Goal: Task Accomplishment & Management: Use online tool/utility

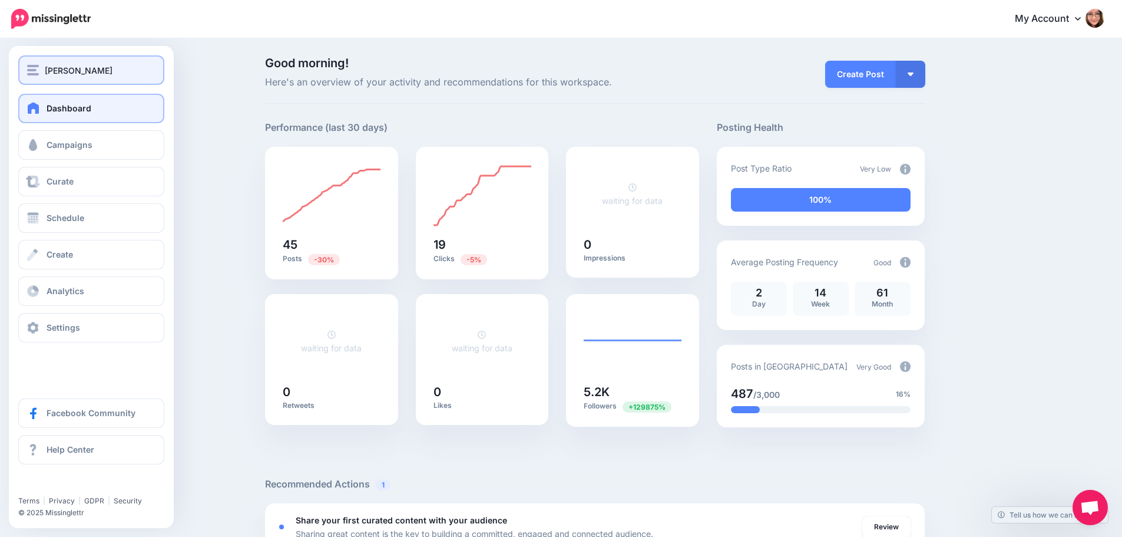
click at [45, 70] on span "[PERSON_NAME]" at bounding box center [79, 71] width 68 height 14
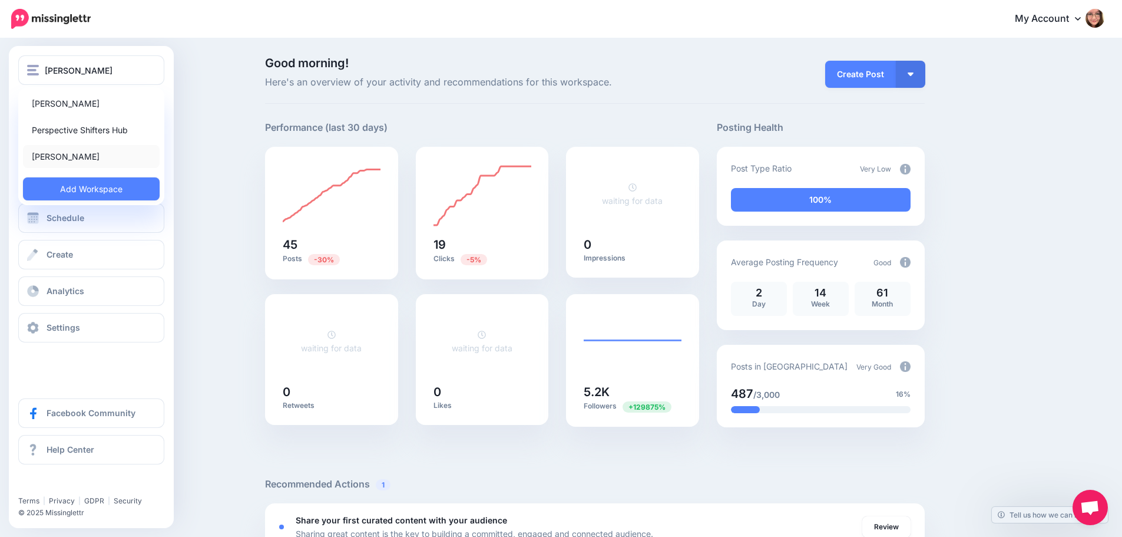
click at [87, 156] on link "[PERSON_NAME]" at bounding box center [91, 156] width 137 height 23
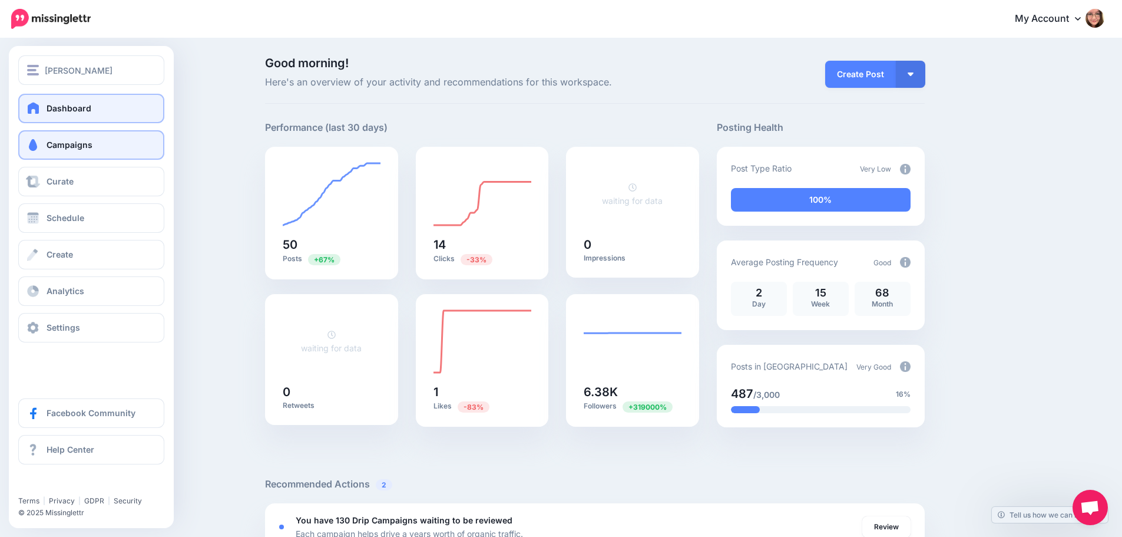
click link "Campaigns"
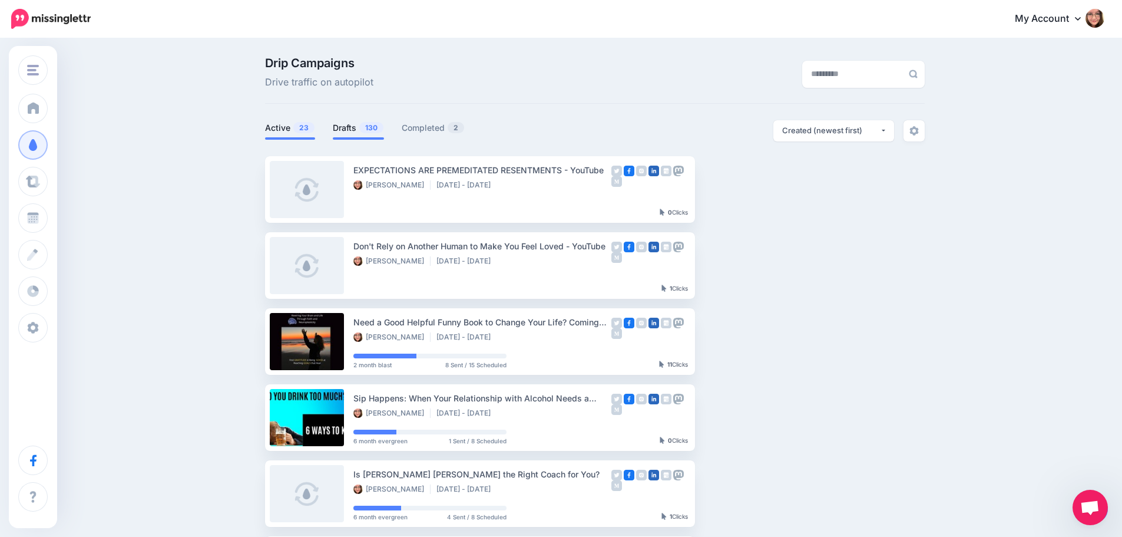
click at [345, 128] on link "Drafts 130" at bounding box center [358, 128] width 51 height 14
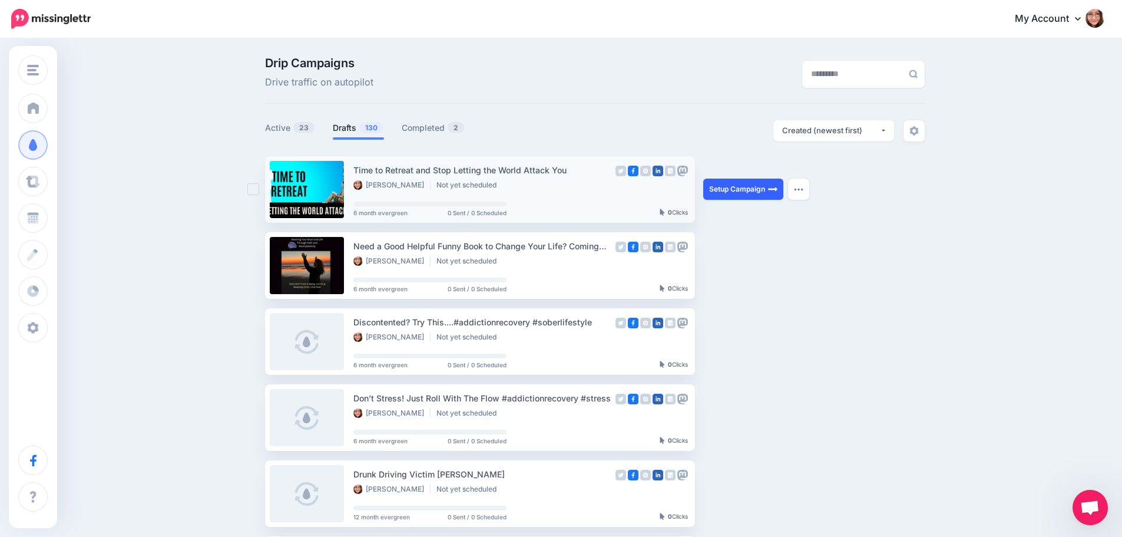
click at [740, 188] on link "Setup Campaign" at bounding box center [743, 188] width 80 height 21
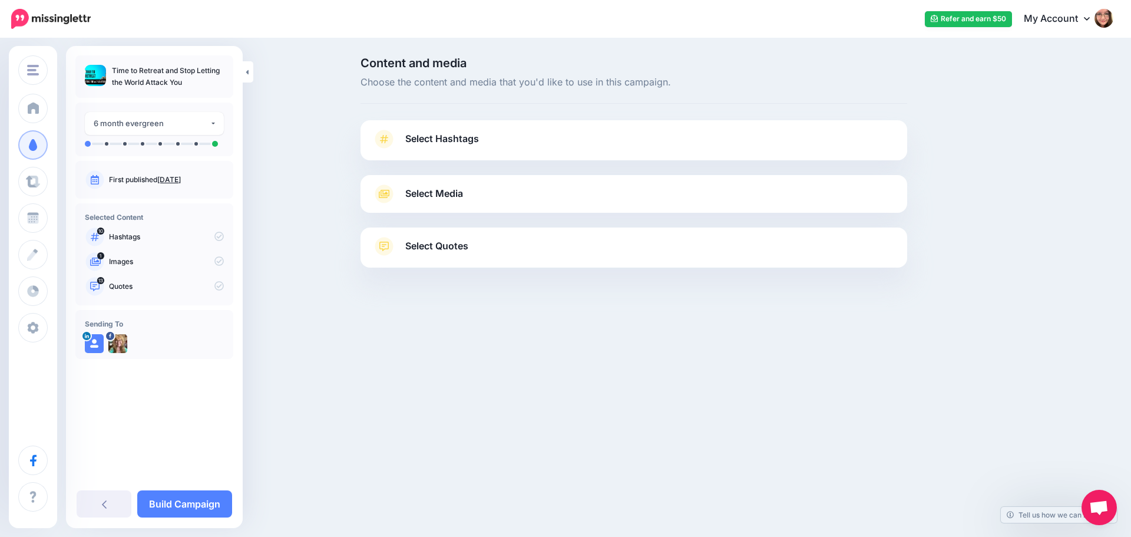
click at [498, 140] on link "Select Hashtags" at bounding box center [633, 145] width 523 height 31
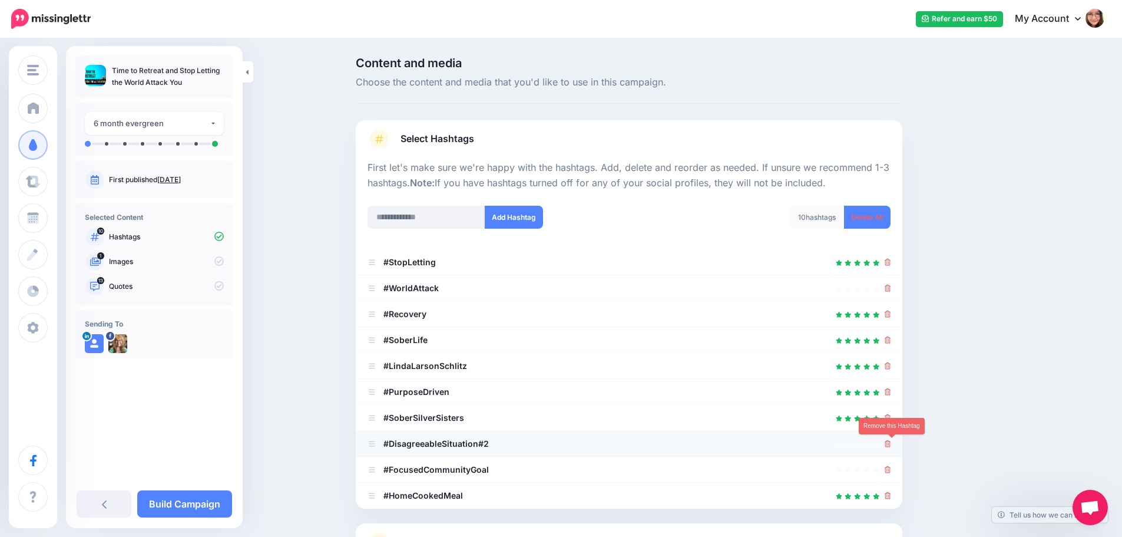
click at [890, 444] on icon at bounding box center [888, 443] width 6 height 7
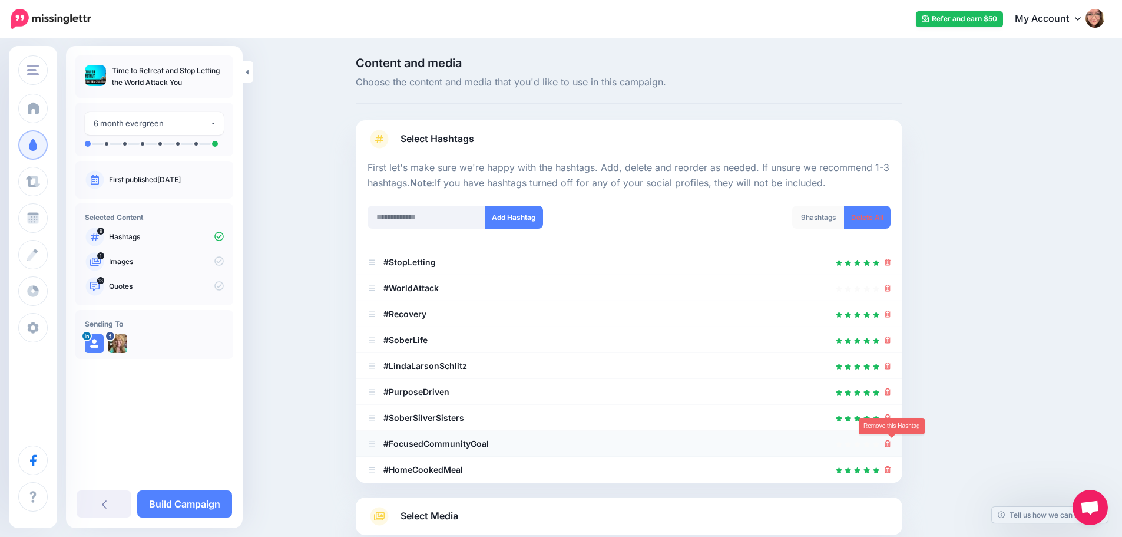
click at [890, 445] on icon at bounding box center [888, 443] width 6 height 7
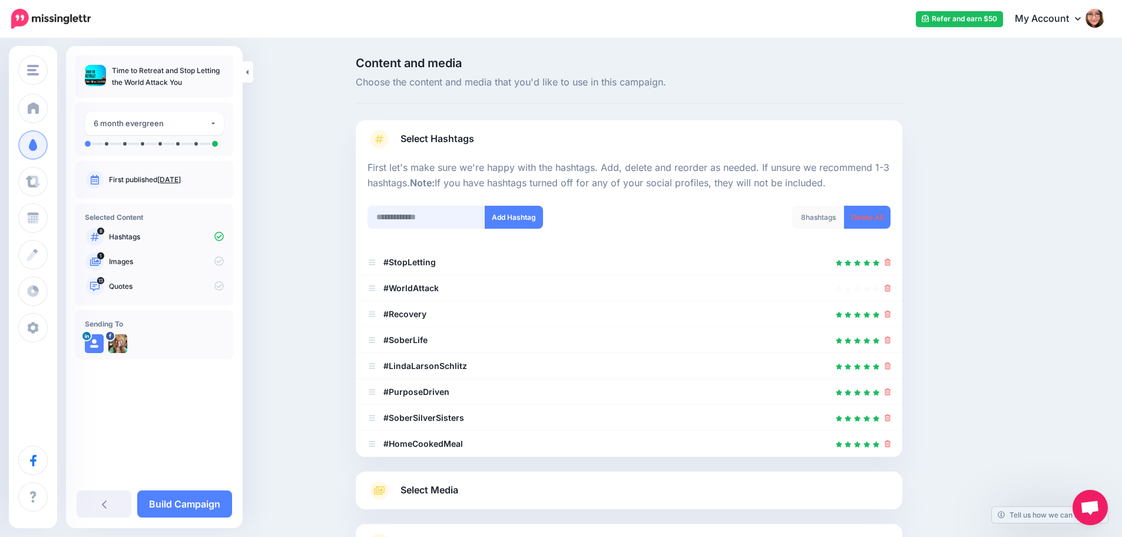
click at [455, 217] on input "text" at bounding box center [427, 217] width 118 height 23
type input "*******"
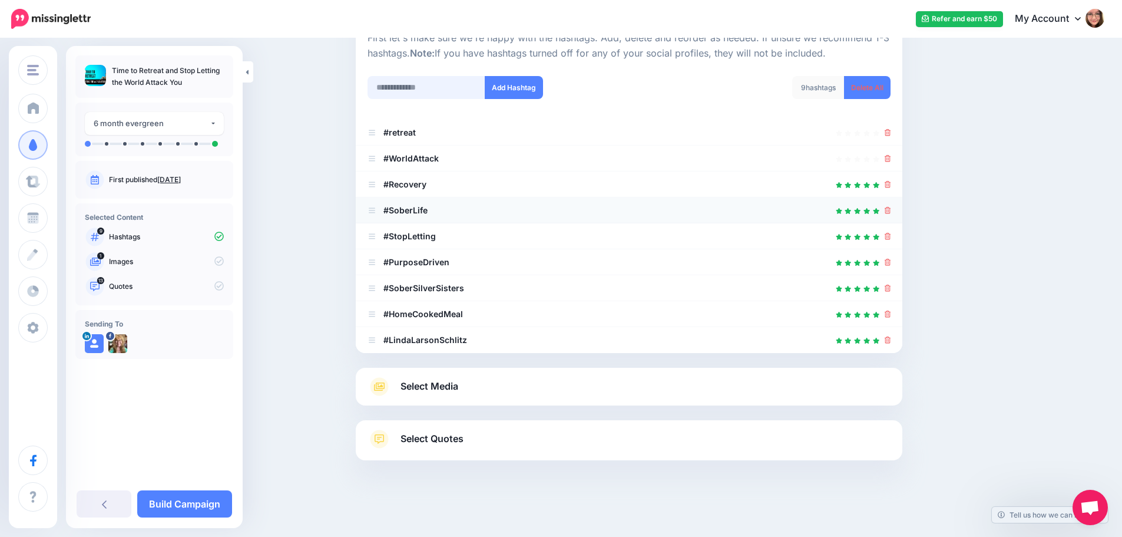
scroll to position [71, 0]
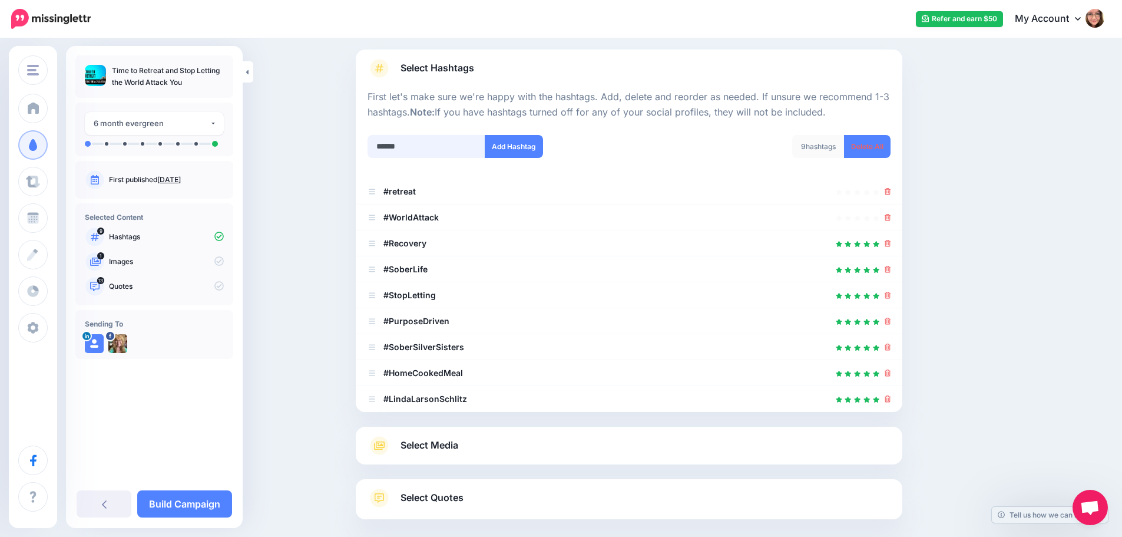
type input "*******"
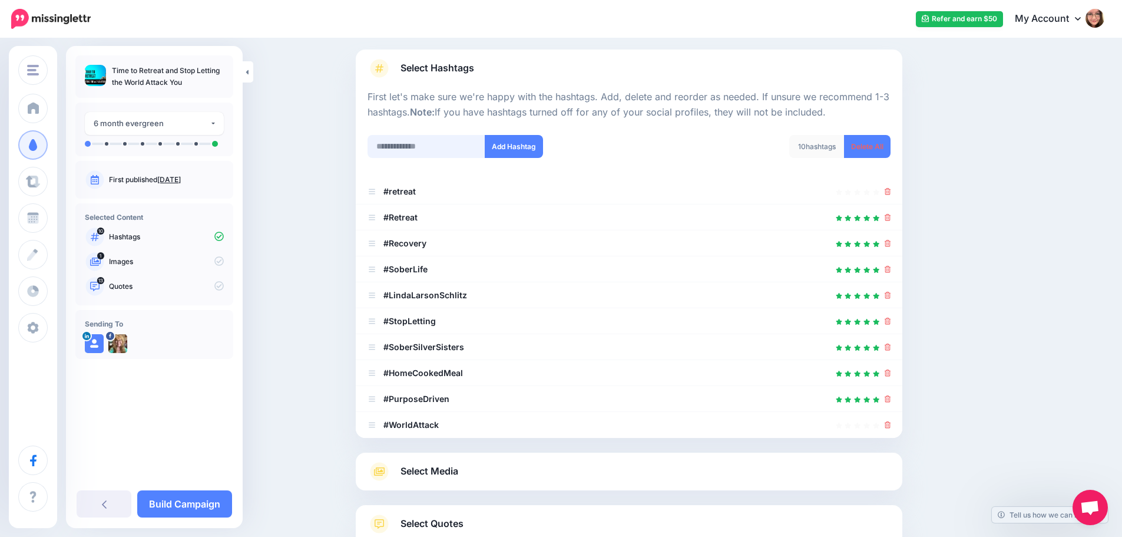
scroll to position [156, 0]
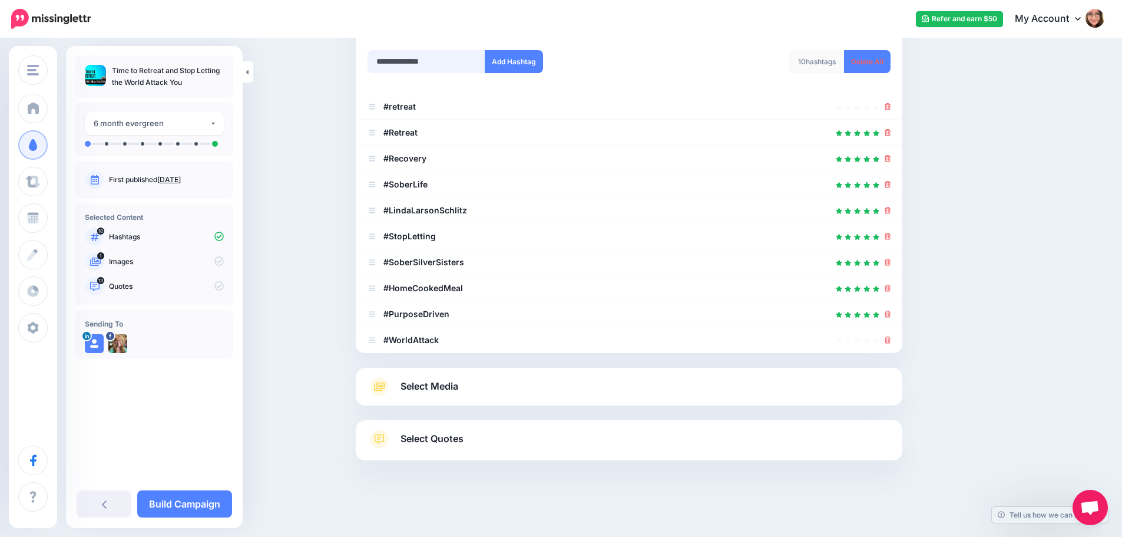
type input "**********"
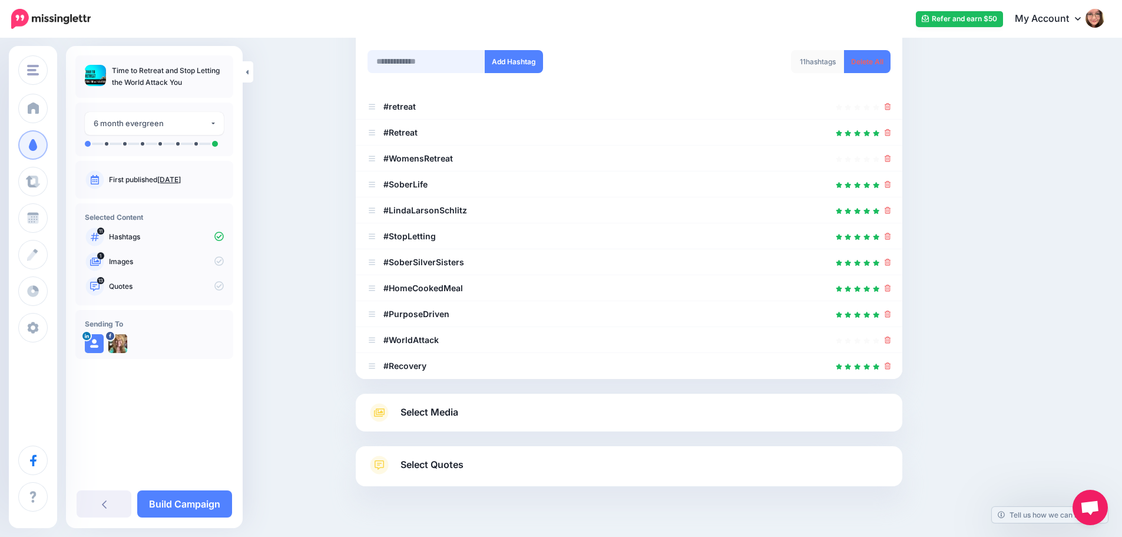
scroll to position [181, 0]
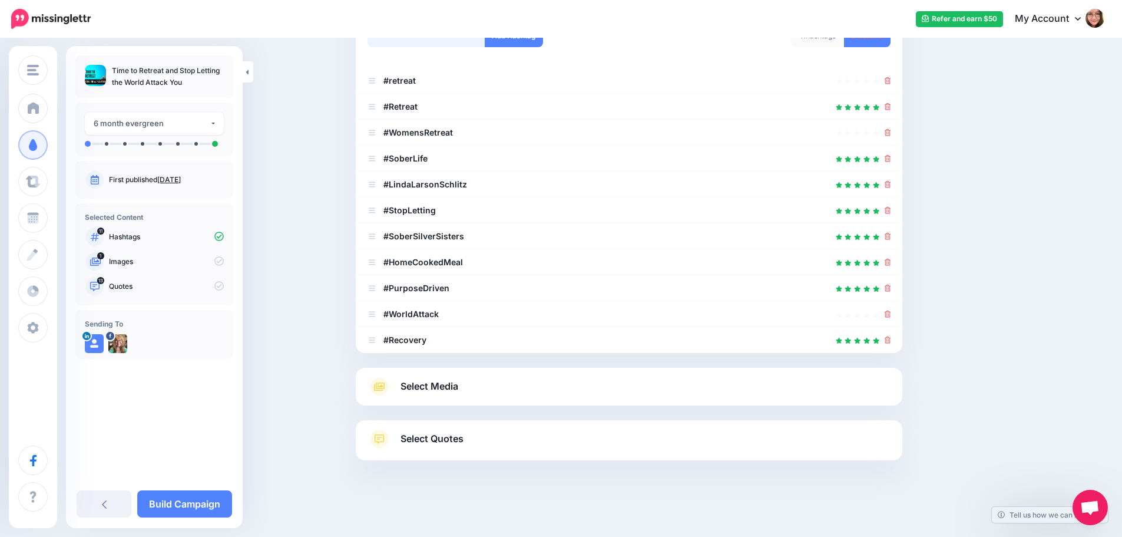
type input "*"
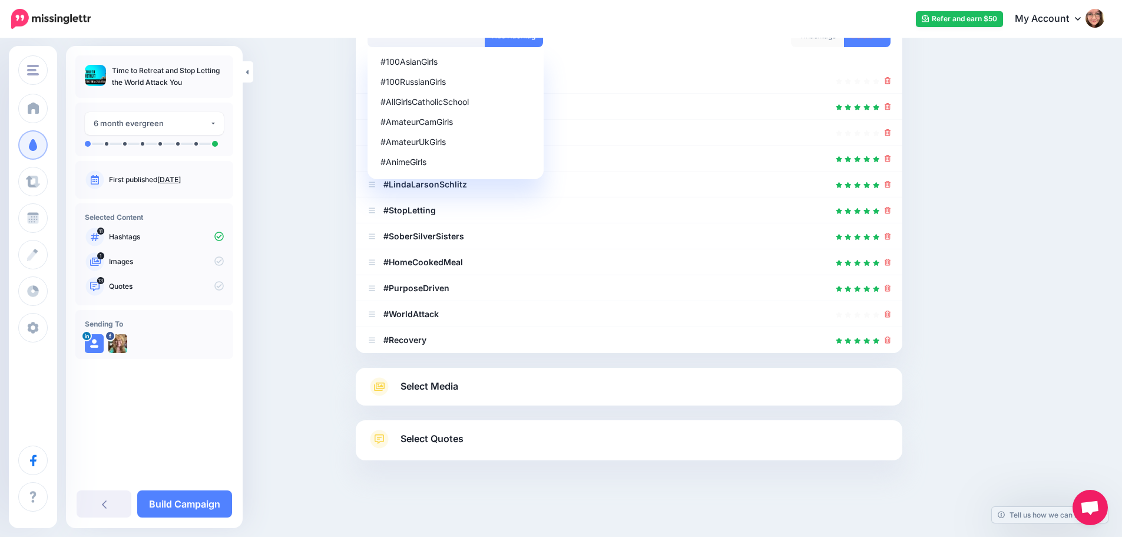
click at [303, 235] on div "Content and media Choose the content and media that you'd like to use in this c…" at bounding box center [561, 197] width 1122 height 679
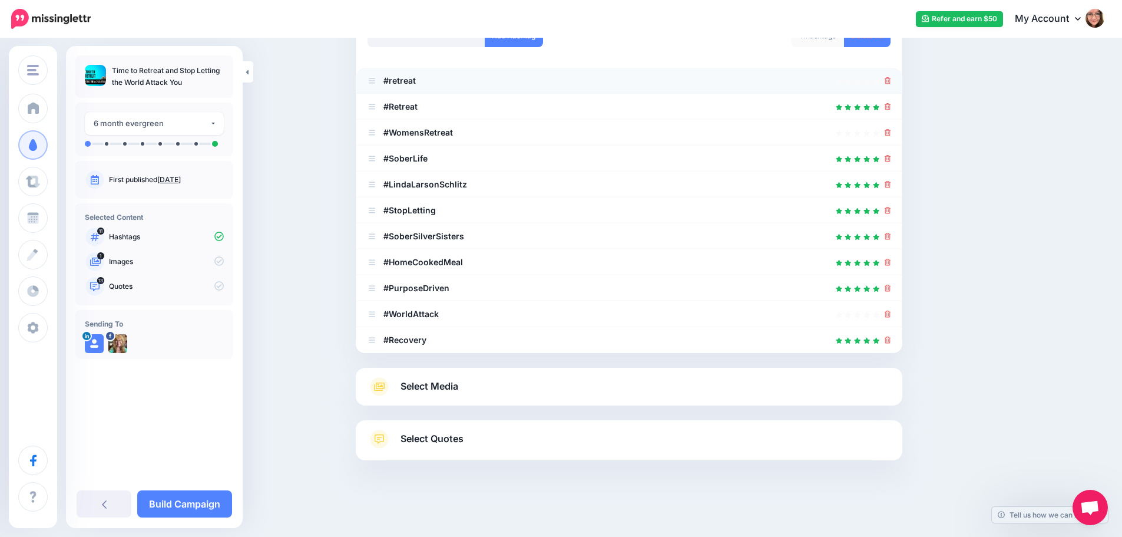
click at [890, 80] on icon at bounding box center [888, 80] width 6 height 7
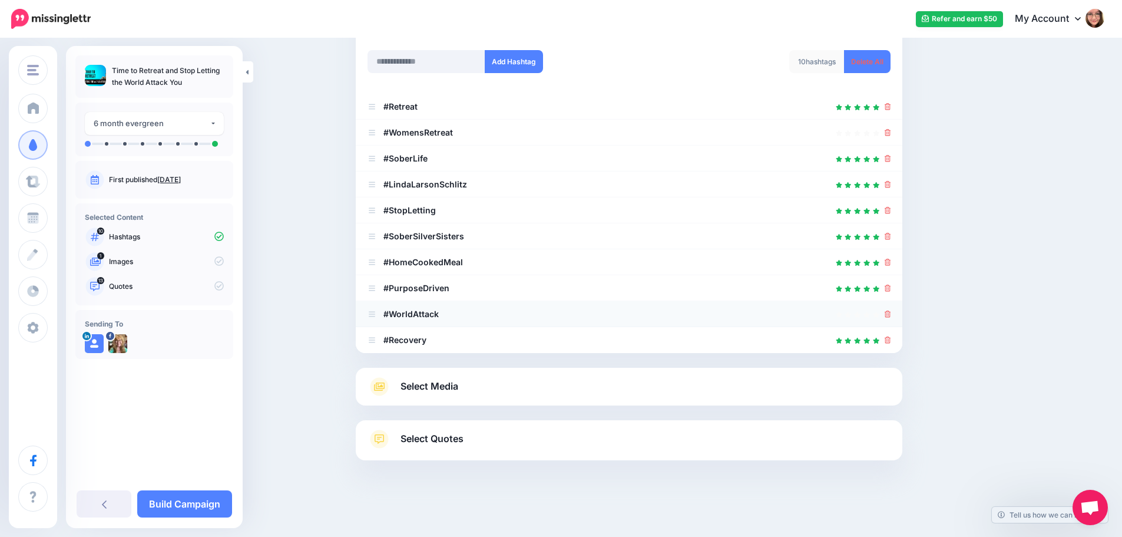
click at [891, 313] on icon at bounding box center [888, 313] width 6 height 7
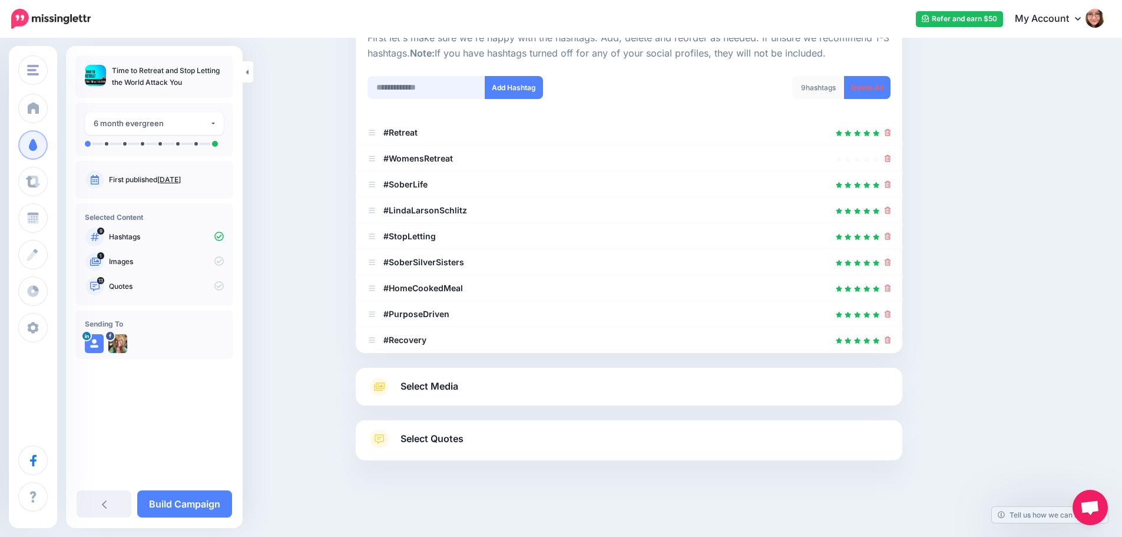
click at [429, 84] on input "text" at bounding box center [427, 87] width 118 height 23
type input "*******"
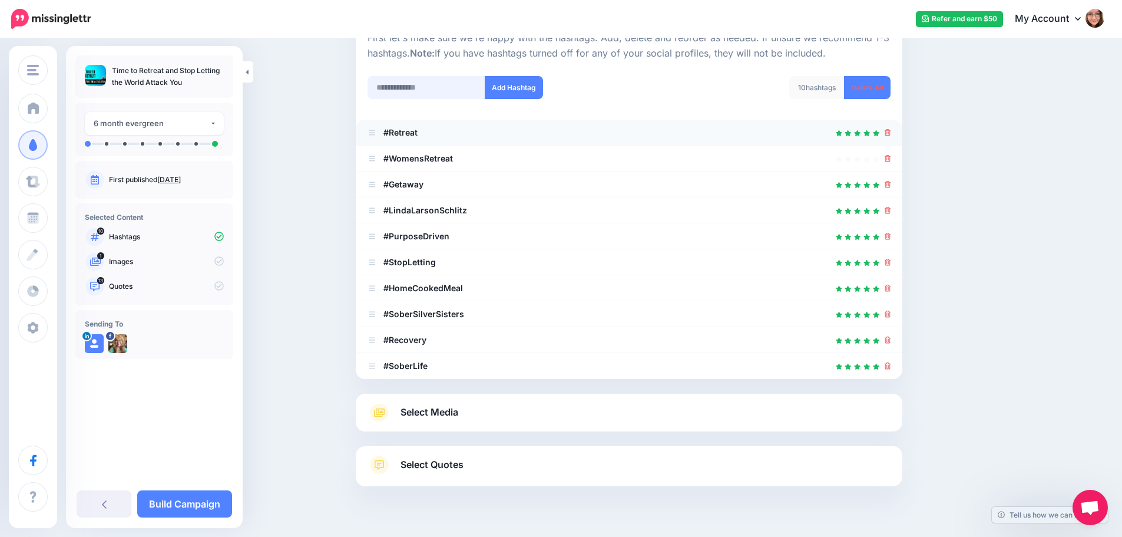
scroll to position [156, 0]
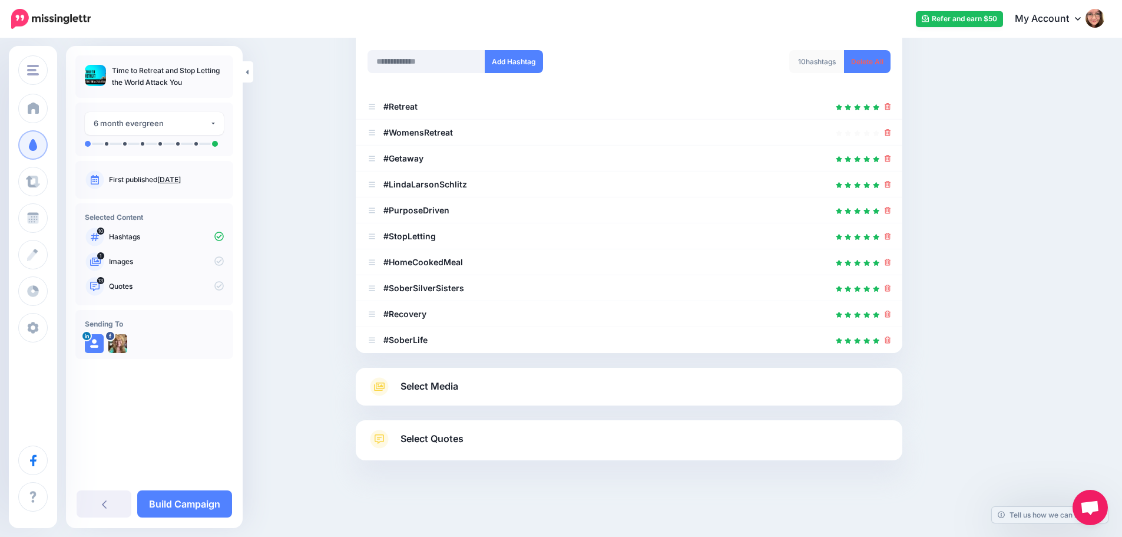
click at [428, 384] on span "Select Media" at bounding box center [430, 386] width 58 height 16
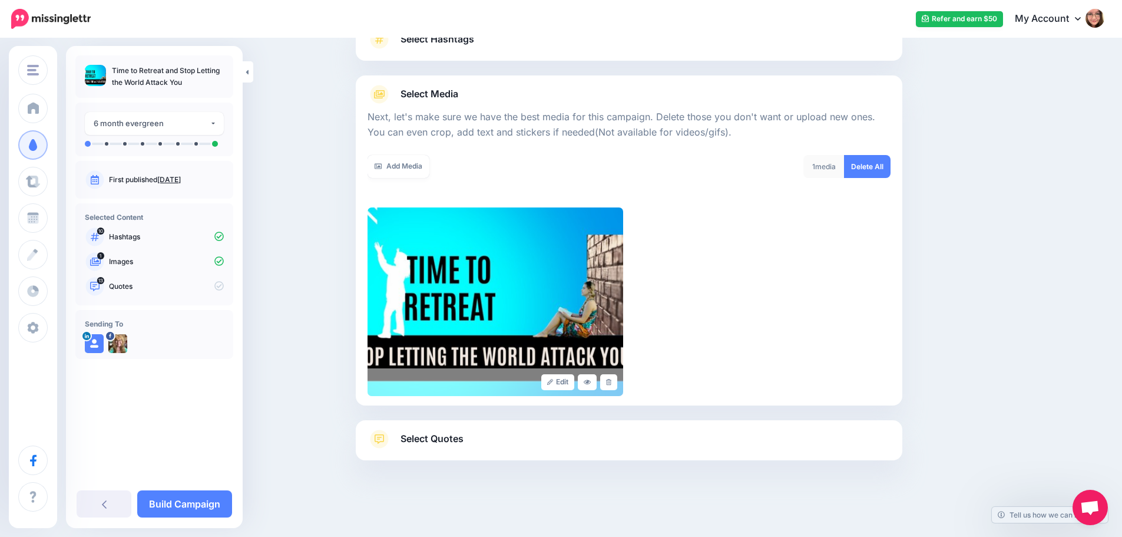
scroll to position [100, 0]
click at [404, 161] on link "Add Media" at bounding box center [399, 166] width 62 height 23
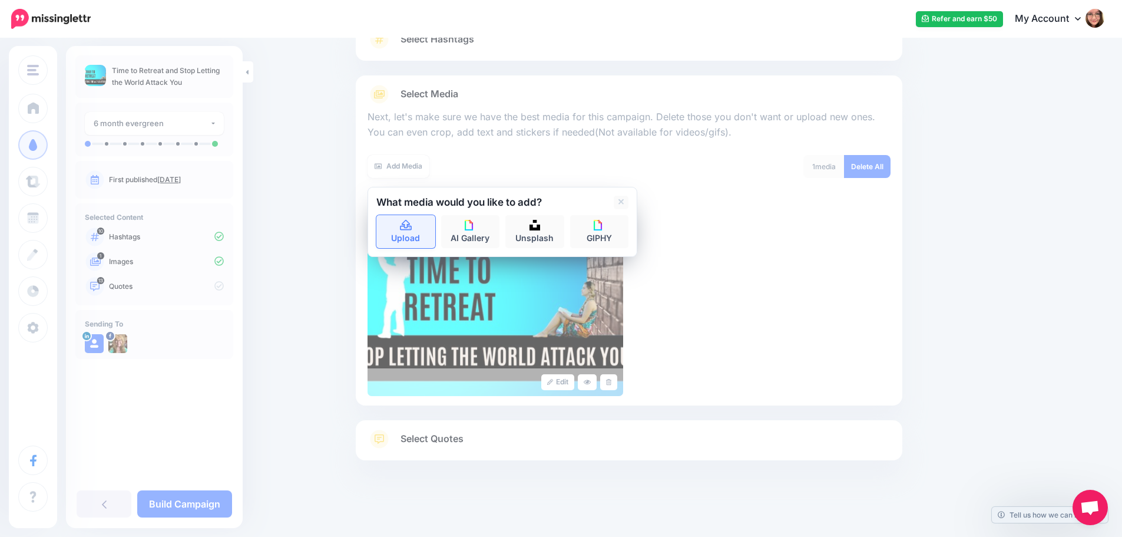
click at [415, 234] on link "Upload" at bounding box center [405, 231] width 59 height 33
click at [449, 443] on span "Select Quotes" at bounding box center [432, 439] width 63 height 16
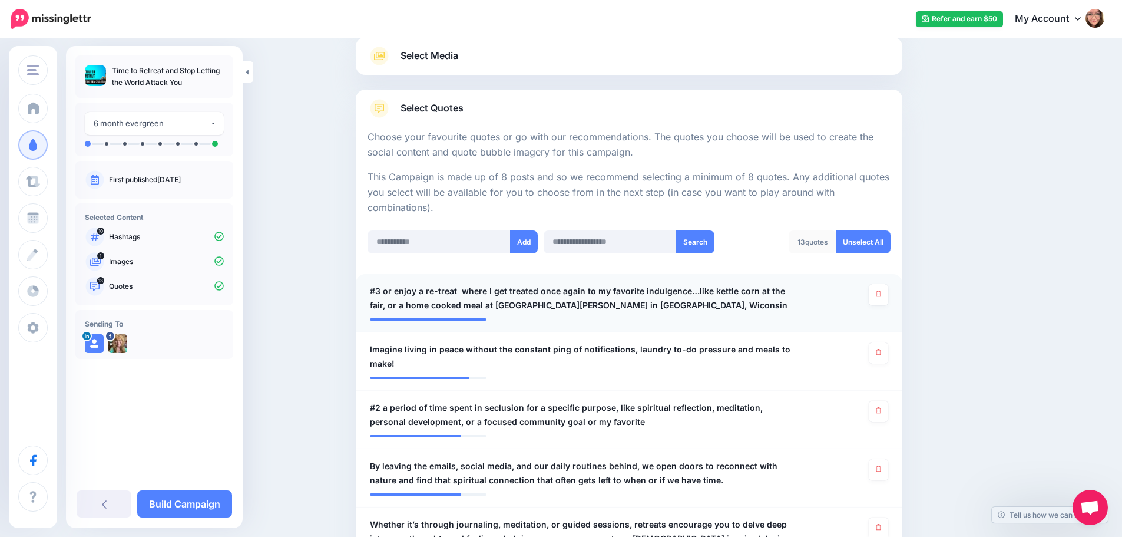
scroll to position [158, 0]
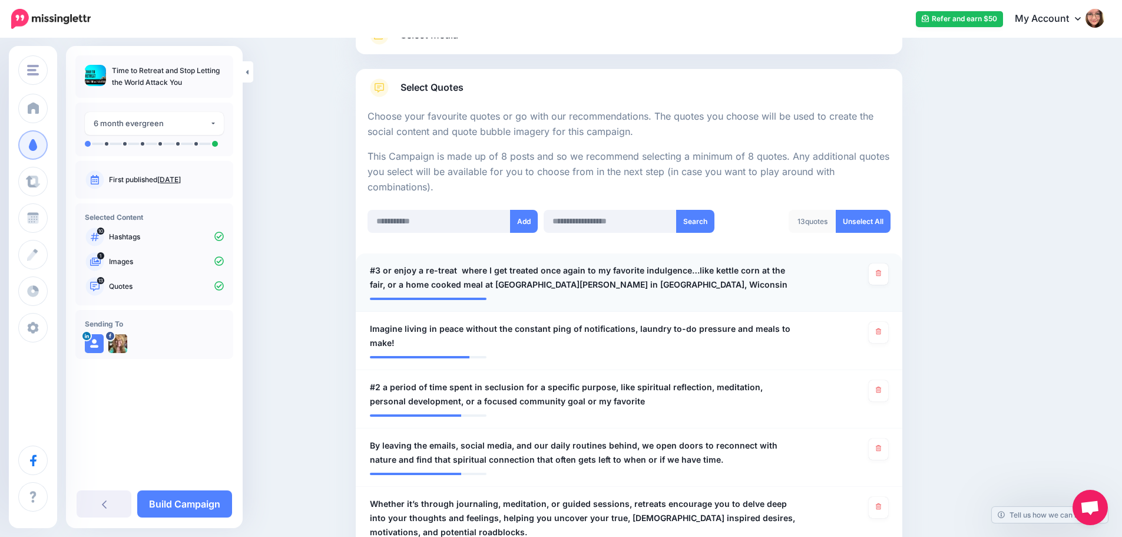
click at [489, 272] on span "#3 or enjoy a re-treat where I get treated once again to my favorite indulgence…" at bounding box center [584, 277] width 429 height 28
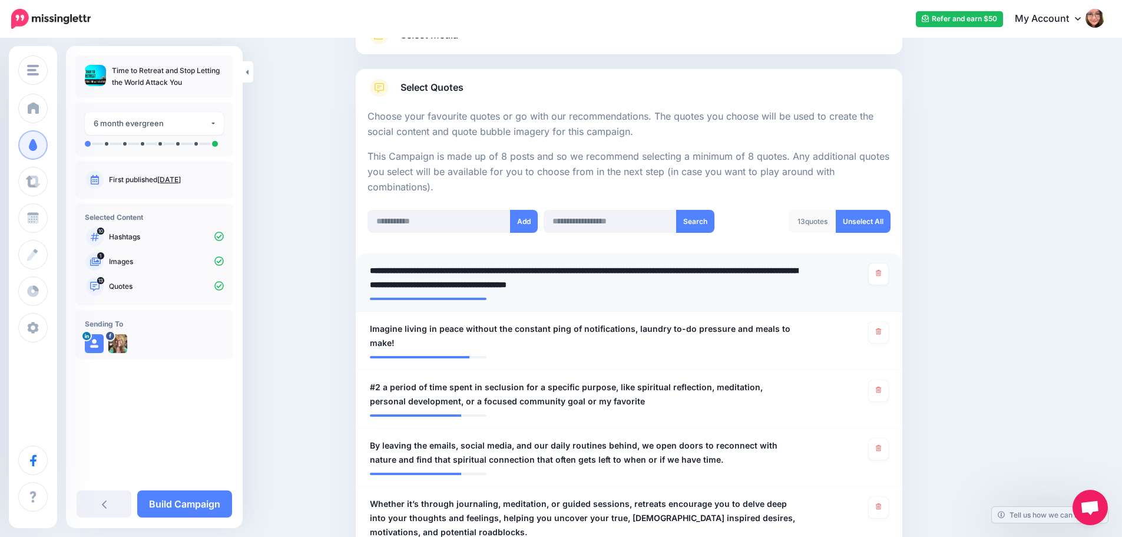
click at [670, 283] on textarea "**********" at bounding box center [584, 277] width 429 height 28
type textarea "**********"
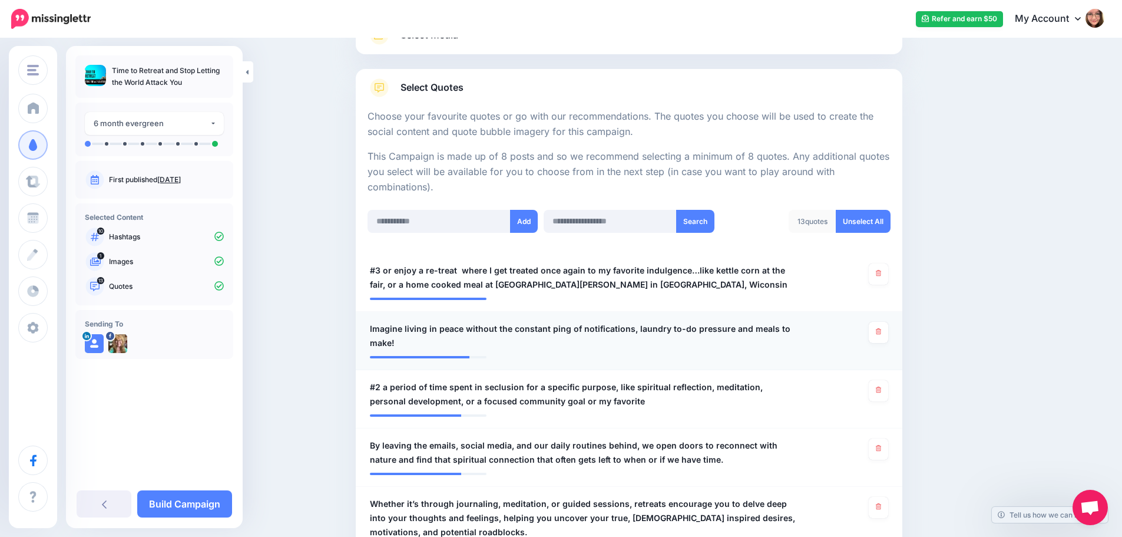
click at [685, 326] on span "Imagine living in peace without the constant ping of notifications, laundry to-…" at bounding box center [584, 336] width 429 height 28
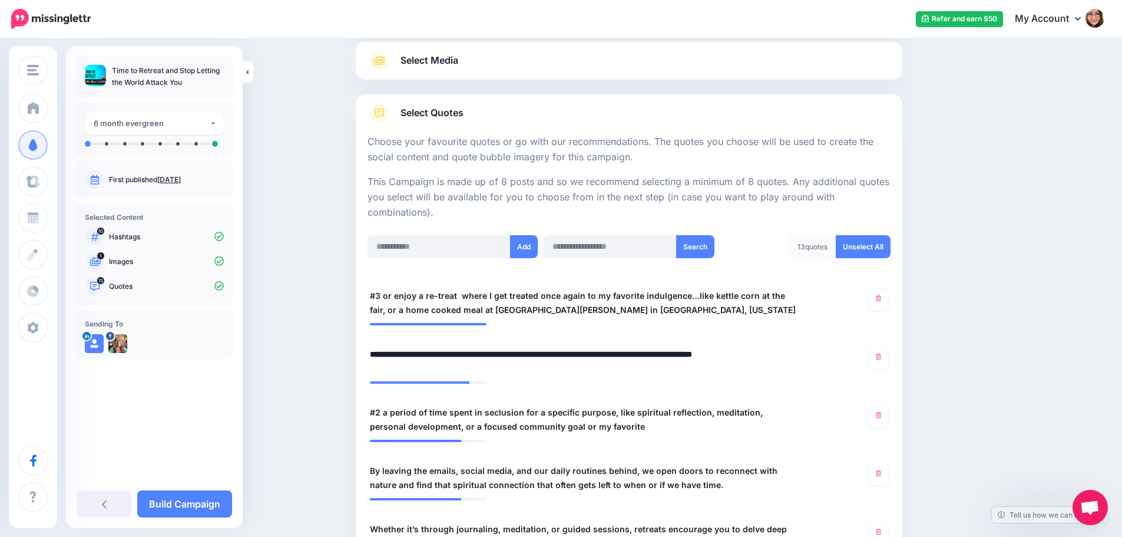
scroll to position [100, 0]
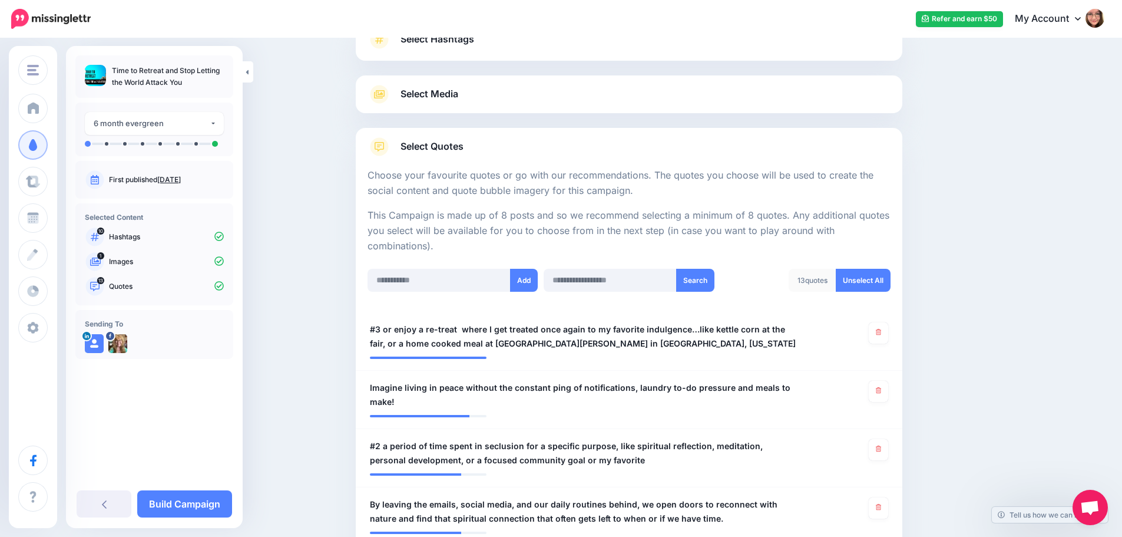
click at [493, 95] on link "Select Media" at bounding box center [629, 94] width 523 height 19
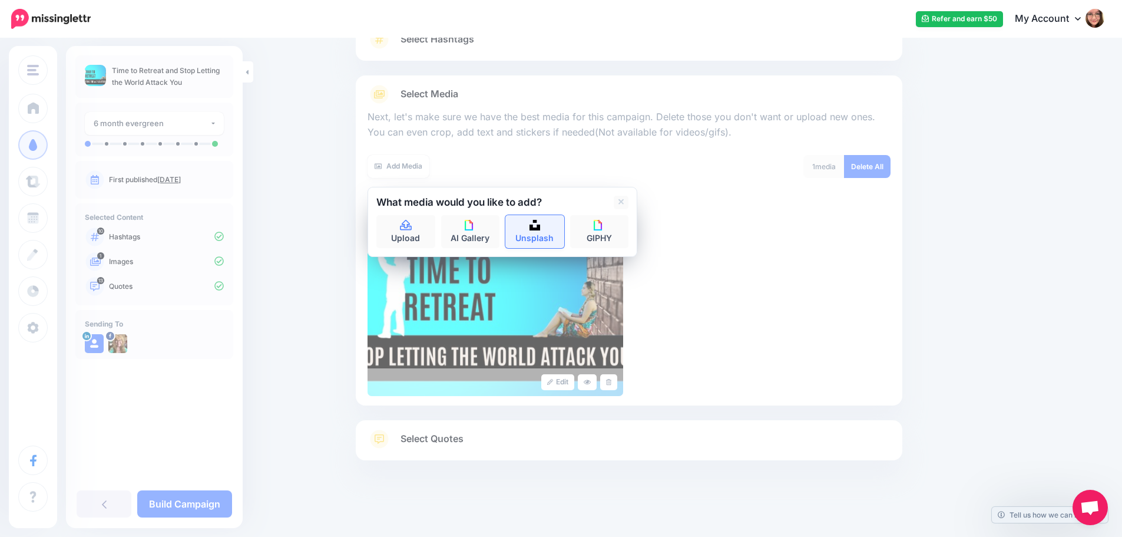
click at [545, 236] on link "Unsplash" at bounding box center [534, 231] width 59 height 33
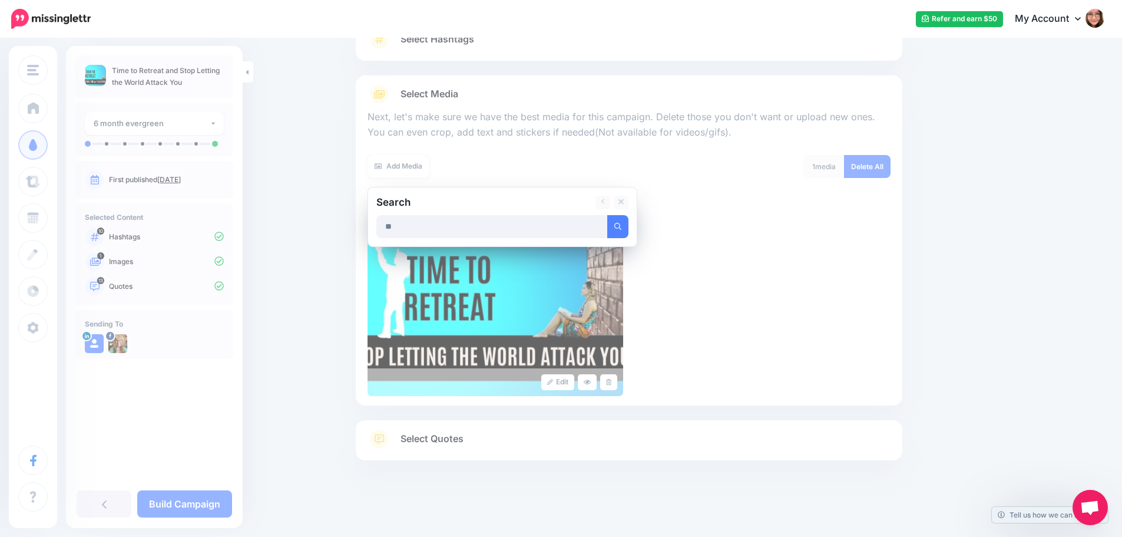
type input "*"
type input "**********"
click at [607, 215] on button "submit" at bounding box center [617, 226] width 21 height 23
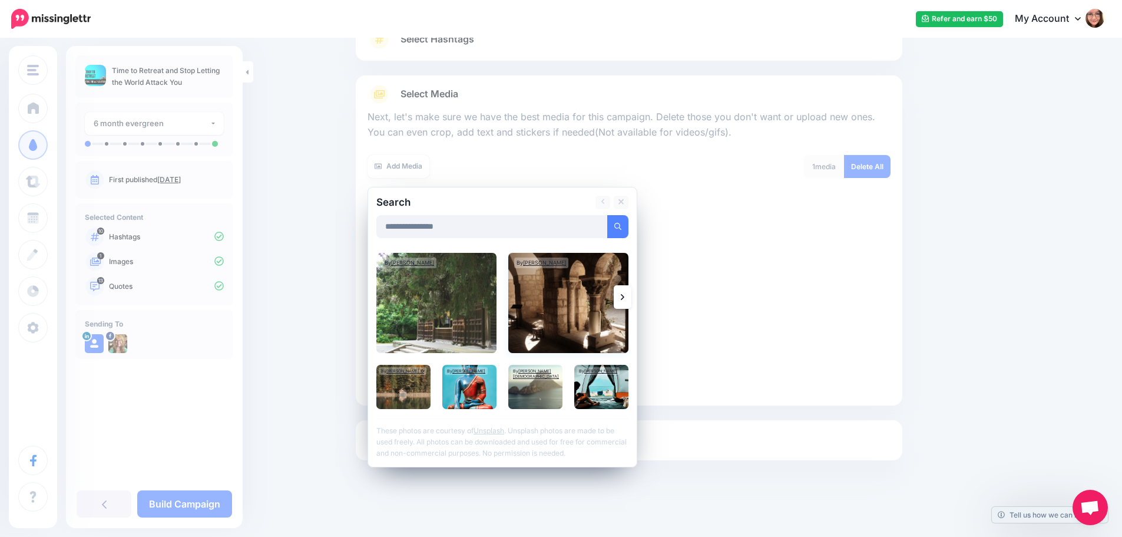
click at [545, 325] on img at bounding box center [568, 303] width 120 height 100
click at [415, 396] on img at bounding box center [403, 387] width 54 height 44
click at [631, 303] on link at bounding box center [623, 297] width 18 height 24
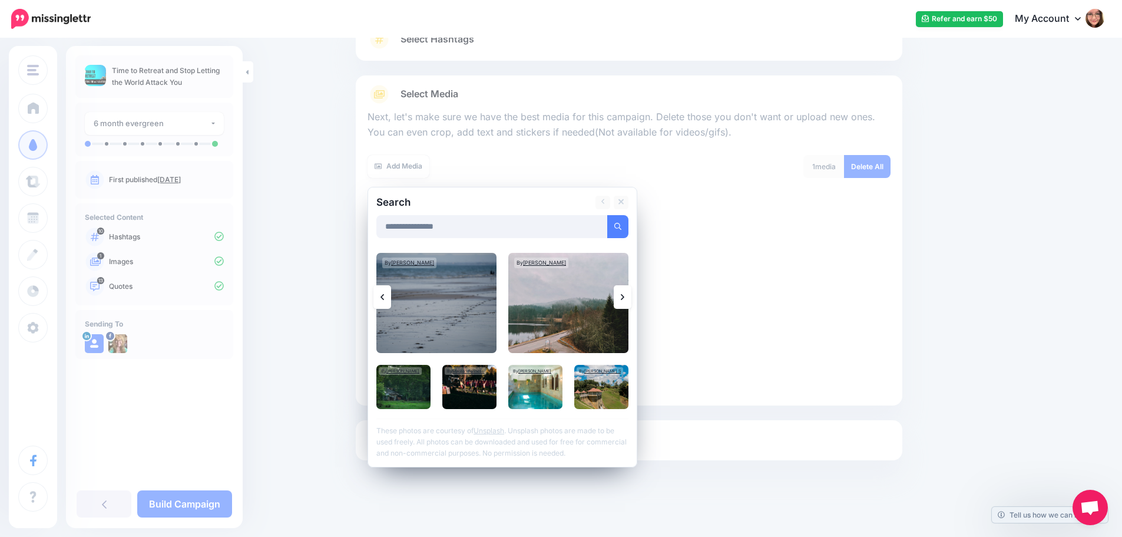
click at [631, 303] on link at bounding box center [623, 297] width 18 height 24
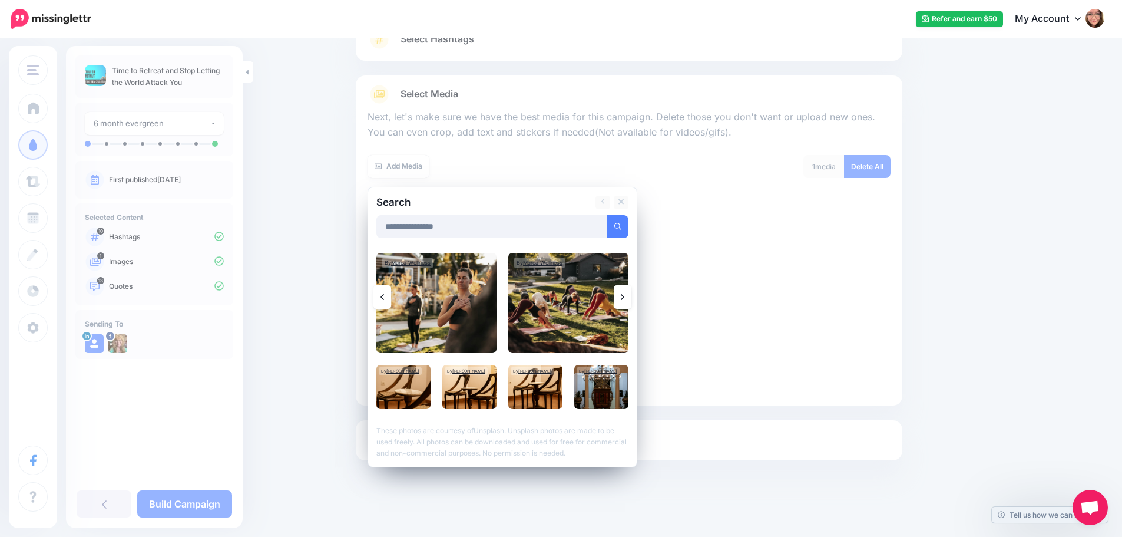
click at [631, 303] on link at bounding box center [623, 297] width 18 height 24
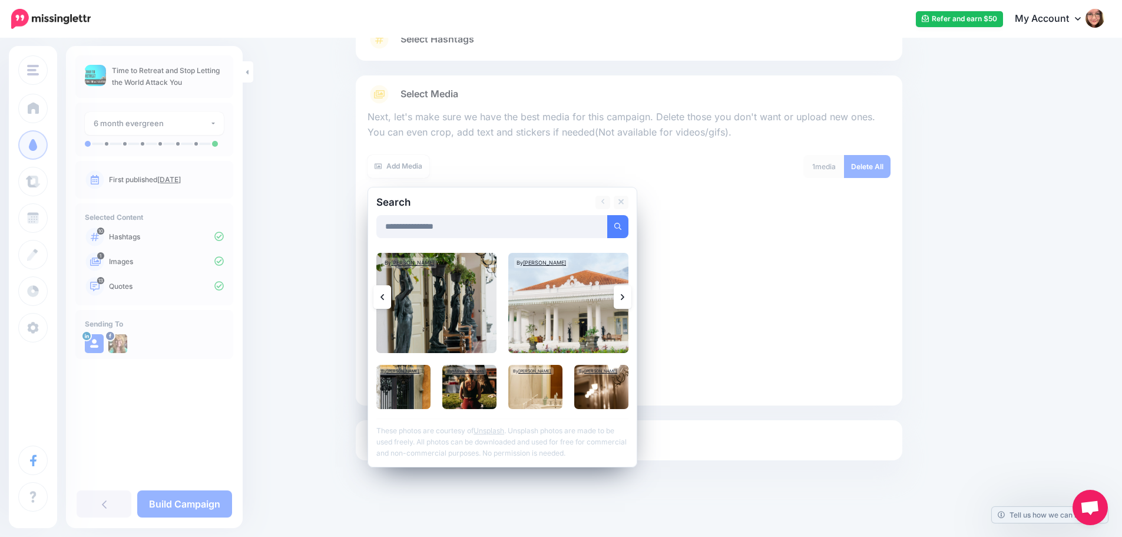
click at [631, 303] on link at bounding box center [623, 297] width 18 height 24
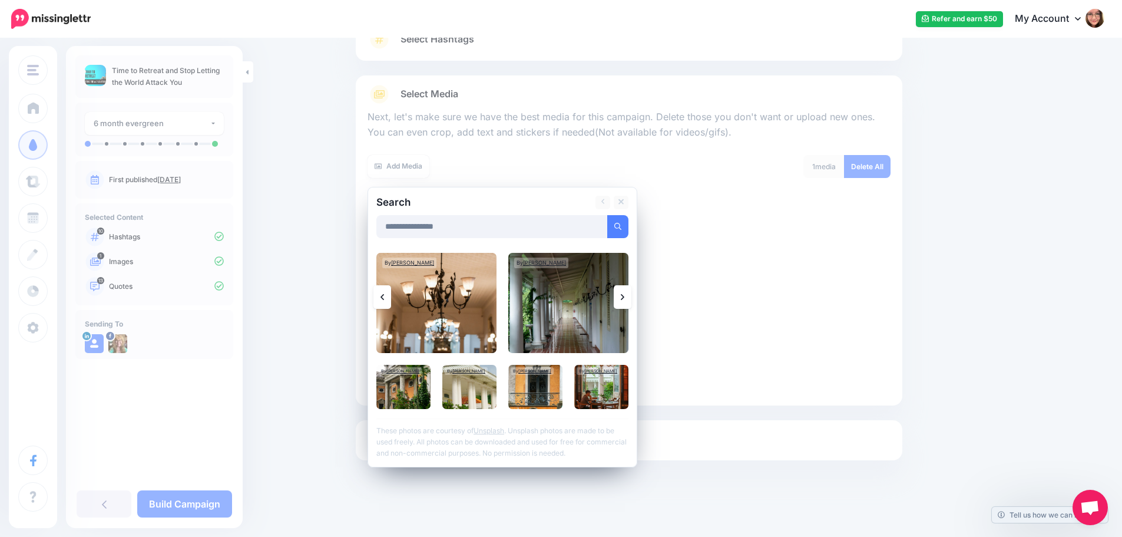
click at [631, 303] on link at bounding box center [623, 297] width 18 height 24
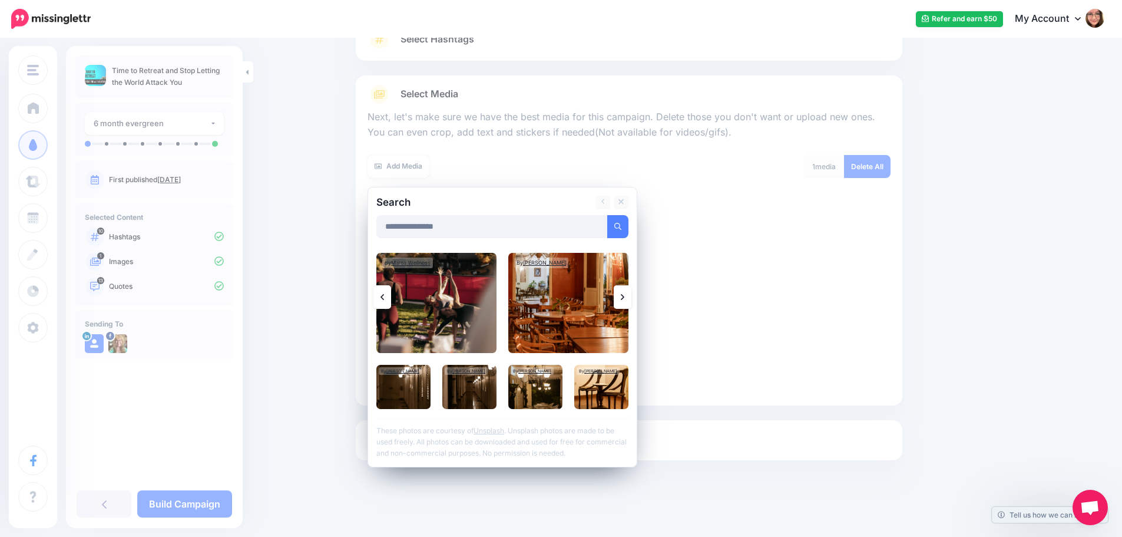
click at [631, 303] on link at bounding box center [623, 297] width 18 height 24
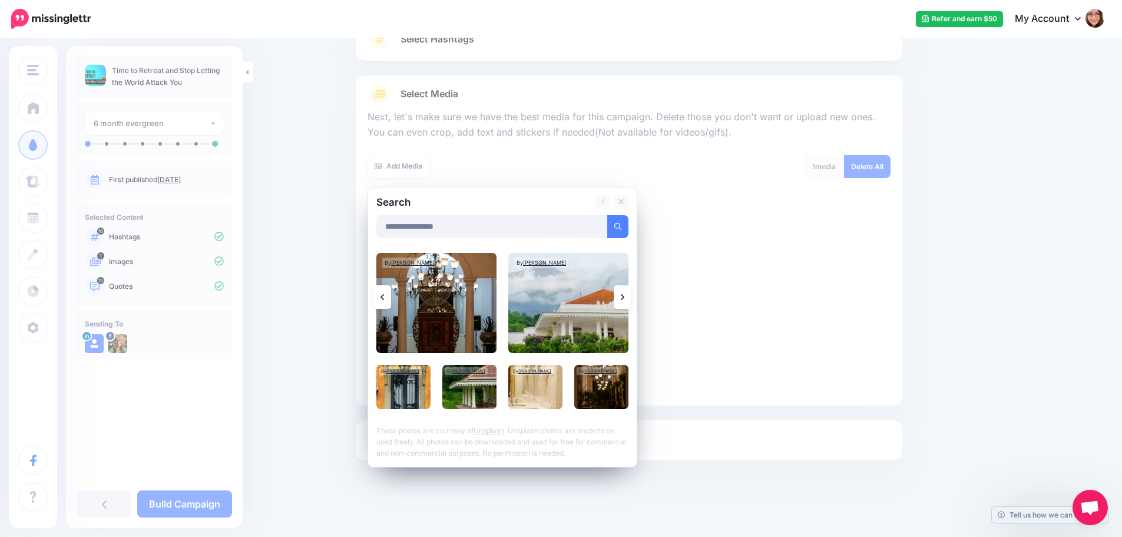
click at [631, 301] on link at bounding box center [623, 297] width 18 height 24
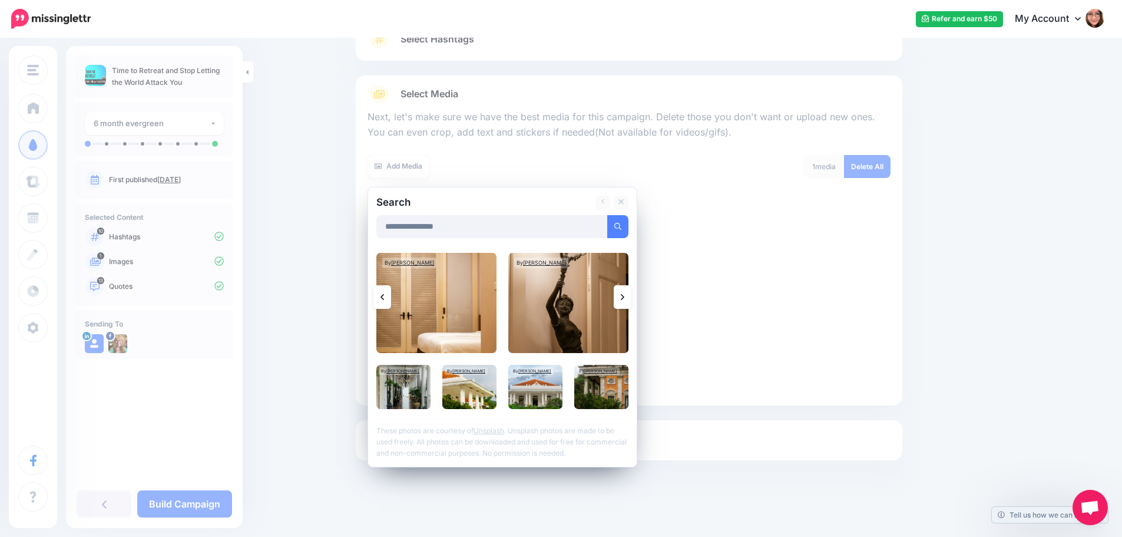
click at [631, 301] on link at bounding box center [623, 297] width 18 height 24
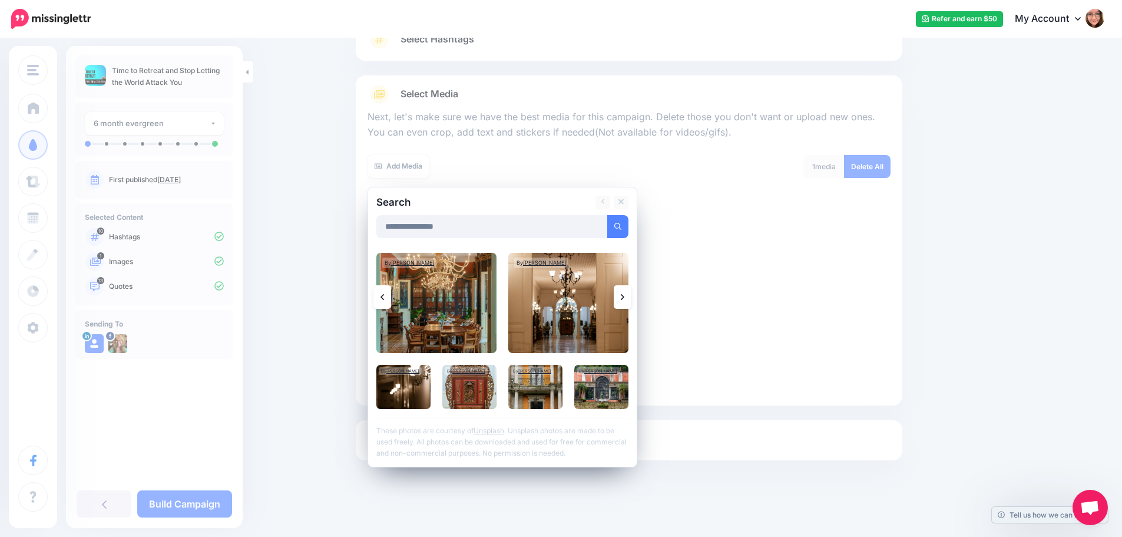
click at [631, 301] on link at bounding box center [623, 297] width 18 height 24
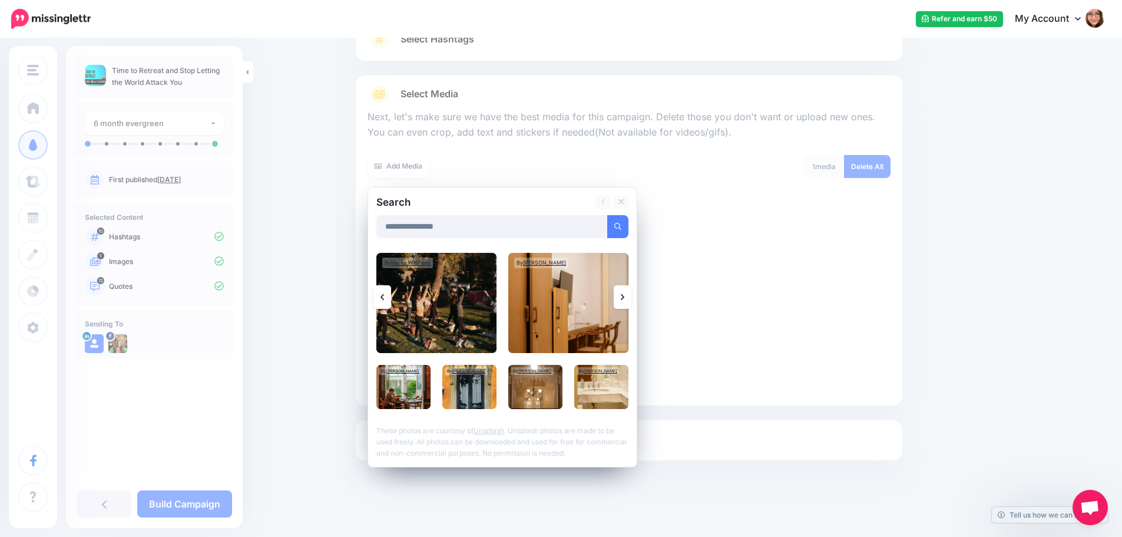
click at [631, 301] on link at bounding box center [623, 297] width 18 height 24
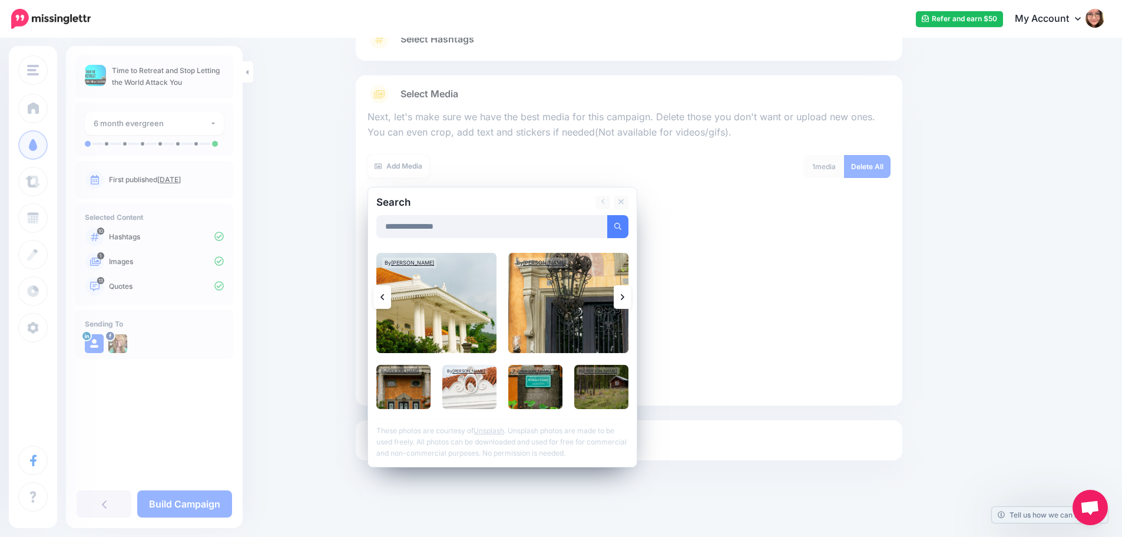
click at [631, 301] on link at bounding box center [623, 297] width 18 height 24
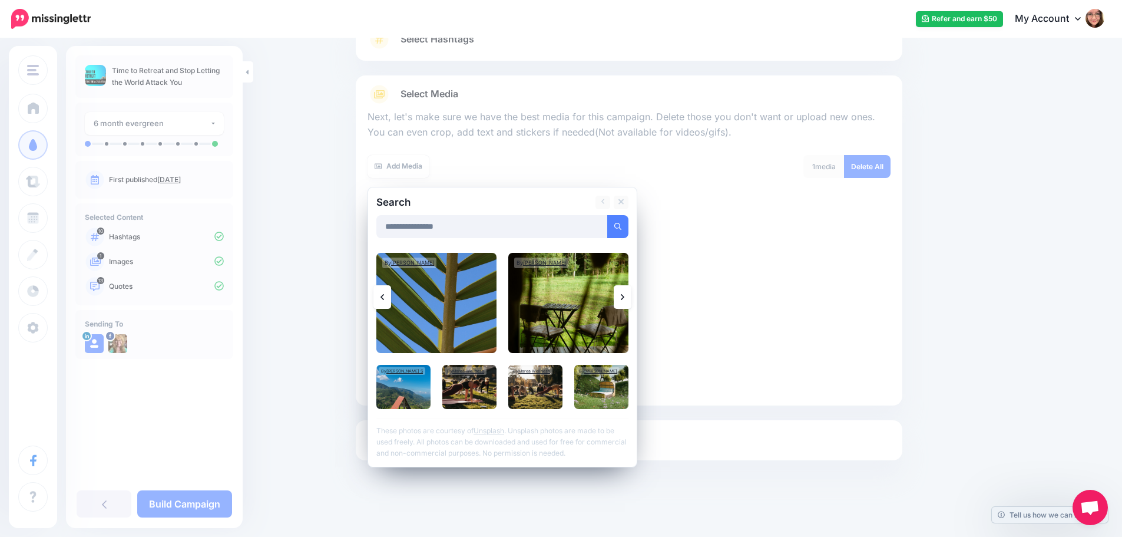
click at [624, 296] on icon at bounding box center [623, 297] width 4 height 6
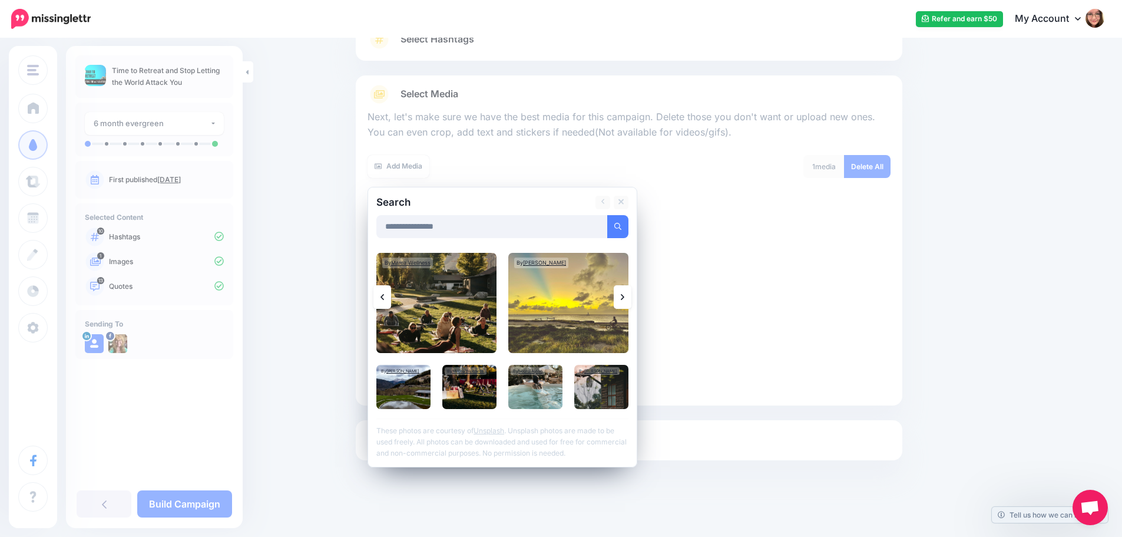
click at [624, 296] on icon at bounding box center [623, 297] width 4 height 6
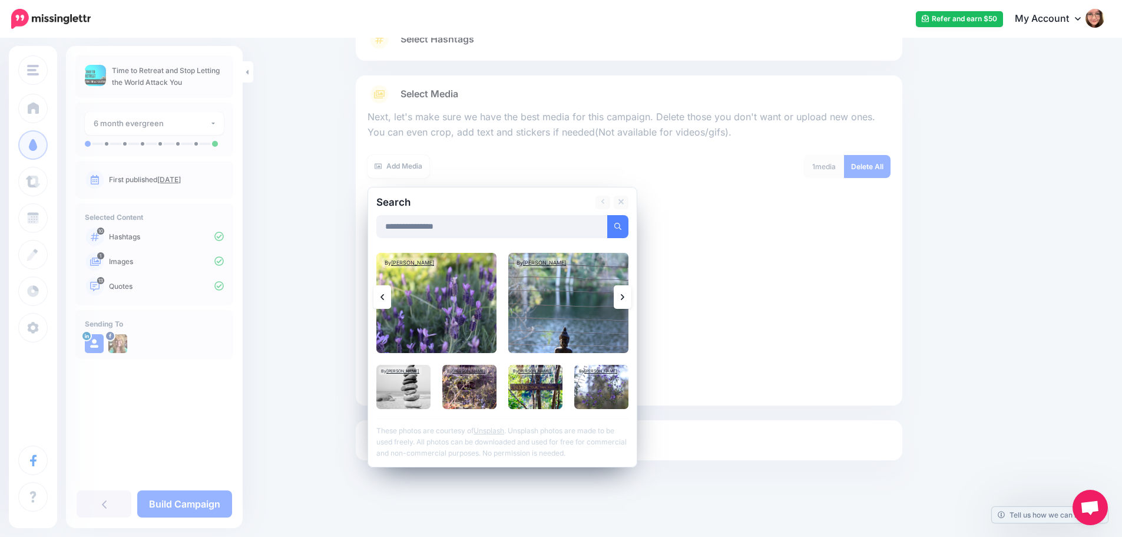
click at [624, 299] on icon at bounding box center [623, 296] width 4 height 9
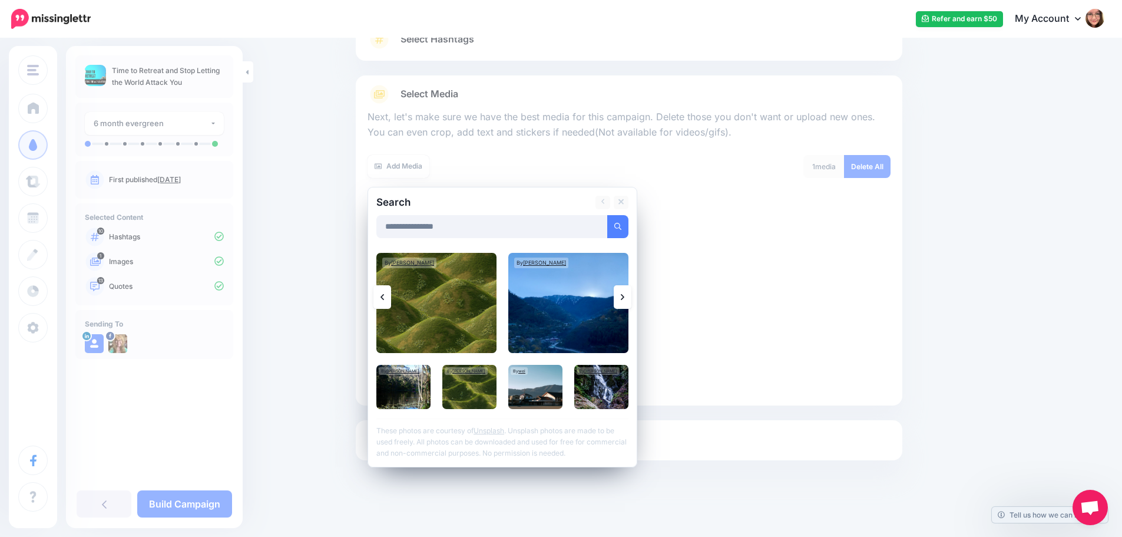
click at [624, 299] on icon at bounding box center [623, 296] width 4 height 9
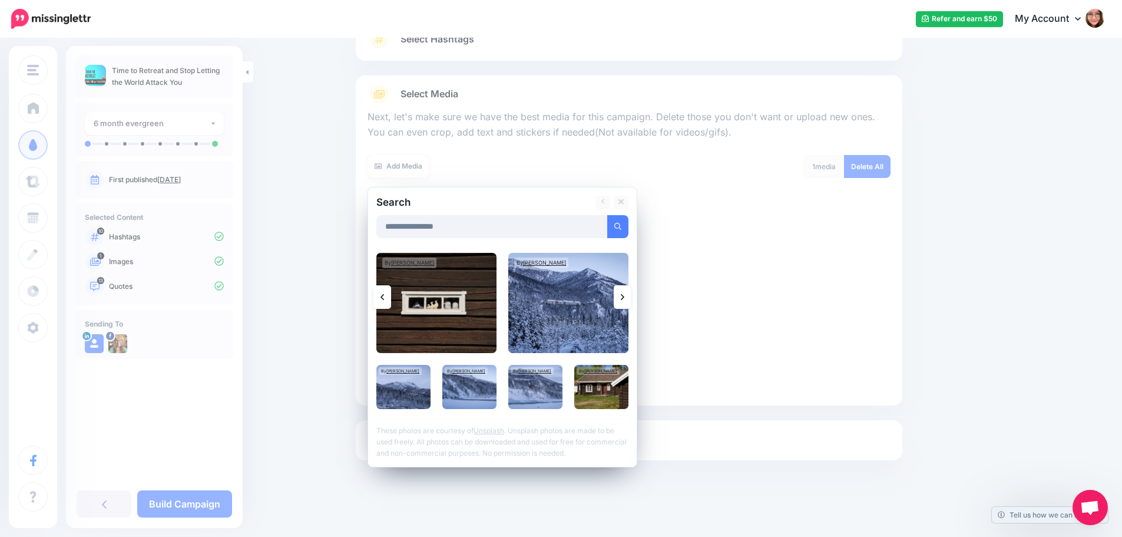
click at [624, 299] on icon at bounding box center [623, 296] width 4 height 9
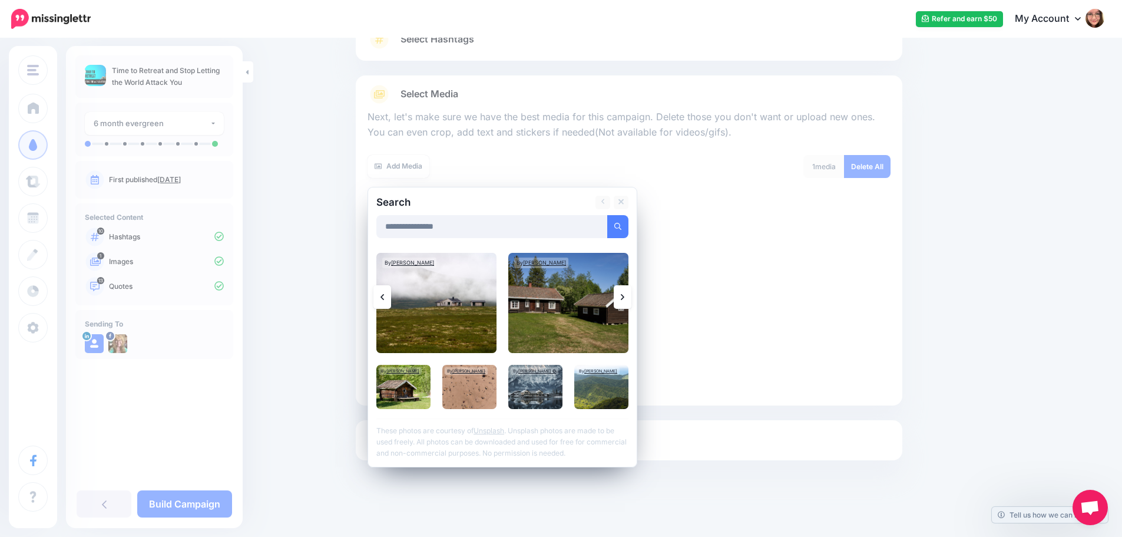
click at [624, 299] on icon at bounding box center [623, 296] width 4 height 9
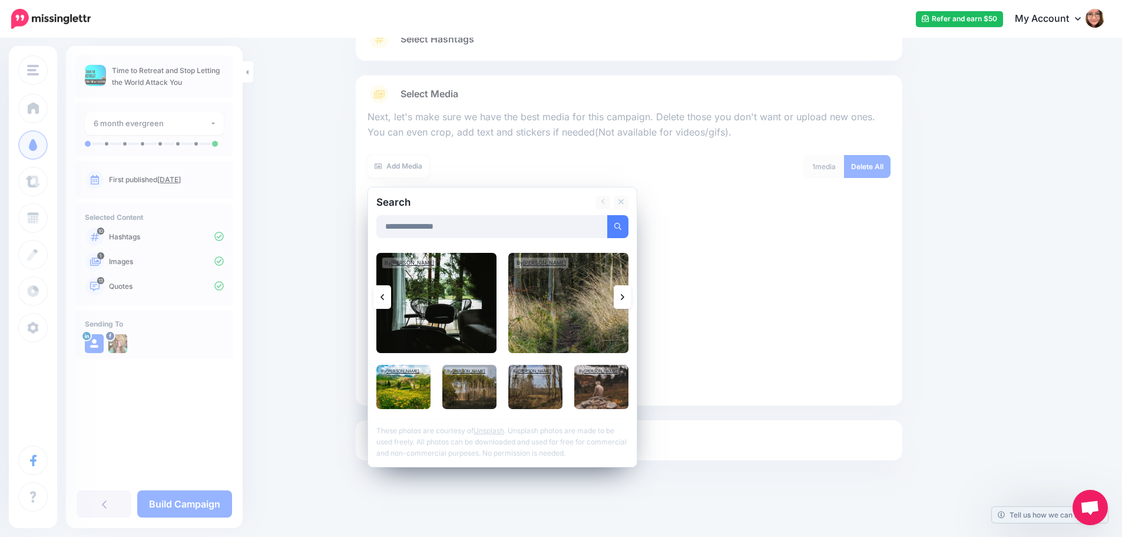
click at [624, 299] on icon at bounding box center [623, 296] width 4 height 9
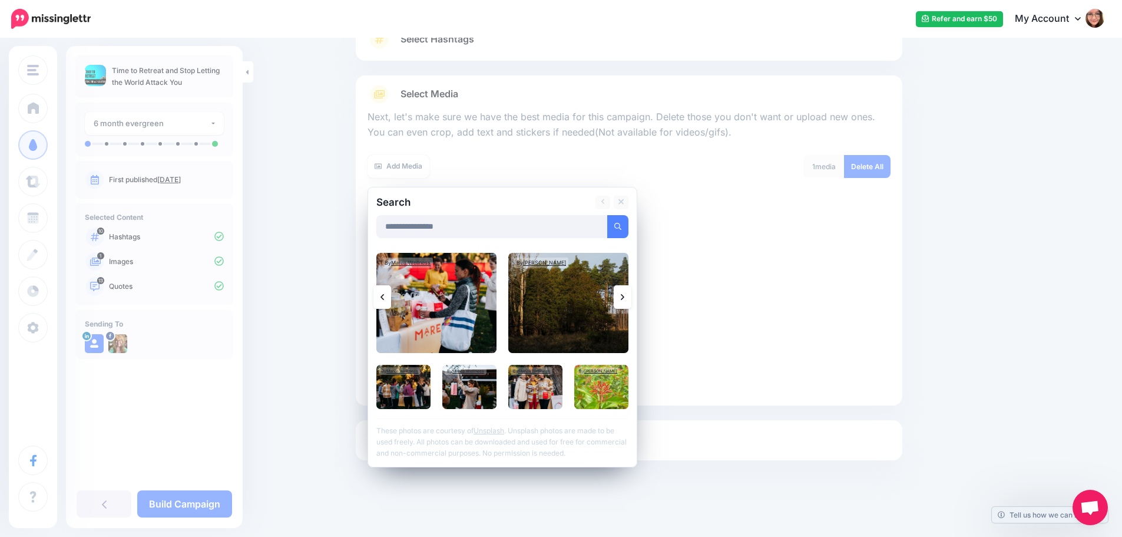
click at [383, 298] on link at bounding box center [382, 297] width 18 height 24
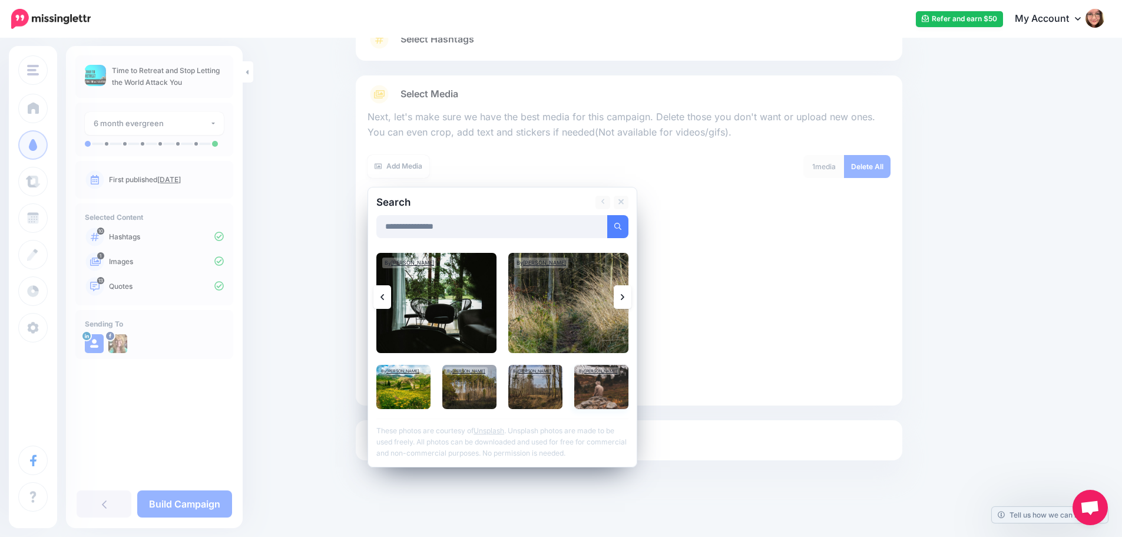
click at [610, 401] on img at bounding box center [601, 387] width 54 height 44
click at [610, 227] on link "Add Media" at bounding box center [603, 226] width 50 height 23
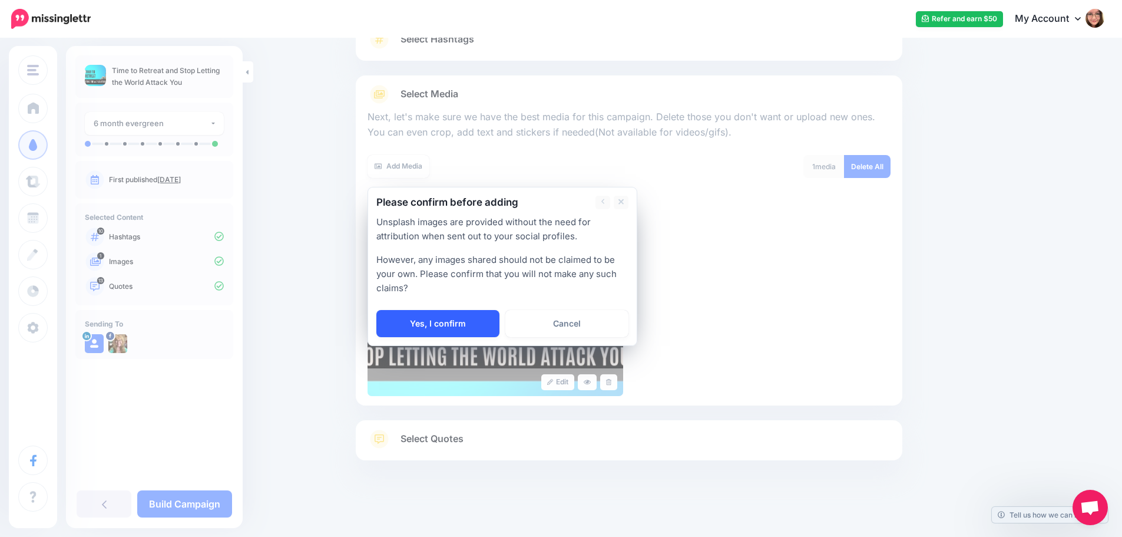
click at [457, 326] on link "Yes, I confirm" at bounding box center [437, 323] width 123 height 27
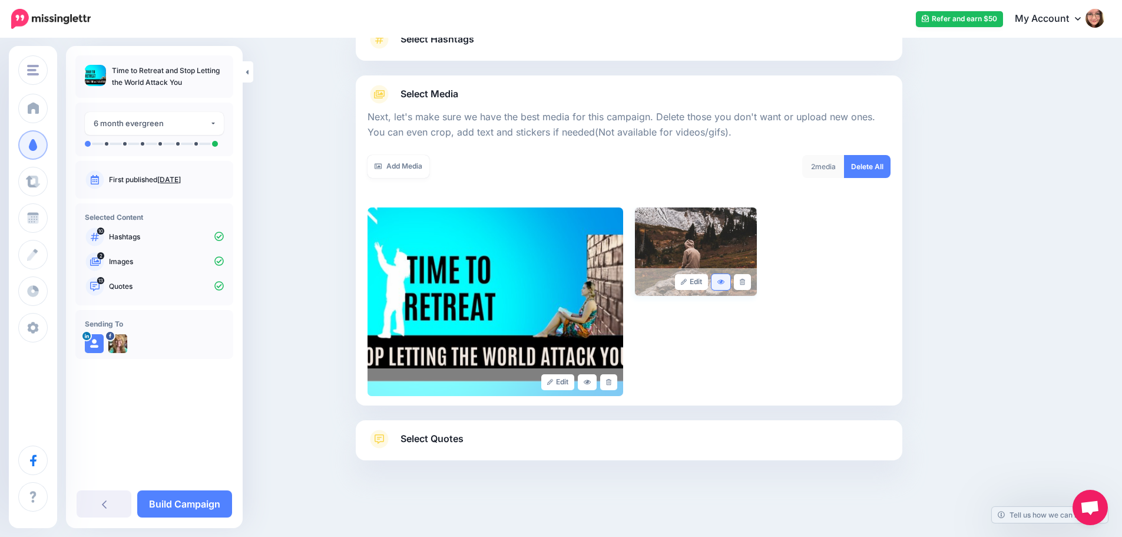
click at [725, 283] on icon at bounding box center [720, 281] width 7 height 5
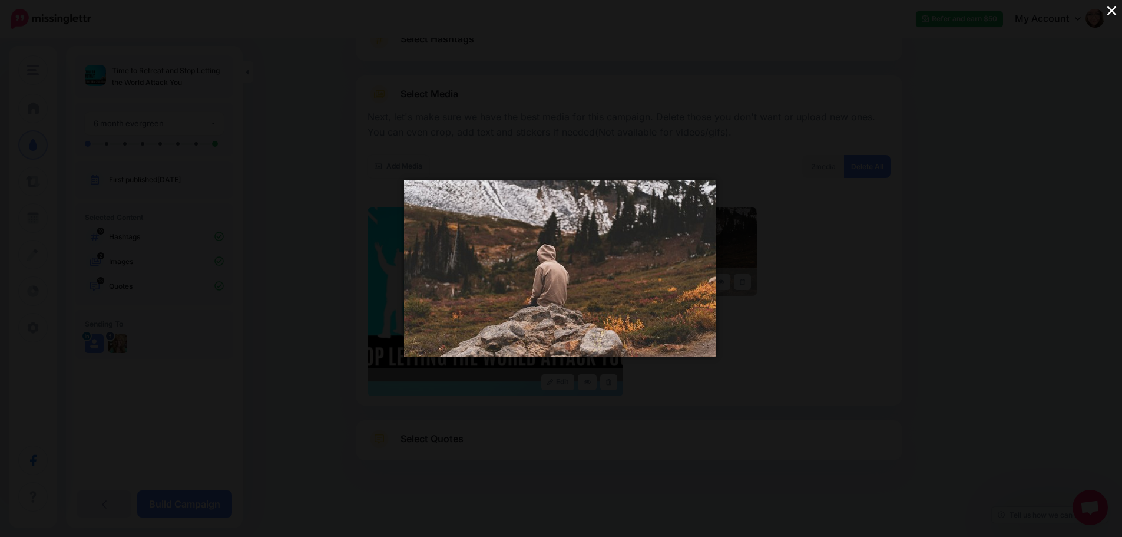
click at [1109, 11] on button "×" at bounding box center [1112, 10] width 21 height 21
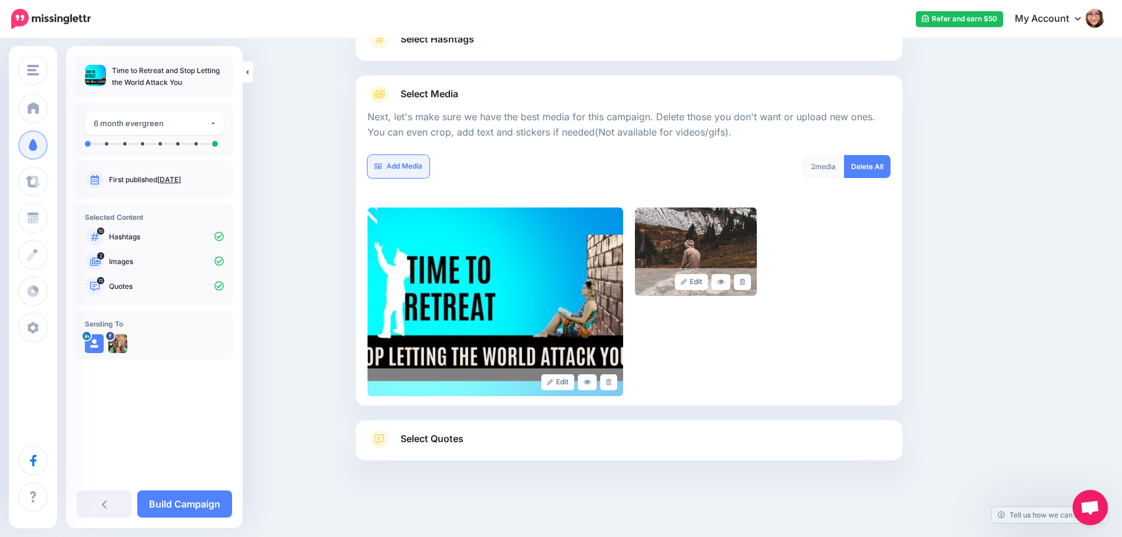
click at [402, 170] on link "Add Media" at bounding box center [399, 166] width 62 height 23
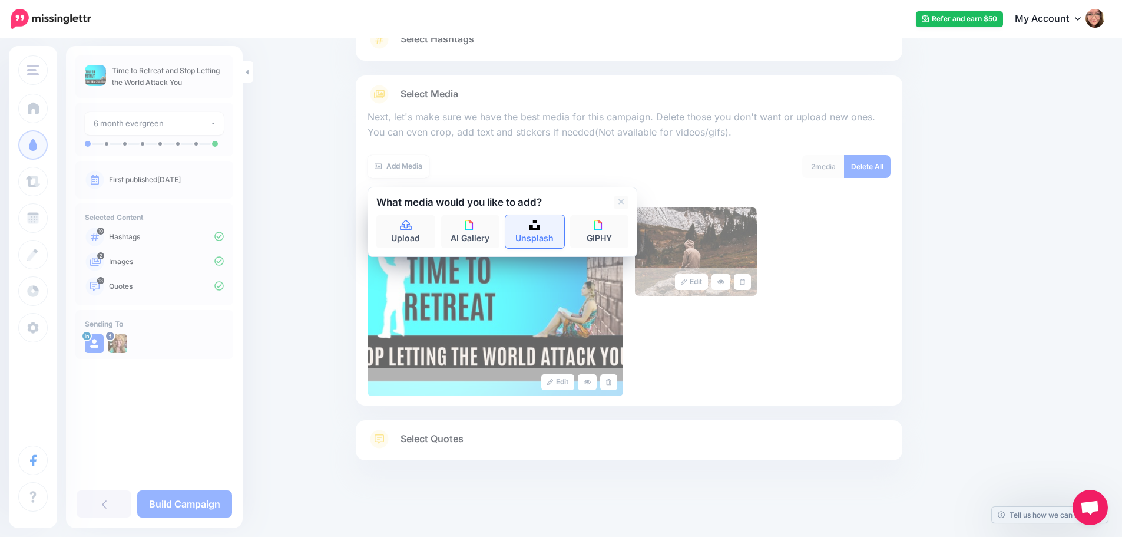
click at [527, 239] on link "Unsplash" at bounding box center [534, 231] width 59 height 33
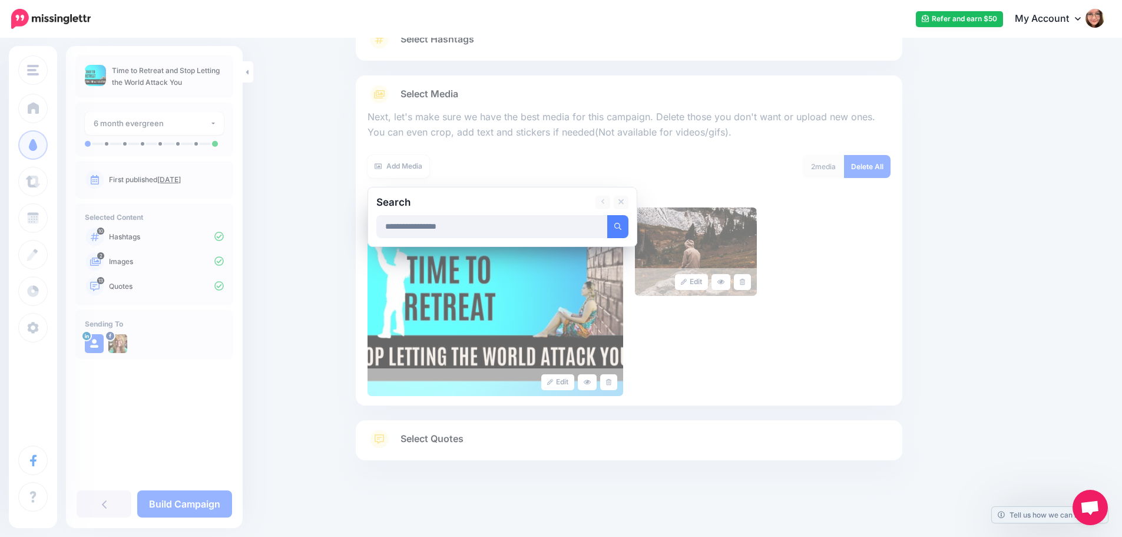
type input "**********"
click at [607, 215] on button "submit" at bounding box center [617, 226] width 21 height 23
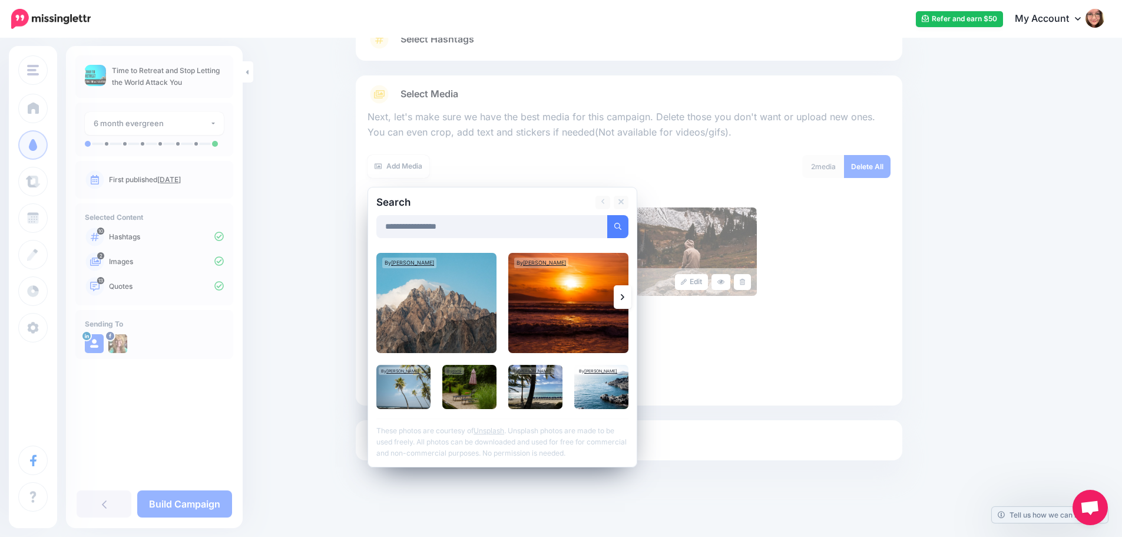
click at [631, 302] on link at bounding box center [623, 297] width 18 height 24
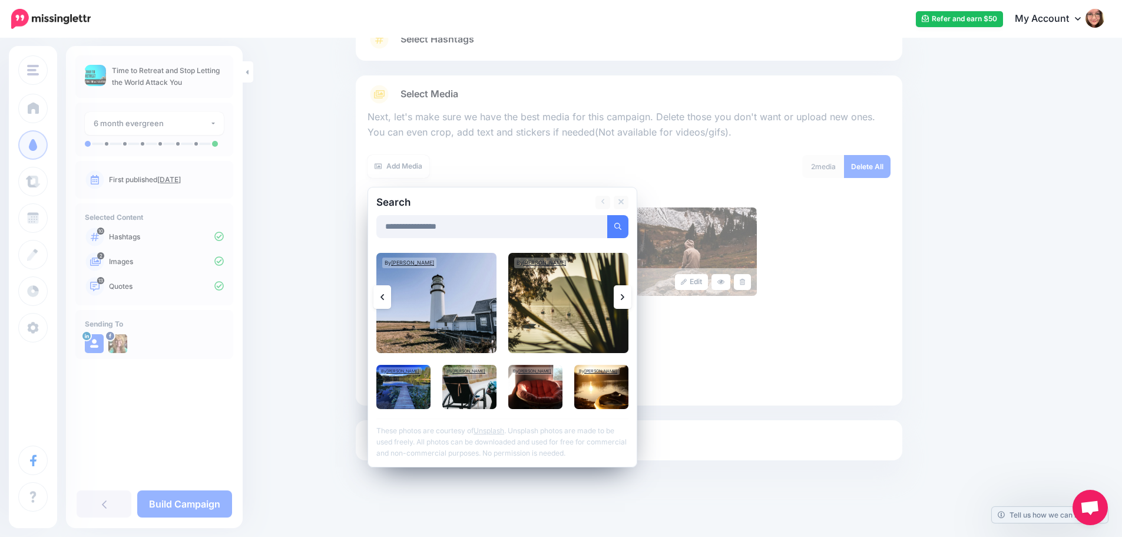
click at [628, 302] on link at bounding box center [623, 297] width 18 height 24
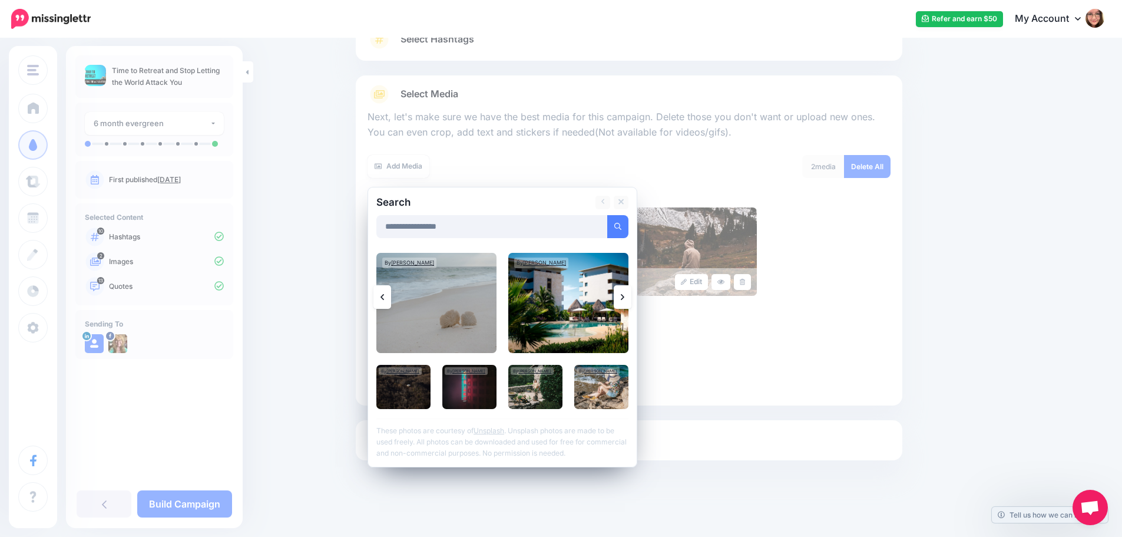
click at [628, 302] on link at bounding box center [623, 297] width 18 height 24
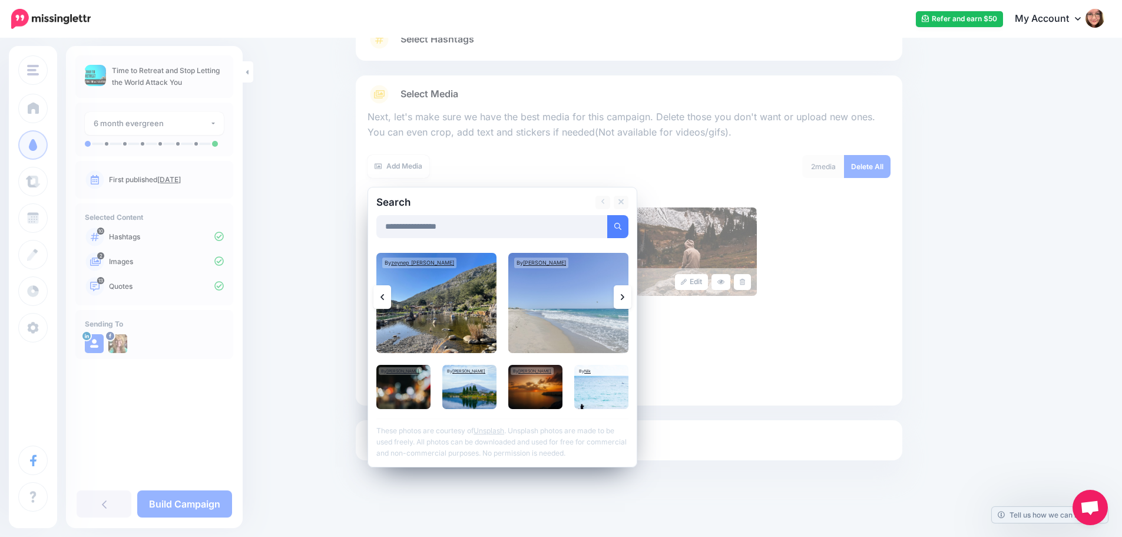
click at [628, 302] on link at bounding box center [623, 297] width 18 height 24
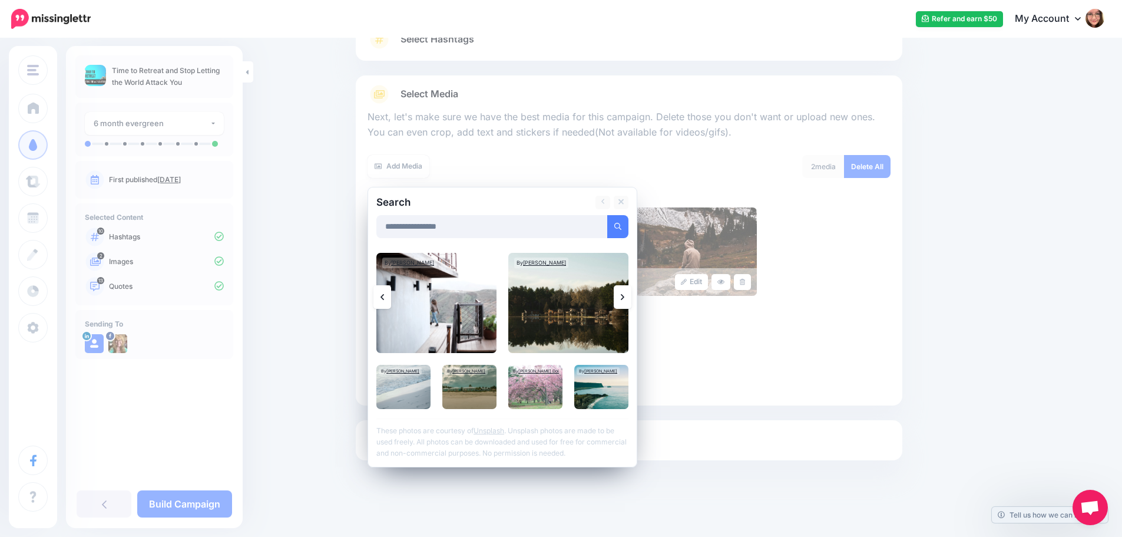
click at [628, 302] on link at bounding box center [623, 297] width 18 height 24
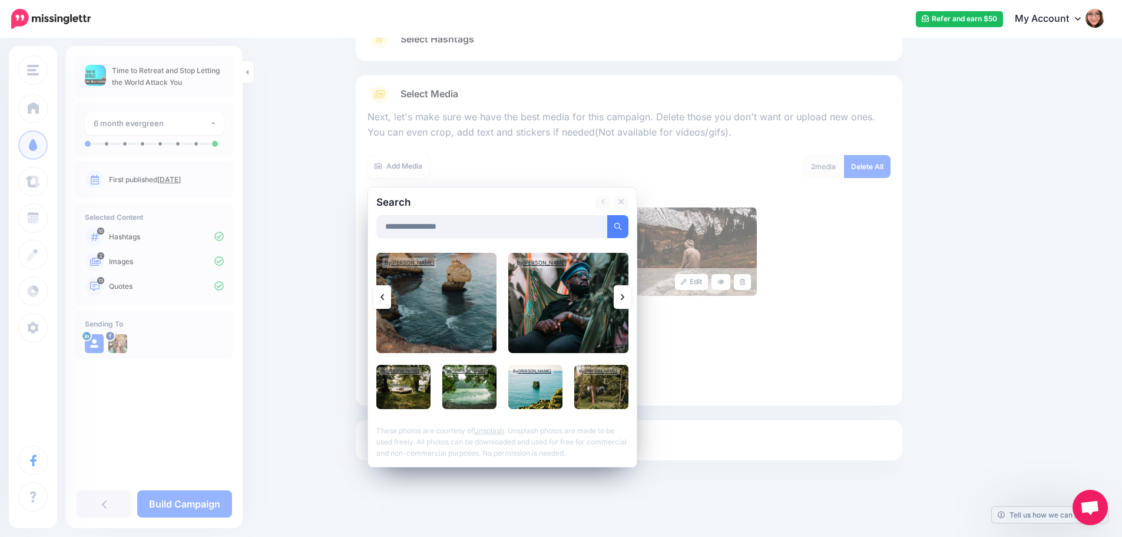
click at [624, 301] on icon at bounding box center [623, 296] width 4 height 9
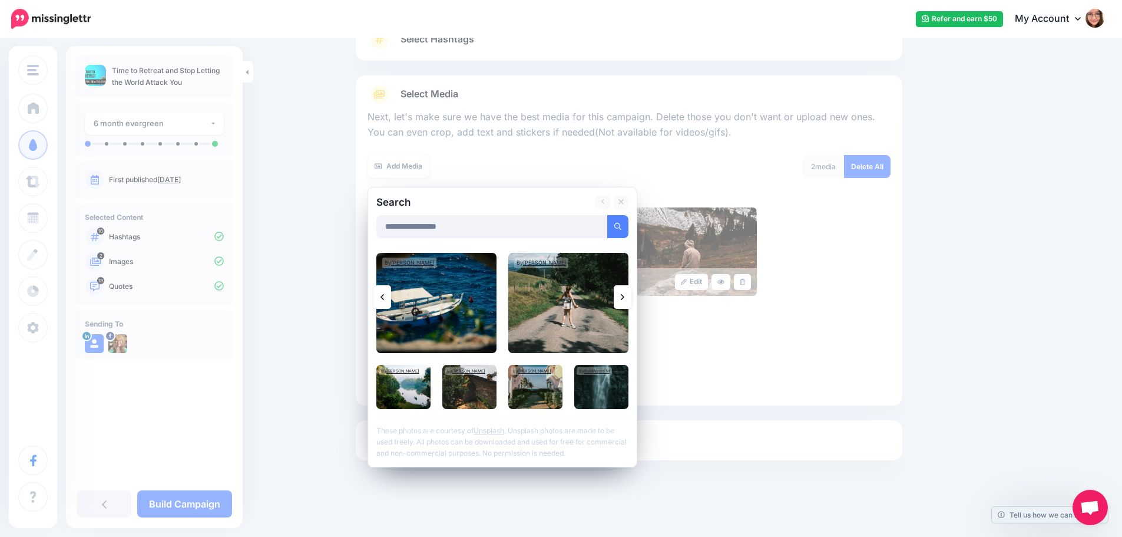
click at [624, 301] on icon at bounding box center [623, 296] width 4 height 9
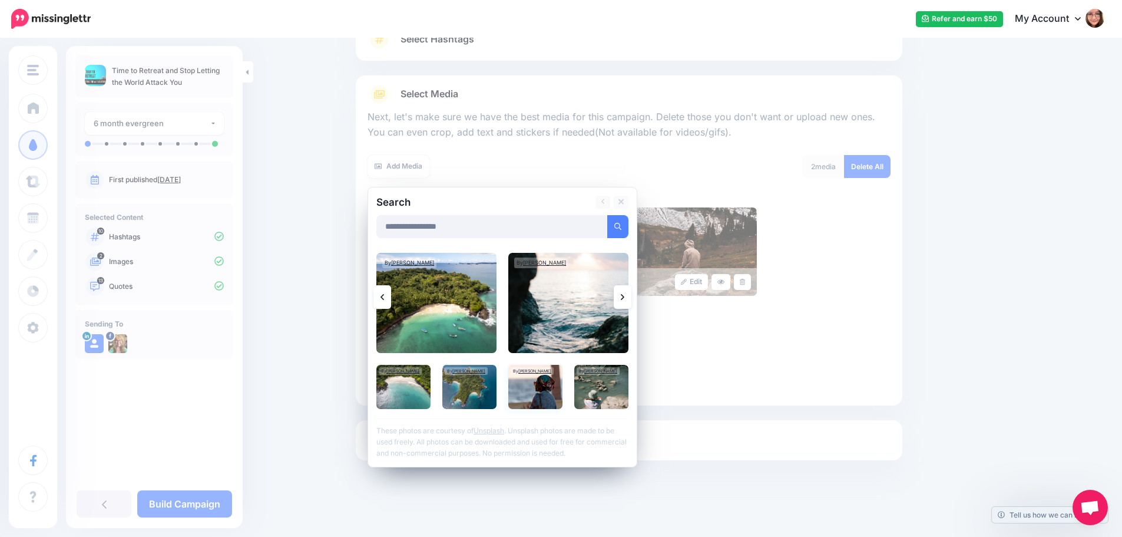
click at [547, 406] on img at bounding box center [535, 387] width 54 height 44
click at [610, 224] on link "Add Media" at bounding box center [603, 226] width 50 height 23
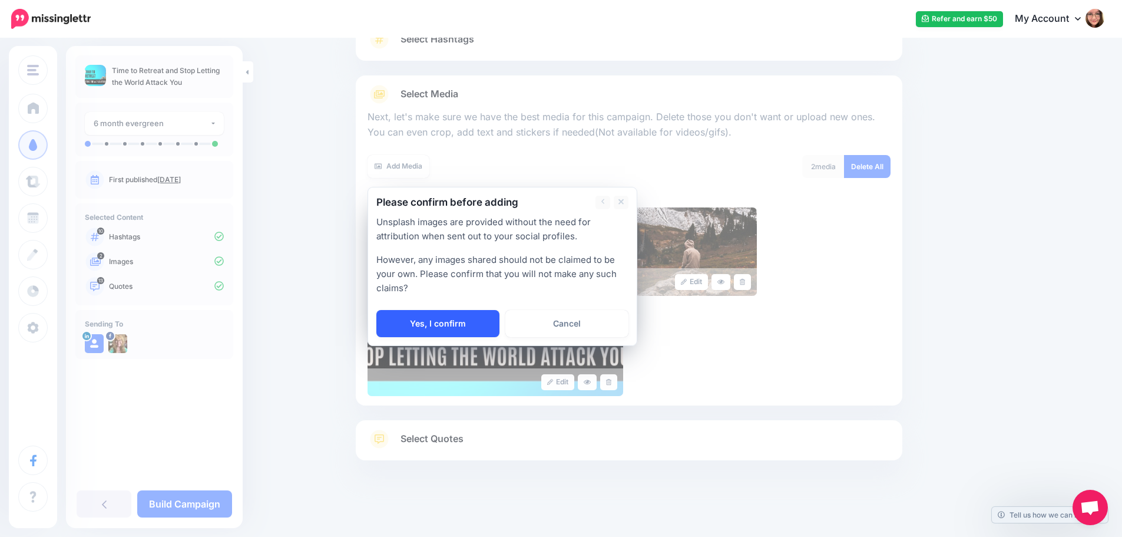
click at [489, 321] on link "Yes, I confirm" at bounding box center [437, 323] width 123 height 27
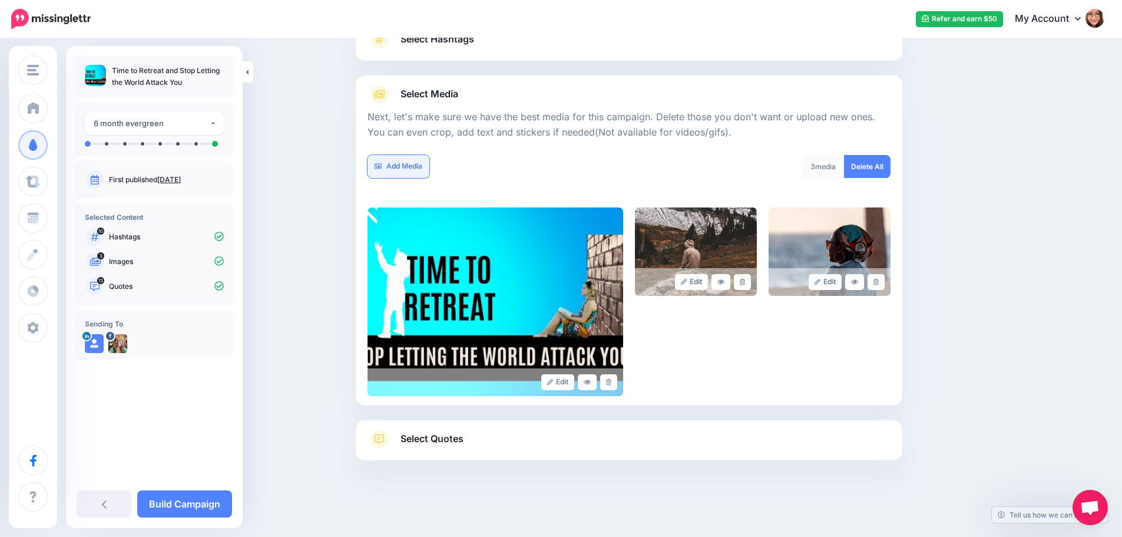
click at [396, 171] on link "Add Media" at bounding box center [399, 166] width 62 height 23
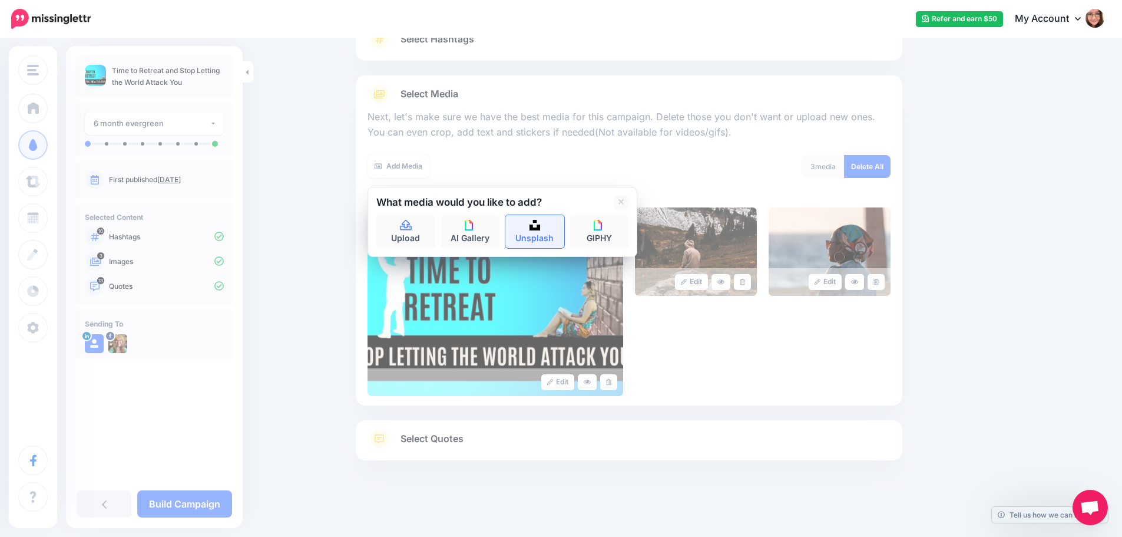
click at [557, 236] on link "Unsplash" at bounding box center [534, 231] width 59 height 33
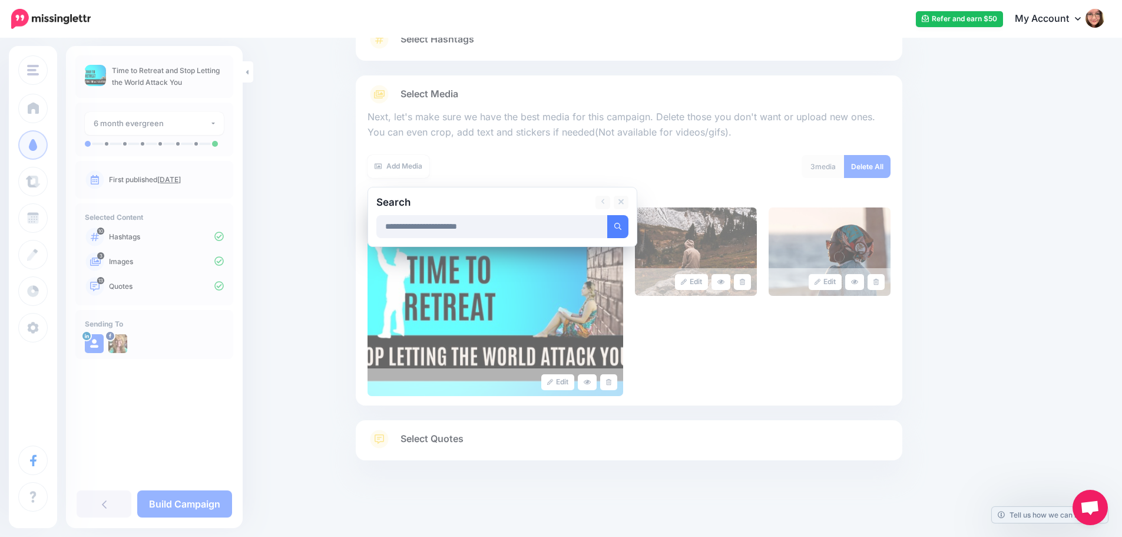
type input "**********"
click at [607, 215] on button "submit" at bounding box center [617, 226] width 21 height 23
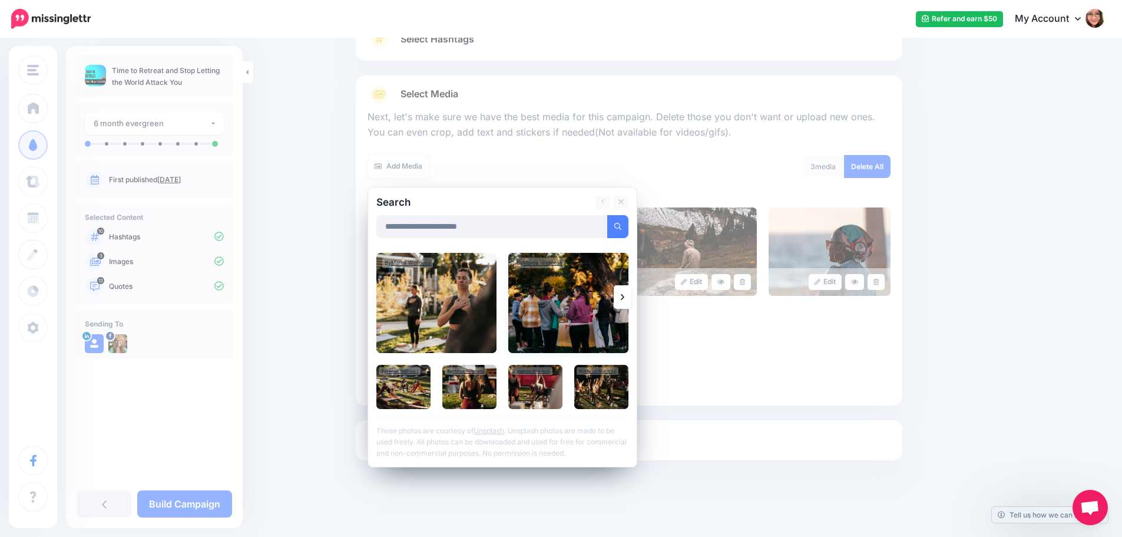
click at [568, 306] on img at bounding box center [568, 303] width 120 height 100
click at [577, 319] on img at bounding box center [568, 303] width 120 height 100
click at [624, 299] on link at bounding box center [623, 297] width 18 height 24
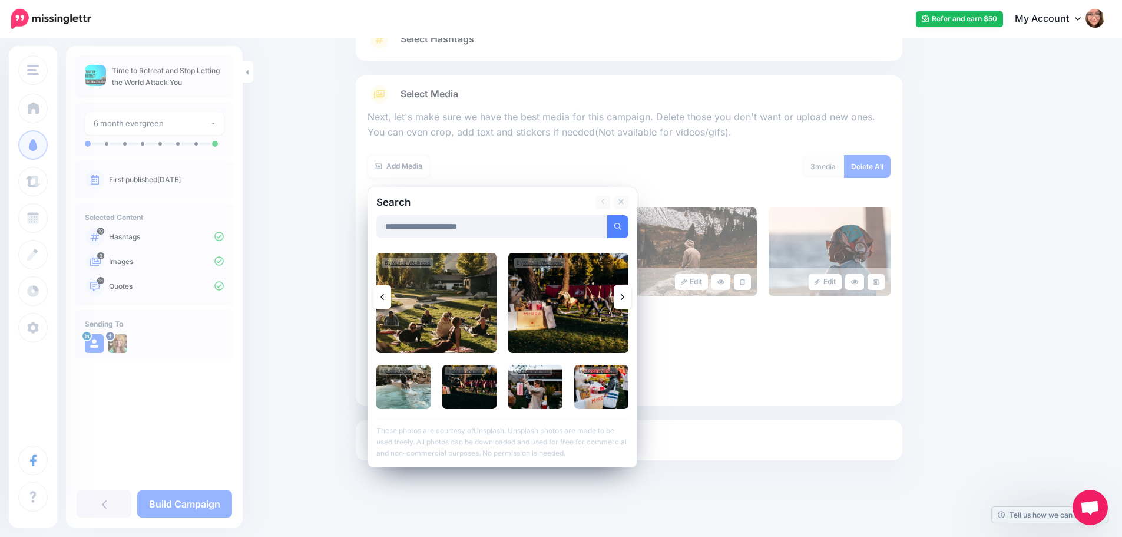
click at [624, 299] on link at bounding box center [623, 297] width 18 height 24
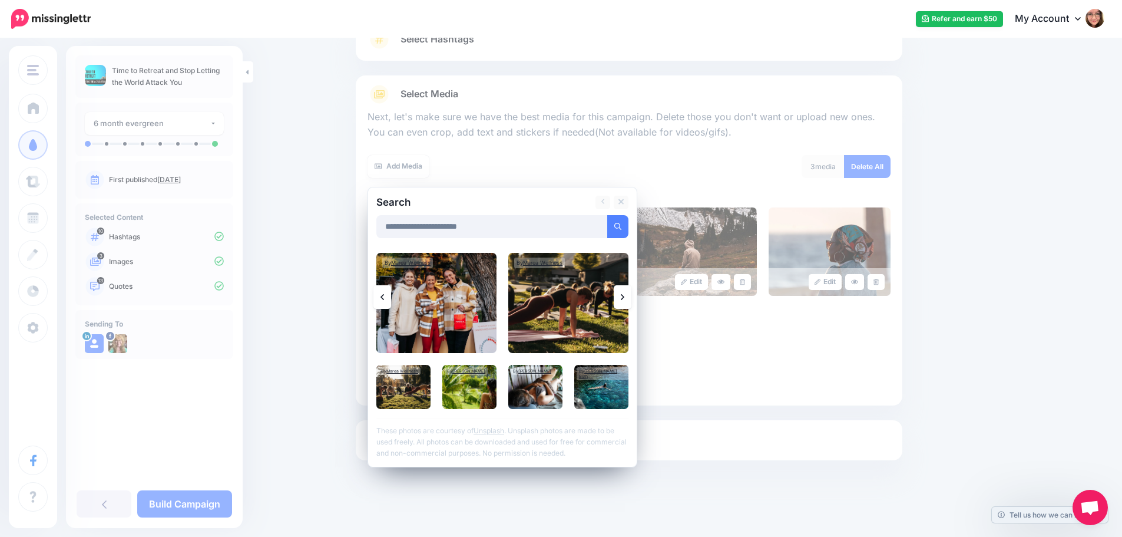
click at [624, 299] on link at bounding box center [623, 297] width 18 height 24
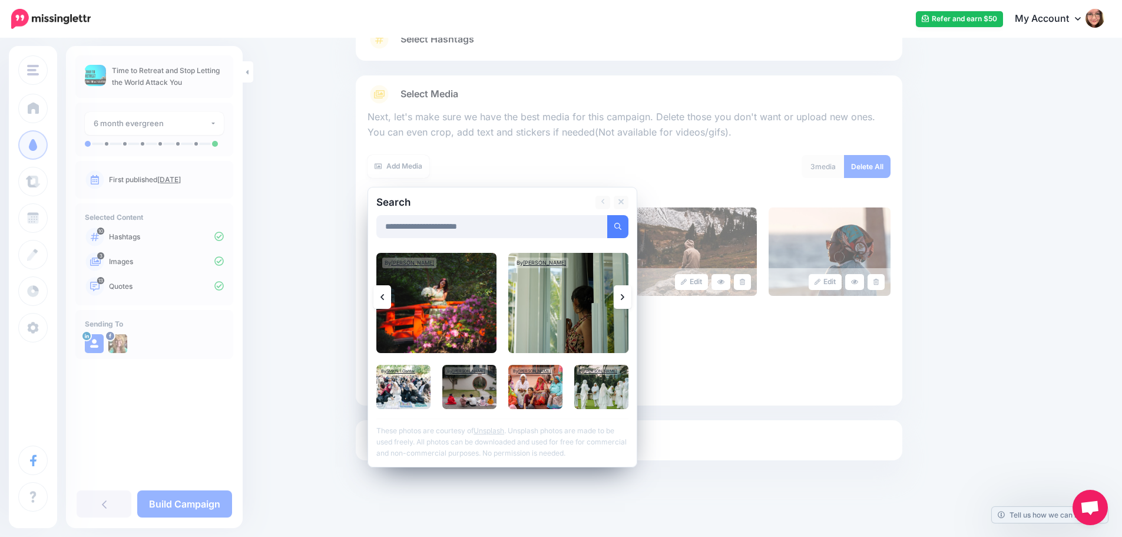
click at [631, 299] on link at bounding box center [623, 297] width 18 height 24
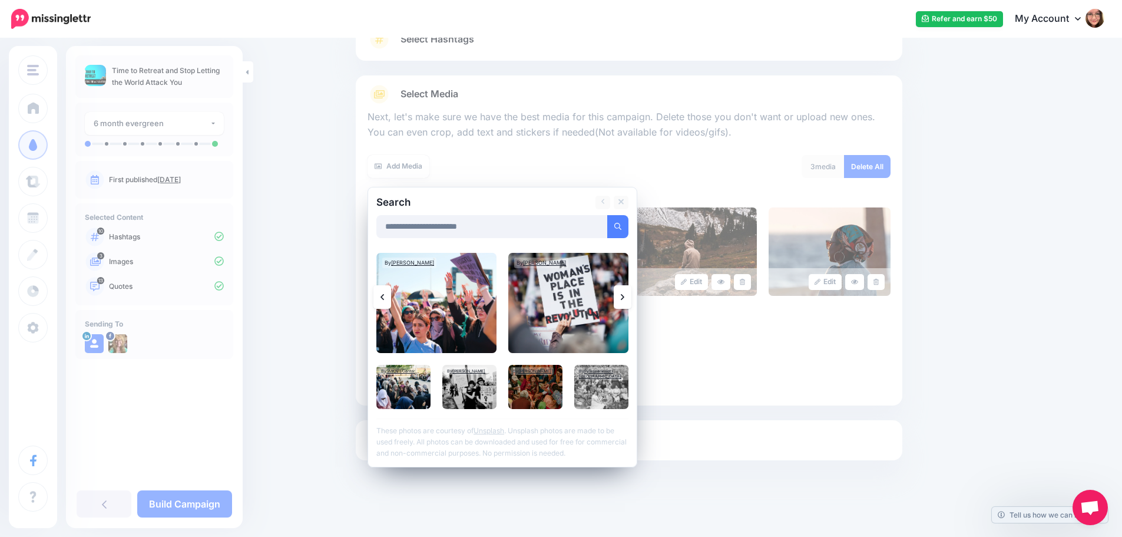
click at [631, 299] on link at bounding box center [623, 297] width 18 height 24
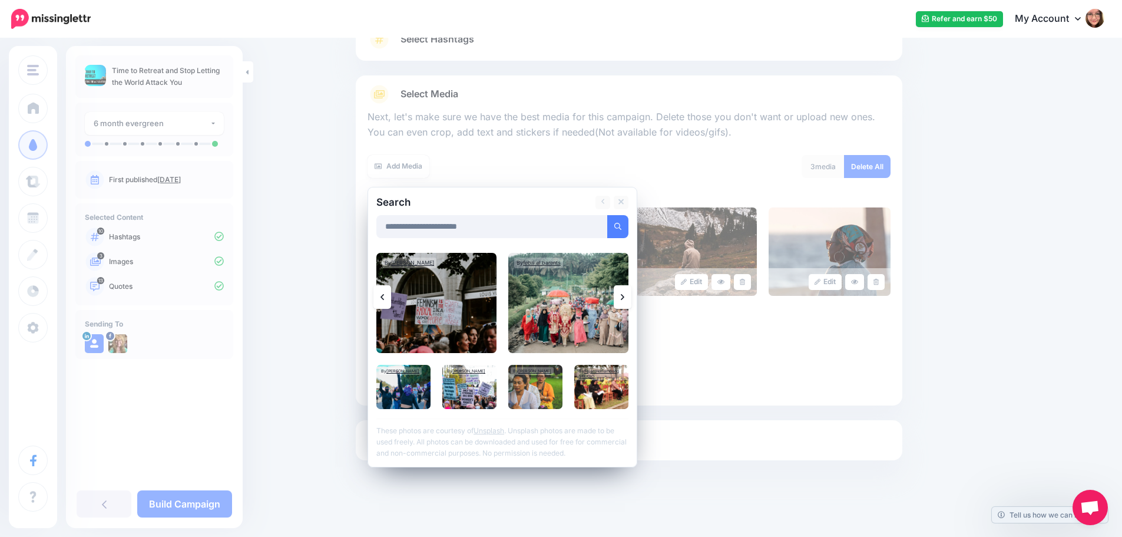
click at [631, 299] on link at bounding box center [623, 297] width 18 height 24
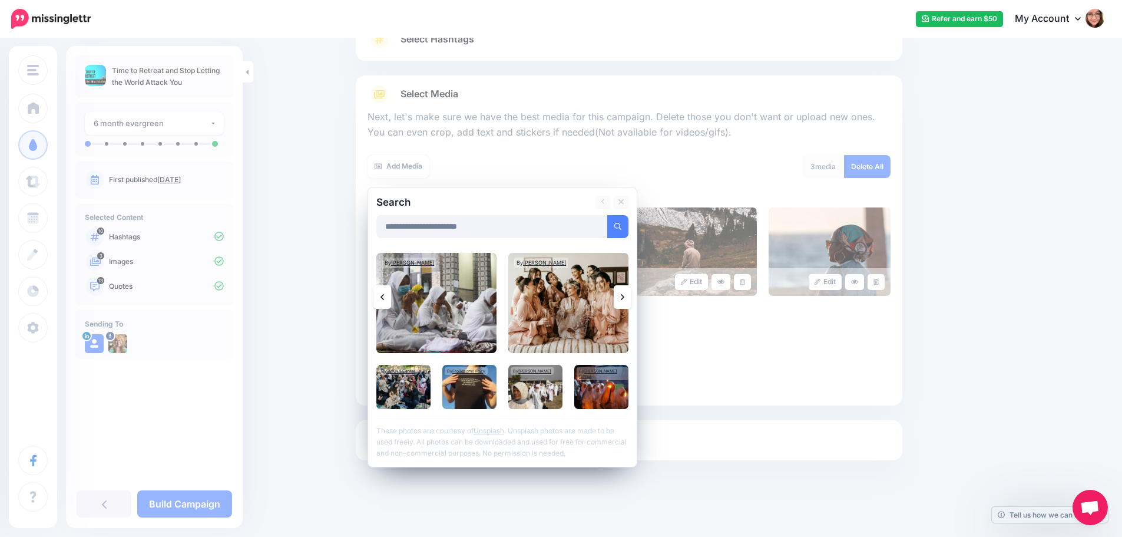
click at [631, 299] on link at bounding box center [623, 297] width 18 height 24
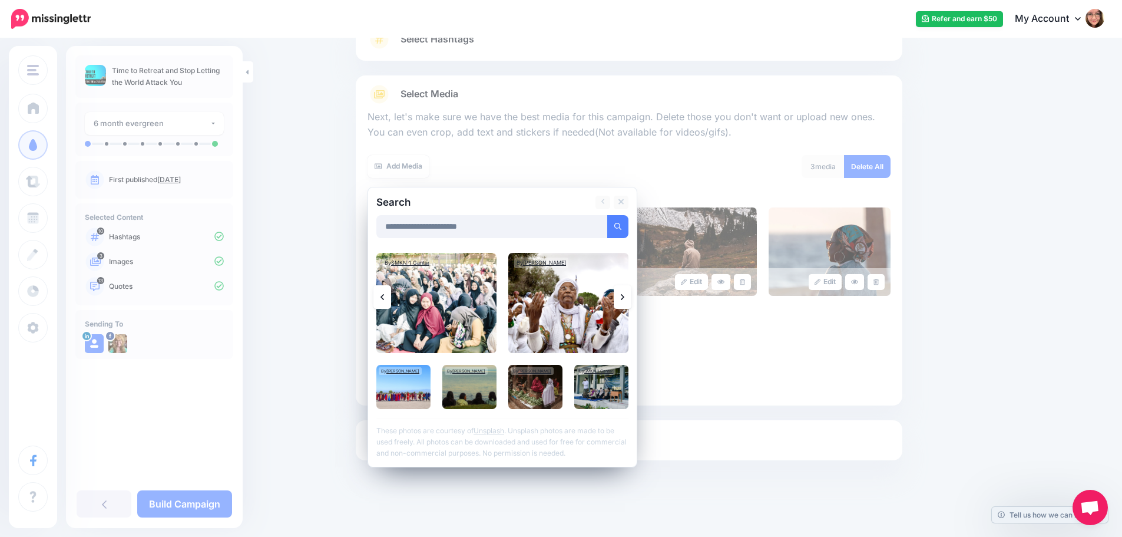
click at [631, 299] on link at bounding box center [623, 297] width 18 height 24
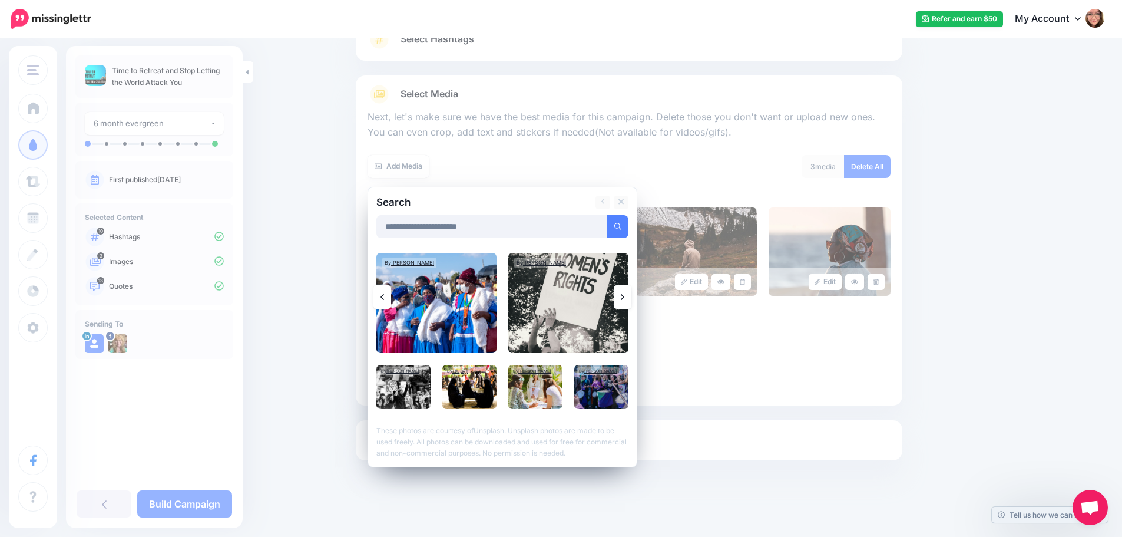
click at [631, 299] on link at bounding box center [623, 297] width 18 height 24
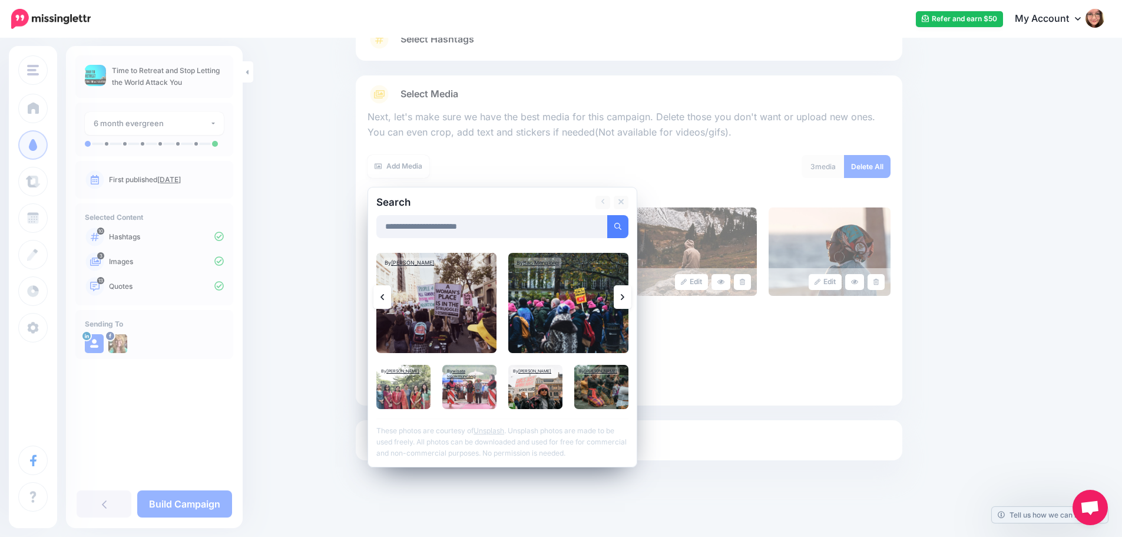
click at [631, 299] on link at bounding box center [623, 297] width 18 height 24
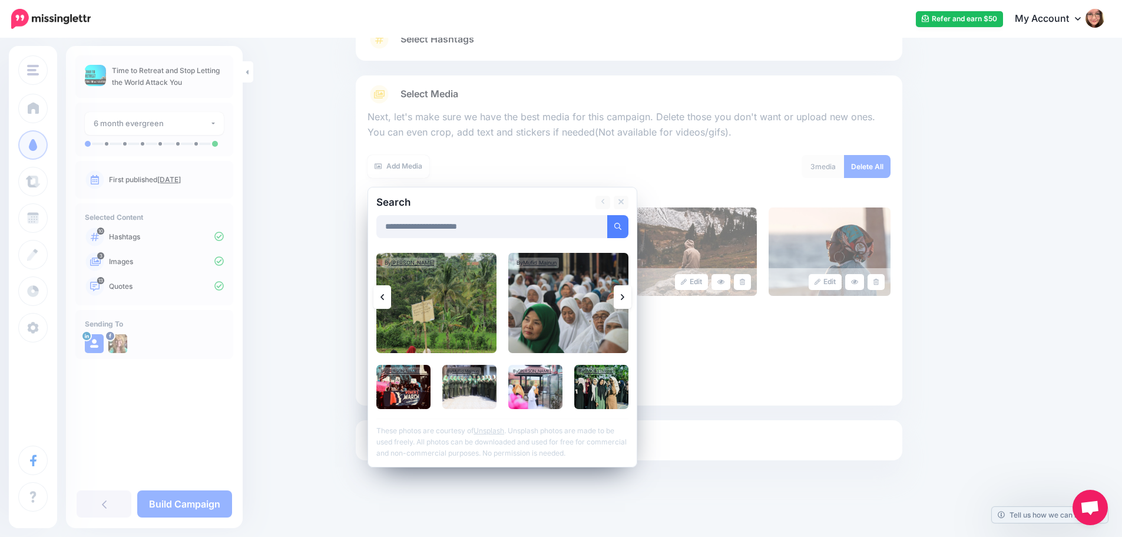
click at [631, 299] on link at bounding box center [623, 297] width 18 height 24
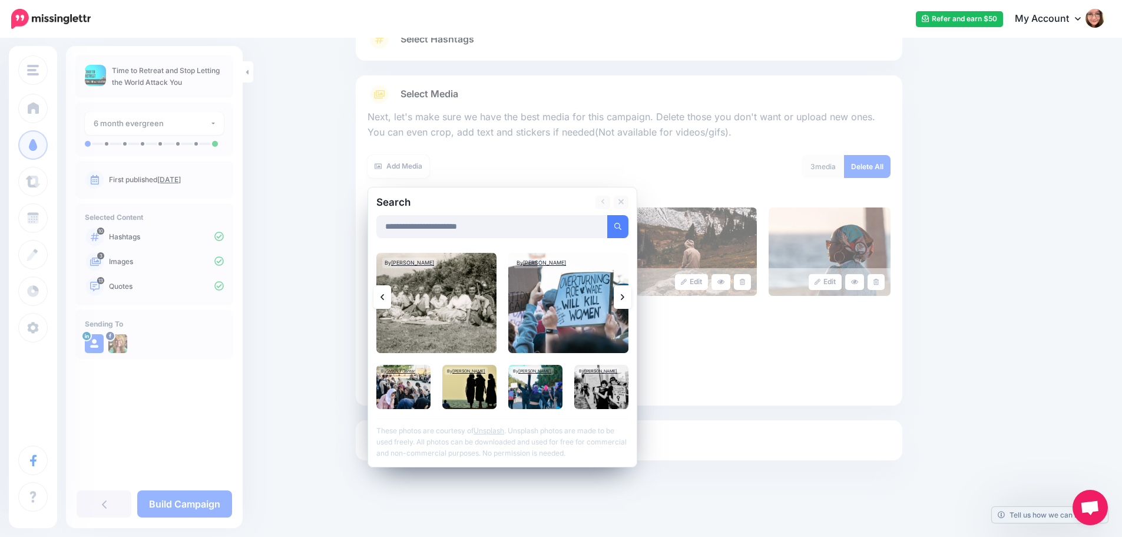
click at [631, 299] on link at bounding box center [623, 297] width 18 height 24
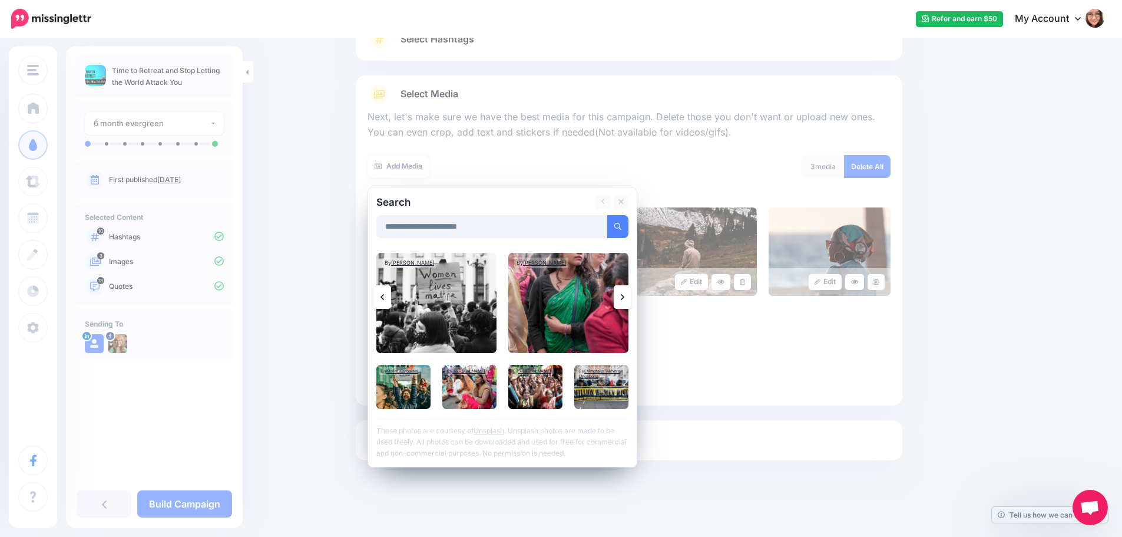
click at [631, 299] on link at bounding box center [623, 297] width 18 height 24
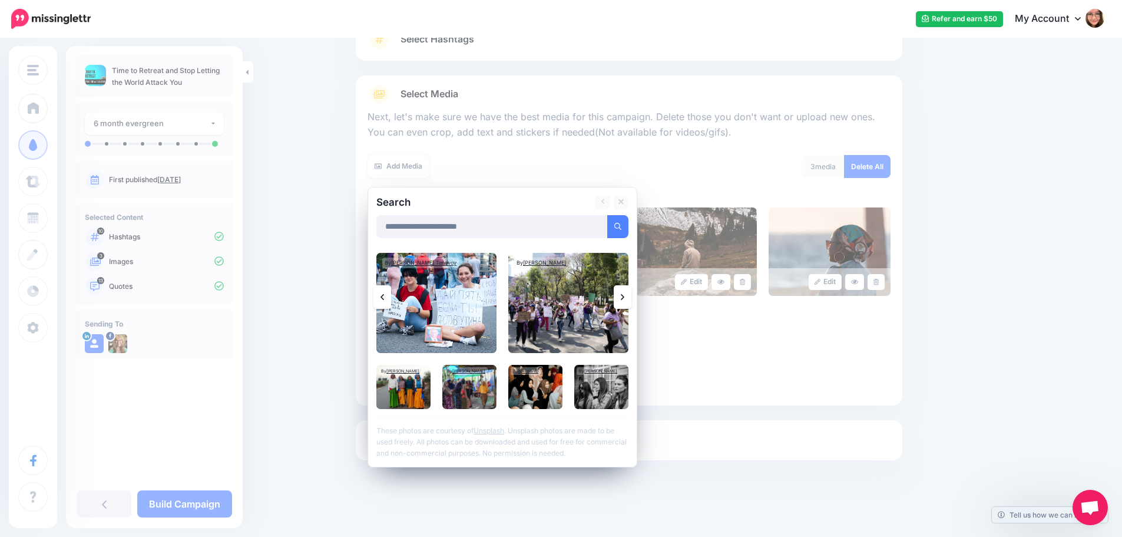
click at [631, 299] on link at bounding box center [623, 297] width 18 height 24
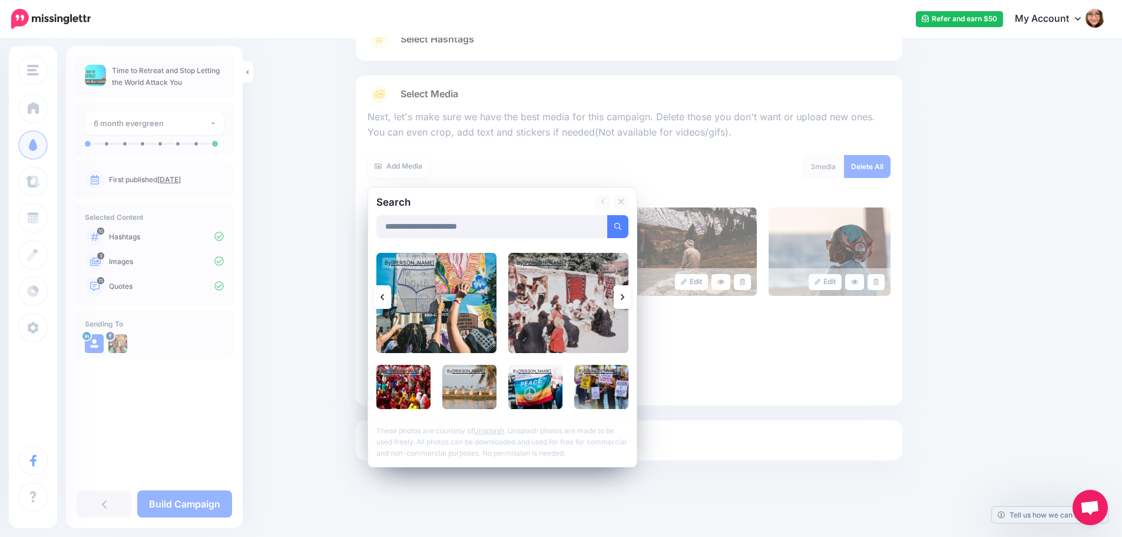
click at [631, 299] on link at bounding box center [623, 297] width 18 height 24
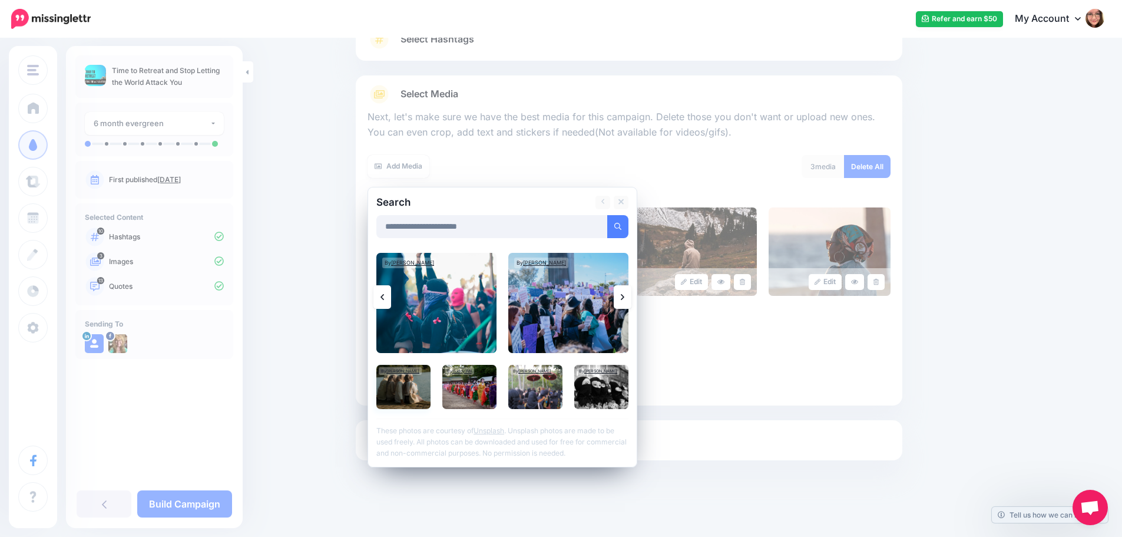
click at [415, 387] on img at bounding box center [403, 387] width 54 height 44
click at [629, 226] on link "Add Media" at bounding box center [603, 226] width 50 height 23
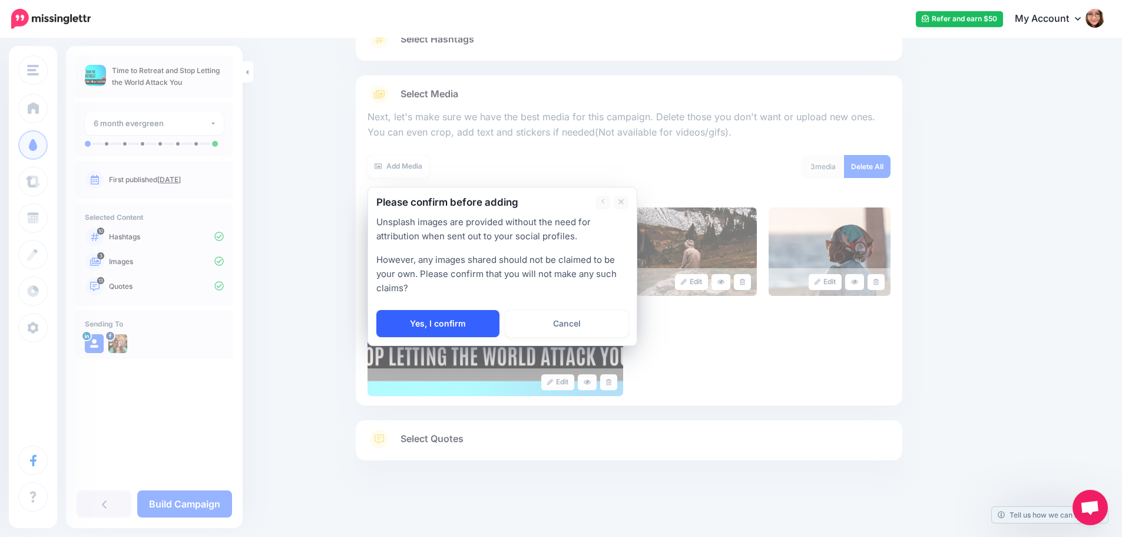
click at [444, 325] on link "Yes, I confirm" at bounding box center [437, 323] width 123 height 27
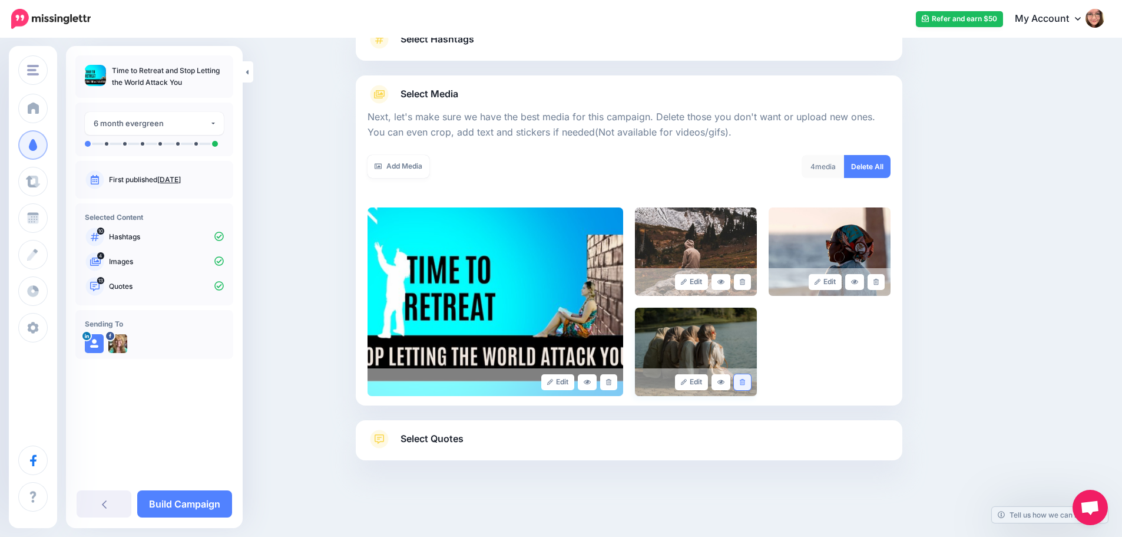
click at [750, 383] on link at bounding box center [742, 382] width 17 height 16
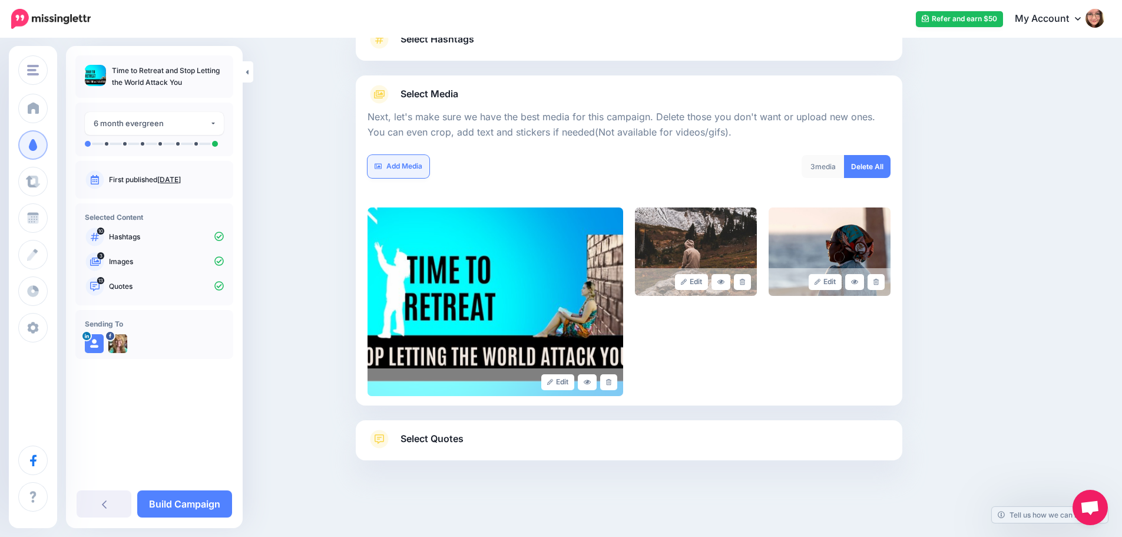
click at [418, 166] on link "Add Media" at bounding box center [399, 166] width 62 height 23
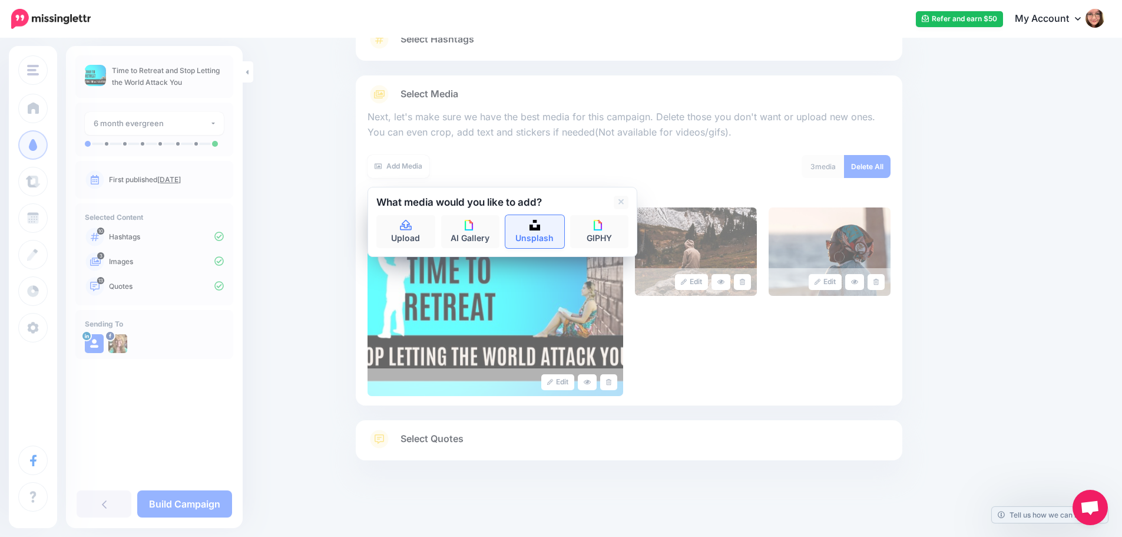
click at [526, 231] on link "Unsplash" at bounding box center [534, 231] width 59 height 33
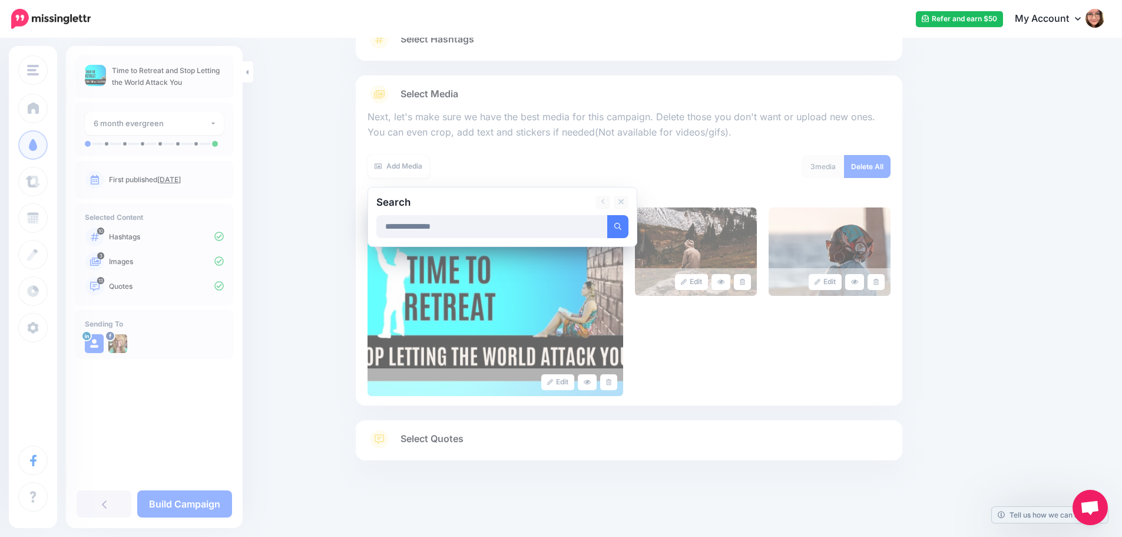
type input "**********"
click at [607, 215] on button "submit" at bounding box center [617, 226] width 21 height 23
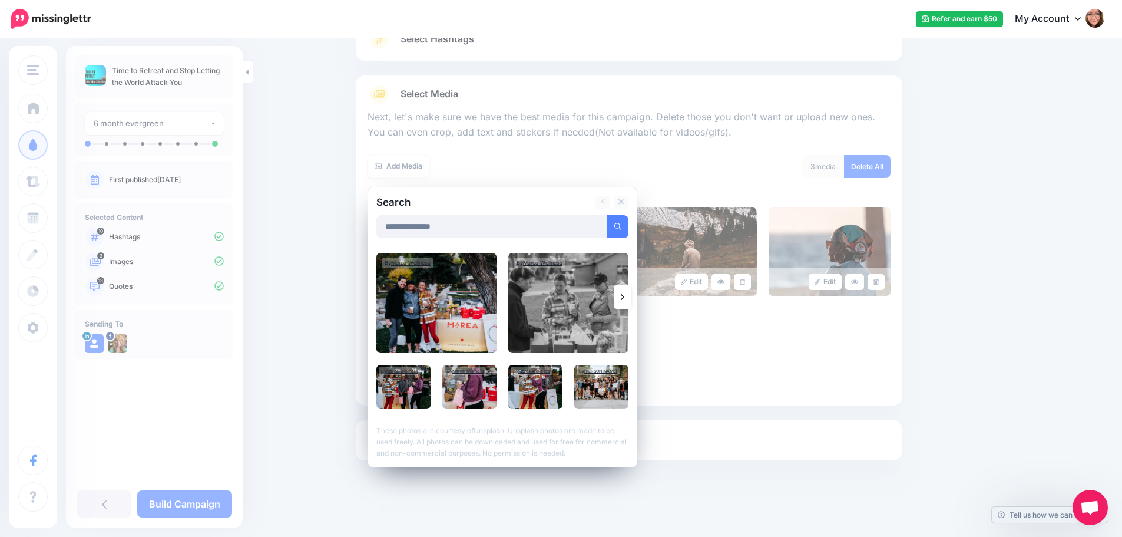
click at [631, 294] on link at bounding box center [623, 297] width 18 height 24
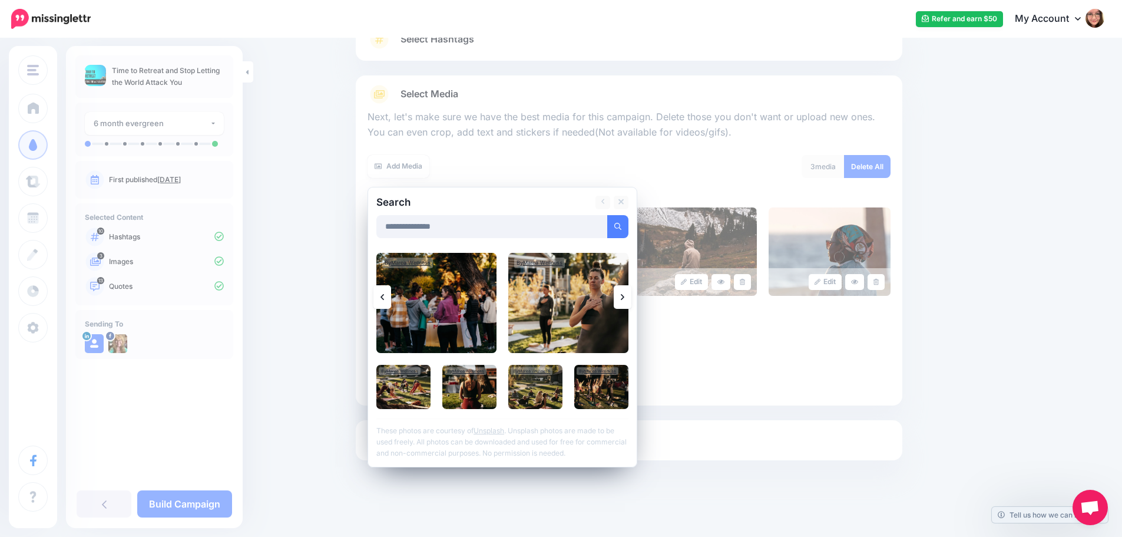
click at [631, 294] on link at bounding box center [623, 297] width 18 height 24
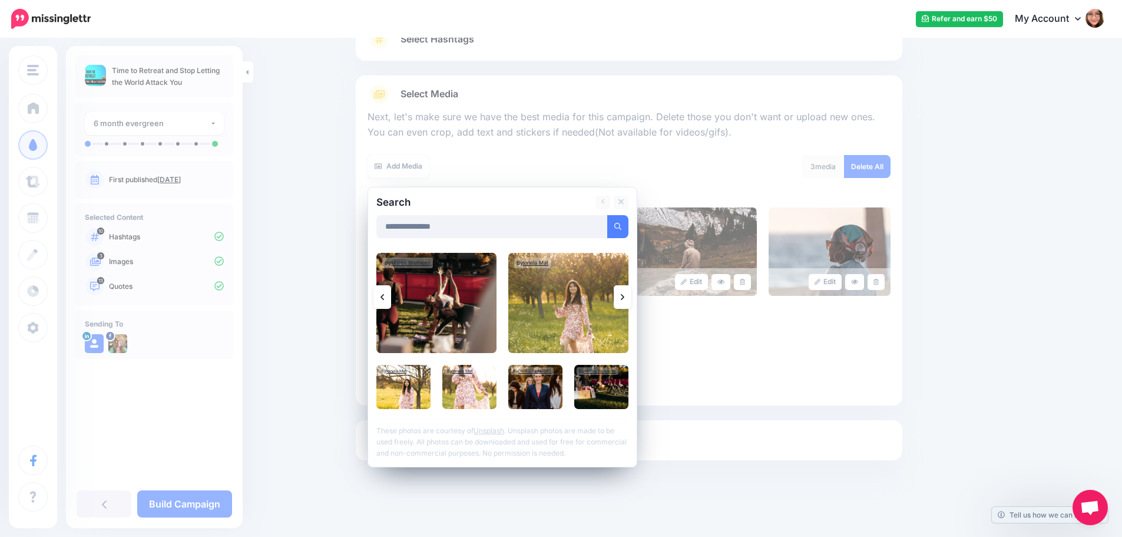
click at [631, 294] on link at bounding box center [623, 297] width 18 height 24
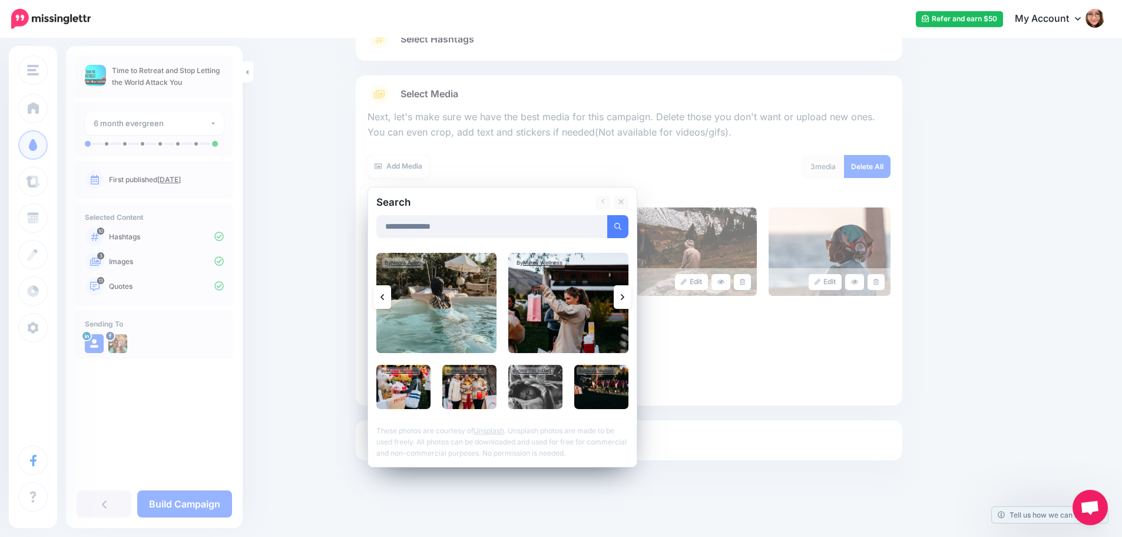
click at [622, 299] on link at bounding box center [623, 297] width 18 height 24
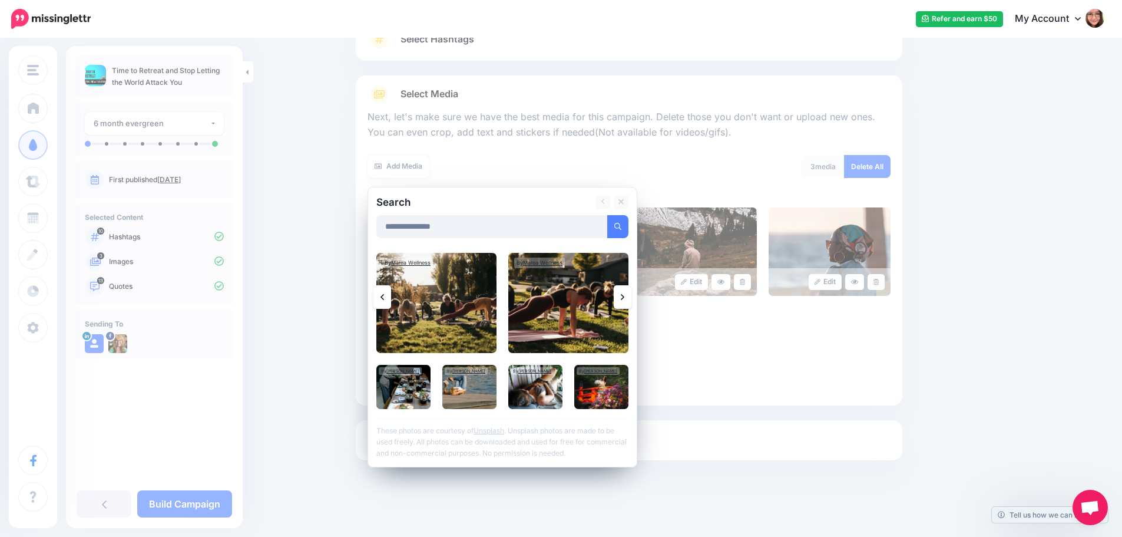
click at [622, 299] on link at bounding box center [623, 297] width 18 height 24
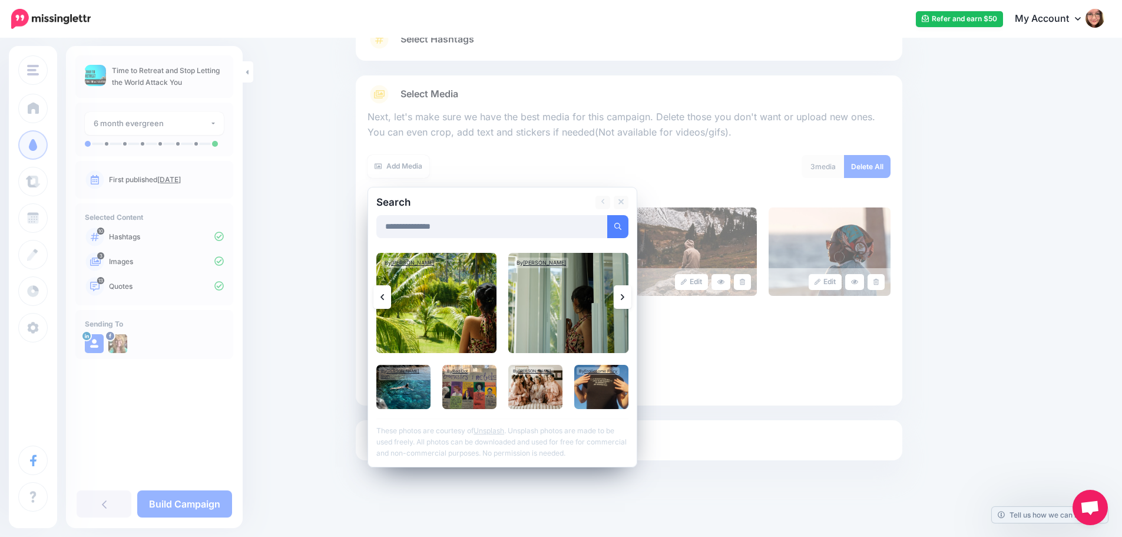
click at [622, 299] on link at bounding box center [623, 297] width 18 height 24
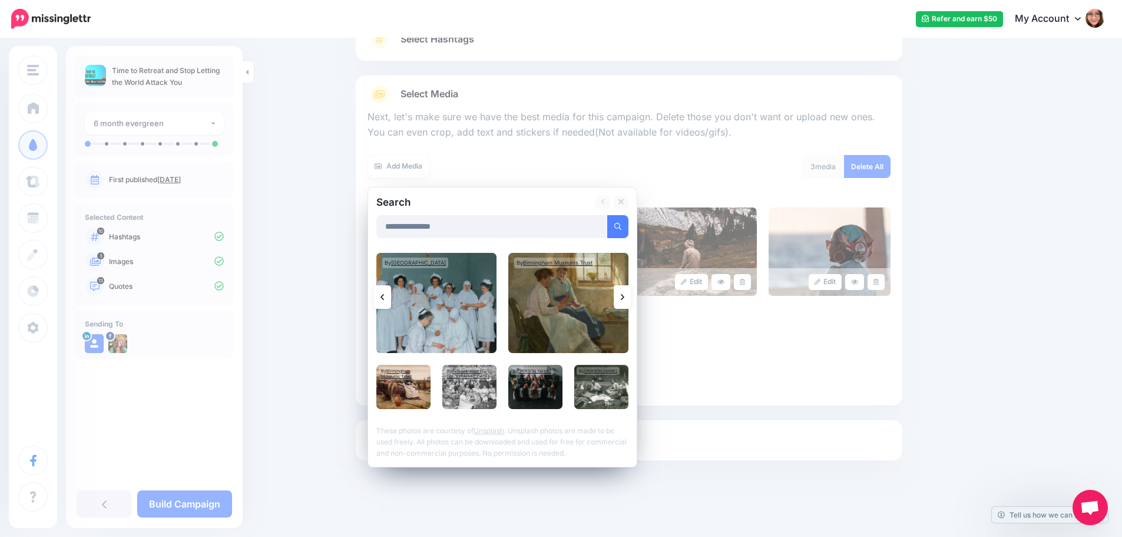
click at [622, 299] on link at bounding box center [623, 297] width 18 height 24
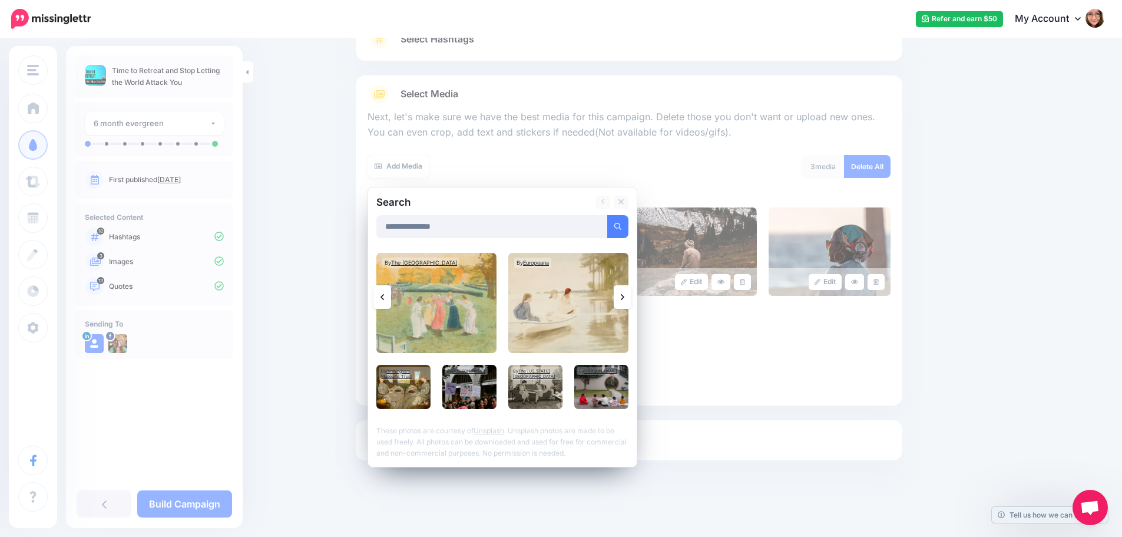
click at [622, 299] on link at bounding box center [623, 297] width 18 height 24
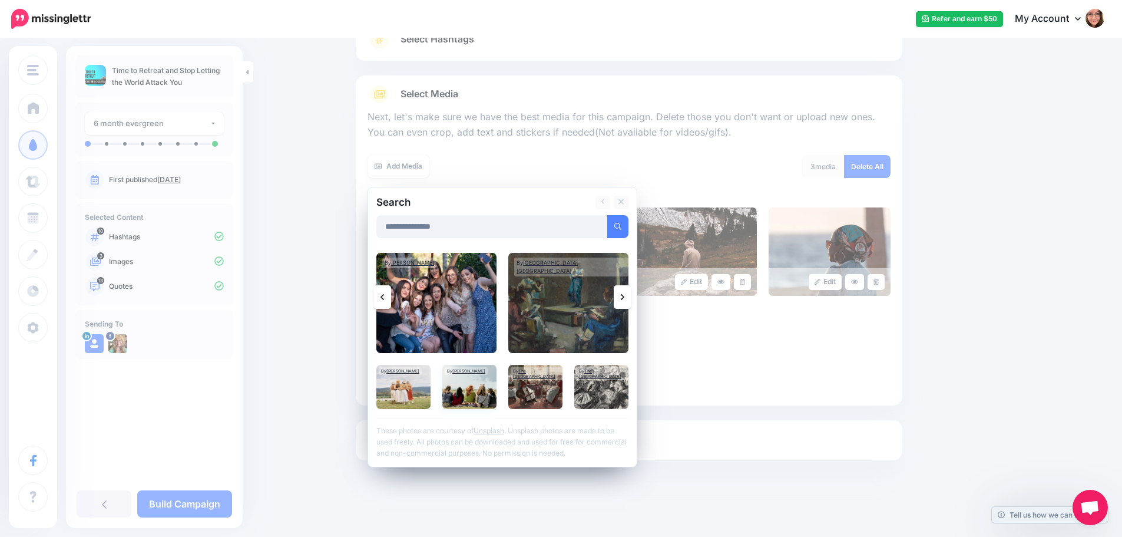
click at [482, 391] on img at bounding box center [469, 387] width 54 height 44
click at [419, 400] on img at bounding box center [403, 387] width 54 height 44
click at [633, 226] on div "**********" at bounding box center [503, 327] width 270 height 280
click at [629, 226] on link "Add Media" at bounding box center [603, 226] width 50 height 23
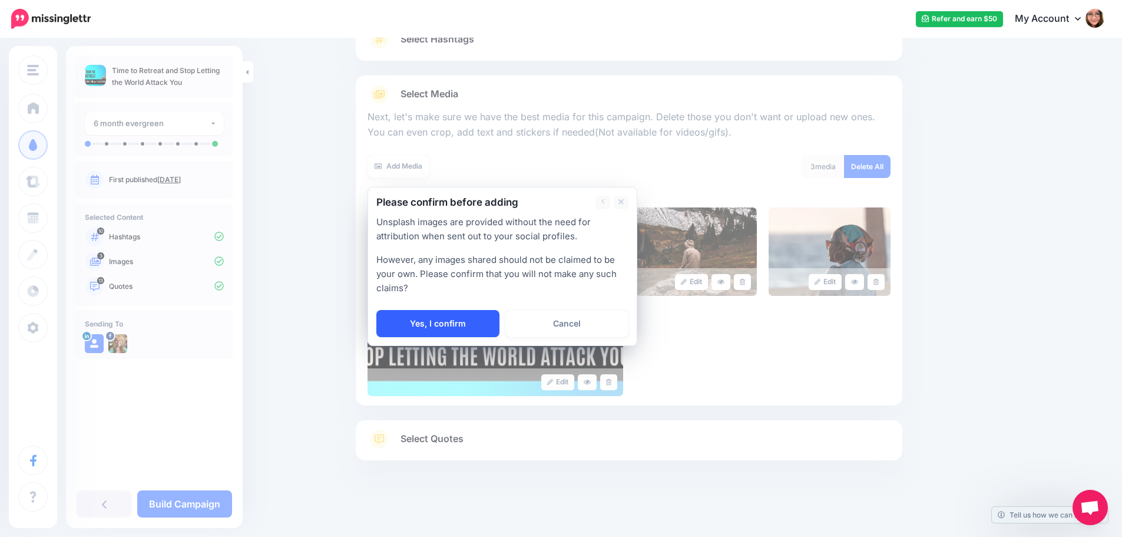
click at [449, 319] on link "Yes, I confirm" at bounding box center [437, 323] width 123 height 27
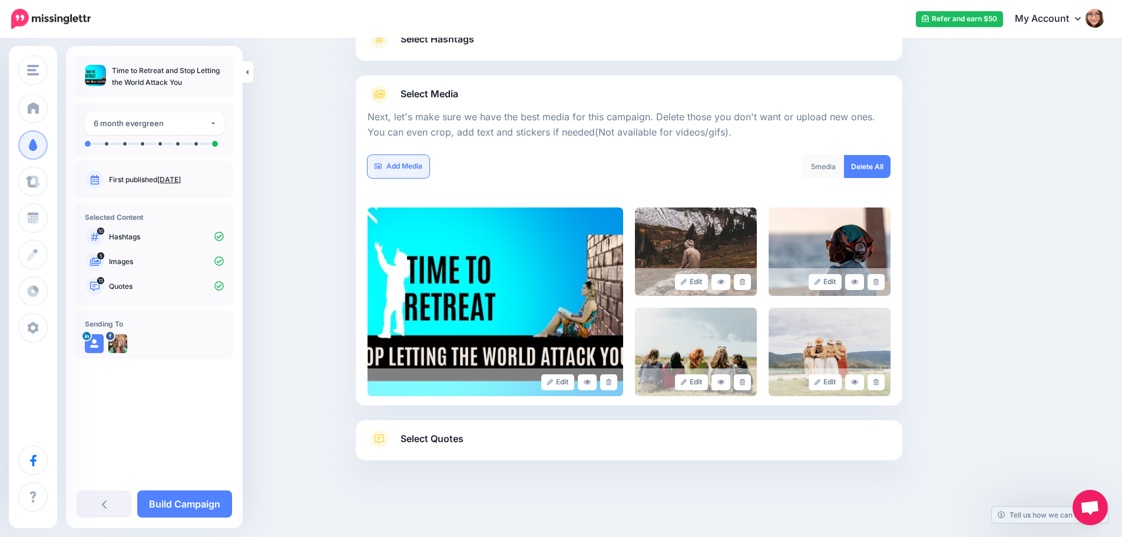
click at [424, 168] on link "Add Media" at bounding box center [399, 166] width 62 height 23
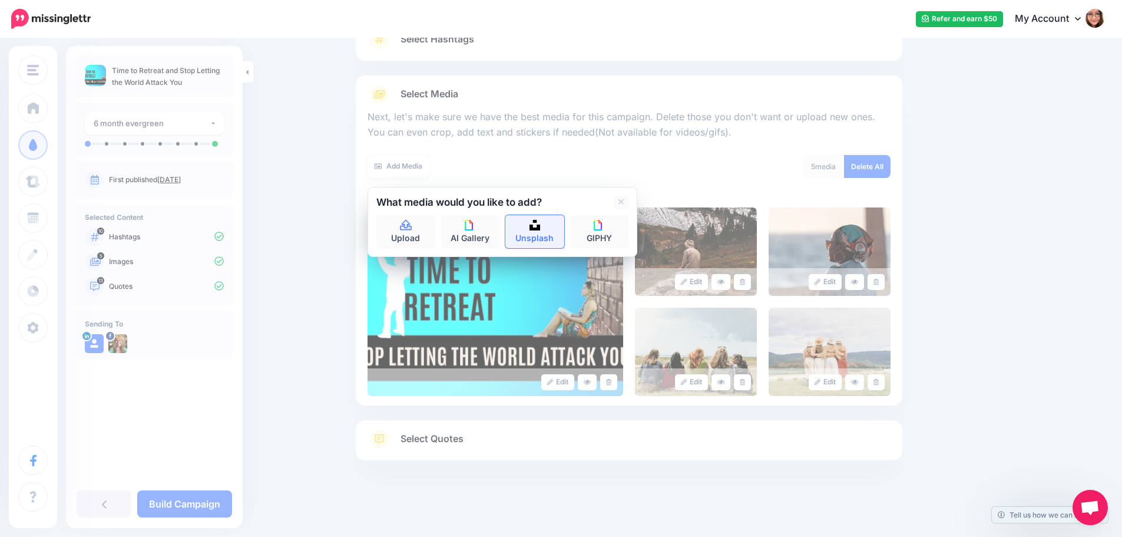
click at [548, 227] on link "Unsplash" at bounding box center [534, 231] width 59 height 33
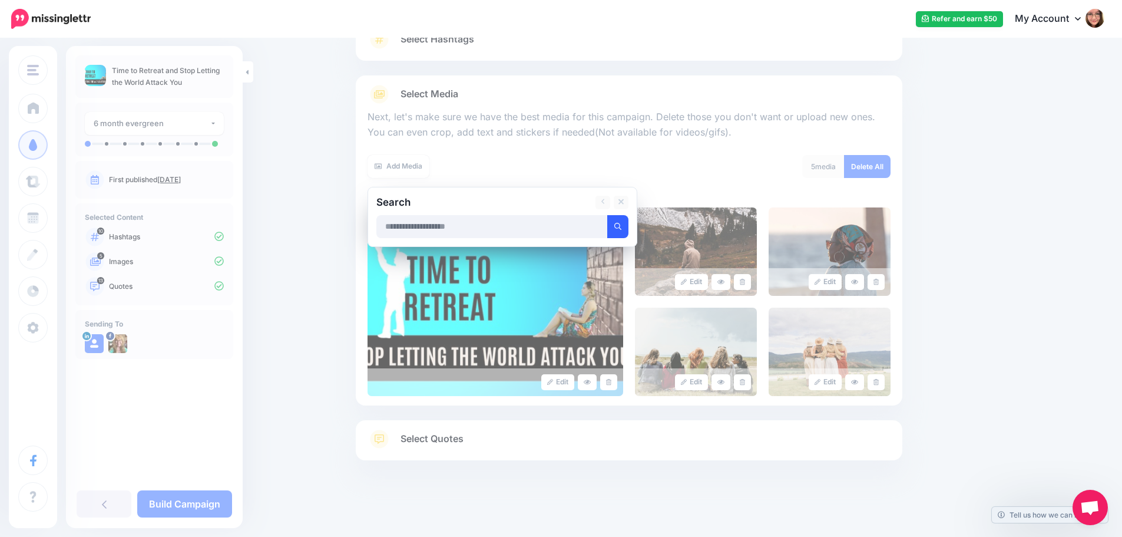
click at [621, 229] on icon "submit" at bounding box center [617, 226] width 7 height 7
click at [581, 229] on input "text" at bounding box center [491, 226] width 231 height 23
type input "*******"
click at [607, 215] on button "submit" at bounding box center [617, 226] width 21 height 23
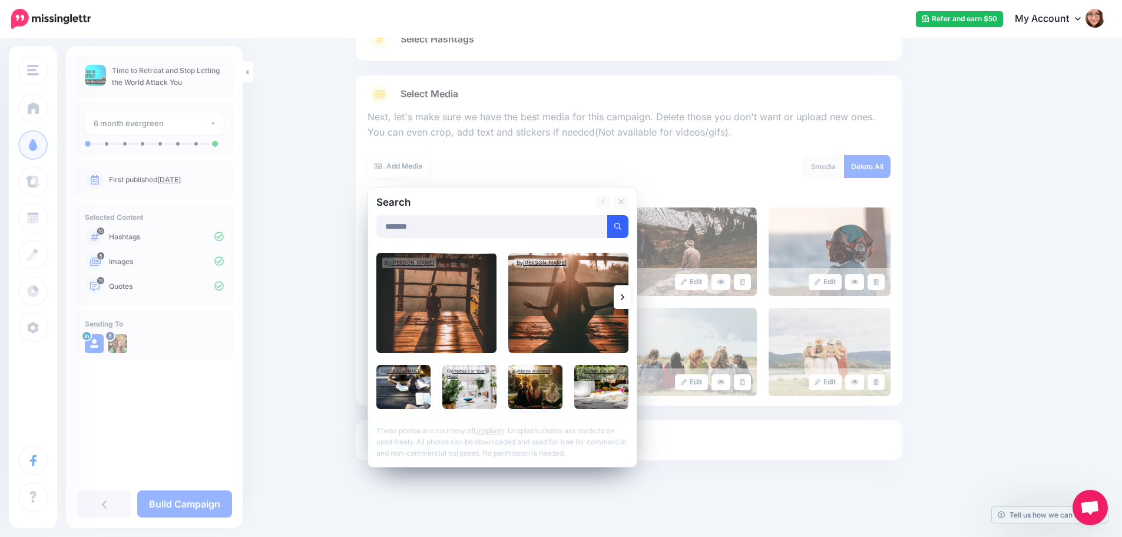
click at [524, 387] on img at bounding box center [535, 387] width 54 height 44
click at [620, 229] on link "Add Media" at bounding box center [603, 226] width 50 height 23
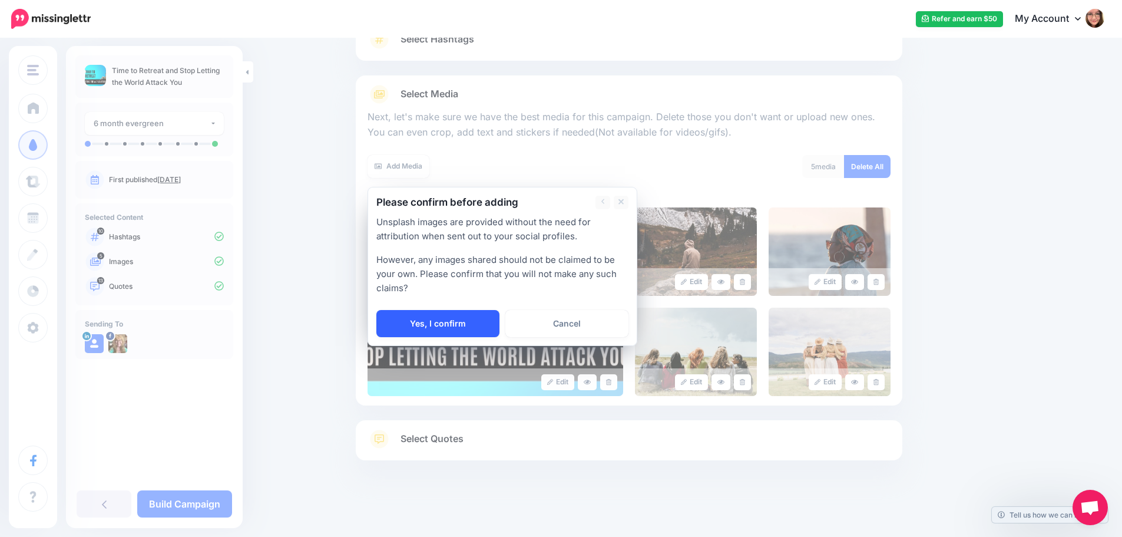
click at [411, 327] on link "Yes, I confirm" at bounding box center [437, 323] width 123 height 27
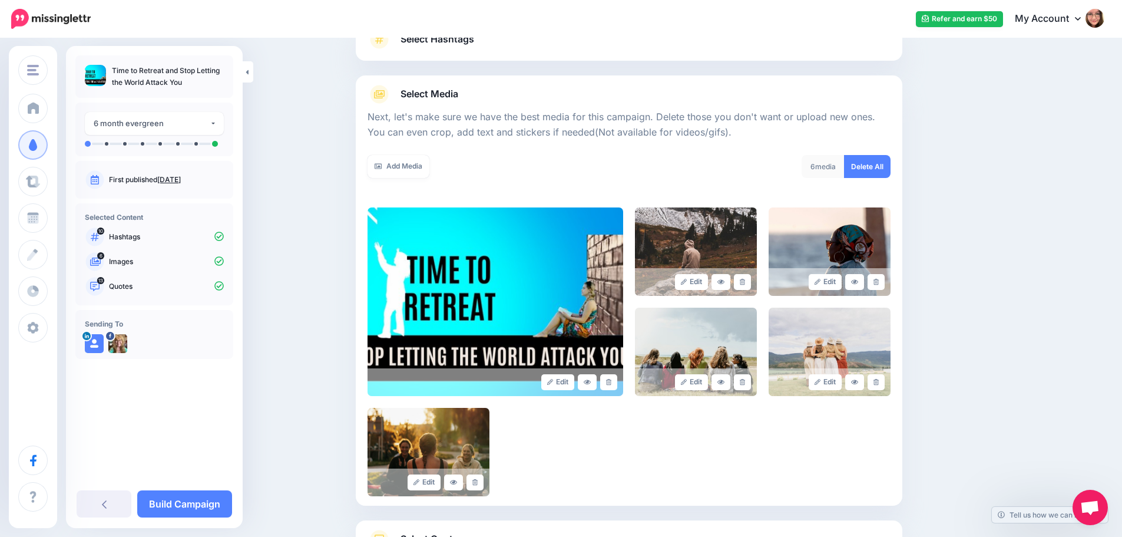
scroll to position [200, 0]
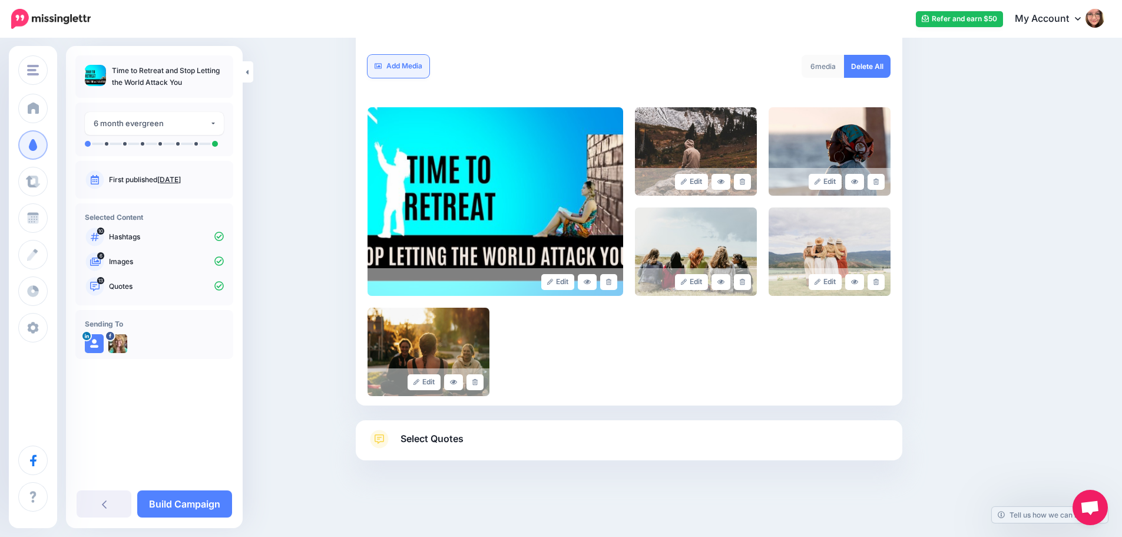
click at [414, 62] on link "Add Media" at bounding box center [399, 66] width 62 height 23
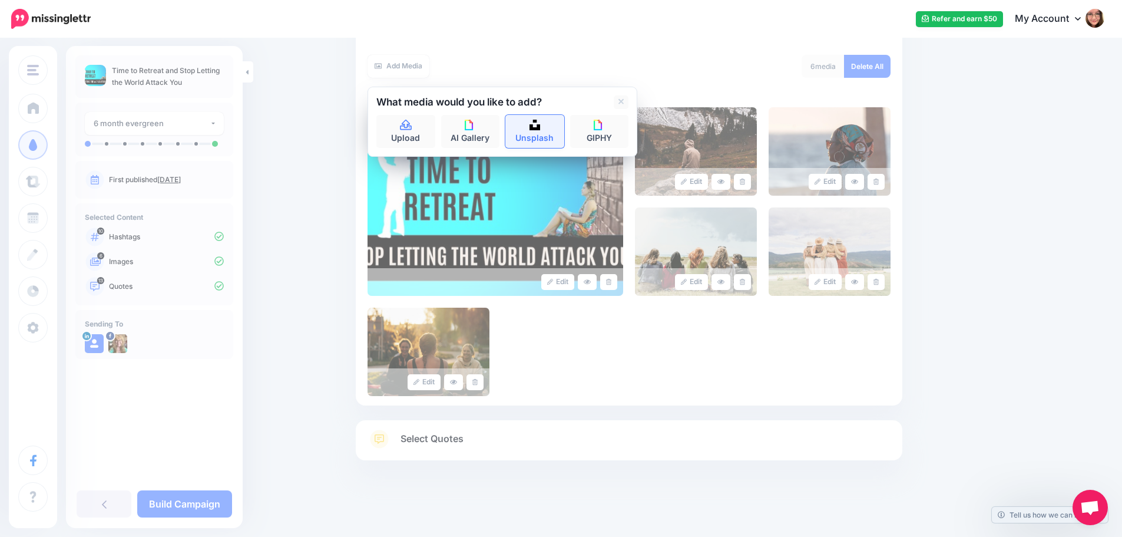
click at [540, 130] on link "Unsplash" at bounding box center [534, 131] width 59 height 33
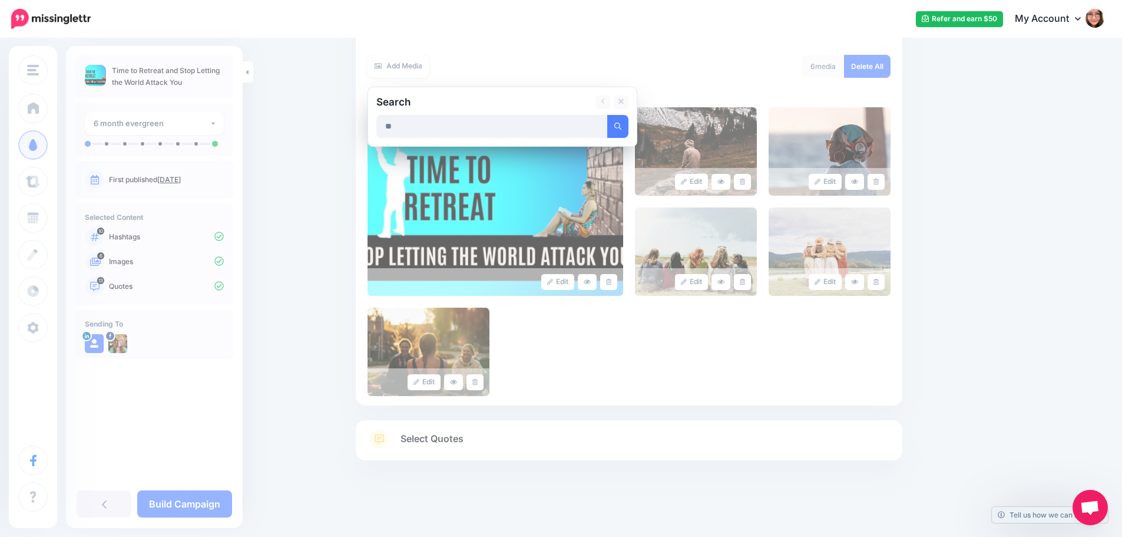
type input "*"
type input "**********"
click at [607, 115] on button "submit" at bounding box center [617, 126] width 21 height 23
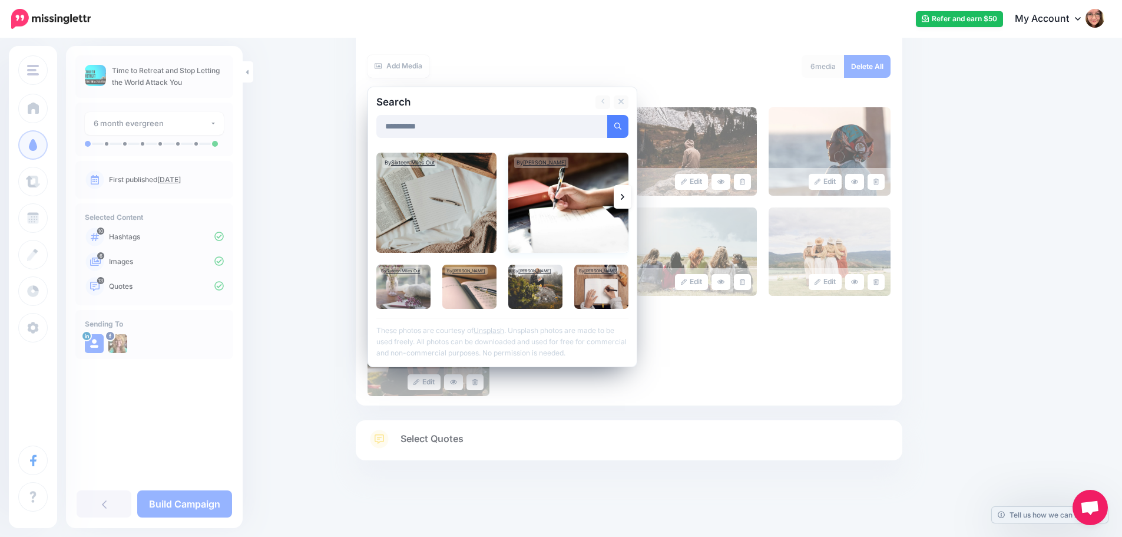
click at [580, 199] on img at bounding box center [568, 203] width 120 height 100
click at [600, 292] on img at bounding box center [601, 286] width 54 height 44
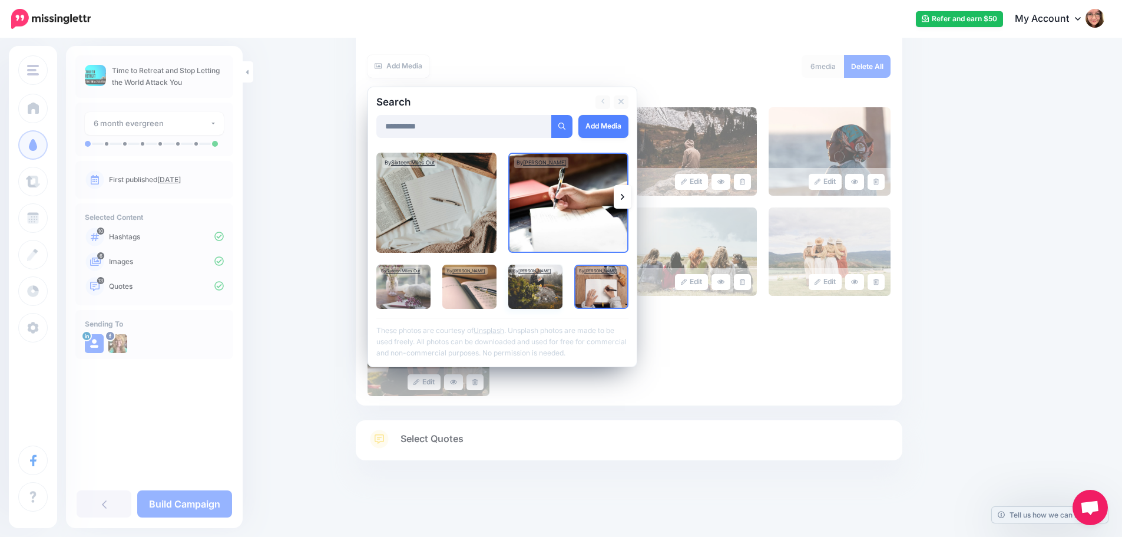
click at [547, 292] on img at bounding box center [535, 286] width 54 height 44
click at [620, 128] on link "Add Media" at bounding box center [603, 126] width 50 height 23
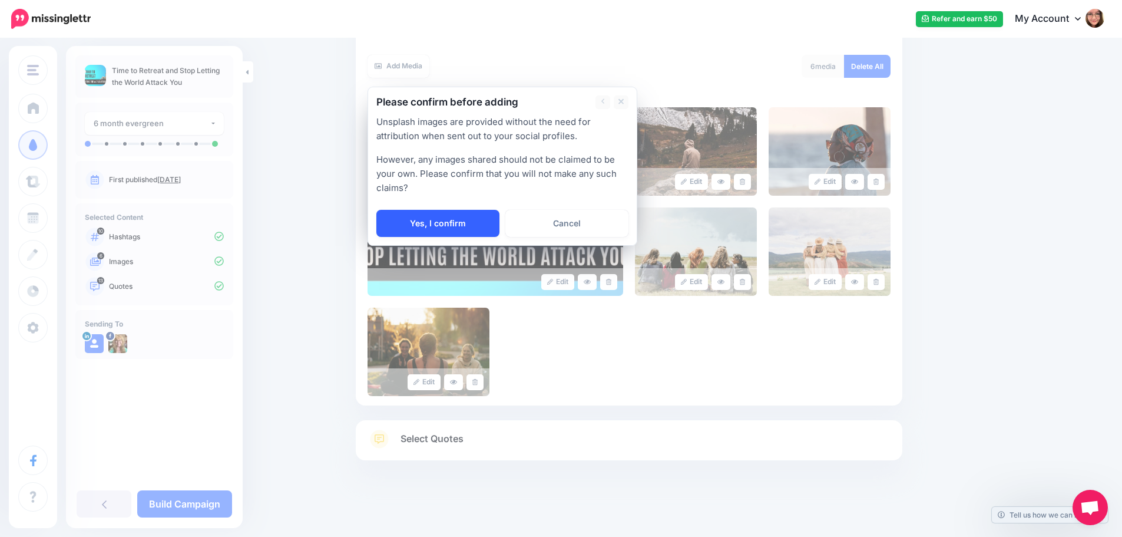
click at [481, 220] on link "Yes, I confirm" at bounding box center [437, 223] width 123 height 27
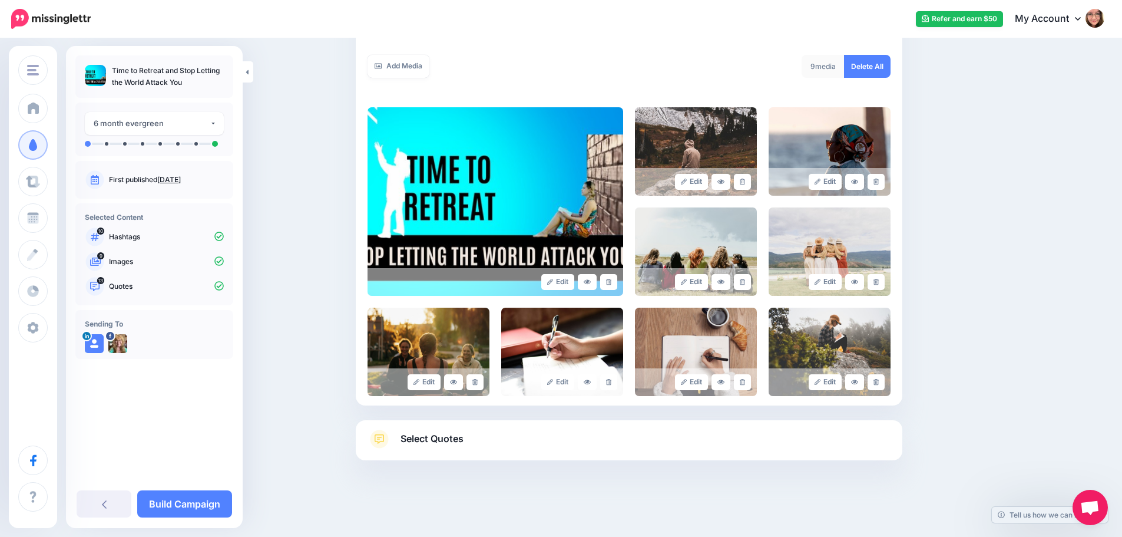
click at [481, 448] on link "Select Quotes" at bounding box center [629, 444] width 523 height 31
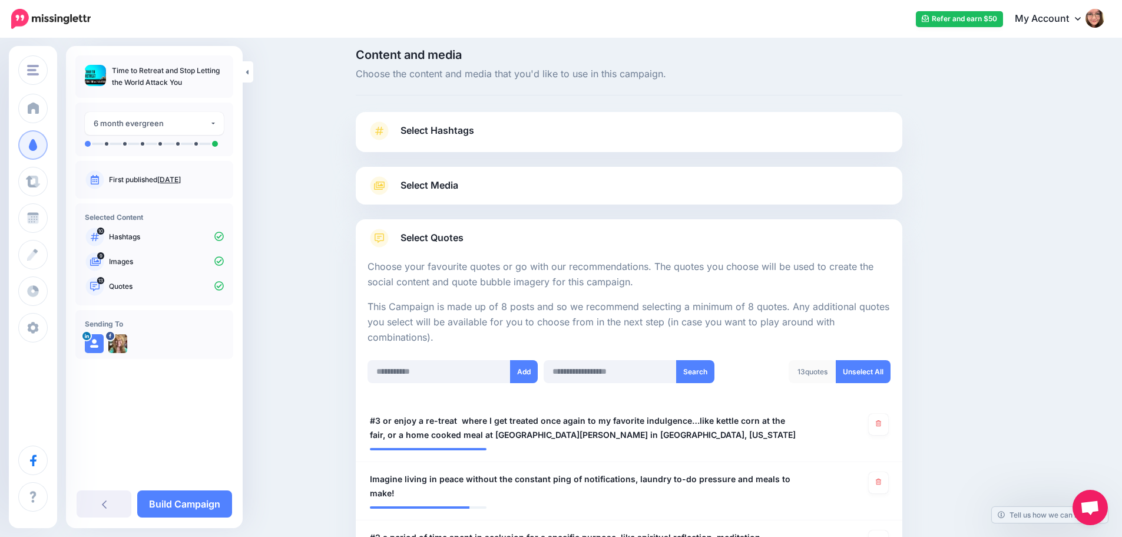
scroll to position [0, 0]
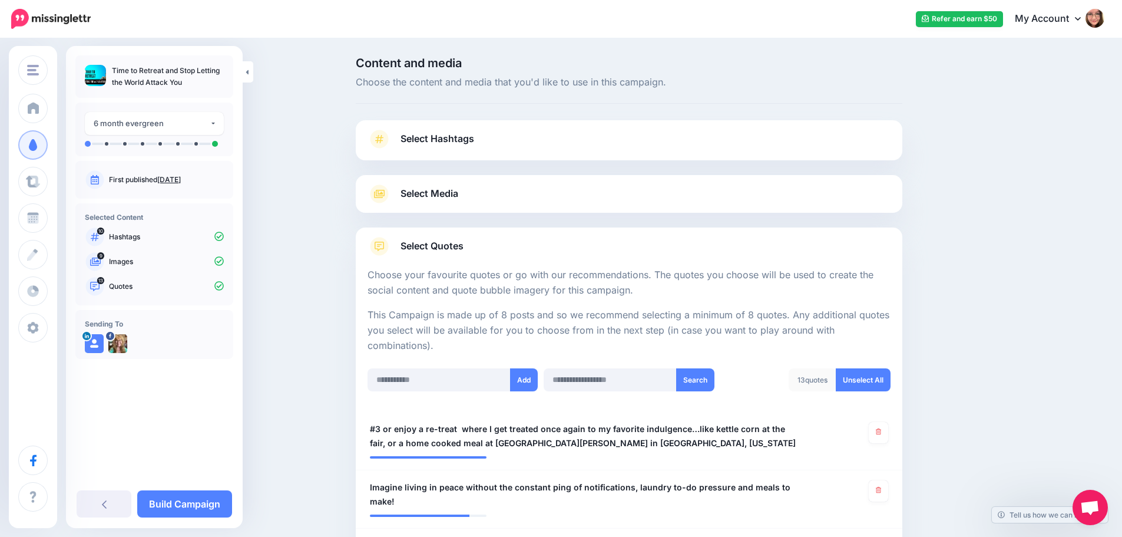
click at [454, 175] on div "Select Media Next, let's make sure we have the best media for this campaign. De…" at bounding box center [629, 194] width 547 height 38
click at [458, 201] on span "Select Media" at bounding box center [430, 194] width 58 height 16
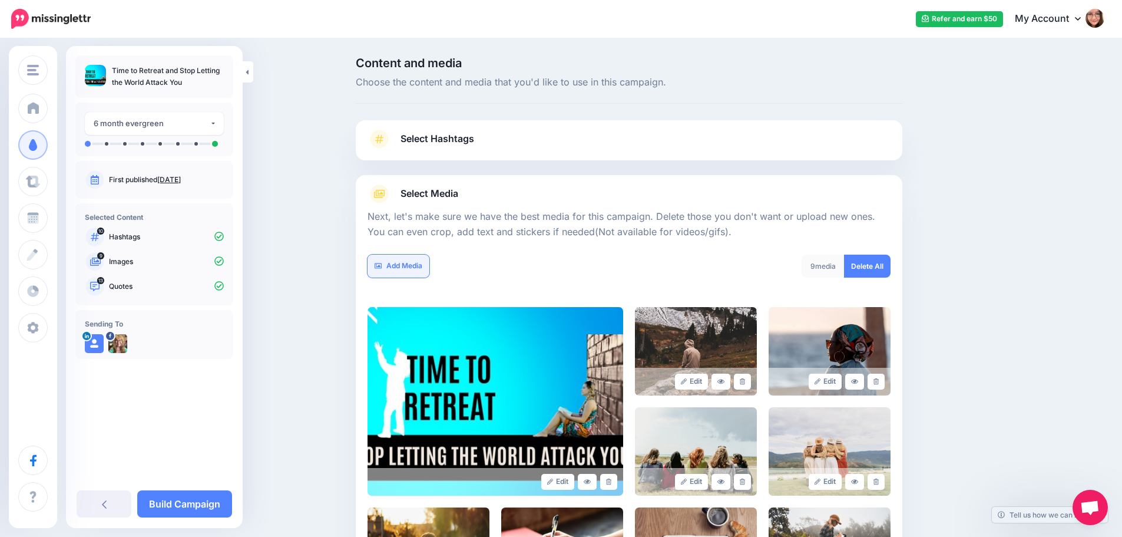
click at [421, 270] on link "Add Media" at bounding box center [399, 265] width 62 height 23
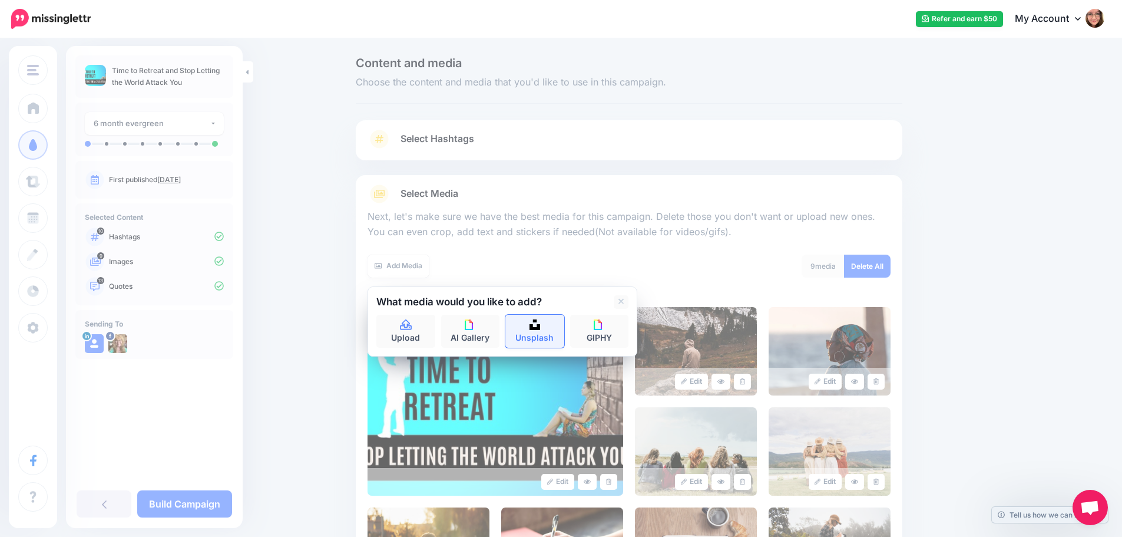
click at [540, 325] on img at bounding box center [535, 324] width 11 height 11
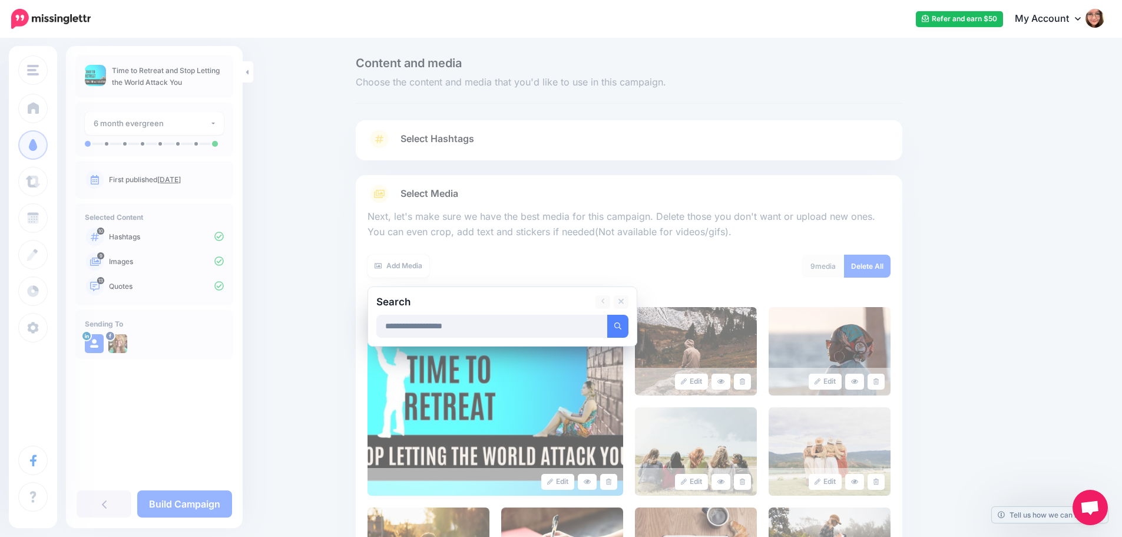
type input "**********"
click at [607, 315] on button "submit" at bounding box center [617, 326] width 21 height 23
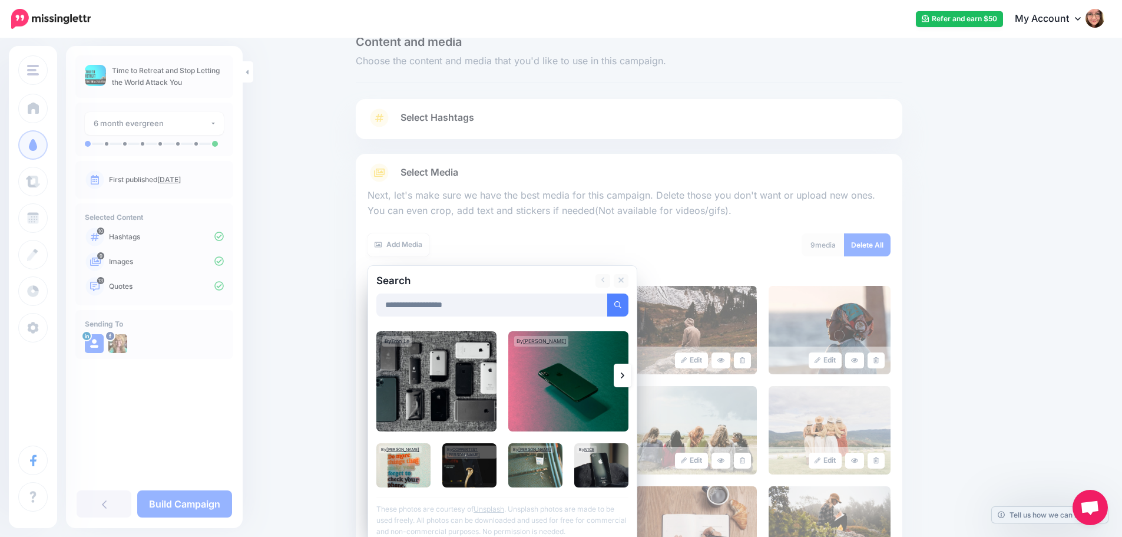
scroll to position [59, 0]
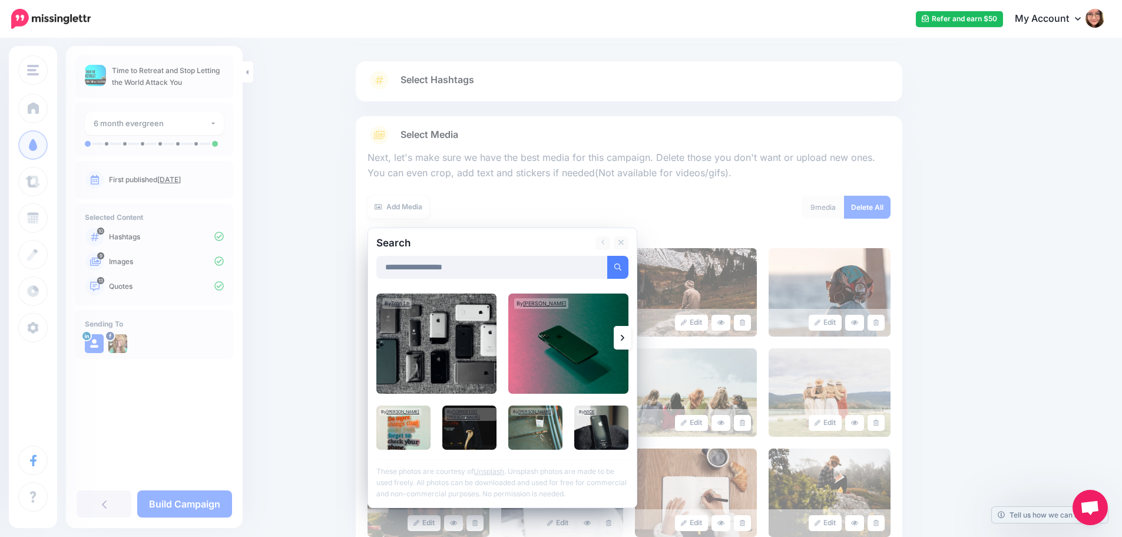
click at [624, 339] on icon at bounding box center [623, 337] width 4 height 9
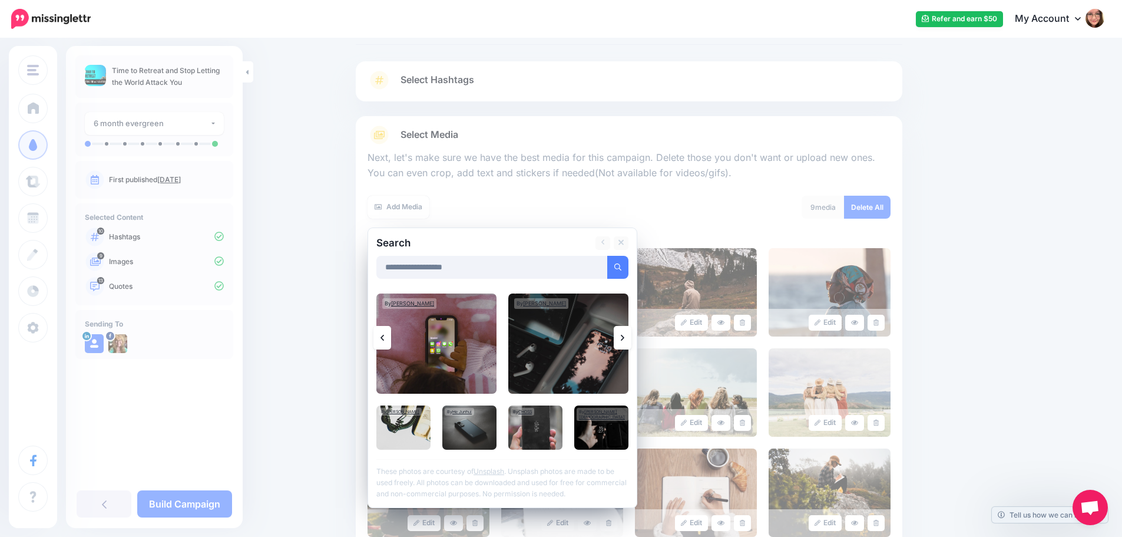
click at [624, 339] on icon at bounding box center [623, 337] width 4 height 9
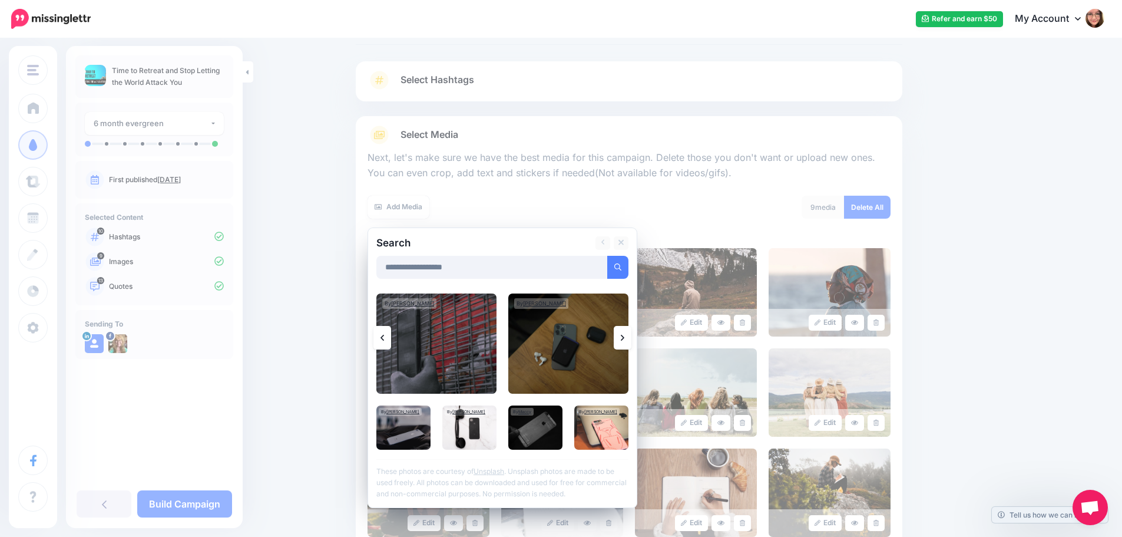
click at [624, 339] on icon at bounding box center [623, 337] width 4 height 9
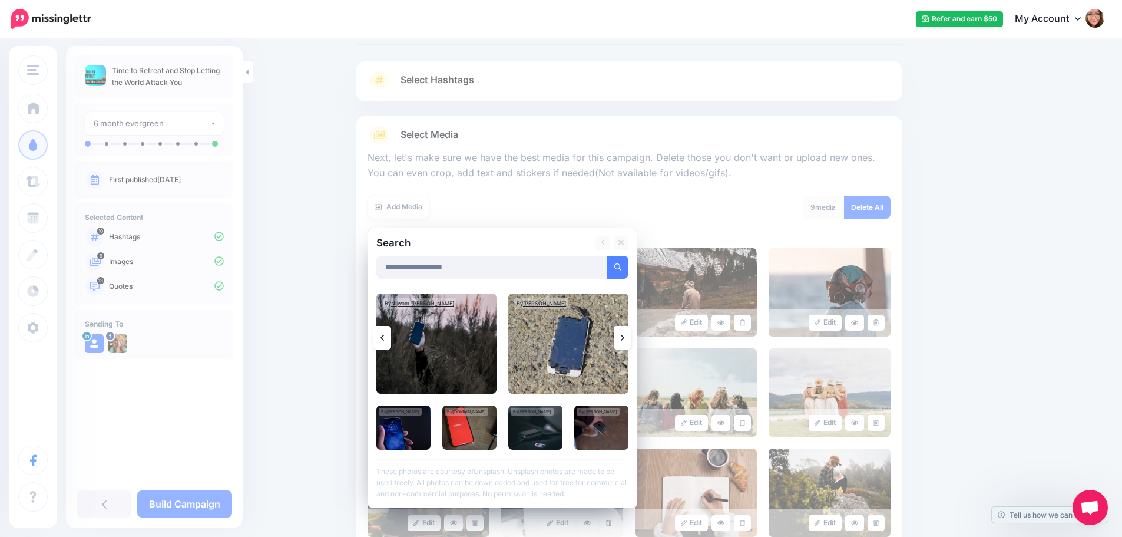
click at [624, 339] on icon at bounding box center [623, 337] width 4 height 9
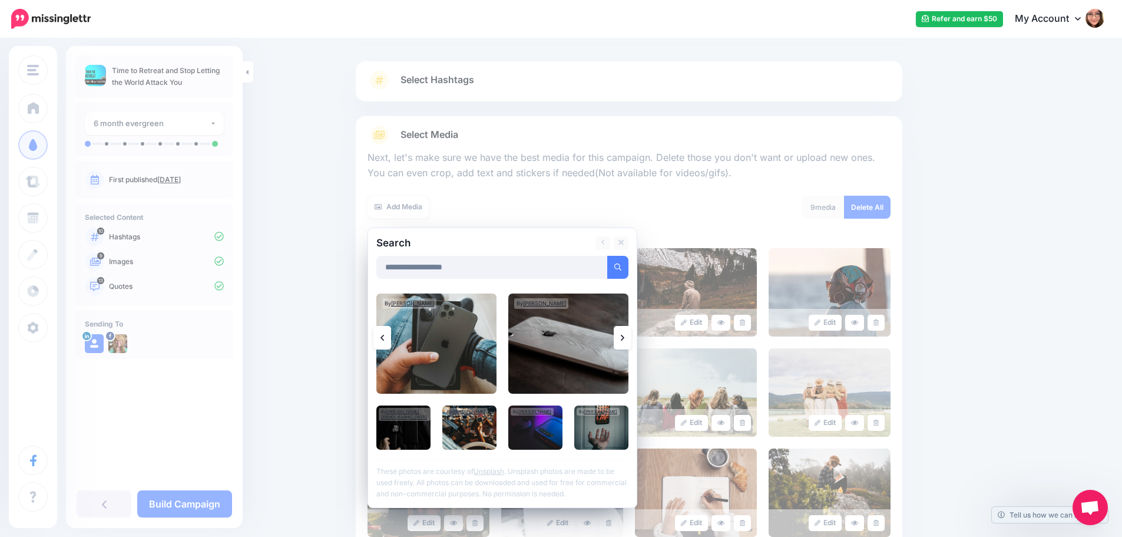
click at [624, 339] on icon at bounding box center [623, 337] width 4 height 9
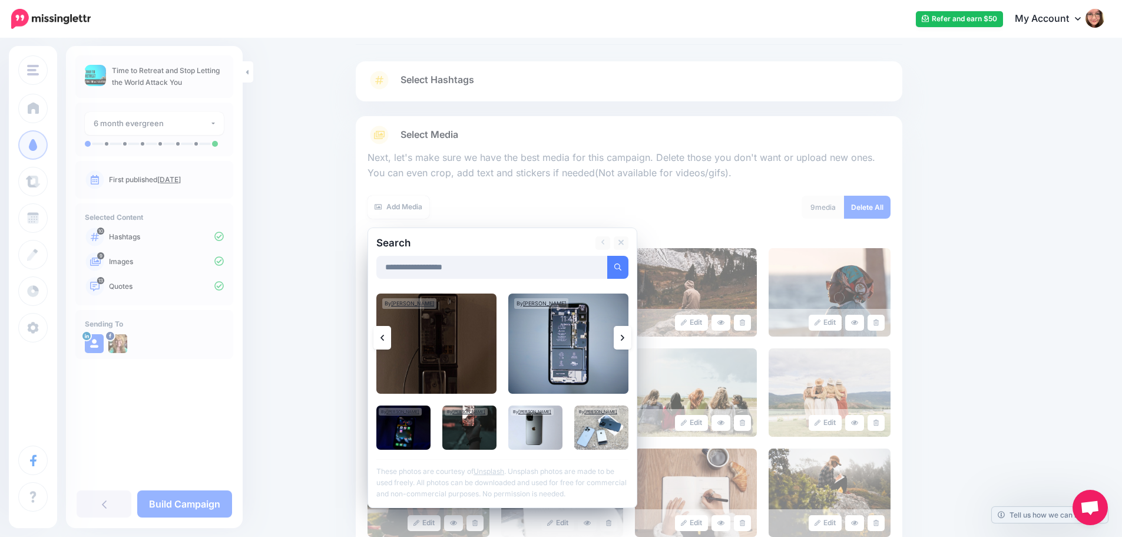
click at [624, 339] on icon at bounding box center [623, 337] width 4 height 9
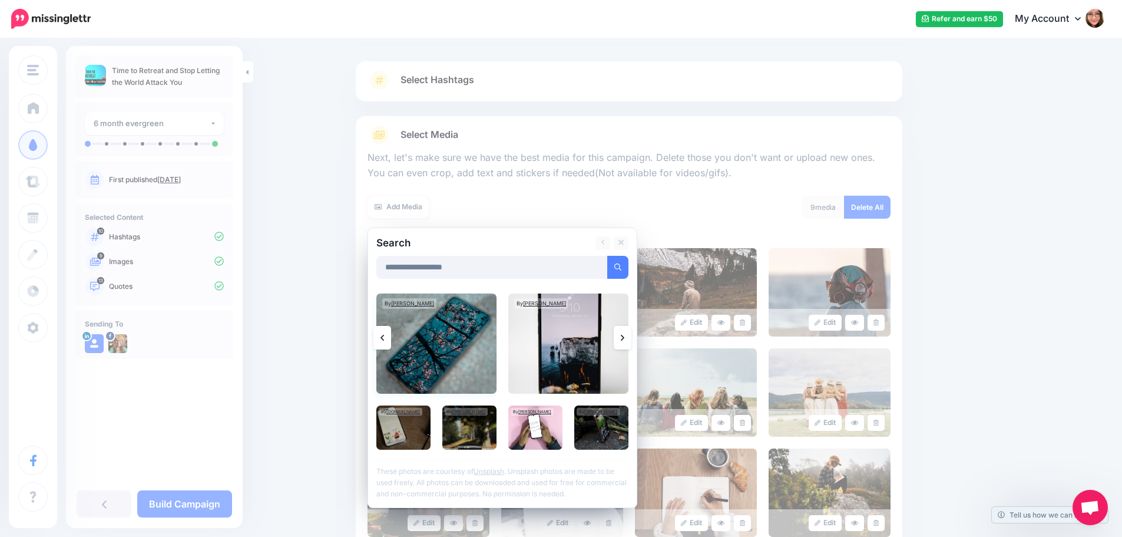
click at [465, 352] on img at bounding box center [436, 343] width 120 height 100
click at [607, 275] on link "Add Media" at bounding box center [603, 267] width 50 height 23
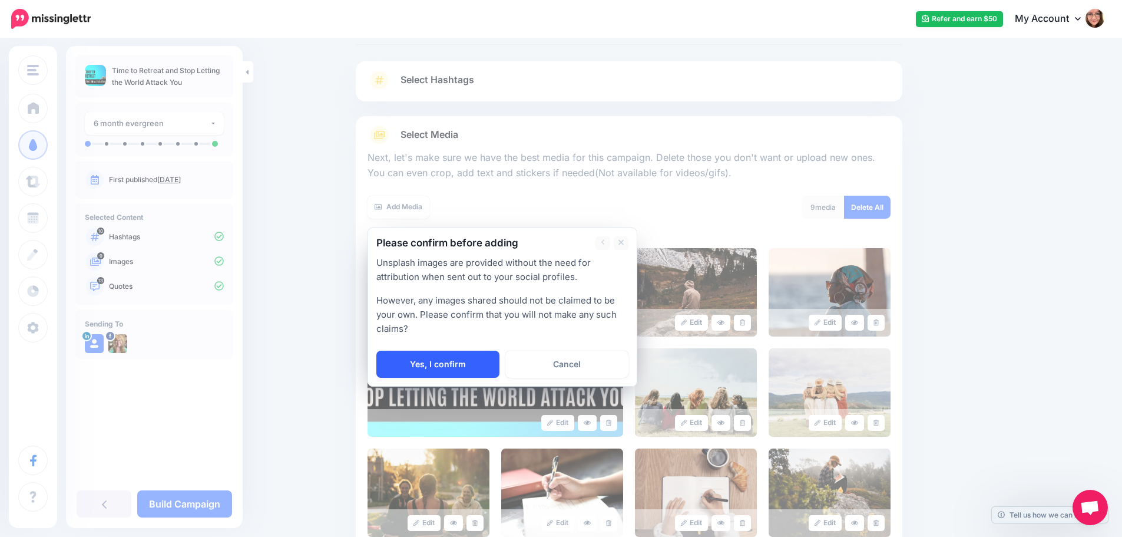
click at [465, 375] on link "Yes, I confirm" at bounding box center [437, 363] width 123 height 27
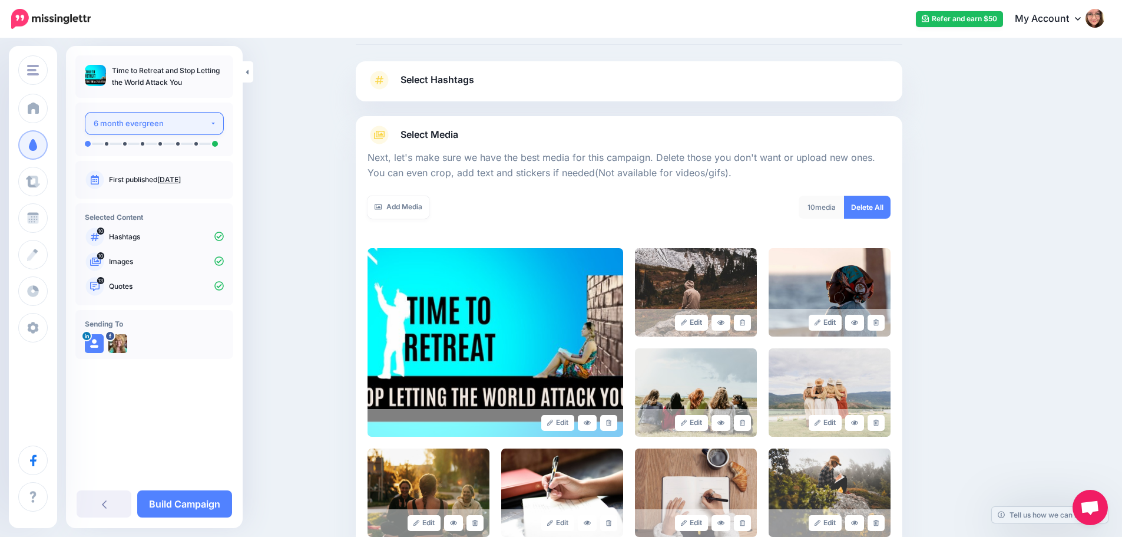
click at [211, 128] on button "6 month evergreen" at bounding box center [154, 123] width 139 height 23
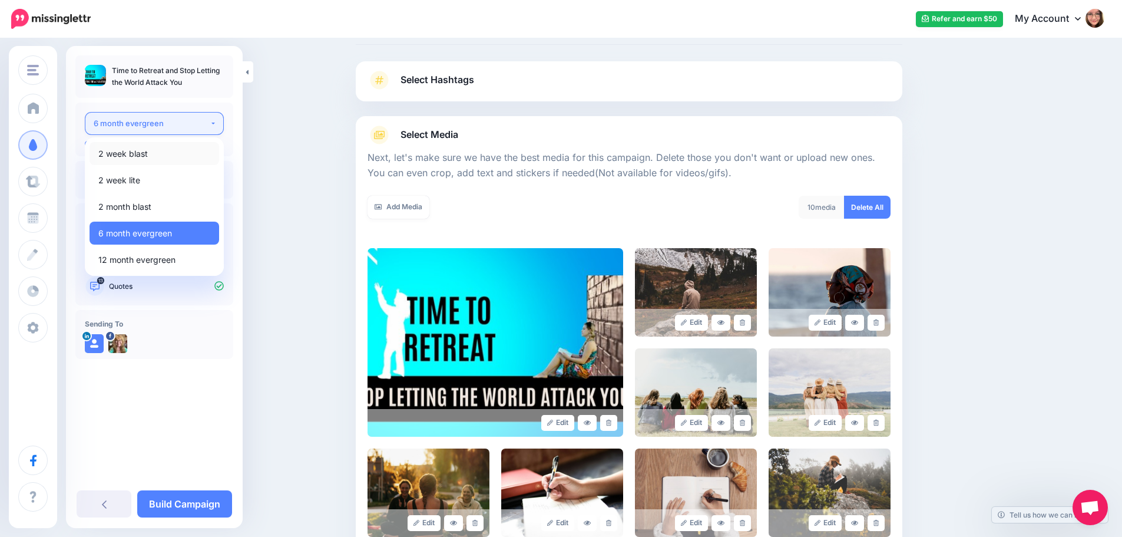
scroll to position [300, 0]
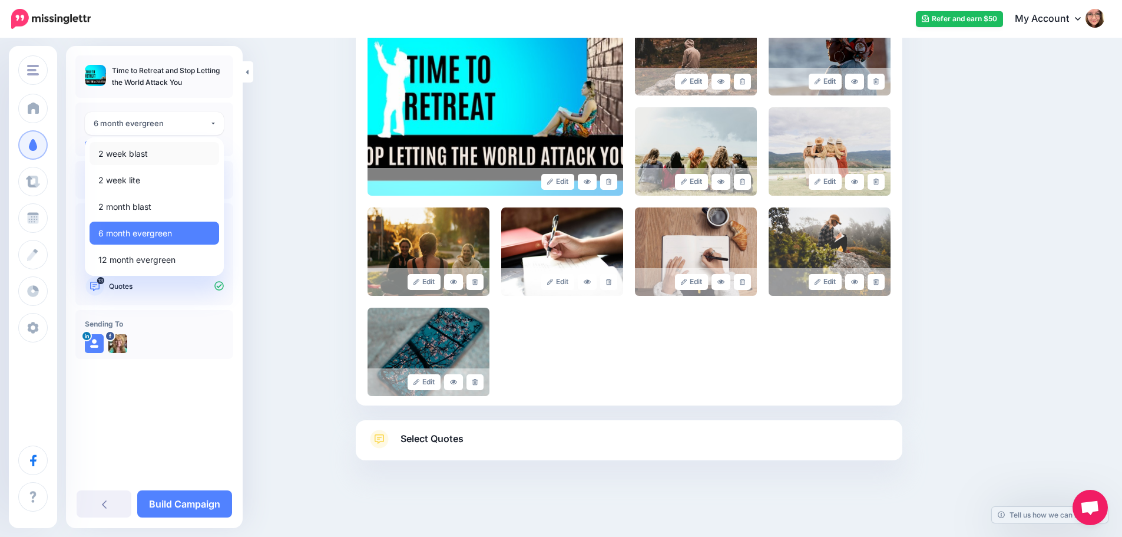
click at [183, 155] on link "2 week blast" at bounding box center [155, 153] width 130 height 23
select select "******"
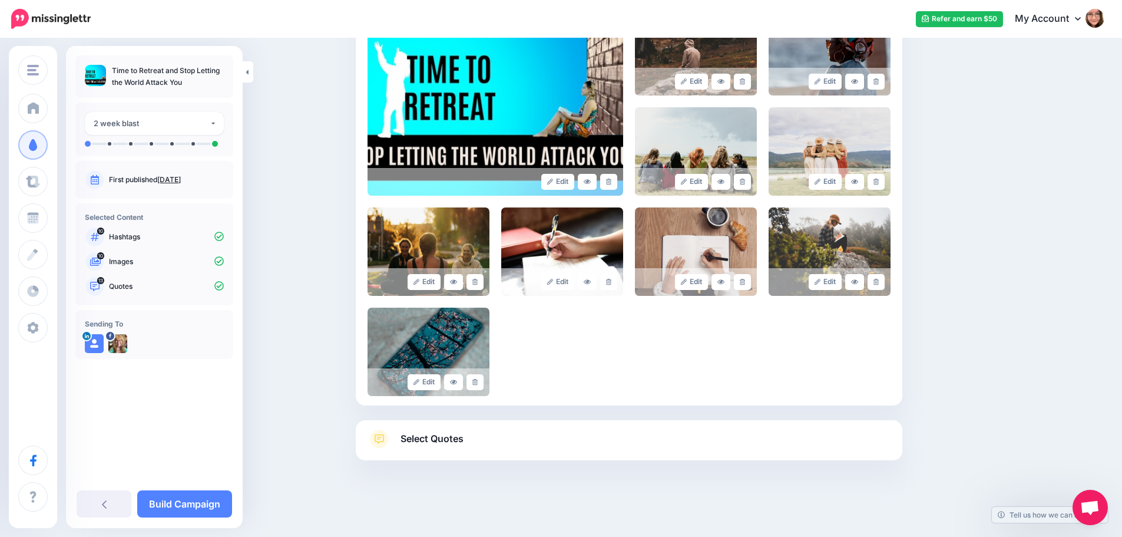
click at [473, 439] on link "Select Quotes" at bounding box center [629, 444] width 523 height 31
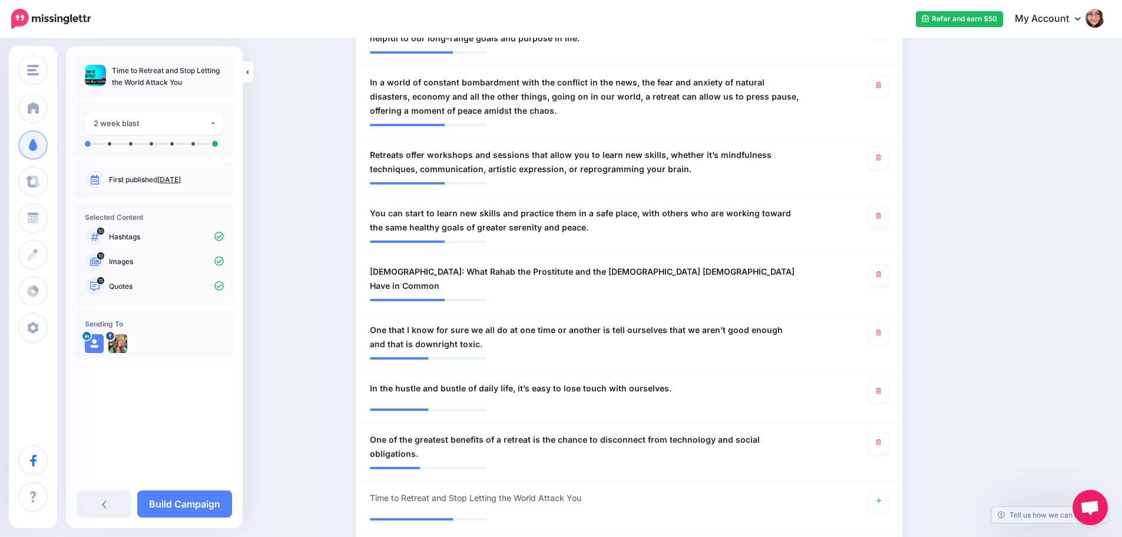
scroll to position [771, 0]
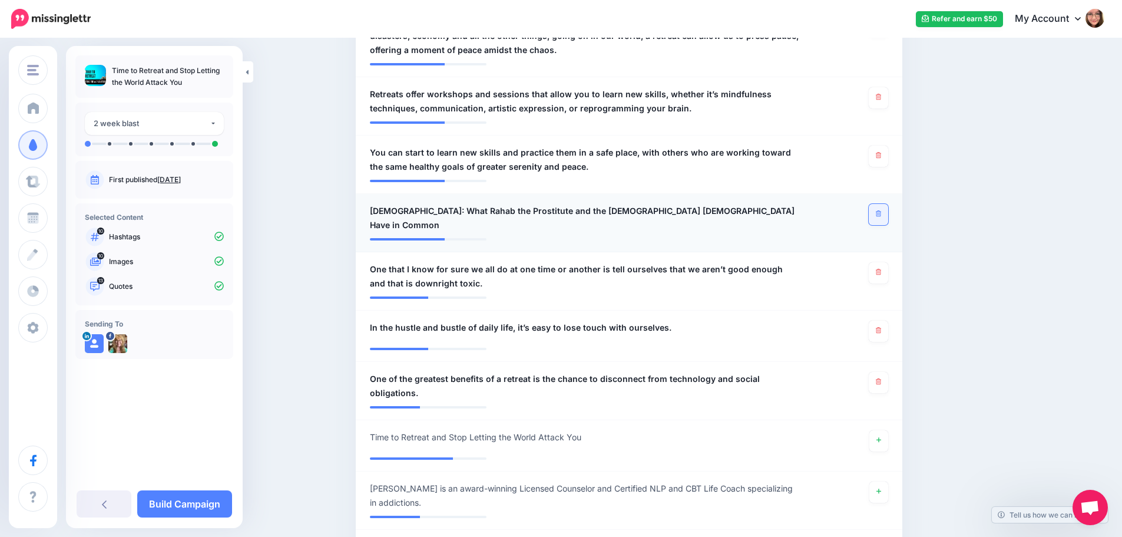
click at [879, 215] on link at bounding box center [878, 214] width 19 height 21
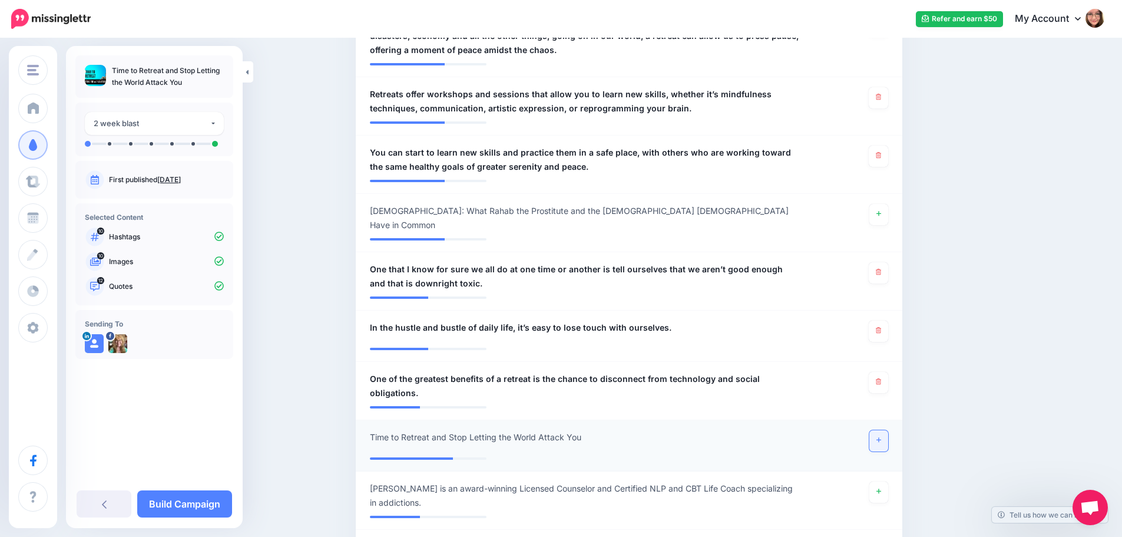
click at [887, 430] on link at bounding box center [878, 440] width 19 height 21
click at [222, 511] on link "Build Campaign" at bounding box center [184, 503] width 95 height 27
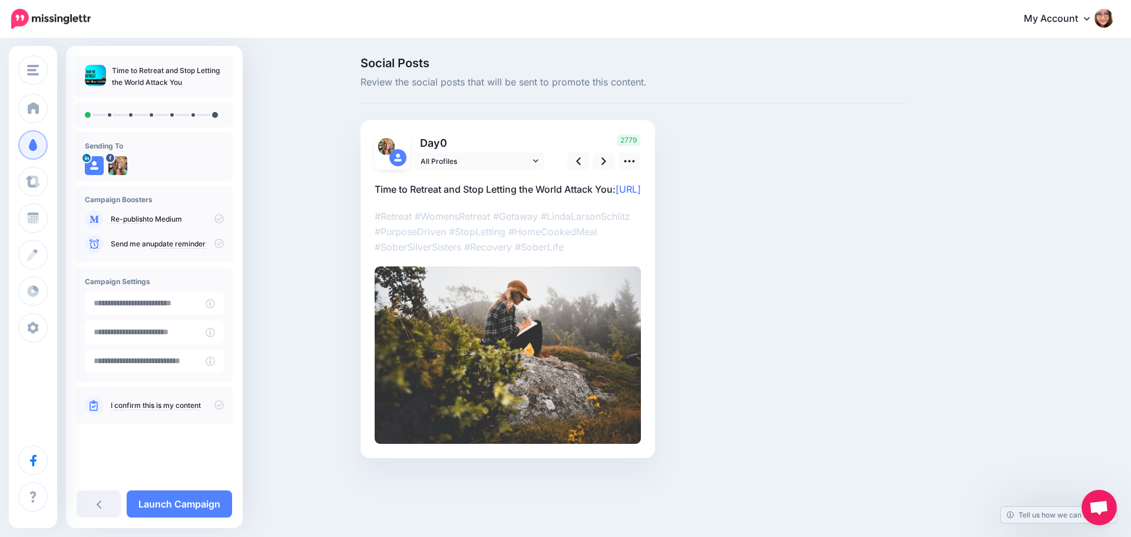
click at [222, 405] on icon at bounding box center [218, 404] width 9 height 9
click at [606, 156] on icon at bounding box center [603, 161] width 5 height 12
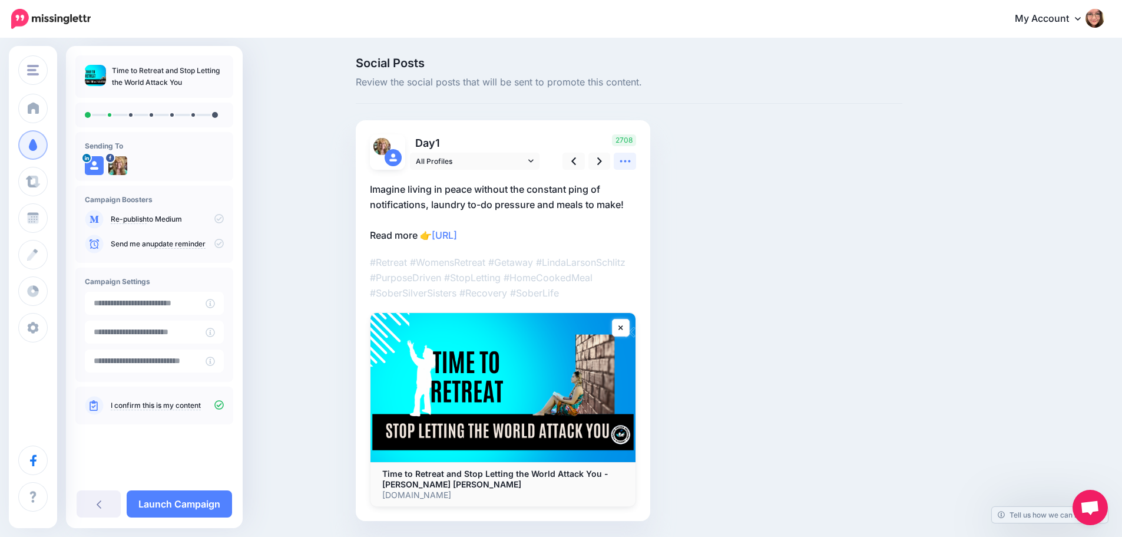
click at [631, 163] on icon at bounding box center [625, 161] width 12 height 12
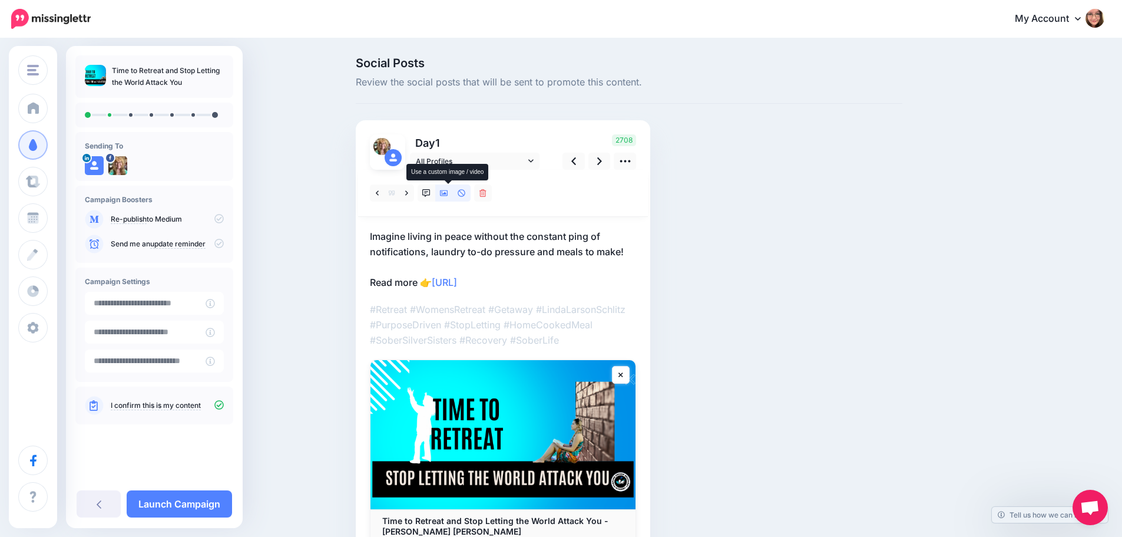
click at [445, 194] on icon at bounding box center [444, 193] width 8 height 6
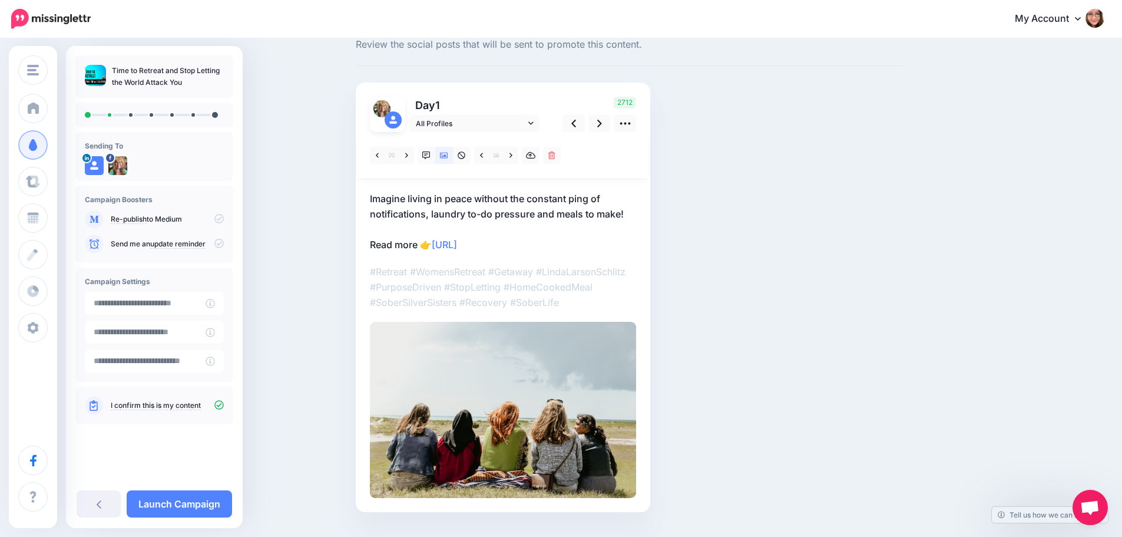
scroll to position [59, 0]
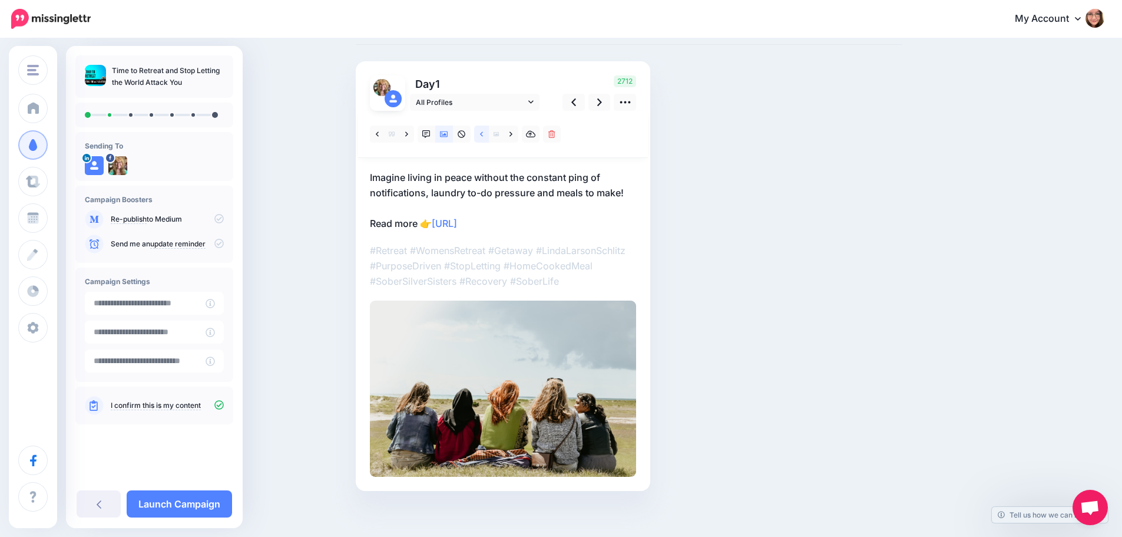
click at [483, 134] on icon at bounding box center [481, 134] width 3 height 8
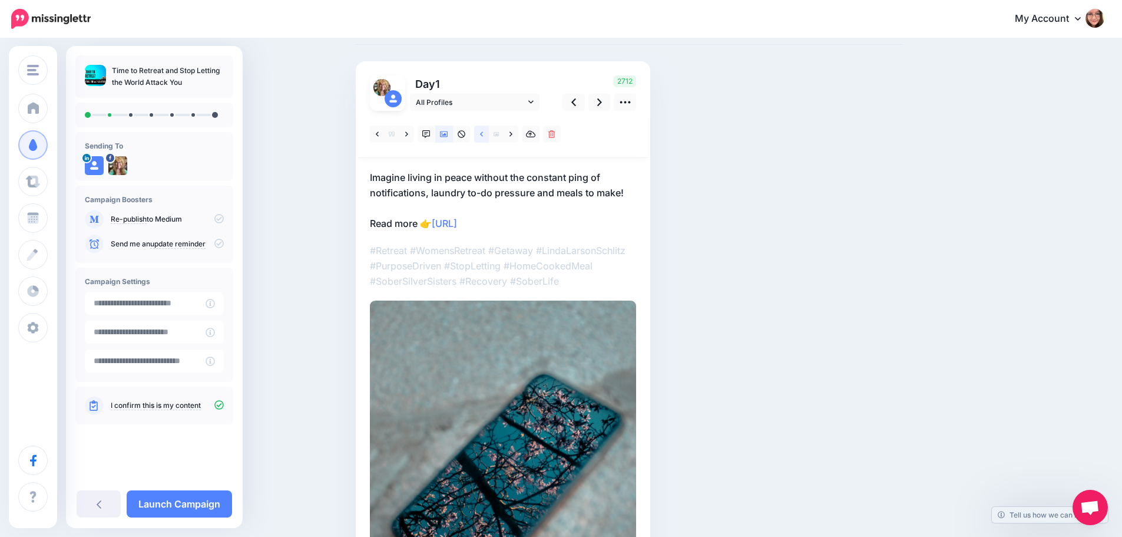
click at [483, 134] on icon at bounding box center [481, 134] width 3 height 8
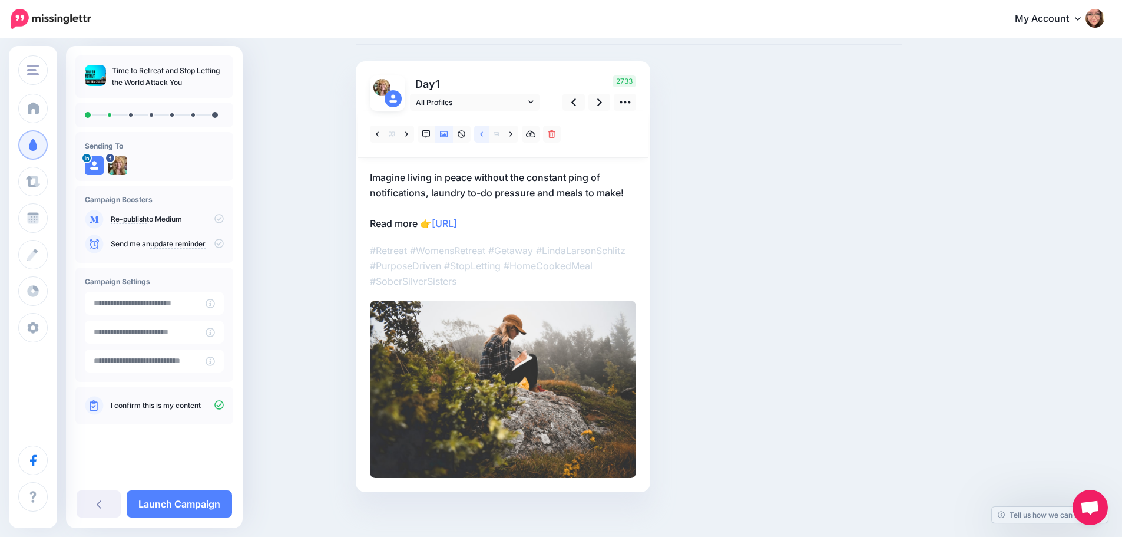
click at [483, 134] on icon at bounding box center [481, 134] width 3 height 8
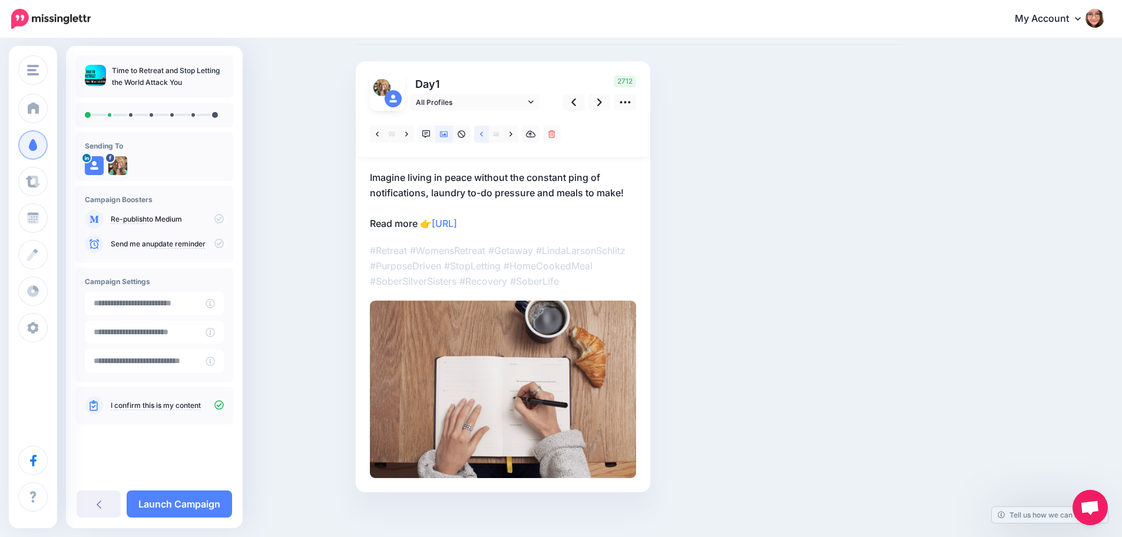
click at [483, 134] on icon at bounding box center [481, 134] width 3 height 8
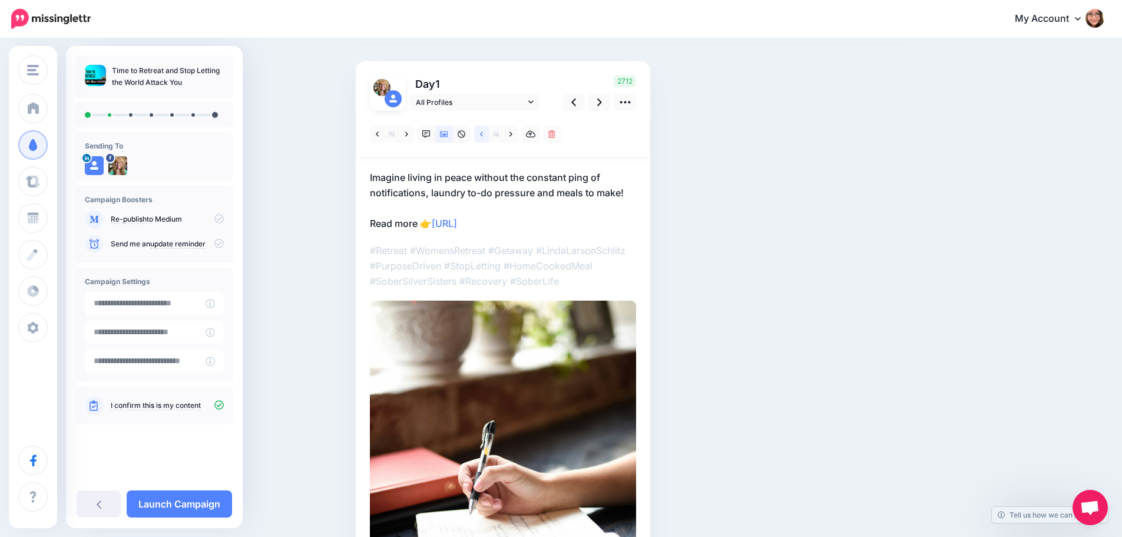
click at [483, 134] on icon at bounding box center [481, 134] width 3 height 8
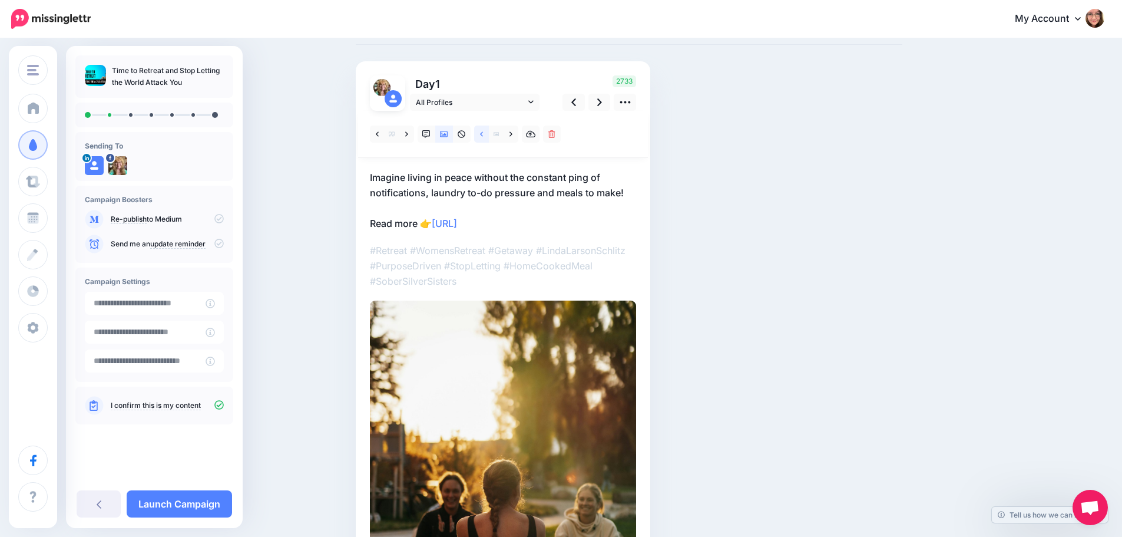
click at [485, 141] on link at bounding box center [481, 133] width 15 height 17
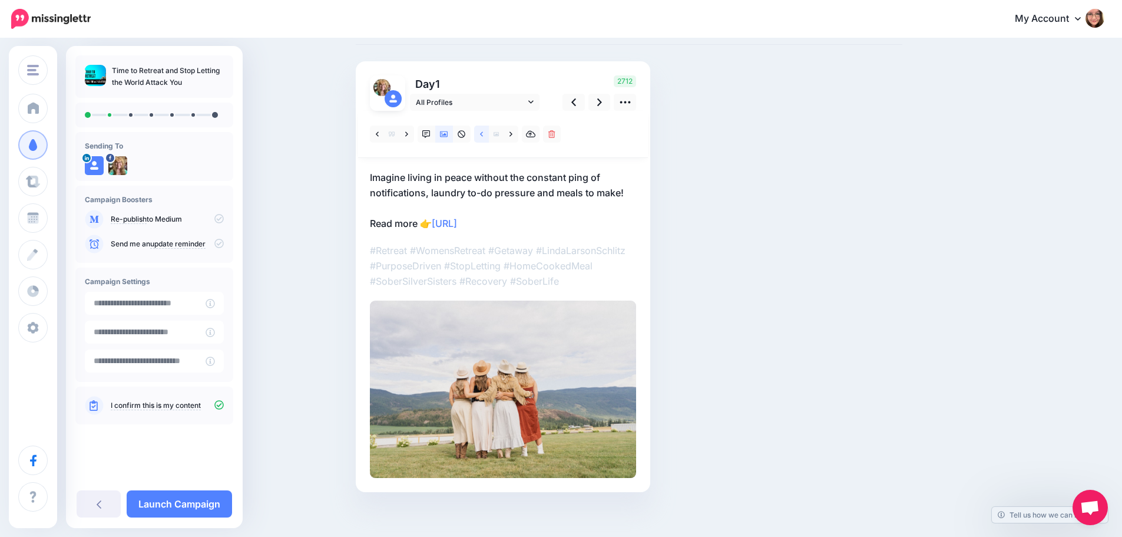
click at [485, 141] on link at bounding box center [481, 133] width 15 height 17
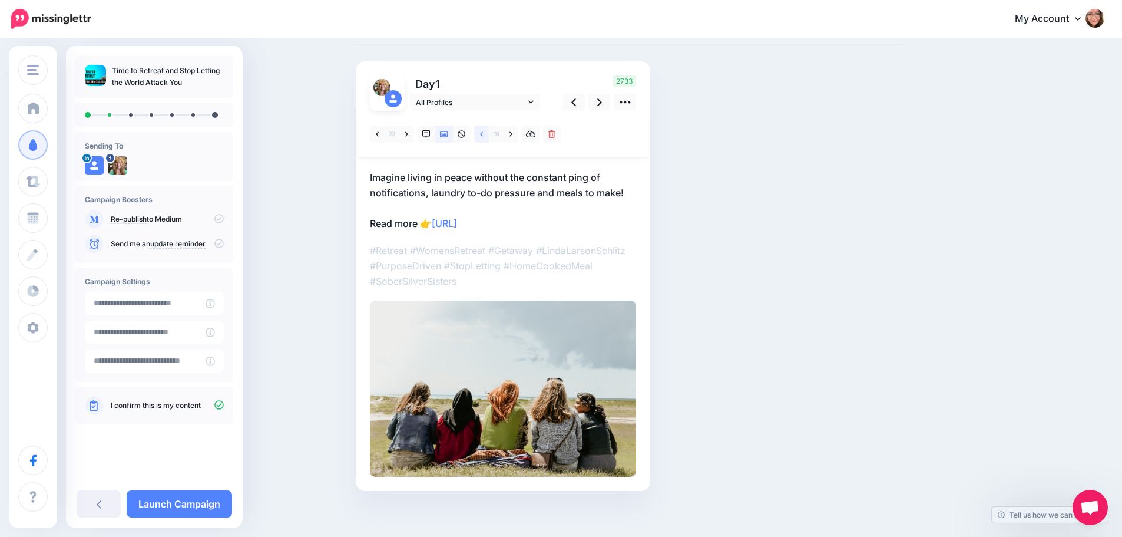
click at [485, 141] on link at bounding box center [481, 133] width 15 height 17
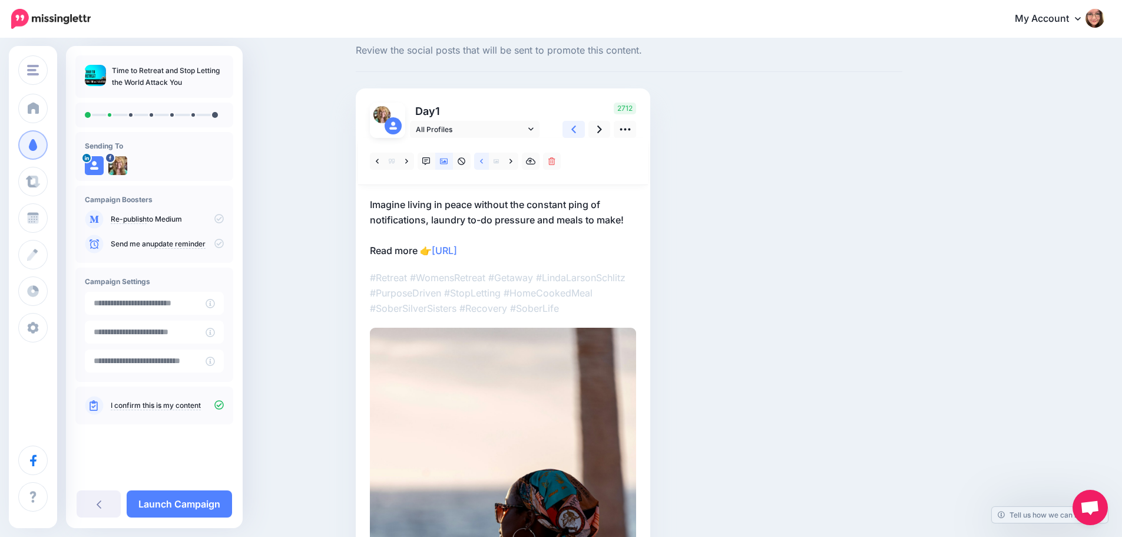
scroll to position [0, 0]
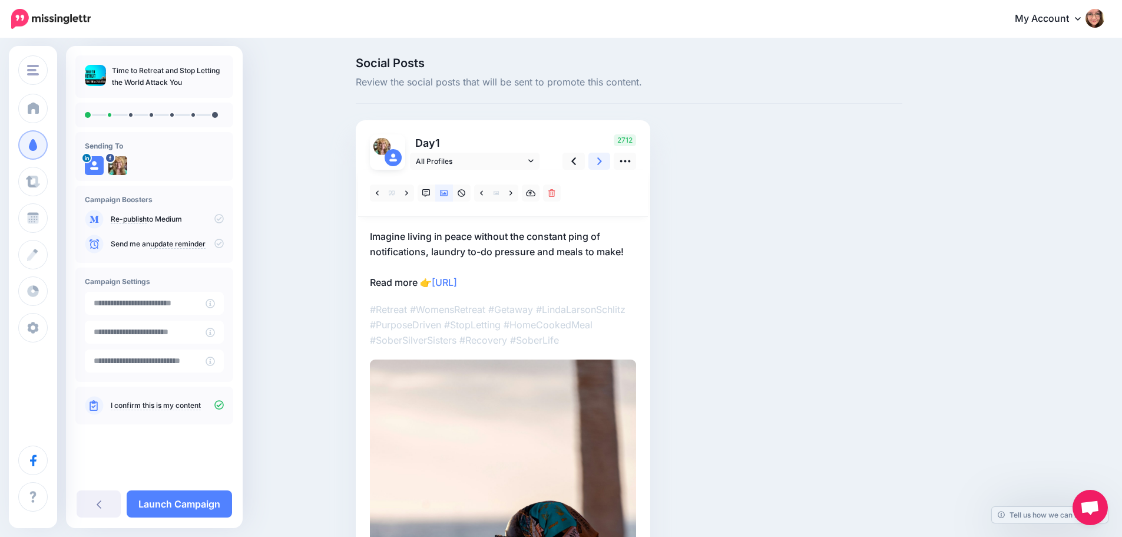
click at [602, 162] on icon at bounding box center [599, 161] width 5 height 8
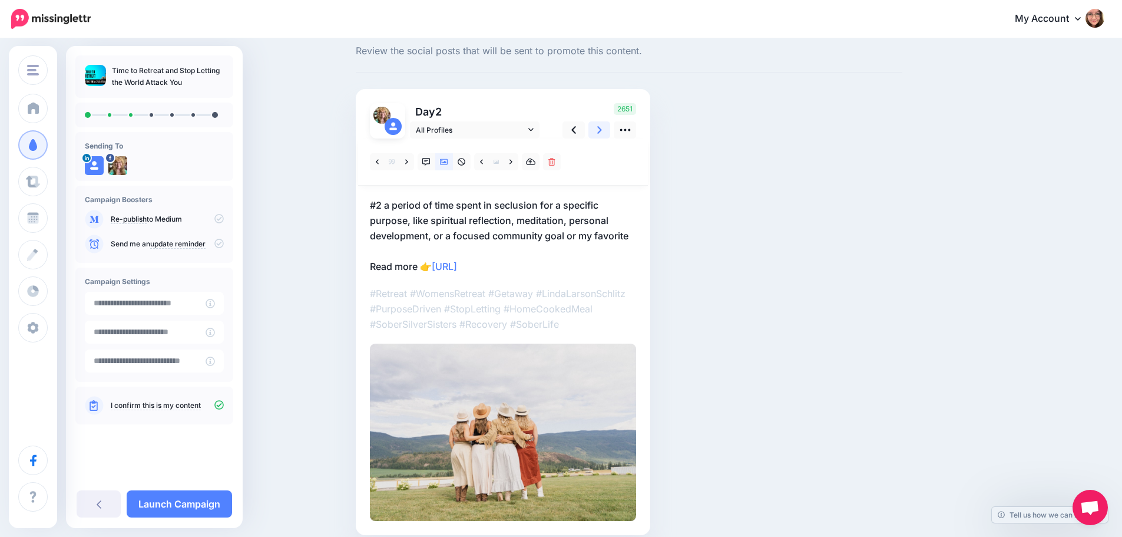
scroll to position [59, 0]
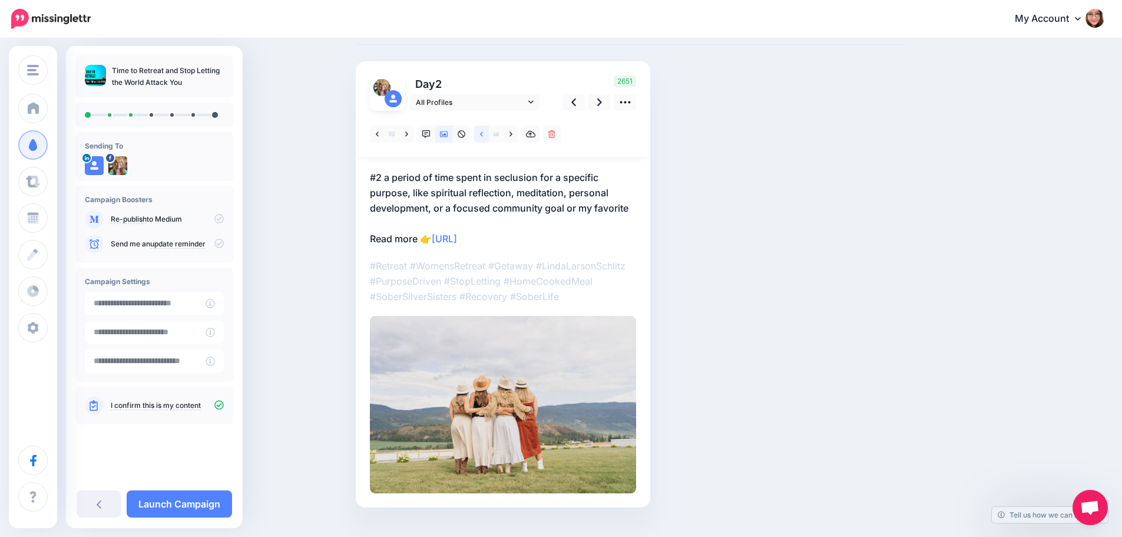
click at [483, 133] on icon at bounding box center [481, 133] width 3 height 5
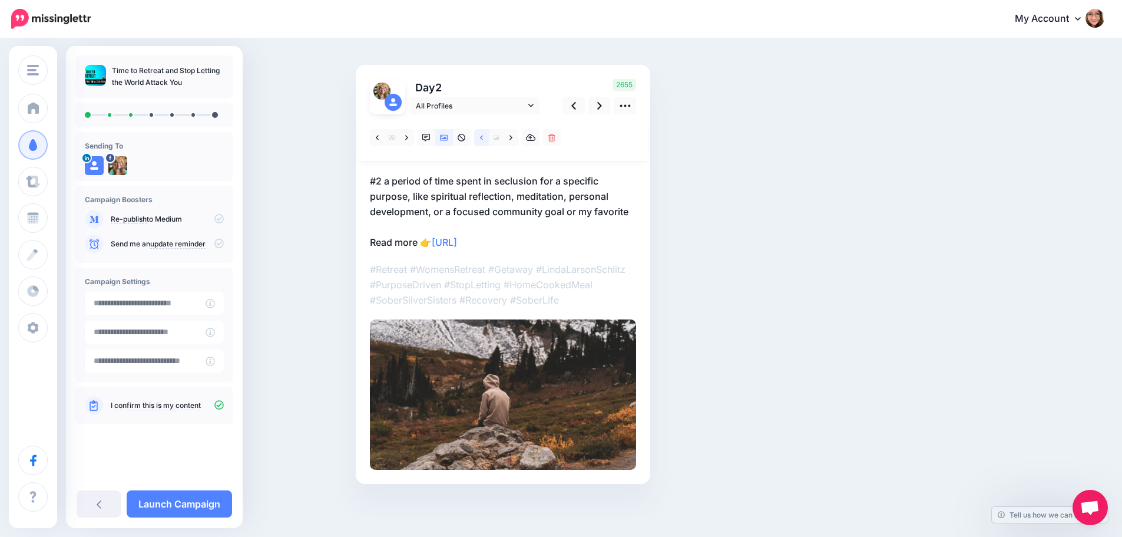
scroll to position [55, 0]
click at [602, 108] on icon at bounding box center [599, 106] width 5 height 12
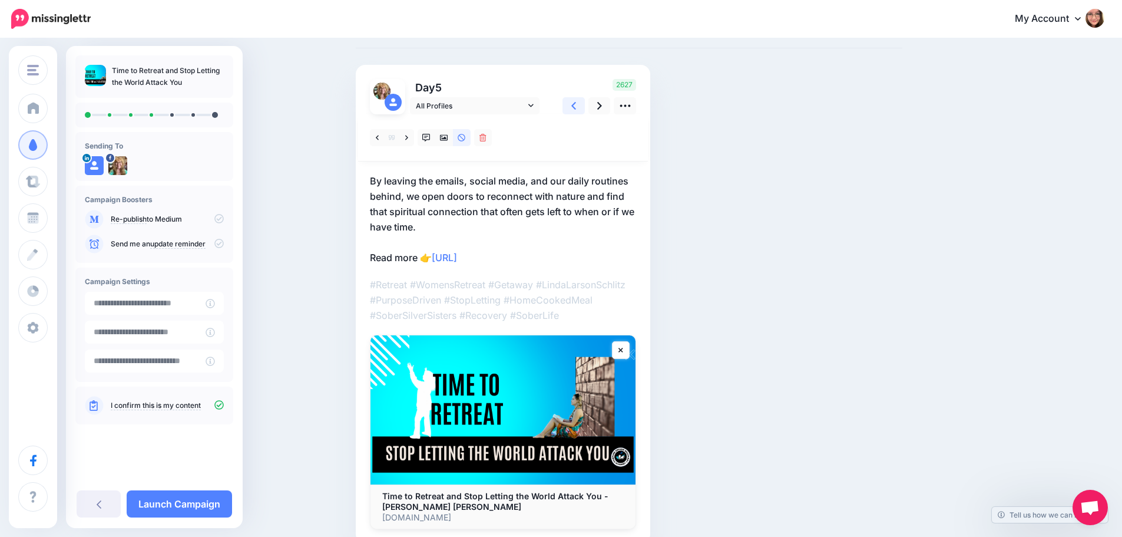
click at [576, 111] on icon at bounding box center [573, 106] width 5 height 12
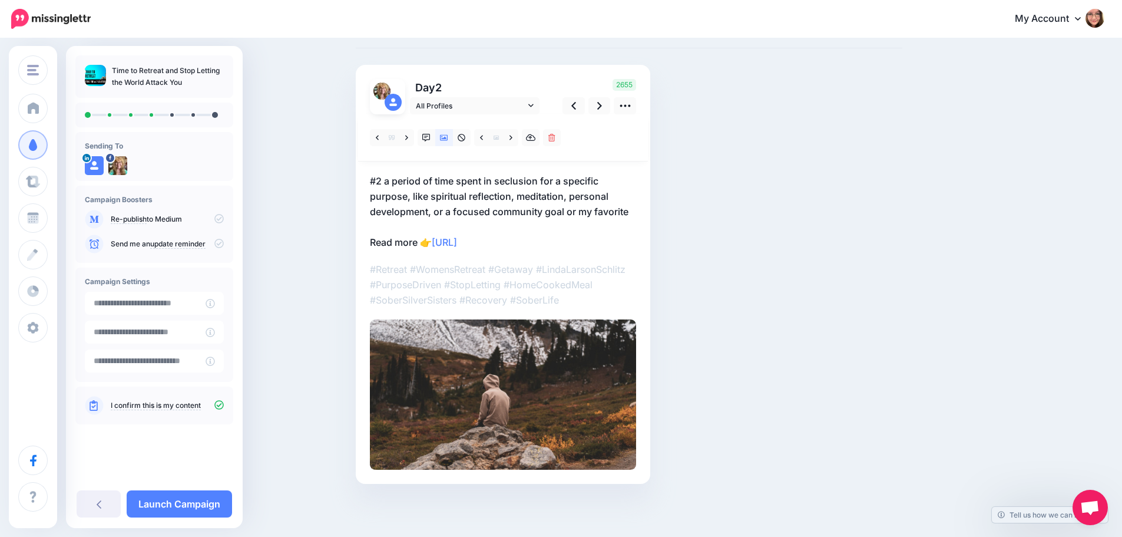
click at [598, 206] on p "#2 a period of time spent in seclusion for a specific purpose, like spiritual r…" at bounding box center [503, 211] width 266 height 77
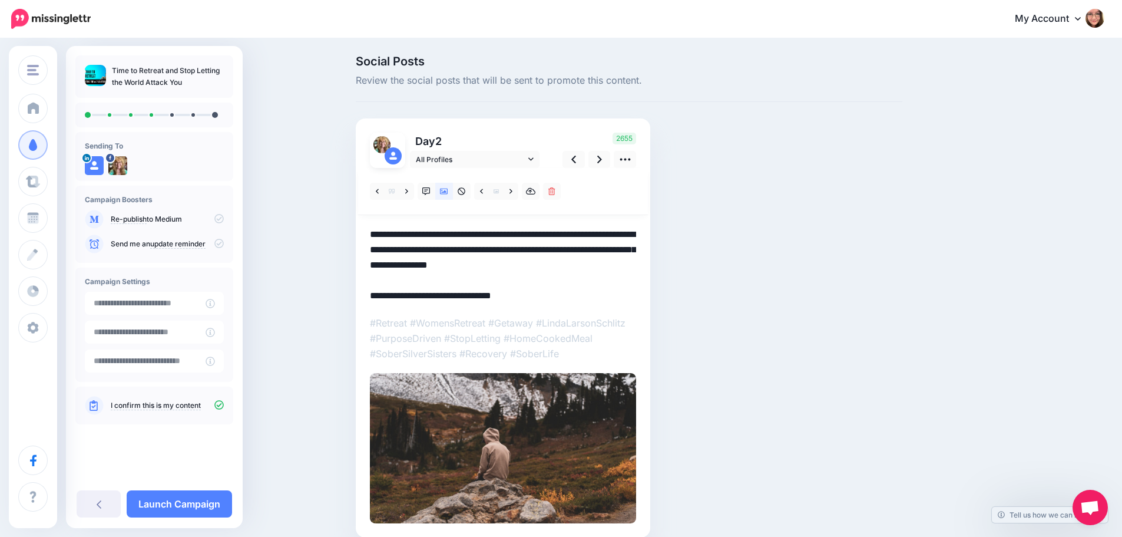
scroll to position [0, 0]
drag, startPoint x: 573, startPoint y: 267, endPoint x: 637, endPoint y: 267, distance: 64.2
click at [636, 267] on textarea "**********" at bounding box center [503, 265] width 266 height 77
click at [636, 263] on textarea "**********" at bounding box center [503, 265] width 266 height 77
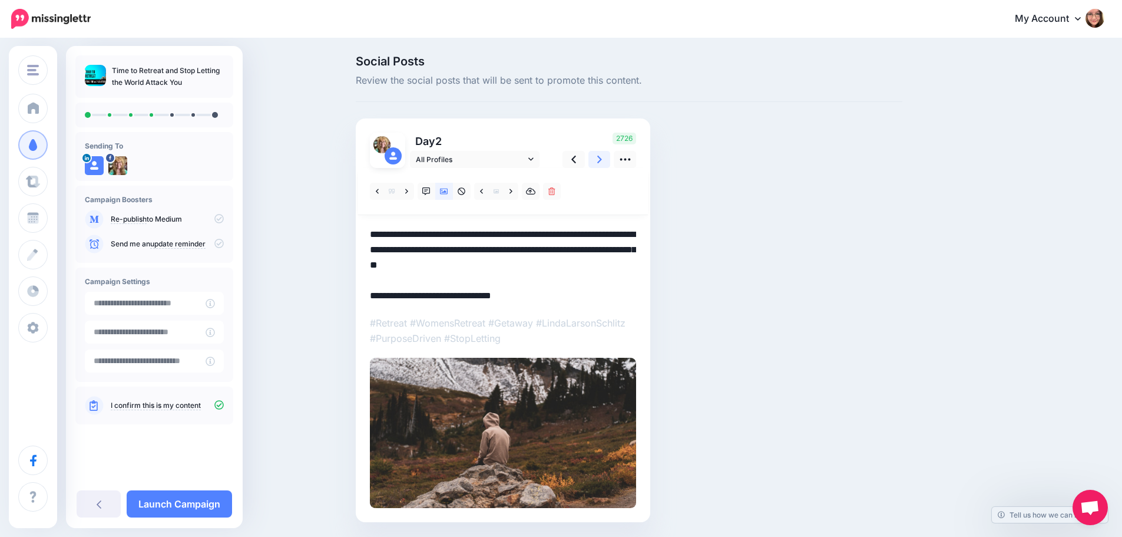
type textarea "**********"
click at [605, 166] on link at bounding box center [599, 159] width 22 height 17
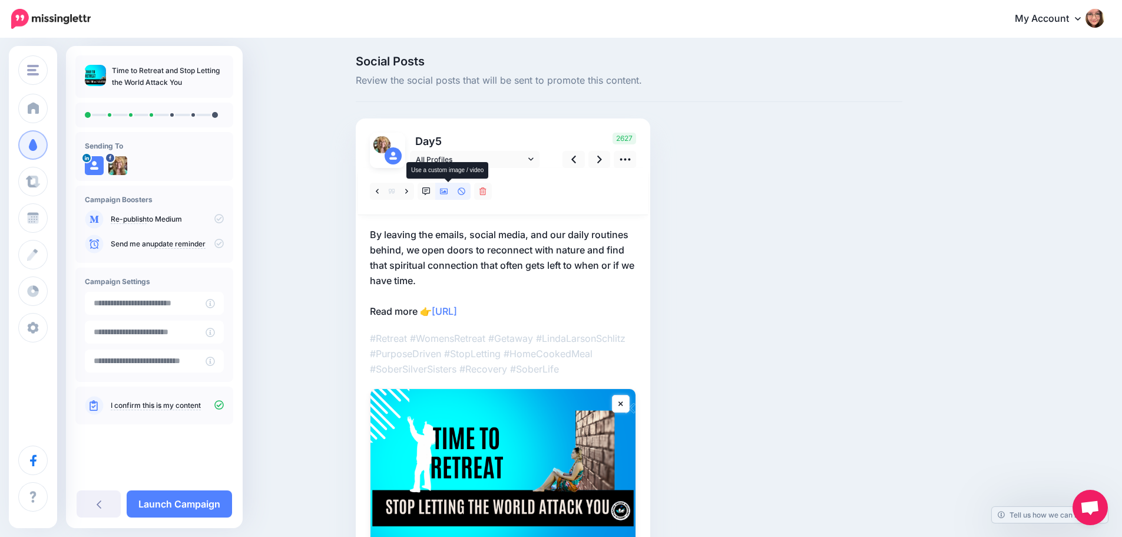
click at [453, 197] on link at bounding box center [444, 191] width 18 height 17
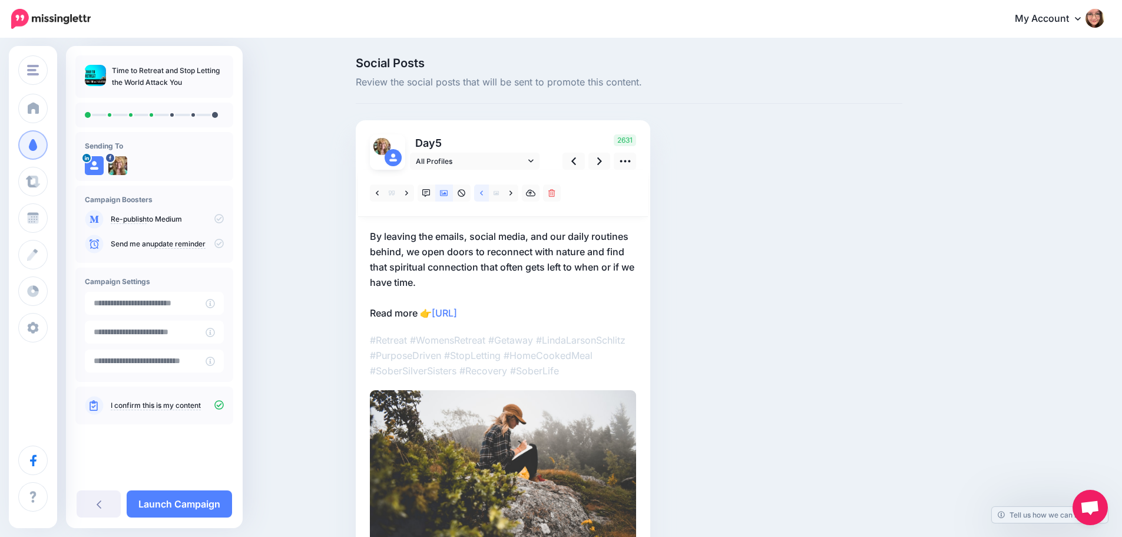
click at [482, 188] on link at bounding box center [481, 192] width 15 height 17
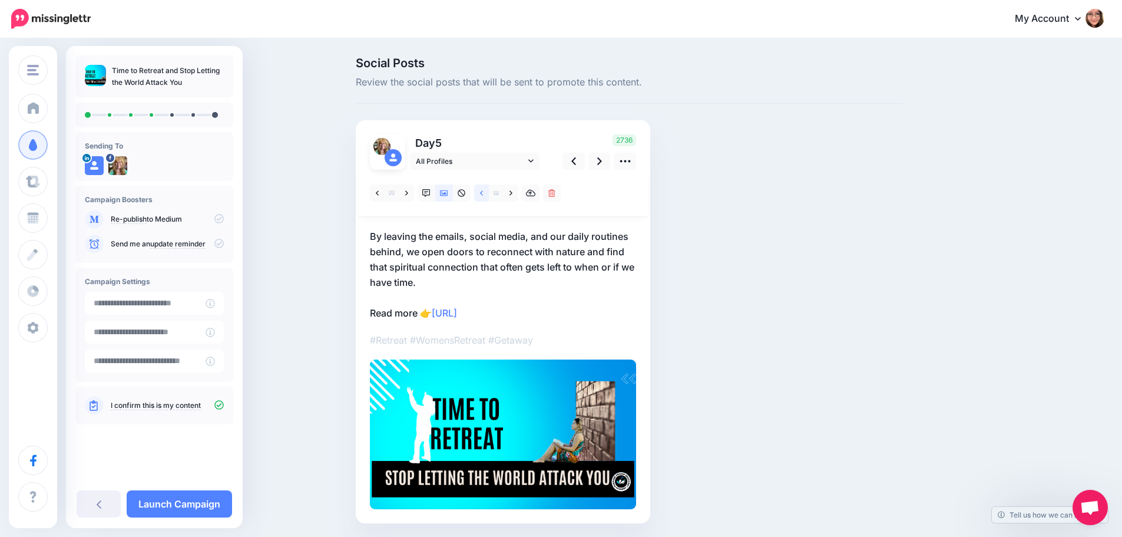
click at [483, 190] on link at bounding box center [481, 192] width 15 height 17
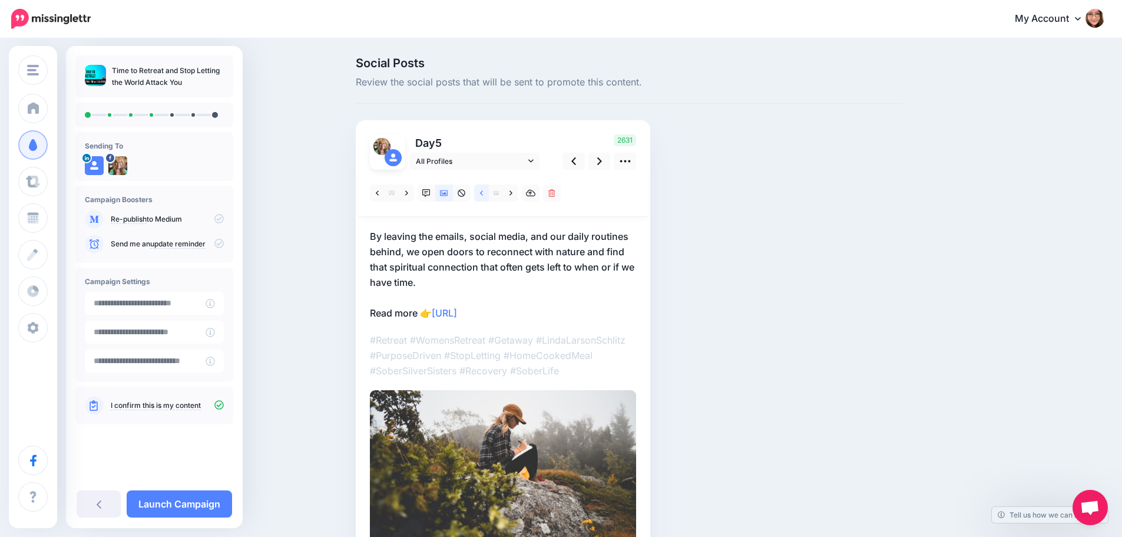
click at [483, 190] on link at bounding box center [481, 192] width 15 height 17
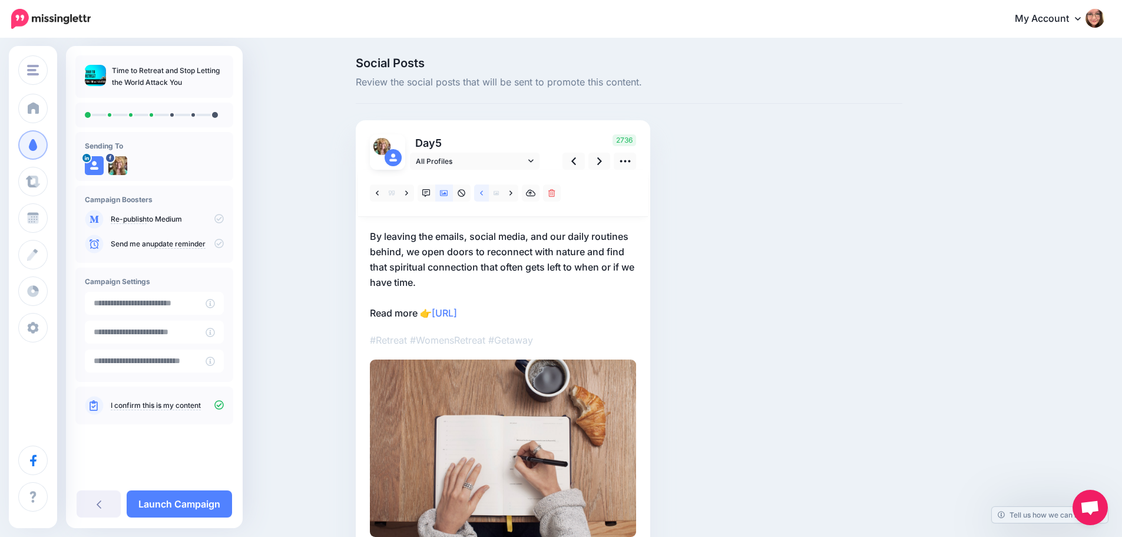
click at [483, 190] on link at bounding box center [481, 192] width 15 height 17
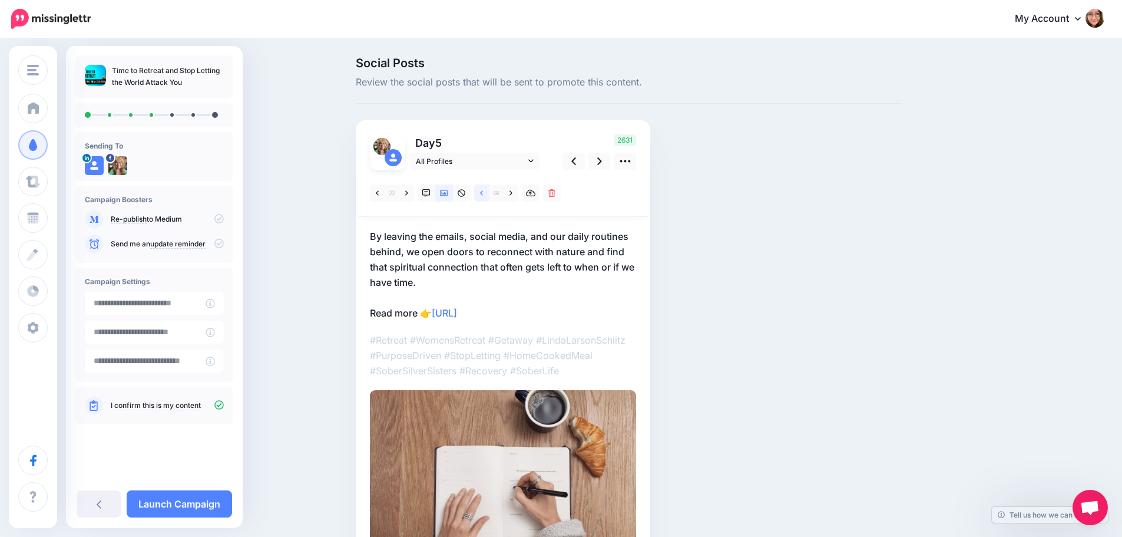
click at [483, 190] on link at bounding box center [481, 192] width 15 height 17
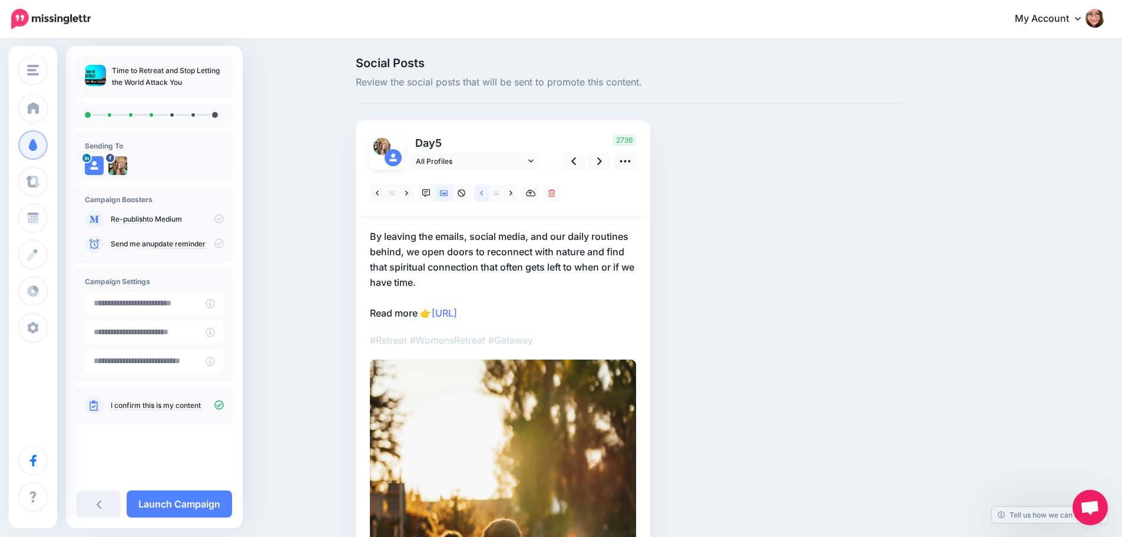
click at [483, 190] on link at bounding box center [481, 192] width 15 height 17
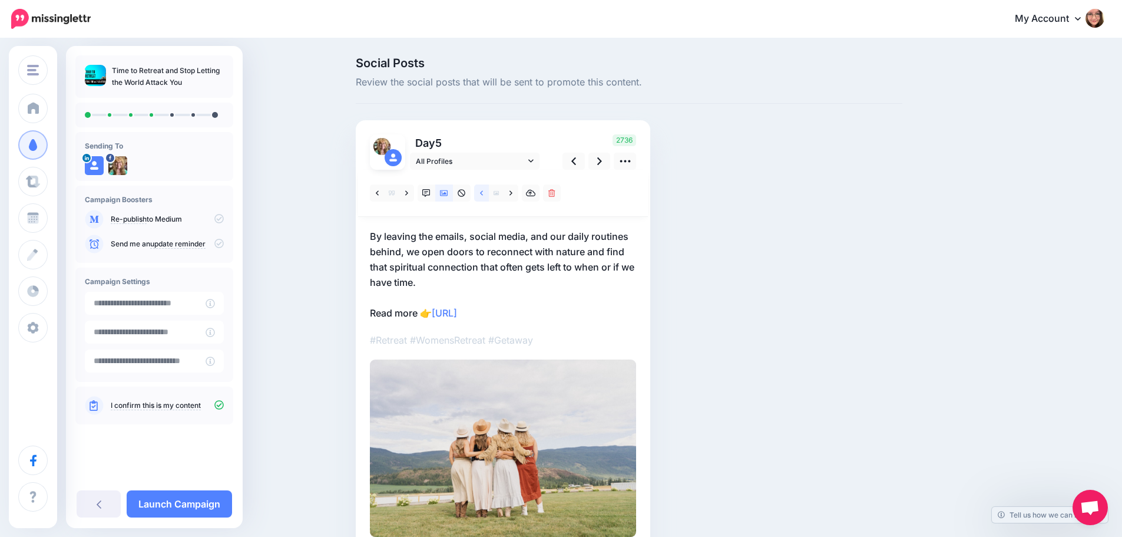
click at [484, 185] on div at bounding box center [503, 193] width 290 height 47
click at [483, 190] on icon at bounding box center [481, 193] width 3 height 8
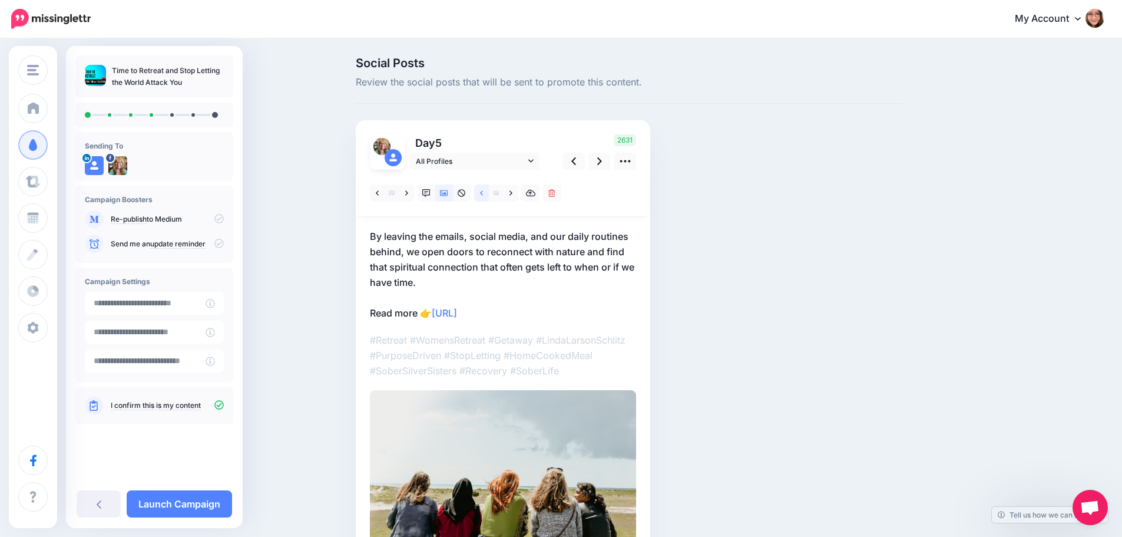
click at [483, 190] on icon at bounding box center [481, 193] width 3 height 8
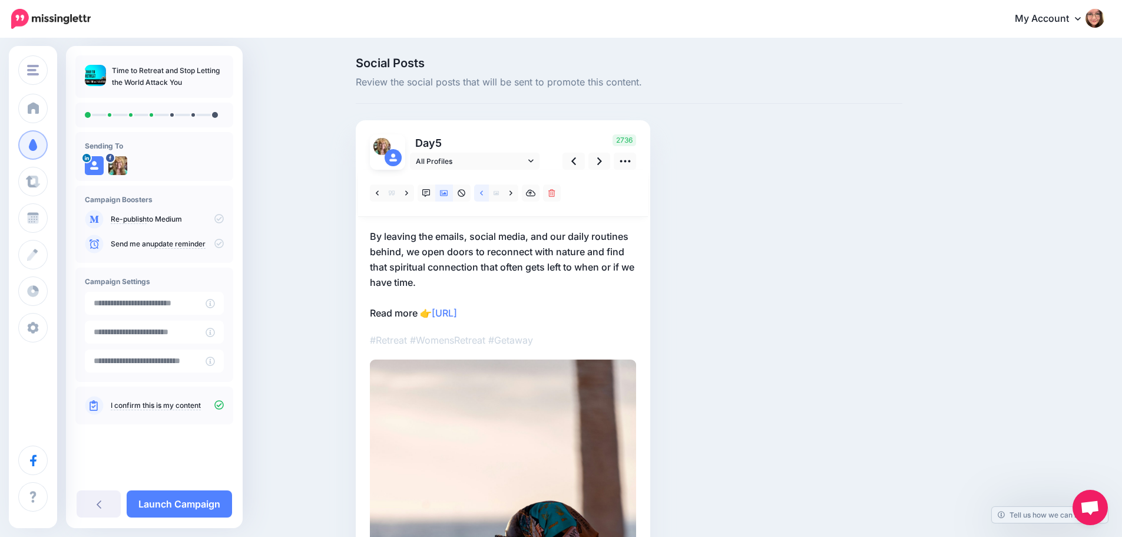
click at [483, 190] on icon at bounding box center [481, 193] width 3 height 8
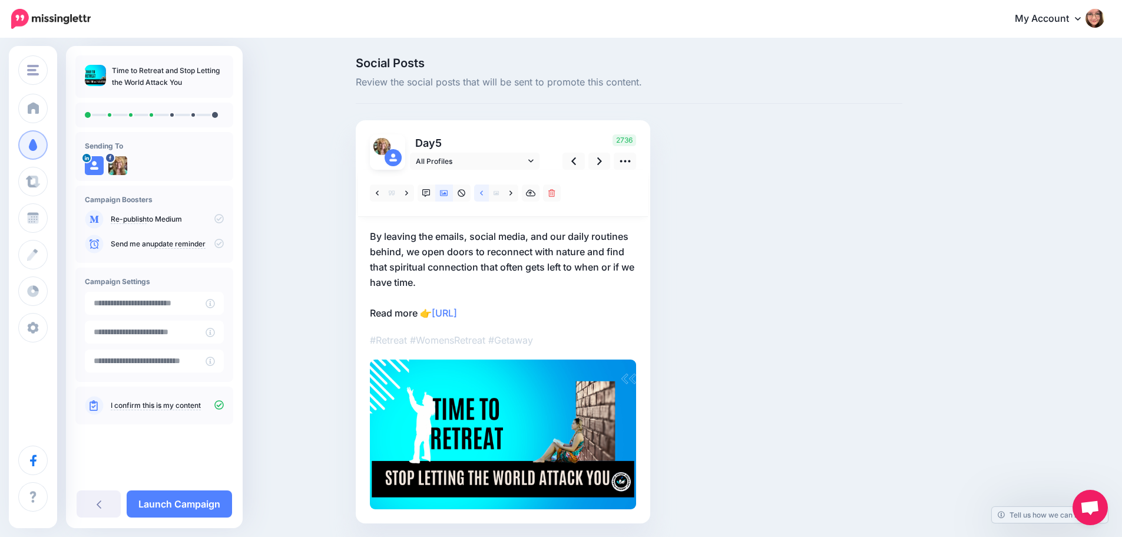
click at [483, 190] on icon at bounding box center [481, 193] width 3 height 8
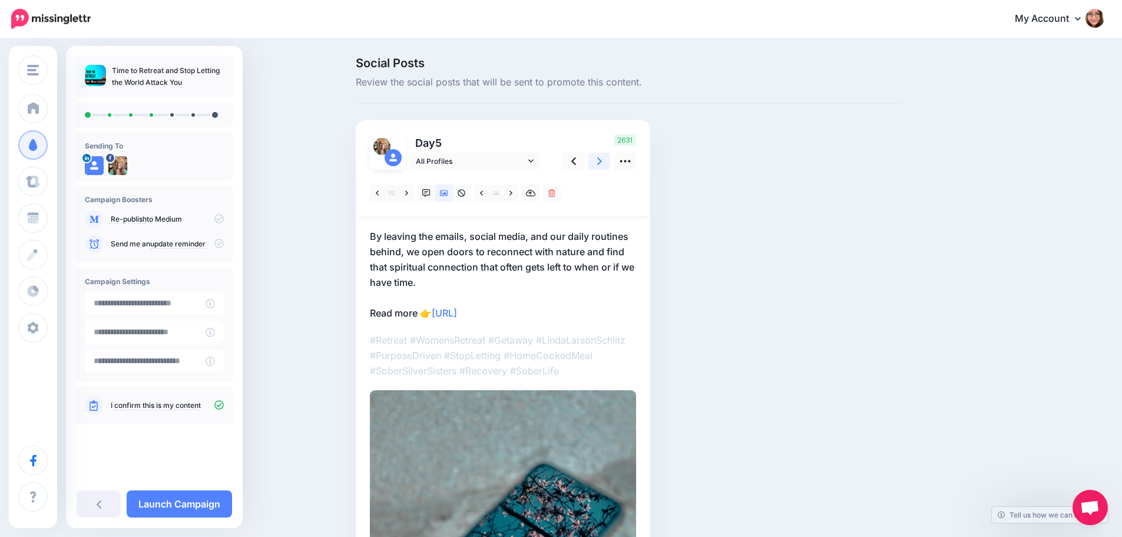
click at [607, 162] on link at bounding box center [599, 161] width 22 height 17
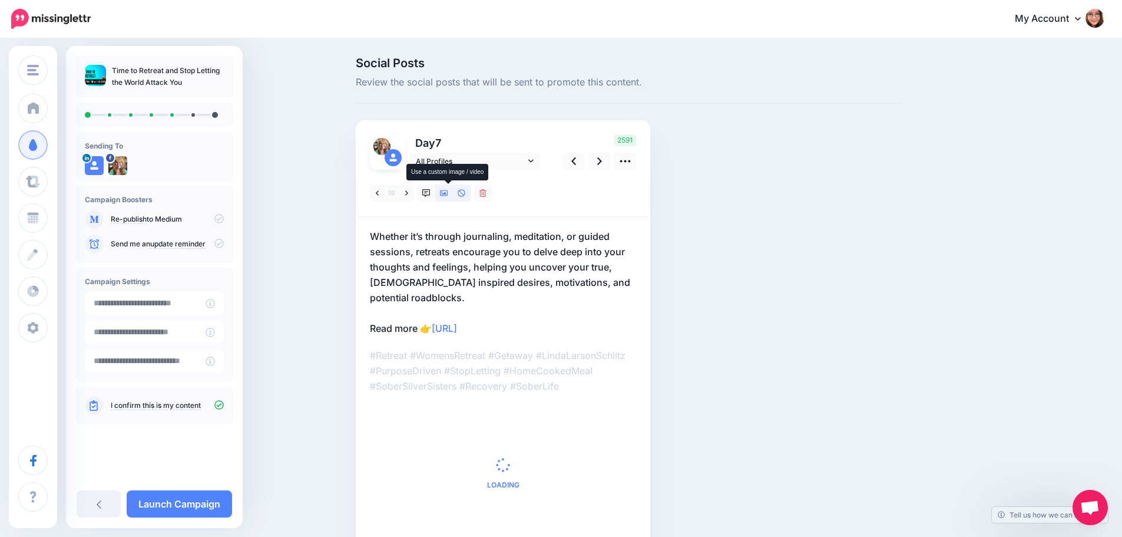
click at [447, 191] on icon at bounding box center [444, 193] width 8 height 8
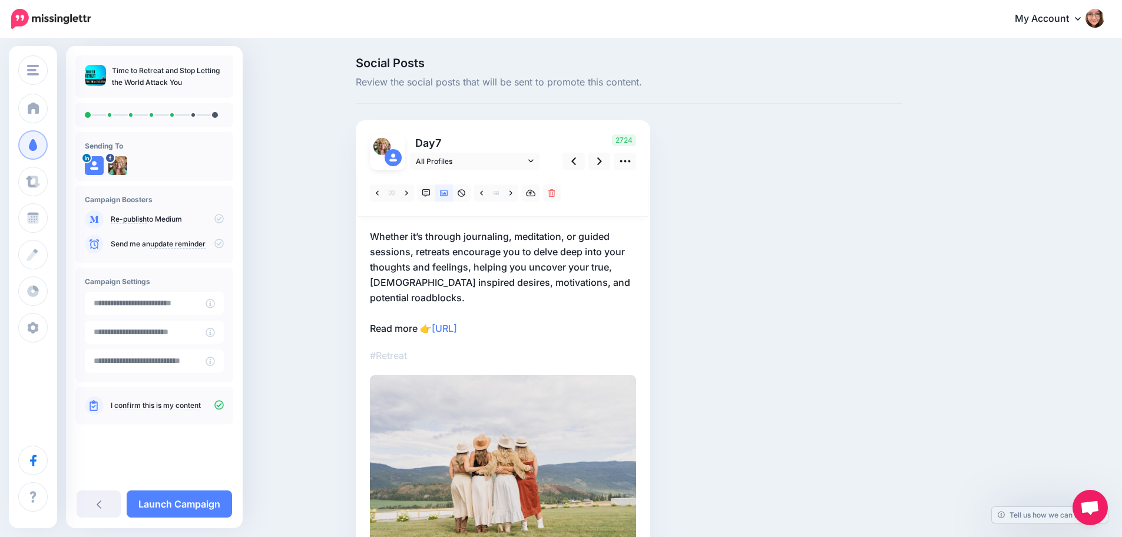
scroll to position [67, 0]
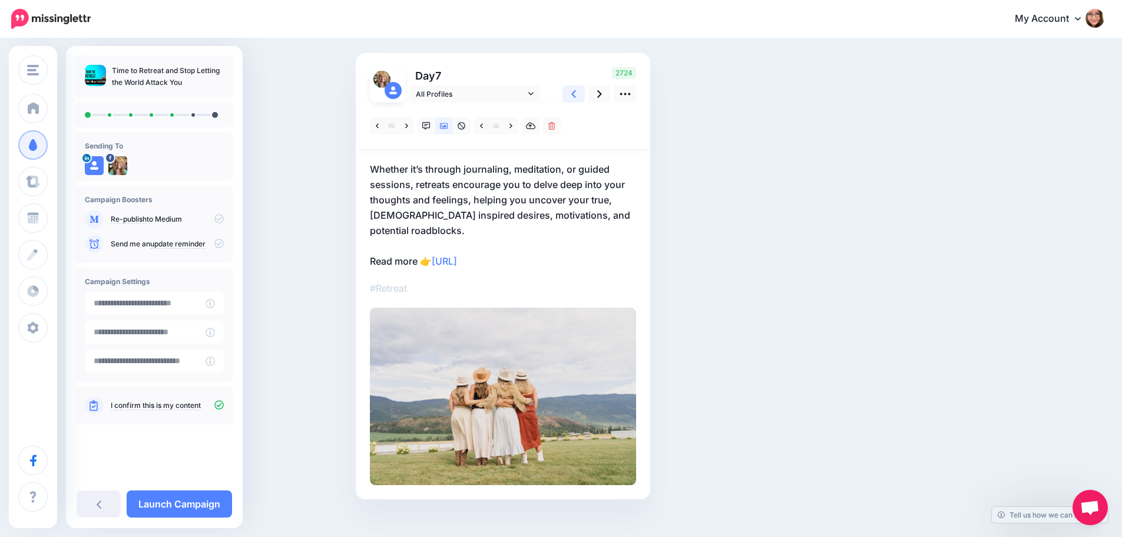
click at [575, 94] on link at bounding box center [574, 93] width 22 height 17
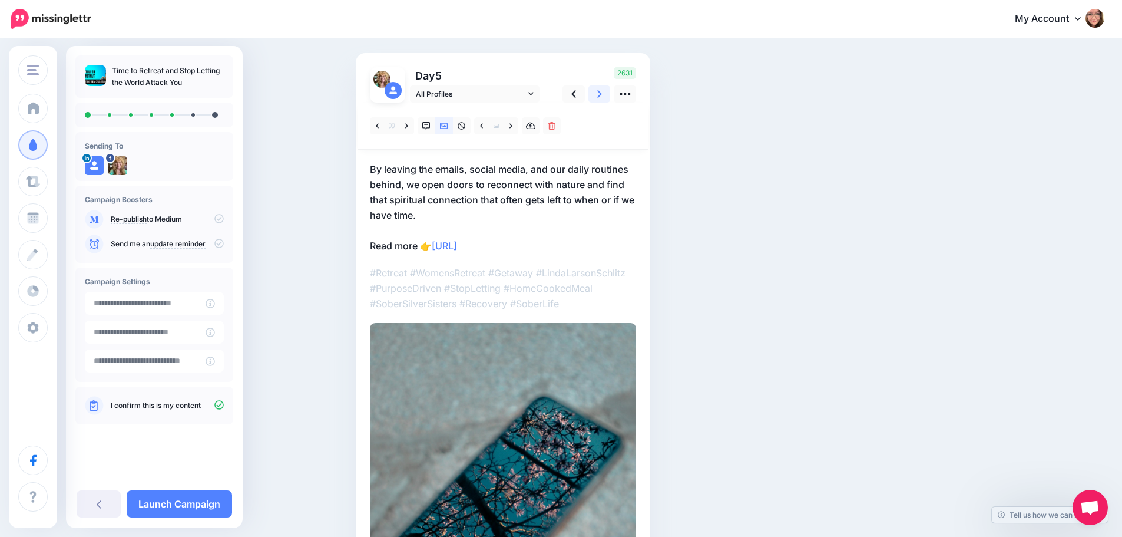
click at [601, 92] on link at bounding box center [599, 93] width 22 height 17
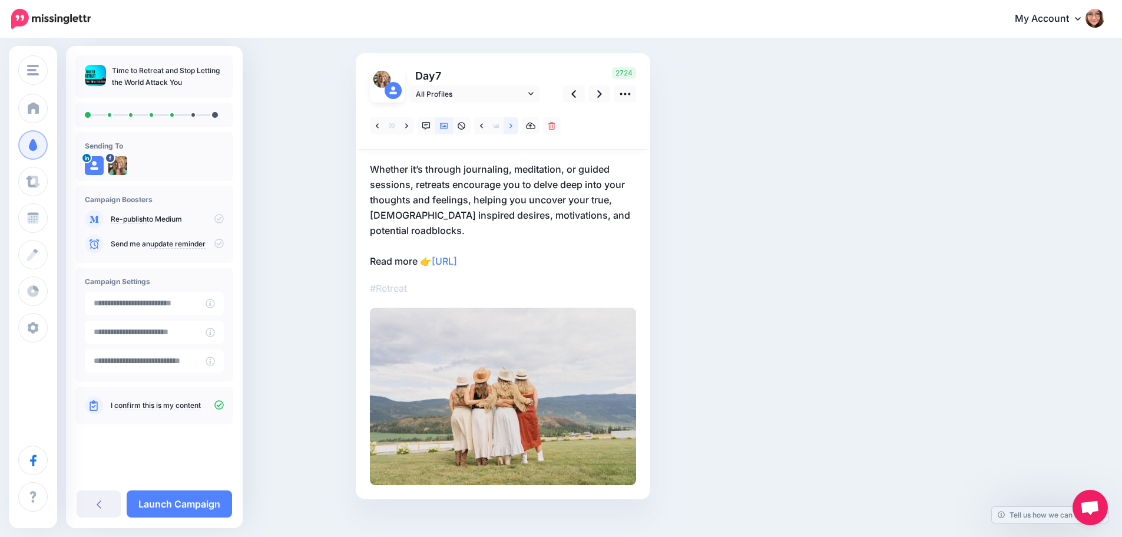
click at [512, 129] on icon at bounding box center [511, 126] width 3 height 8
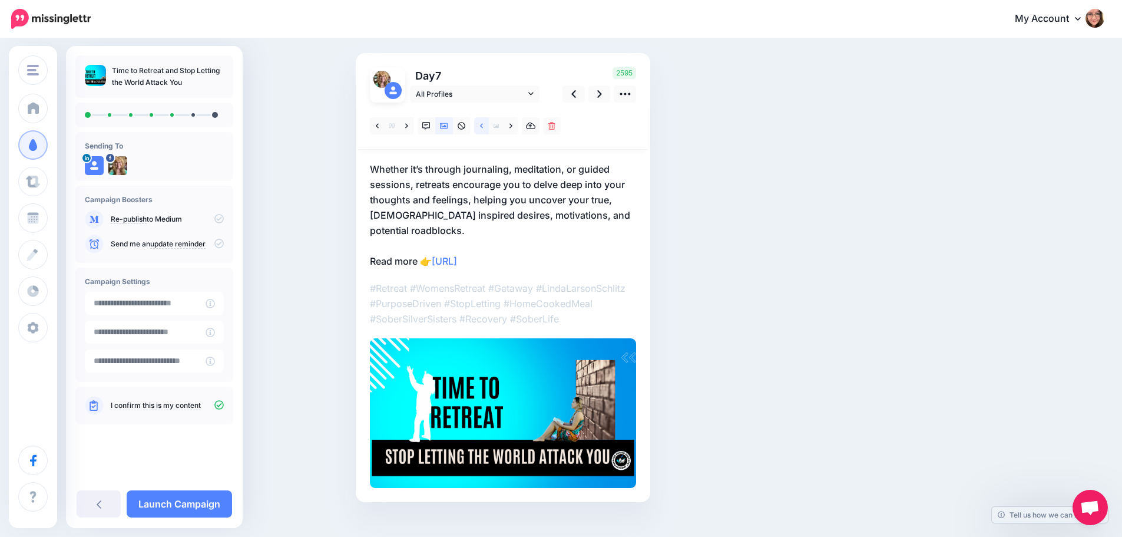
click at [483, 124] on link at bounding box center [481, 125] width 15 height 17
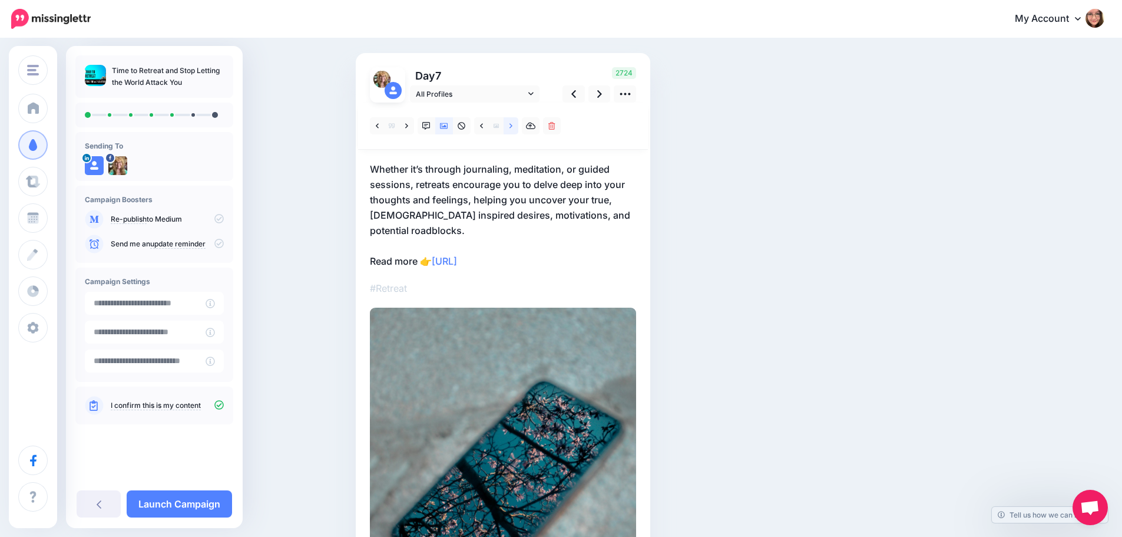
click at [512, 122] on icon at bounding box center [511, 126] width 3 height 8
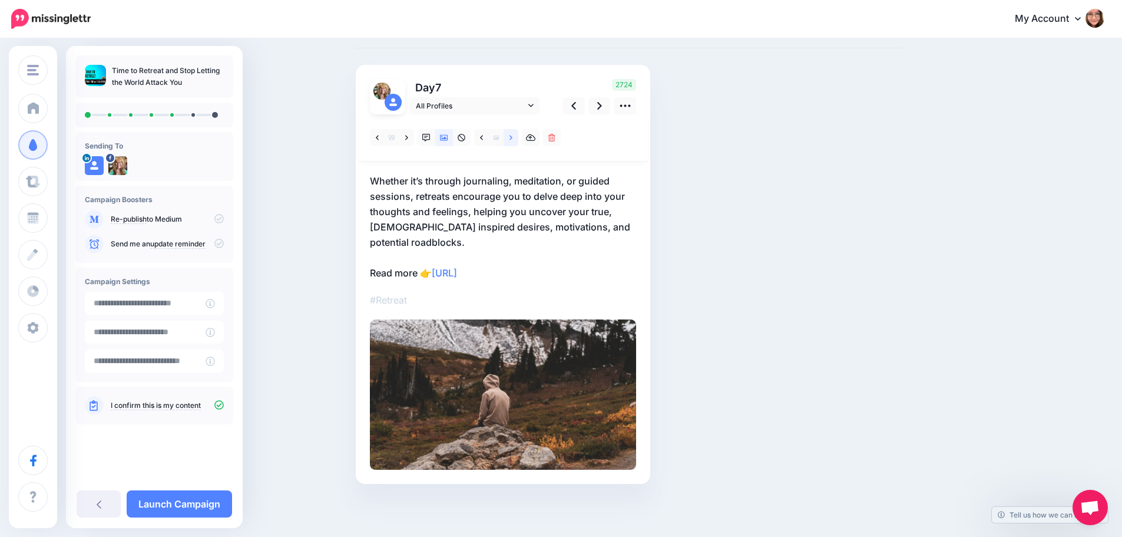
scroll to position [40, 0]
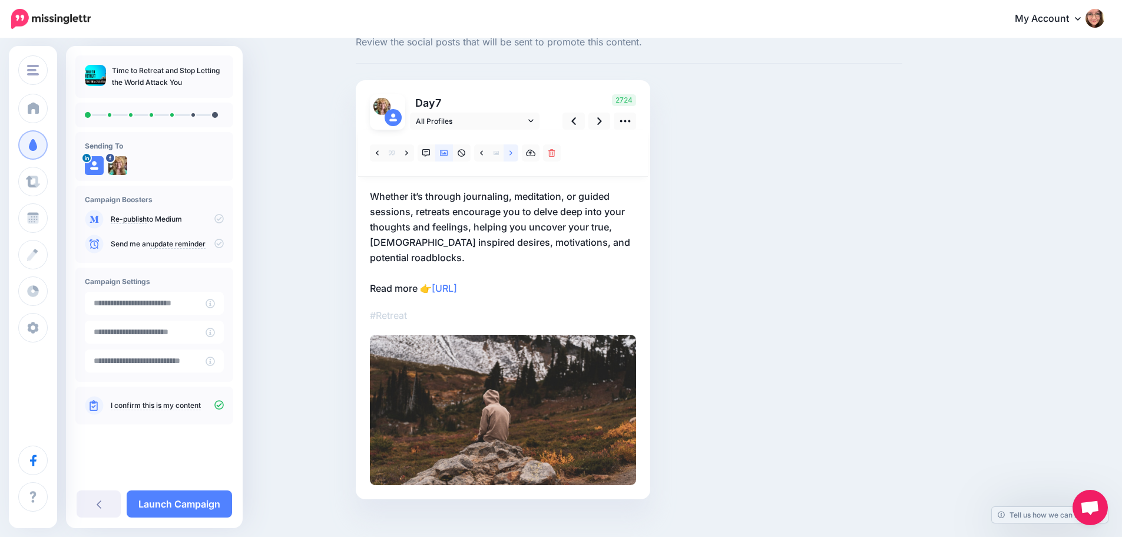
click at [518, 153] on link at bounding box center [511, 152] width 15 height 17
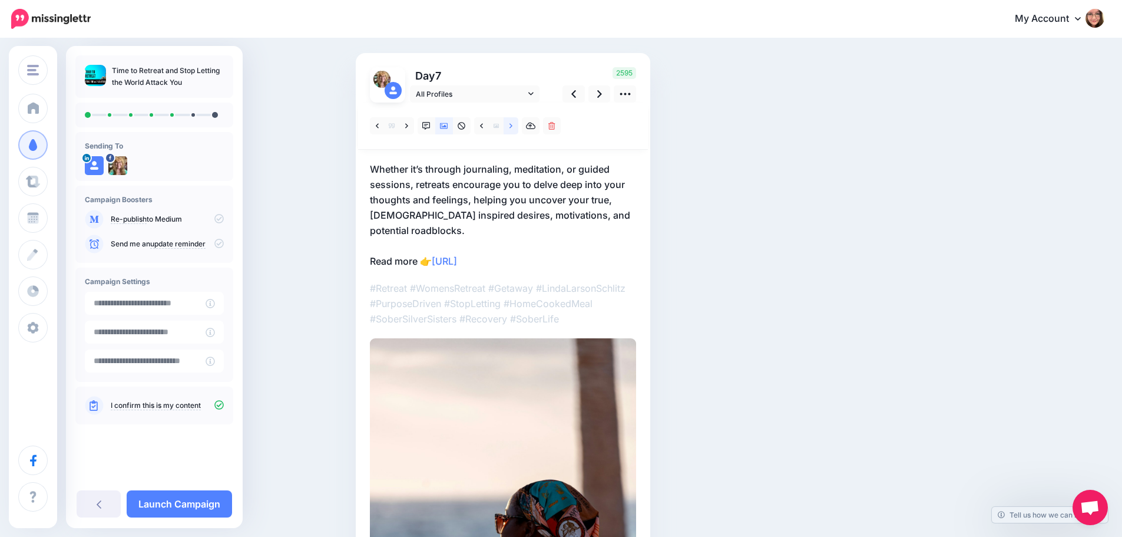
click at [512, 128] on icon at bounding box center [511, 126] width 3 height 8
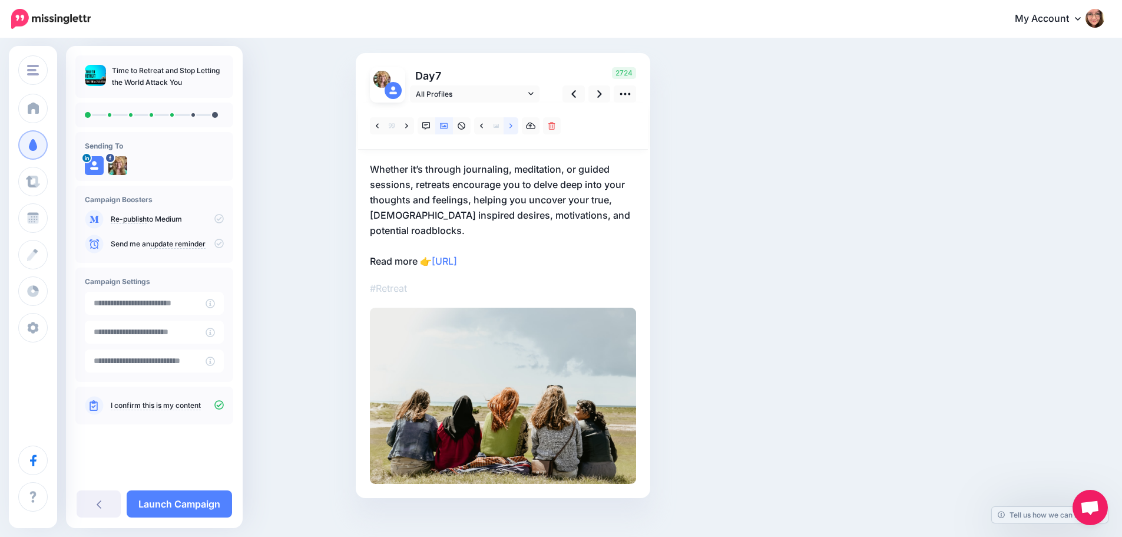
scroll to position [66, 0]
click at [602, 100] on icon at bounding box center [599, 95] width 5 height 12
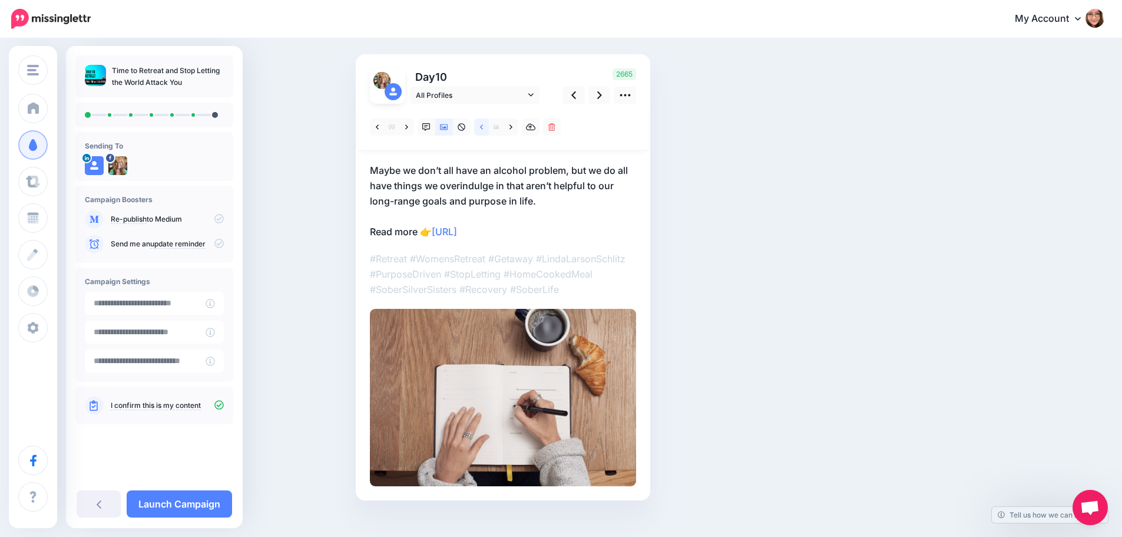
click at [483, 123] on icon at bounding box center [481, 127] width 3 height 8
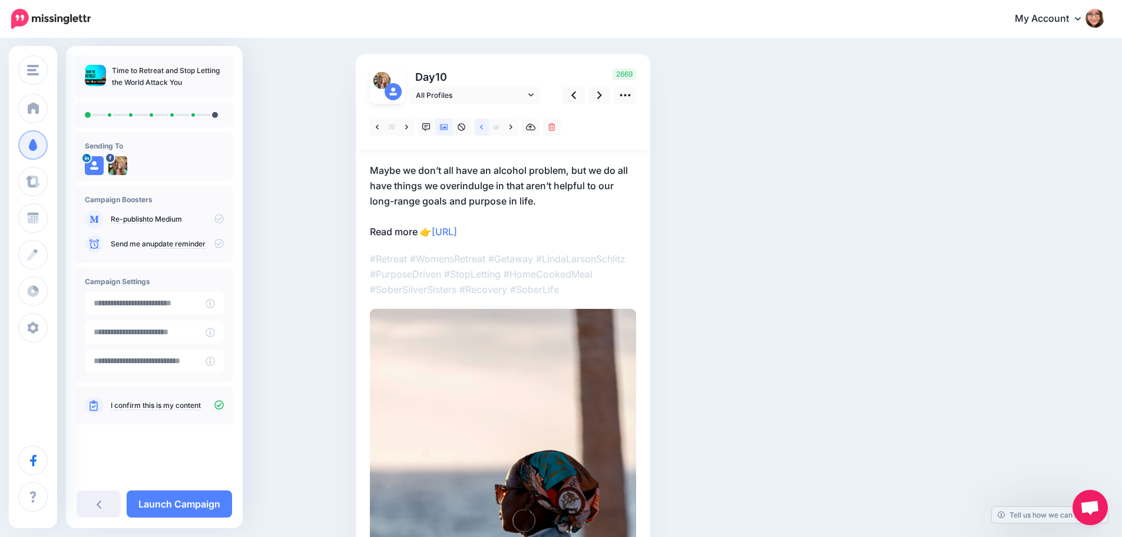
click at [483, 123] on icon at bounding box center [481, 127] width 3 height 8
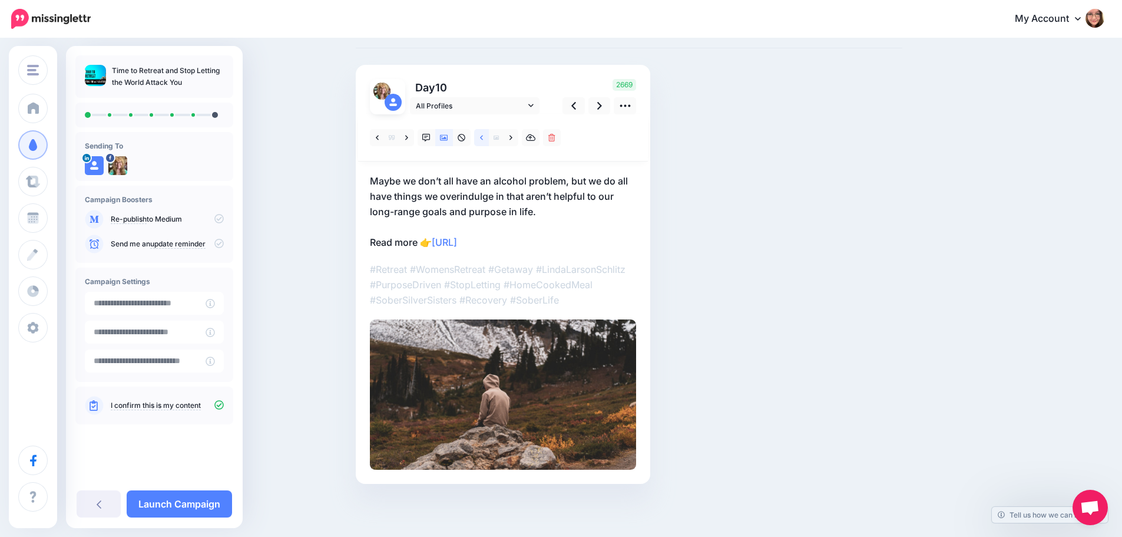
click at [487, 123] on div at bounding box center [503, 137] width 290 height 47
click at [483, 138] on icon at bounding box center [481, 138] width 3 height 8
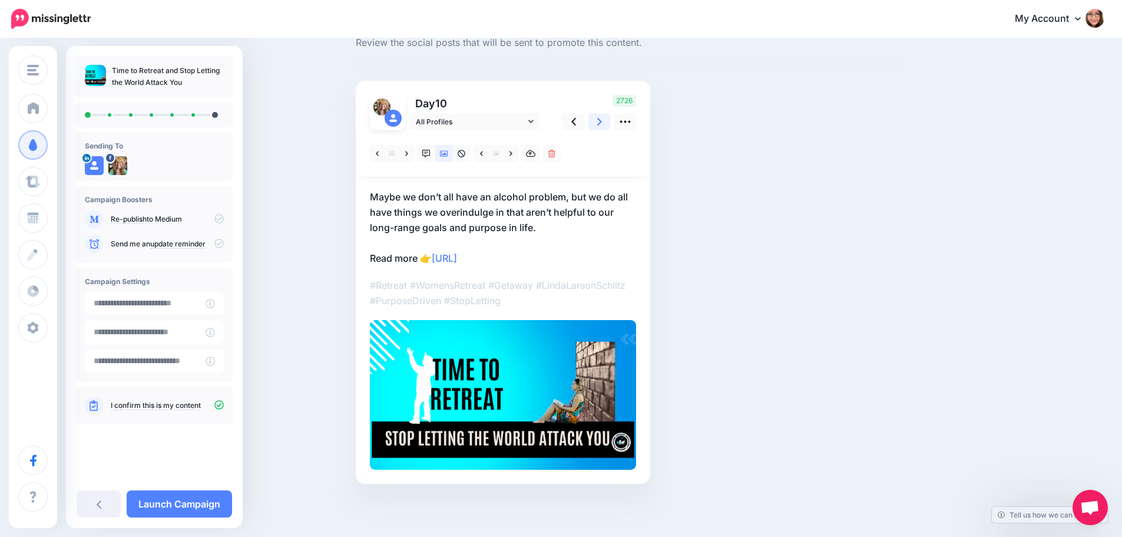
click at [600, 118] on link at bounding box center [599, 121] width 22 height 17
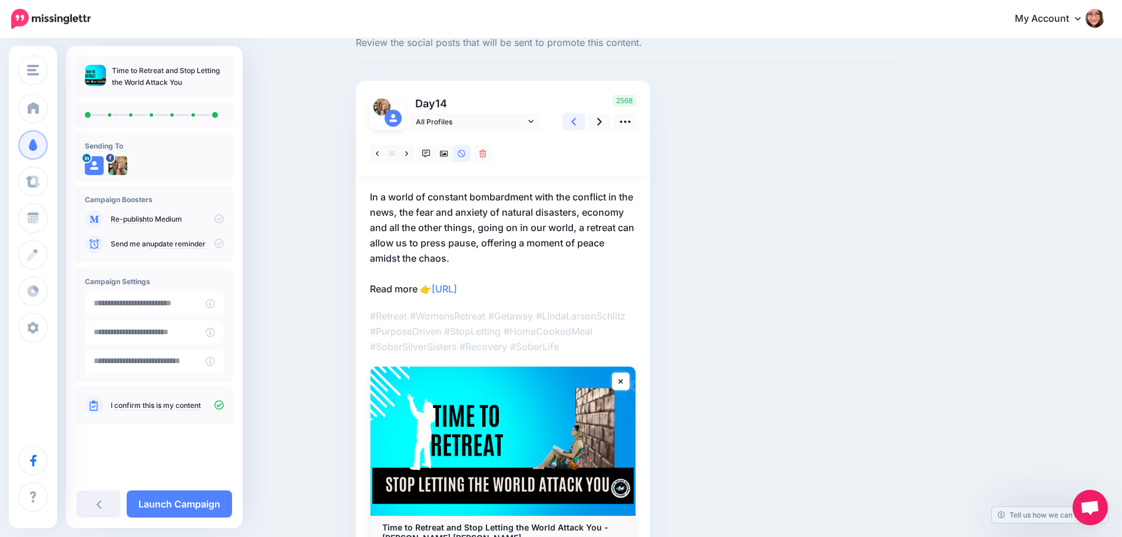
click at [576, 121] on icon at bounding box center [573, 121] width 5 height 12
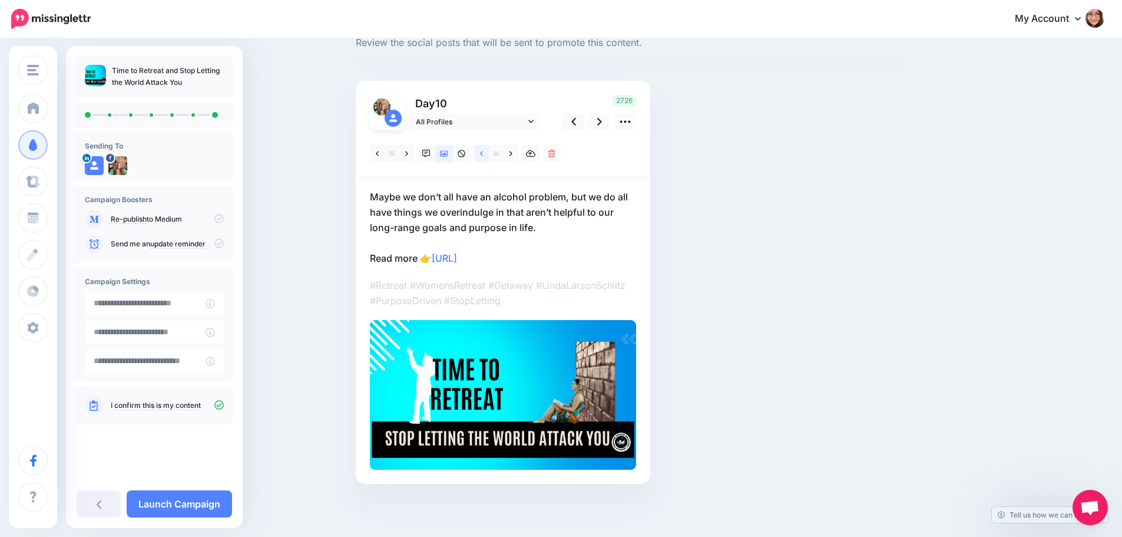
click at [484, 150] on link at bounding box center [481, 153] width 15 height 17
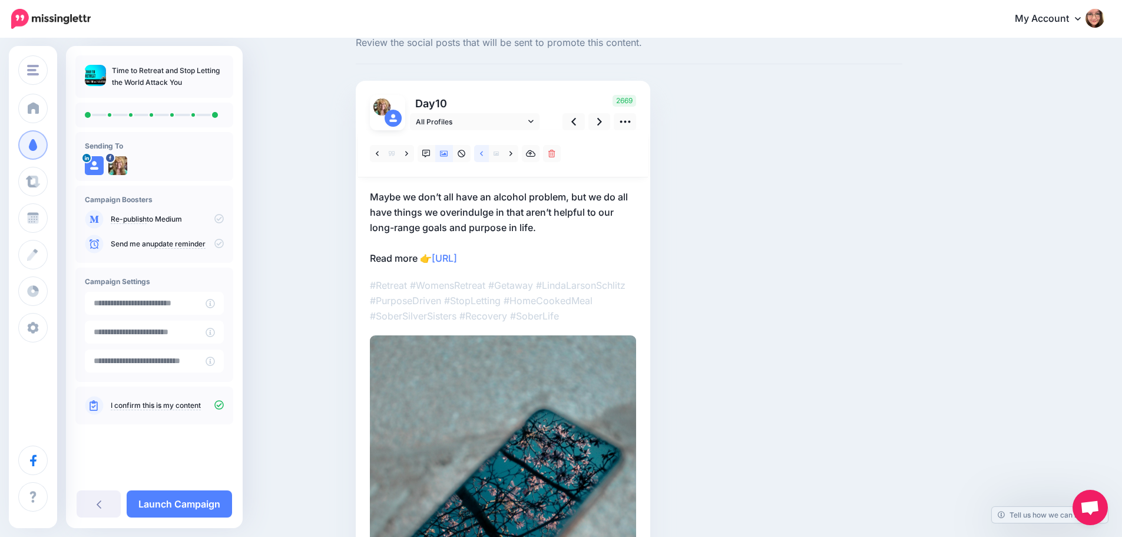
click at [484, 150] on link at bounding box center [481, 153] width 15 height 17
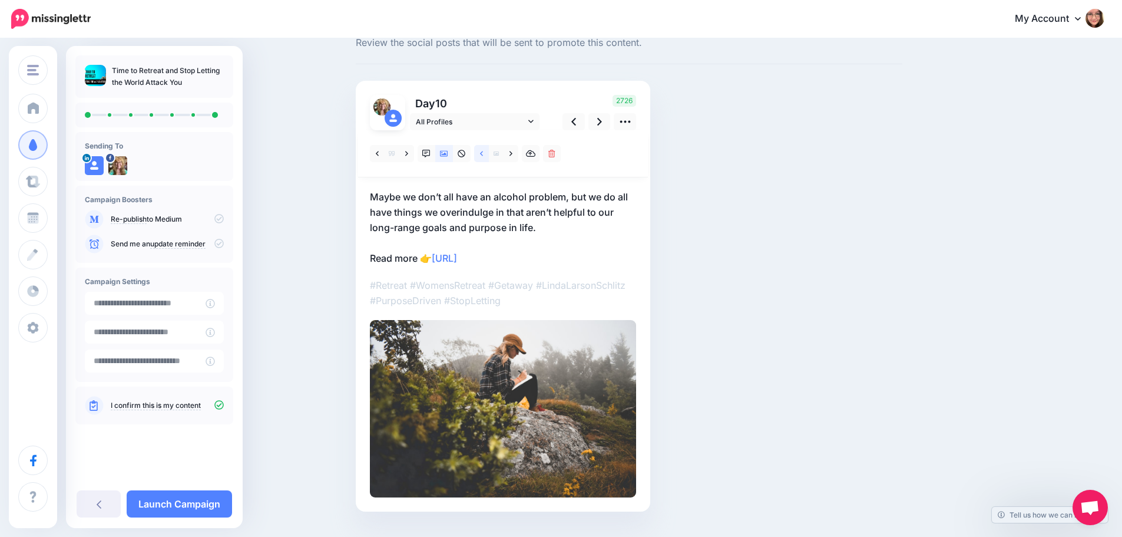
click at [484, 150] on link at bounding box center [481, 153] width 15 height 17
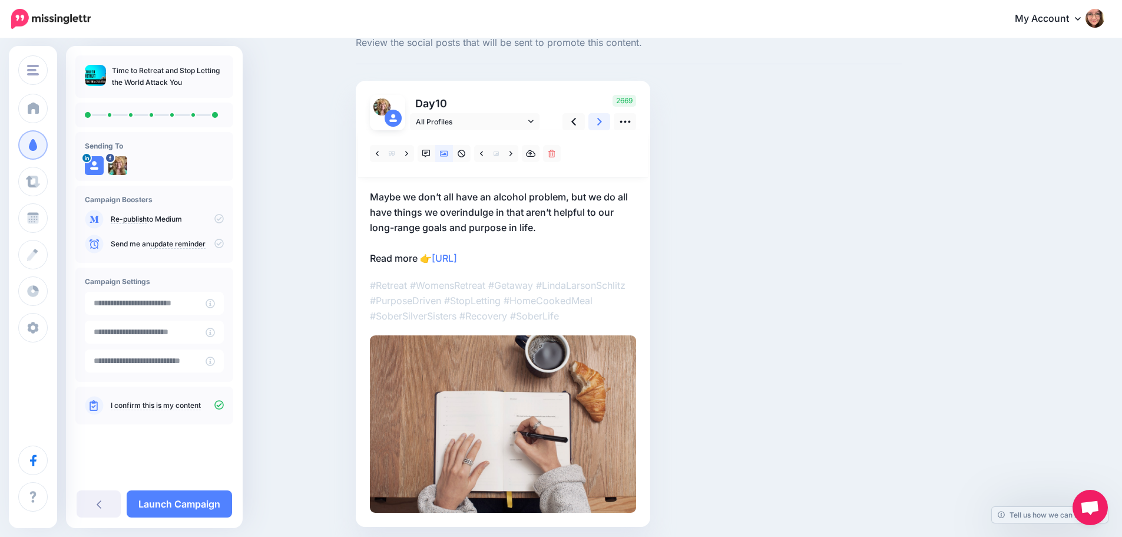
click at [607, 128] on link at bounding box center [599, 121] width 22 height 17
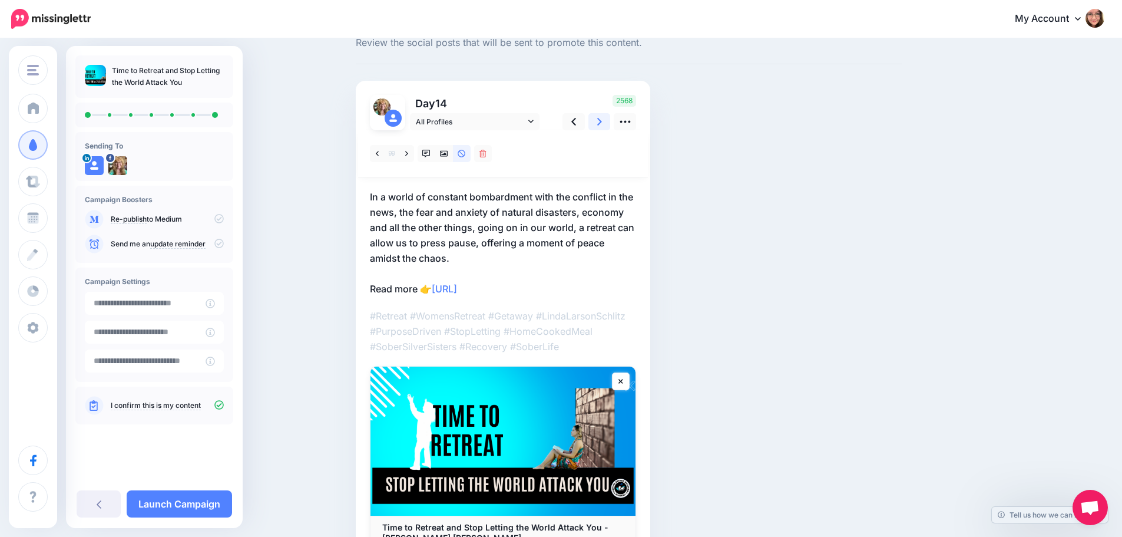
click at [607, 128] on link at bounding box center [599, 121] width 22 height 17
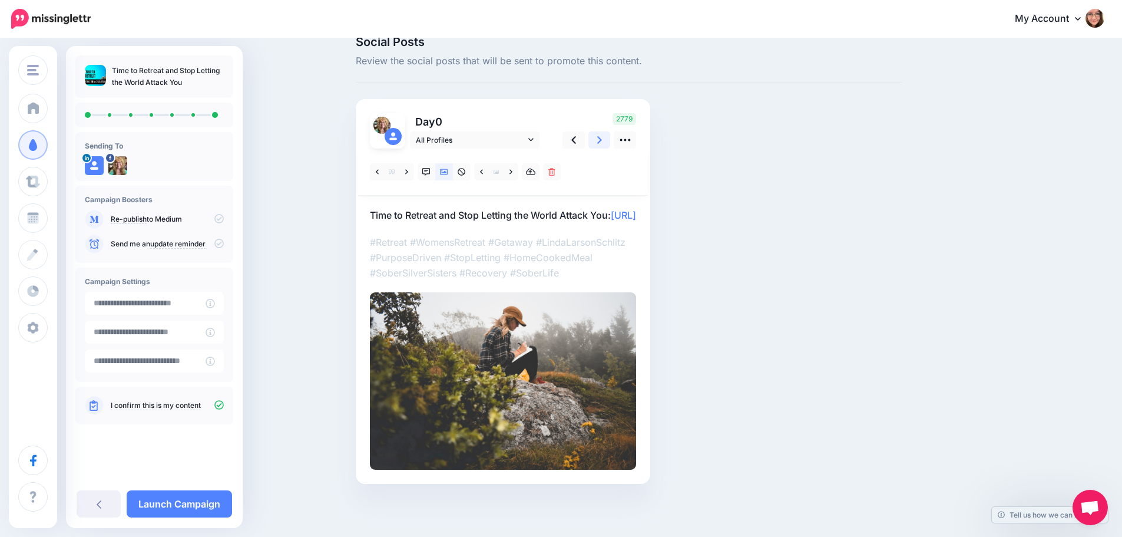
scroll to position [0, 0]
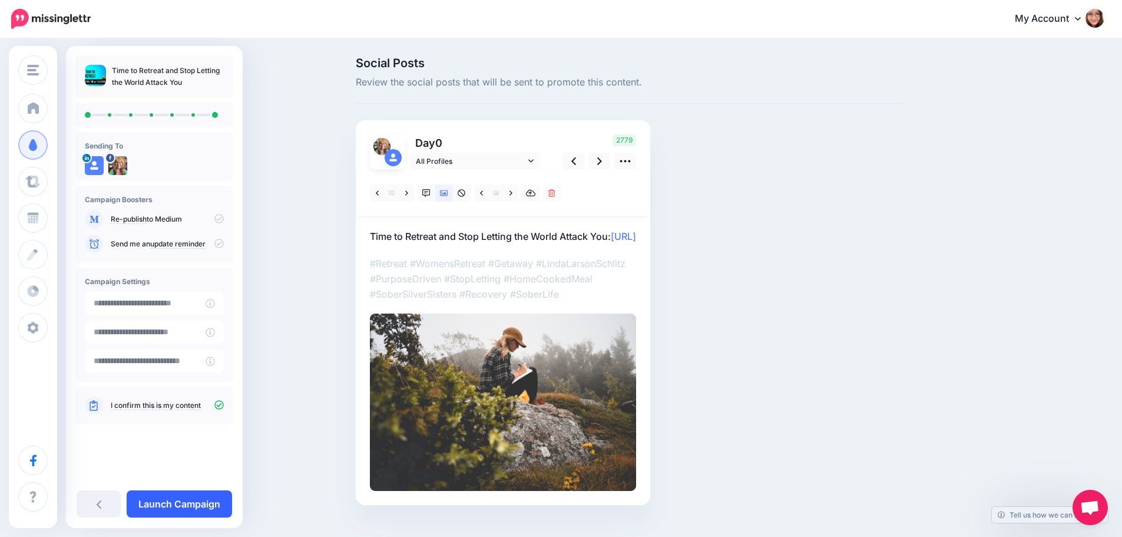
click at [181, 500] on link "Launch Campaign" at bounding box center [179, 503] width 105 height 27
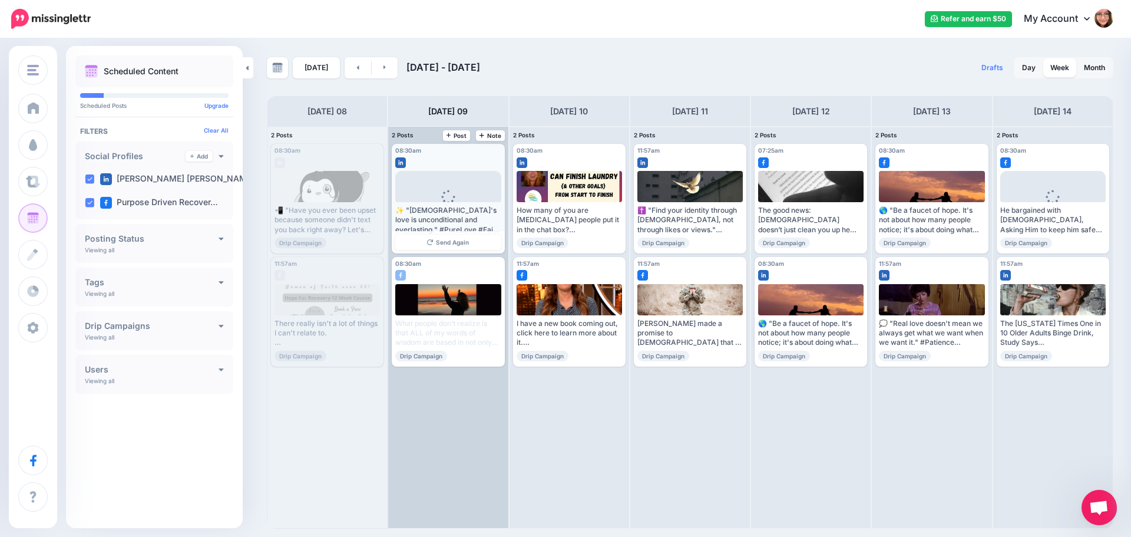
click at [485, 167] on div "08:30am [DATE] 08:30am Published Loading ✨ "[DEMOGRAPHIC_DATA]'s love is uncond…" at bounding box center [448, 199] width 113 height 110
click at [482, 226] on div "✨ "[DEMOGRAPHIC_DATA]'s love is unconditional and everlasting." #PureLove #Fait…" at bounding box center [447, 220] width 105 height 29
click at [487, 169] on div "08:30am [DATE] 08:30am Published Loading ✨ "[DEMOGRAPHIC_DATA]'s love is uncond…" at bounding box center [448, 199] width 113 height 110
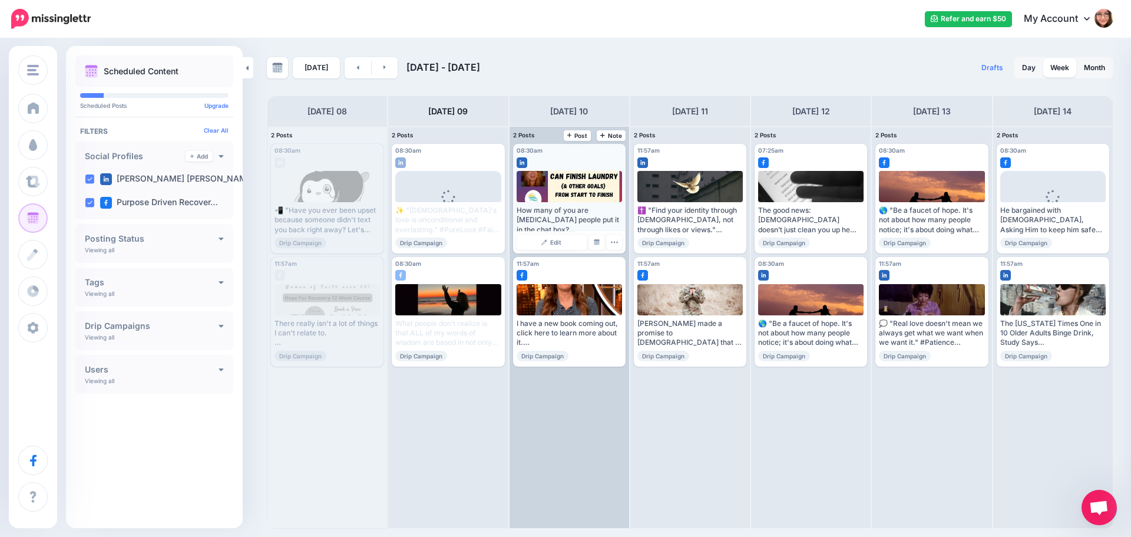
click at [595, 162] on div at bounding box center [569, 159] width 105 height 11
click at [594, 244] on img at bounding box center [597, 242] width 6 height 6
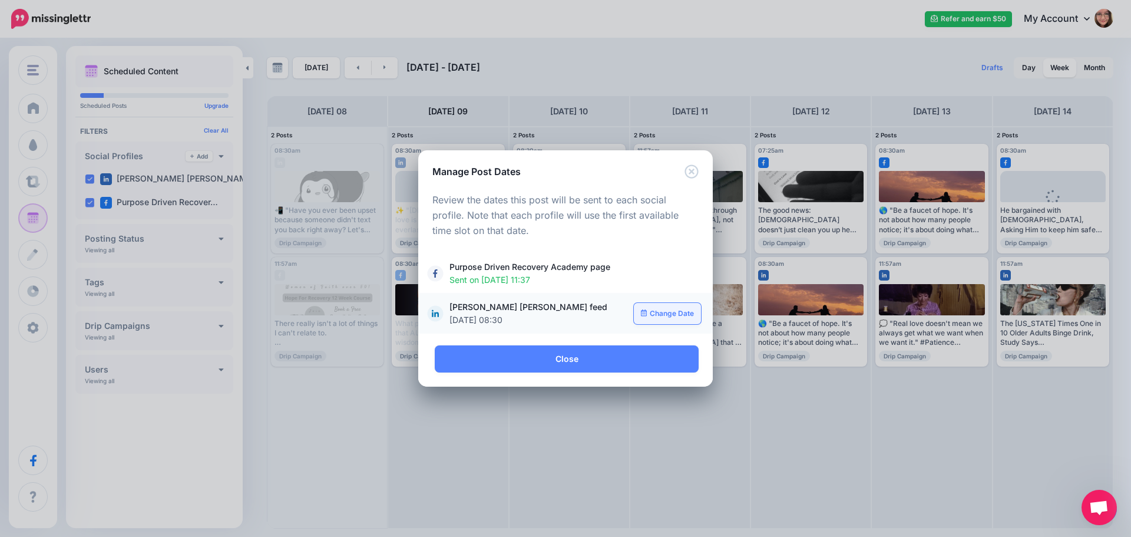
click at [658, 315] on link "Change Date" at bounding box center [668, 313] width 68 height 21
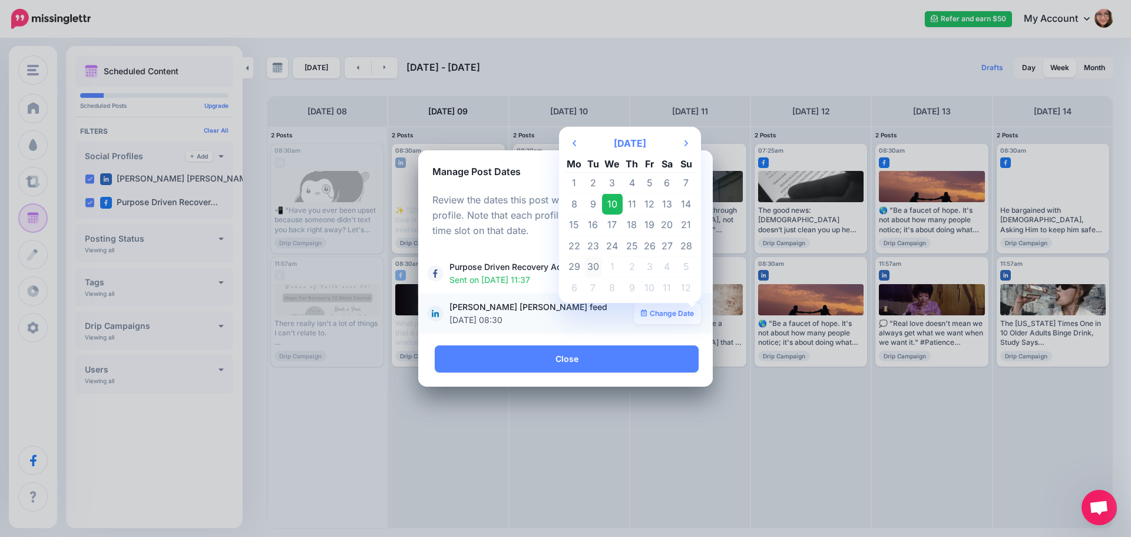
click at [596, 266] on td "30" at bounding box center [593, 266] width 18 height 21
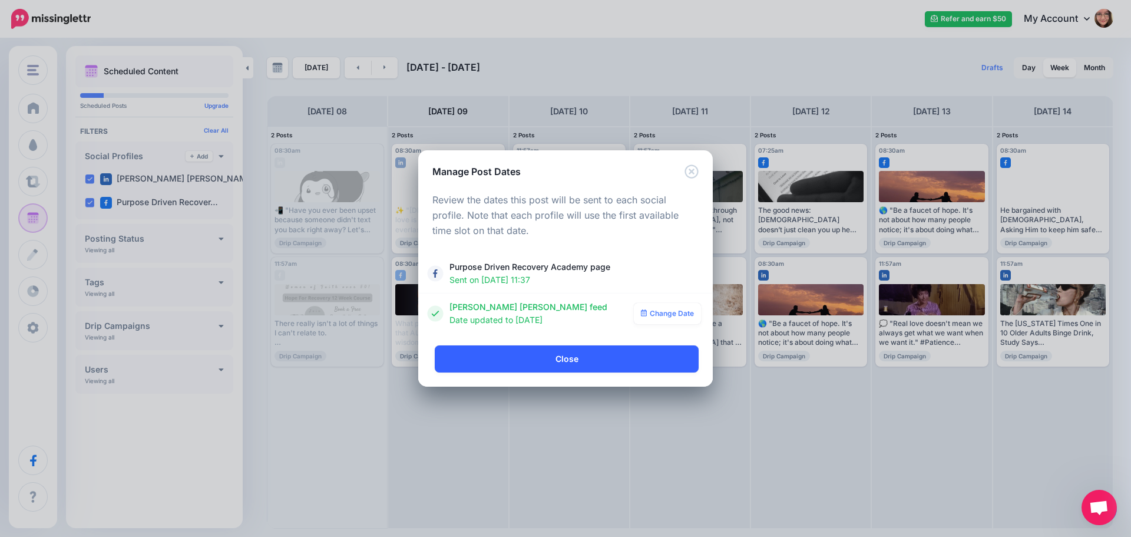
click at [567, 360] on link "Close" at bounding box center [567, 358] width 264 height 27
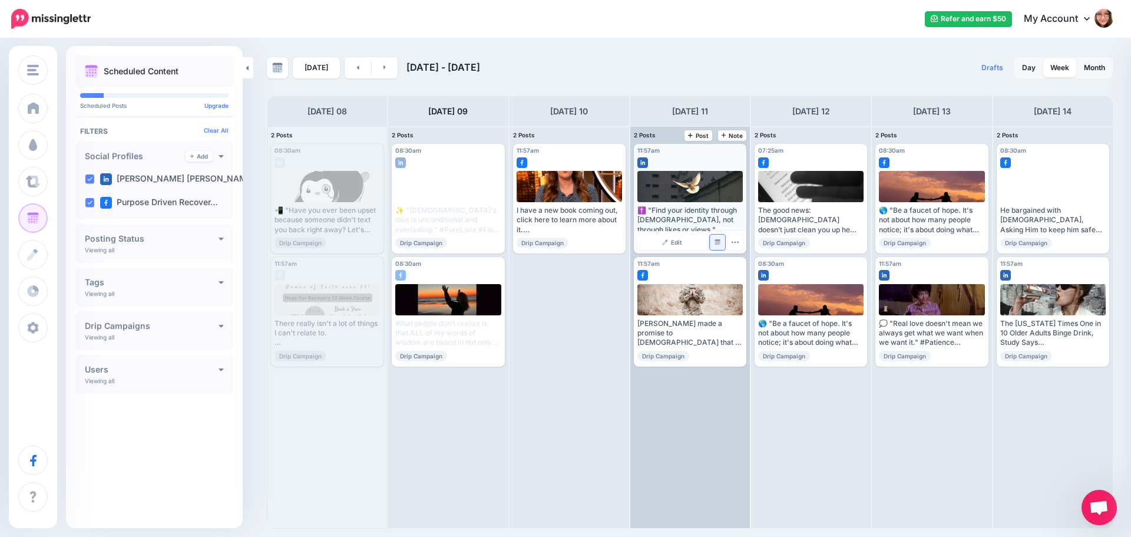
click at [720, 248] on link "Manage Dates" at bounding box center [717, 241] width 15 height 15
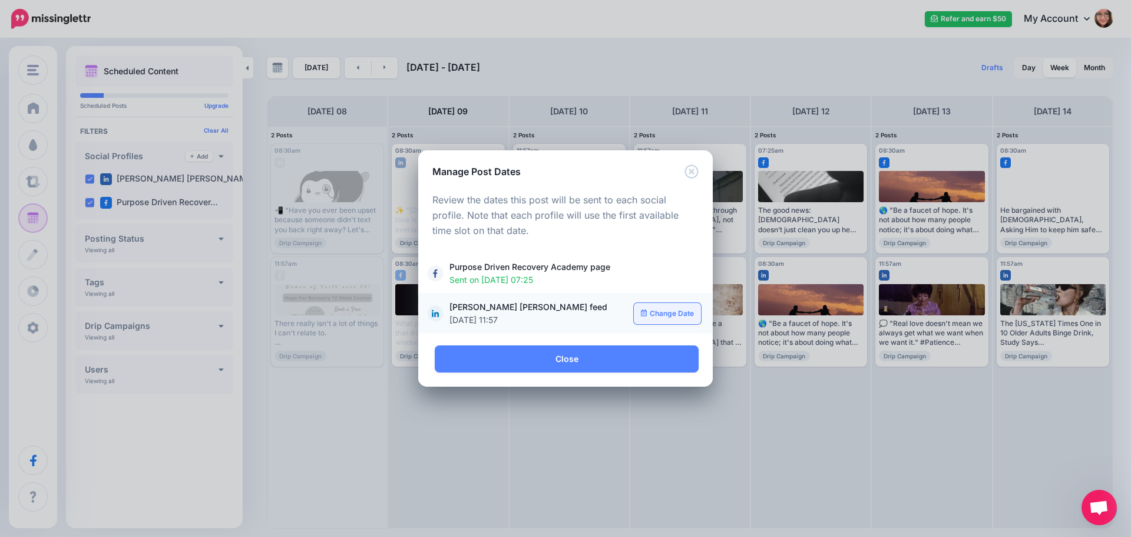
click at [669, 309] on link "Change Date" at bounding box center [668, 313] width 68 height 21
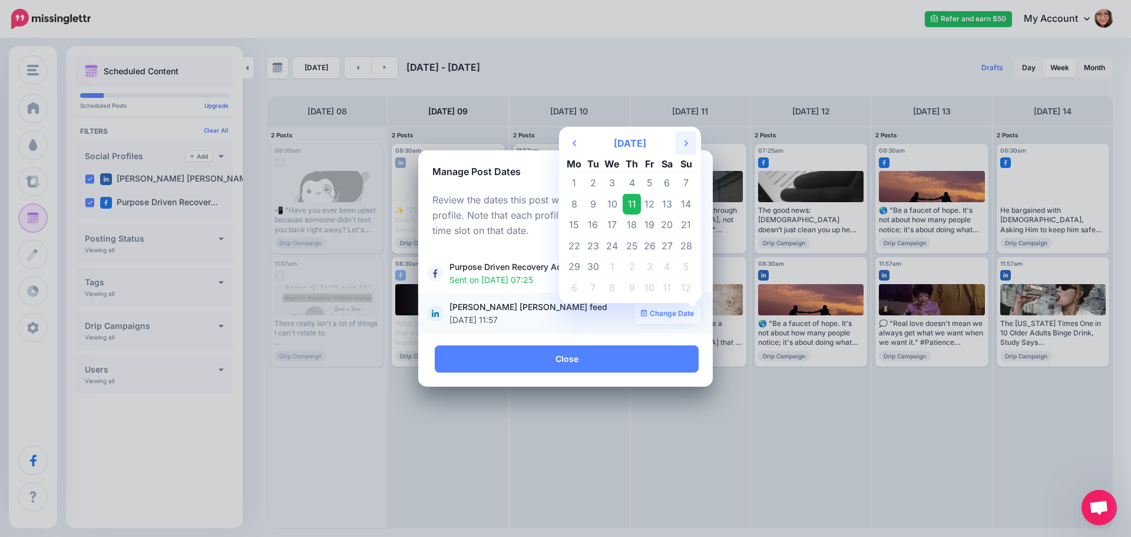
click at [681, 148] on th "Next Month" at bounding box center [686, 143] width 21 height 24
click at [596, 271] on td "28" at bounding box center [593, 266] width 18 height 21
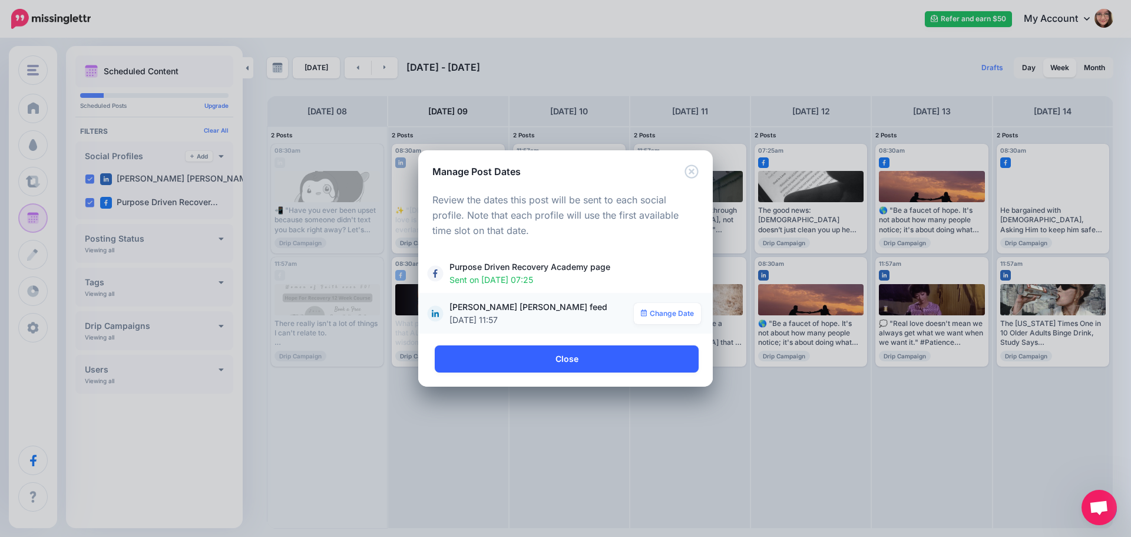
click at [571, 363] on link "Close" at bounding box center [567, 358] width 264 height 27
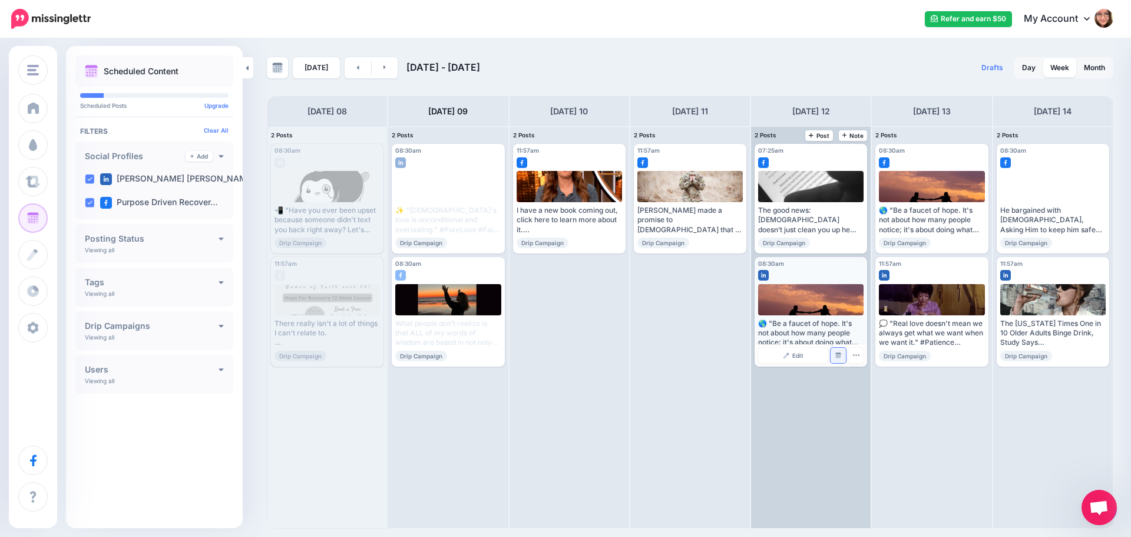
click at [843, 353] on link "Manage Dates" at bounding box center [838, 355] width 15 height 15
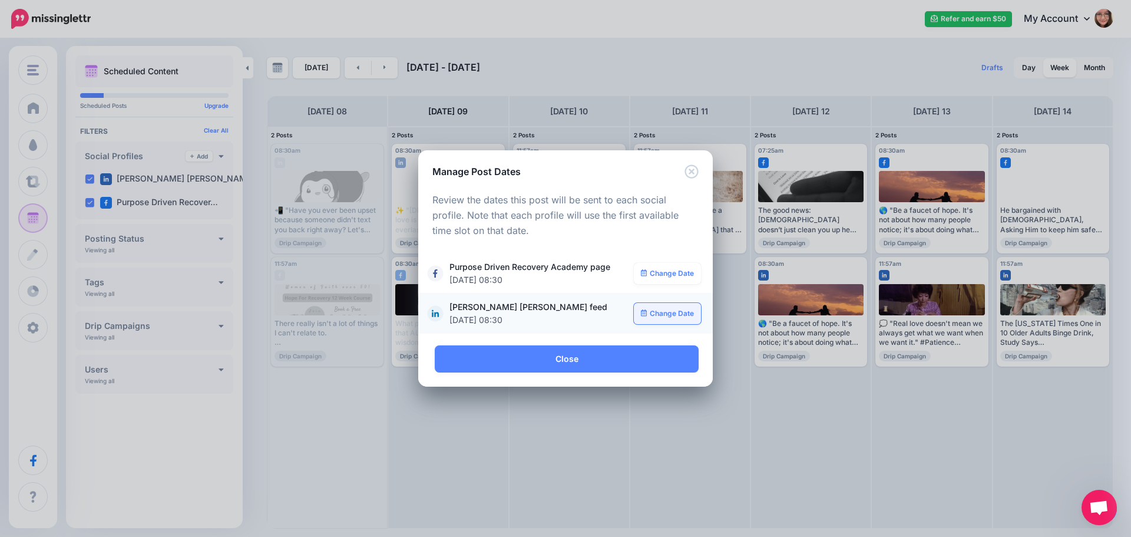
click at [659, 313] on link "Change Date" at bounding box center [668, 313] width 68 height 21
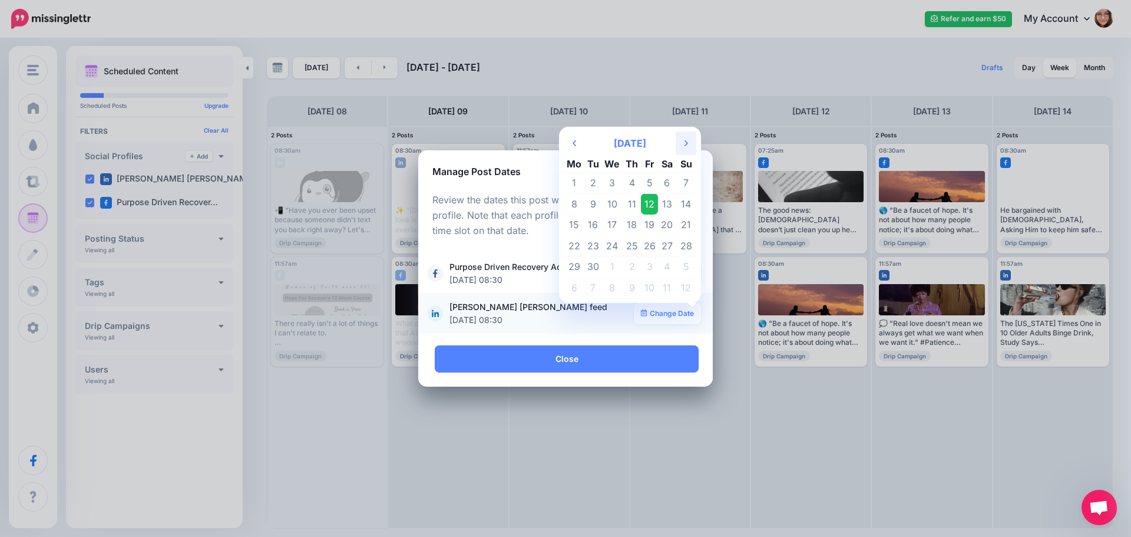
click at [687, 145] on icon "Next Month" at bounding box center [686, 142] width 4 height 9
click at [594, 265] on td "28" at bounding box center [593, 266] width 18 height 21
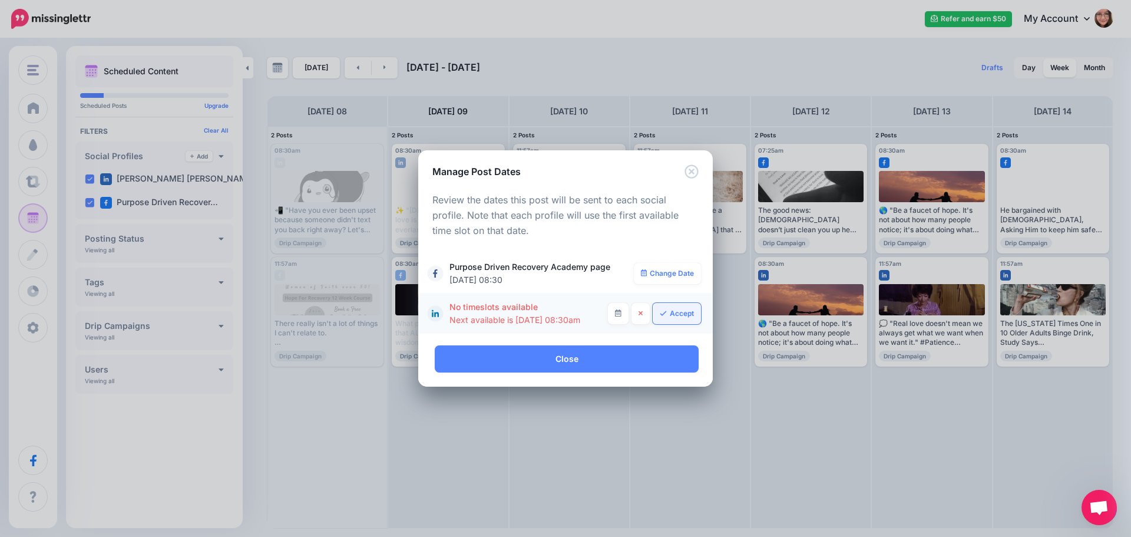
click at [684, 312] on link "Accept" at bounding box center [677, 313] width 48 height 21
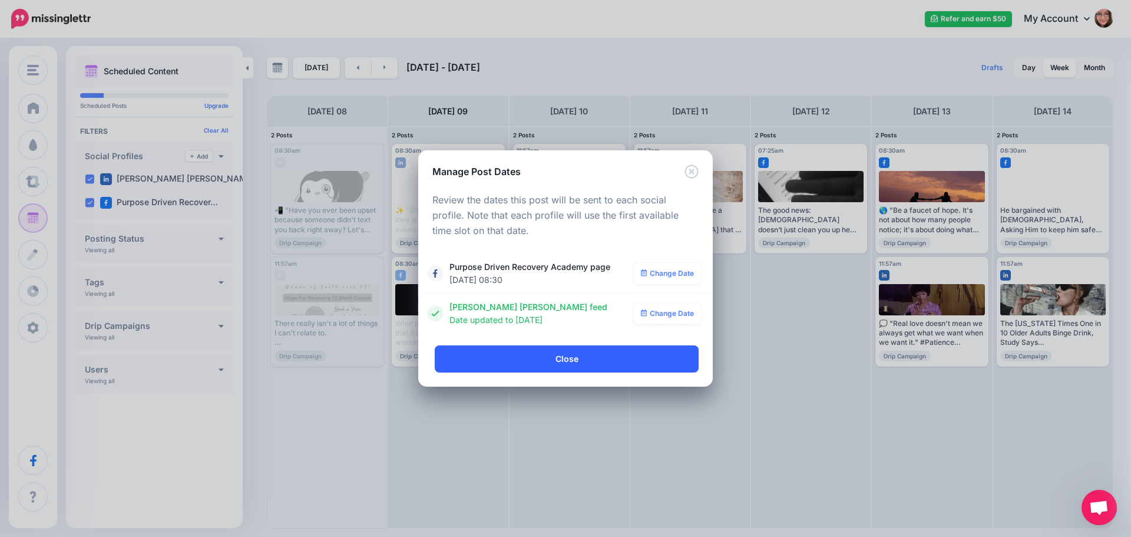
click at [588, 360] on link "Close" at bounding box center [567, 358] width 264 height 27
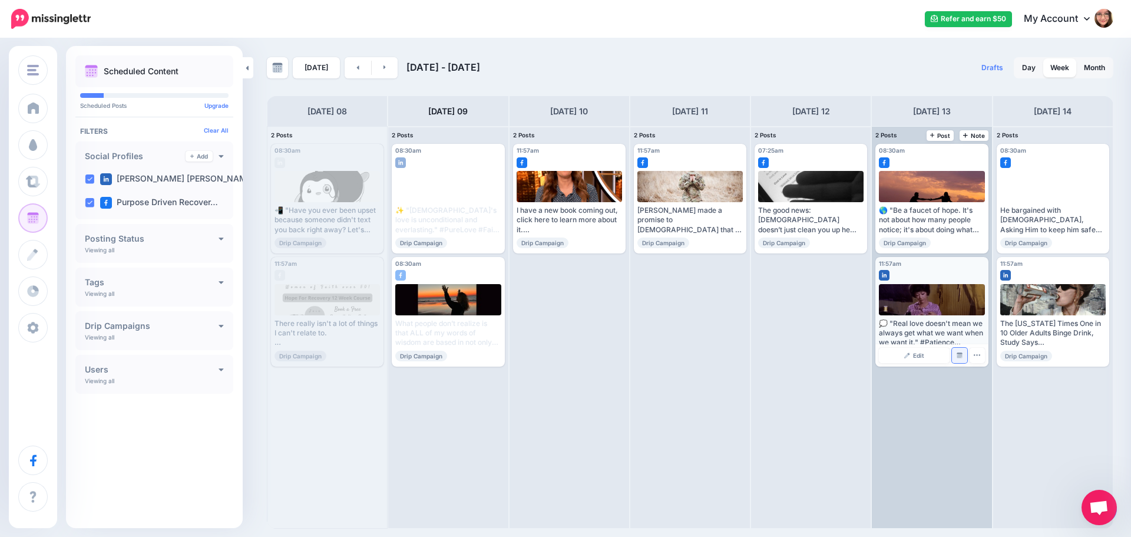
click at [961, 352] on img at bounding box center [960, 355] width 6 height 6
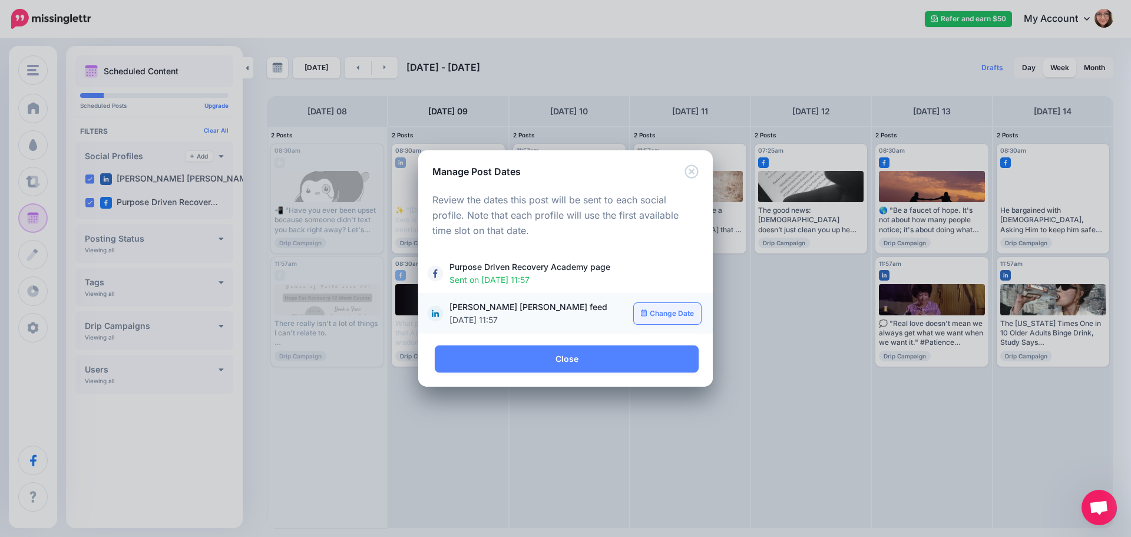
click at [672, 319] on link "Change Date" at bounding box center [668, 313] width 68 height 21
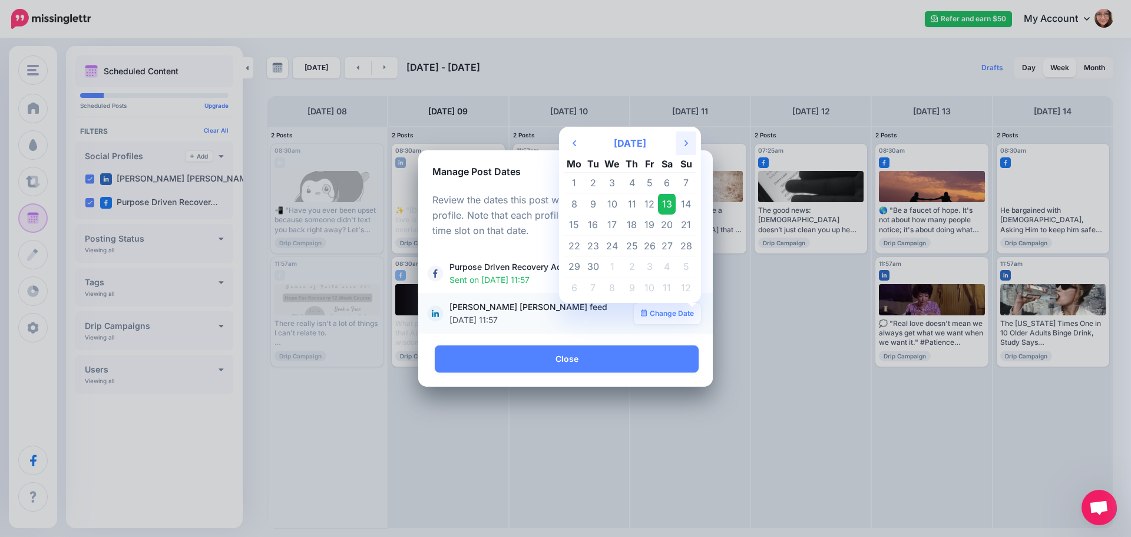
click at [689, 140] on th "Next Month" at bounding box center [686, 143] width 21 height 24
click at [597, 266] on td "28" at bounding box center [593, 266] width 18 height 21
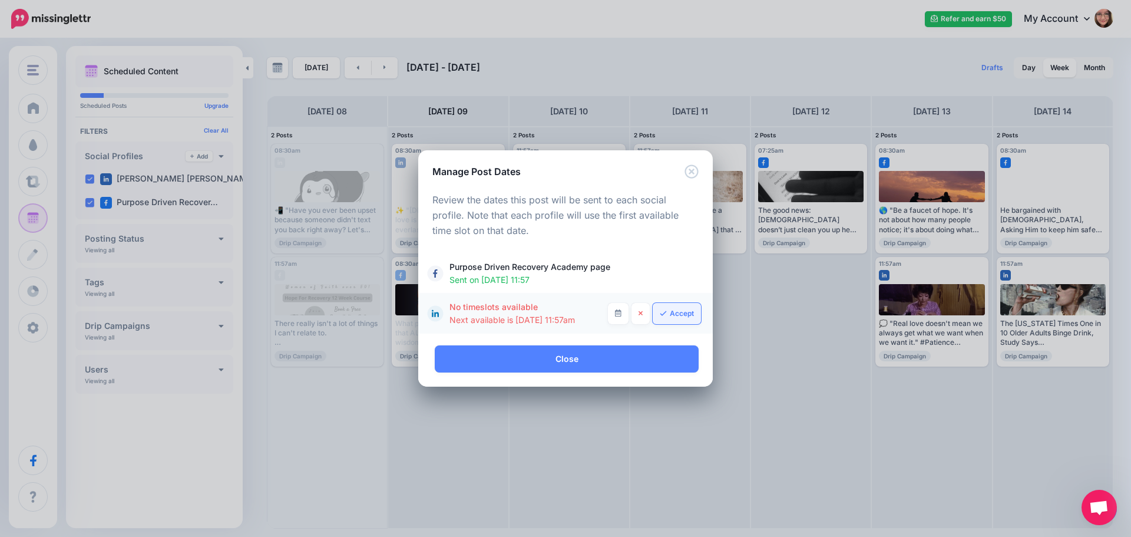
click at [682, 320] on link "Accept" at bounding box center [677, 313] width 48 height 21
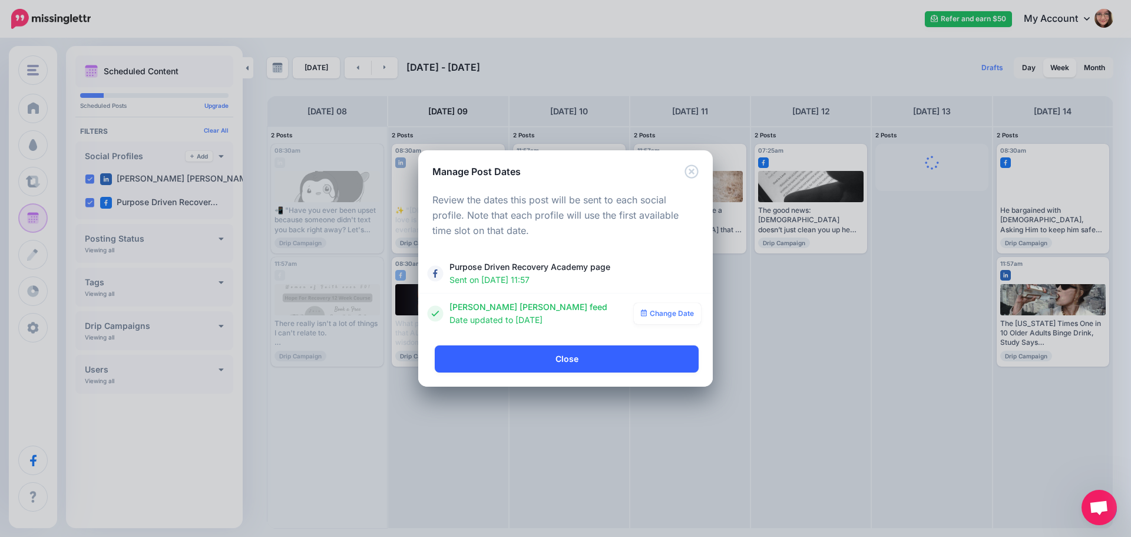
click at [623, 365] on link "Close" at bounding box center [567, 358] width 264 height 27
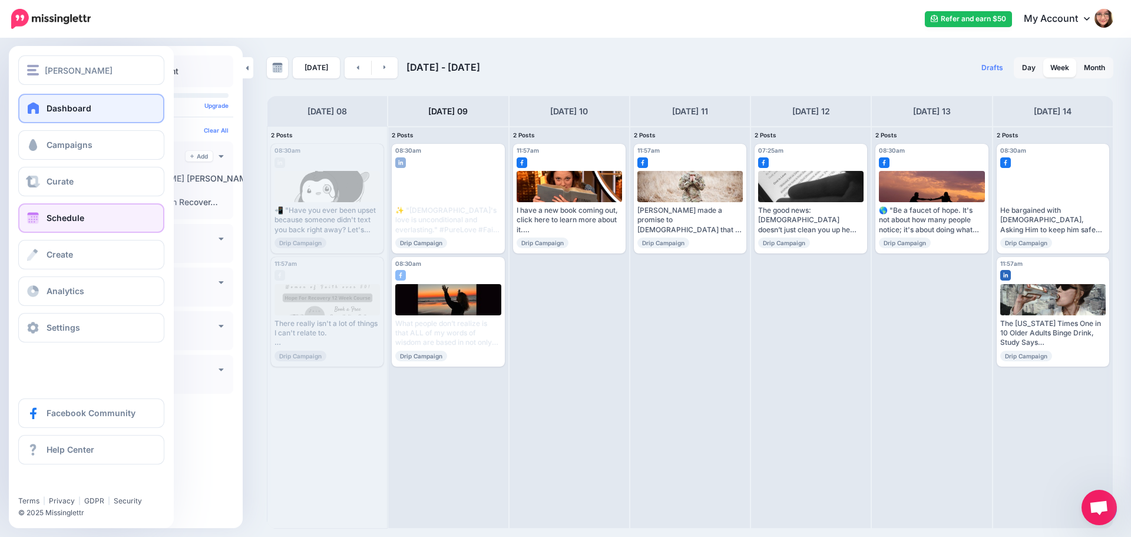
click at [50, 100] on link "Dashboard" at bounding box center [91, 108] width 146 height 29
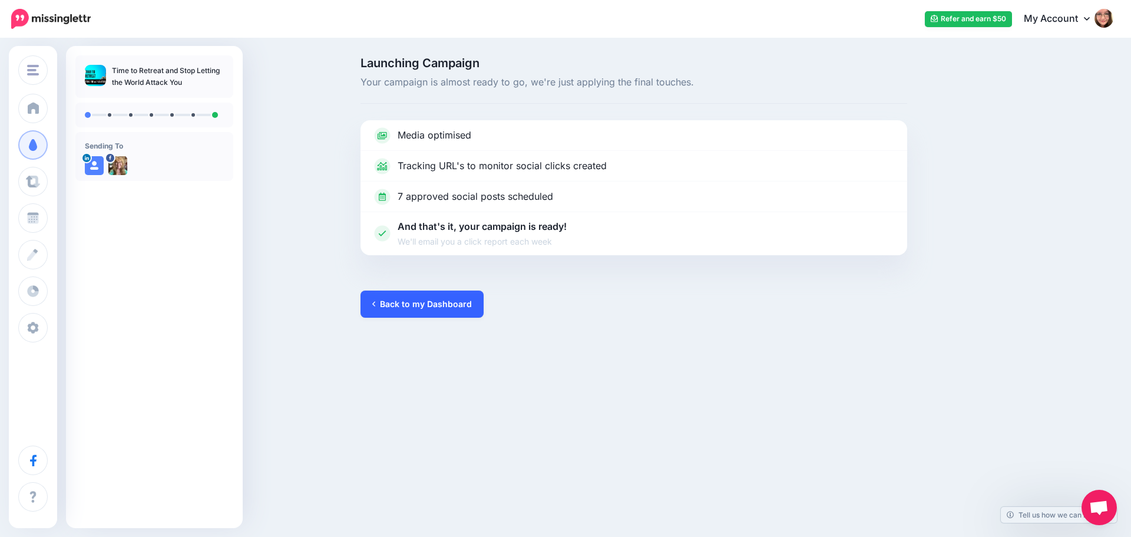
click at [397, 303] on link "Back to my Dashboard" at bounding box center [421, 303] width 123 height 27
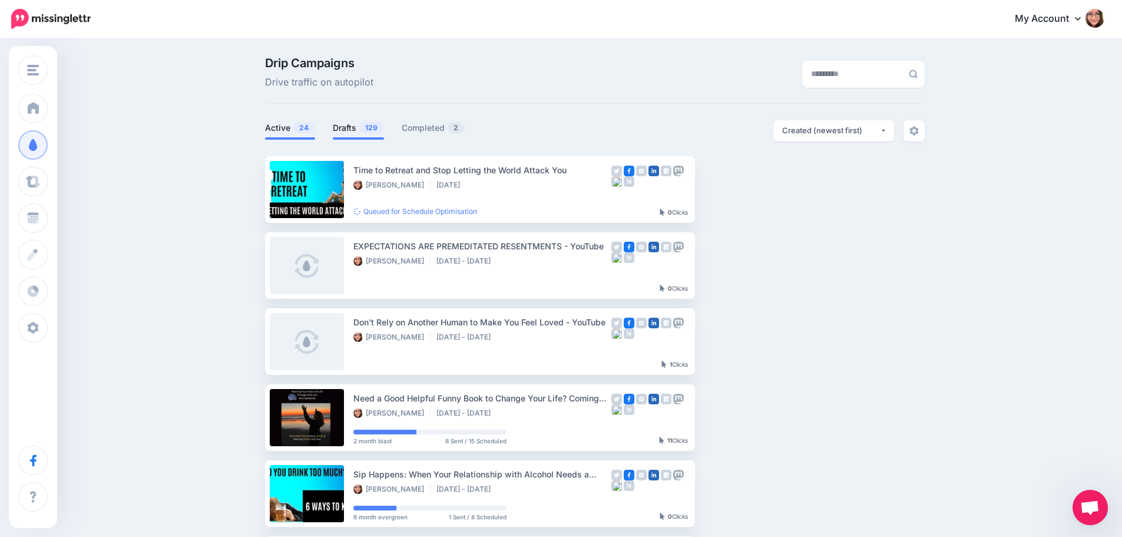
click at [369, 121] on link "Drafts 129" at bounding box center [358, 128] width 51 height 14
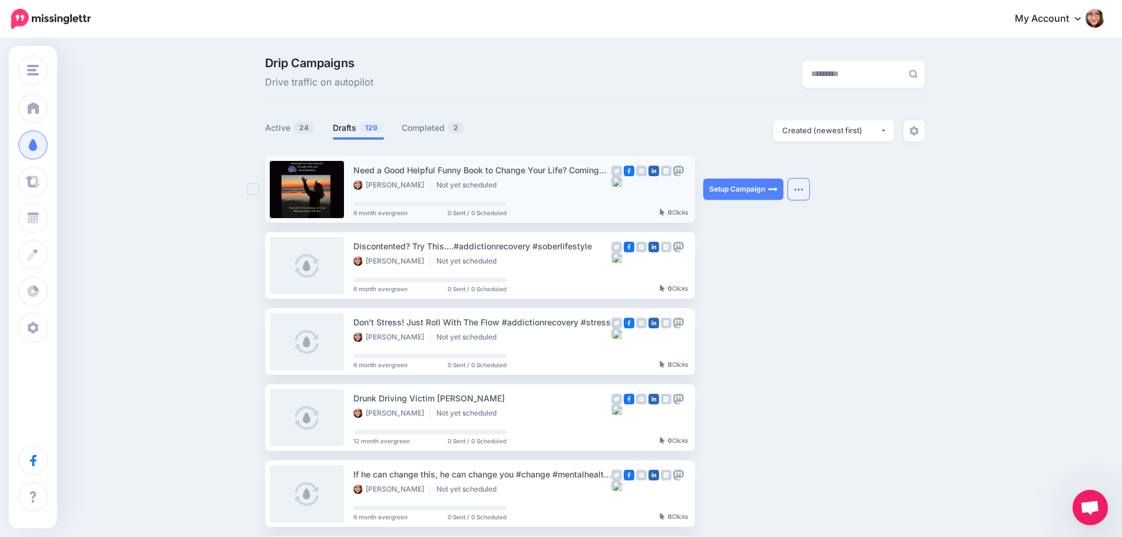
click at [803, 188] on img "button" at bounding box center [798, 189] width 9 height 4
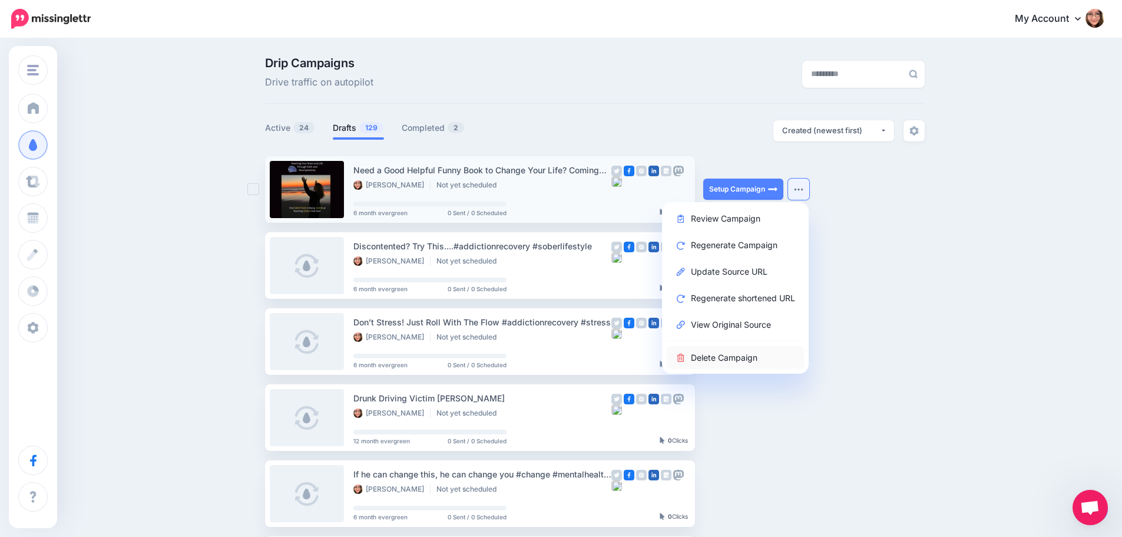
click at [754, 363] on link "Delete Campaign" at bounding box center [735, 357] width 137 height 23
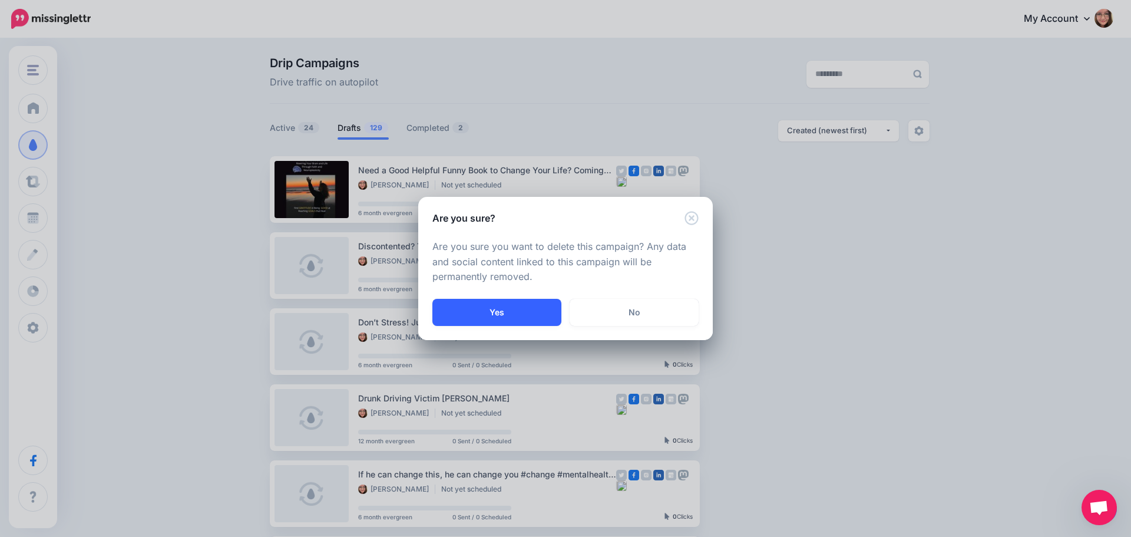
click at [544, 311] on button "Yes" at bounding box center [496, 312] width 129 height 27
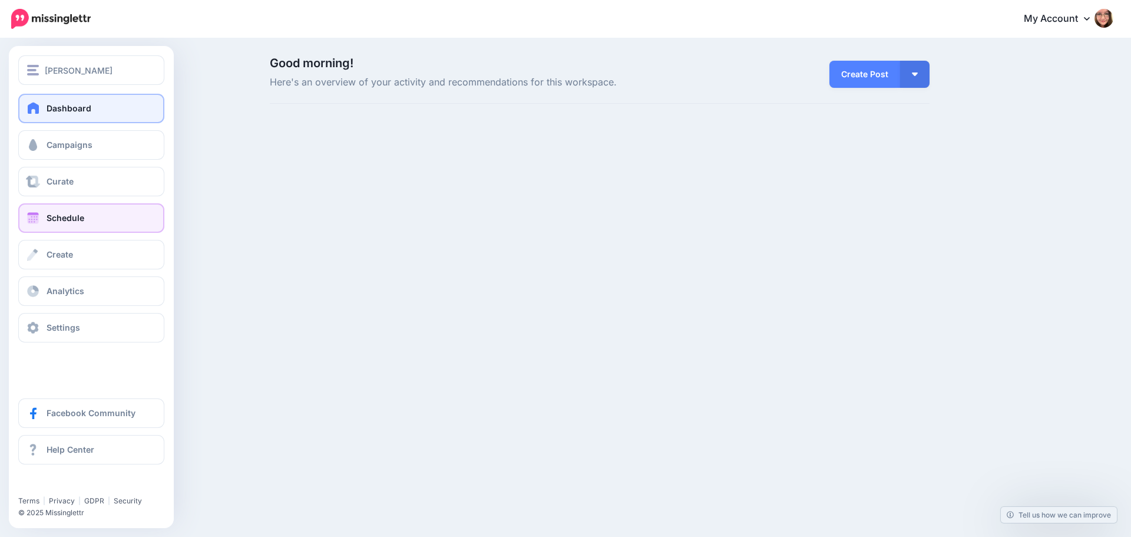
click at [41, 211] on link "Schedule" at bounding box center [91, 217] width 146 height 29
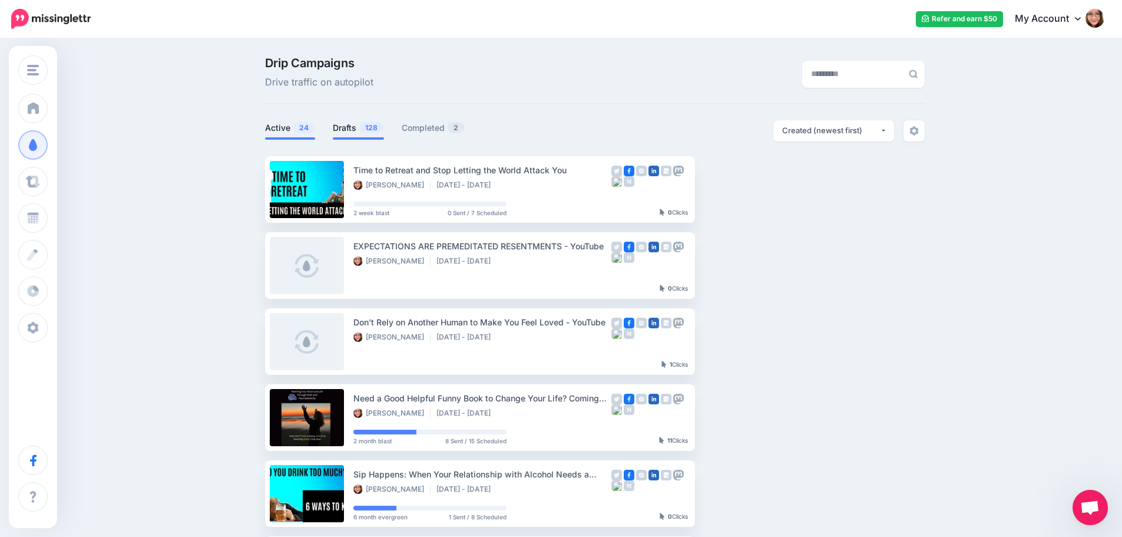
click at [358, 127] on link "Drafts 128" at bounding box center [358, 128] width 51 height 14
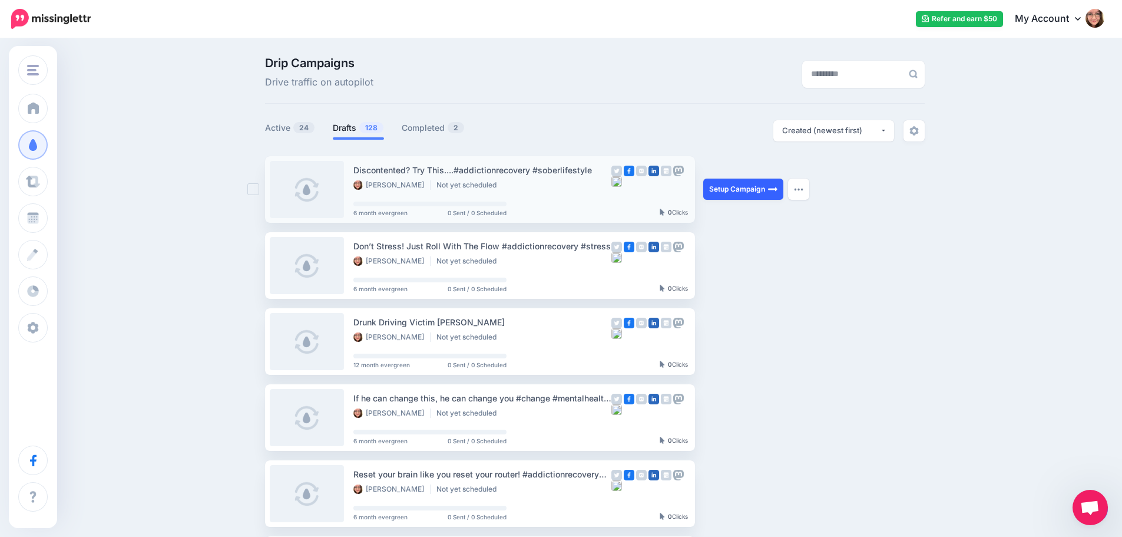
click at [730, 192] on link "Setup Campaign" at bounding box center [743, 188] width 80 height 21
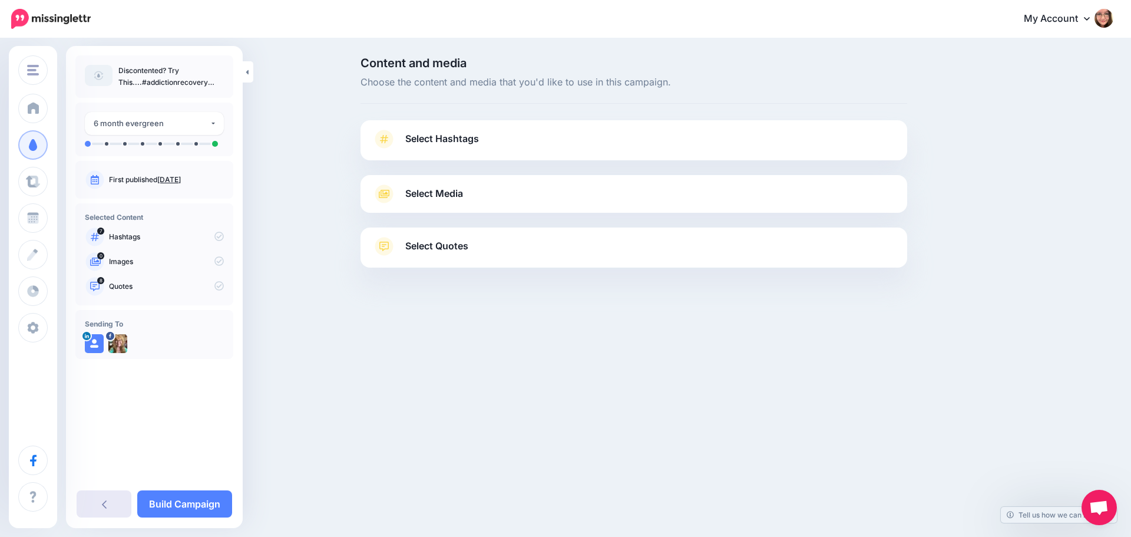
click at [93, 502] on link at bounding box center [104, 503] width 55 height 27
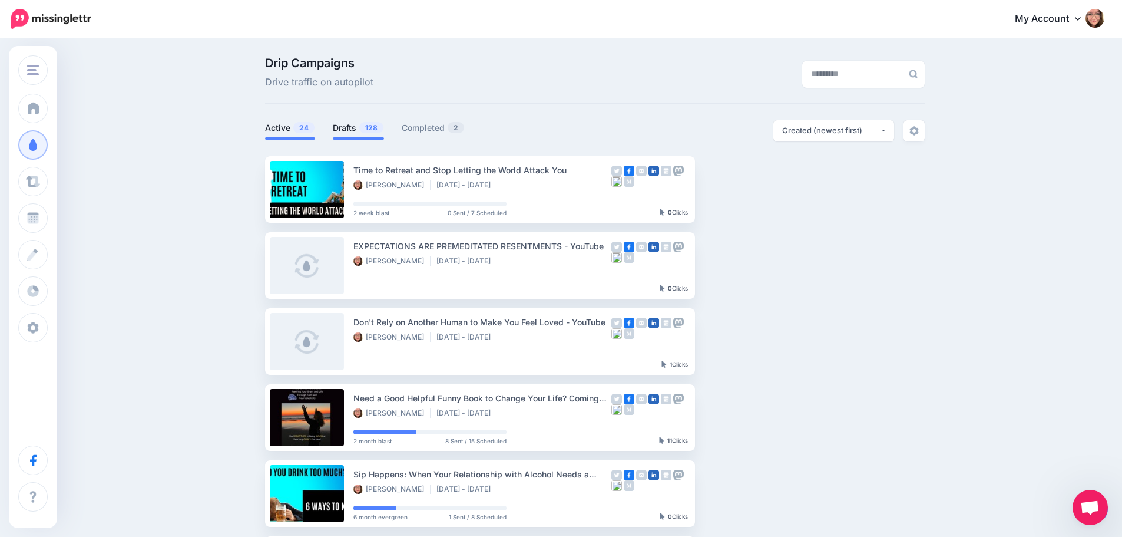
click at [366, 132] on span "128" at bounding box center [371, 127] width 24 height 11
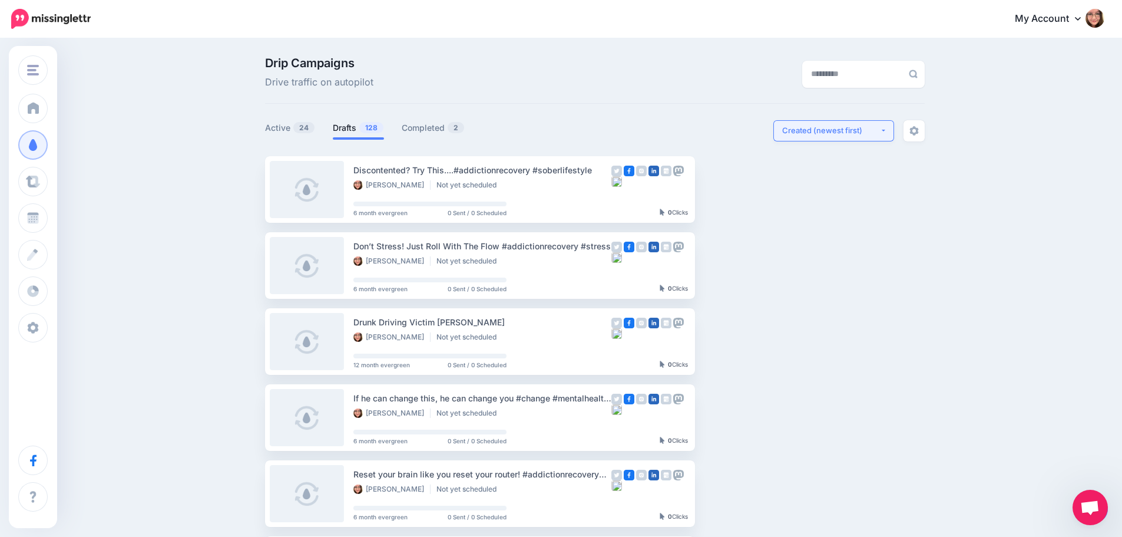
click at [886, 128] on button "Created (newest first)" at bounding box center [833, 130] width 121 height 21
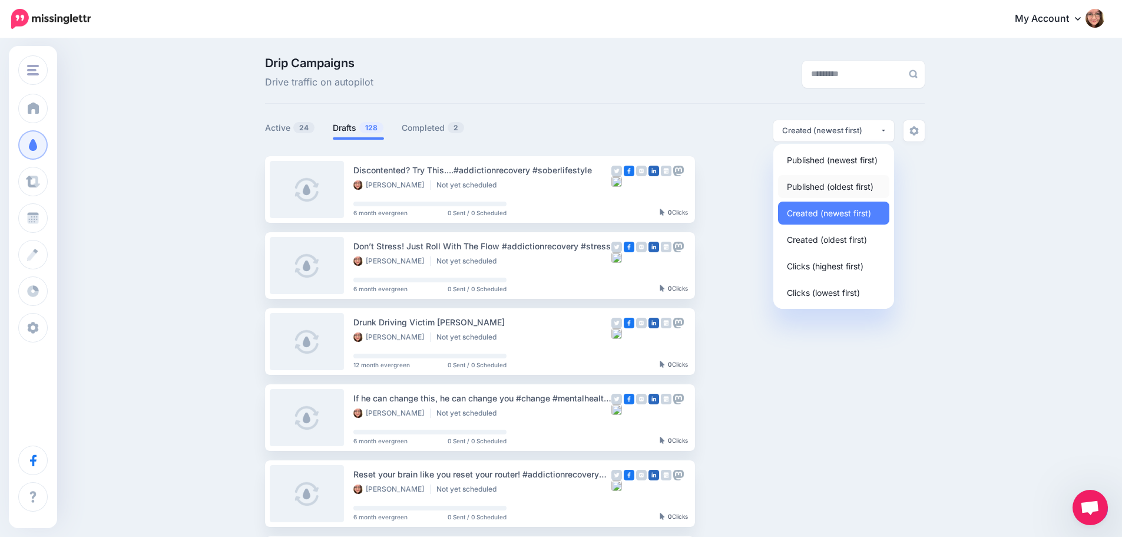
click at [863, 187] on span "Published (oldest first)" at bounding box center [830, 186] width 87 height 14
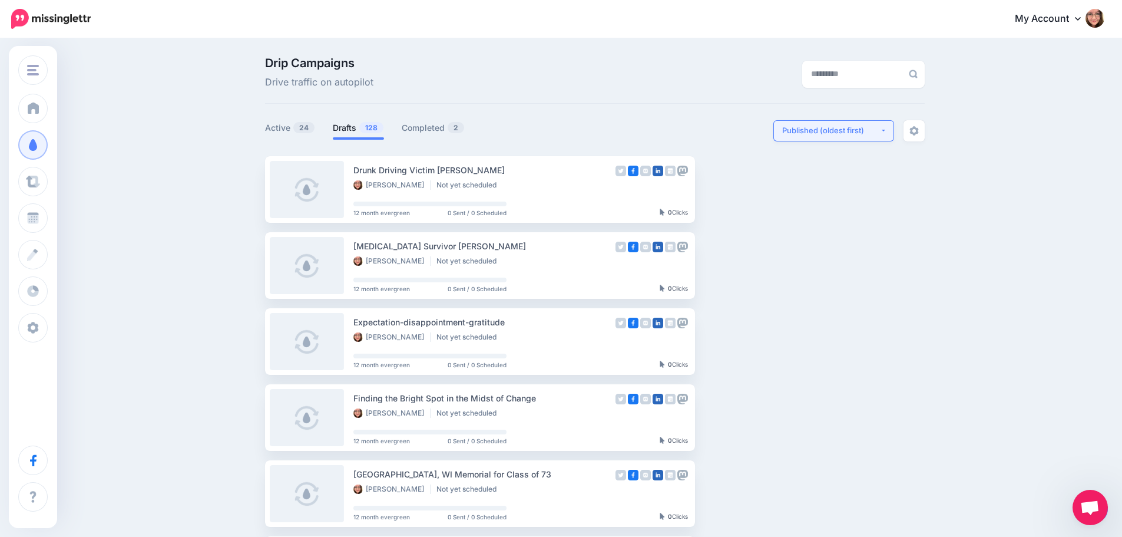
click at [870, 130] on div "Published (oldest first)" at bounding box center [831, 130] width 98 height 11
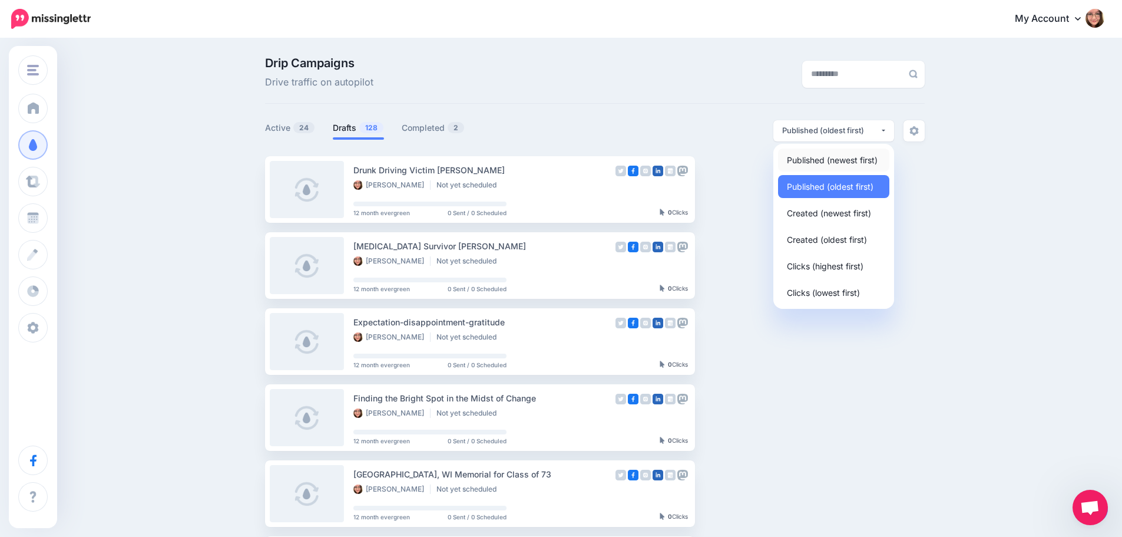
click at [870, 157] on span "Published (newest first)" at bounding box center [832, 160] width 91 height 14
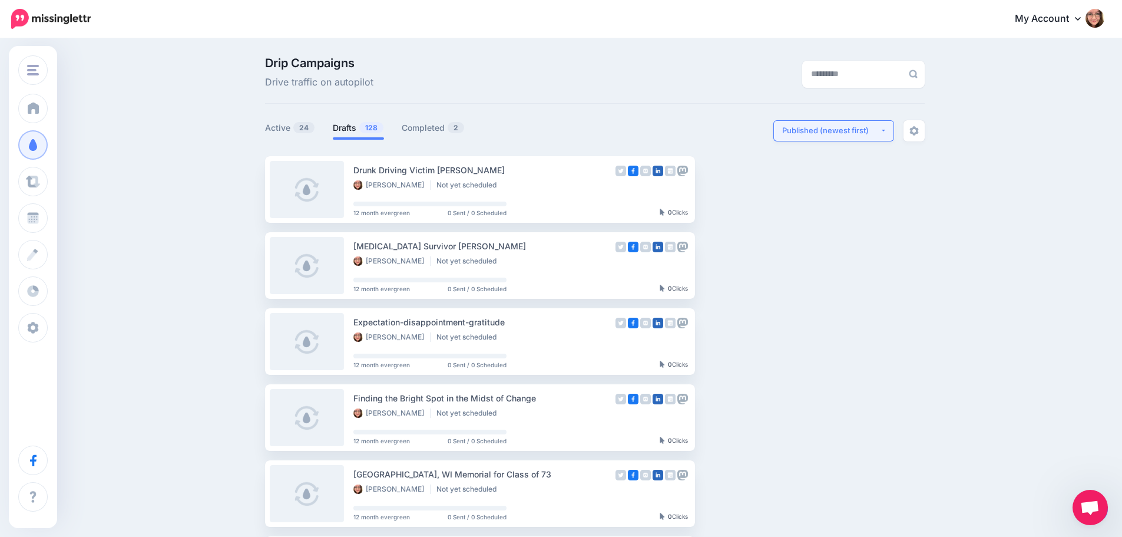
click at [869, 130] on div "Published (newest first)" at bounding box center [831, 130] width 98 height 11
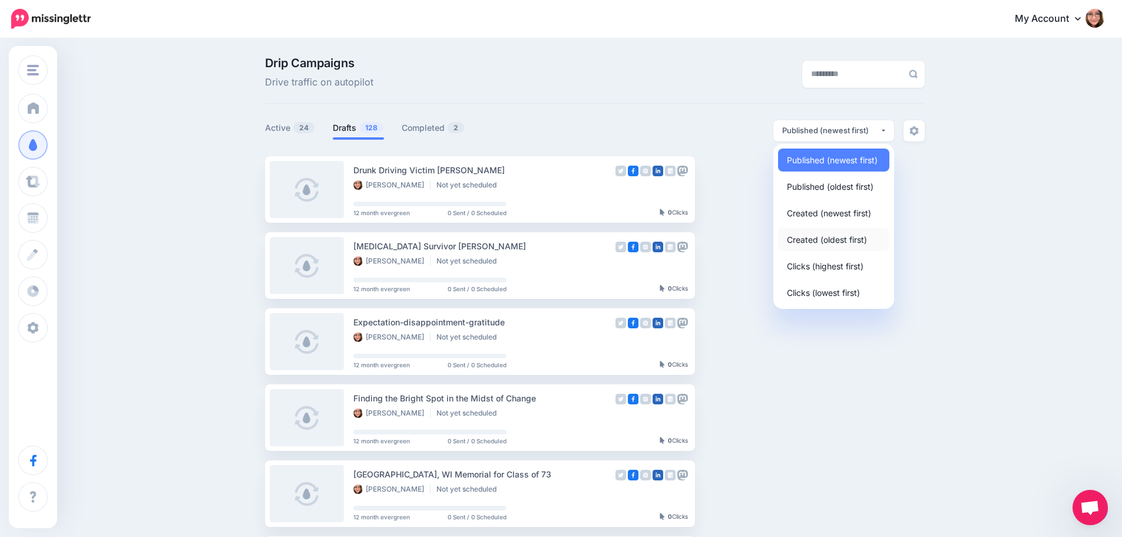
click at [875, 238] on link "Created (oldest first)" at bounding box center [833, 239] width 111 height 23
select select "**********"
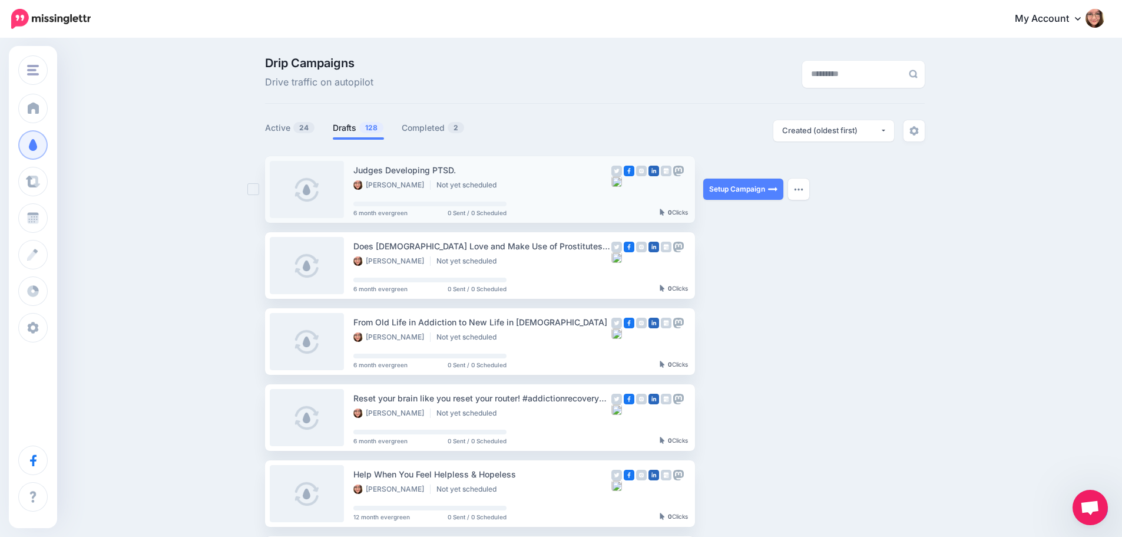
click at [618, 206] on div "0" at bounding box center [649, 189] width 77 height 52
click at [727, 187] on link "Setup Campaign" at bounding box center [743, 188] width 80 height 21
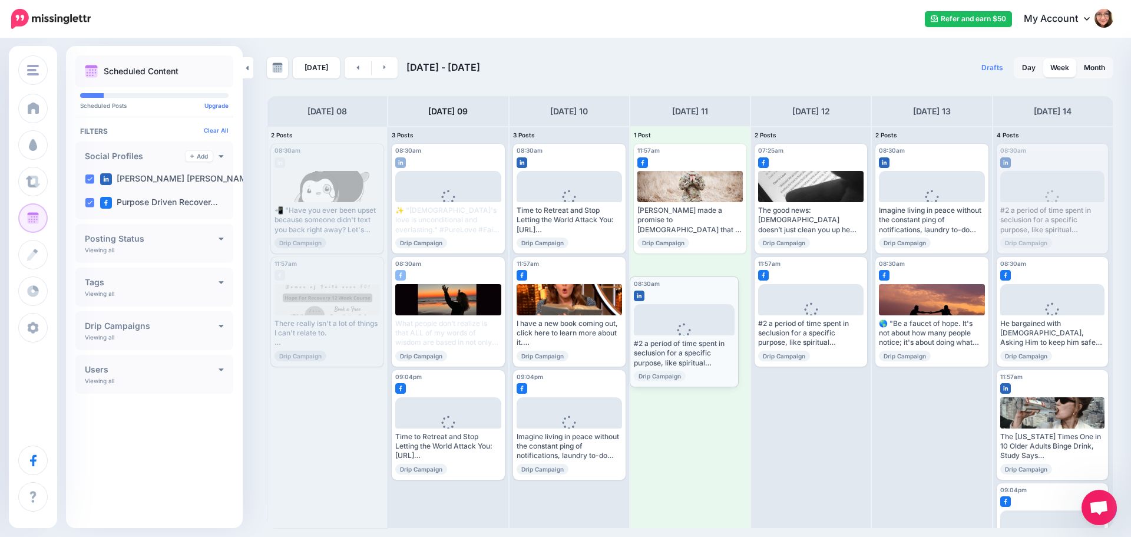
drag, startPoint x: 1060, startPoint y: 163, endPoint x: 694, endPoint y: 295, distance: 389.1
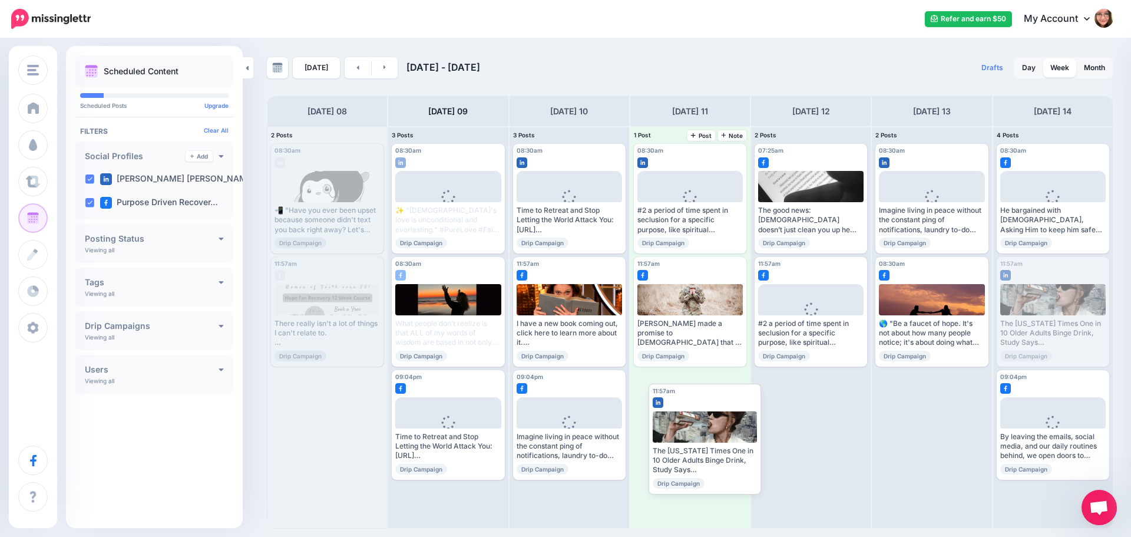
drag, startPoint x: 1050, startPoint y: 273, endPoint x: 702, endPoint y: 399, distance: 370.6
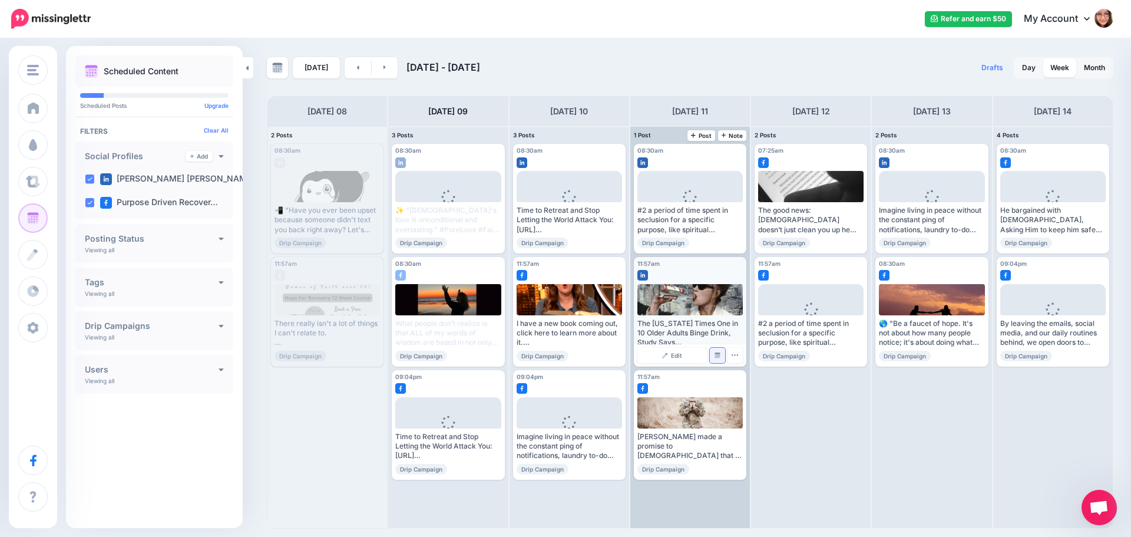
click at [716, 355] on link "Manage Dates" at bounding box center [717, 355] width 15 height 15
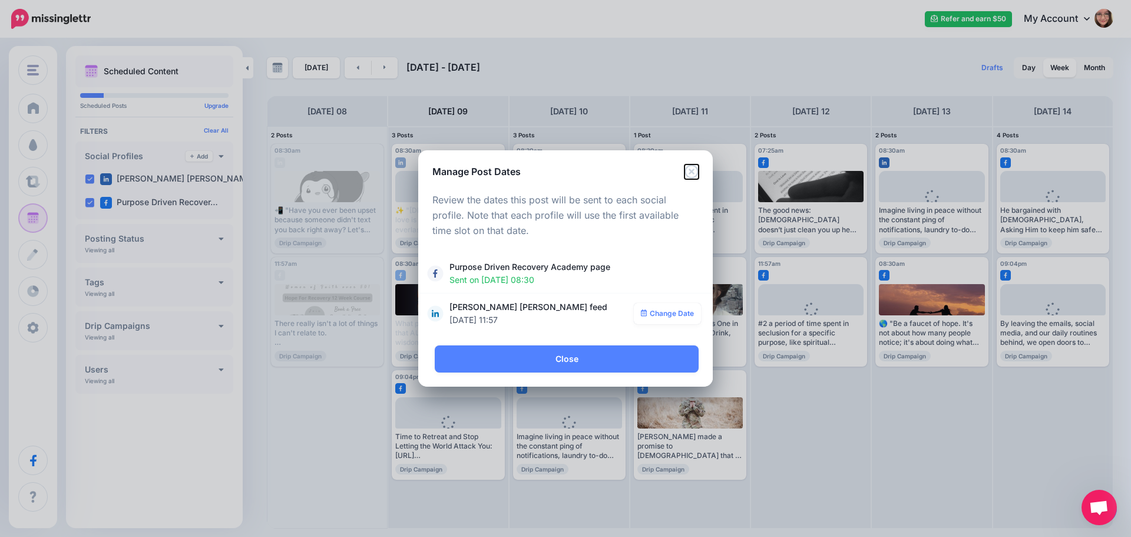
click at [690, 173] on icon "Close" at bounding box center [691, 171] width 14 height 14
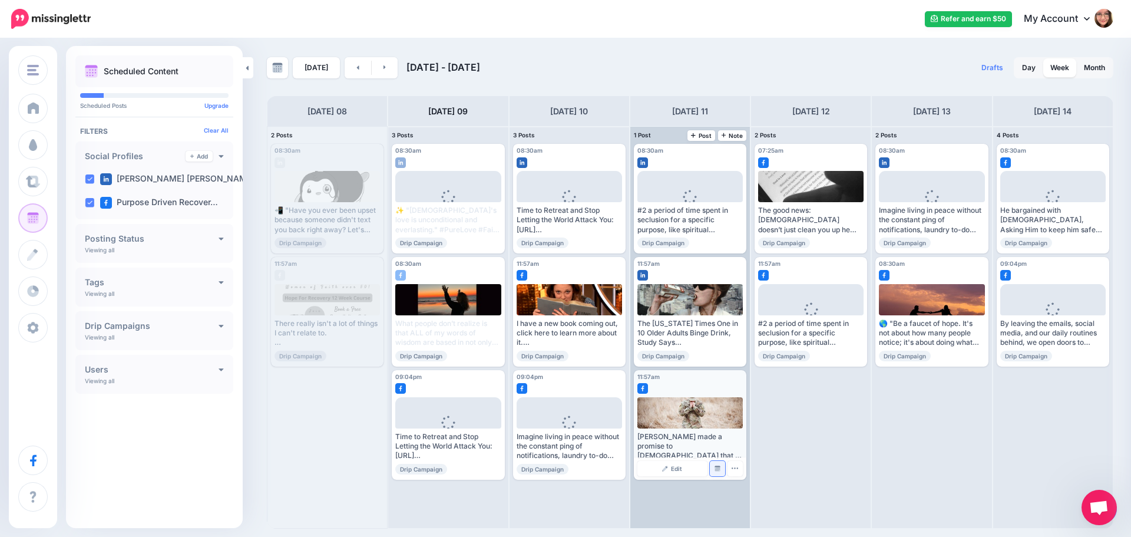
click at [716, 468] on link "Manage Dates" at bounding box center [717, 468] width 15 height 15
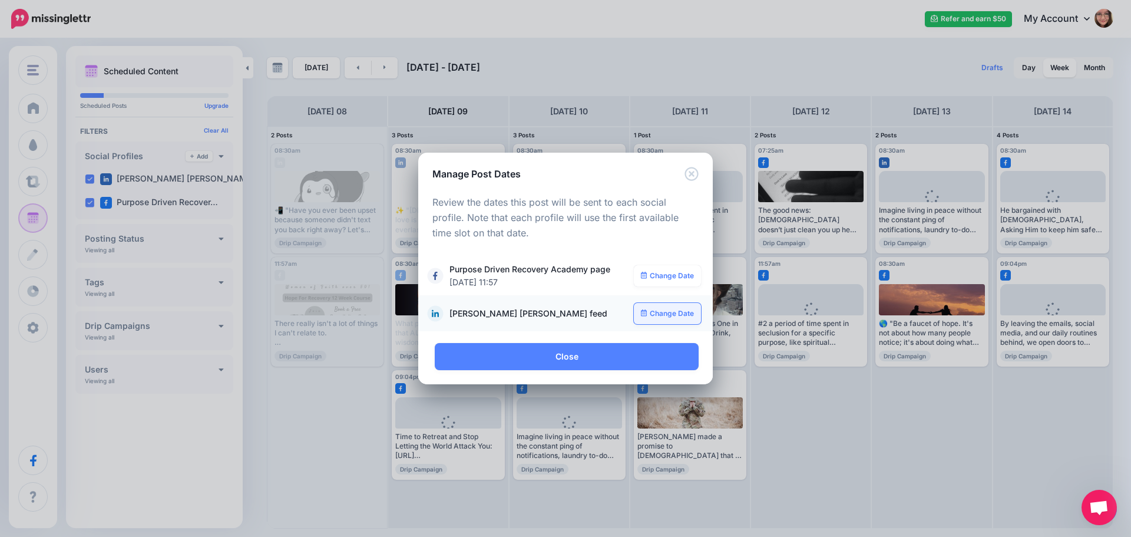
click at [655, 315] on link "Change Date" at bounding box center [668, 313] width 68 height 21
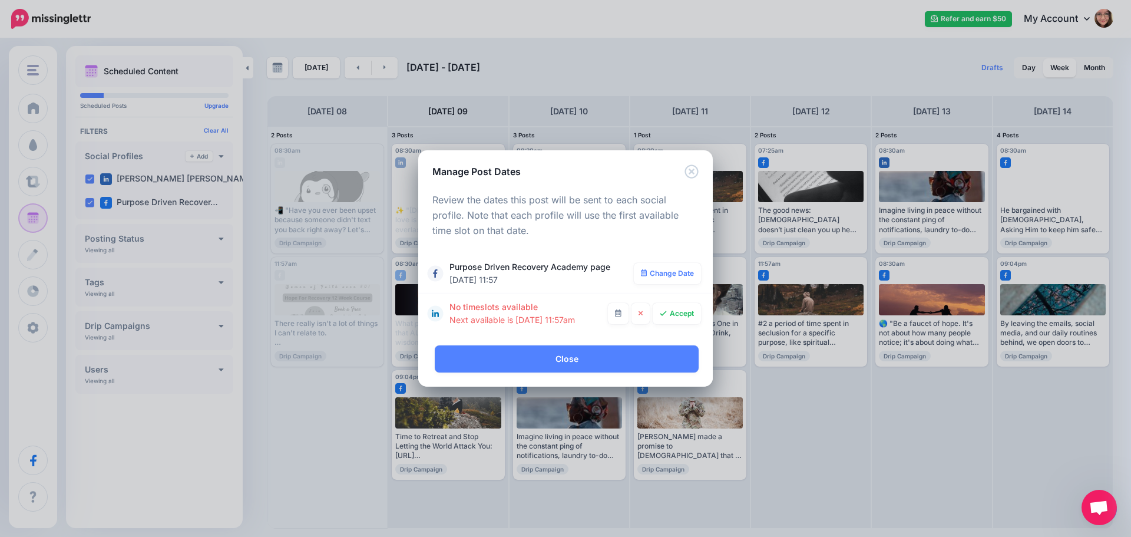
click at [467, 287] on li "**********" at bounding box center [565, 273] width 295 height 40
click at [676, 274] on link "Change Date" at bounding box center [668, 273] width 68 height 21
click at [575, 244] on div at bounding box center [565, 246] width 266 height 15
click at [639, 317] on link at bounding box center [640, 313] width 19 height 21
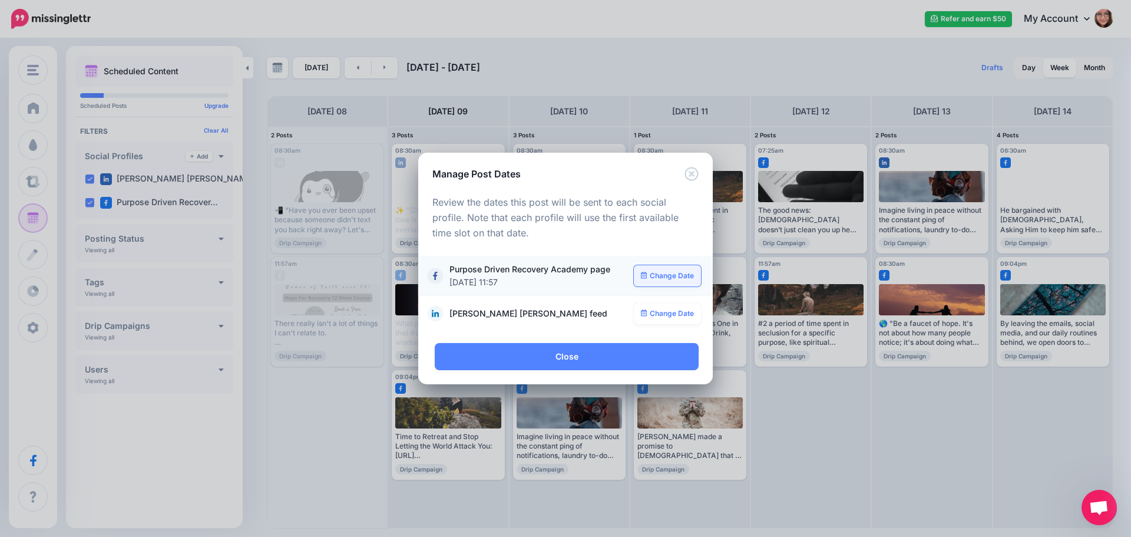
click at [670, 267] on link "Change Date" at bounding box center [668, 275] width 68 height 21
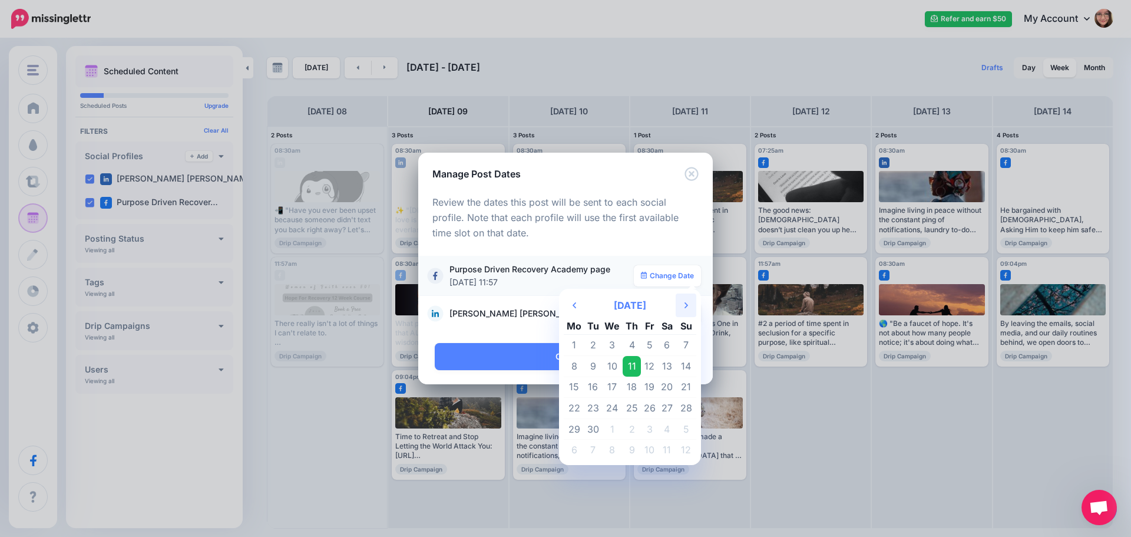
click at [683, 302] on th "Next Month" at bounding box center [686, 305] width 21 height 24
click at [686, 308] on icon "Next Month" at bounding box center [686, 304] width 4 height 9
click at [669, 432] on td "29" at bounding box center [667, 428] width 18 height 21
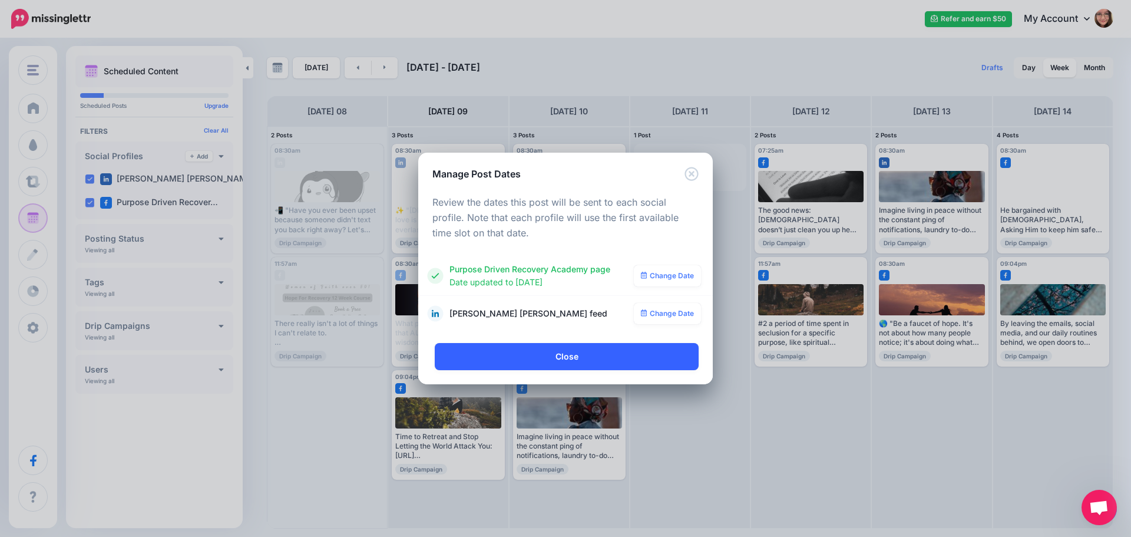
click at [605, 355] on link "Close" at bounding box center [567, 356] width 264 height 27
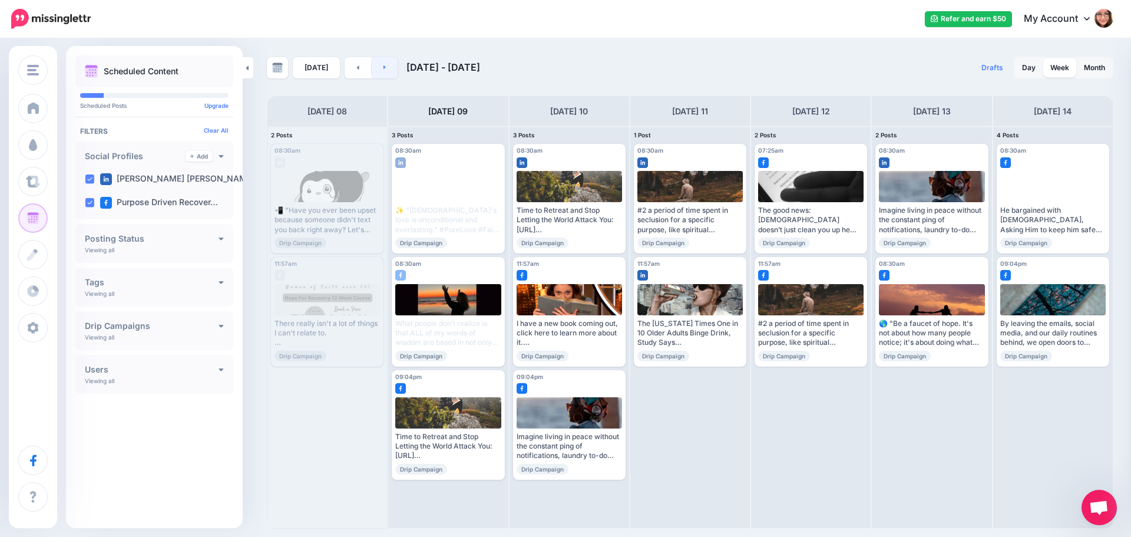
click at [389, 69] on link at bounding box center [385, 67] width 27 height 21
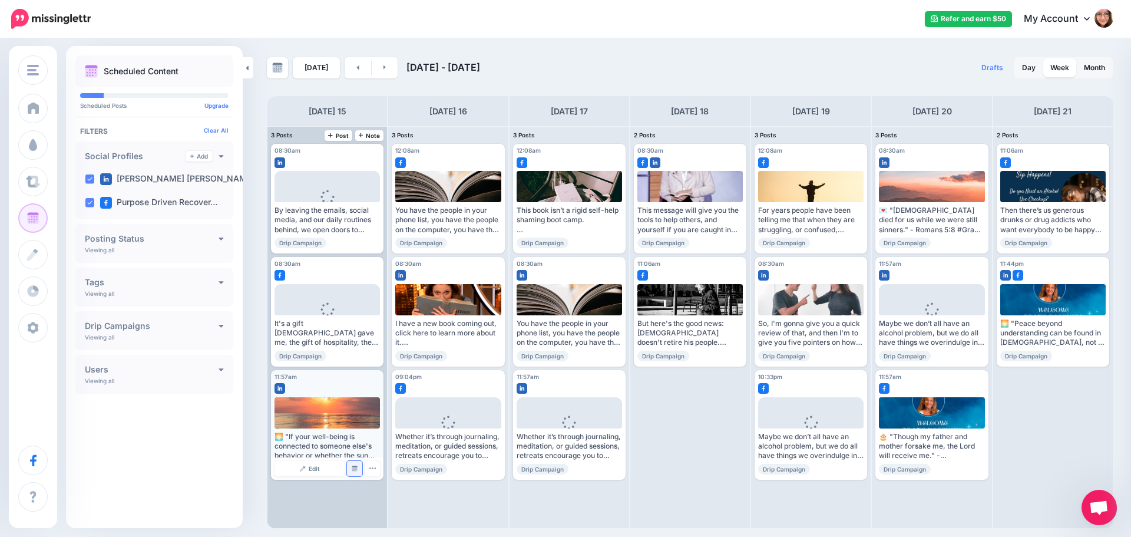
click at [357, 469] on img at bounding box center [355, 468] width 6 height 6
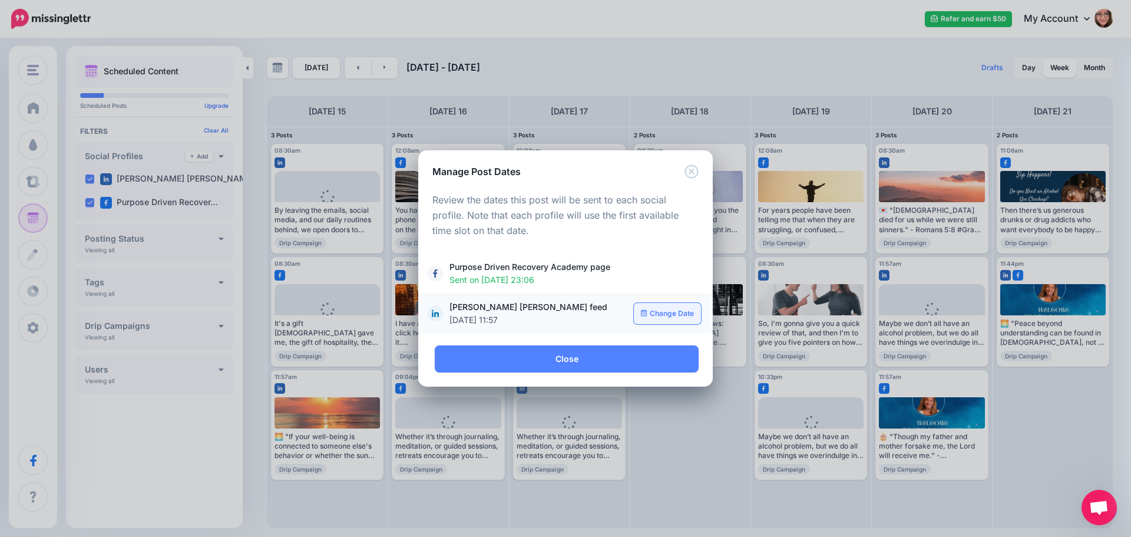
click at [649, 311] on link "Change Date" at bounding box center [668, 313] width 68 height 21
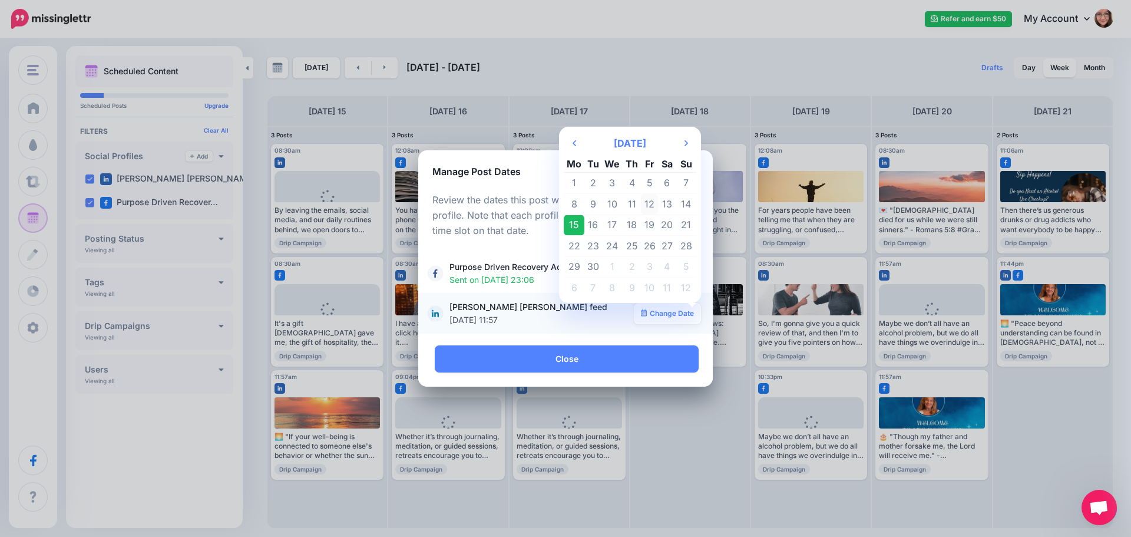
click at [651, 204] on td "12" at bounding box center [650, 203] width 18 height 21
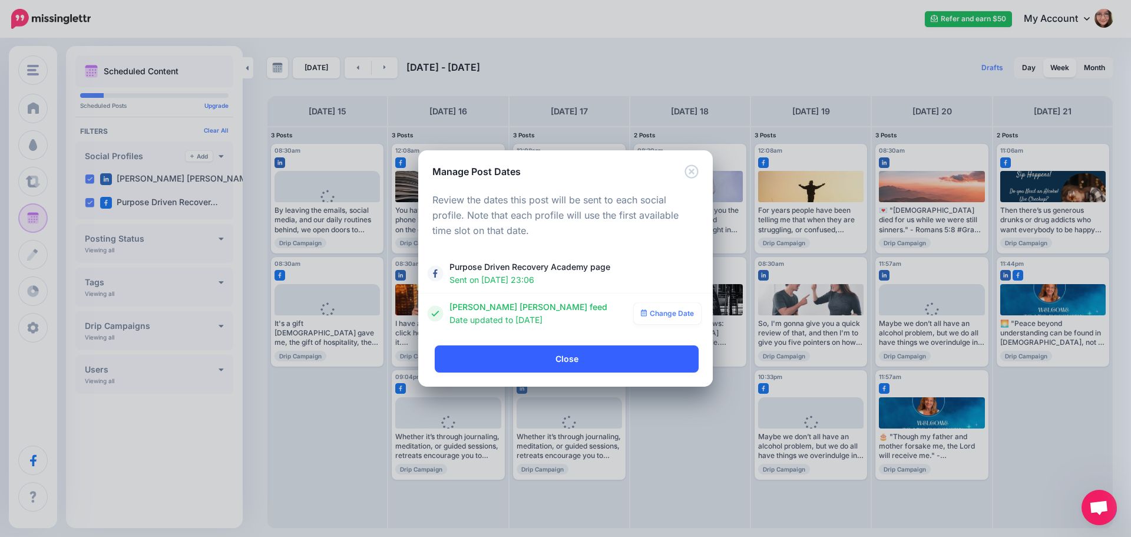
click at [584, 365] on link "Close" at bounding box center [567, 358] width 264 height 27
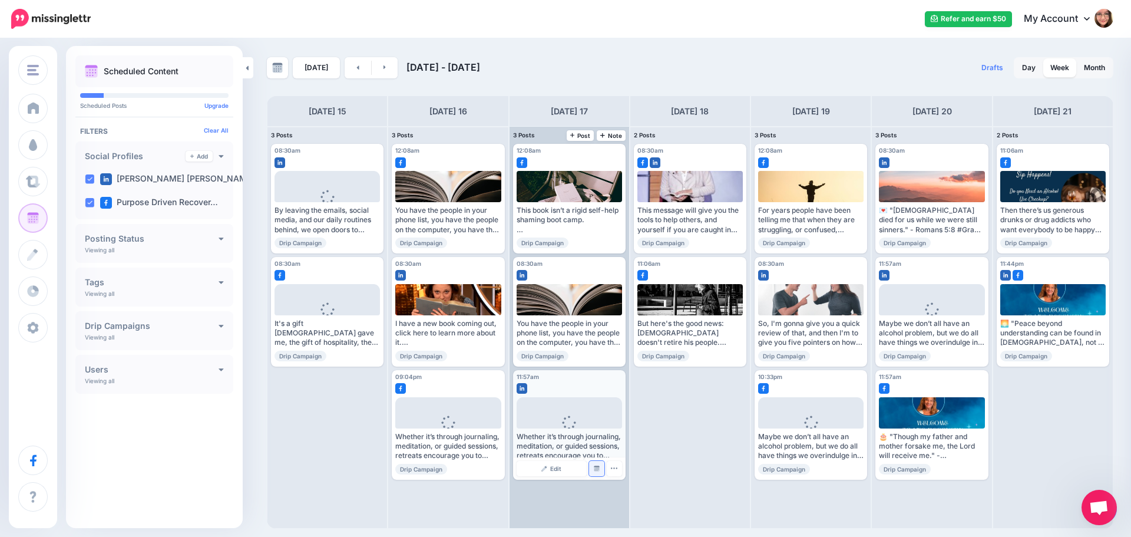
click at [600, 468] on link "Manage Dates" at bounding box center [596, 468] width 15 height 15
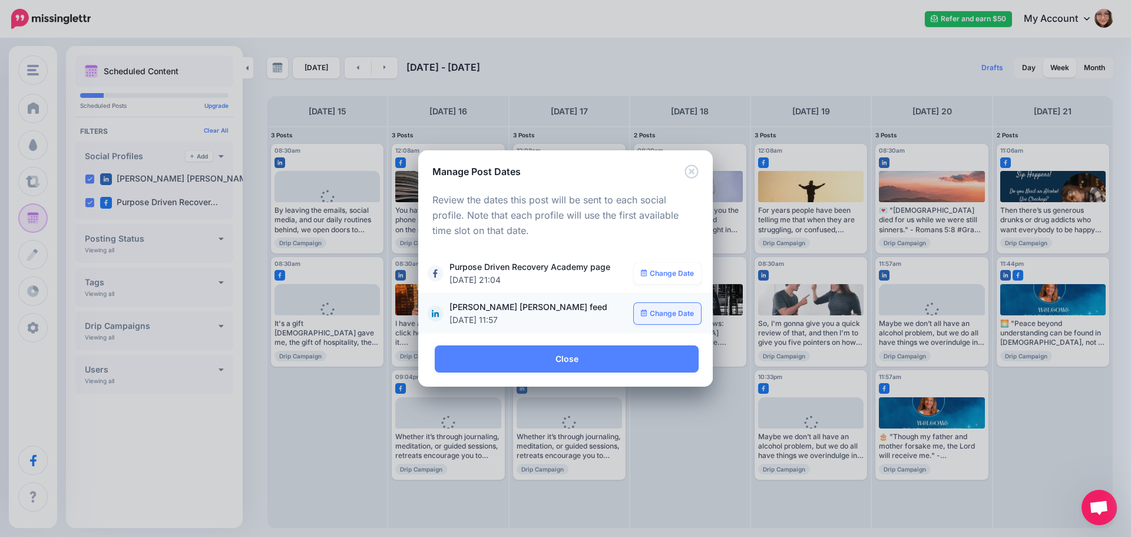
click at [656, 312] on link "Change Date" at bounding box center [668, 313] width 68 height 21
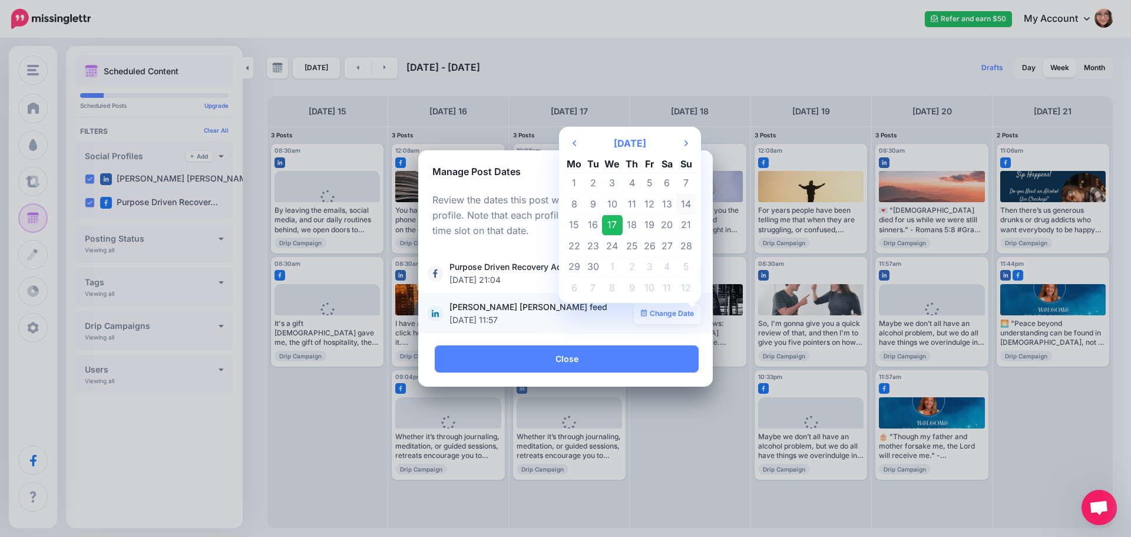
click at [682, 203] on td "14" at bounding box center [686, 203] width 21 height 21
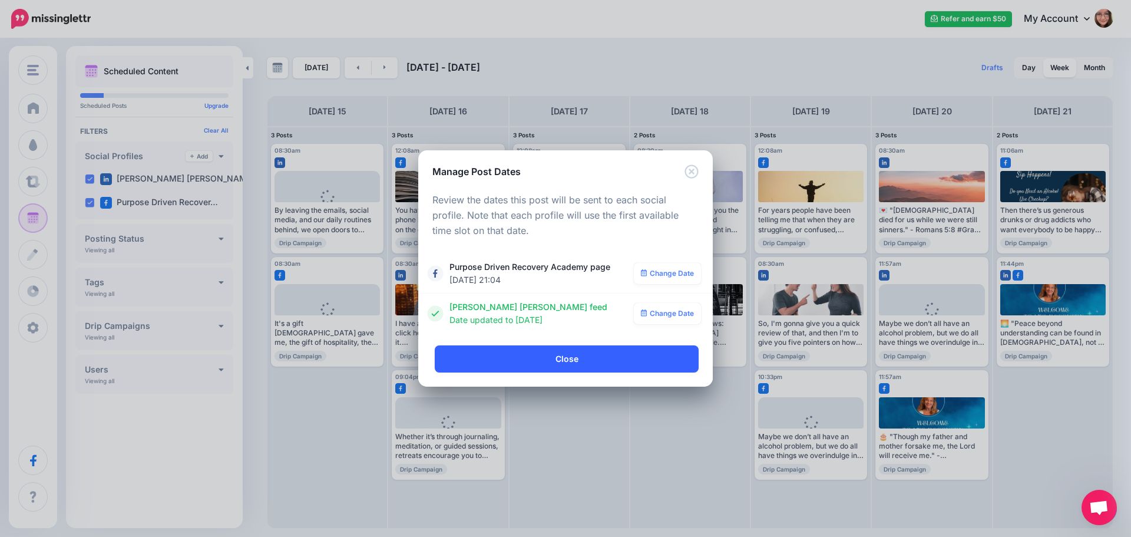
click at [614, 360] on link "Close" at bounding box center [567, 358] width 264 height 27
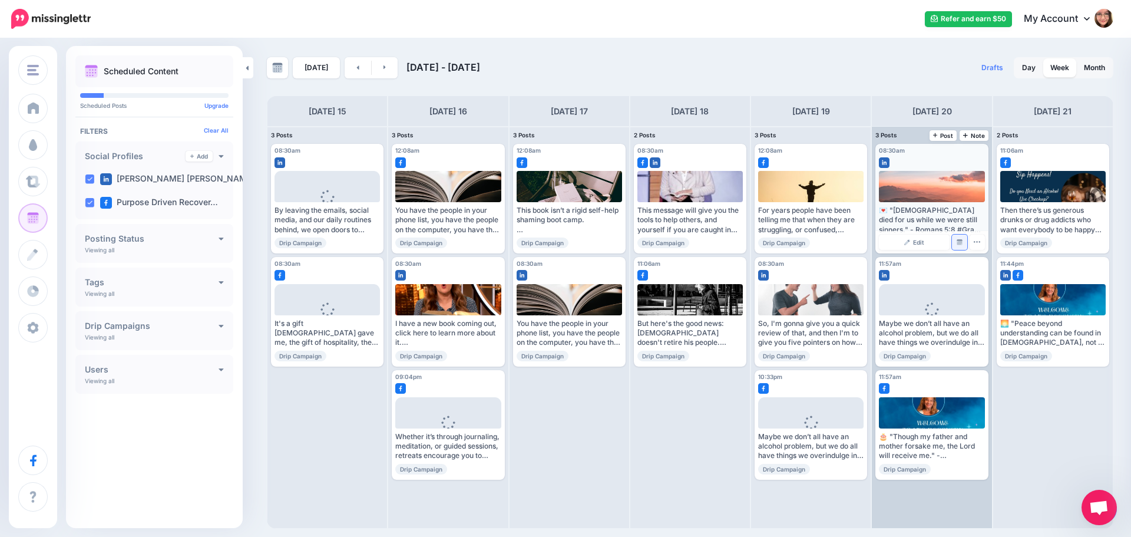
click at [961, 240] on img at bounding box center [960, 242] width 6 height 6
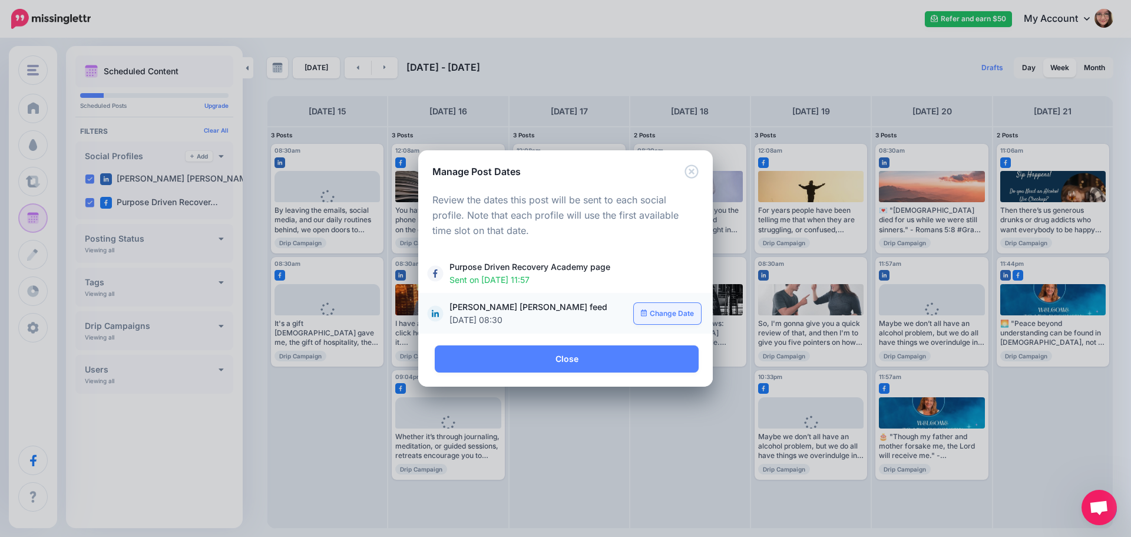
click at [658, 317] on link "Change Date" at bounding box center [668, 313] width 68 height 21
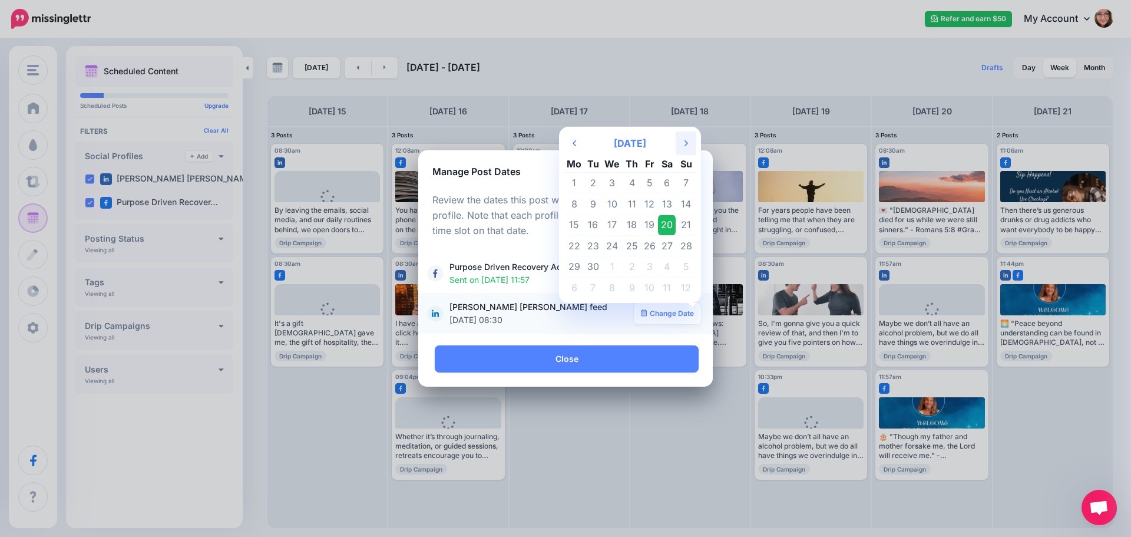
click at [685, 144] on icon "Next Month" at bounding box center [686, 142] width 4 height 9
click at [651, 263] on td "31" at bounding box center [650, 266] width 18 height 21
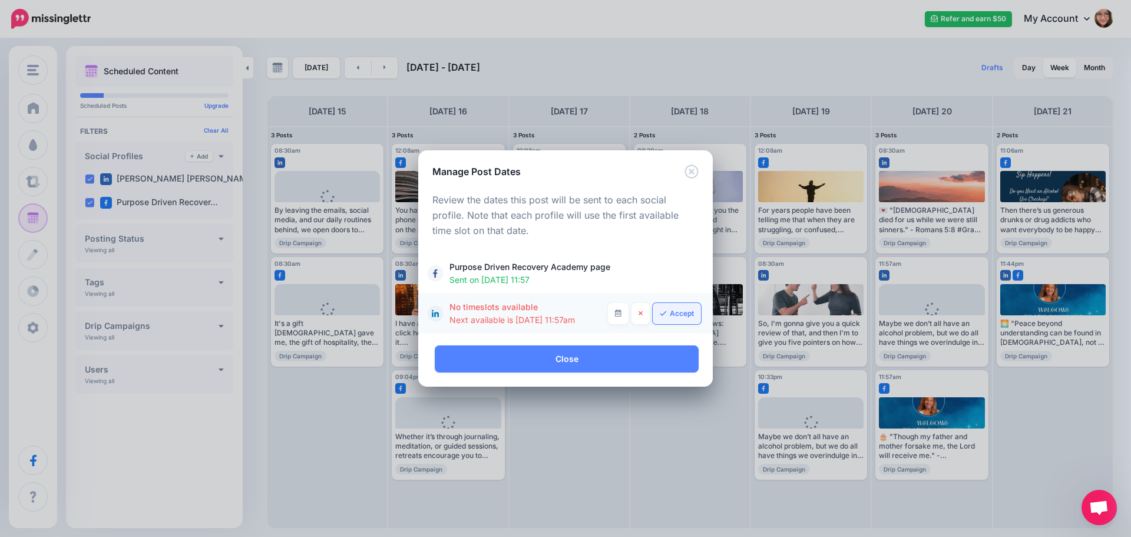
click at [675, 317] on link "Accept" at bounding box center [677, 313] width 48 height 21
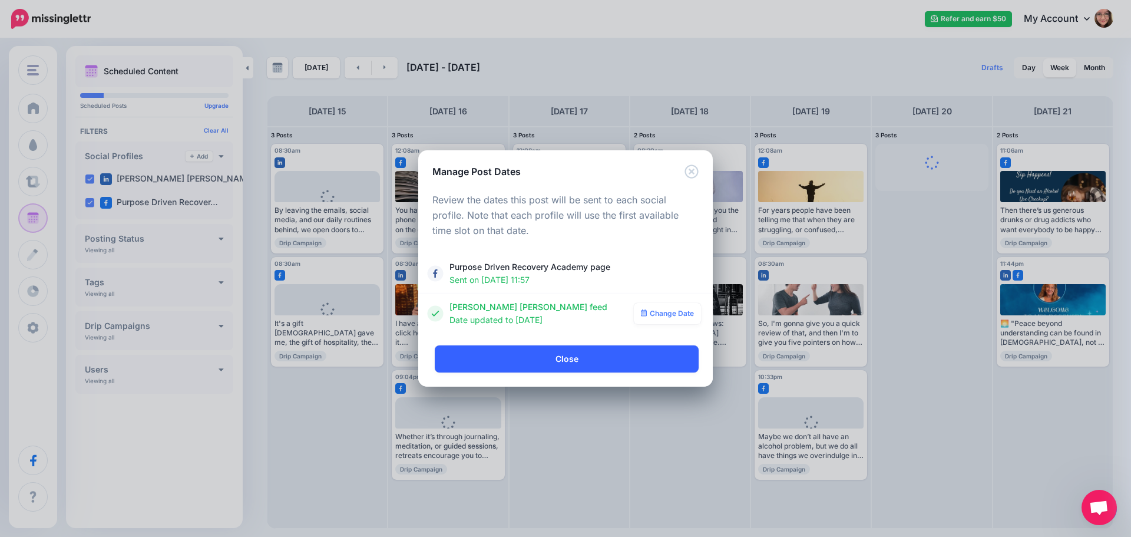
click at [600, 360] on link "Close" at bounding box center [567, 358] width 264 height 27
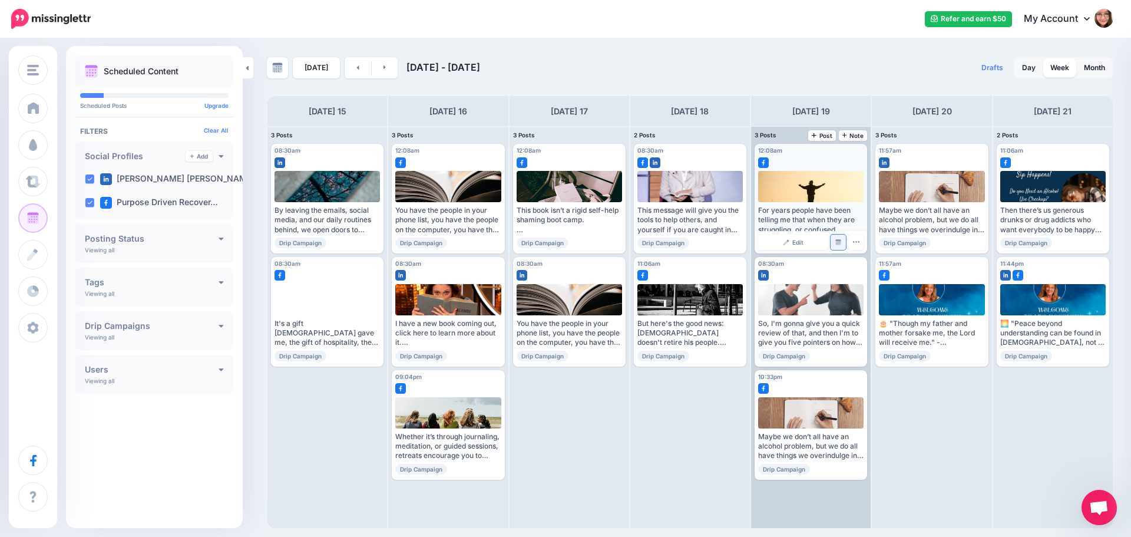
click at [834, 242] on link "Manage Dates" at bounding box center [838, 241] width 15 height 15
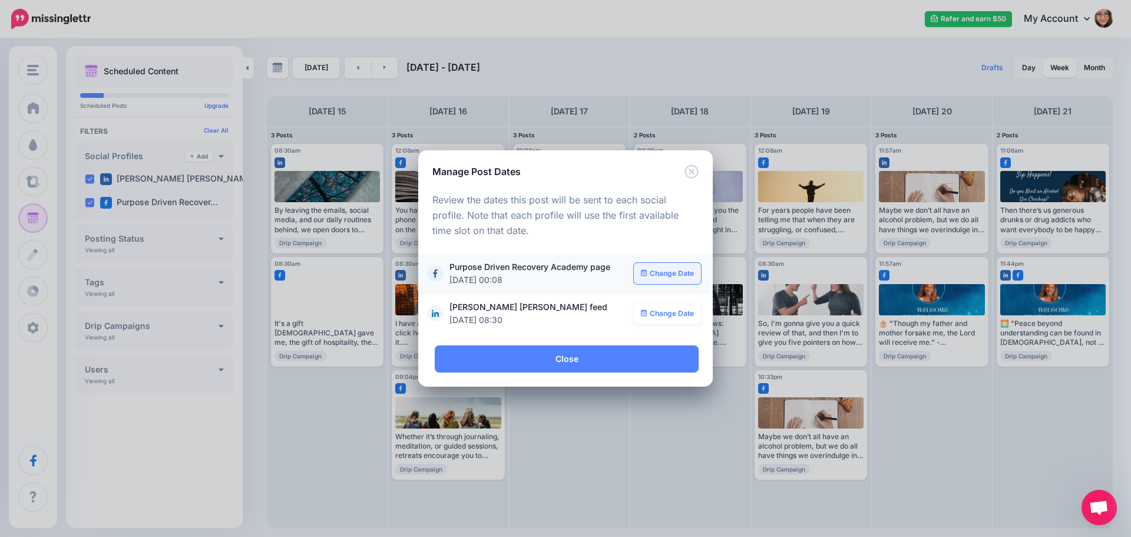
click at [670, 280] on link "Change Date" at bounding box center [668, 273] width 68 height 21
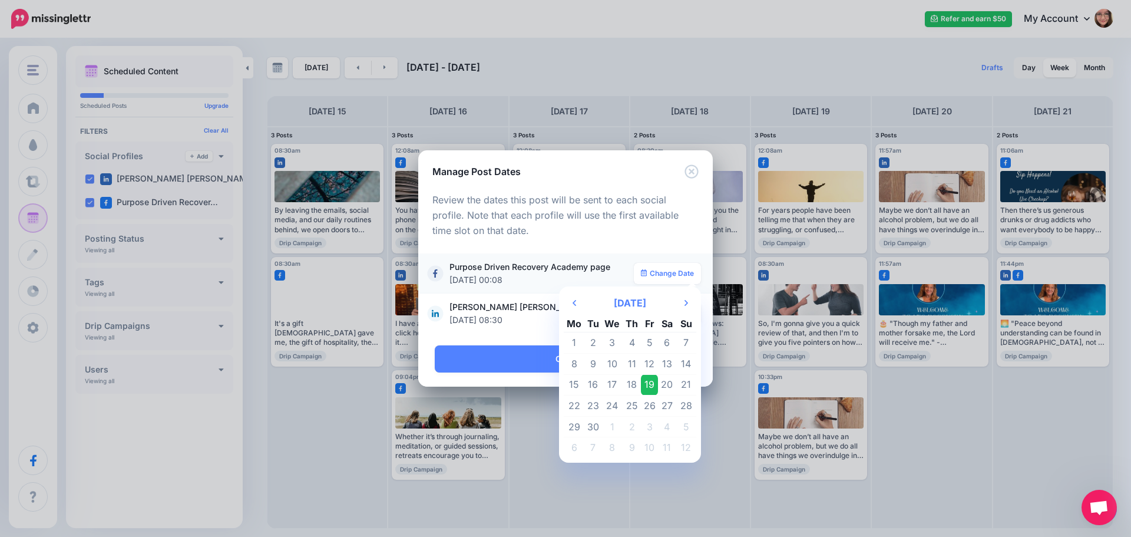
click at [653, 379] on td "19" at bounding box center [650, 384] width 18 height 21
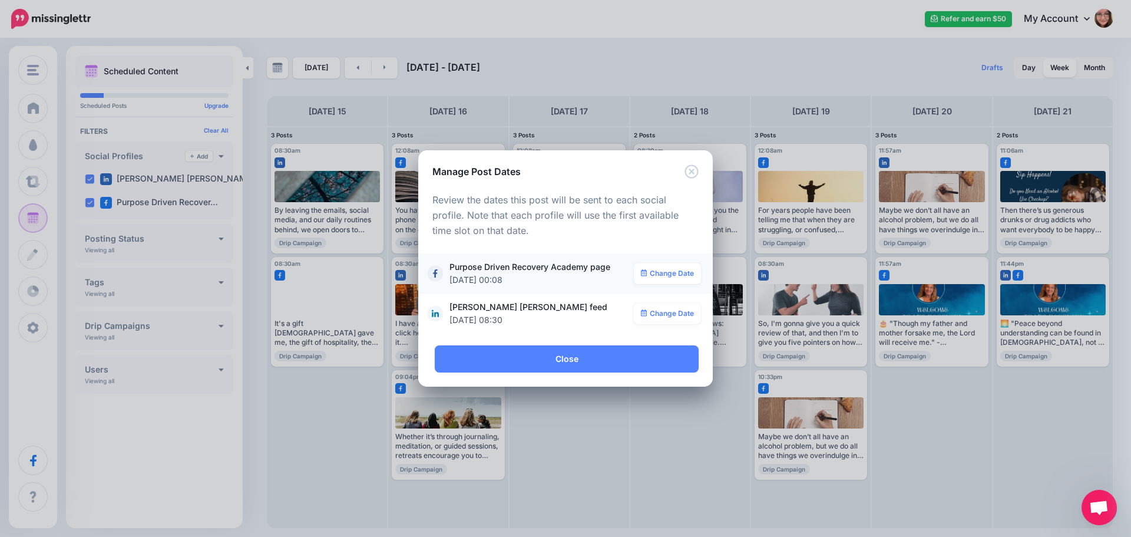
click at [694, 178] on div "**********" at bounding box center [565, 261] width 295 height 167
click at [694, 173] on icon "Close" at bounding box center [691, 171] width 14 height 14
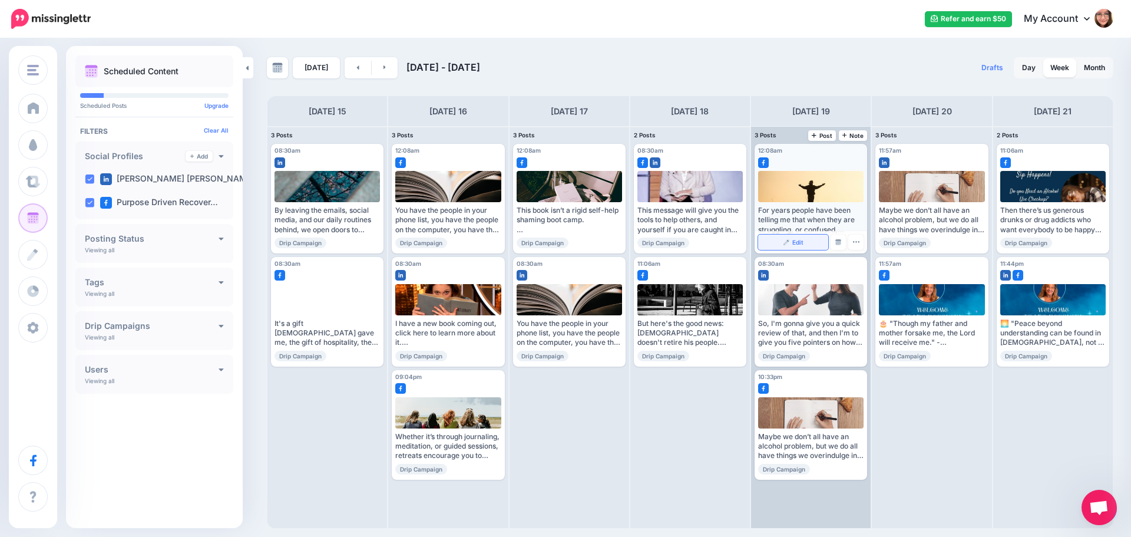
click at [820, 242] on link "Edit" at bounding box center [793, 241] width 70 height 15
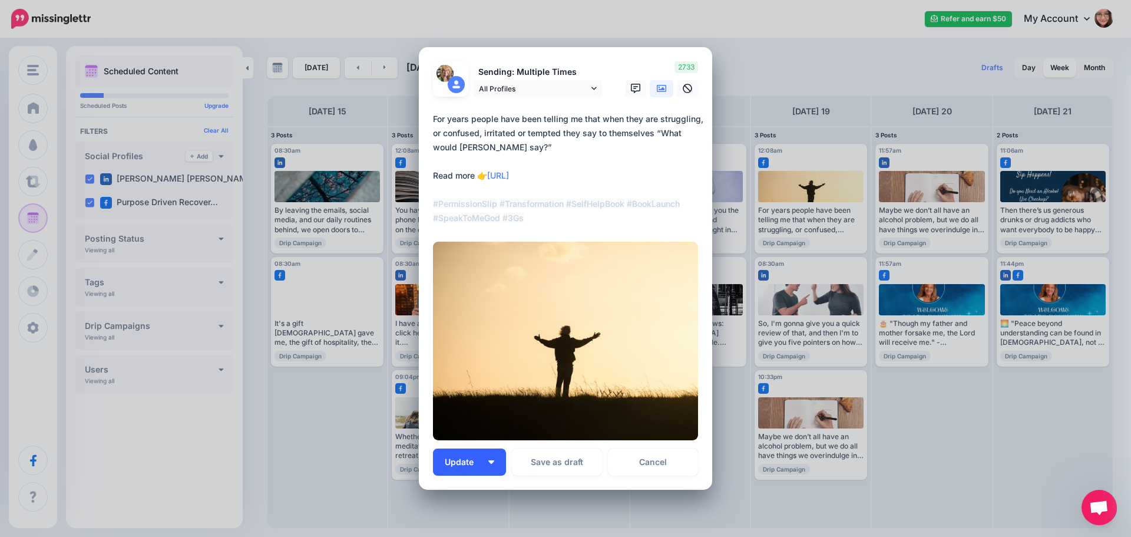
click at [495, 464] on button "Update" at bounding box center [469, 461] width 73 height 27
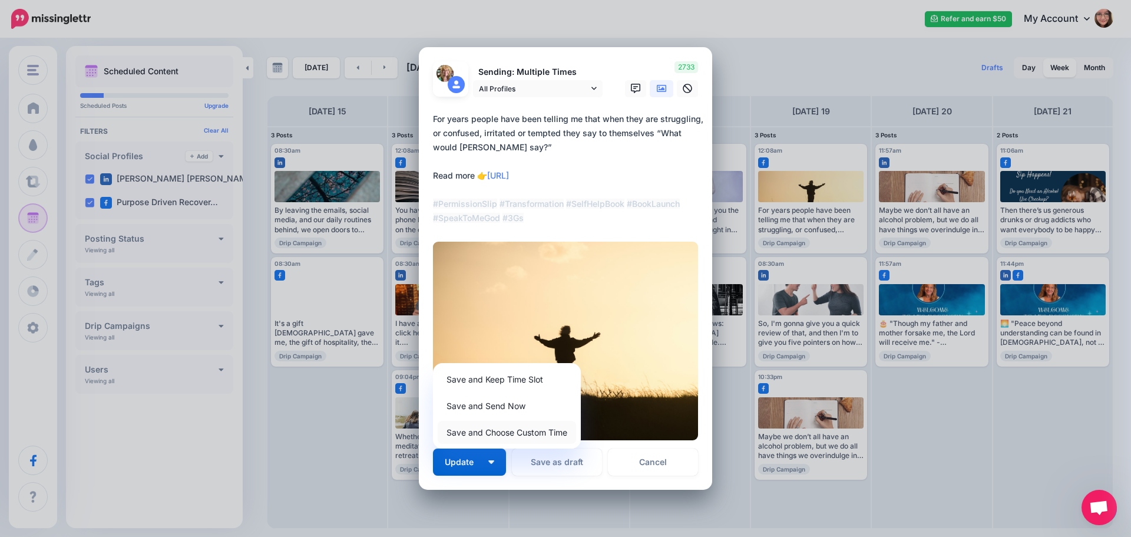
click at [504, 438] on link "Save and Choose Custom Time" at bounding box center [507, 432] width 138 height 23
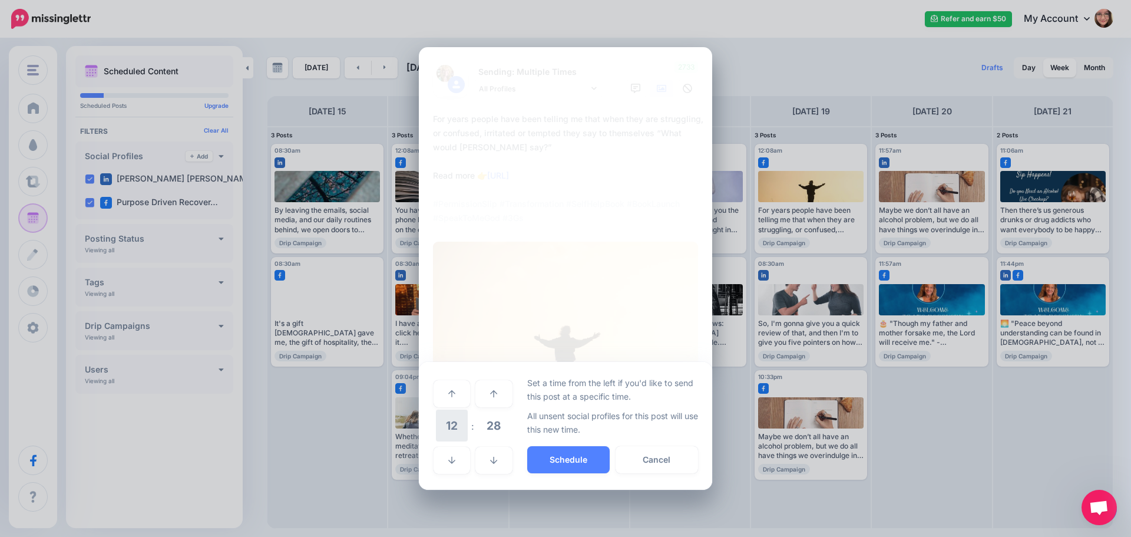
click at [457, 431] on span "12" at bounding box center [452, 425] width 32 height 32
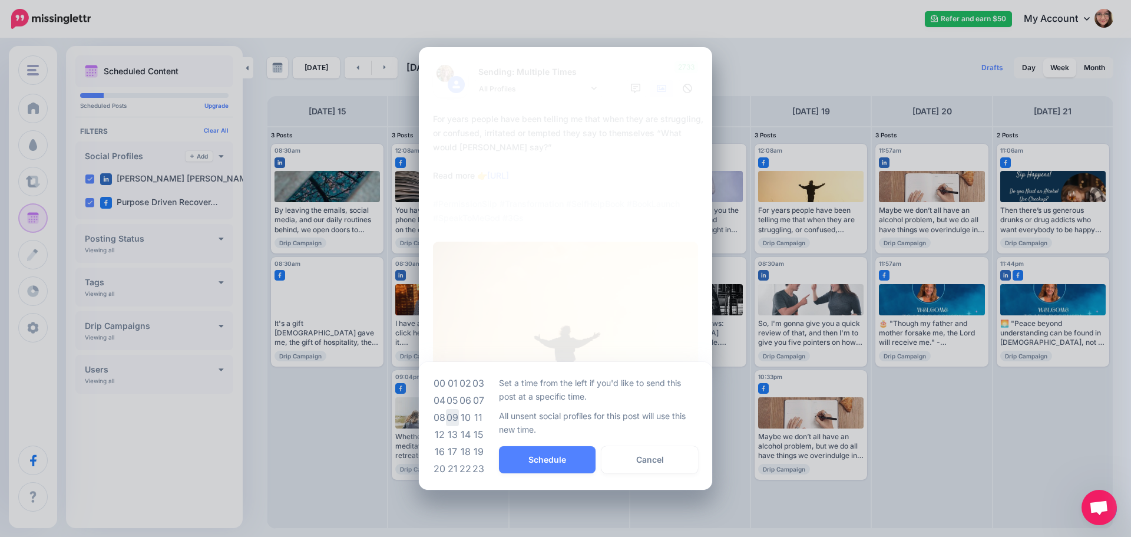
click at [455, 418] on td "09" at bounding box center [452, 417] width 13 height 17
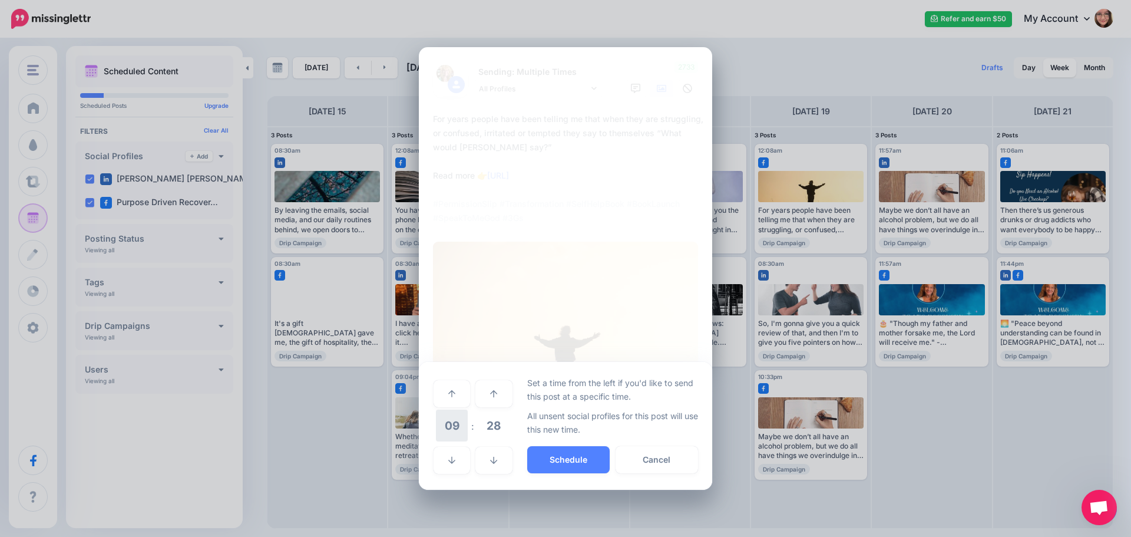
click at [451, 430] on span "09" at bounding box center [452, 425] width 32 height 32
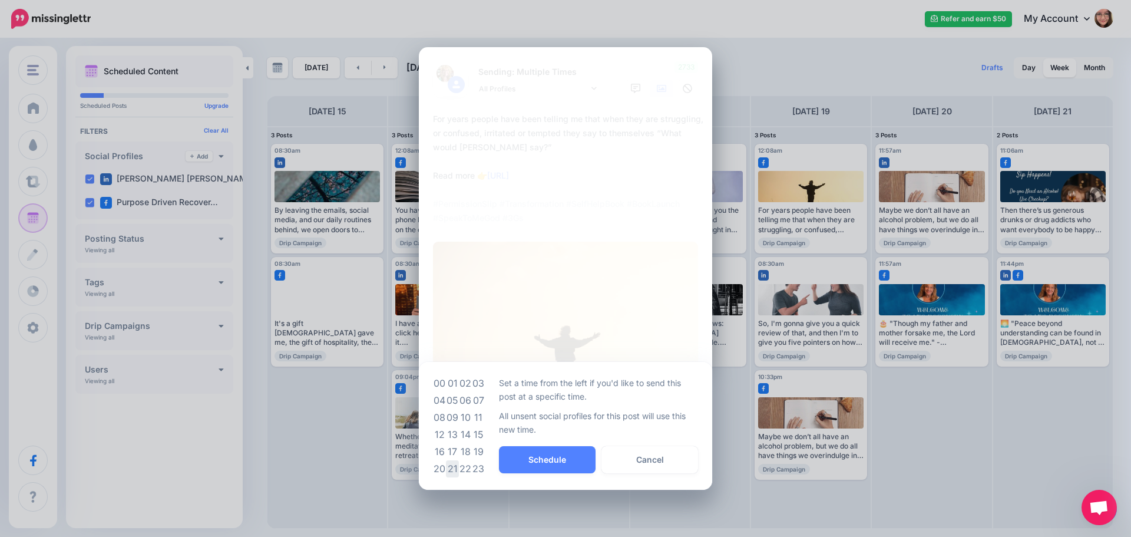
click at [454, 472] on td "21" at bounding box center [452, 468] width 13 height 17
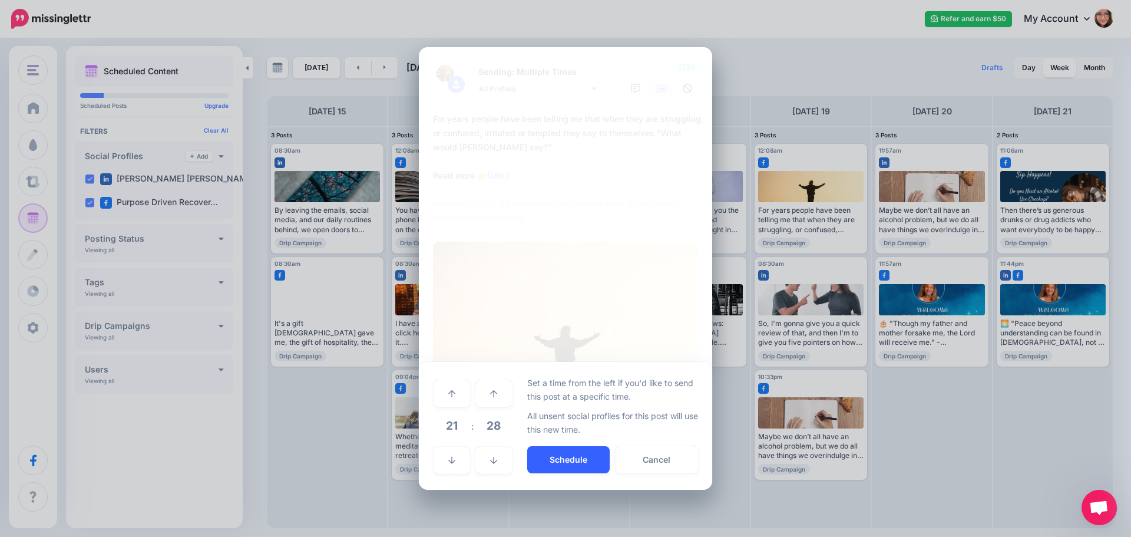
click at [579, 461] on button "Schedule" at bounding box center [568, 459] width 82 height 27
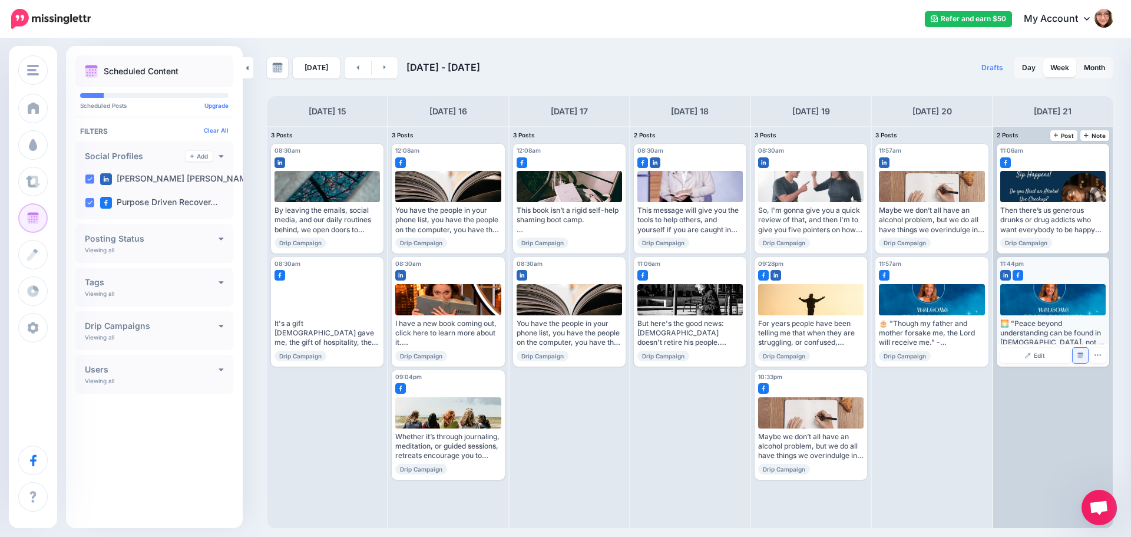
click at [1082, 352] on img at bounding box center [1080, 355] width 6 height 6
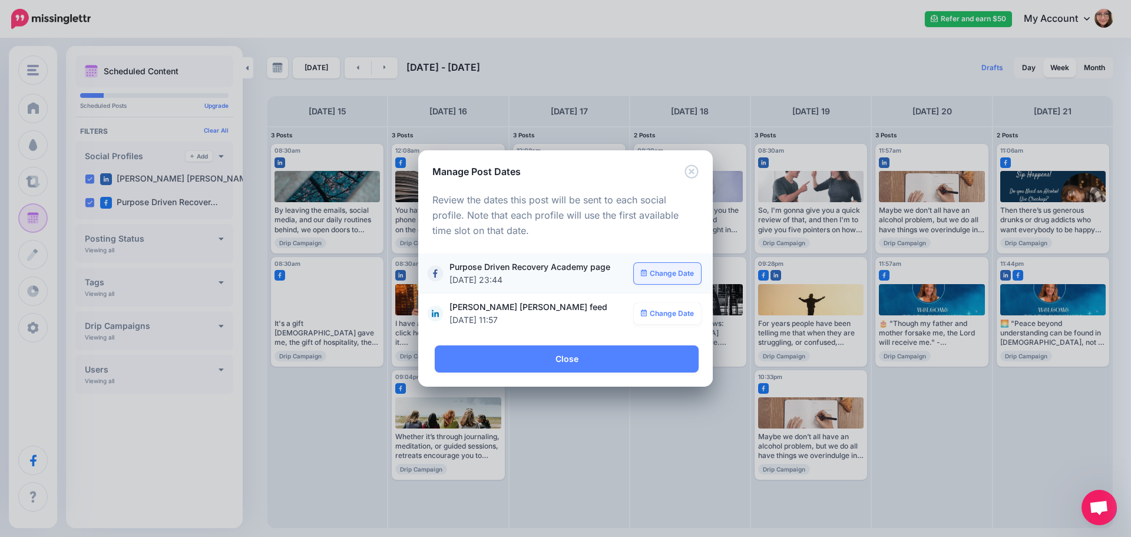
click at [685, 277] on link "Change Date" at bounding box center [668, 273] width 68 height 21
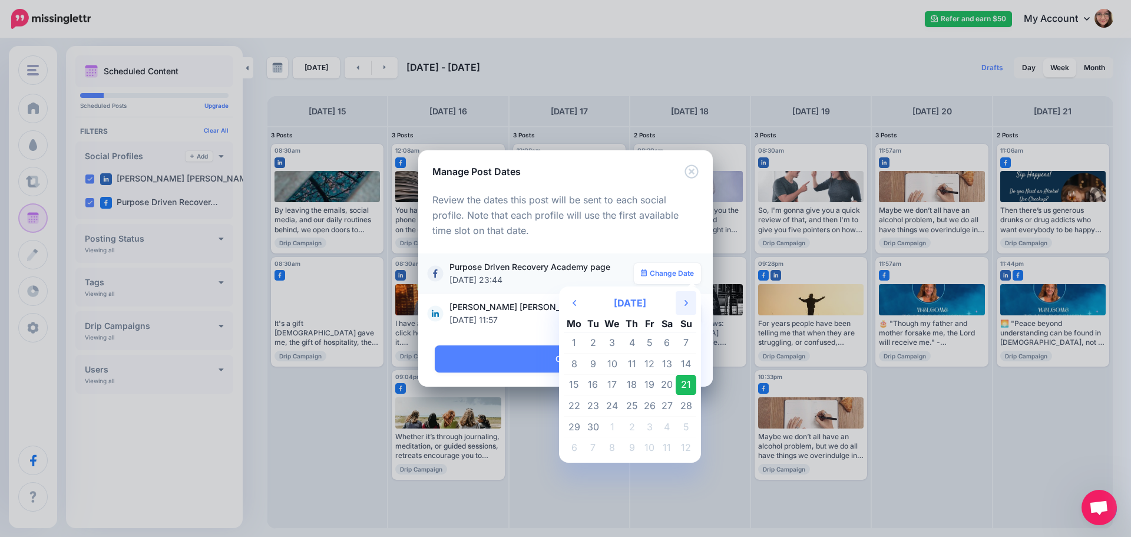
click at [687, 303] on icon "Next Month" at bounding box center [686, 302] width 4 height 9
click at [646, 426] on td "31" at bounding box center [650, 426] width 18 height 21
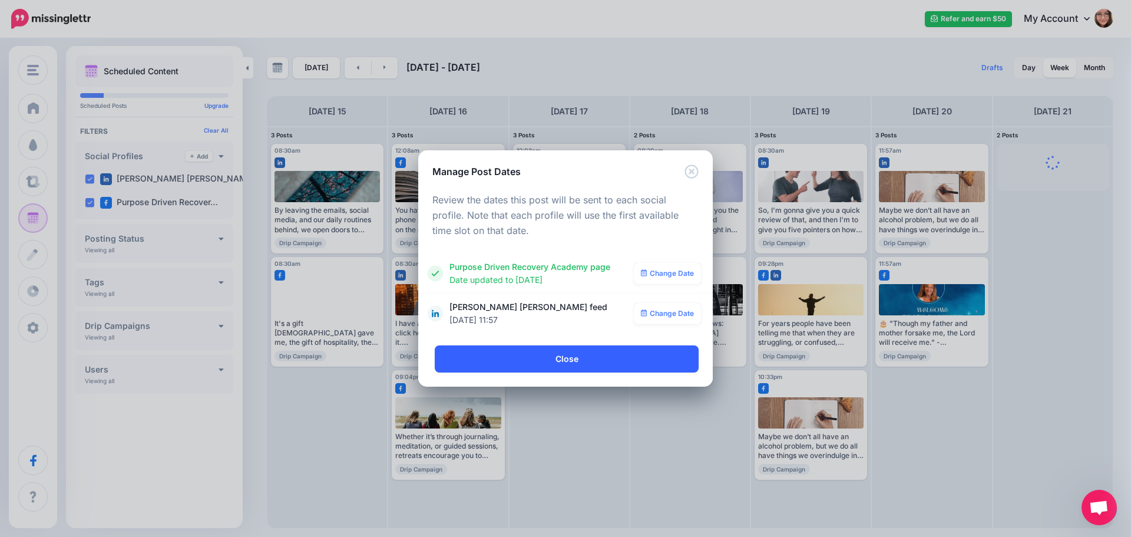
click at [601, 354] on link "Close" at bounding box center [567, 358] width 264 height 27
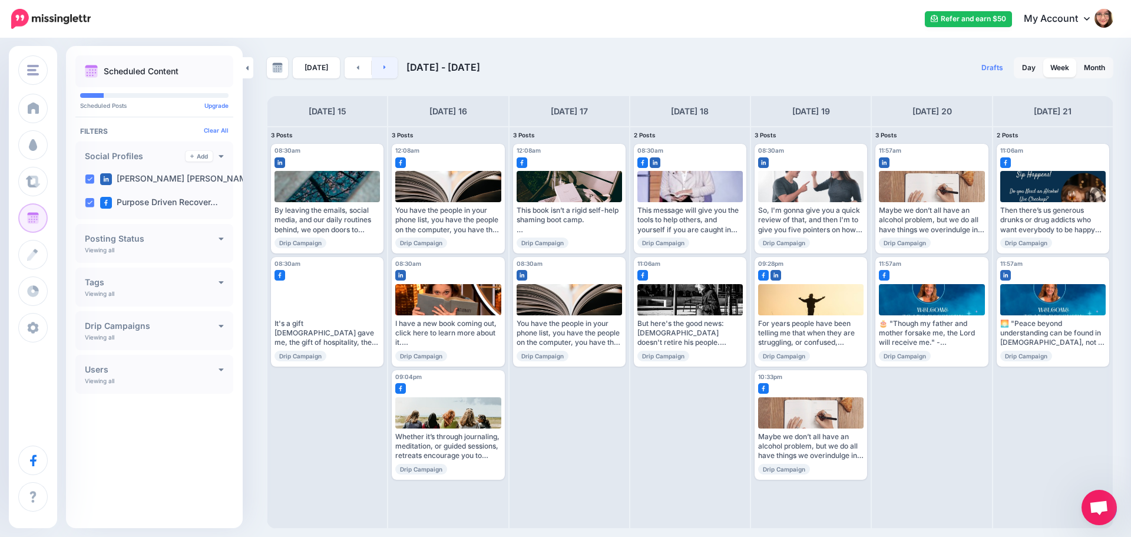
click at [383, 72] on link at bounding box center [385, 67] width 27 height 21
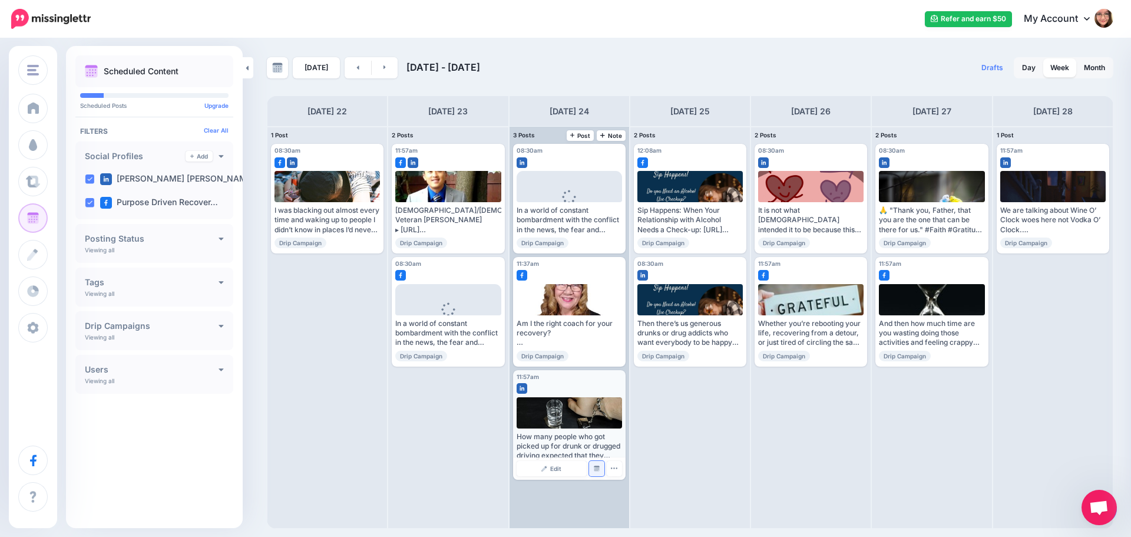
click at [598, 471] on img at bounding box center [597, 468] width 6 height 6
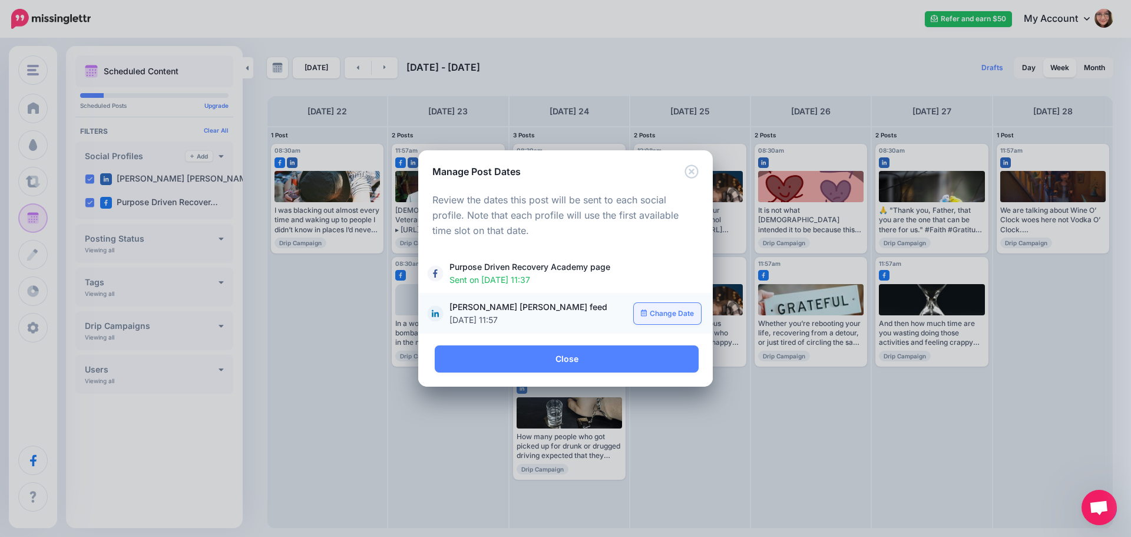
click at [679, 305] on link "Change Date" at bounding box center [668, 313] width 68 height 21
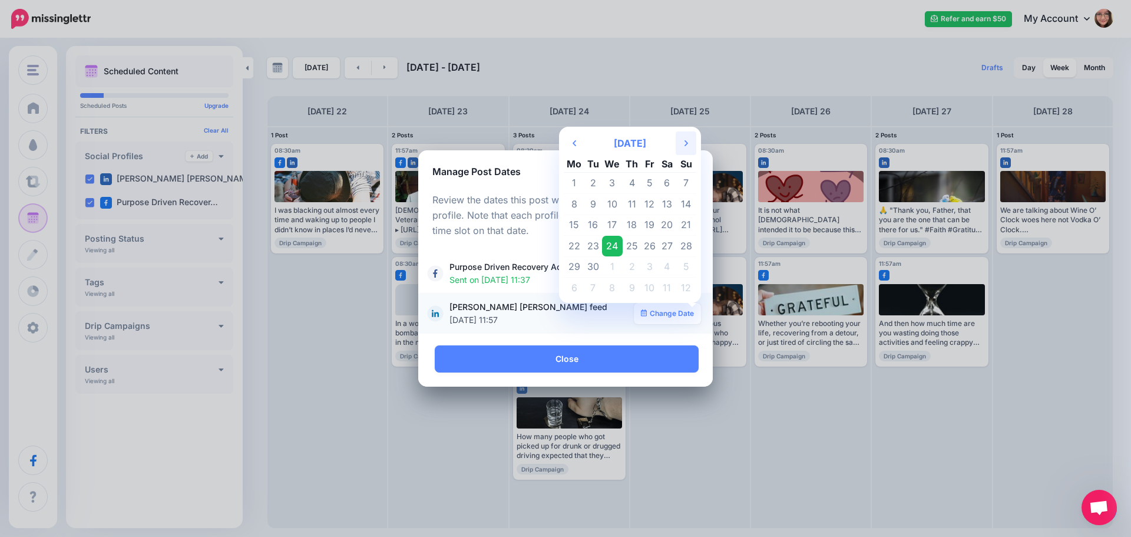
click at [687, 143] on icon at bounding box center [686, 143] width 4 height 6
click at [645, 261] on td "31" at bounding box center [650, 266] width 18 height 21
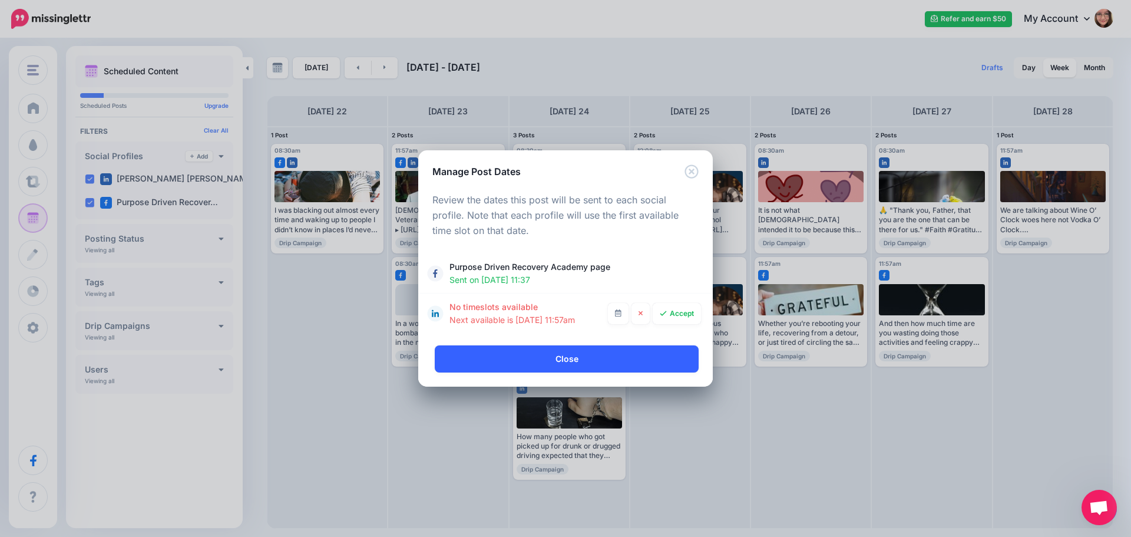
click at [594, 360] on link "Close" at bounding box center [567, 358] width 264 height 27
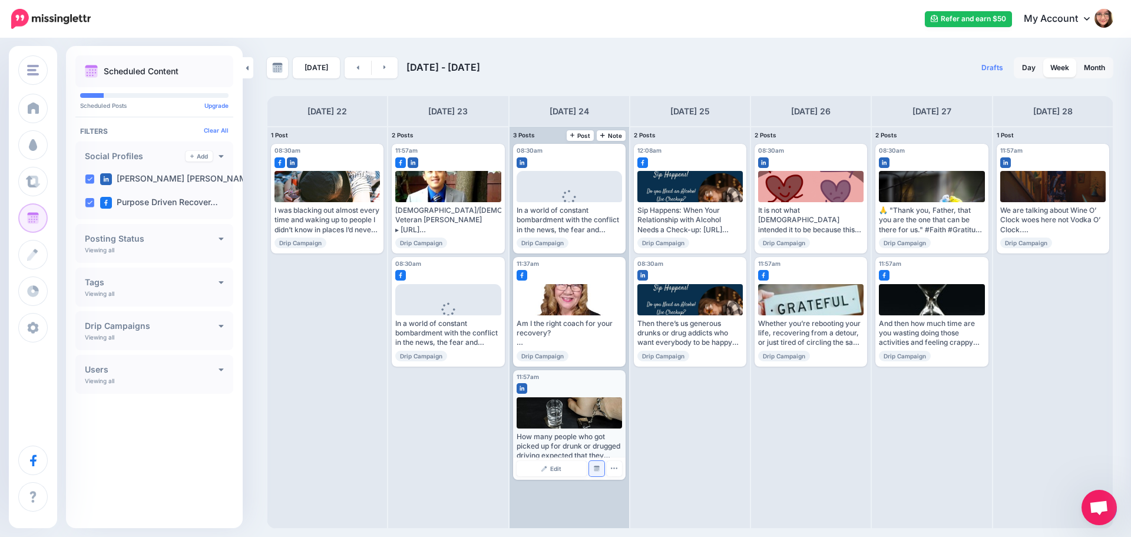
click at [597, 467] on img at bounding box center [597, 468] width 6 height 6
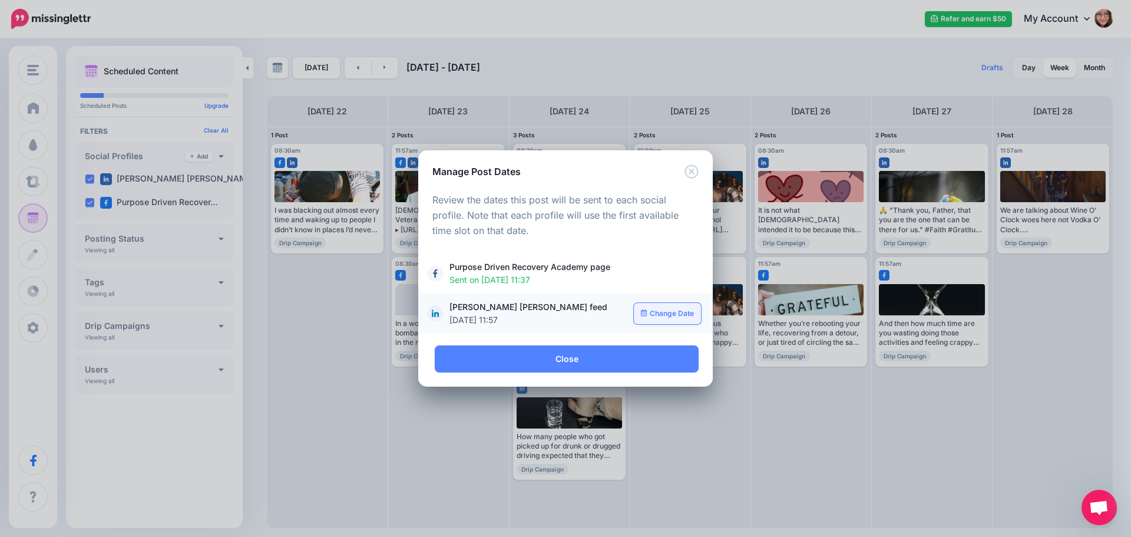
click at [669, 307] on link "Change Date" at bounding box center [668, 313] width 68 height 21
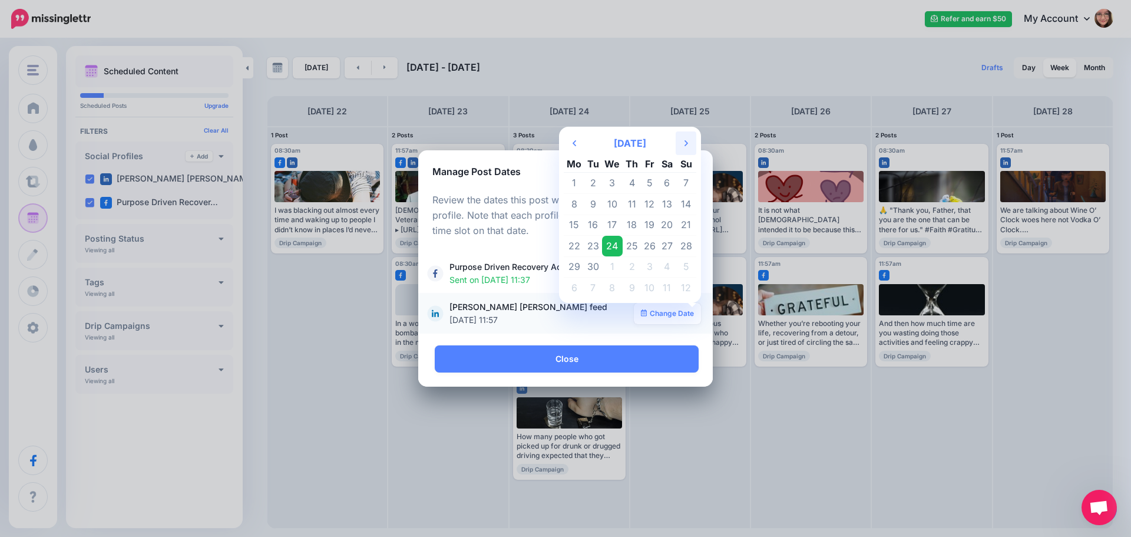
click at [683, 144] on th "Next Month" at bounding box center [686, 143] width 21 height 24
click at [650, 263] on td "31" at bounding box center [650, 266] width 18 height 21
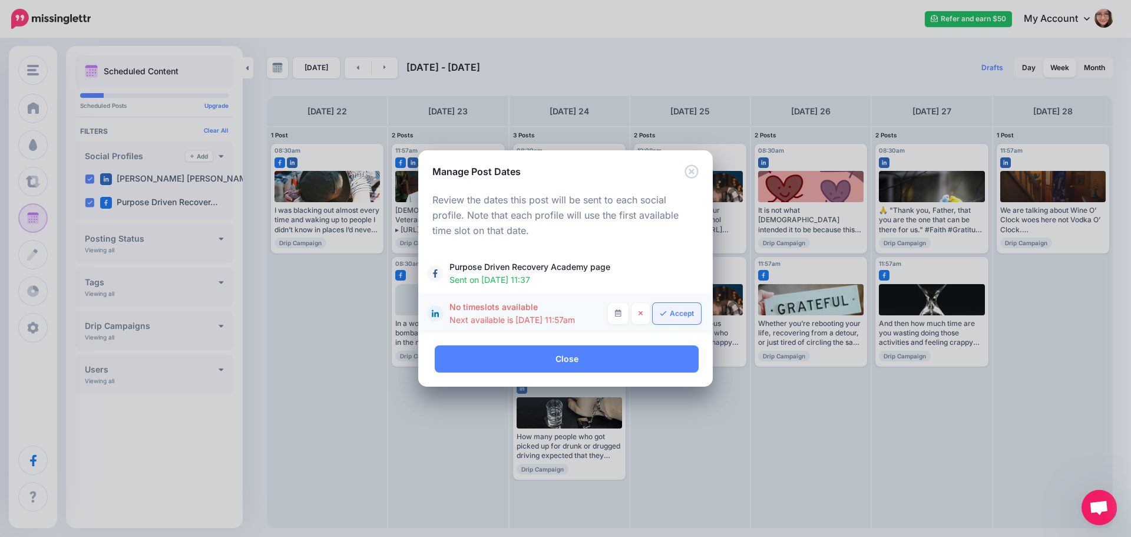
click at [673, 315] on link "Accept" at bounding box center [677, 313] width 48 height 21
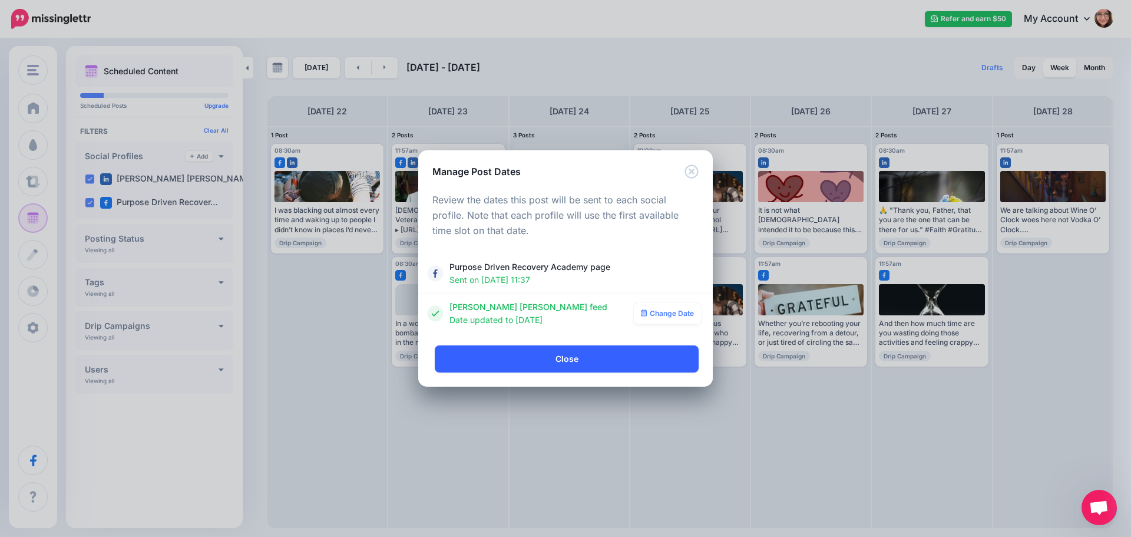
click at [629, 363] on link "Close" at bounding box center [567, 358] width 264 height 27
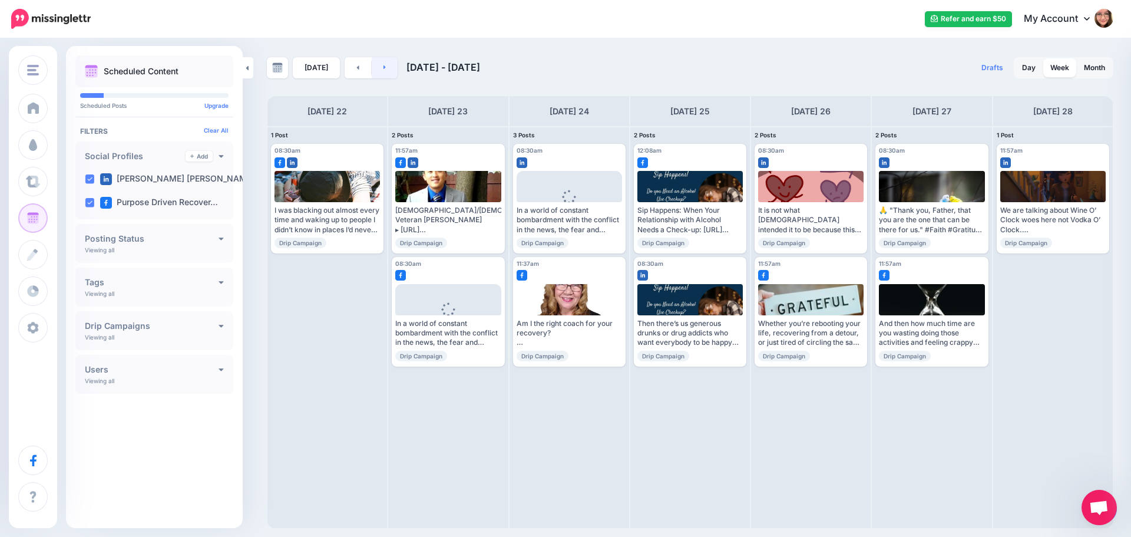
click at [377, 70] on link at bounding box center [385, 67] width 27 height 21
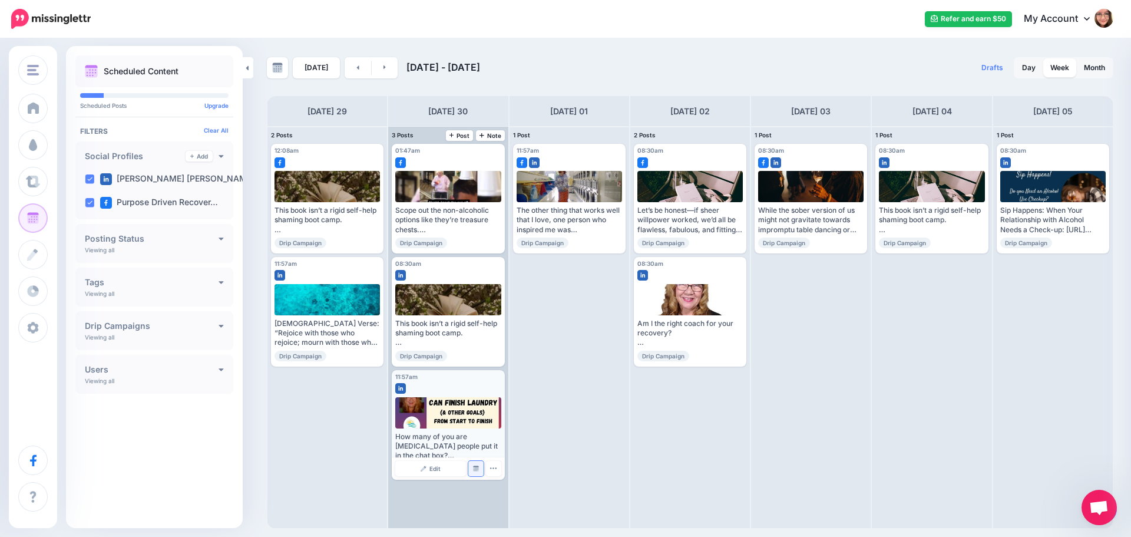
click at [472, 467] on link "Manage Dates" at bounding box center [475, 468] width 15 height 15
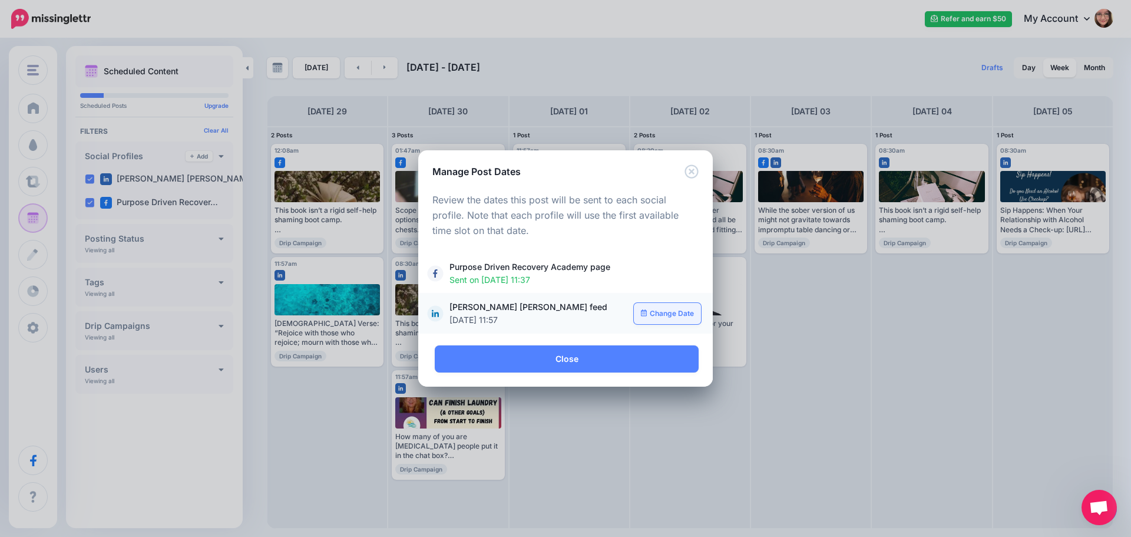
click at [670, 322] on link "Change Date" at bounding box center [668, 313] width 68 height 21
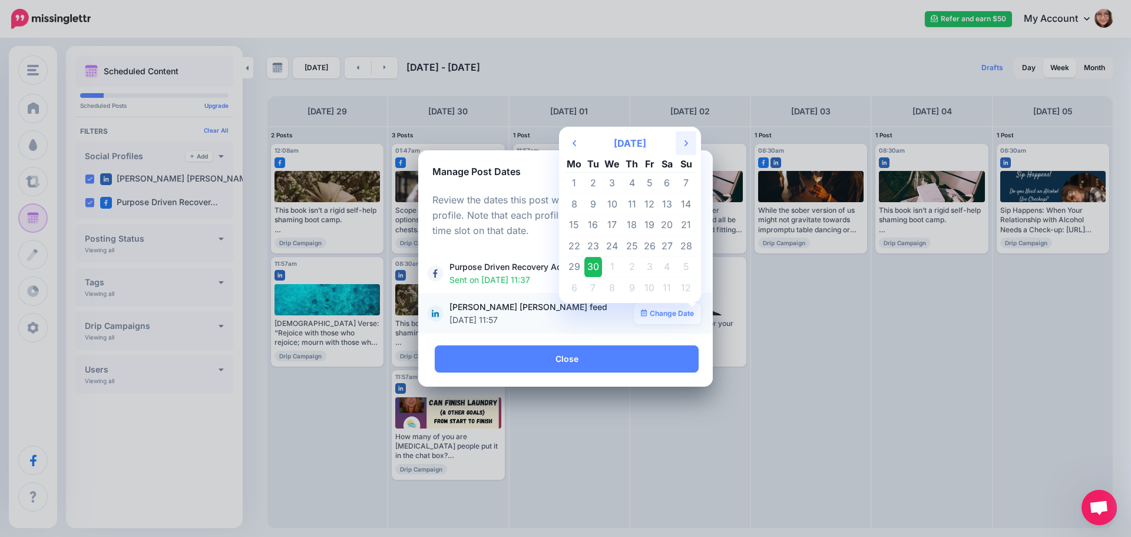
click at [682, 140] on th "Next Month" at bounding box center [686, 143] width 21 height 24
click at [649, 272] on td "31" at bounding box center [650, 266] width 18 height 21
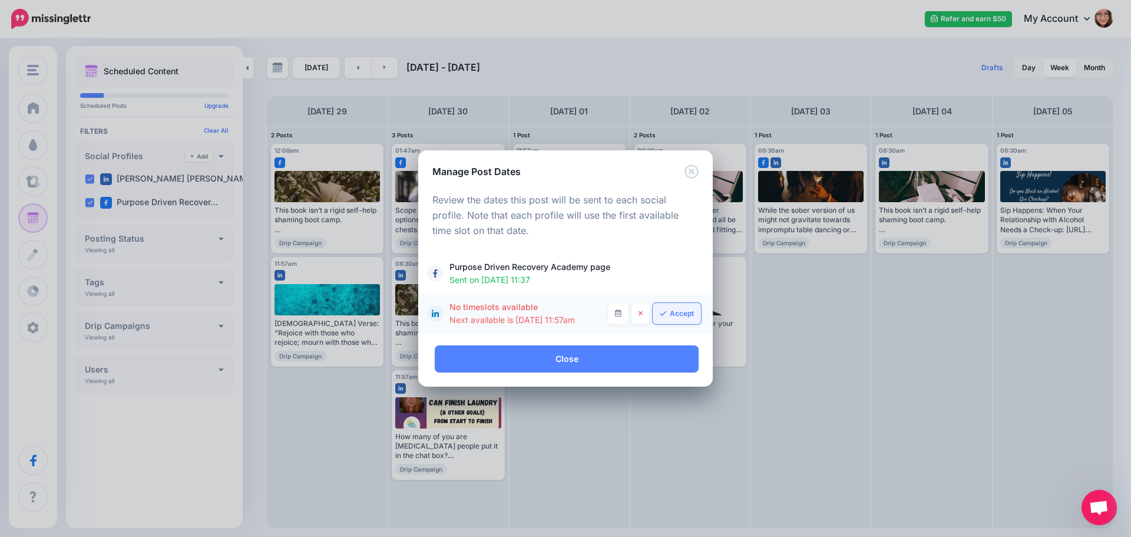
click at [676, 315] on link "Accept" at bounding box center [677, 313] width 48 height 21
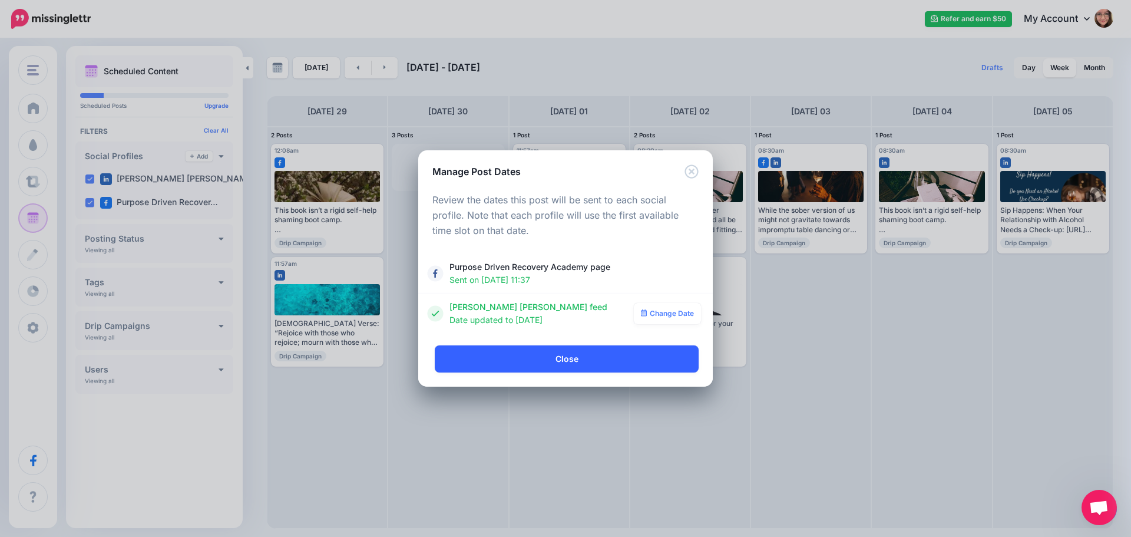
click at [596, 359] on link "Close" at bounding box center [567, 358] width 264 height 27
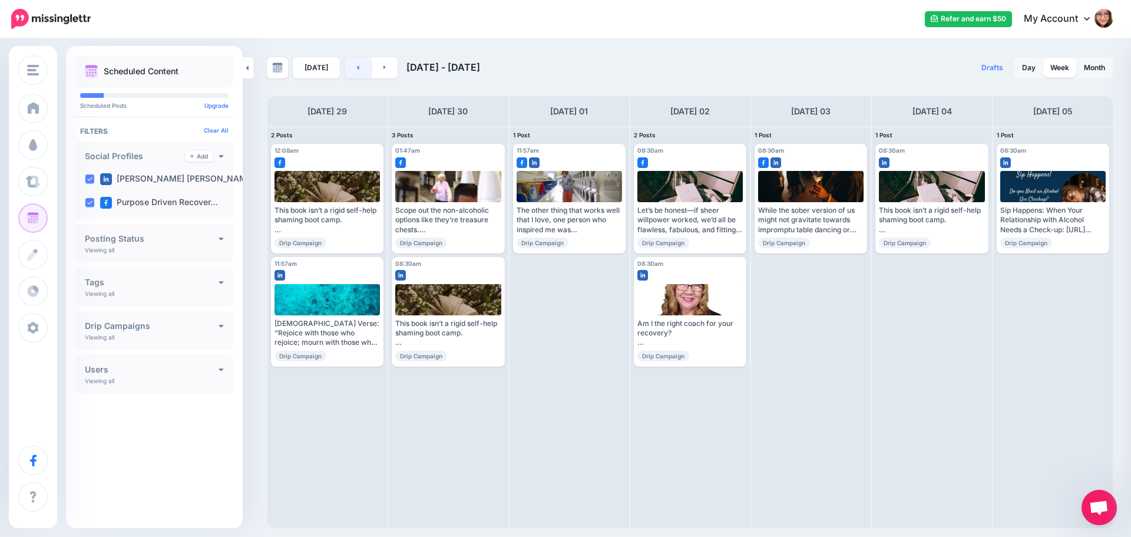
click at [355, 74] on link at bounding box center [358, 67] width 27 height 21
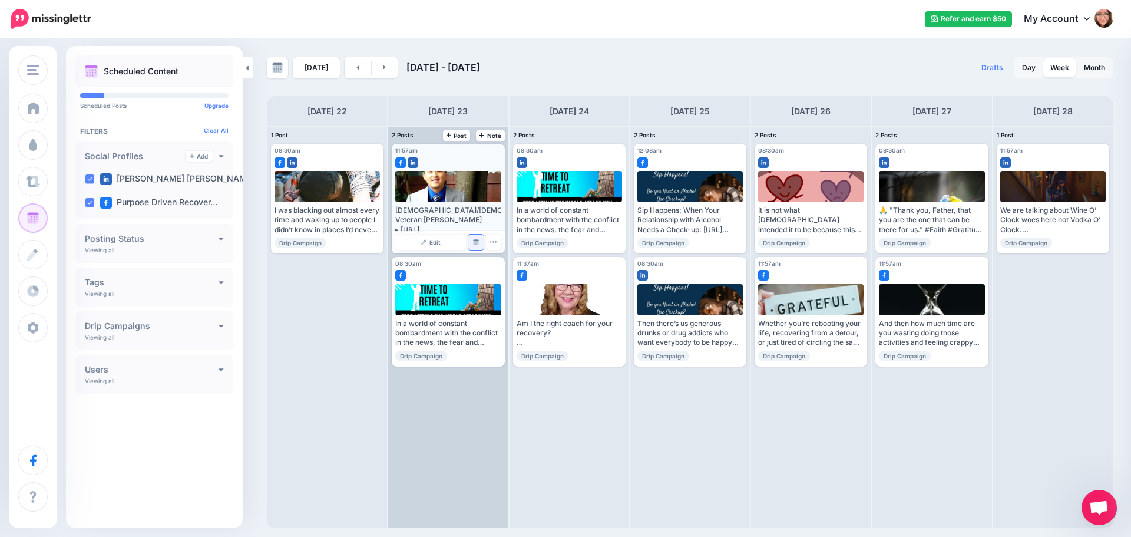
click at [472, 243] on link "Manage Dates" at bounding box center [475, 241] width 15 height 15
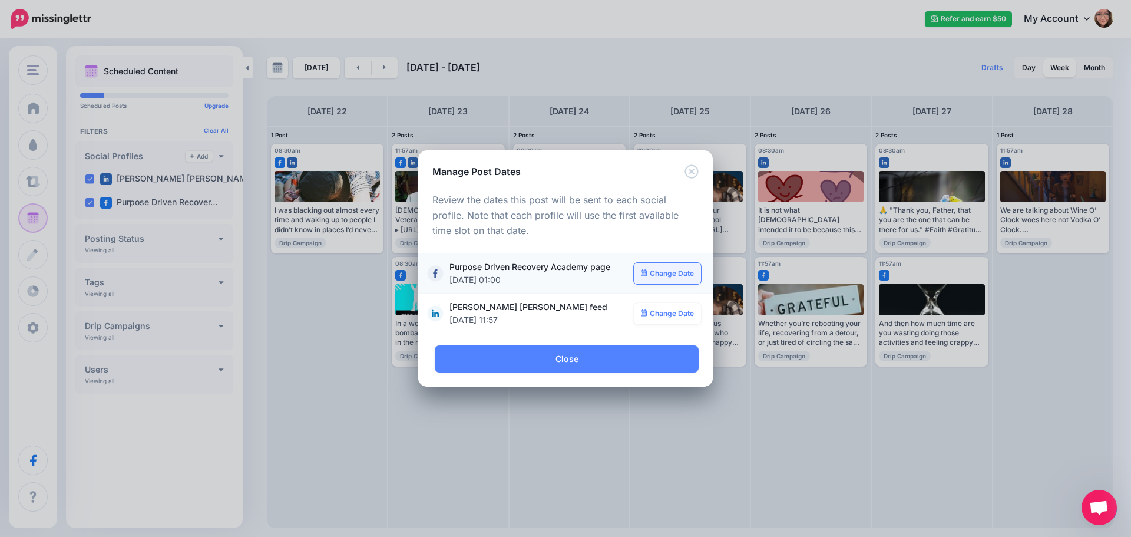
click at [664, 272] on link "Change Date" at bounding box center [668, 273] width 68 height 21
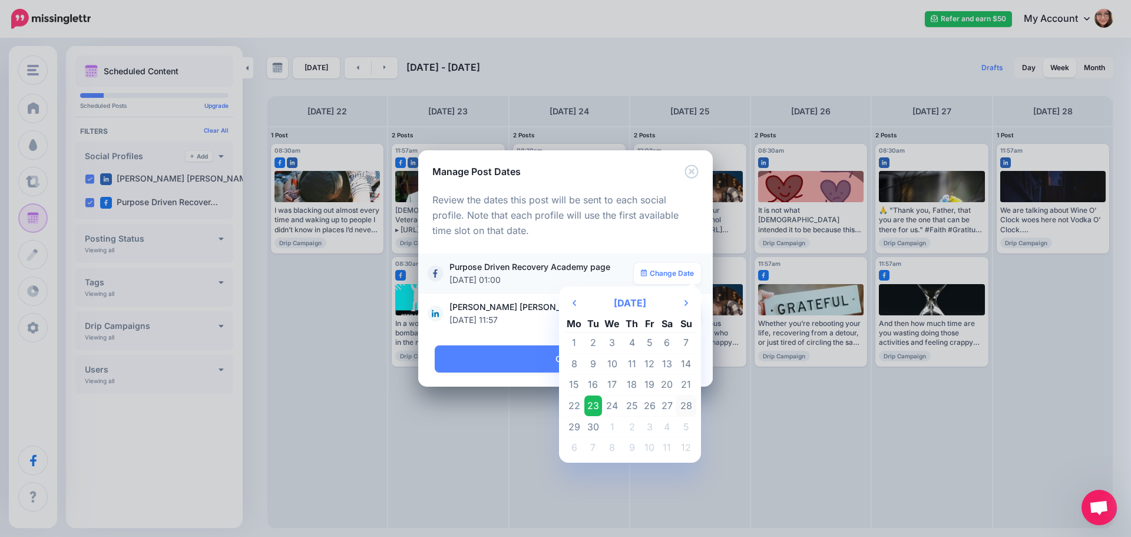
click at [686, 406] on td "28" at bounding box center [686, 405] width 21 height 21
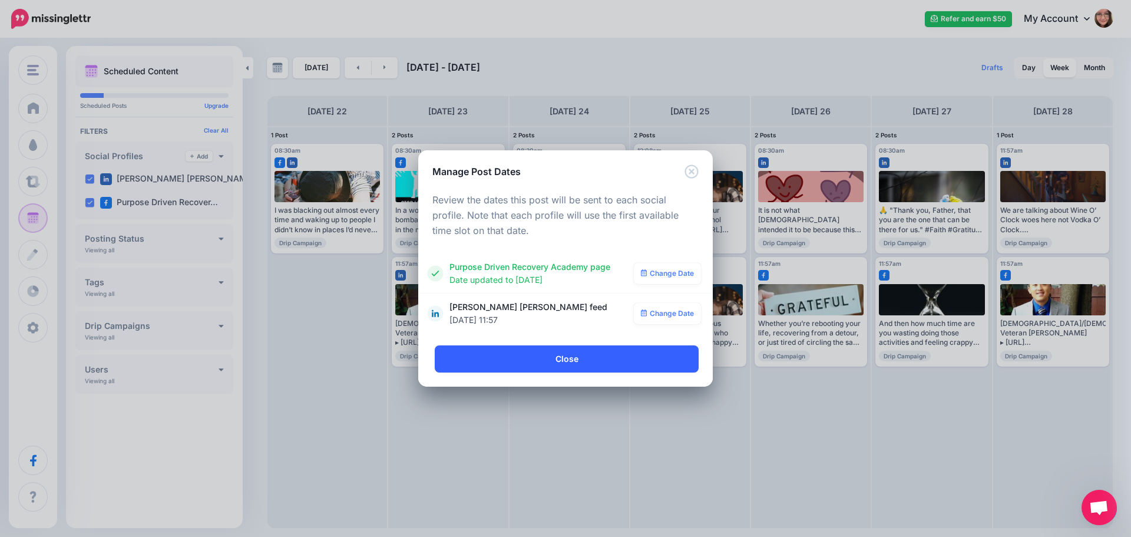
click at [587, 363] on link "Close" at bounding box center [567, 358] width 264 height 27
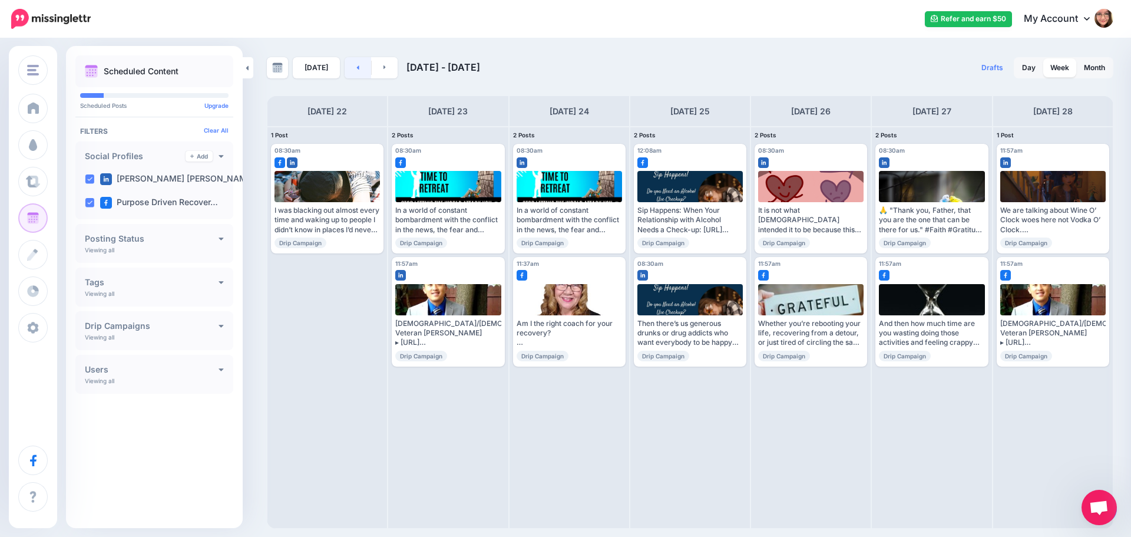
click at [361, 77] on link at bounding box center [358, 67] width 27 height 21
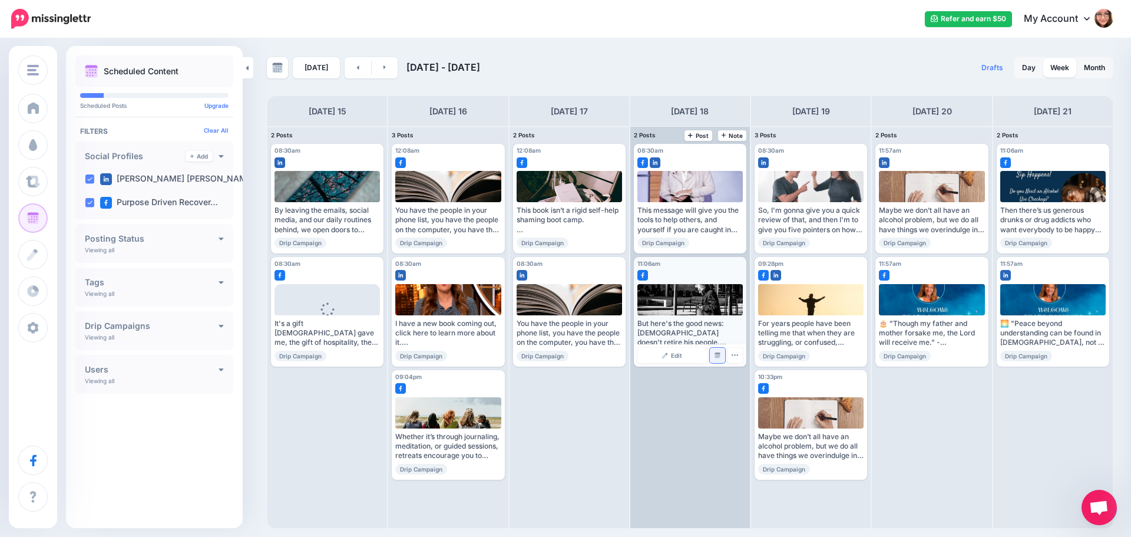
click at [717, 351] on link "Manage Dates" at bounding box center [717, 355] width 15 height 15
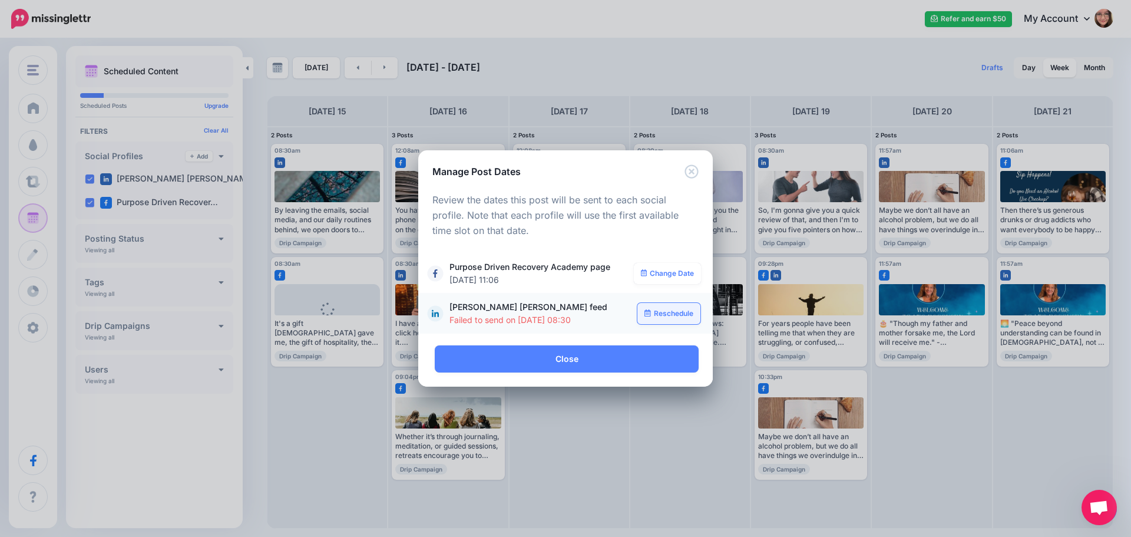
click at [666, 314] on link "Reschedule" at bounding box center [668, 313] width 63 height 21
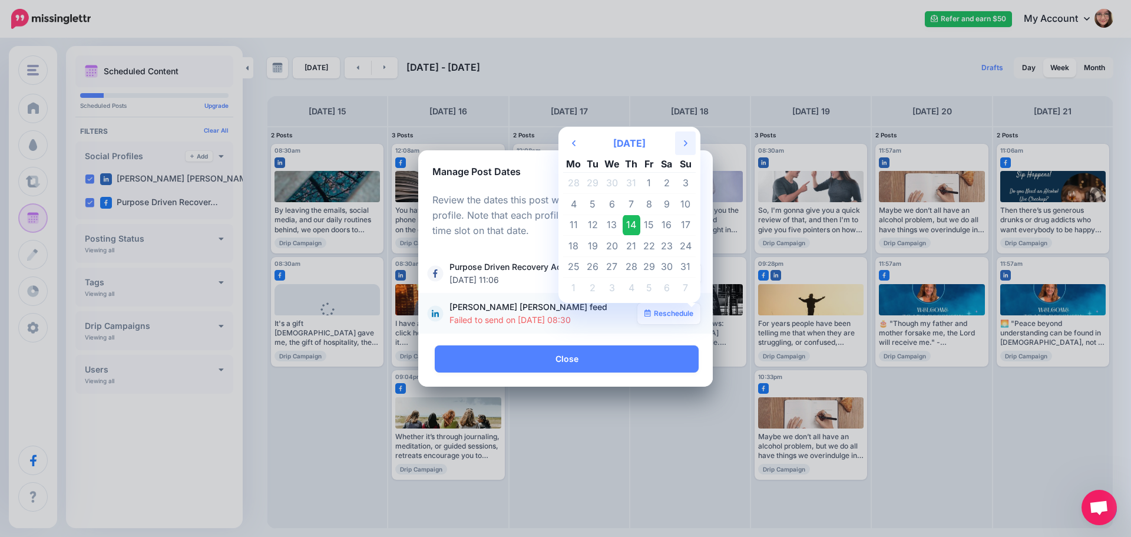
click at [687, 143] on icon at bounding box center [686, 143] width 4 height 6
click at [596, 264] on td "30" at bounding box center [593, 266] width 18 height 21
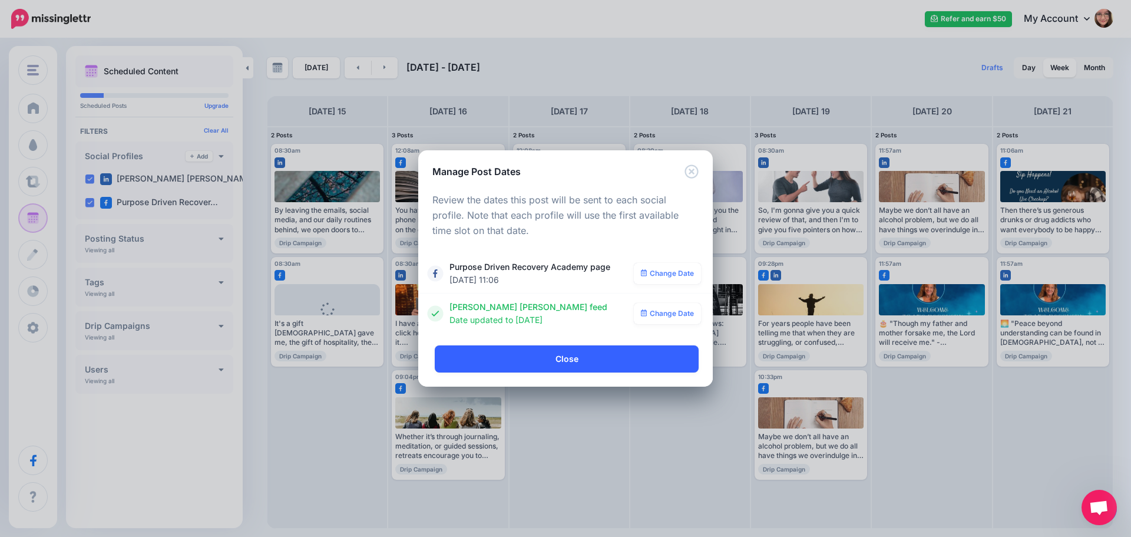
click at [561, 352] on link "Close" at bounding box center [567, 358] width 264 height 27
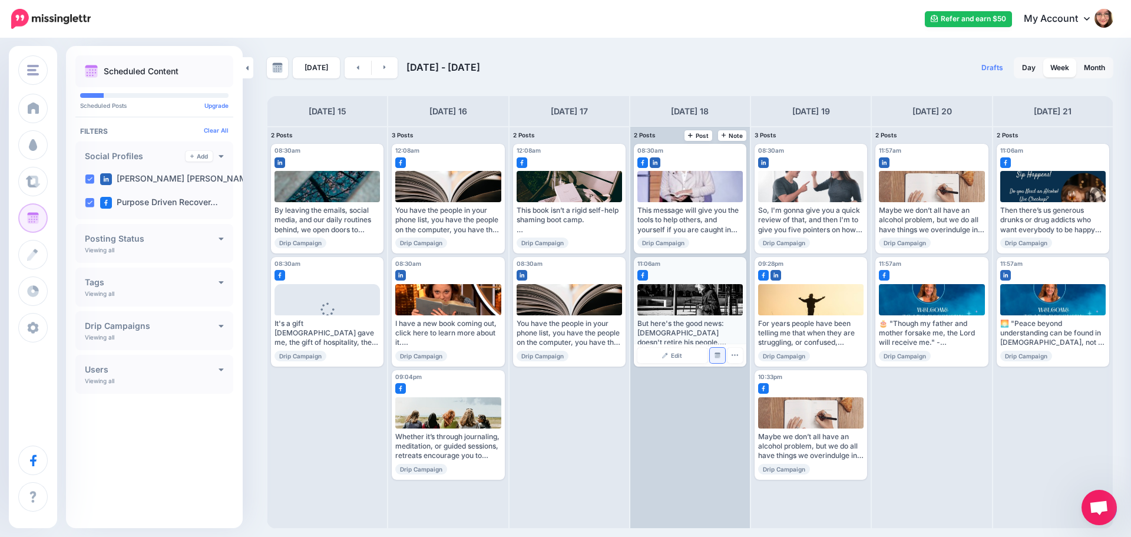
click at [719, 358] on img at bounding box center [718, 355] width 6 height 6
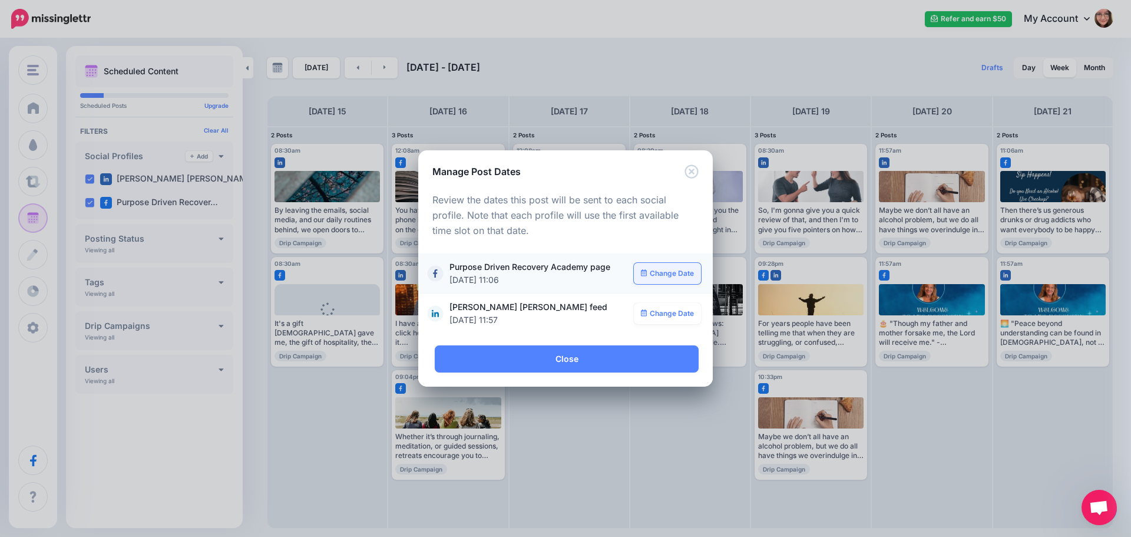
click at [676, 280] on link "Change Date" at bounding box center [668, 273] width 68 height 21
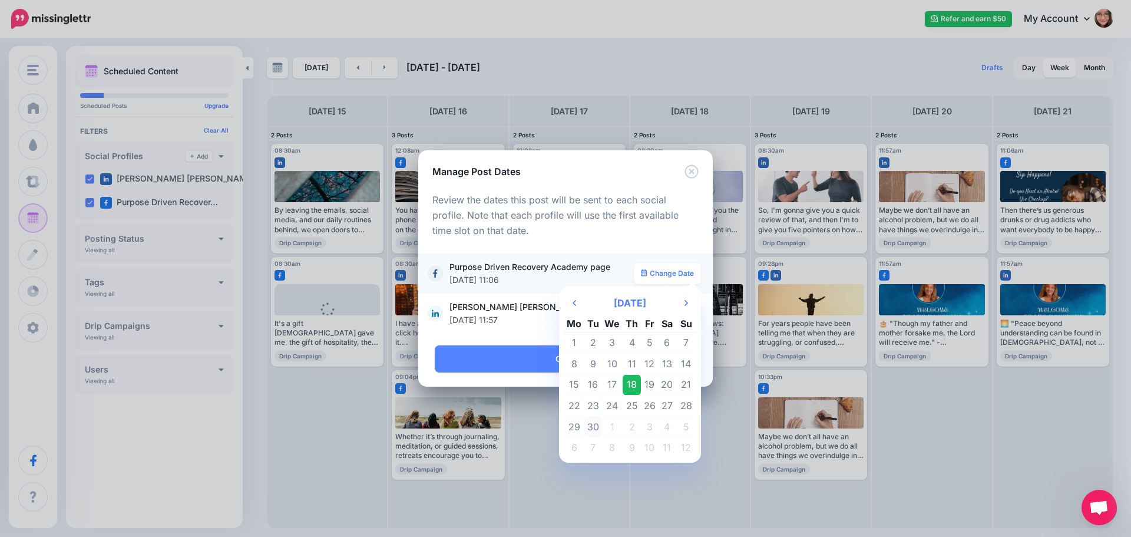
click at [597, 425] on td "30" at bounding box center [593, 426] width 18 height 21
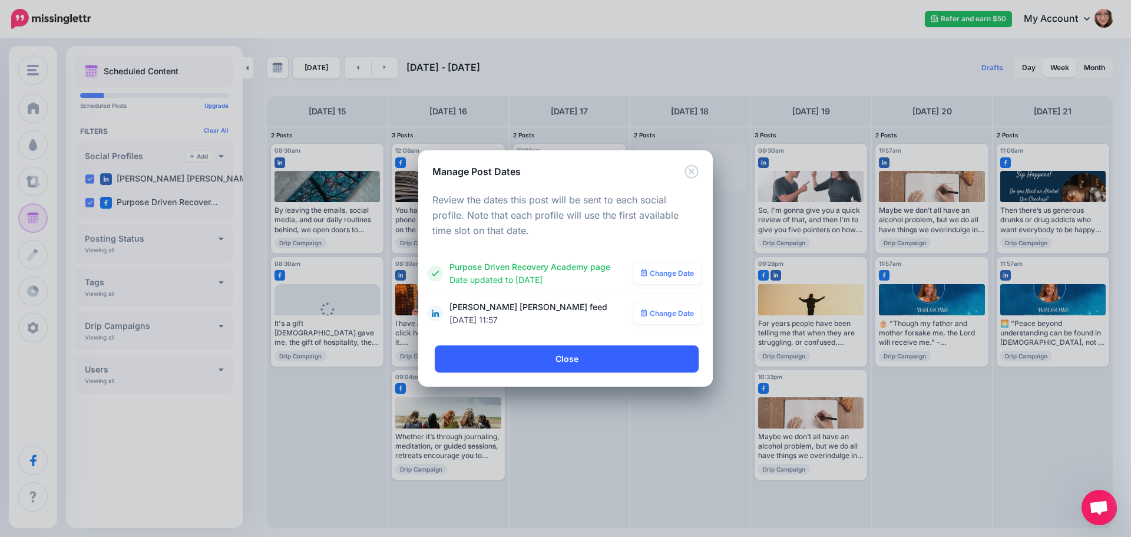
click at [573, 358] on link "Close" at bounding box center [567, 358] width 264 height 27
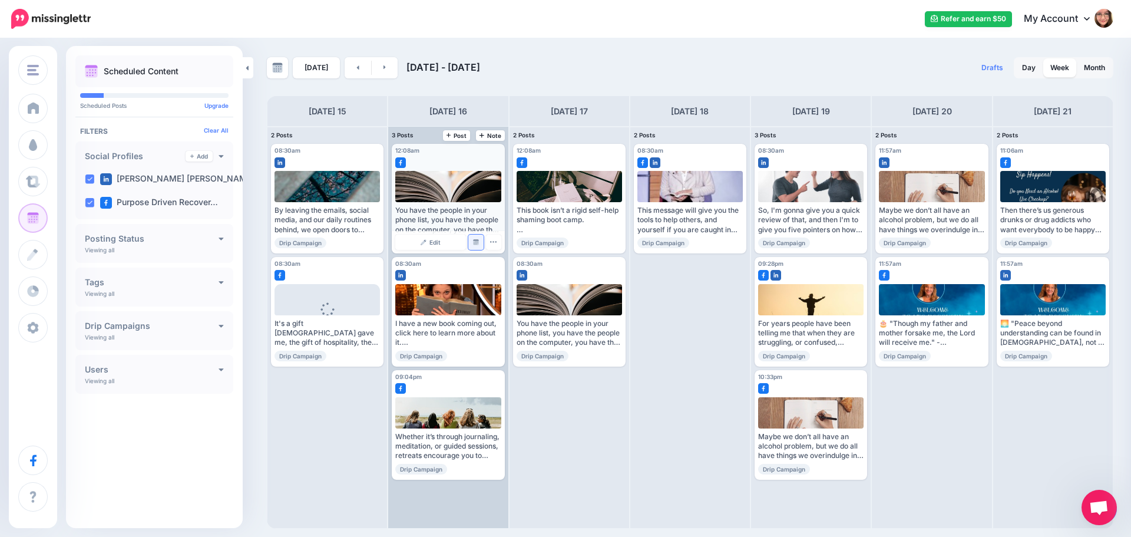
click at [474, 242] on img at bounding box center [476, 242] width 6 height 6
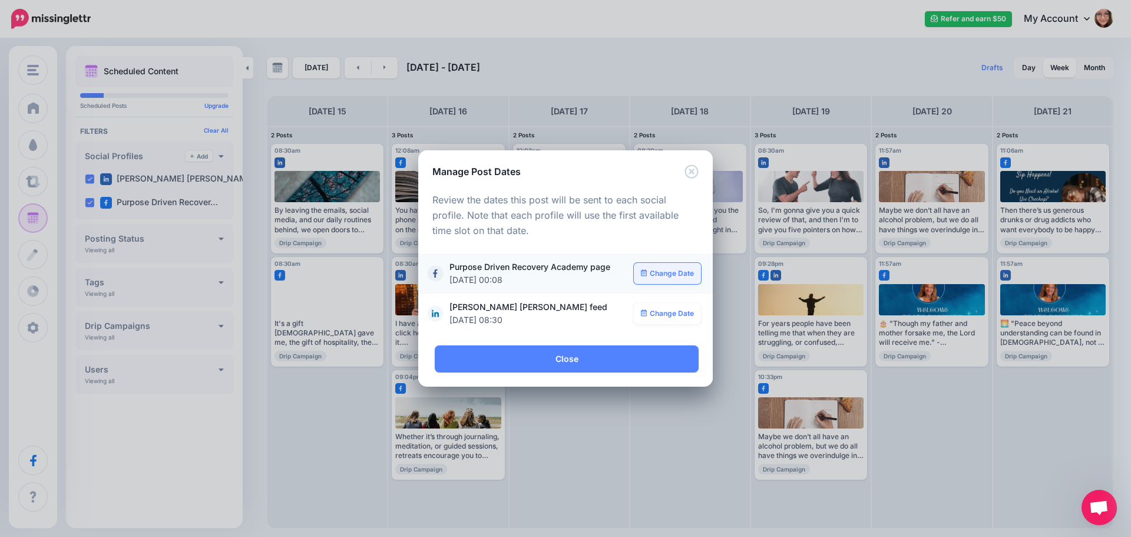
click at [666, 270] on link "Change Date" at bounding box center [668, 273] width 68 height 21
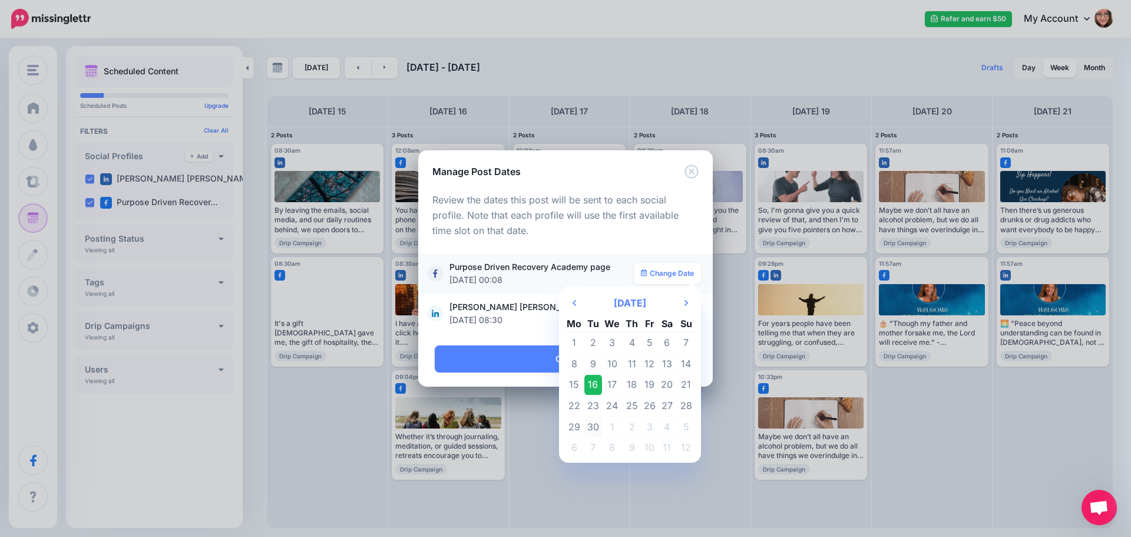
click at [598, 425] on td "30" at bounding box center [593, 426] width 18 height 21
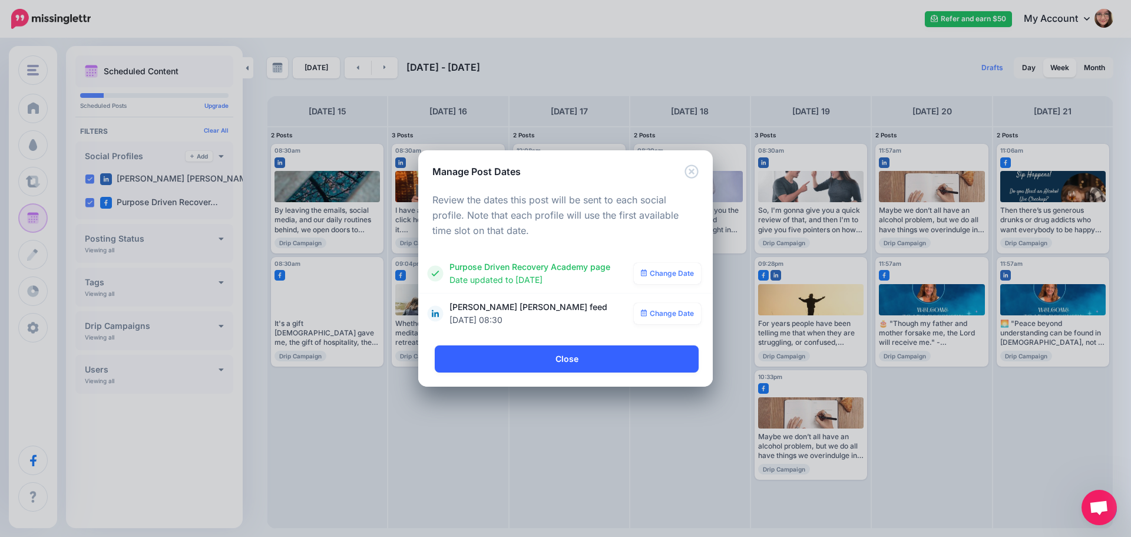
click at [593, 360] on link "Close" at bounding box center [567, 358] width 264 height 27
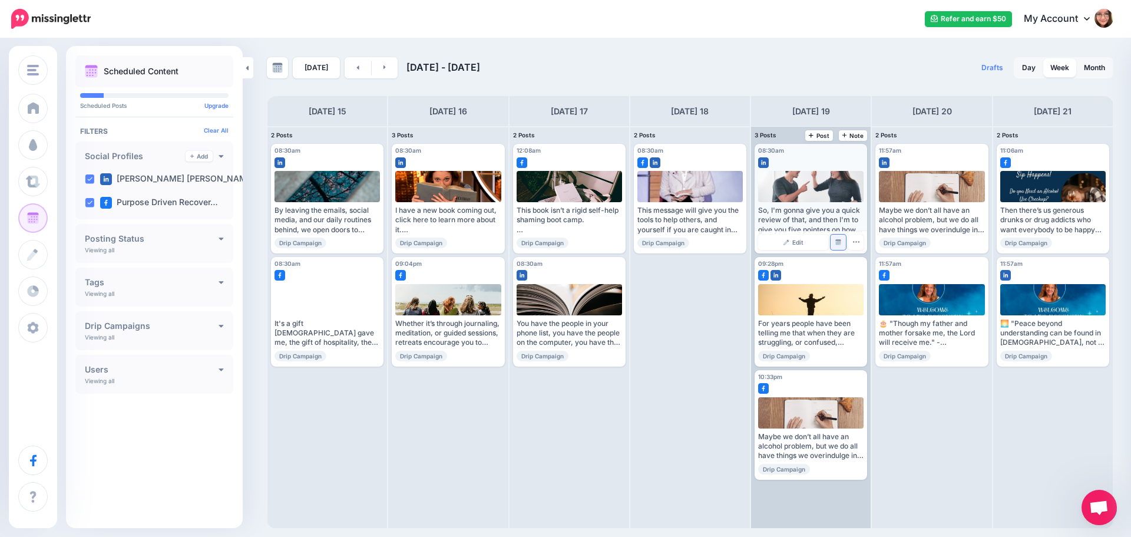
click at [839, 240] on img at bounding box center [838, 242] width 6 height 6
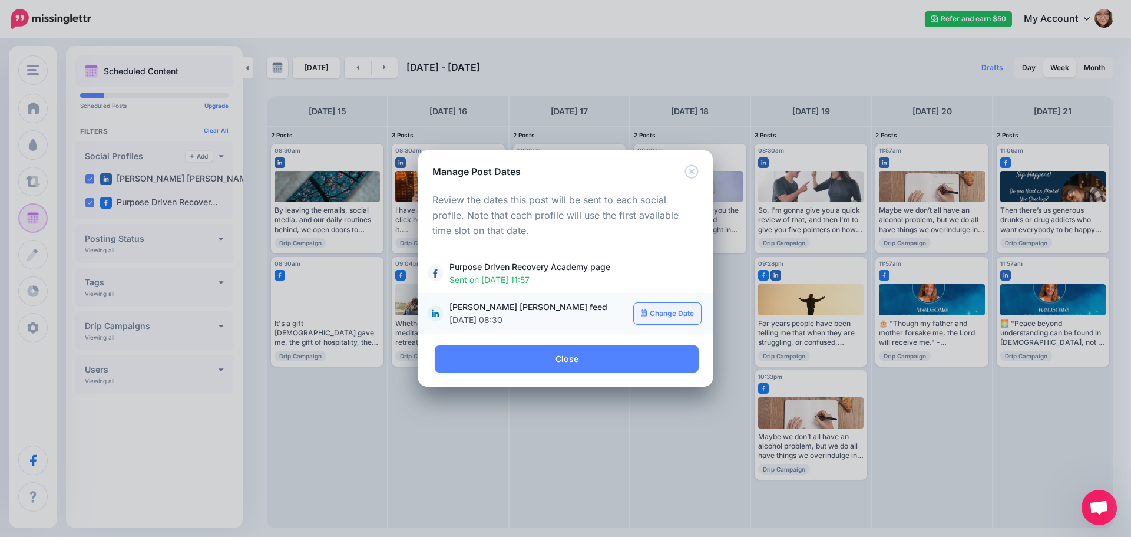
click at [673, 315] on link "Change Date" at bounding box center [668, 313] width 68 height 21
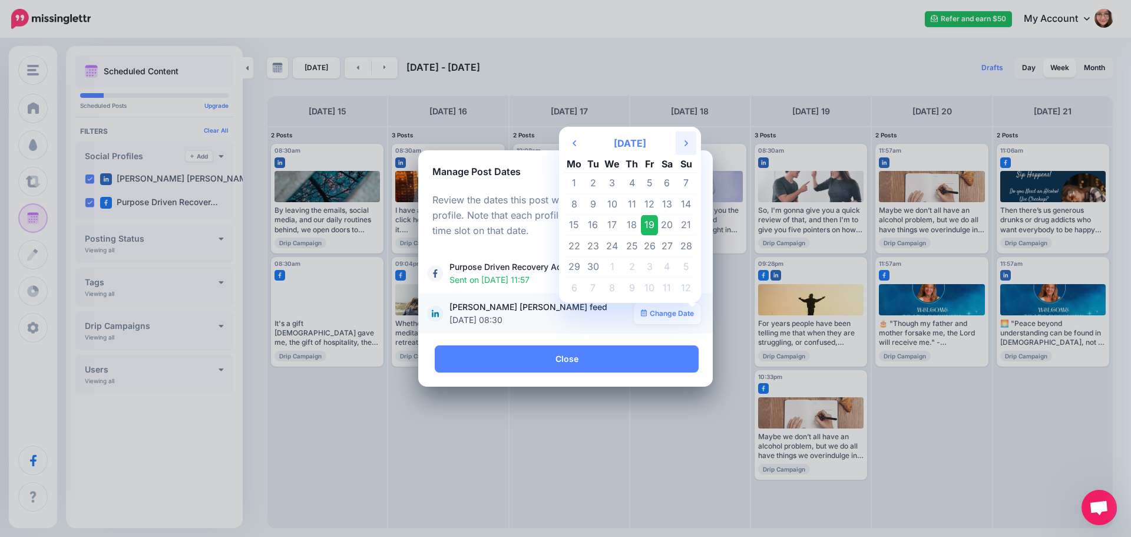
click at [683, 144] on th "Next Month" at bounding box center [686, 143] width 21 height 24
click at [592, 267] on td "28" at bounding box center [593, 266] width 18 height 21
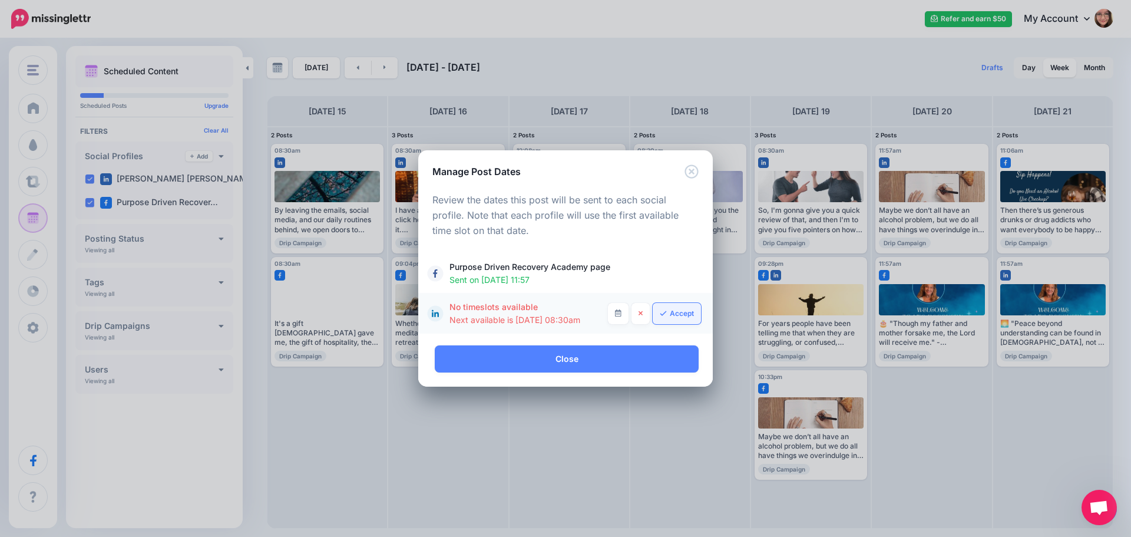
click at [672, 313] on link "Accept" at bounding box center [677, 313] width 48 height 21
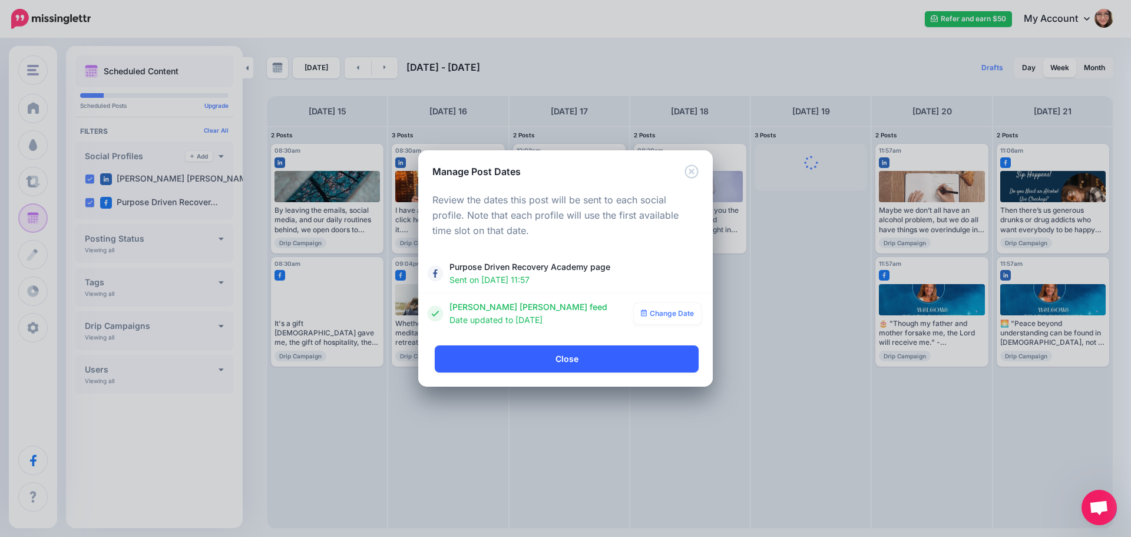
click at [575, 364] on link "Close" at bounding box center [567, 358] width 264 height 27
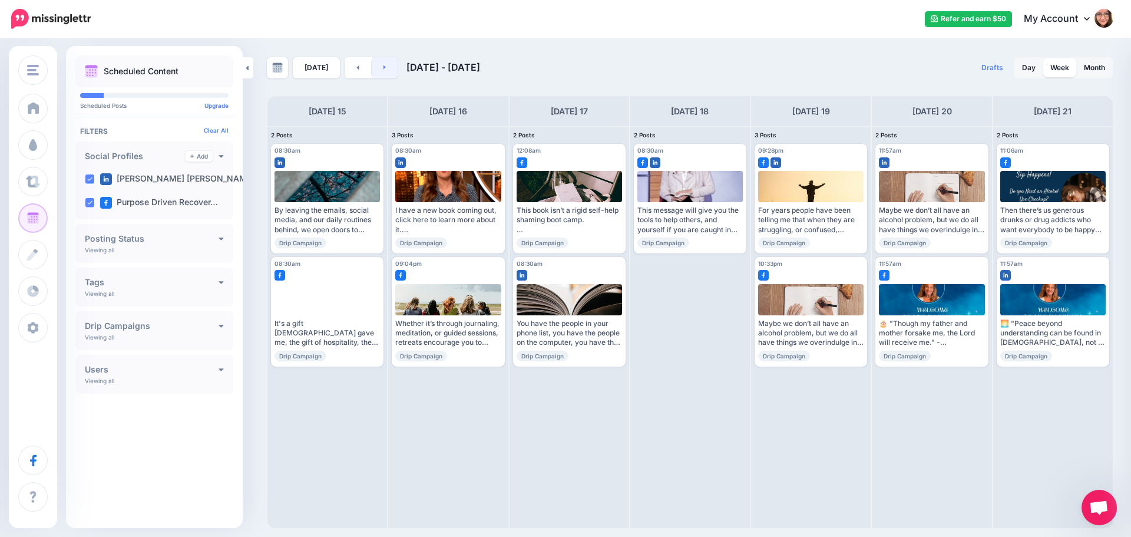
click at [381, 72] on link at bounding box center [385, 67] width 27 height 21
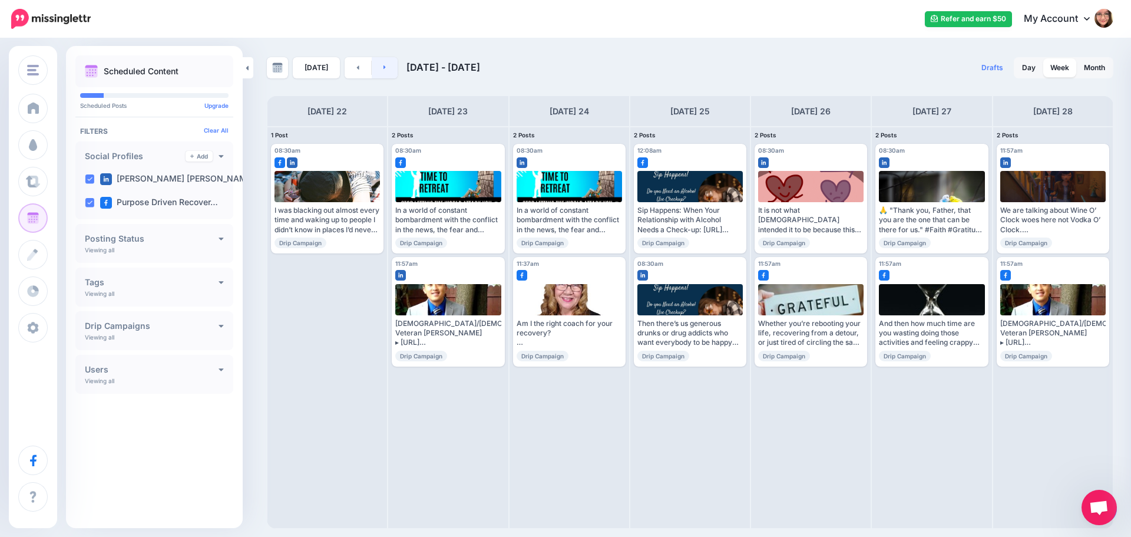
click at [384, 67] on link at bounding box center [385, 67] width 27 height 21
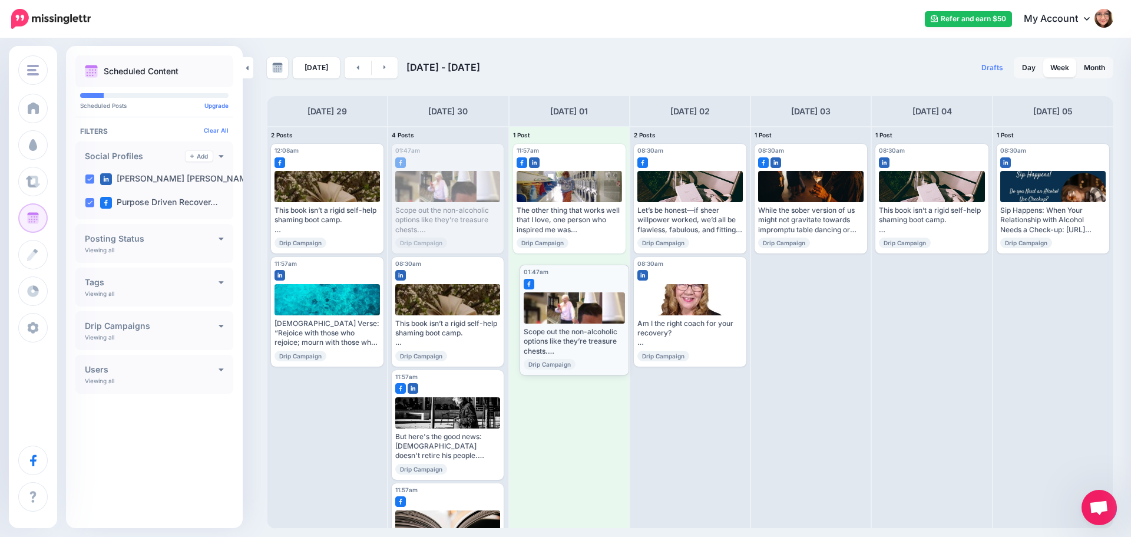
drag, startPoint x: 465, startPoint y: 220, endPoint x: 593, endPoint y: 340, distance: 175.8
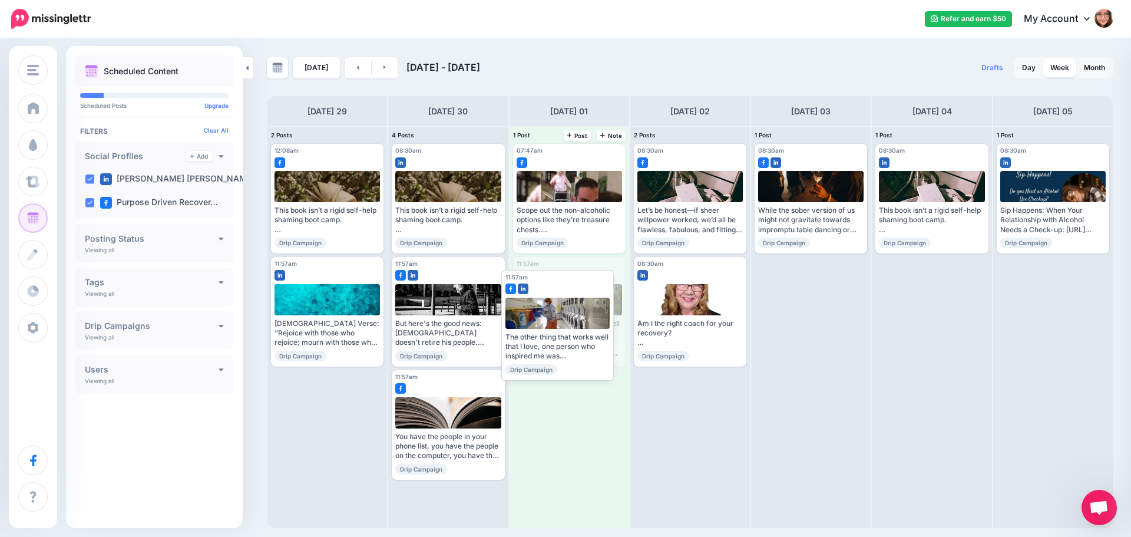
drag, startPoint x: 594, startPoint y: 273, endPoint x: 586, endPoint y: 259, distance: 15.9
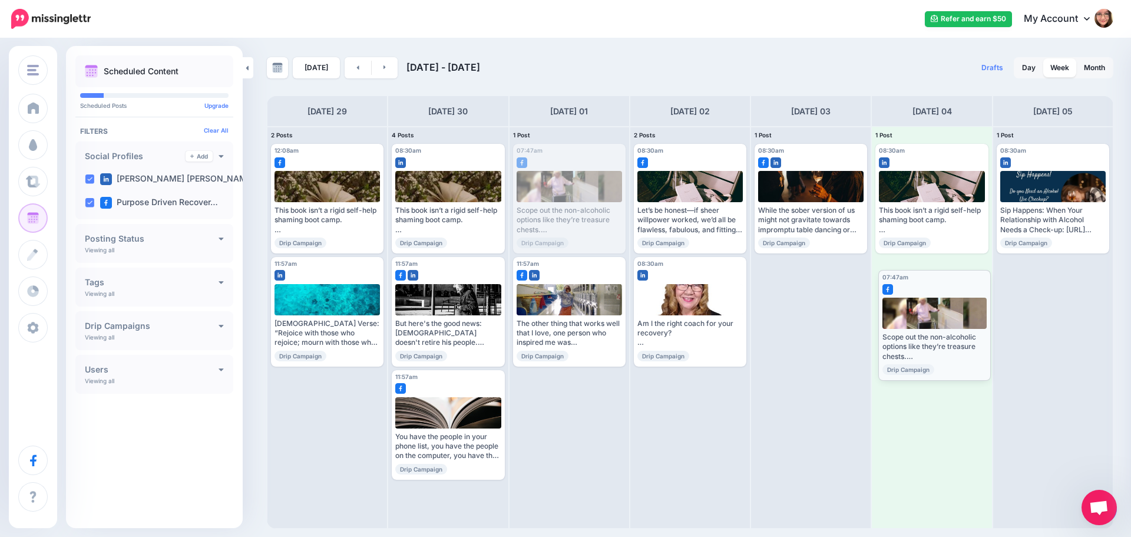
drag, startPoint x: 581, startPoint y: 160, endPoint x: 946, endPoint y: 286, distance: 386.4
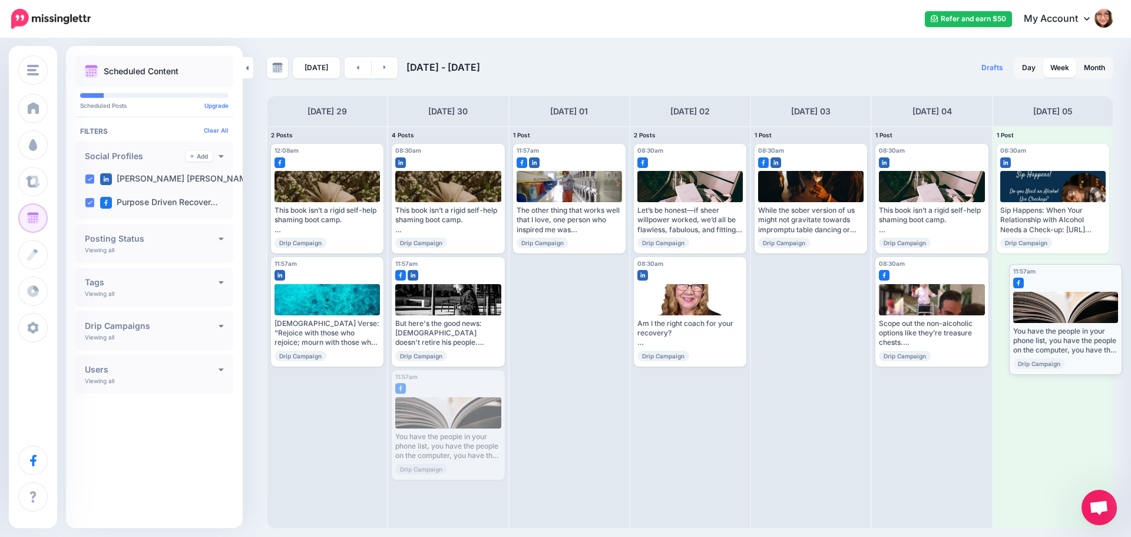
drag, startPoint x: 441, startPoint y: 386, endPoint x: 1059, endPoint y: 280, distance: 626.4
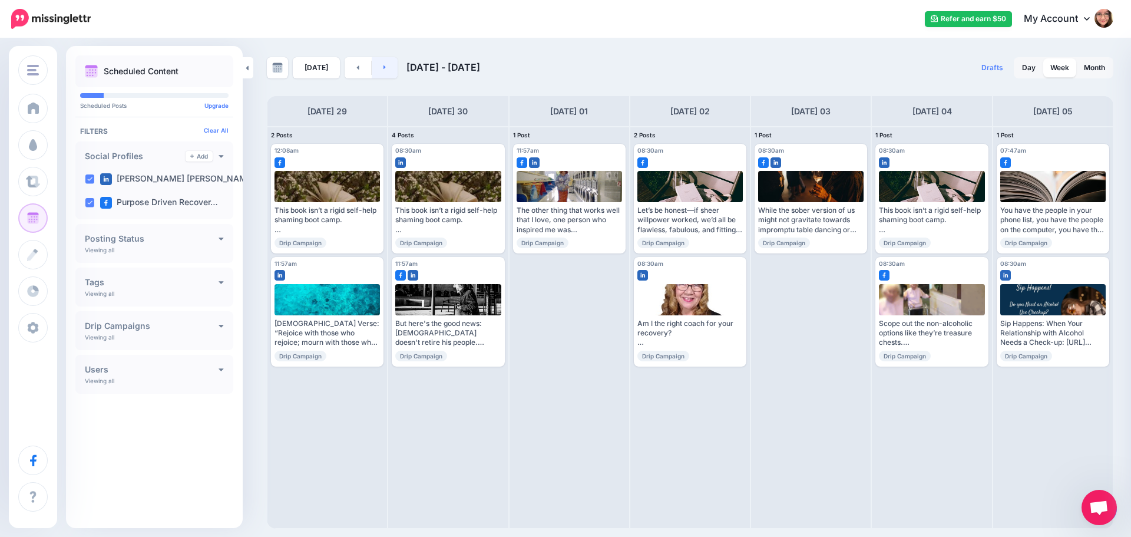
click at [384, 72] on link at bounding box center [385, 67] width 27 height 21
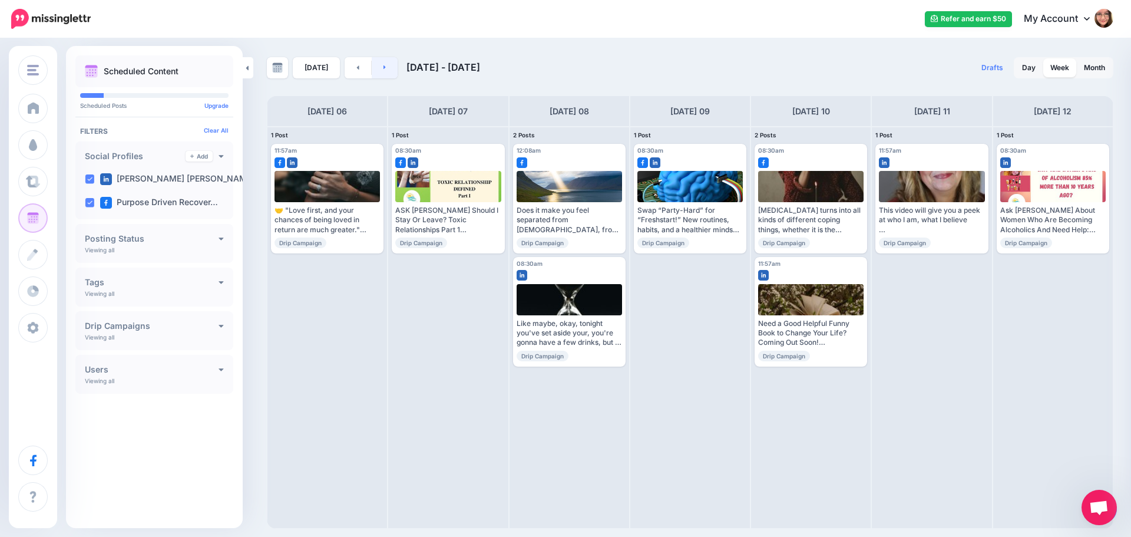
click at [386, 65] on link at bounding box center [385, 67] width 27 height 21
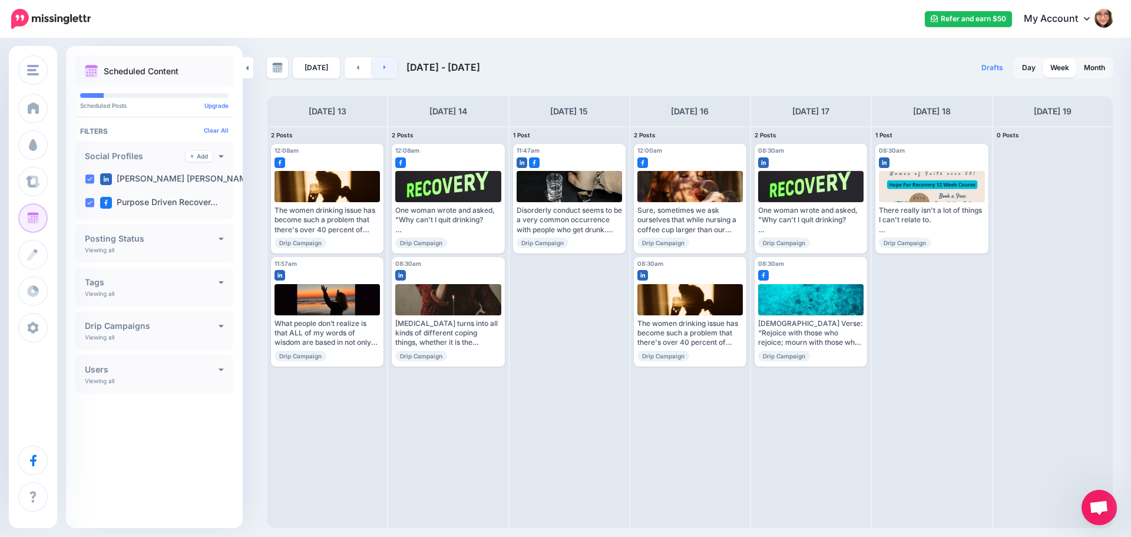
click at [386, 67] on link at bounding box center [385, 67] width 27 height 21
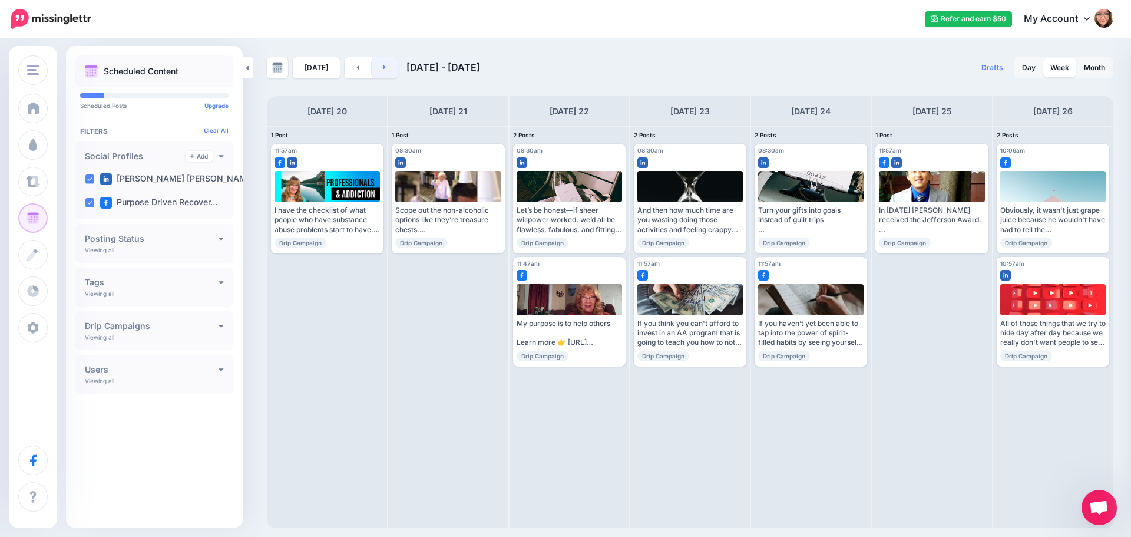
click at [385, 67] on link at bounding box center [385, 67] width 27 height 21
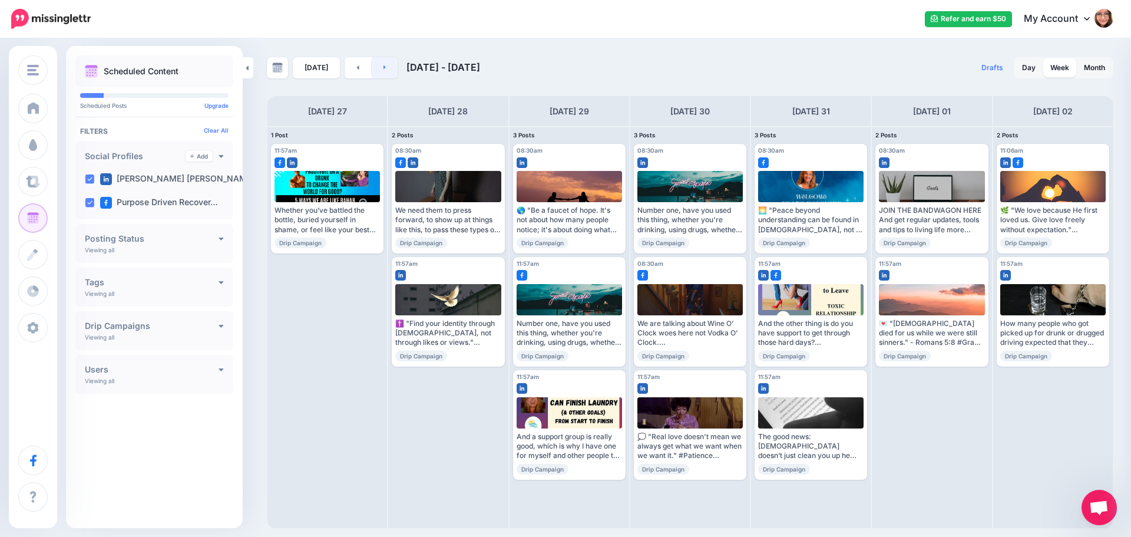
click at [386, 69] on link at bounding box center [385, 67] width 27 height 21
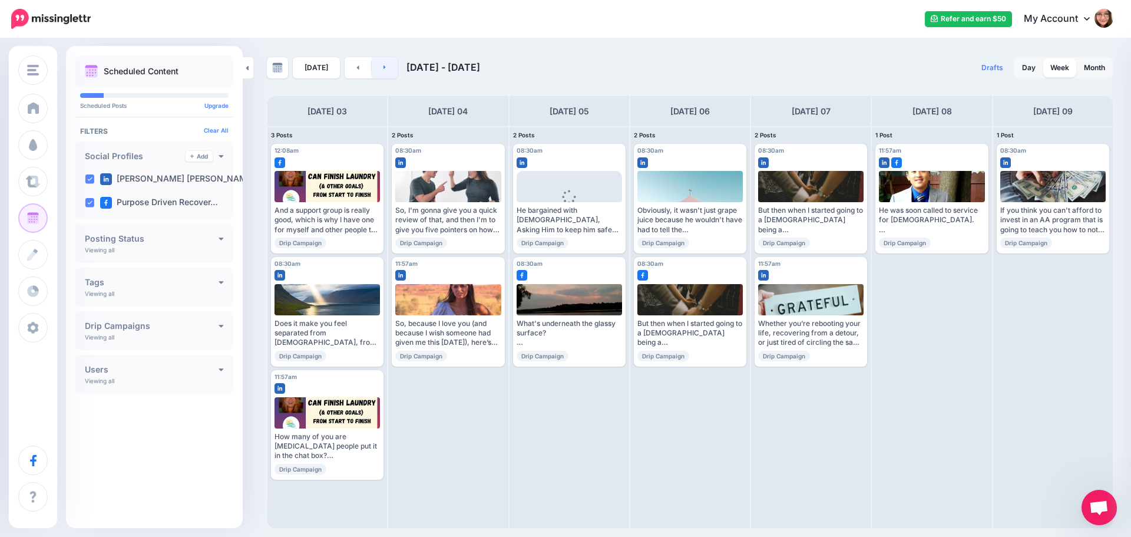
click at [386, 69] on link at bounding box center [385, 67] width 27 height 21
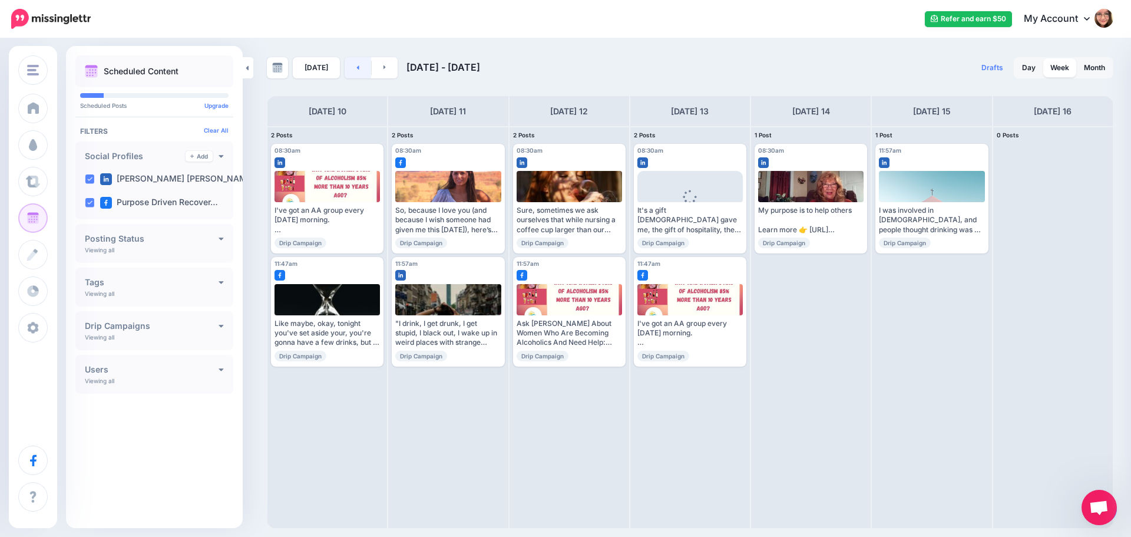
click at [353, 70] on link at bounding box center [358, 67] width 27 height 21
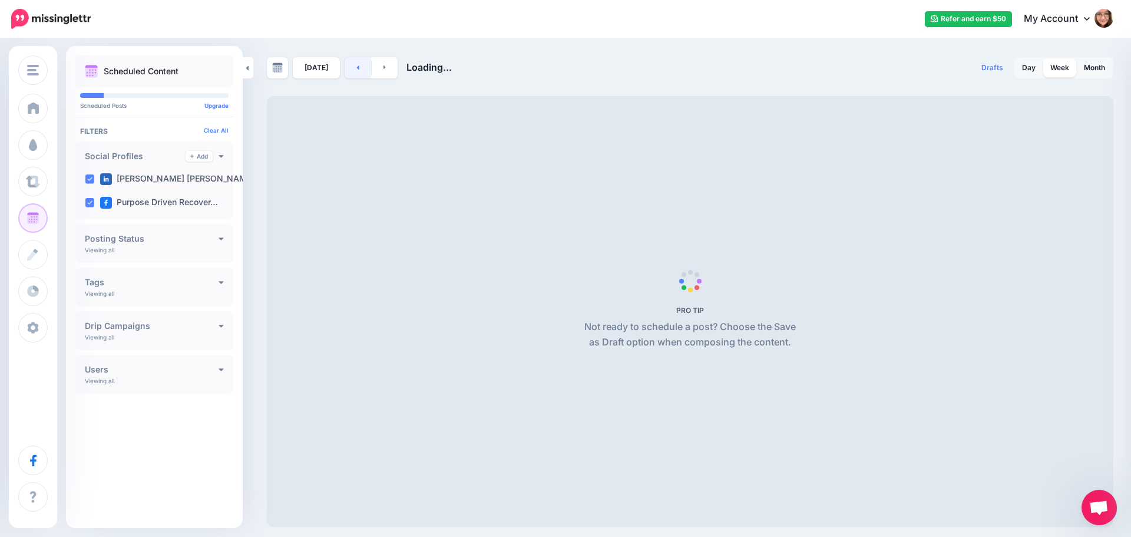
click at [353, 70] on link at bounding box center [358, 67] width 27 height 21
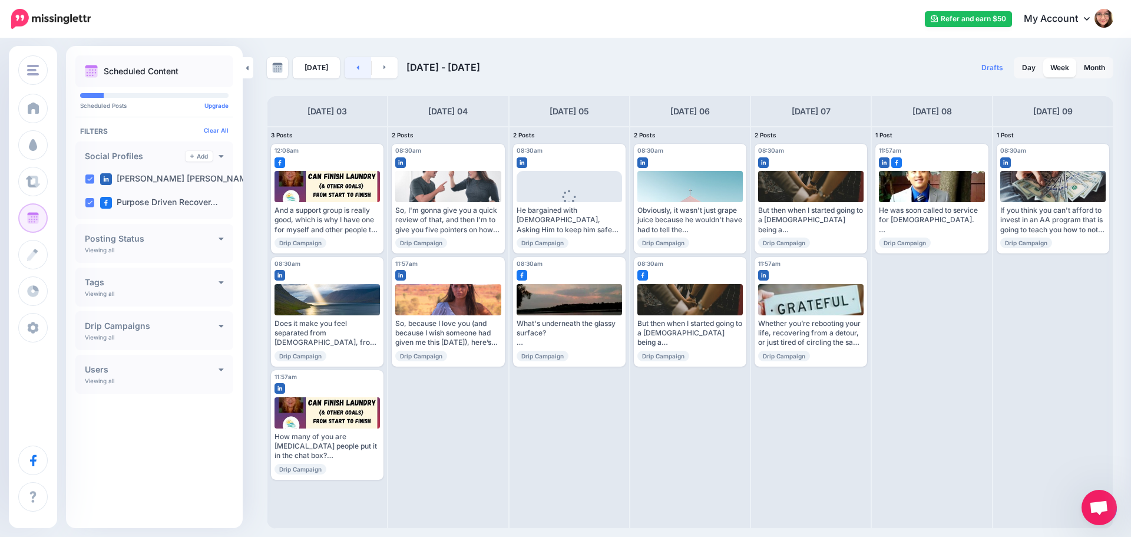
click at [352, 70] on link at bounding box center [358, 67] width 27 height 21
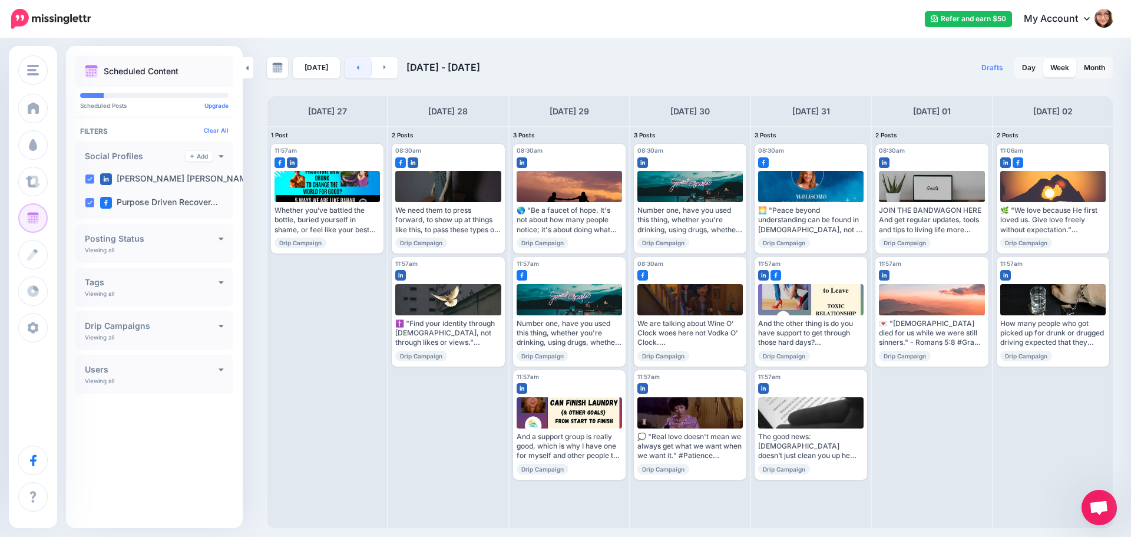
click at [358, 70] on link at bounding box center [358, 67] width 27 height 21
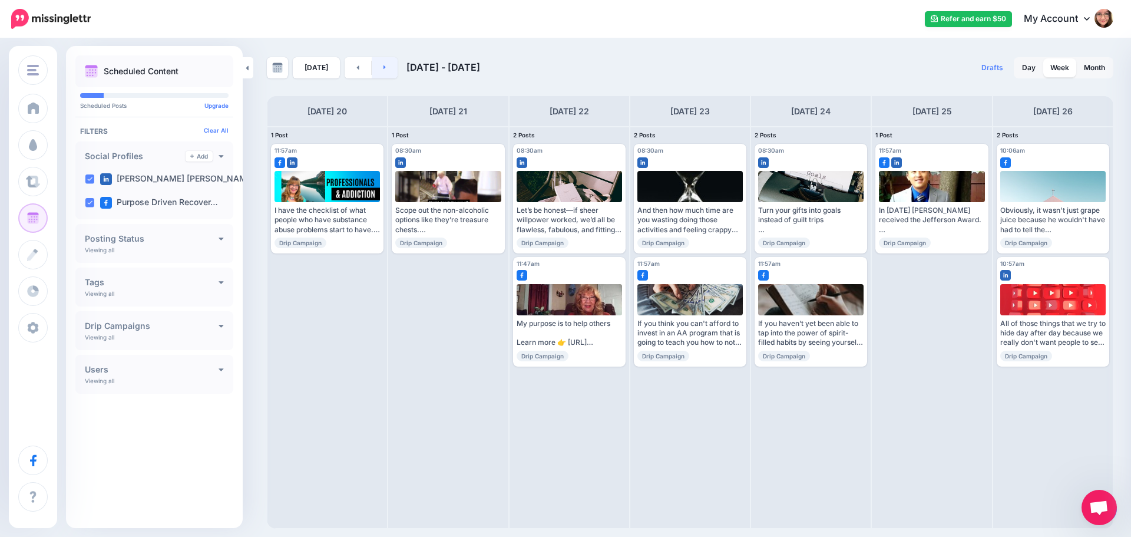
click at [377, 68] on link at bounding box center [385, 67] width 27 height 21
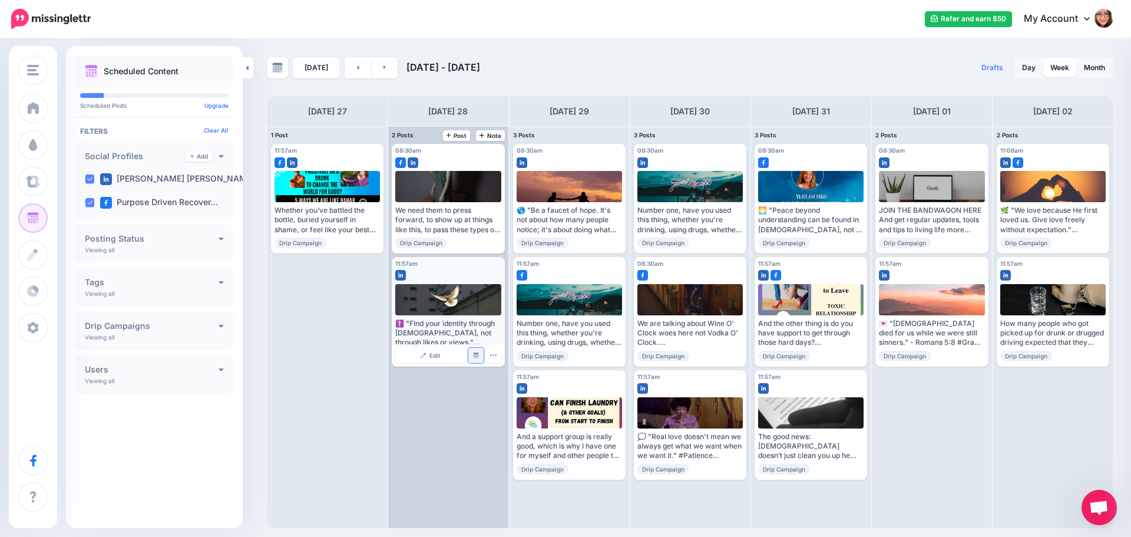
click at [478, 355] on img at bounding box center [476, 355] width 6 height 6
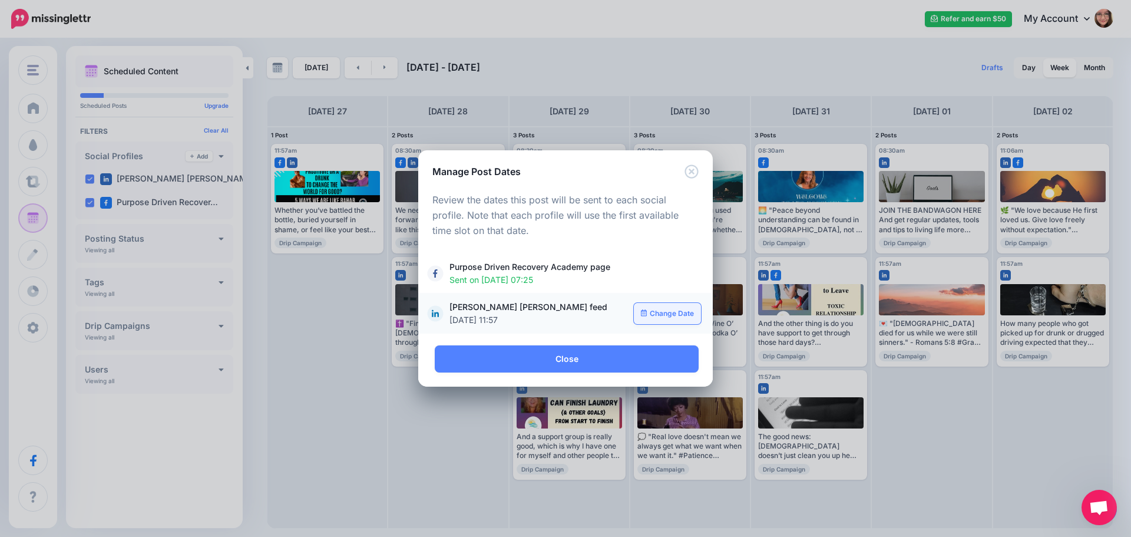
click at [644, 314] on icon at bounding box center [644, 312] width 6 height 7
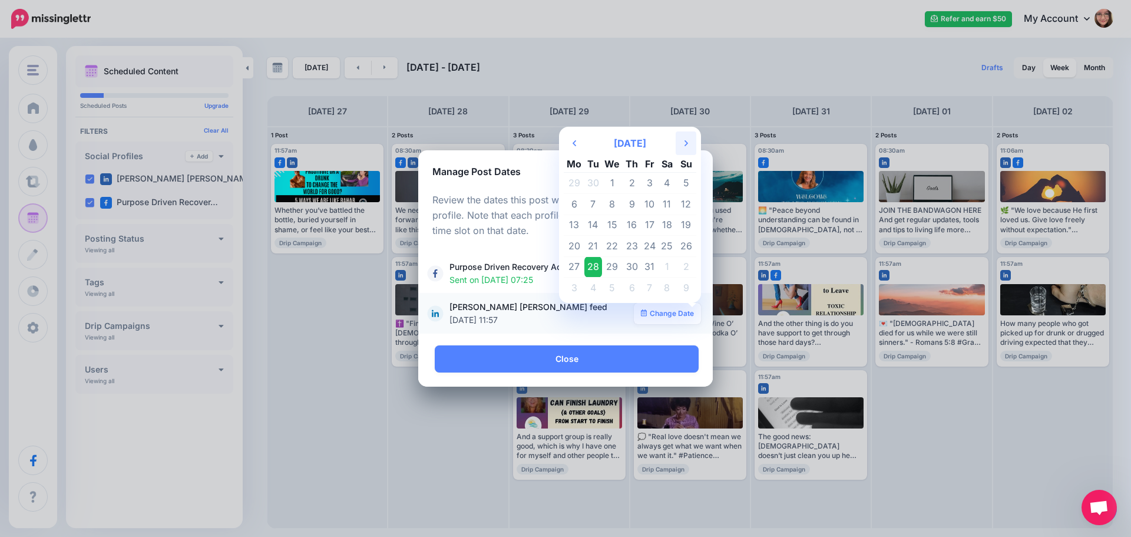
click at [688, 149] on th "Next Month" at bounding box center [686, 143] width 21 height 24
click at [684, 229] on td "16" at bounding box center [686, 224] width 21 height 21
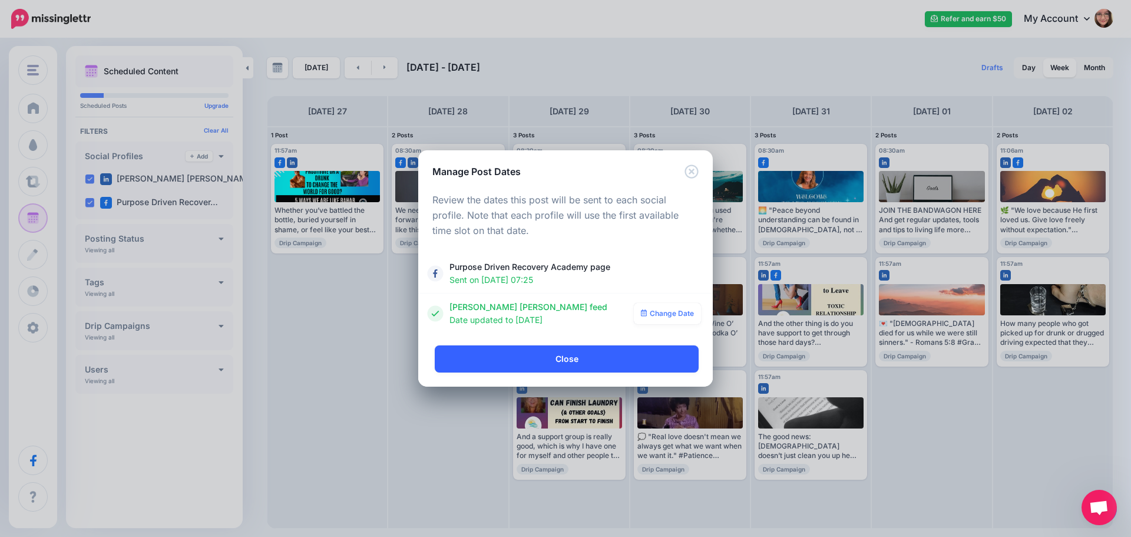
click at [544, 368] on link "Close" at bounding box center [567, 358] width 264 height 27
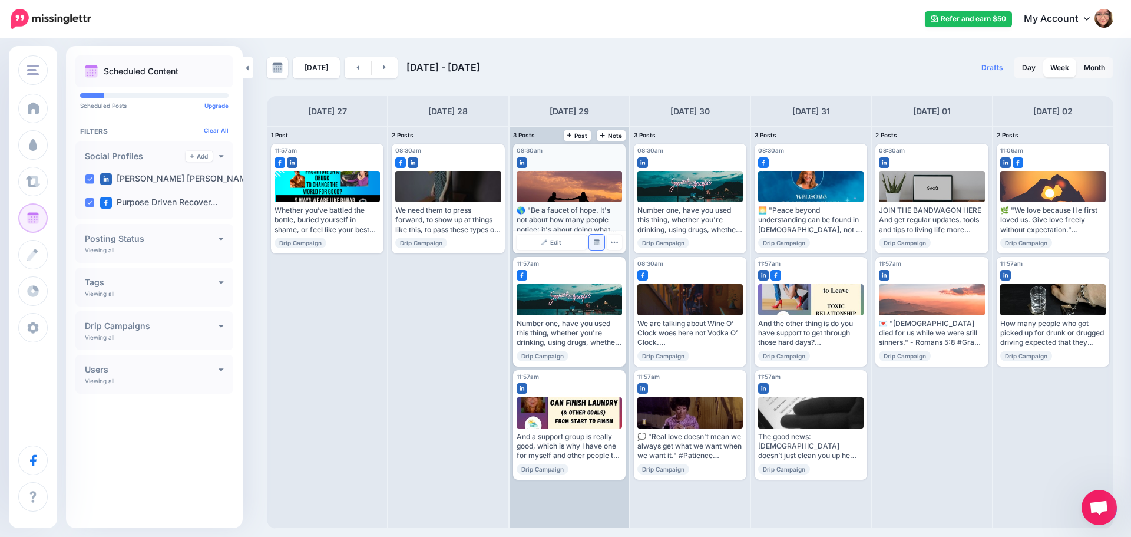
click at [597, 244] on img at bounding box center [597, 242] width 6 height 6
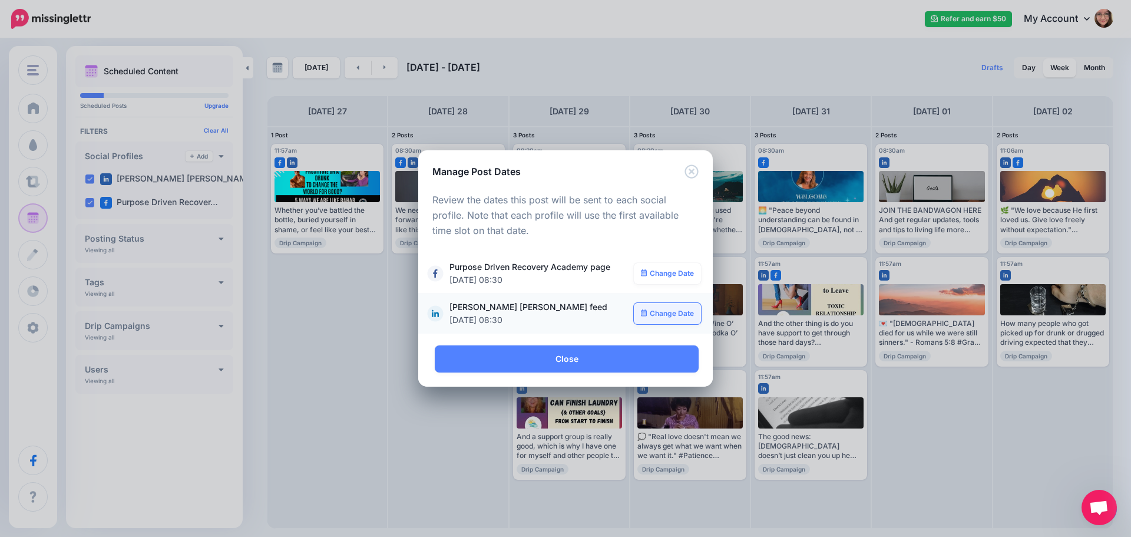
click at [674, 309] on link "Change Date" at bounding box center [668, 313] width 68 height 21
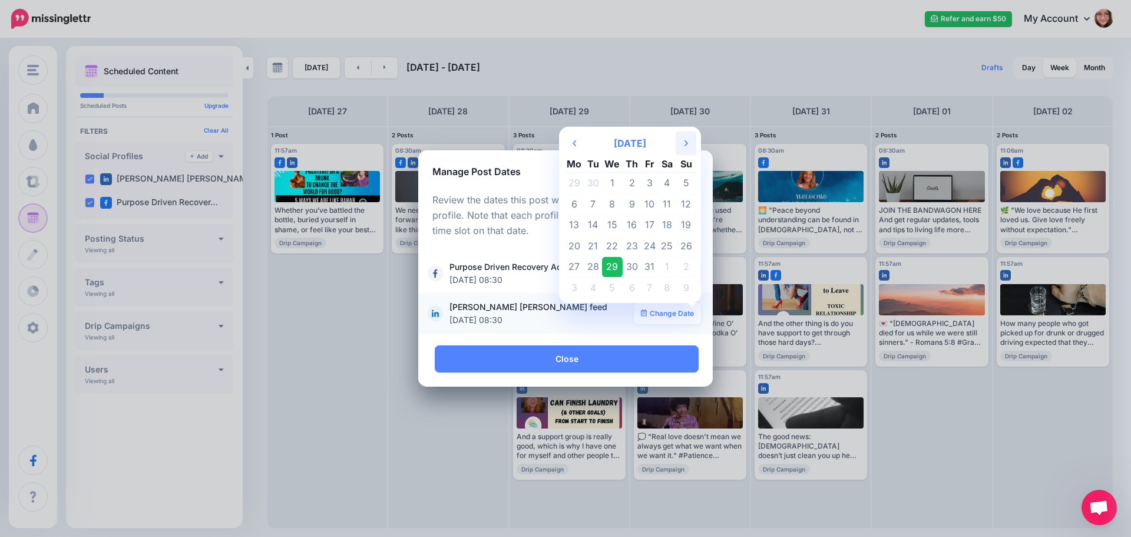
click at [684, 146] on icon "Next Month" at bounding box center [686, 142] width 4 height 9
click at [571, 244] on td "17" at bounding box center [574, 246] width 21 height 21
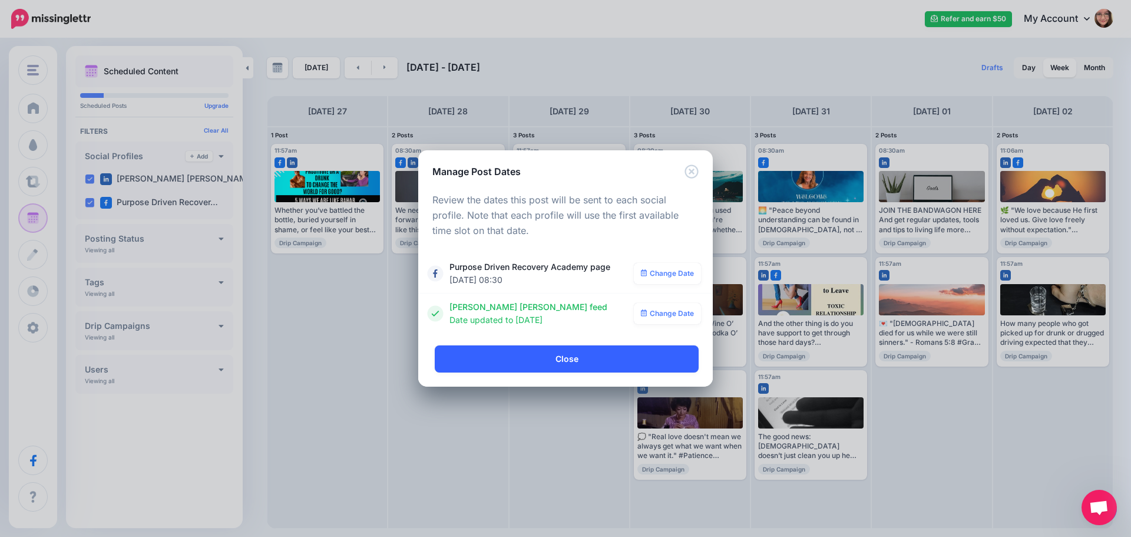
click at [609, 362] on link "Close" at bounding box center [567, 358] width 264 height 27
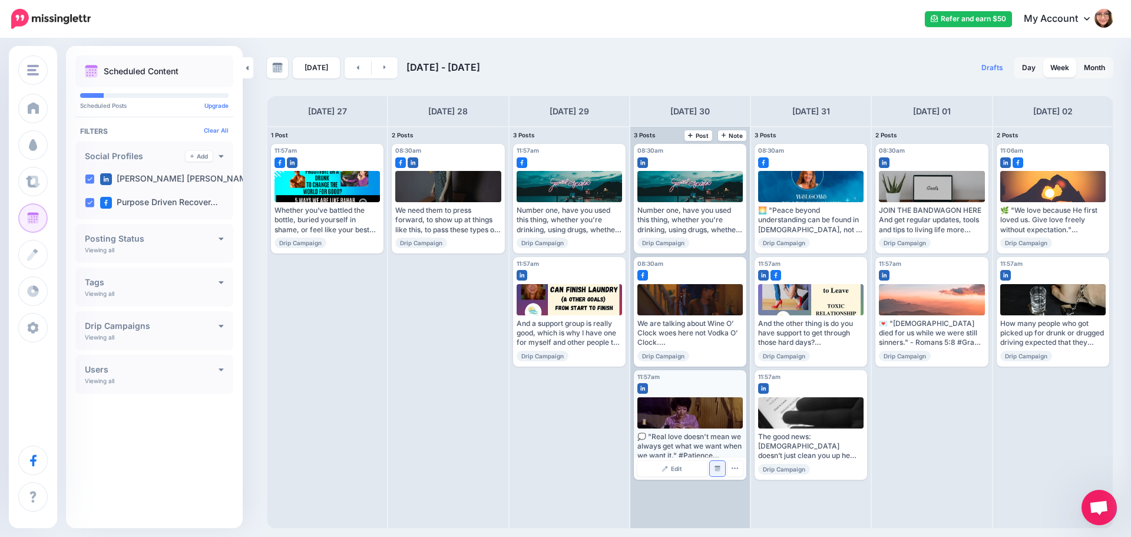
click at [719, 468] on img at bounding box center [718, 468] width 6 height 6
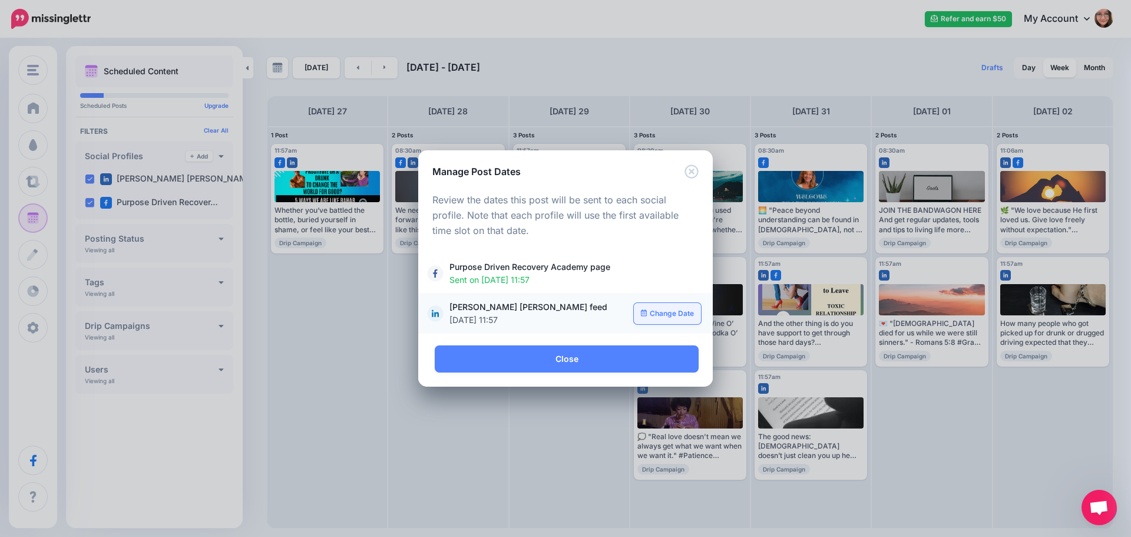
click at [665, 316] on link "Change Date" at bounding box center [668, 313] width 68 height 21
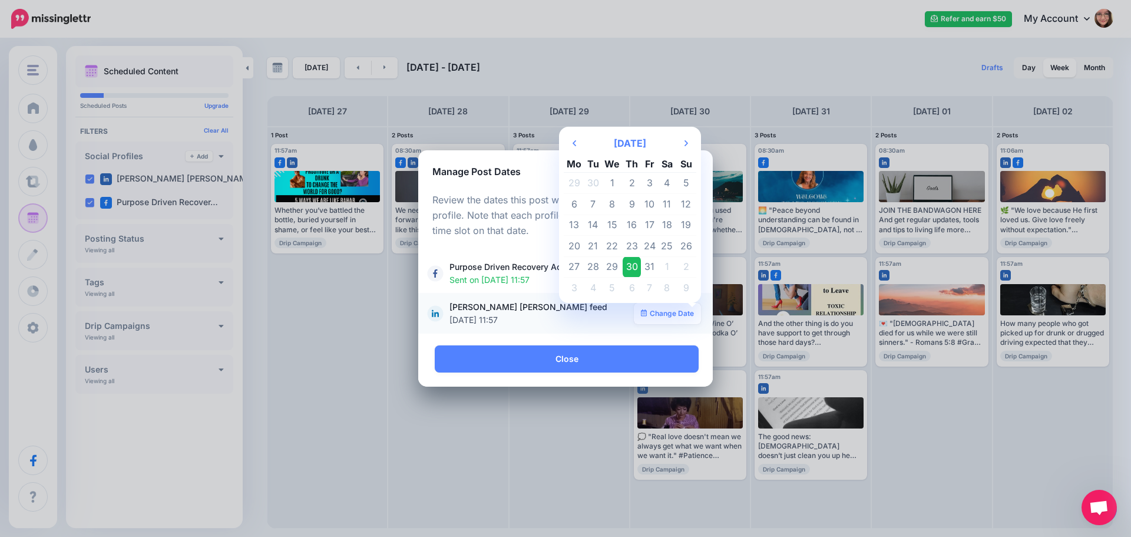
click at [673, 138] on th "[DATE]" at bounding box center [629, 143] width 91 height 24
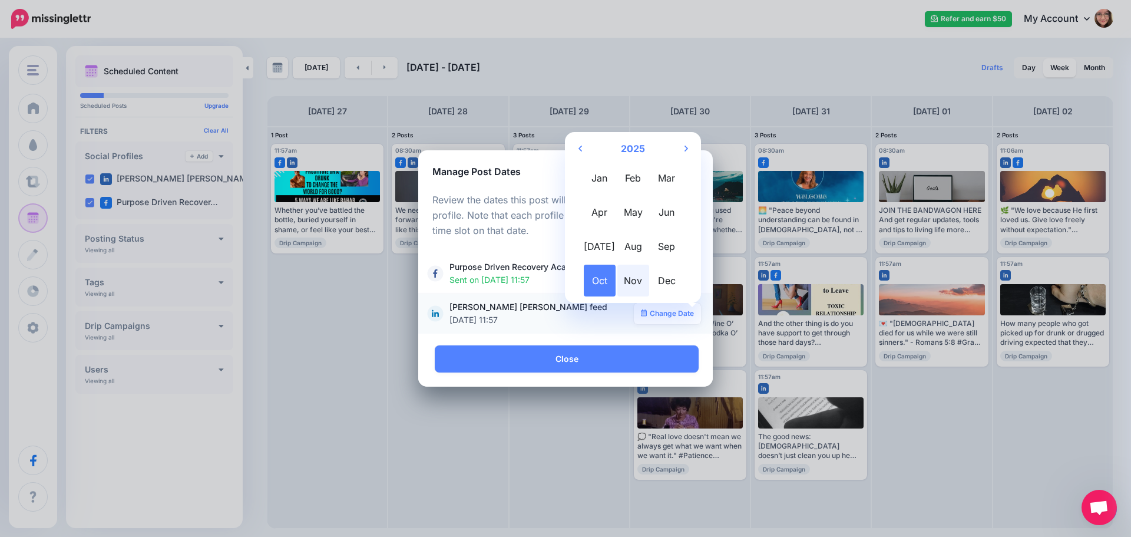
click at [633, 283] on span "Nov" at bounding box center [633, 280] width 32 height 32
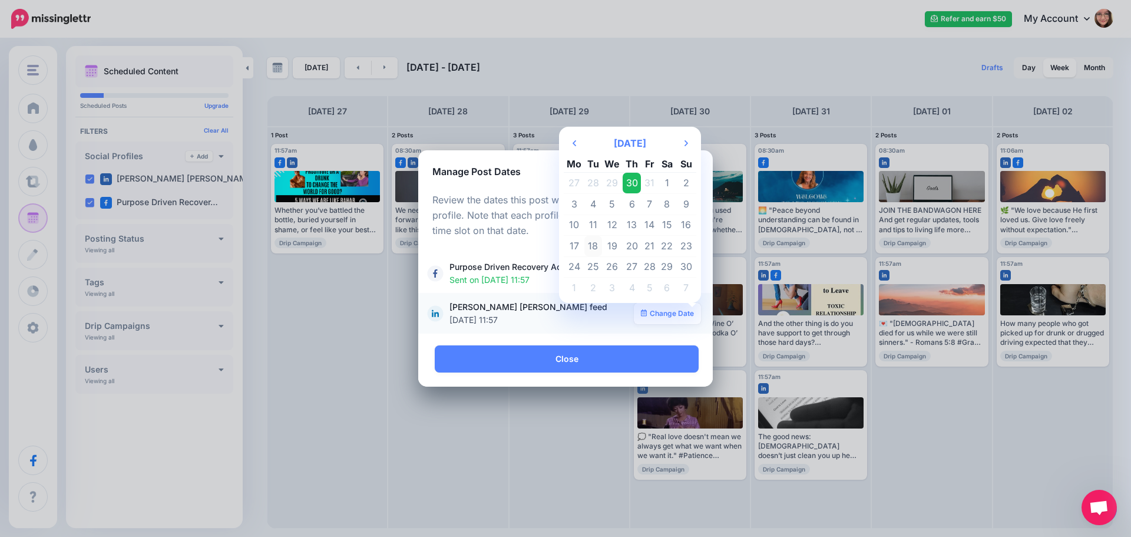
click at [596, 244] on td "18" at bounding box center [593, 246] width 18 height 21
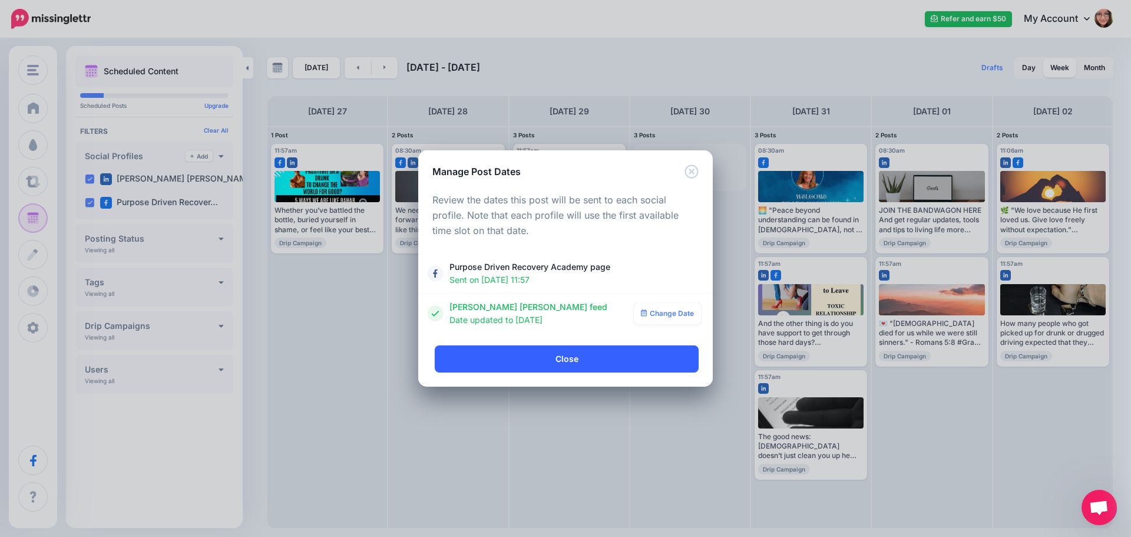
click at [582, 365] on link "Close" at bounding box center [567, 358] width 264 height 27
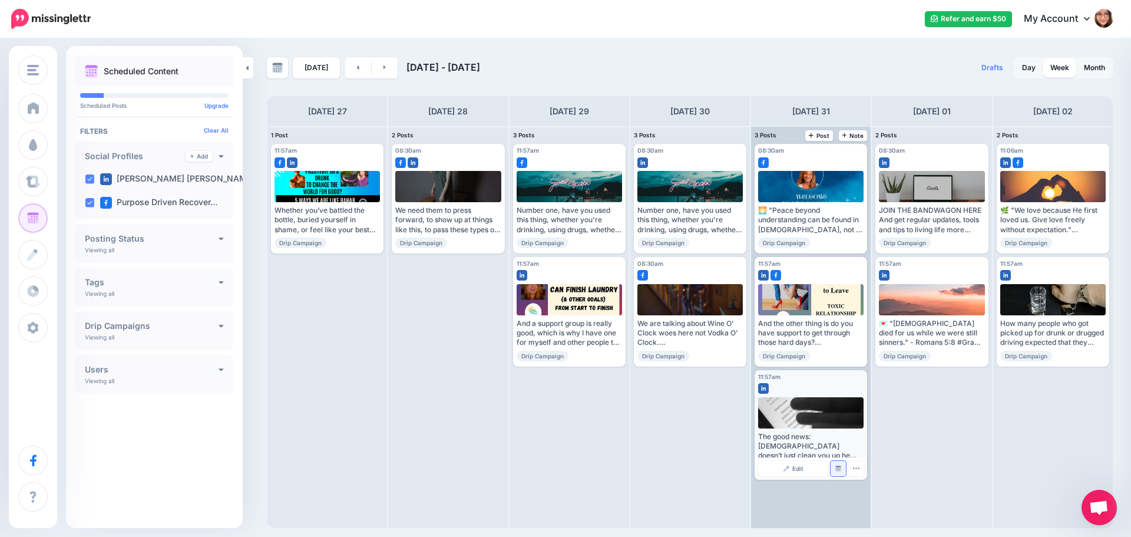
click at [840, 463] on link "Manage Dates" at bounding box center [838, 468] width 15 height 15
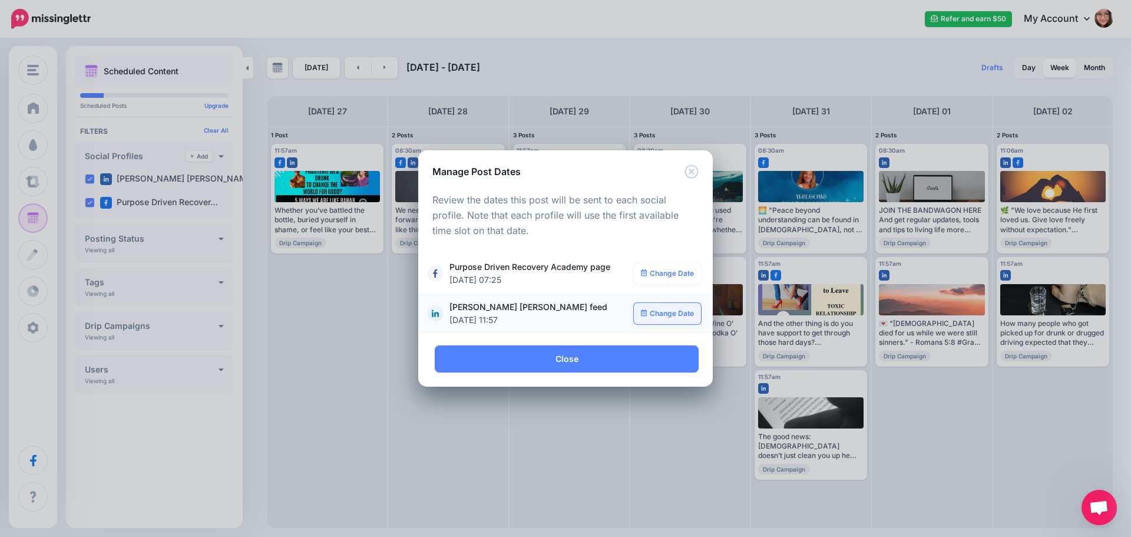
click at [670, 310] on link "Change Date" at bounding box center [668, 313] width 68 height 21
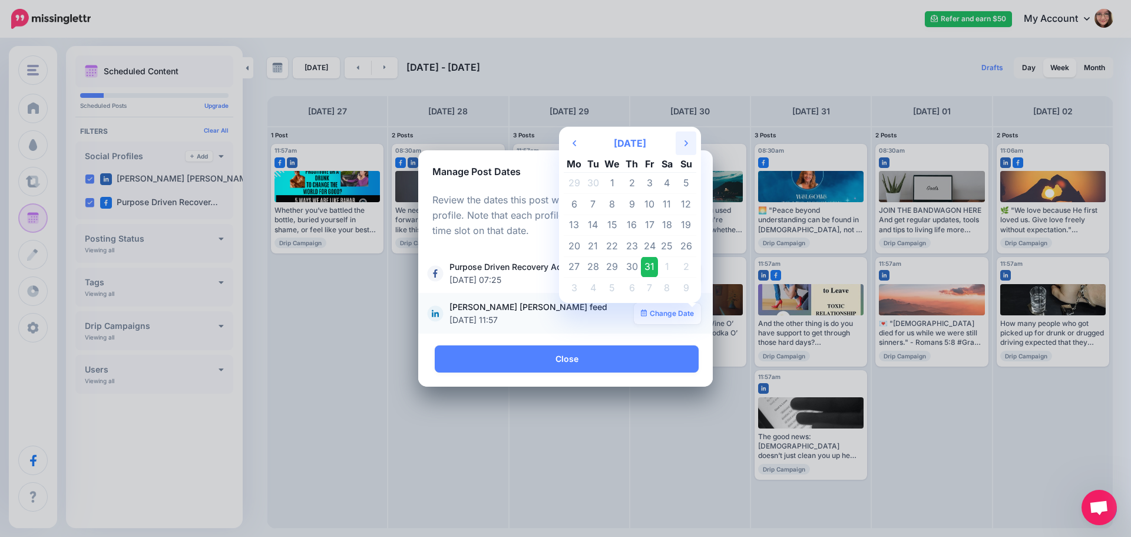
click at [682, 145] on th "Next Month" at bounding box center [686, 143] width 21 height 24
click at [617, 246] on td "19" at bounding box center [612, 246] width 21 height 21
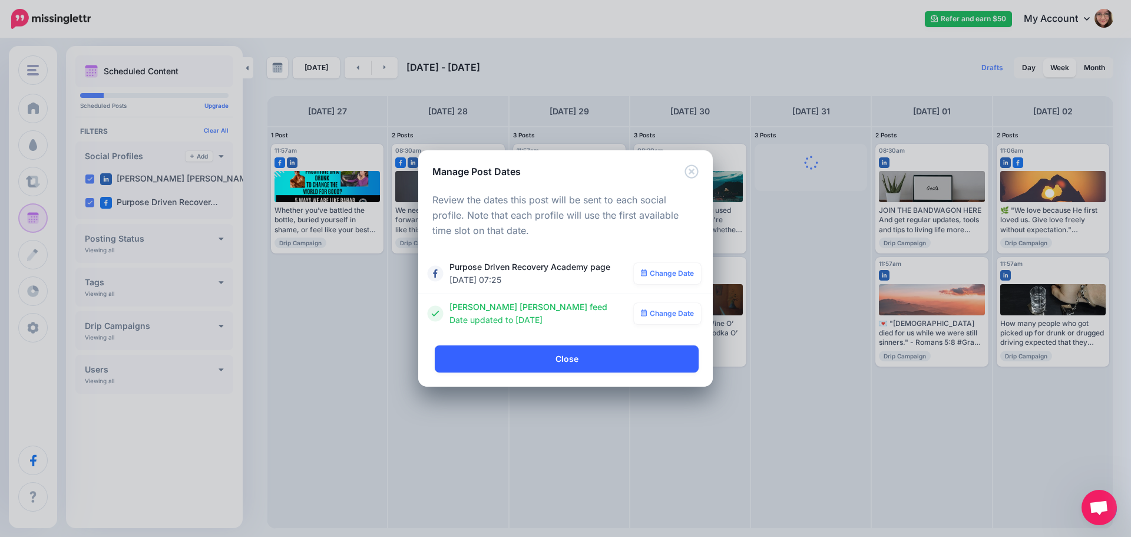
click at [570, 359] on link "Close" at bounding box center [567, 358] width 264 height 27
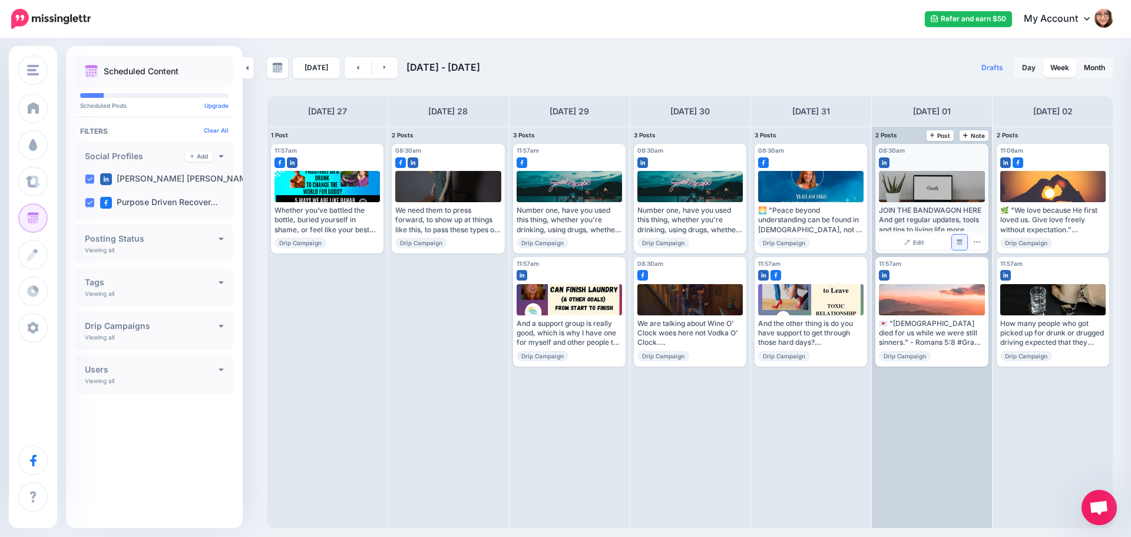
click at [957, 237] on link "Manage Dates" at bounding box center [959, 241] width 15 height 15
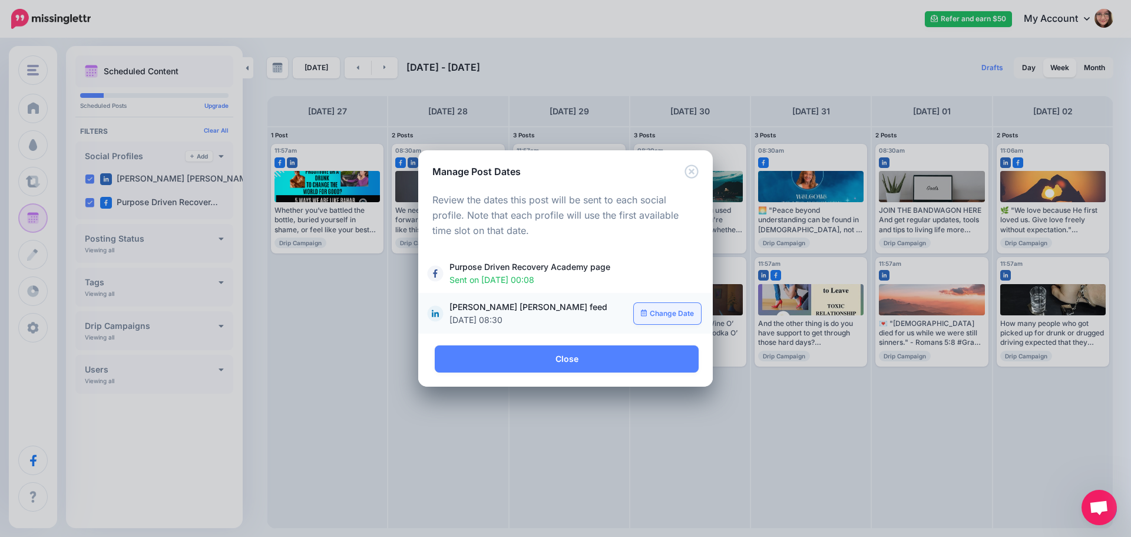
click at [650, 315] on link "Change Date" at bounding box center [668, 313] width 68 height 21
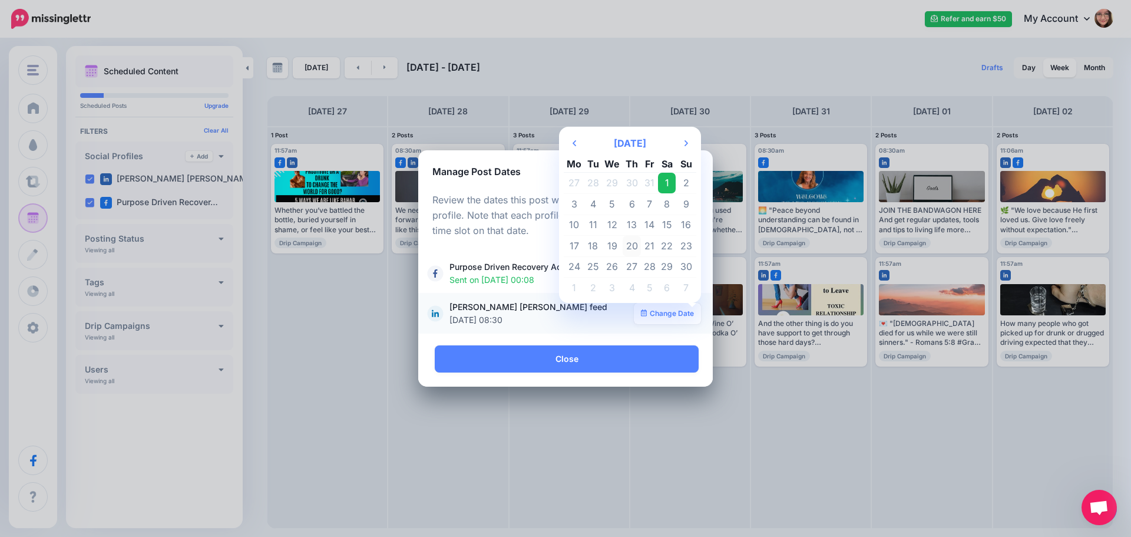
click at [634, 244] on td "20" at bounding box center [632, 246] width 18 height 21
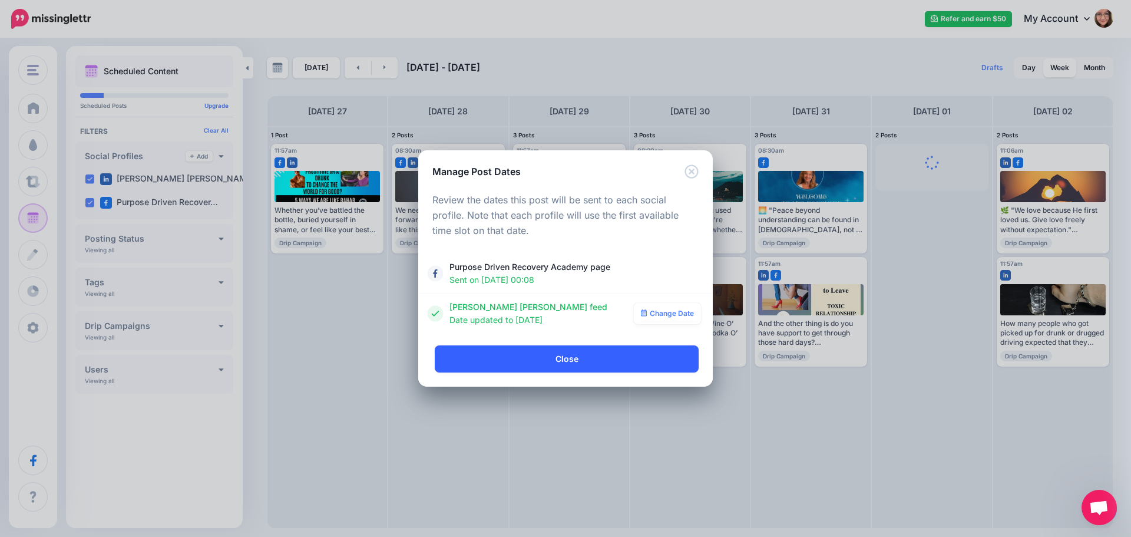
click at [559, 358] on link "Close" at bounding box center [567, 358] width 264 height 27
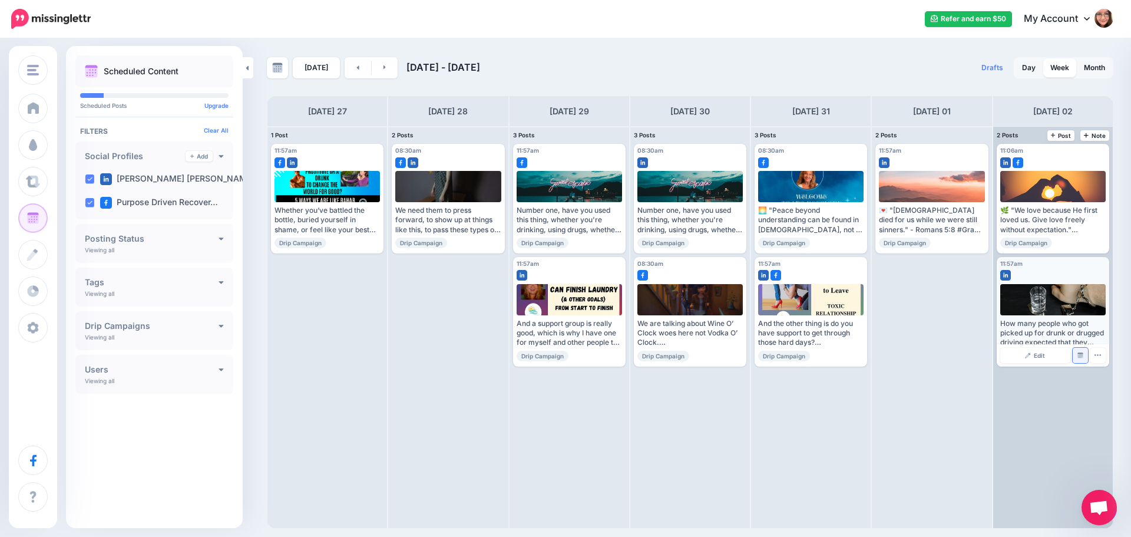
click at [1086, 360] on link "Manage Dates" at bounding box center [1080, 355] width 15 height 15
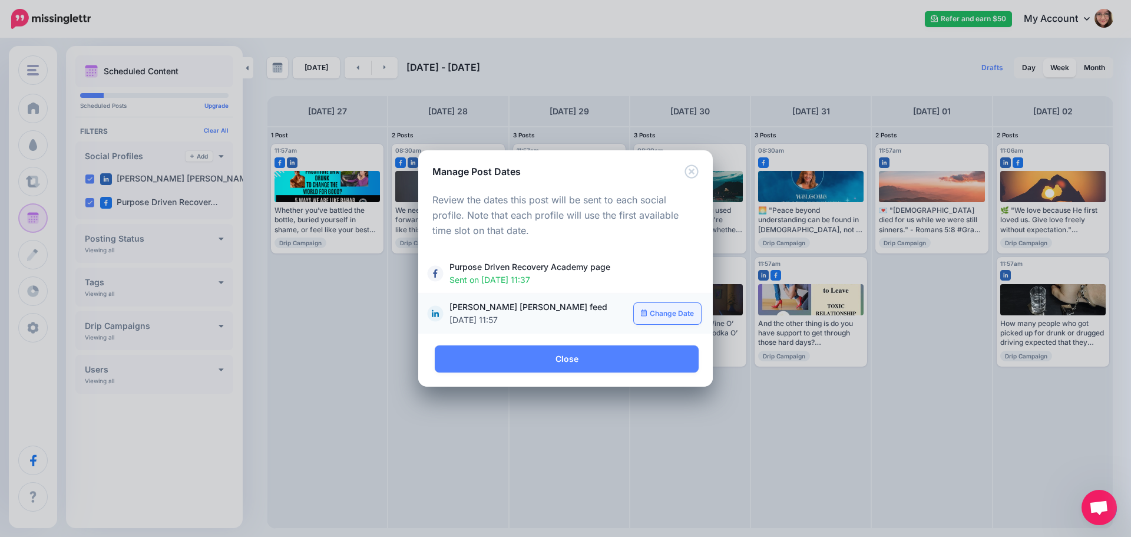
click at [672, 315] on link "Change Date" at bounding box center [668, 313] width 68 height 21
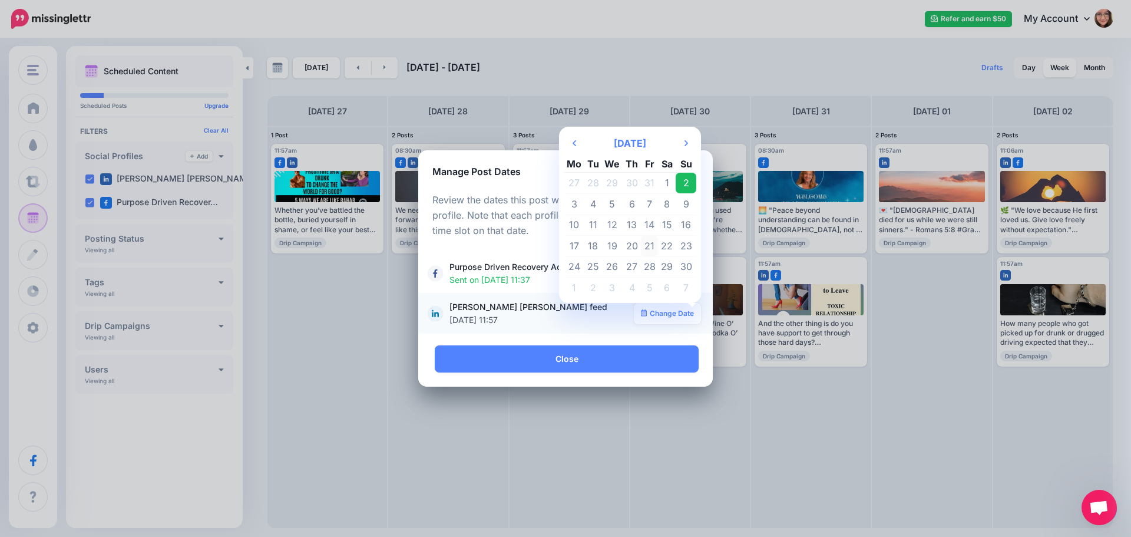
click at [653, 247] on td "21" at bounding box center [650, 246] width 18 height 21
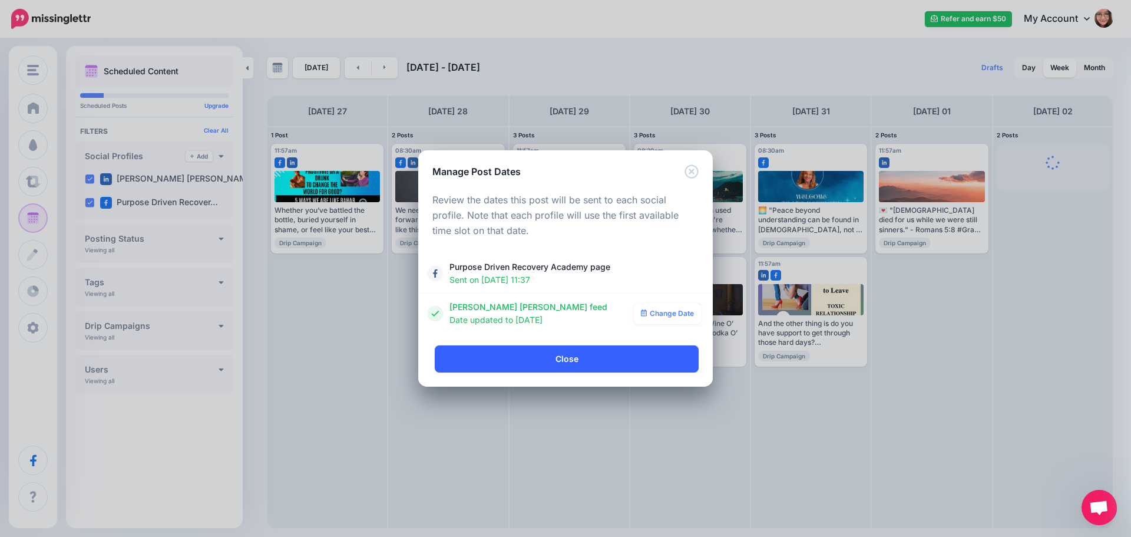
click at [631, 355] on link "Close" at bounding box center [567, 358] width 264 height 27
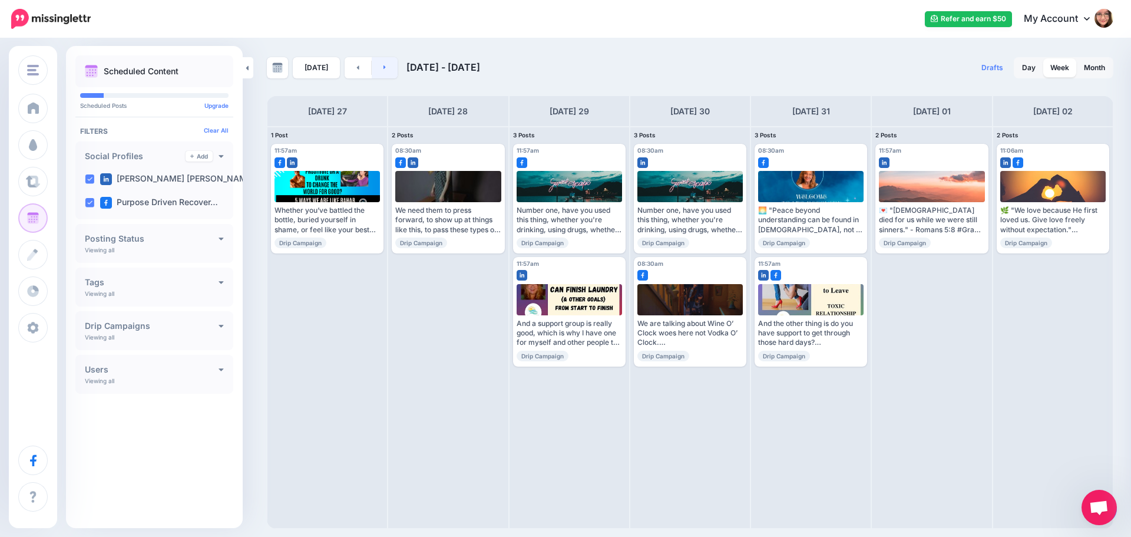
click at [372, 68] on link at bounding box center [385, 67] width 27 height 21
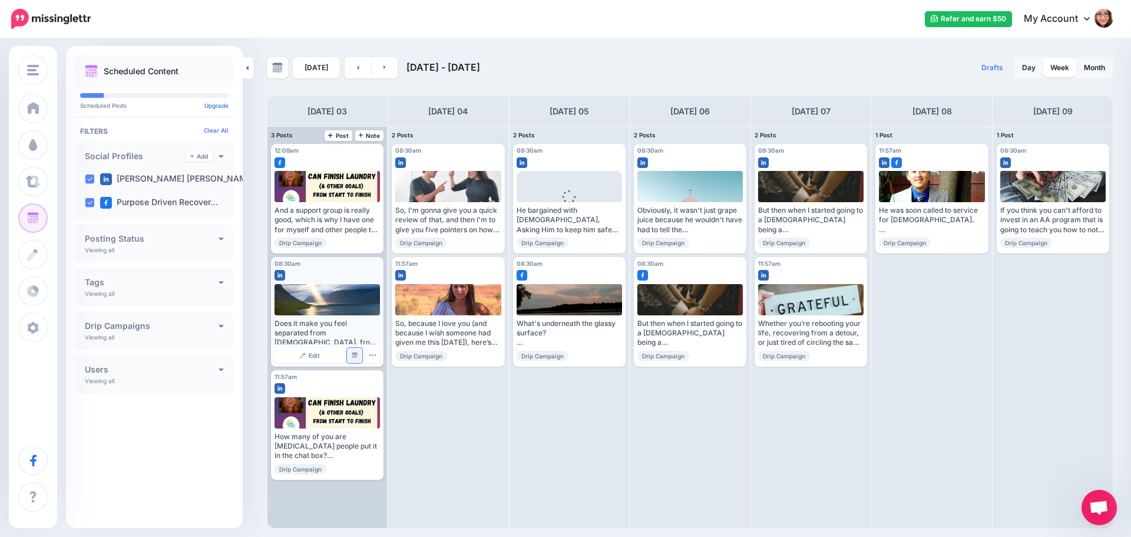
click at [349, 354] on link "Manage Dates" at bounding box center [354, 355] width 15 height 15
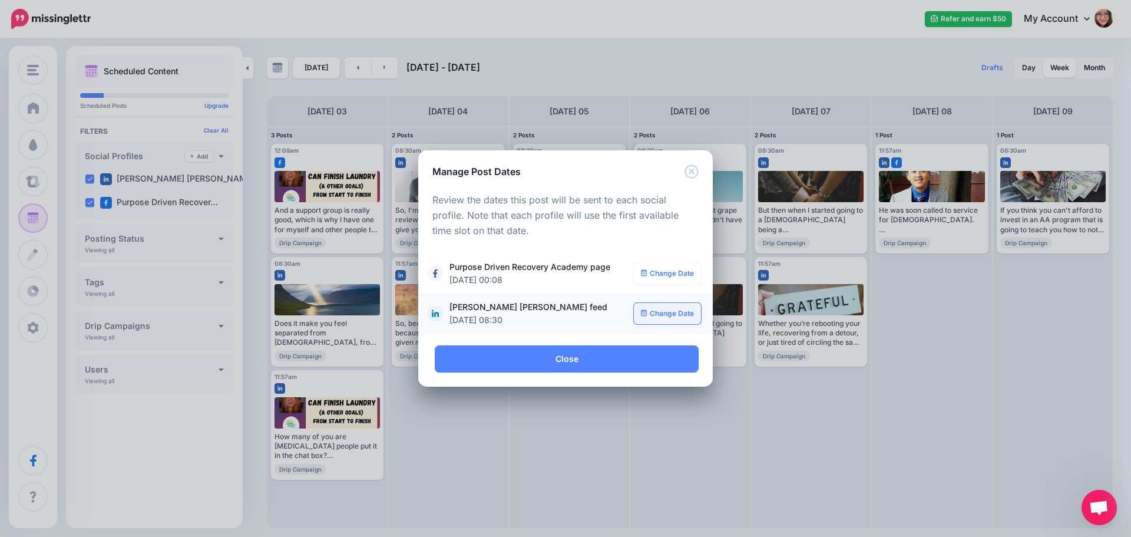
click at [663, 310] on link "Change Date" at bounding box center [668, 313] width 68 height 21
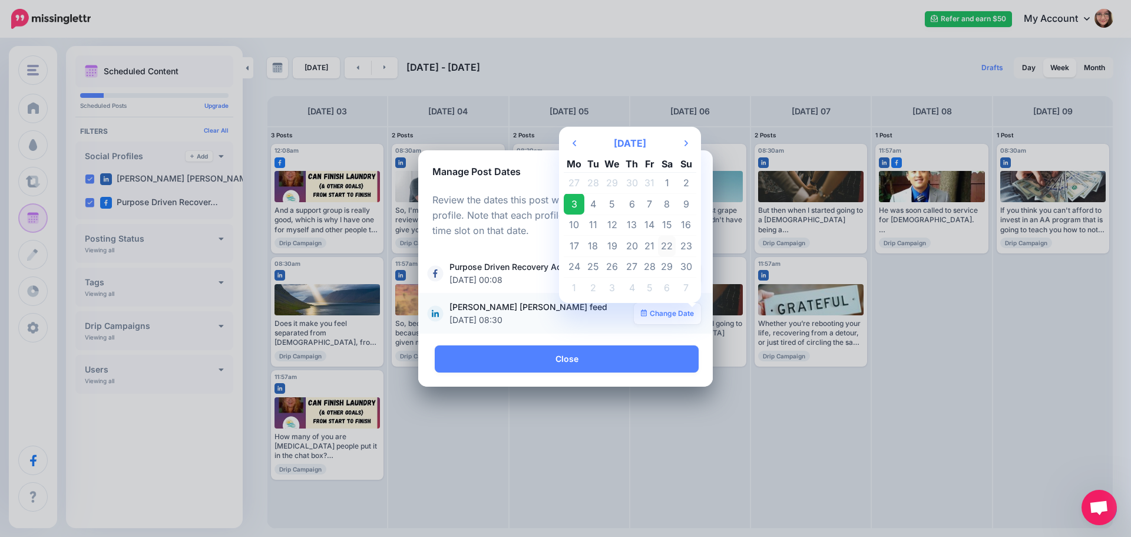
click at [667, 248] on td "22" at bounding box center [667, 246] width 18 height 21
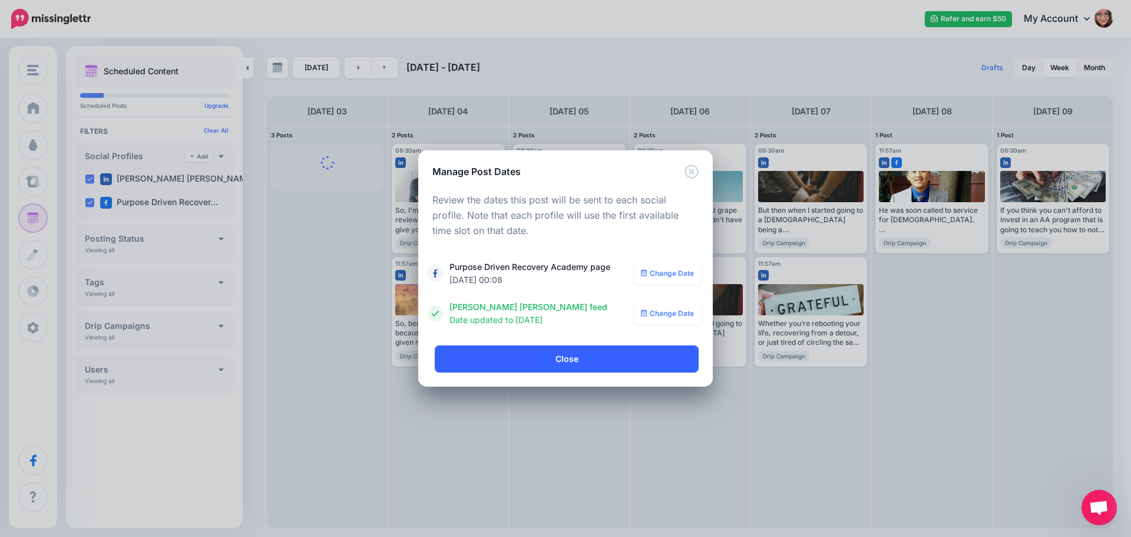
click at [565, 355] on link "Close" at bounding box center [567, 358] width 264 height 27
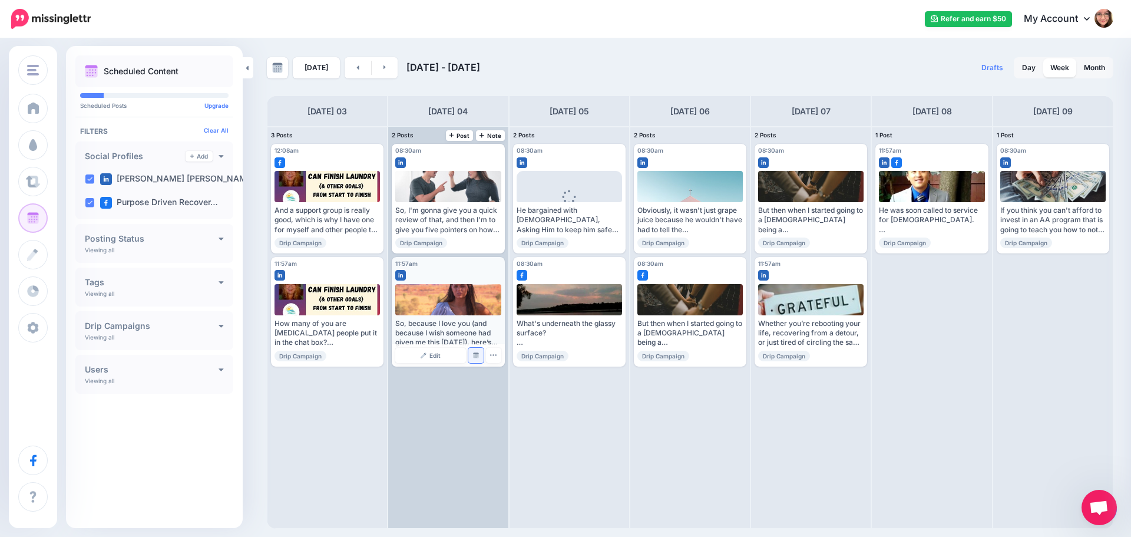
click at [477, 355] on img at bounding box center [476, 355] width 6 height 6
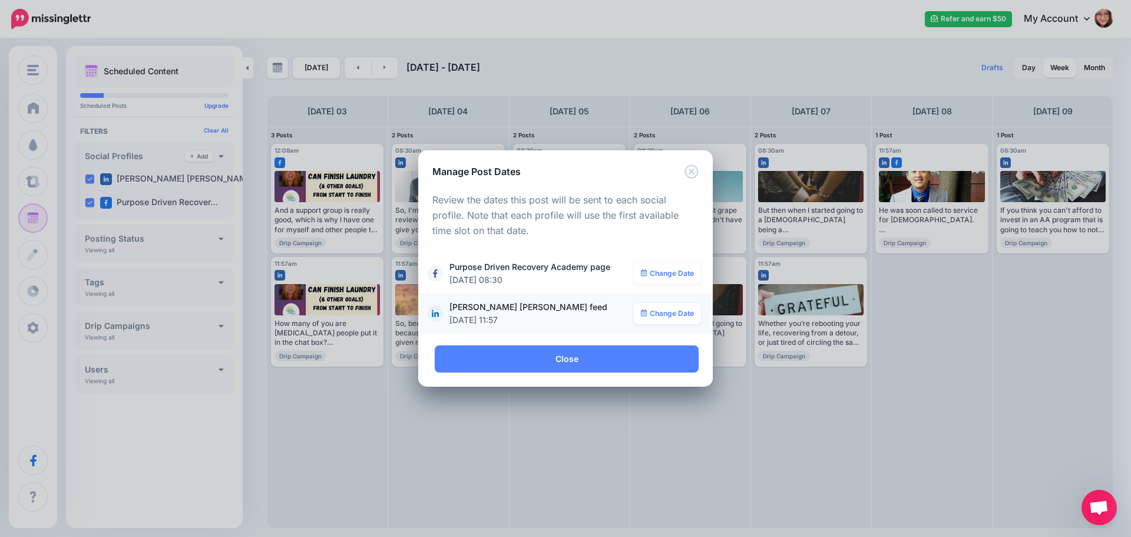
click at [669, 300] on div "**********" at bounding box center [565, 313] width 271 height 26
click at [668, 311] on link "Change Date" at bounding box center [668, 313] width 68 height 21
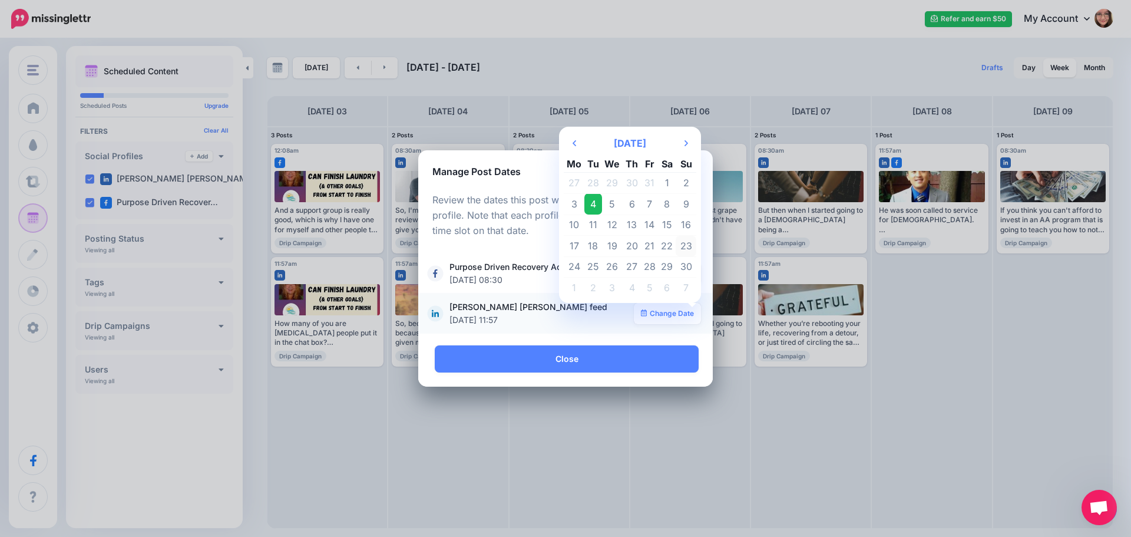
drag, startPoint x: 596, startPoint y: 269, endPoint x: 689, endPoint y: 246, distance: 95.9
click at [689, 249] on tbody "27 28 29 30 31 1 2 3 4 5 6 7 8 9 10 11 12 13 14 15 16 17 18 19 20 21 22 23 24 2…" at bounding box center [630, 235] width 133 height 125
click at [689, 246] on td "23" at bounding box center [686, 246] width 21 height 21
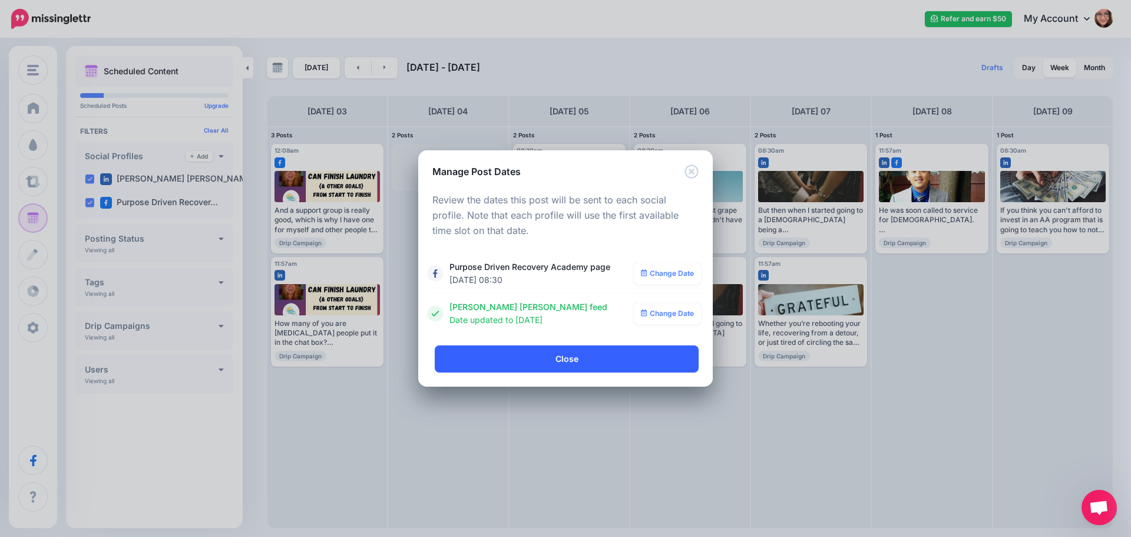
click at [603, 360] on link "Close" at bounding box center [567, 358] width 264 height 27
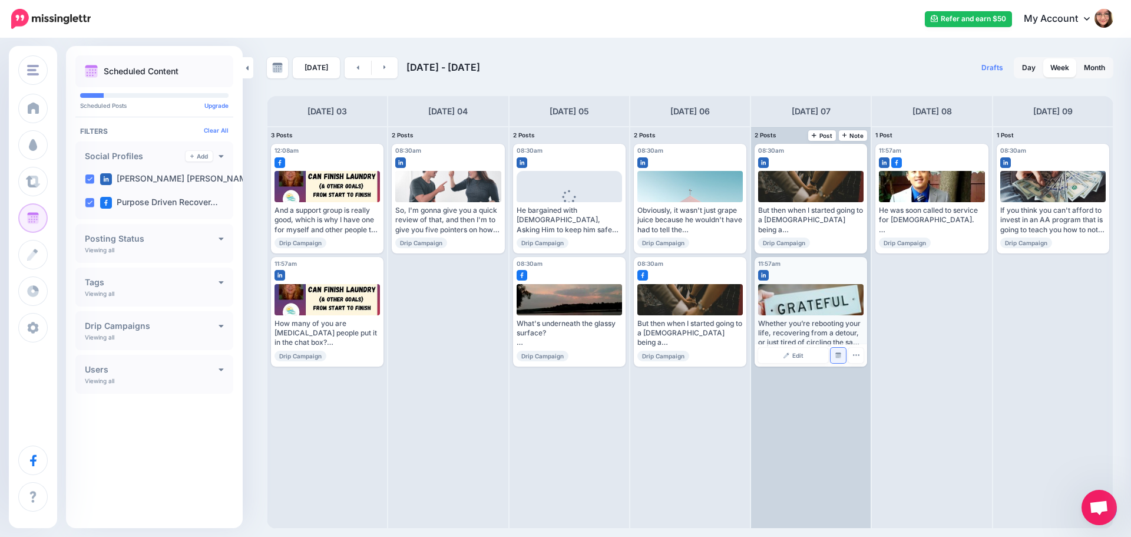
click at [839, 360] on link "Manage Dates" at bounding box center [838, 355] width 15 height 15
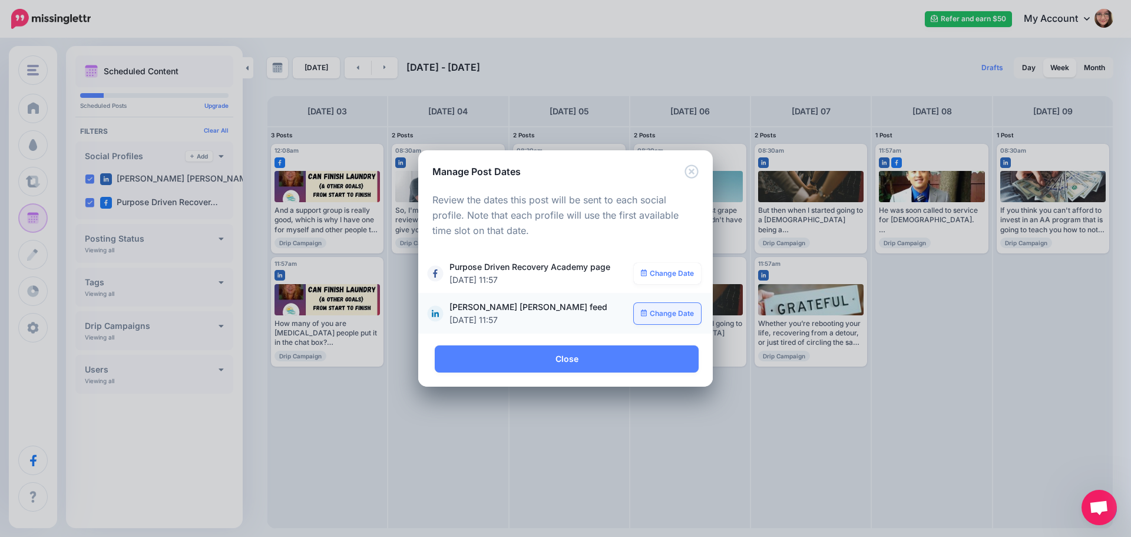
click at [676, 316] on link "Change Date" at bounding box center [668, 313] width 68 height 21
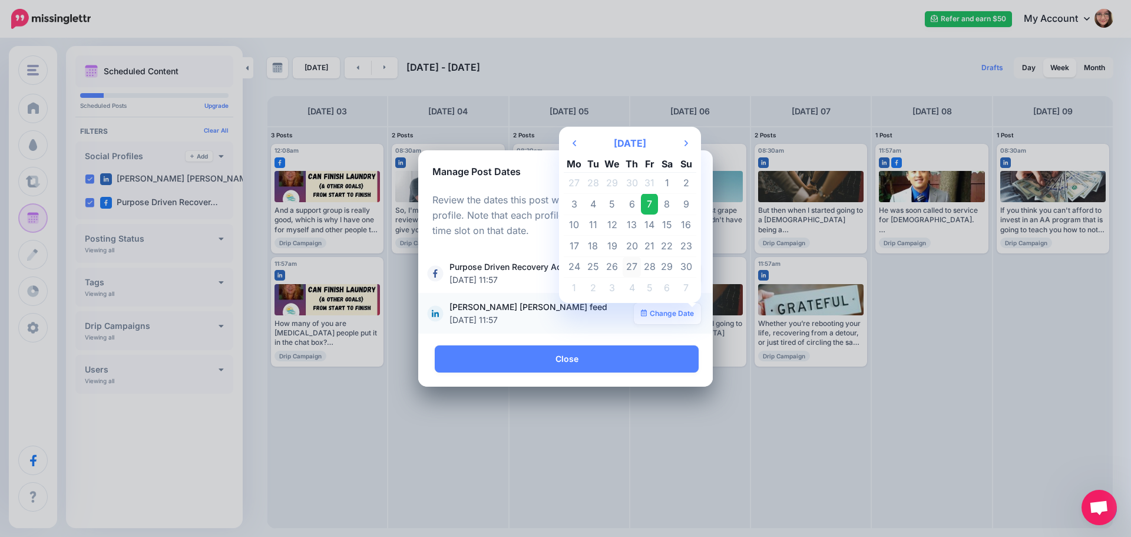
click at [632, 269] on td "27" at bounding box center [632, 266] width 18 height 21
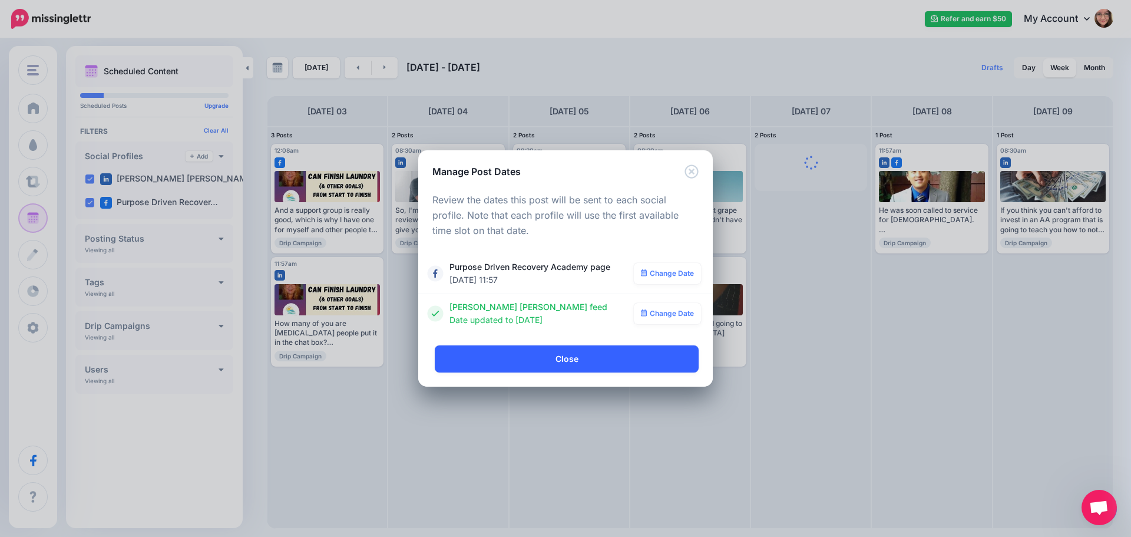
click at [548, 364] on link "Close" at bounding box center [567, 358] width 264 height 27
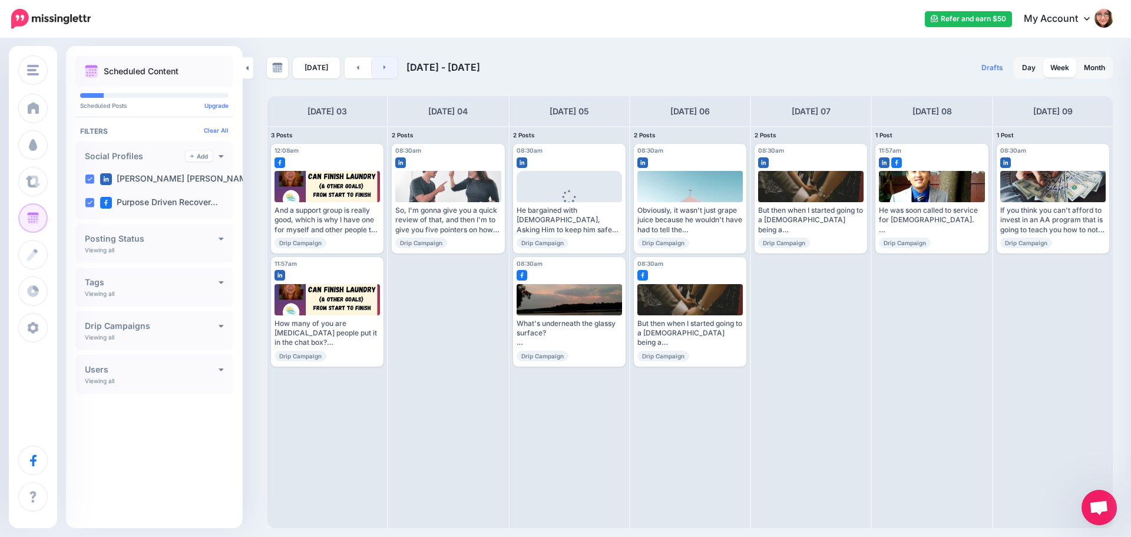
click at [391, 71] on link at bounding box center [385, 67] width 27 height 21
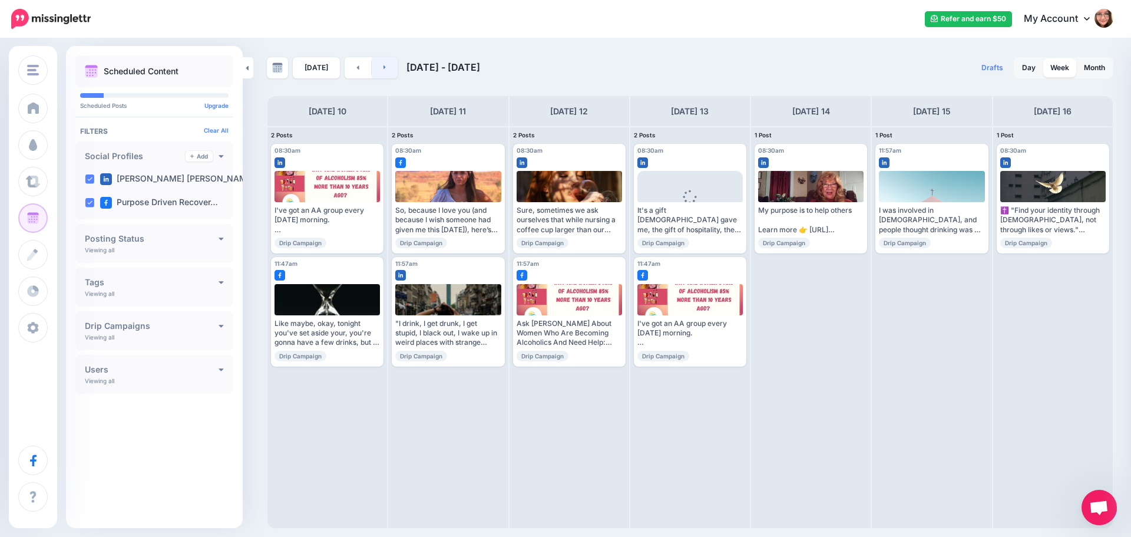
click at [383, 70] on icon at bounding box center [384, 67] width 3 height 7
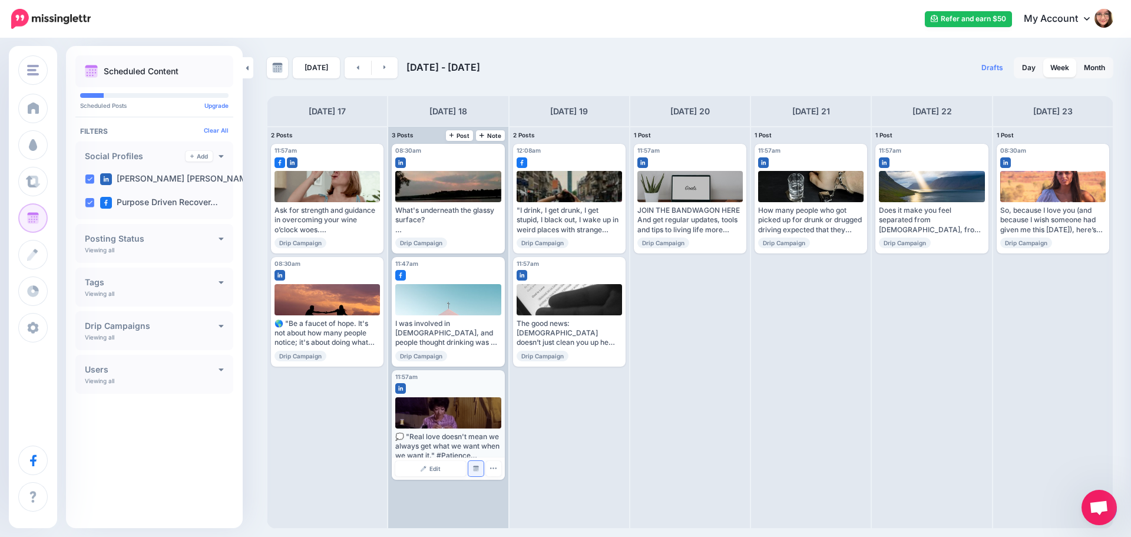
click at [475, 468] on img at bounding box center [476, 468] width 6 height 6
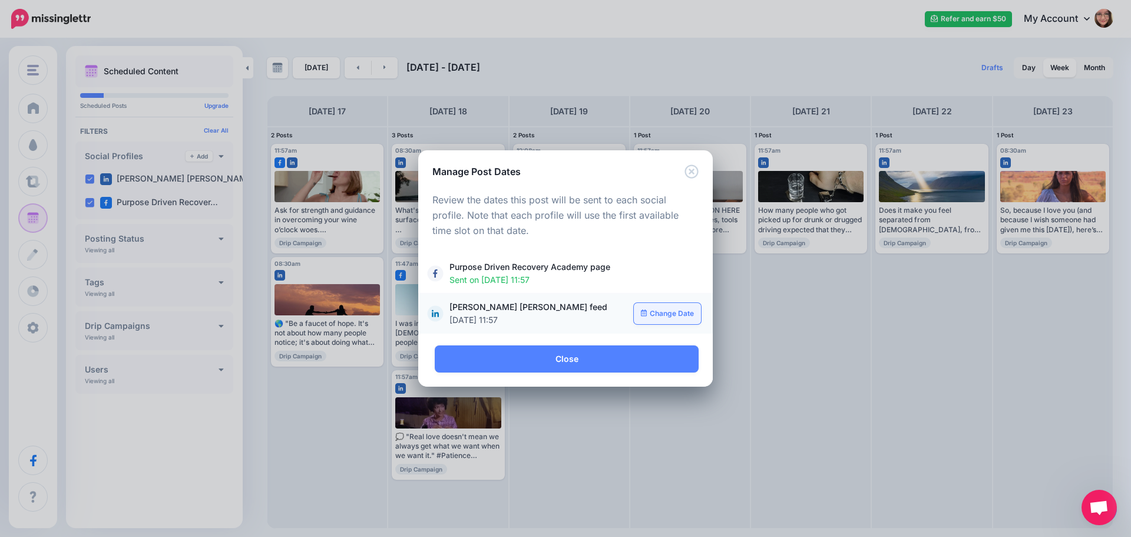
click at [670, 314] on link "Change Date" at bounding box center [668, 313] width 68 height 21
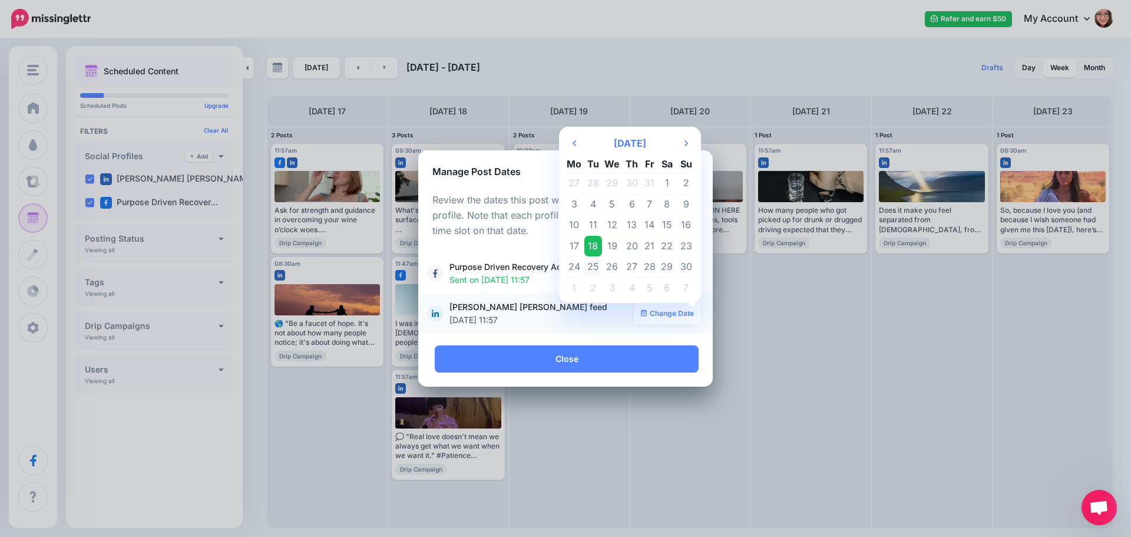
click at [596, 270] on td "25" at bounding box center [593, 266] width 18 height 21
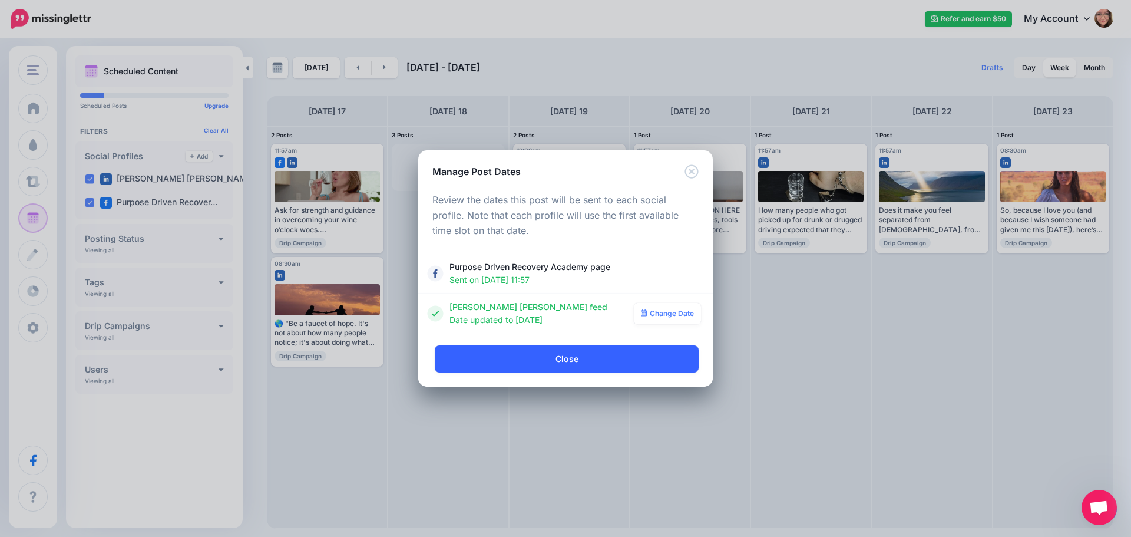
click at [552, 365] on link "Close" at bounding box center [567, 358] width 264 height 27
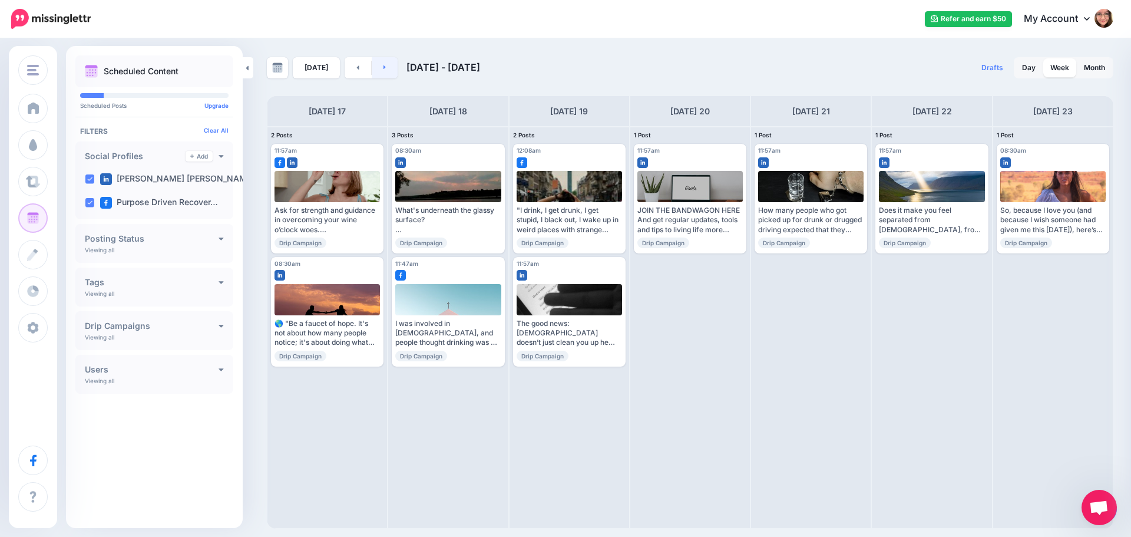
click at [392, 69] on link at bounding box center [385, 67] width 27 height 21
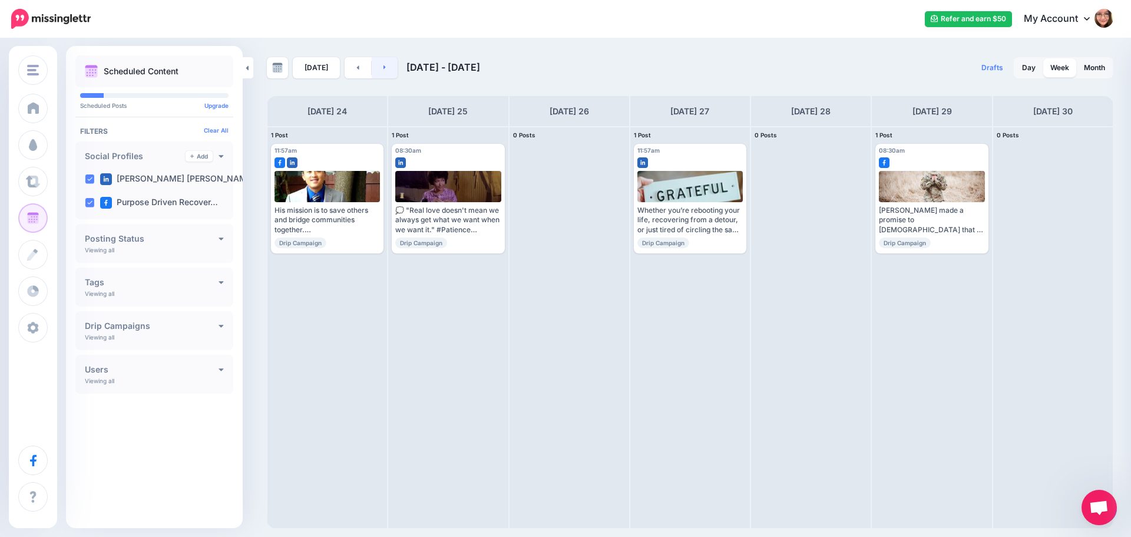
click at [383, 67] on icon at bounding box center [384, 67] width 3 height 7
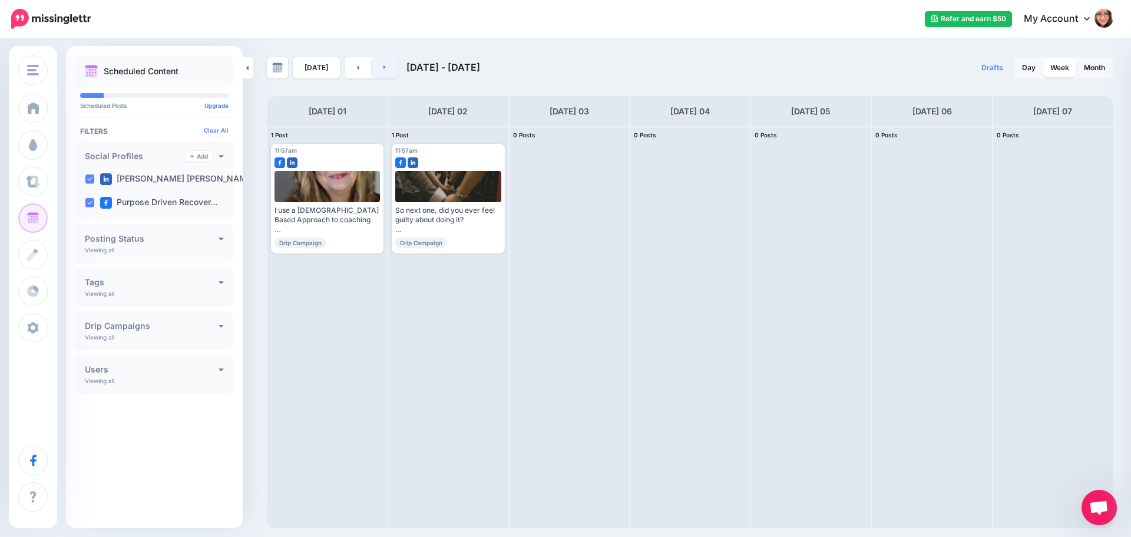
click at [390, 65] on link at bounding box center [385, 67] width 27 height 21
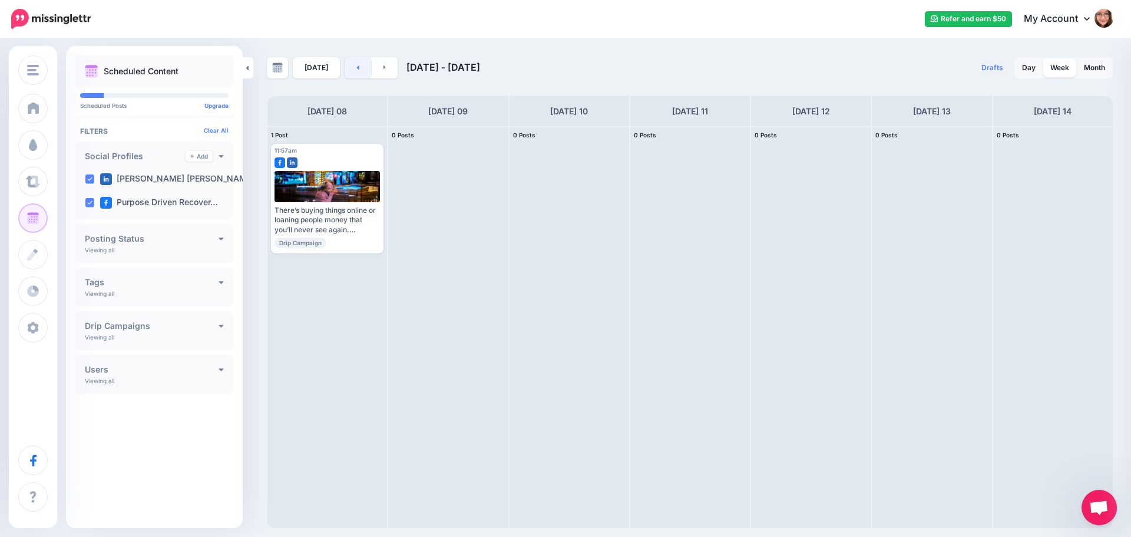
click at [357, 66] on icon at bounding box center [358, 67] width 2 height 4
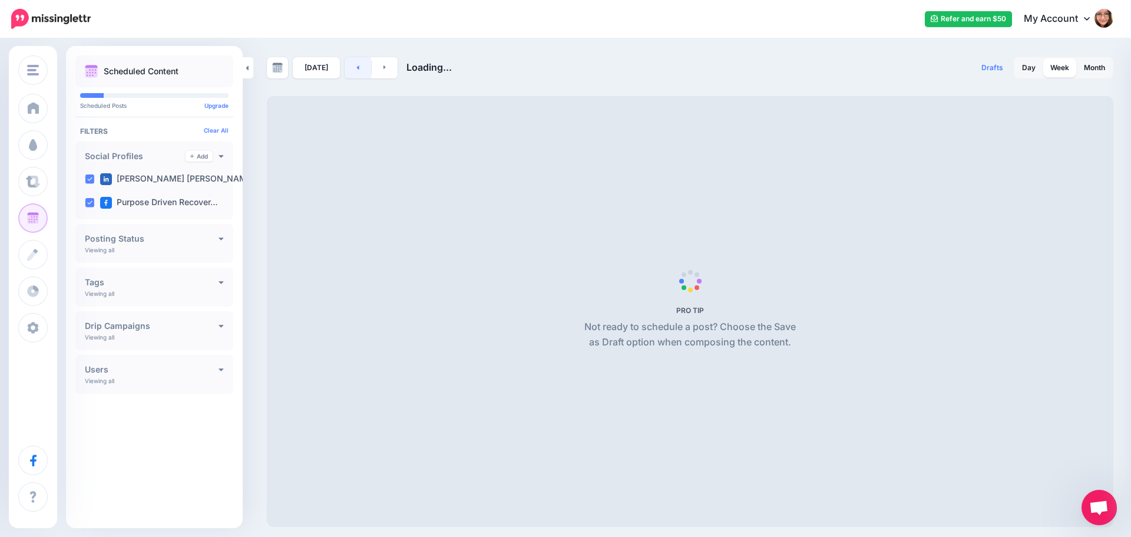
click at [357, 66] on icon at bounding box center [358, 67] width 2 height 4
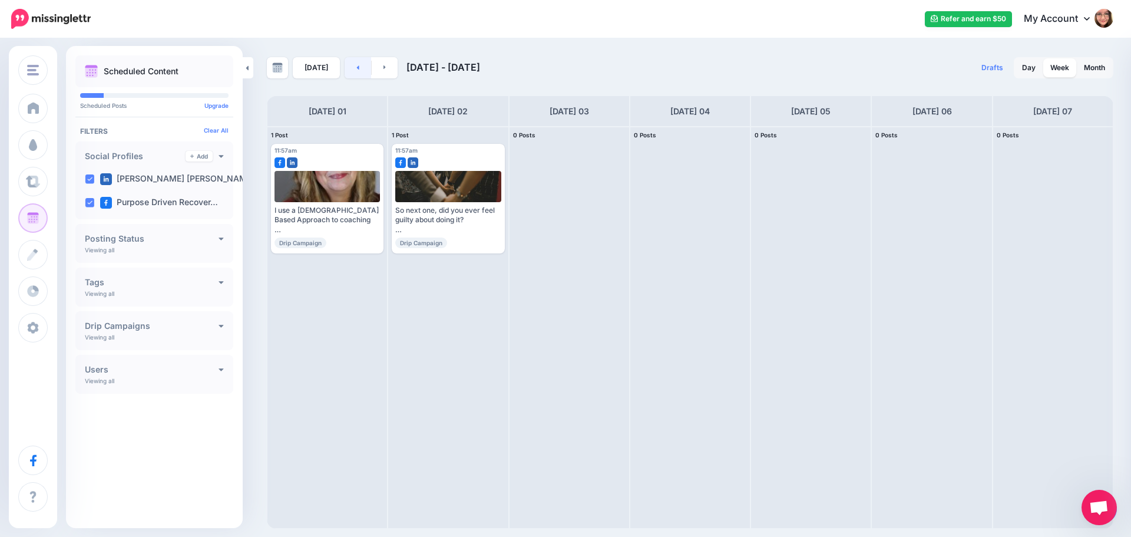
click at [357, 66] on icon at bounding box center [358, 67] width 2 height 4
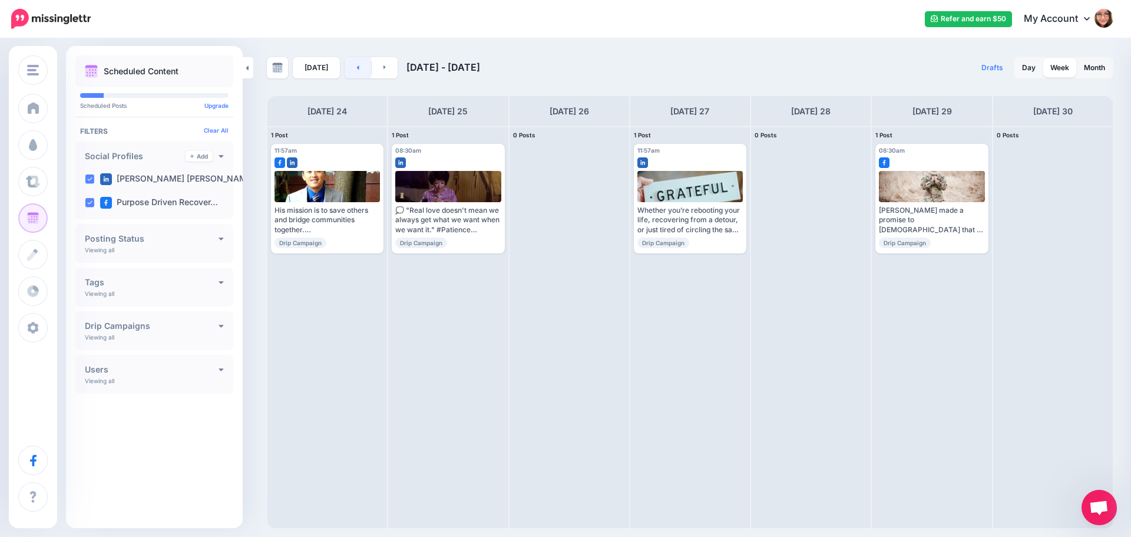
click at [357, 66] on icon at bounding box center [358, 67] width 2 height 4
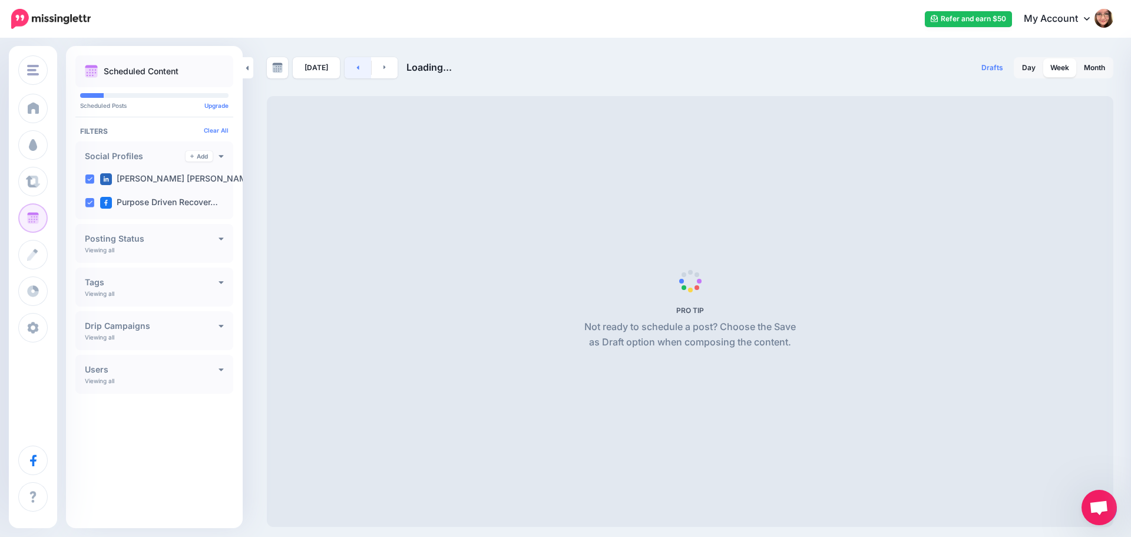
click at [357, 66] on icon at bounding box center [358, 67] width 2 height 4
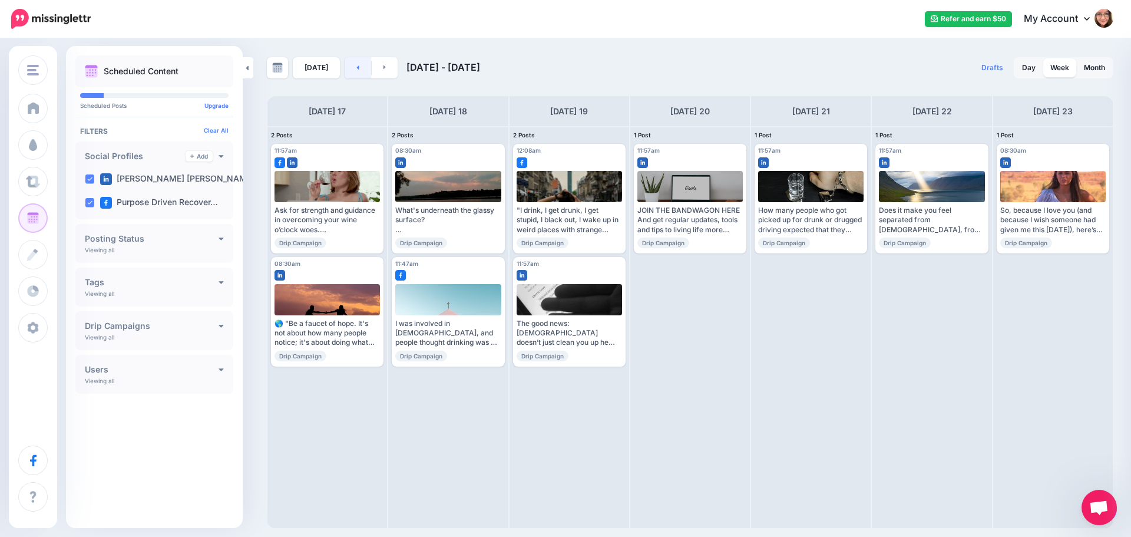
click at [357, 66] on icon at bounding box center [358, 67] width 2 height 4
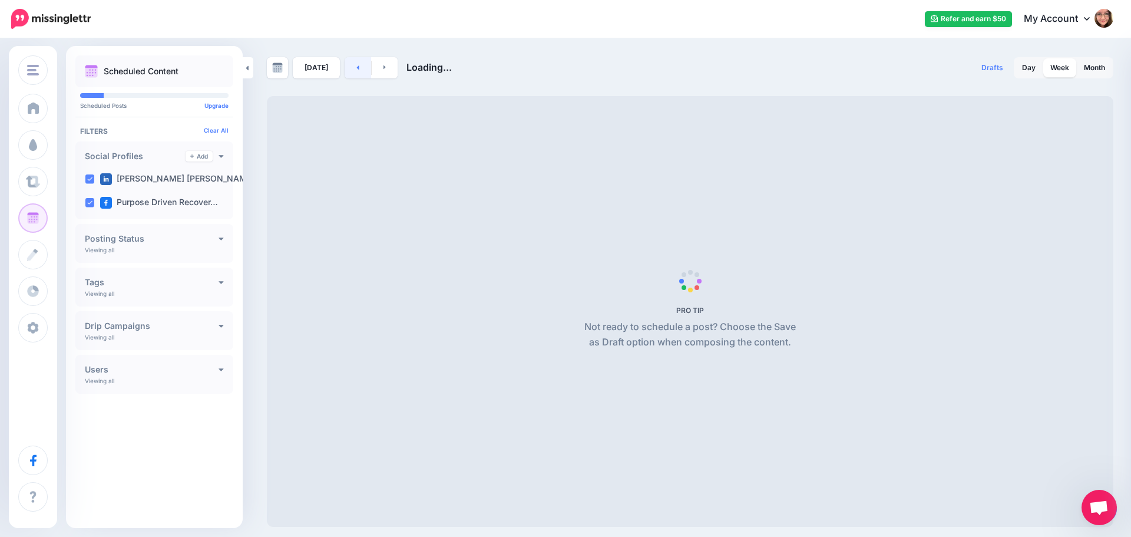
click at [357, 66] on icon at bounding box center [358, 67] width 2 height 4
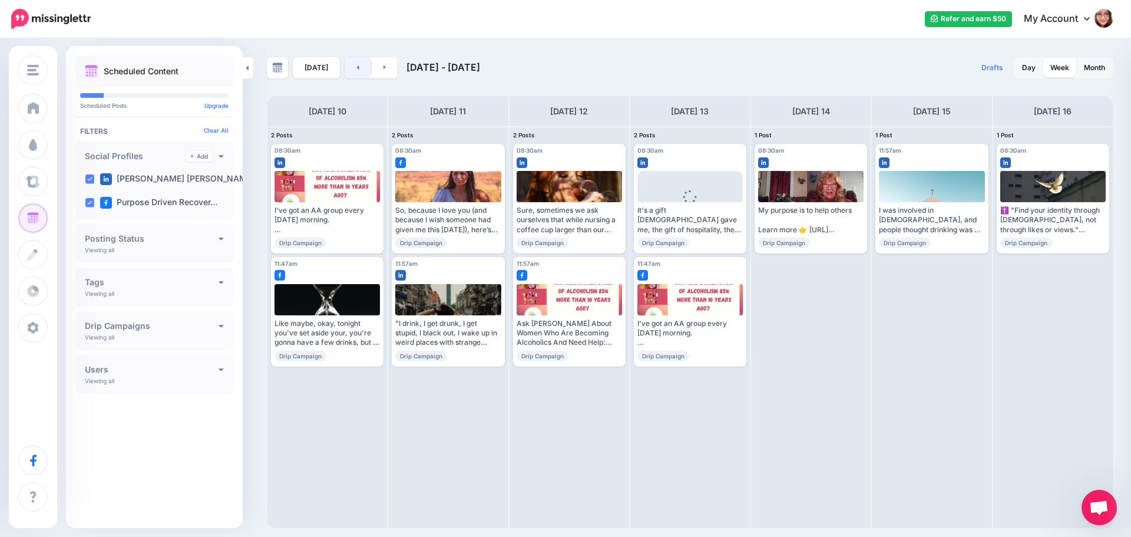
click at [359, 70] on link at bounding box center [358, 67] width 27 height 21
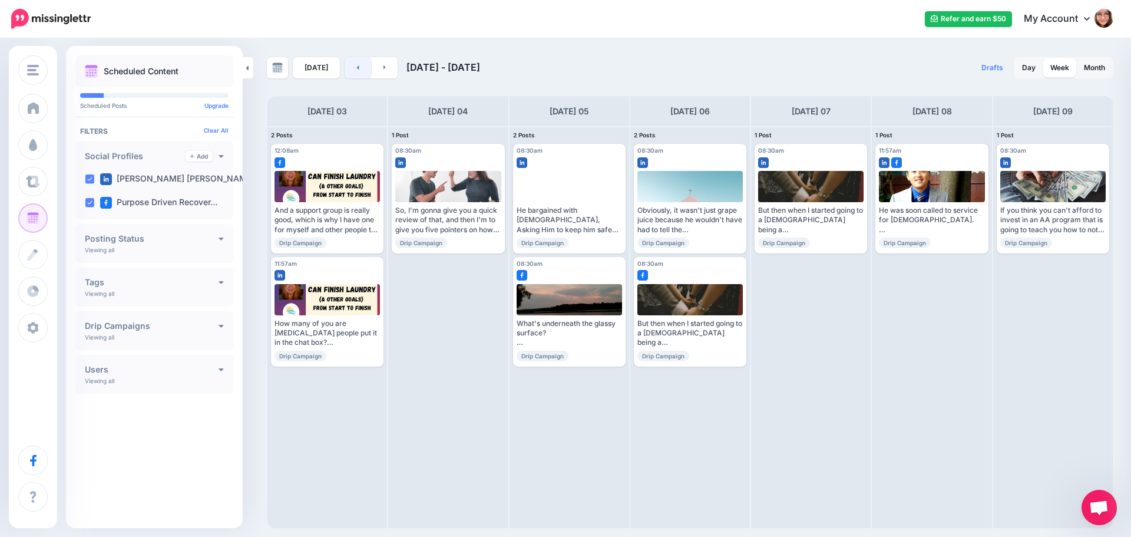
click at [359, 69] on link at bounding box center [358, 67] width 27 height 21
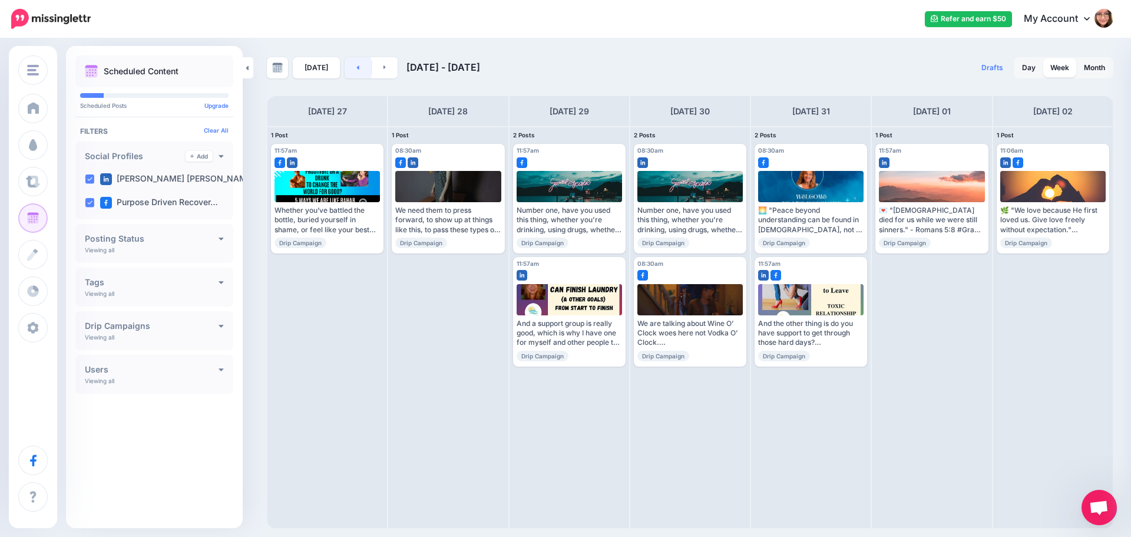
click at [359, 69] on link at bounding box center [358, 67] width 27 height 21
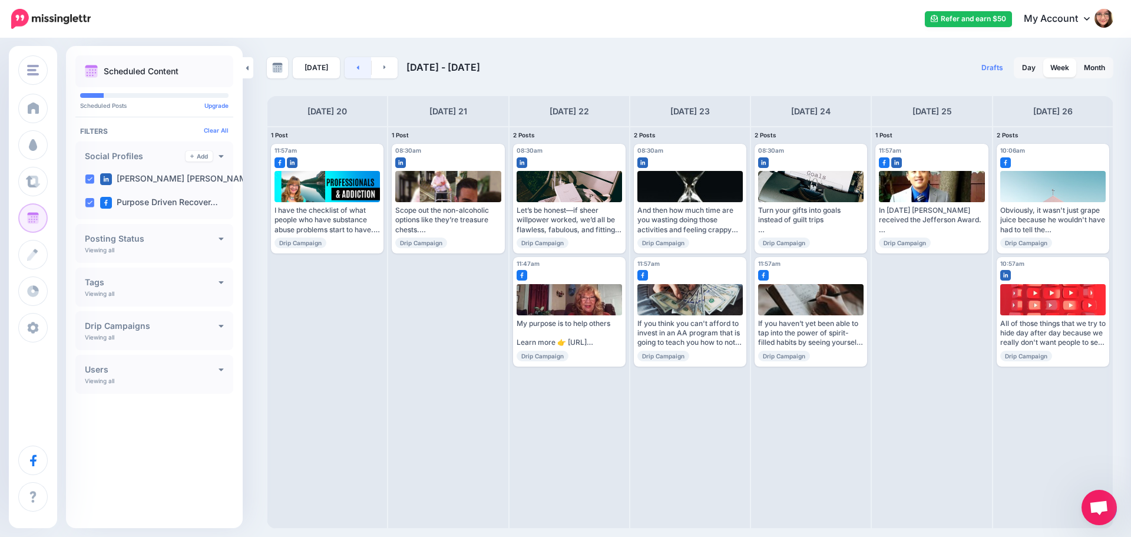
click at [359, 69] on link at bounding box center [358, 67] width 27 height 21
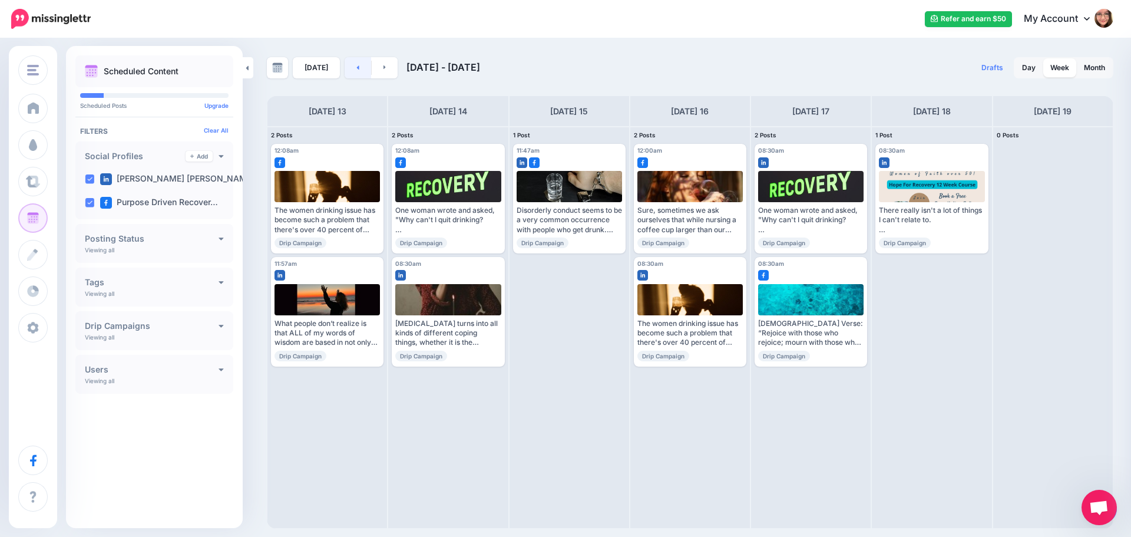
click at [359, 69] on link at bounding box center [358, 67] width 27 height 21
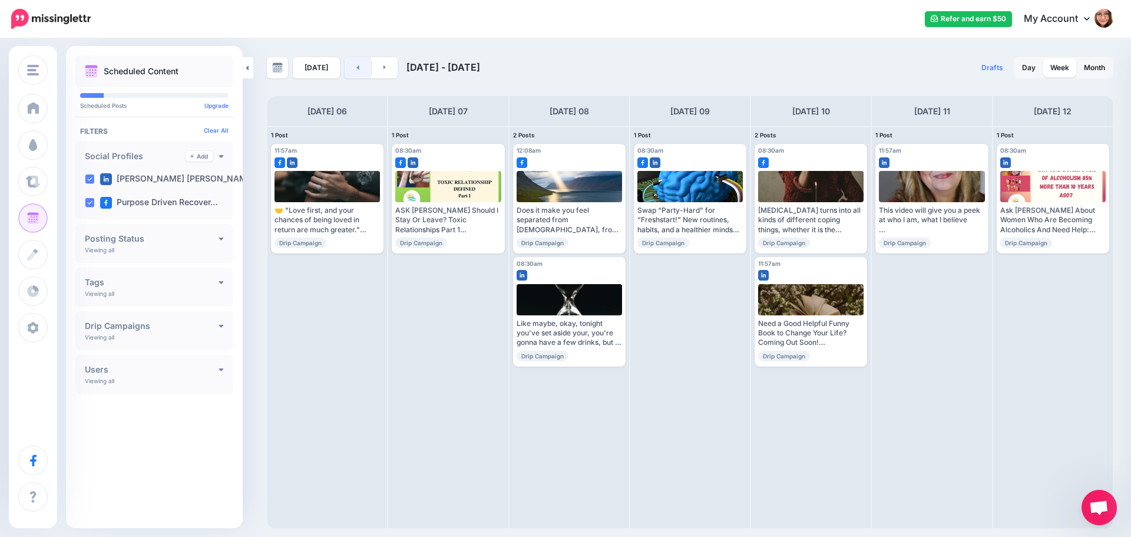
click at [359, 69] on link at bounding box center [358, 67] width 27 height 21
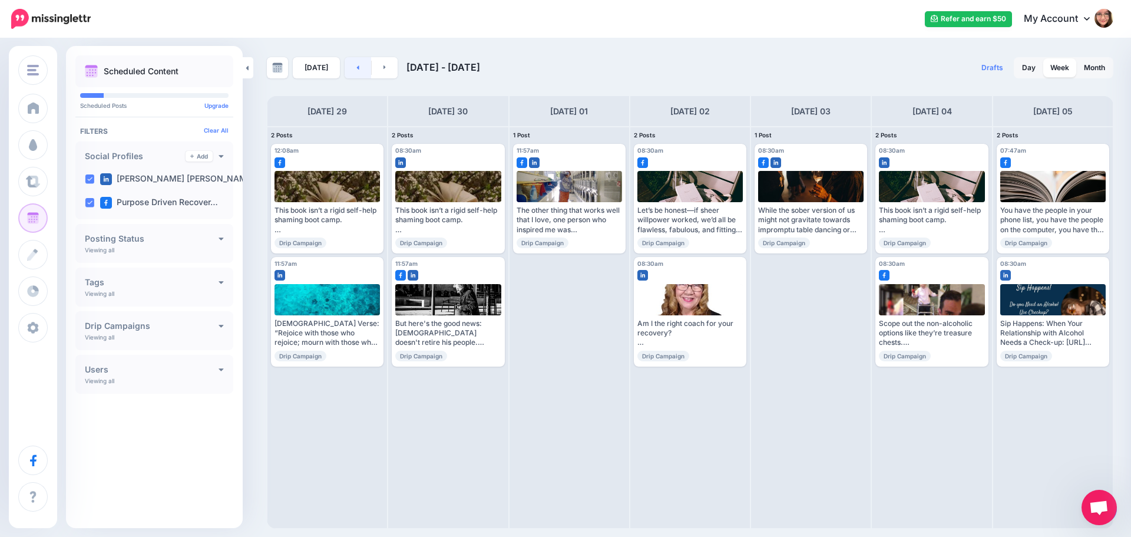
click at [359, 69] on link at bounding box center [358, 67] width 27 height 21
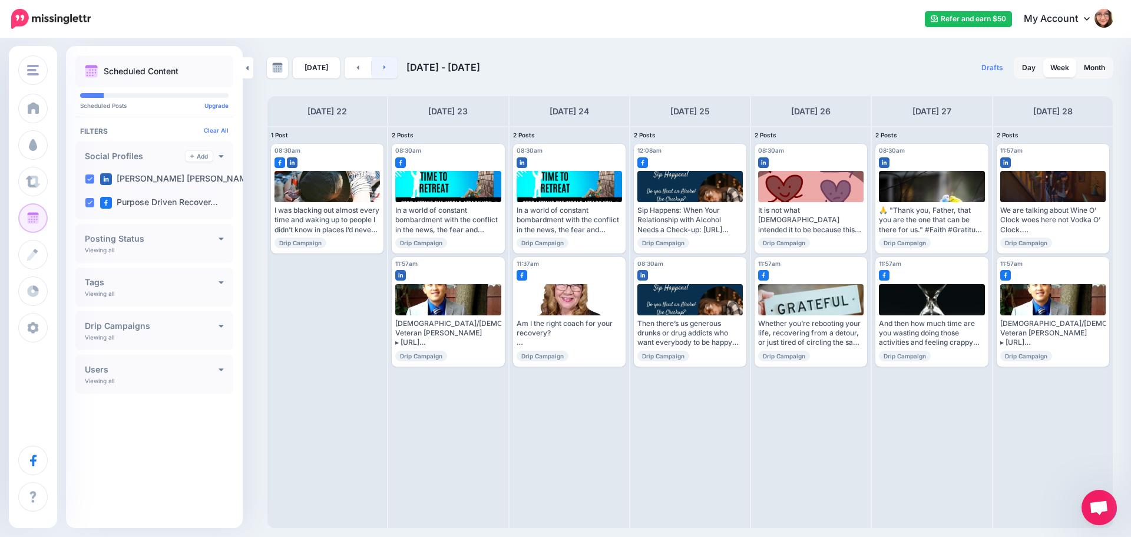
click at [372, 66] on link at bounding box center [385, 67] width 27 height 21
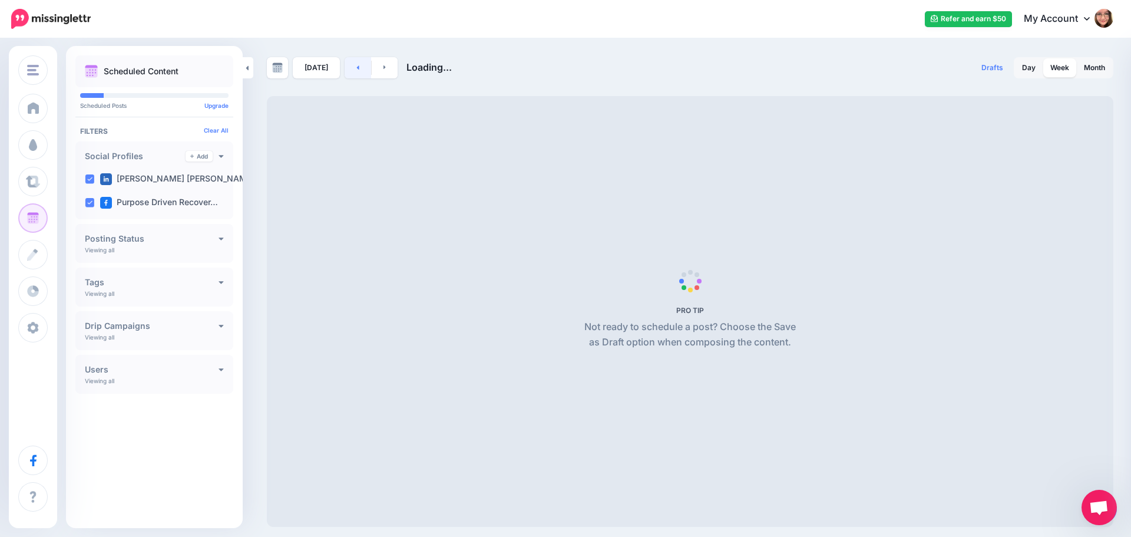
click at [361, 66] on link at bounding box center [358, 67] width 27 height 21
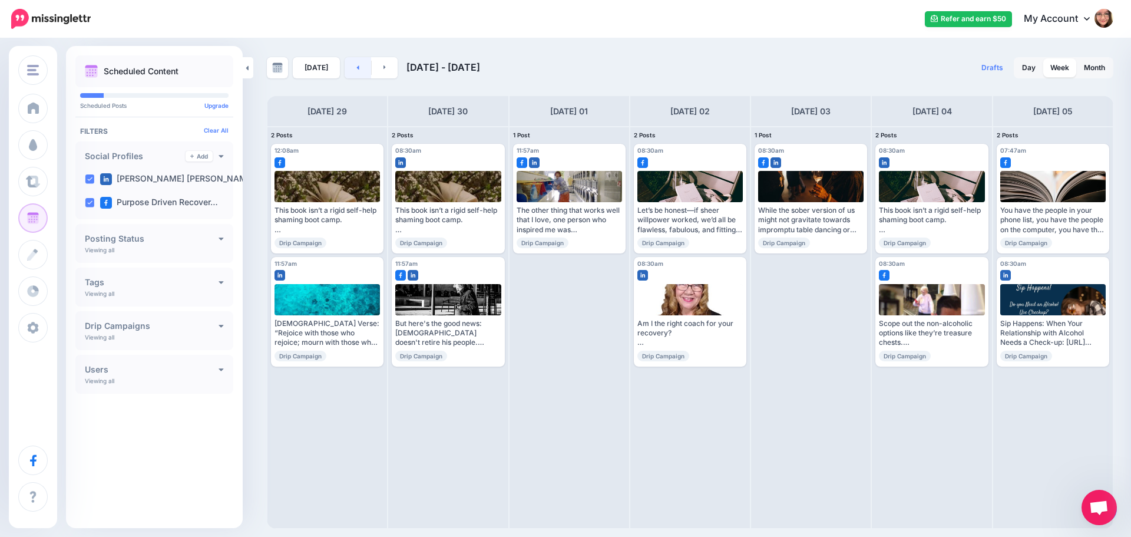
click at [361, 66] on link at bounding box center [358, 67] width 27 height 21
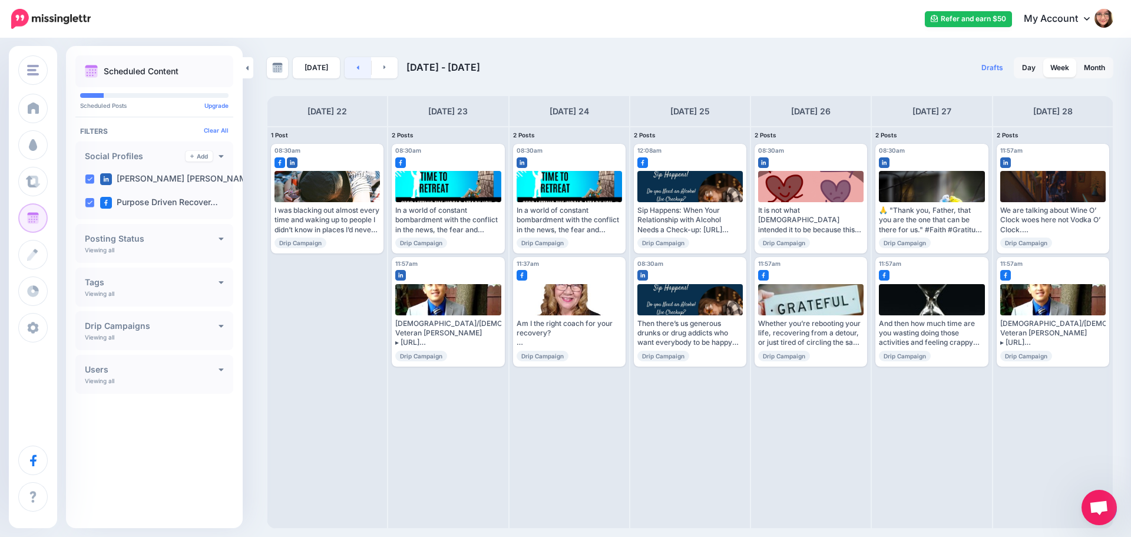
click at [361, 66] on link at bounding box center [358, 67] width 27 height 21
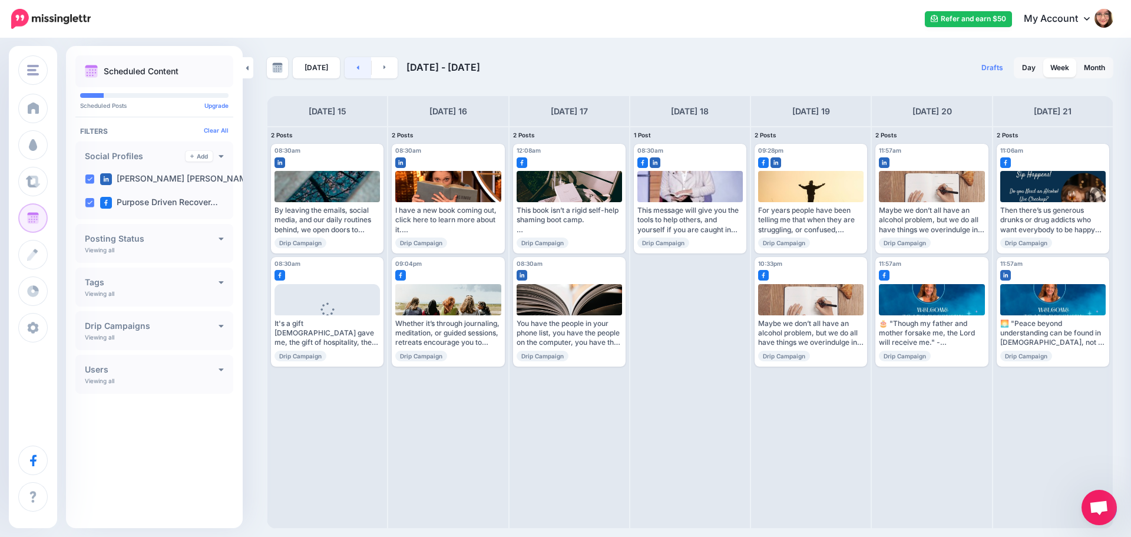
click at [357, 61] on link at bounding box center [358, 67] width 27 height 21
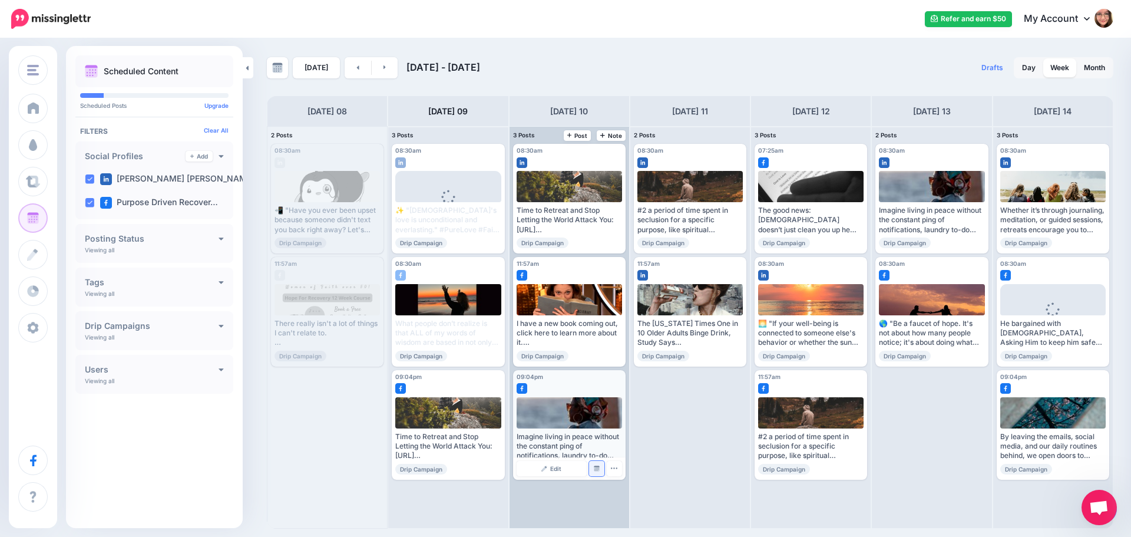
click at [597, 467] on img at bounding box center [597, 468] width 6 height 6
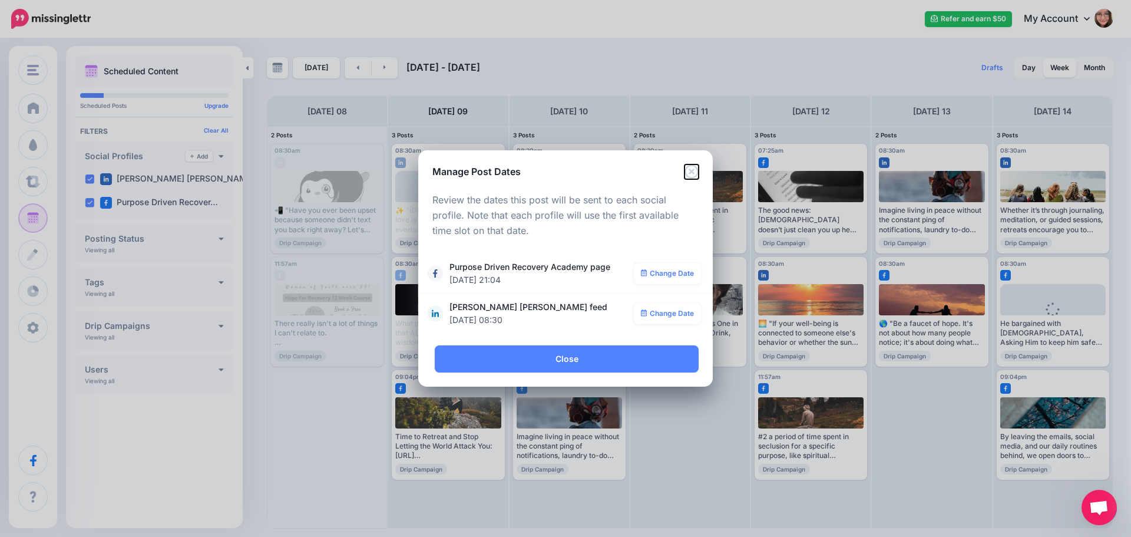
click at [690, 170] on icon "Close" at bounding box center [691, 171] width 14 height 14
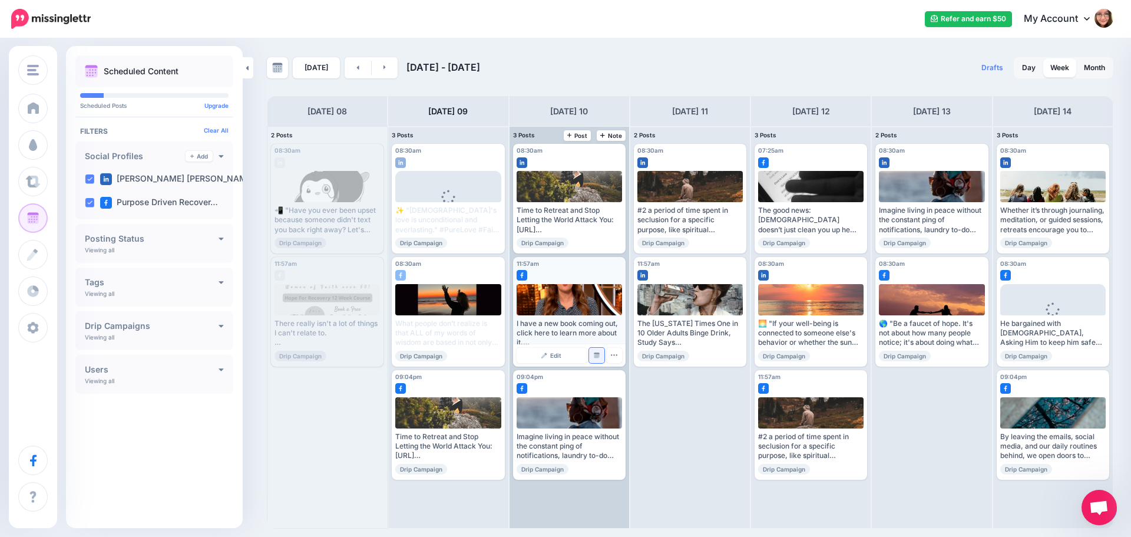
click at [595, 353] on img at bounding box center [597, 355] width 6 height 6
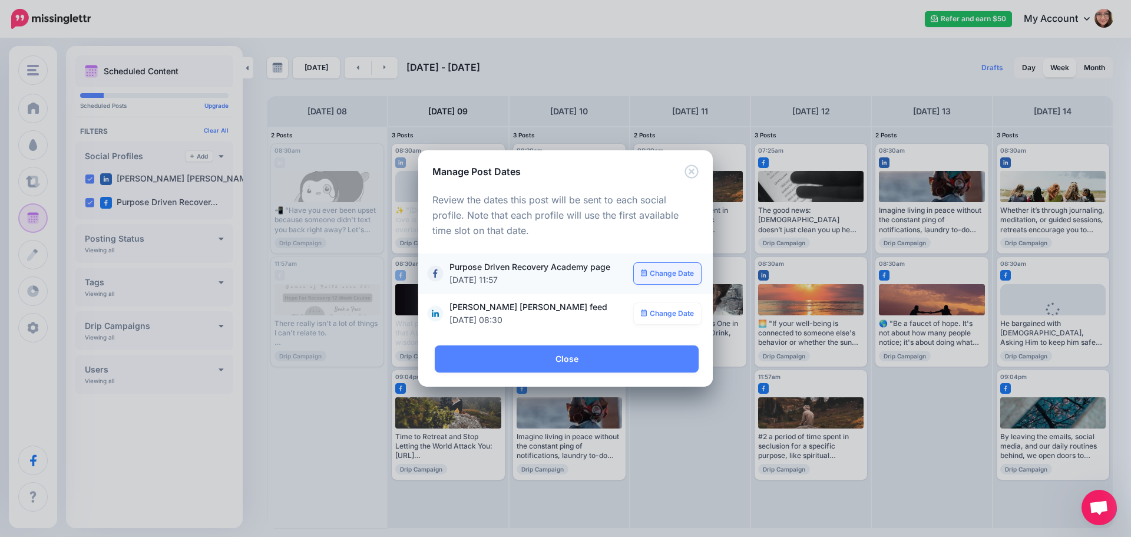
click at [686, 272] on link "Change Date" at bounding box center [668, 273] width 68 height 21
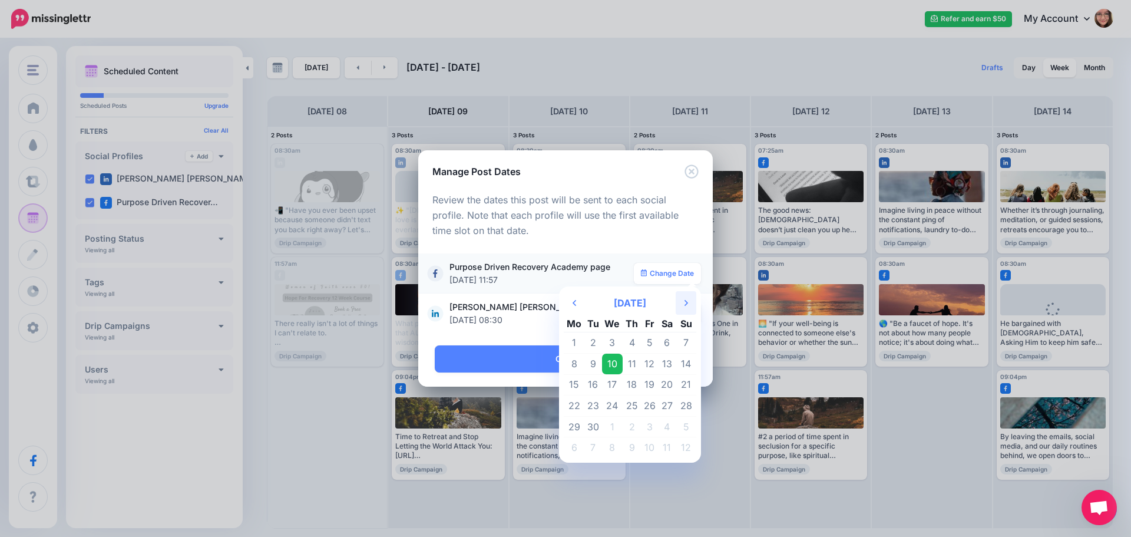
click at [685, 298] on icon "Next Month" at bounding box center [686, 302] width 4 height 9
click at [671, 356] on td "11" at bounding box center [667, 363] width 18 height 21
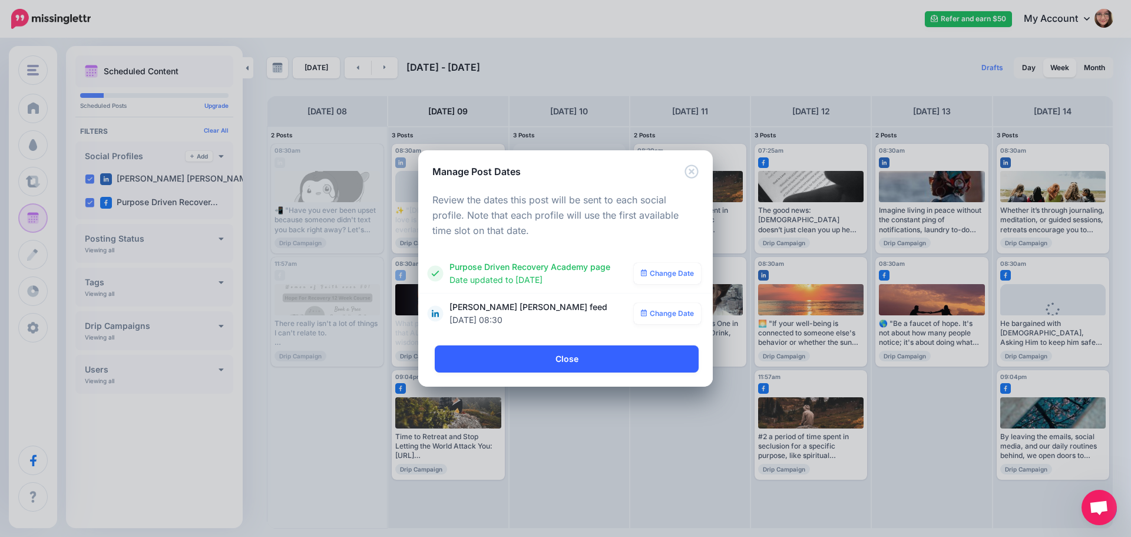
click at [626, 365] on link "Close" at bounding box center [567, 358] width 264 height 27
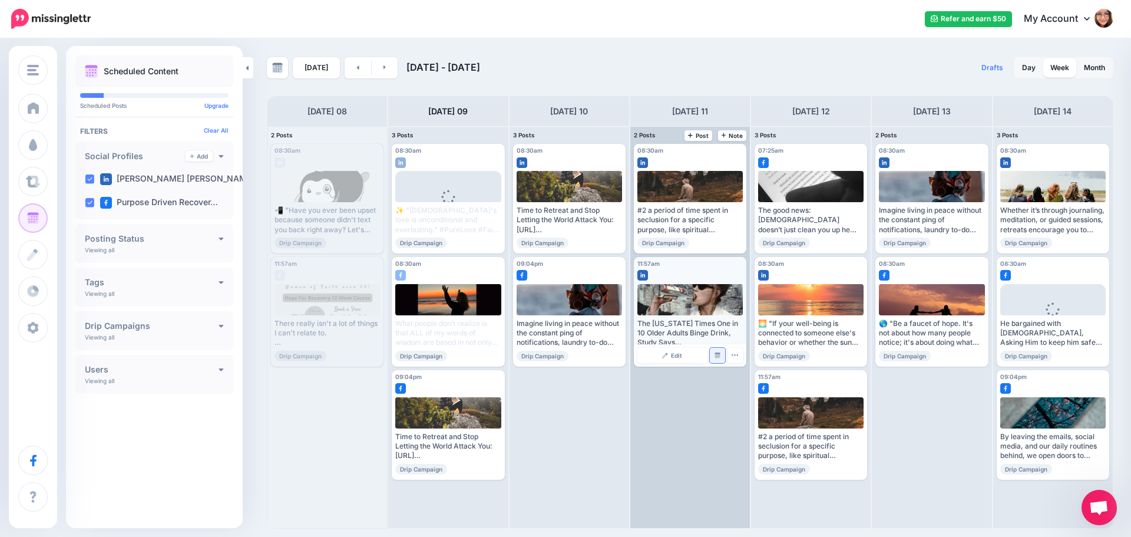
click at [719, 357] on img at bounding box center [718, 355] width 6 height 6
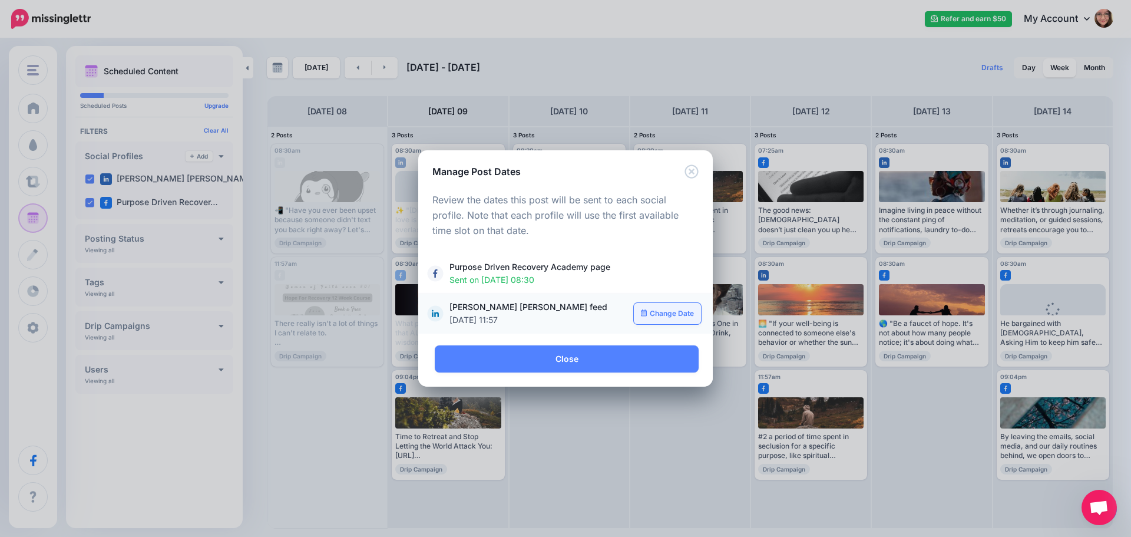
click at [692, 310] on link "Change Date" at bounding box center [668, 313] width 68 height 21
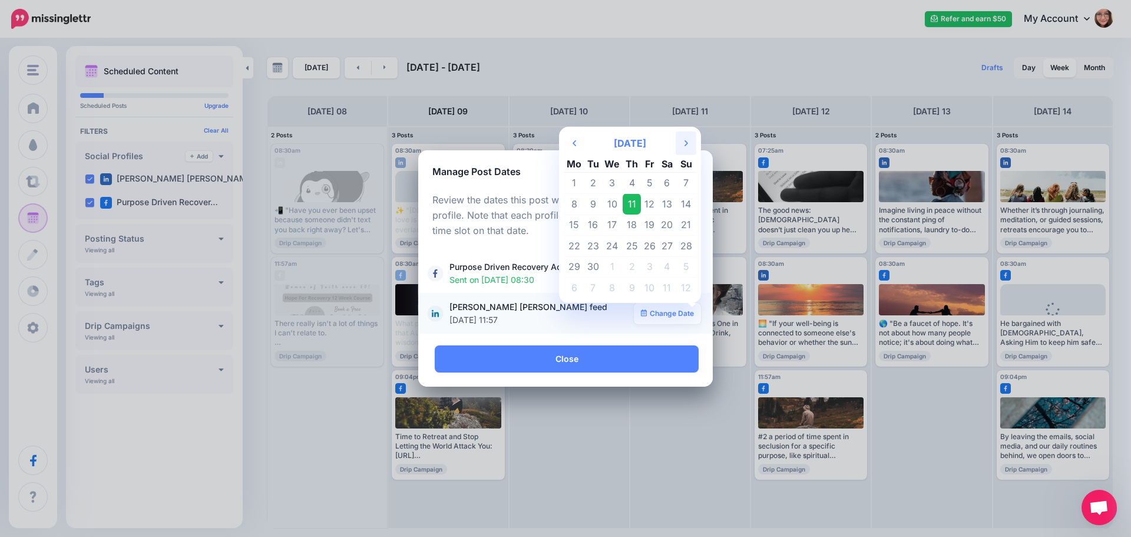
click at [690, 145] on th "Next Month" at bounding box center [686, 143] width 21 height 24
click at [686, 147] on icon "Next Month" at bounding box center [686, 142] width 4 height 9
click at [635, 269] on td "27" at bounding box center [632, 266] width 18 height 21
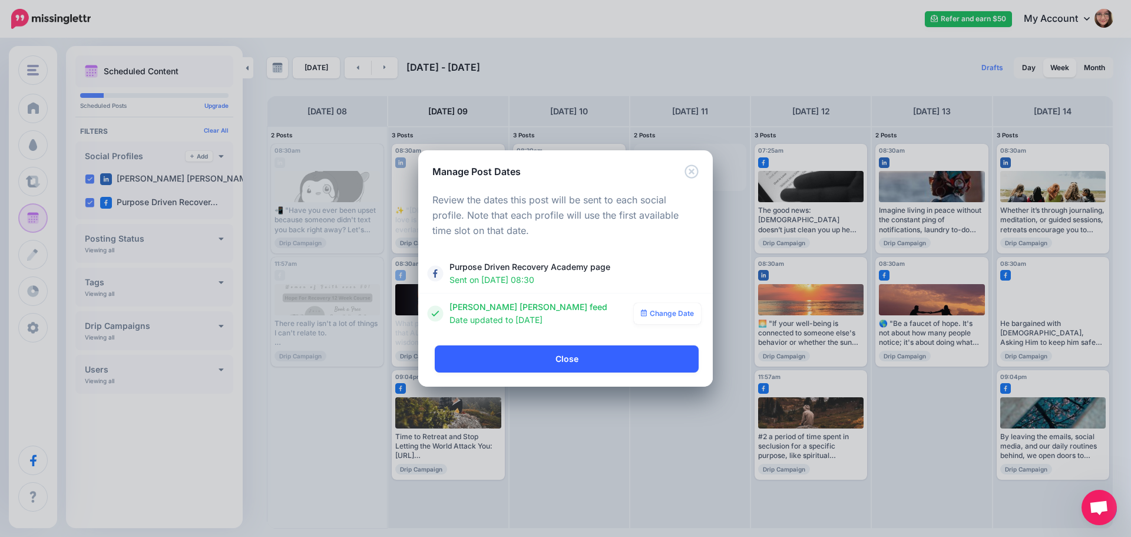
click at [581, 360] on link "Close" at bounding box center [567, 358] width 264 height 27
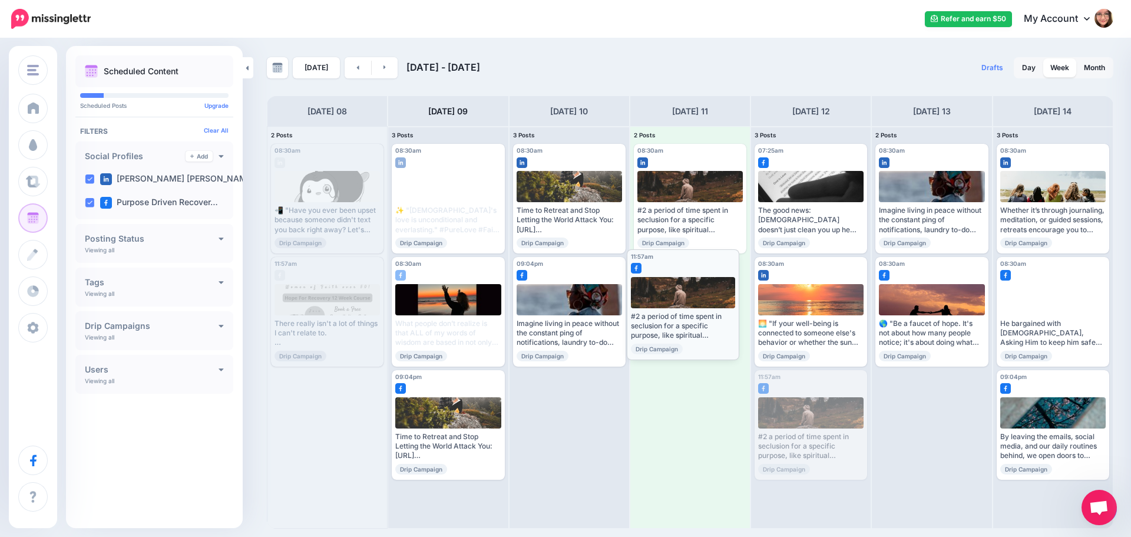
drag, startPoint x: 825, startPoint y: 396, endPoint x: 697, endPoint y: 274, distance: 176.7
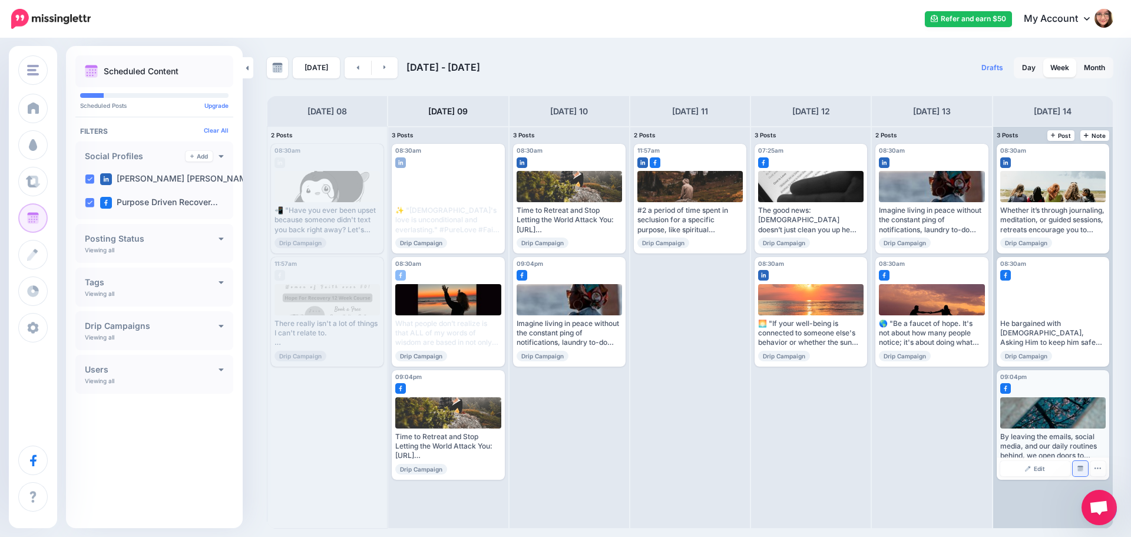
click at [1080, 472] on link "Manage Dates" at bounding box center [1080, 468] width 15 height 15
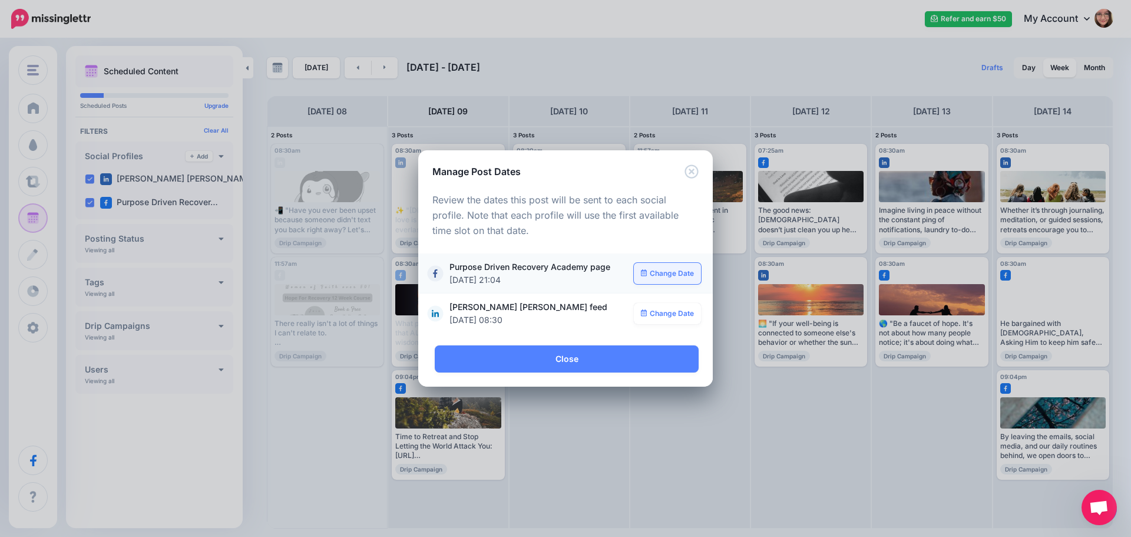
click at [666, 277] on link "Change Date" at bounding box center [668, 273] width 68 height 21
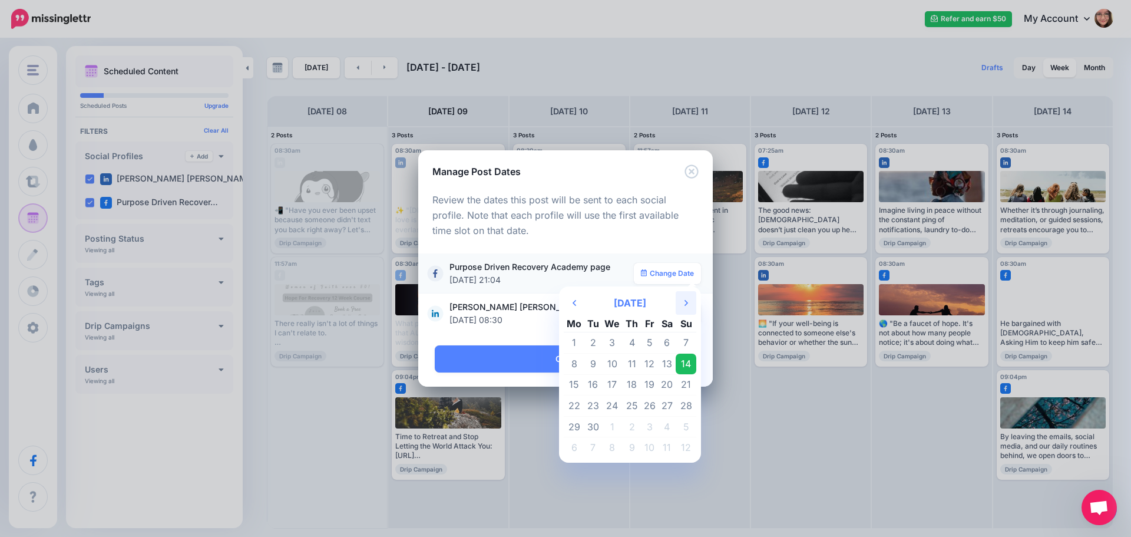
click at [682, 301] on th "Next Month" at bounding box center [686, 303] width 21 height 24
click at [684, 365] on td "12" at bounding box center [686, 363] width 21 height 21
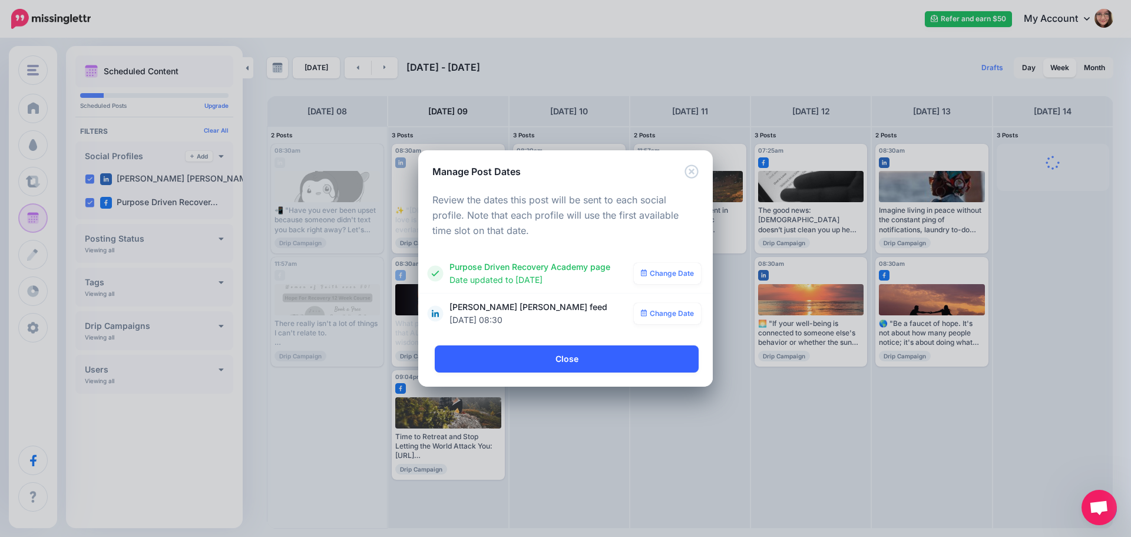
click at [598, 360] on link "Close" at bounding box center [567, 358] width 264 height 27
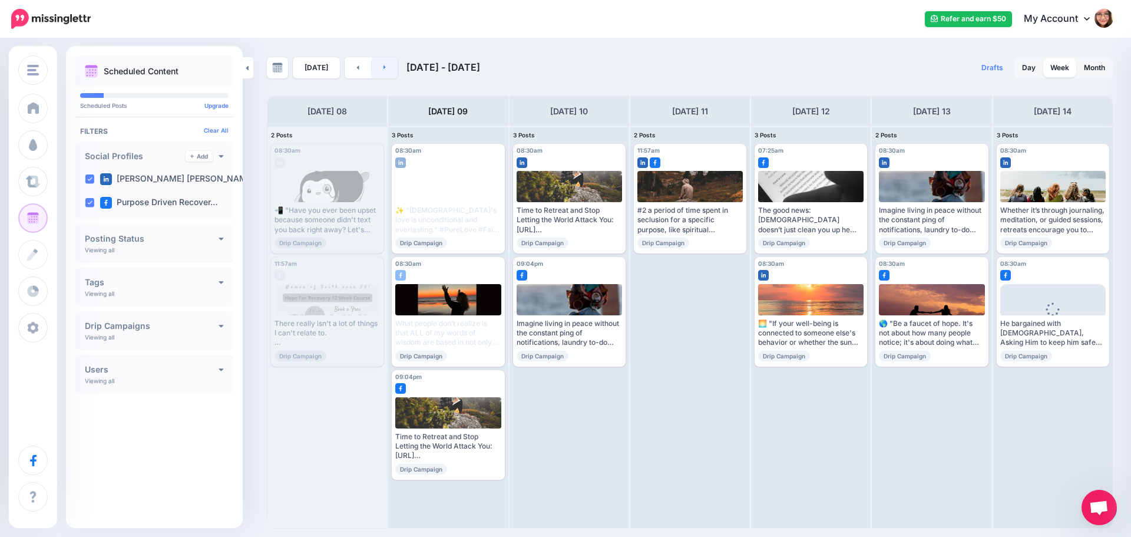
click at [379, 64] on link at bounding box center [385, 67] width 27 height 21
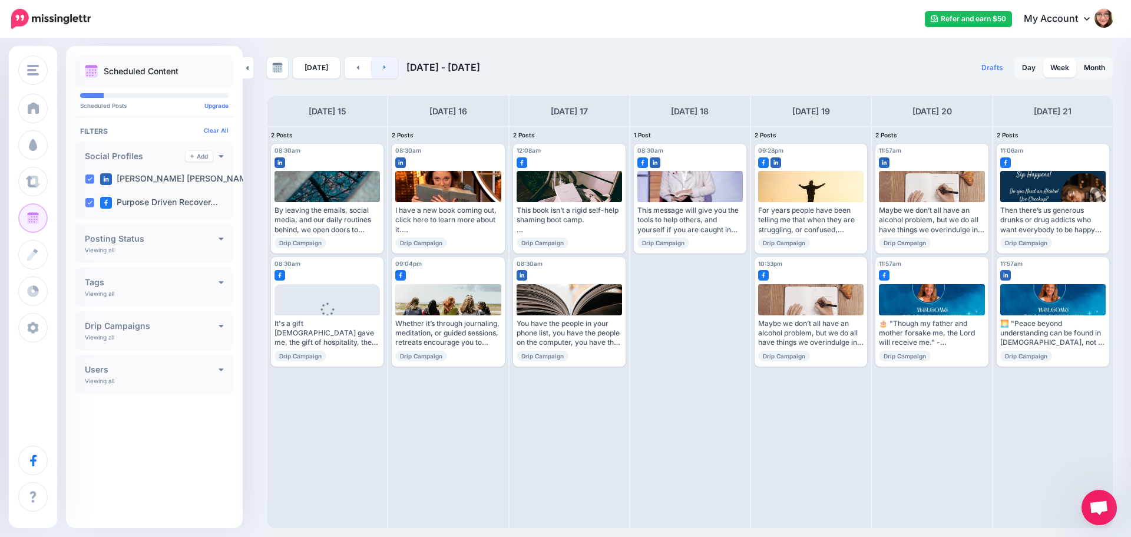
click at [383, 65] on icon at bounding box center [384, 67] width 3 height 7
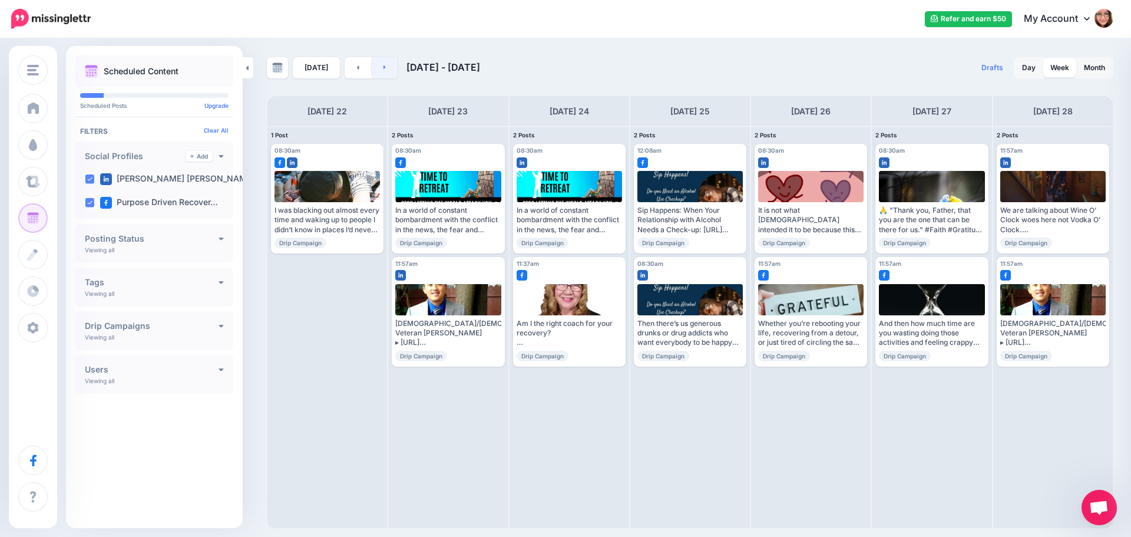
click at [381, 71] on link at bounding box center [385, 67] width 27 height 21
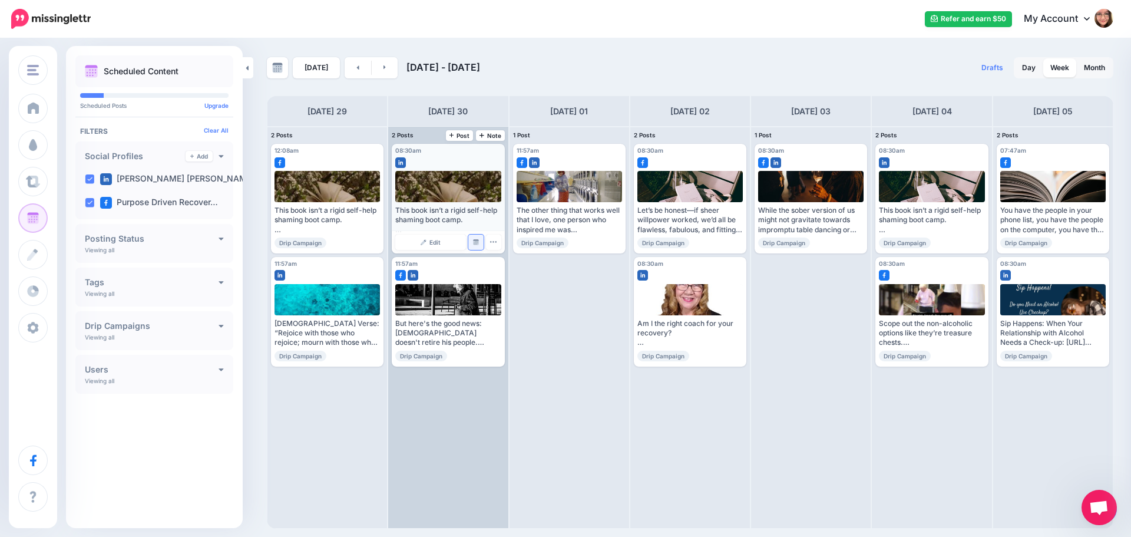
click at [478, 243] on img at bounding box center [476, 242] width 6 height 6
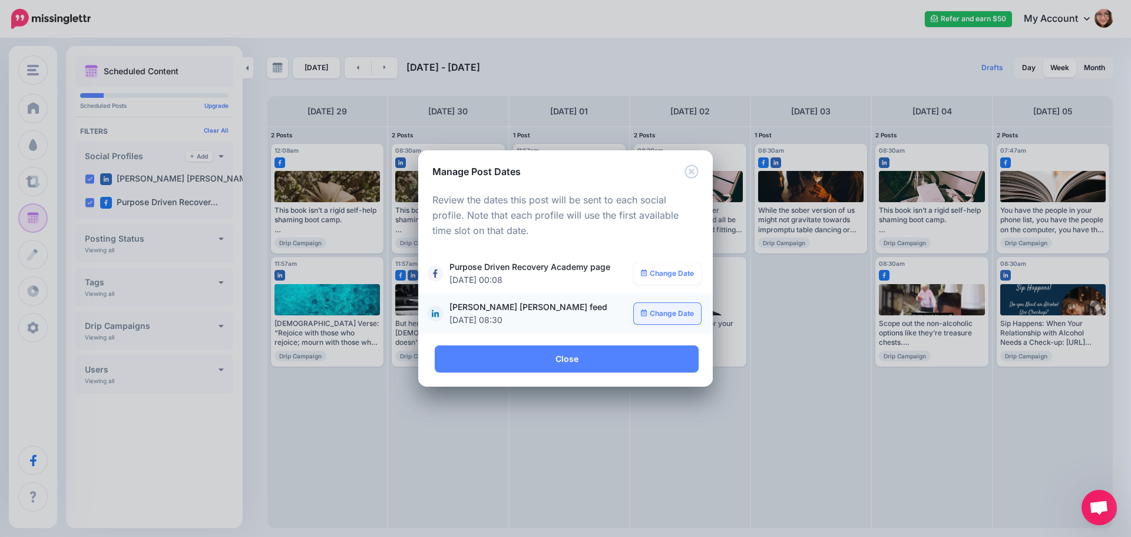
click at [662, 315] on link "Change Date" at bounding box center [668, 313] width 68 height 21
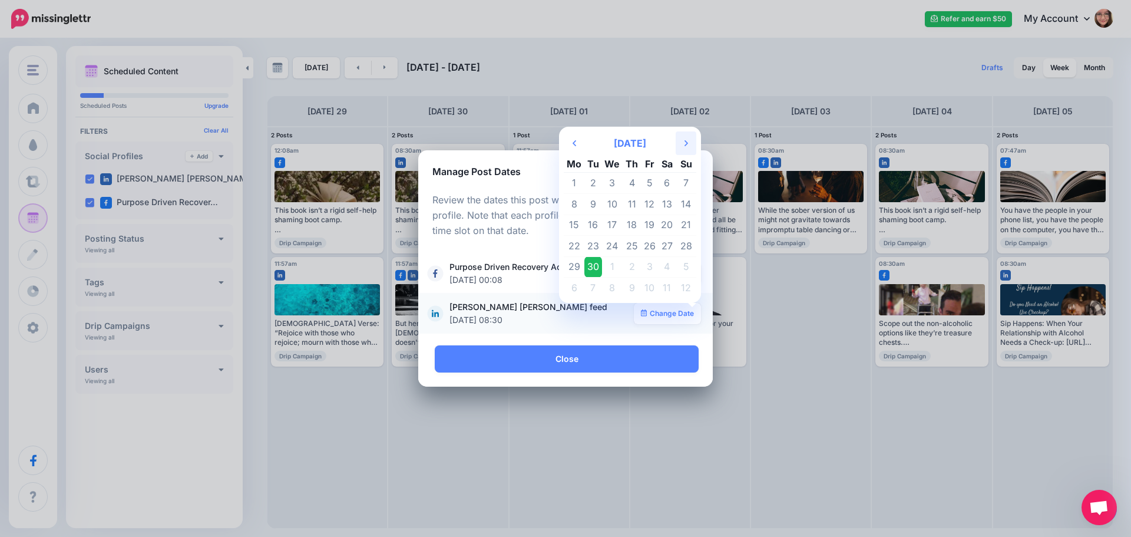
click at [682, 138] on th "Next Month" at bounding box center [686, 143] width 21 height 24
click at [686, 146] on icon "Next Month" at bounding box center [686, 142] width 4 height 9
click at [670, 263] on td "29" at bounding box center [667, 266] width 18 height 21
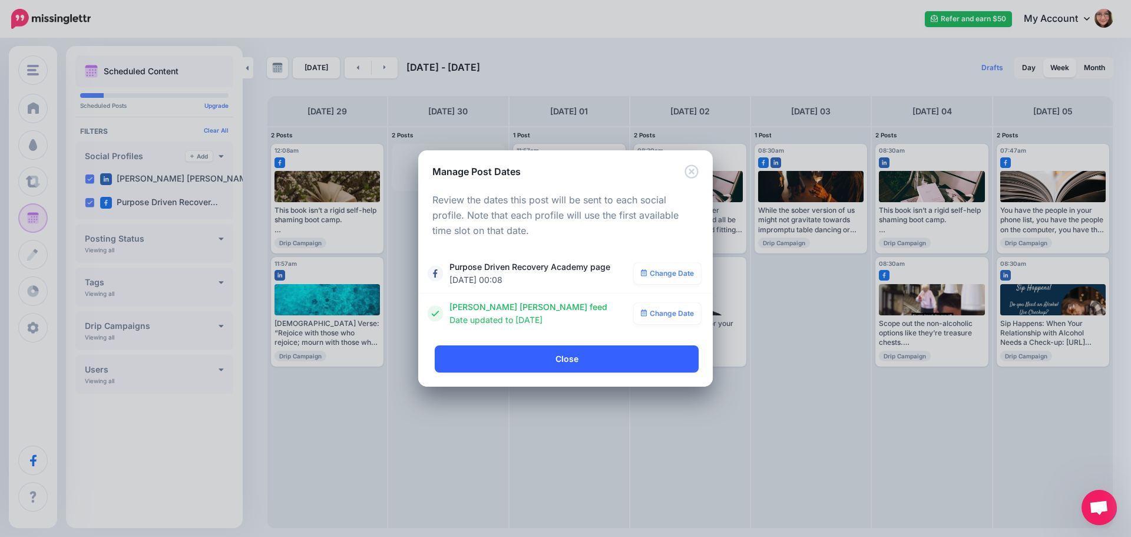
click at [586, 358] on link "Close" at bounding box center [567, 358] width 264 height 27
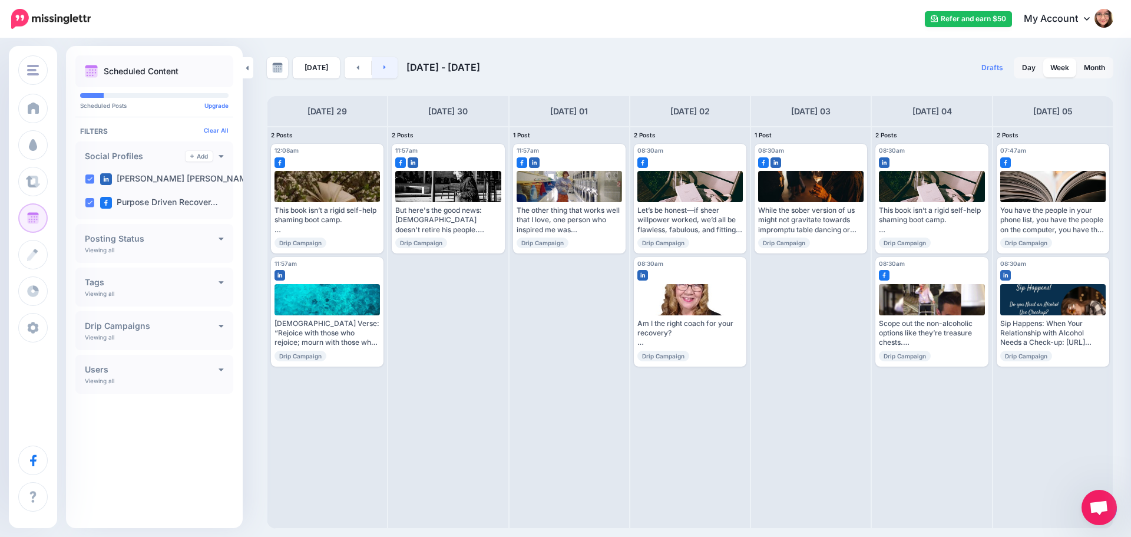
click at [384, 71] on link at bounding box center [385, 67] width 27 height 21
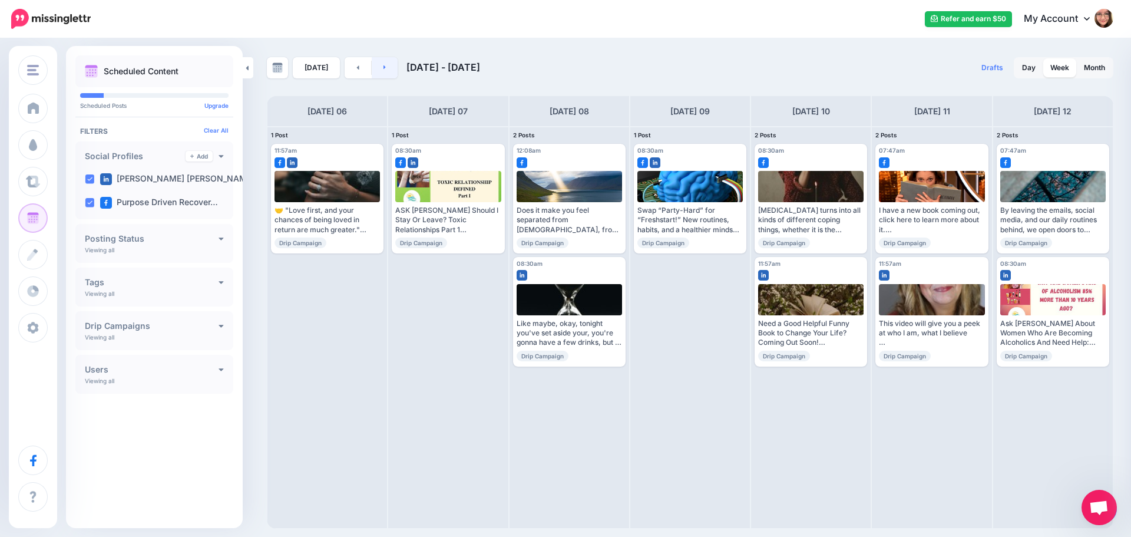
click at [387, 66] on link at bounding box center [385, 67] width 27 height 21
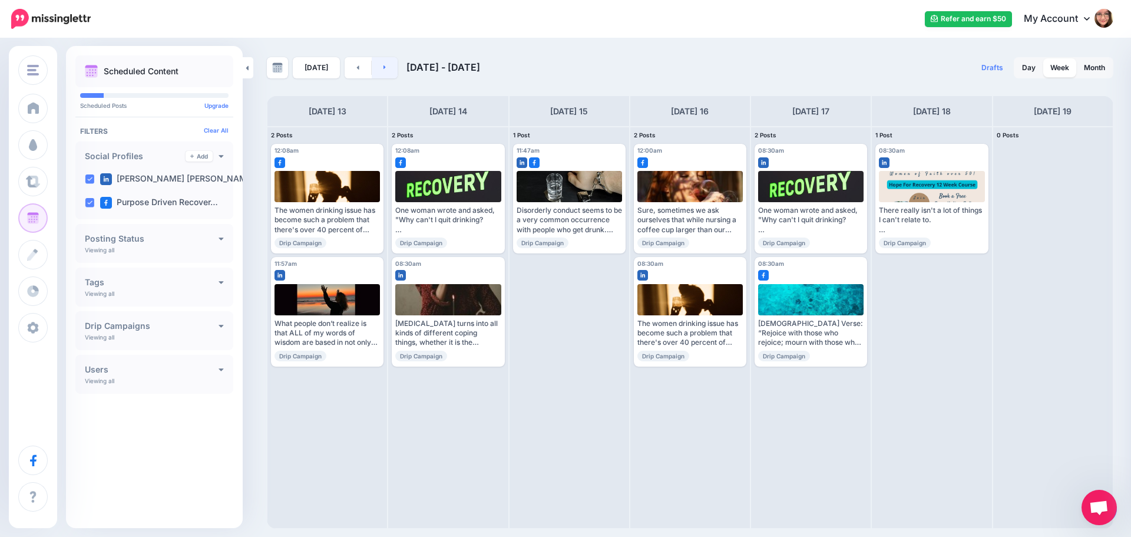
click at [383, 66] on icon at bounding box center [384, 67] width 2 height 4
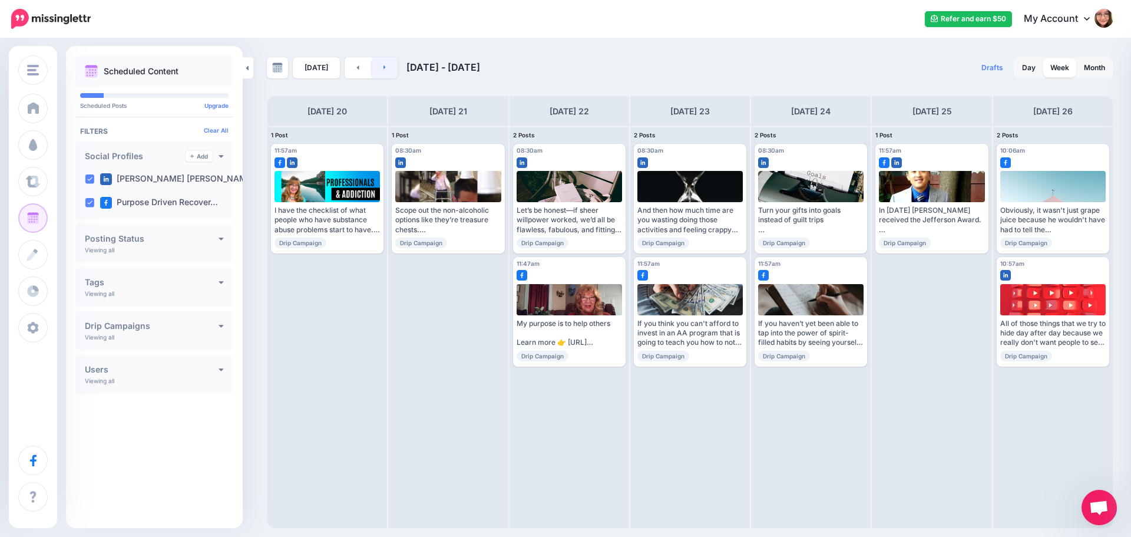
click at [383, 66] on icon at bounding box center [384, 67] width 2 height 4
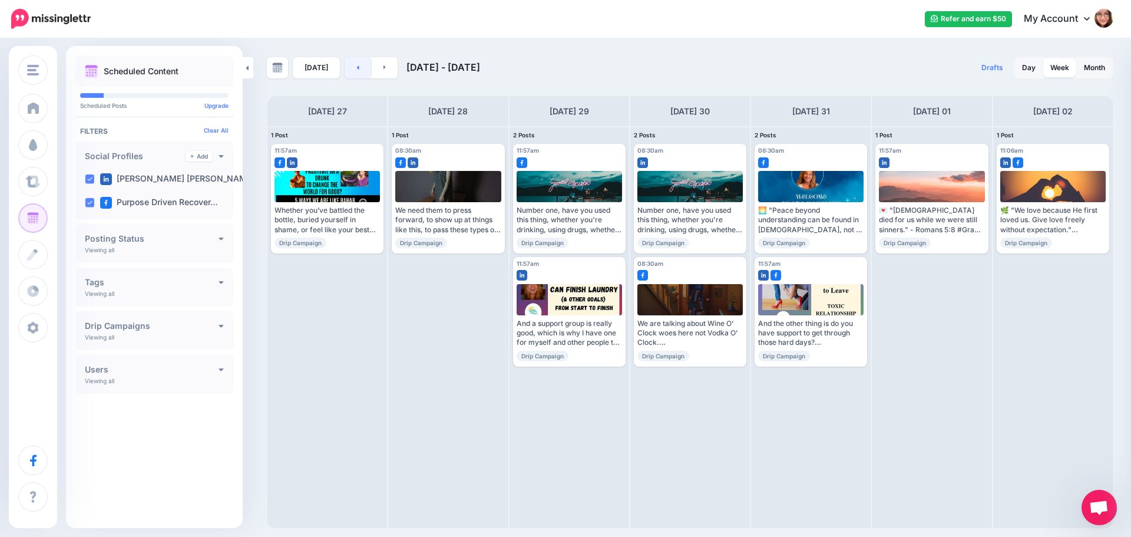
click at [357, 69] on link at bounding box center [358, 67] width 27 height 21
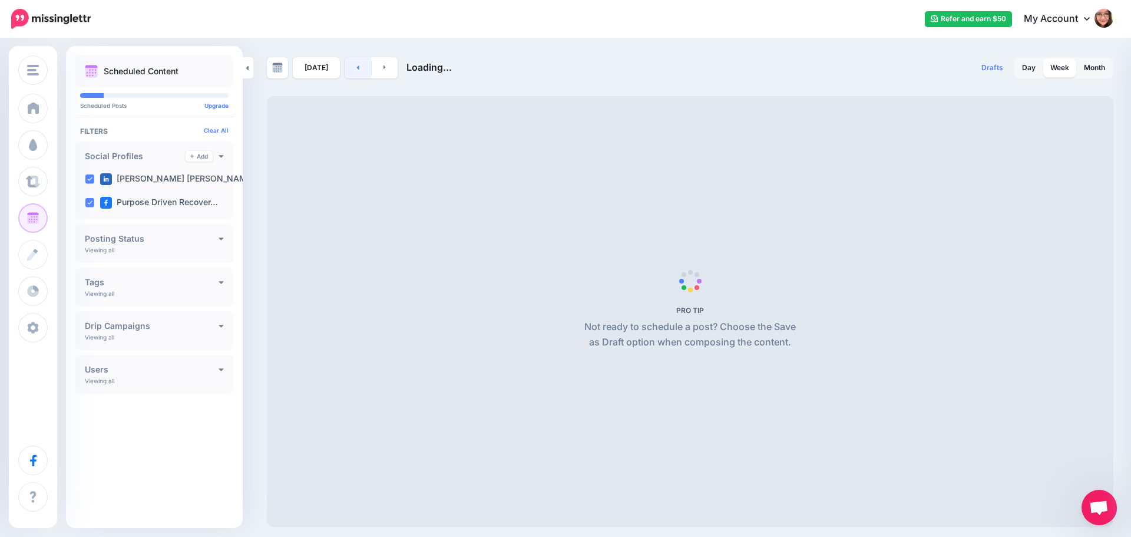
click at [357, 69] on link at bounding box center [358, 67] width 27 height 21
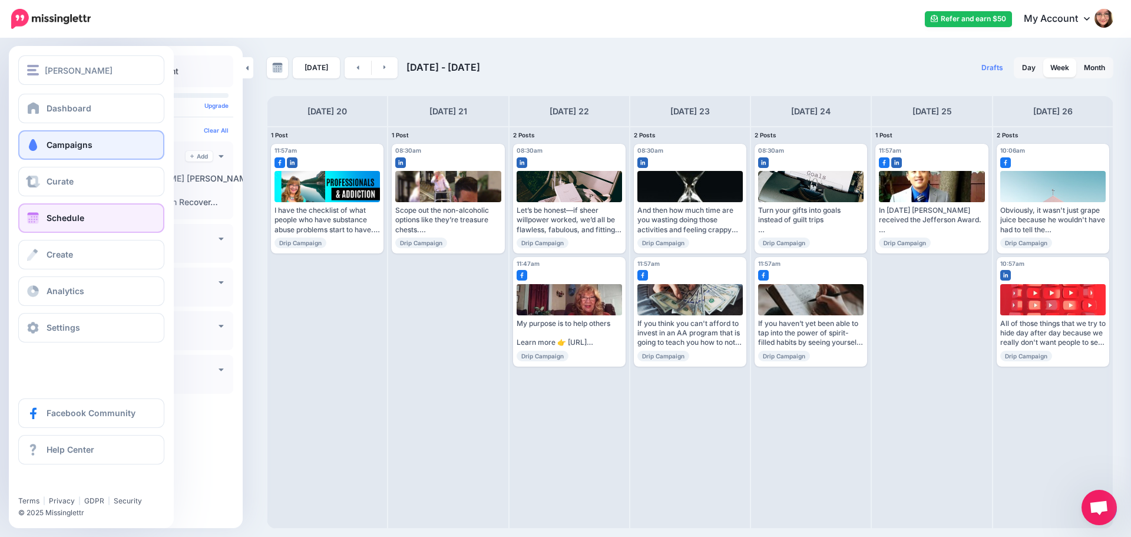
click at [34, 143] on span at bounding box center [32, 145] width 15 height 12
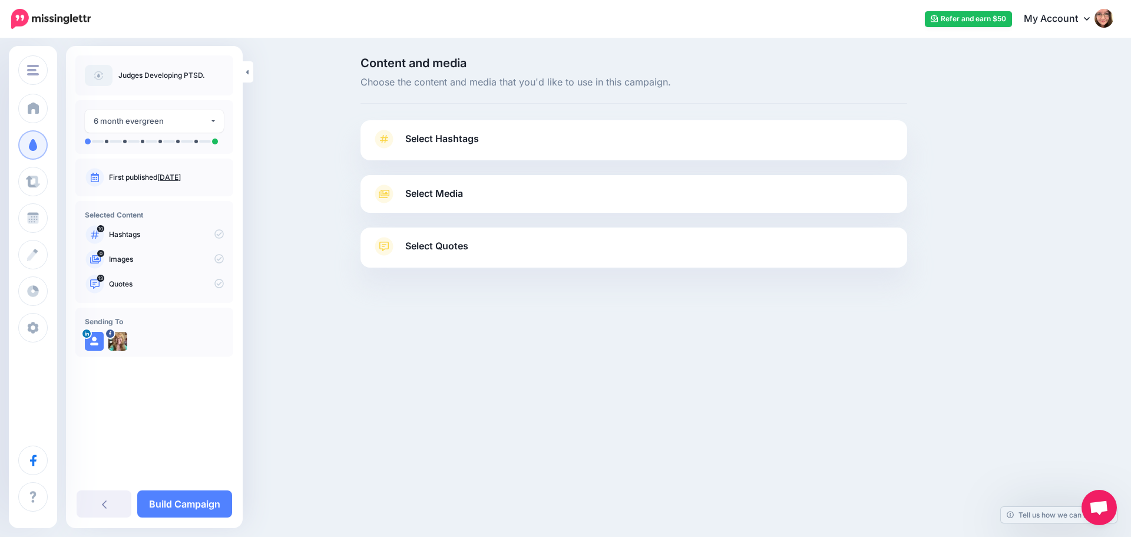
click at [488, 145] on link "Select Hashtags" at bounding box center [633, 145] width 523 height 31
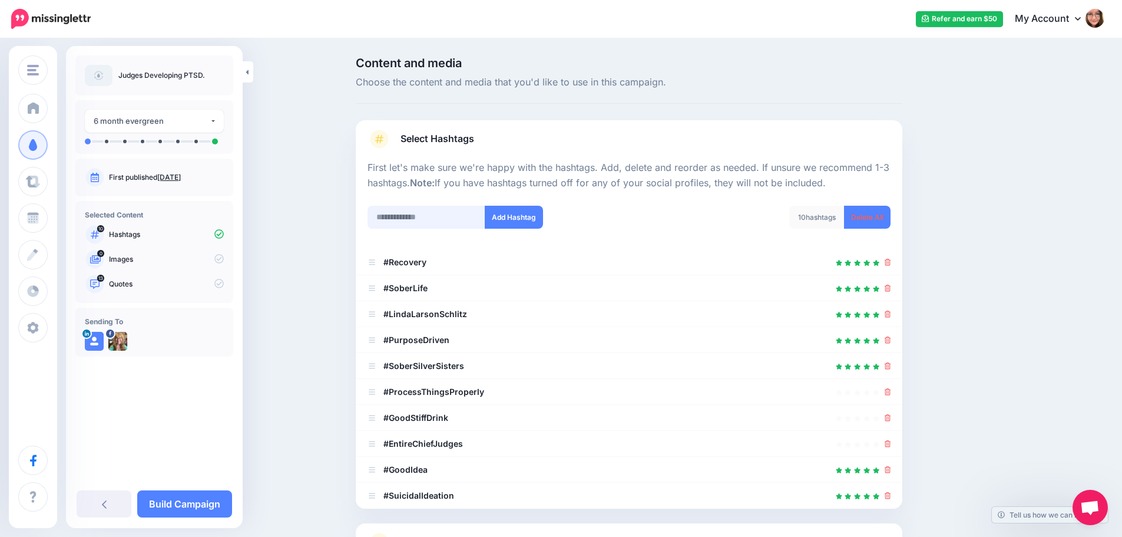
click at [458, 218] on input "text" at bounding box center [427, 217] width 118 height 23
type input "******"
click at [538, 218] on button "Add Hashtag" at bounding box center [514, 217] width 58 height 23
click at [448, 216] on input "text" at bounding box center [427, 217] width 118 height 23
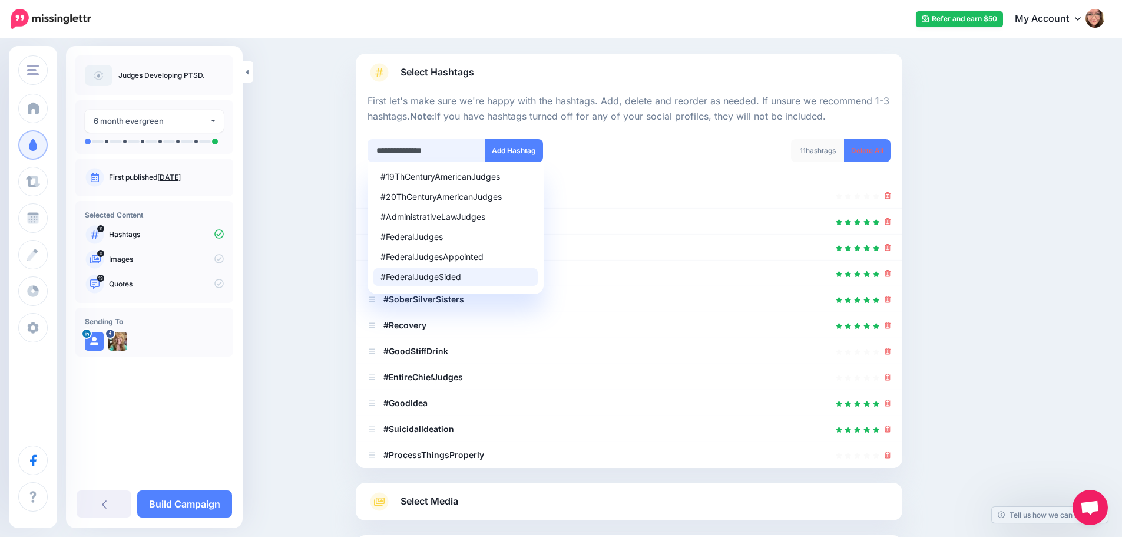
scroll to position [64, 0]
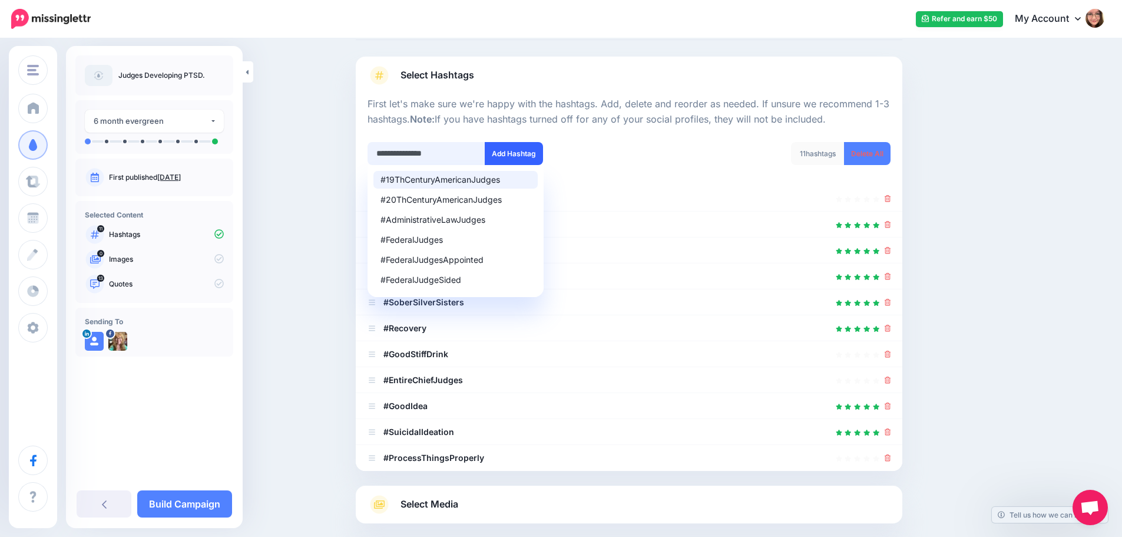
type input "**********"
click at [519, 147] on button "Add Hashtag" at bounding box center [514, 153] width 58 height 23
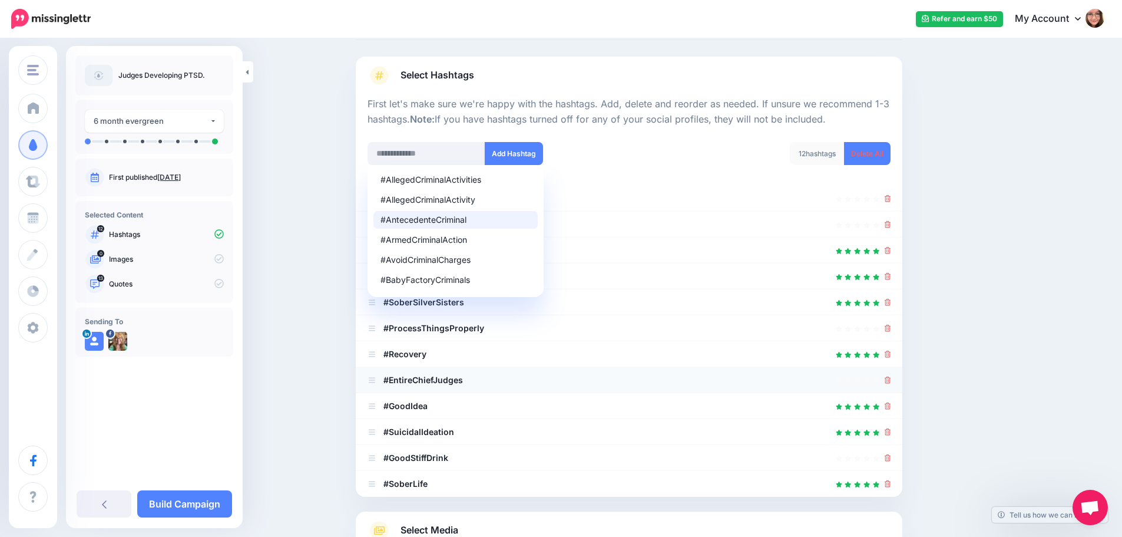
scroll to position [207, 0]
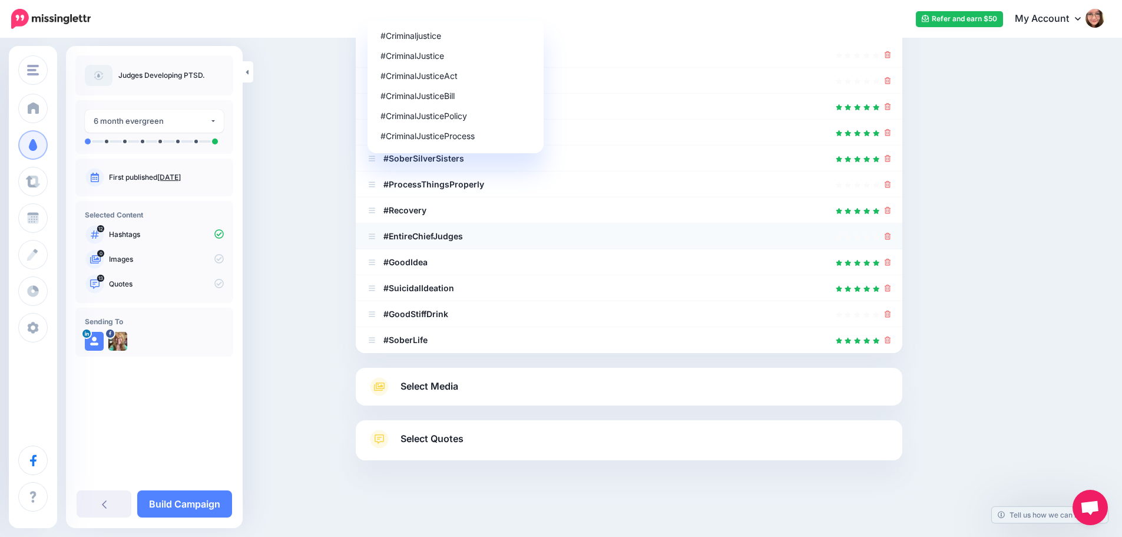
click at [896, 236] on li "#EntireChiefJudges" at bounding box center [629, 236] width 547 height 26
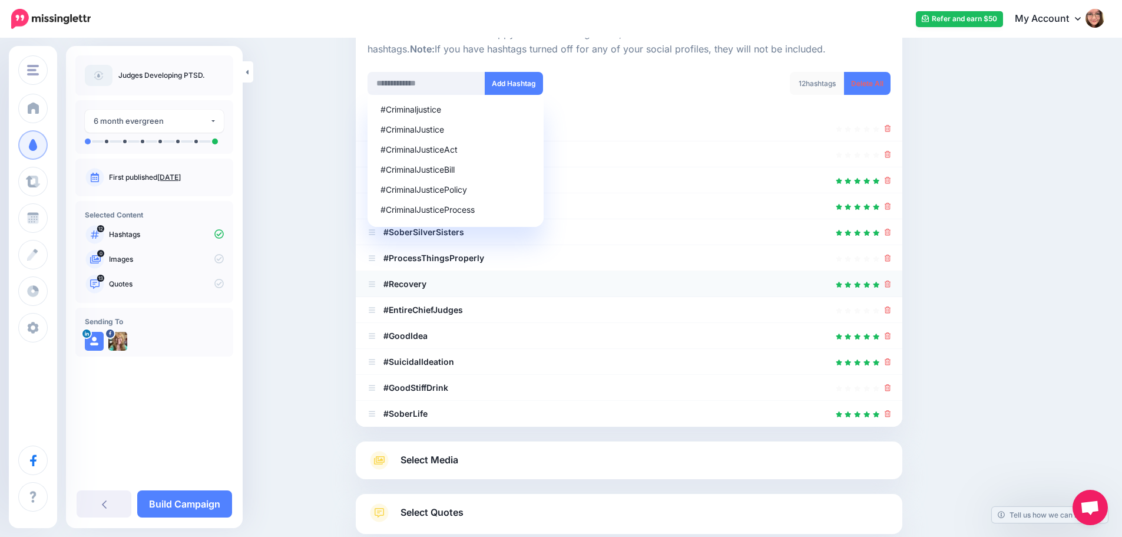
scroll to position [90, 0]
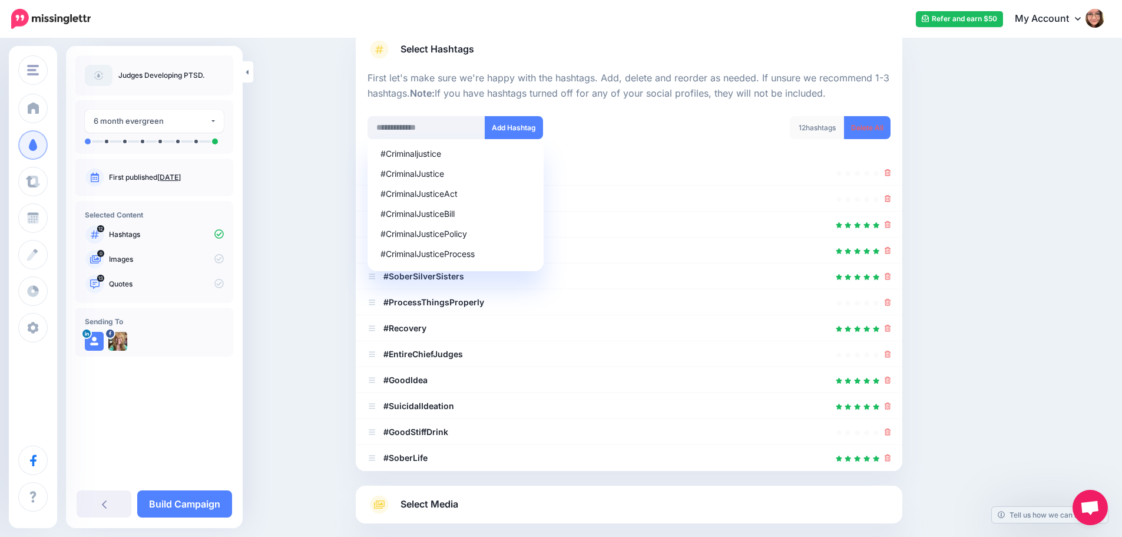
click at [306, 336] on div "Content and media Choose the content and media that you'd like to use in this c…" at bounding box center [561, 302] width 1122 height 705
click at [581, 97] on p "First let's make sure we're happy with the hashtags. Add, delete and reorder as…" at bounding box center [629, 86] width 523 height 31
click at [520, 514] on div "Select Media Next, let's make sure we have the best media for this campaign. De…" at bounding box center [629, 504] width 547 height 38
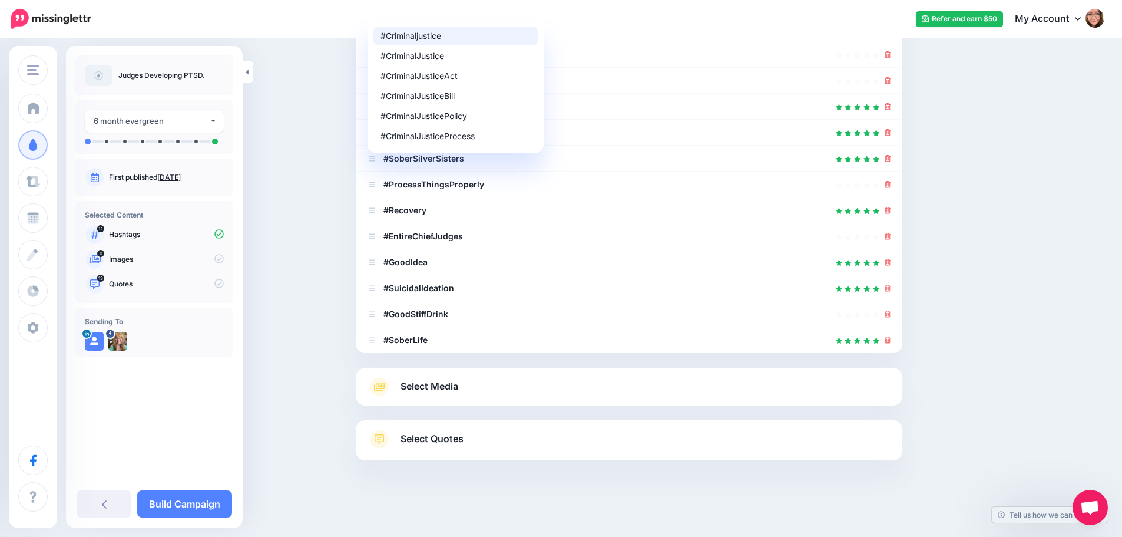
click at [479, 439] on link "Select Quotes" at bounding box center [629, 444] width 523 height 31
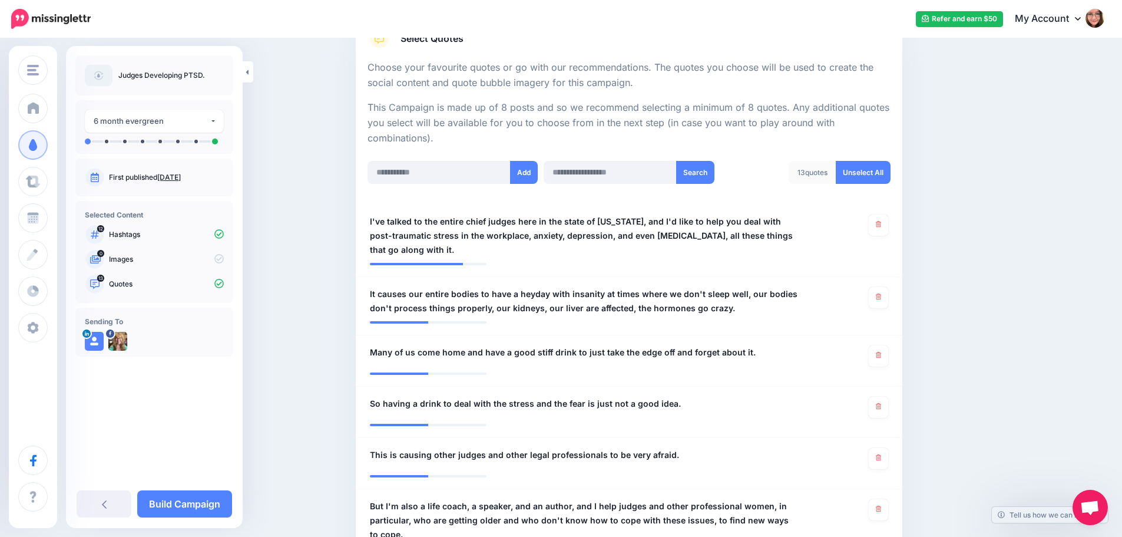
scroll to position [207, 0]
click at [660, 221] on span "I've talked to the entire chief judges here in the state of [US_STATE], and I'd…" at bounding box center [584, 236] width 429 height 42
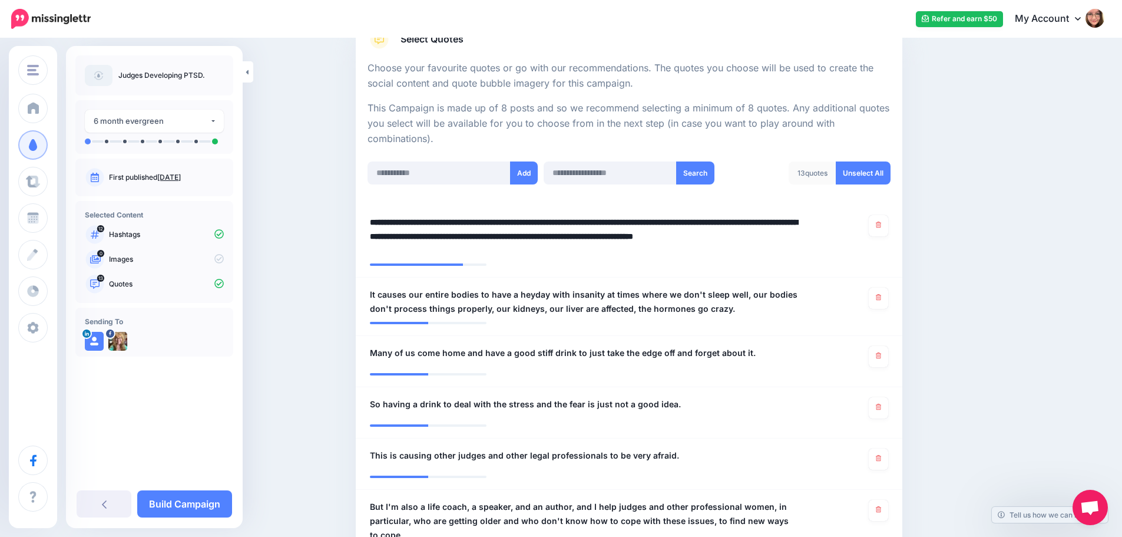
drag, startPoint x: 657, startPoint y: 221, endPoint x: 341, endPoint y: 214, distance: 316.4
type textarea "**********"
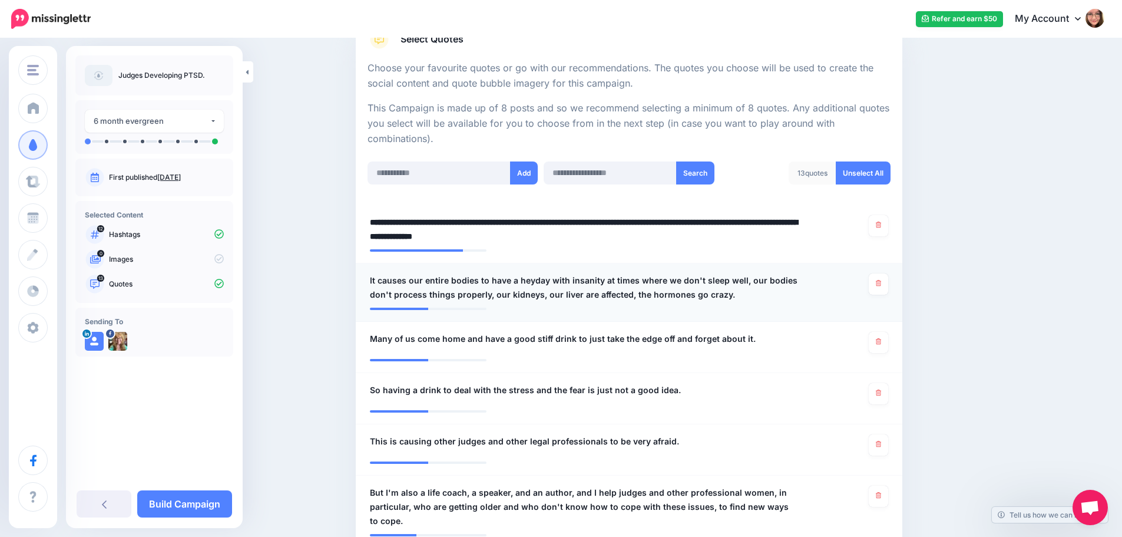
click at [571, 292] on span "It causes our entire bodies to have a heyday with insanity at times where we do…" at bounding box center [584, 287] width 429 height 28
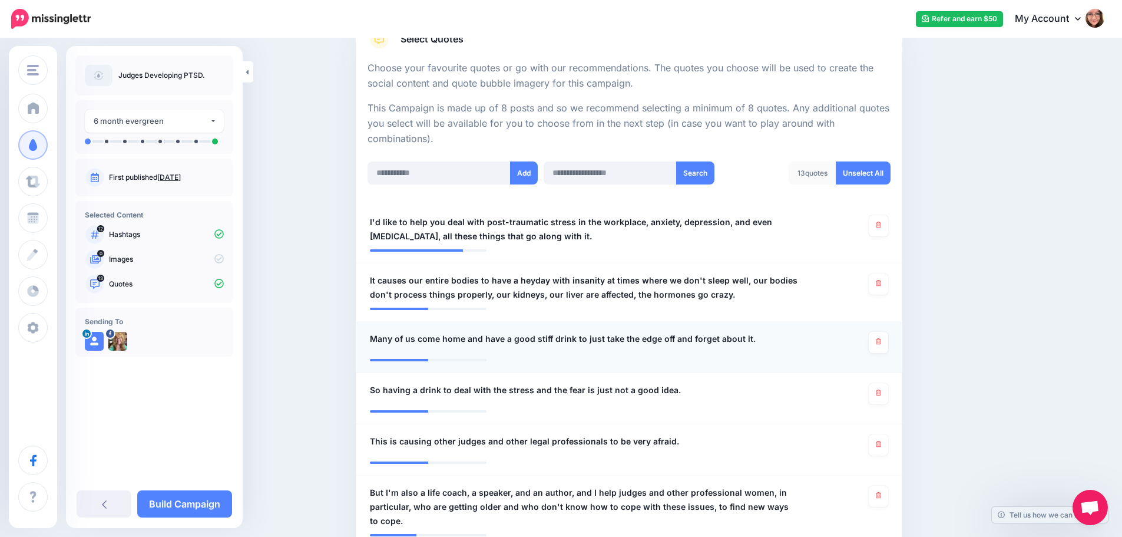
click at [593, 352] on div "**********" at bounding box center [584, 342] width 447 height 21
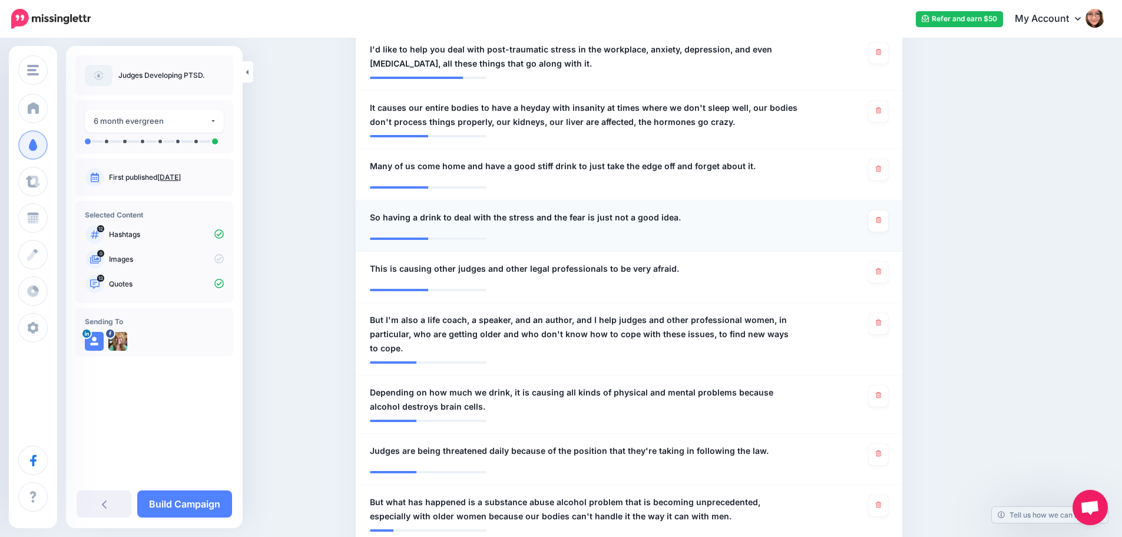
scroll to position [383, 0]
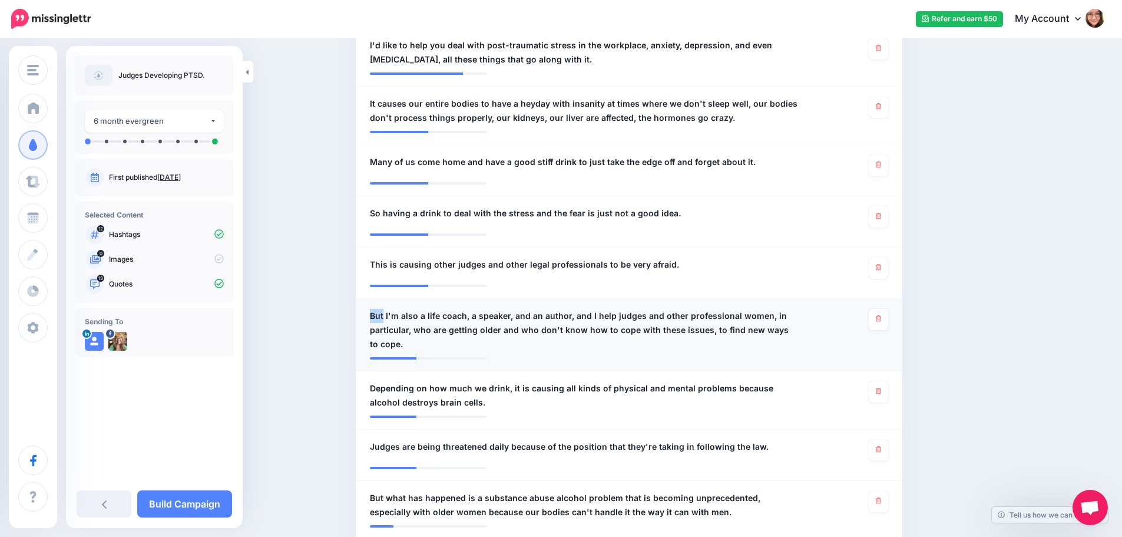
drag, startPoint x: 388, startPoint y: 312, endPoint x: 369, endPoint y: 310, distance: 19.5
click at [369, 310] on div "**********" at bounding box center [584, 330] width 447 height 42
click at [386, 315] on span "But I'm also a life coach, a speaker, and an author, and I help judges and othe…" at bounding box center [584, 330] width 429 height 42
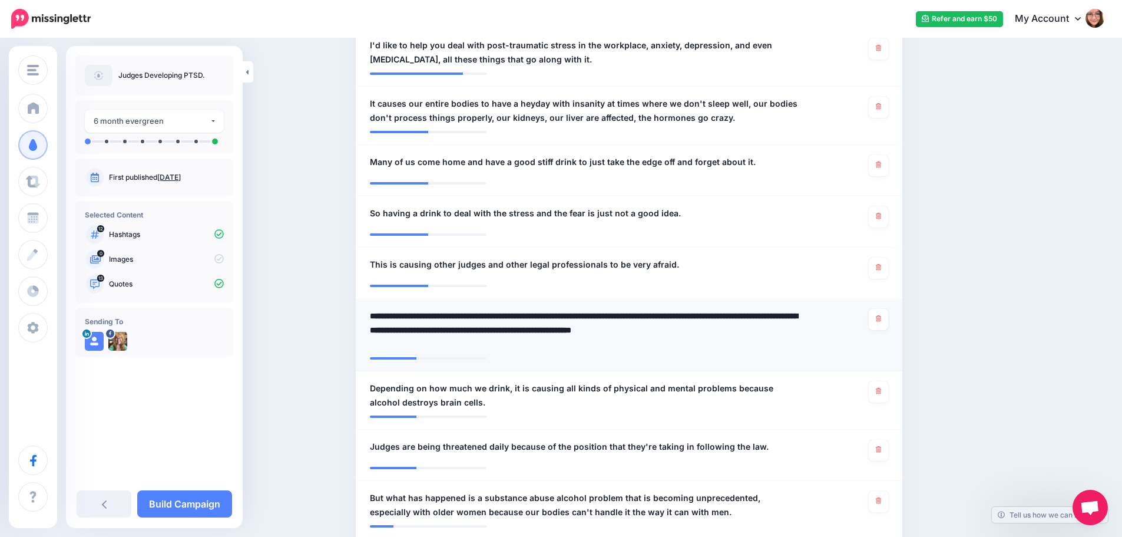
drag, startPoint x: 390, startPoint y: 315, endPoint x: 365, endPoint y: 315, distance: 24.7
click at [365, 315] on div "**********" at bounding box center [584, 330] width 447 height 42
type textarea "**********"
click at [716, 337] on textarea "**********" at bounding box center [584, 330] width 429 height 42
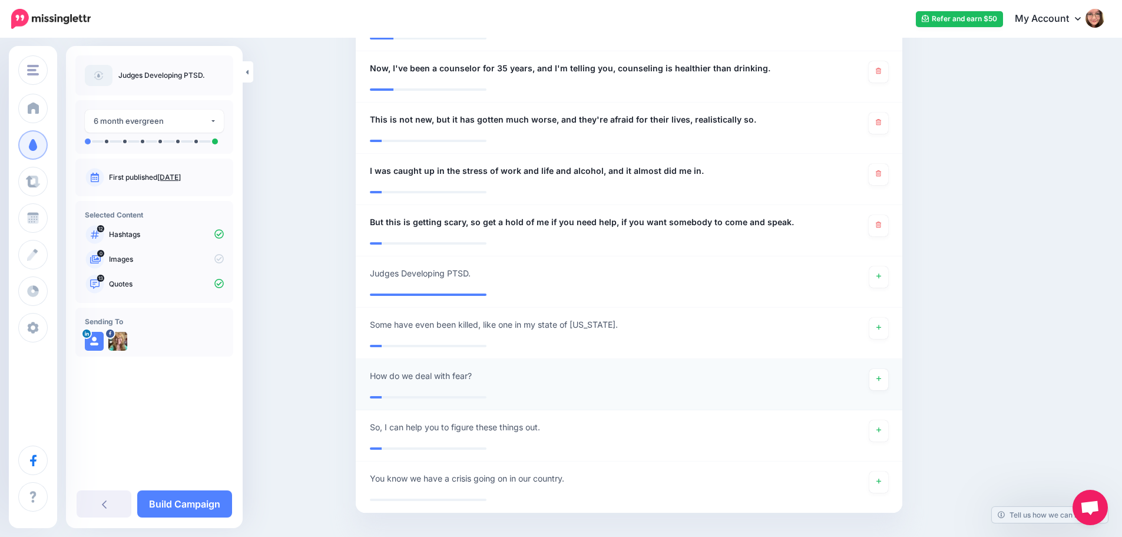
scroll to position [914, 0]
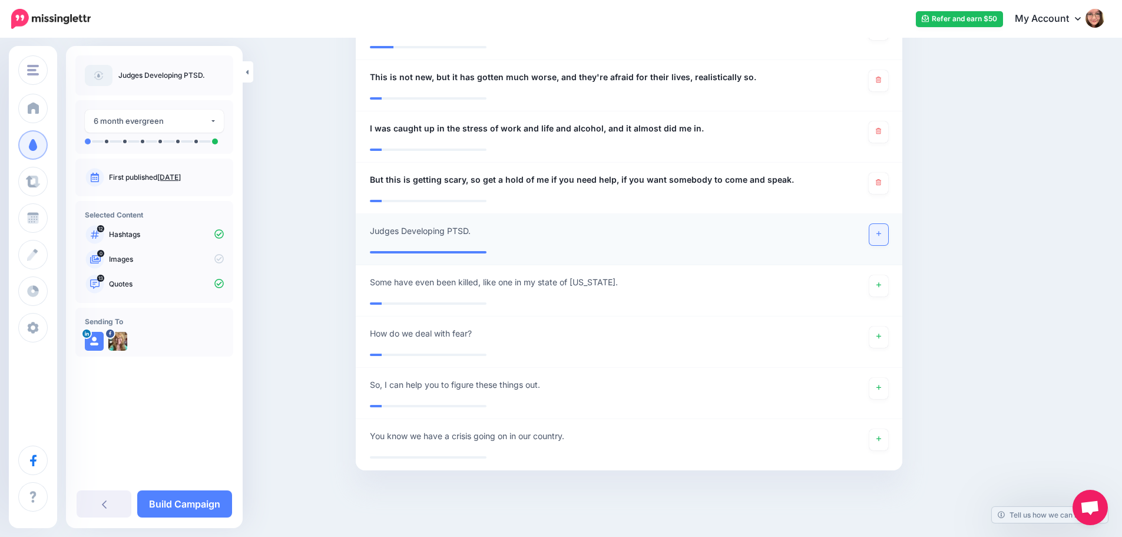
click at [881, 237] on link at bounding box center [878, 234] width 19 height 21
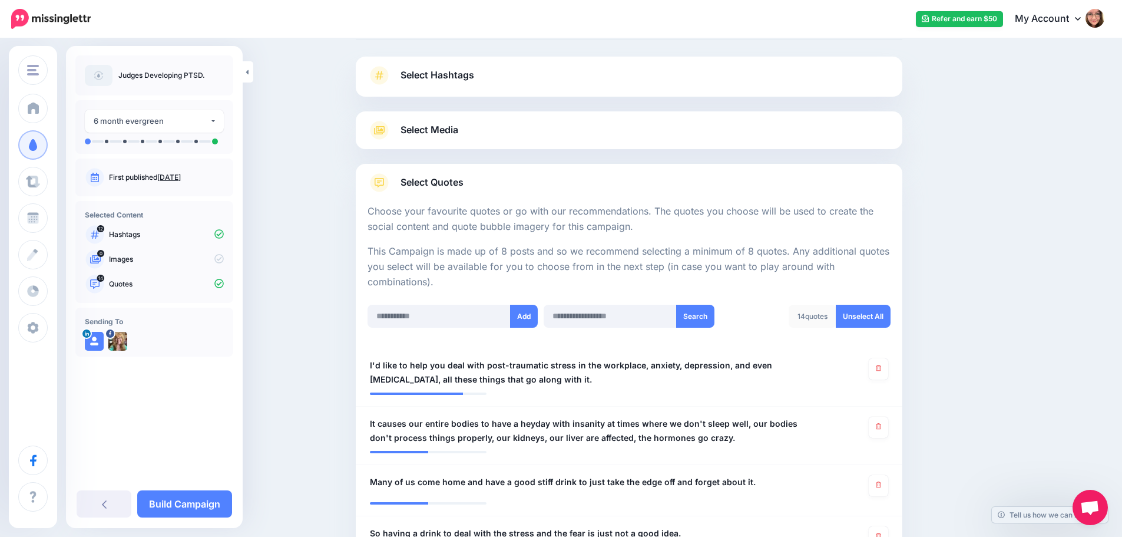
scroll to position [0, 0]
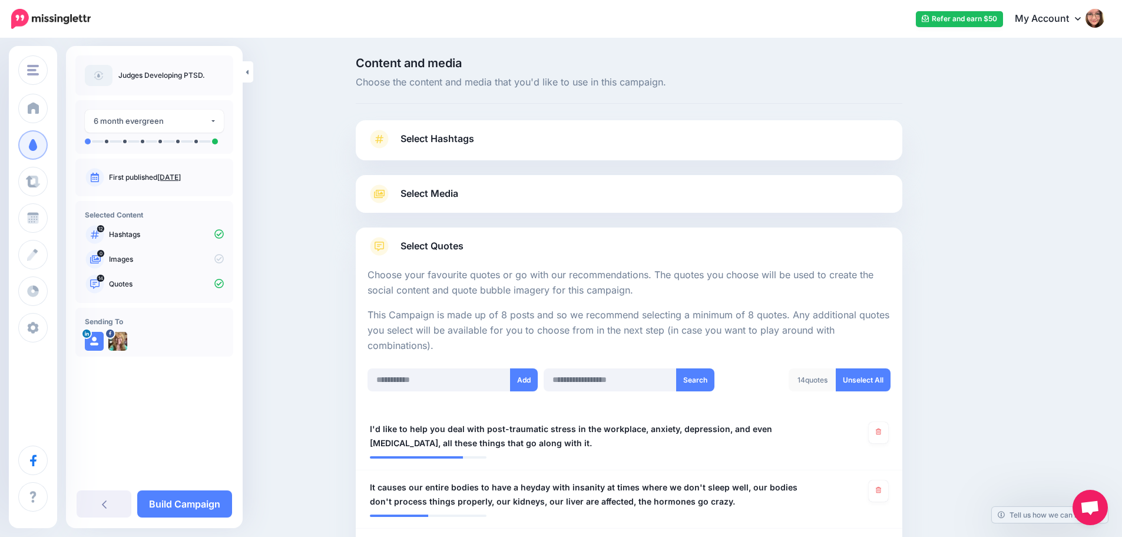
click at [541, 192] on link "Select Media" at bounding box center [629, 193] width 523 height 19
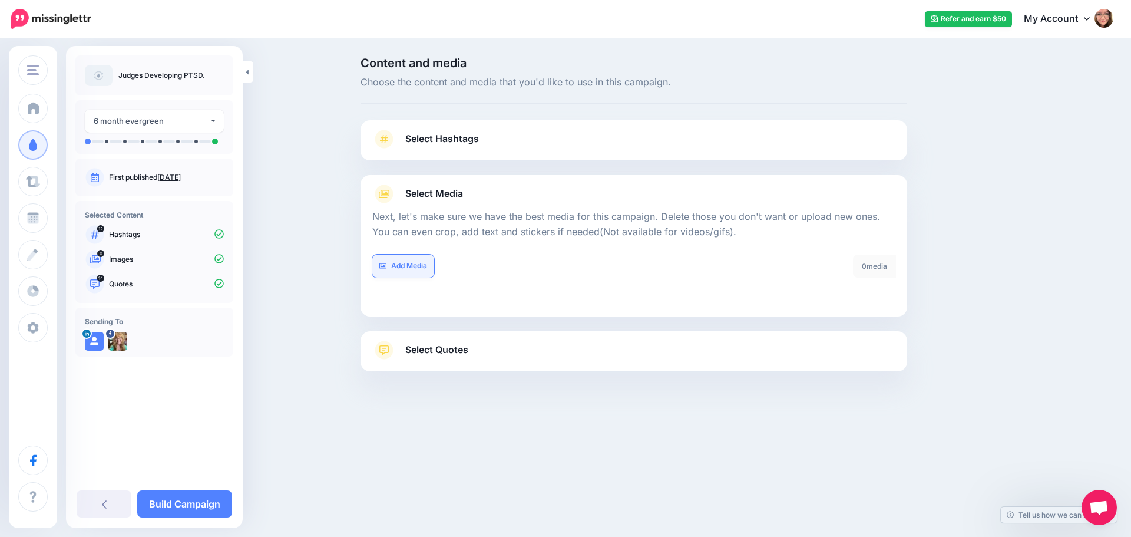
click at [422, 267] on link "Add Media" at bounding box center [403, 265] width 62 height 23
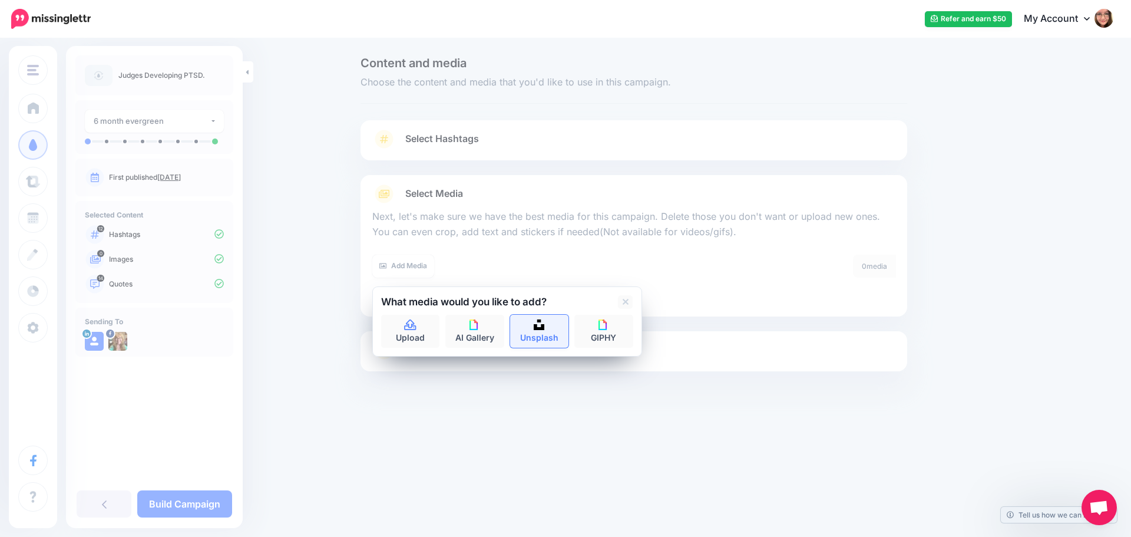
click at [540, 337] on link "Unsplash" at bounding box center [539, 331] width 59 height 33
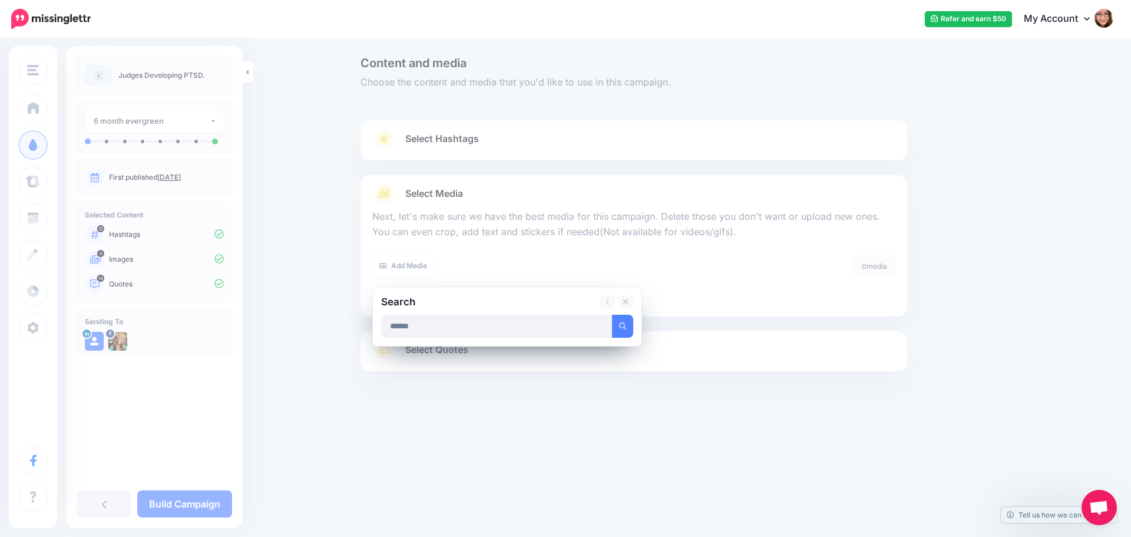
type input "******"
click at [612, 315] on button "submit" at bounding box center [622, 326] width 21 height 23
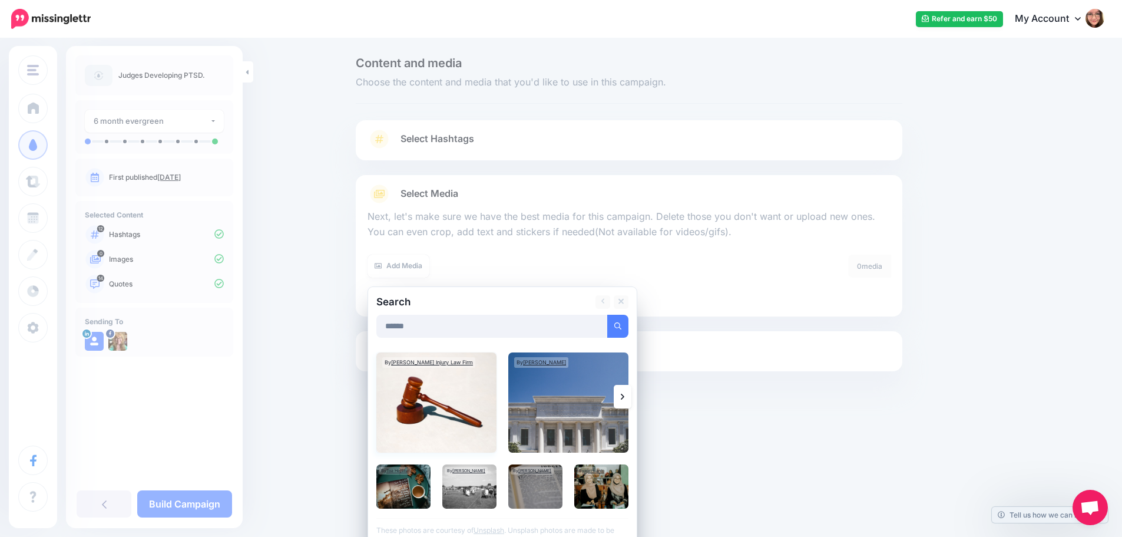
click at [478, 415] on img at bounding box center [436, 402] width 120 height 100
click at [589, 412] on img at bounding box center [568, 402] width 120 height 100
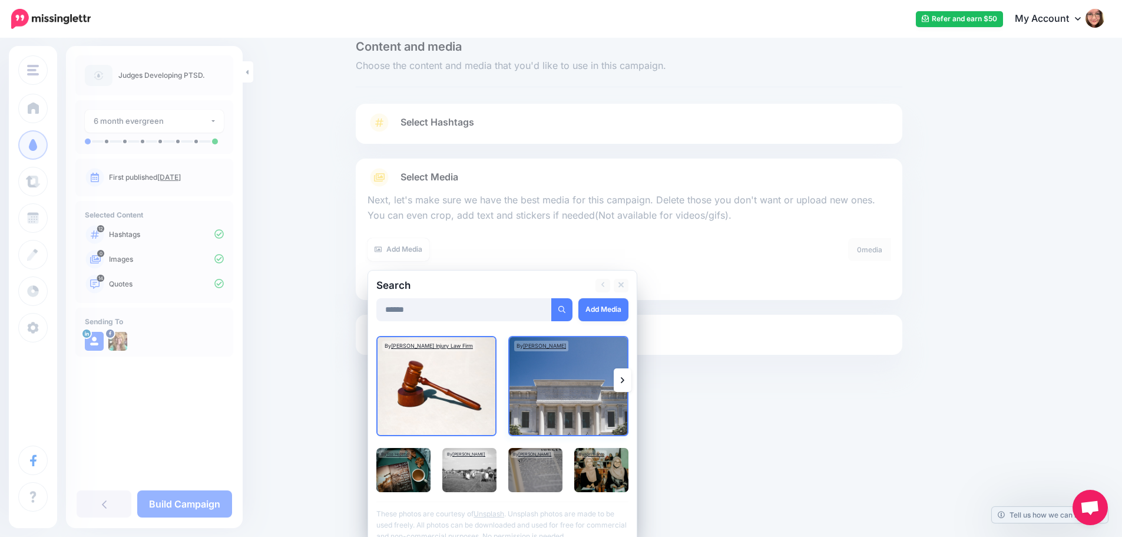
scroll to position [30, 0]
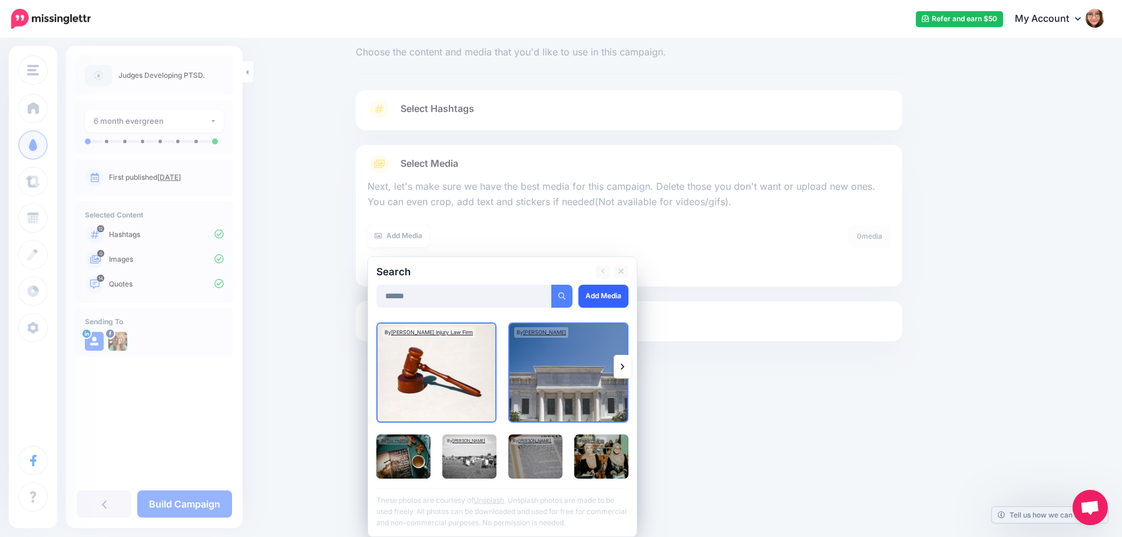
click at [601, 291] on link "Add Media" at bounding box center [603, 296] width 50 height 23
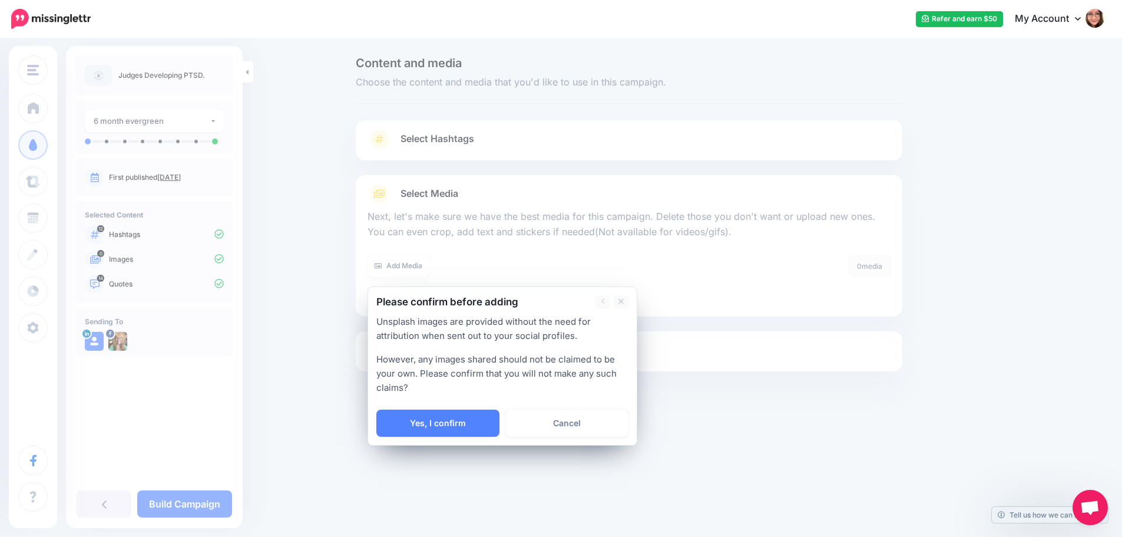
scroll to position [0, 0]
click at [460, 416] on link "Yes, I confirm" at bounding box center [442, 422] width 123 height 27
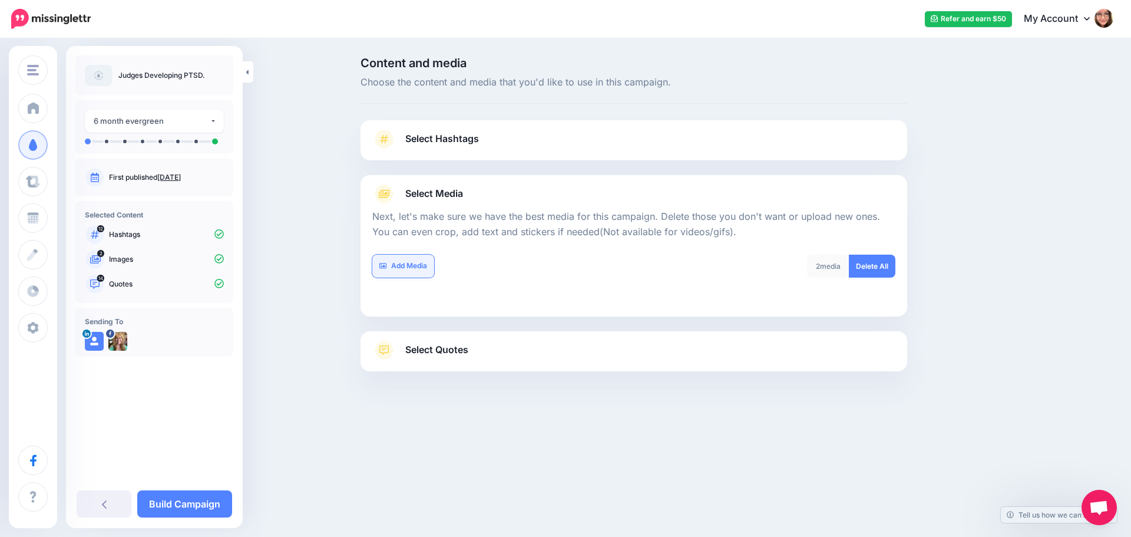
click at [401, 270] on link "Add Media" at bounding box center [403, 265] width 62 height 23
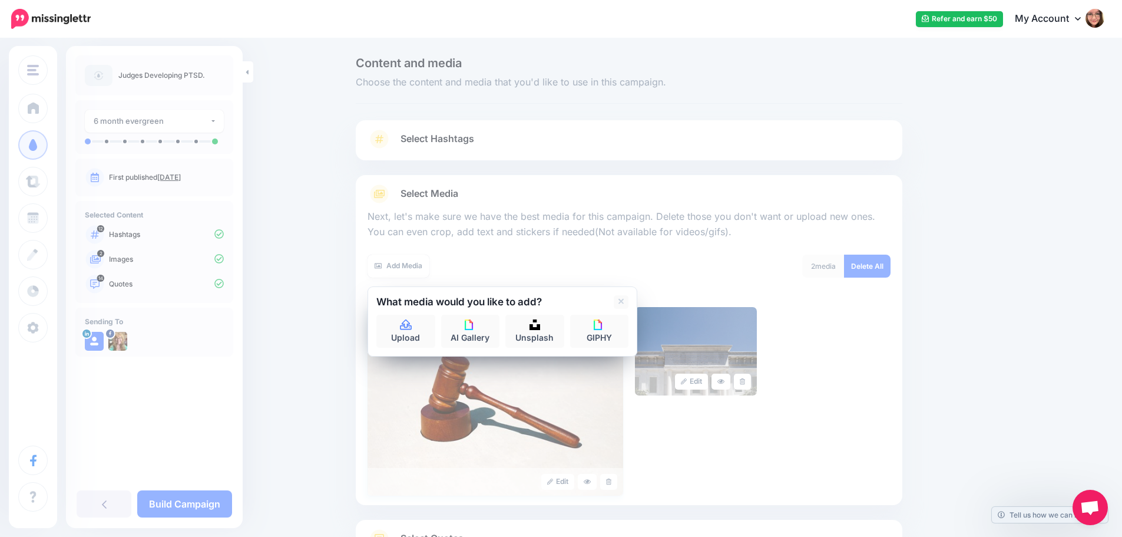
scroll to position [100, 0]
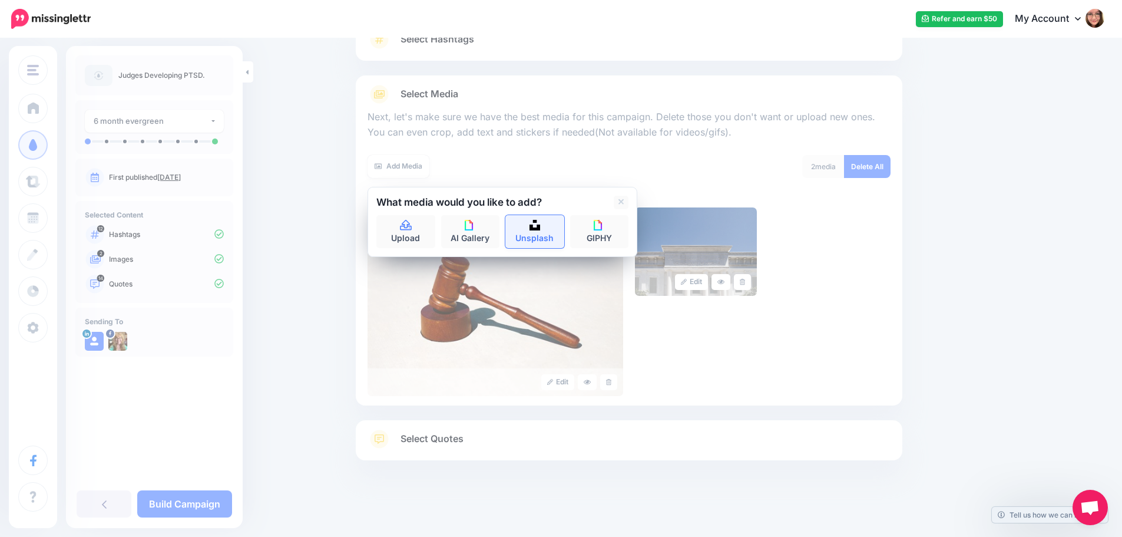
click at [557, 234] on link "Unsplash" at bounding box center [534, 231] width 59 height 33
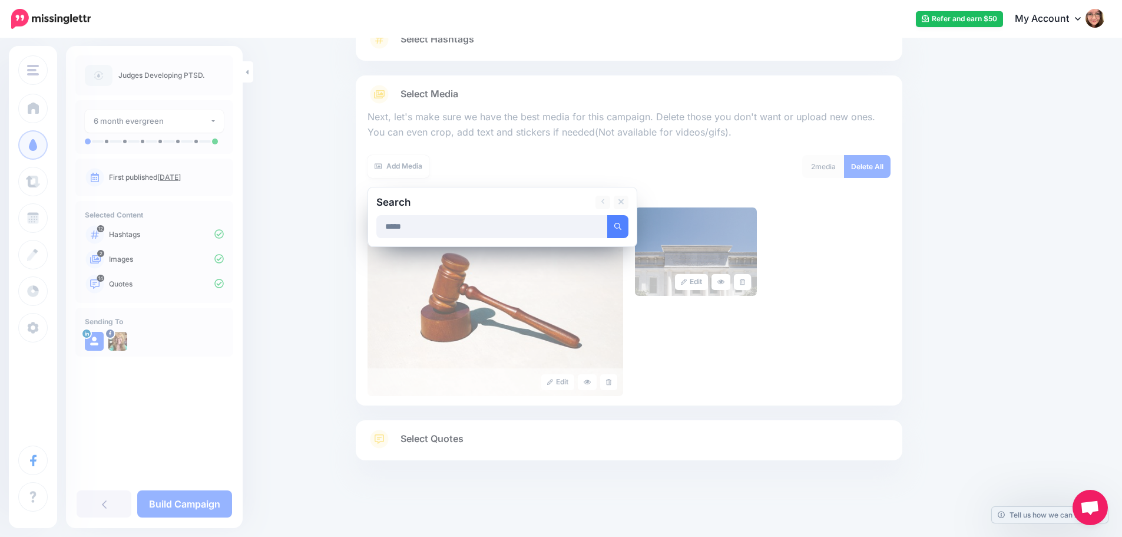
type input "*****"
click at [607, 215] on button "submit" at bounding box center [617, 226] width 21 height 23
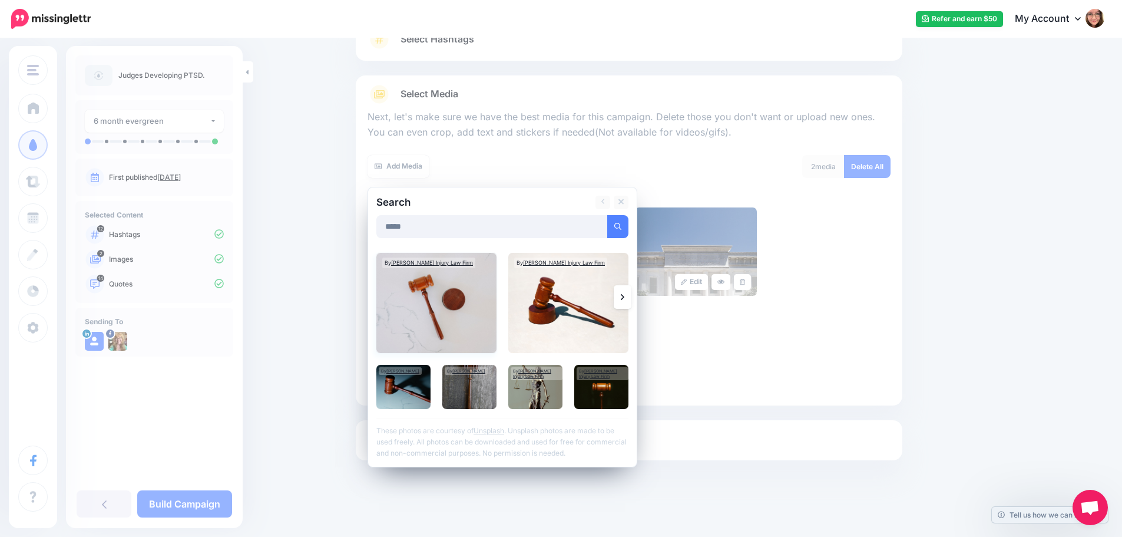
click at [458, 302] on img at bounding box center [436, 303] width 120 height 100
click at [533, 387] on img at bounding box center [535, 387] width 54 height 44
click at [624, 228] on link "Add Media" at bounding box center [603, 226] width 50 height 23
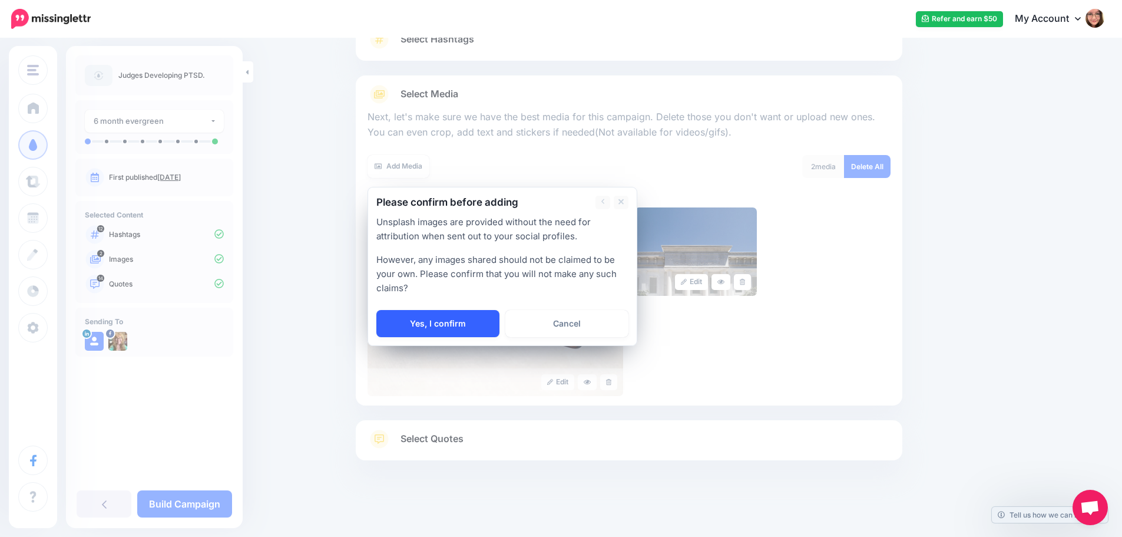
click at [425, 318] on link "Yes, I confirm" at bounding box center [437, 323] width 123 height 27
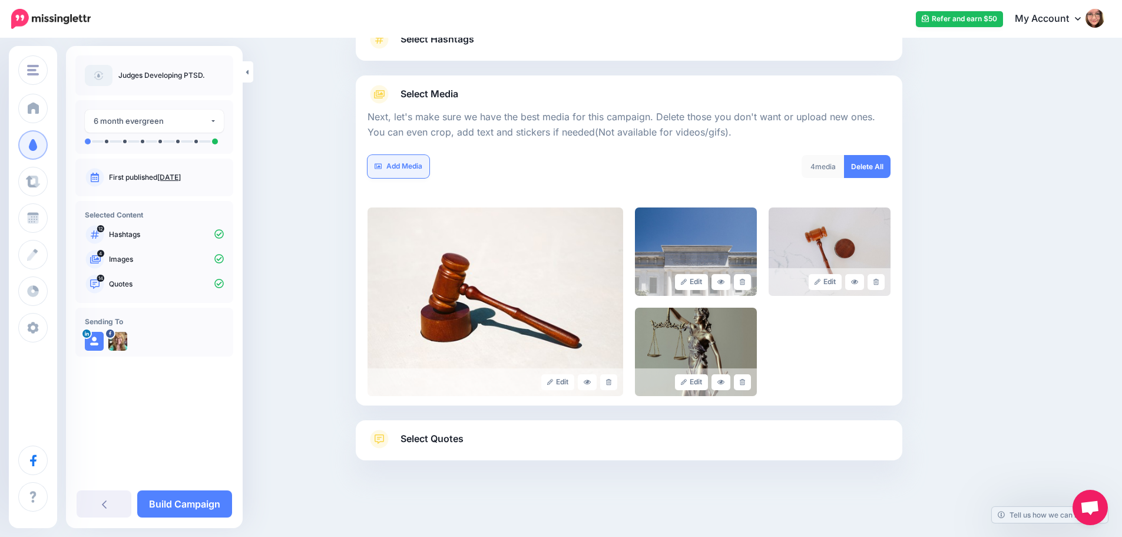
click at [407, 166] on link "Add Media" at bounding box center [399, 166] width 62 height 23
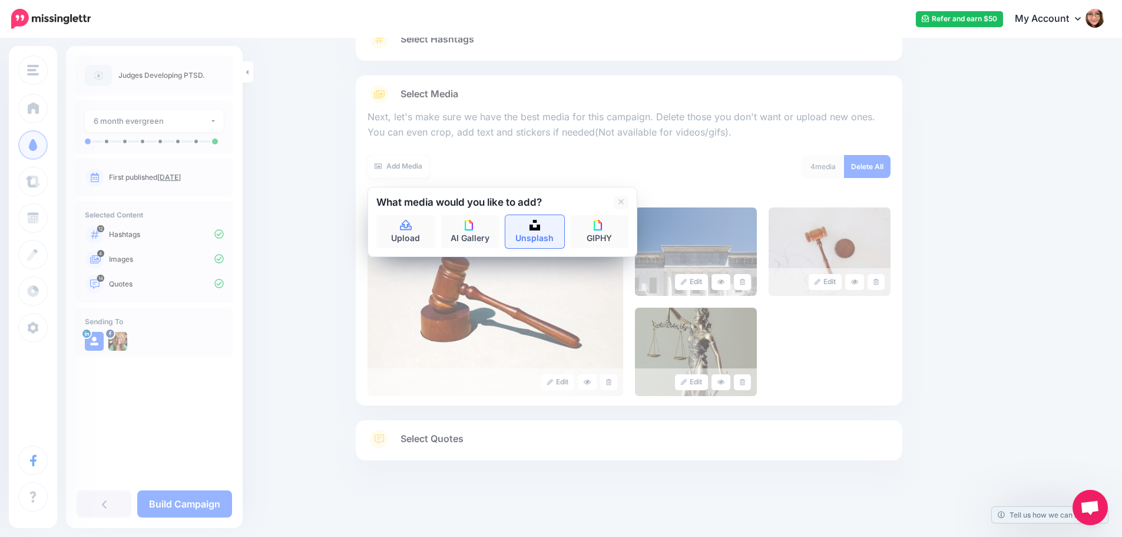
click at [548, 234] on link "Unsplash" at bounding box center [534, 231] width 59 height 33
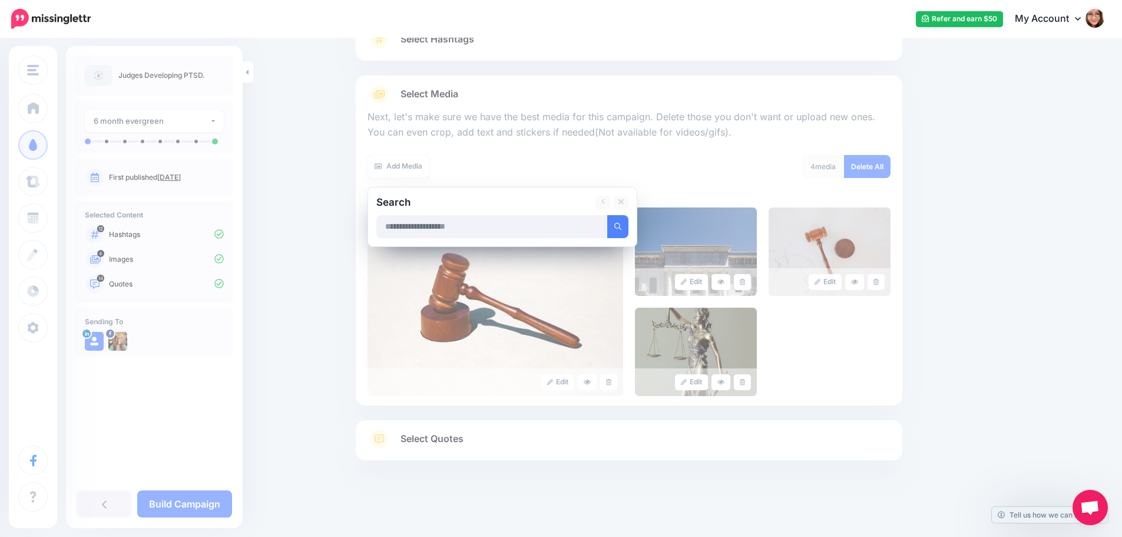
click at [545, 237] on input "text" at bounding box center [491, 226] width 231 height 23
type input "*****"
click at [607, 215] on button "submit" at bounding box center [617, 226] width 21 height 23
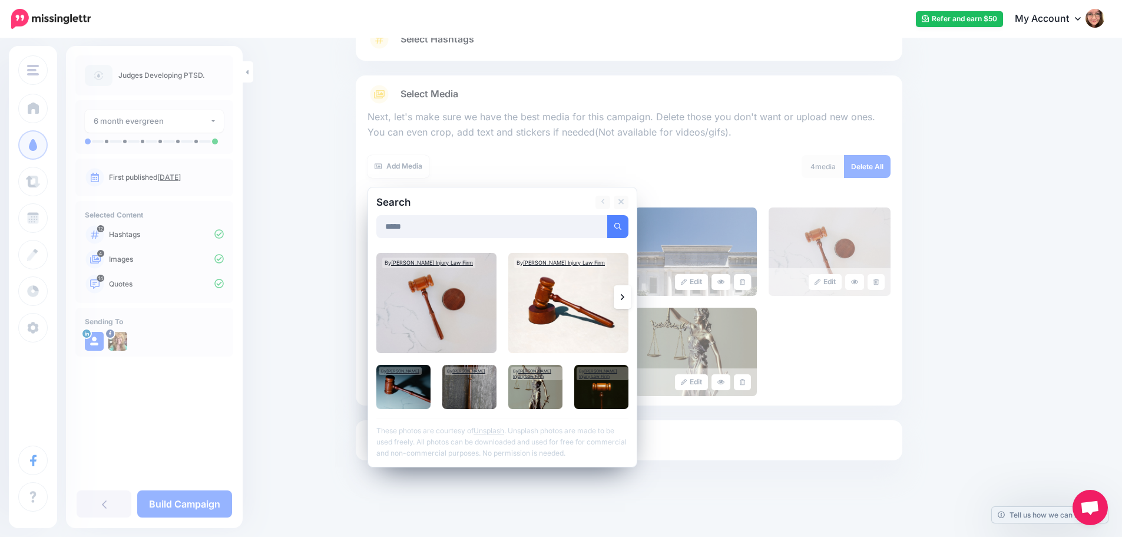
click at [629, 304] on link at bounding box center [623, 297] width 18 height 24
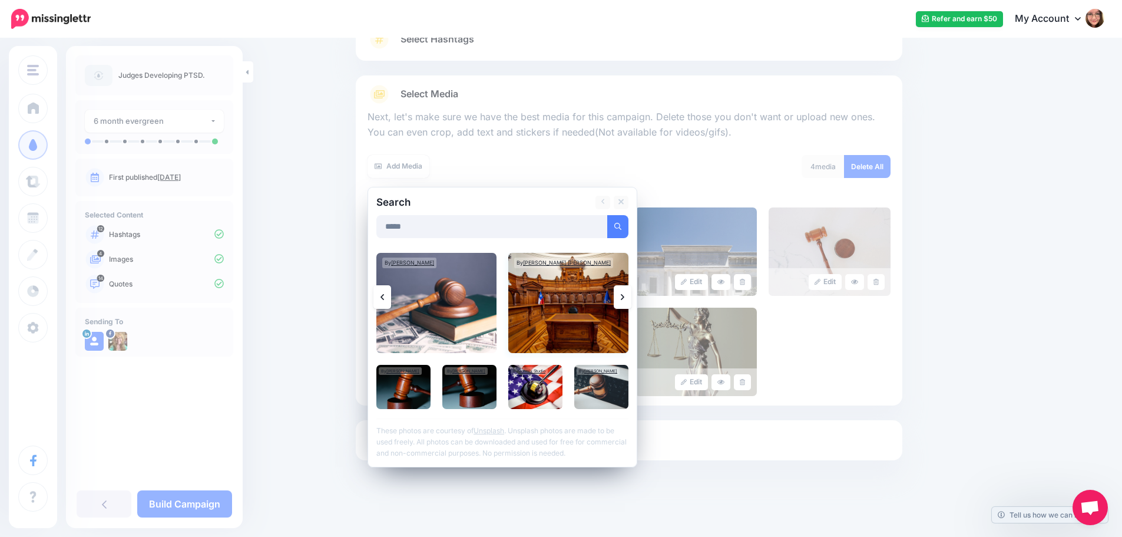
click at [591, 307] on img at bounding box center [568, 303] width 120 height 100
click at [613, 230] on link "Add Media" at bounding box center [603, 226] width 50 height 23
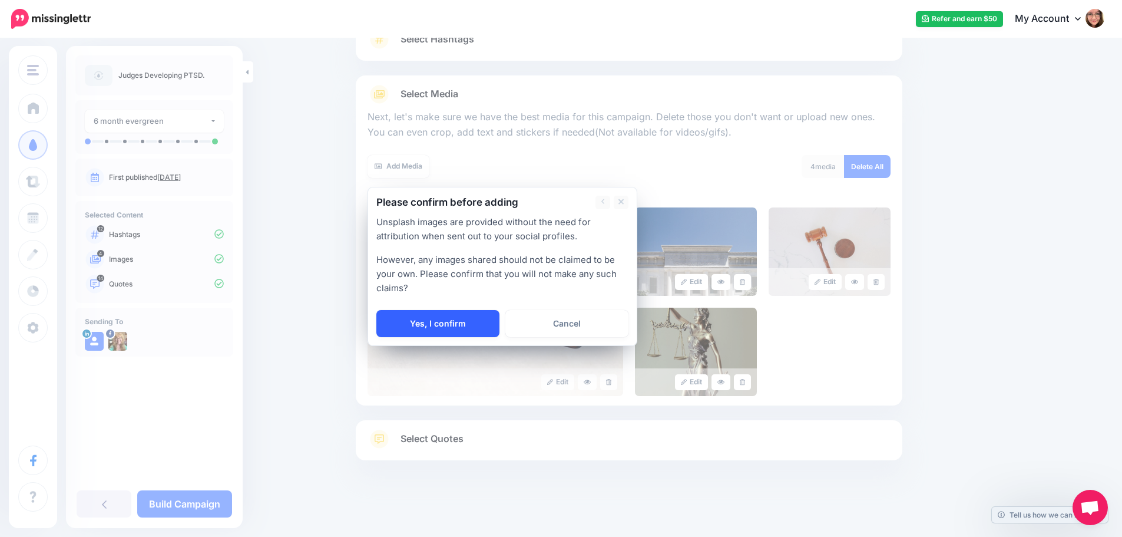
click at [457, 316] on link "Yes, I confirm" at bounding box center [437, 323] width 123 height 27
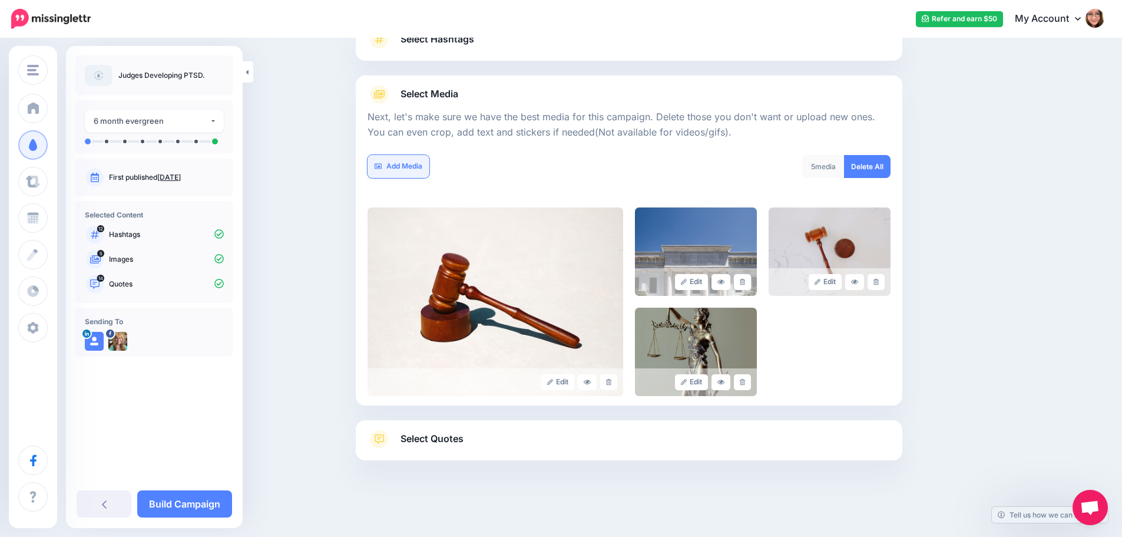
click at [415, 163] on link "Add Media" at bounding box center [399, 166] width 62 height 23
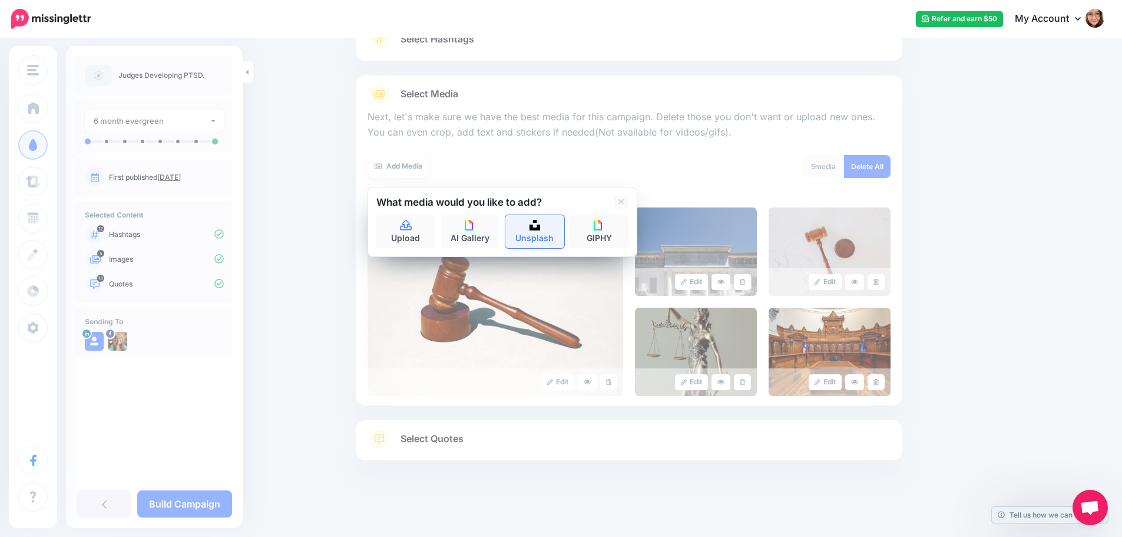
click at [527, 226] on link "Unsplash" at bounding box center [534, 231] width 59 height 33
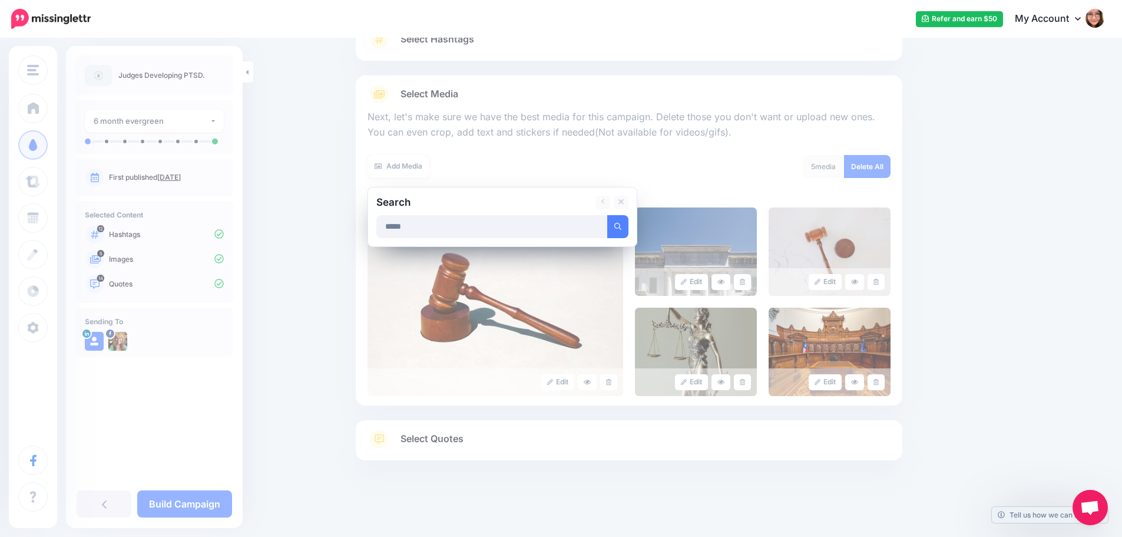
click at [607, 215] on button "submit" at bounding box center [617, 226] width 21 height 23
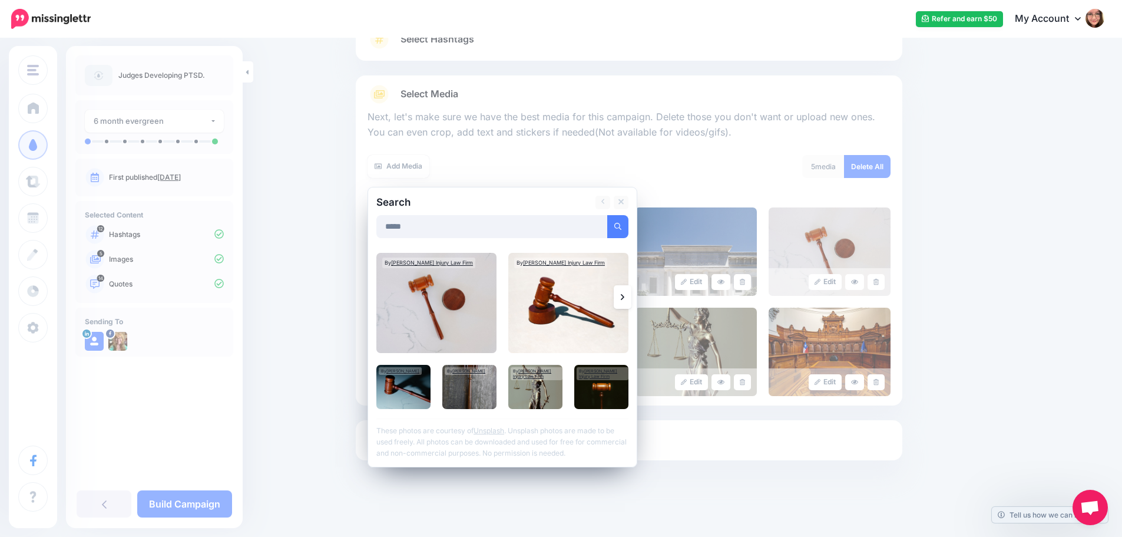
click at [623, 293] on link at bounding box center [623, 297] width 18 height 24
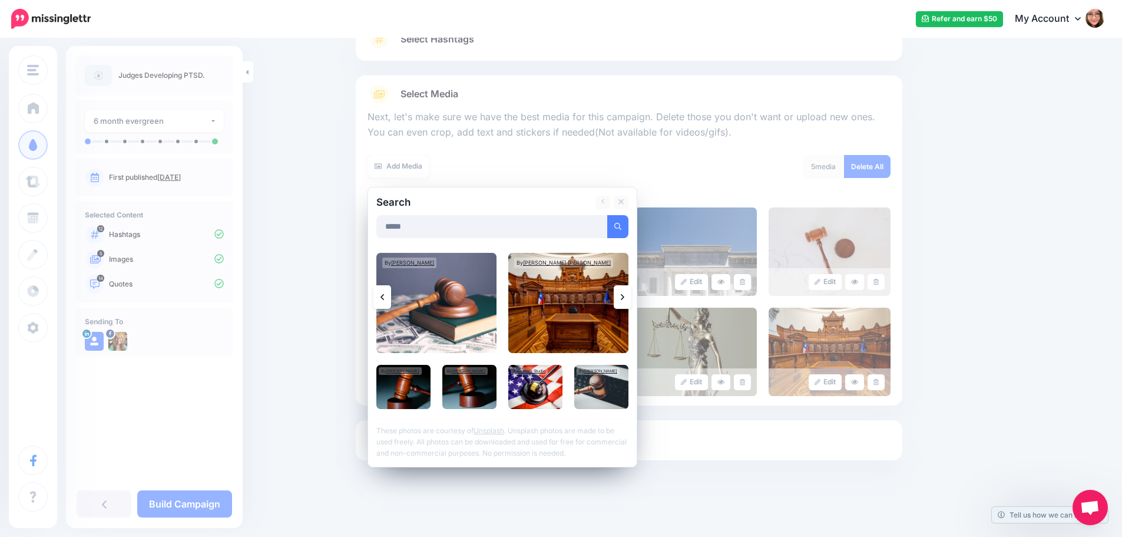
click at [623, 293] on link at bounding box center [623, 297] width 18 height 24
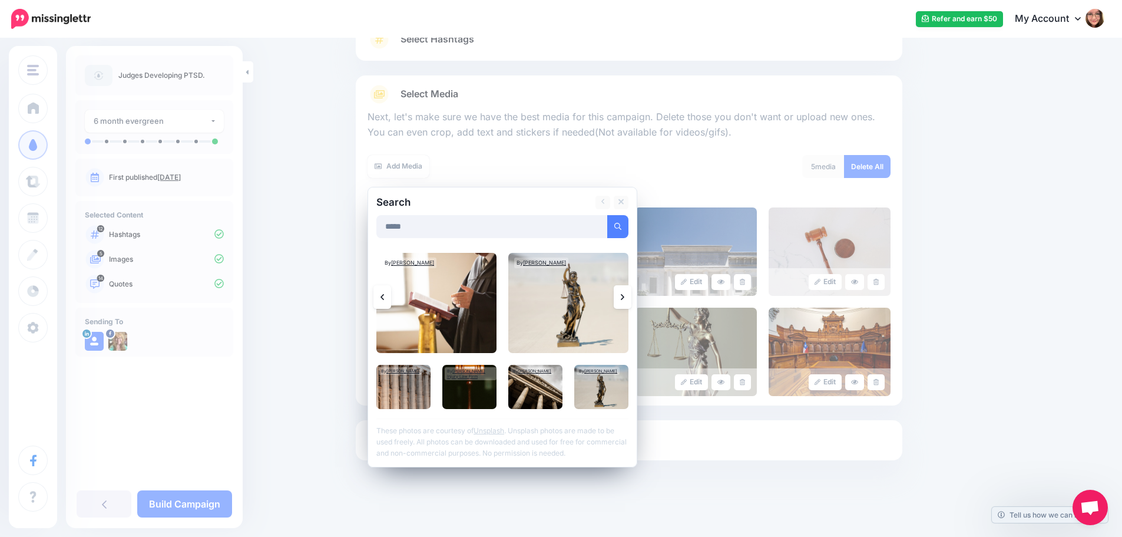
click at [631, 303] on link at bounding box center [623, 297] width 18 height 24
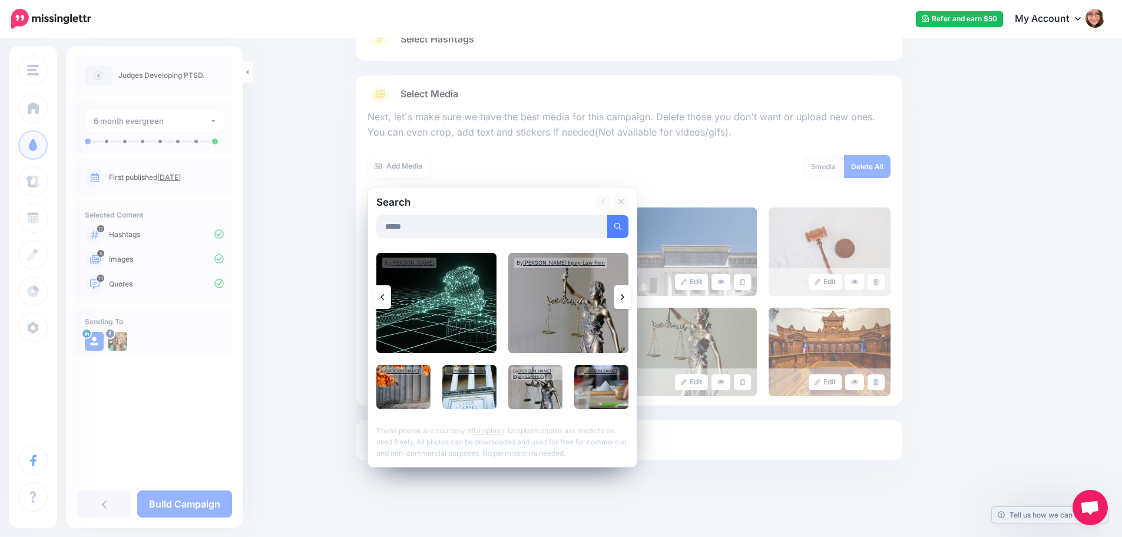
click at [631, 303] on link at bounding box center [623, 297] width 18 height 24
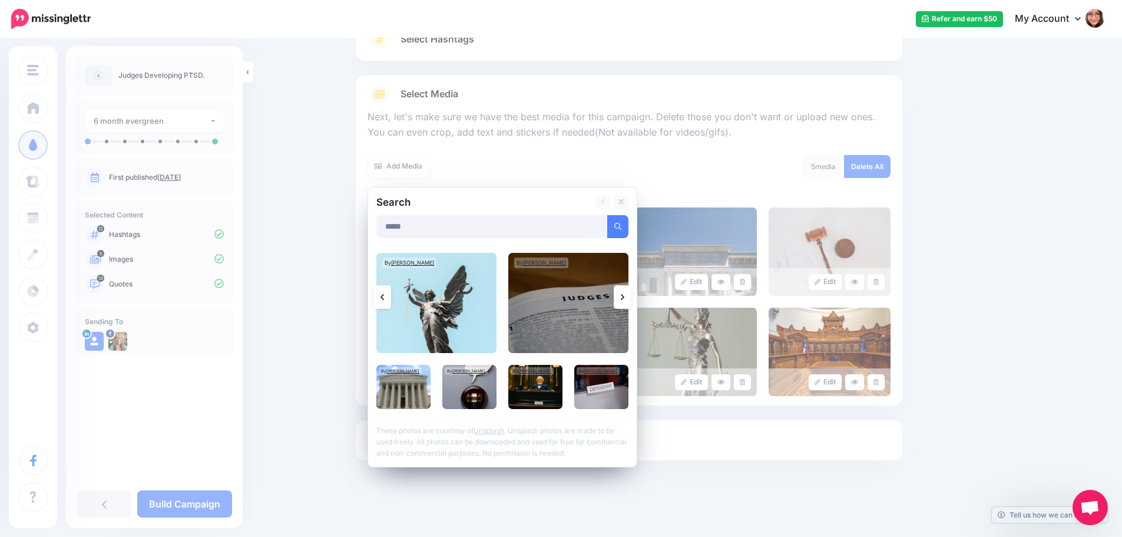
click at [631, 303] on link at bounding box center [623, 297] width 18 height 24
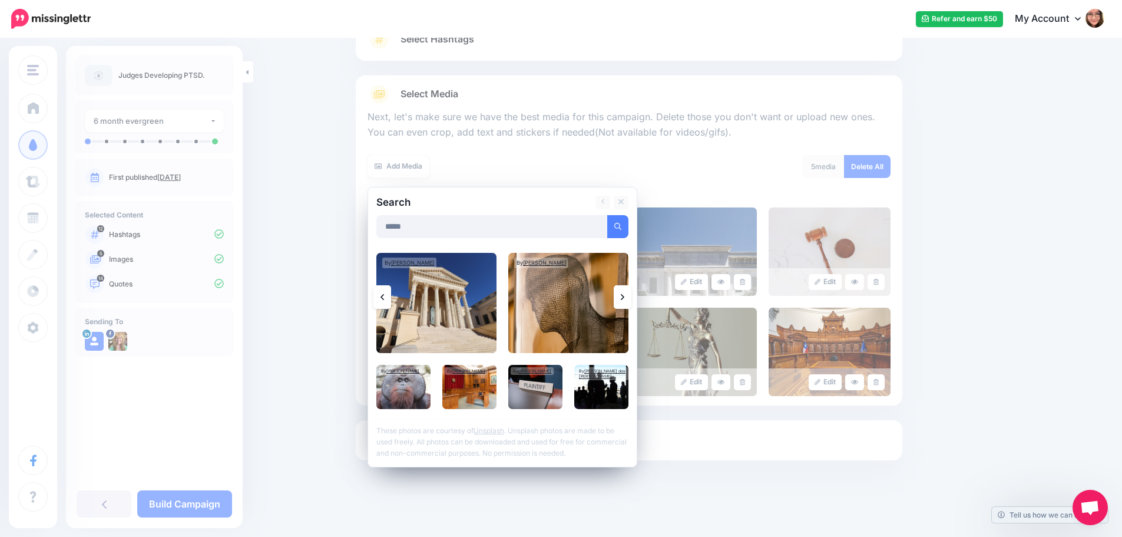
click at [631, 303] on link at bounding box center [623, 297] width 18 height 24
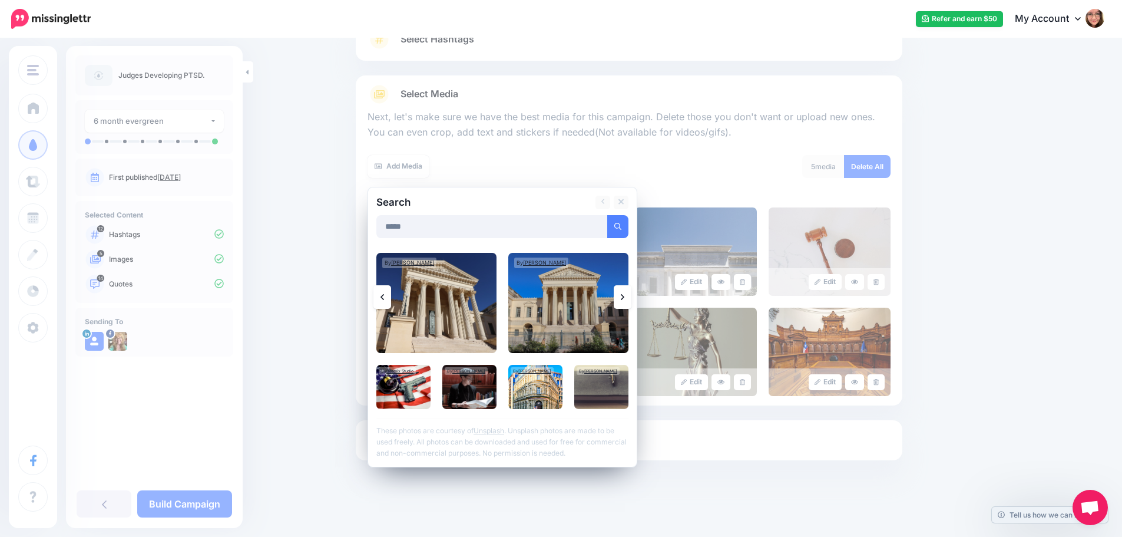
click at [631, 303] on link at bounding box center [623, 297] width 18 height 24
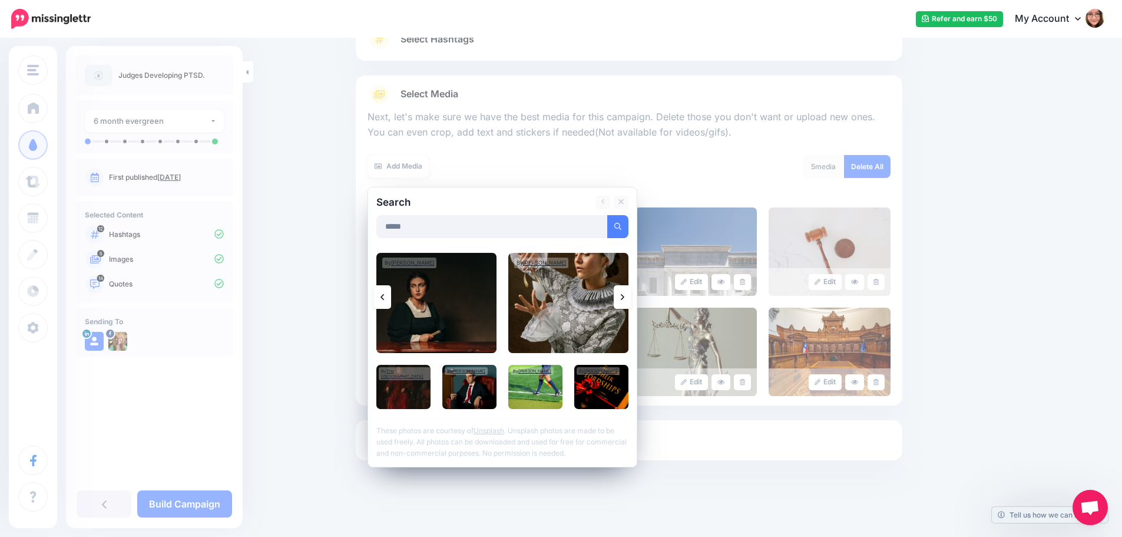
click at [631, 303] on link at bounding box center [623, 297] width 18 height 24
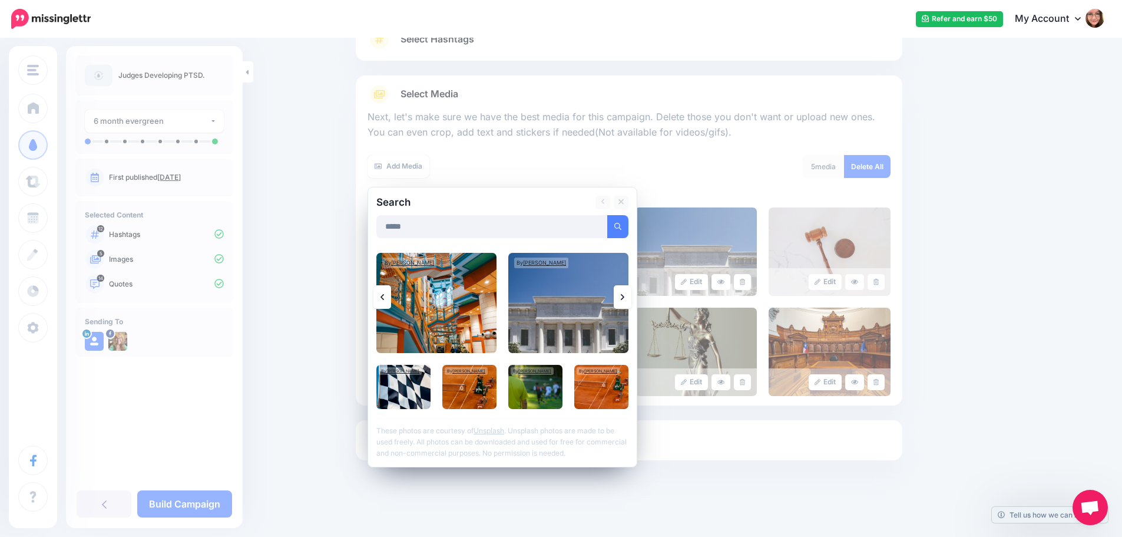
click at [631, 303] on link at bounding box center [623, 297] width 18 height 24
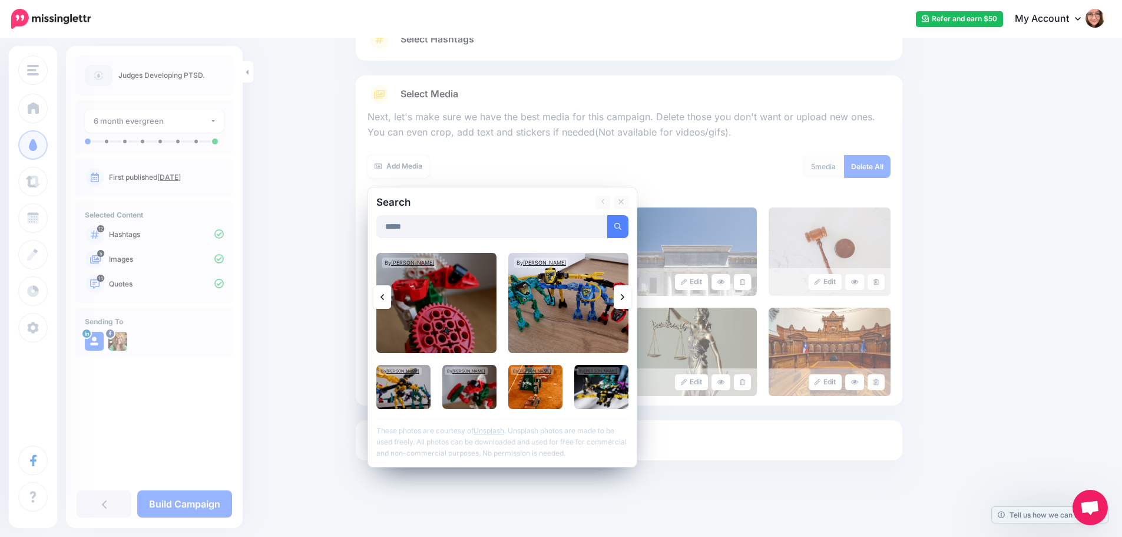
click at [631, 303] on link at bounding box center [623, 297] width 18 height 24
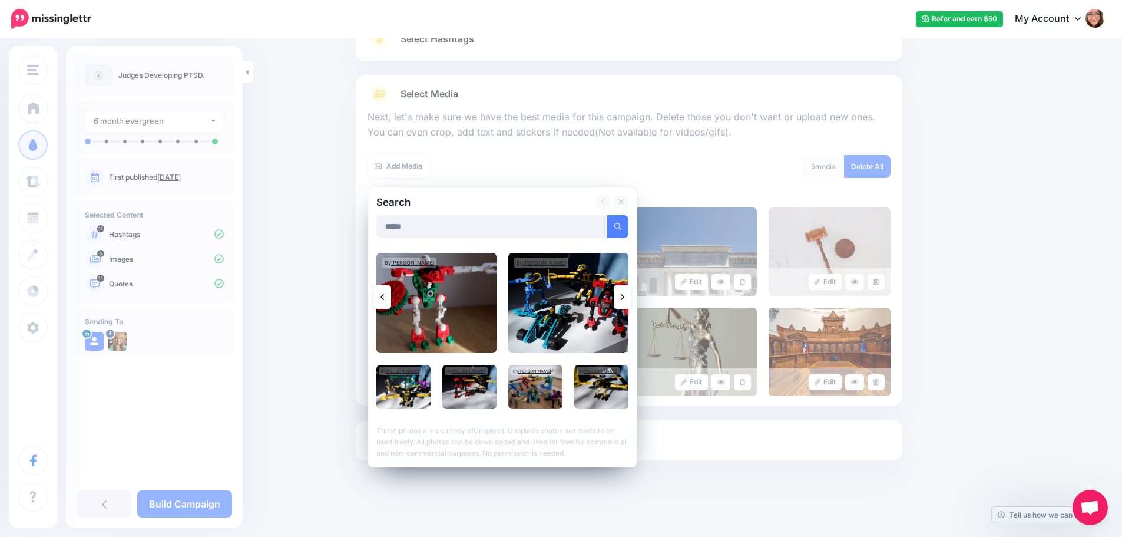
click at [631, 303] on link at bounding box center [623, 297] width 18 height 24
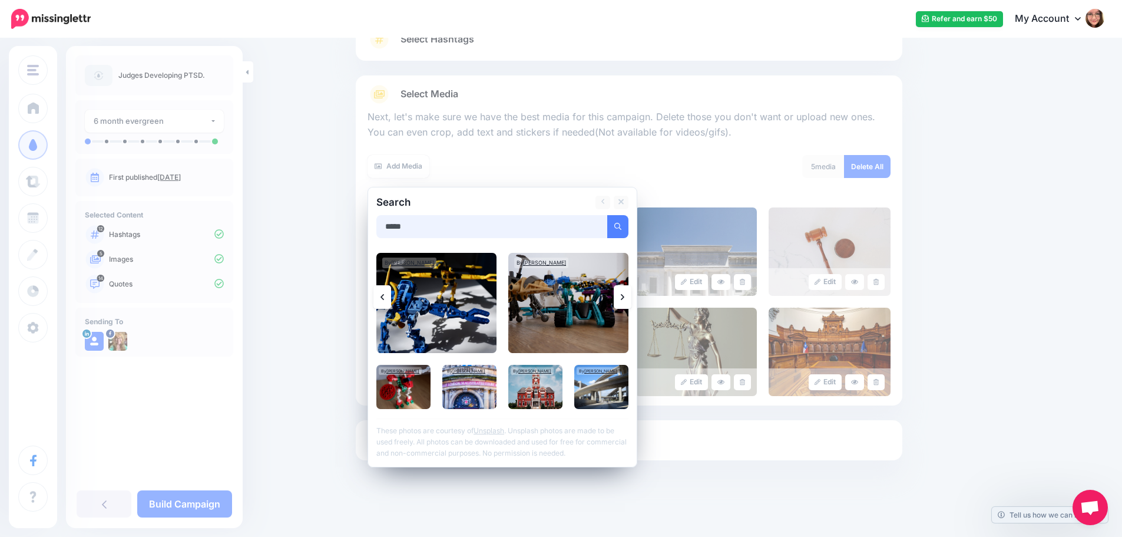
click at [487, 231] on input "*****" at bounding box center [491, 226] width 231 height 23
type input "**********"
click at [607, 215] on button "submit" at bounding box center [617, 226] width 21 height 23
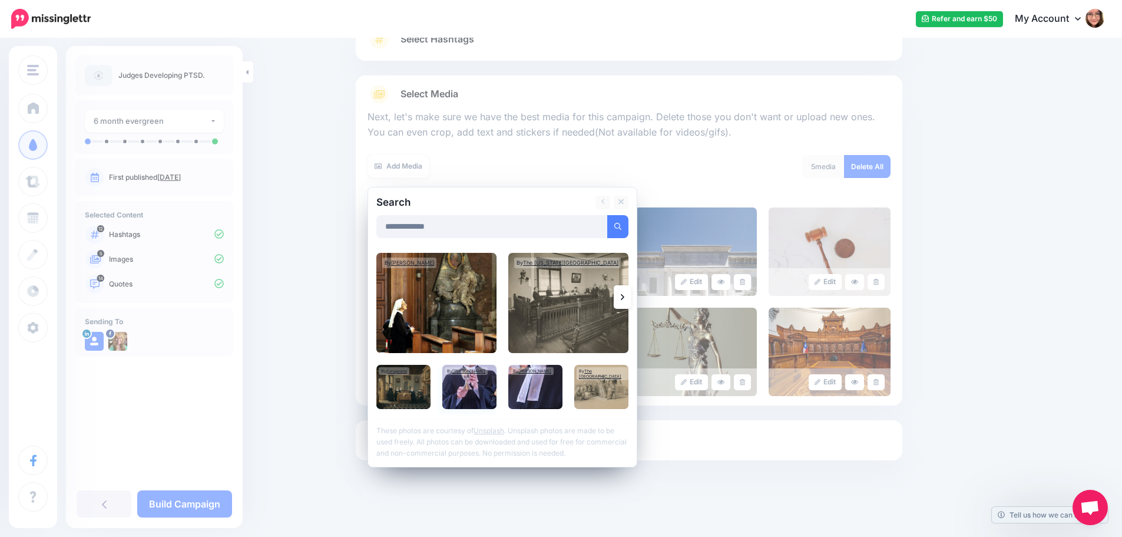
click at [475, 391] on img at bounding box center [469, 387] width 54 height 44
click at [551, 399] on img at bounding box center [535, 387] width 54 height 44
click at [550, 309] on img at bounding box center [568, 303] width 120 height 100
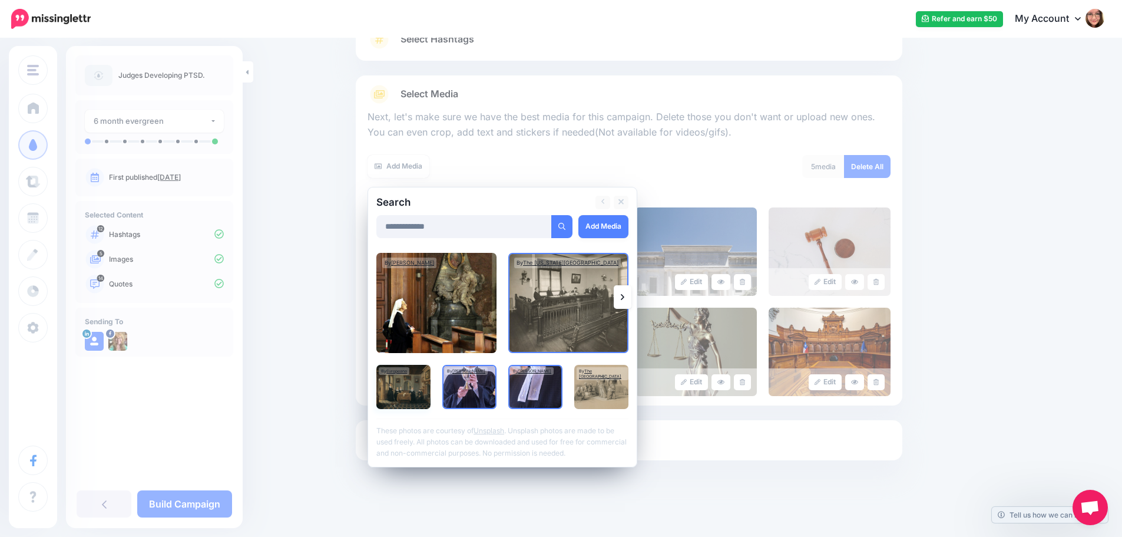
click at [417, 382] on img at bounding box center [403, 387] width 54 height 44
click at [612, 223] on link "Add Media" at bounding box center [603, 226] width 50 height 23
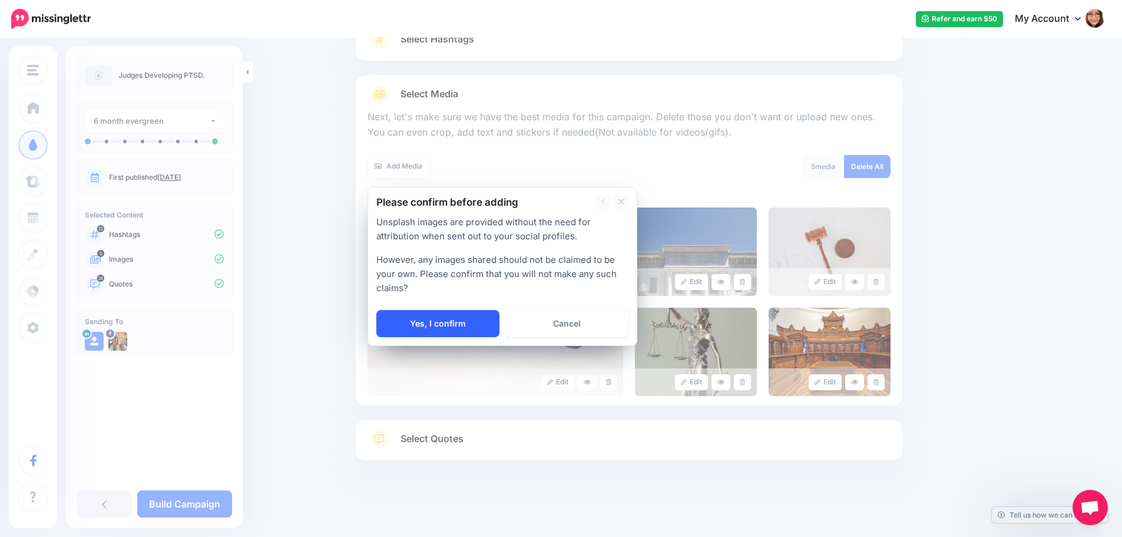
click at [486, 320] on link "Yes, I confirm" at bounding box center [437, 323] width 123 height 27
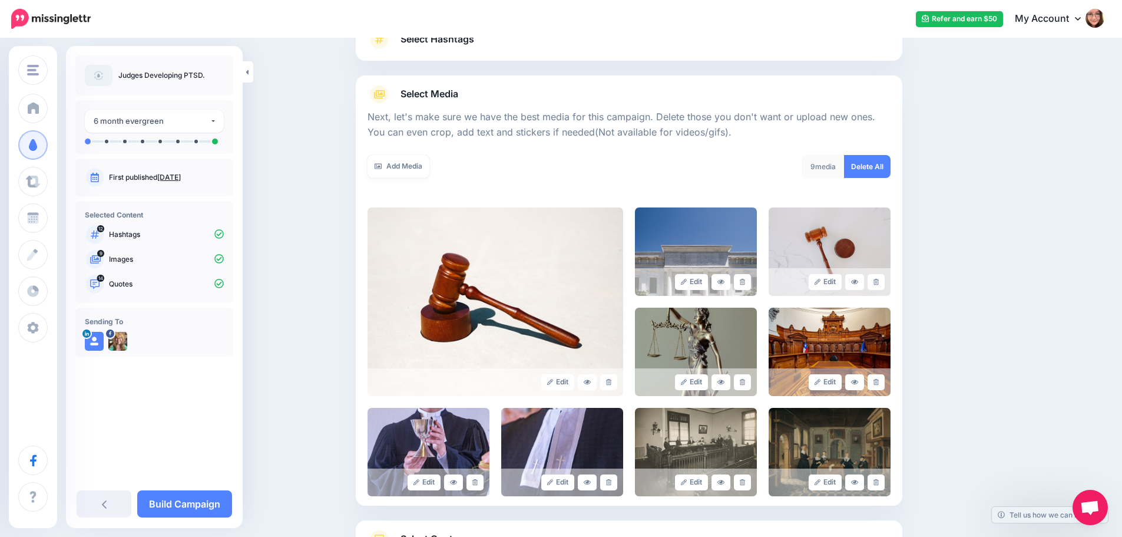
scroll to position [200, 0]
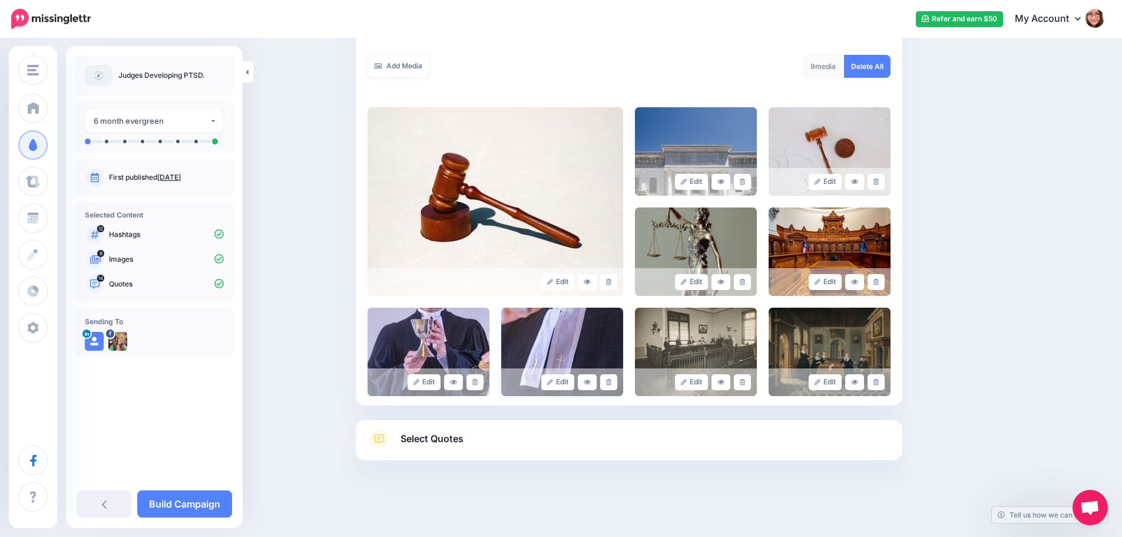
click at [623, 383] on div "Edit" at bounding box center [562, 382] width 122 height 28
click at [611, 383] on icon at bounding box center [608, 382] width 5 height 6
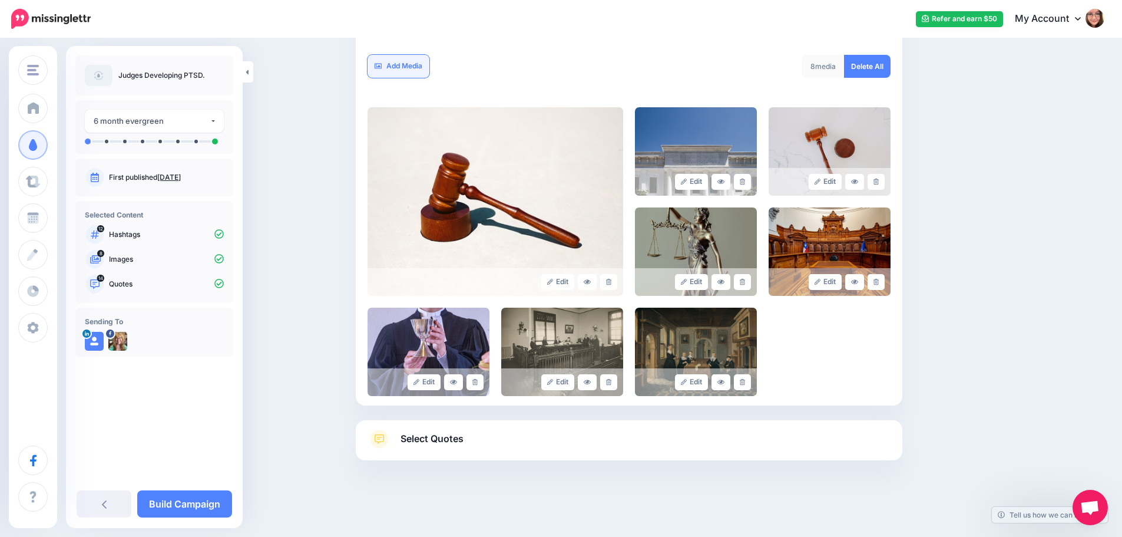
click at [395, 67] on link "Add Media" at bounding box center [399, 66] width 62 height 23
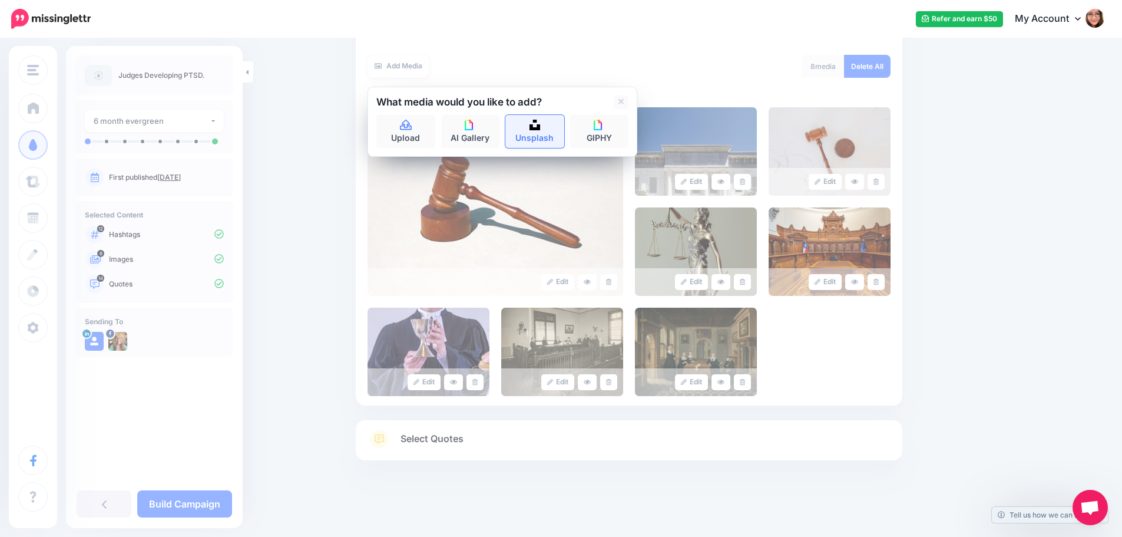
click at [548, 140] on link "Unsplash" at bounding box center [534, 131] width 59 height 33
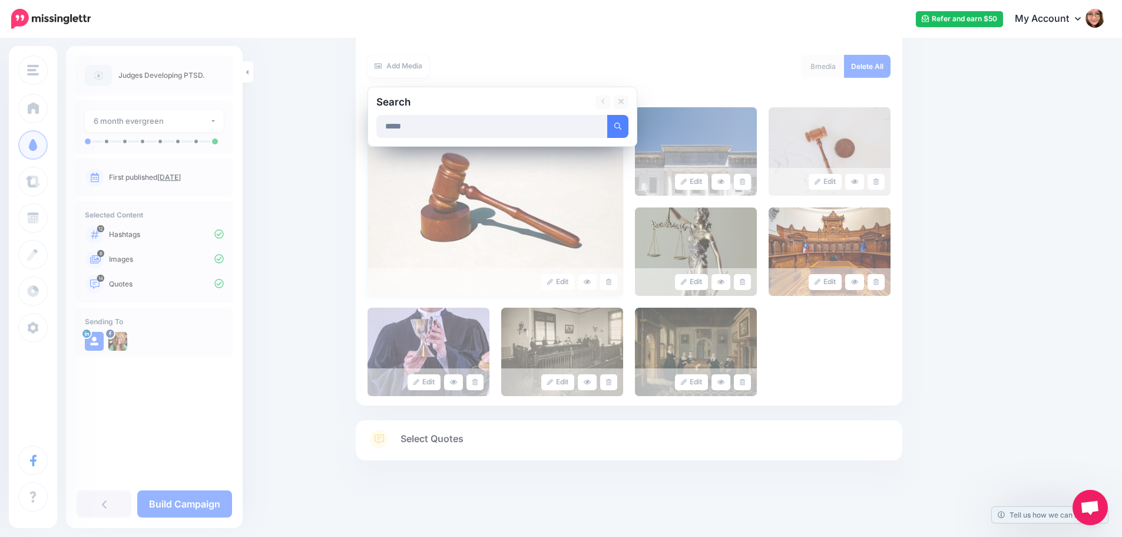
click at [607, 115] on button "submit" at bounding box center [617, 126] width 21 height 23
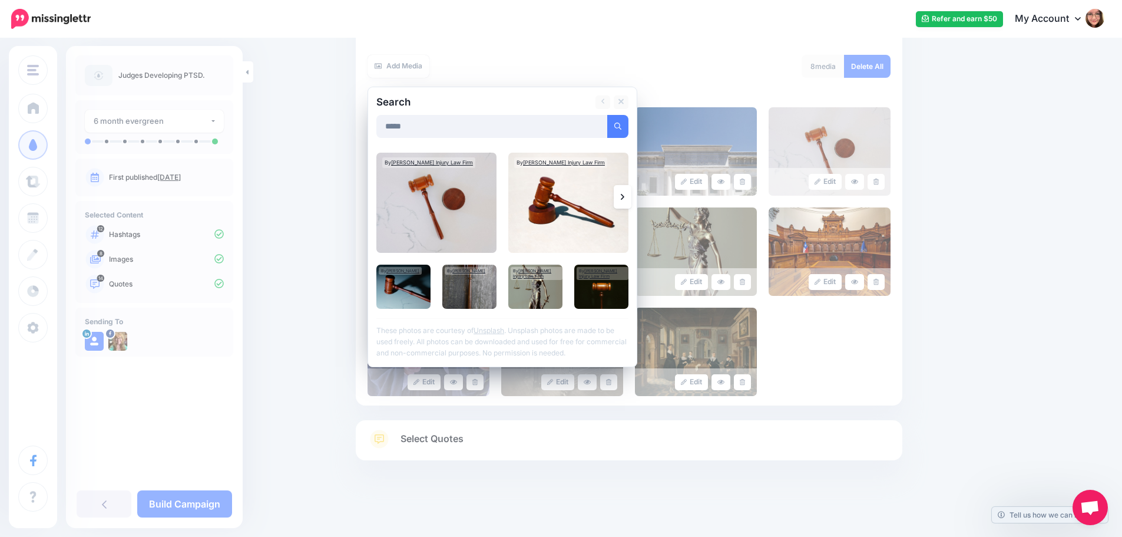
click at [624, 198] on icon at bounding box center [623, 196] width 4 height 9
click at [624, 198] on link at bounding box center [623, 197] width 18 height 24
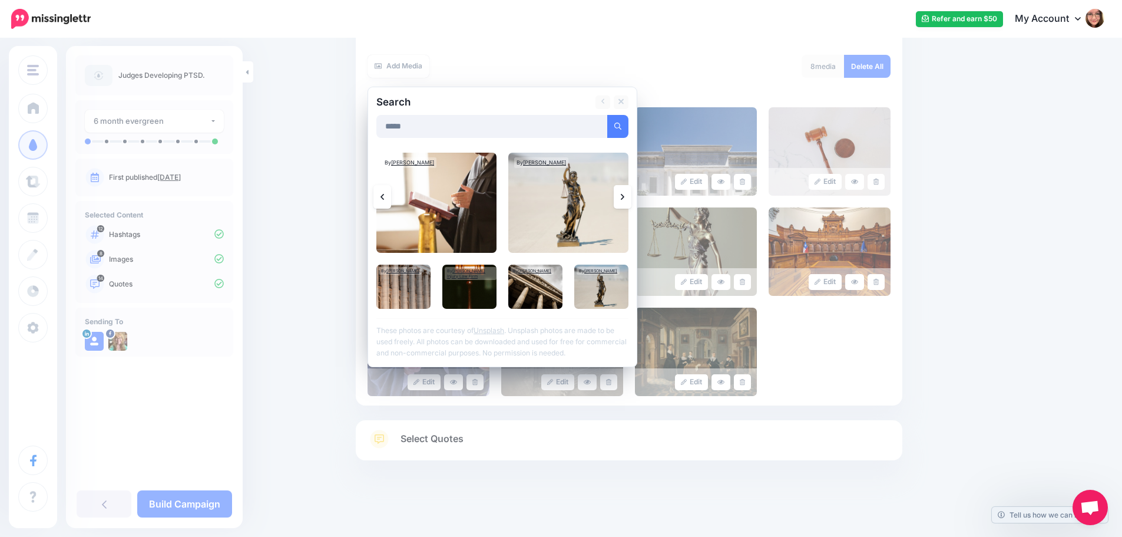
click at [624, 198] on link at bounding box center [623, 197] width 18 height 24
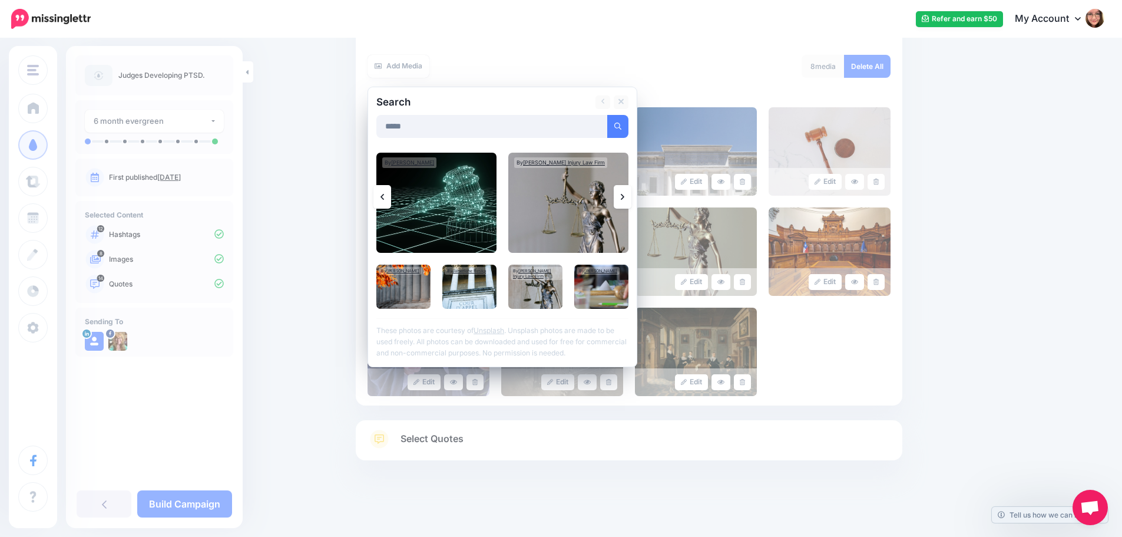
click at [624, 198] on link at bounding box center [623, 197] width 18 height 24
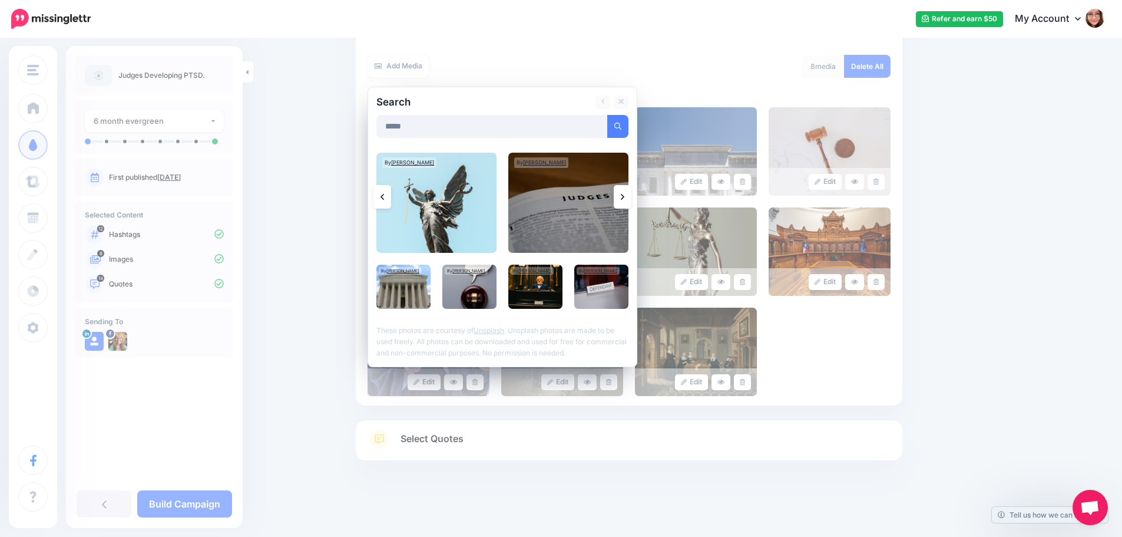
click at [624, 198] on link at bounding box center [623, 197] width 18 height 24
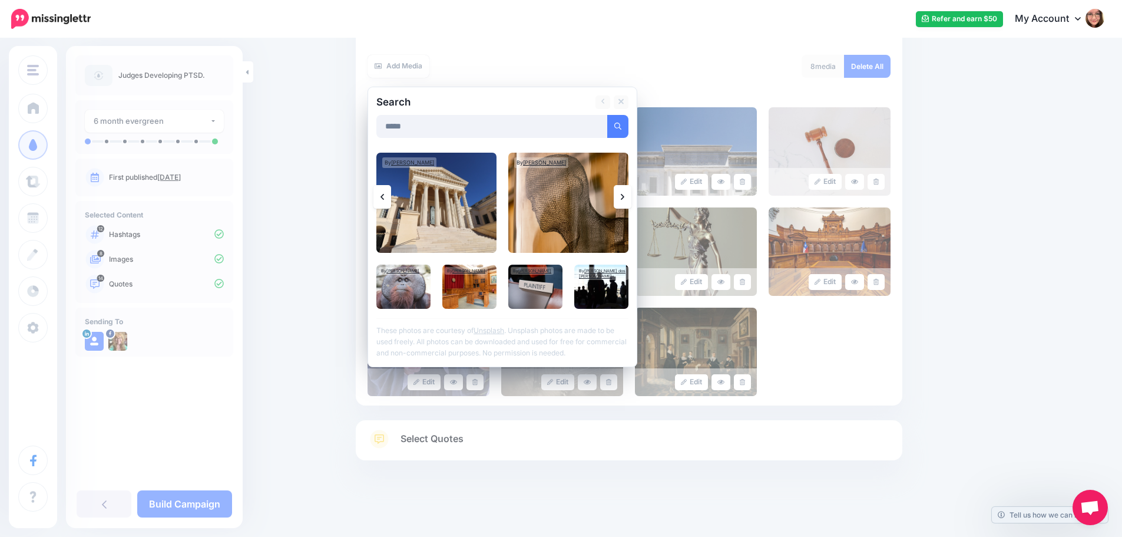
click at [624, 198] on link at bounding box center [623, 197] width 18 height 24
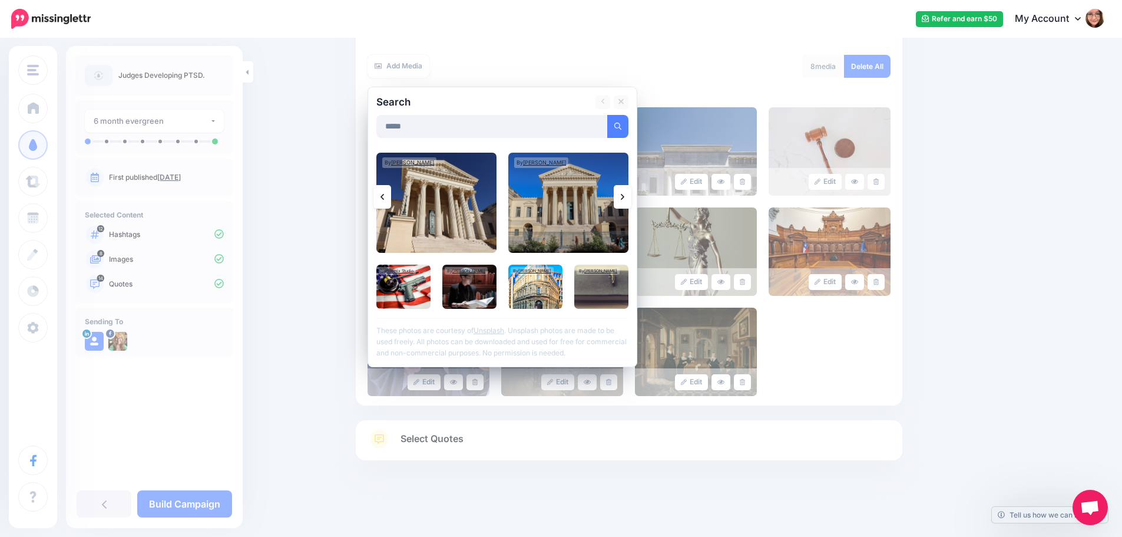
click at [624, 198] on link at bounding box center [623, 197] width 18 height 24
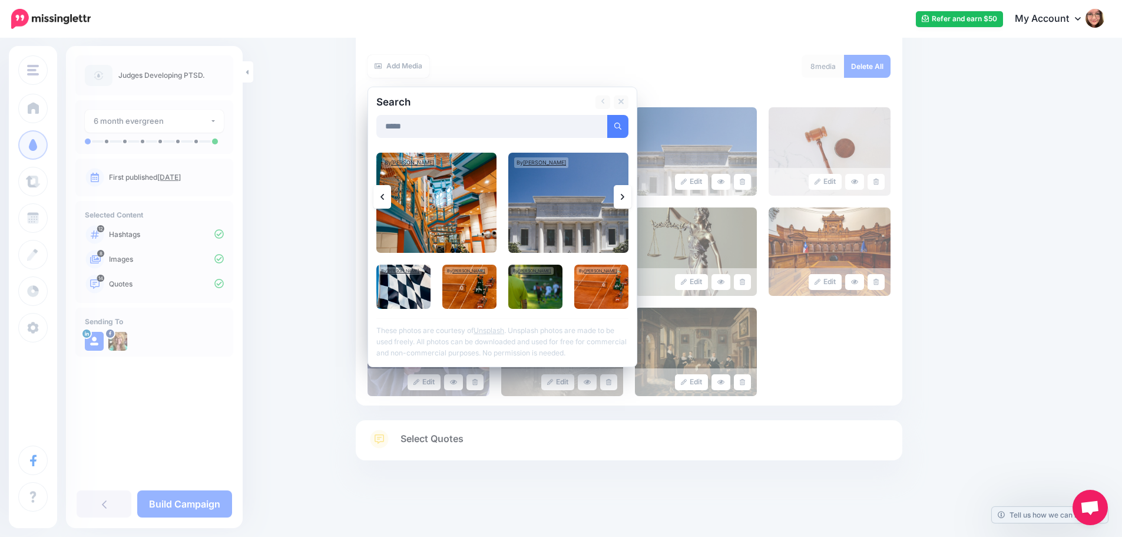
click at [624, 198] on link at bounding box center [623, 197] width 18 height 24
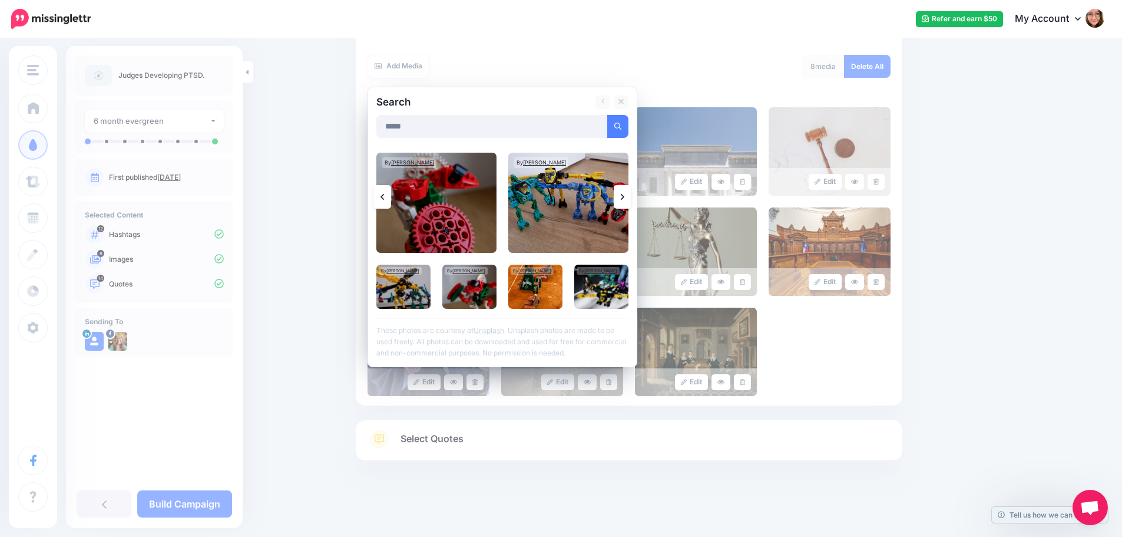
click at [624, 198] on link at bounding box center [623, 197] width 18 height 24
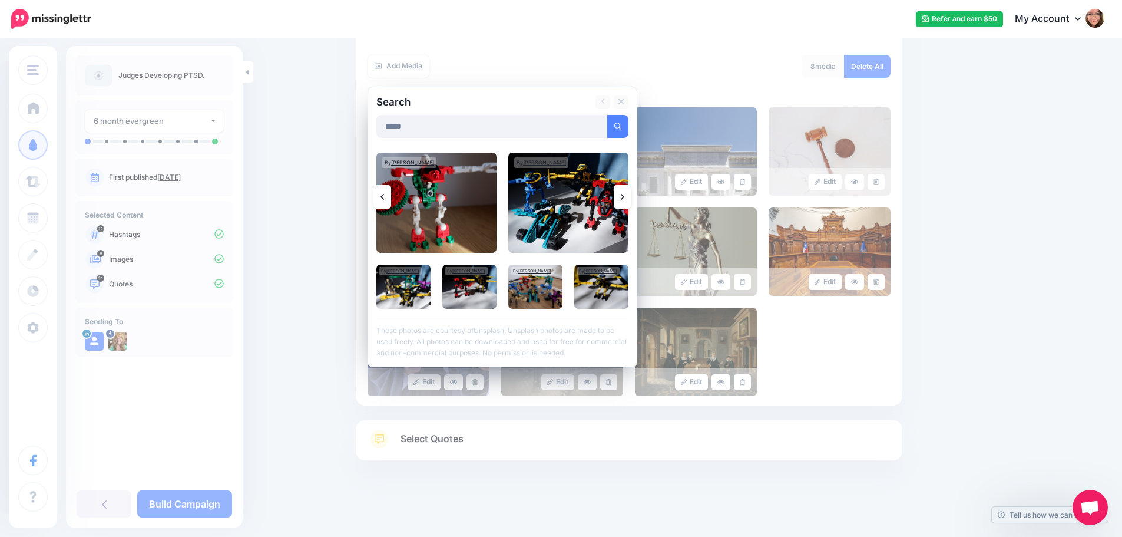
click at [624, 198] on link at bounding box center [623, 197] width 18 height 24
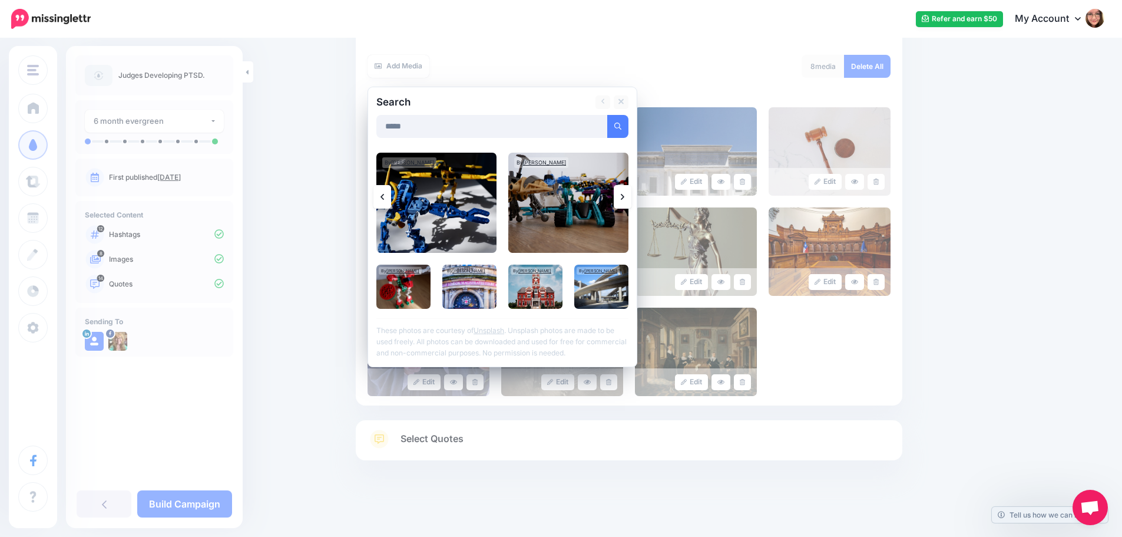
click at [624, 198] on link at bounding box center [623, 197] width 18 height 24
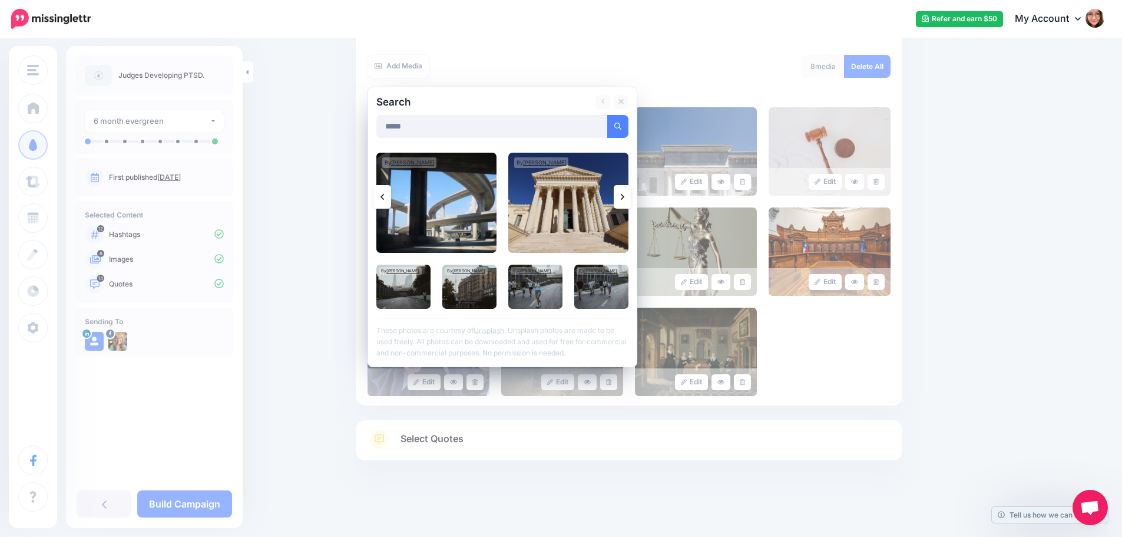
click at [624, 198] on link at bounding box center [623, 197] width 18 height 24
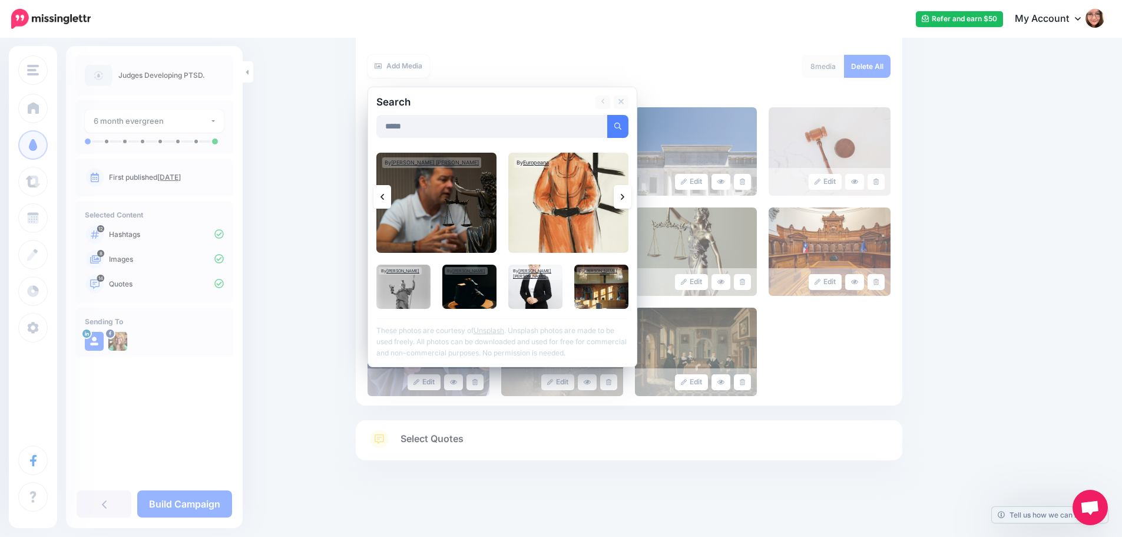
click at [391, 207] on link at bounding box center [382, 197] width 18 height 24
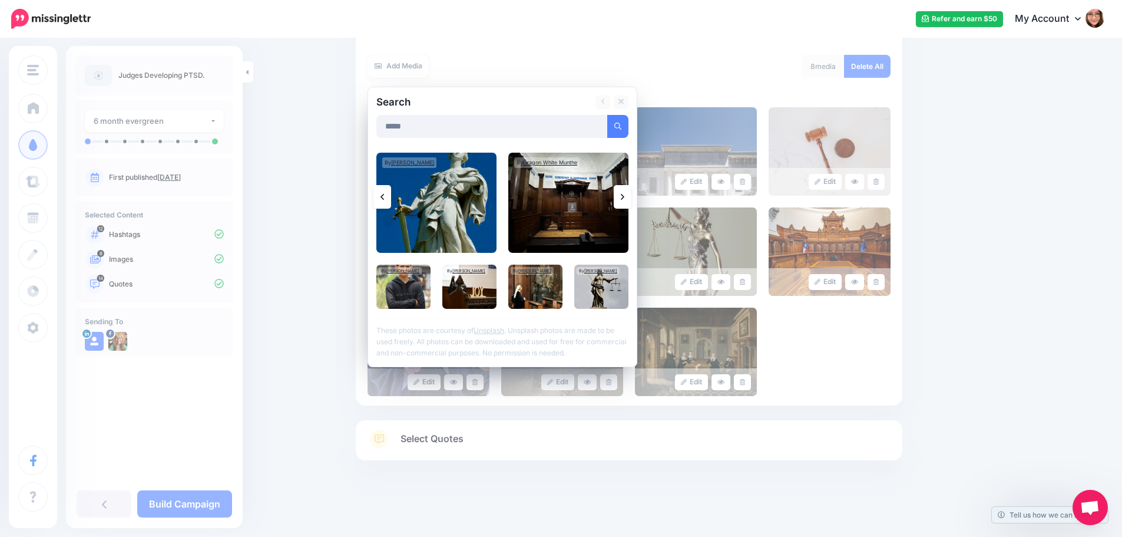
click at [388, 204] on link at bounding box center [382, 197] width 18 height 24
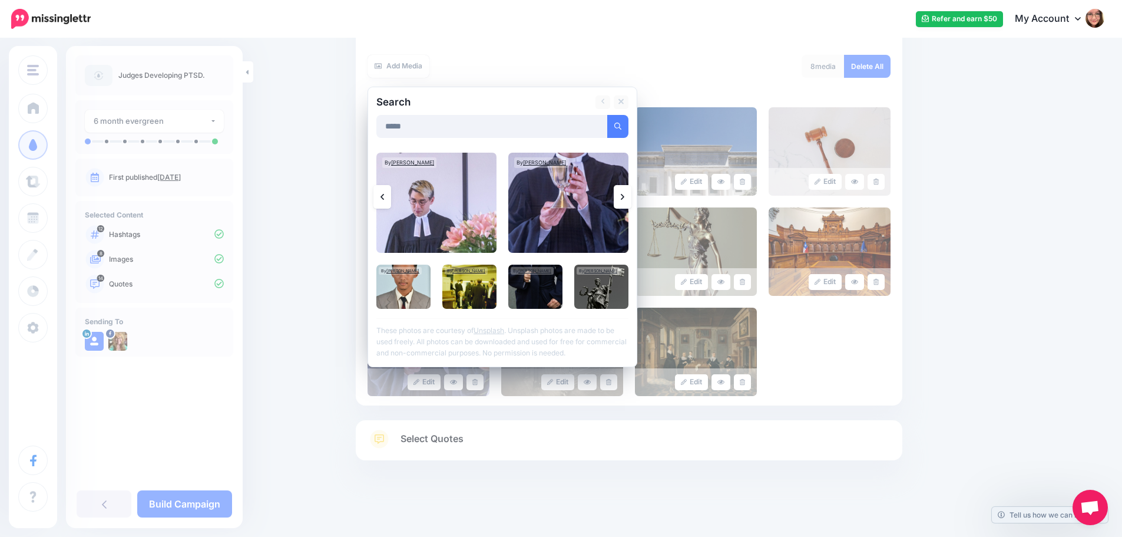
click at [631, 199] on link at bounding box center [623, 197] width 18 height 24
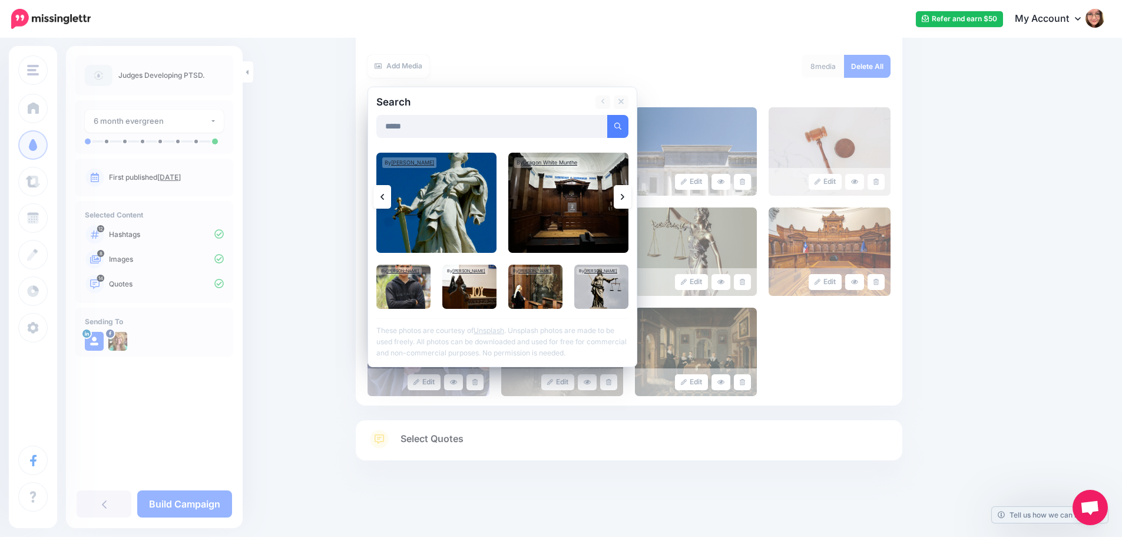
click at [631, 199] on link at bounding box center [623, 197] width 18 height 24
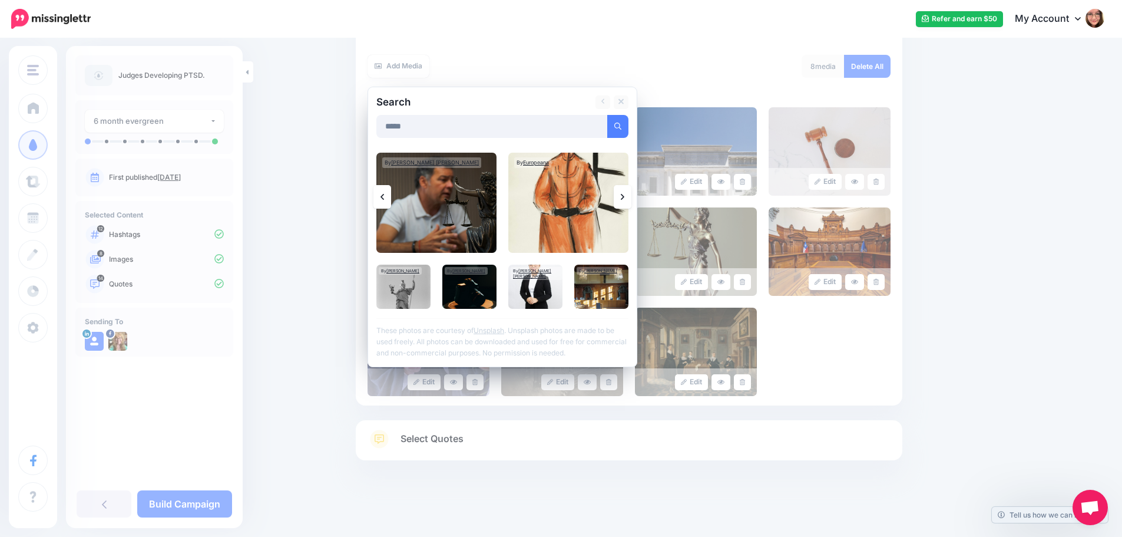
click at [631, 199] on link at bounding box center [623, 197] width 18 height 24
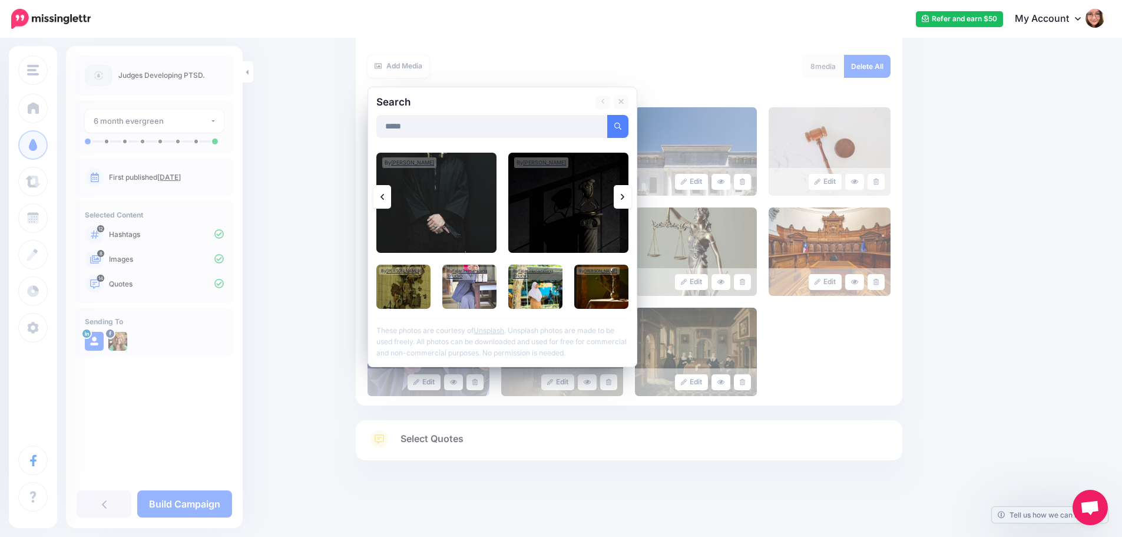
click at [631, 199] on link at bounding box center [623, 197] width 18 height 24
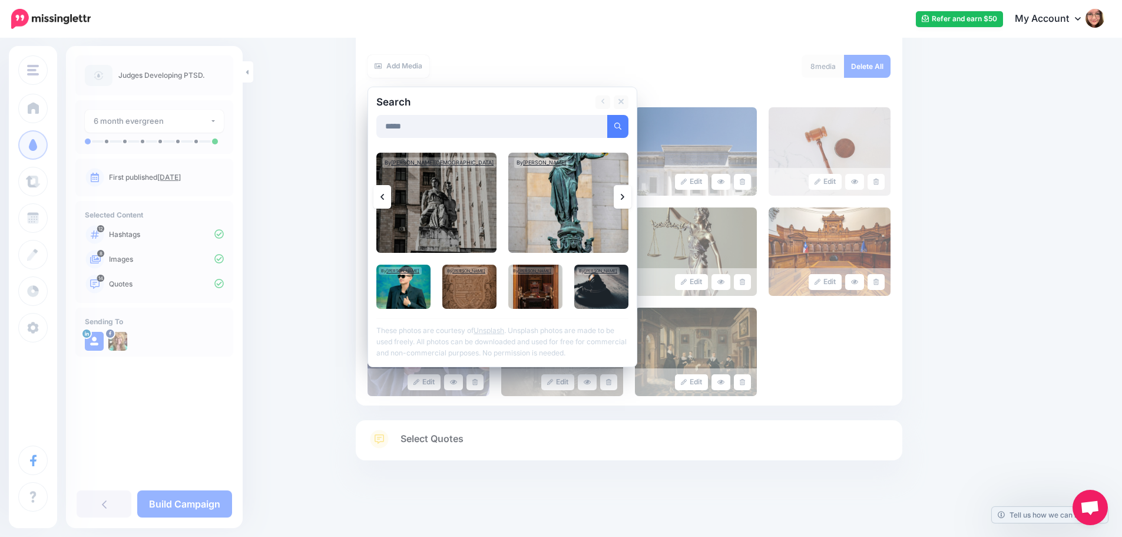
click at [631, 199] on link at bounding box center [623, 197] width 18 height 24
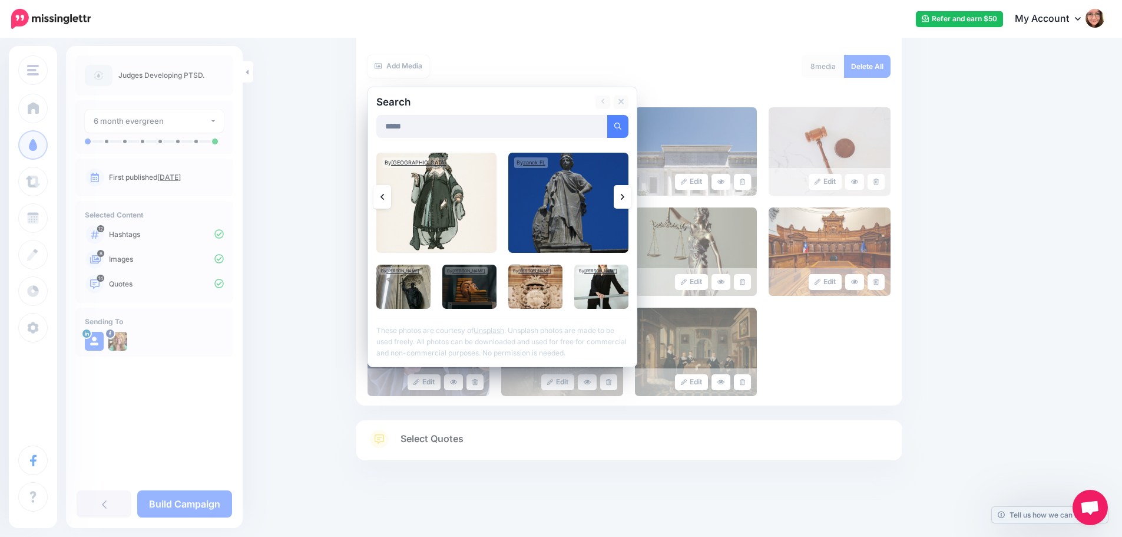
click at [631, 199] on link at bounding box center [623, 197] width 18 height 24
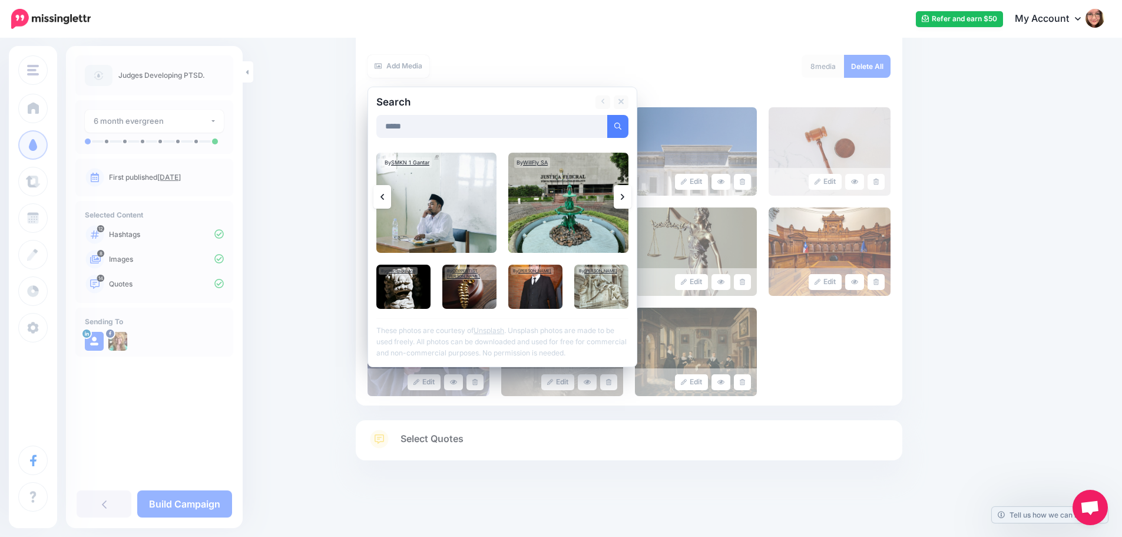
click at [631, 199] on link at bounding box center [623, 197] width 18 height 24
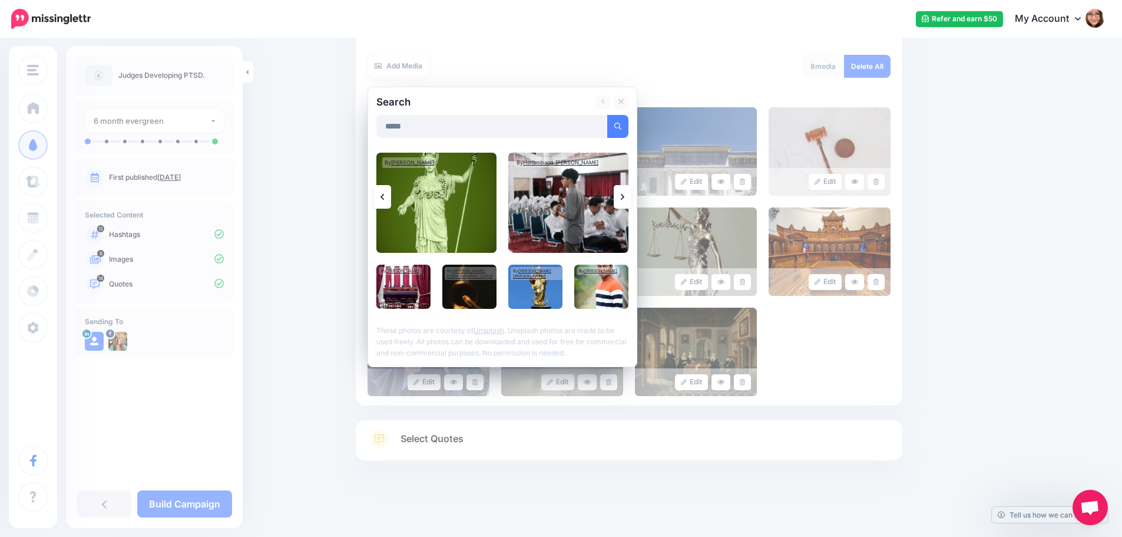
click at [631, 199] on link at bounding box center [623, 197] width 18 height 24
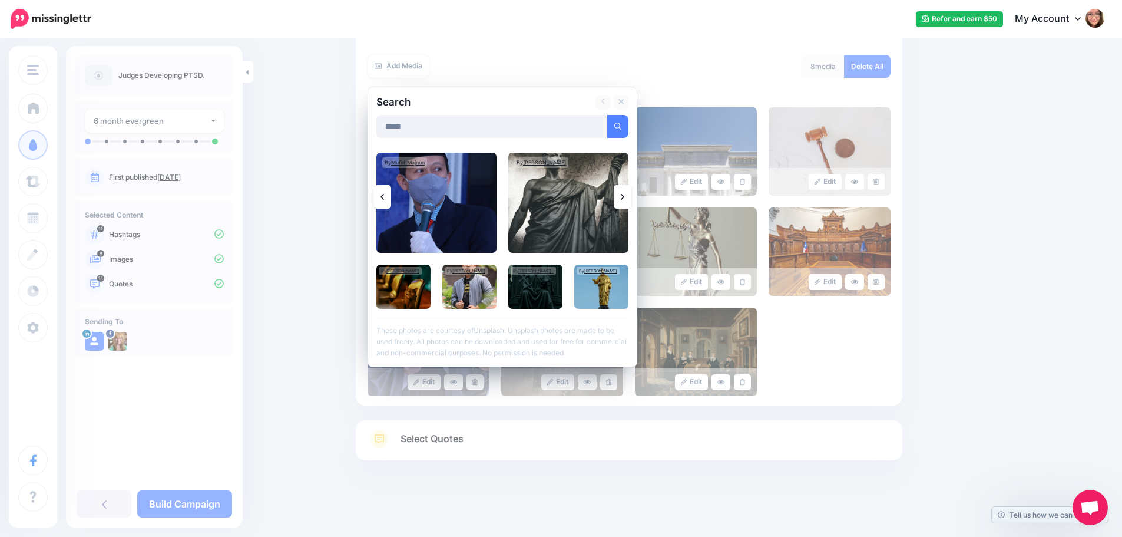
click at [631, 199] on link at bounding box center [623, 197] width 18 height 24
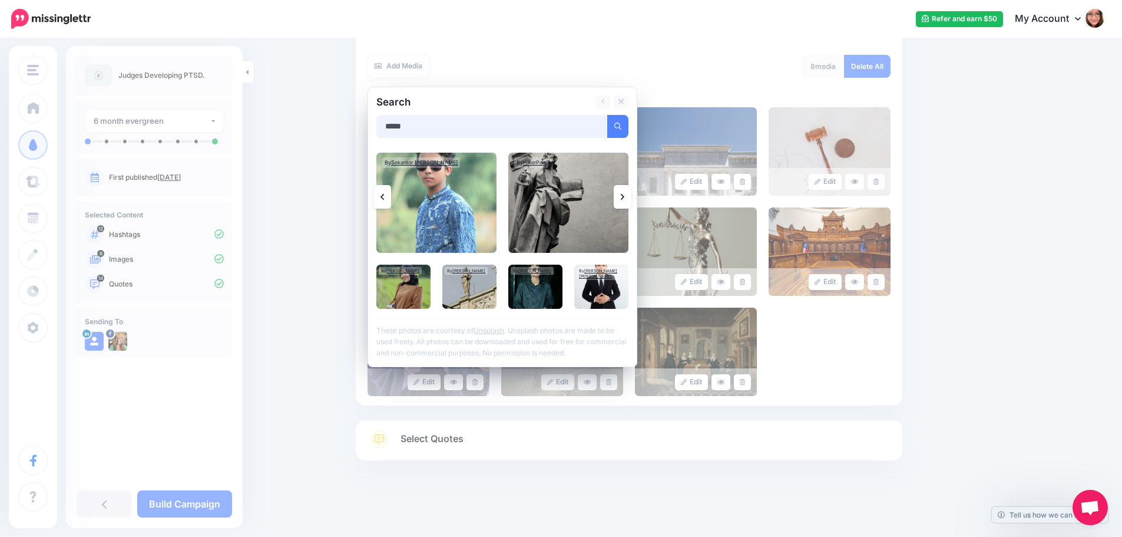
click at [443, 128] on input "*****" at bounding box center [491, 126] width 231 height 23
type input "**********"
click at [607, 115] on button "submit" at bounding box center [617, 126] width 21 height 23
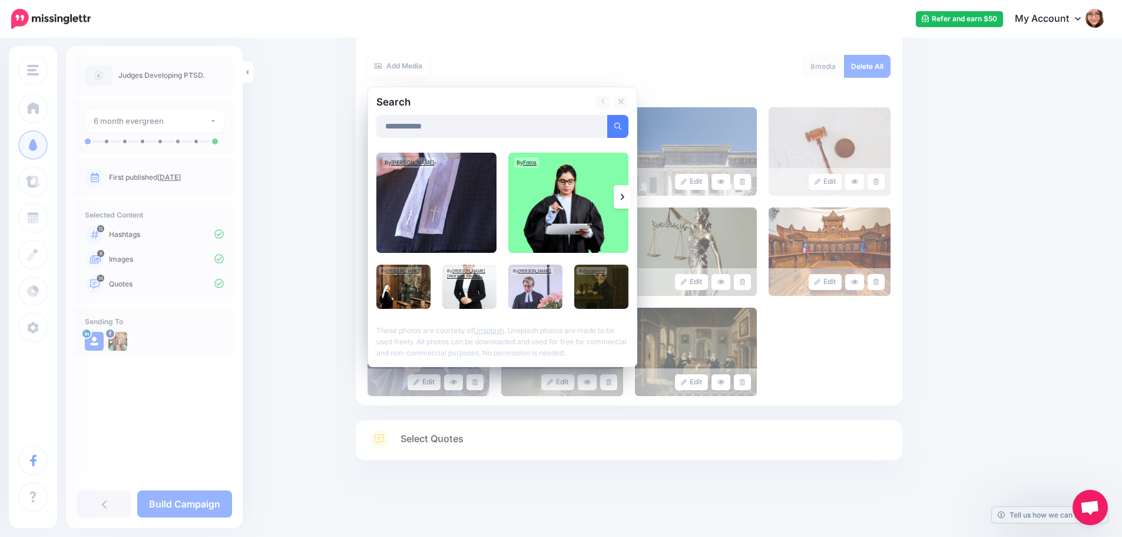
click at [624, 200] on icon at bounding box center [623, 196] width 4 height 9
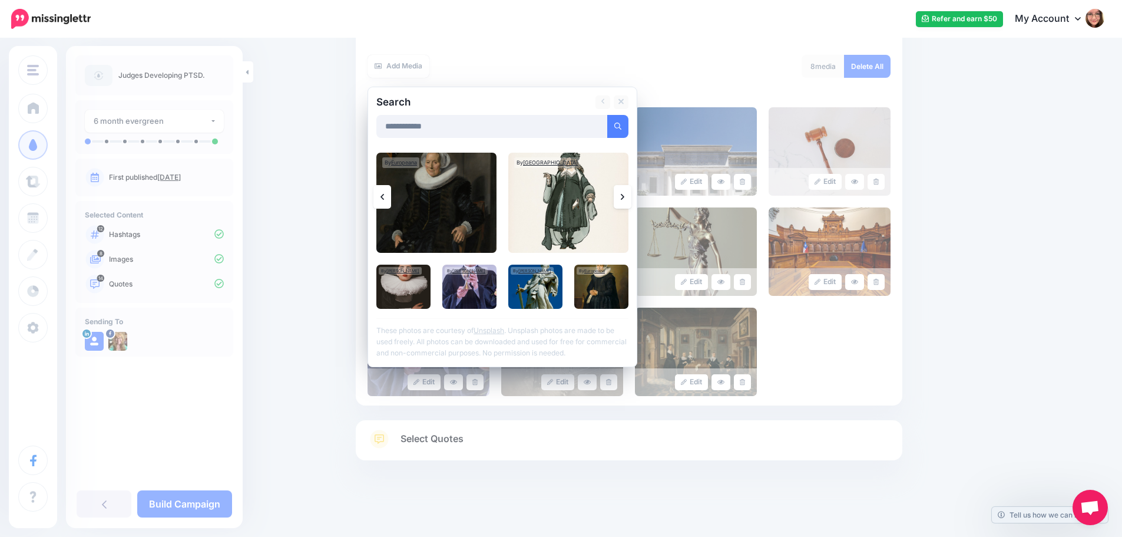
click at [624, 200] on icon at bounding box center [623, 196] width 4 height 9
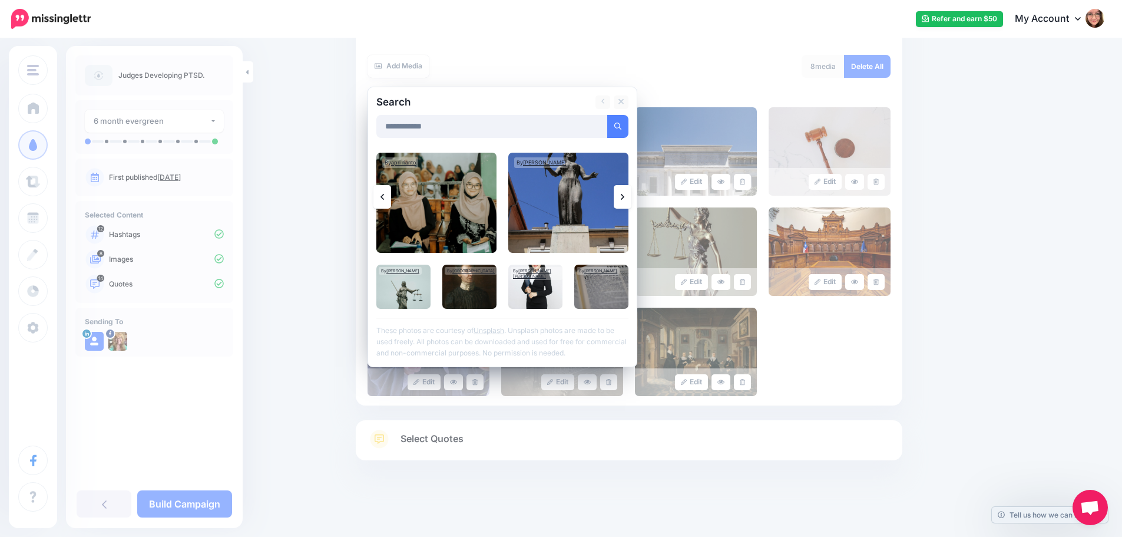
click at [624, 200] on icon at bounding box center [623, 196] width 4 height 9
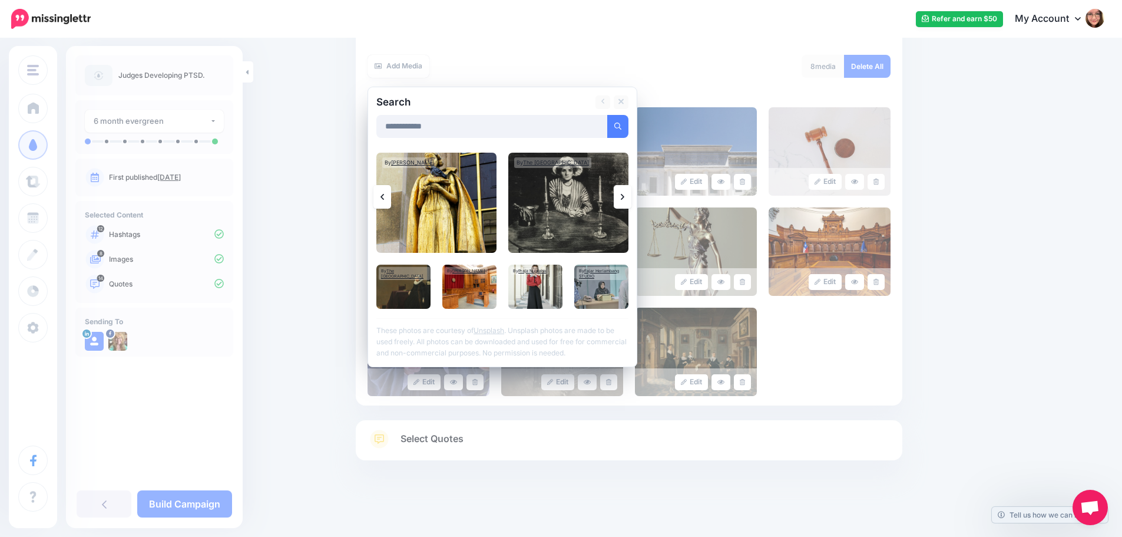
click at [624, 200] on icon at bounding box center [623, 196] width 4 height 9
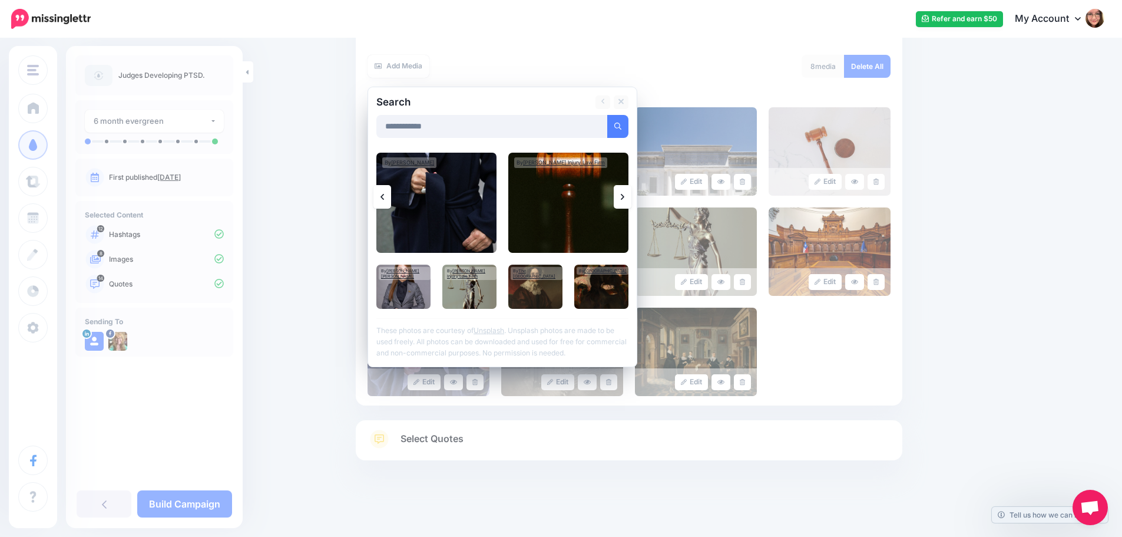
click at [624, 200] on icon at bounding box center [623, 196] width 4 height 9
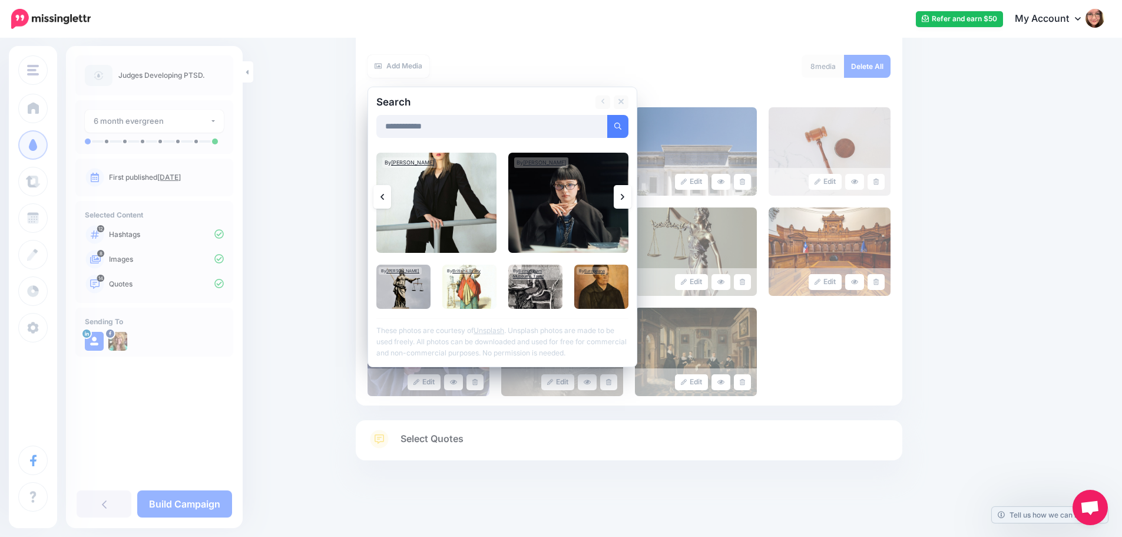
click at [624, 200] on icon at bounding box center [623, 196] width 4 height 9
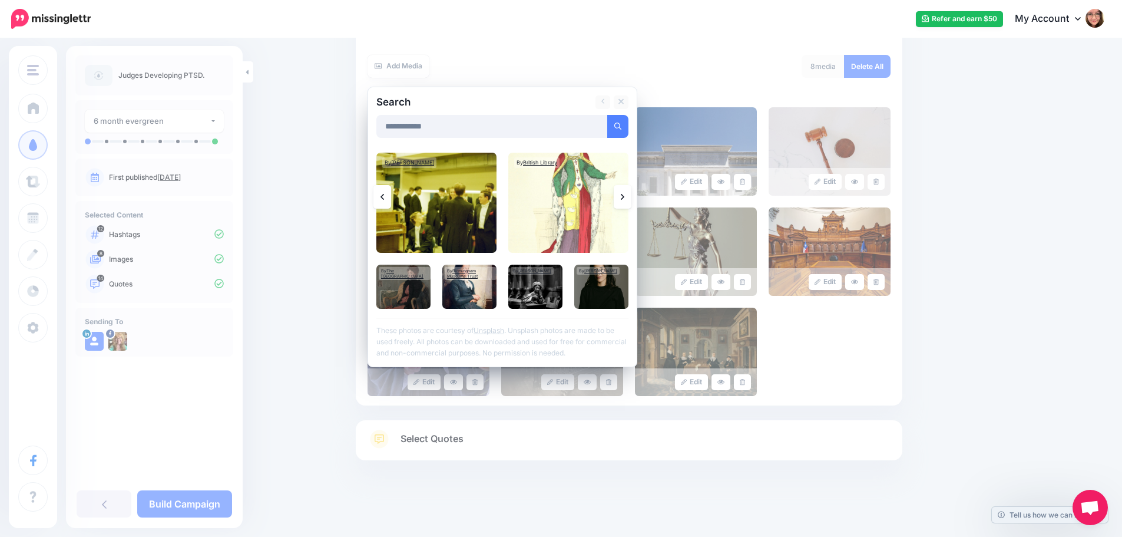
click at [624, 200] on icon at bounding box center [623, 196] width 4 height 9
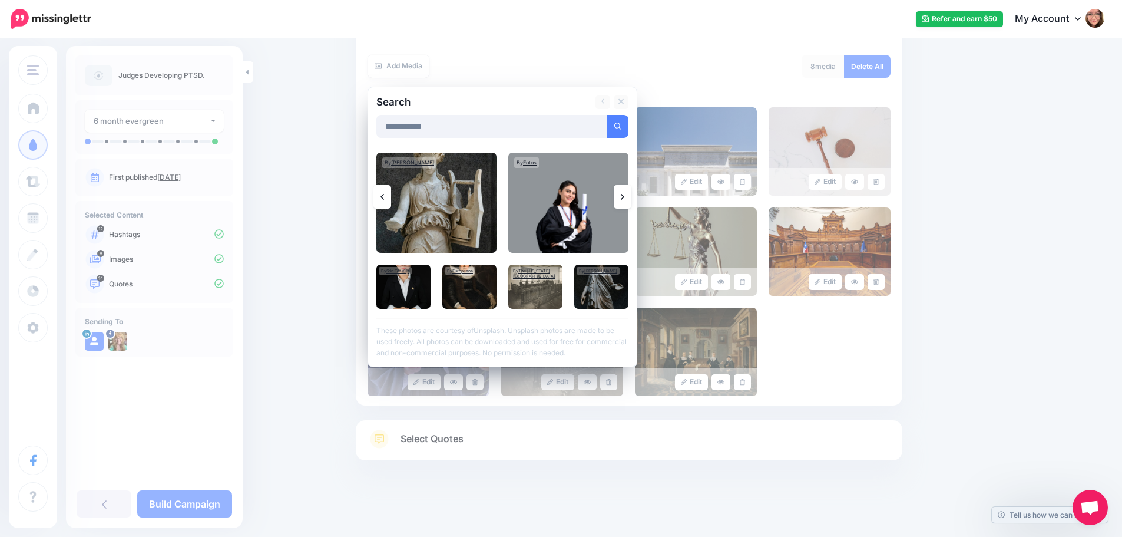
click at [624, 200] on icon at bounding box center [623, 196] width 4 height 9
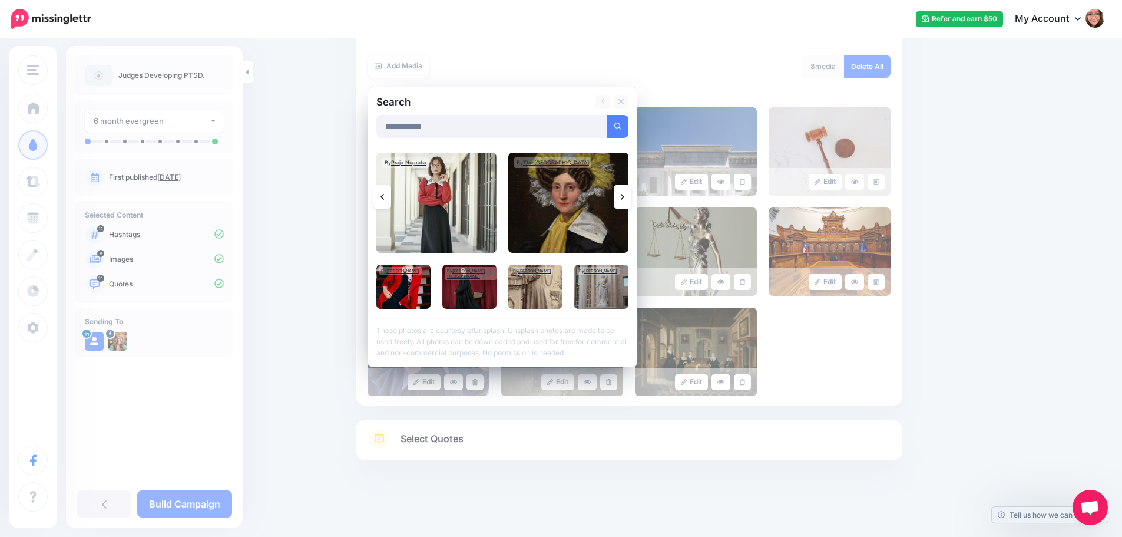
click at [624, 200] on icon at bounding box center [623, 196] width 4 height 9
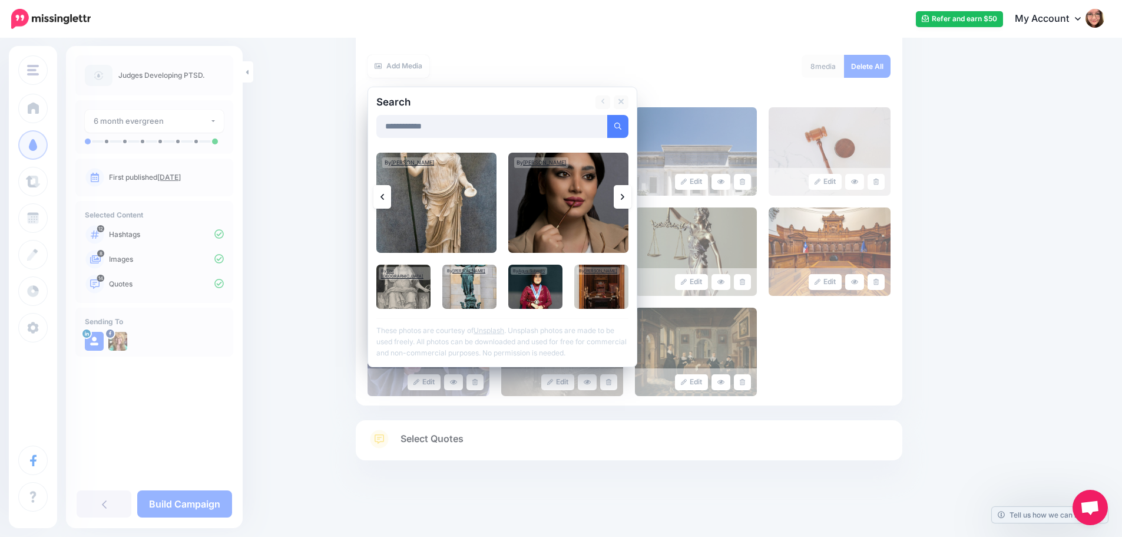
click at [624, 200] on icon at bounding box center [623, 196] width 4 height 9
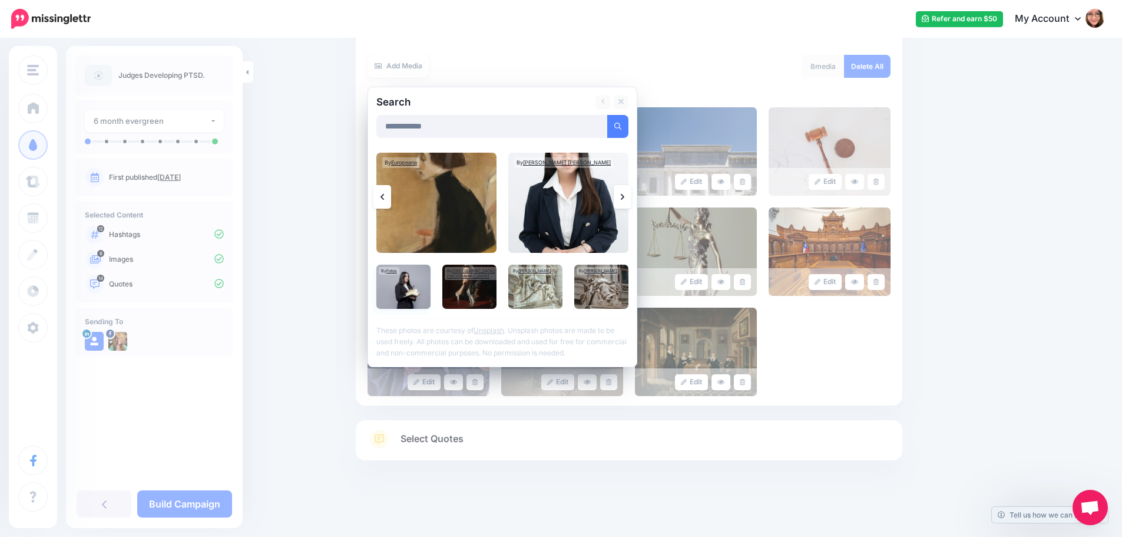
click at [415, 277] on img at bounding box center [403, 286] width 54 height 44
click at [608, 124] on link "Add Media" at bounding box center [603, 126] width 50 height 23
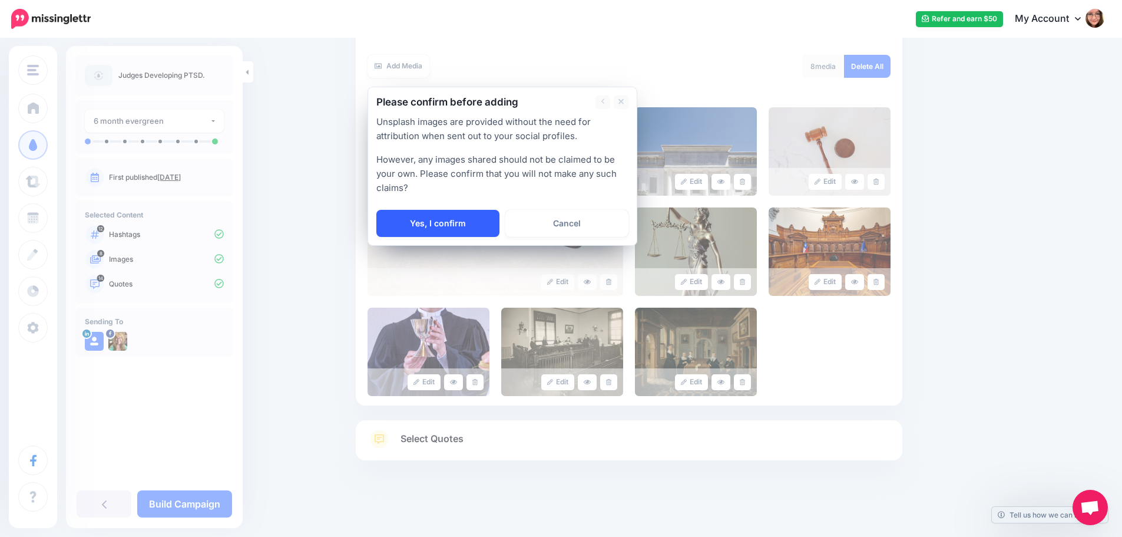
click at [471, 220] on link "Yes, I confirm" at bounding box center [437, 223] width 123 height 27
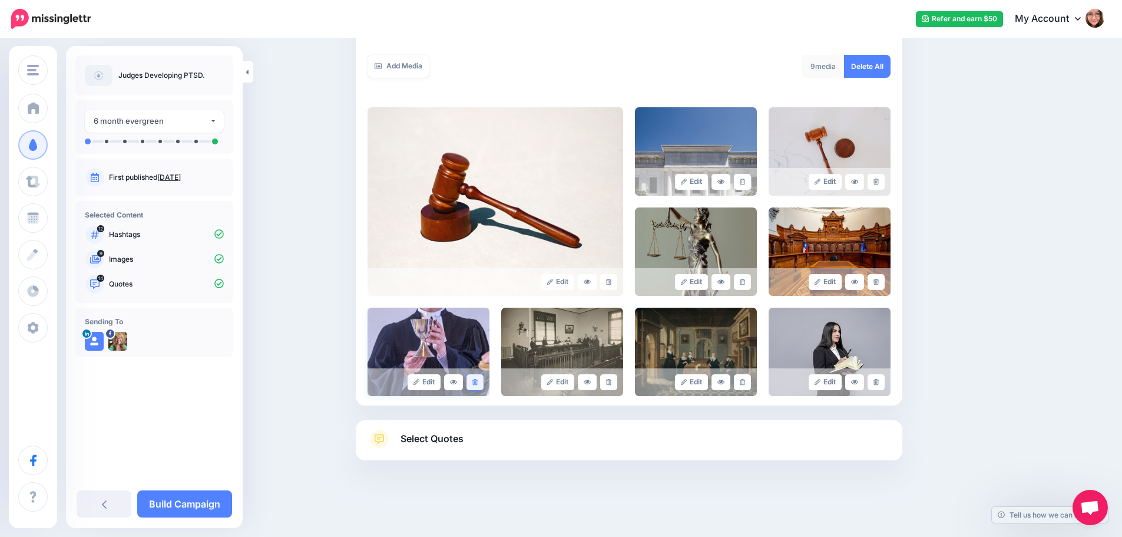
click at [478, 382] on icon at bounding box center [474, 382] width 5 height 6
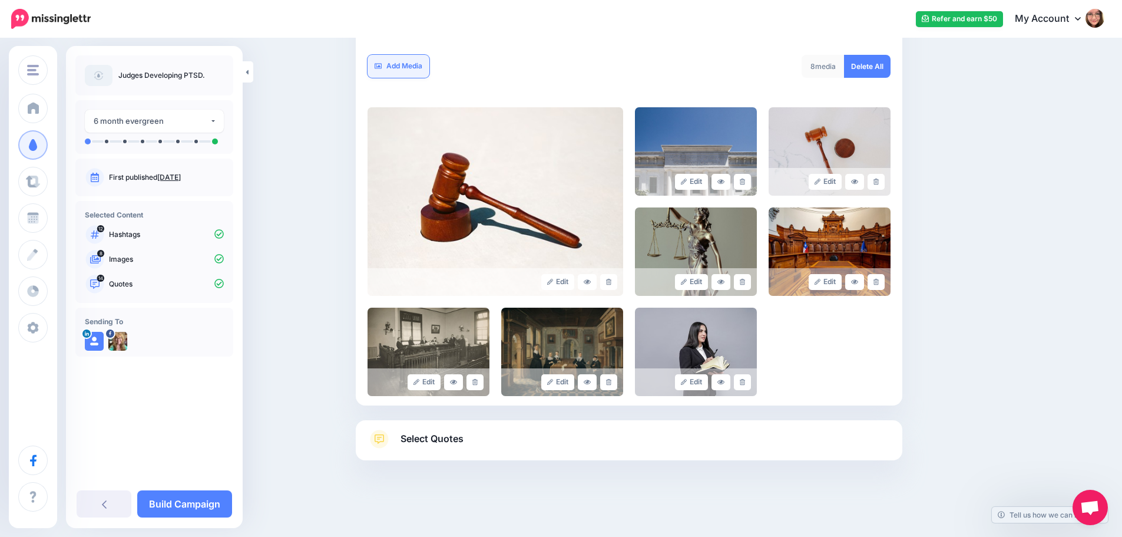
click at [398, 64] on link "Add Media" at bounding box center [399, 66] width 62 height 23
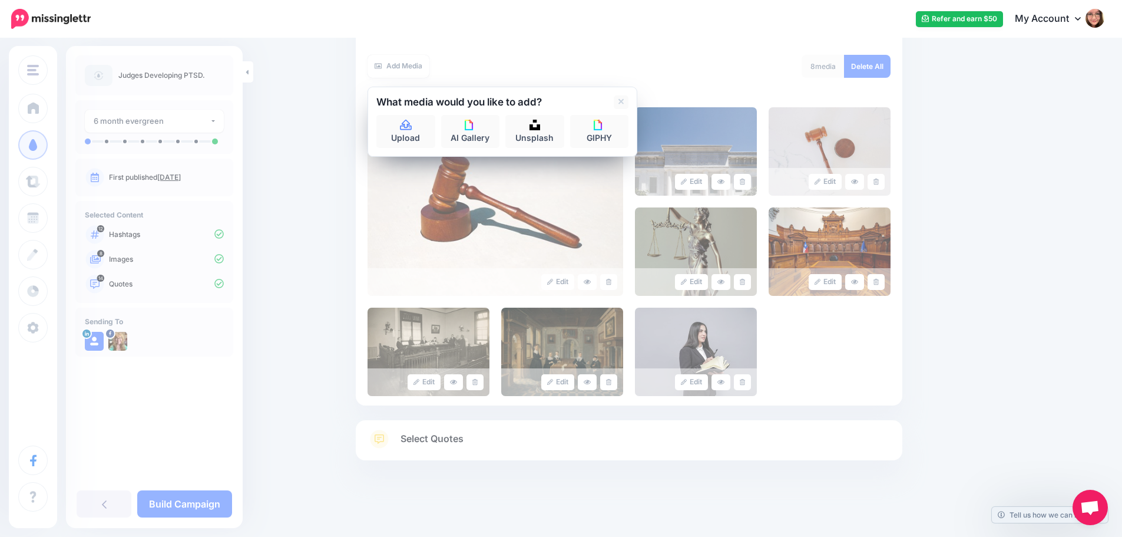
click at [542, 148] on div "What media would you like to add? Upload AI Gallery Unsplash GIPHY" at bounding box center [503, 122] width 270 height 70
click at [537, 135] on link "Unsplash" at bounding box center [534, 131] width 59 height 33
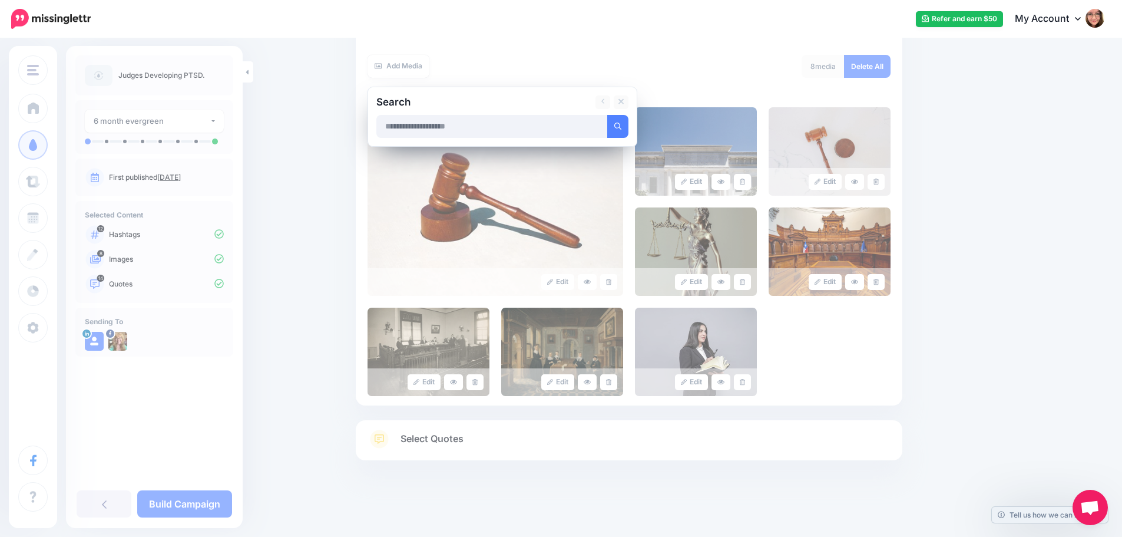
click at [541, 130] on input "text" at bounding box center [491, 126] width 231 height 23
type input "**********"
click at [607, 115] on button "submit" at bounding box center [617, 126] width 21 height 23
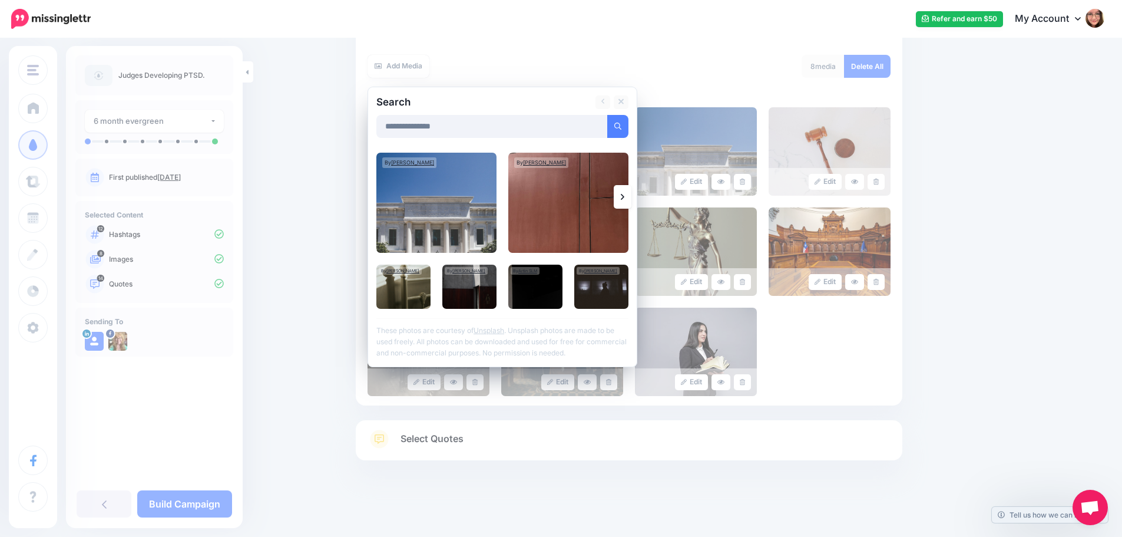
click at [629, 195] on link at bounding box center [623, 197] width 18 height 24
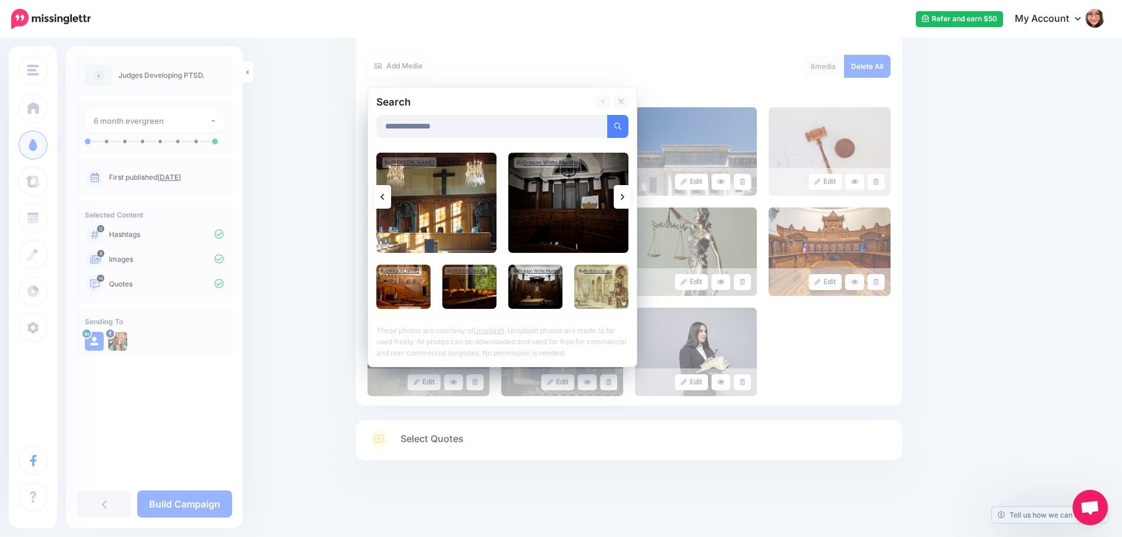
click at [629, 195] on link at bounding box center [623, 197] width 18 height 24
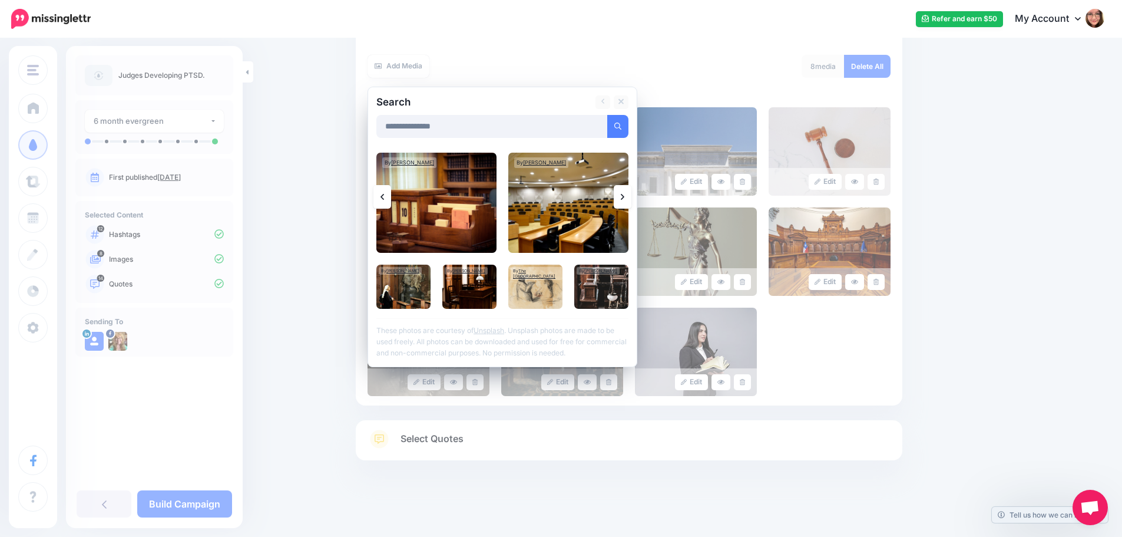
click at [629, 195] on link at bounding box center [623, 197] width 18 height 24
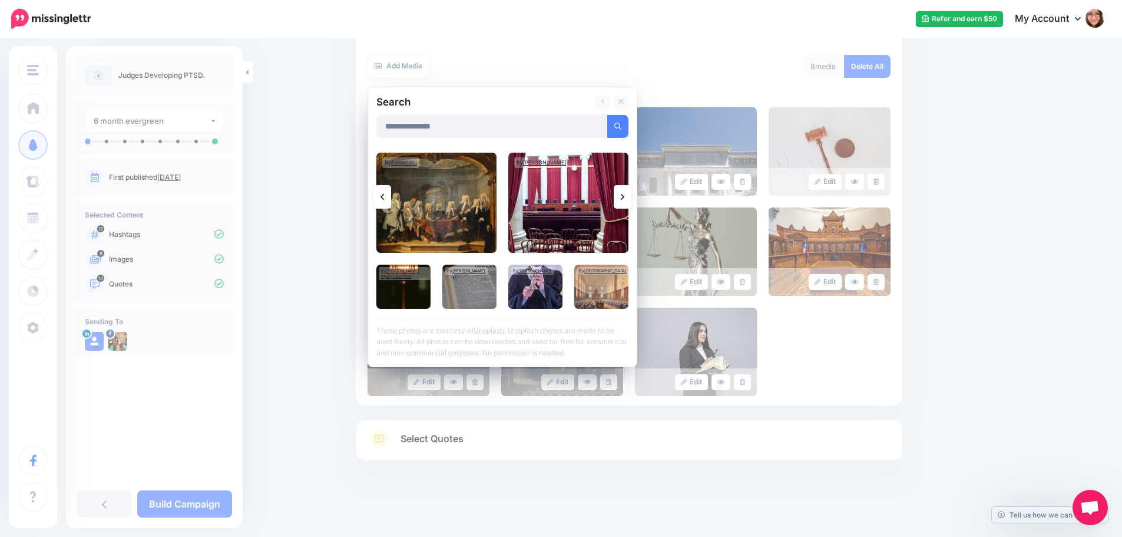
click at [629, 195] on link at bounding box center [623, 197] width 18 height 24
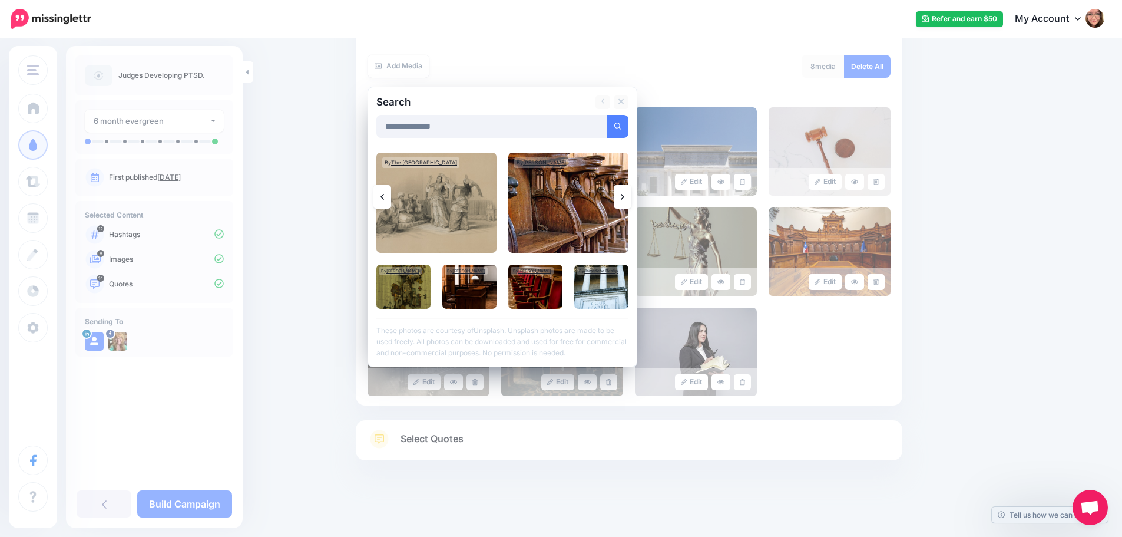
click at [629, 195] on link at bounding box center [623, 197] width 18 height 24
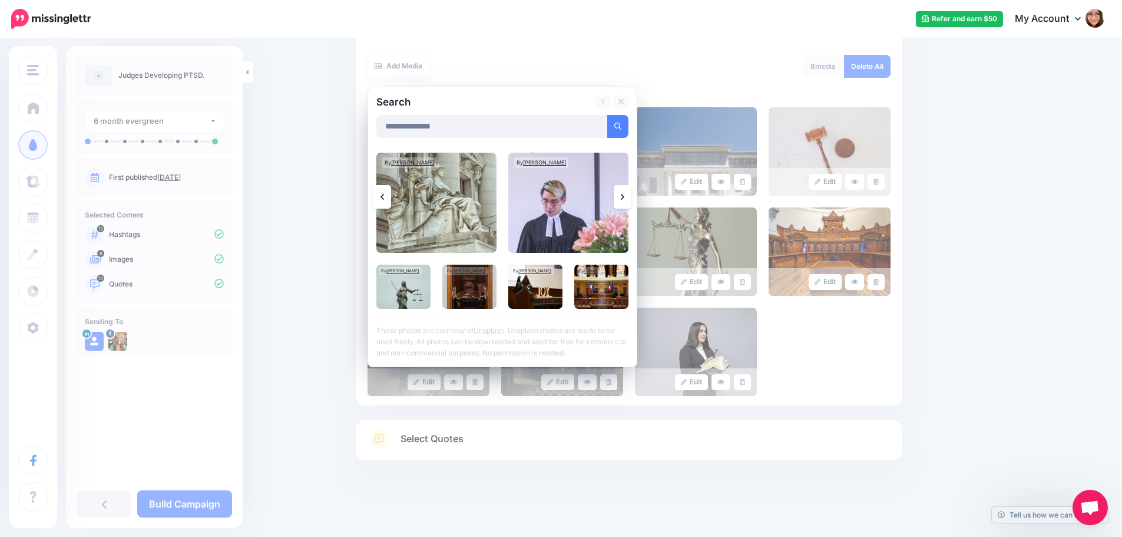
click at [629, 195] on link at bounding box center [623, 197] width 18 height 24
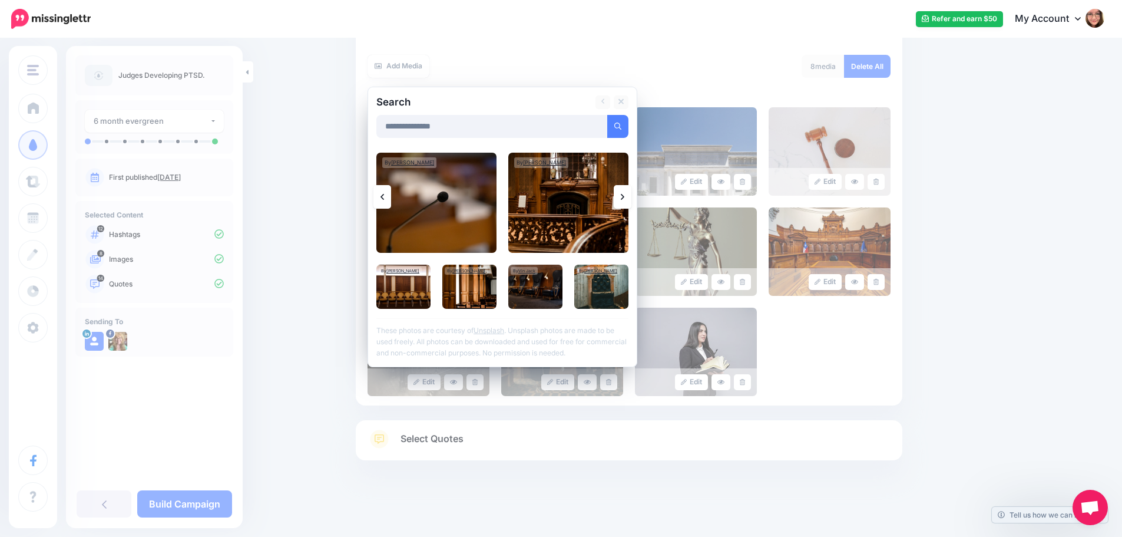
click at [629, 195] on link at bounding box center [623, 197] width 18 height 24
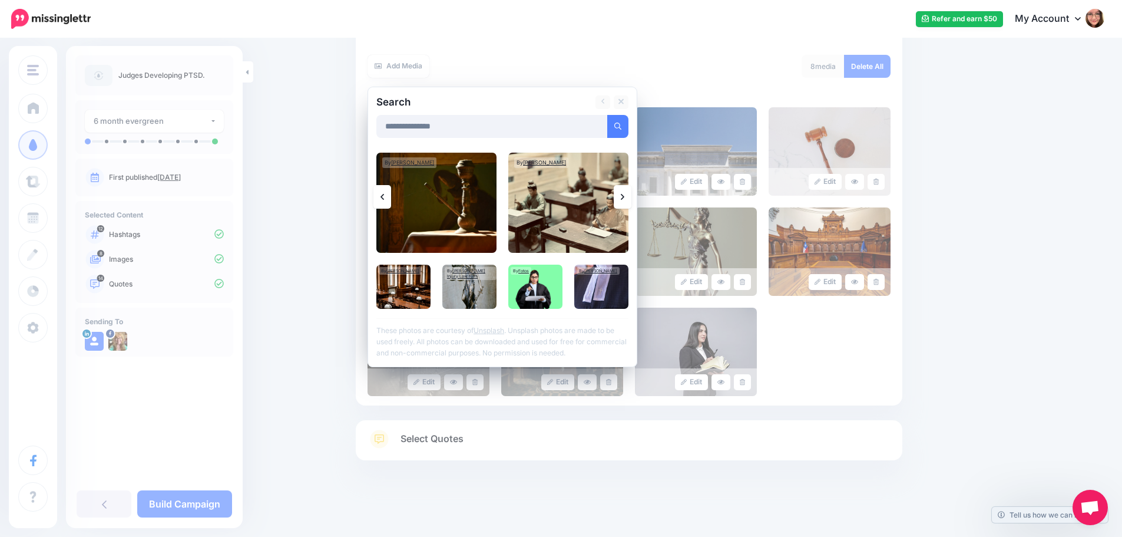
click at [624, 192] on icon at bounding box center [623, 196] width 4 height 9
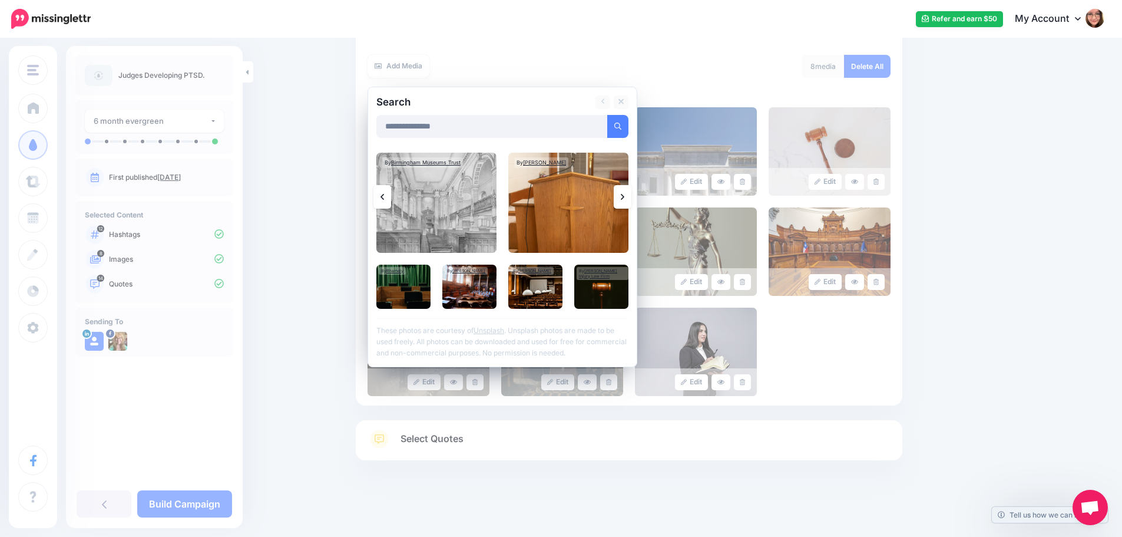
click at [624, 192] on icon at bounding box center [623, 196] width 4 height 9
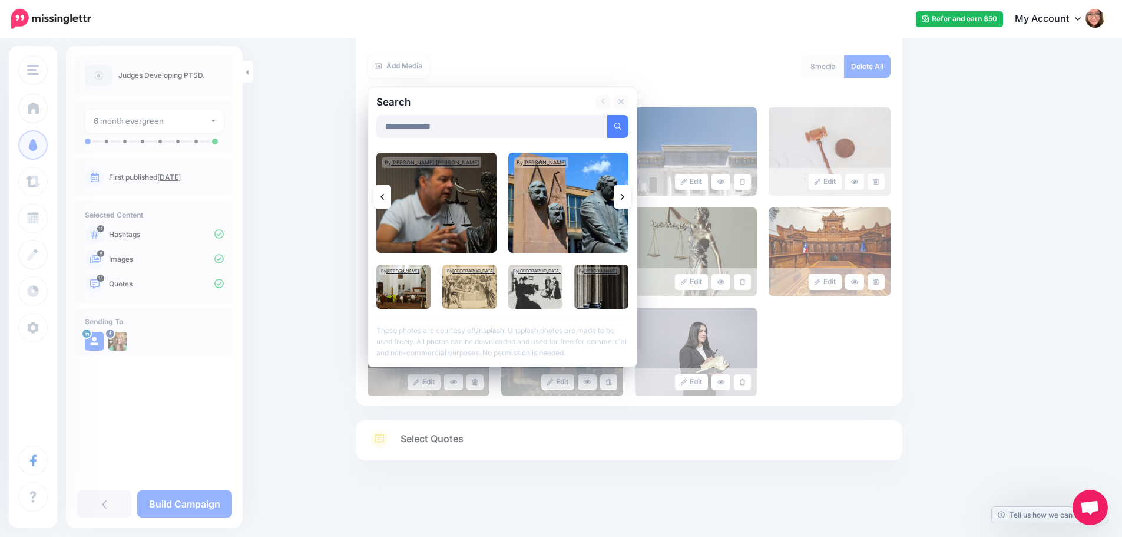
click at [624, 192] on icon at bounding box center [623, 196] width 4 height 9
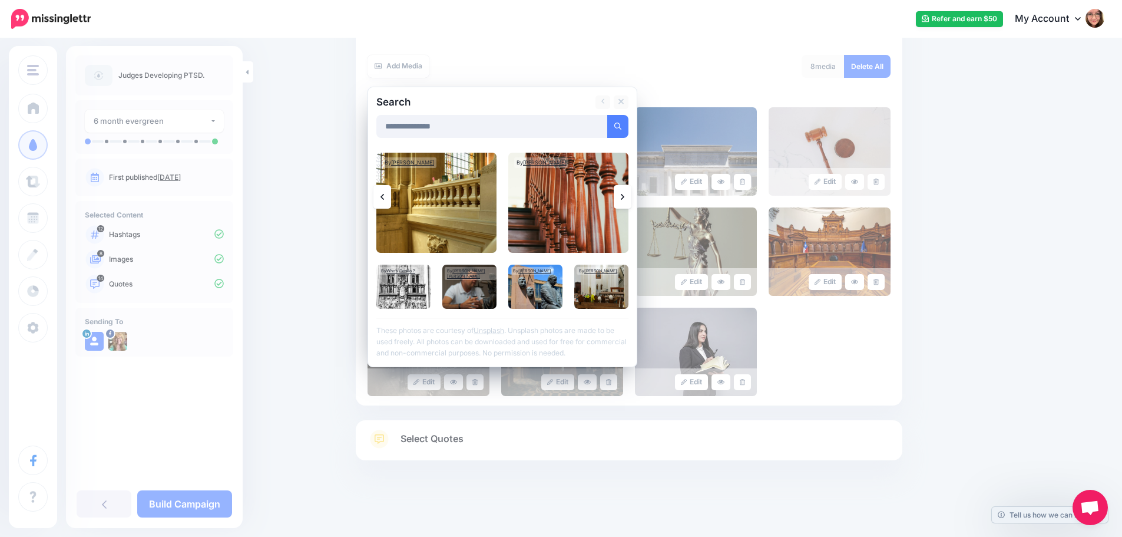
click at [624, 192] on icon at bounding box center [623, 196] width 4 height 9
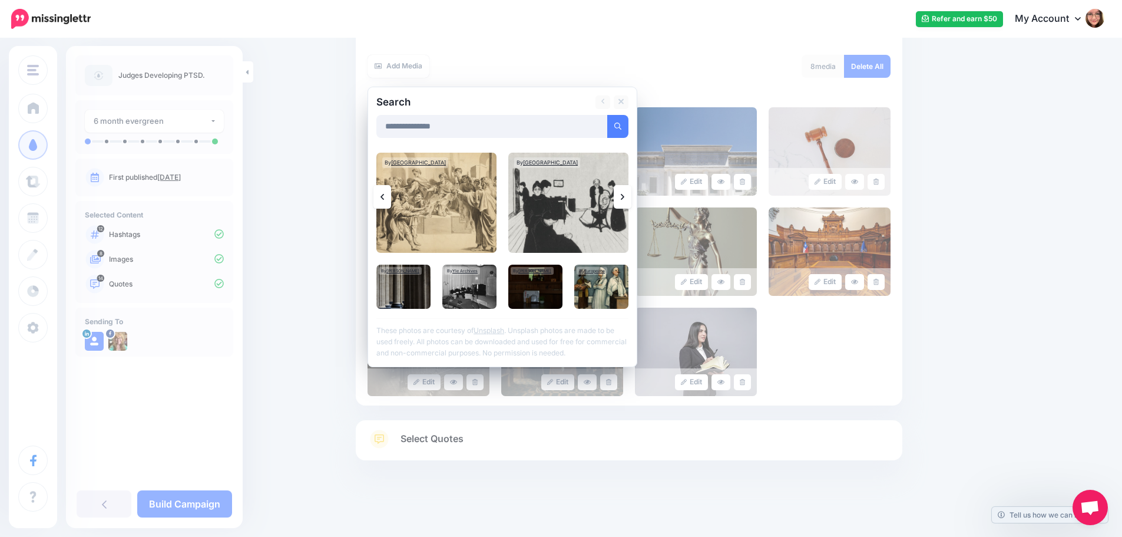
click at [624, 192] on icon at bounding box center [623, 196] width 4 height 9
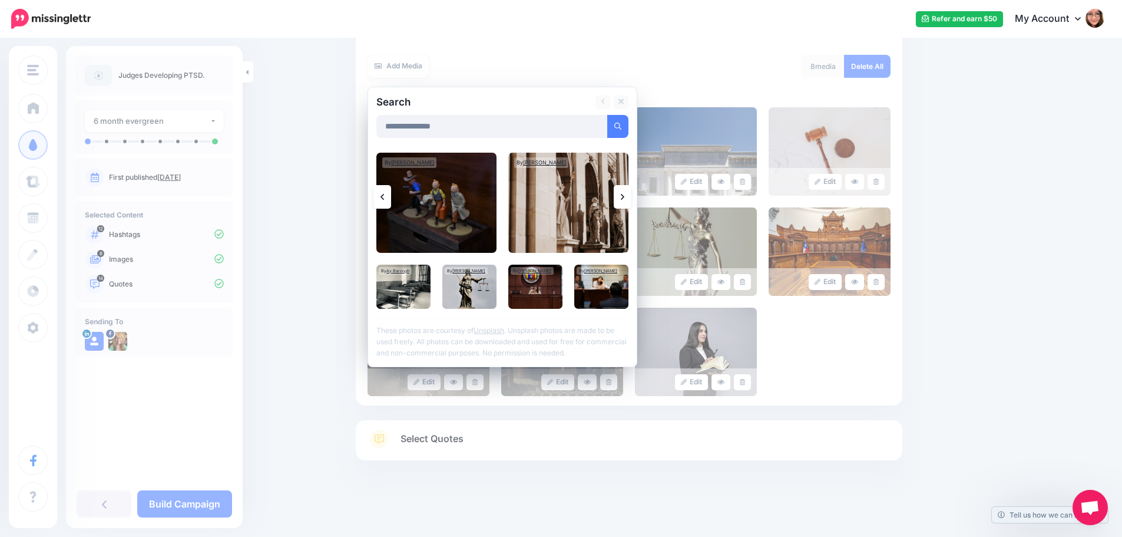
click at [624, 192] on icon at bounding box center [623, 196] width 4 height 9
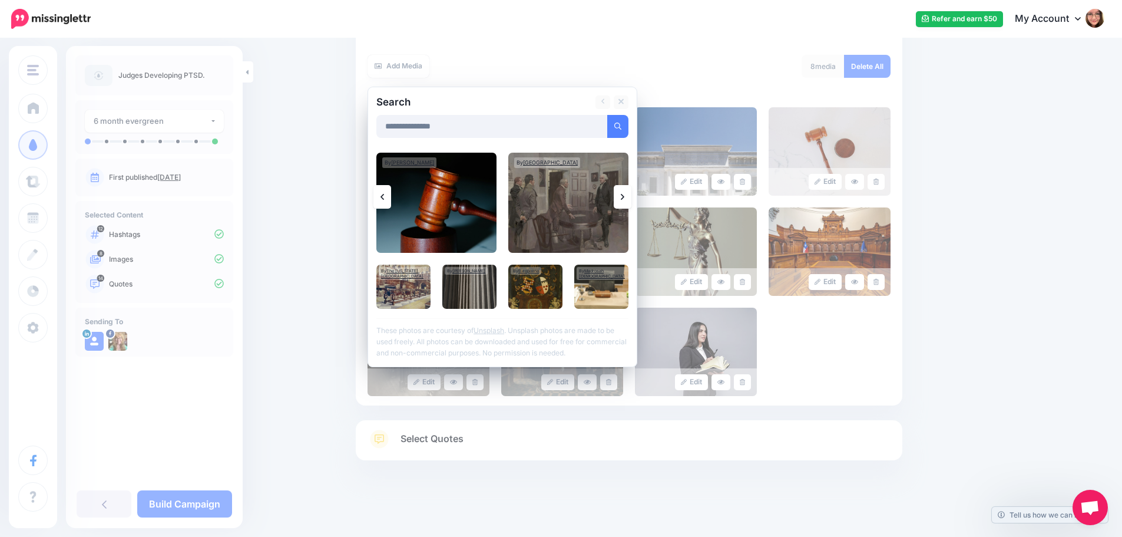
click at [384, 194] on icon at bounding box center [383, 196] width 4 height 9
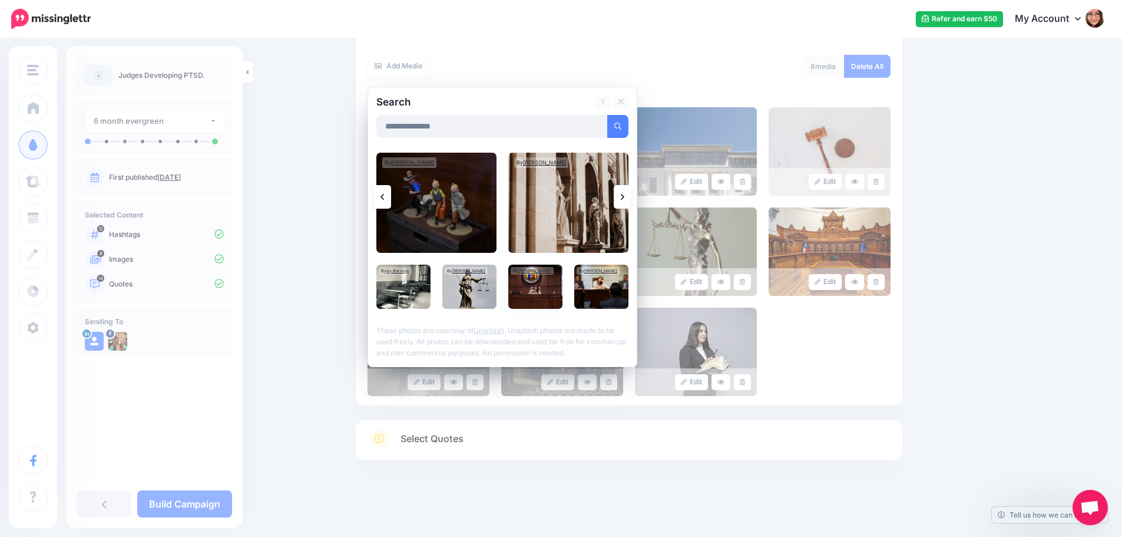
click at [544, 290] on img at bounding box center [535, 286] width 54 height 44
click at [603, 290] on img at bounding box center [601, 286] width 54 height 44
click at [601, 124] on link "Add Media" at bounding box center [603, 126] width 50 height 23
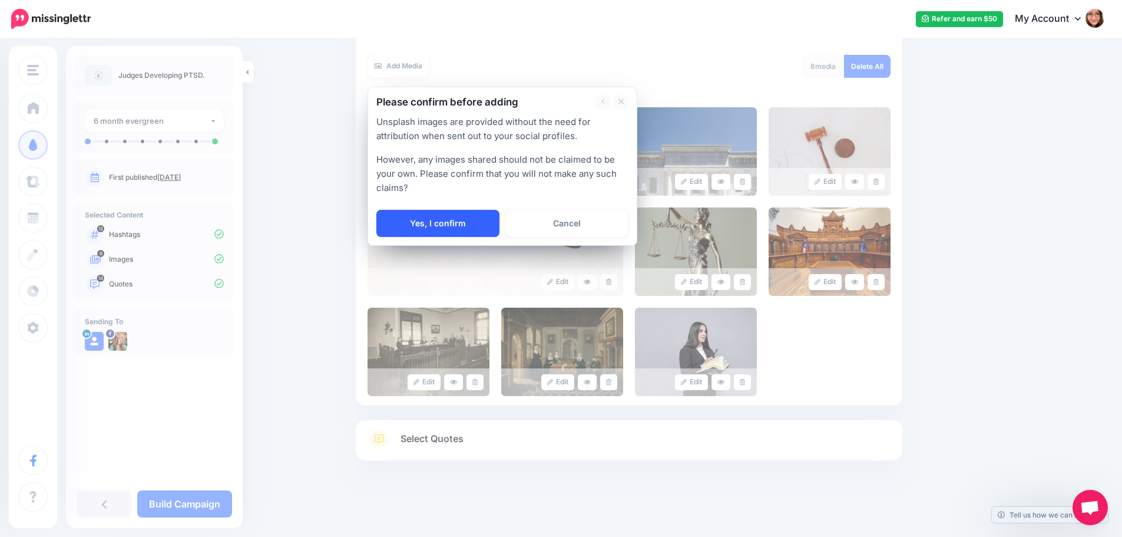
click at [446, 217] on link "Yes, I confirm" at bounding box center [437, 223] width 123 height 27
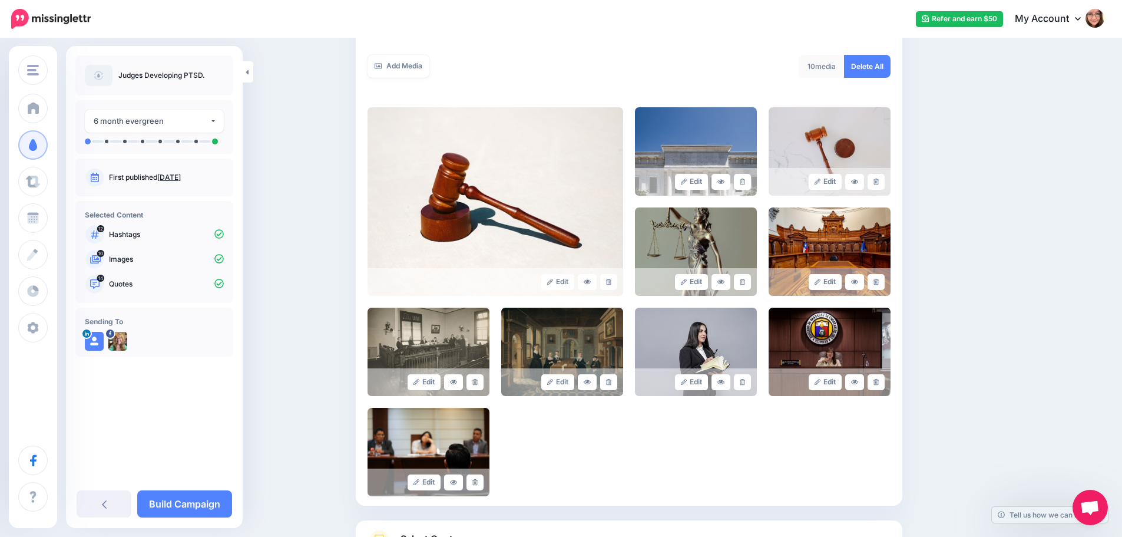
scroll to position [300, 0]
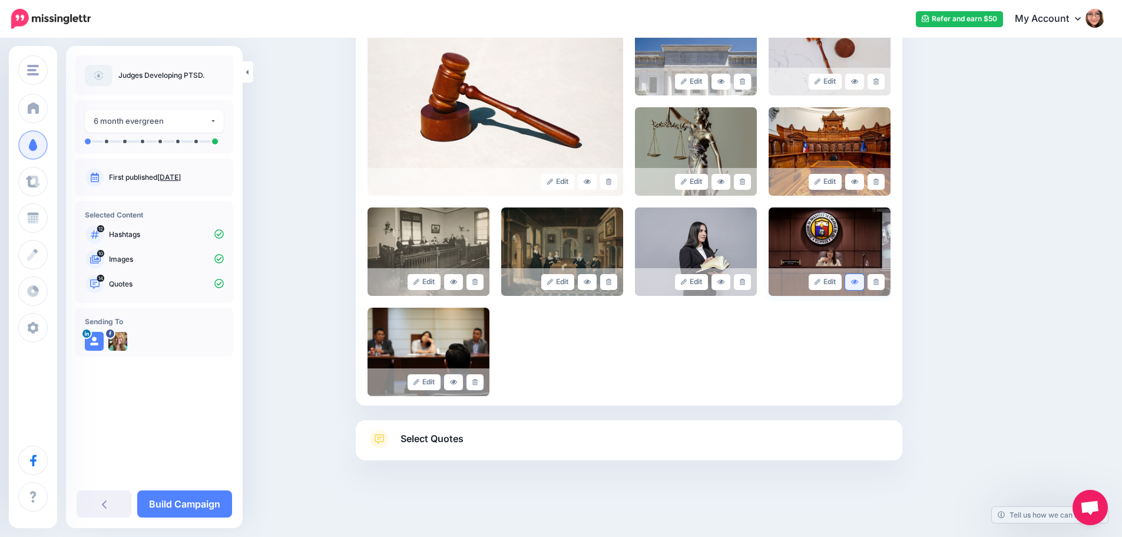
click at [858, 280] on icon at bounding box center [854, 281] width 7 height 5
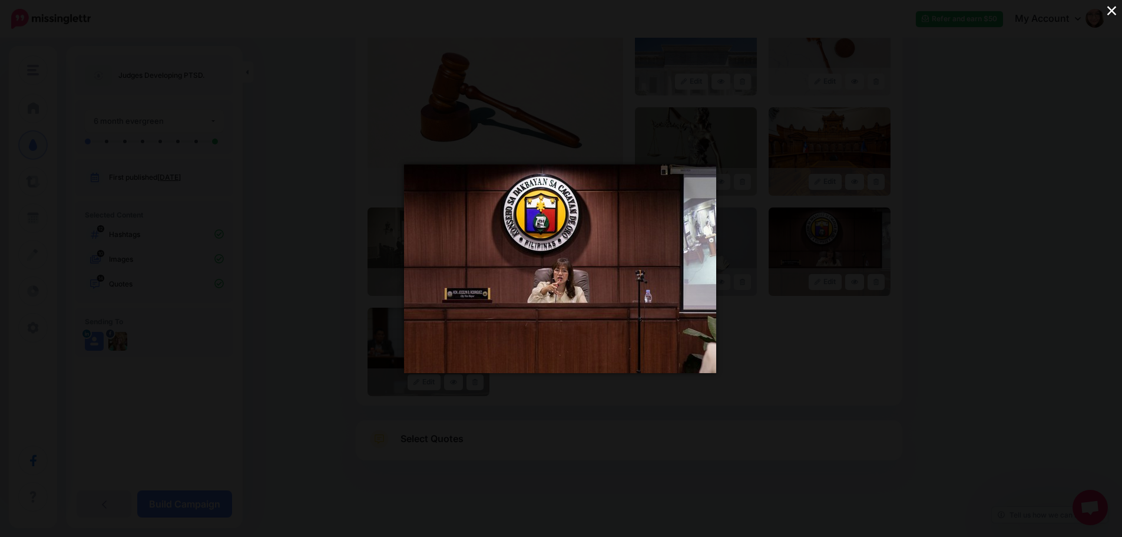
click at [1114, 8] on button "×" at bounding box center [1112, 10] width 21 height 21
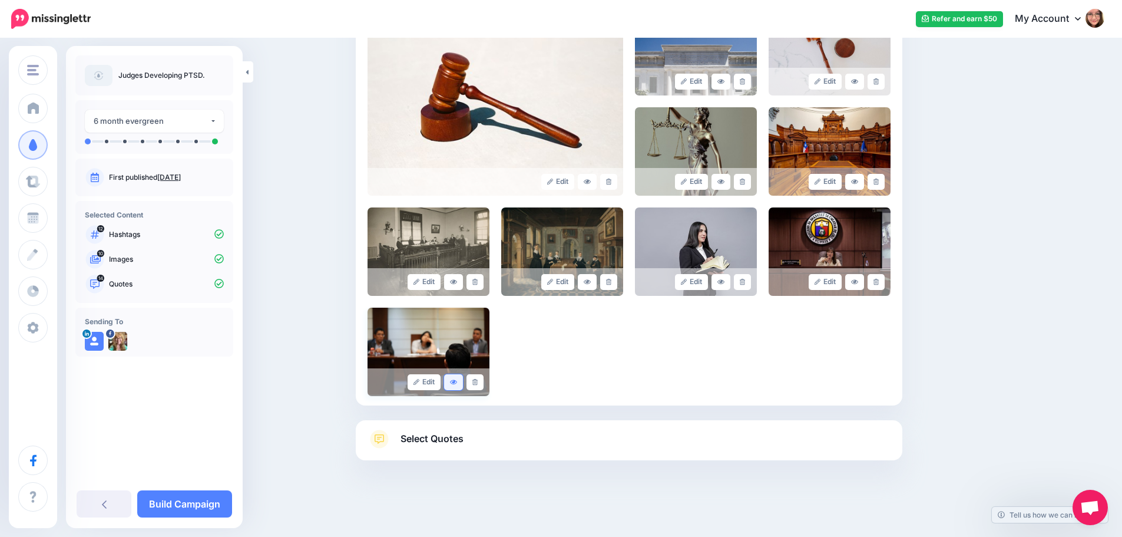
click at [459, 388] on link at bounding box center [453, 382] width 19 height 16
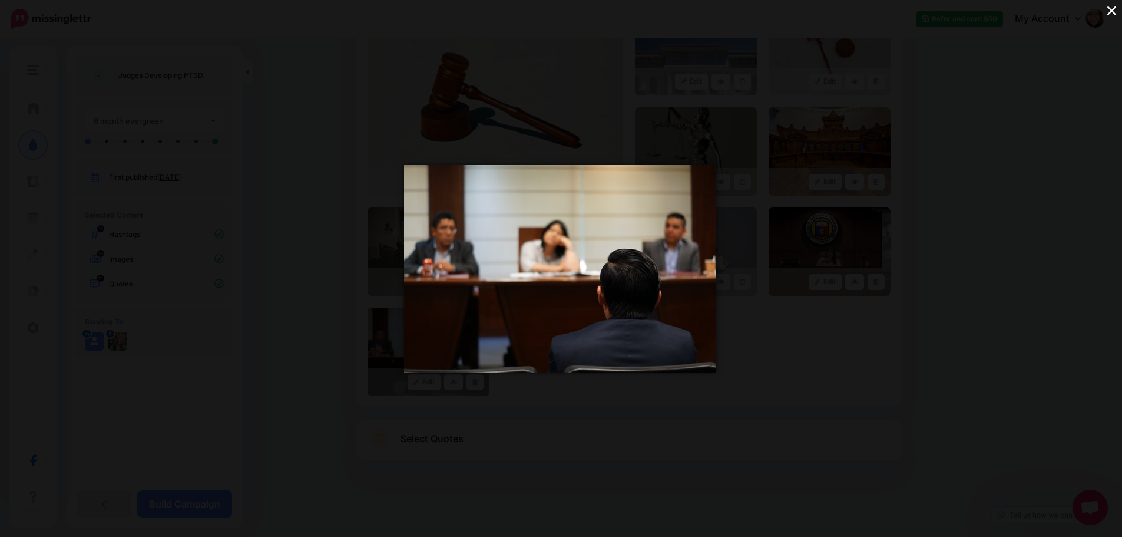
click at [1109, 9] on button "×" at bounding box center [1112, 10] width 21 height 21
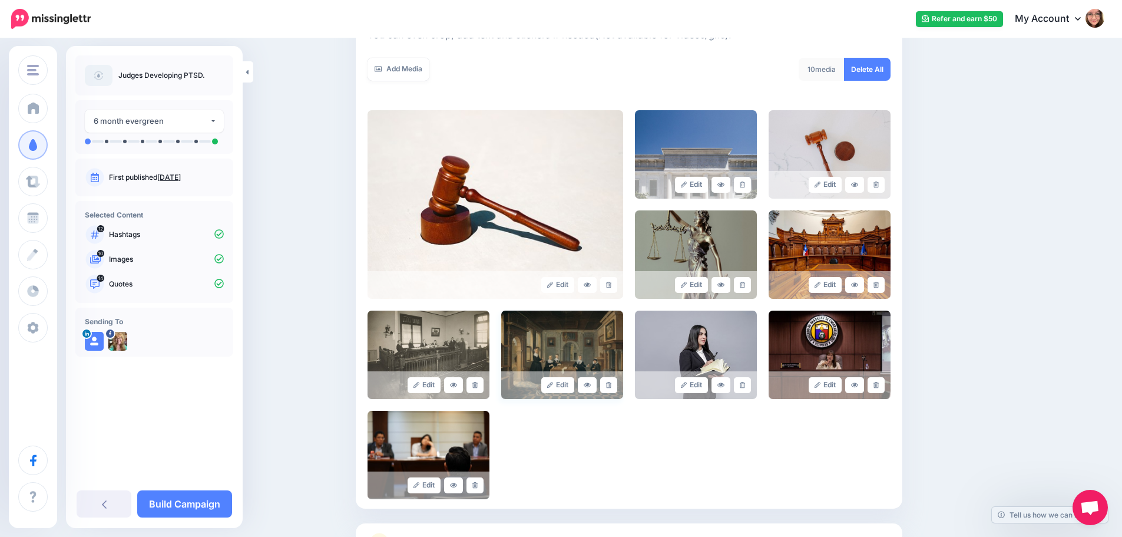
scroll to position [182, 0]
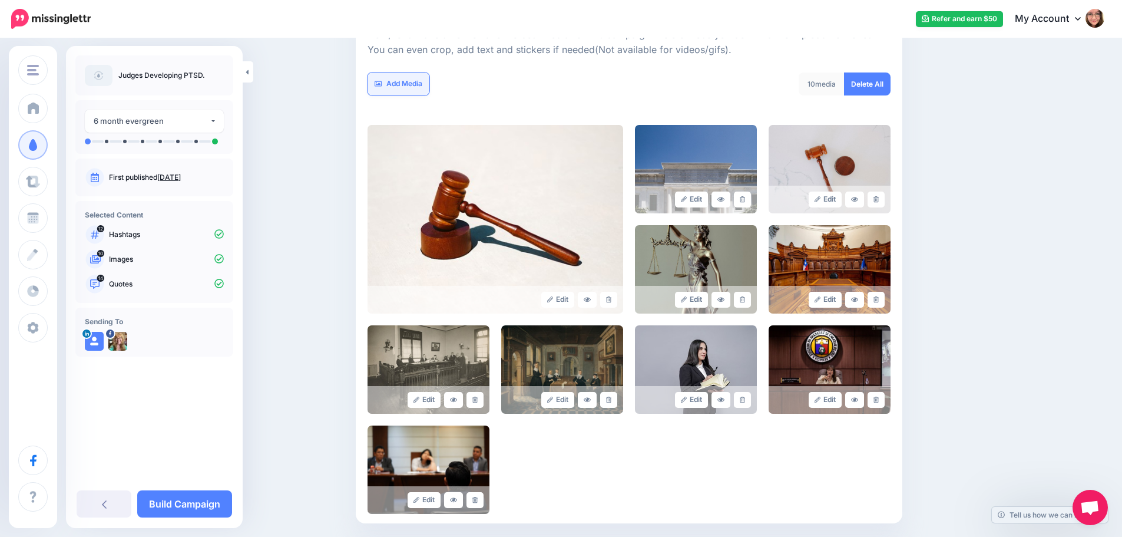
click at [425, 89] on link "Add Media" at bounding box center [399, 83] width 62 height 23
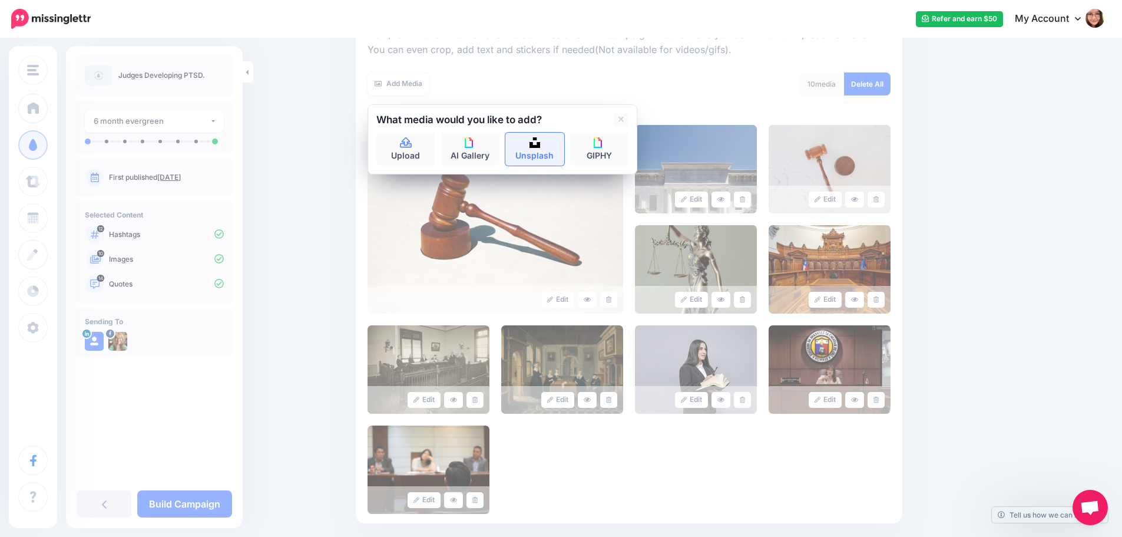
click at [549, 150] on link "Unsplash" at bounding box center [534, 149] width 59 height 33
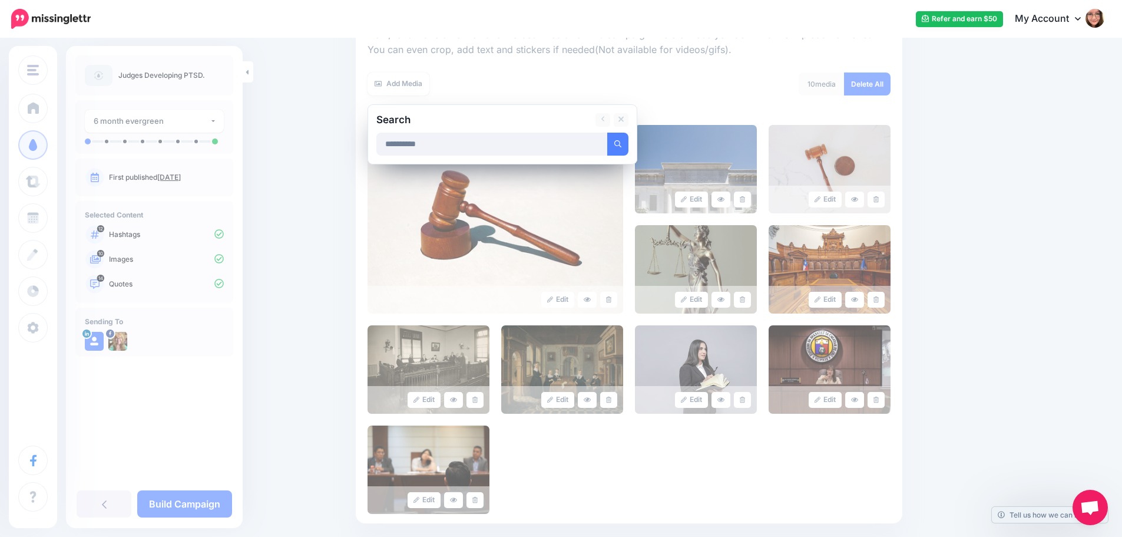
click at [607, 133] on button "submit" at bounding box center [617, 144] width 21 height 23
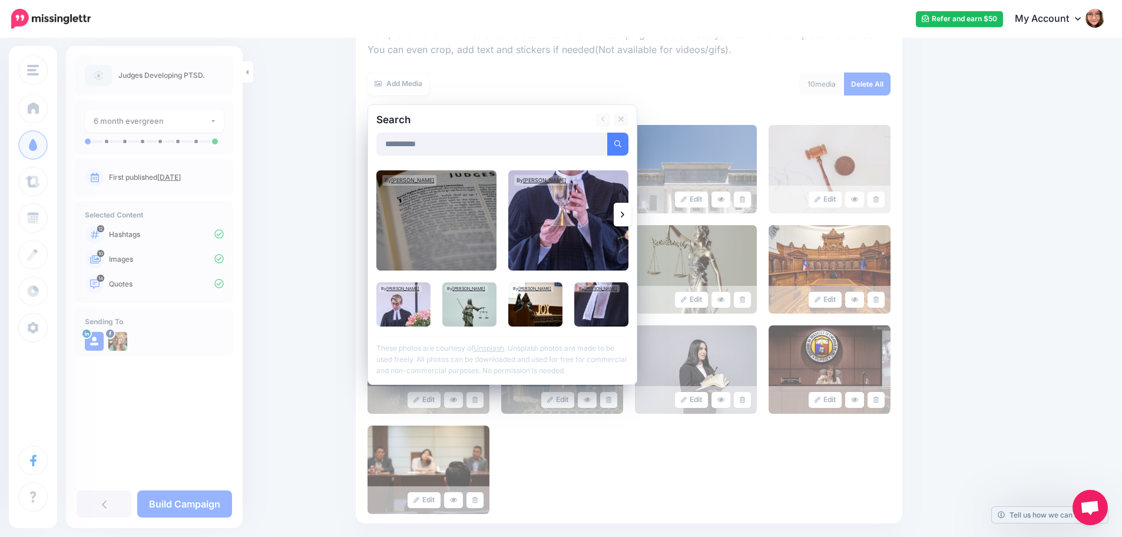
click at [630, 221] on link at bounding box center [623, 215] width 18 height 24
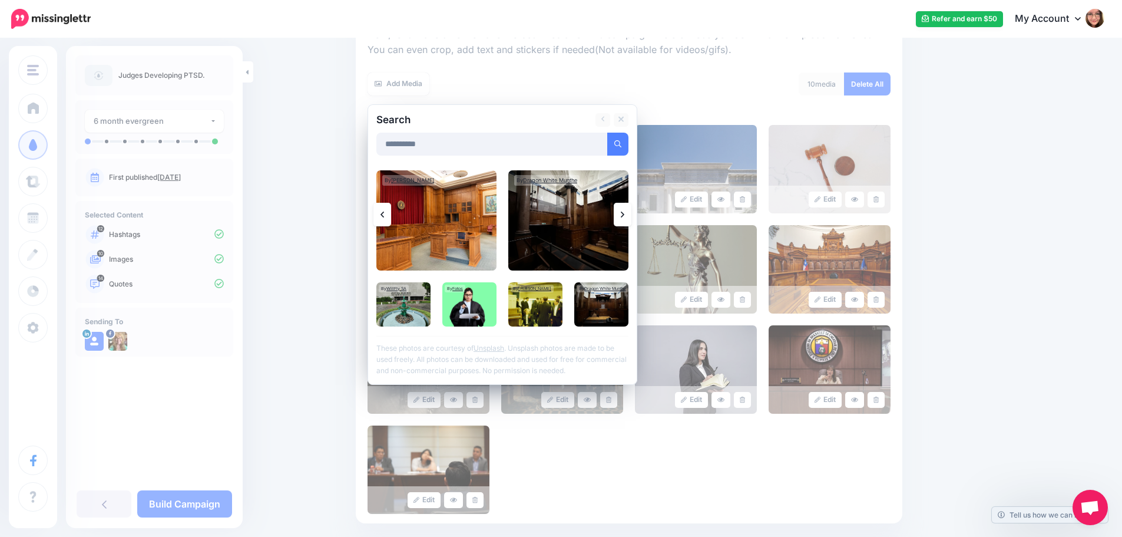
click at [630, 220] on link at bounding box center [623, 215] width 18 height 24
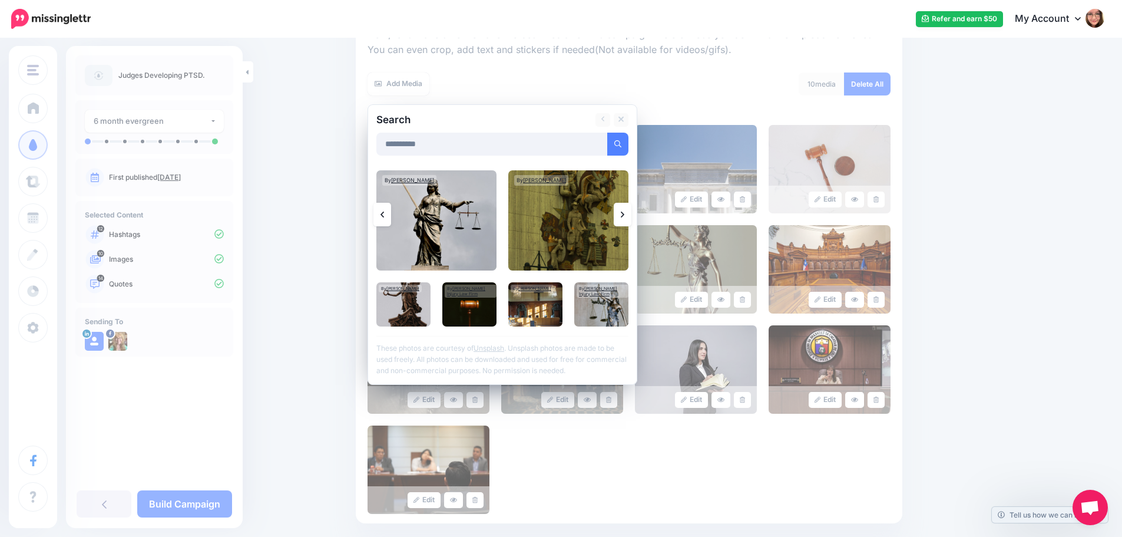
click at [630, 220] on link at bounding box center [623, 215] width 18 height 24
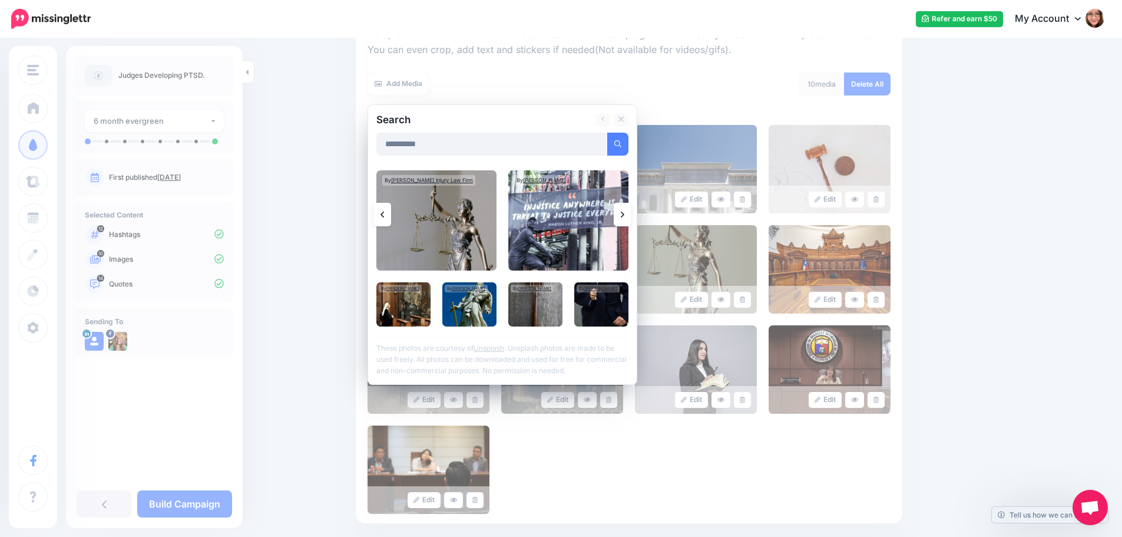
click at [630, 220] on link at bounding box center [623, 215] width 18 height 24
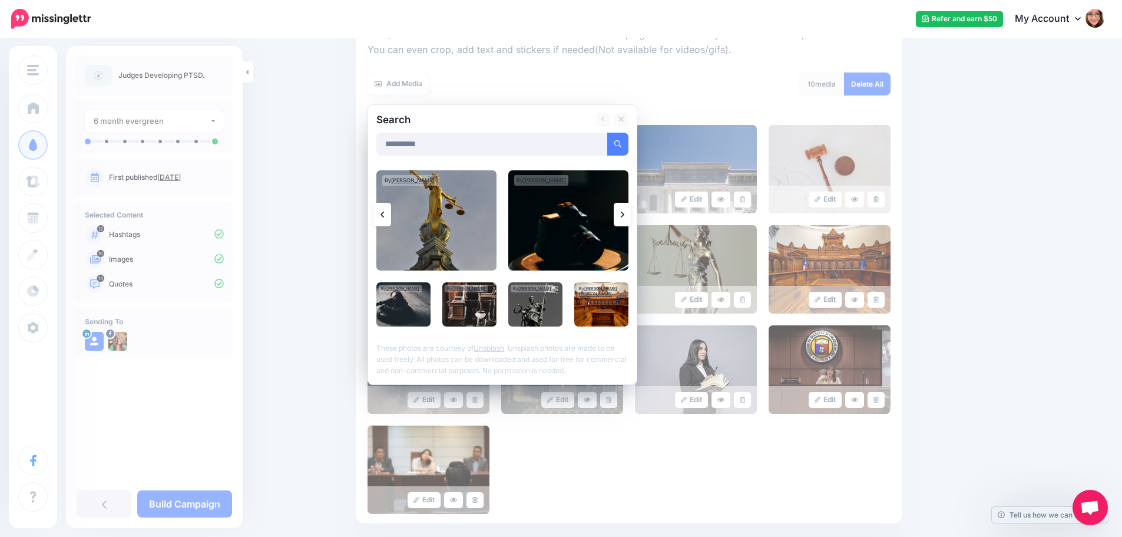
click at [630, 220] on link at bounding box center [623, 215] width 18 height 24
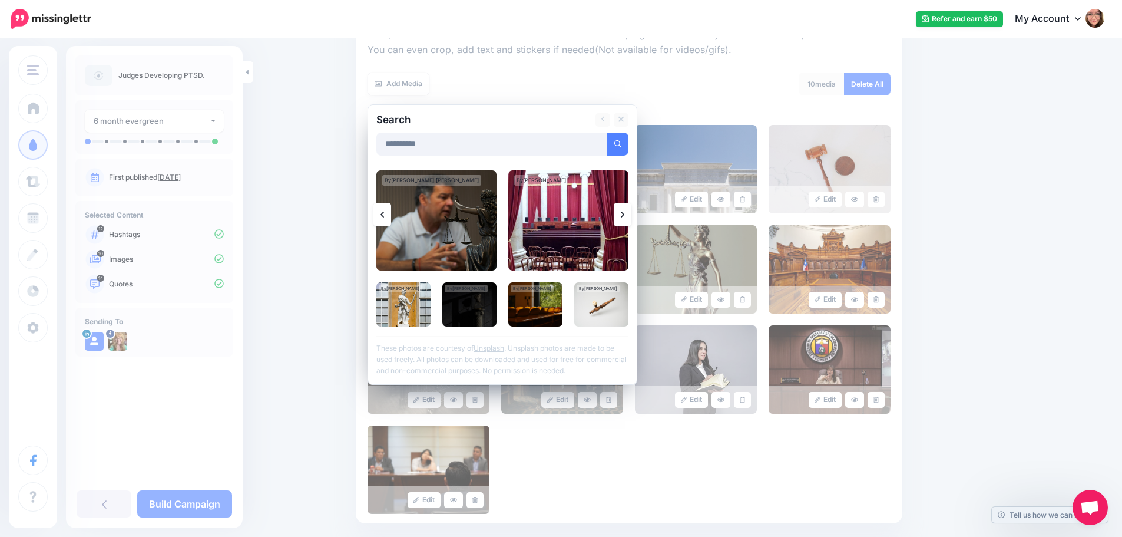
click at [630, 220] on link at bounding box center [623, 215] width 18 height 24
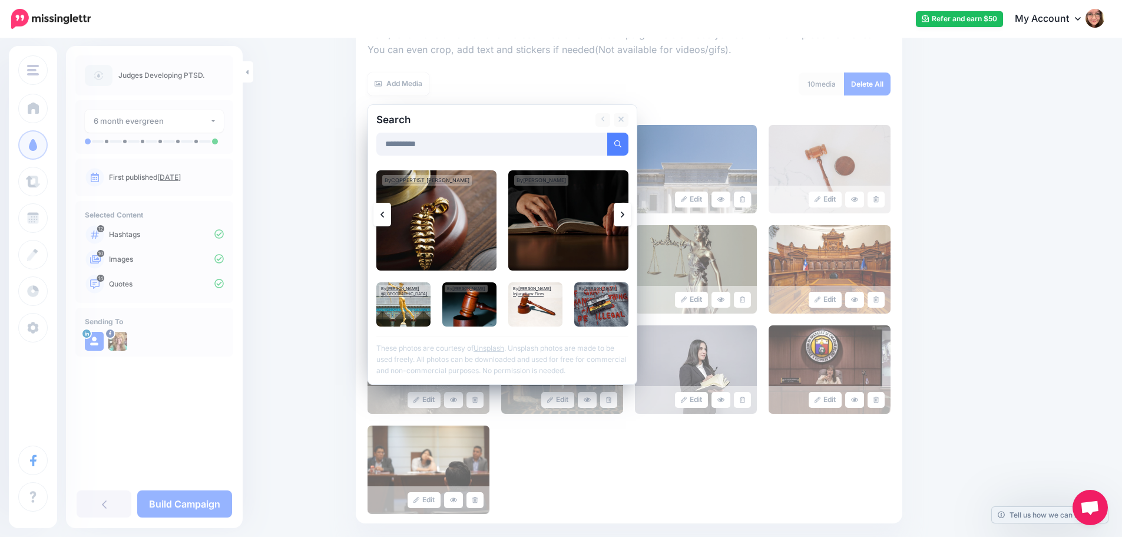
click at [630, 220] on link at bounding box center [623, 215] width 18 height 24
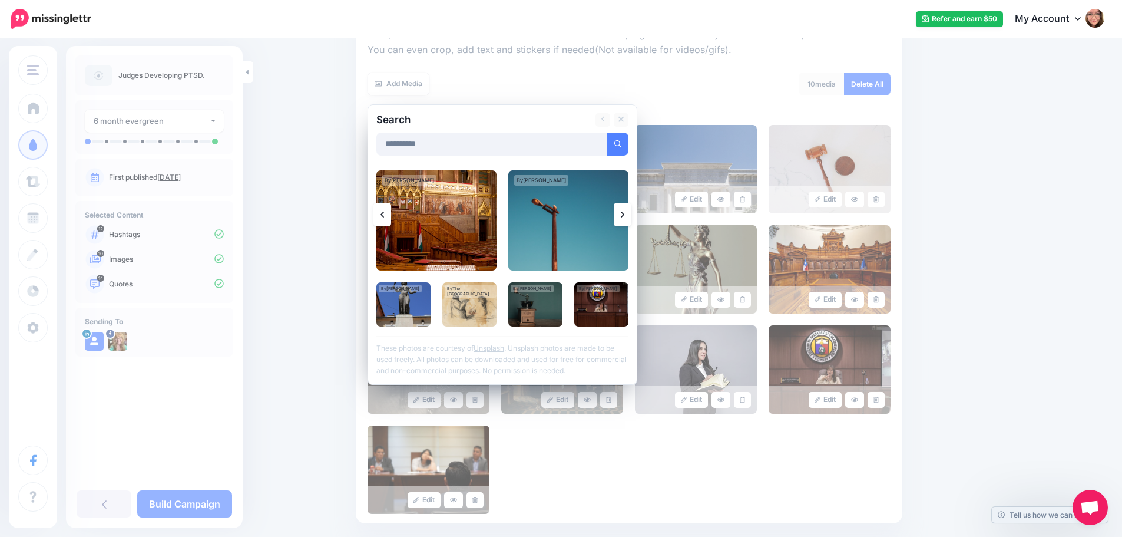
click at [629, 220] on link at bounding box center [623, 215] width 18 height 24
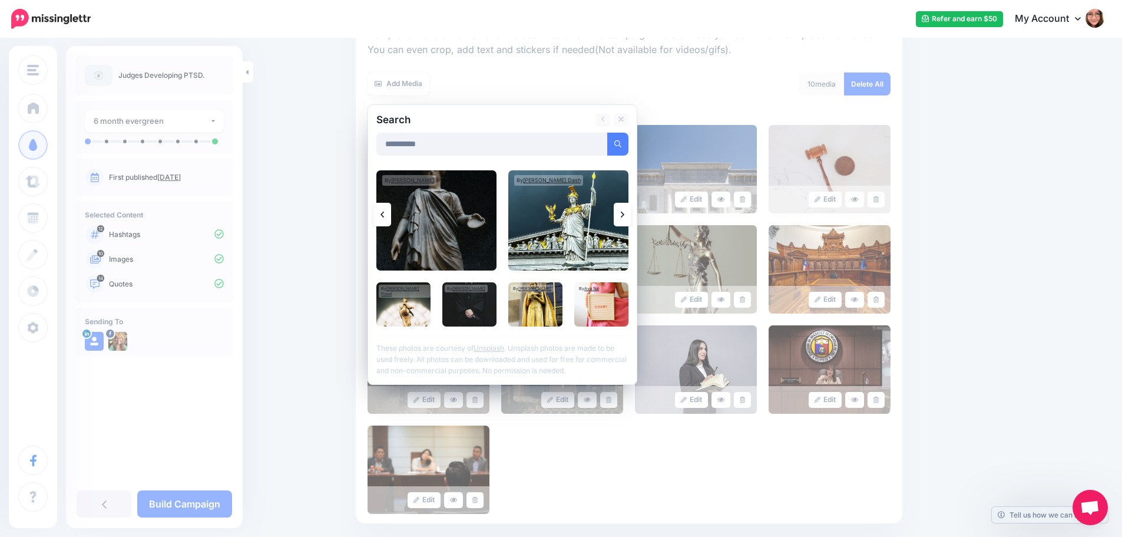
click at [629, 220] on link at bounding box center [623, 215] width 18 height 24
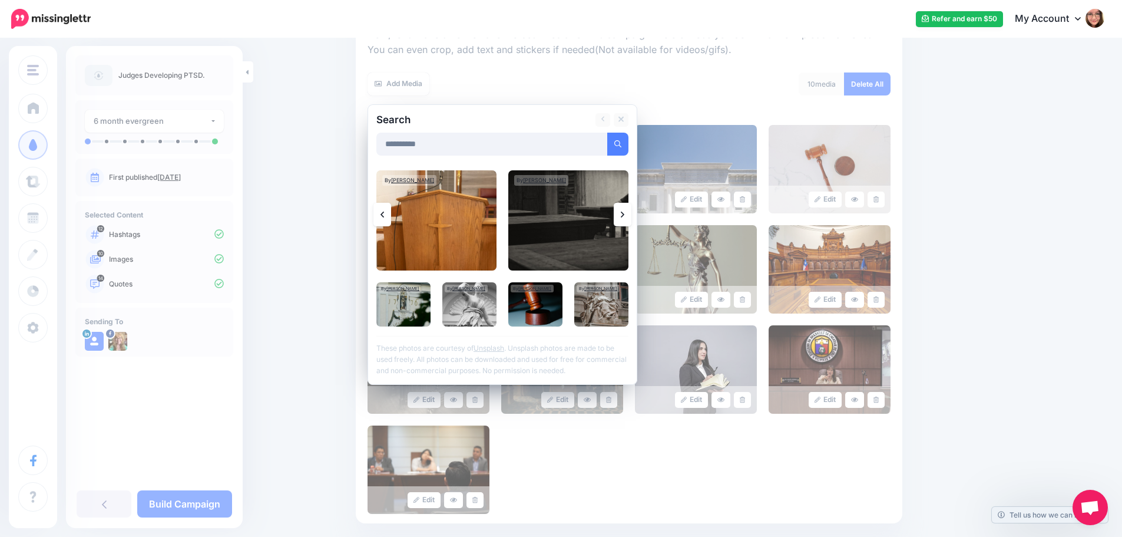
click at [629, 220] on link at bounding box center [623, 215] width 18 height 24
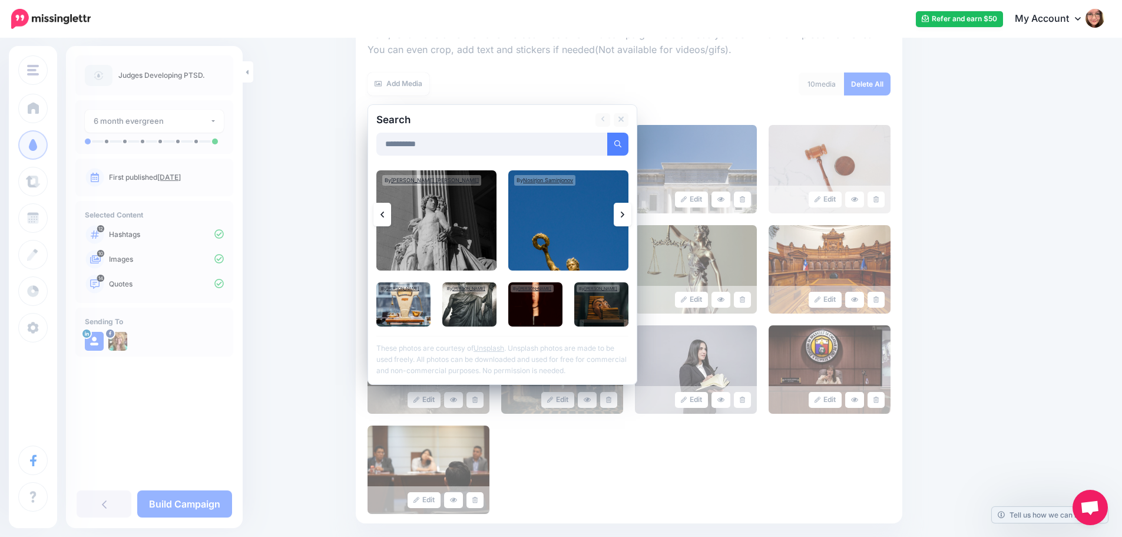
click at [629, 220] on link at bounding box center [623, 215] width 18 height 24
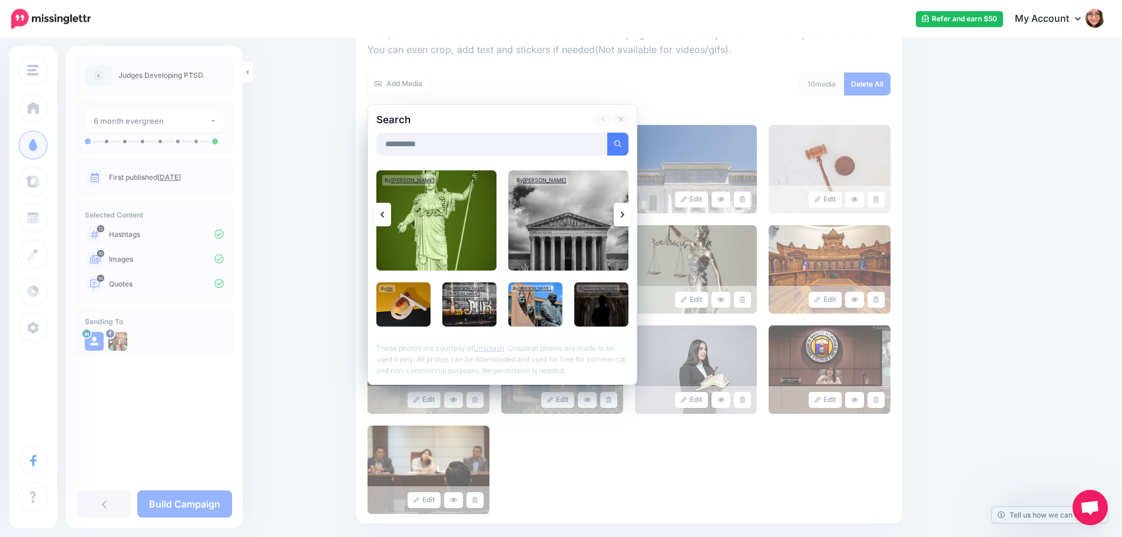
click at [629, 220] on link at bounding box center [623, 215] width 18 height 24
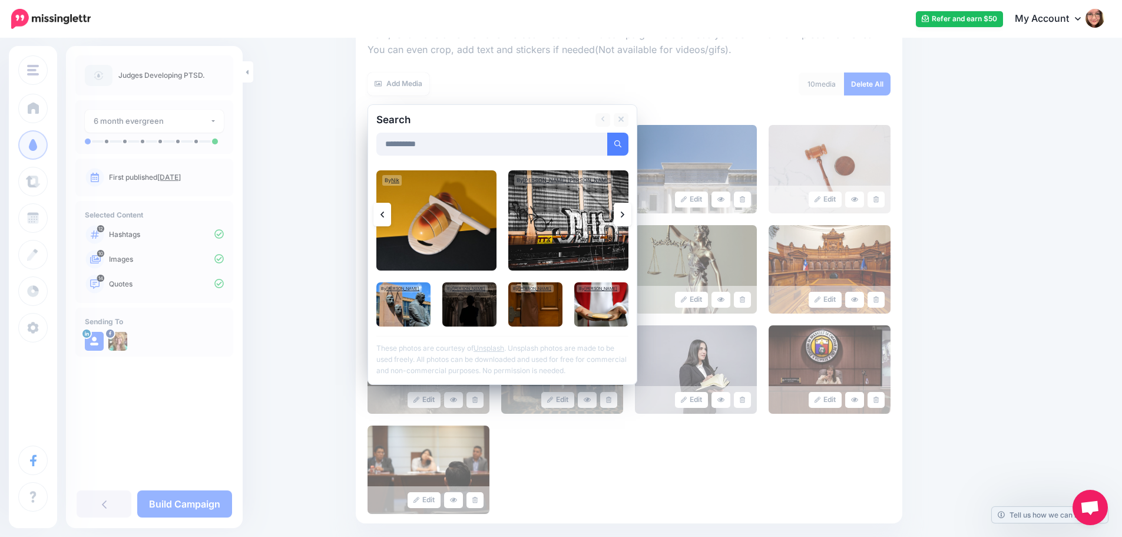
click at [629, 220] on link at bounding box center [623, 215] width 18 height 24
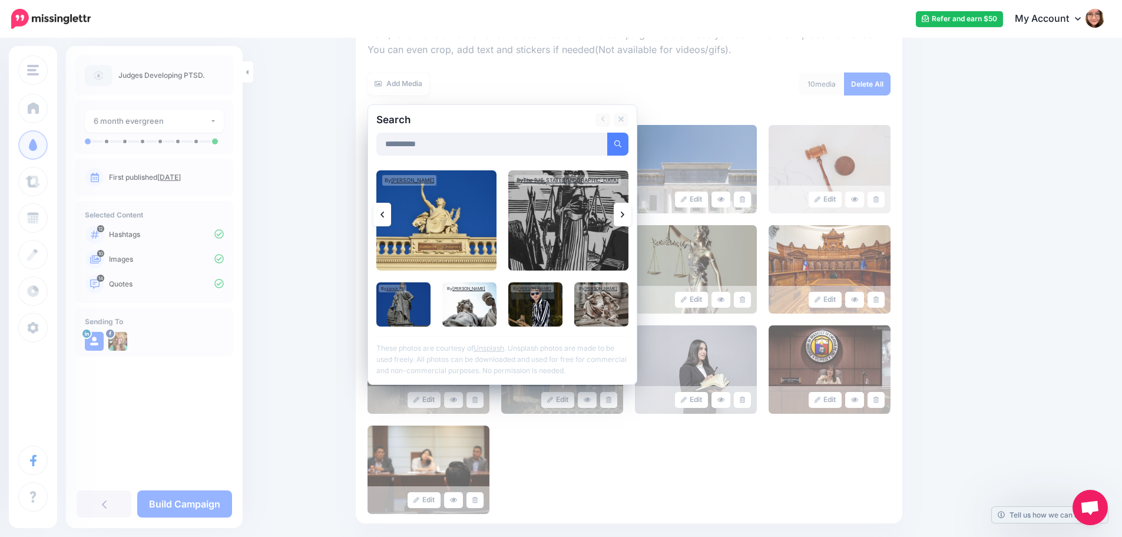
click at [629, 220] on link at bounding box center [623, 215] width 18 height 24
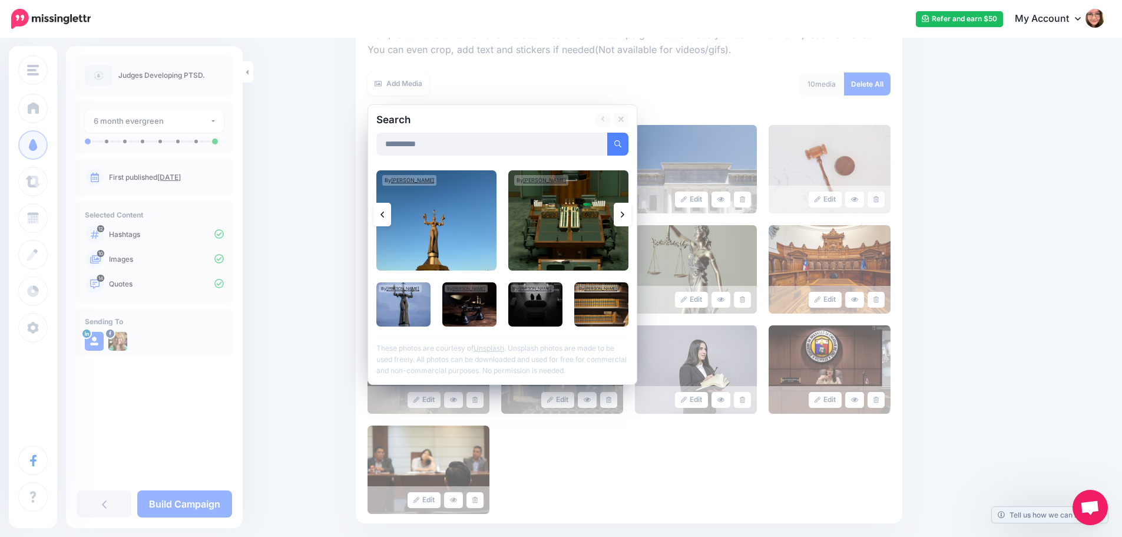
click at [629, 220] on link at bounding box center [623, 215] width 18 height 24
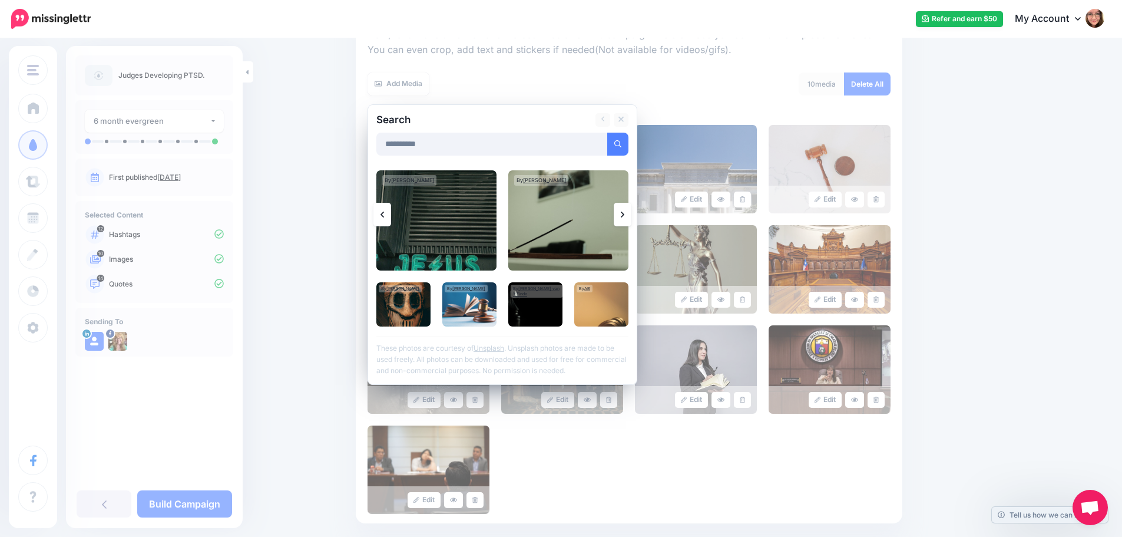
click at [629, 220] on link at bounding box center [623, 215] width 18 height 24
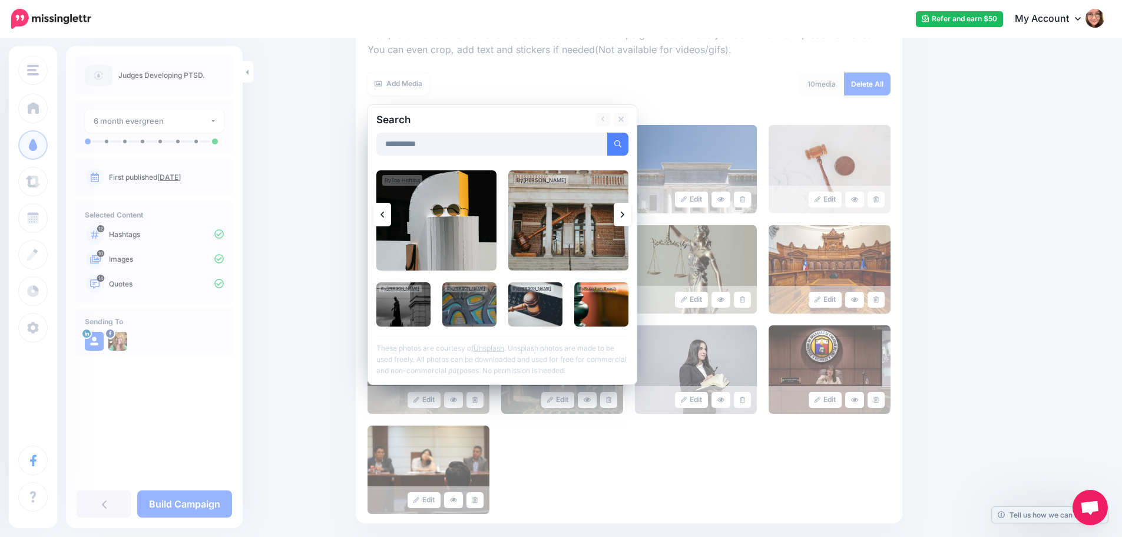
click at [629, 220] on link at bounding box center [623, 215] width 18 height 24
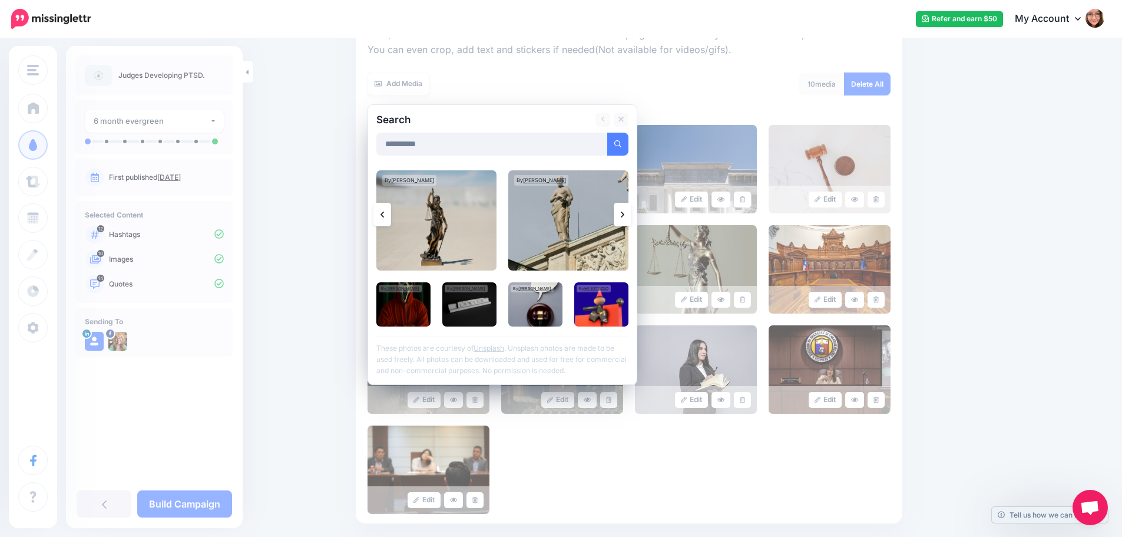
click at [629, 220] on link at bounding box center [623, 215] width 18 height 24
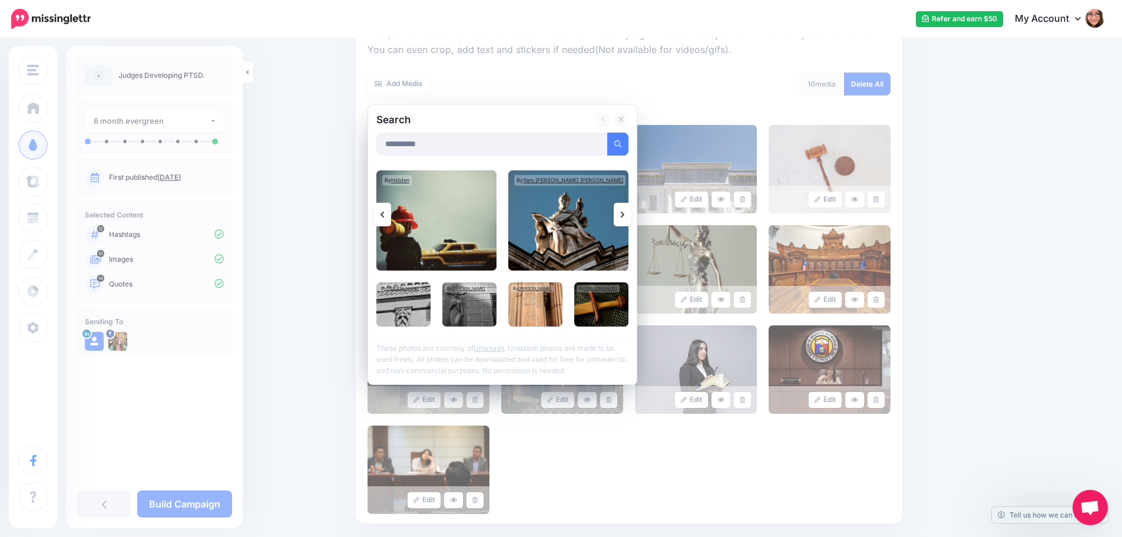
click at [623, 216] on link at bounding box center [623, 215] width 18 height 24
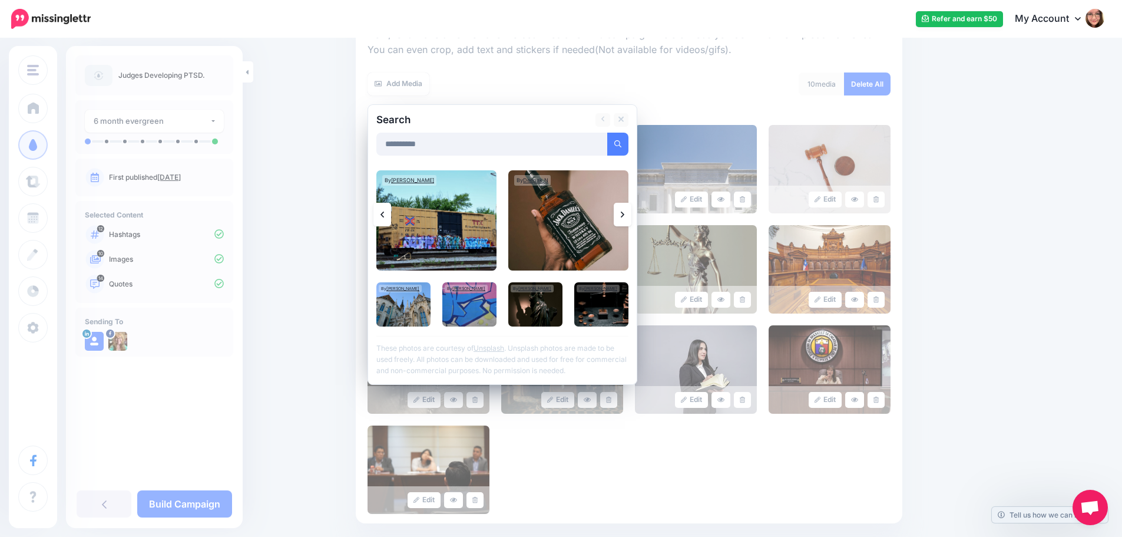
click at [623, 216] on link at bounding box center [623, 215] width 18 height 24
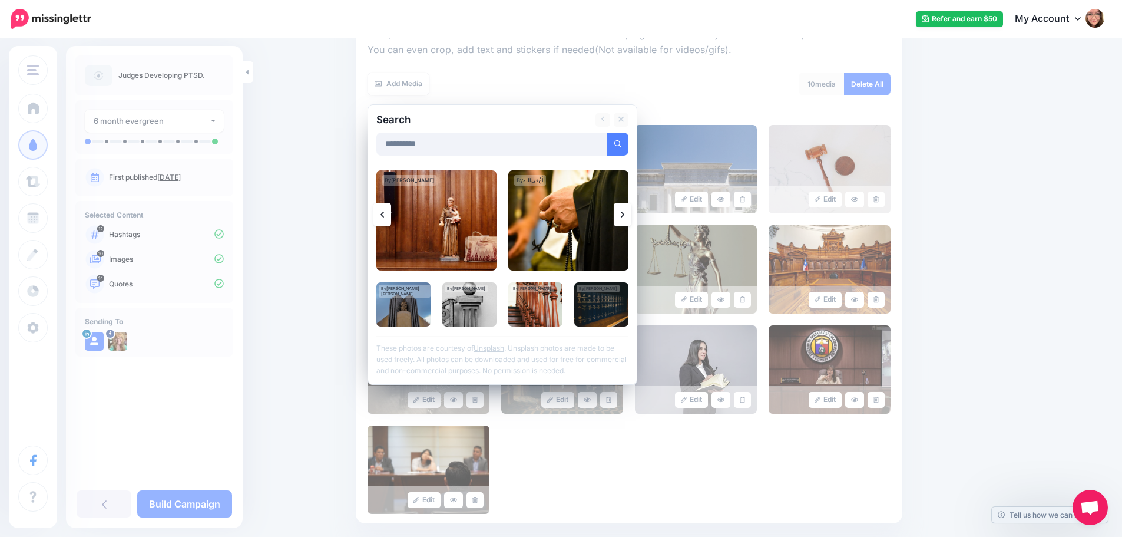
click at [623, 216] on link at bounding box center [623, 215] width 18 height 24
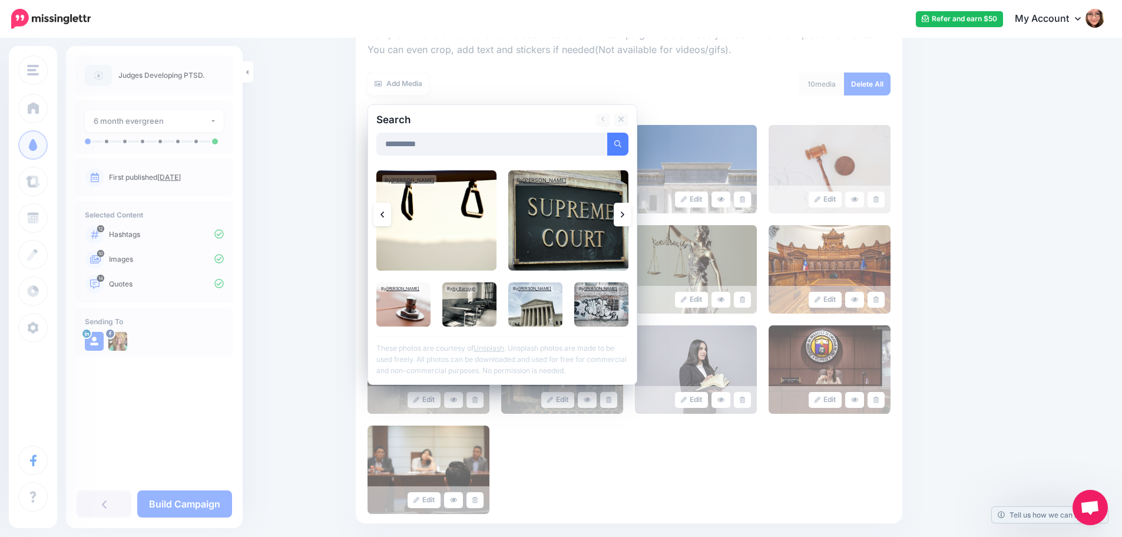
click at [623, 216] on link at bounding box center [623, 215] width 18 height 24
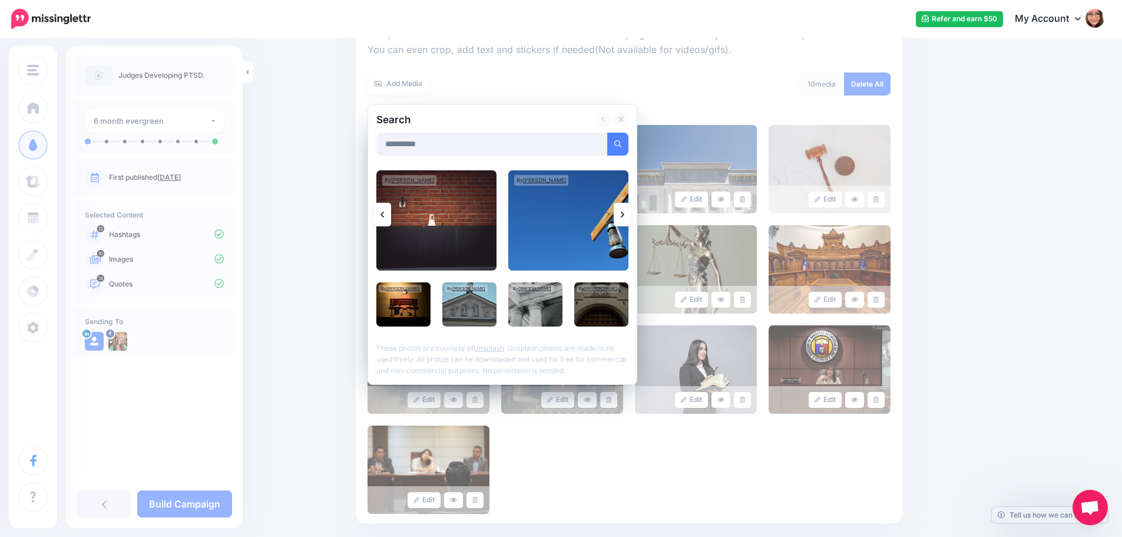
click at [630, 215] on link at bounding box center [623, 215] width 18 height 24
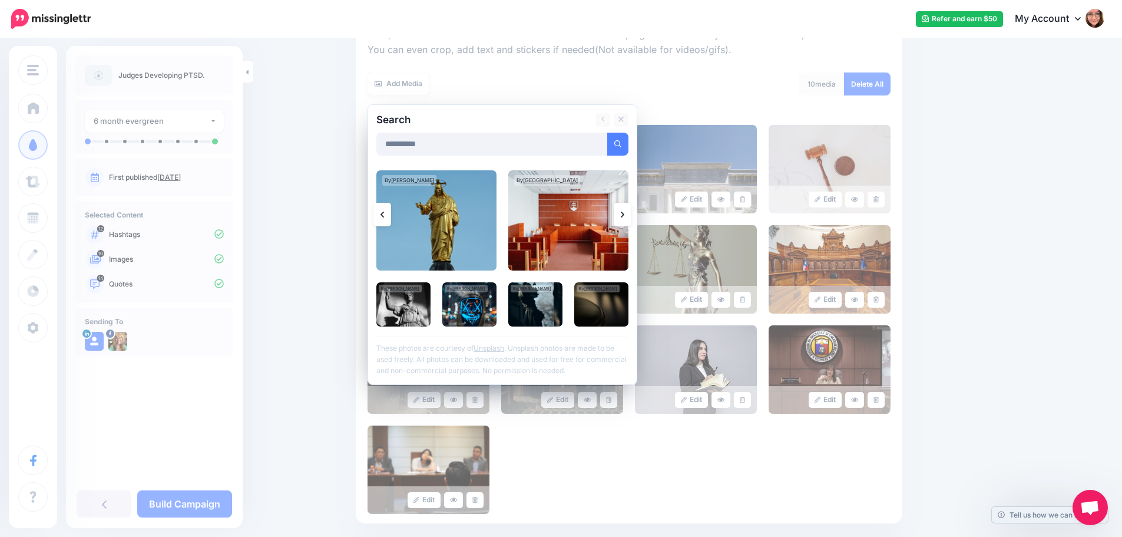
click at [630, 215] on link at bounding box center [623, 215] width 18 height 24
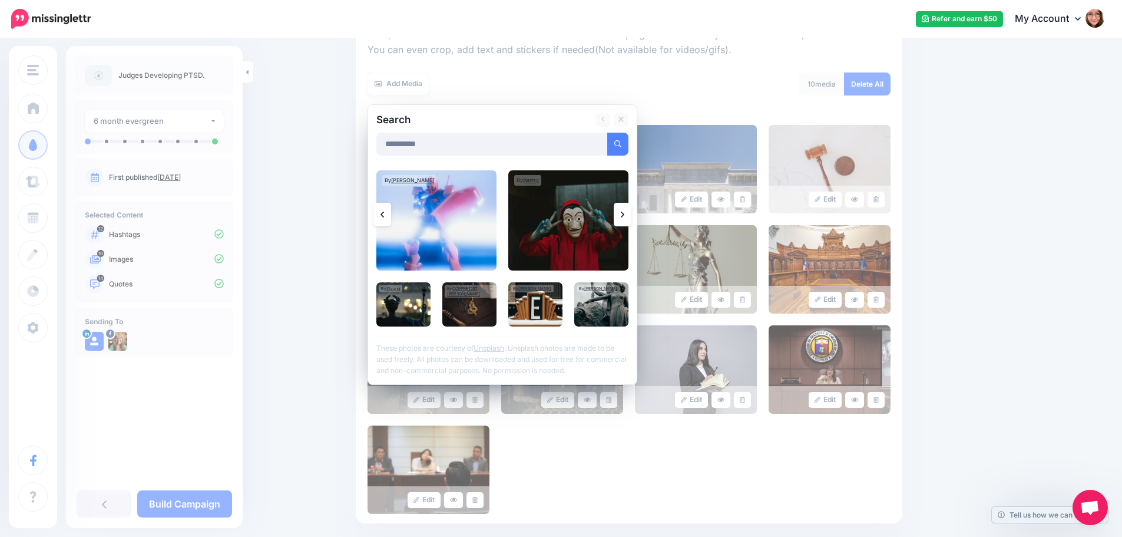
click at [630, 215] on link at bounding box center [623, 215] width 18 height 24
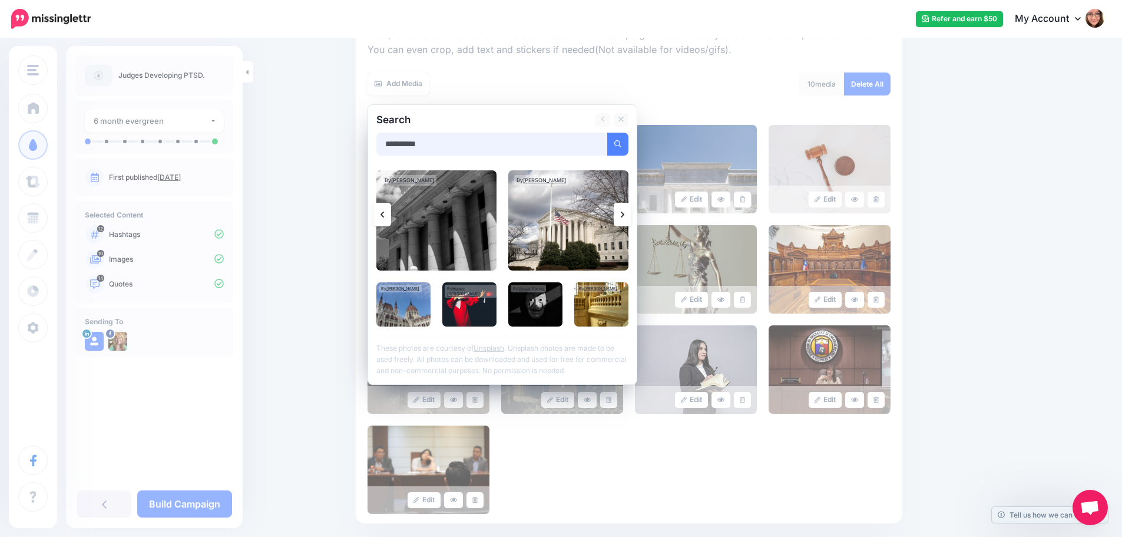
drag, startPoint x: 453, startPoint y: 144, endPoint x: 398, endPoint y: 136, distance: 55.4
click at [398, 136] on input "**********" at bounding box center [491, 144] width 231 height 23
type input "**********"
click at [607, 133] on button "submit" at bounding box center [617, 144] width 21 height 23
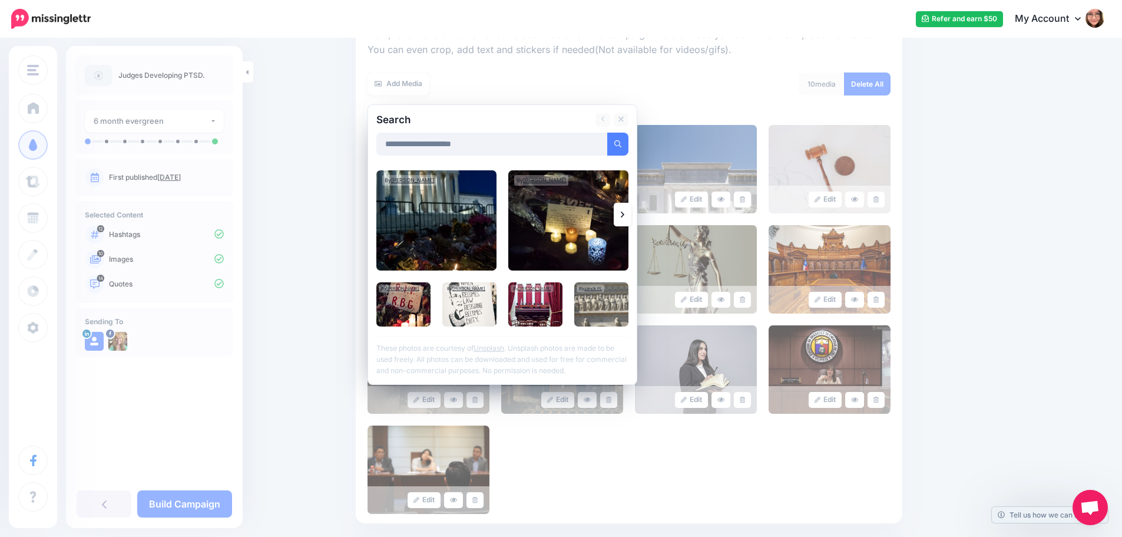
click at [629, 219] on link at bounding box center [623, 215] width 18 height 24
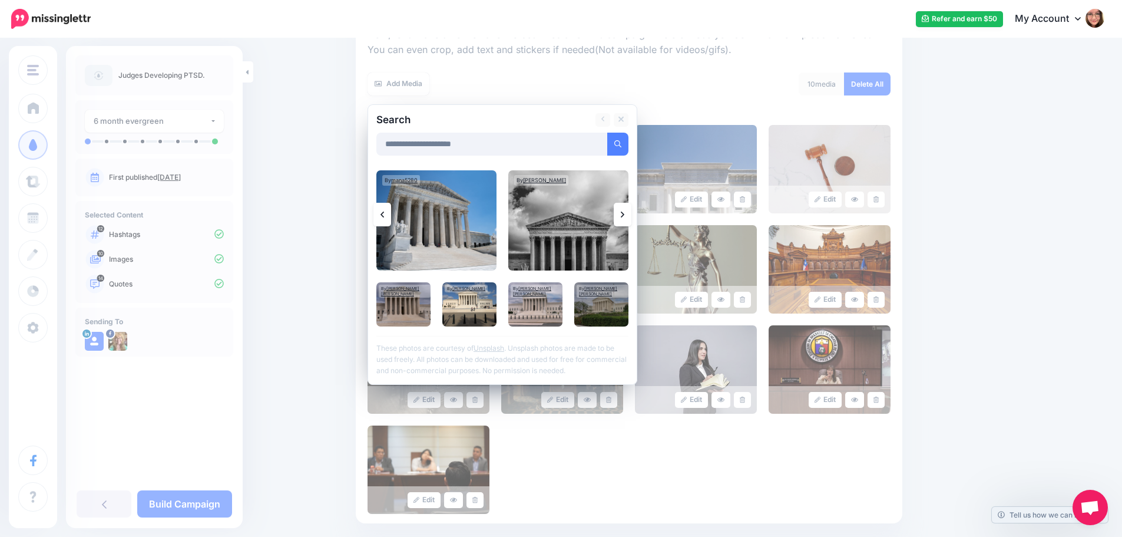
click at [628, 219] on link at bounding box center [623, 215] width 18 height 24
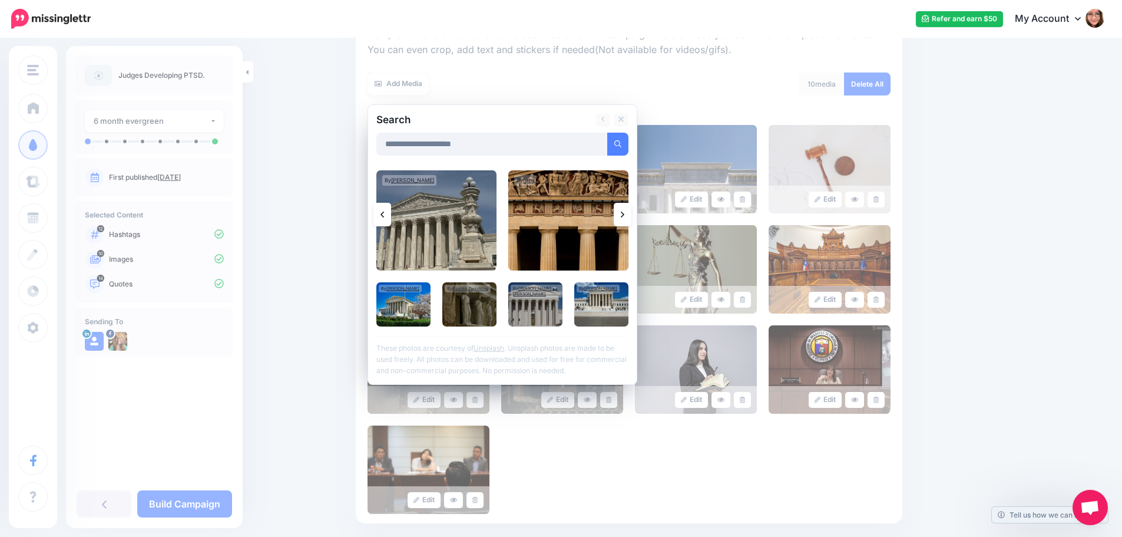
click at [624, 219] on link at bounding box center [623, 215] width 18 height 24
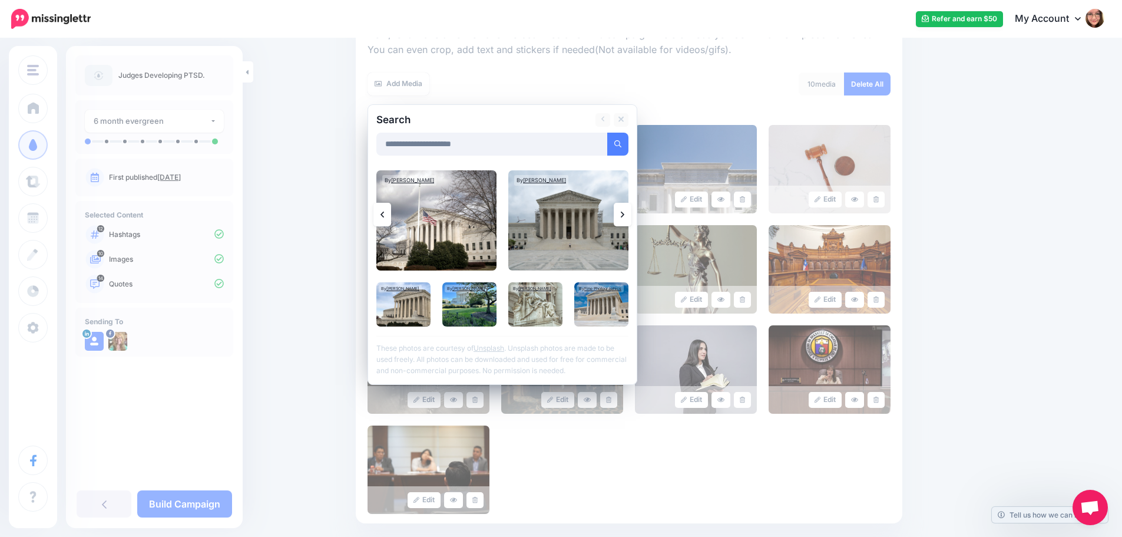
click at [624, 219] on link at bounding box center [623, 215] width 18 height 24
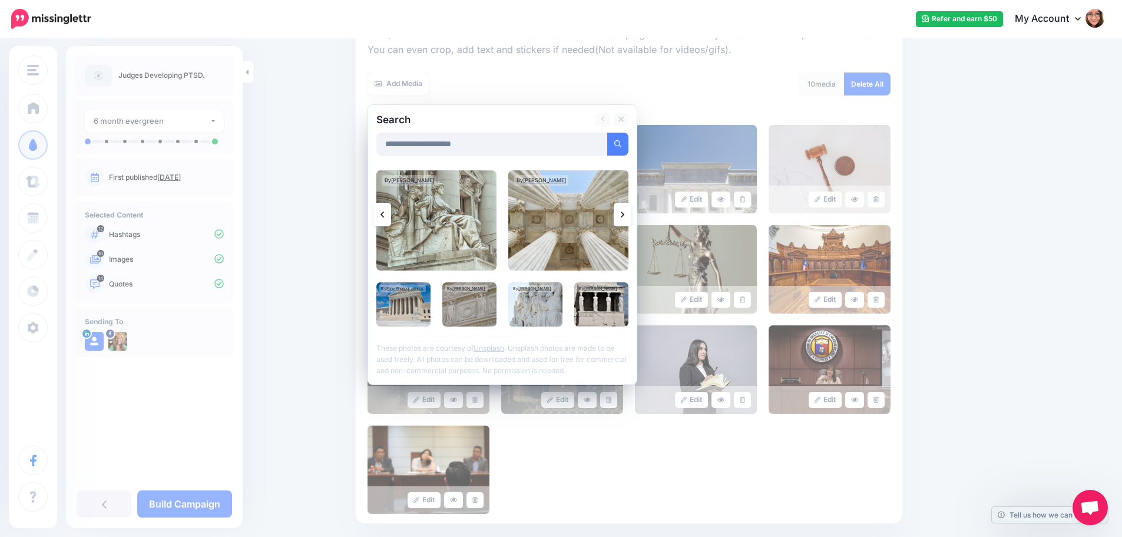
click at [624, 219] on link at bounding box center [623, 215] width 18 height 24
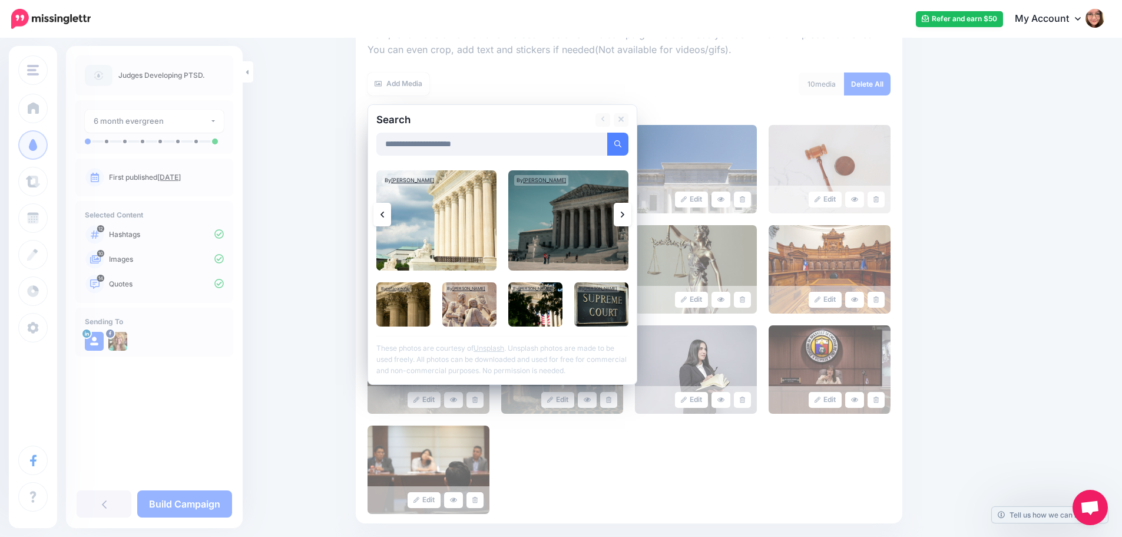
click at [624, 219] on link at bounding box center [623, 215] width 18 height 24
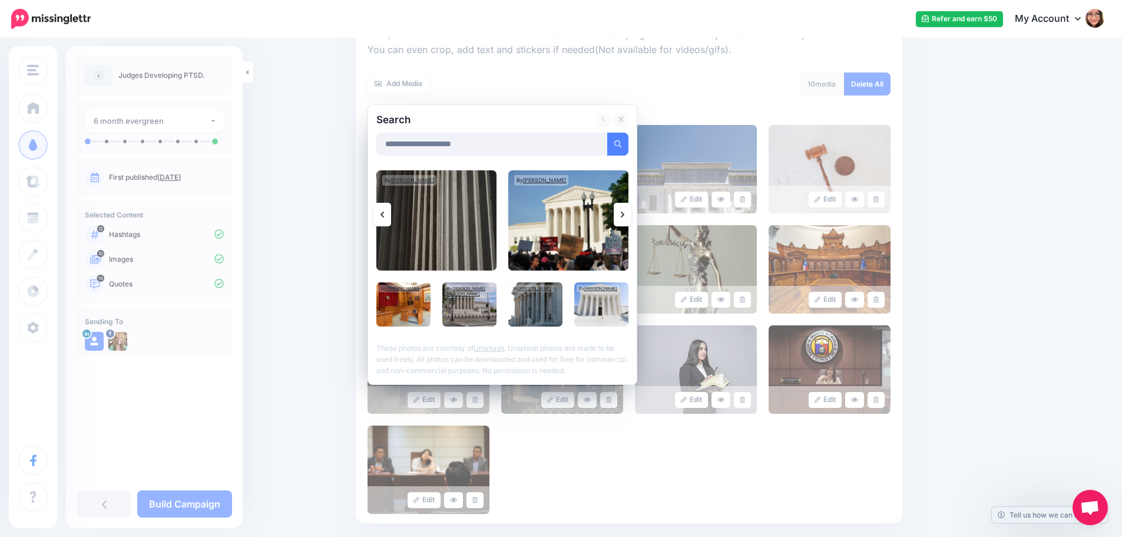
click at [624, 219] on link at bounding box center [623, 215] width 18 height 24
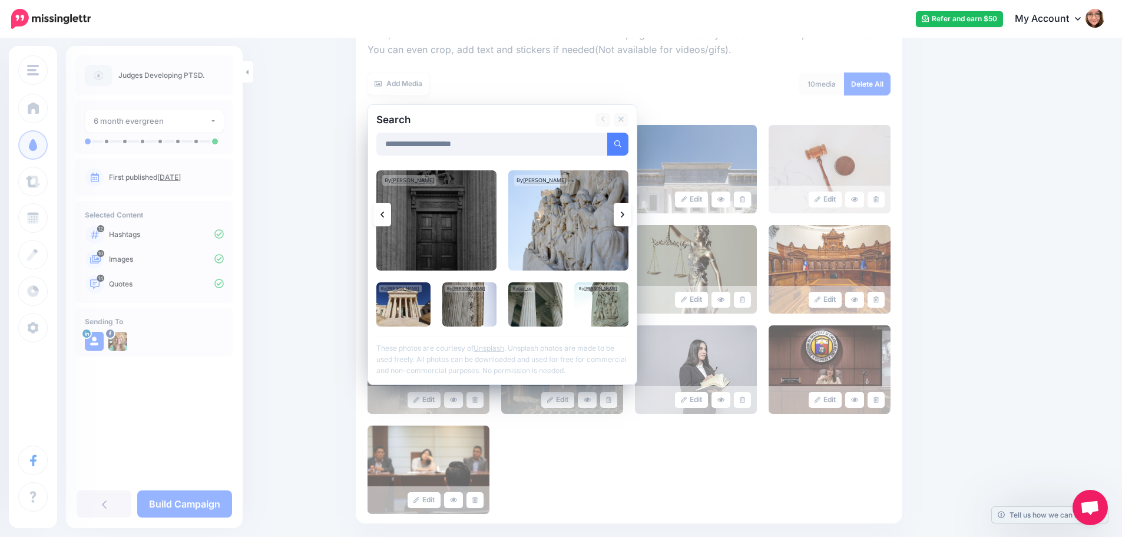
click at [624, 219] on link at bounding box center [623, 215] width 18 height 24
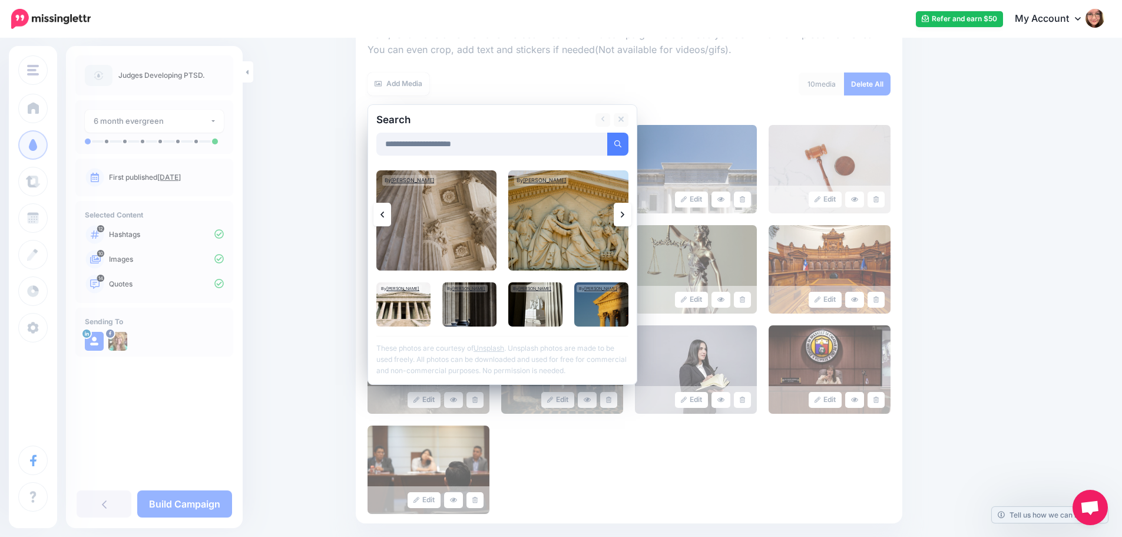
click at [624, 219] on link at bounding box center [623, 215] width 18 height 24
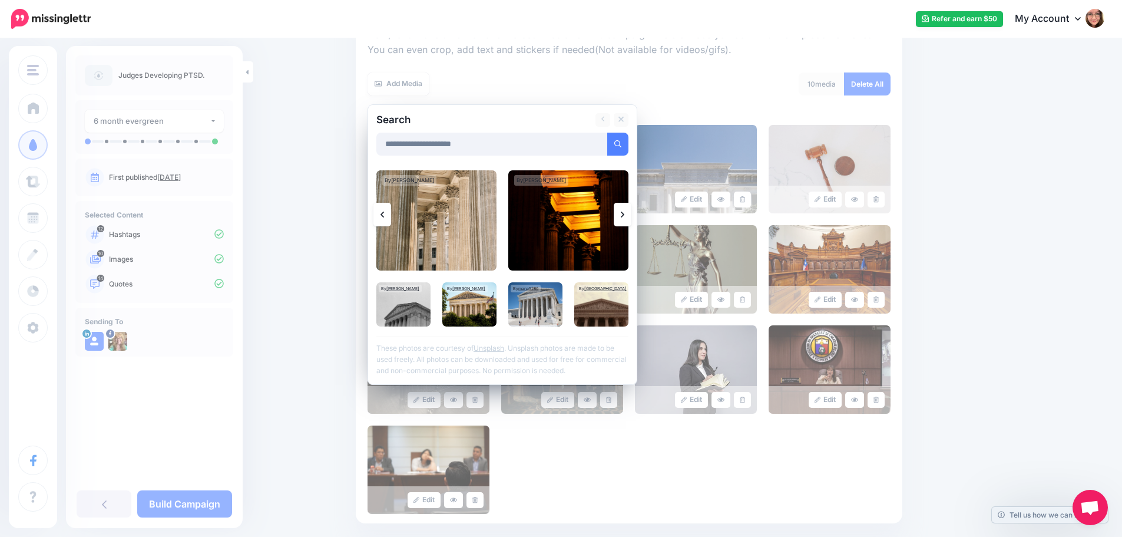
click at [624, 219] on link at bounding box center [623, 215] width 18 height 24
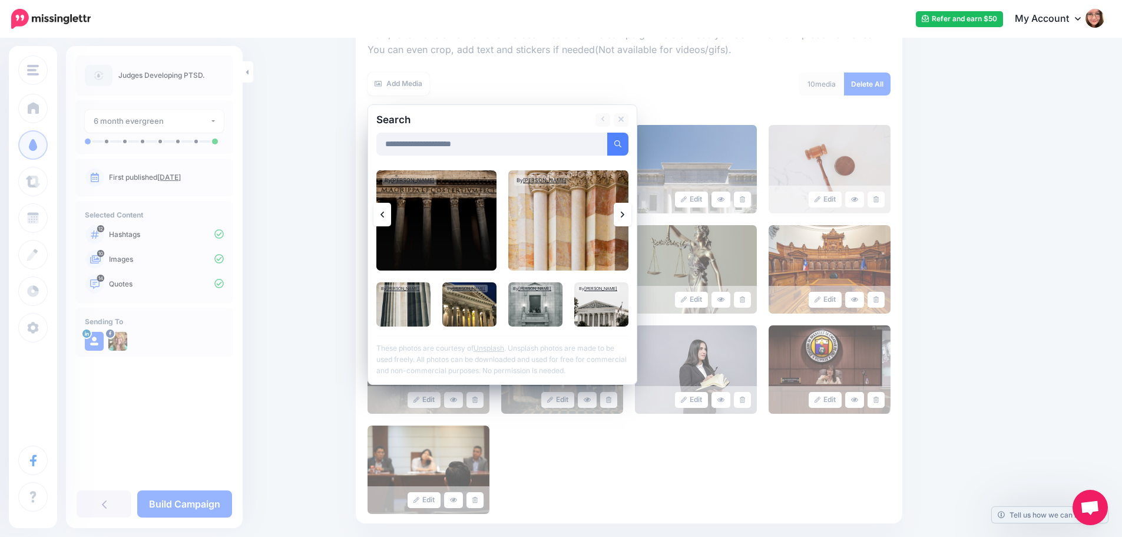
click at [624, 219] on link at bounding box center [623, 215] width 18 height 24
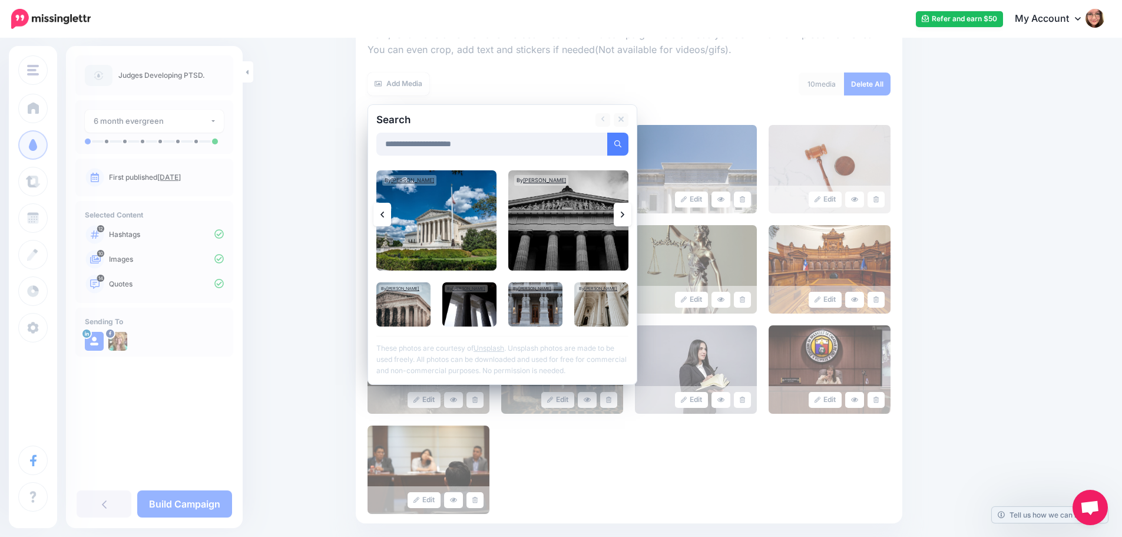
click at [623, 218] on link at bounding box center [623, 215] width 18 height 24
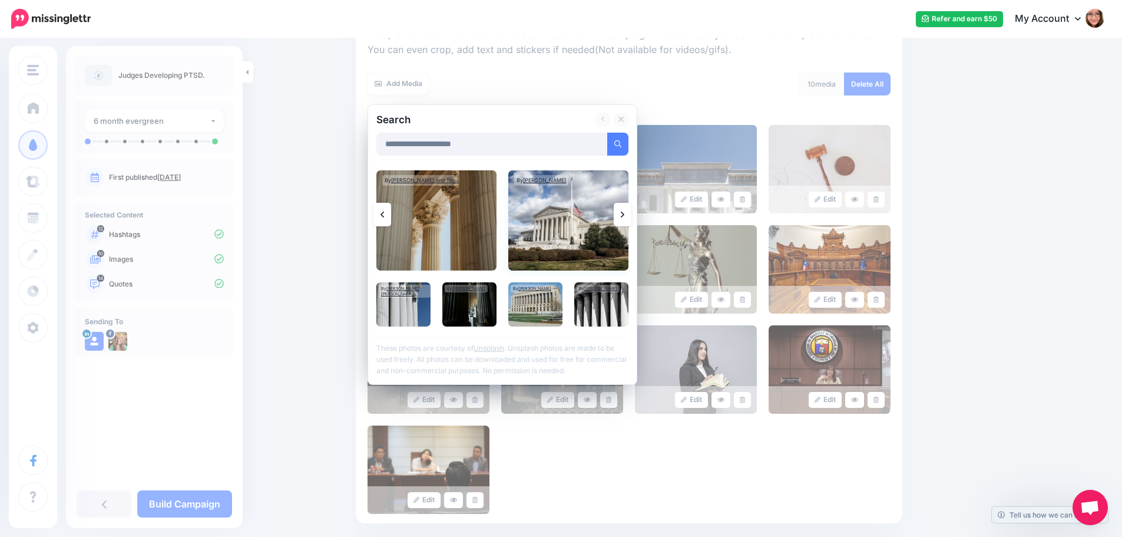
click at [557, 223] on img at bounding box center [568, 220] width 120 height 100
click at [609, 150] on link "Add Media" at bounding box center [603, 144] width 50 height 23
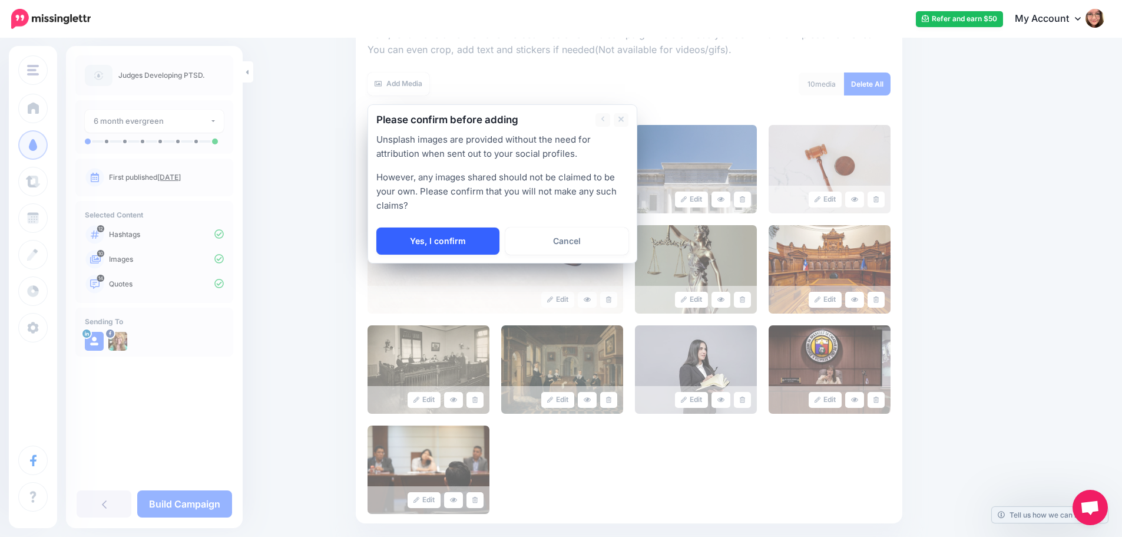
click at [471, 243] on link "Yes, I confirm" at bounding box center [437, 240] width 123 height 27
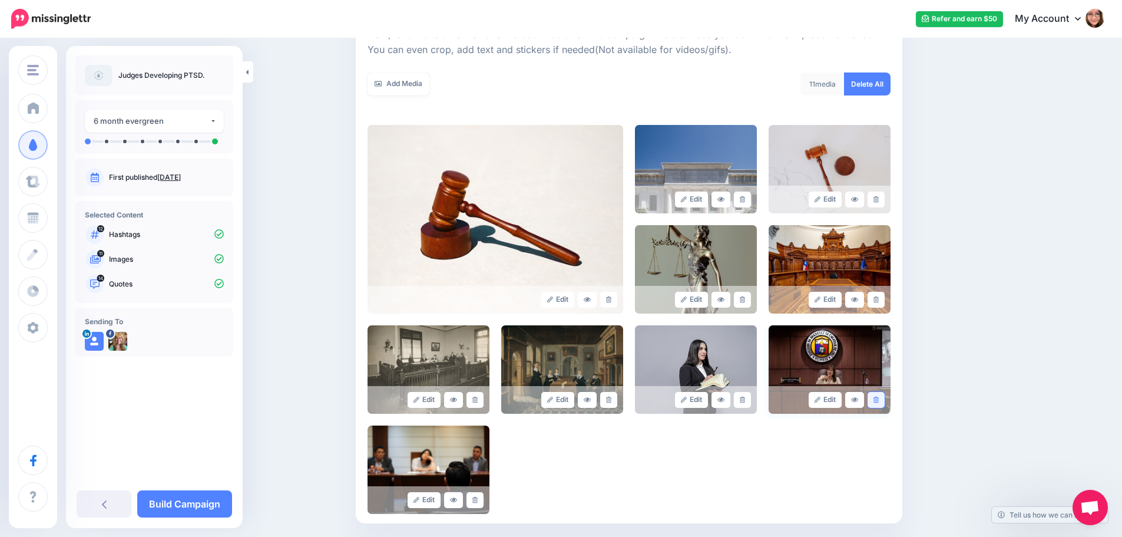
click at [879, 397] on icon at bounding box center [876, 399] width 5 height 6
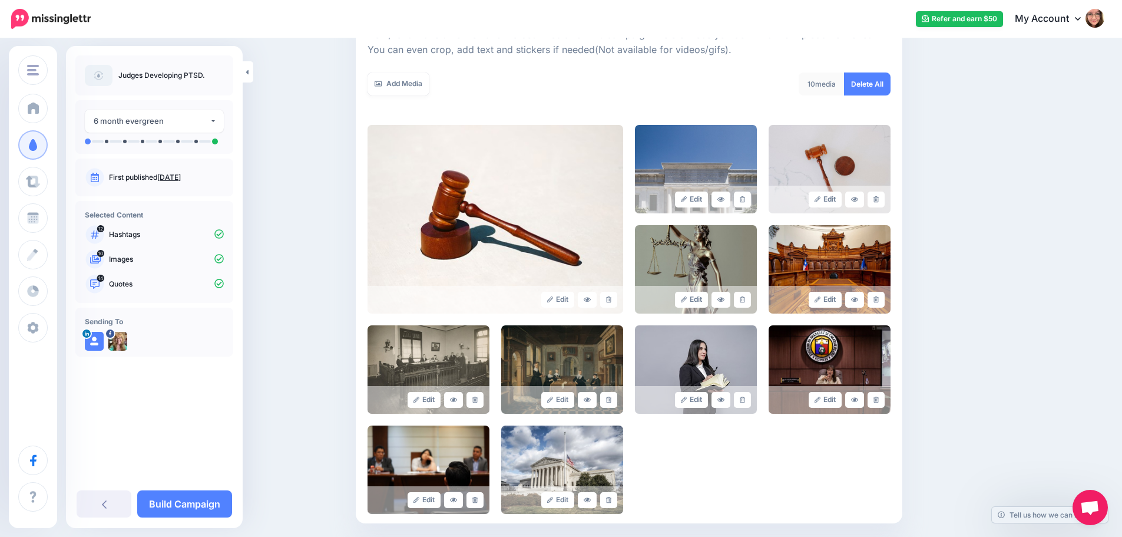
scroll to position [300, 0]
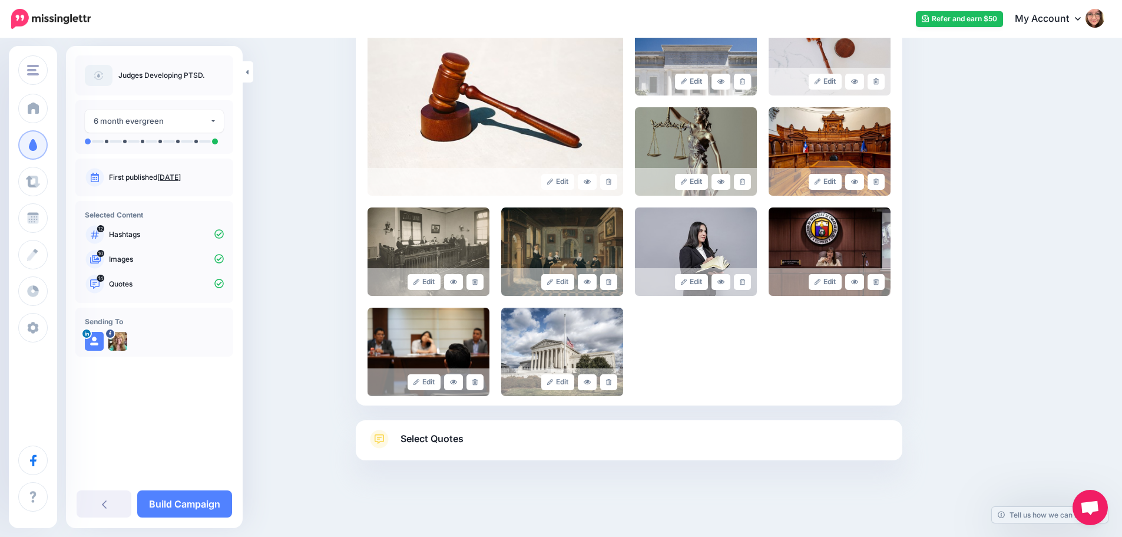
click at [511, 450] on link "Select Quotes" at bounding box center [629, 444] width 523 height 31
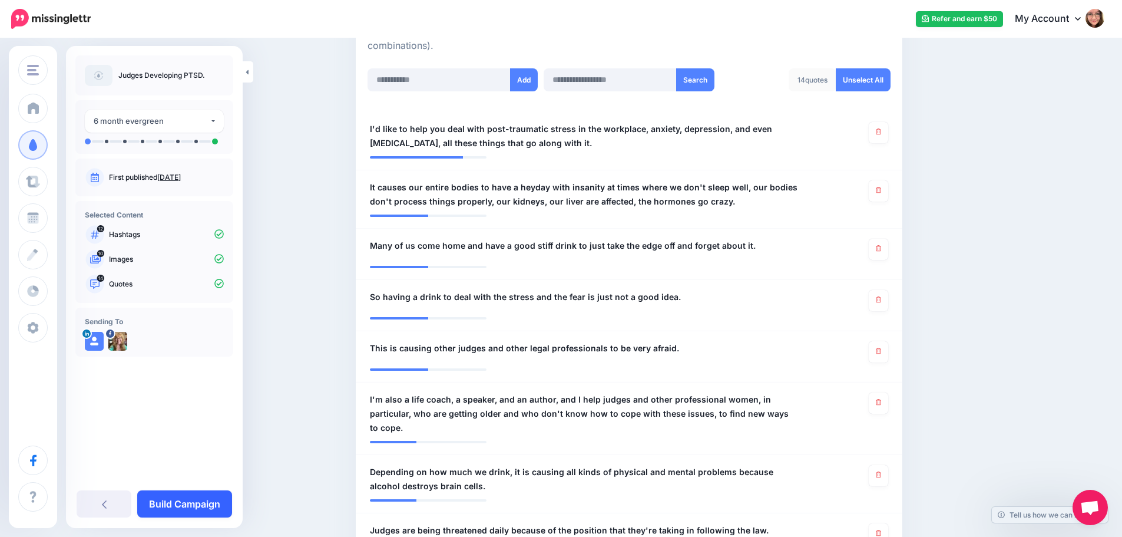
click at [192, 502] on link "Build Campaign" at bounding box center [184, 503] width 95 height 27
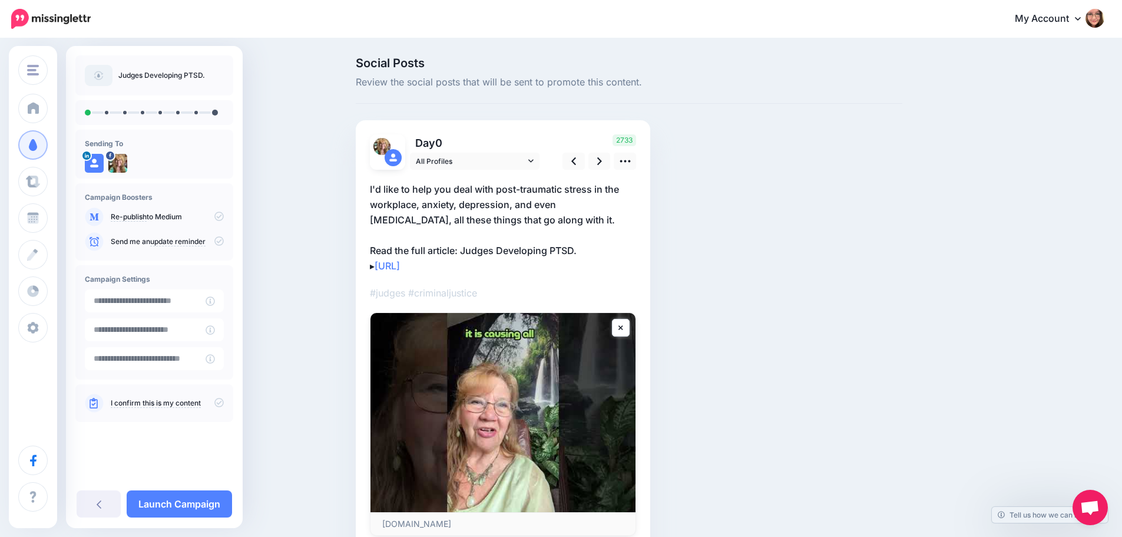
drag, startPoint x: 606, startPoint y: 168, endPoint x: 821, endPoint y: 182, distance: 215.5
click at [821, 182] on div "Social Posts Review the social posts that will be sent to promote this content.…" at bounding box center [629, 321] width 564 height 528
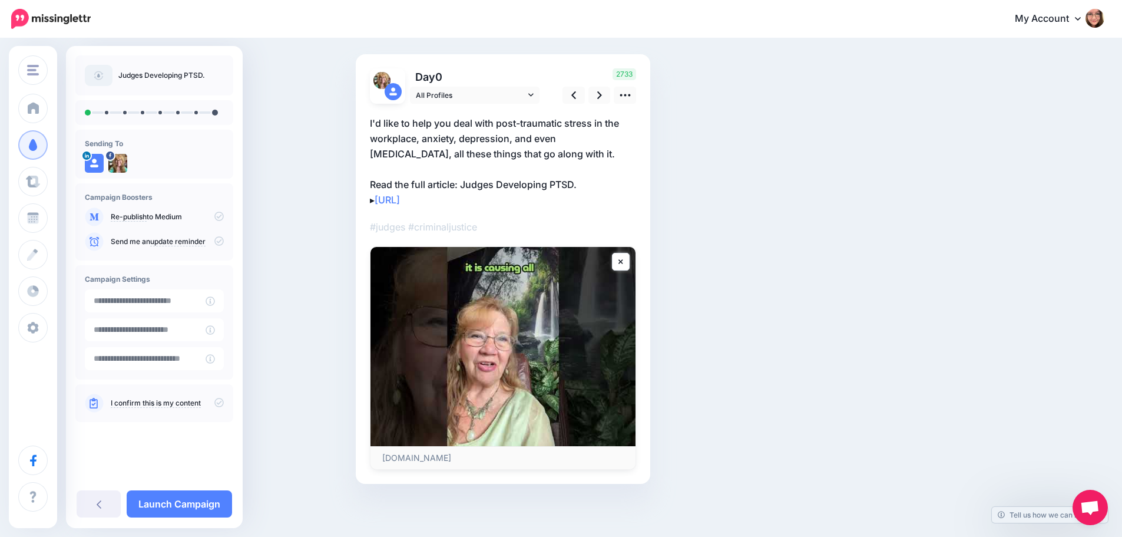
scroll to position [7, 0]
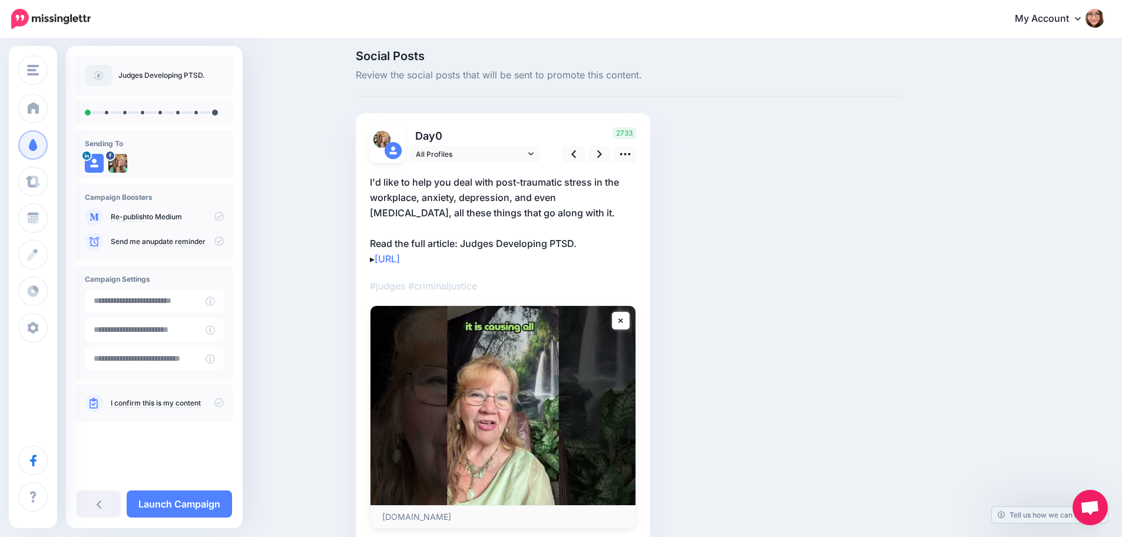
click at [398, 234] on p "I'd like to help you deal with post-traumatic stress in the workplace, anxiety,…" at bounding box center [503, 220] width 266 height 92
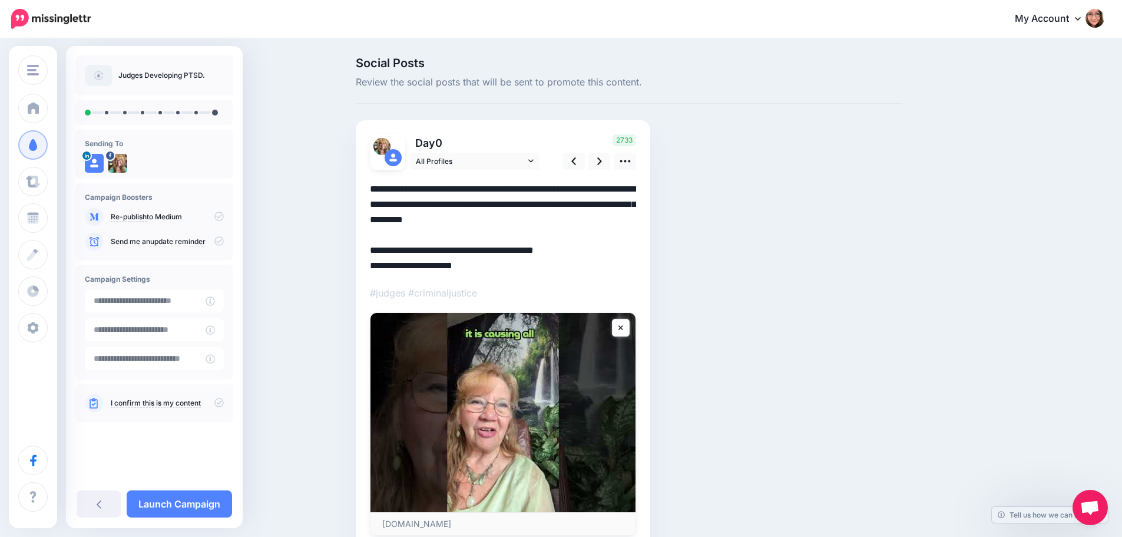
scroll to position [0, 0]
drag, startPoint x: 397, startPoint y: 249, endPoint x: 368, endPoint y: 250, distance: 29.5
click at [368, 250] on div "Day 0 All Profiles" at bounding box center [503, 334] width 295 height 429
click at [755, 185] on div "Social Posts Review the social posts that will be sent to promote this content.…" at bounding box center [629, 321] width 564 height 528
click at [602, 165] on icon at bounding box center [599, 161] width 5 height 12
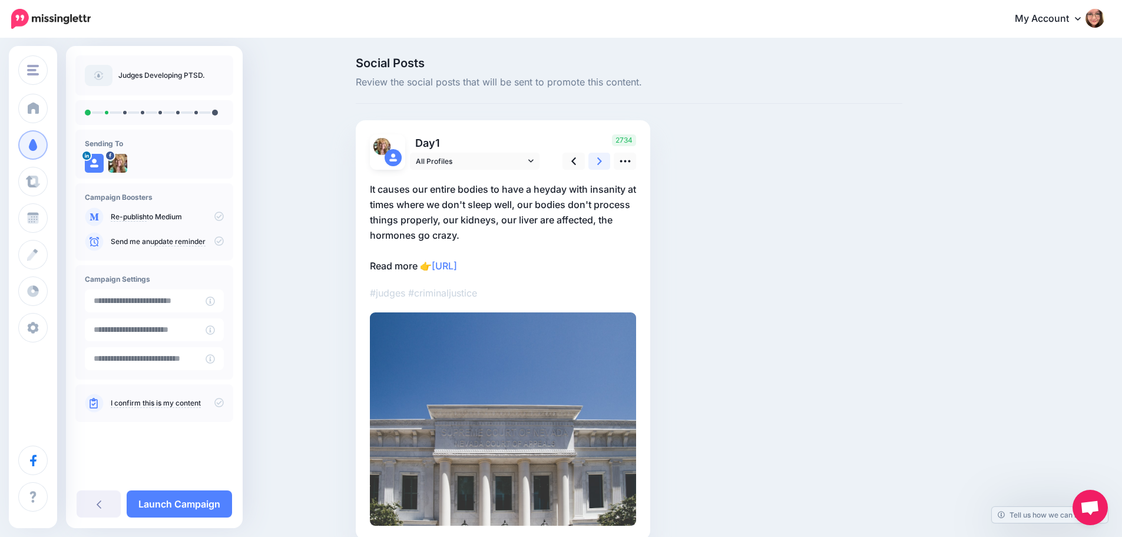
scroll to position [56, 0]
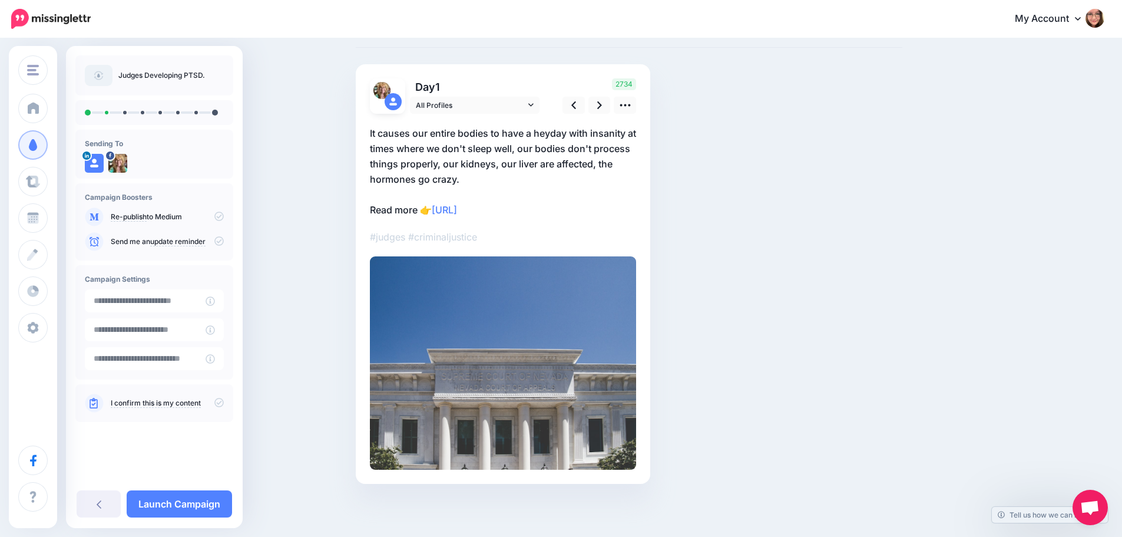
click at [376, 133] on p "It causes our entire bodies to have a heyday with insanity at times where we do…" at bounding box center [503, 171] width 266 height 92
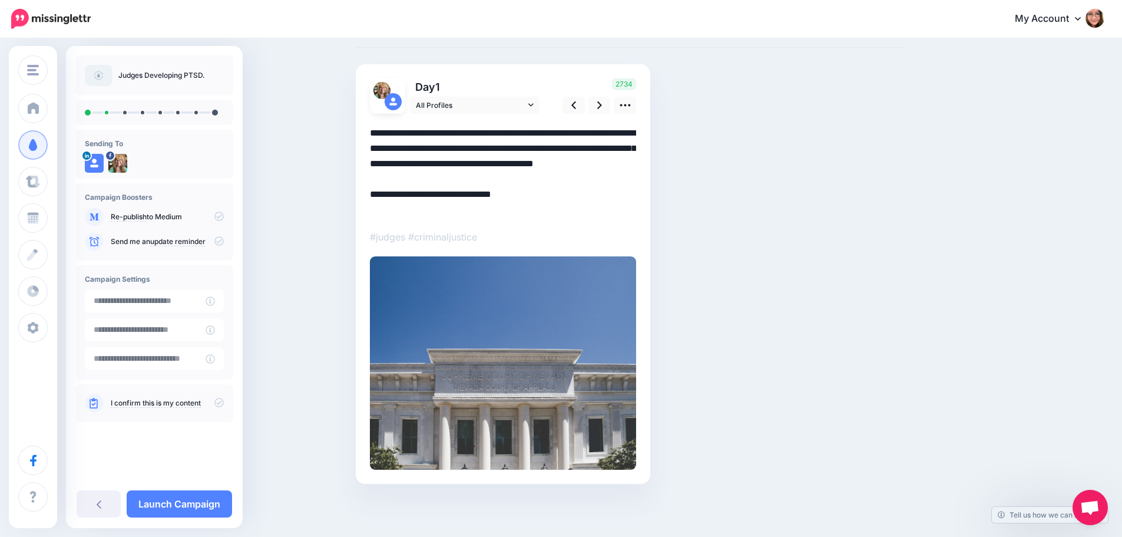
drag, startPoint x: 379, startPoint y: 133, endPoint x: 369, endPoint y: 133, distance: 10.0
click at [369, 133] on div "Day 1 All Profiles" at bounding box center [503, 273] width 295 height 419
click at [423, 134] on textarea "**********" at bounding box center [503, 171] width 266 height 92
click at [393, 213] on textarea "**********" at bounding box center [503, 171] width 266 height 92
drag, startPoint x: 397, startPoint y: 211, endPoint x: 354, endPoint y: 207, distance: 43.2
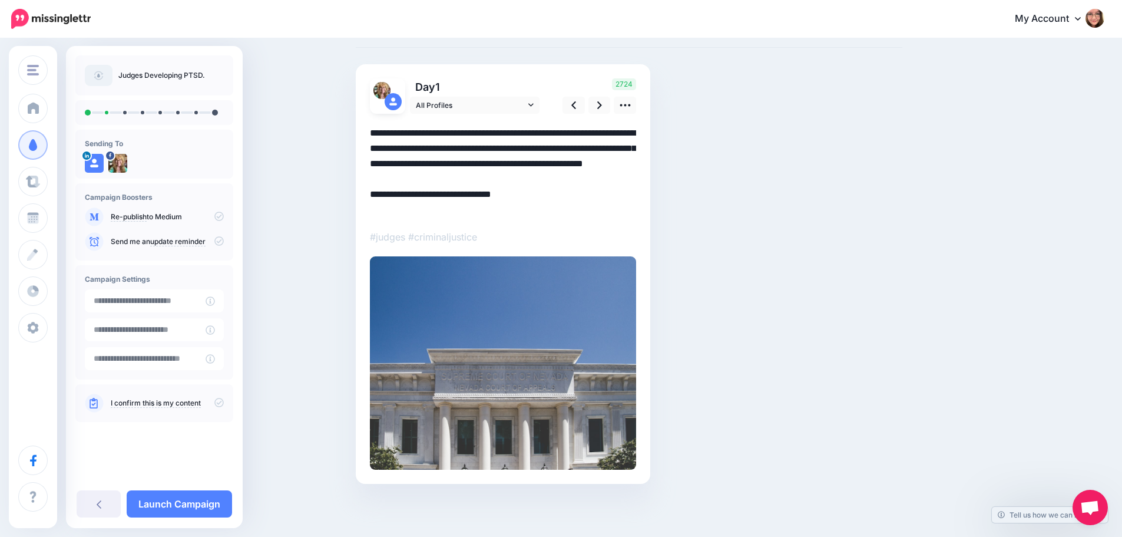
click at [354, 207] on div "Social Posts Review the social posts that will be sent to promote this content.…" at bounding box center [629, 260] width 564 height 518
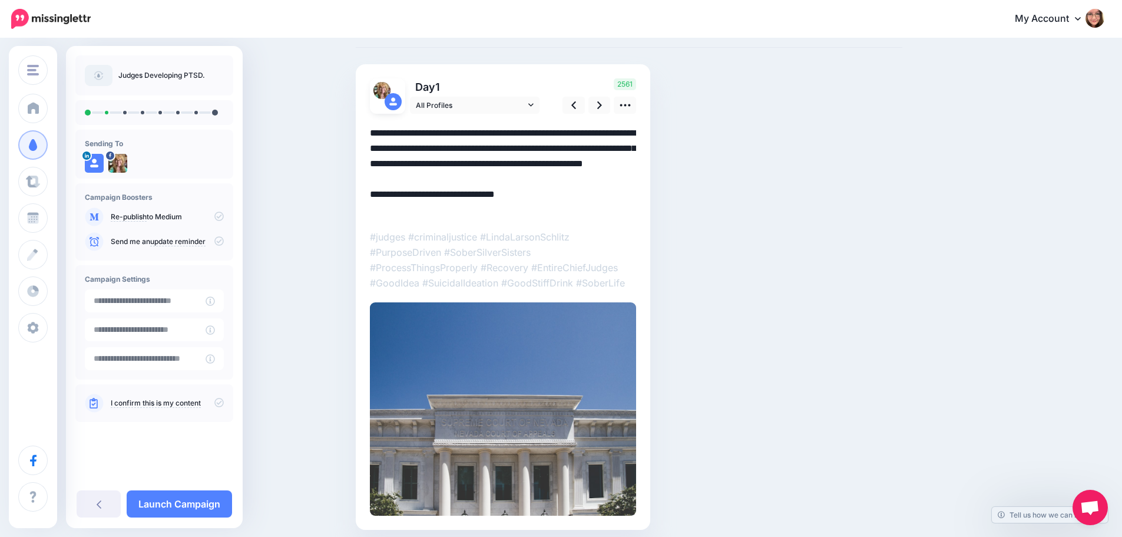
click at [562, 146] on textarea "**********" at bounding box center [503, 171] width 266 height 92
click at [602, 108] on icon at bounding box center [599, 105] width 5 height 12
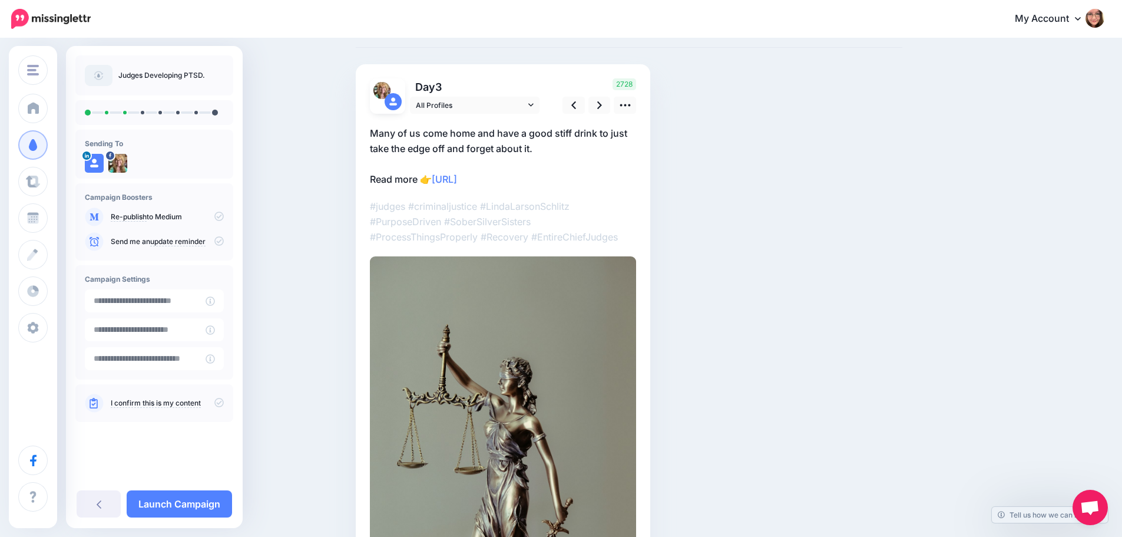
click at [556, 150] on p "Many of us come home and have a good stiff drink to just take the edge off and …" at bounding box center [503, 155] width 266 height 61
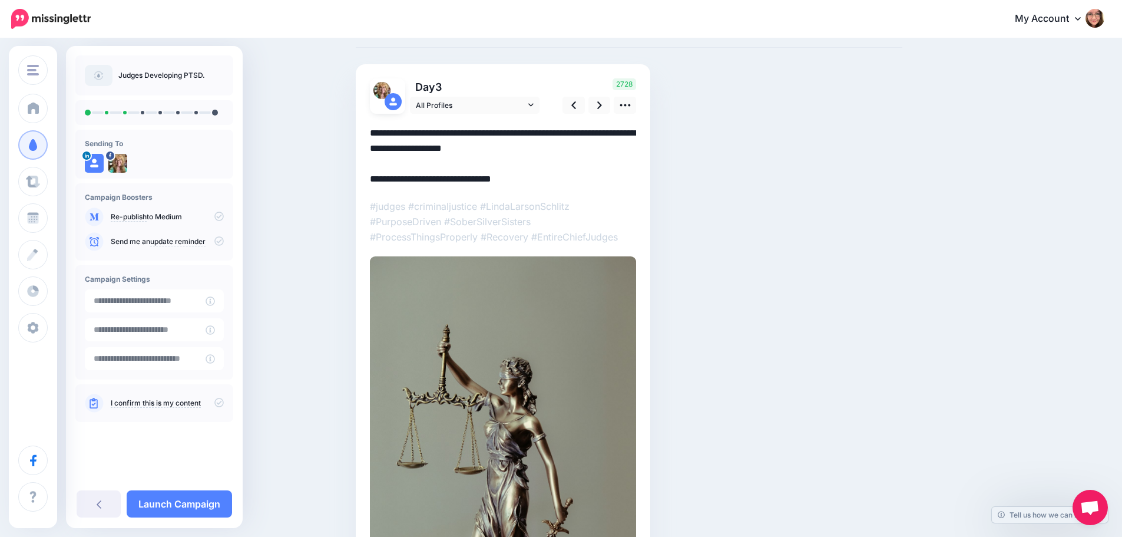
click at [556, 149] on textarea "**********" at bounding box center [503, 155] width 266 height 61
drag, startPoint x: 398, startPoint y: 181, endPoint x: 349, endPoint y: 176, distance: 49.2
click at [349, 176] on div "Social Posts Review the social posts that will be sent to promote this content.…" at bounding box center [561, 353] width 1122 height 739
click at [600, 99] on link at bounding box center [599, 105] width 22 height 17
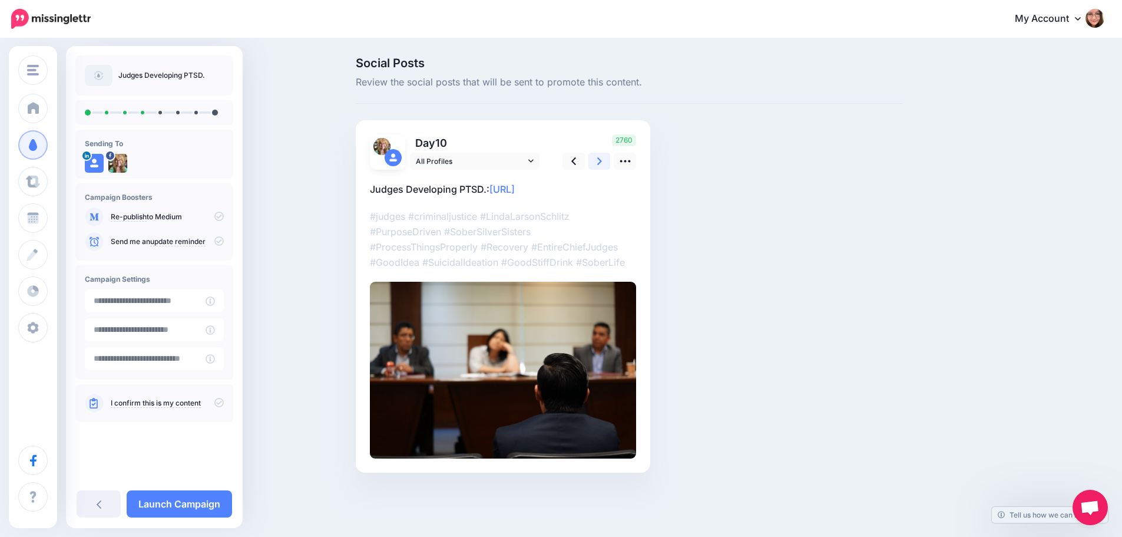
scroll to position [0, 0]
click at [611, 161] on link at bounding box center [604, 161] width 22 height 17
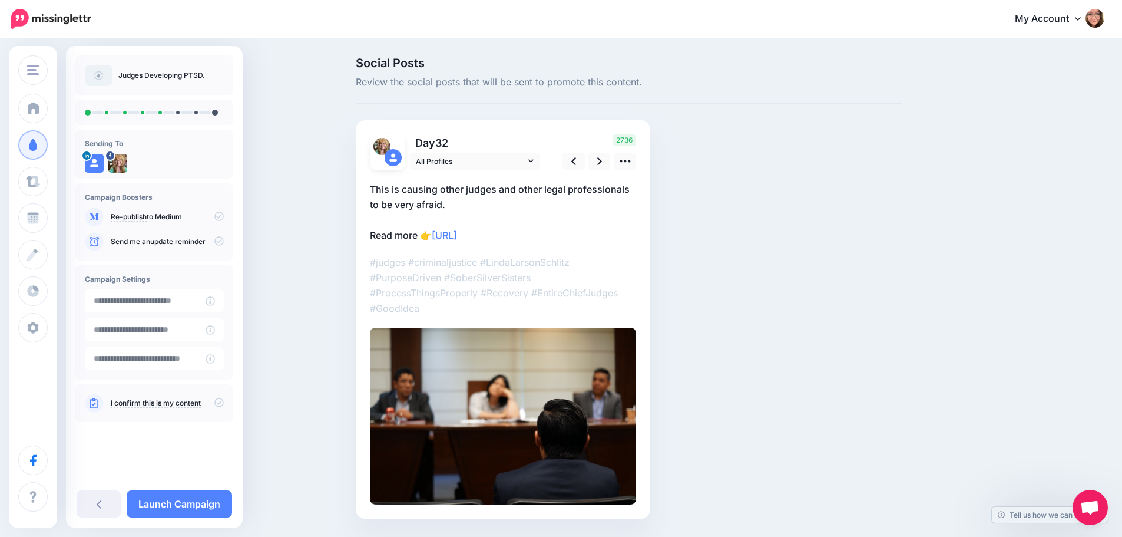
click at [390, 236] on p "This is causing other judges and other legal professionals to be very afraid. R…" at bounding box center [503, 211] width 266 height 61
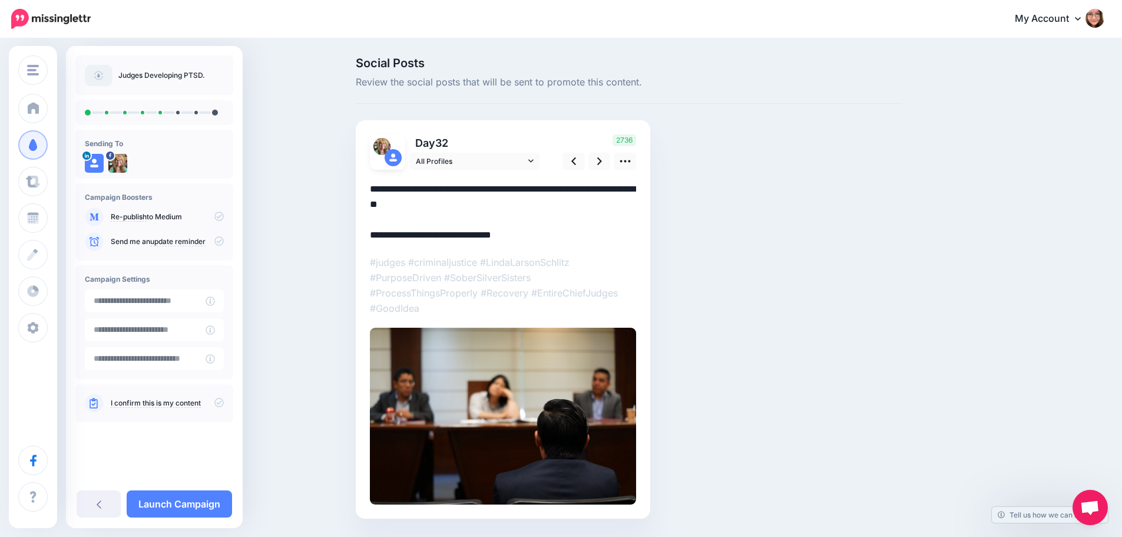
drag, startPoint x: 398, startPoint y: 234, endPoint x: 328, endPoint y: 227, distance: 70.5
click at [328, 227] on div "Social Posts Review the social posts that will be sent to promote this content.…" at bounding box center [561, 305] width 1122 height 532
click at [404, 239] on textarea "**********" at bounding box center [503, 211] width 266 height 61
drag, startPoint x: 396, startPoint y: 237, endPoint x: 363, endPoint y: 230, distance: 33.7
click at [363, 230] on div "Day 32 All Profiles" at bounding box center [503, 319] width 295 height 398
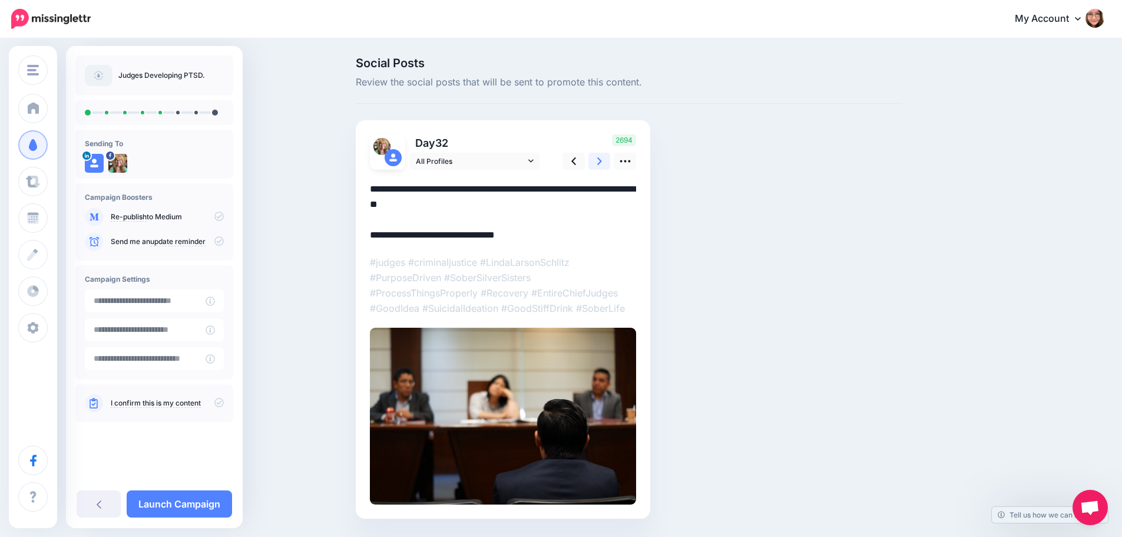
click at [602, 158] on icon at bounding box center [599, 161] width 5 height 12
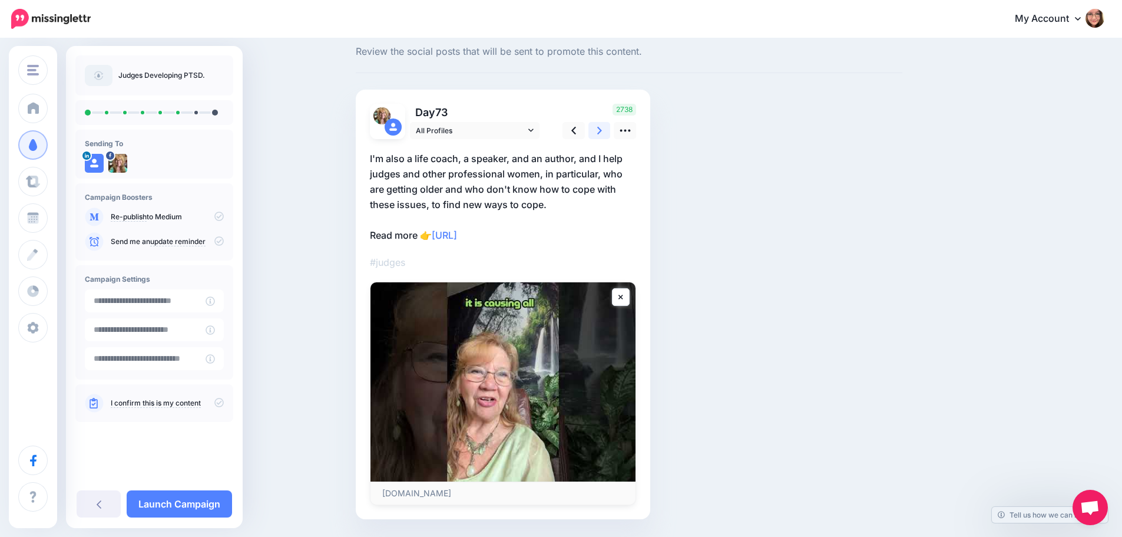
scroll to position [59, 0]
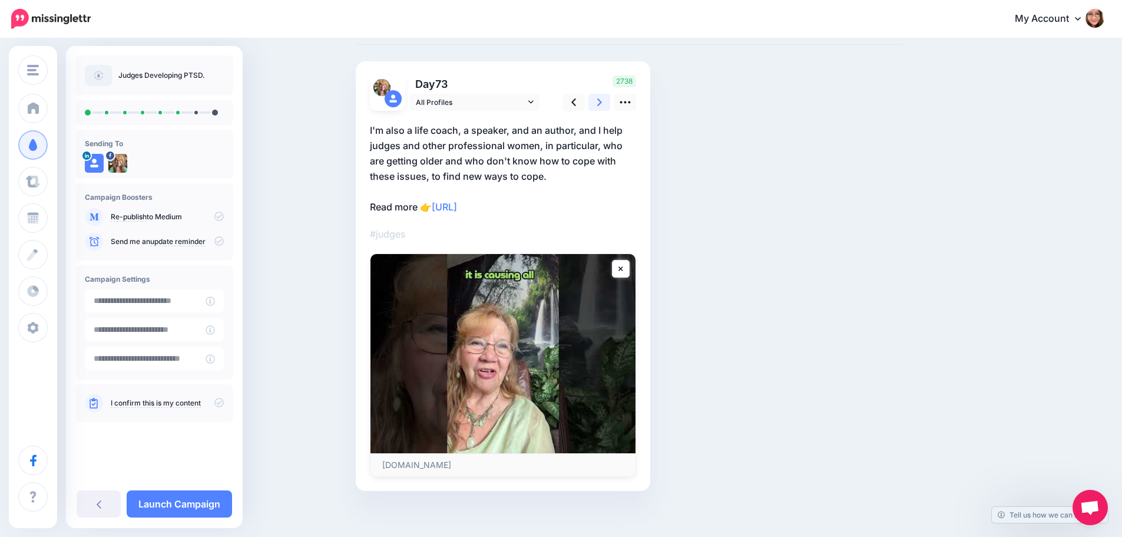
click at [598, 107] on link at bounding box center [599, 102] width 22 height 17
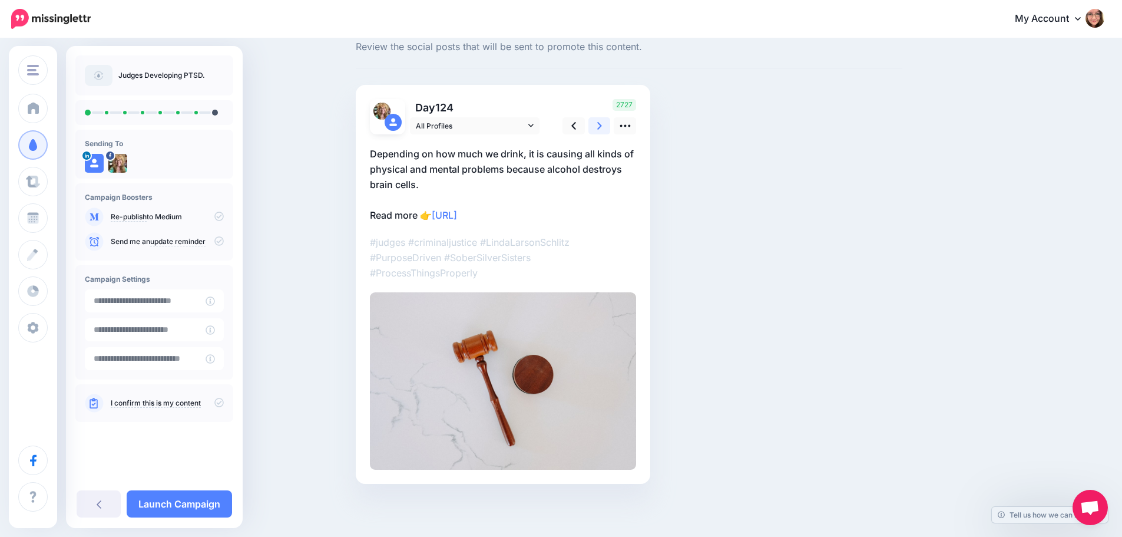
scroll to position [0, 0]
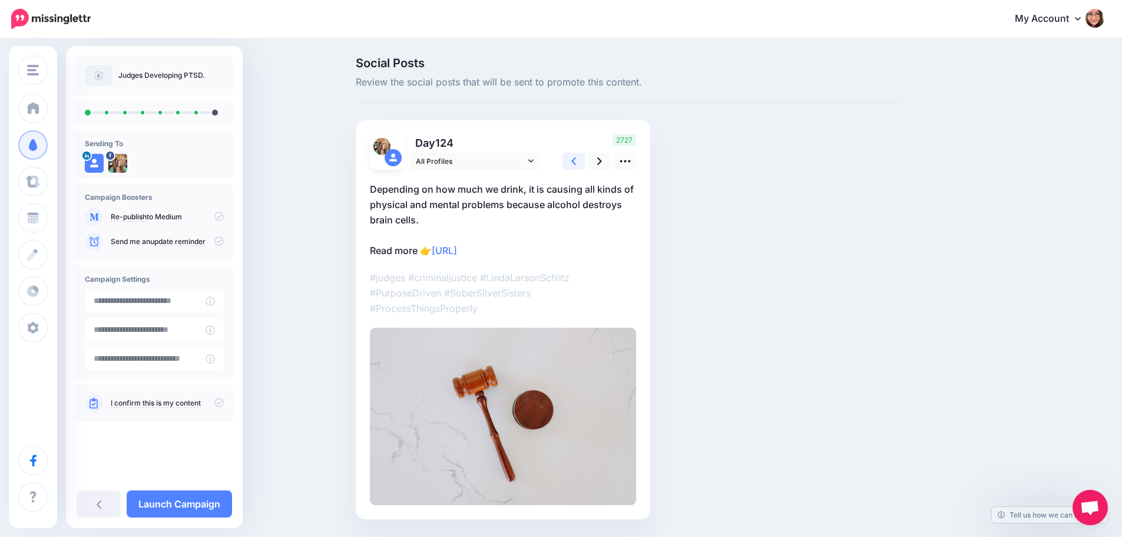
click at [583, 167] on link at bounding box center [574, 161] width 22 height 17
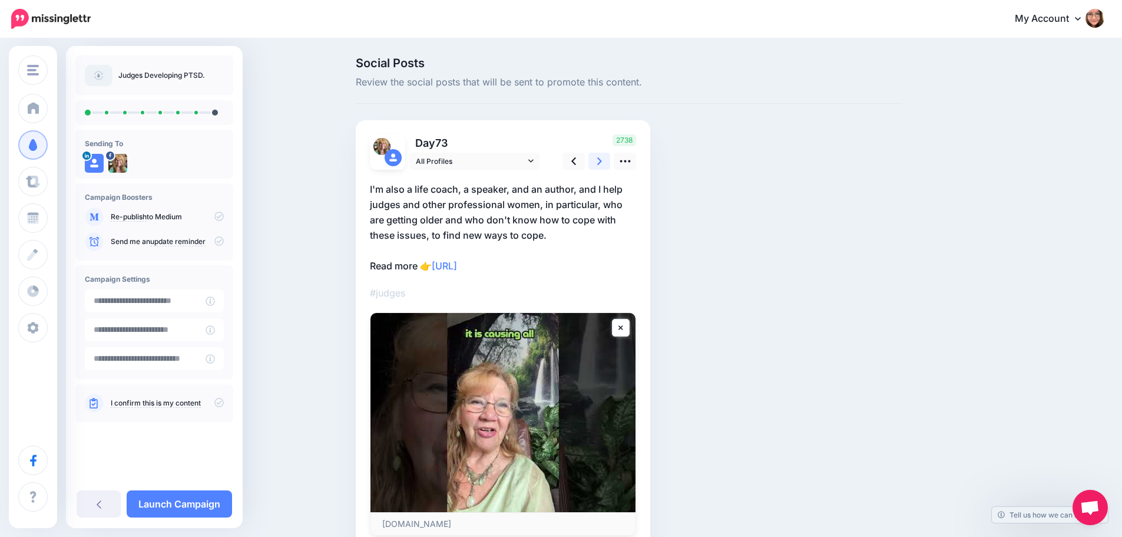
click at [597, 163] on link at bounding box center [599, 161] width 22 height 17
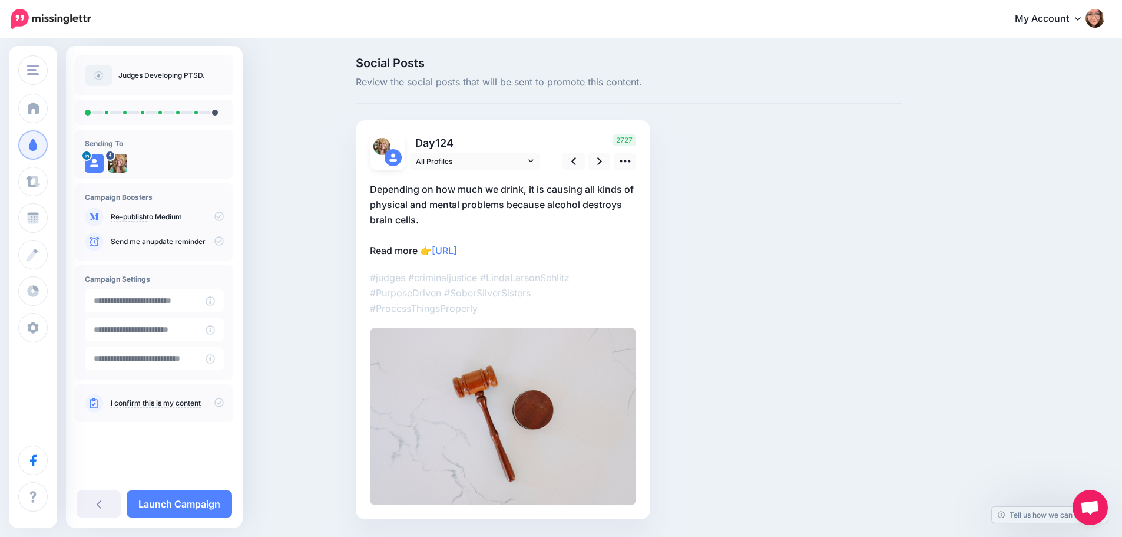
click at [393, 253] on p "Depending on how much we drink, it is causing all kinds of physical and mental …" at bounding box center [503, 219] width 266 height 77
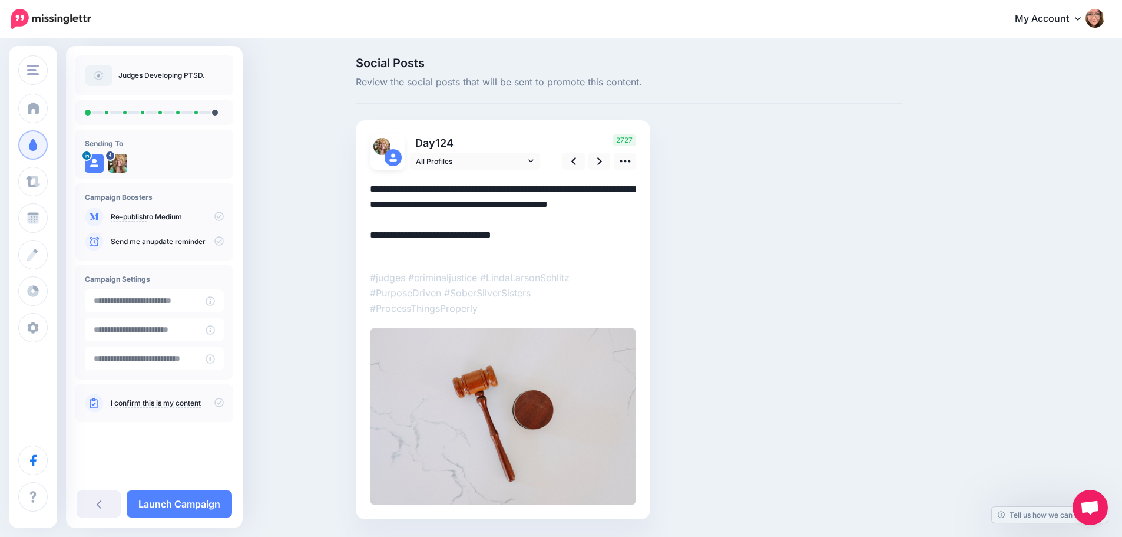
drag, startPoint x: 396, startPoint y: 251, endPoint x: 357, endPoint y: 249, distance: 39.5
click at [357, 249] on div "Social Posts Review the social posts that will be sent to promote this content.…" at bounding box center [629, 305] width 564 height 497
type textarea "**********"
click at [564, 361] on img at bounding box center [503, 416] width 266 height 177
click at [626, 162] on icon at bounding box center [625, 161] width 11 height 2
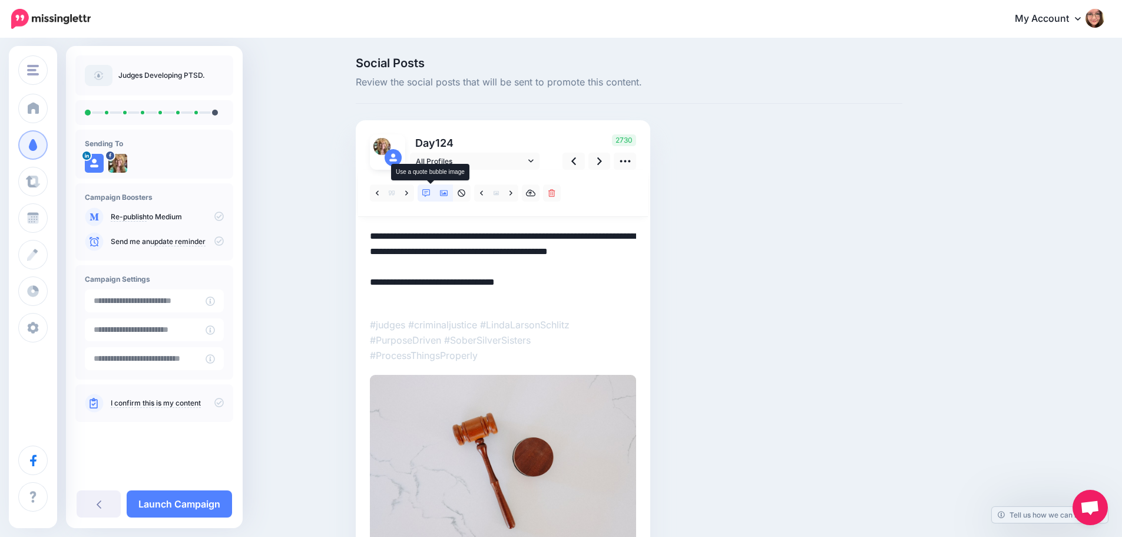
click at [431, 196] on icon at bounding box center [426, 193] width 8 height 8
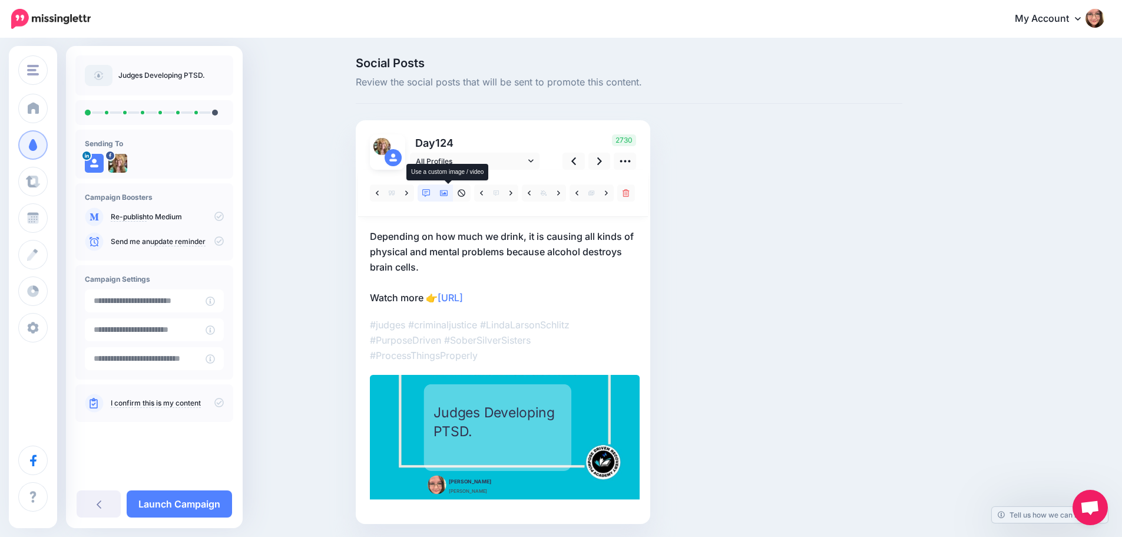
click at [446, 192] on icon at bounding box center [444, 193] width 8 height 8
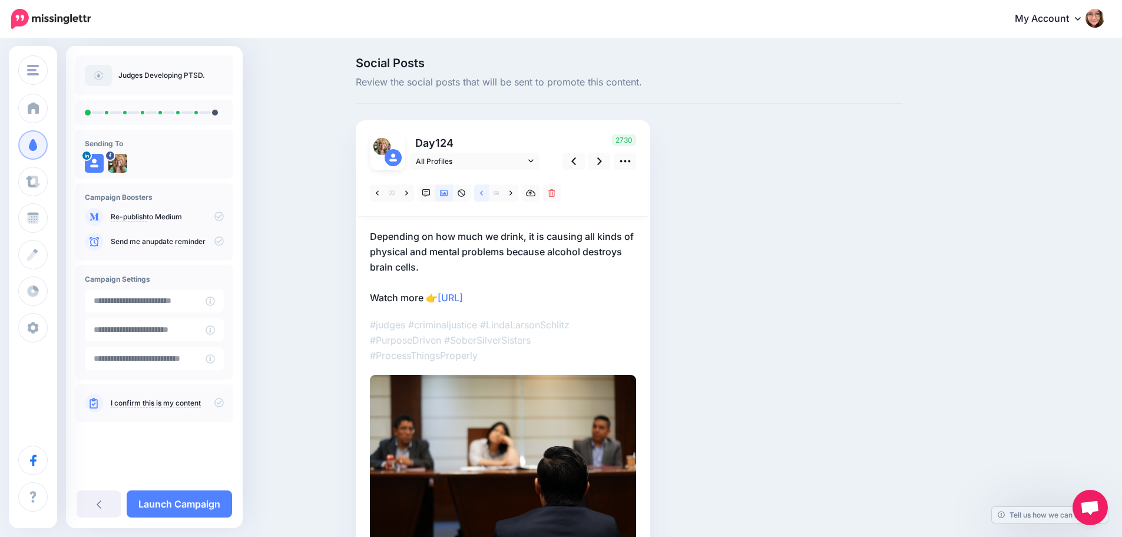
click at [483, 190] on link at bounding box center [481, 192] width 15 height 17
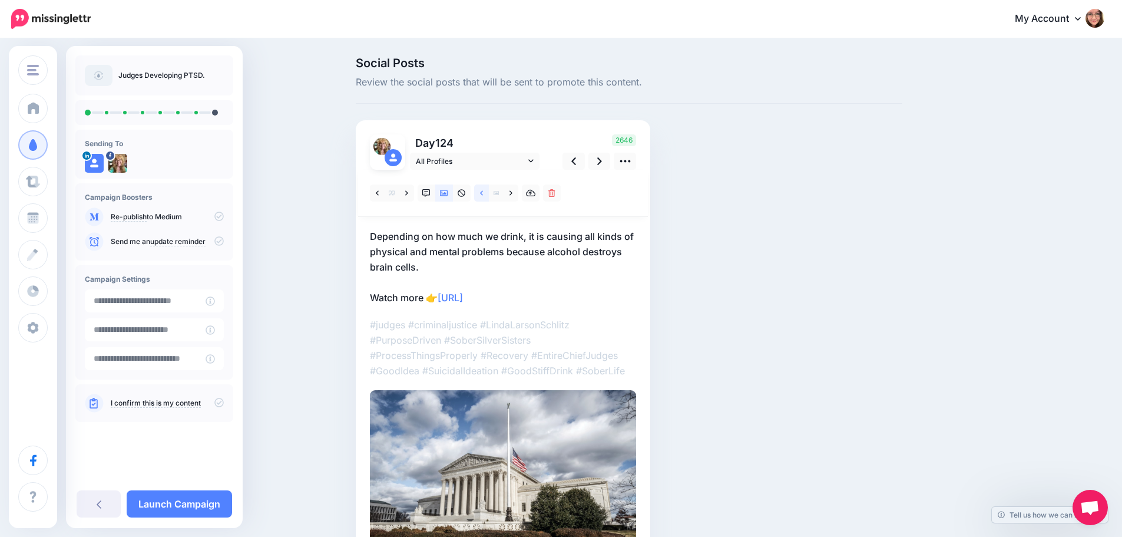
click at [482, 191] on link at bounding box center [481, 192] width 15 height 17
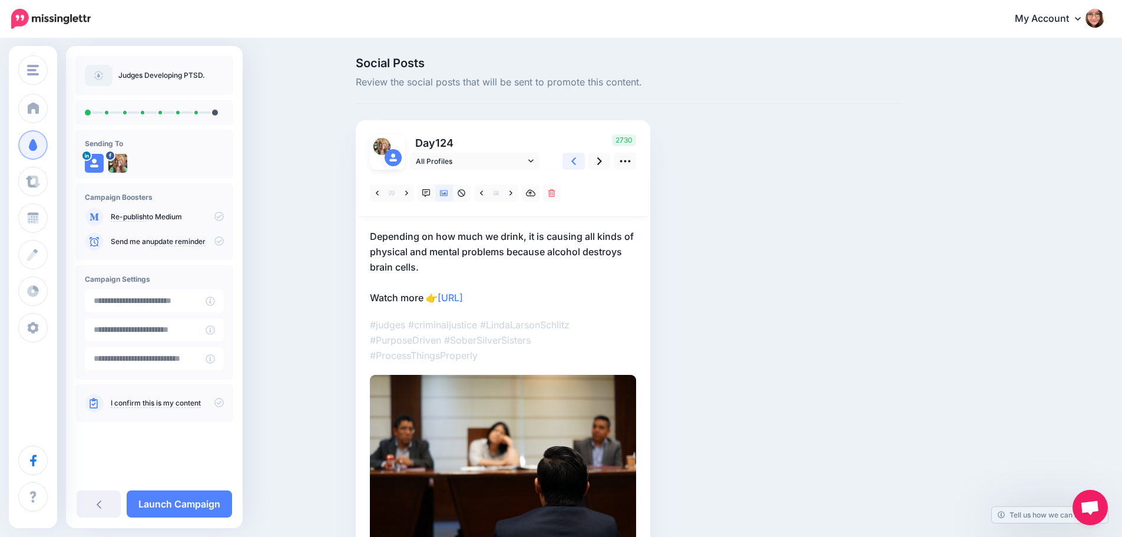
click at [582, 166] on link at bounding box center [574, 161] width 22 height 17
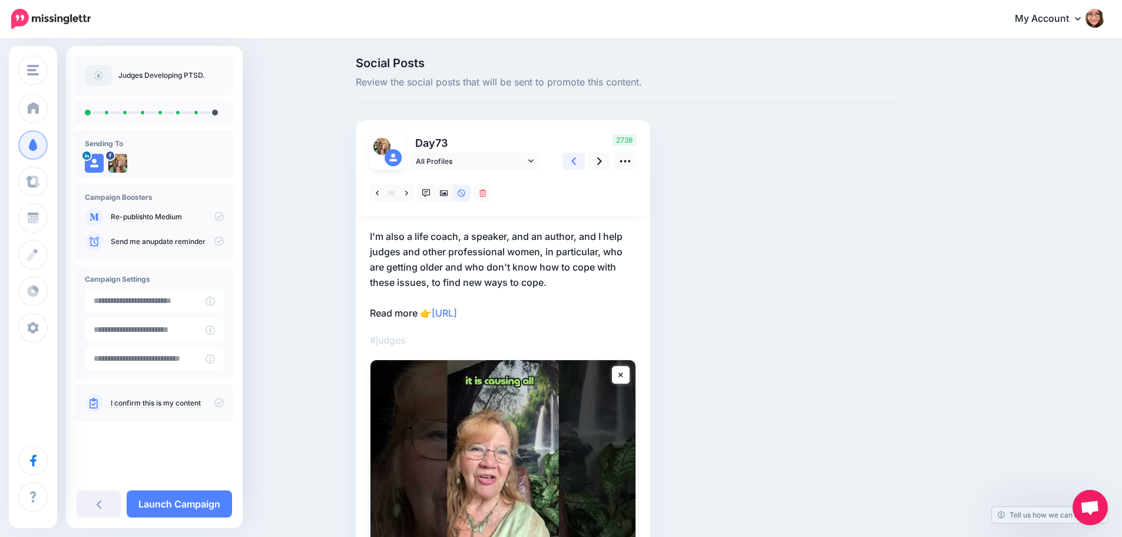
click at [582, 166] on link at bounding box center [574, 161] width 22 height 17
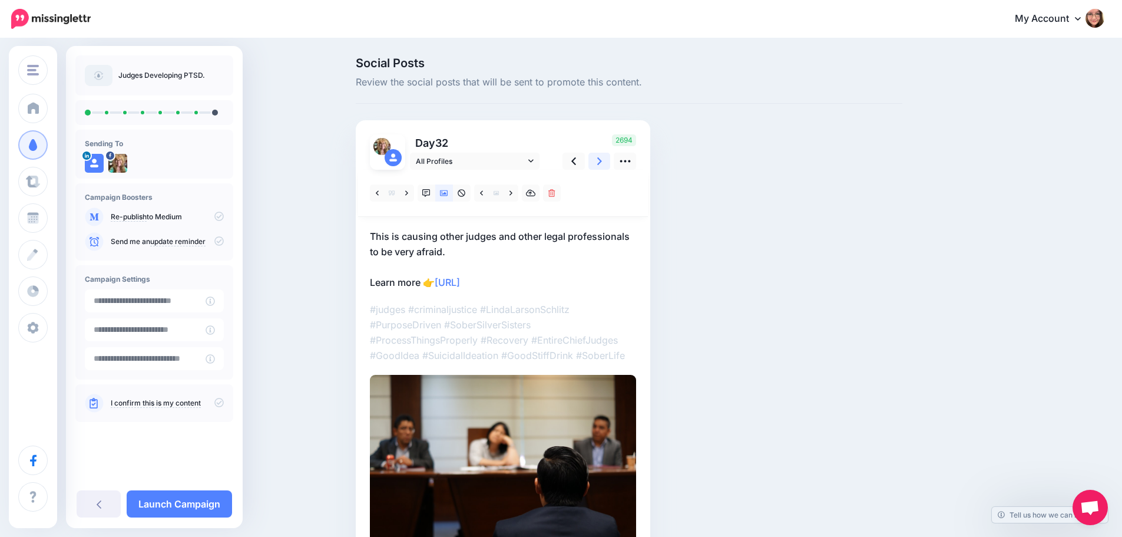
click at [602, 163] on icon at bounding box center [599, 161] width 5 height 12
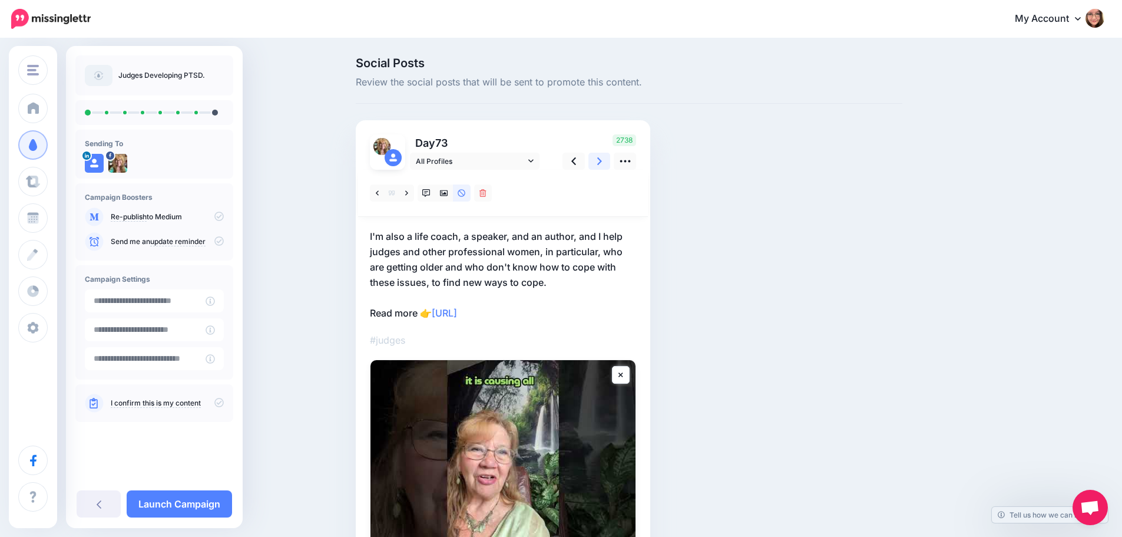
click at [602, 163] on icon at bounding box center [599, 161] width 5 height 12
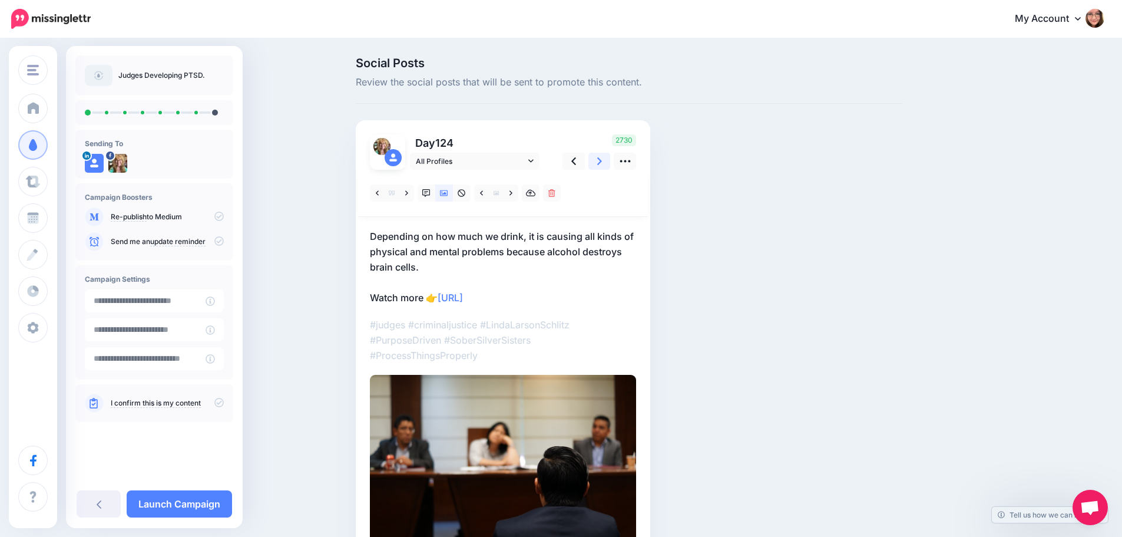
click at [602, 163] on icon at bounding box center [599, 161] width 5 height 12
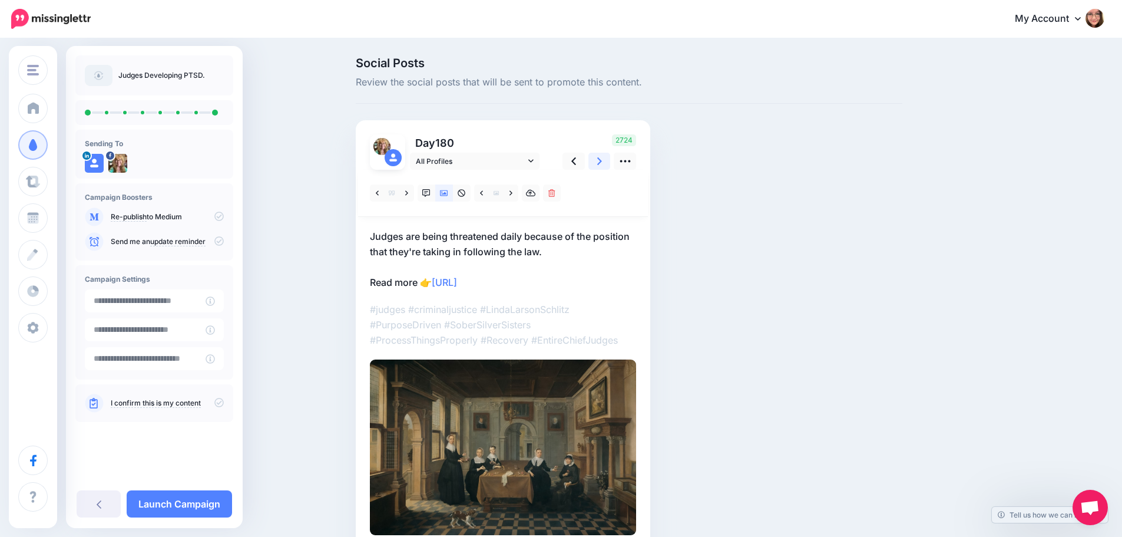
scroll to position [59, 0]
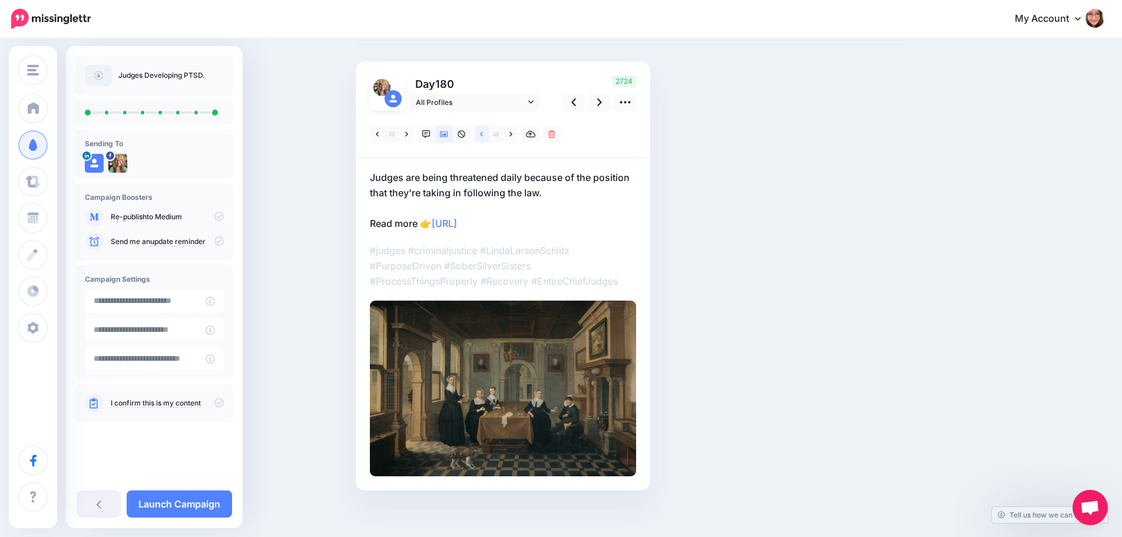
click at [484, 135] on link at bounding box center [481, 133] width 15 height 17
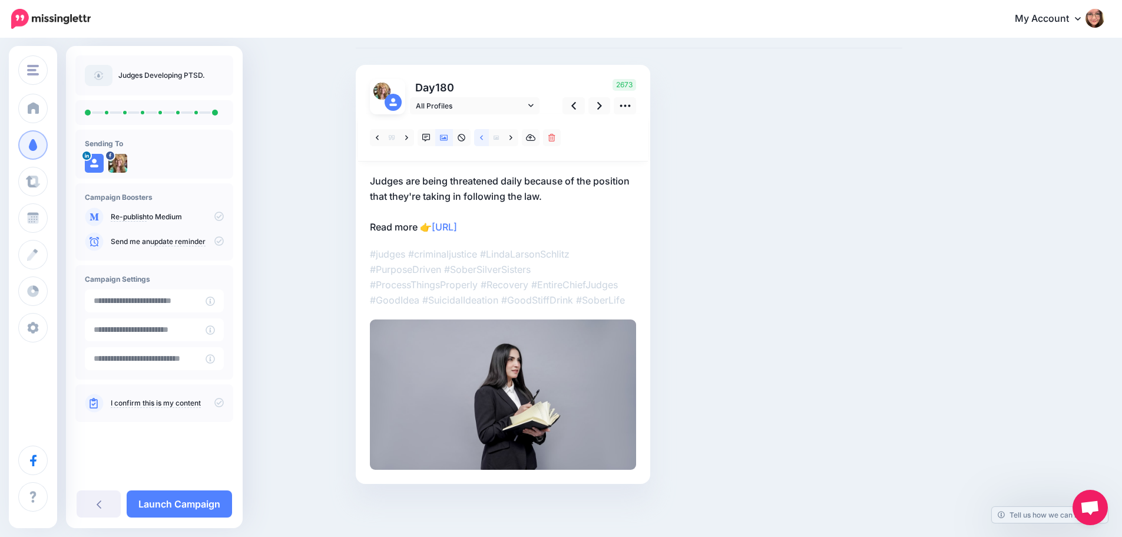
scroll to position [55, 0]
click at [484, 135] on link at bounding box center [481, 137] width 15 height 17
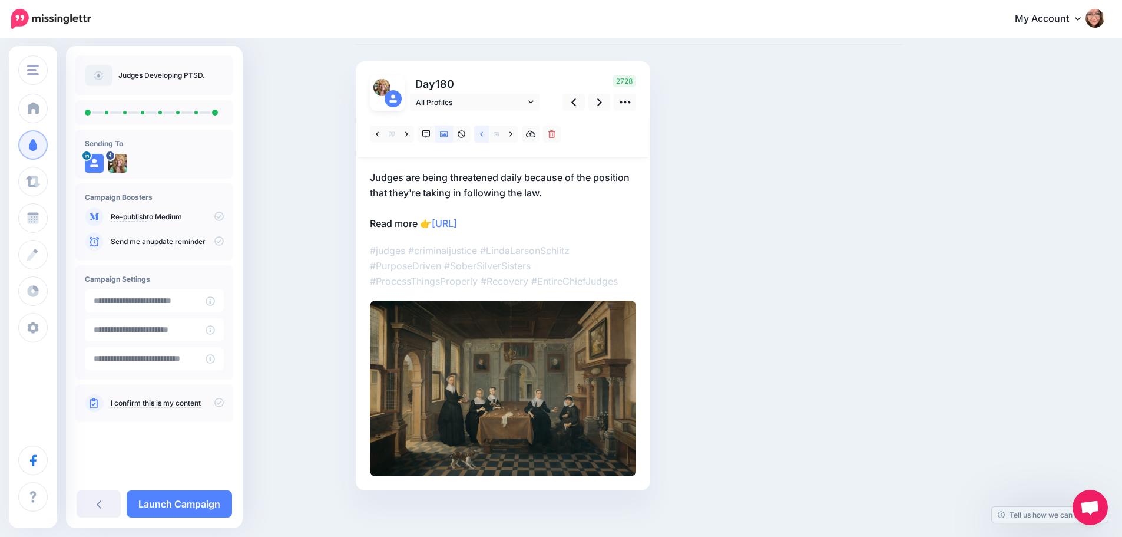
click at [484, 135] on link at bounding box center [481, 133] width 15 height 17
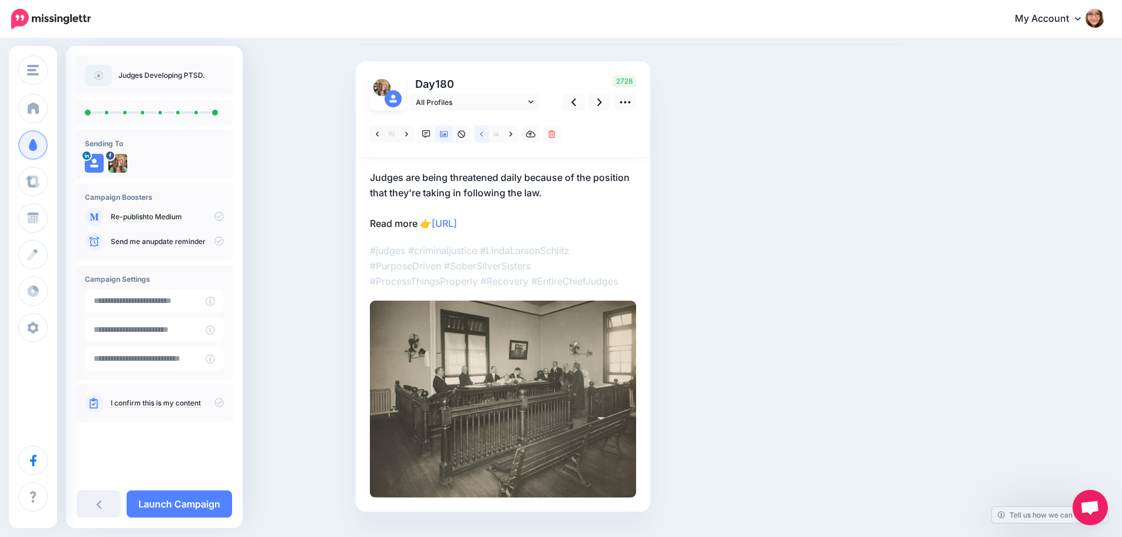
click at [487, 128] on link at bounding box center [481, 133] width 15 height 17
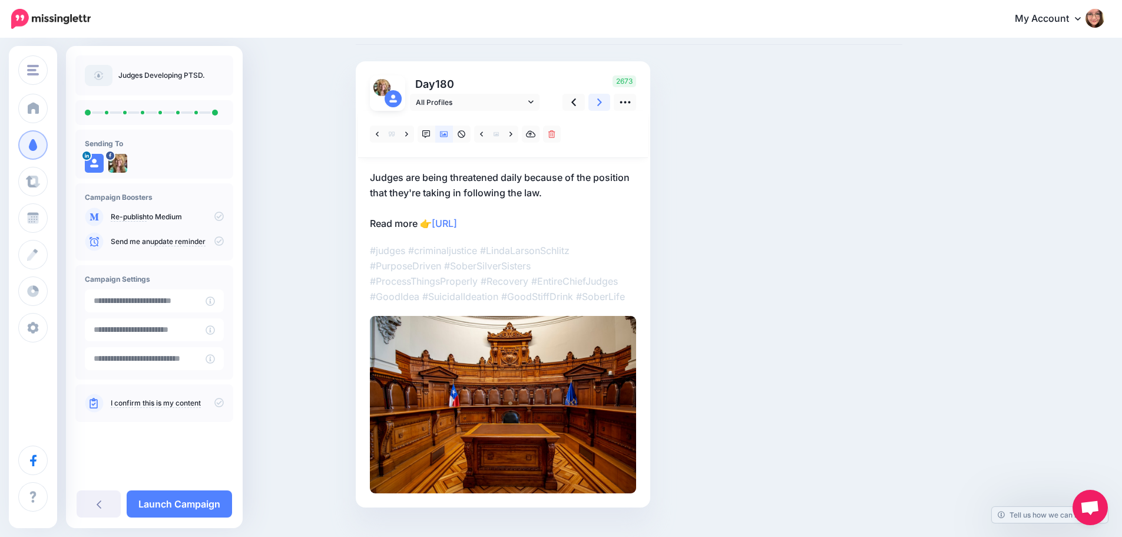
click at [601, 106] on link at bounding box center [599, 102] width 22 height 17
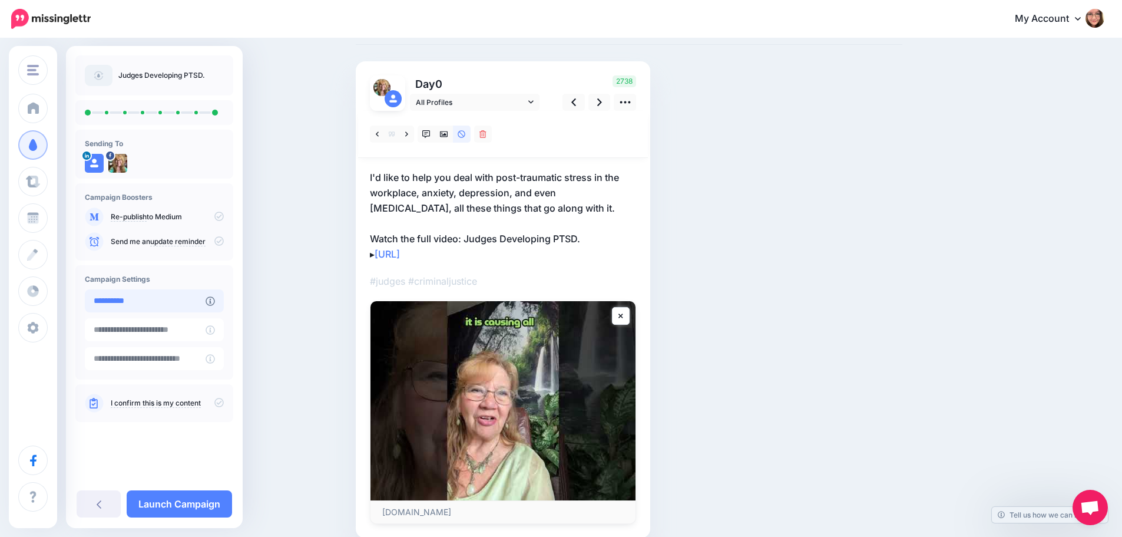
click at [179, 303] on input "**********" at bounding box center [145, 300] width 121 height 23
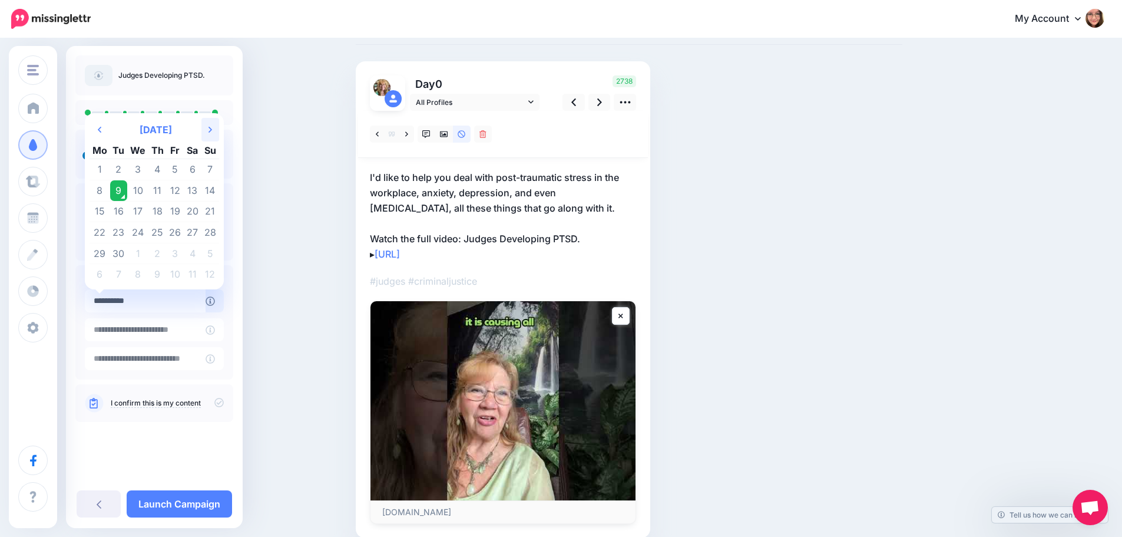
click at [211, 134] on icon "Next Month" at bounding box center [211, 129] width 4 height 9
click at [191, 208] on td "18" at bounding box center [193, 211] width 18 height 21
type input "**********"
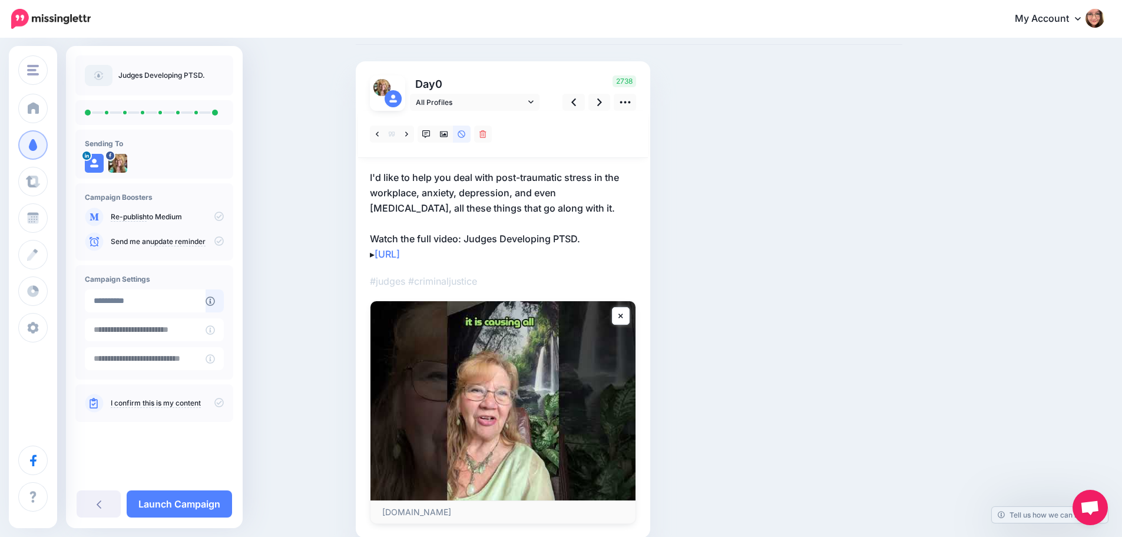
click at [220, 401] on icon at bounding box center [218, 402] width 9 height 9
click at [196, 507] on link "Launch Campaign" at bounding box center [179, 503] width 105 height 27
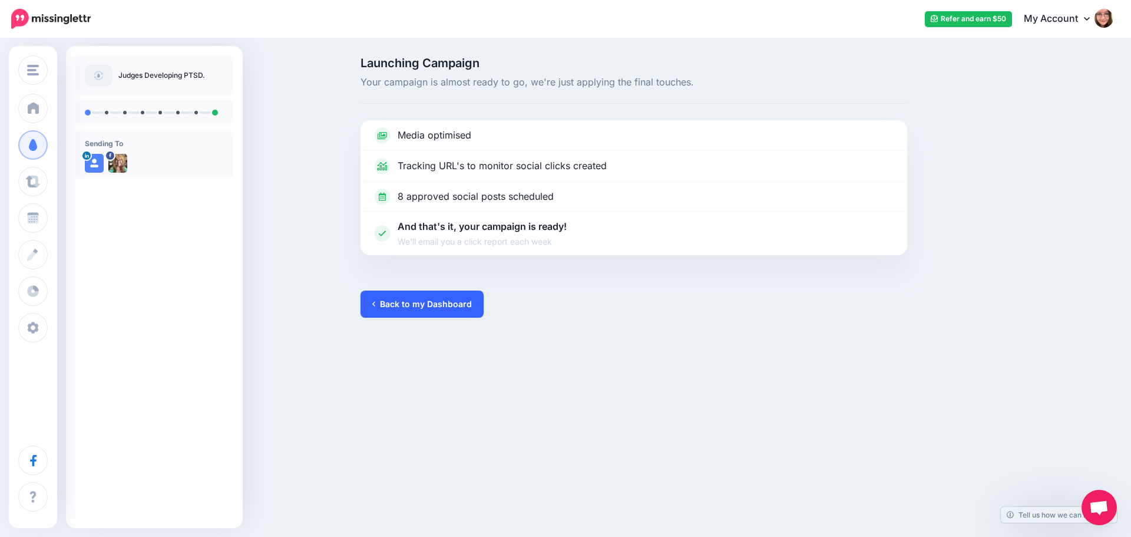
click at [442, 310] on link "Back to my Dashboard" at bounding box center [421, 303] width 123 height 27
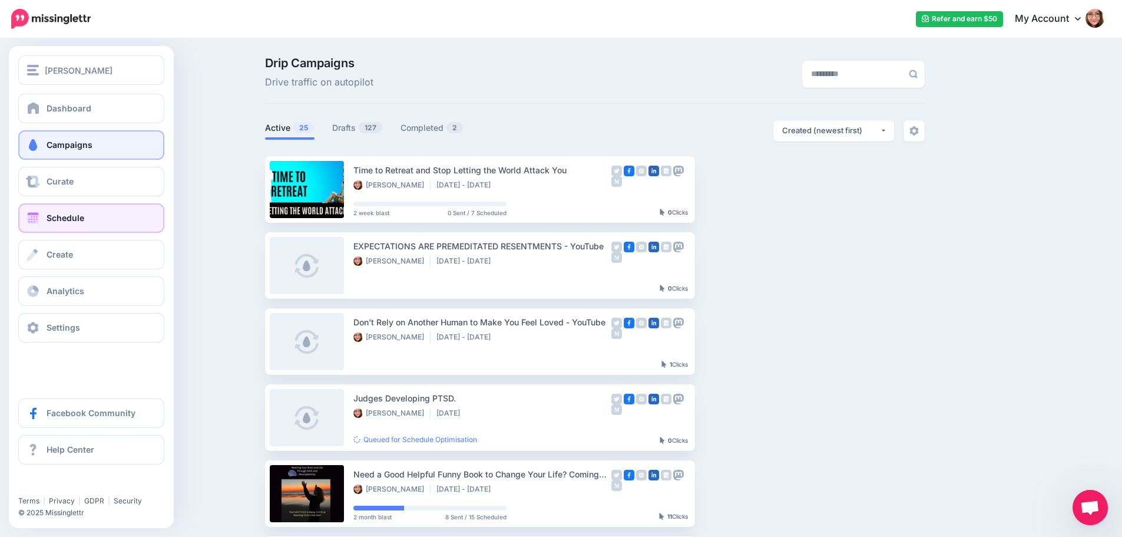
click at [42, 221] on link "Schedule" at bounding box center [91, 217] width 146 height 29
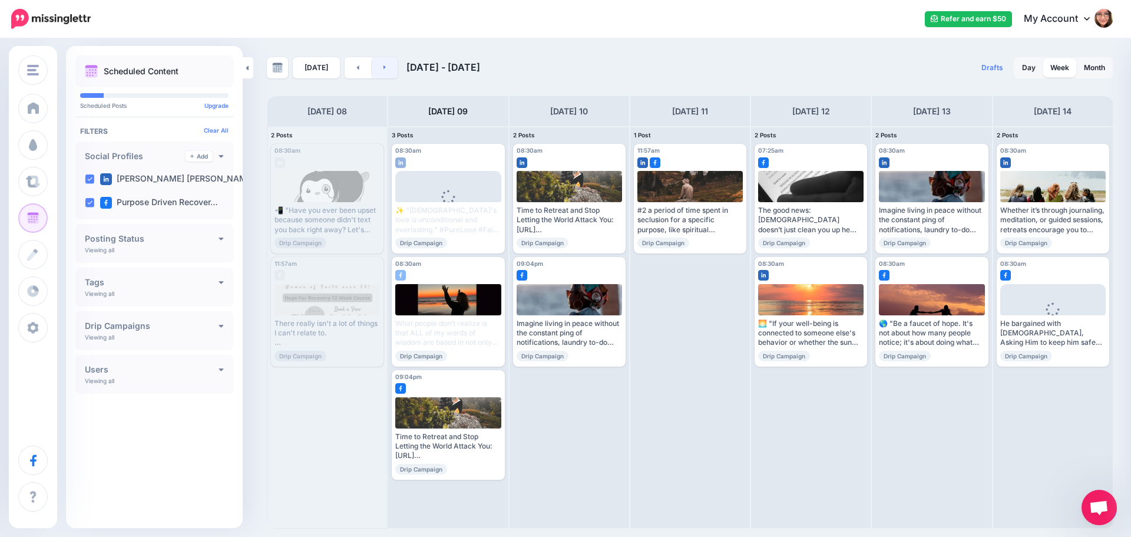
click at [385, 68] on link at bounding box center [385, 67] width 27 height 21
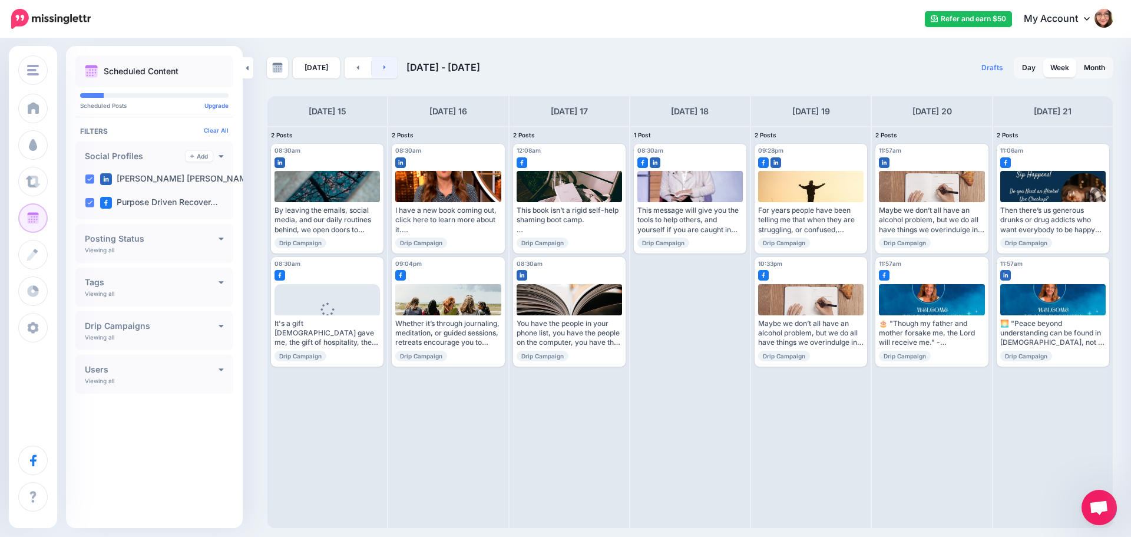
click at [385, 68] on link at bounding box center [385, 67] width 27 height 21
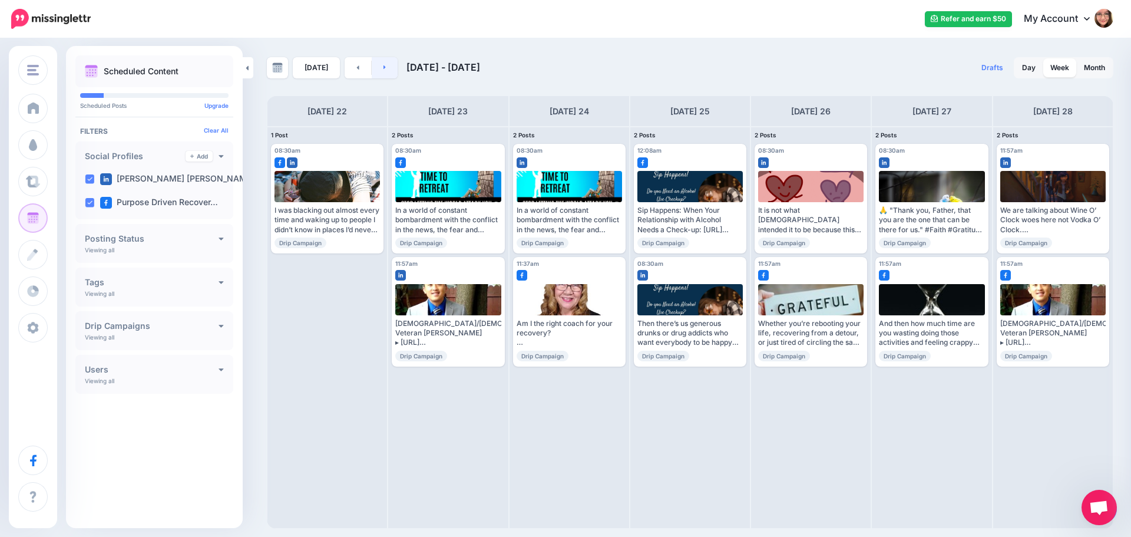
click at [385, 68] on link at bounding box center [385, 67] width 27 height 21
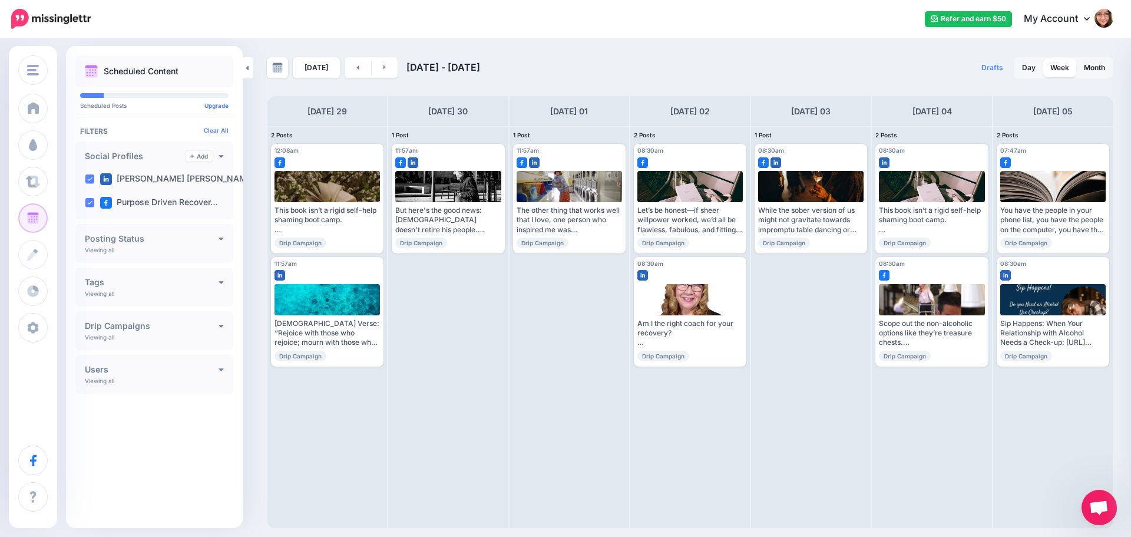
click at [374, 51] on div "[DATE] [DATE] - [DATE] Drafts 0 Day Week Month PRO TIP" at bounding box center [565, 283] width 1131 height 489
click at [378, 65] on link at bounding box center [385, 67] width 27 height 21
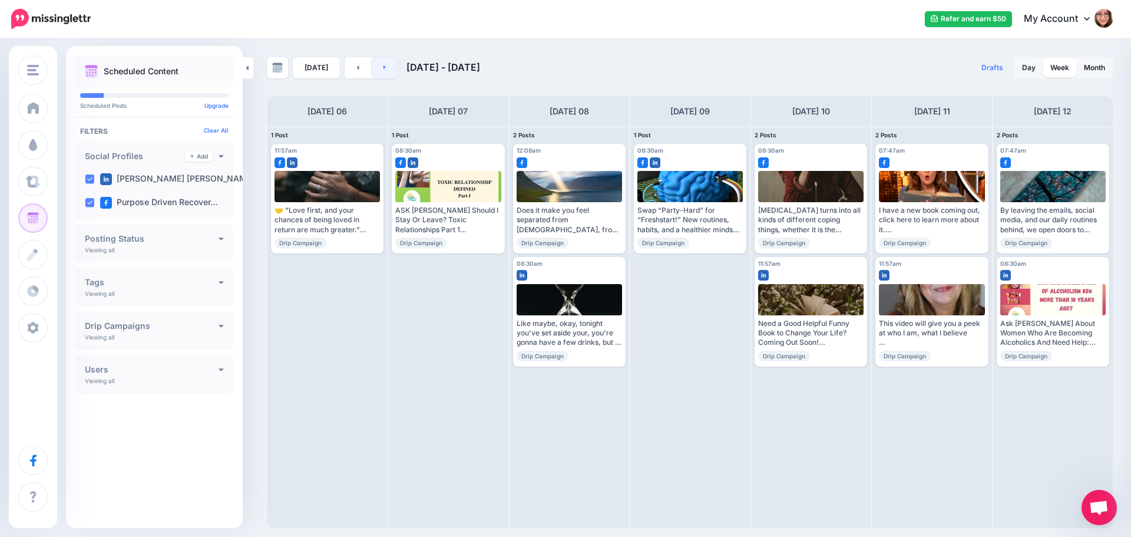
click at [378, 65] on link at bounding box center [385, 67] width 27 height 21
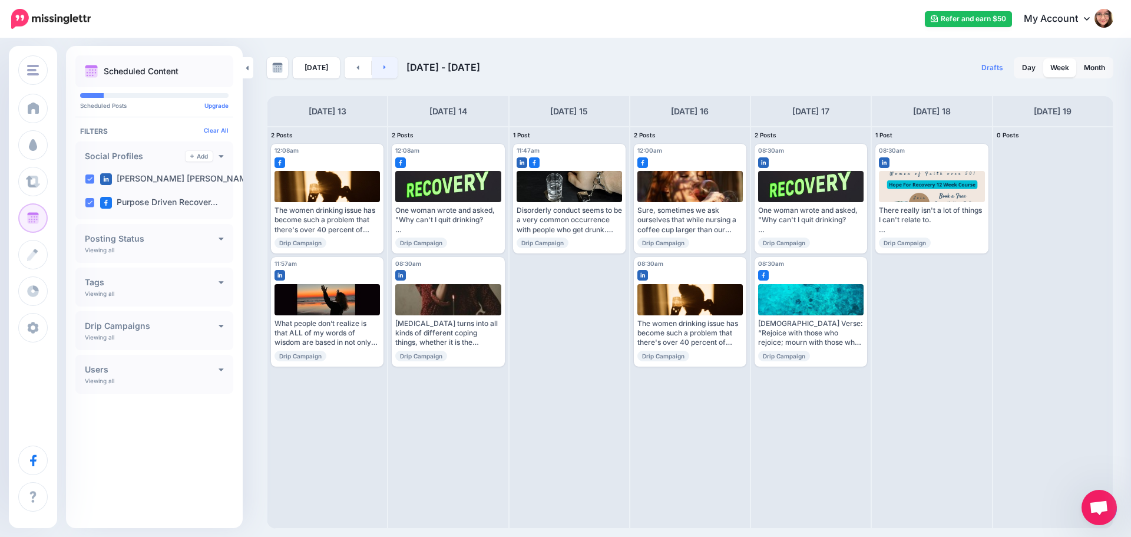
click at [388, 72] on link at bounding box center [385, 67] width 27 height 21
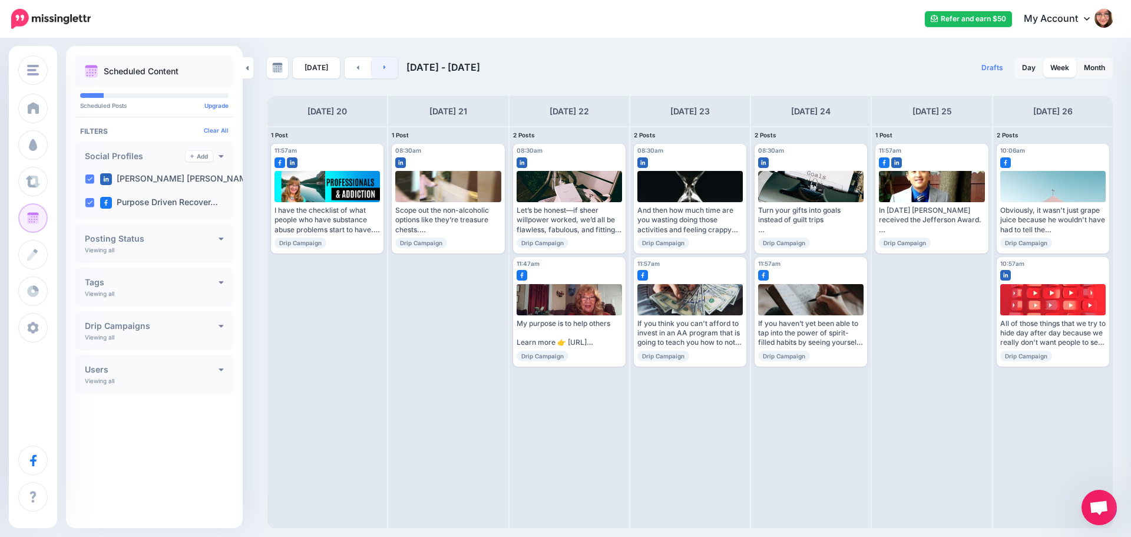
click at [387, 68] on link at bounding box center [385, 67] width 27 height 21
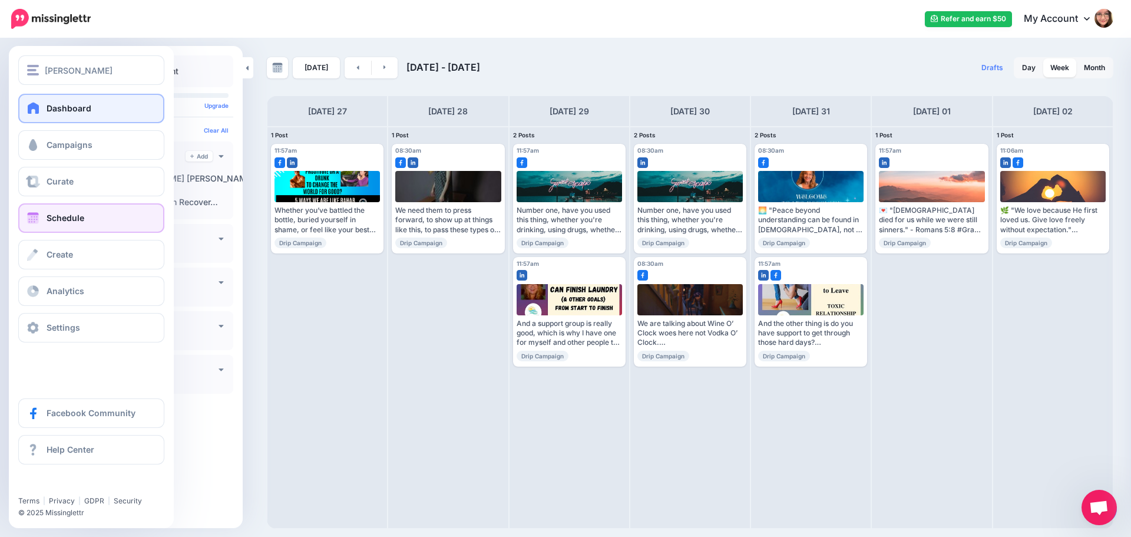
click at [47, 117] on link "Dashboard" at bounding box center [91, 108] width 146 height 29
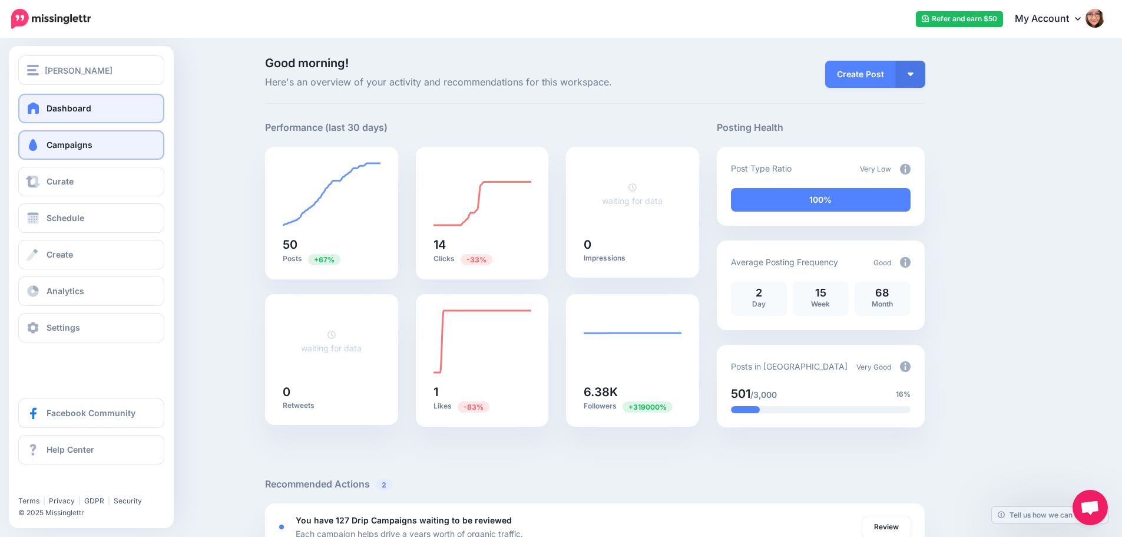
click at [34, 150] on span at bounding box center [32, 145] width 15 height 12
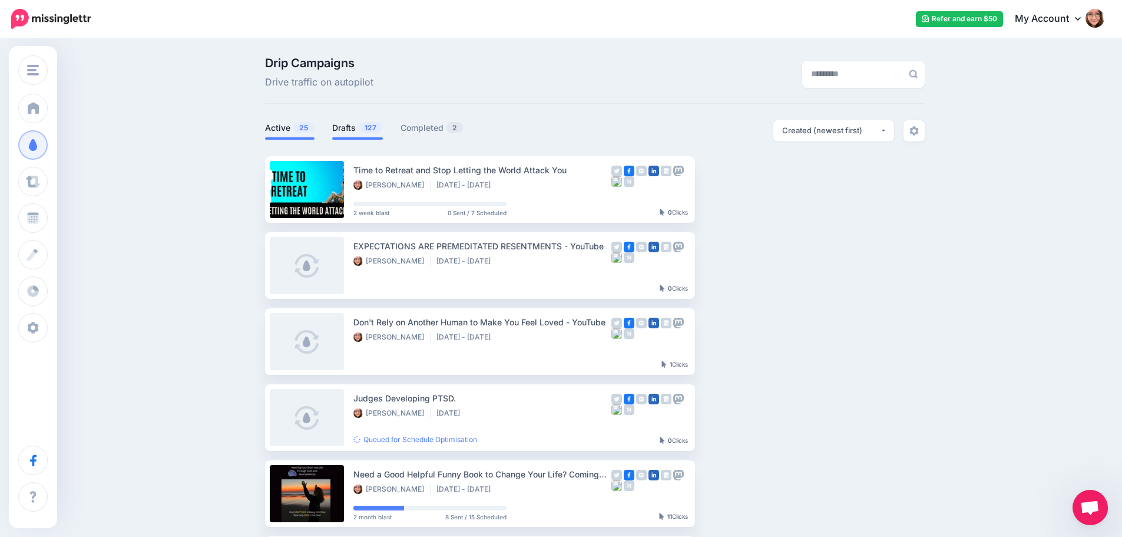
click at [350, 131] on link "Drafts 127" at bounding box center [357, 128] width 51 height 14
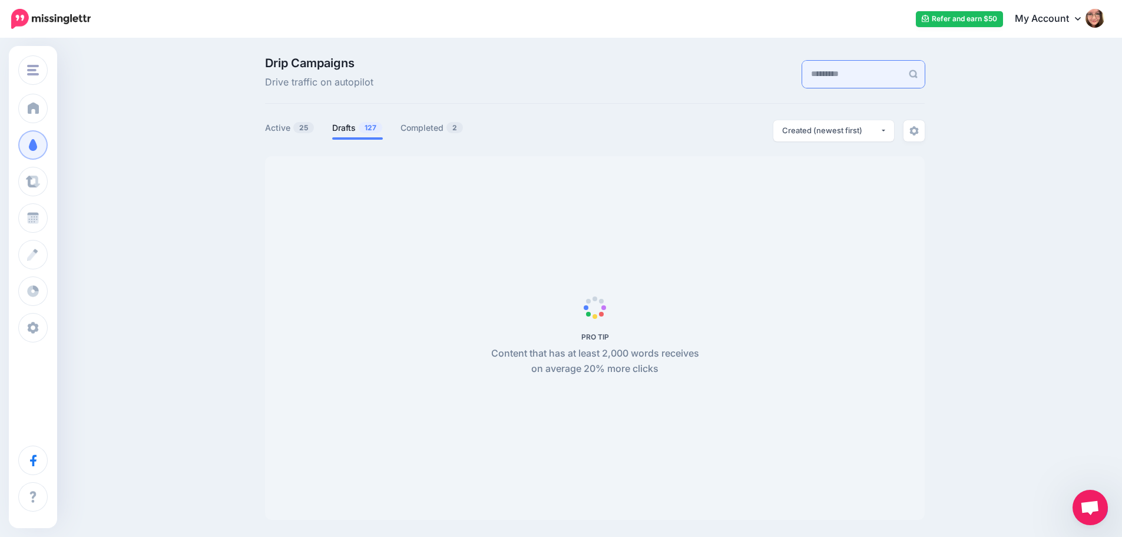
click at [856, 78] on input "text" at bounding box center [852, 74] width 100 height 27
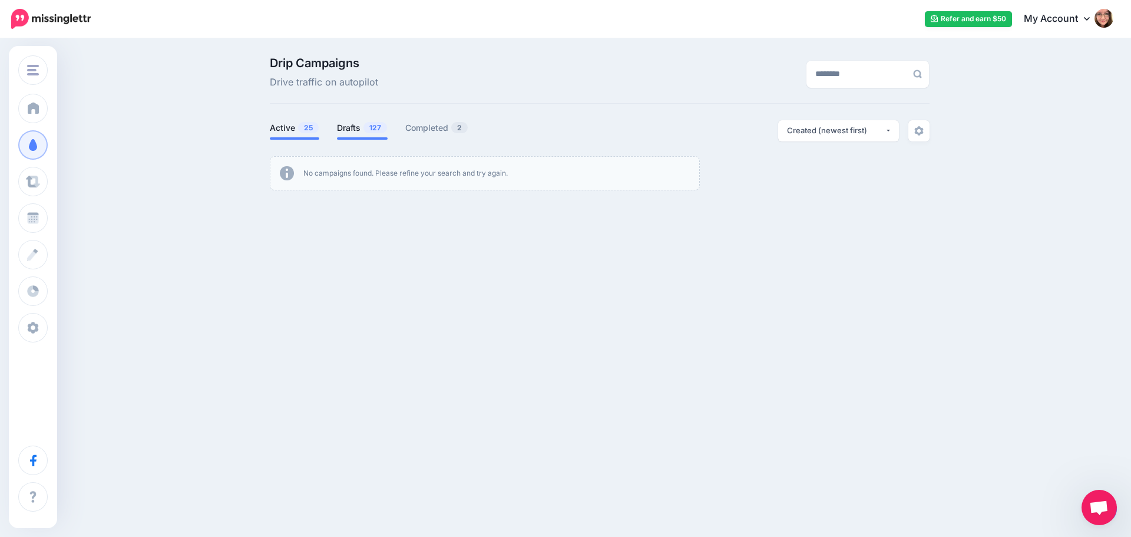
click at [292, 122] on link "Active 25" at bounding box center [294, 128] width 49 height 14
drag, startPoint x: 871, startPoint y: 67, endPoint x: 684, endPoint y: 71, distance: 186.8
click at [684, 71] on div "Drip Campaigns Drive traffic on autopilot ********" at bounding box center [599, 73] width 677 height 33
type input "**********"
click at [356, 129] on link "Drafts 127" at bounding box center [362, 128] width 51 height 14
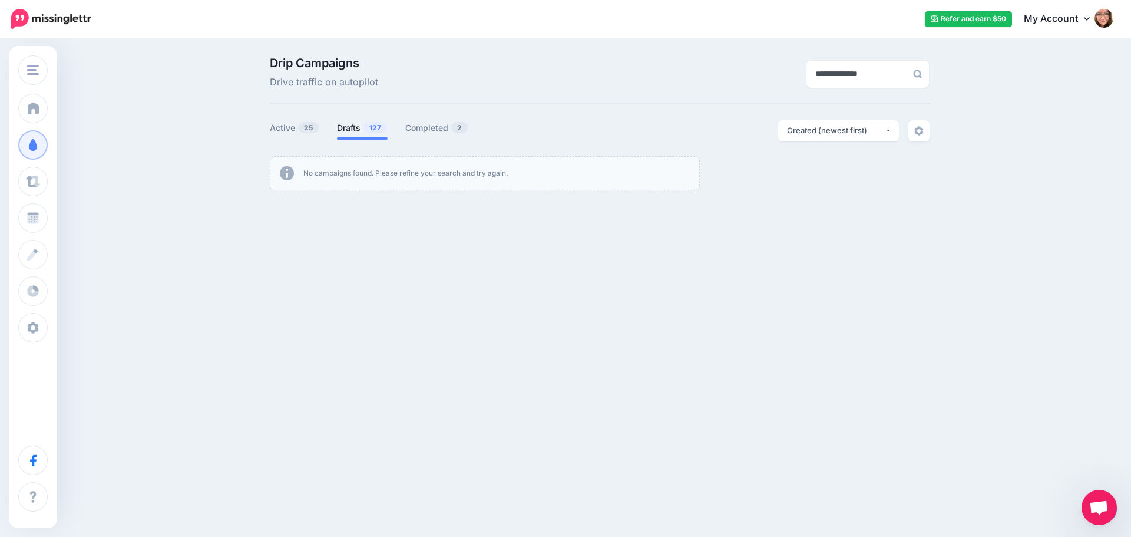
drag, startPoint x: 847, startPoint y: 72, endPoint x: 666, endPoint y: 94, distance: 182.1
click at [666, 94] on div "**********" at bounding box center [600, 80] width 660 height 47
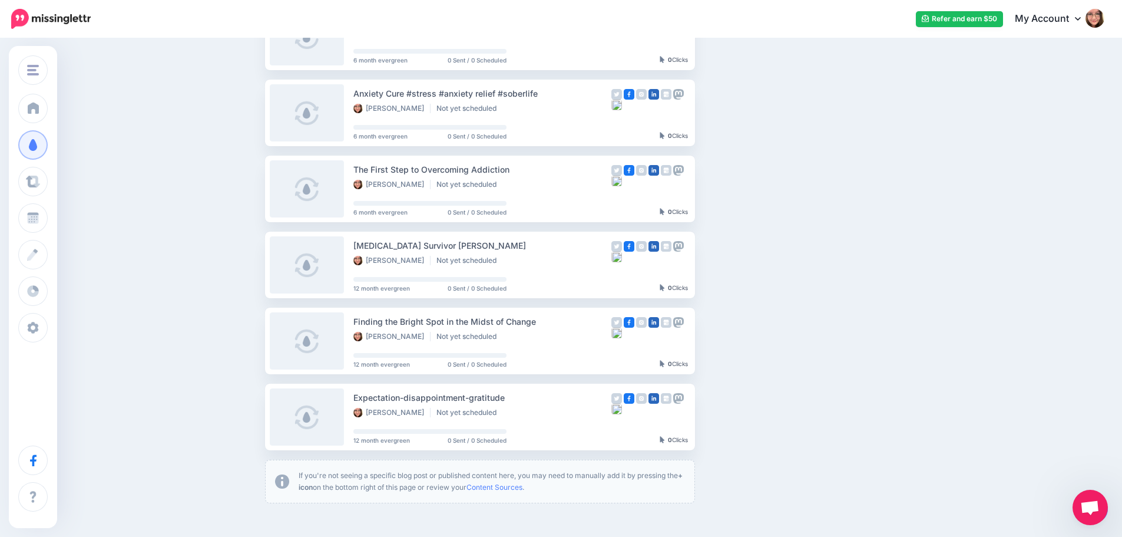
scroll to position [598, 0]
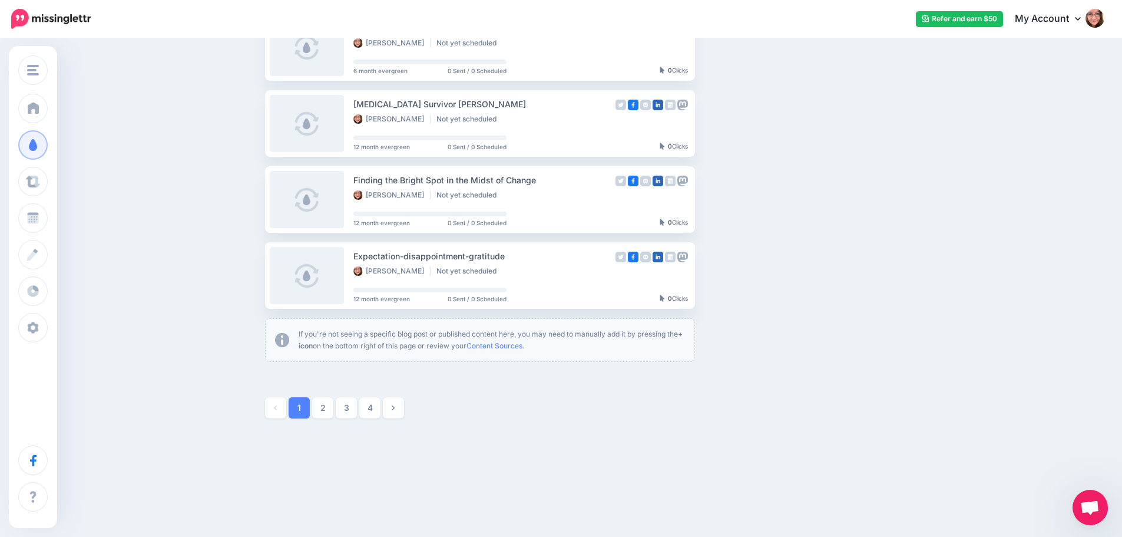
click at [1087, 514] on span "Open chat" at bounding box center [1089, 508] width 19 height 16
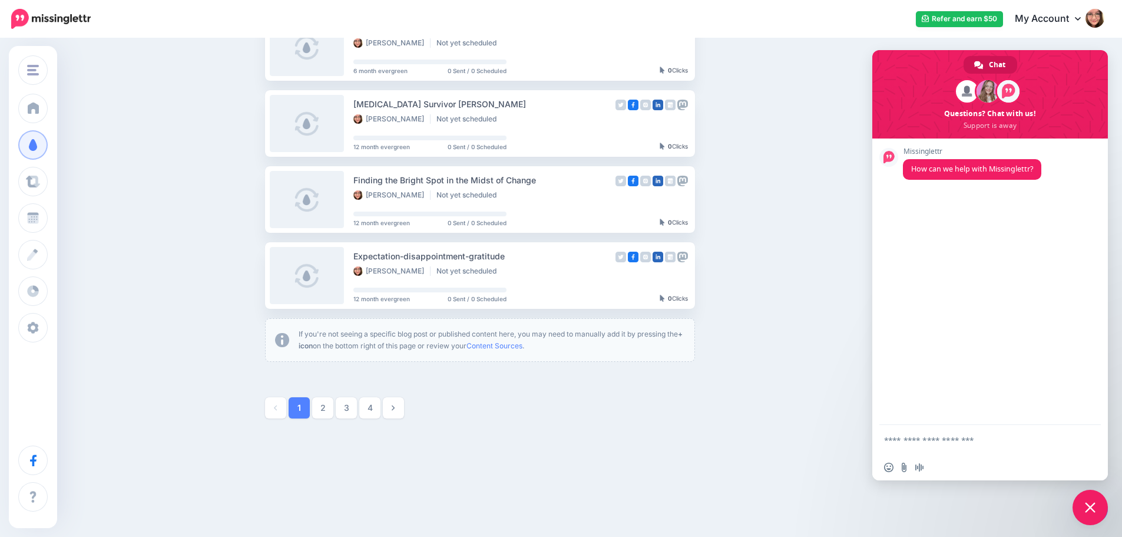
click at [1082, 514] on span "Close chat" at bounding box center [1090, 507] width 35 height 35
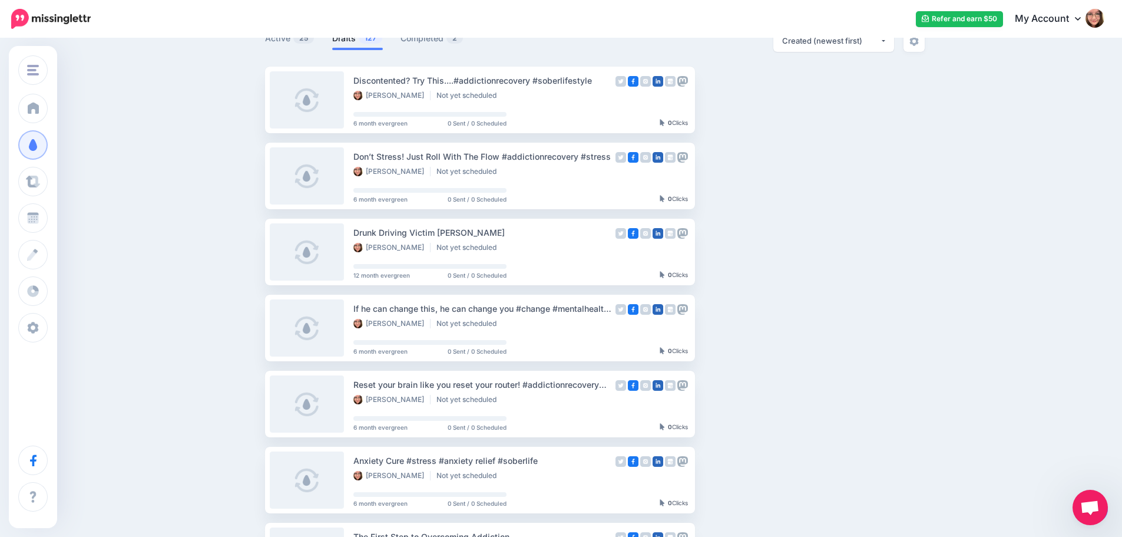
scroll to position [0, 0]
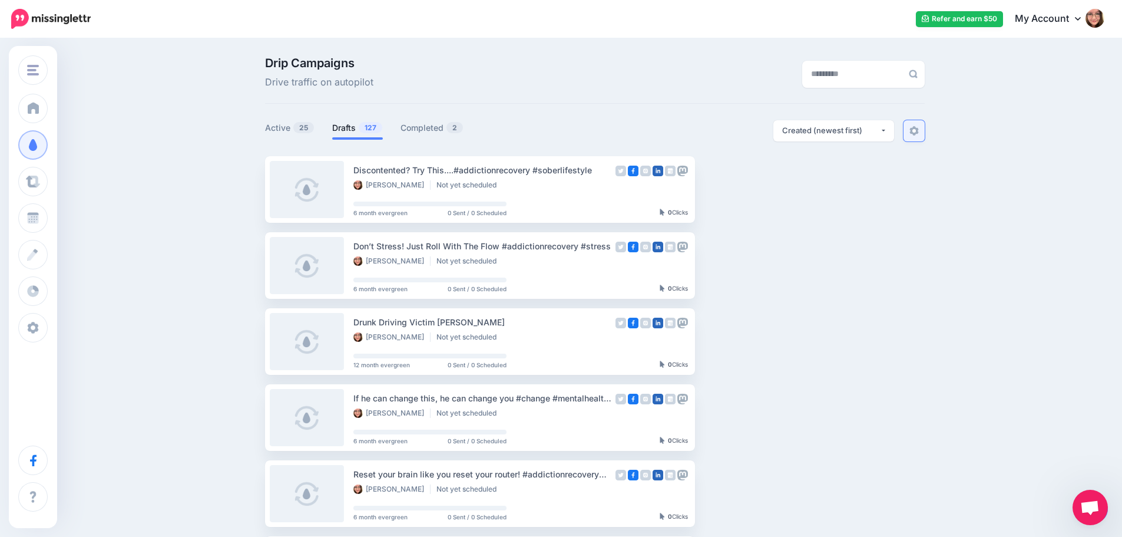
drag, startPoint x: 934, startPoint y: 131, endPoint x: 916, endPoint y: 131, distance: 17.7
click at [933, 131] on div "Drip Campaigns Drive traffic on autopilot Active 25 127 2" at bounding box center [594, 536] width 677 height 959
click at [914, 131] on img at bounding box center [913, 130] width 9 height 9
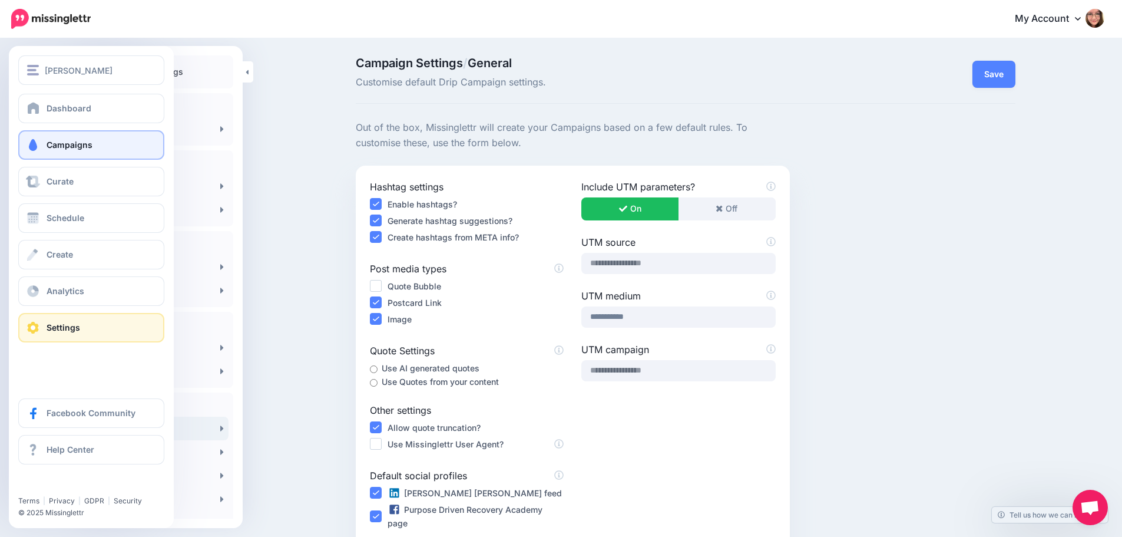
click at [44, 132] on link "Campaigns" at bounding box center [91, 144] width 146 height 29
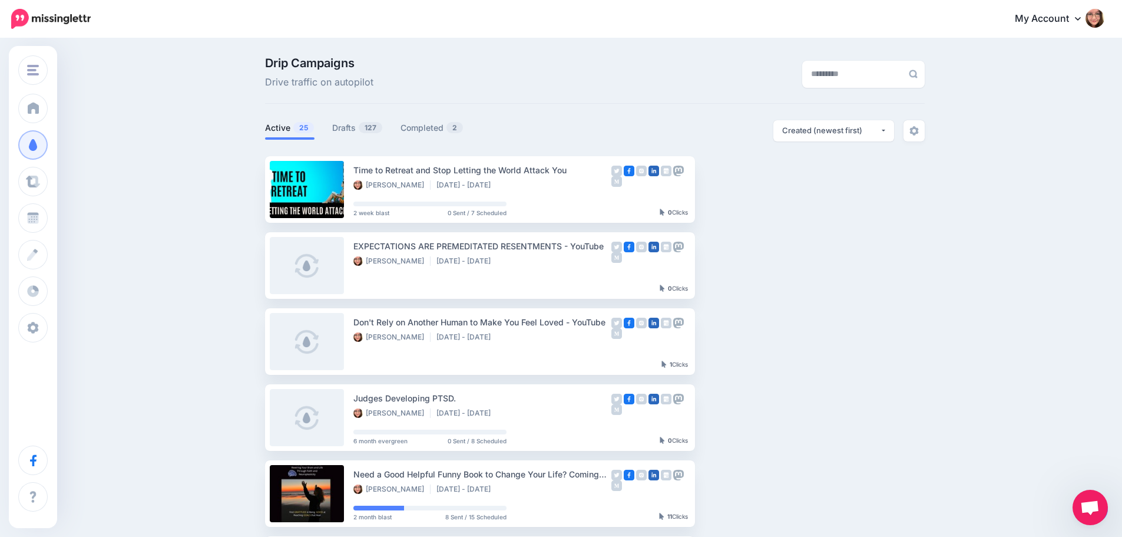
drag, startPoint x: 1096, startPoint y: 518, endPoint x: 1097, endPoint y: 460, distance: 57.8
click at [1097, 460] on body "My Account Dashboard My Account Billing Logout" at bounding box center [561, 268] width 1122 height 537
drag, startPoint x: 1097, startPoint y: 511, endPoint x: 1028, endPoint y: 506, distance: 68.5
click at [1028, 506] on body "My Account Dashboard My Account Billing Logout" at bounding box center [561, 268] width 1122 height 537
click at [1106, 515] on div "Open chat" at bounding box center [1090, 507] width 35 height 35
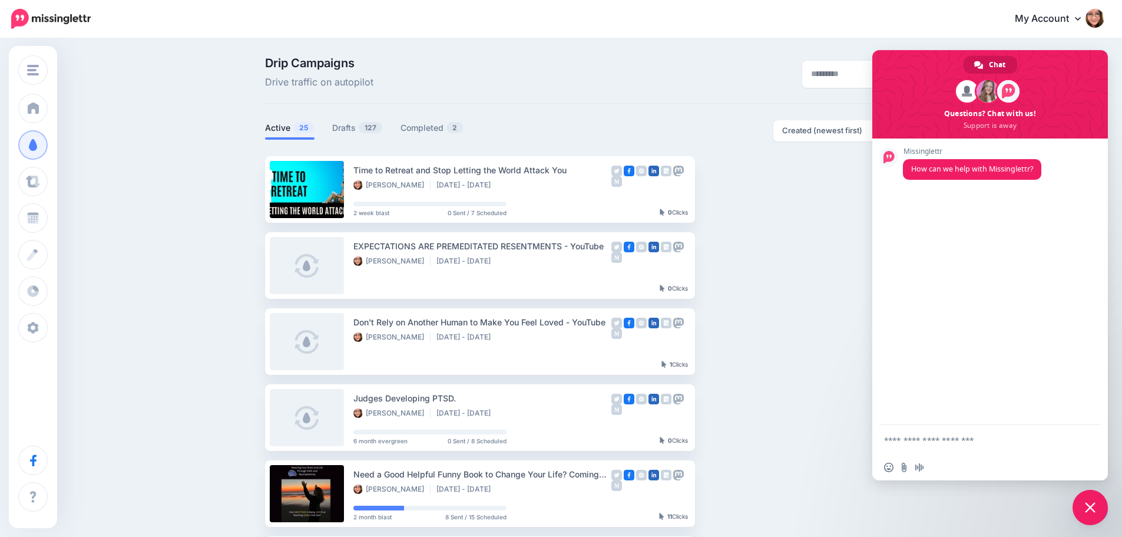
drag, startPoint x: 1103, startPoint y: 513, endPoint x: 1043, endPoint y: 513, distance: 60.1
click at [1043, 513] on body "My Account Dashboard My Account Billing Logout" at bounding box center [561, 268] width 1122 height 537
click at [1104, 517] on div "Close chat" at bounding box center [1090, 507] width 35 height 35
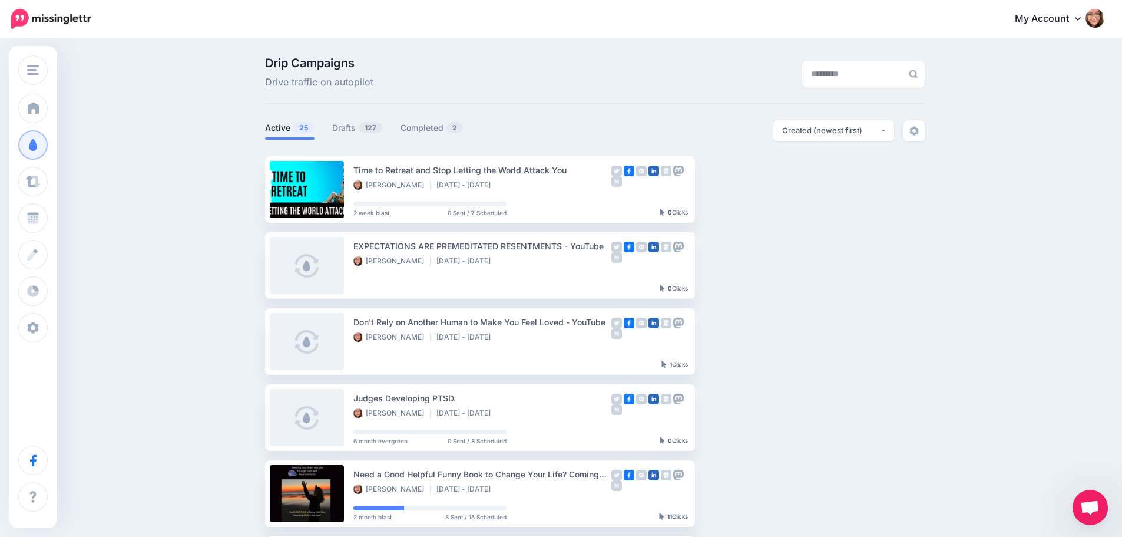
click at [1104, 517] on div "Open chat" at bounding box center [1090, 507] width 35 height 35
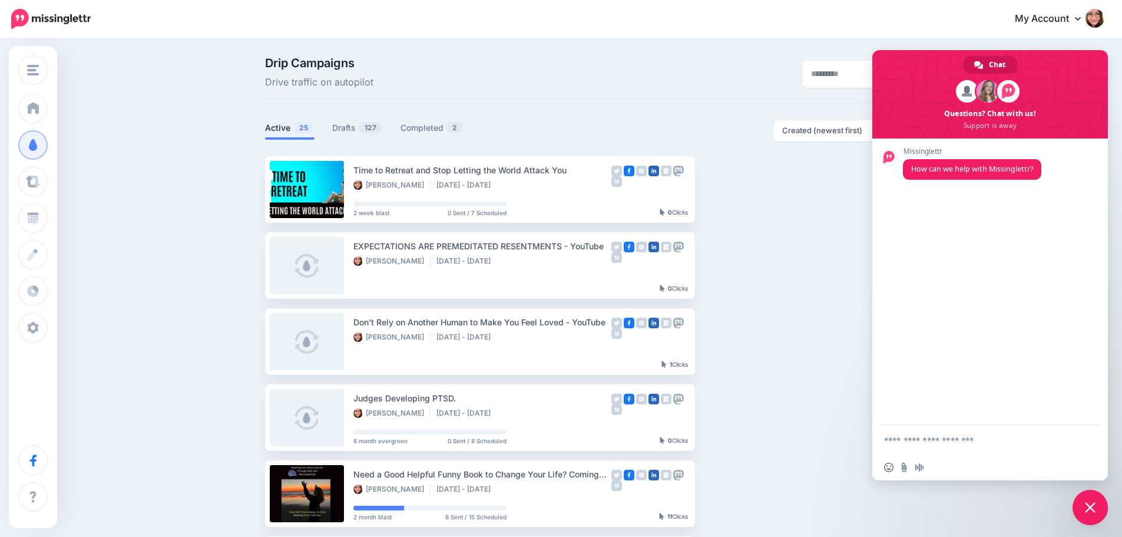
click at [1104, 517] on div "Close chat" at bounding box center [1090, 507] width 35 height 35
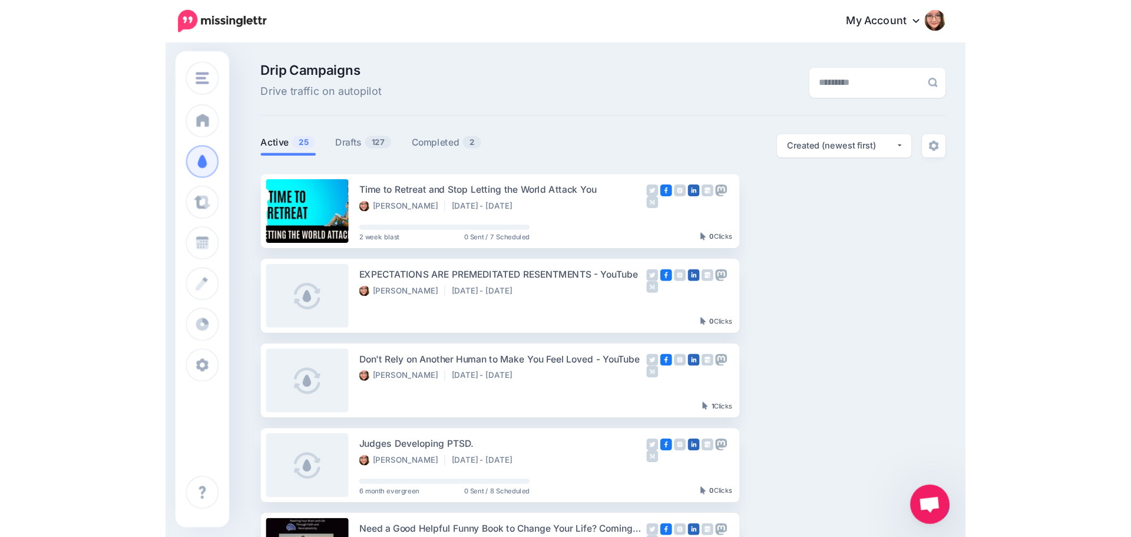
scroll to position [177, 0]
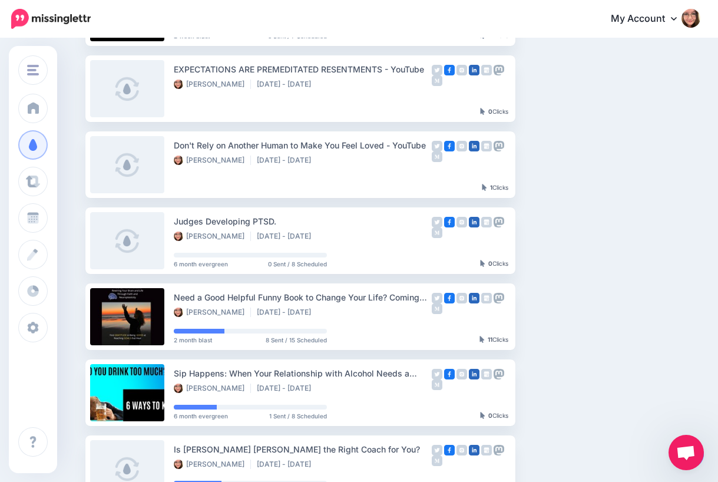
drag, startPoint x: 696, startPoint y: 462, endPoint x: 674, endPoint y: 459, distance: 22.6
click at [674, 459] on span "Open chat" at bounding box center [686, 452] width 35 height 35
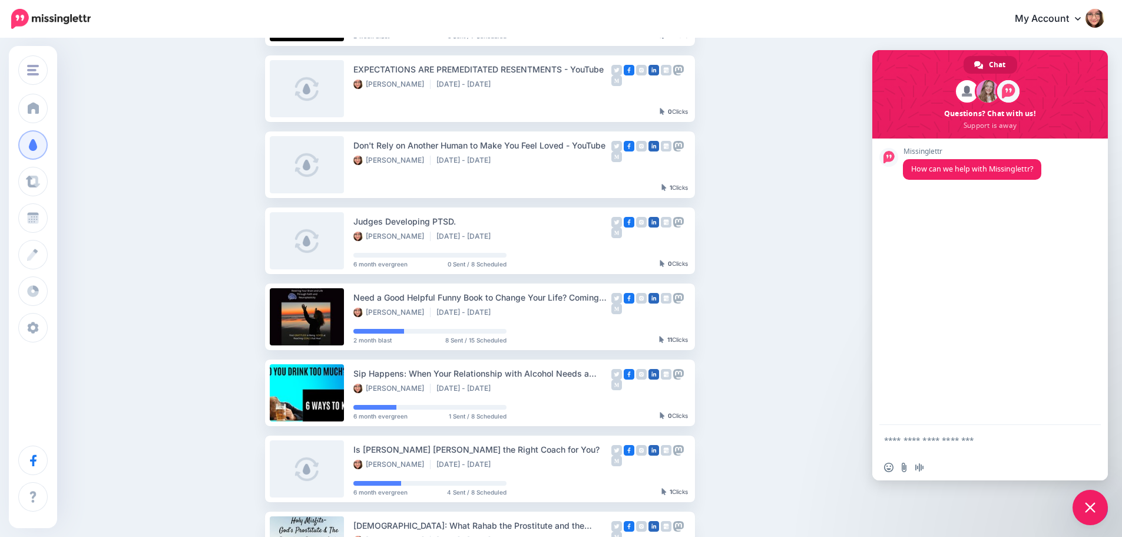
click at [1010, 506] on div "Drip Campaigns Drive traffic on autopilot Active 25 127 2" at bounding box center [561, 338] width 1122 height 950
click at [1107, 515] on div at bounding box center [1094, 508] width 30 height 27
click at [1106, 515] on div "Close chat" at bounding box center [1090, 507] width 35 height 35
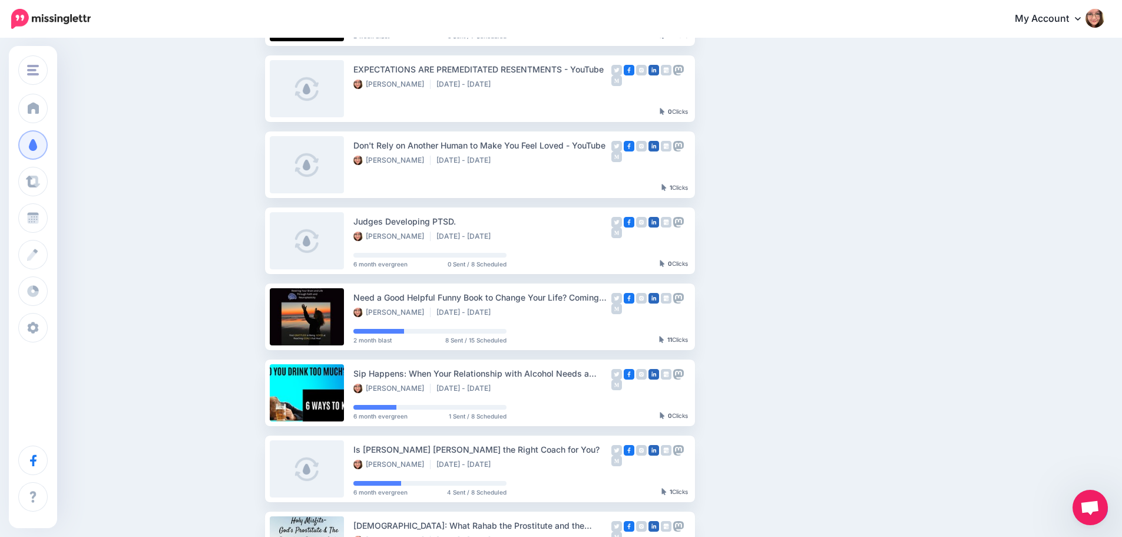
click at [1107, 360] on body "My Account Dashboard My Account Billing Logout" at bounding box center [561, 91] width 1122 height 537
click at [1098, 512] on span "Open chat" at bounding box center [1089, 508] width 19 height 16
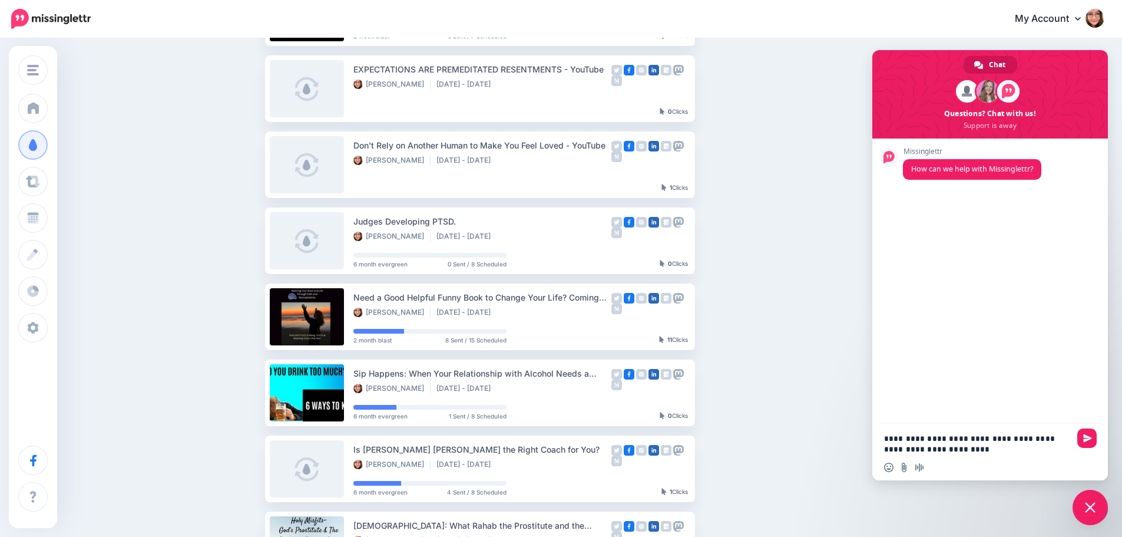
type textarea "**********"
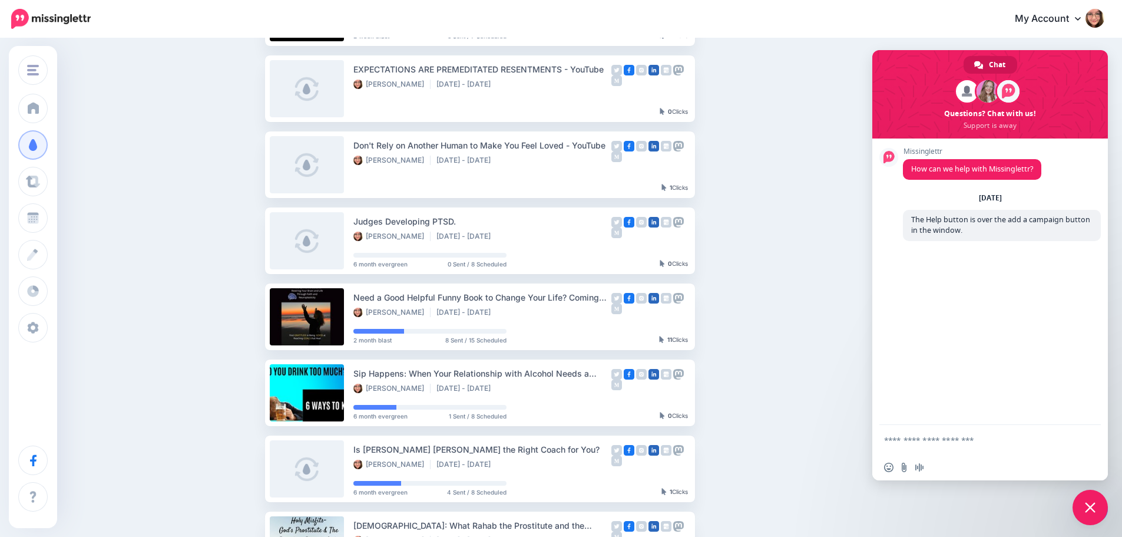
drag, startPoint x: 1095, startPoint y: 508, endPoint x: 988, endPoint y: 519, distance: 107.2
click at [988, 360] on body "My Account Dashboard My Account Billing Logout" at bounding box center [561, 91] width 1122 height 537
click at [1107, 512] on link at bounding box center [1094, 508] width 30 height 27
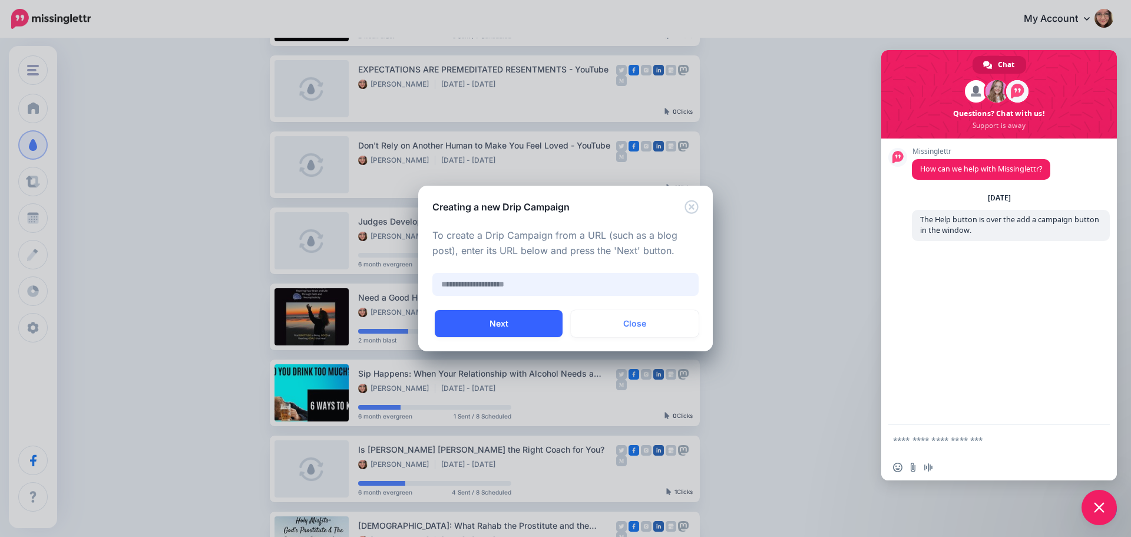
paste input "**********"
type input "**********"
click at [484, 316] on button "Next" at bounding box center [499, 323] width 128 height 27
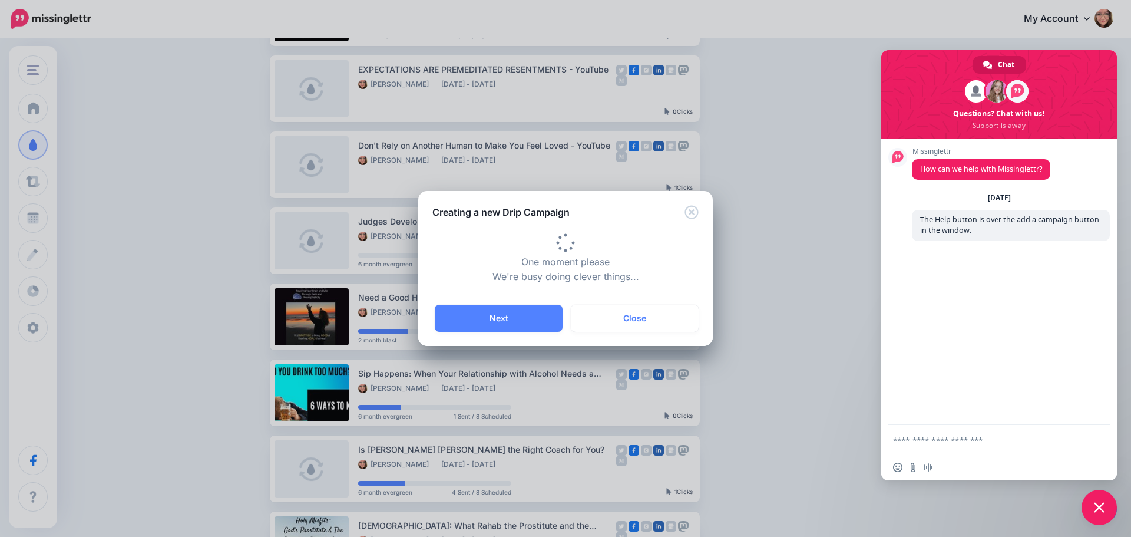
type input "**********"
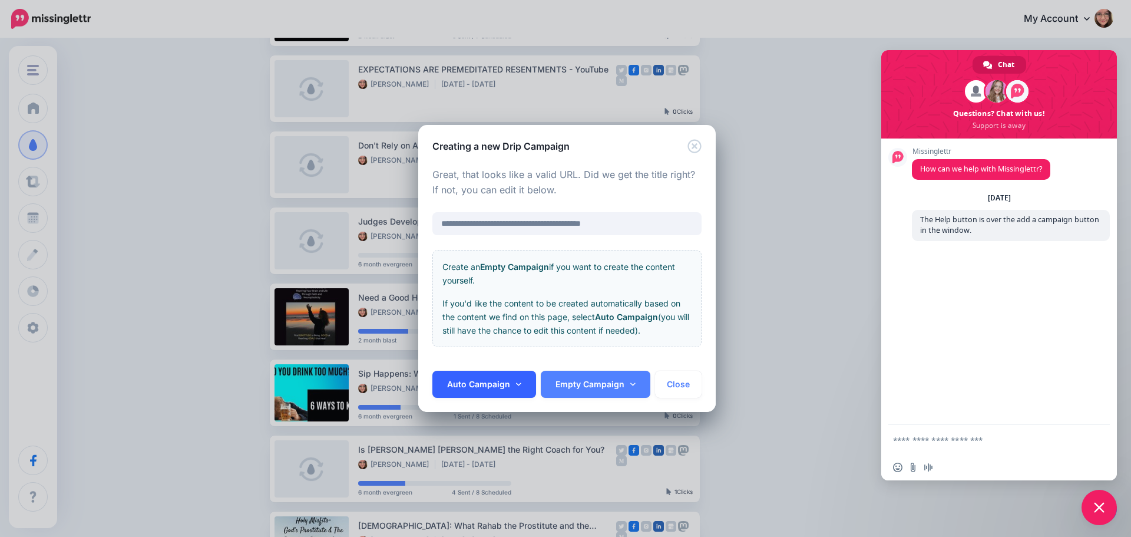
click at [501, 386] on link "Auto Campaign" at bounding box center [484, 384] width 104 height 27
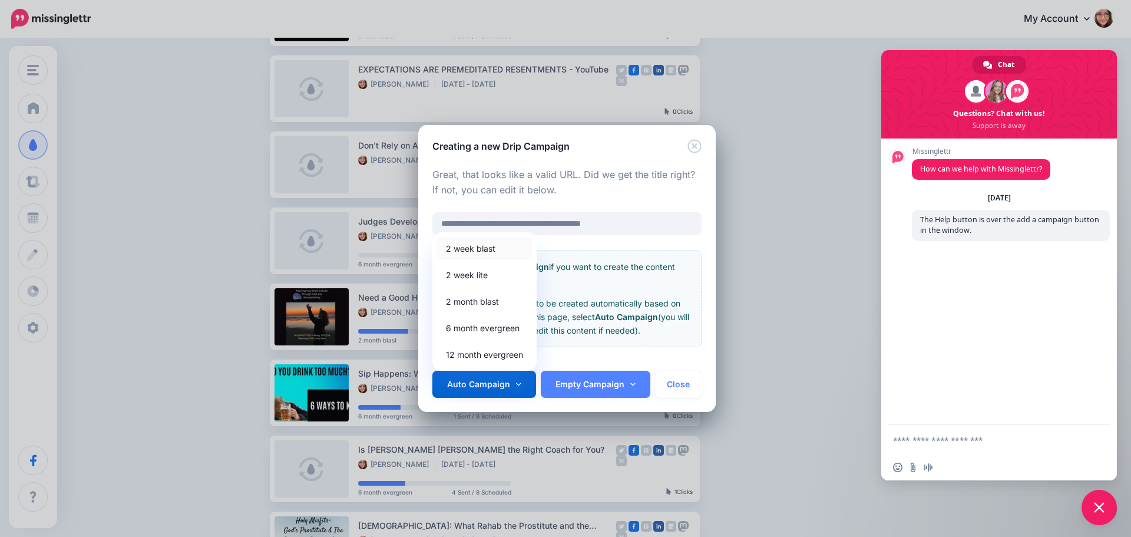
click at [510, 248] on link "2 week blast" at bounding box center [484, 248] width 95 height 23
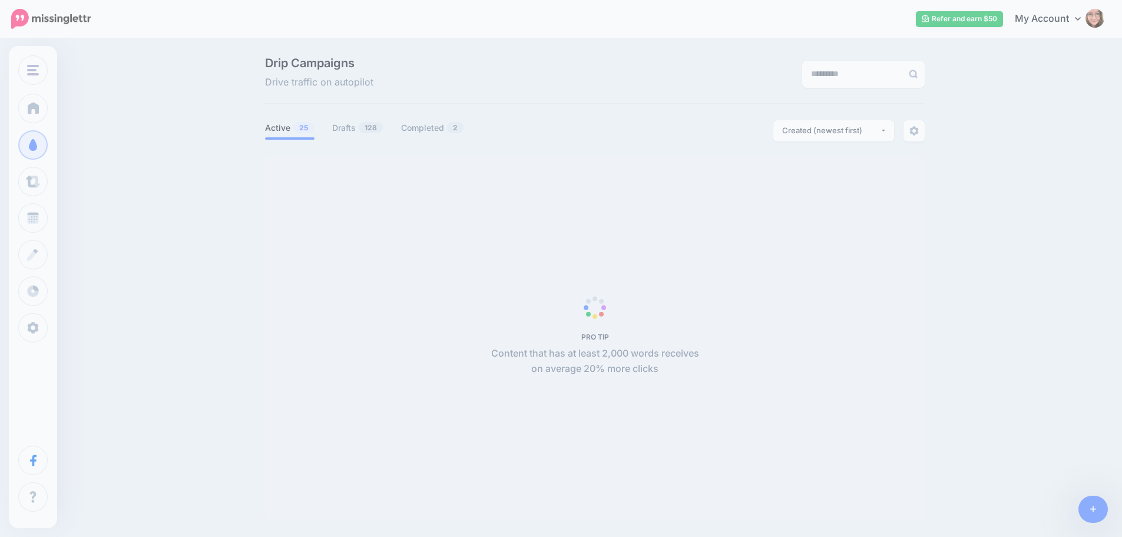
scroll to position [101, 0]
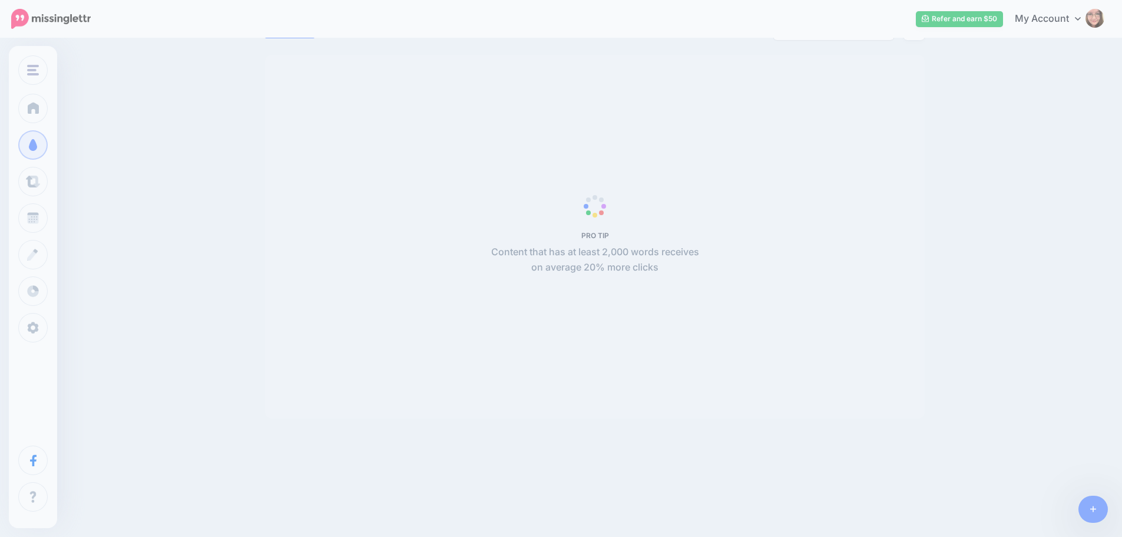
click at [544, 324] on body "Refer and earn $50 My Account Dashboard My Account Logout" at bounding box center [561, 167] width 1122 height 537
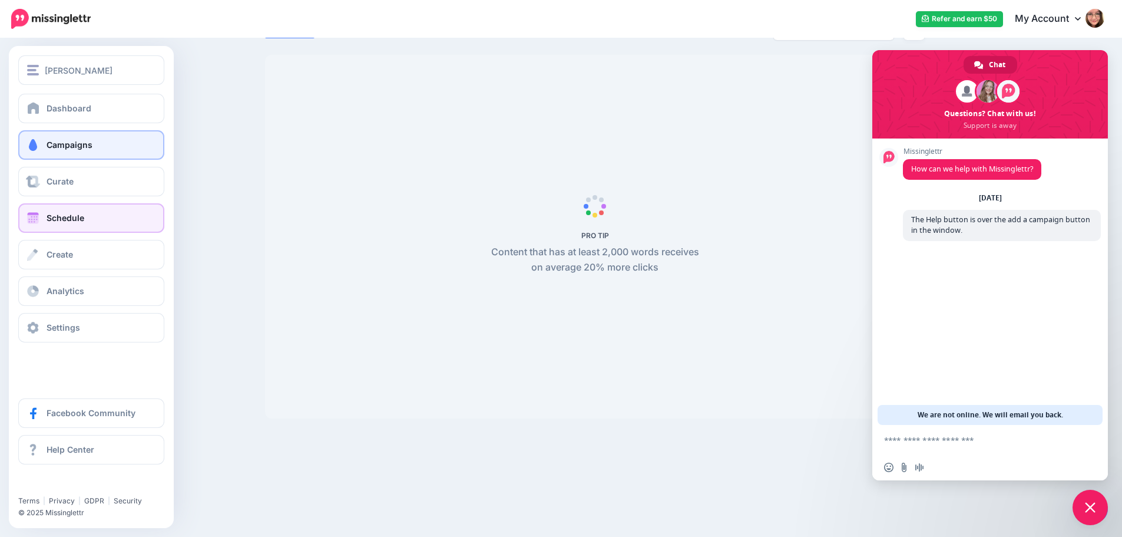
click at [48, 224] on link "Schedule" at bounding box center [91, 217] width 146 height 29
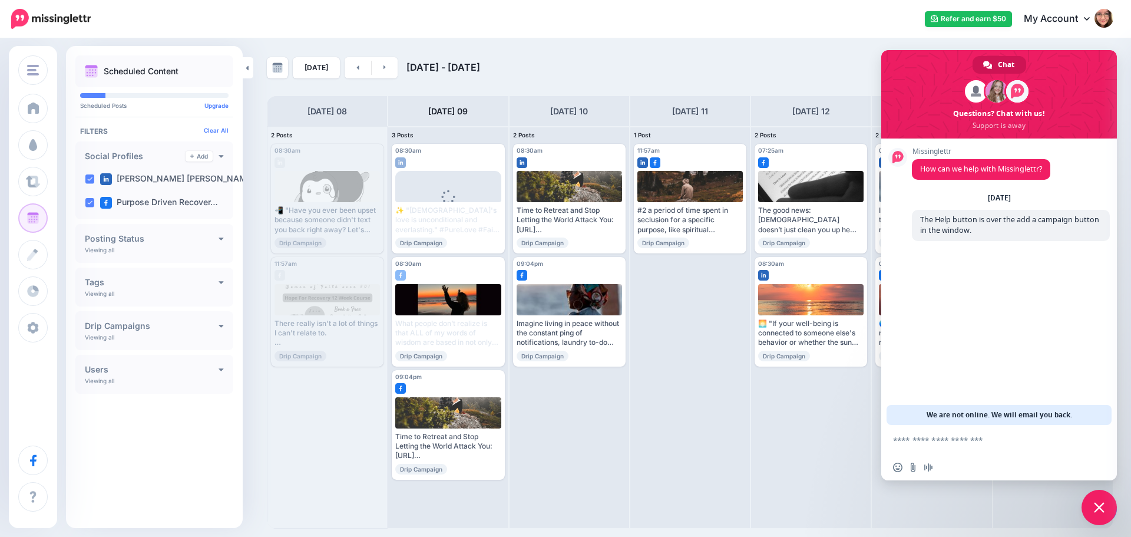
click at [1102, 502] on span "Close chat" at bounding box center [1099, 507] width 11 height 11
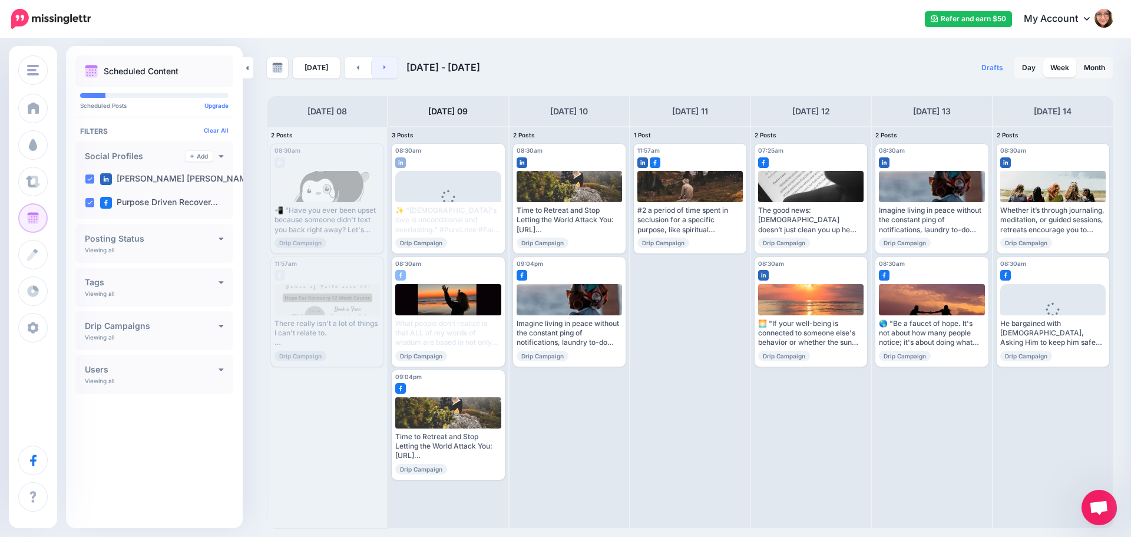
click at [376, 68] on link at bounding box center [385, 67] width 27 height 21
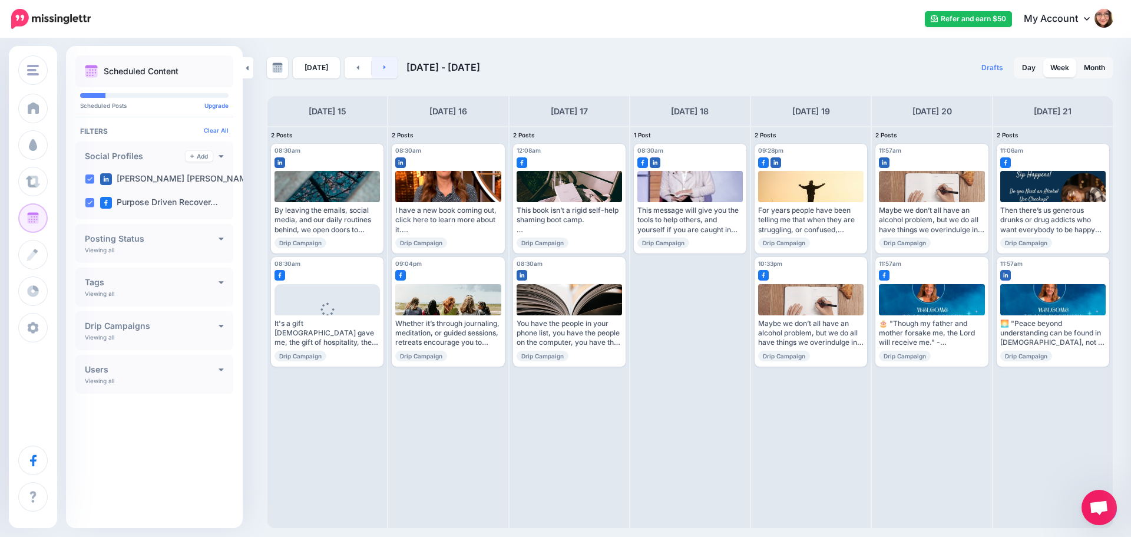
click at [373, 69] on link at bounding box center [385, 67] width 27 height 21
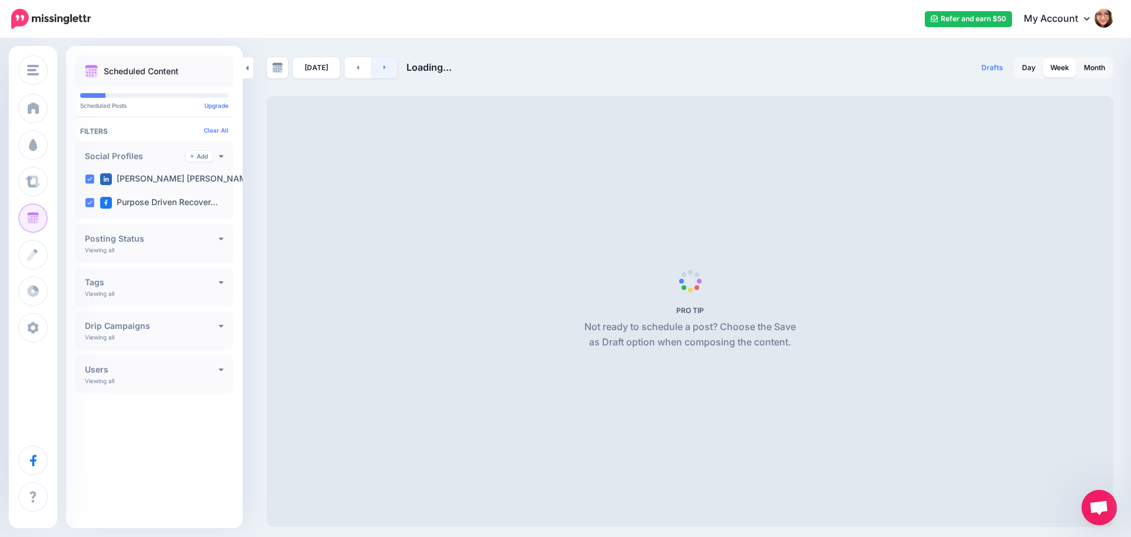
click at [373, 69] on link at bounding box center [385, 67] width 27 height 21
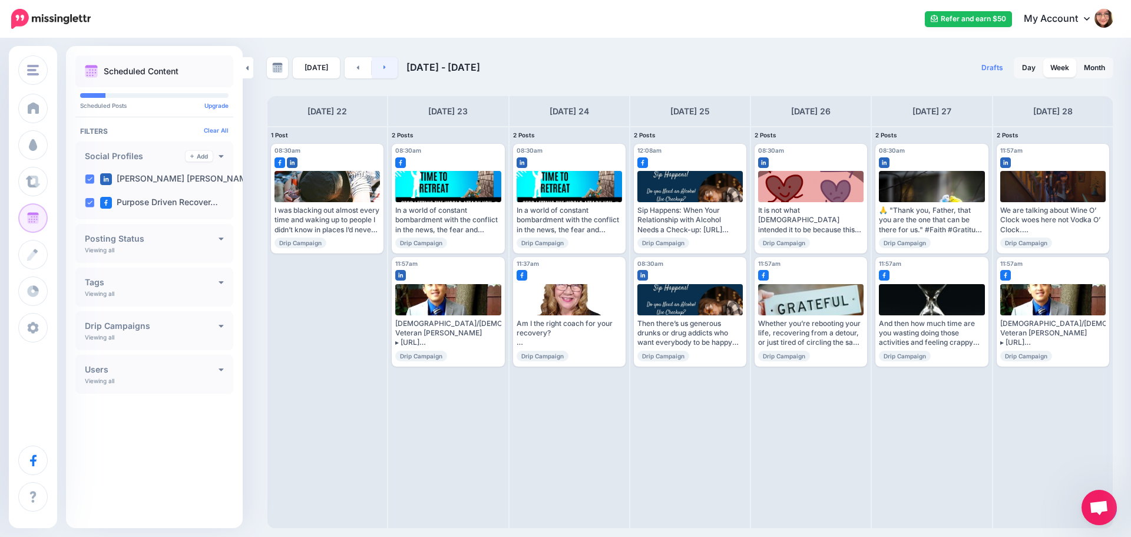
click at [373, 69] on link at bounding box center [385, 67] width 27 height 21
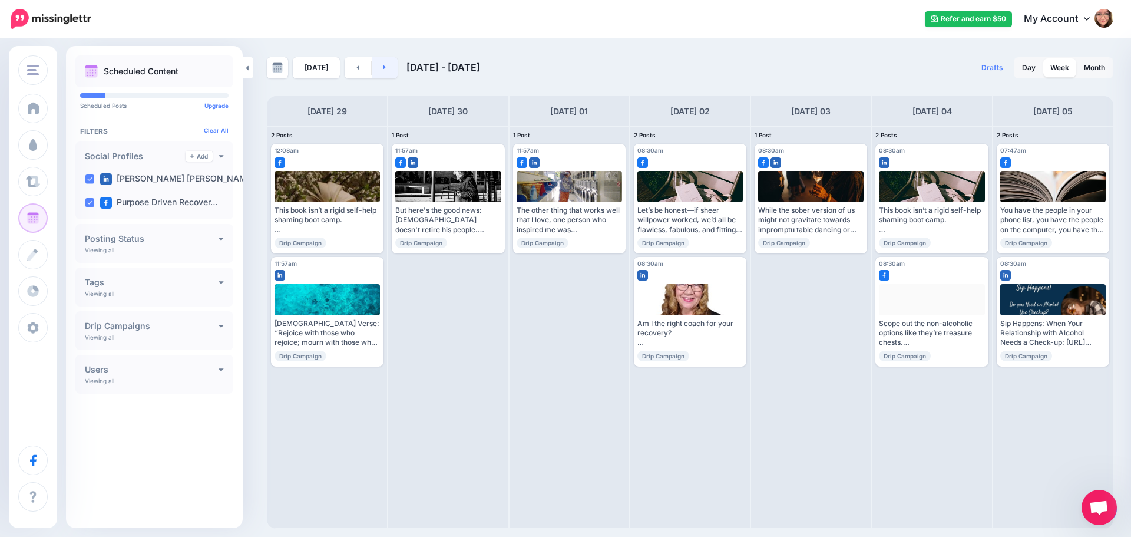
click at [373, 69] on link at bounding box center [385, 67] width 27 height 21
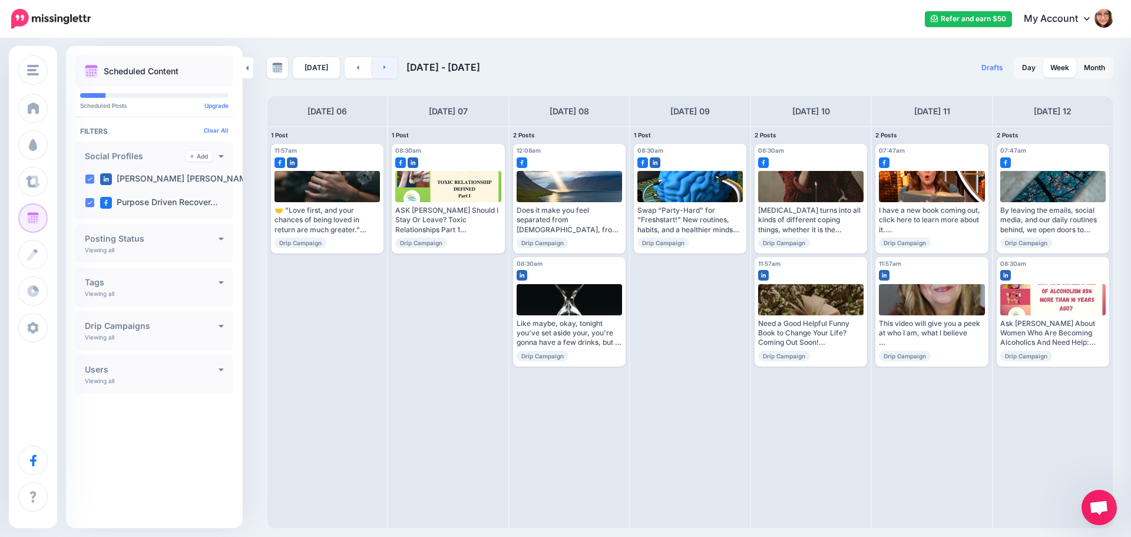
click at [384, 71] on link at bounding box center [385, 67] width 27 height 21
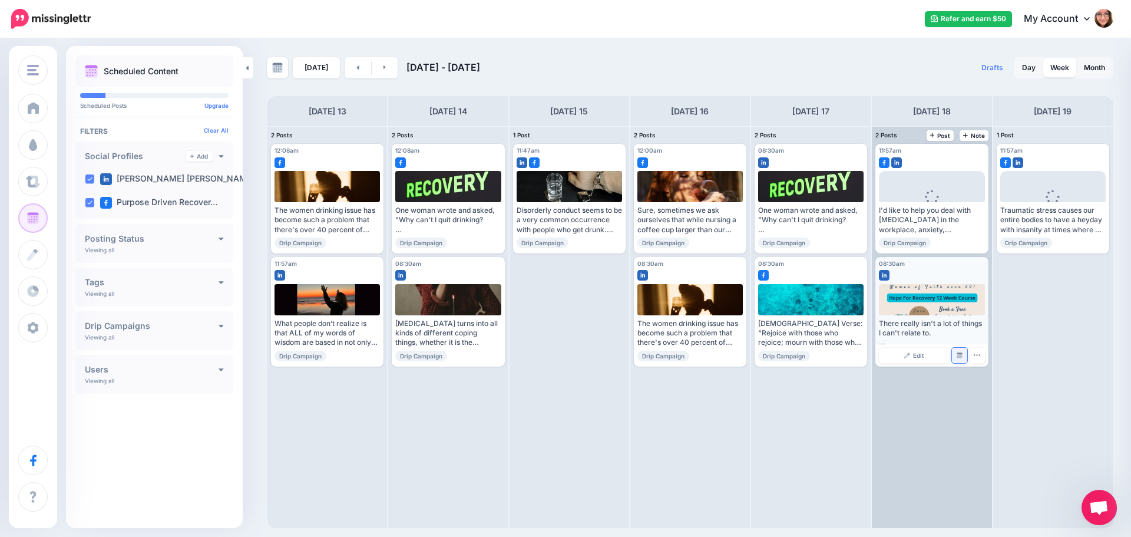
click at [960, 355] on img at bounding box center [960, 355] width 6 height 6
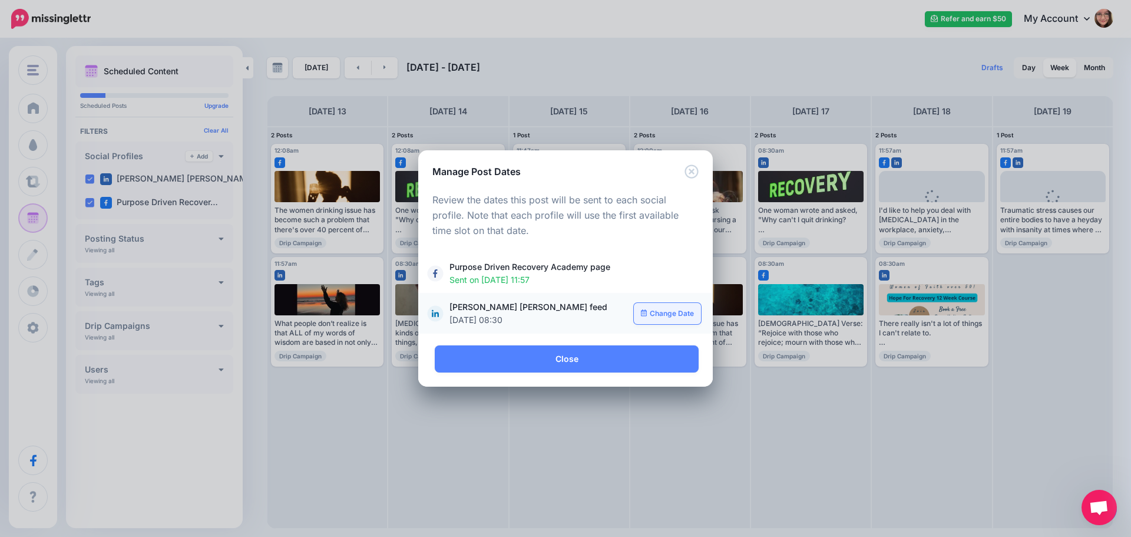
click at [663, 307] on link "Change Date" at bounding box center [668, 313] width 68 height 21
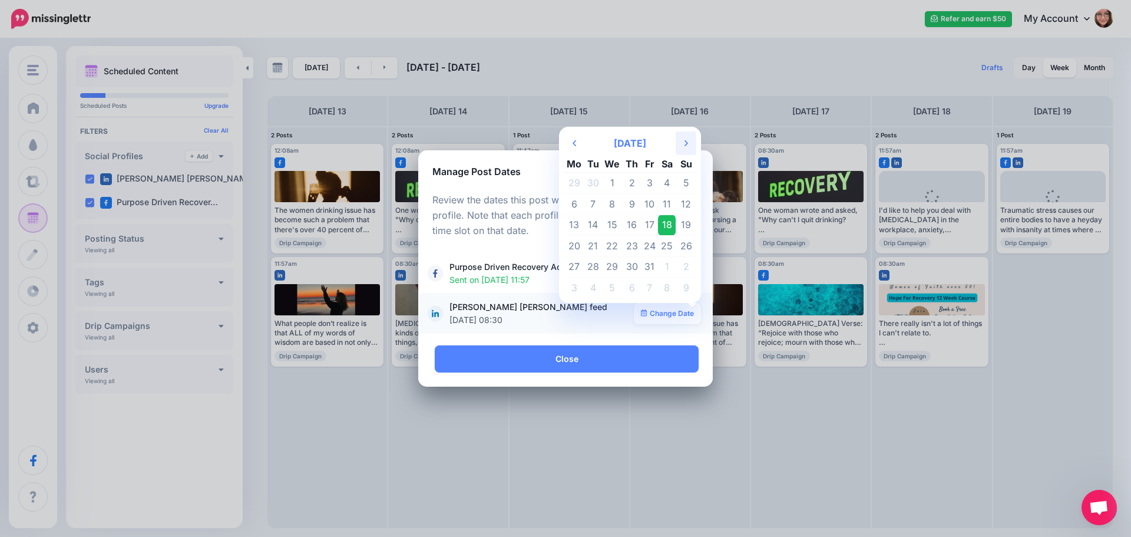
click at [686, 137] on th "Next Month" at bounding box center [686, 143] width 21 height 24
click at [689, 220] on td "16" at bounding box center [686, 224] width 21 height 21
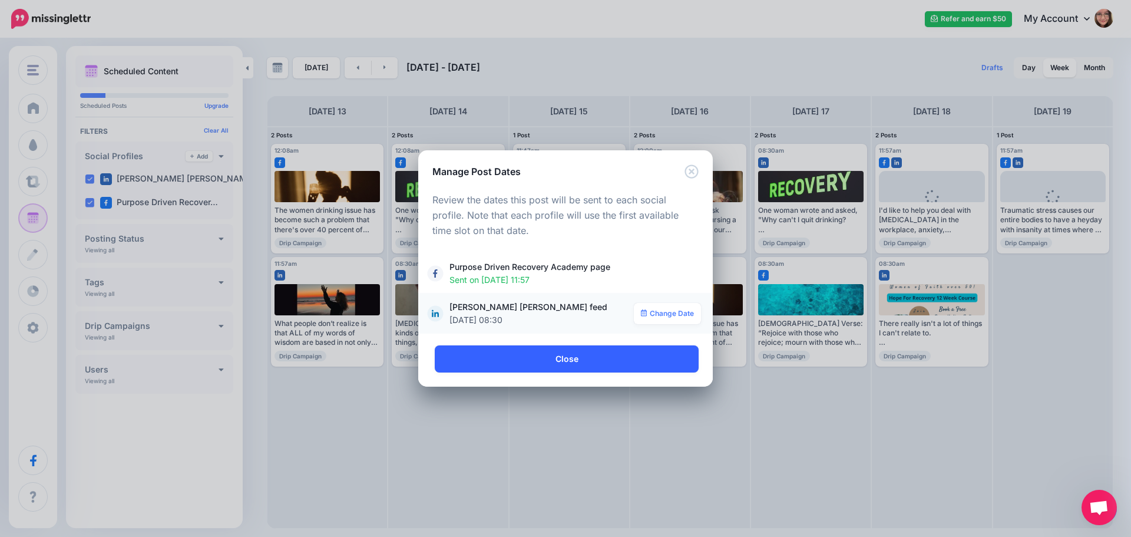
click at [530, 355] on link "Close" at bounding box center [567, 358] width 264 height 27
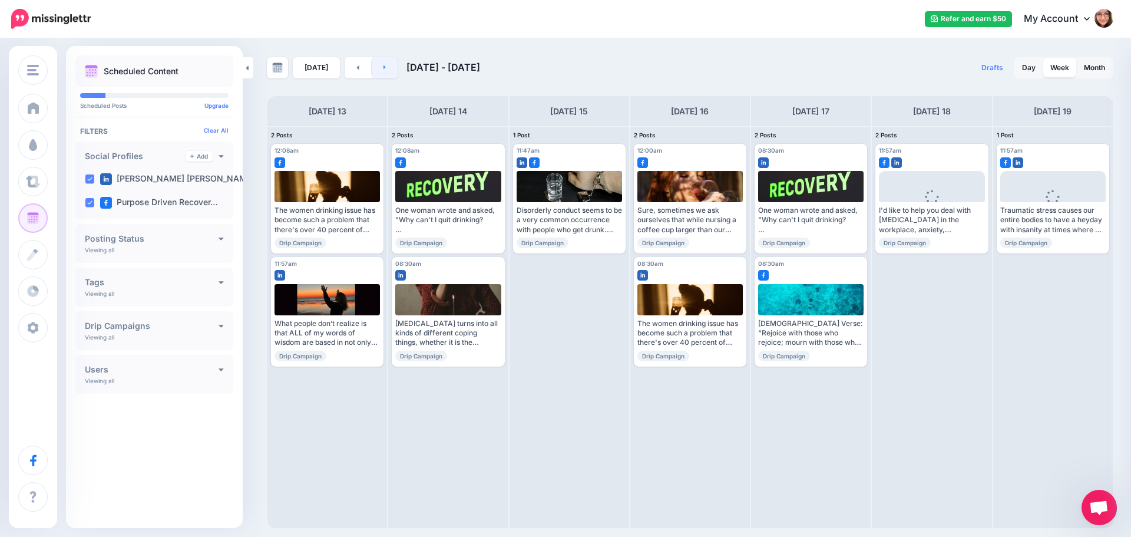
click at [394, 72] on link at bounding box center [385, 67] width 27 height 21
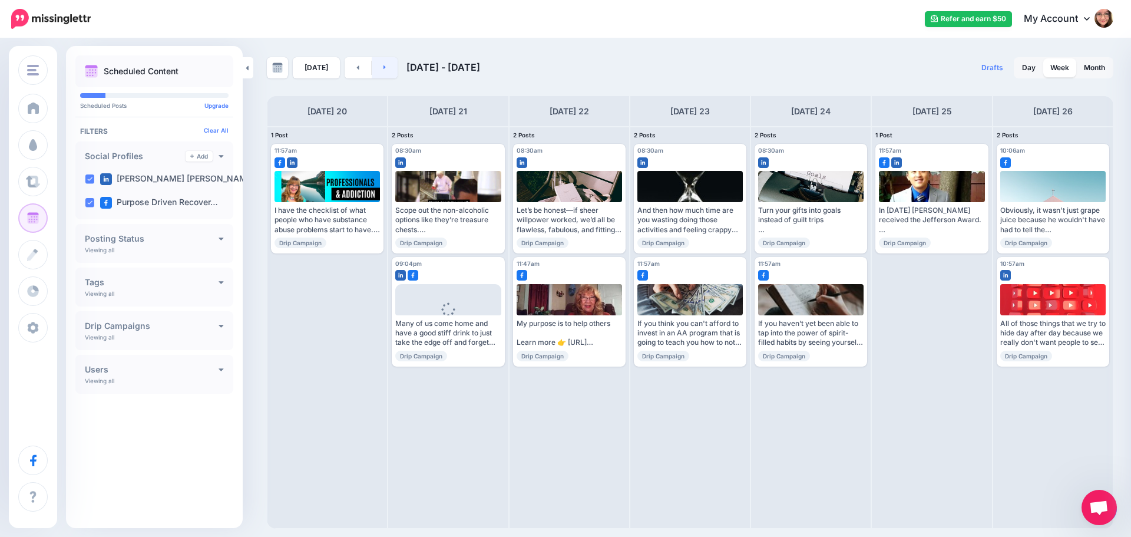
click at [388, 71] on link at bounding box center [385, 67] width 27 height 21
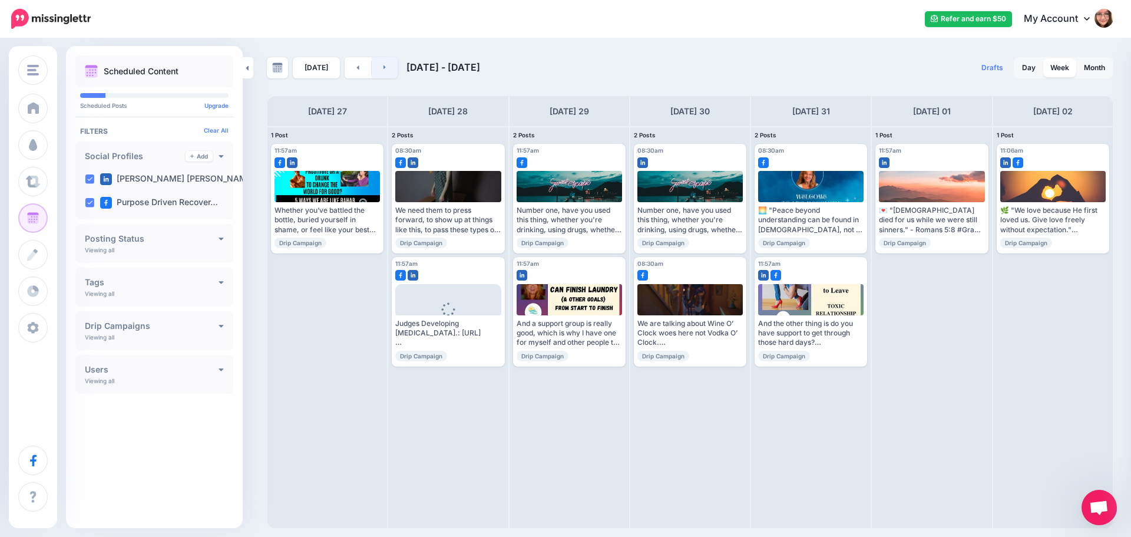
click at [388, 71] on link at bounding box center [385, 67] width 27 height 21
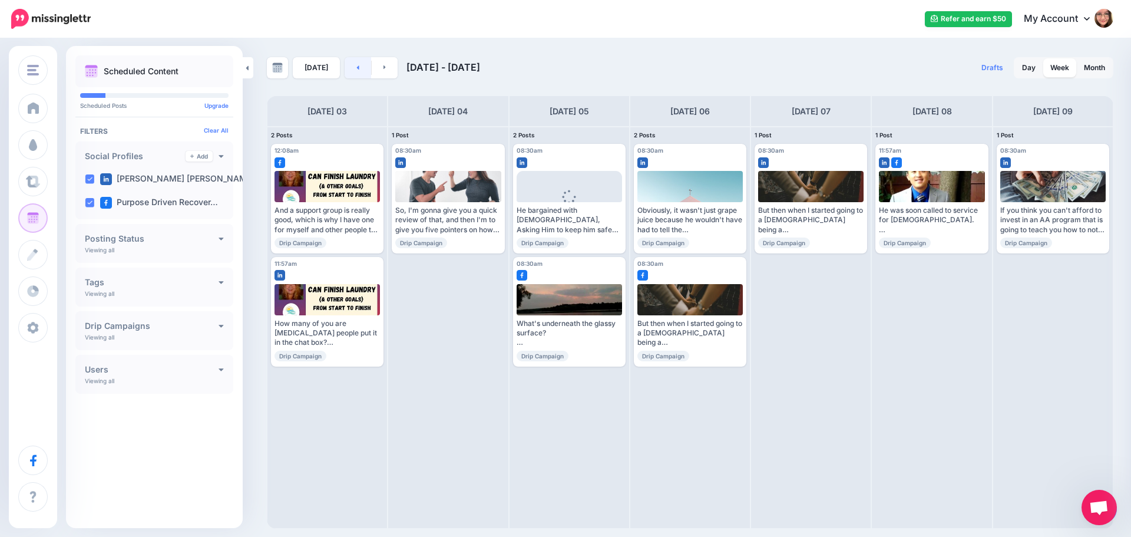
click at [361, 69] on link at bounding box center [358, 67] width 27 height 21
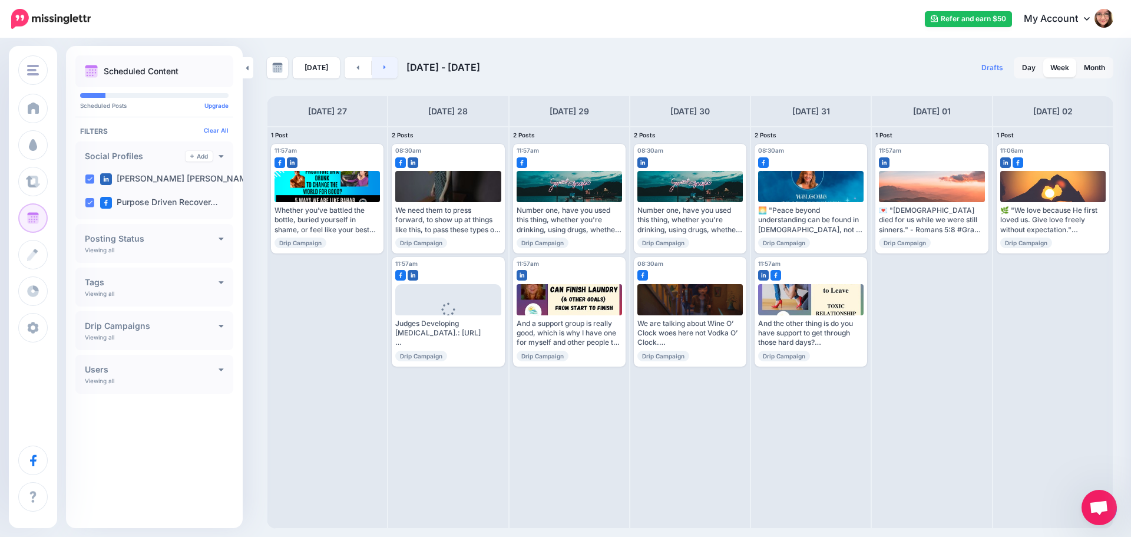
click at [389, 65] on link at bounding box center [385, 67] width 27 height 21
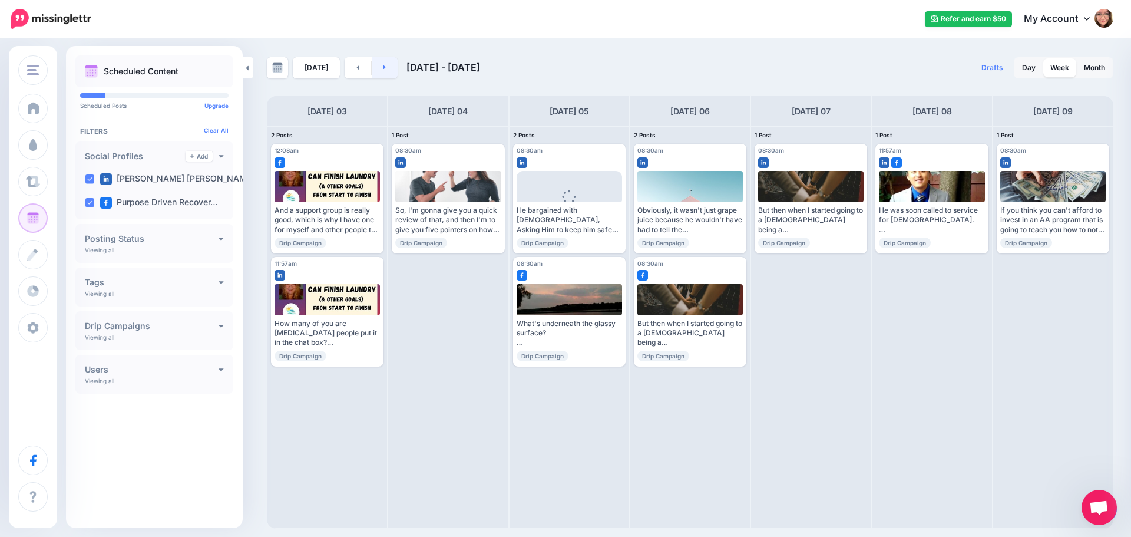
click at [389, 65] on link at bounding box center [385, 67] width 27 height 21
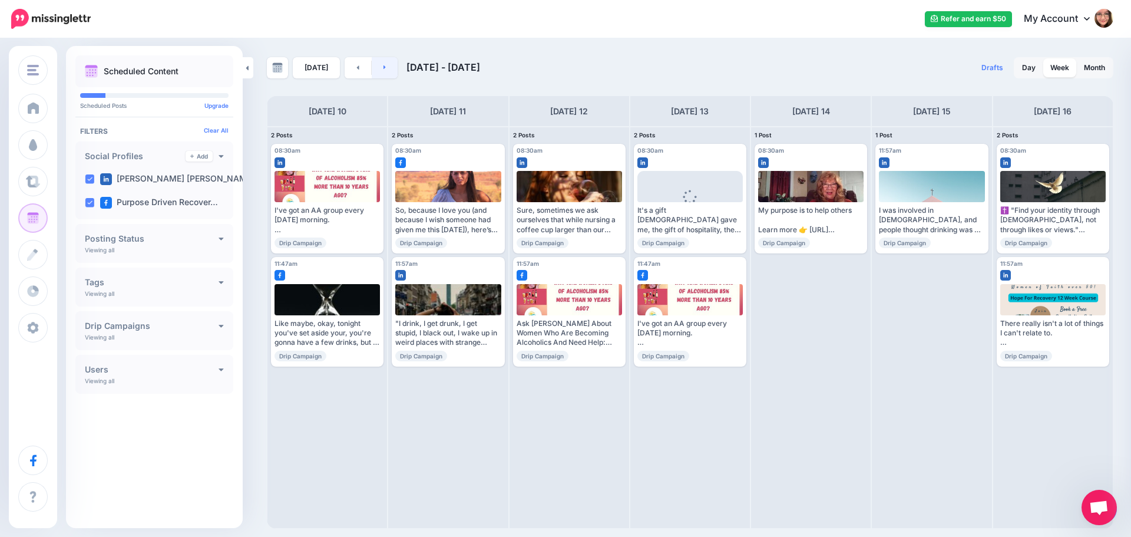
click at [389, 65] on link at bounding box center [385, 67] width 27 height 21
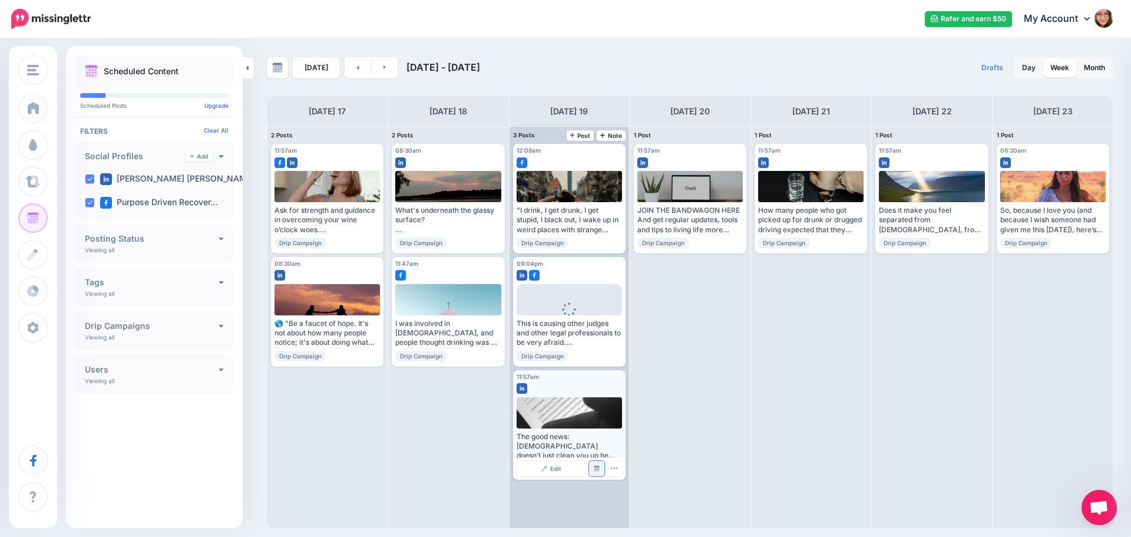
click at [600, 467] on link "Manage Dates" at bounding box center [596, 468] width 15 height 15
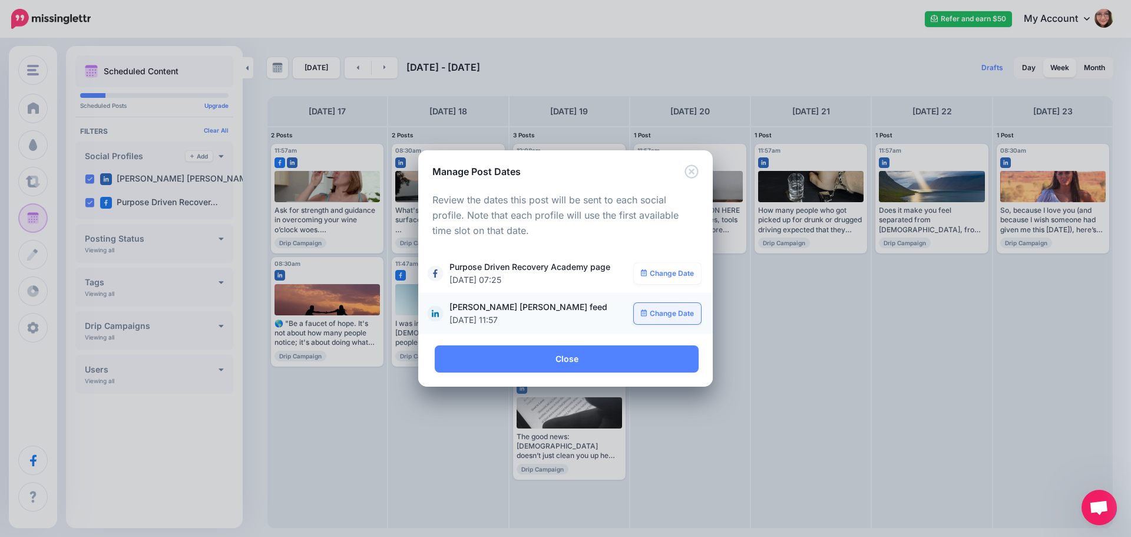
click at [669, 309] on link "Change Date" at bounding box center [668, 313] width 68 height 21
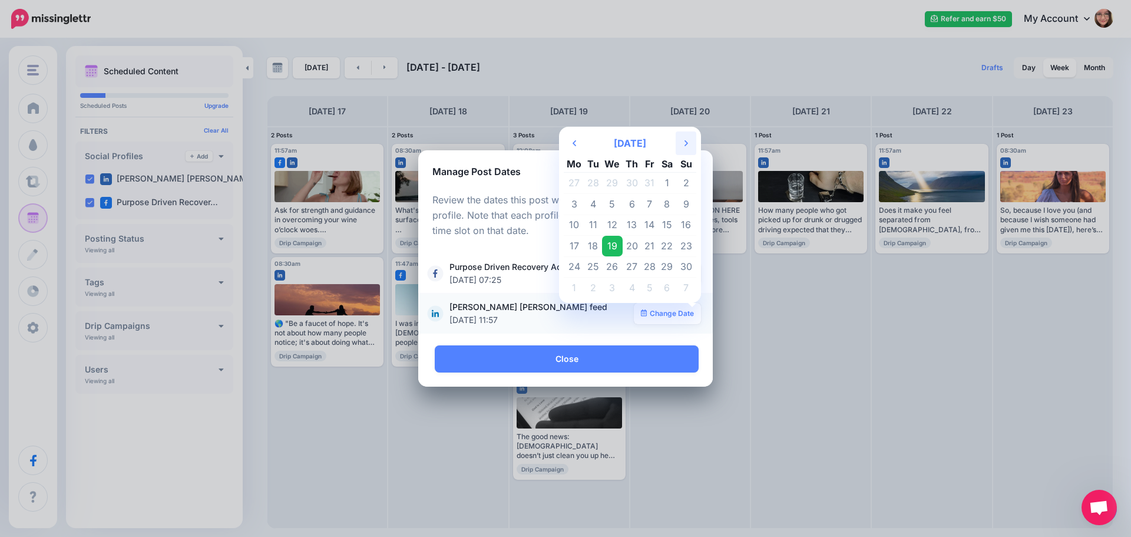
click at [686, 140] on icon "Next Month" at bounding box center [686, 142] width 4 height 9
click at [580, 183] on td "1" at bounding box center [574, 183] width 21 height 21
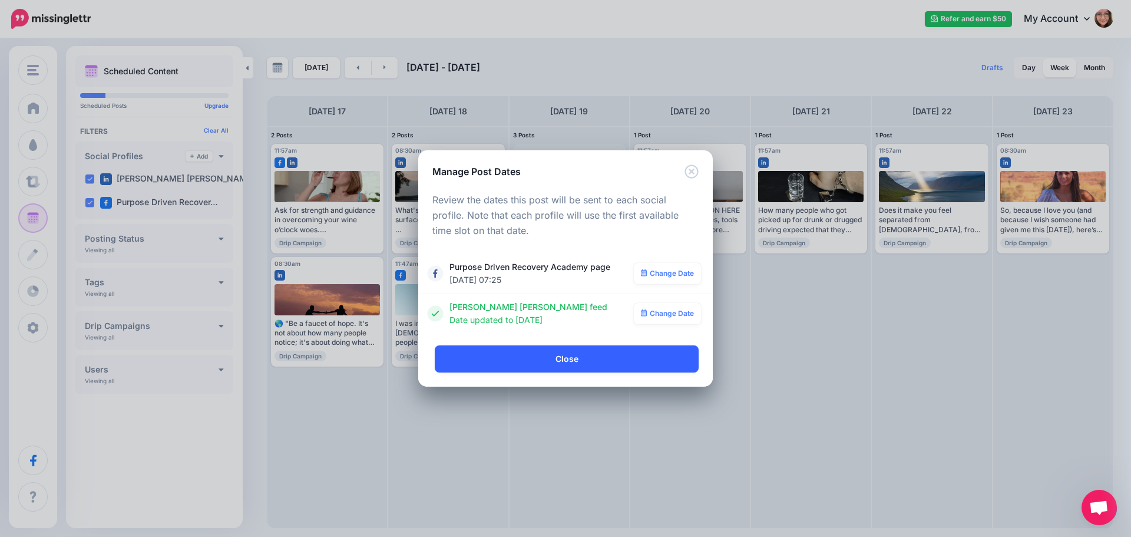
click at [557, 356] on link "Close" at bounding box center [567, 358] width 264 height 27
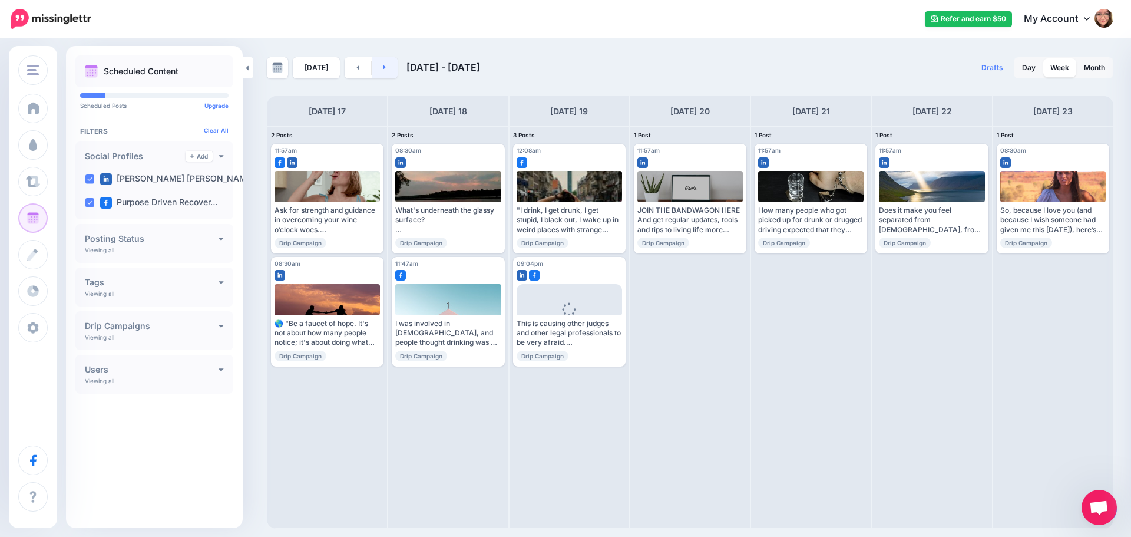
click at [385, 68] on link at bounding box center [385, 67] width 27 height 21
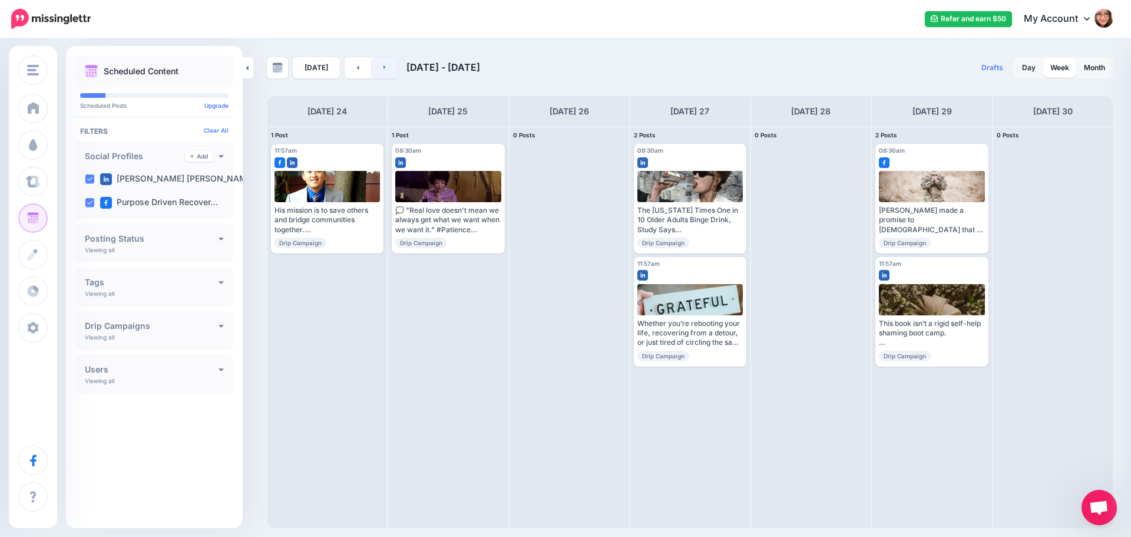
click at [372, 73] on link at bounding box center [385, 67] width 27 height 21
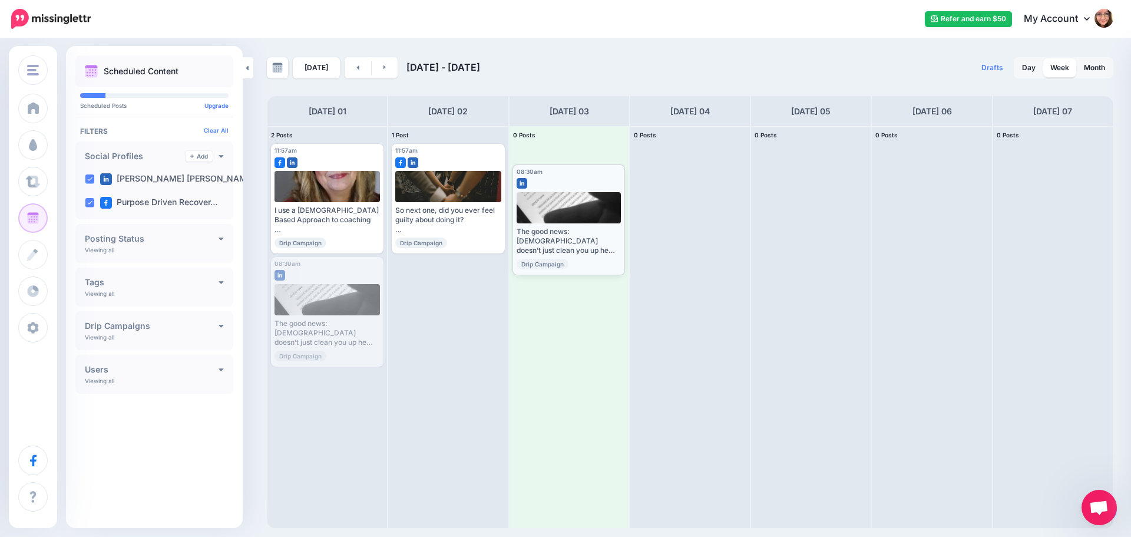
drag, startPoint x: 316, startPoint y: 259, endPoint x: 557, endPoint y: 164, distance: 258.7
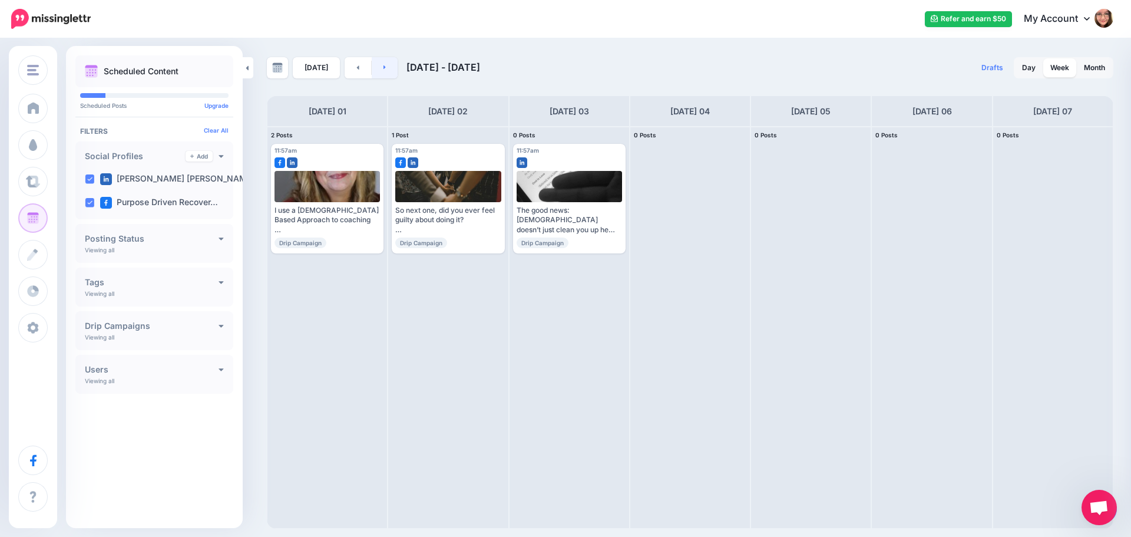
click at [380, 71] on link at bounding box center [385, 67] width 27 height 21
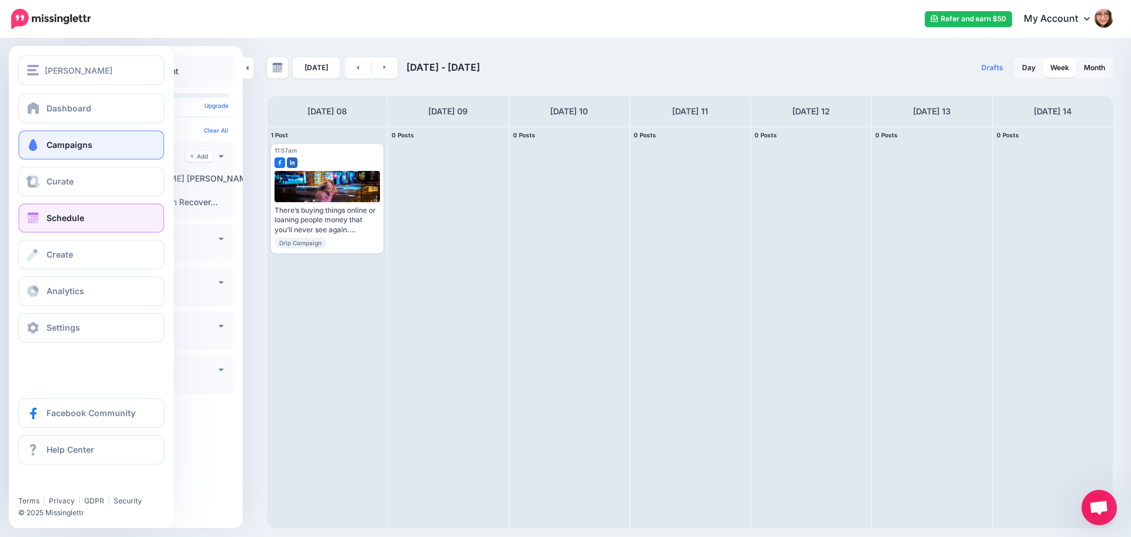
click at [39, 147] on span at bounding box center [32, 145] width 15 height 12
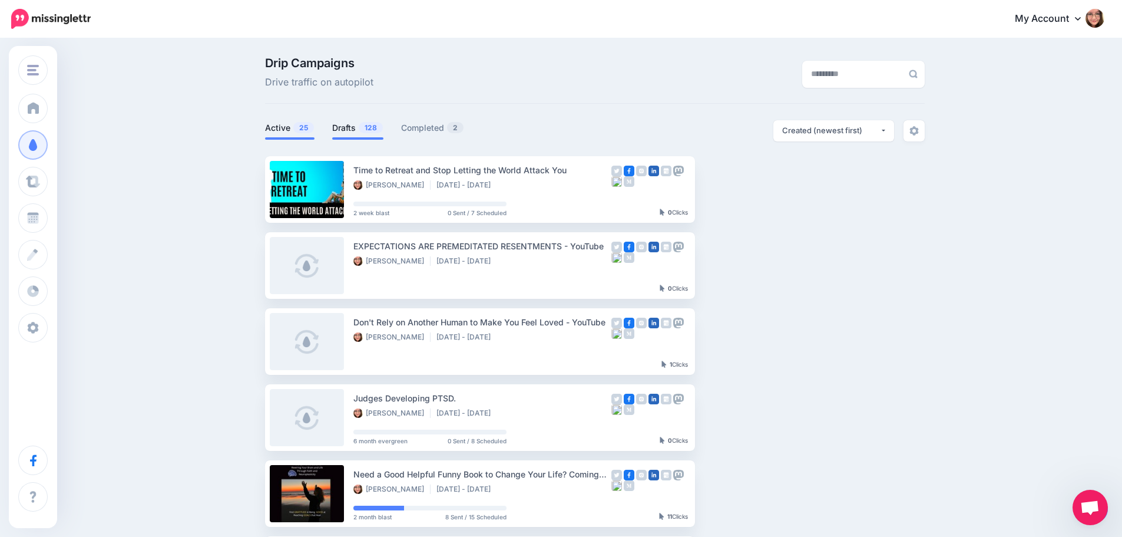
click at [338, 124] on link "Drafts 128" at bounding box center [357, 128] width 51 height 14
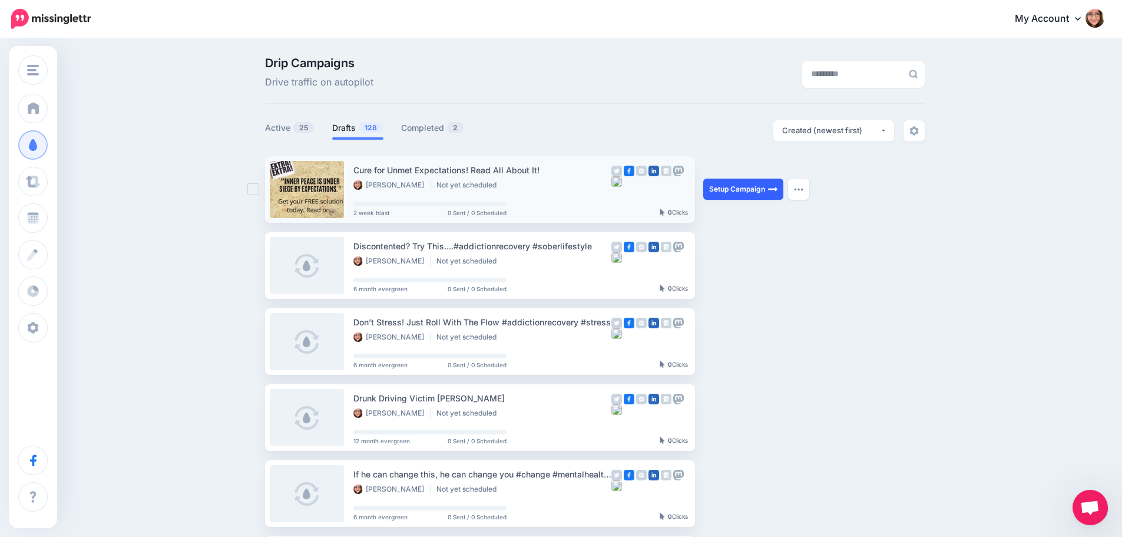
click at [752, 190] on link "Setup Campaign" at bounding box center [743, 188] width 80 height 21
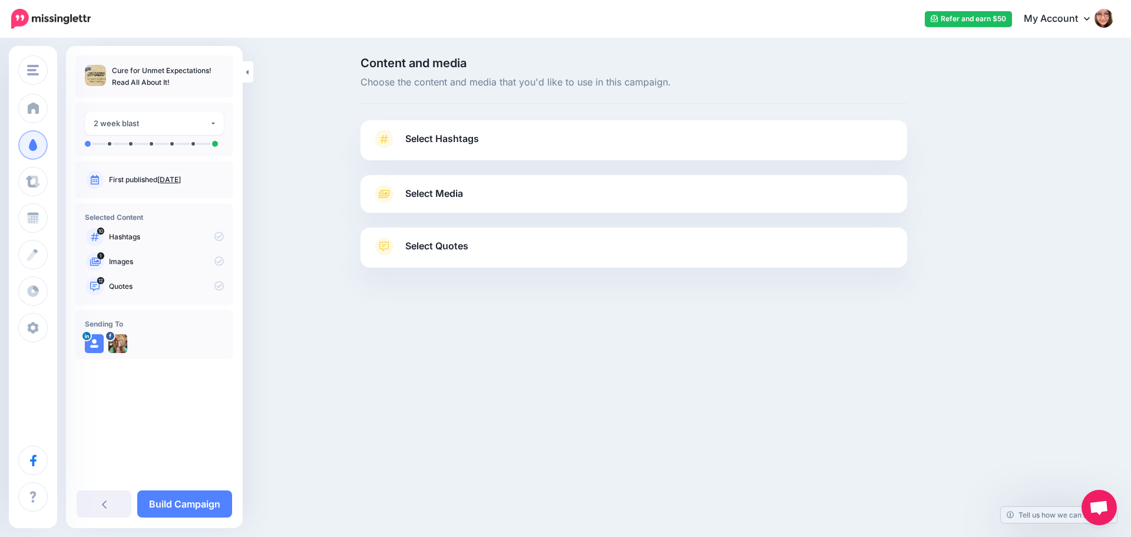
click at [459, 132] on span "Select Hashtags" at bounding box center [442, 139] width 74 height 16
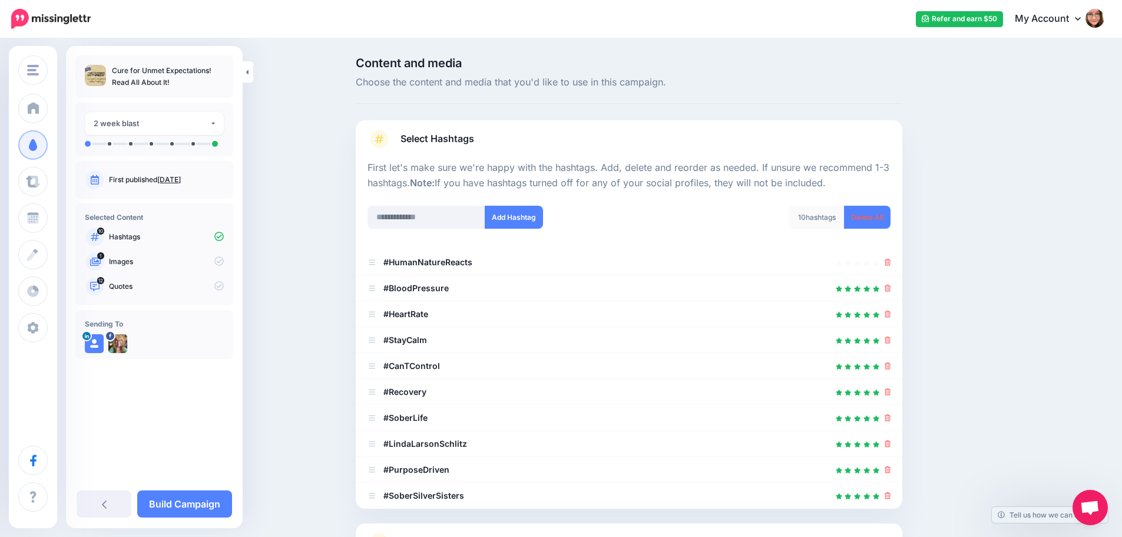
click at [459, 132] on span "Select Hashtags" at bounding box center [438, 139] width 74 height 16
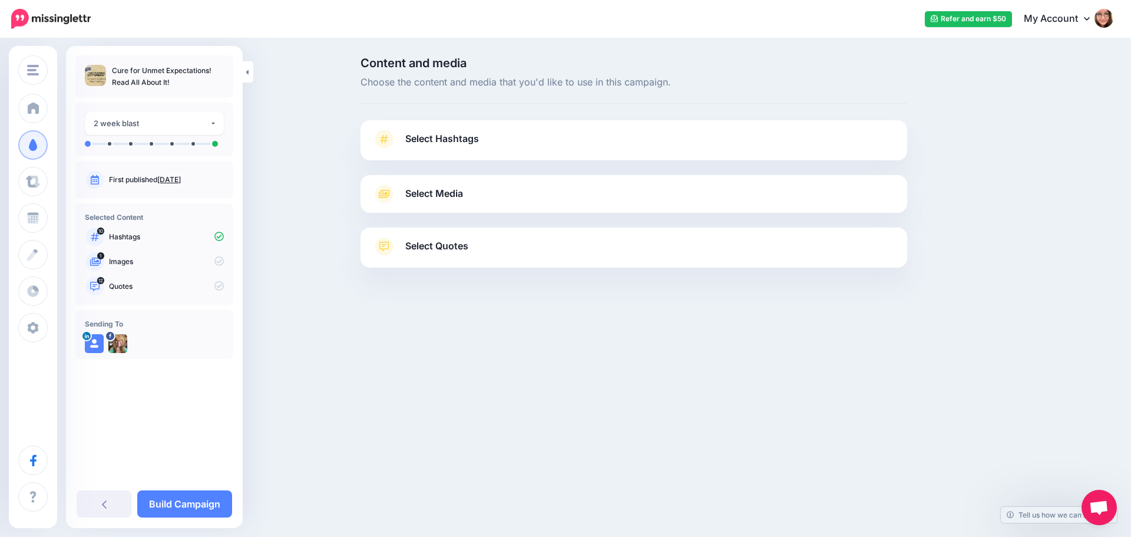
click at [454, 187] on span "Select Media" at bounding box center [434, 194] width 58 height 16
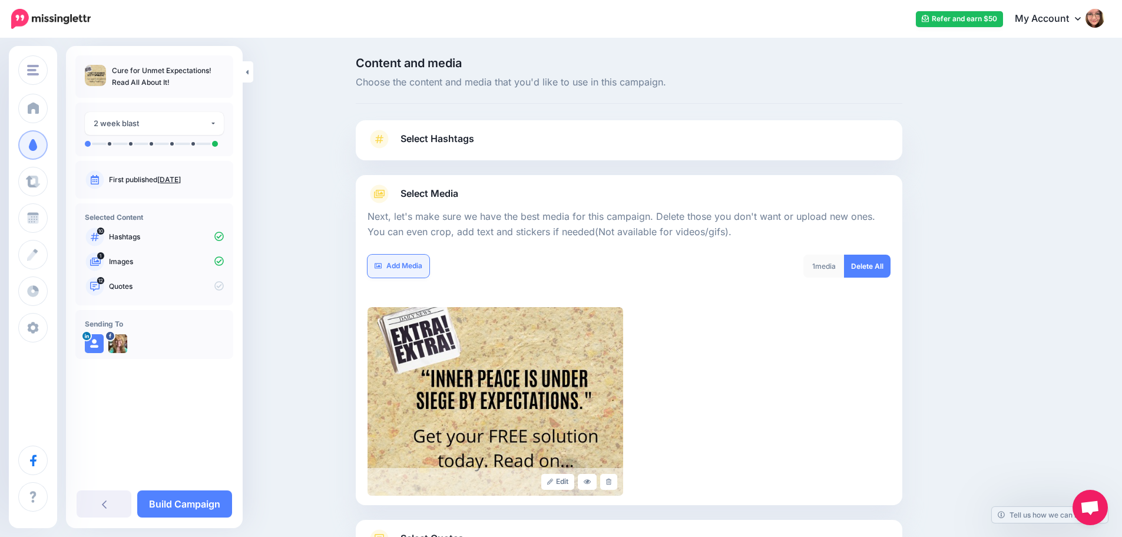
click at [411, 273] on link "Add Media" at bounding box center [399, 265] width 62 height 23
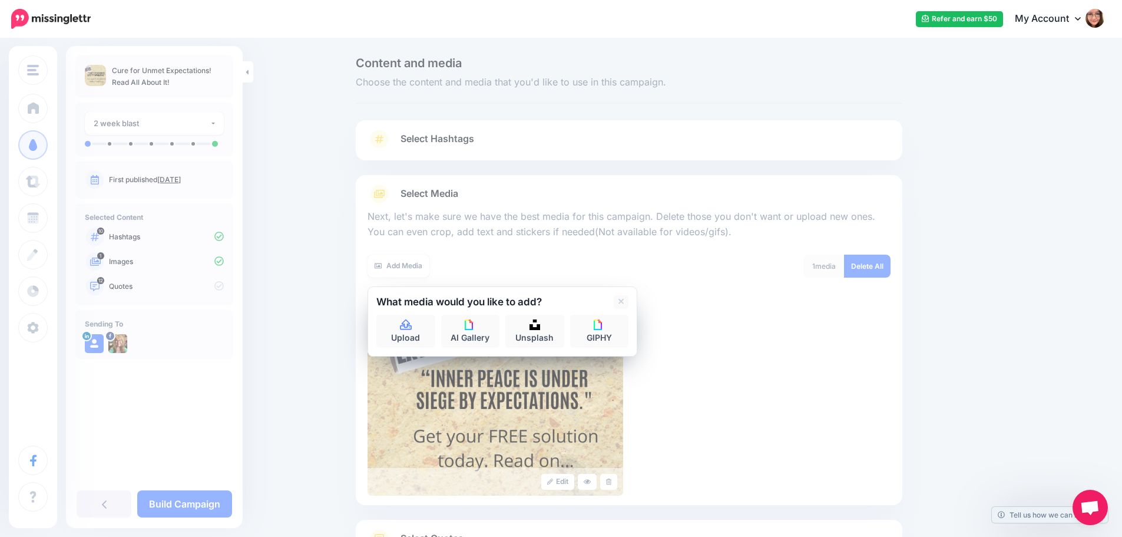
click at [529, 261] on div "Add Media" at bounding box center [494, 265] width 253 height 23
click at [624, 299] on icon at bounding box center [622, 301] width 6 height 9
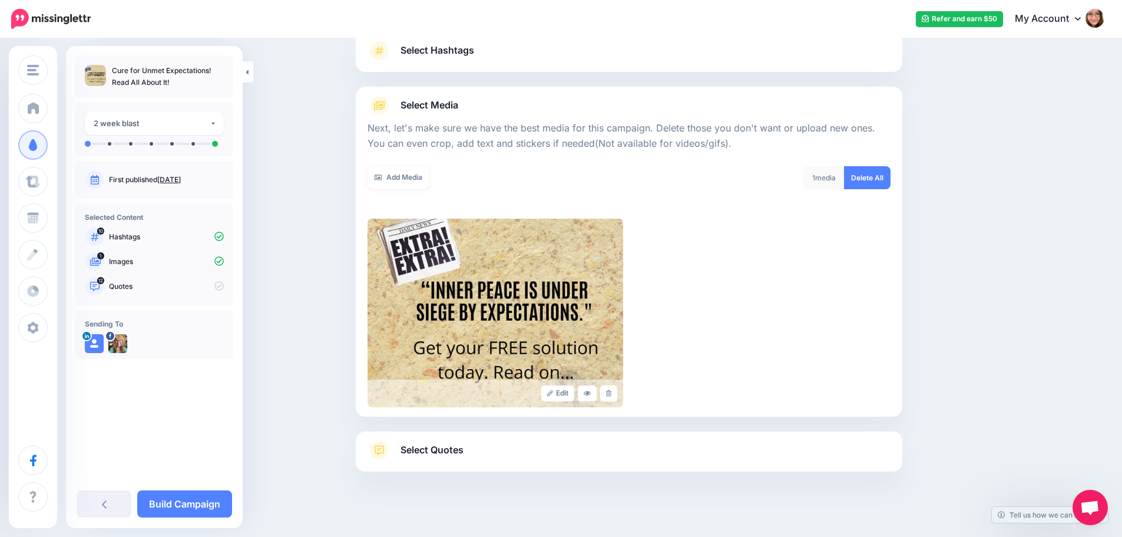
scroll to position [100, 0]
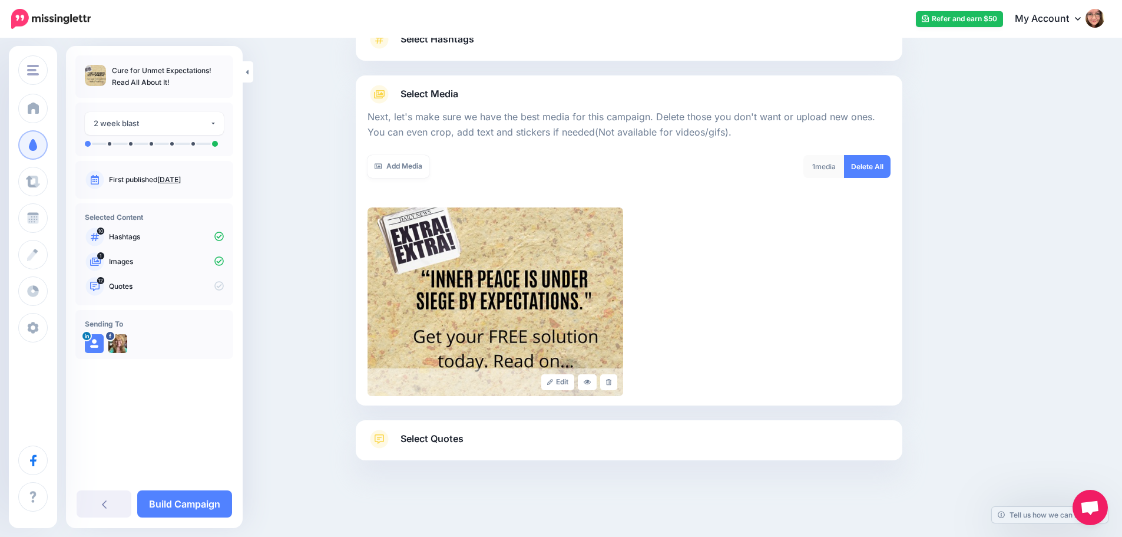
click at [614, 445] on link "Select Quotes" at bounding box center [629, 444] width 523 height 31
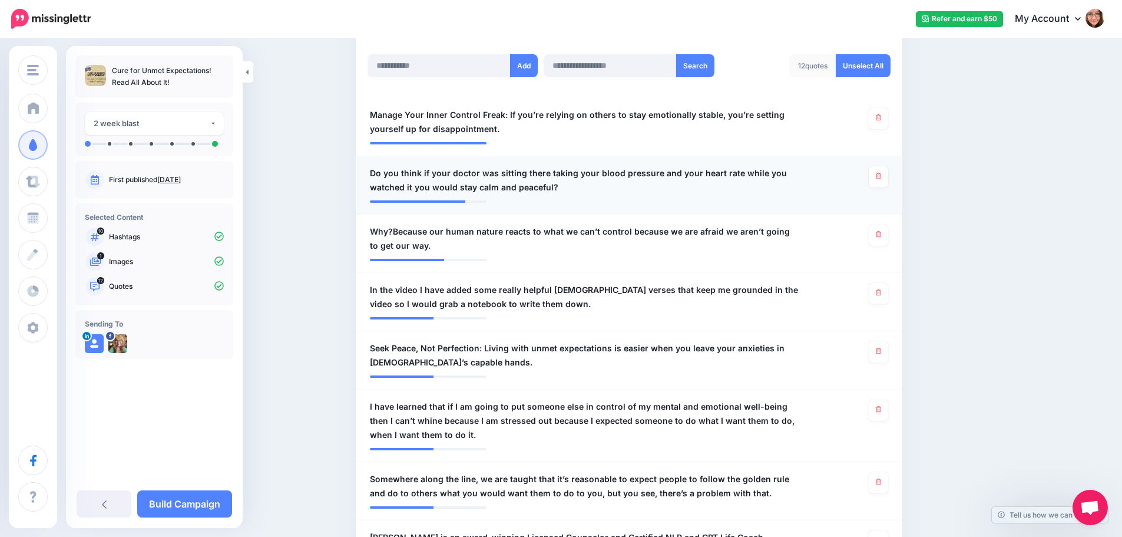
scroll to position [335, 0]
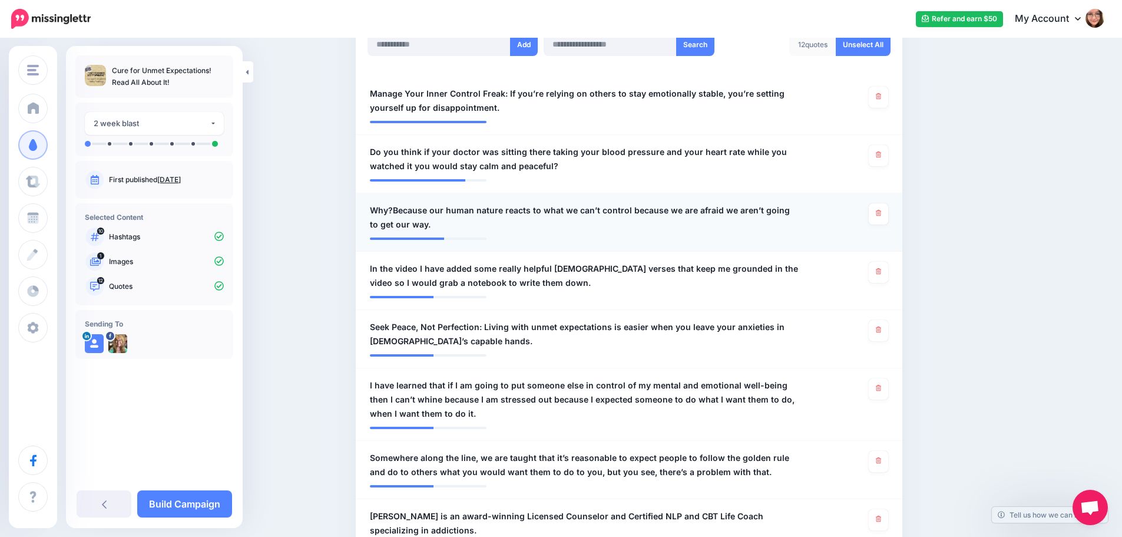
click at [400, 211] on span "Why?Because our human nature reacts to what we can’t control because we are afr…" at bounding box center [584, 217] width 429 height 28
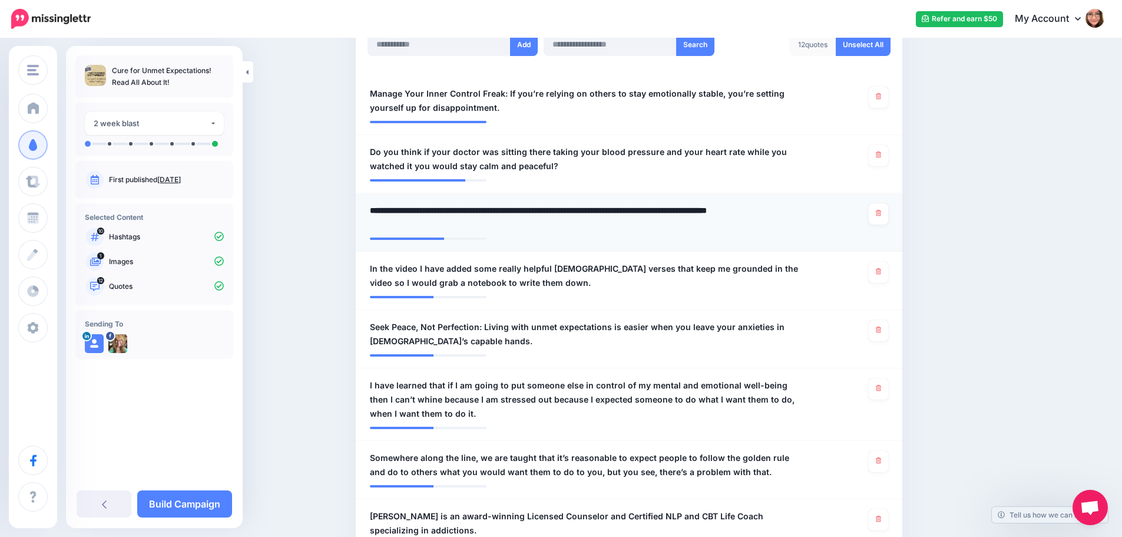
click at [397, 211] on textarea "**********" at bounding box center [584, 217] width 429 height 28
type textarea "**********"
click at [531, 277] on span "In the video I have added some really helpful [DEMOGRAPHIC_DATA] verses that ke…" at bounding box center [584, 276] width 429 height 28
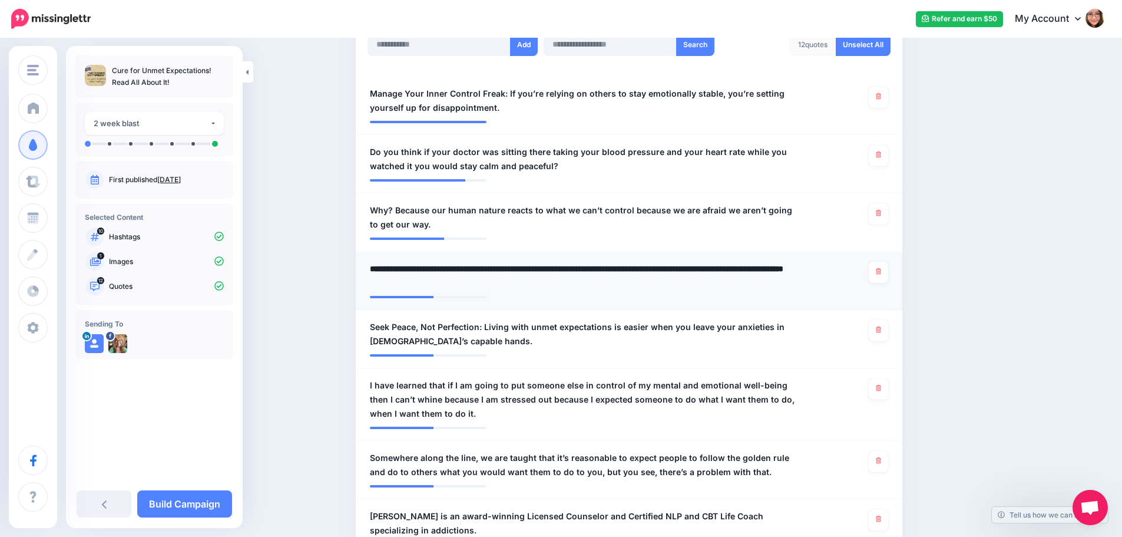
click at [532, 279] on textarea "**********" at bounding box center [584, 276] width 429 height 28
drag, startPoint x: 374, startPoint y: 266, endPoint x: 375, endPoint y: 274, distance: 8.3
click at [375, 274] on textarea "**********" at bounding box center [584, 276] width 429 height 28
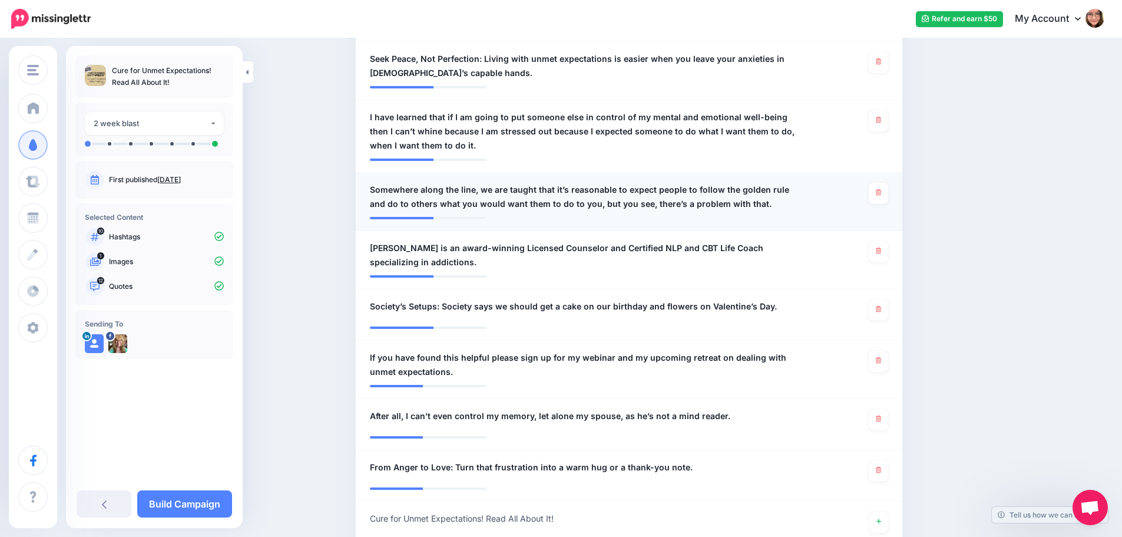
scroll to position [630, 0]
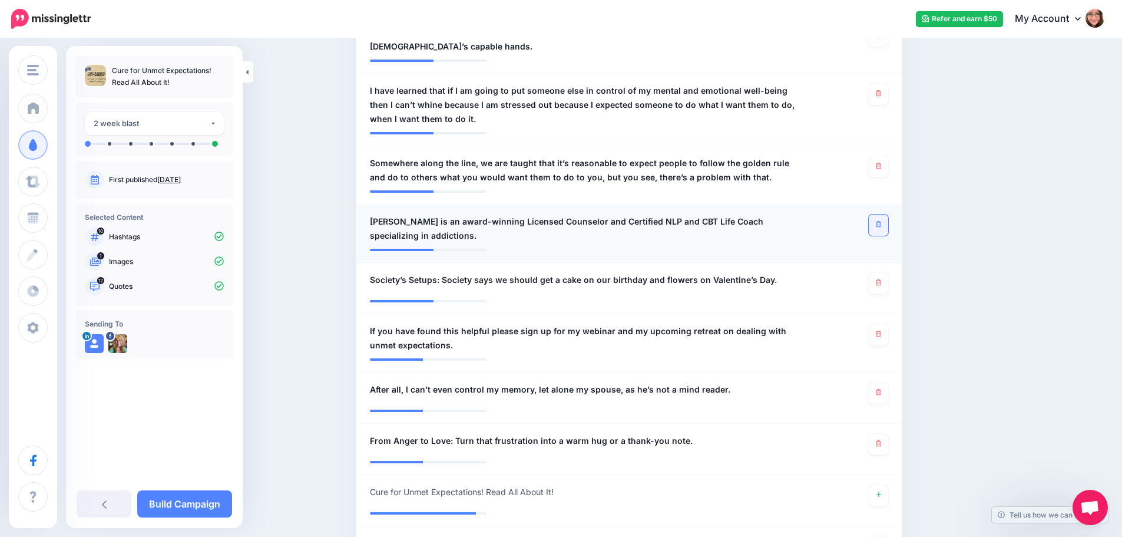
click at [878, 227] on link at bounding box center [878, 224] width 19 height 21
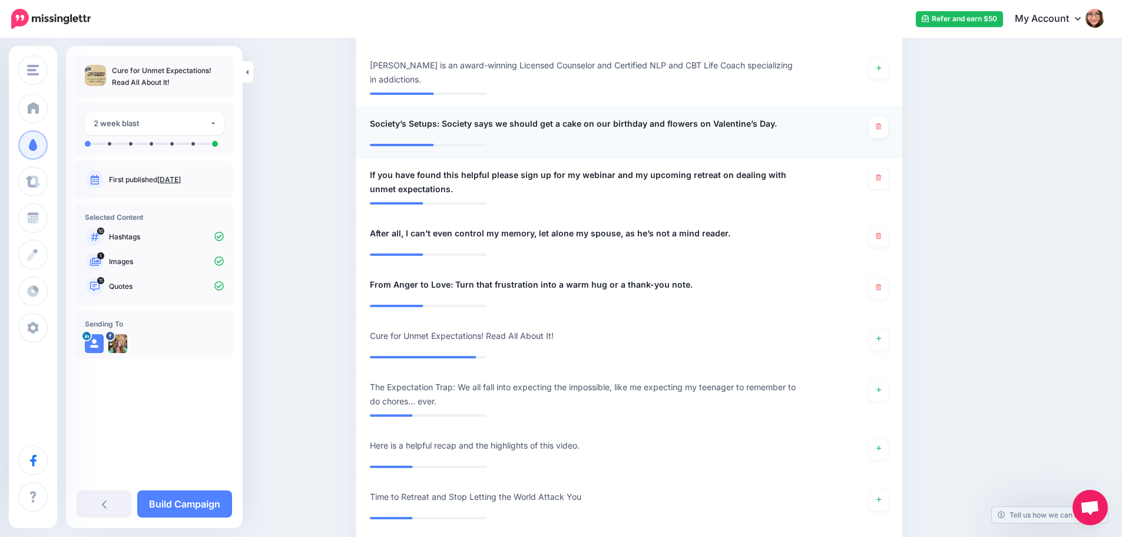
scroll to position [806, 0]
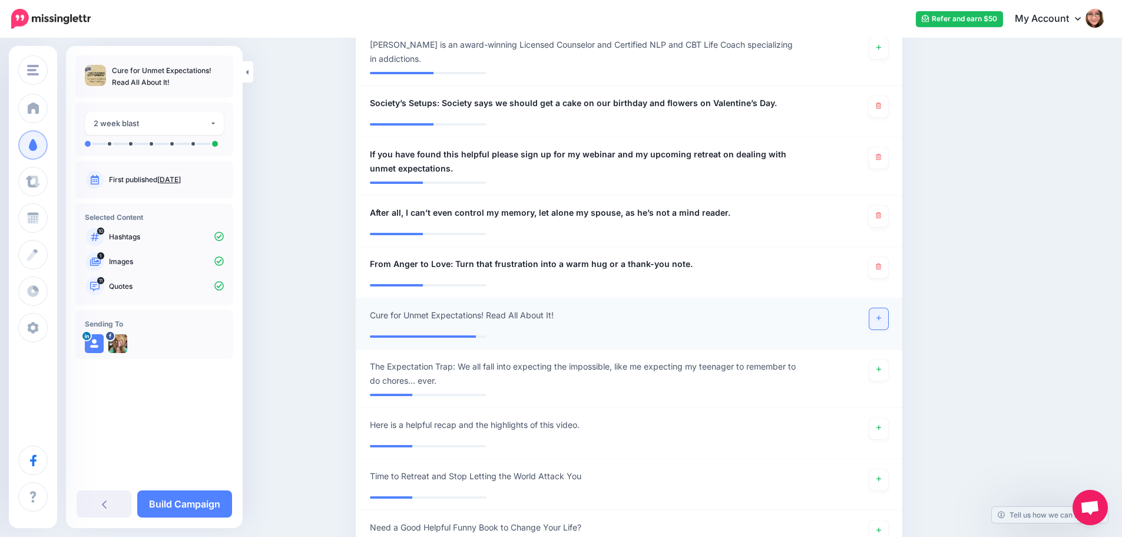
click at [881, 319] on icon at bounding box center [879, 318] width 5 height 6
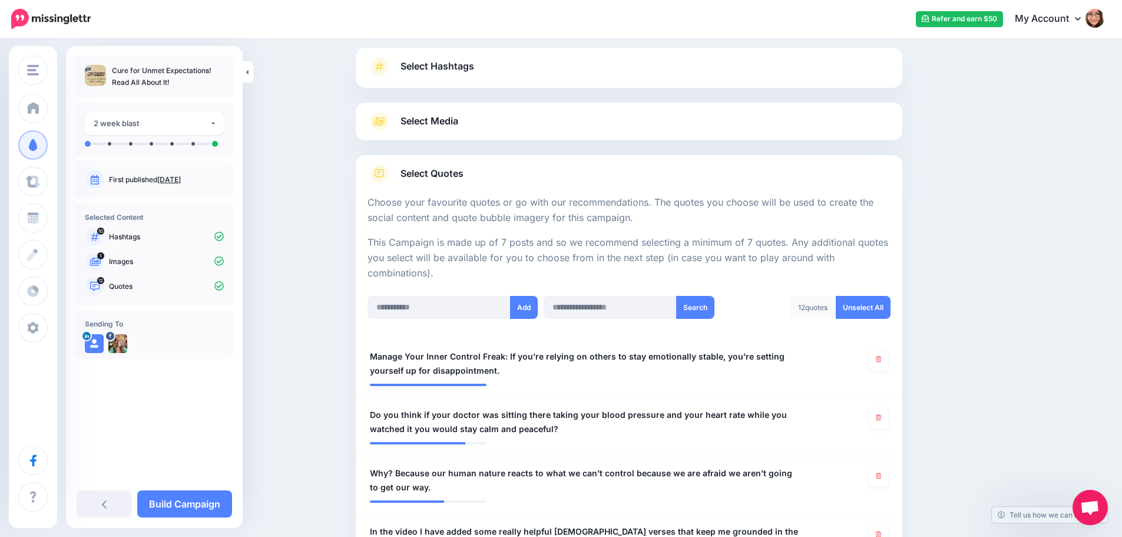
scroll to position [14, 0]
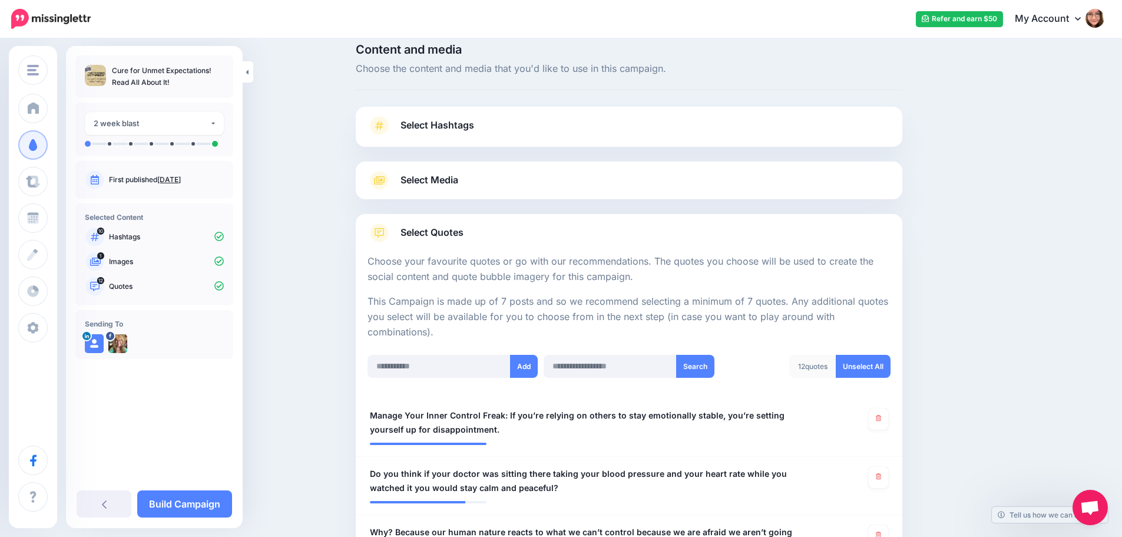
click at [600, 171] on link "Select Media" at bounding box center [629, 180] width 523 height 19
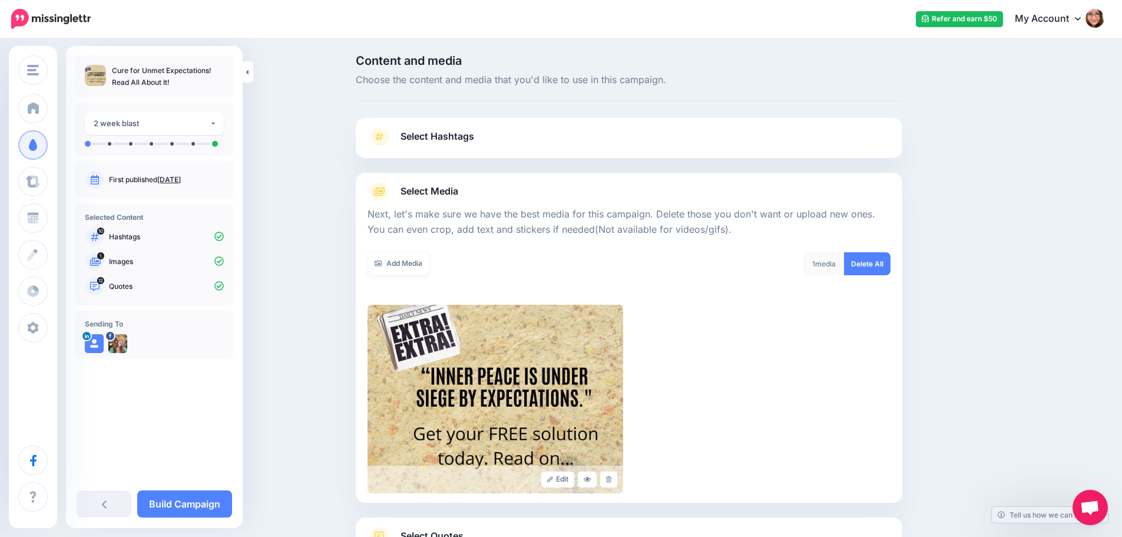
scroll to position [0, 0]
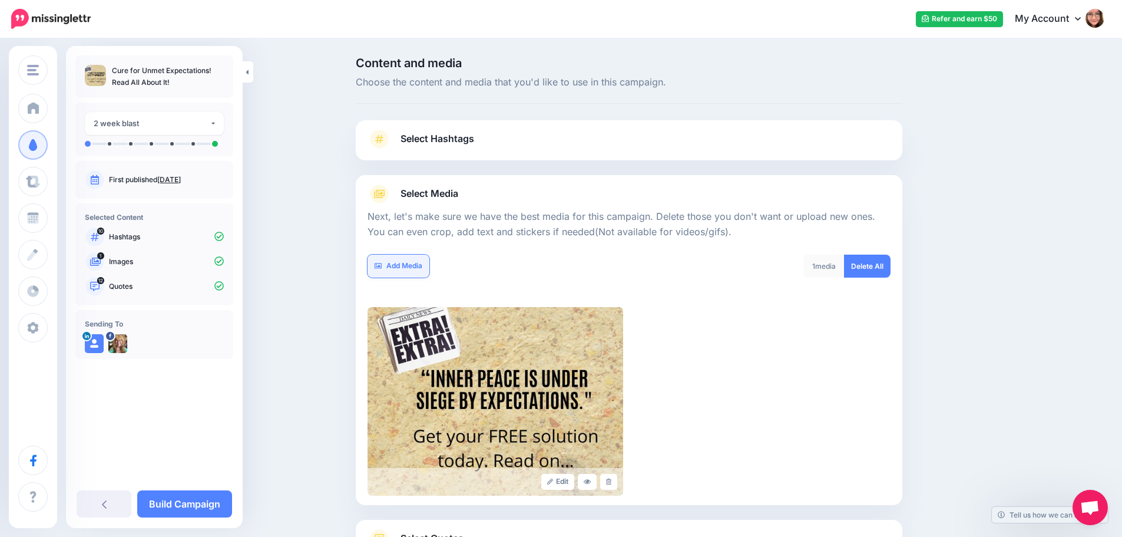
click at [415, 266] on link "Add Media" at bounding box center [399, 265] width 62 height 23
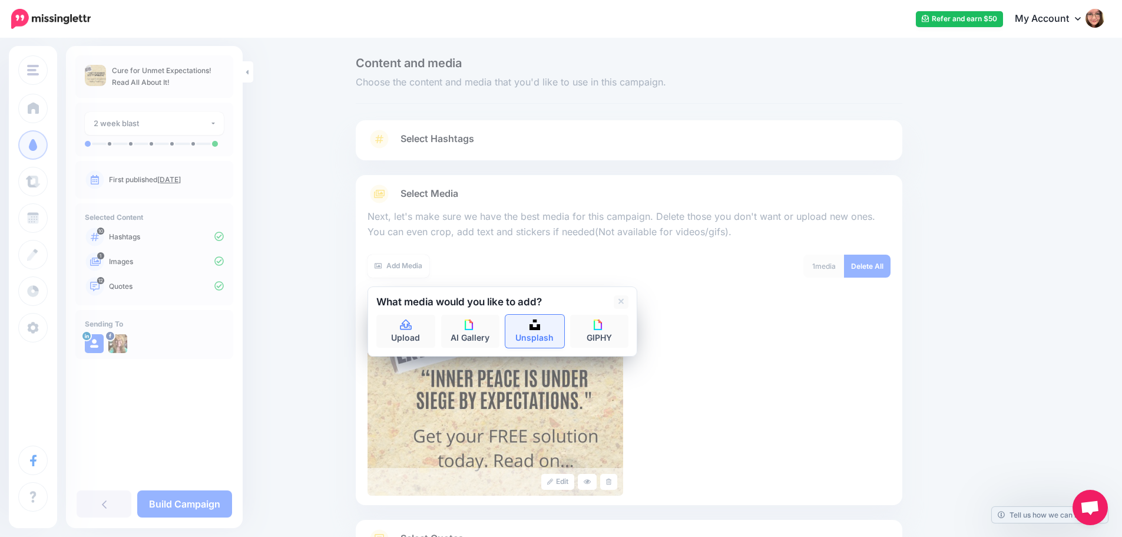
click at [541, 334] on link "Unsplash" at bounding box center [534, 331] width 59 height 33
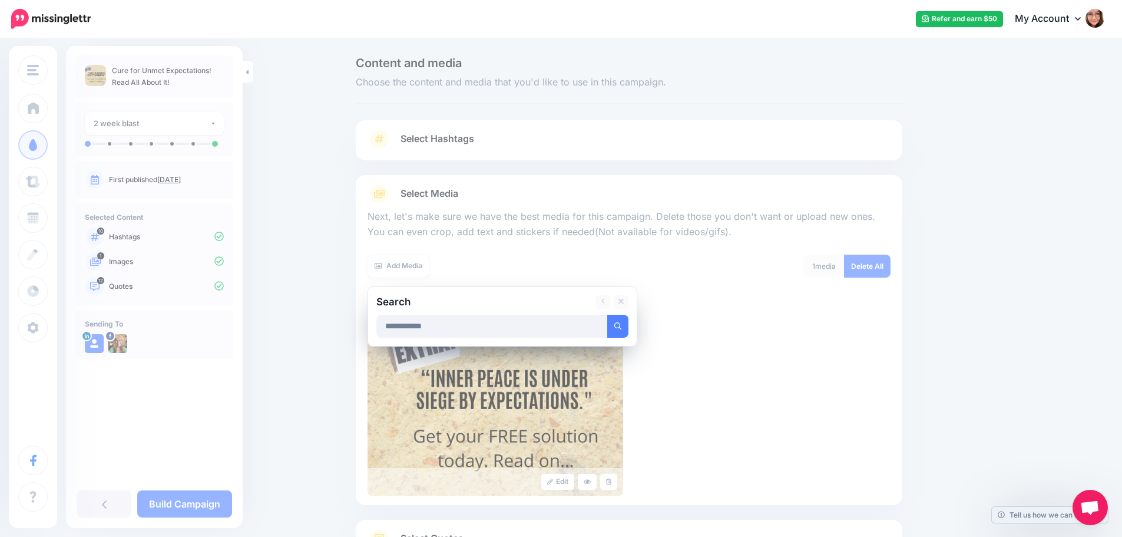
type input "**********"
click at [607, 315] on button "submit" at bounding box center [617, 326] width 21 height 23
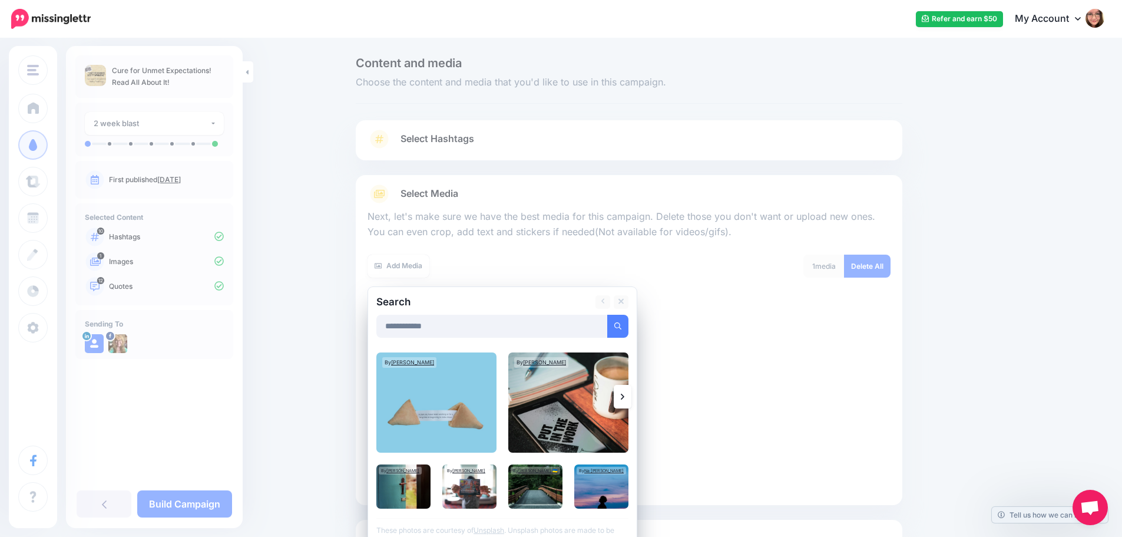
scroll to position [100, 0]
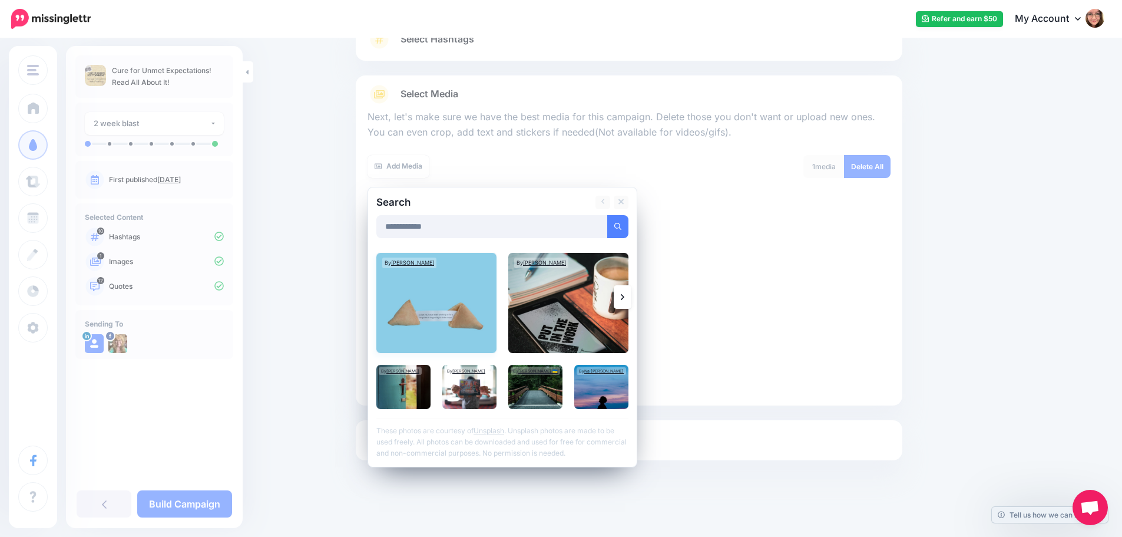
click at [466, 289] on img at bounding box center [436, 303] width 120 height 100
click at [477, 401] on img at bounding box center [469, 387] width 54 height 44
click at [551, 399] on img at bounding box center [535, 387] width 54 height 44
click at [614, 225] on link "Add Media" at bounding box center [603, 226] width 50 height 23
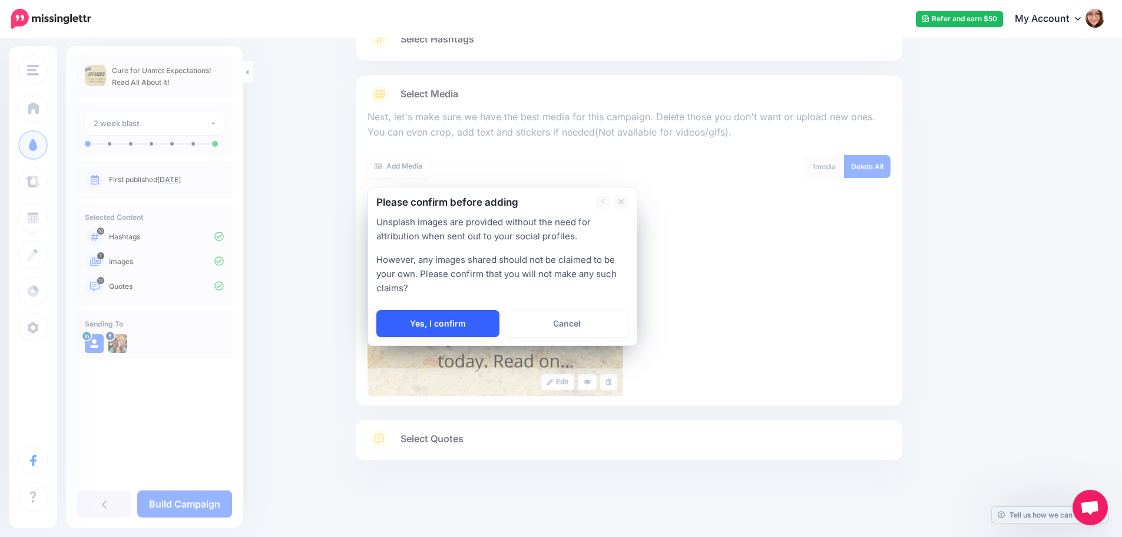
click at [466, 322] on link "Yes, I confirm" at bounding box center [437, 323] width 123 height 27
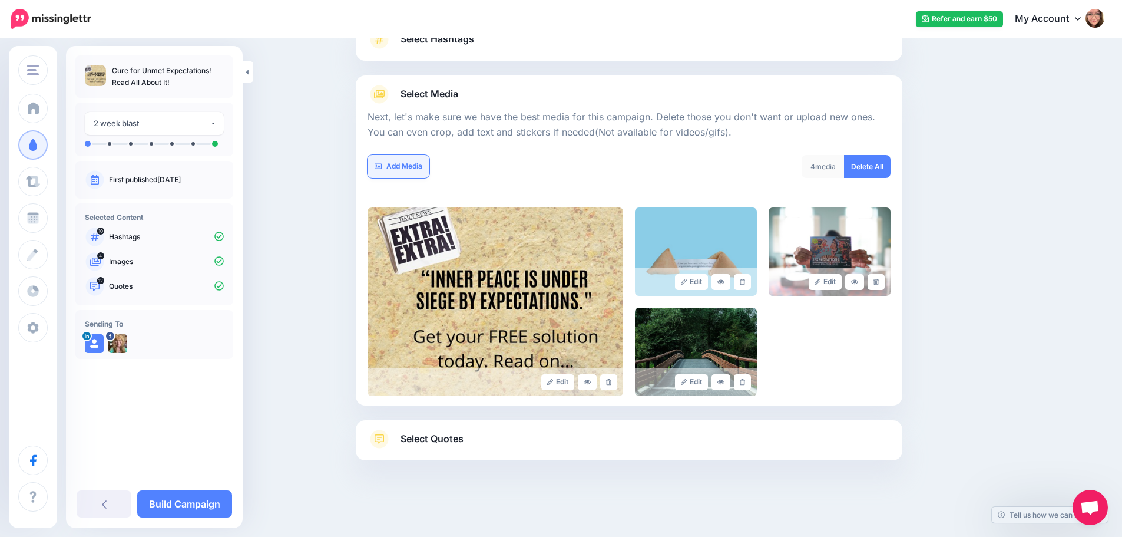
click at [416, 169] on link "Add Media" at bounding box center [399, 166] width 62 height 23
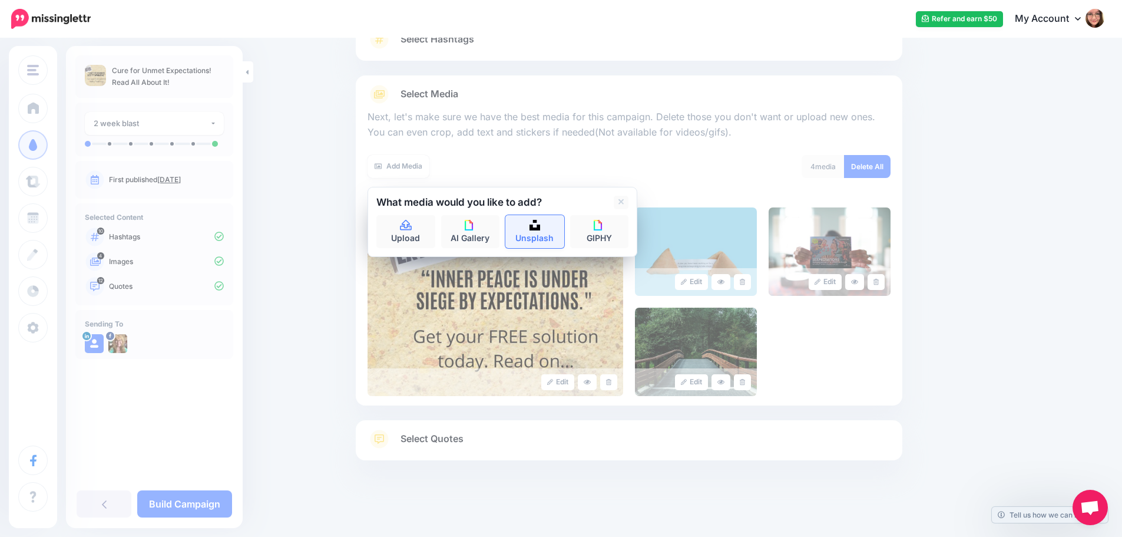
click at [538, 233] on link "Unsplash" at bounding box center [534, 231] width 59 height 33
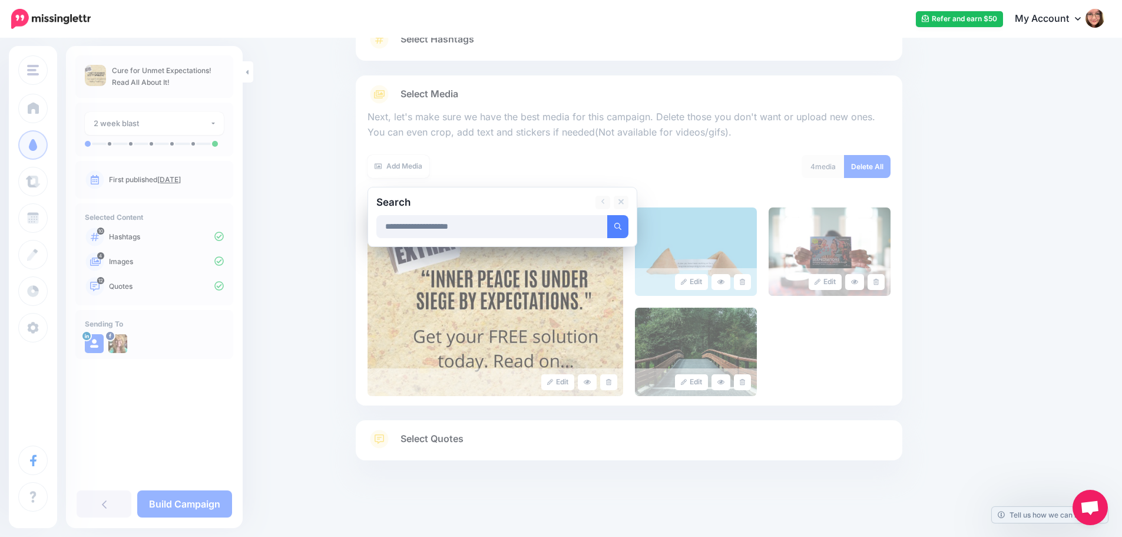
type input "**********"
click at [607, 215] on button "submit" at bounding box center [617, 226] width 21 height 23
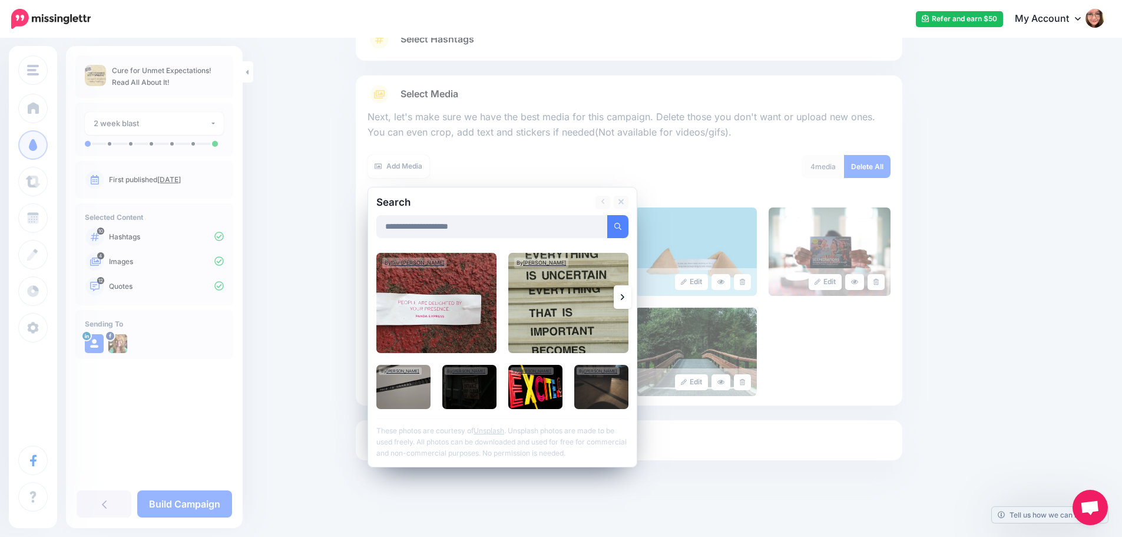
click at [631, 296] on link at bounding box center [623, 297] width 18 height 24
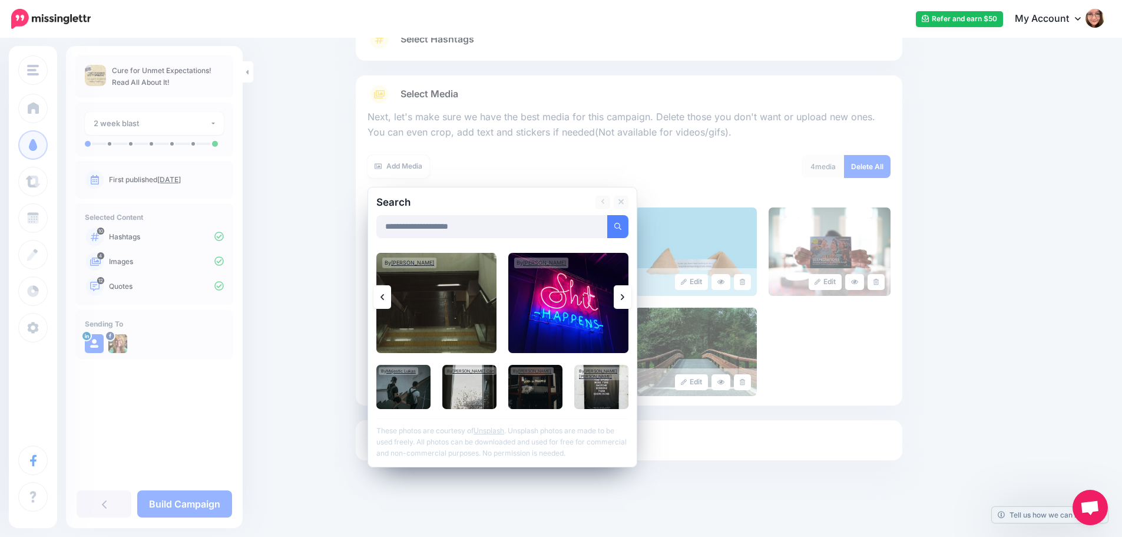
click at [631, 295] on link at bounding box center [623, 297] width 18 height 24
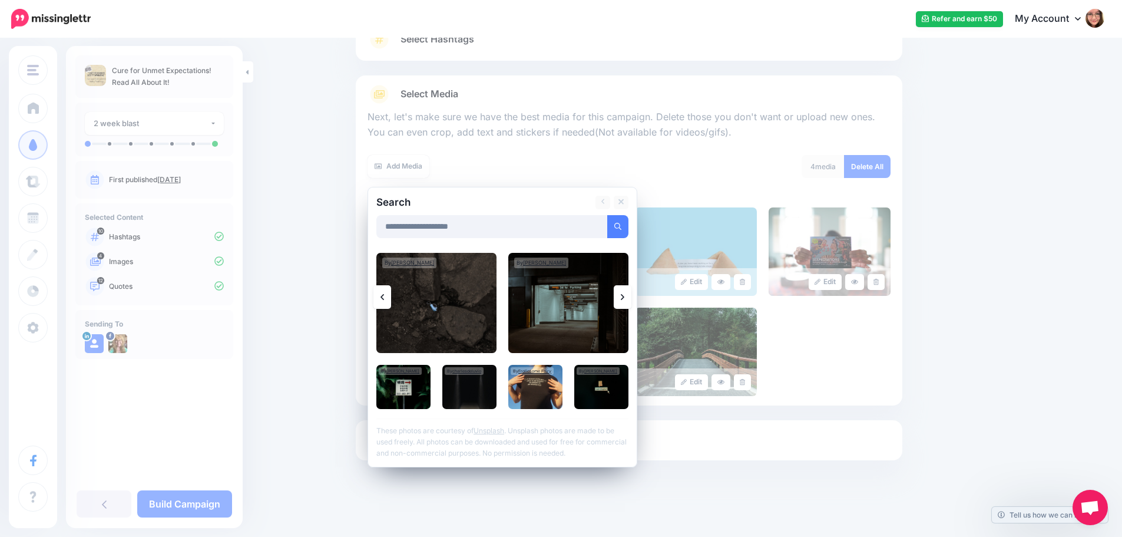
click at [631, 286] on link at bounding box center [623, 297] width 18 height 24
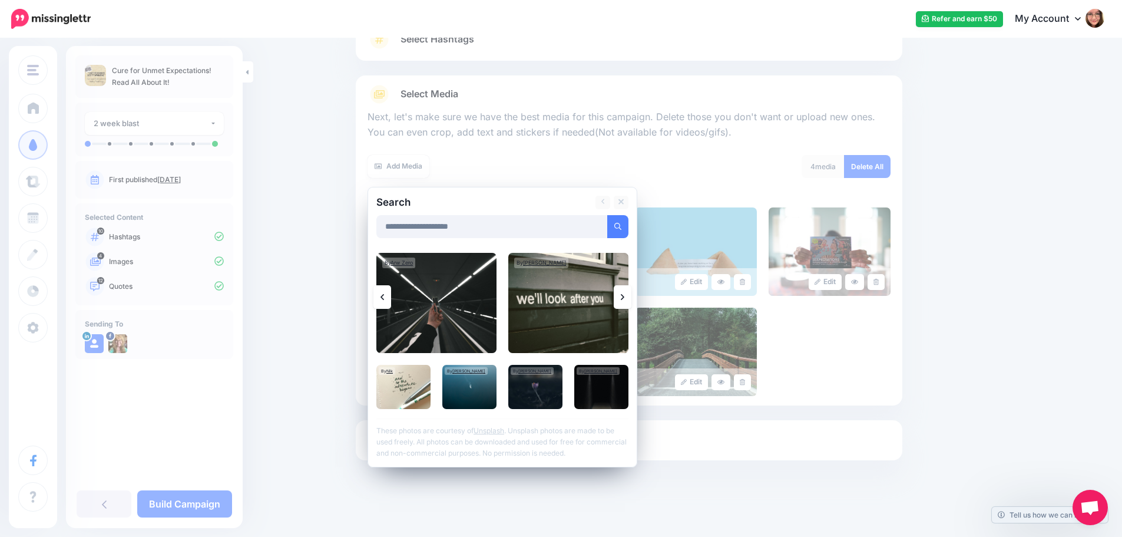
click at [630, 298] on link at bounding box center [623, 297] width 18 height 24
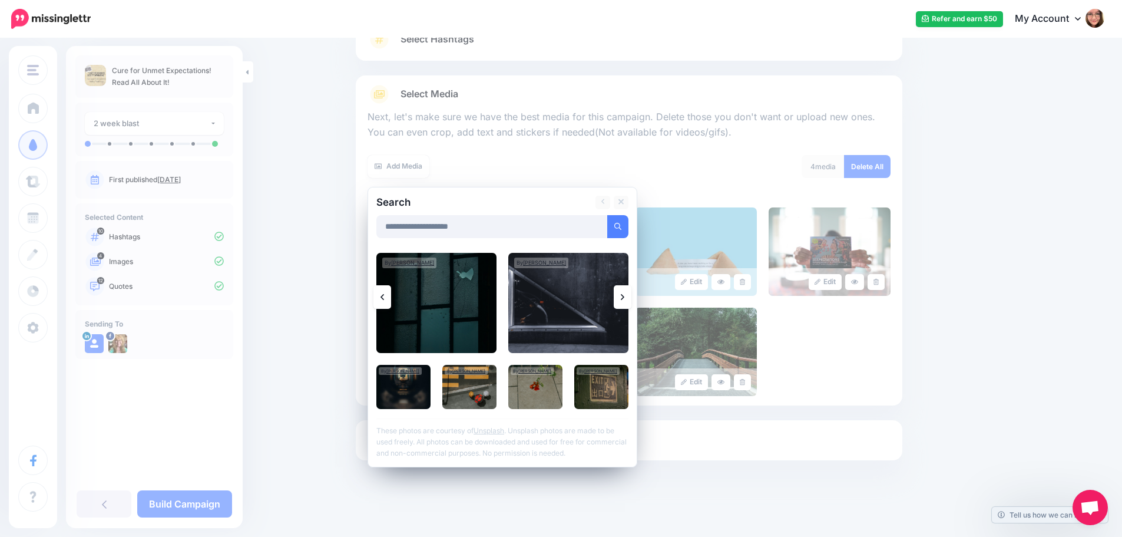
click at [624, 297] on icon at bounding box center [623, 297] width 4 height 6
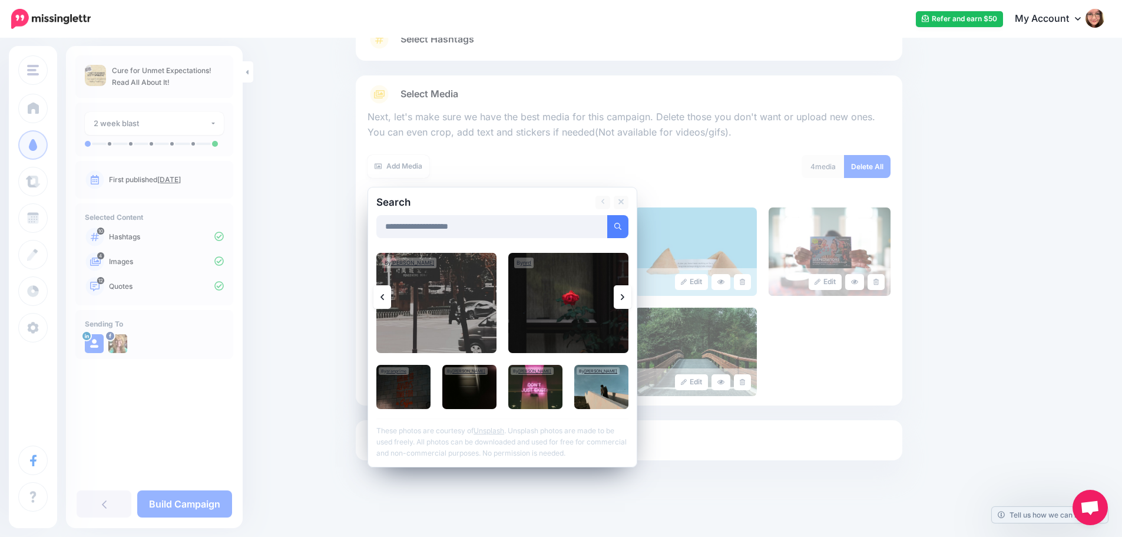
click at [624, 297] on icon at bounding box center [623, 297] width 4 height 6
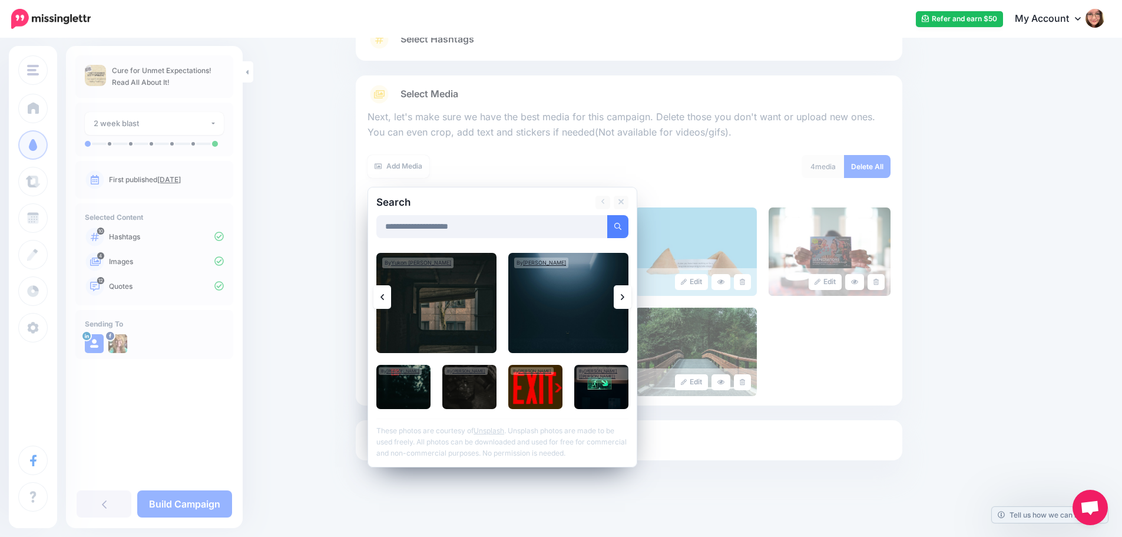
click at [624, 297] on icon at bounding box center [623, 297] width 4 height 6
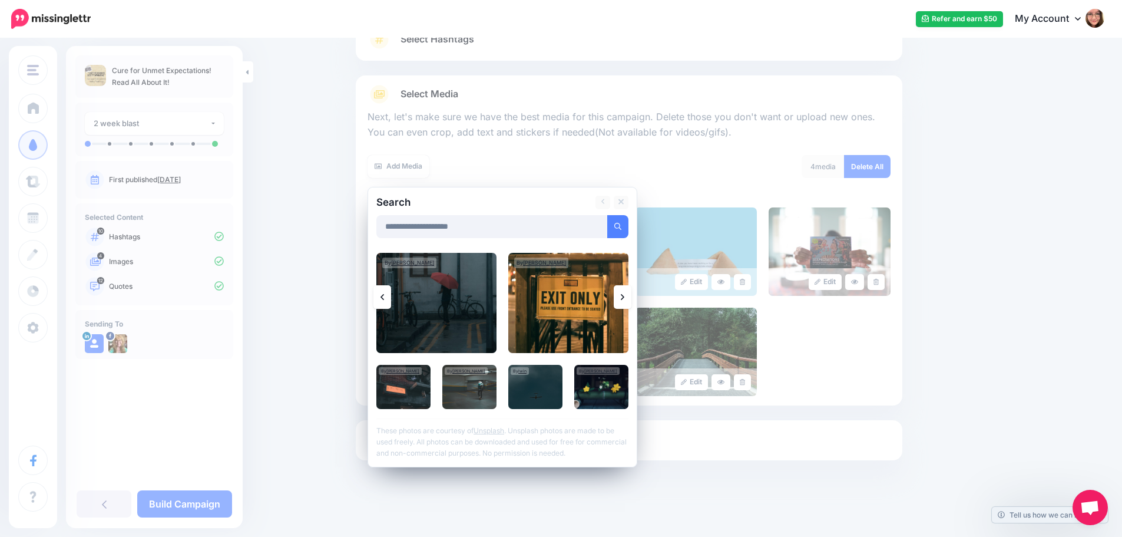
click at [624, 297] on icon at bounding box center [623, 297] width 4 height 6
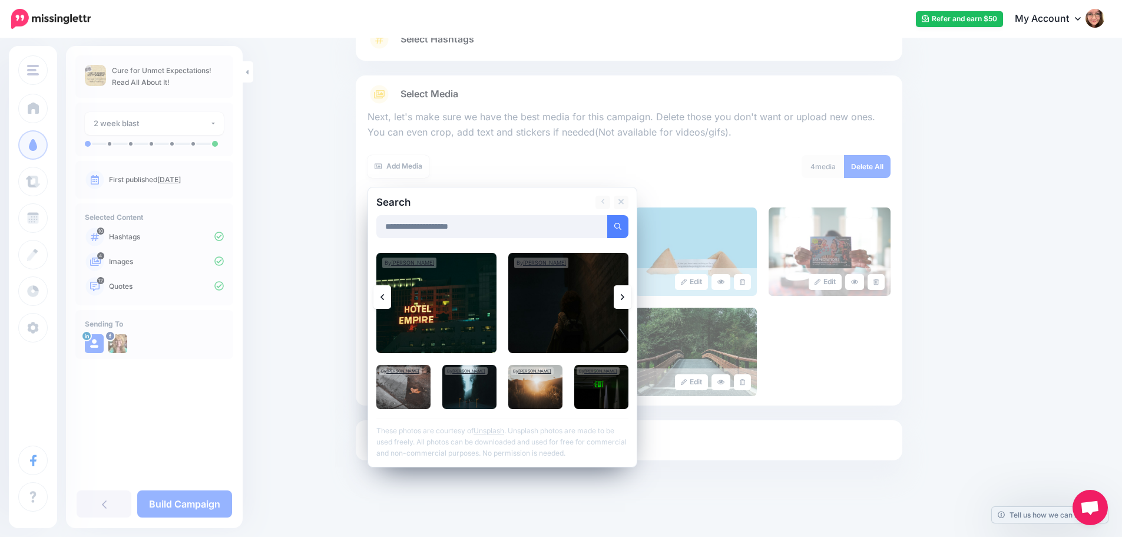
click at [624, 297] on icon at bounding box center [623, 297] width 4 height 6
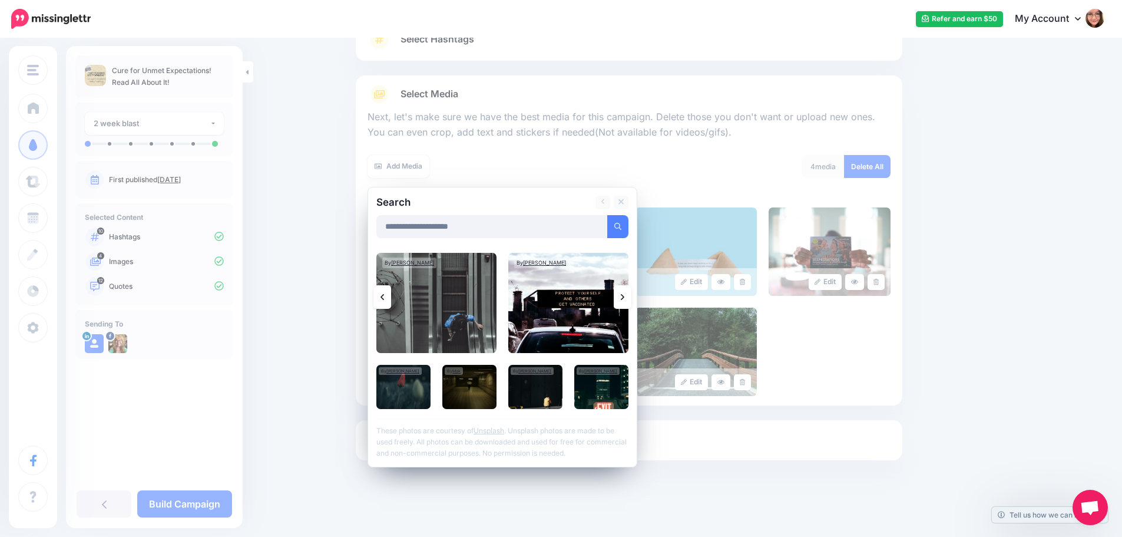
click at [631, 296] on link at bounding box center [623, 297] width 18 height 24
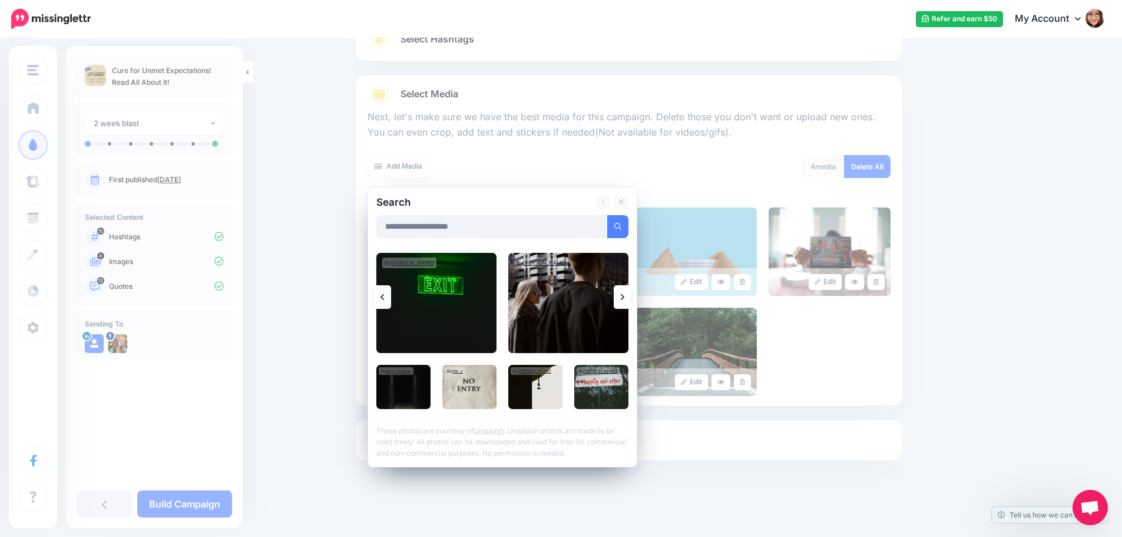
click at [631, 296] on link at bounding box center [623, 297] width 18 height 24
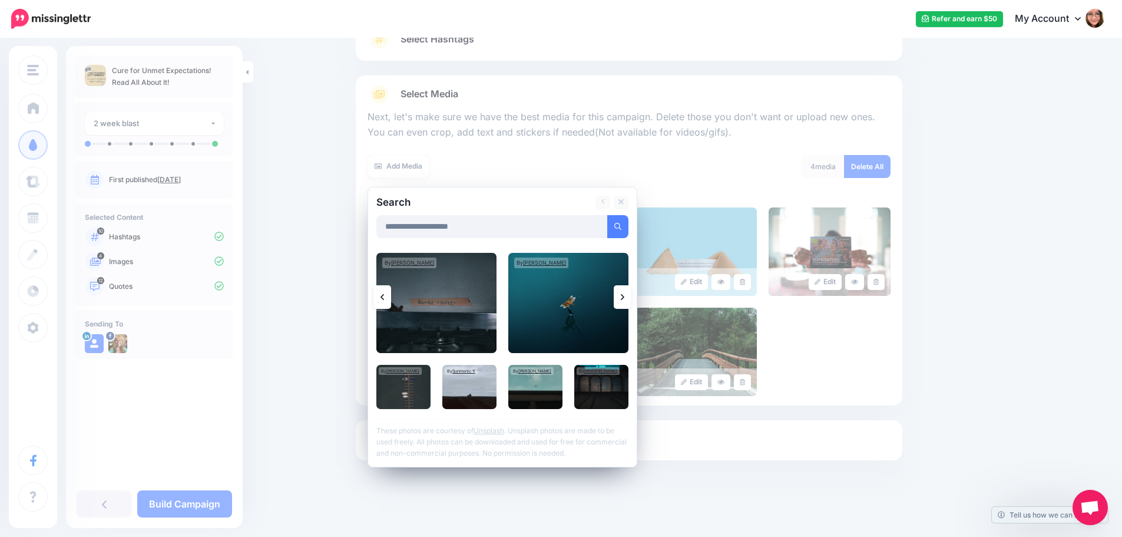
click at [391, 295] on link at bounding box center [382, 297] width 18 height 24
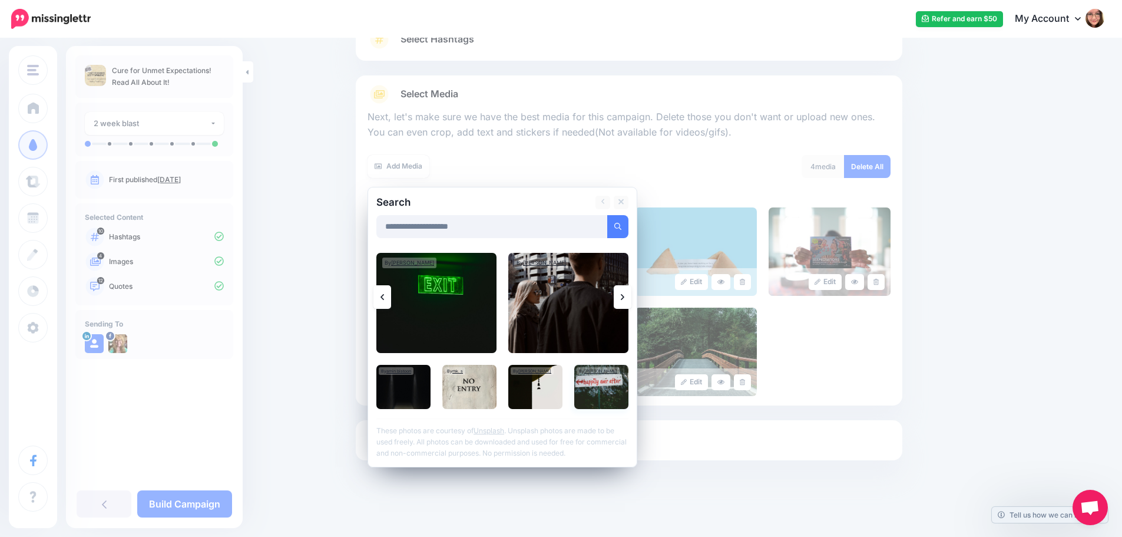
click at [594, 390] on img at bounding box center [601, 387] width 54 height 44
click at [618, 233] on link "Add Media" at bounding box center [603, 226] width 50 height 23
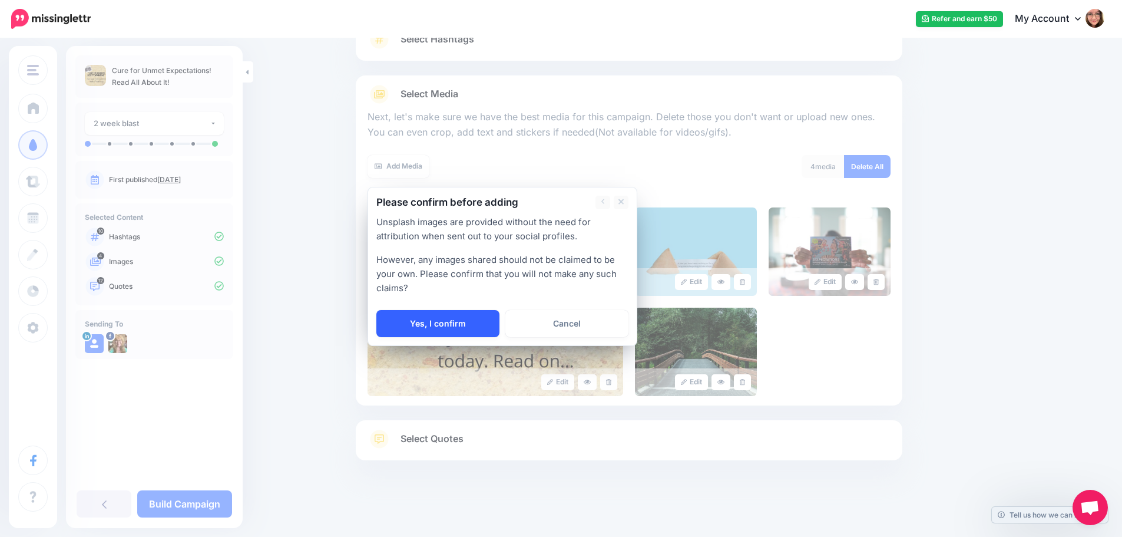
click at [477, 322] on link "Yes, I confirm" at bounding box center [437, 323] width 123 height 27
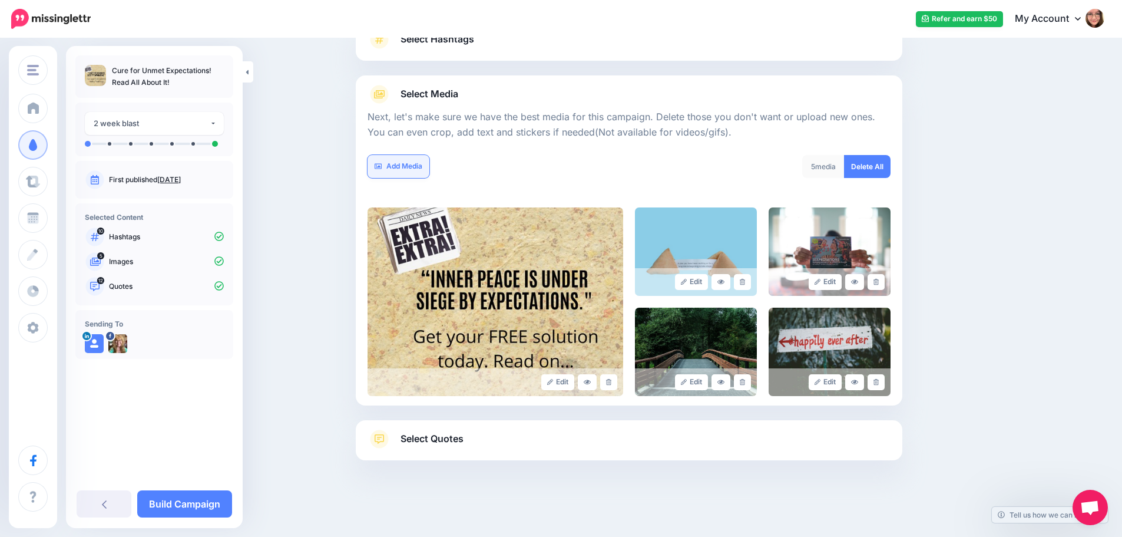
click at [411, 158] on link "Add Media" at bounding box center [399, 166] width 62 height 23
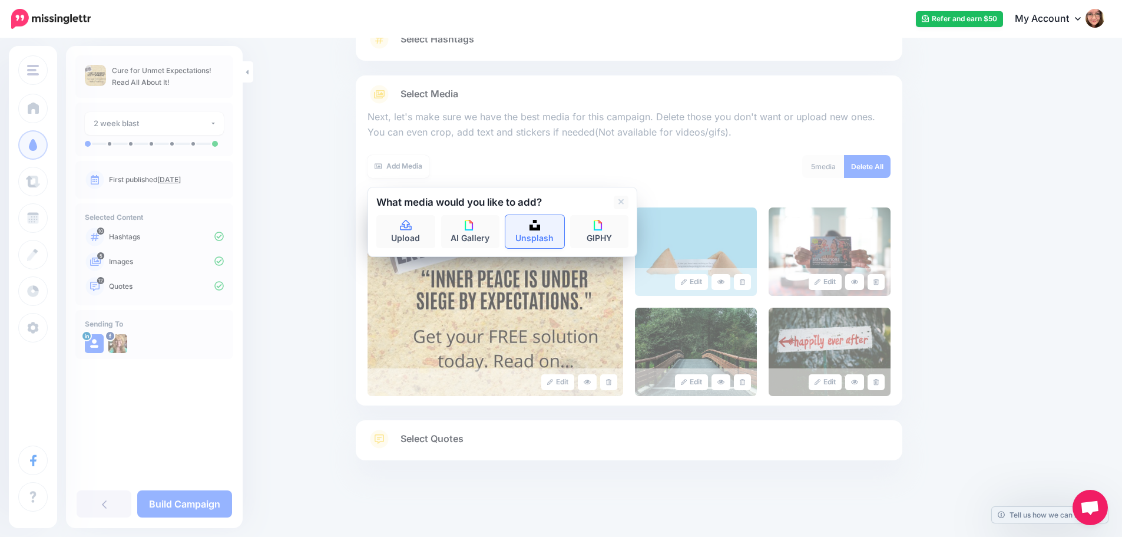
click at [550, 228] on link "Unsplash" at bounding box center [534, 231] width 59 height 33
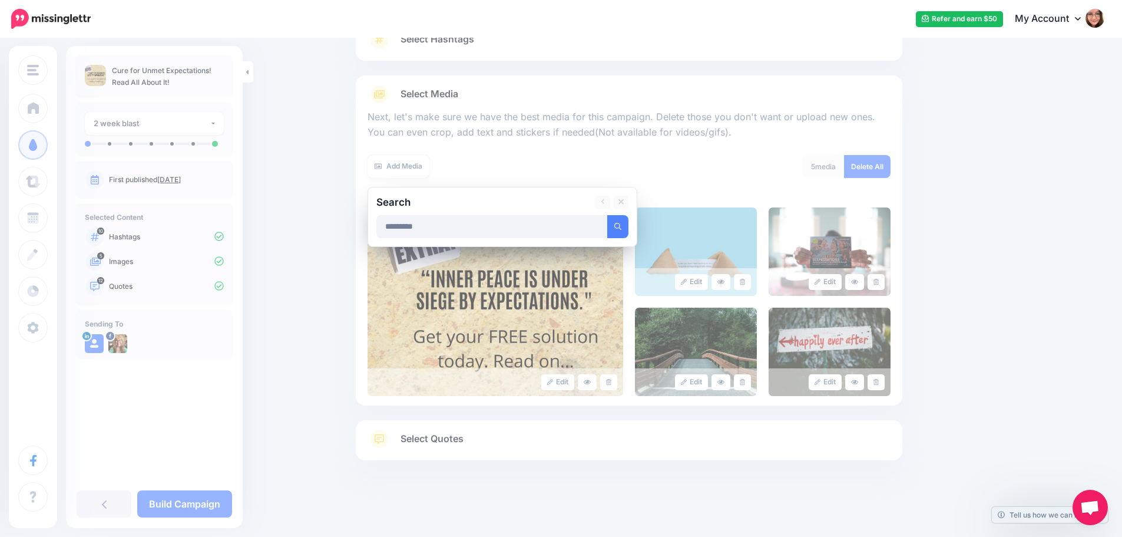
type input "*********"
click at [607, 215] on button "submit" at bounding box center [617, 226] width 21 height 23
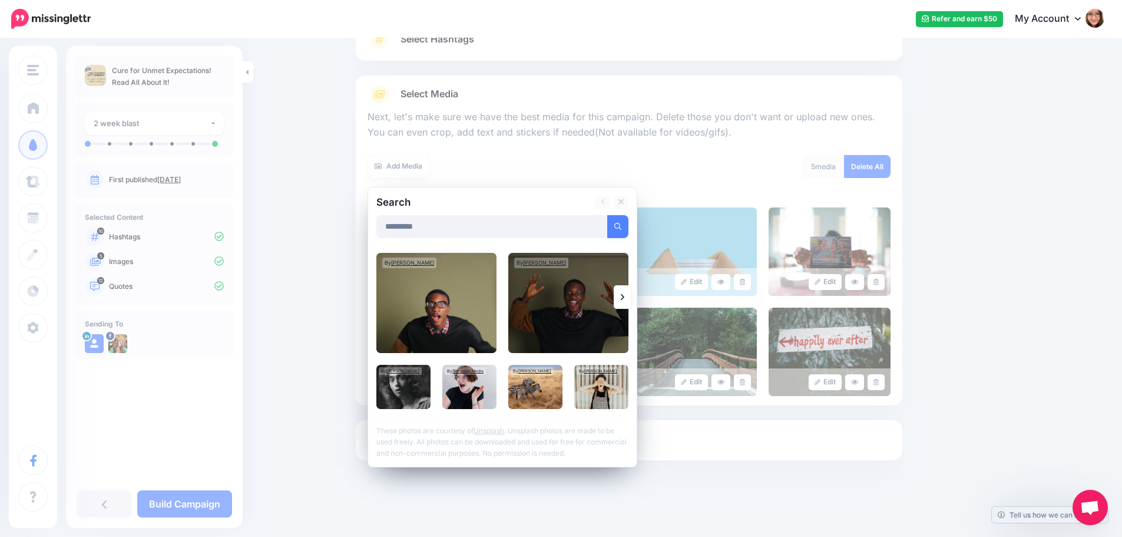
click at [624, 295] on icon at bounding box center [623, 296] width 4 height 9
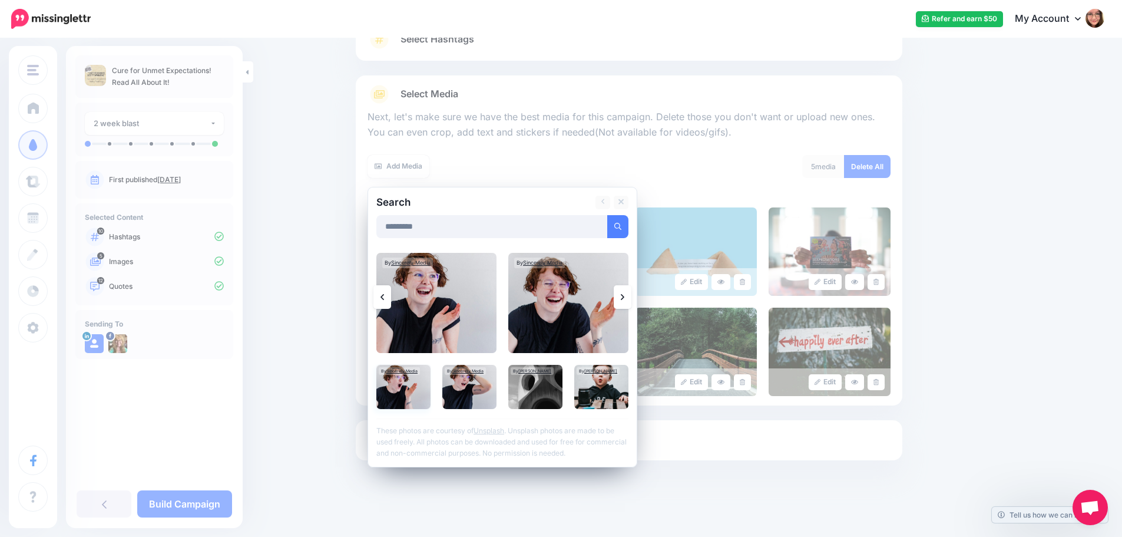
click at [405, 388] on img at bounding box center [403, 387] width 54 height 44
click at [630, 298] on link at bounding box center [623, 297] width 18 height 24
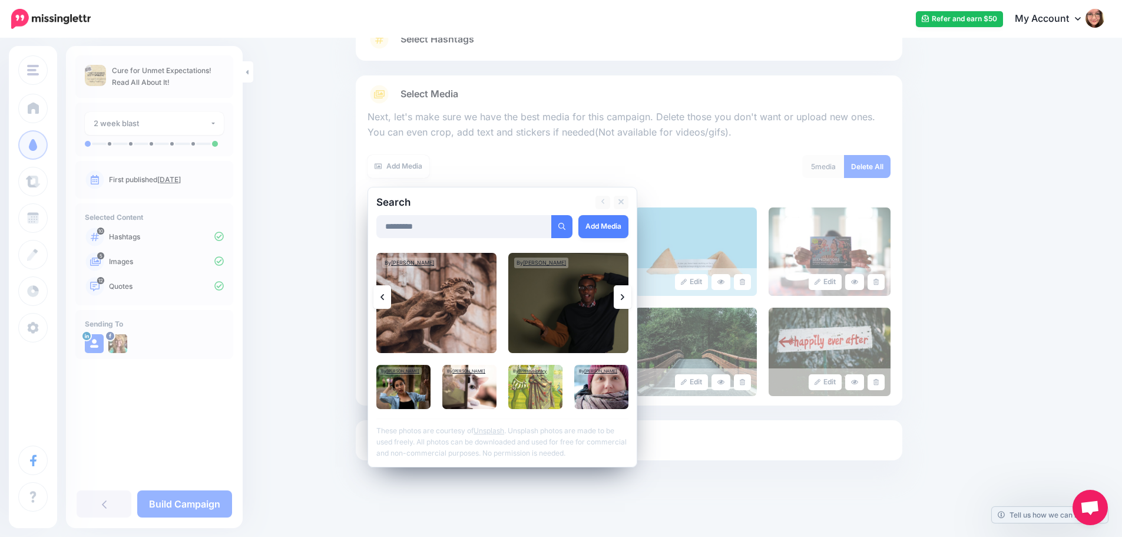
click at [630, 298] on link at bounding box center [623, 297] width 18 height 24
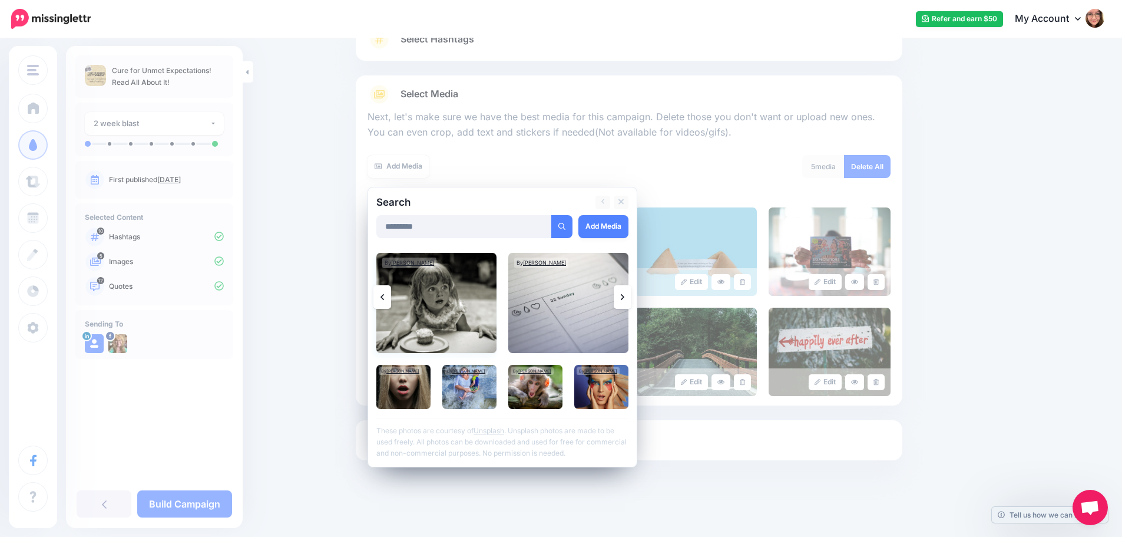
click at [425, 317] on img at bounding box center [436, 303] width 120 height 100
click at [607, 229] on link "Add Media" at bounding box center [603, 226] width 50 height 23
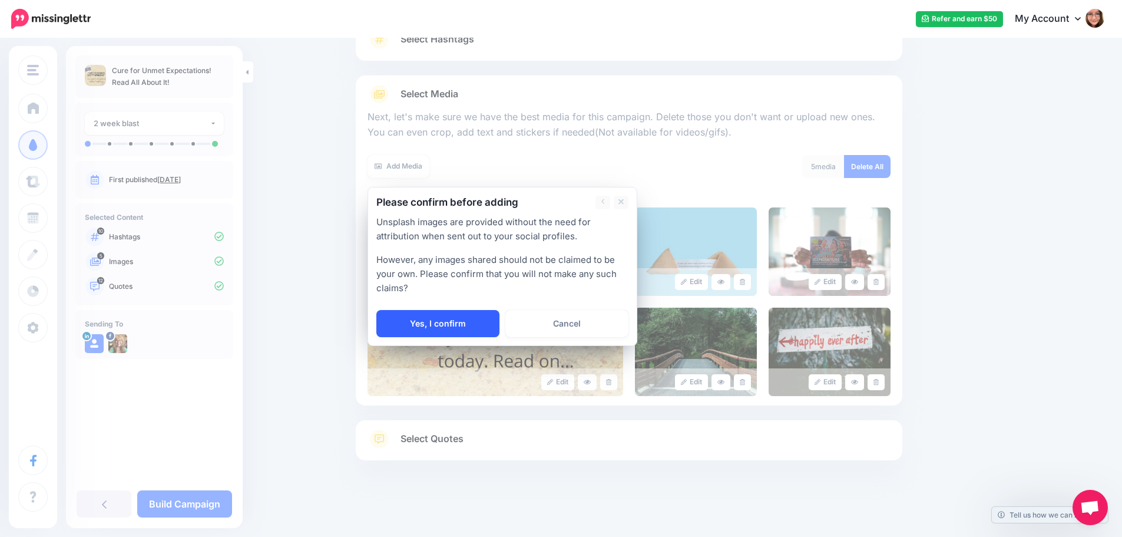
click at [444, 332] on link "Yes, I confirm" at bounding box center [437, 323] width 123 height 27
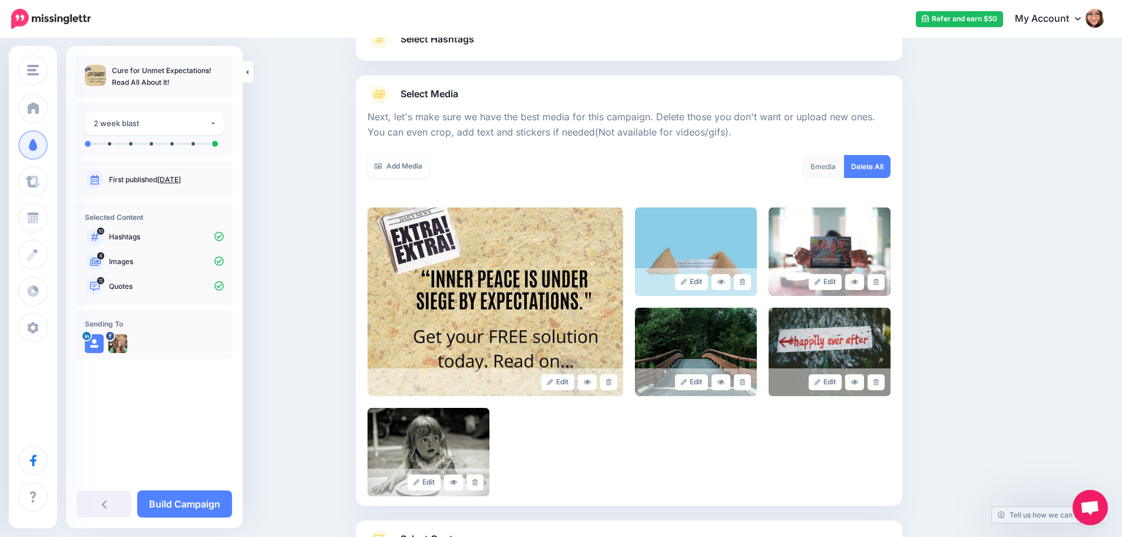
scroll to position [200, 0]
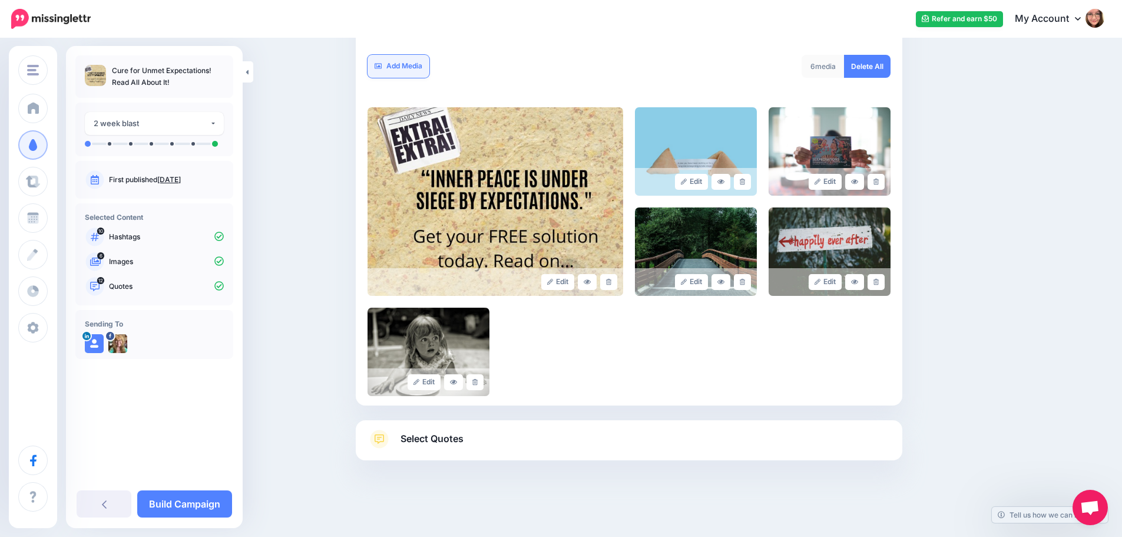
click at [399, 72] on link "Add Media" at bounding box center [399, 66] width 62 height 23
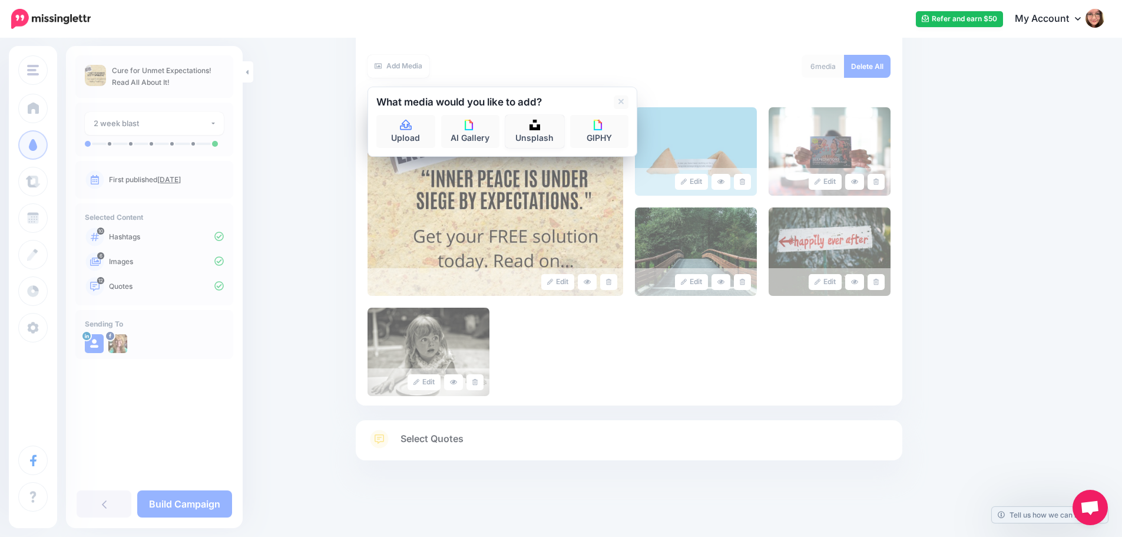
click at [538, 138] on link "Unsplash" at bounding box center [534, 131] width 59 height 33
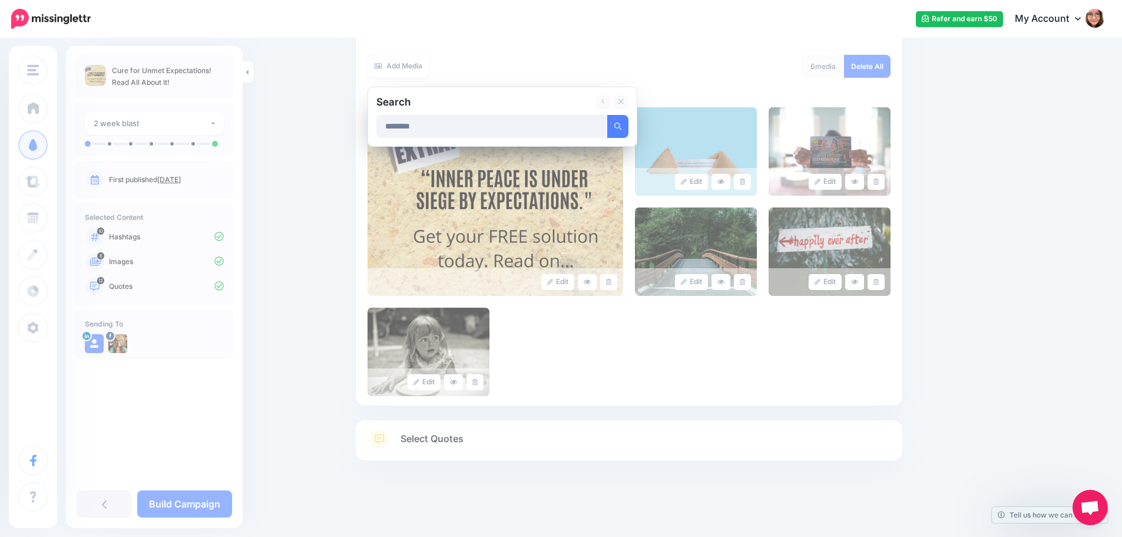
type input "********"
click at [607, 115] on button "submit" at bounding box center [617, 126] width 21 height 23
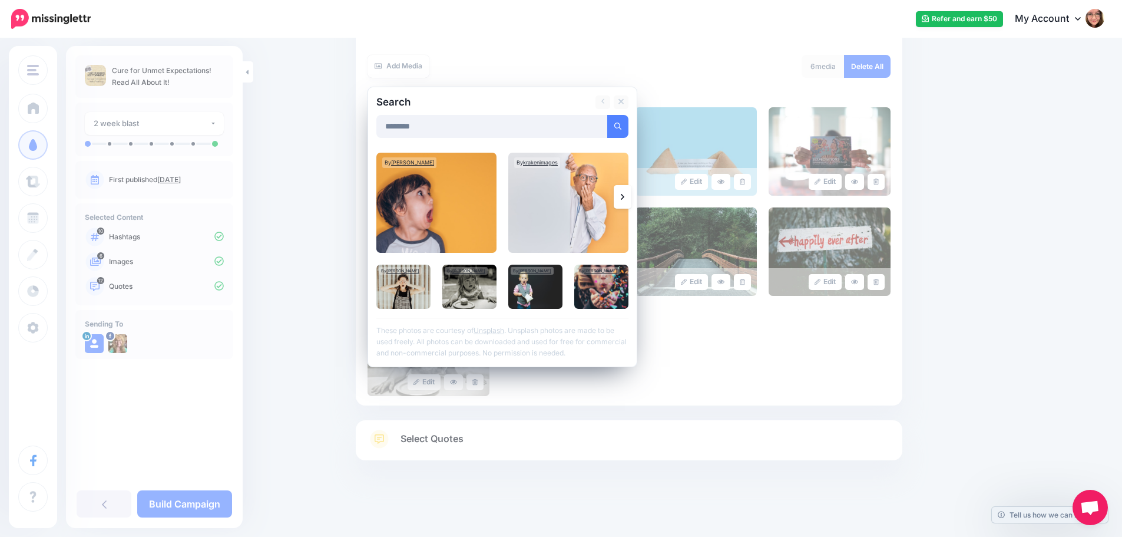
click at [623, 197] on link at bounding box center [623, 197] width 18 height 24
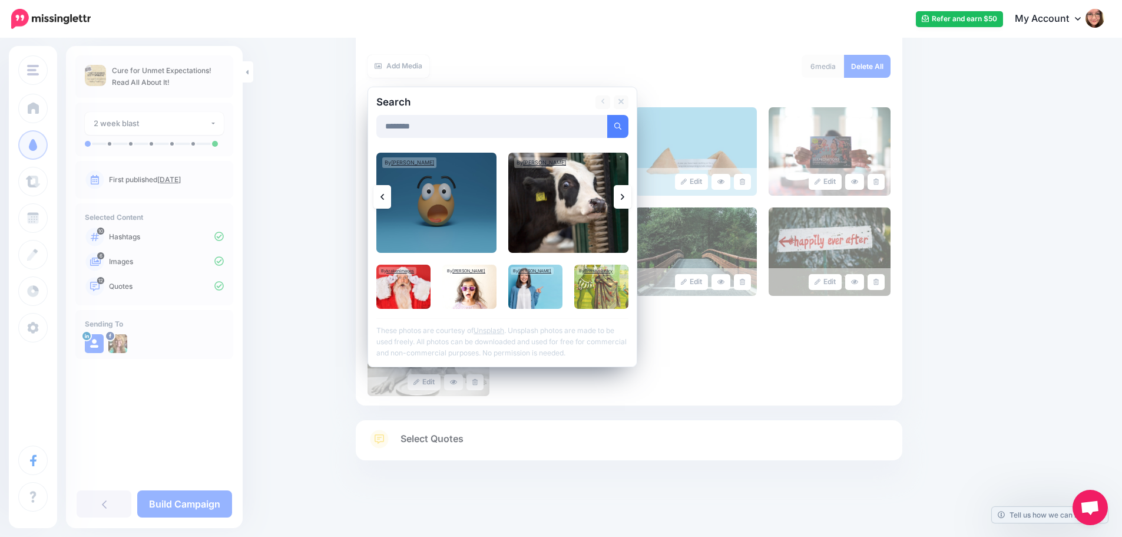
click at [624, 194] on icon at bounding box center [623, 197] width 4 height 6
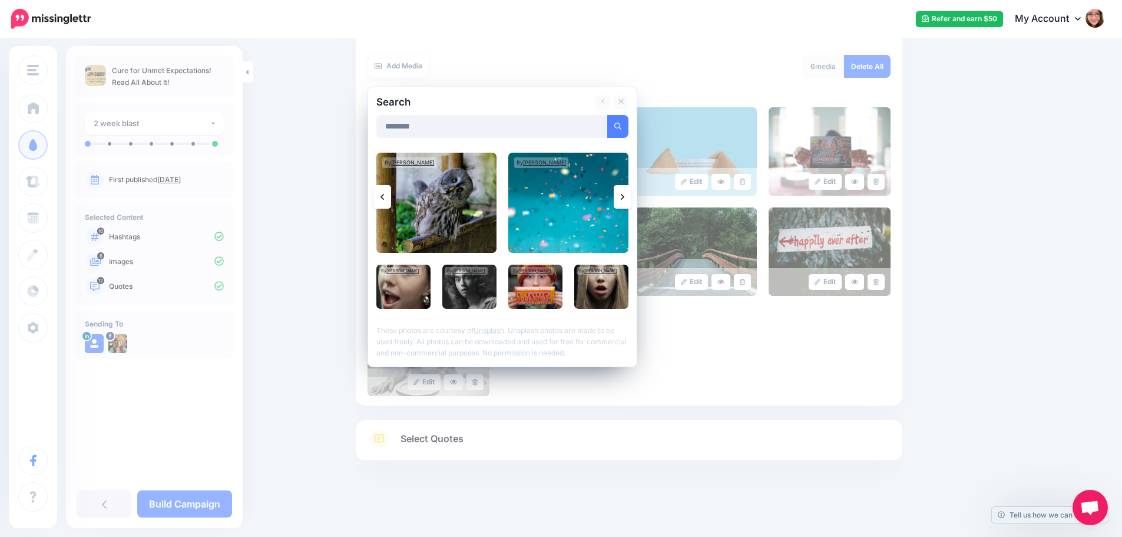
click at [624, 194] on icon at bounding box center [623, 197] width 4 height 6
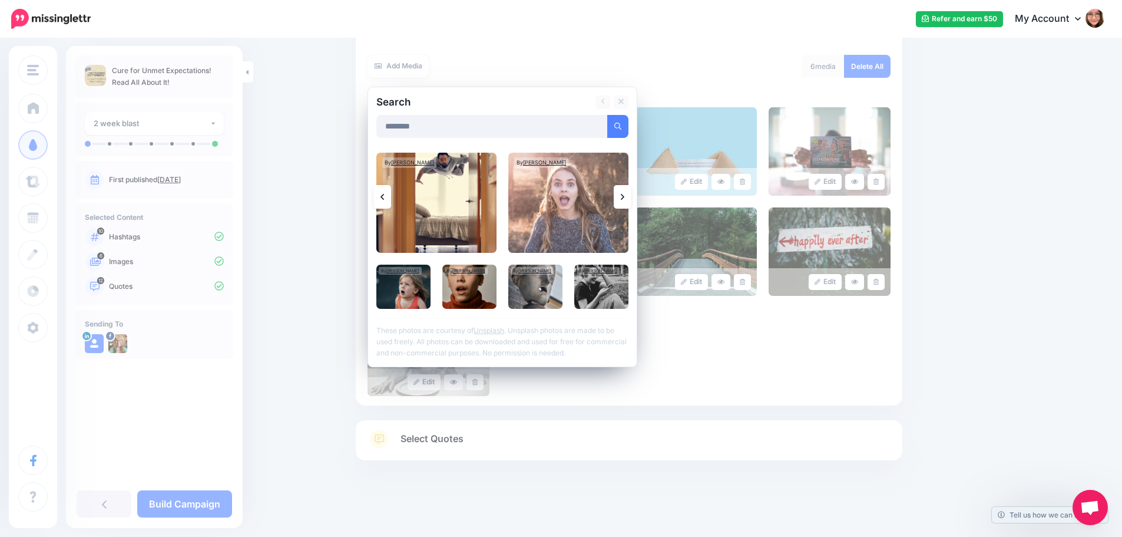
click at [624, 194] on icon at bounding box center [623, 197] width 4 height 6
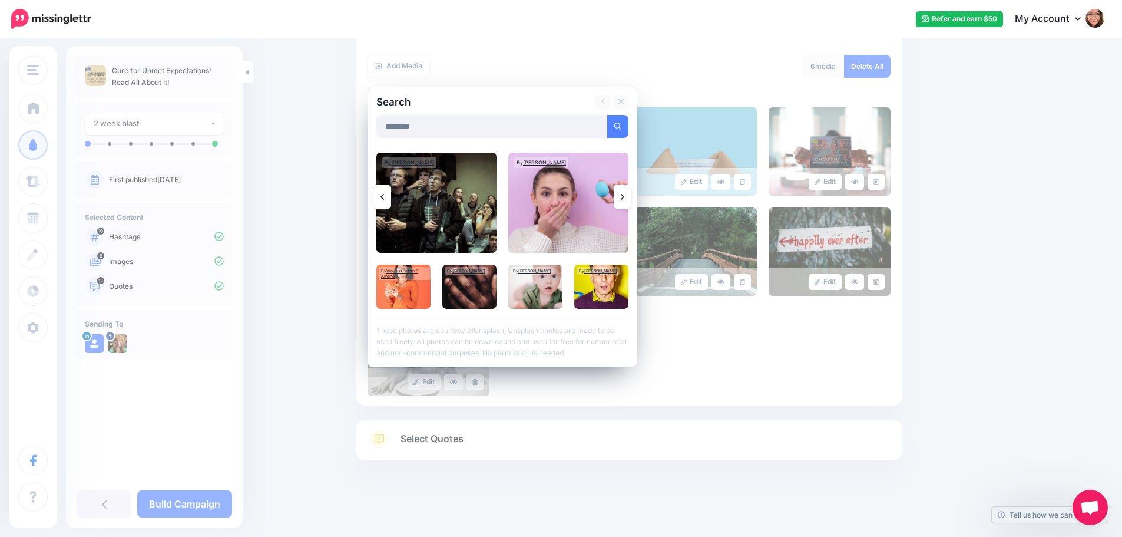
click at [624, 194] on icon at bounding box center [623, 197] width 4 height 6
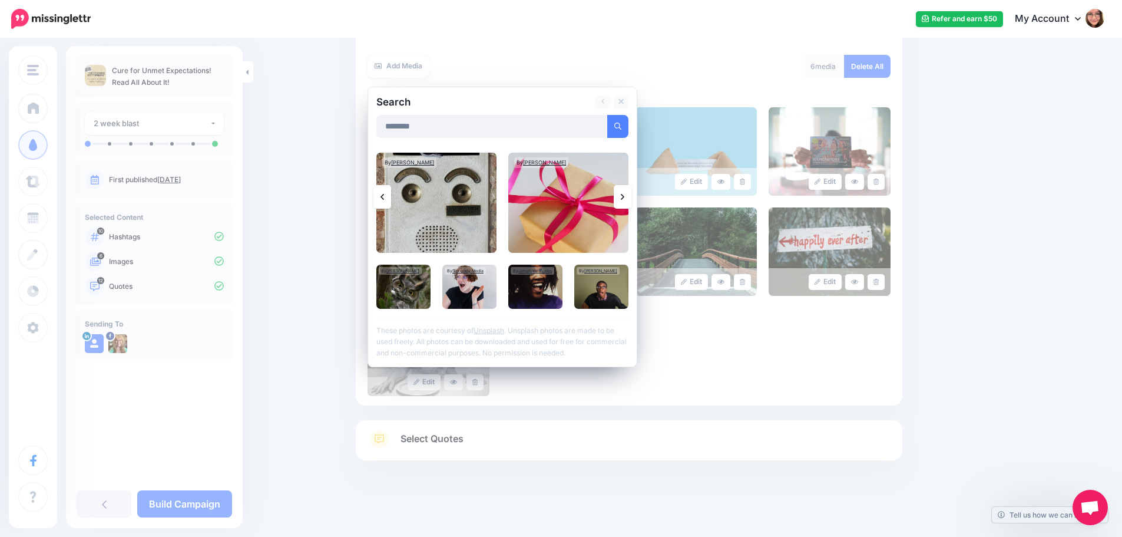
click at [630, 199] on link at bounding box center [623, 197] width 18 height 24
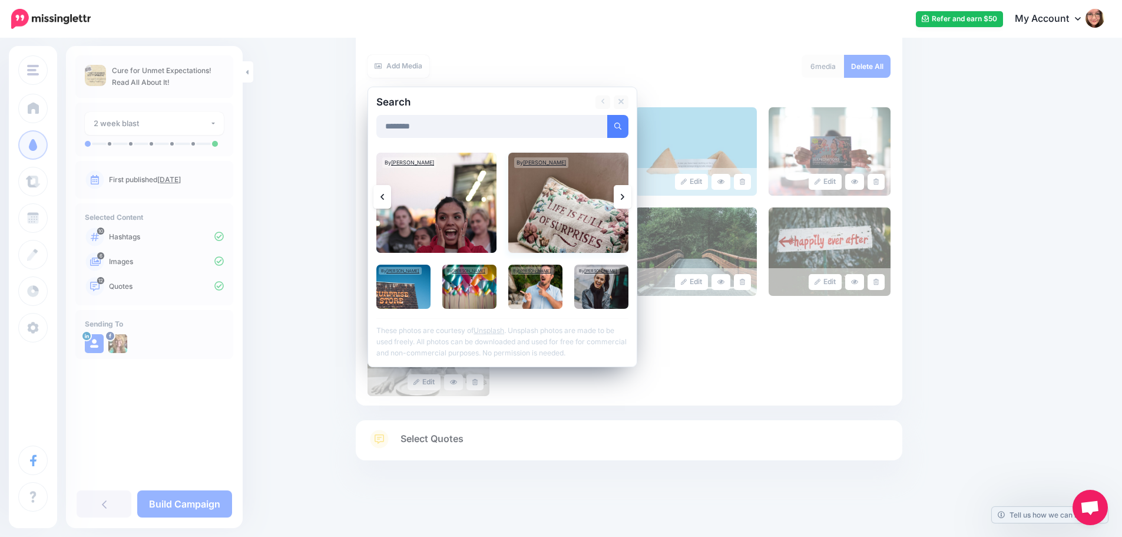
click at [558, 209] on img at bounding box center [568, 203] width 120 height 100
click at [607, 128] on link "Add Media" at bounding box center [603, 126] width 50 height 23
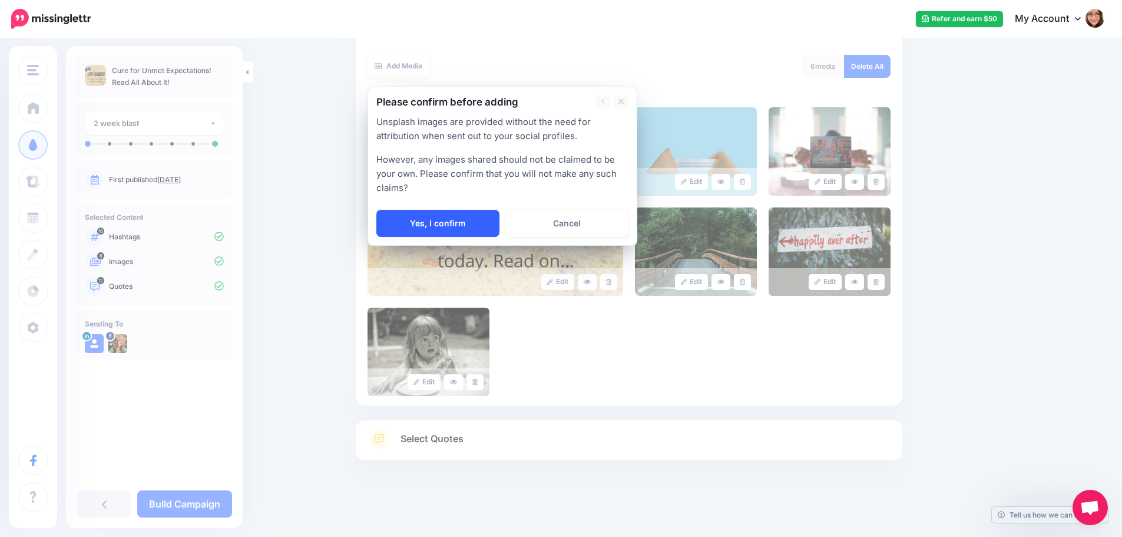
click at [412, 216] on link "Yes, I confirm" at bounding box center [437, 223] width 123 height 27
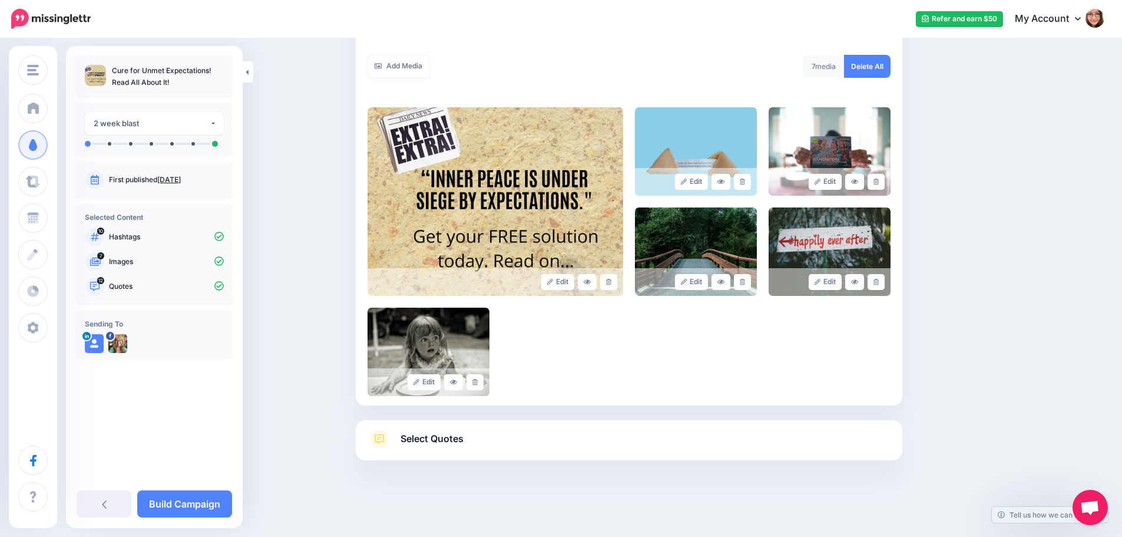
click at [474, 430] on link "Select Quotes" at bounding box center [629, 444] width 523 height 31
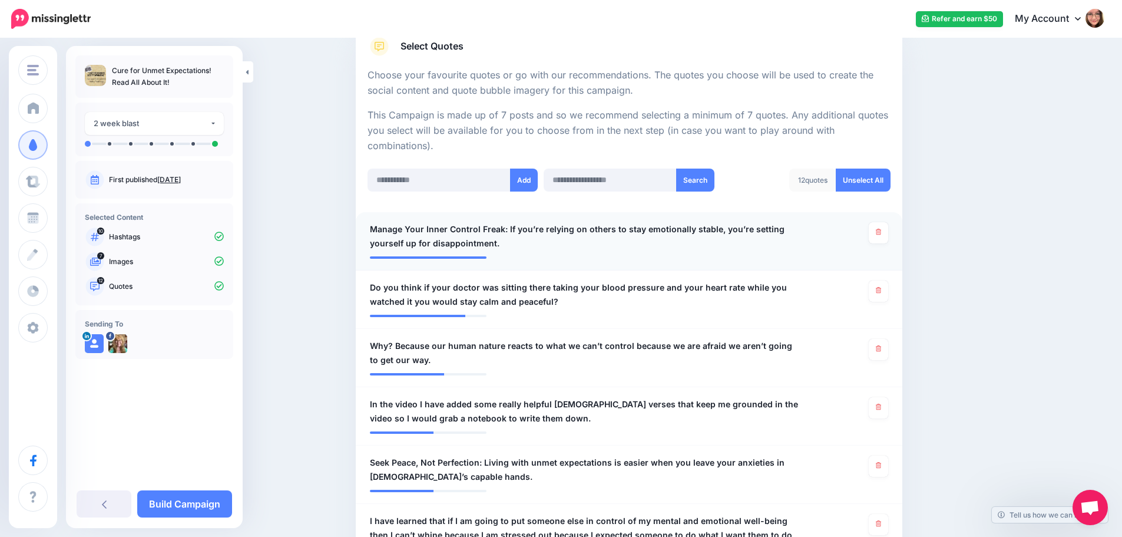
scroll to position [0, 0]
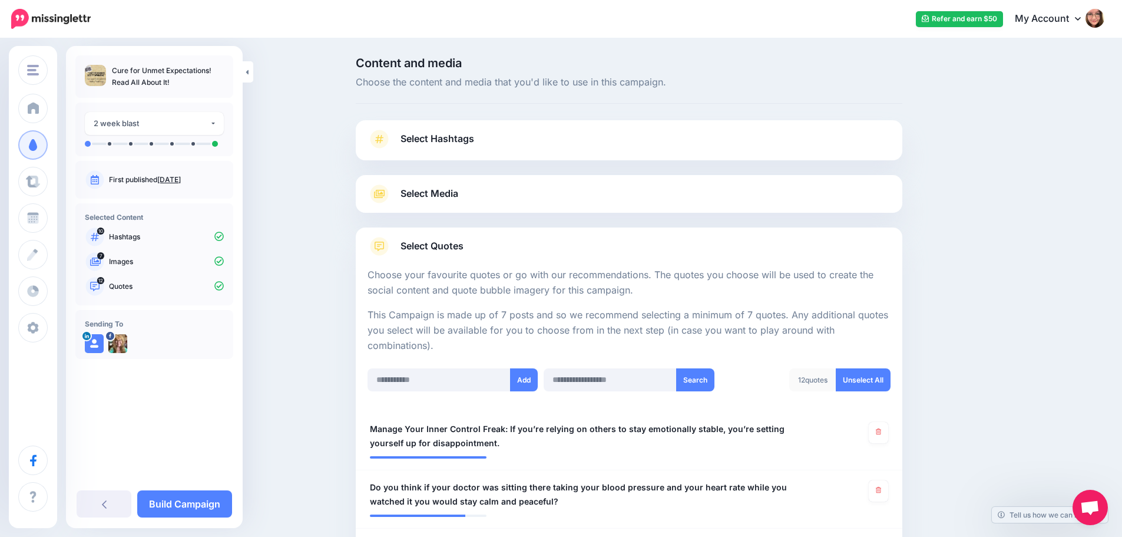
click at [541, 187] on link "Select Media" at bounding box center [629, 193] width 523 height 19
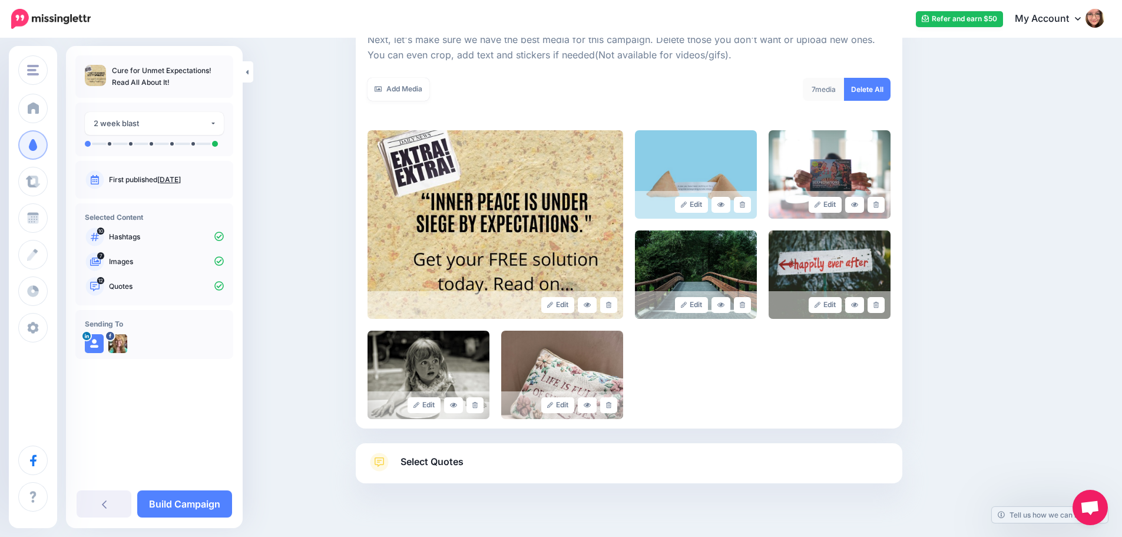
scroll to position [59, 0]
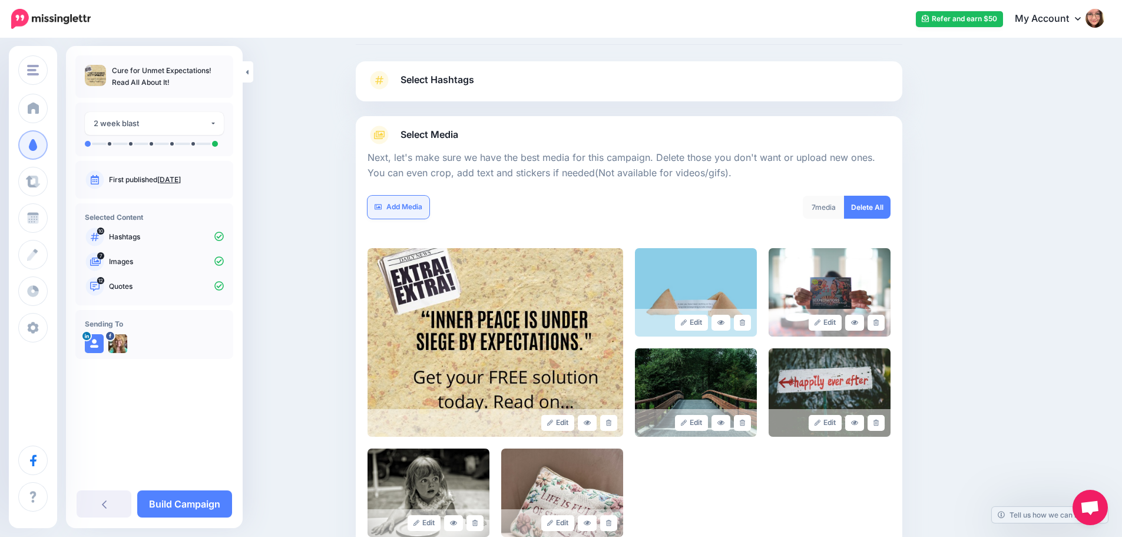
click at [418, 209] on link "Add Media" at bounding box center [399, 207] width 62 height 23
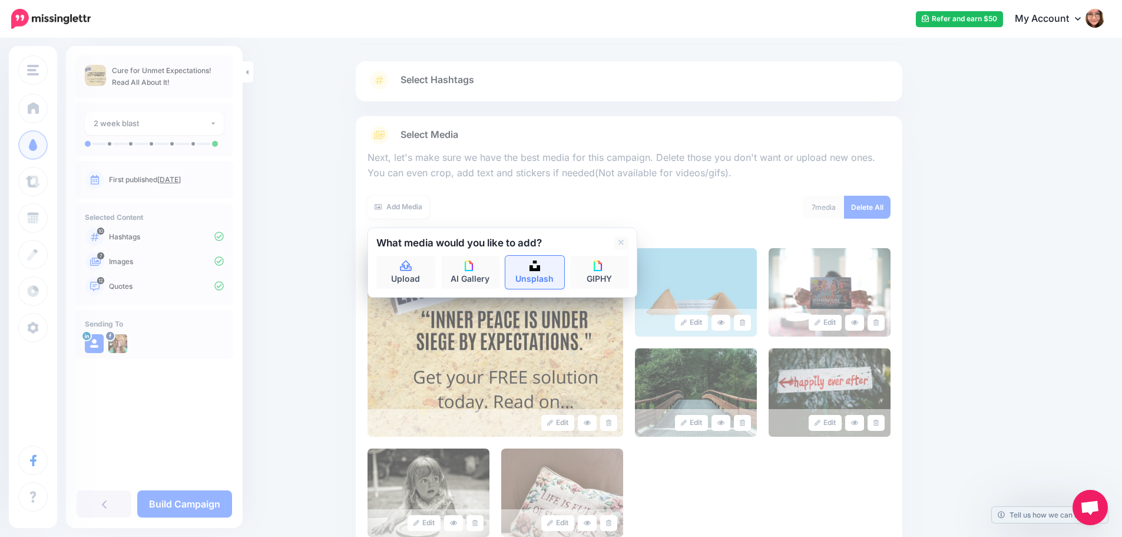
click at [527, 265] on link "Unsplash" at bounding box center [534, 272] width 59 height 33
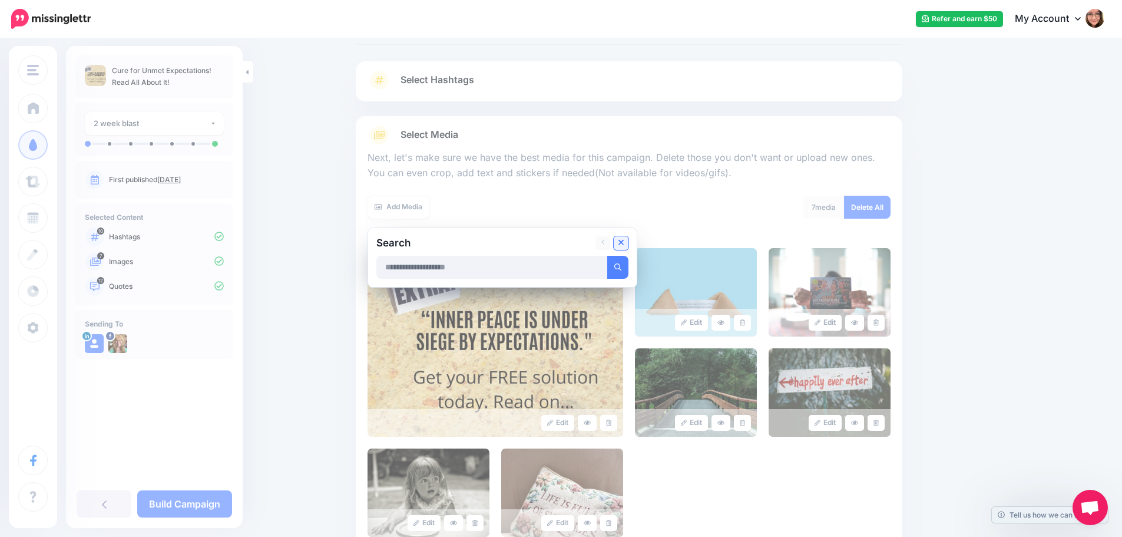
click at [623, 243] on icon at bounding box center [622, 242] width 6 height 9
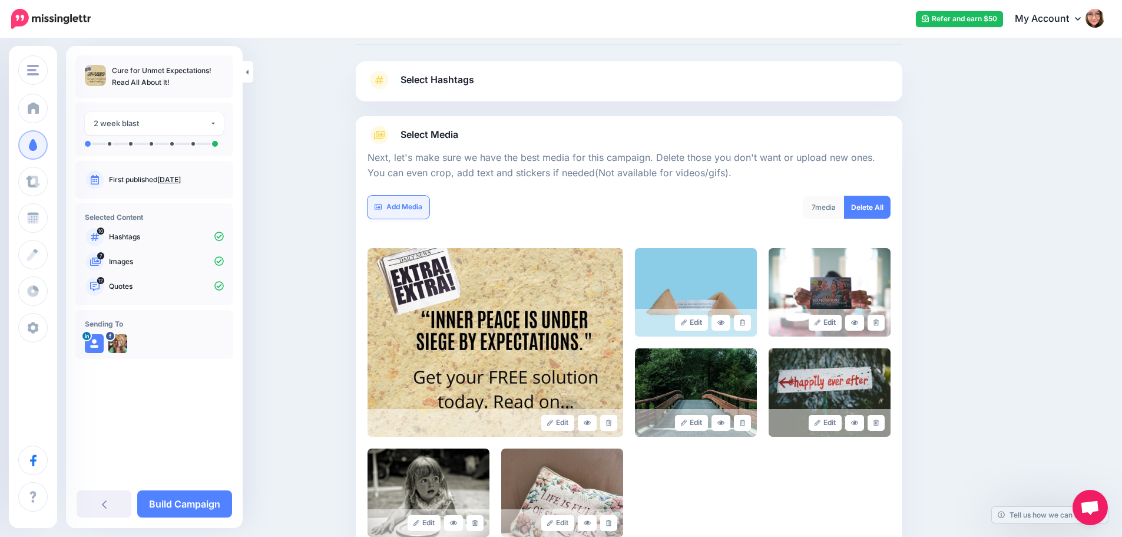
click at [399, 205] on link "Add Media" at bounding box center [399, 207] width 62 height 23
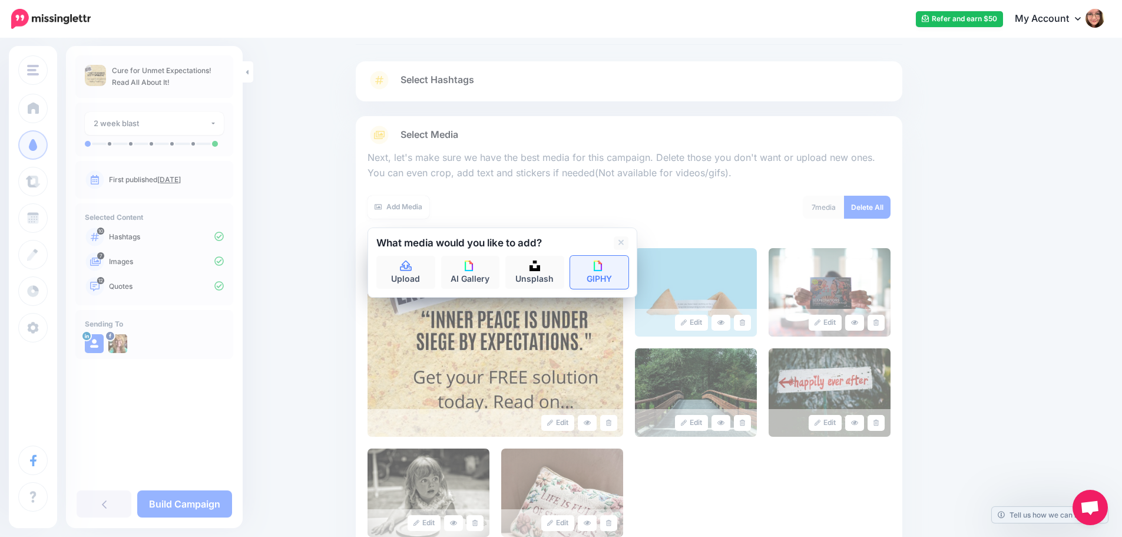
click at [587, 277] on link "GIPHY" at bounding box center [599, 272] width 59 height 33
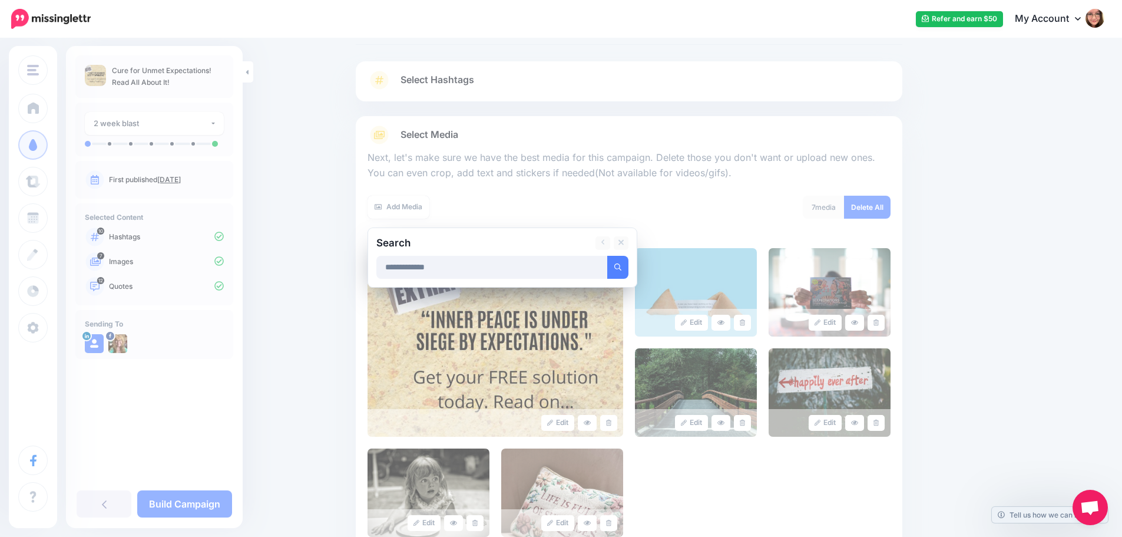
type input "**********"
click at [607, 256] on button "submit" at bounding box center [617, 267] width 21 height 23
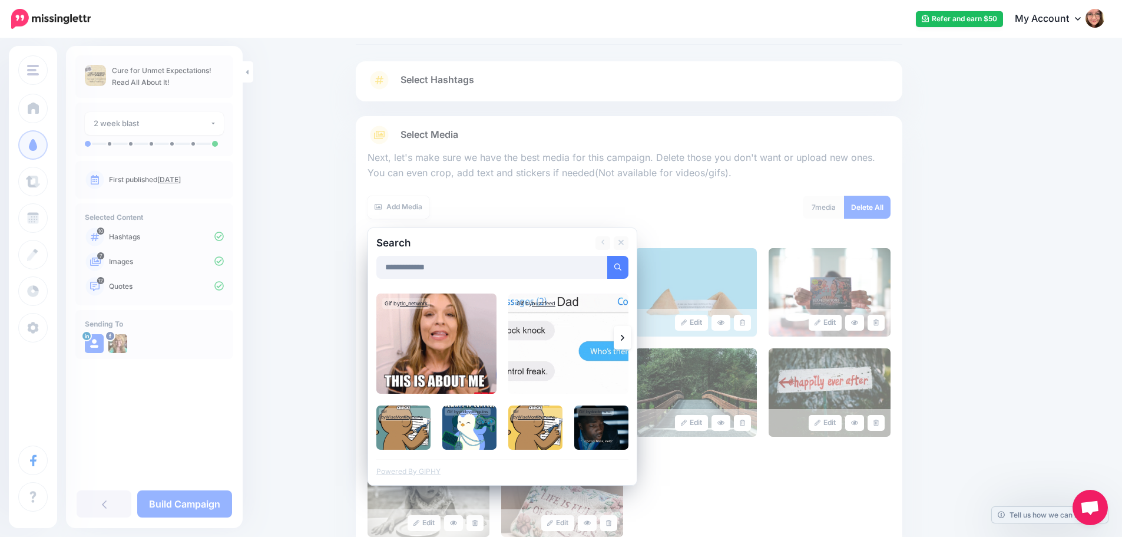
click at [621, 341] on link at bounding box center [623, 338] width 18 height 24
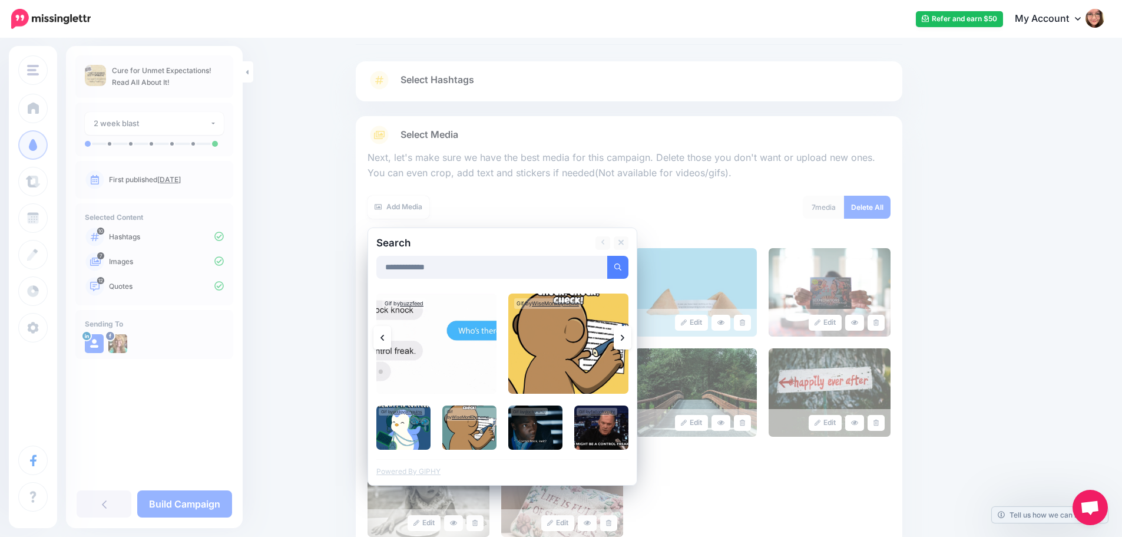
click at [621, 341] on link at bounding box center [623, 338] width 18 height 24
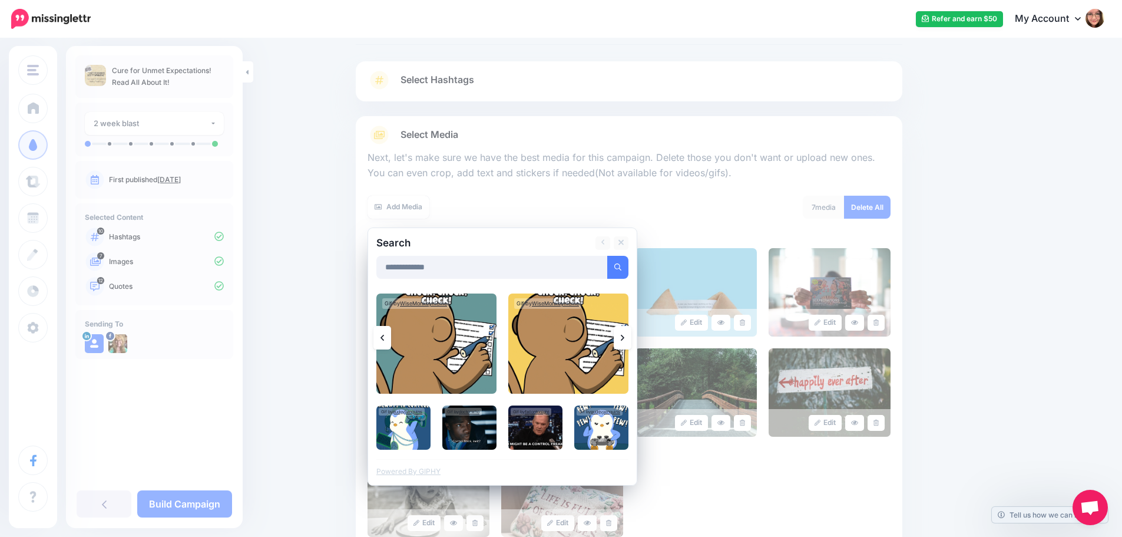
click at [621, 341] on link at bounding box center [623, 338] width 18 height 24
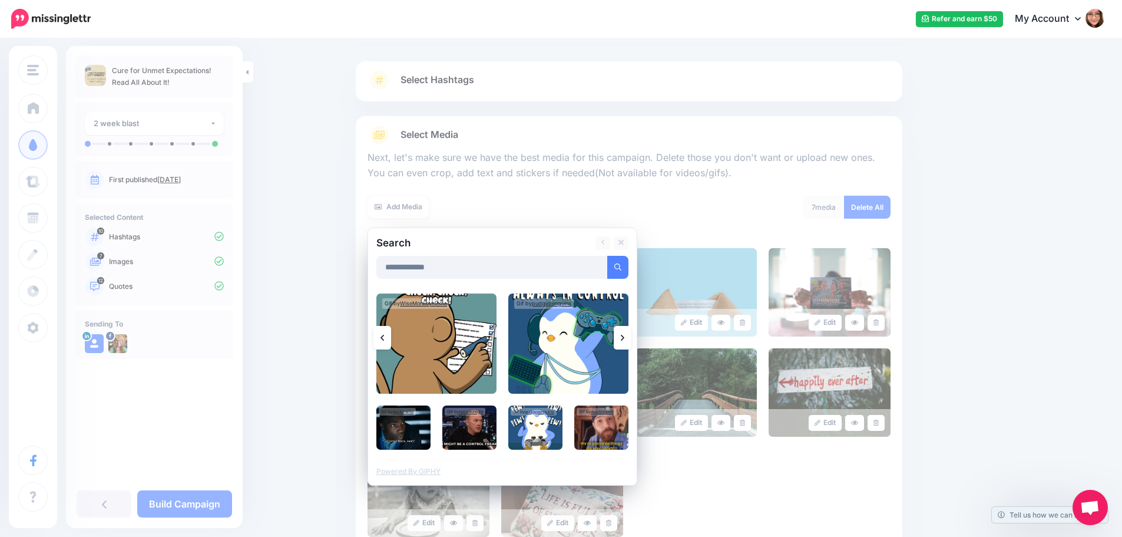
click at [621, 341] on link at bounding box center [623, 338] width 18 height 24
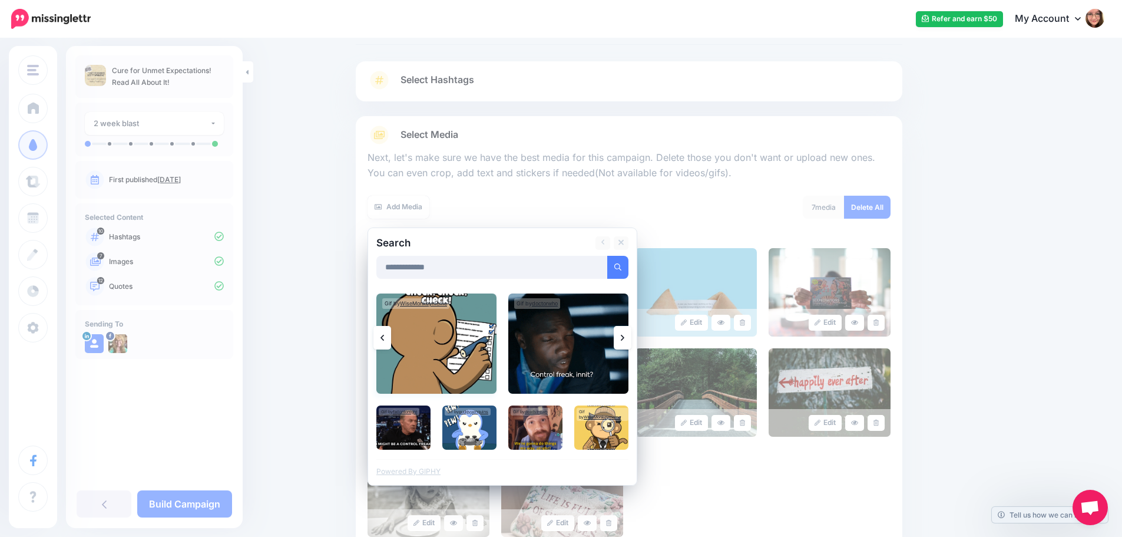
click at [444, 358] on img at bounding box center [436, 343] width 120 height 100
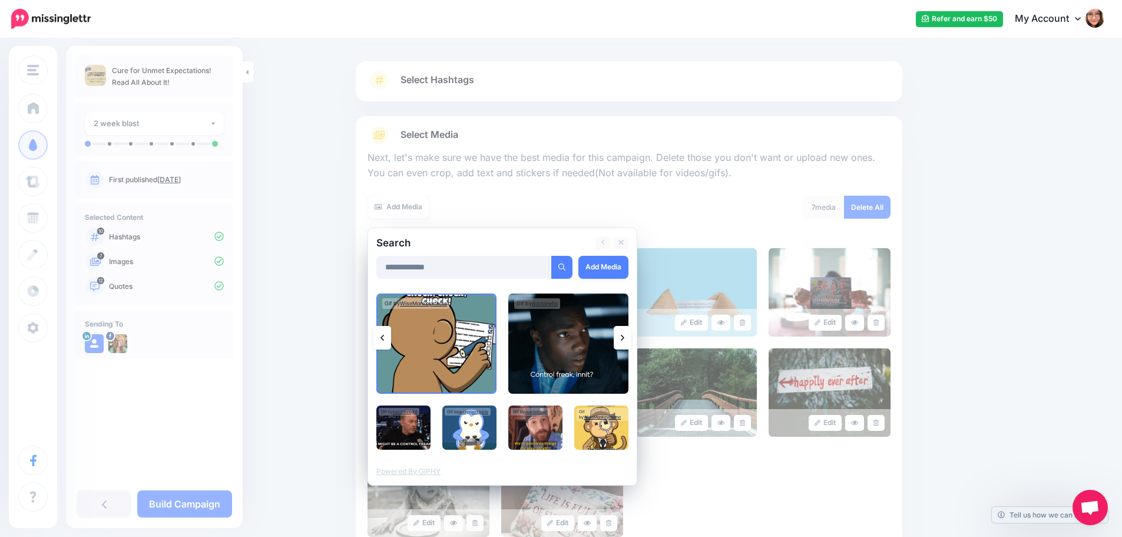
click at [391, 335] on link at bounding box center [382, 338] width 18 height 24
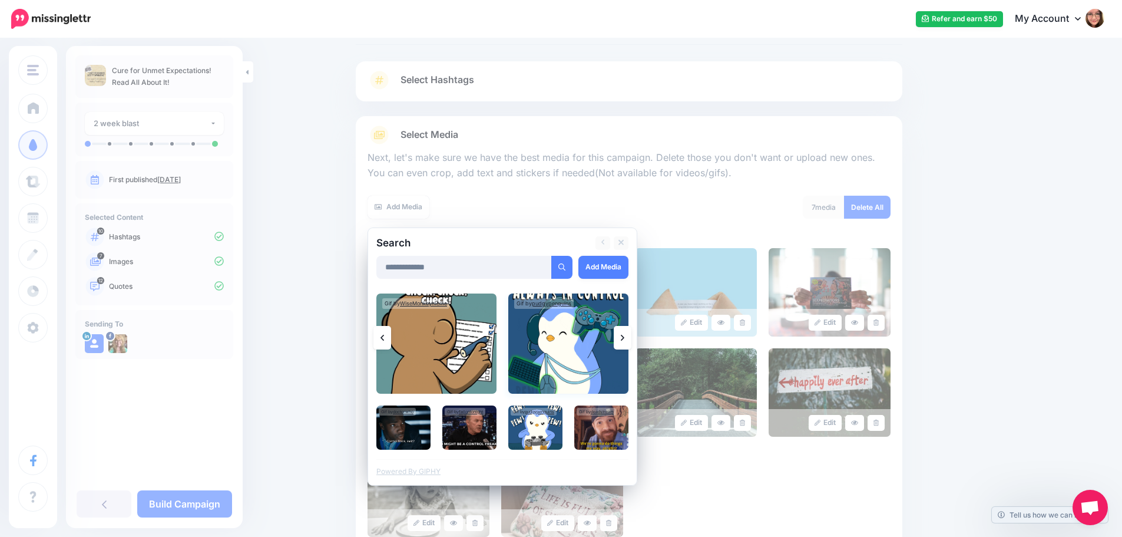
click at [570, 350] on img at bounding box center [568, 343] width 120 height 100
click at [631, 346] on link at bounding box center [623, 338] width 18 height 24
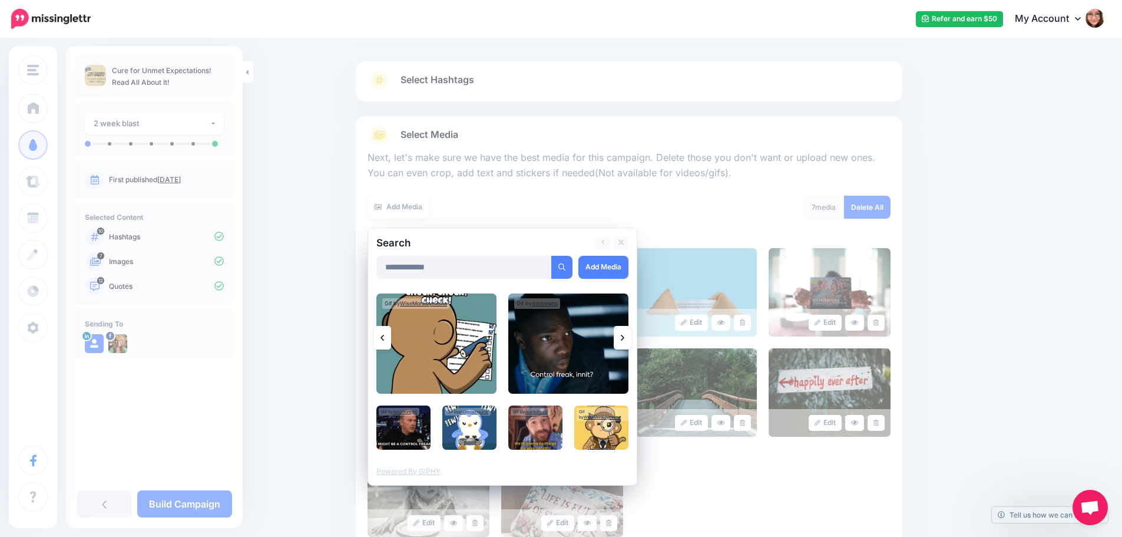
click at [389, 339] on link at bounding box center [382, 338] width 18 height 24
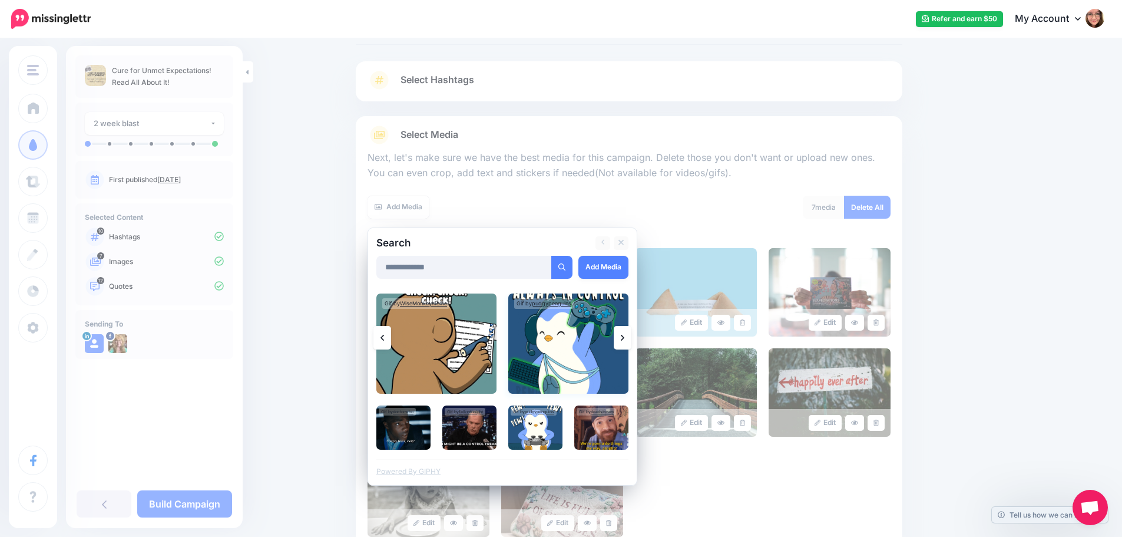
click at [577, 325] on img at bounding box center [568, 343] width 120 height 100
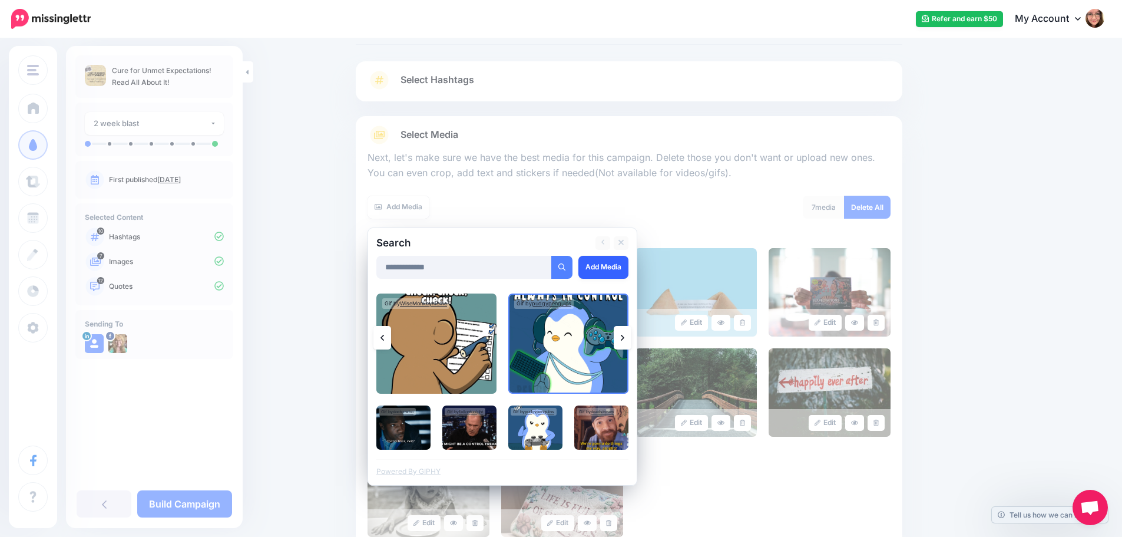
click at [613, 262] on link "Add Media" at bounding box center [603, 267] width 50 height 23
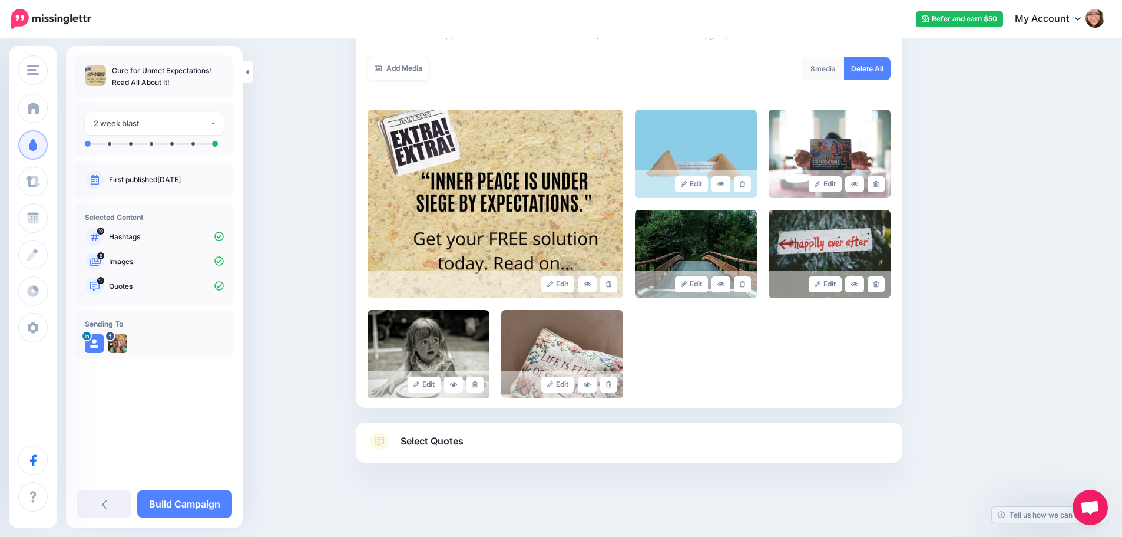
scroll to position [200, 0]
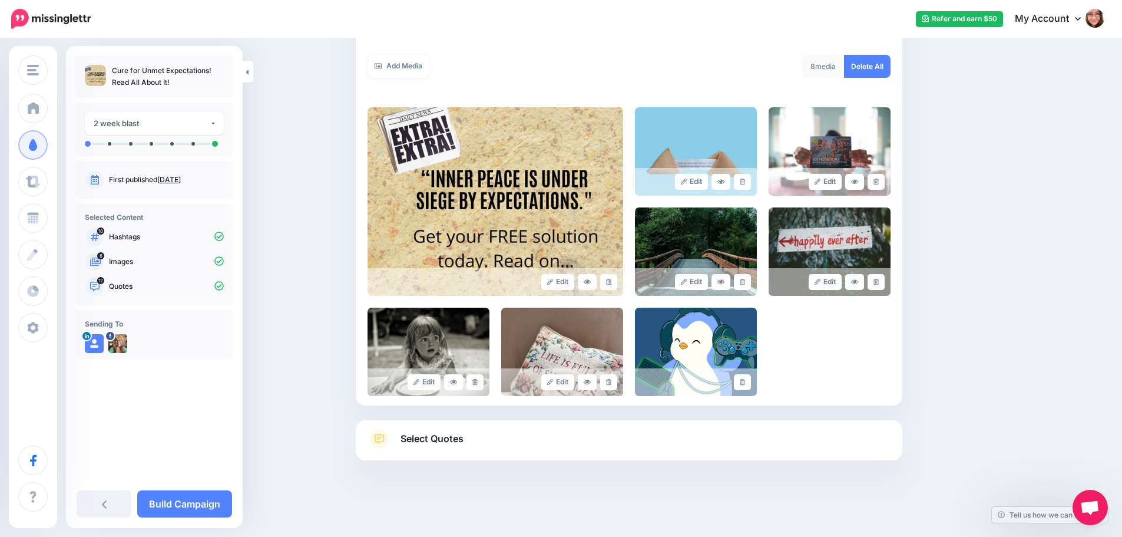
click at [533, 444] on link "Select Quotes" at bounding box center [629, 444] width 523 height 31
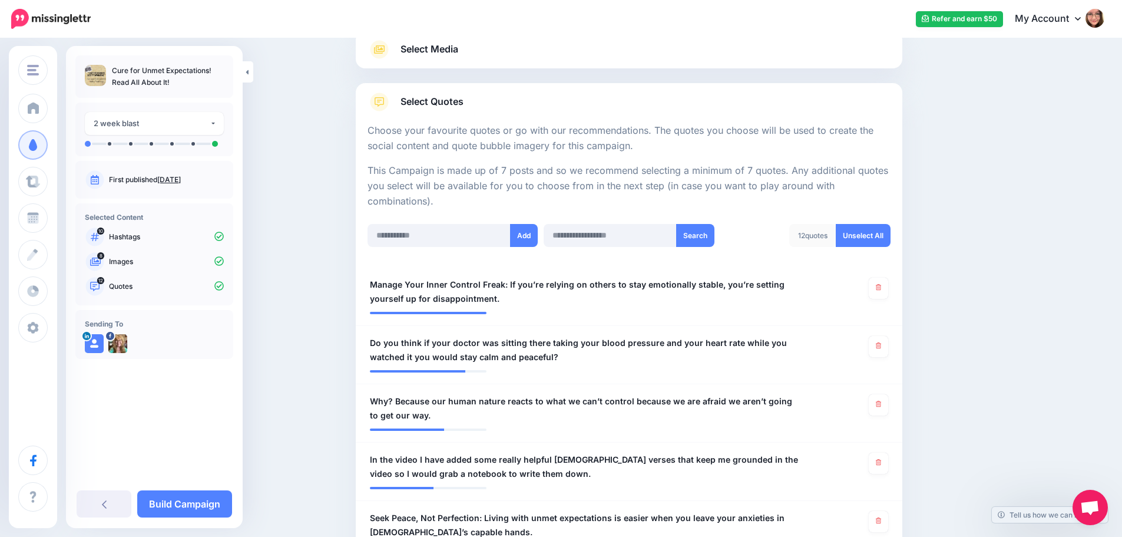
scroll to position [23, 0]
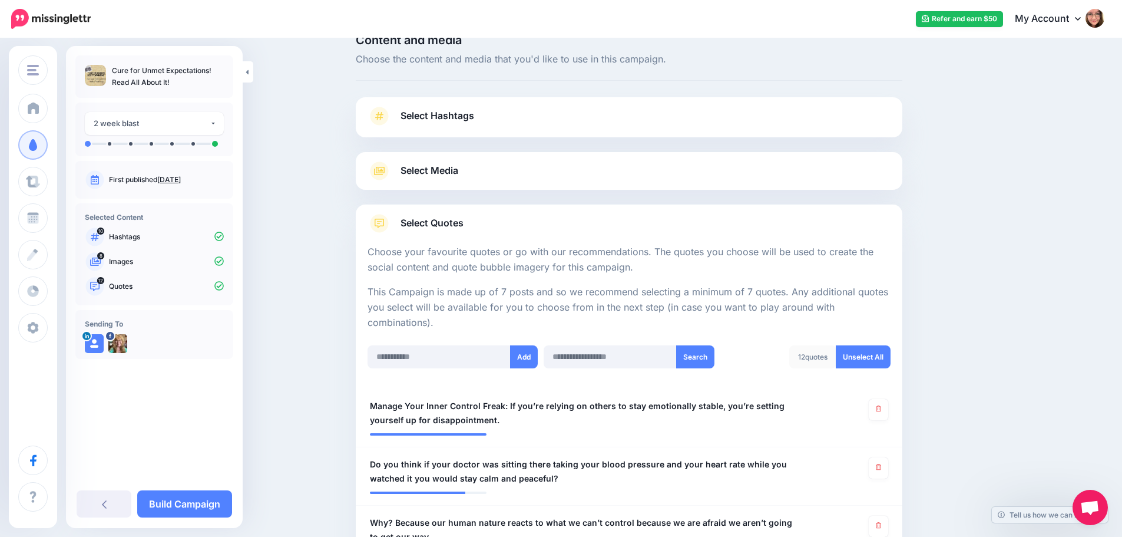
click at [420, 161] on link "Select Media" at bounding box center [629, 170] width 523 height 19
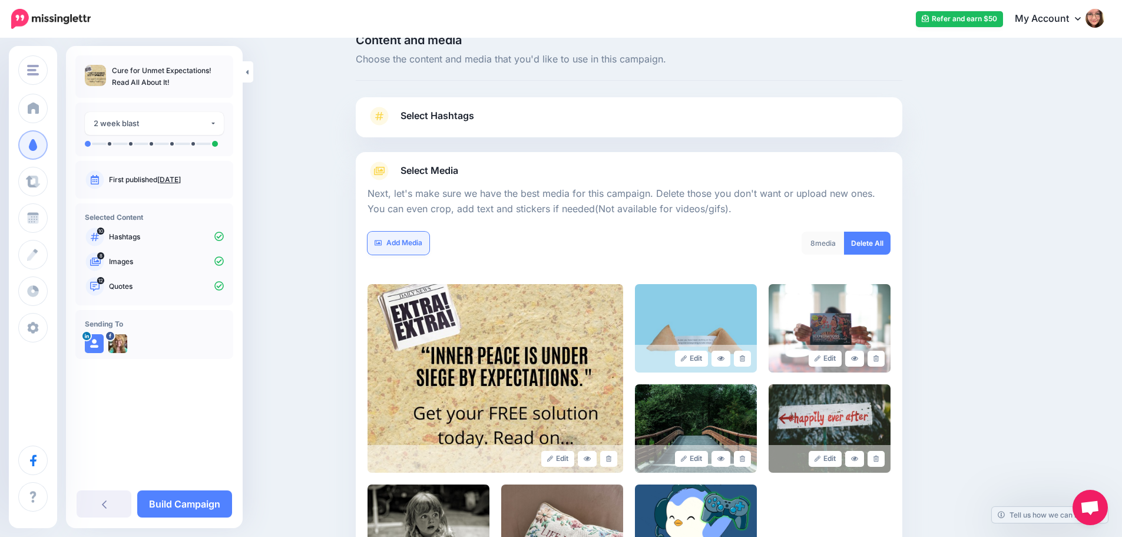
click at [405, 235] on link "Add Media" at bounding box center [399, 242] width 62 height 23
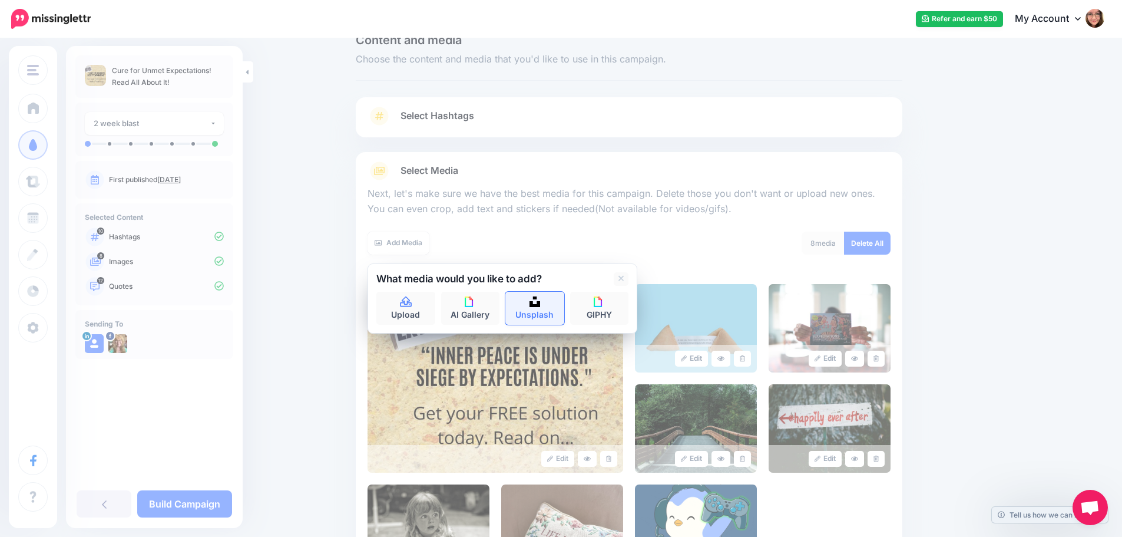
click at [540, 312] on link "Unsplash" at bounding box center [534, 308] width 59 height 33
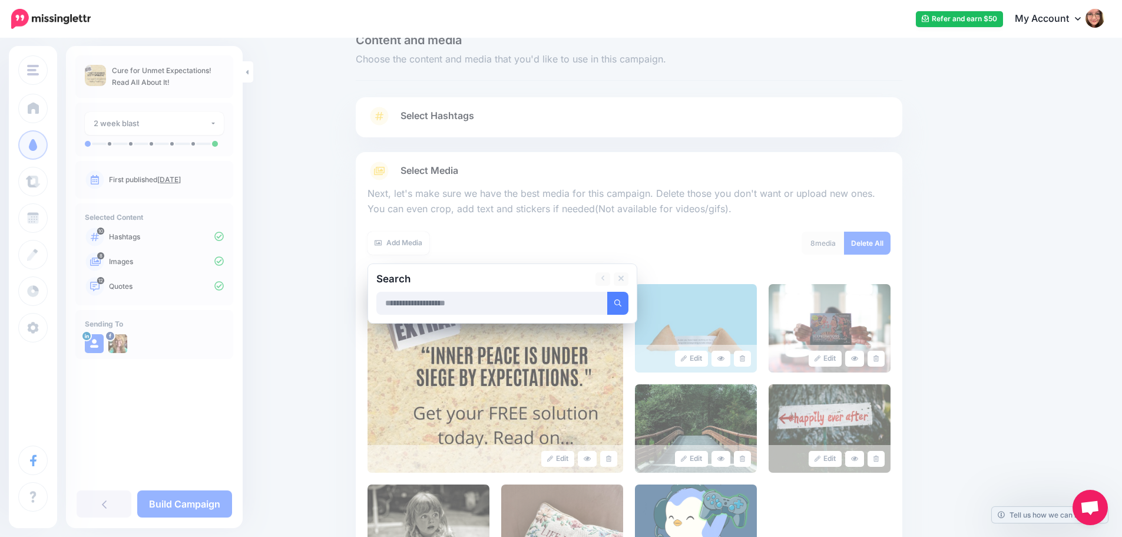
click at [520, 300] on input "text" at bounding box center [491, 303] width 231 height 23
click at [607, 292] on button "submit" at bounding box center [617, 303] width 21 height 23
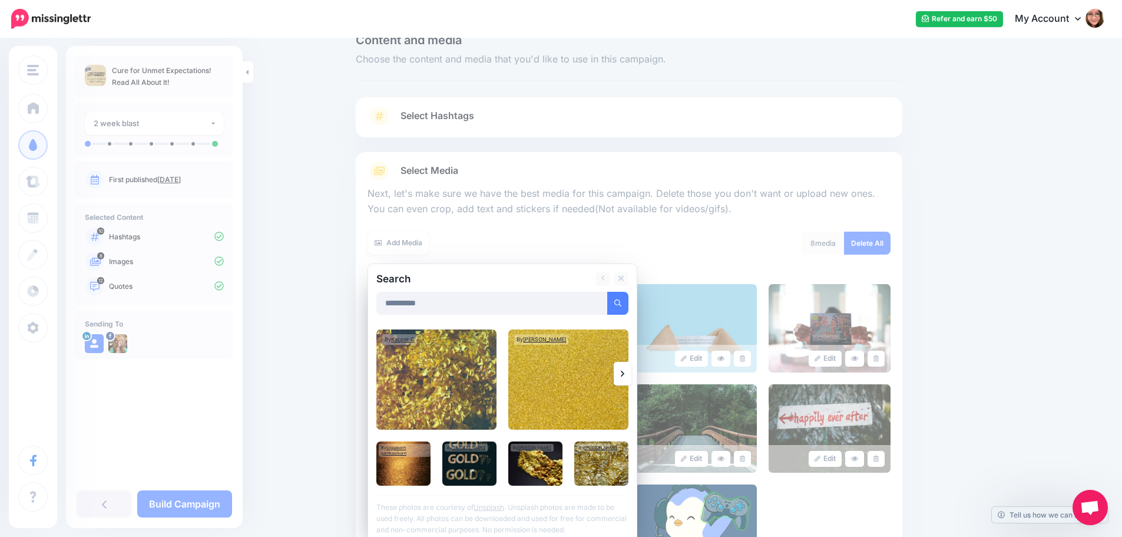
click at [624, 373] on icon at bounding box center [623, 374] width 4 height 6
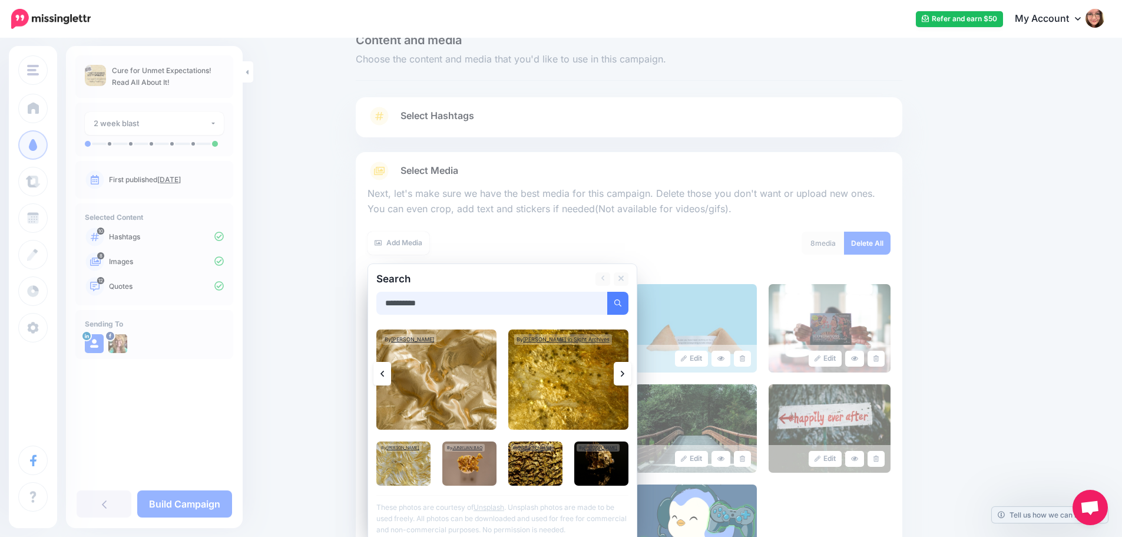
click at [418, 300] on input "**********" at bounding box center [491, 303] width 231 height 23
type input "**********"
click at [629, 309] on button "submit" at bounding box center [617, 303] width 21 height 23
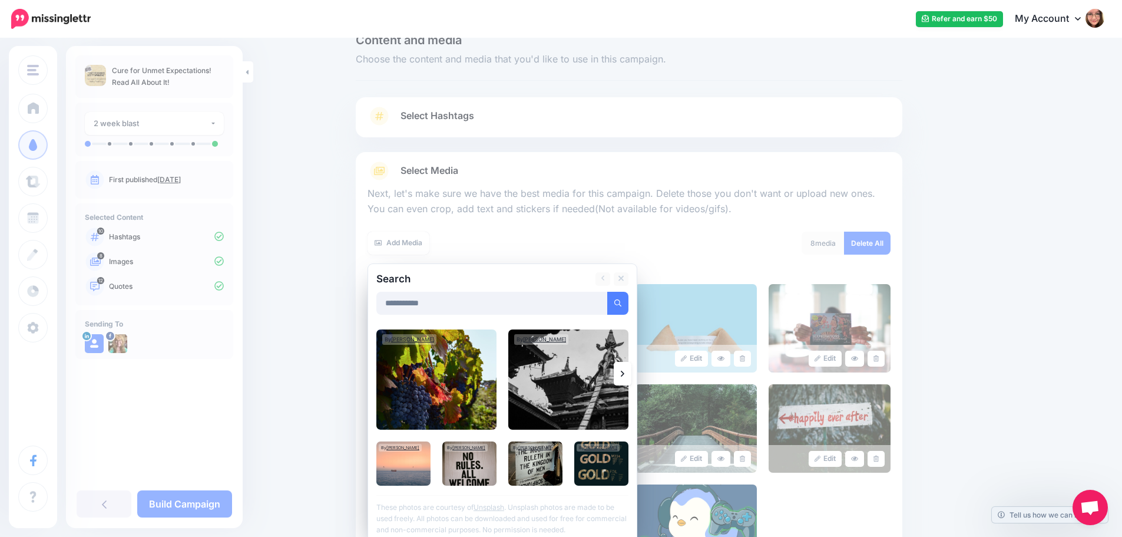
click at [624, 373] on icon at bounding box center [623, 373] width 4 height 9
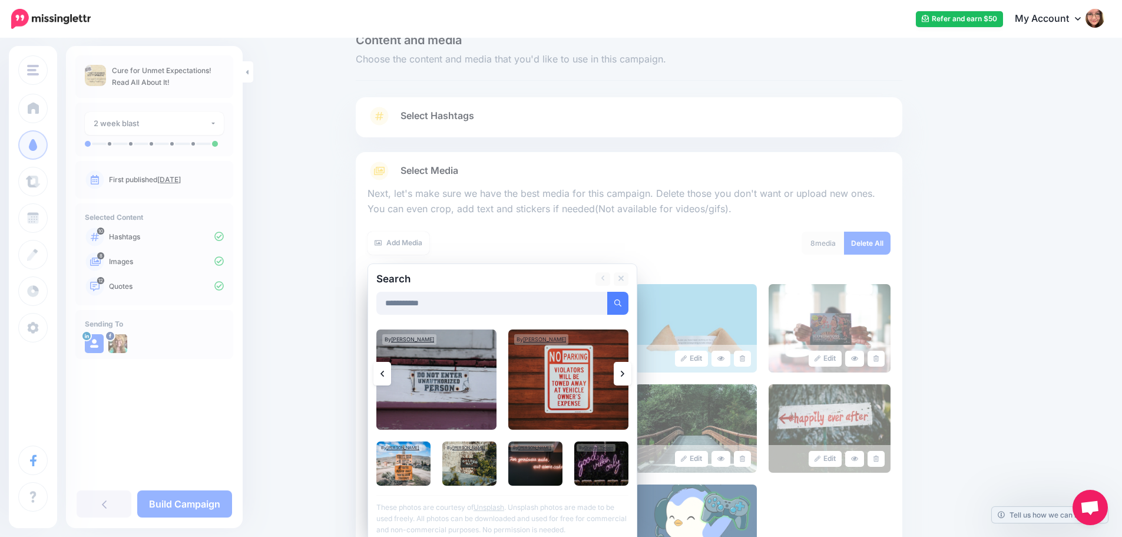
click at [624, 373] on icon at bounding box center [623, 373] width 4 height 9
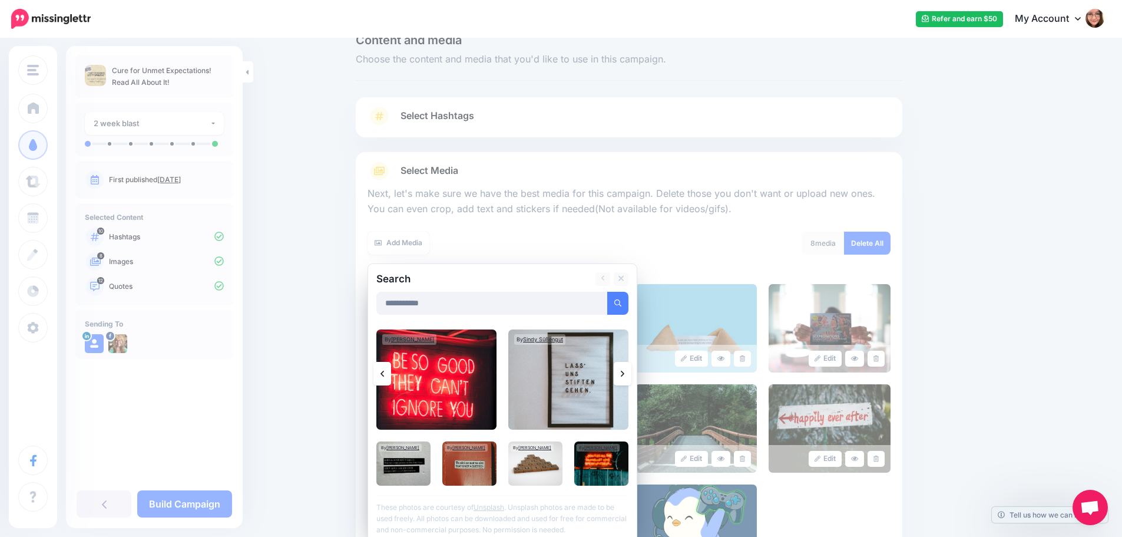
click at [624, 373] on icon at bounding box center [623, 373] width 4 height 9
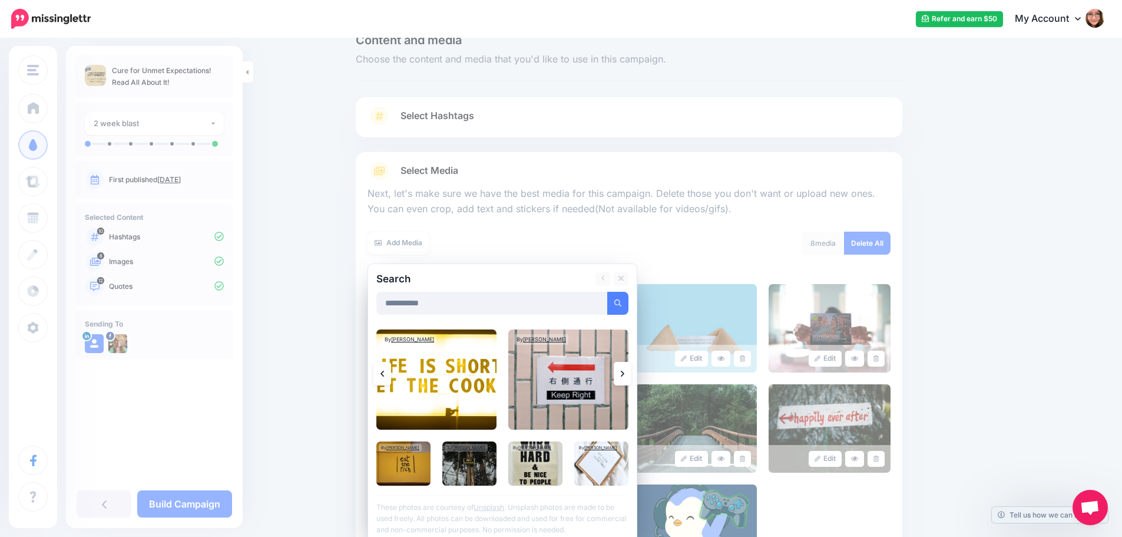
click at [624, 373] on icon at bounding box center [623, 373] width 4 height 9
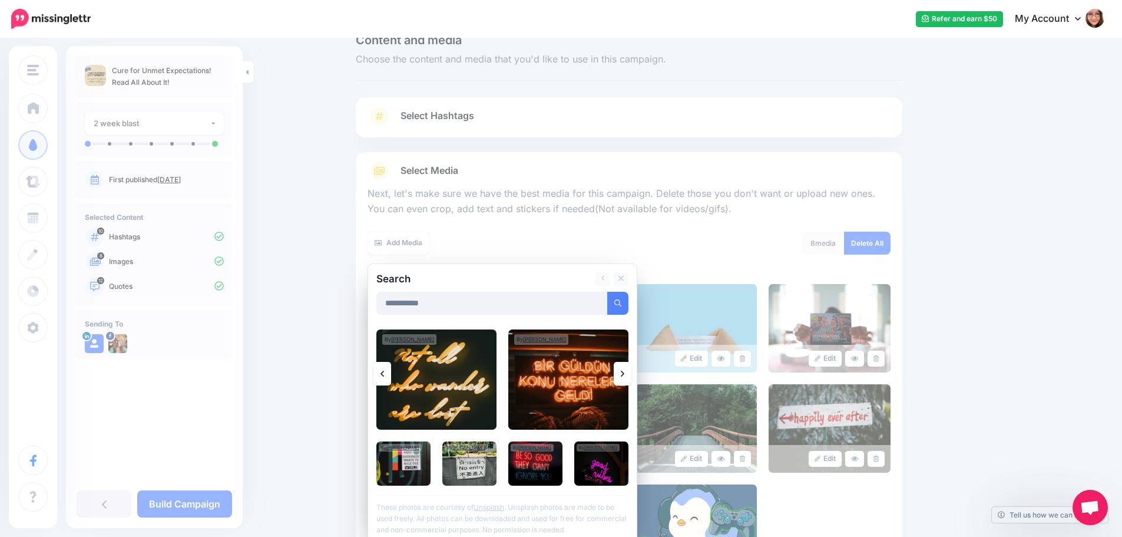
click at [624, 373] on icon at bounding box center [623, 373] width 4 height 9
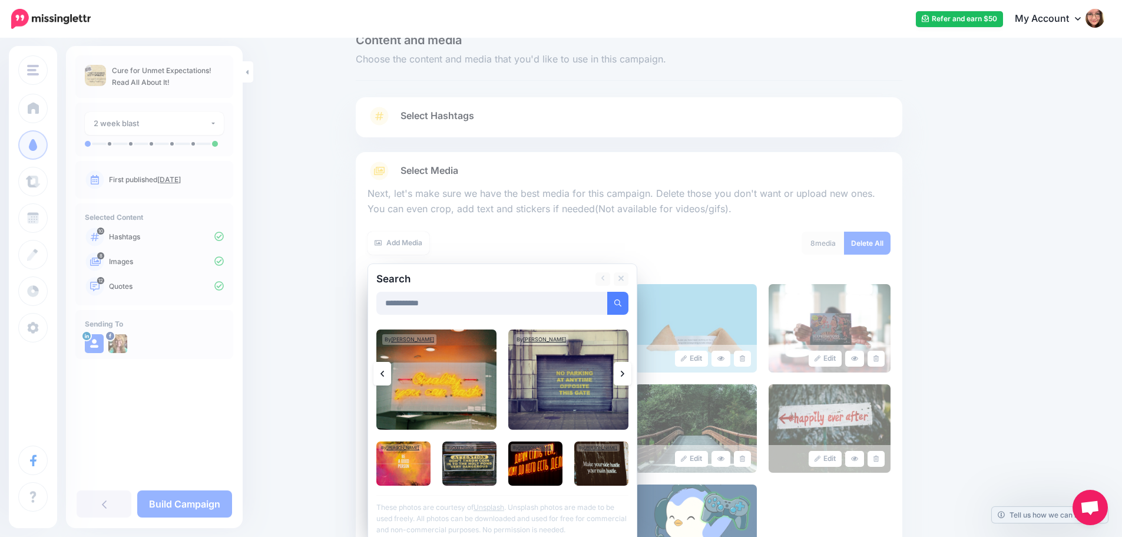
click at [624, 373] on icon at bounding box center [623, 373] width 4 height 9
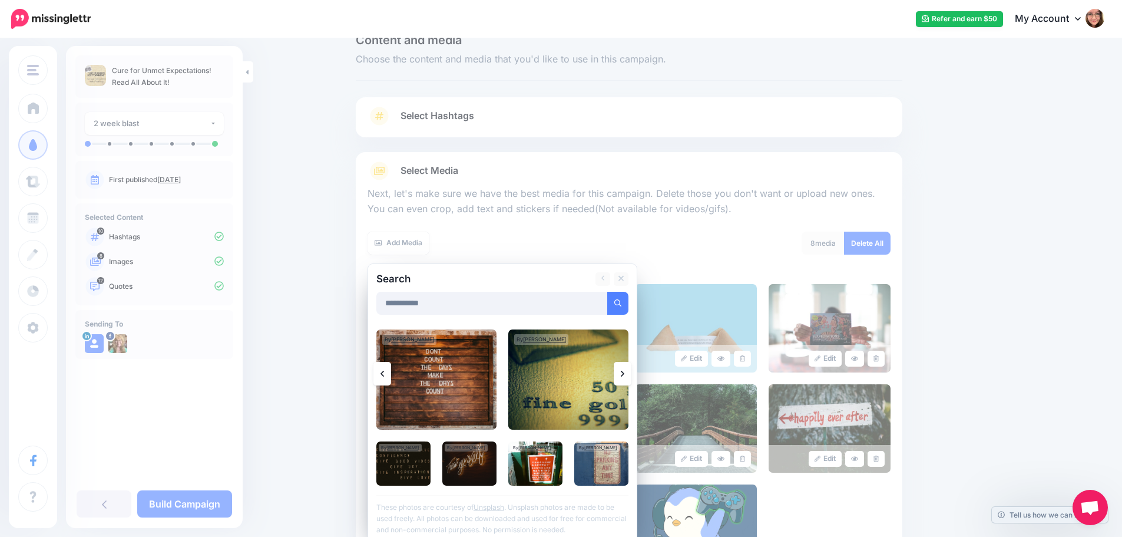
click at [624, 373] on icon at bounding box center [623, 373] width 4 height 9
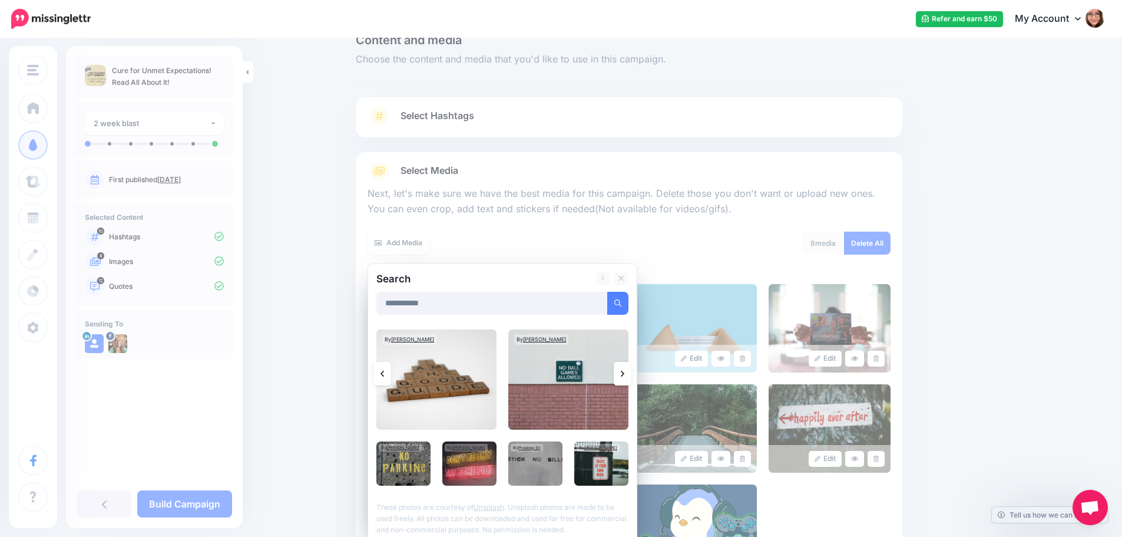
click at [624, 372] on icon at bounding box center [623, 374] width 4 height 6
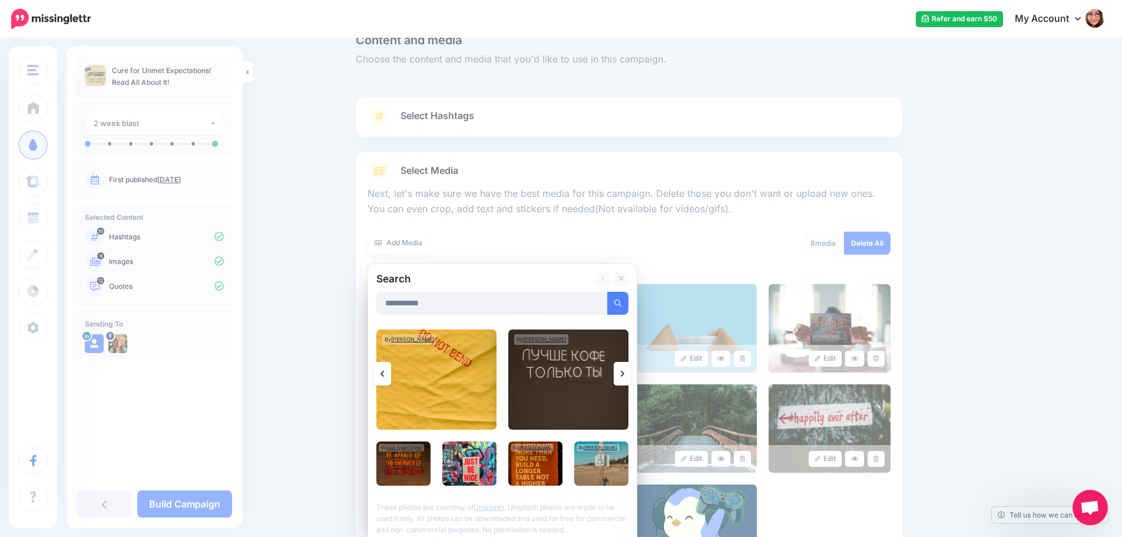
click at [624, 372] on icon at bounding box center [623, 374] width 4 height 6
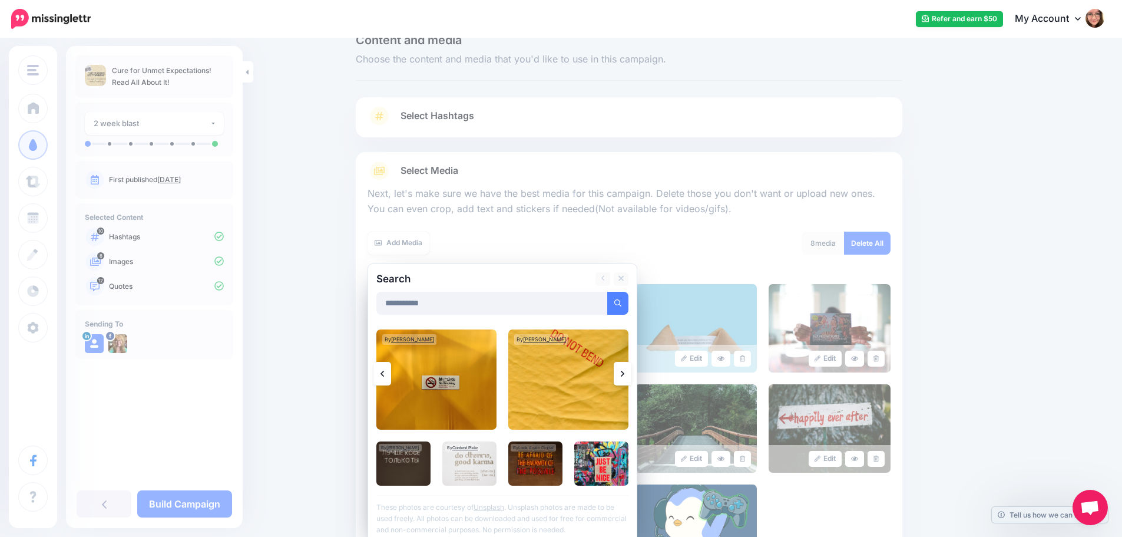
click at [624, 372] on icon at bounding box center [623, 374] width 4 height 6
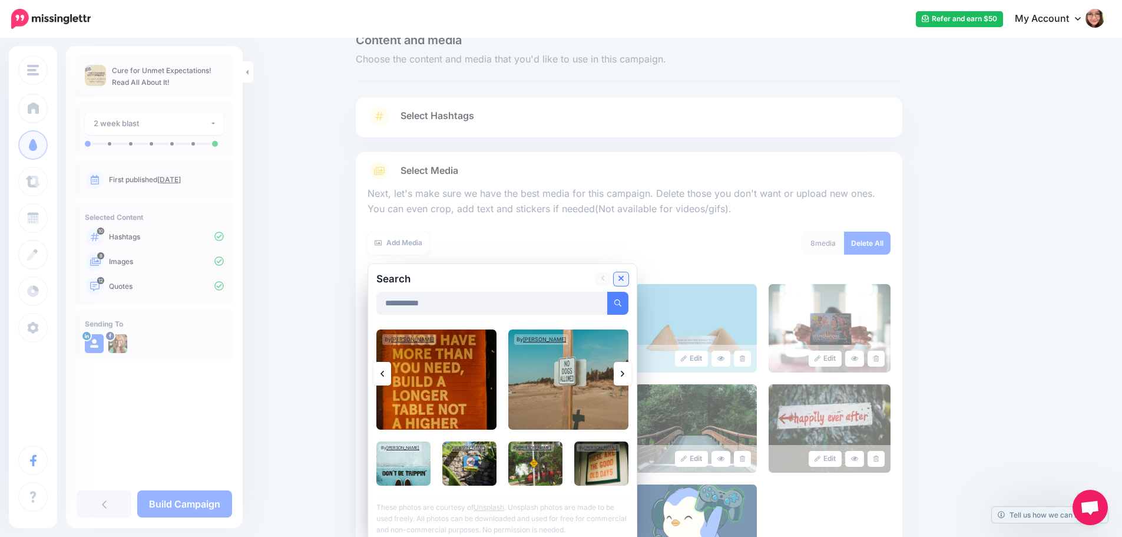
click at [624, 283] on icon at bounding box center [622, 278] width 6 height 9
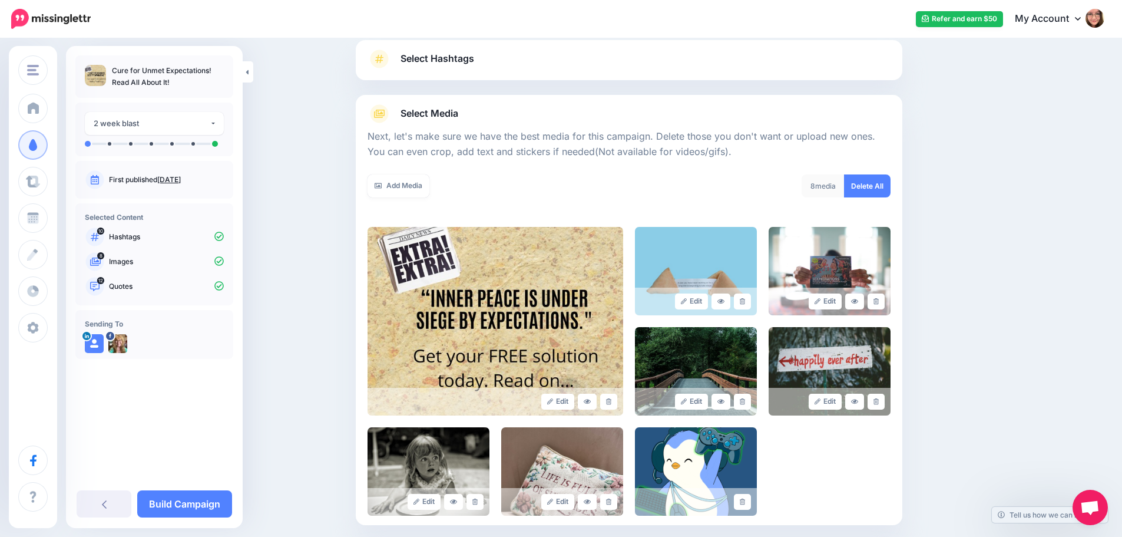
scroll to position [200, 0]
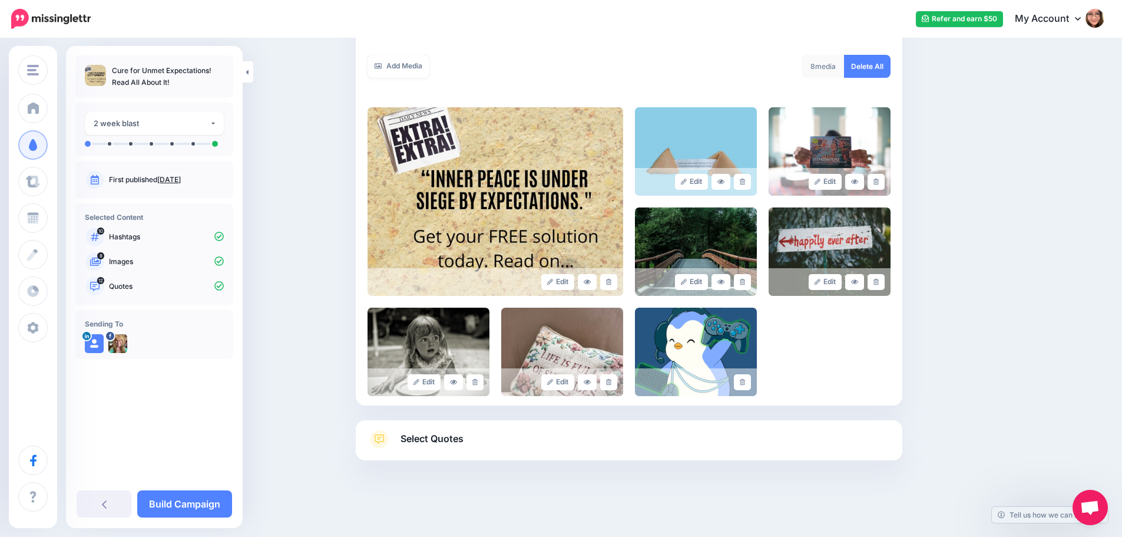
click at [419, 448] on link "Select Quotes" at bounding box center [629, 444] width 523 height 31
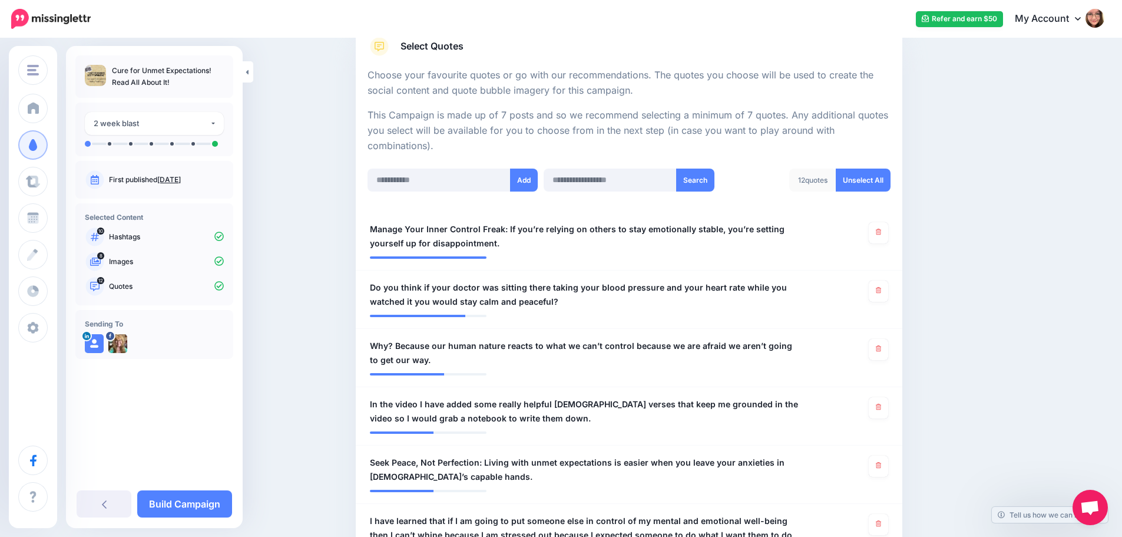
click at [209, 517] on div "**********" at bounding box center [154, 287] width 177 height 482
click at [209, 512] on link "Build Campaign" at bounding box center [184, 503] width 95 height 27
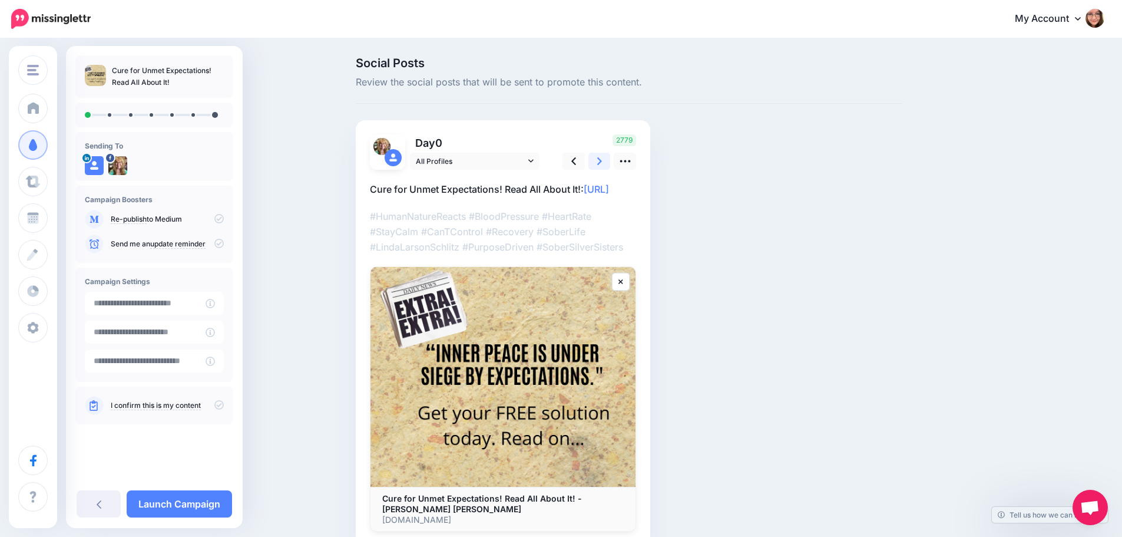
click at [602, 160] on icon at bounding box center [599, 161] width 5 height 12
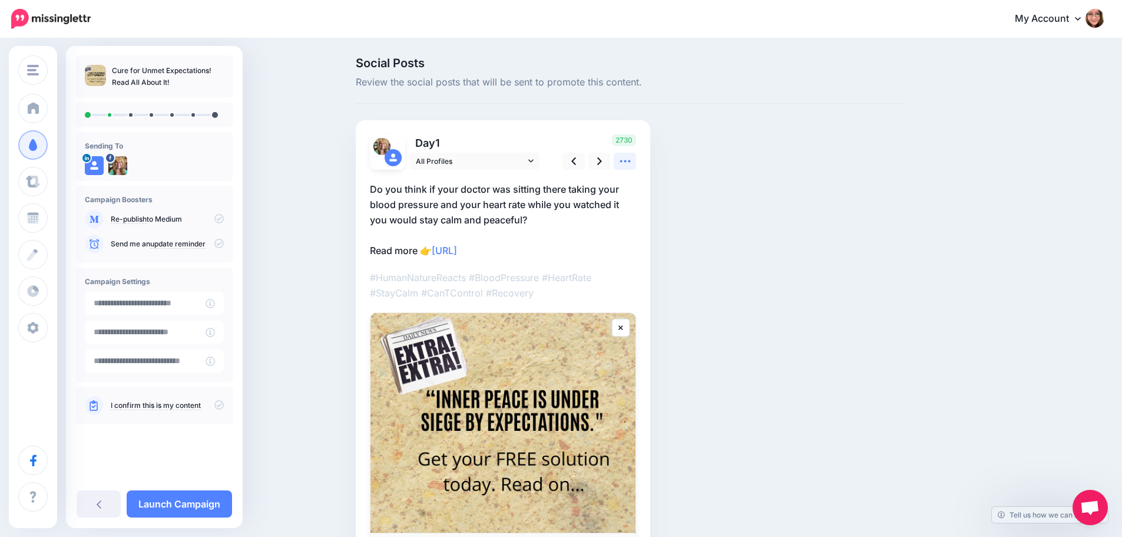
click at [631, 167] on icon at bounding box center [625, 161] width 12 height 12
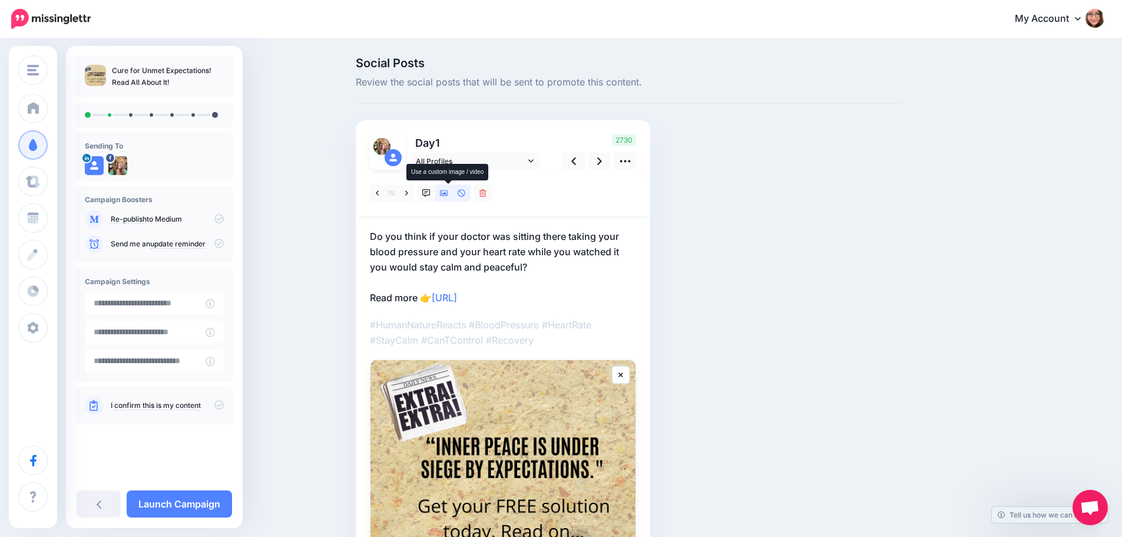
click at [448, 189] on icon at bounding box center [444, 193] width 8 height 8
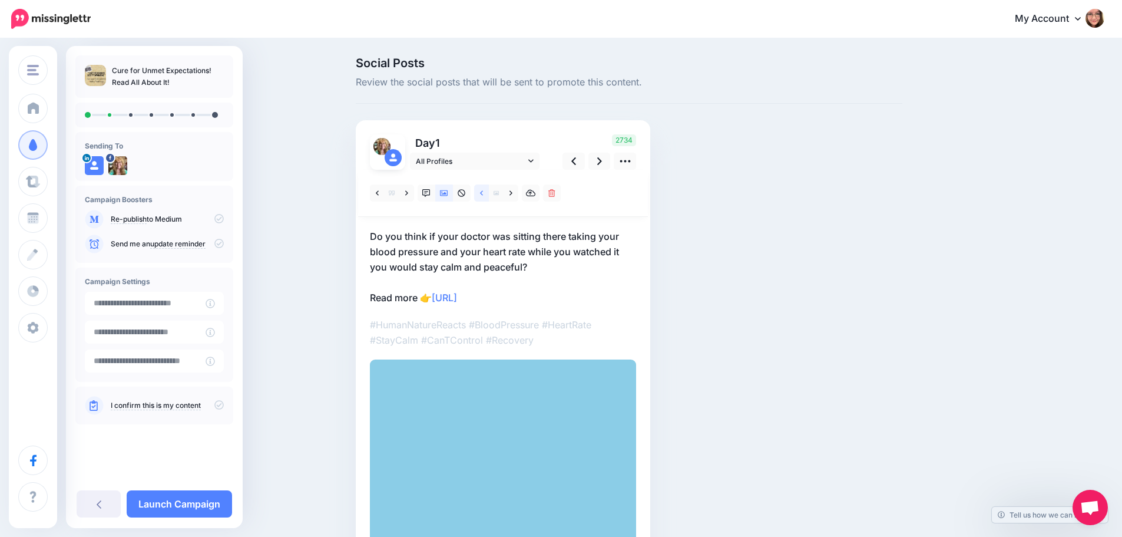
click at [481, 191] on link at bounding box center [481, 192] width 15 height 17
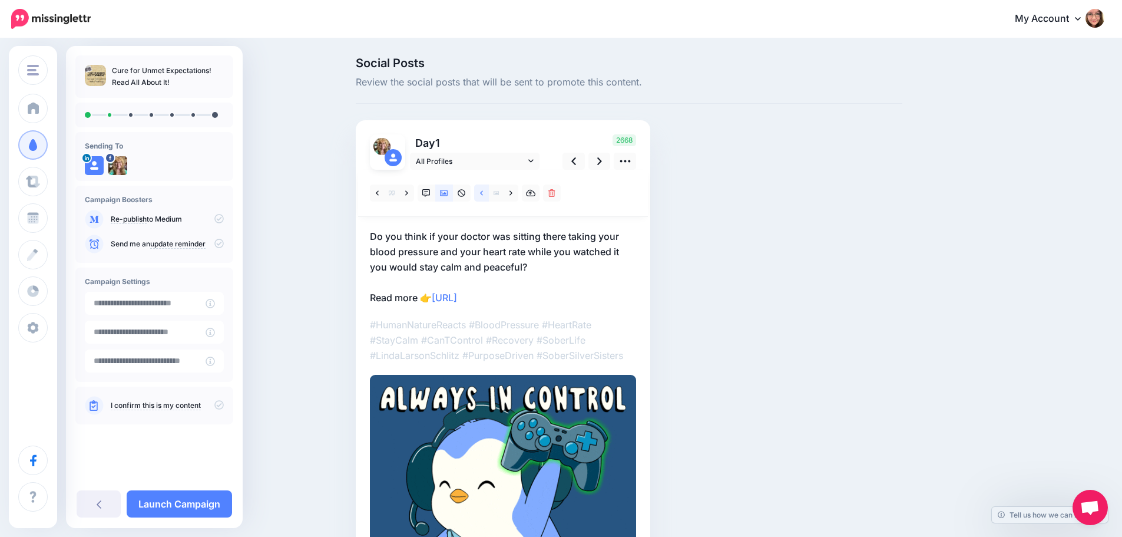
click at [484, 191] on link at bounding box center [481, 192] width 15 height 17
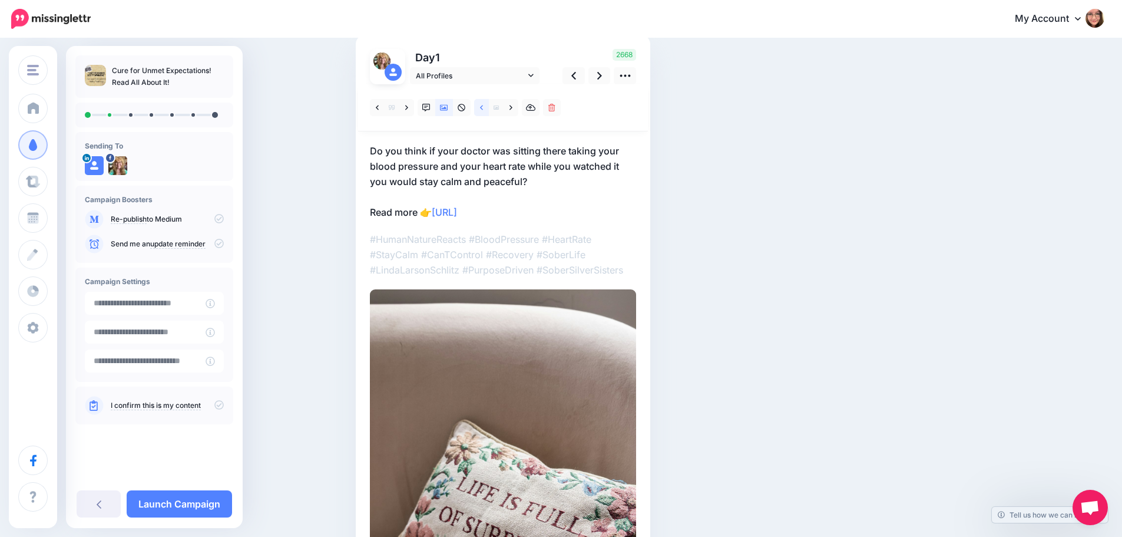
scroll to position [59, 0]
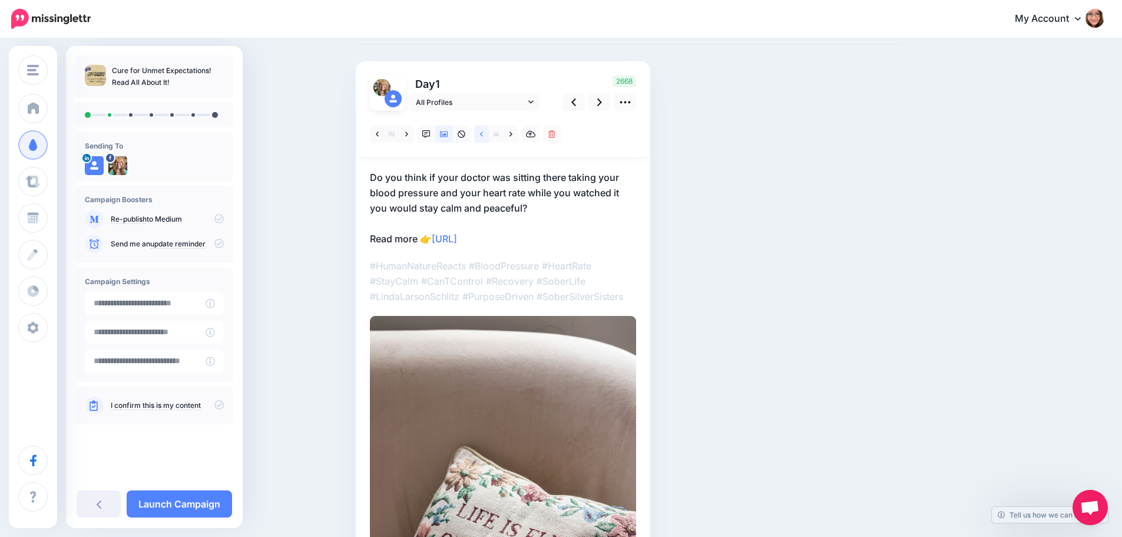
click at [483, 137] on icon at bounding box center [481, 134] width 3 height 8
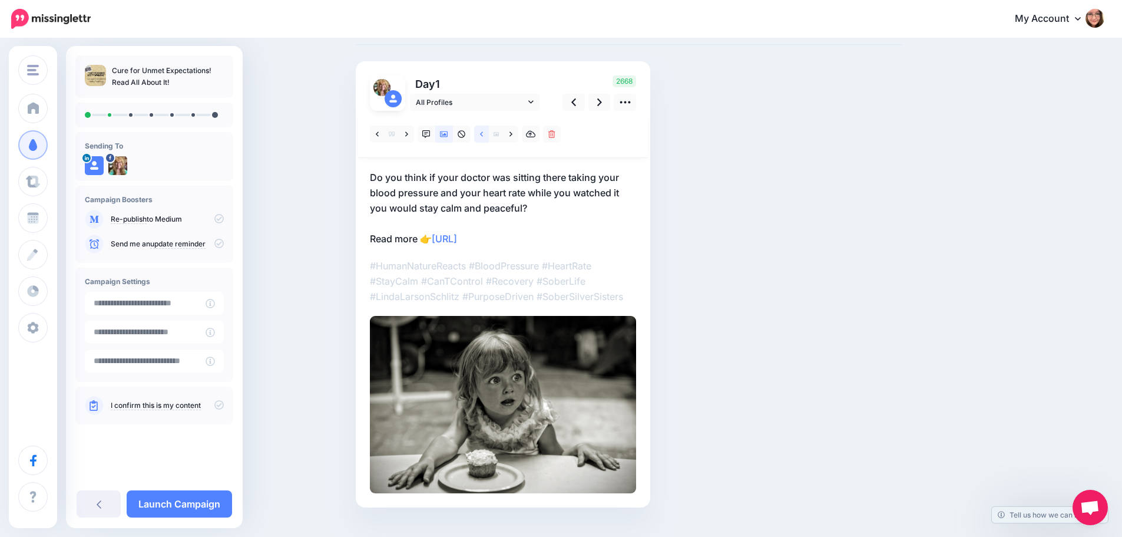
click at [485, 129] on link at bounding box center [481, 133] width 15 height 17
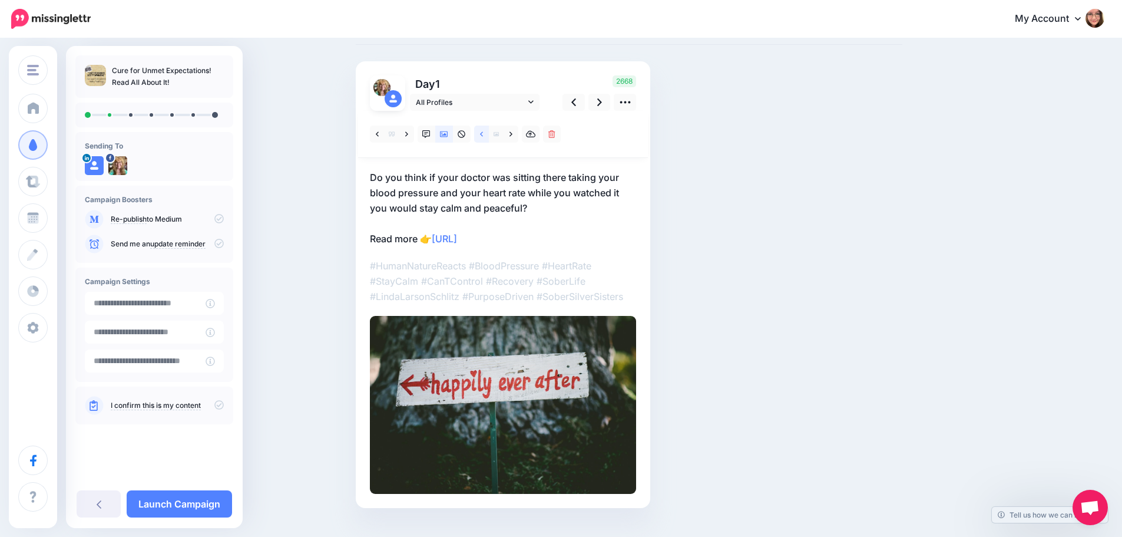
click at [481, 133] on link at bounding box center [481, 133] width 15 height 17
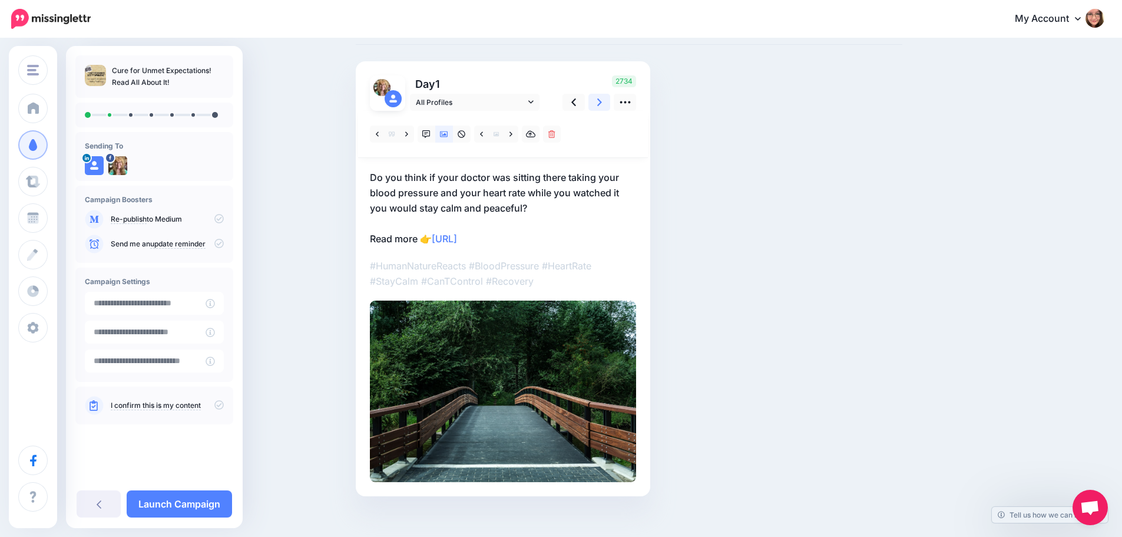
click at [602, 106] on icon at bounding box center [599, 102] width 5 height 12
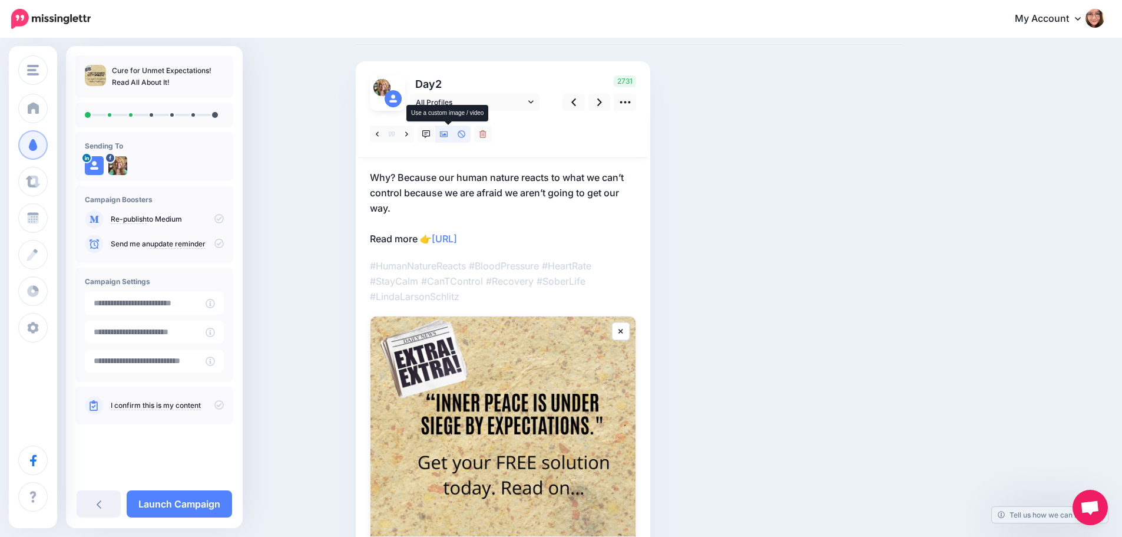
click at [447, 135] on icon at bounding box center [444, 134] width 8 height 6
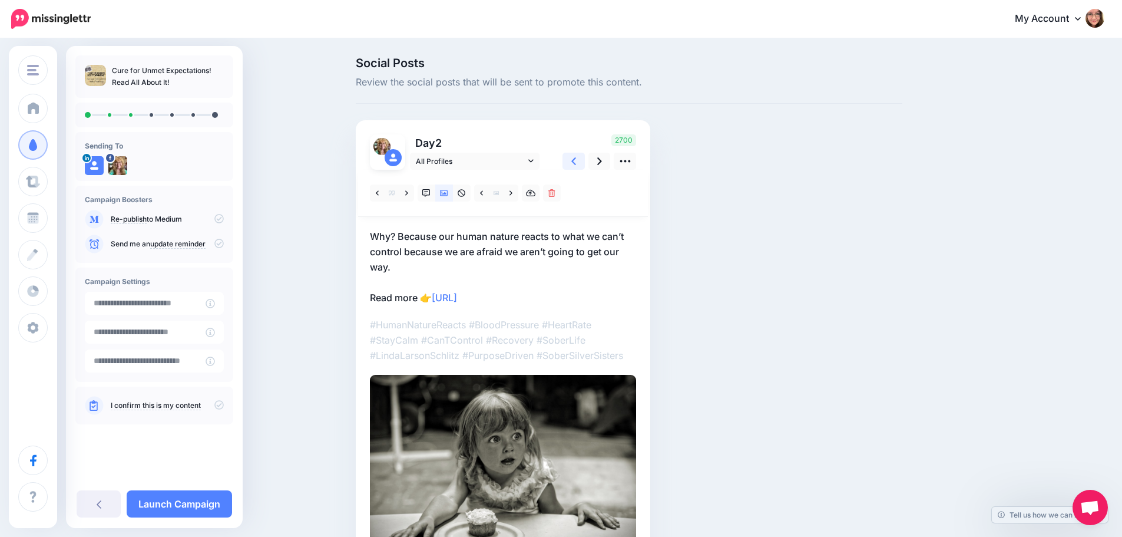
click at [585, 160] on link at bounding box center [574, 161] width 22 height 17
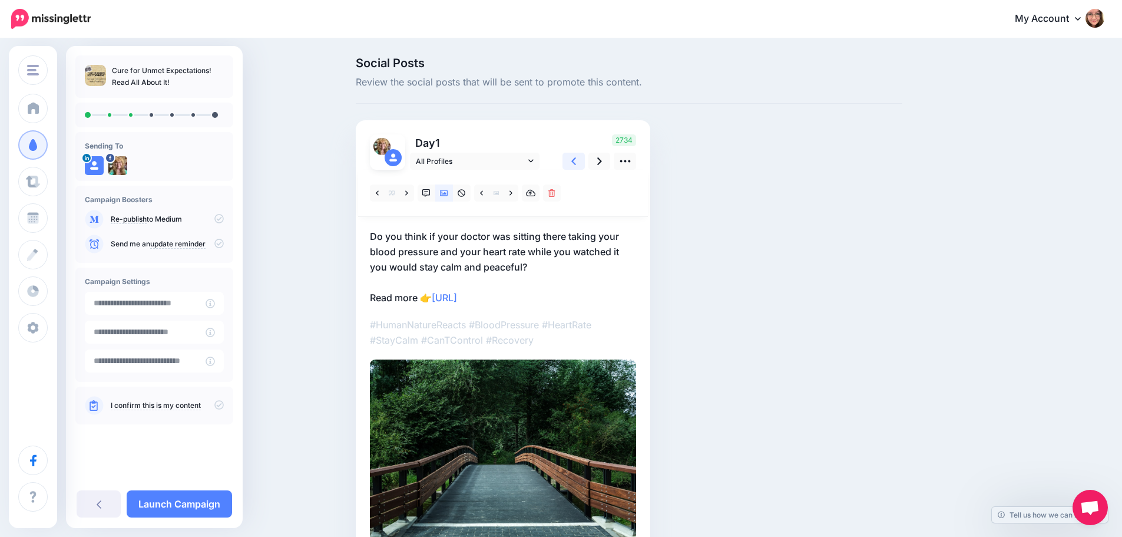
click at [585, 160] on link at bounding box center [574, 161] width 22 height 17
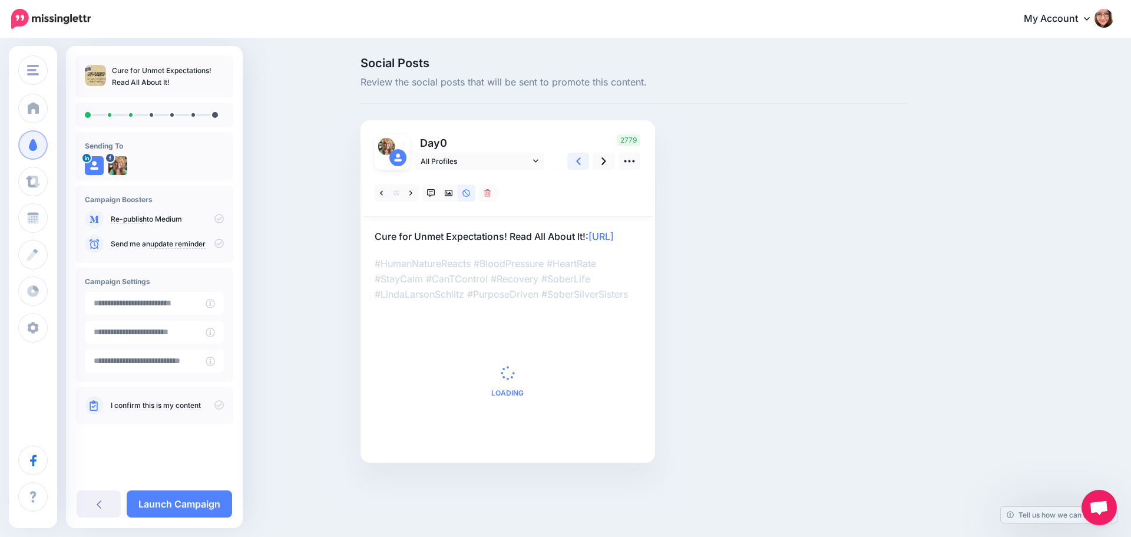
click at [586, 160] on link at bounding box center [578, 161] width 22 height 17
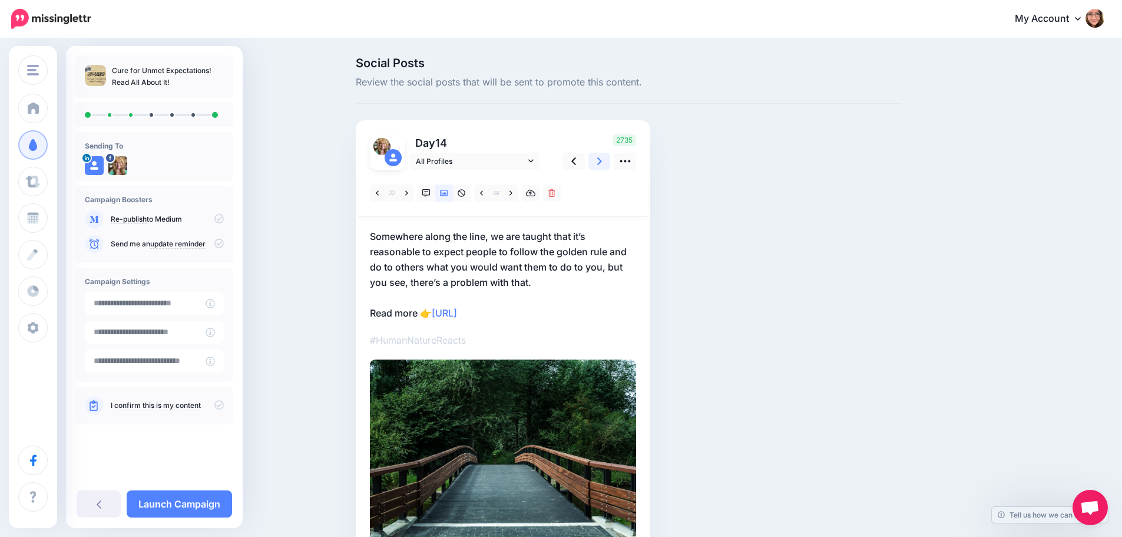
click at [611, 159] on link at bounding box center [599, 161] width 22 height 17
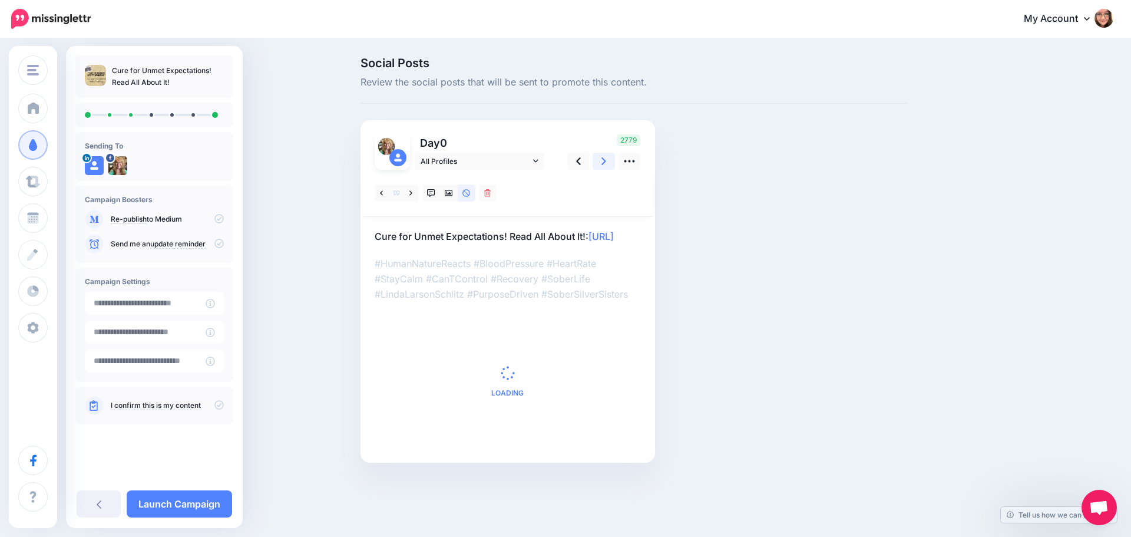
click at [607, 159] on link at bounding box center [604, 161] width 22 height 17
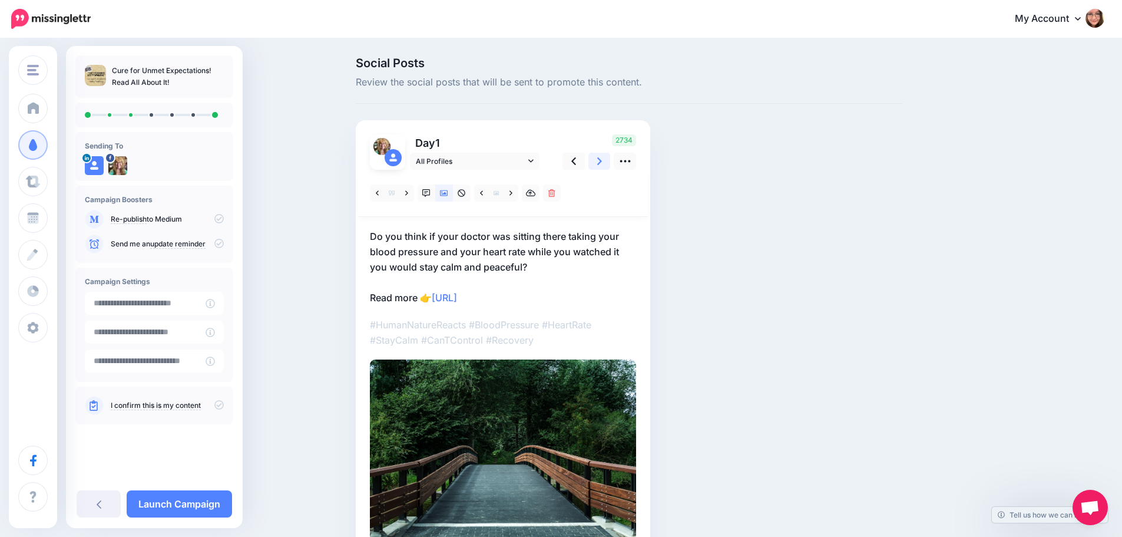
click at [607, 159] on link at bounding box center [599, 161] width 22 height 17
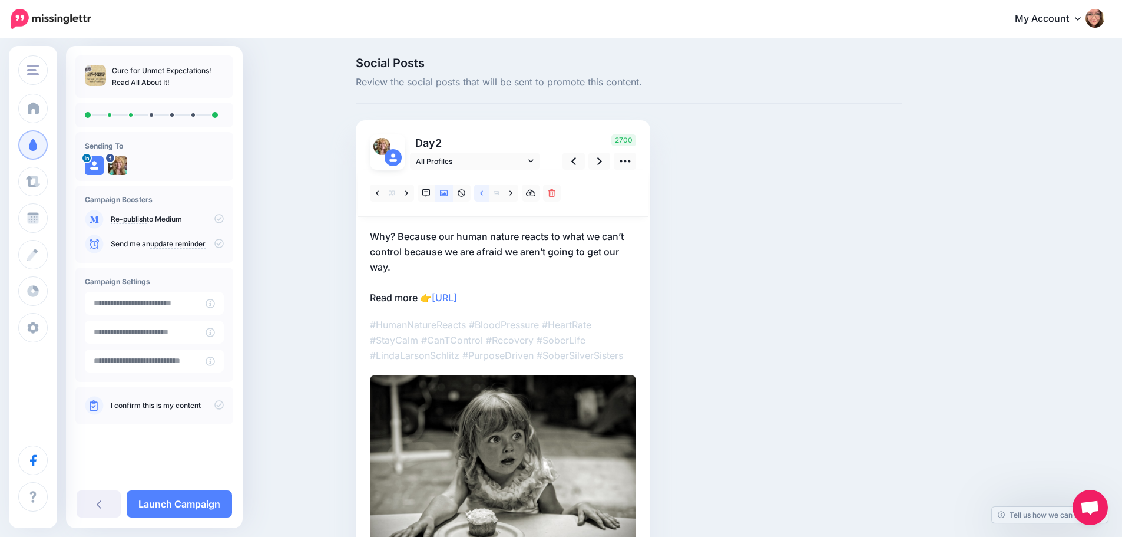
click at [483, 193] on icon at bounding box center [481, 192] width 3 height 5
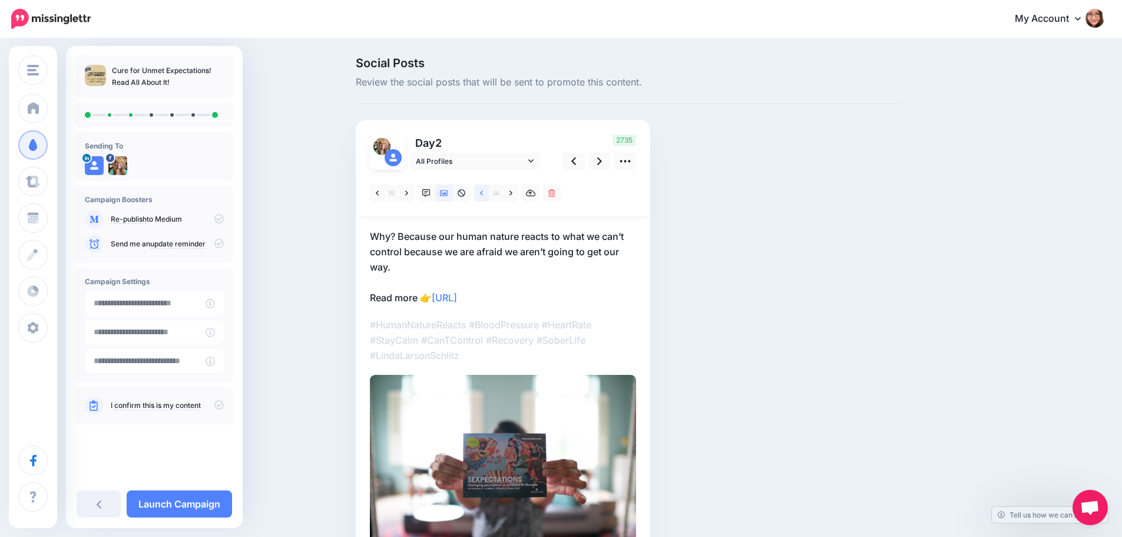
click at [483, 193] on icon at bounding box center [481, 192] width 3 height 5
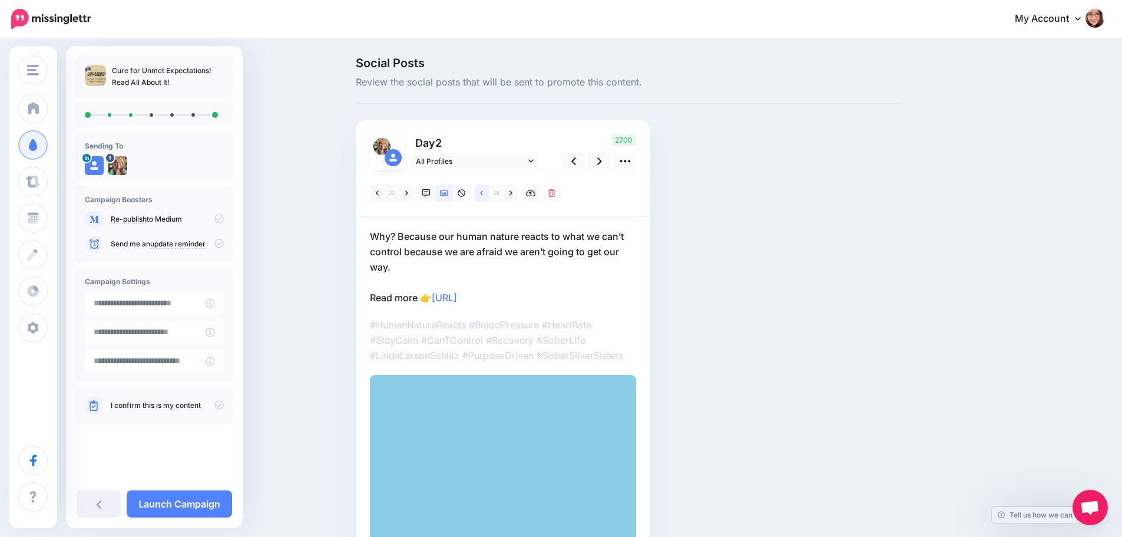
click at [483, 193] on icon at bounding box center [481, 192] width 3 height 5
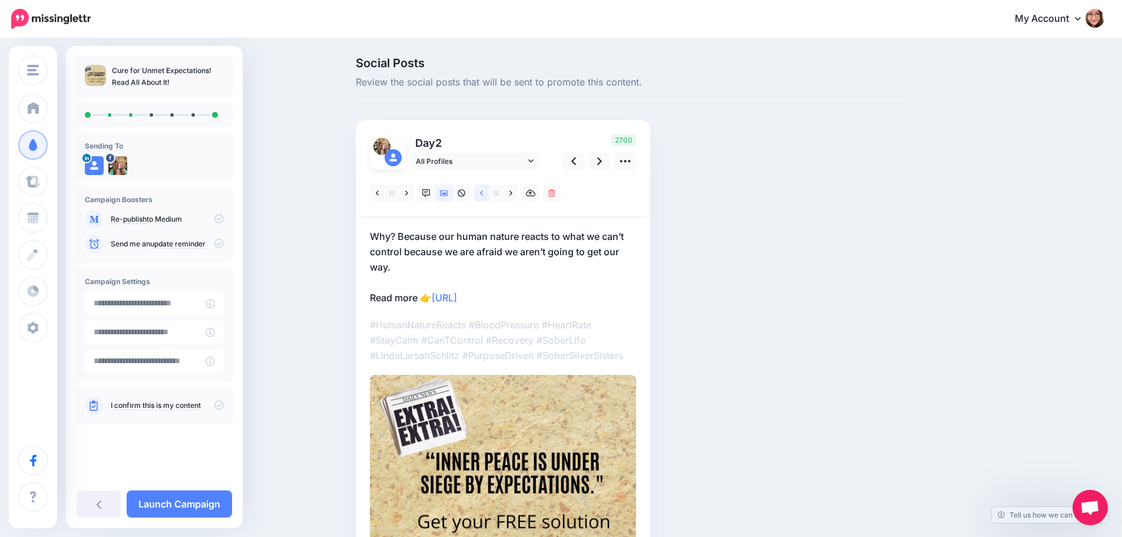
click at [483, 193] on icon at bounding box center [481, 192] width 3 height 5
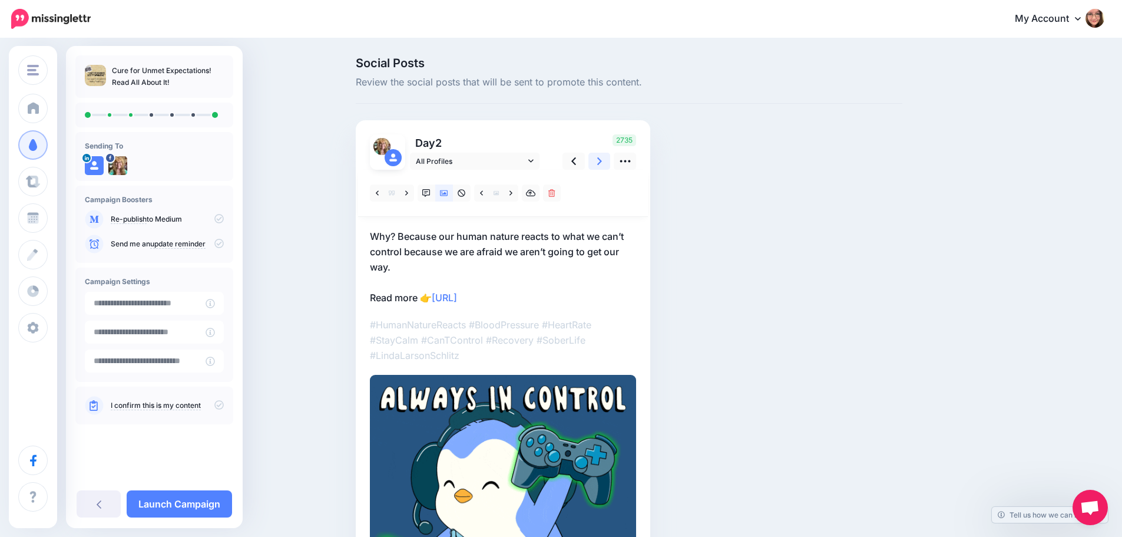
click at [602, 166] on icon at bounding box center [599, 161] width 5 height 12
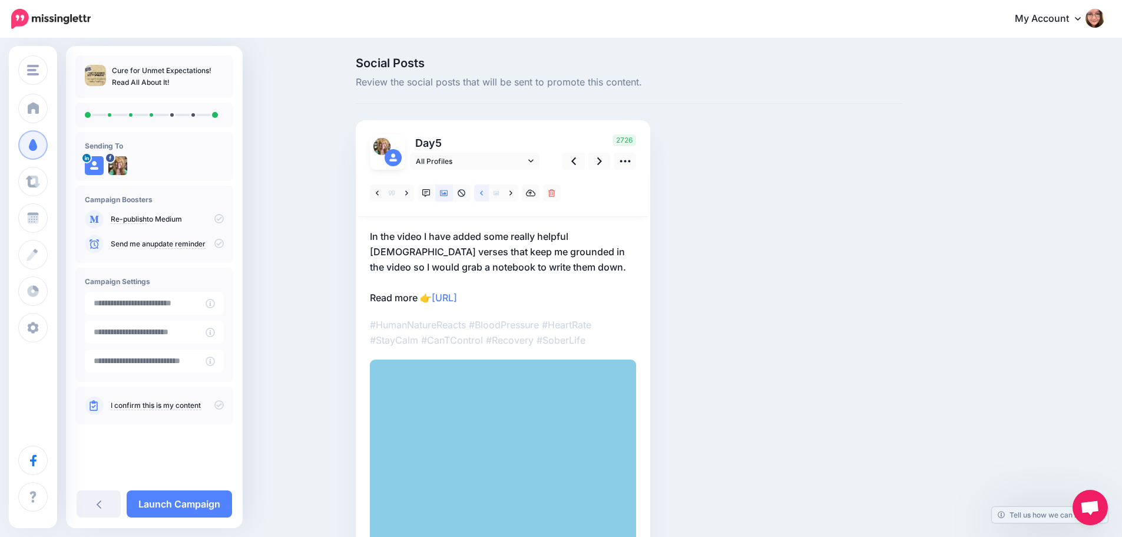
click at [487, 197] on link at bounding box center [481, 192] width 15 height 17
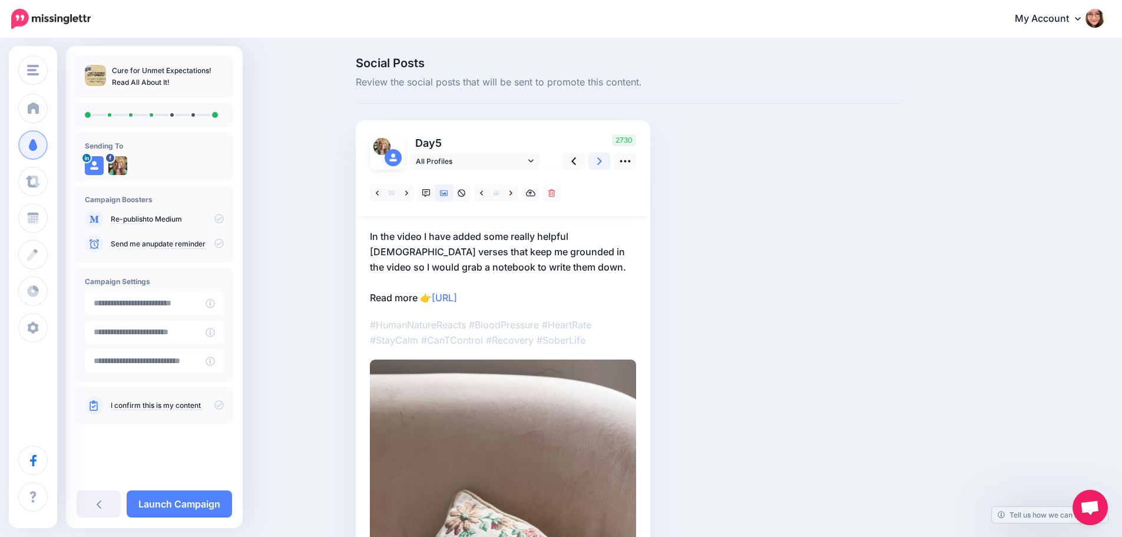
click at [600, 157] on link at bounding box center [599, 161] width 22 height 17
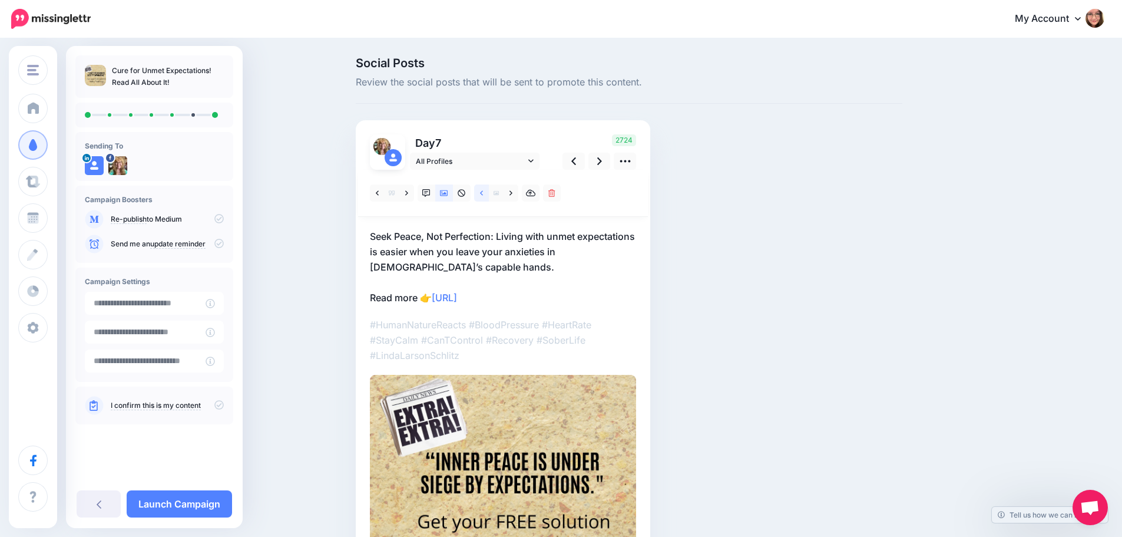
click at [488, 196] on link at bounding box center [481, 192] width 15 height 17
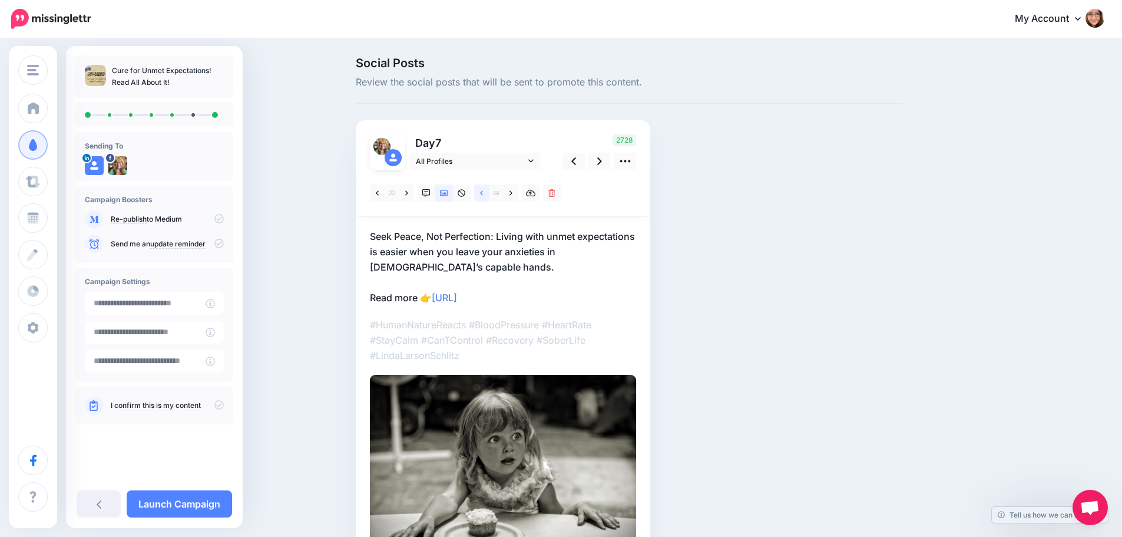
click at [488, 196] on link at bounding box center [481, 192] width 15 height 17
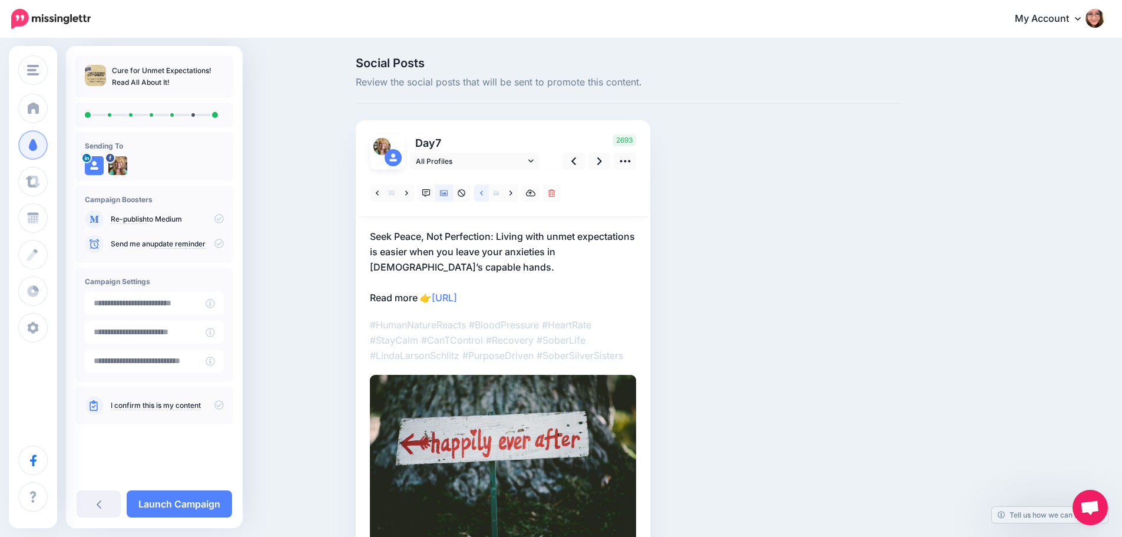
click at [488, 196] on link at bounding box center [481, 192] width 15 height 17
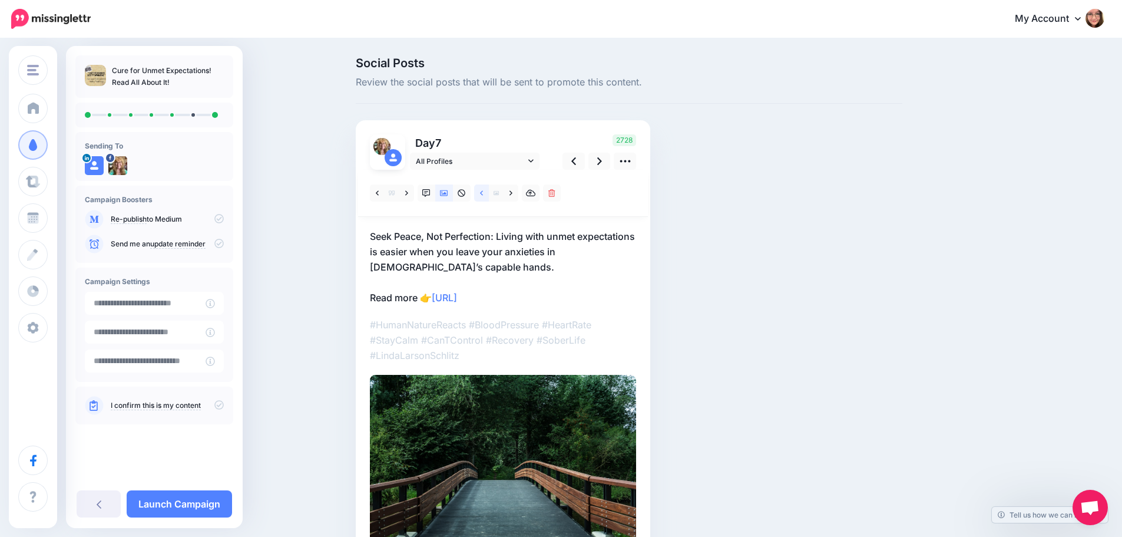
click at [488, 196] on link at bounding box center [481, 192] width 15 height 17
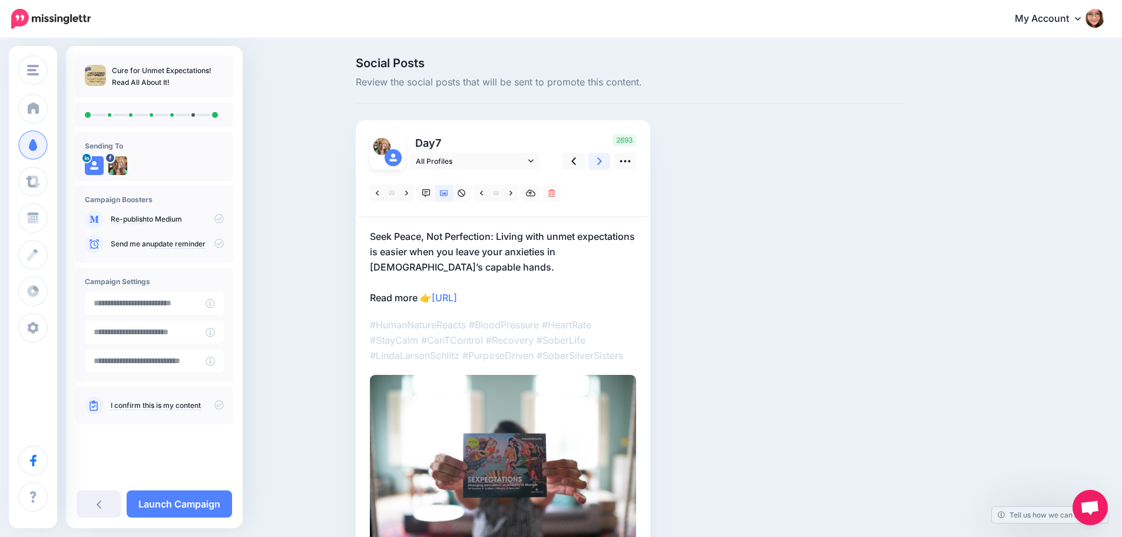
click at [602, 162] on icon at bounding box center [599, 161] width 5 height 12
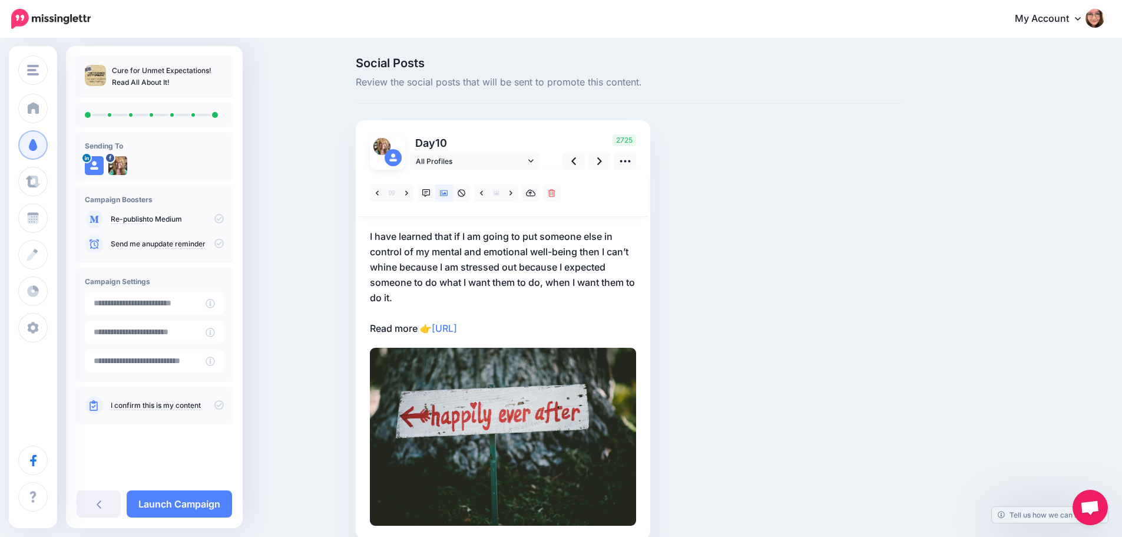
click at [525, 267] on p "I have learned that if I am going to put someone else in control of my mental a…" at bounding box center [503, 282] width 266 height 107
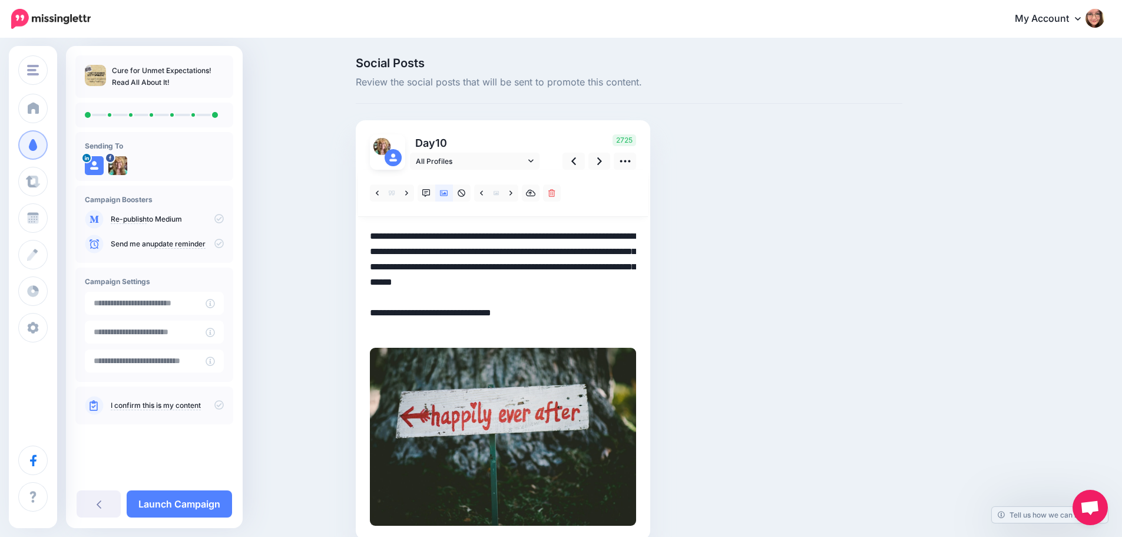
click at [525, 271] on textarea "**********" at bounding box center [503, 282] width 266 height 107
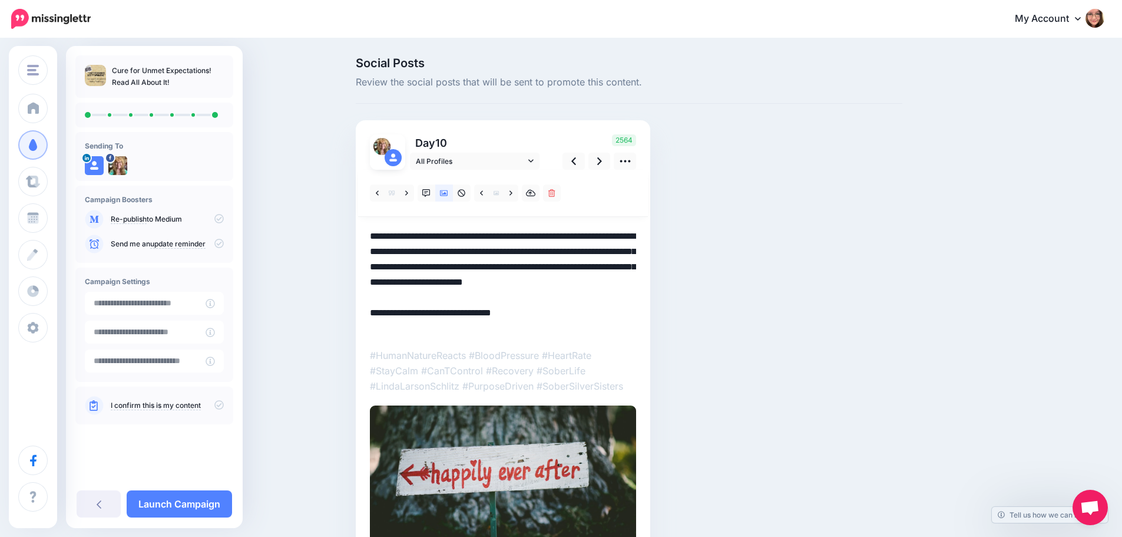
drag, startPoint x: 461, startPoint y: 285, endPoint x: 451, endPoint y: 282, distance: 10.9
click at [451, 282] on textarea "**********" at bounding box center [503, 282] width 266 height 107
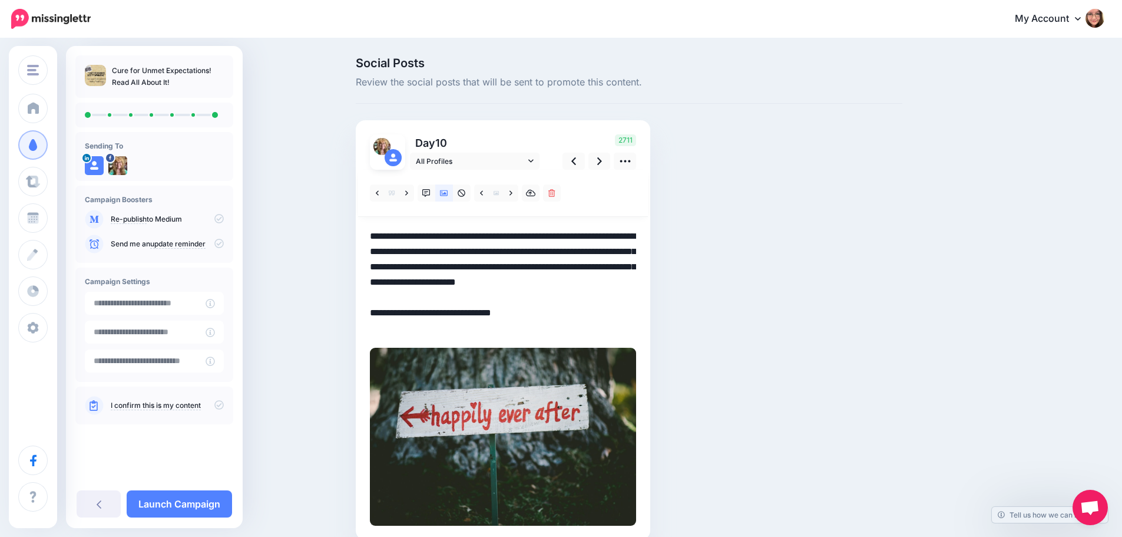
click at [590, 311] on textarea "**********" at bounding box center [503, 282] width 266 height 107
type textarea "**********"
click at [602, 160] on icon at bounding box center [599, 161] width 5 height 8
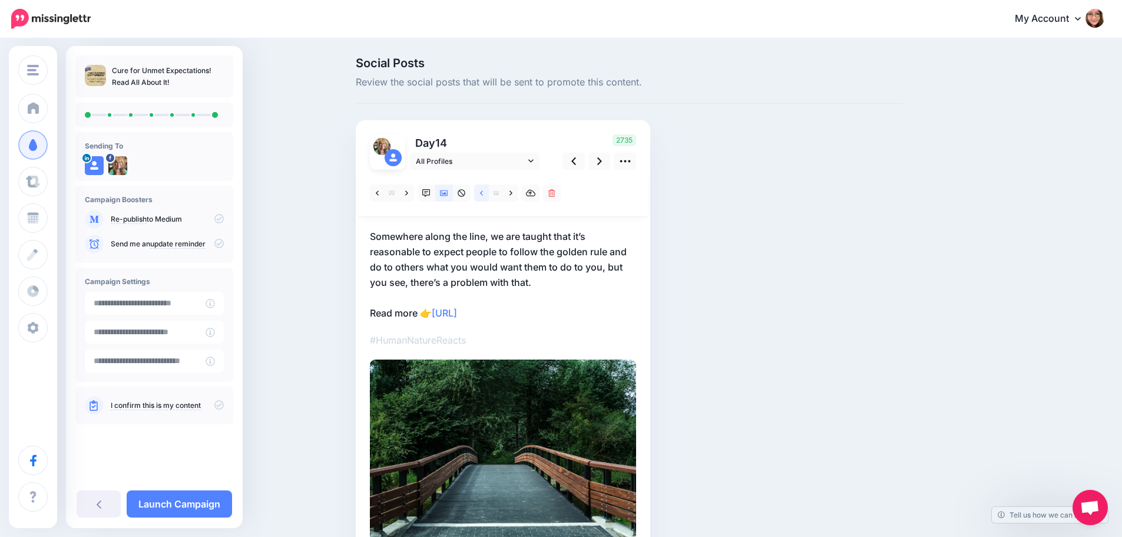
click at [489, 195] on link at bounding box center [481, 192] width 15 height 17
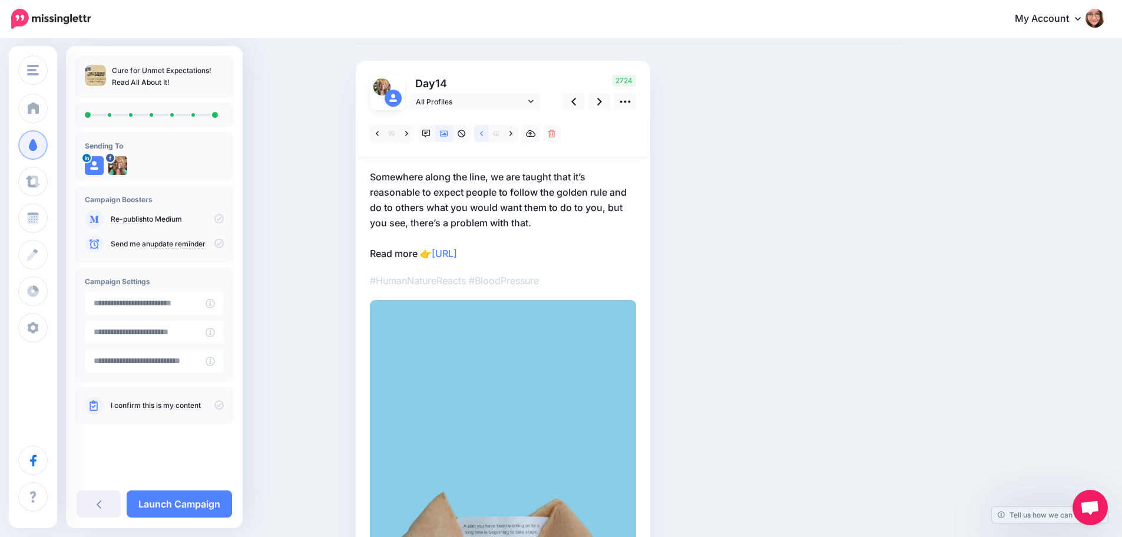
scroll to position [59, 0]
click at [489, 137] on link at bounding box center [481, 133] width 15 height 17
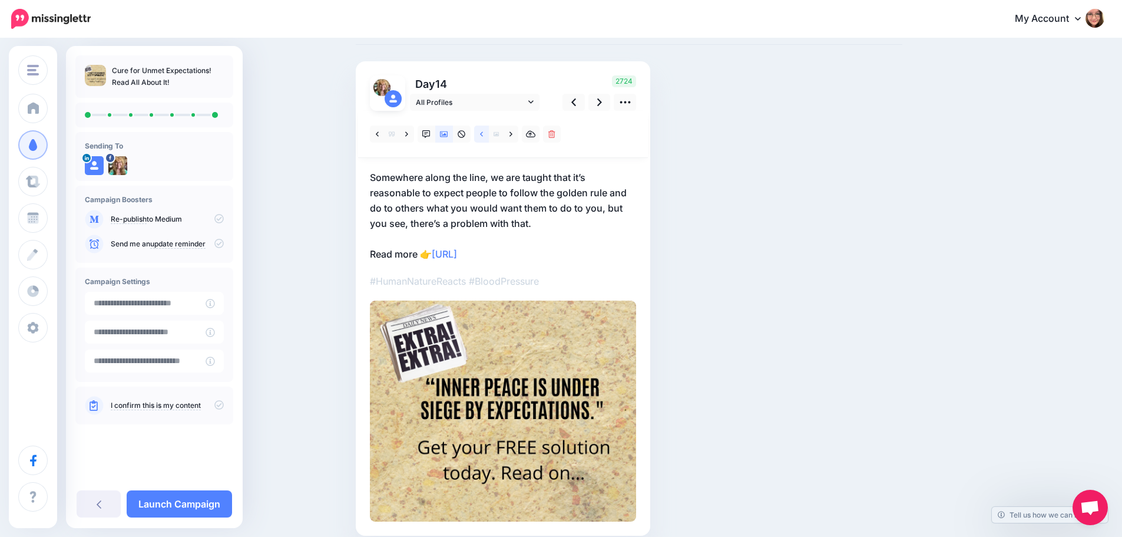
click at [483, 135] on icon at bounding box center [481, 133] width 3 height 5
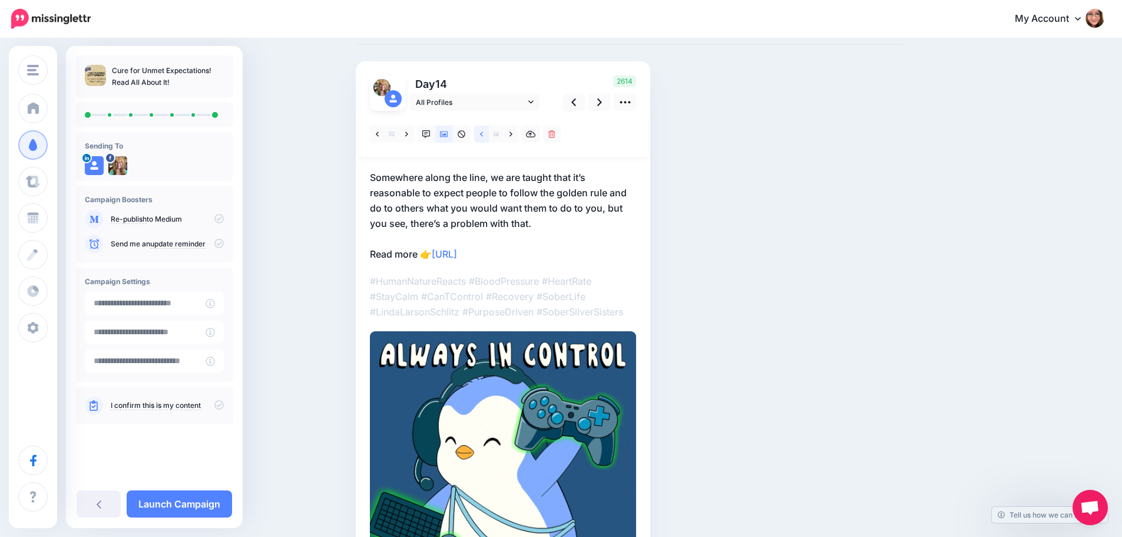
click at [483, 135] on icon at bounding box center [481, 133] width 3 height 5
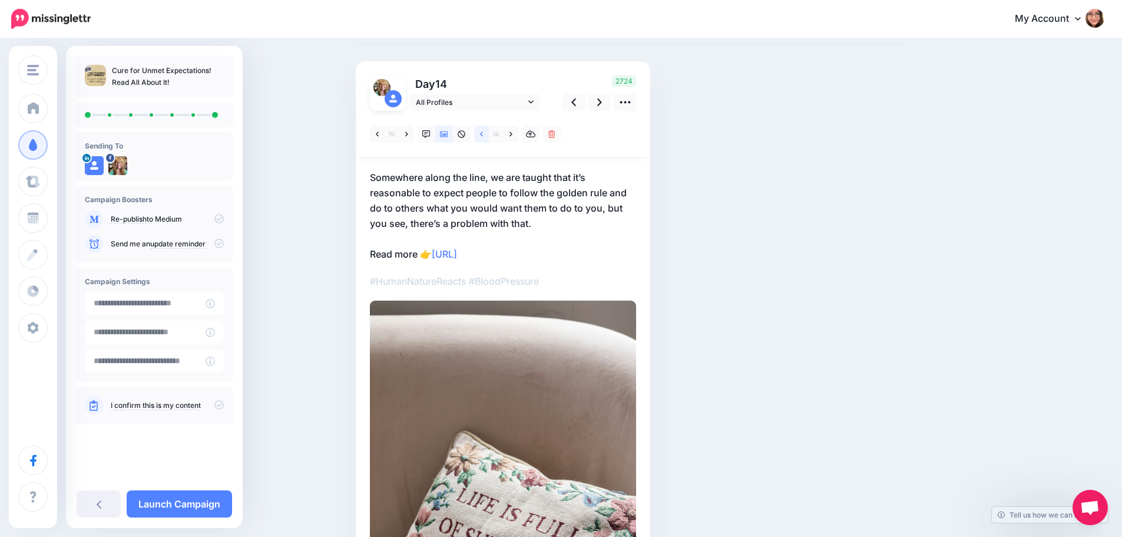
click at [483, 135] on icon at bounding box center [481, 133] width 3 height 5
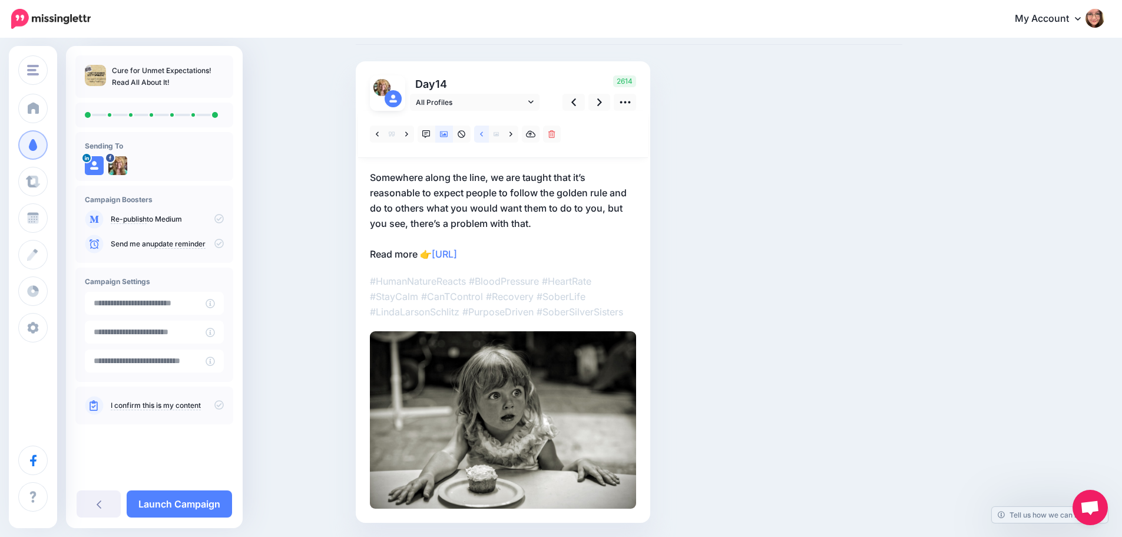
click at [483, 135] on icon at bounding box center [481, 133] width 3 height 5
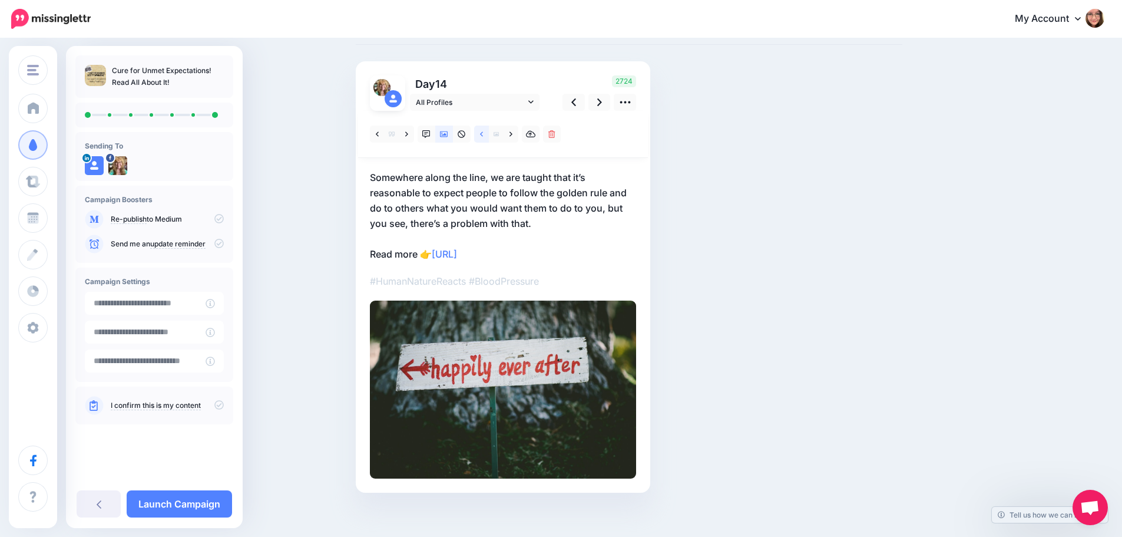
click at [483, 135] on icon at bounding box center [481, 133] width 3 height 5
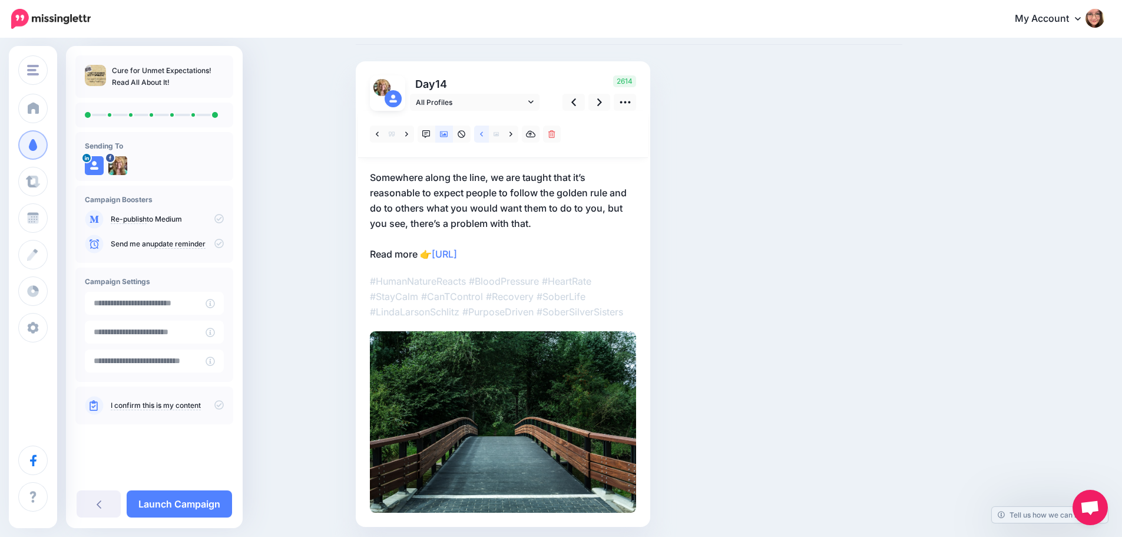
click at [483, 135] on icon at bounding box center [481, 133] width 3 height 5
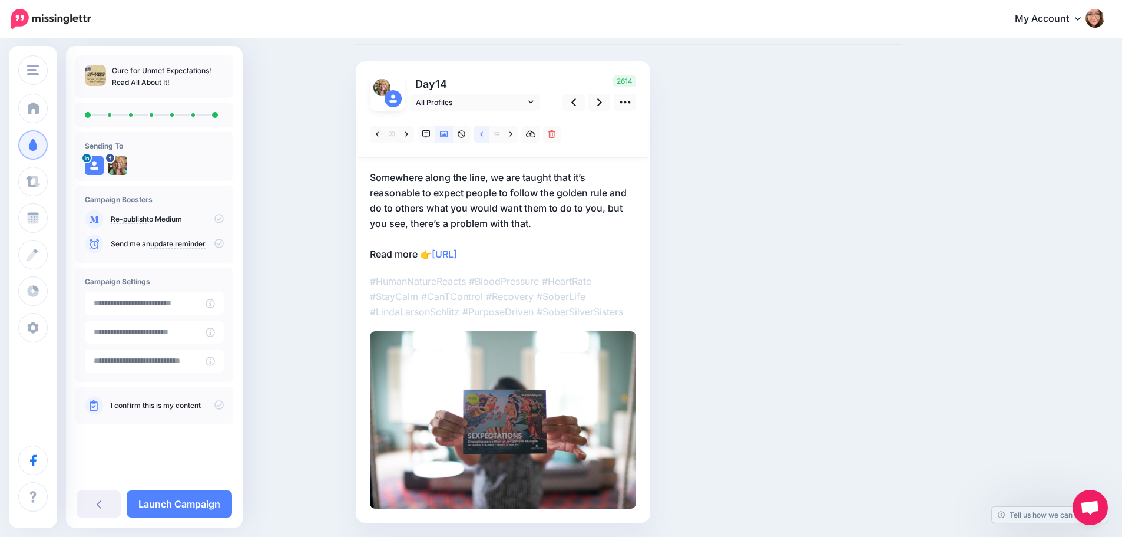
click at [483, 135] on icon at bounding box center [481, 133] width 3 height 5
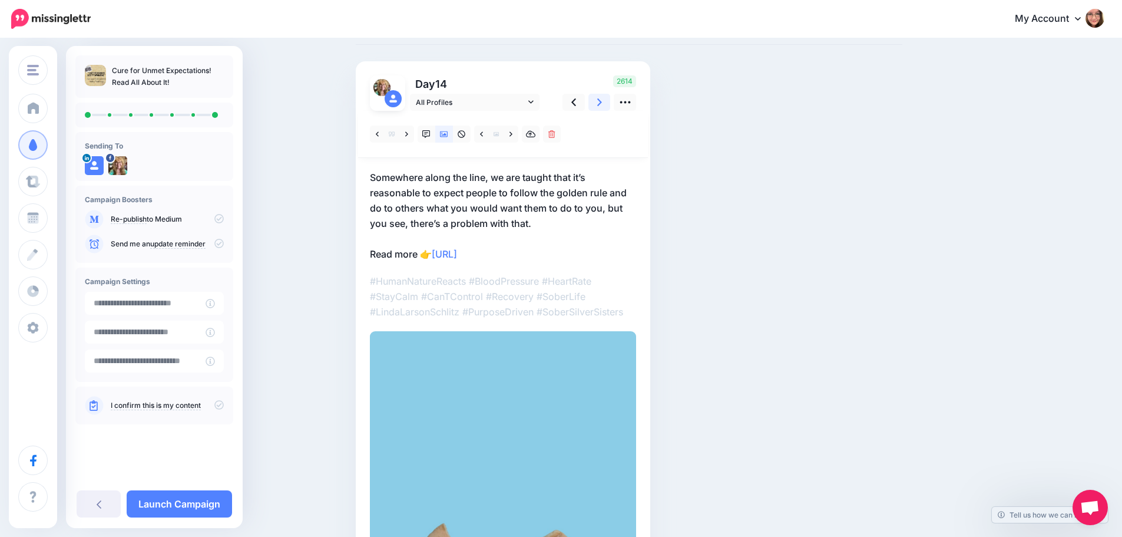
click at [602, 104] on icon at bounding box center [599, 102] width 5 height 12
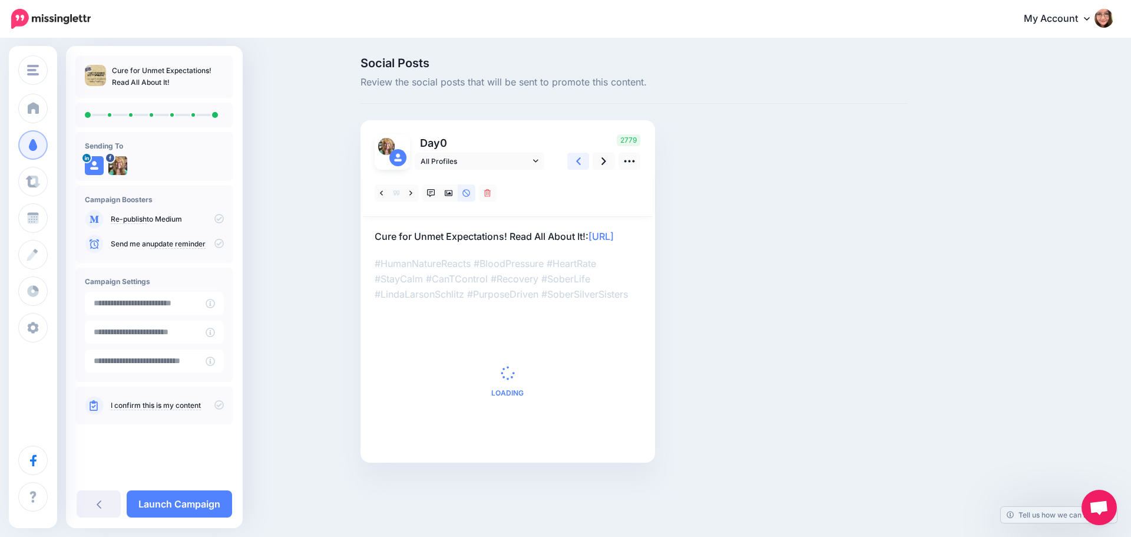
click at [581, 168] on link at bounding box center [578, 161] width 22 height 17
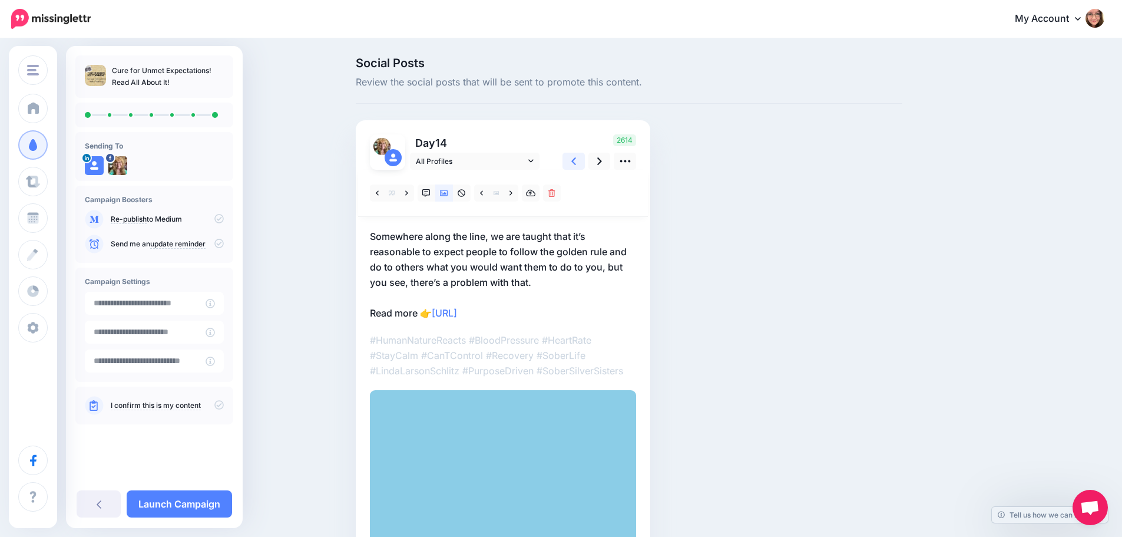
click at [581, 168] on link at bounding box center [574, 161] width 22 height 17
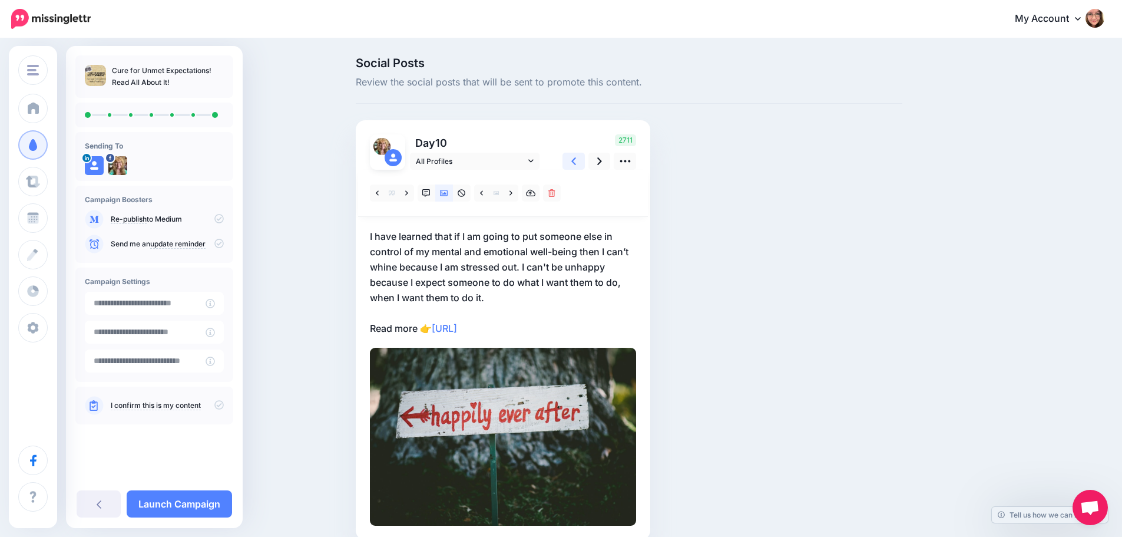
click at [581, 168] on link at bounding box center [574, 161] width 22 height 17
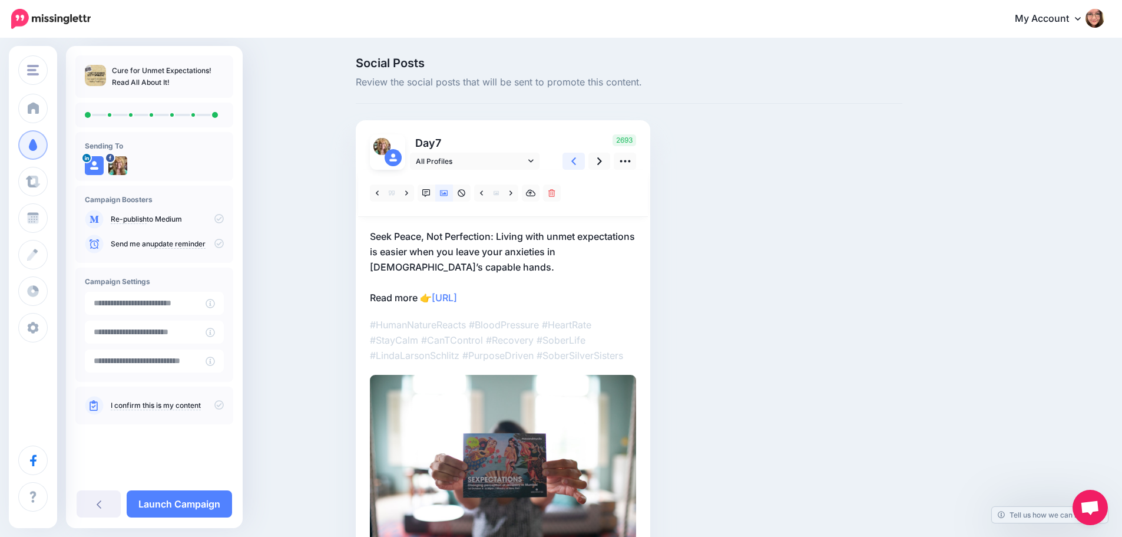
click at [576, 163] on icon at bounding box center [573, 161] width 5 height 8
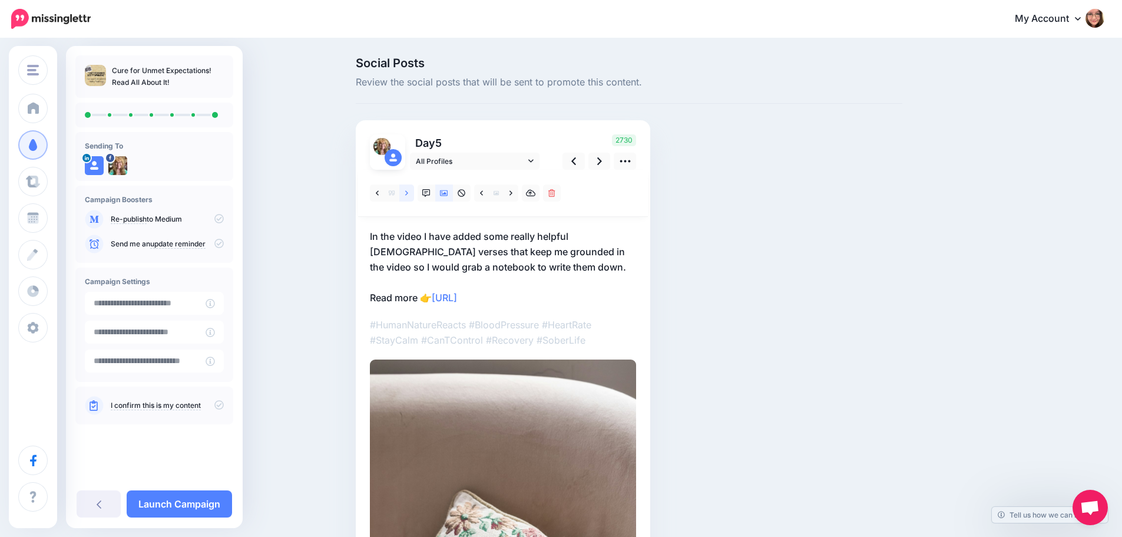
click at [408, 196] on icon at bounding box center [406, 193] width 3 height 8
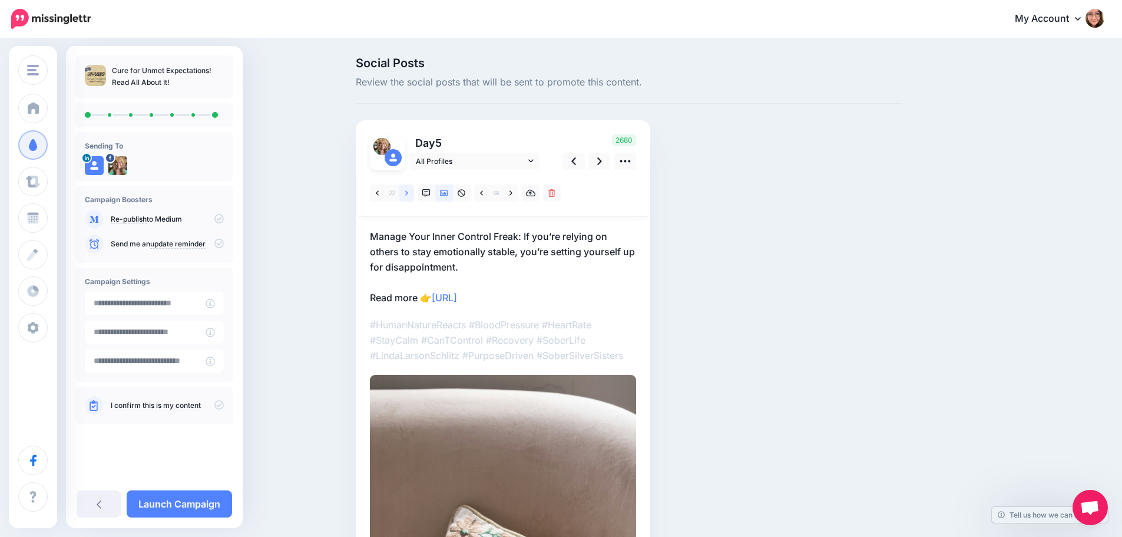
click at [408, 196] on icon at bounding box center [406, 193] width 3 height 8
click at [409, 196] on link at bounding box center [406, 192] width 15 height 17
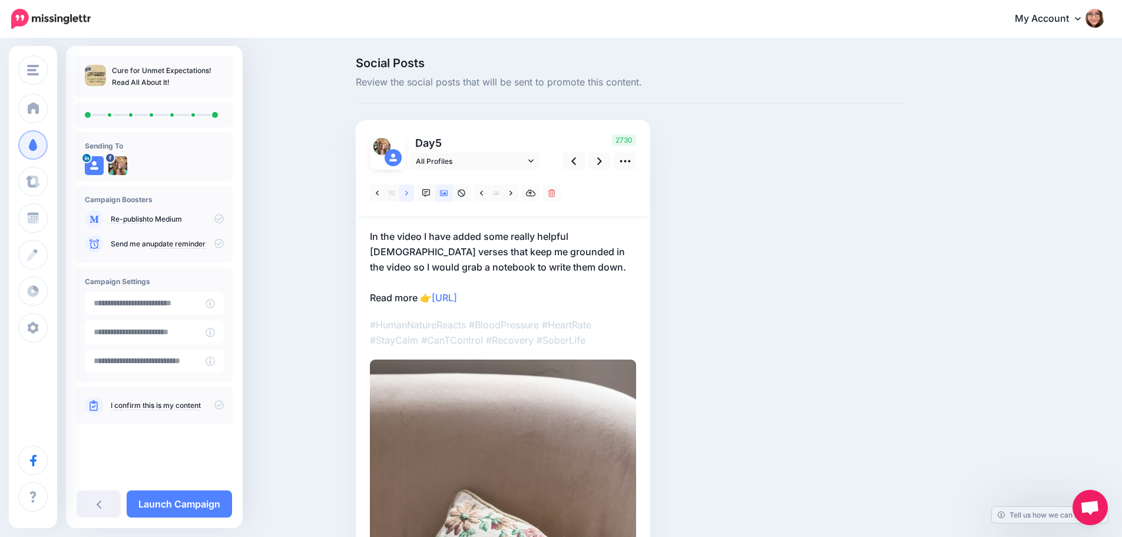
click at [409, 196] on link at bounding box center [406, 192] width 15 height 17
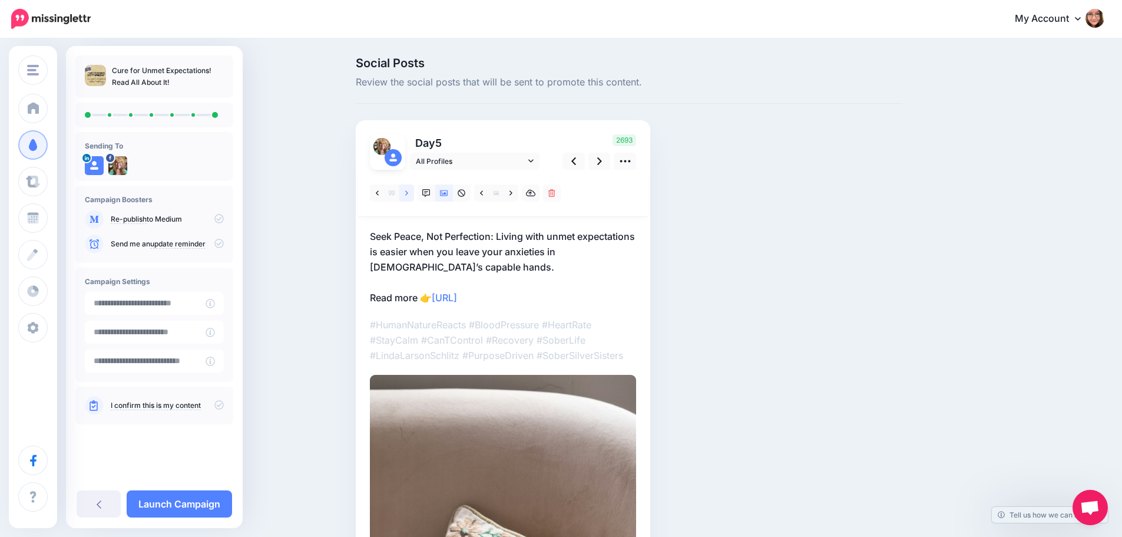
click at [409, 196] on link at bounding box center [406, 192] width 15 height 17
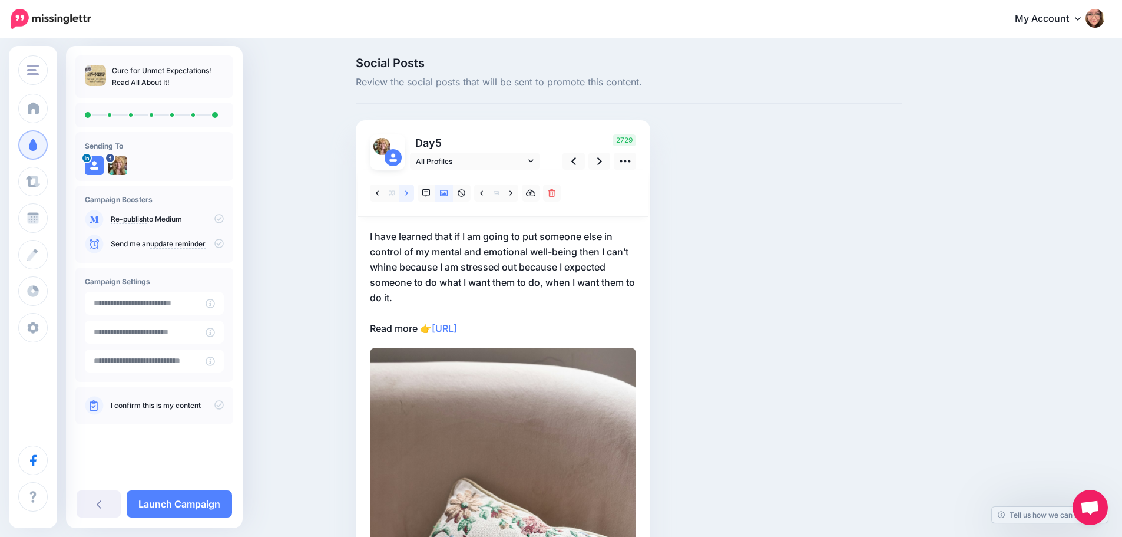
click at [409, 196] on link at bounding box center [406, 192] width 15 height 17
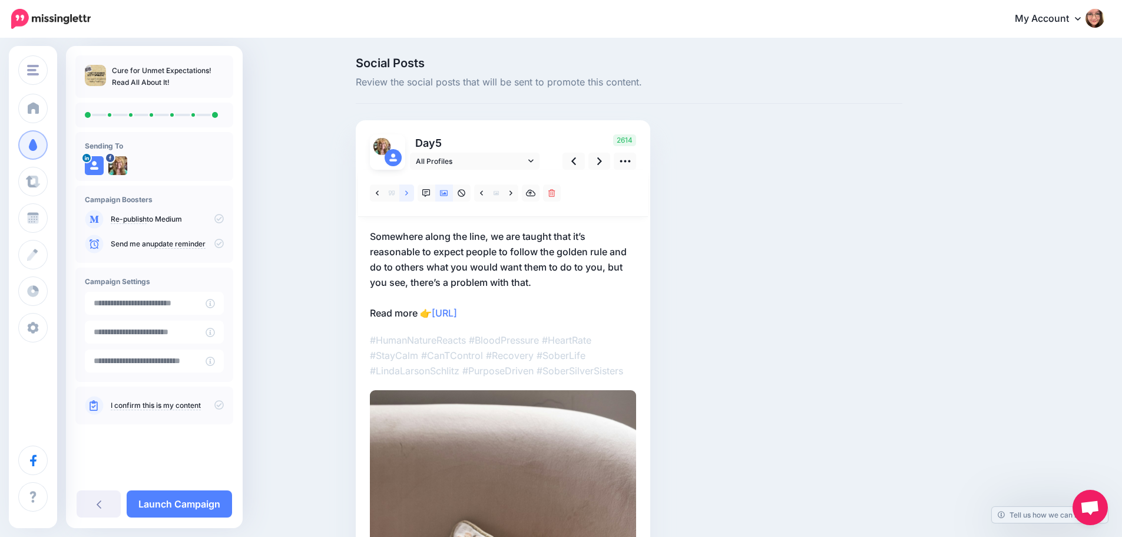
click at [409, 196] on link at bounding box center [406, 192] width 15 height 17
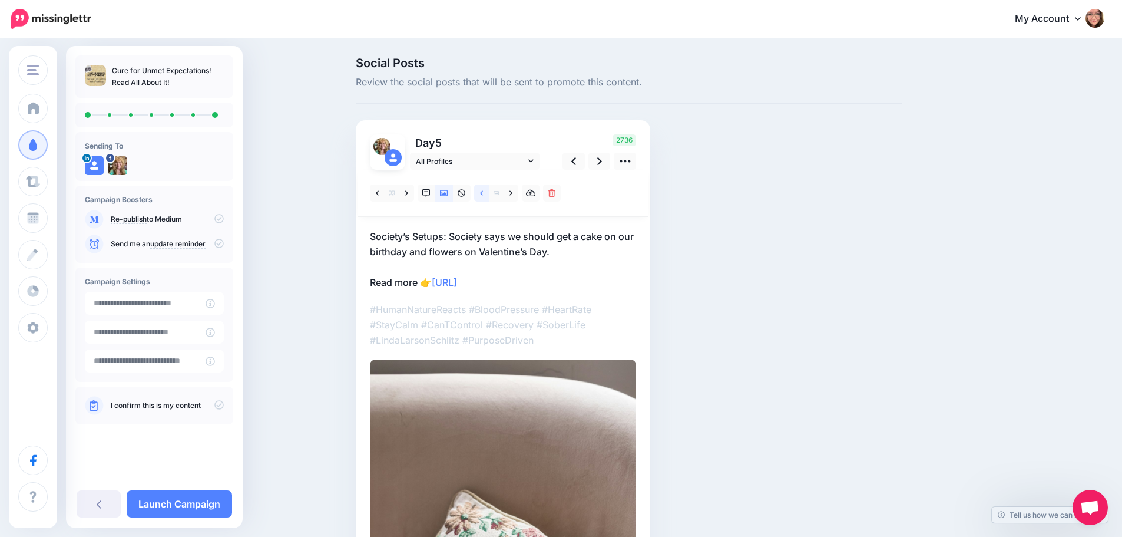
click at [482, 191] on link at bounding box center [481, 192] width 15 height 17
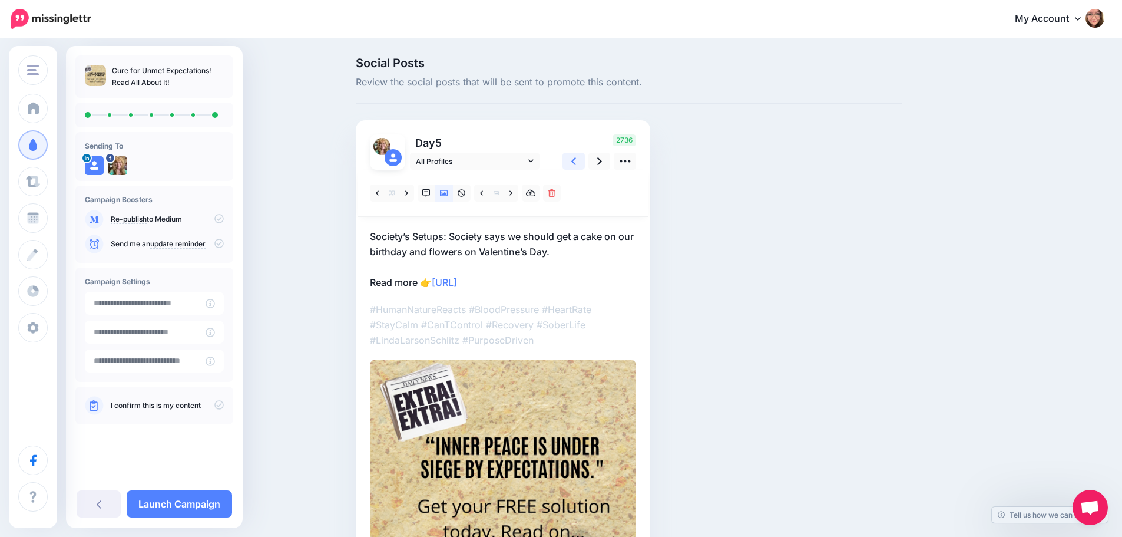
click at [584, 155] on link at bounding box center [574, 161] width 22 height 17
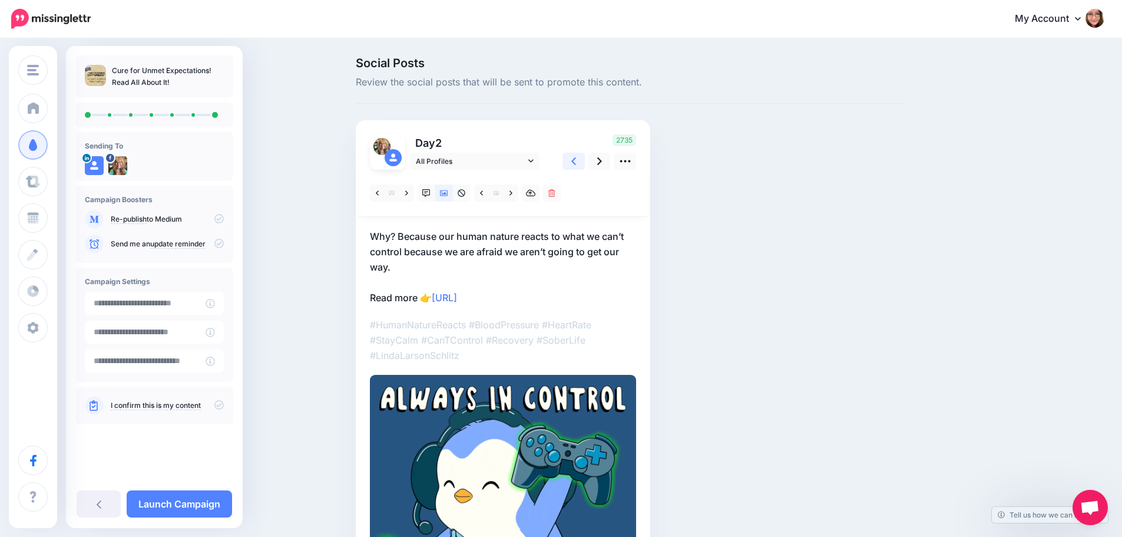
click at [584, 155] on link at bounding box center [574, 161] width 22 height 17
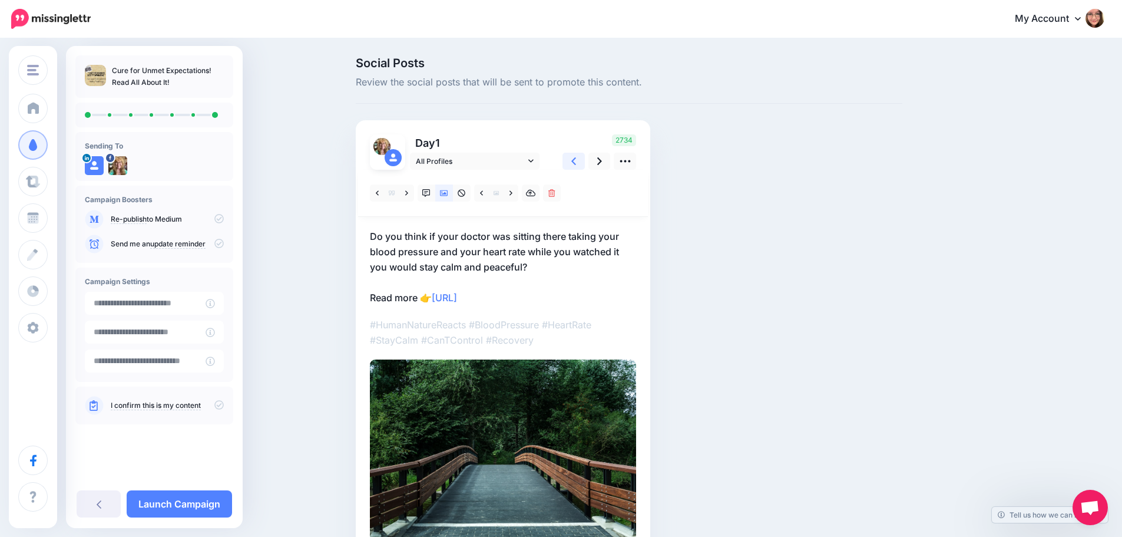
click at [584, 155] on link at bounding box center [574, 161] width 22 height 17
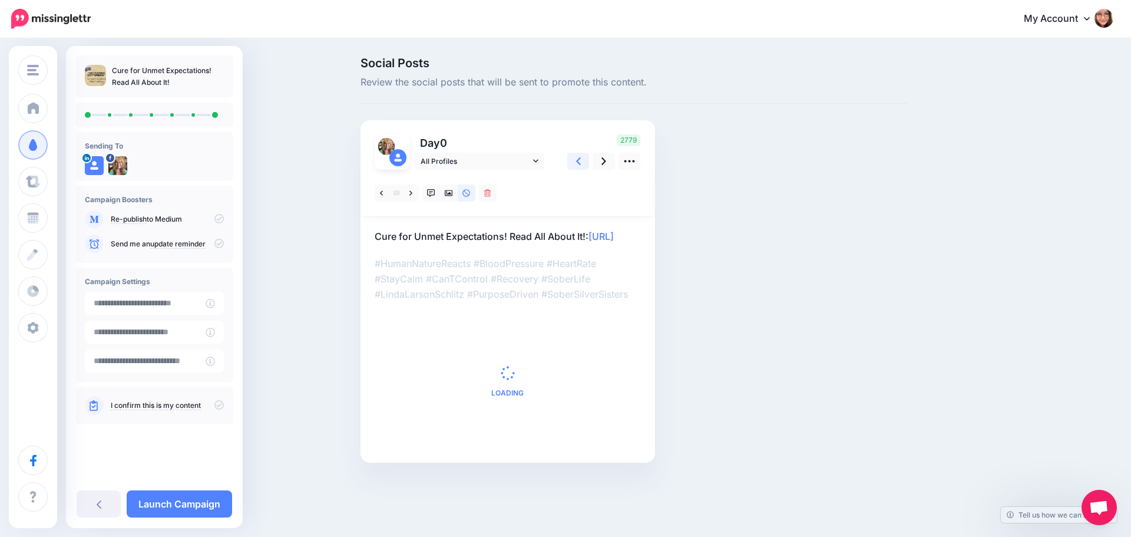
click at [584, 155] on link at bounding box center [578, 161] width 22 height 17
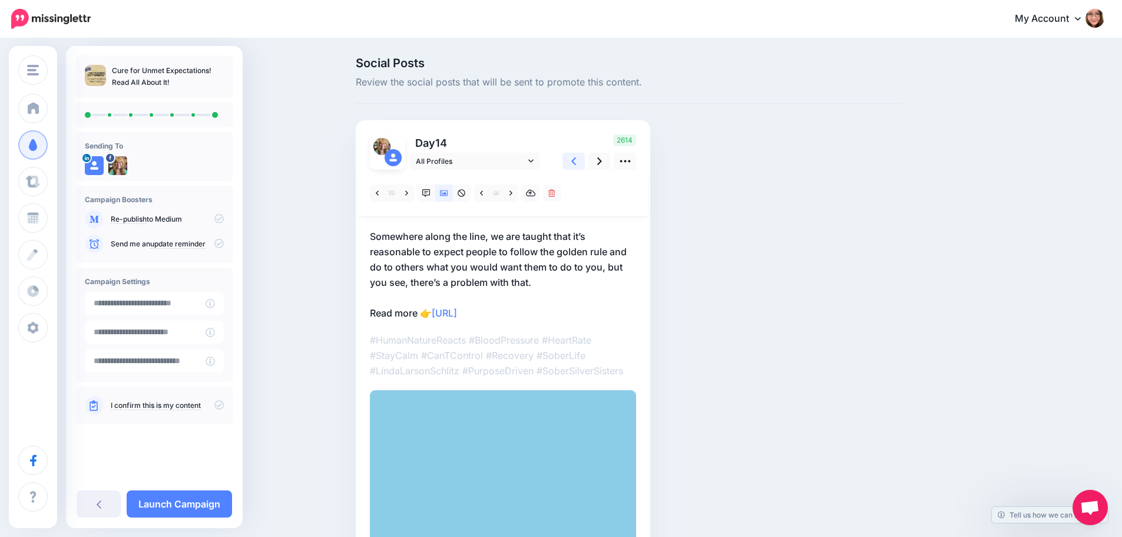
click at [584, 157] on link at bounding box center [574, 161] width 22 height 17
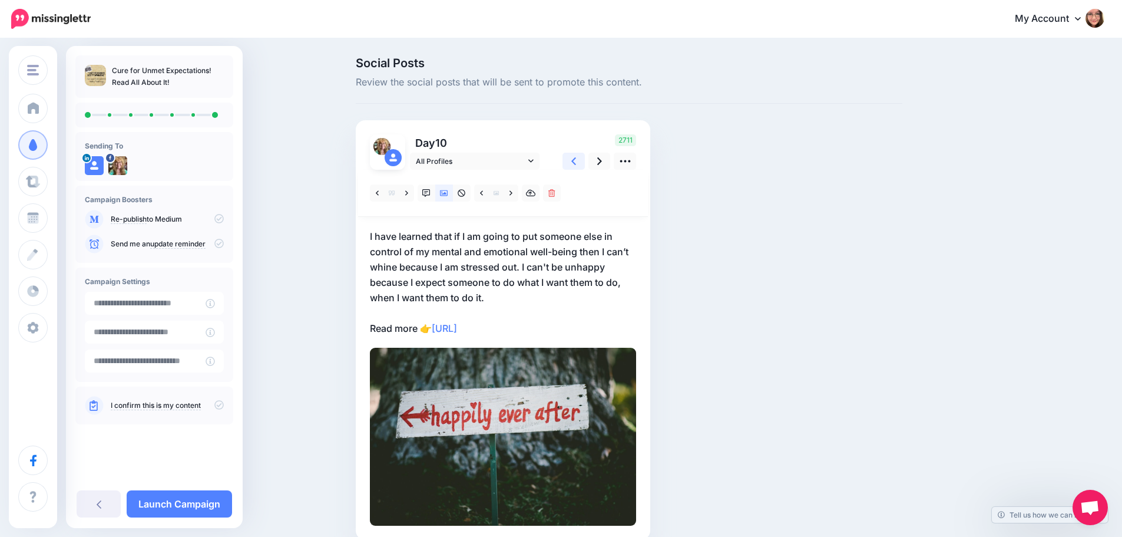
click at [584, 157] on link at bounding box center [574, 161] width 22 height 17
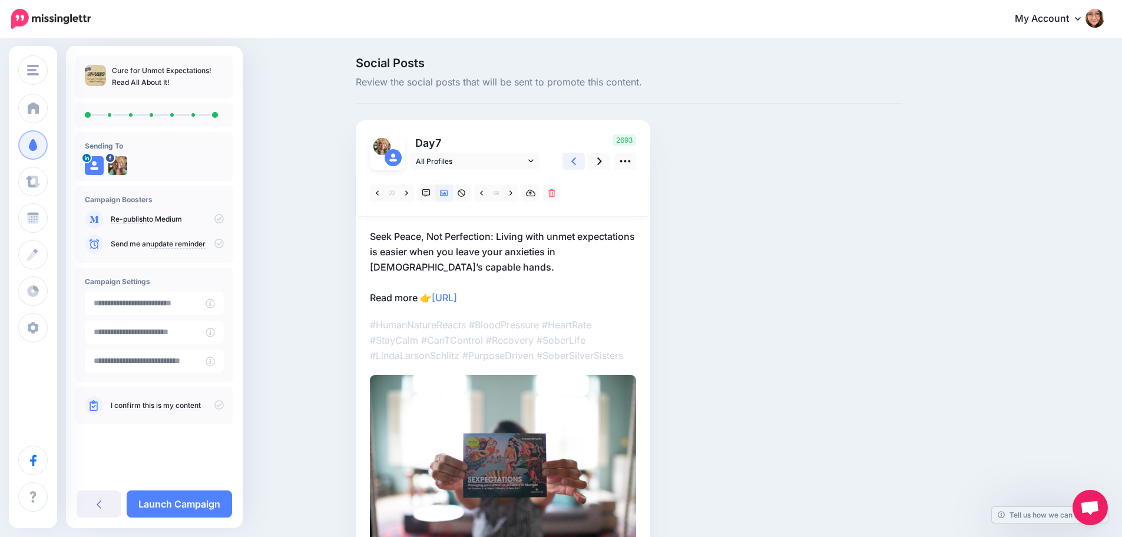
click at [584, 157] on link at bounding box center [574, 161] width 22 height 17
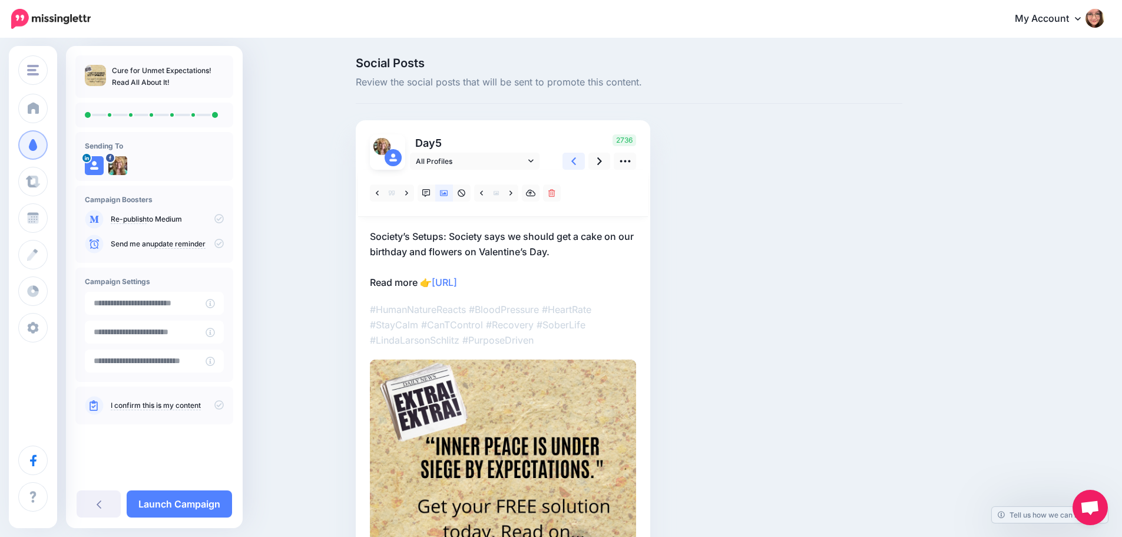
click at [584, 157] on link at bounding box center [574, 161] width 22 height 17
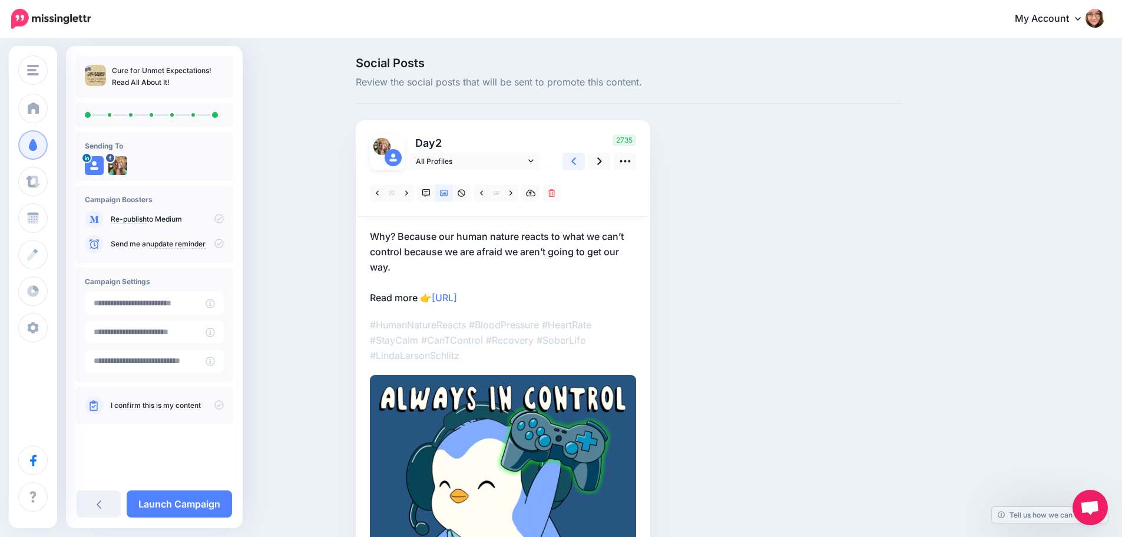
click at [584, 157] on link at bounding box center [574, 161] width 22 height 17
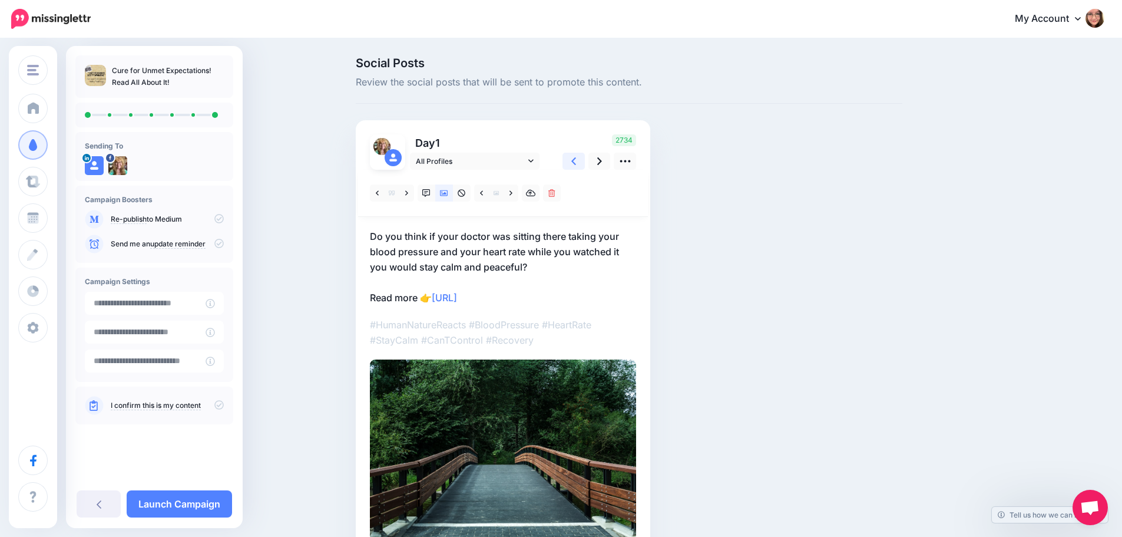
click at [584, 157] on link at bounding box center [574, 161] width 22 height 17
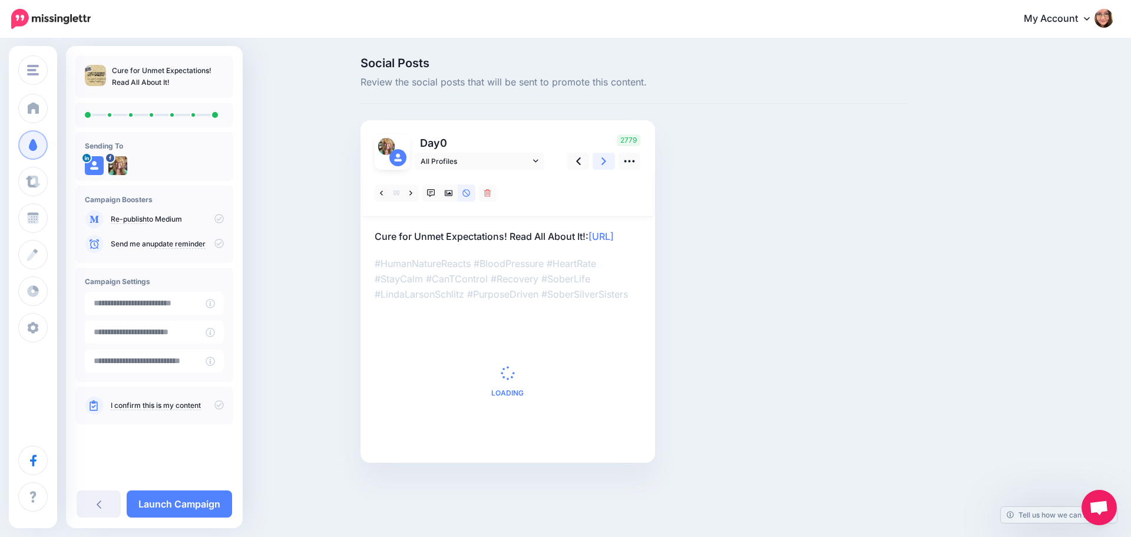
click at [601, 159] on icon at bounding box center [603, 161] width 5 height 12
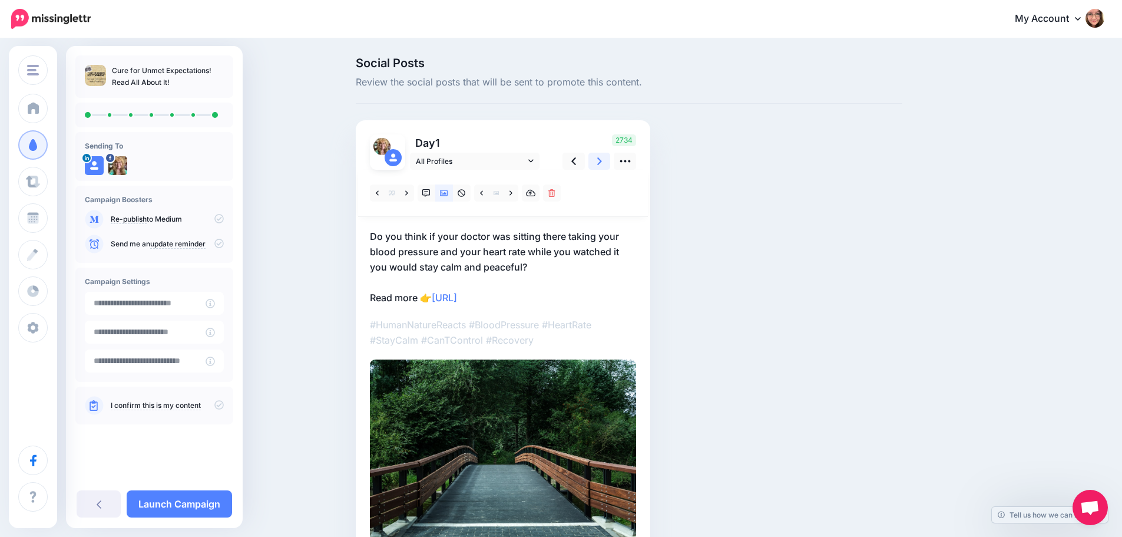
click at [601, 159] on icon at bounding box center [599, 161] width 5 height 12
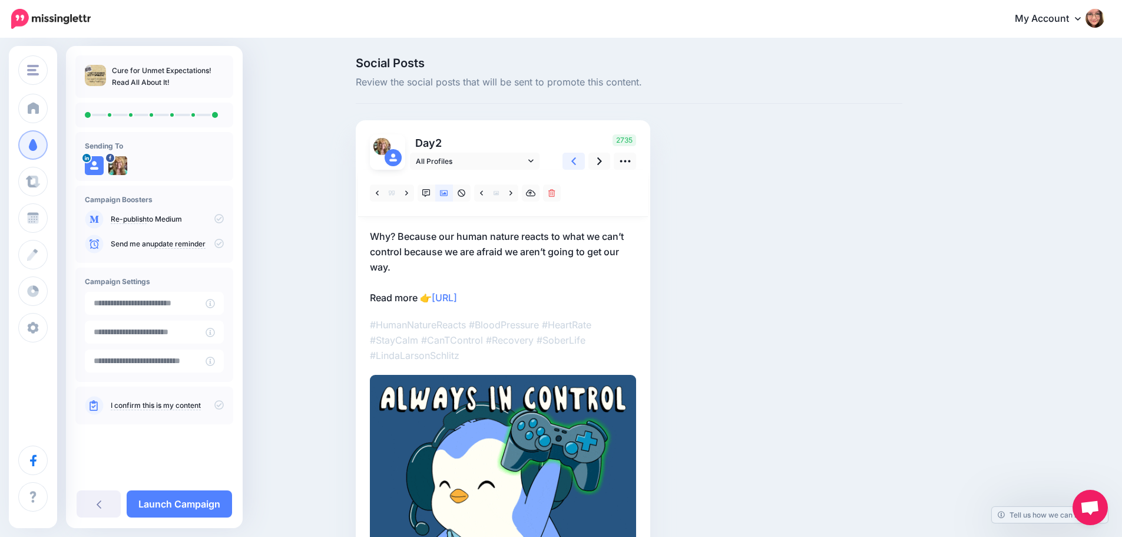
click at [576, 160] on icon at bounding box center [573, 161] width 5 height 8
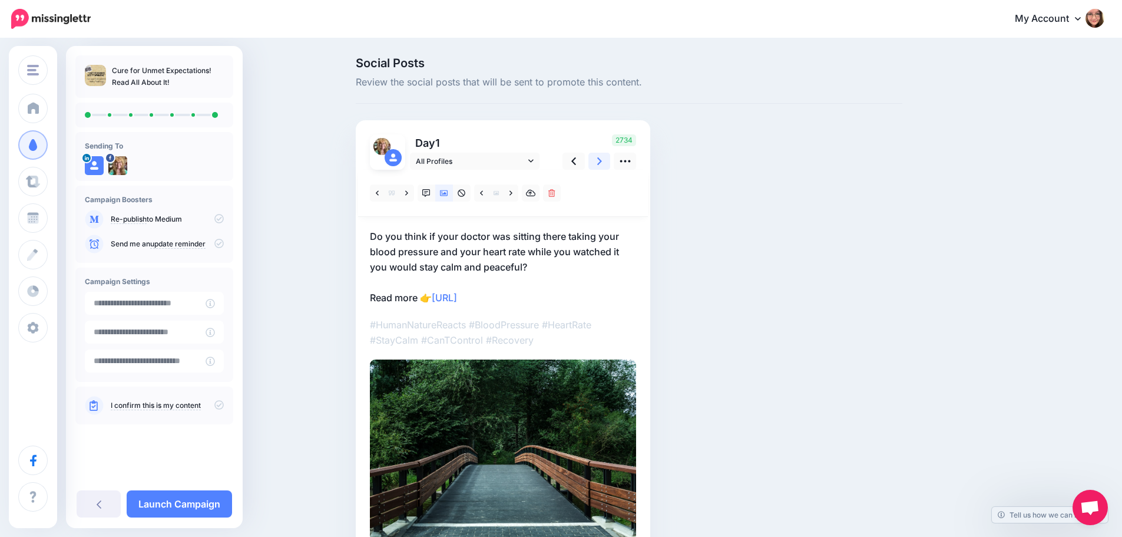
click at [594, 160] on link at bounding box center [599, 161] width 22 height 17
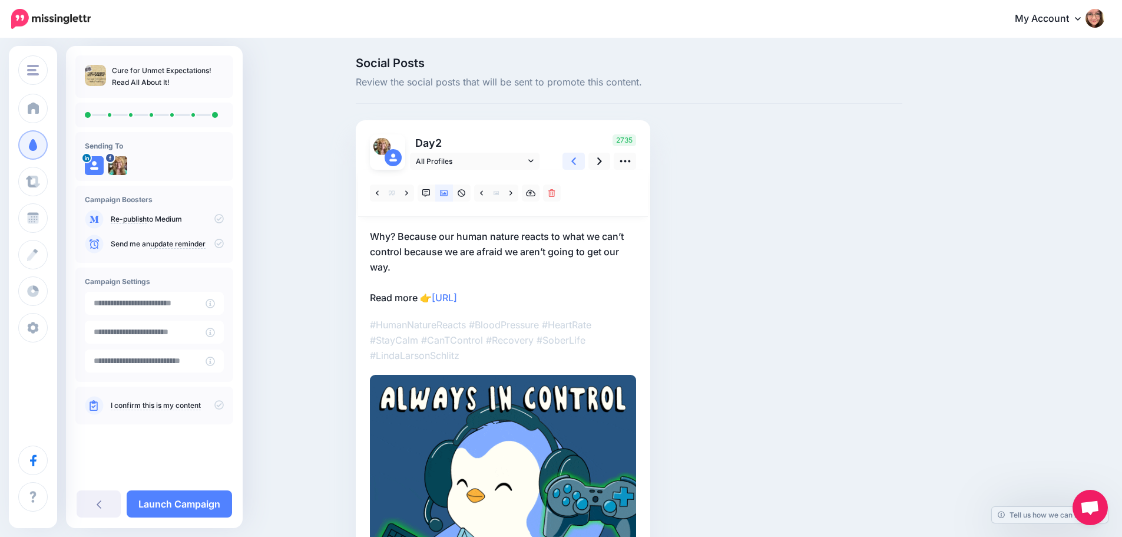
click at [584, 160] on link at bounding box center [574, 161] width 22 height 17
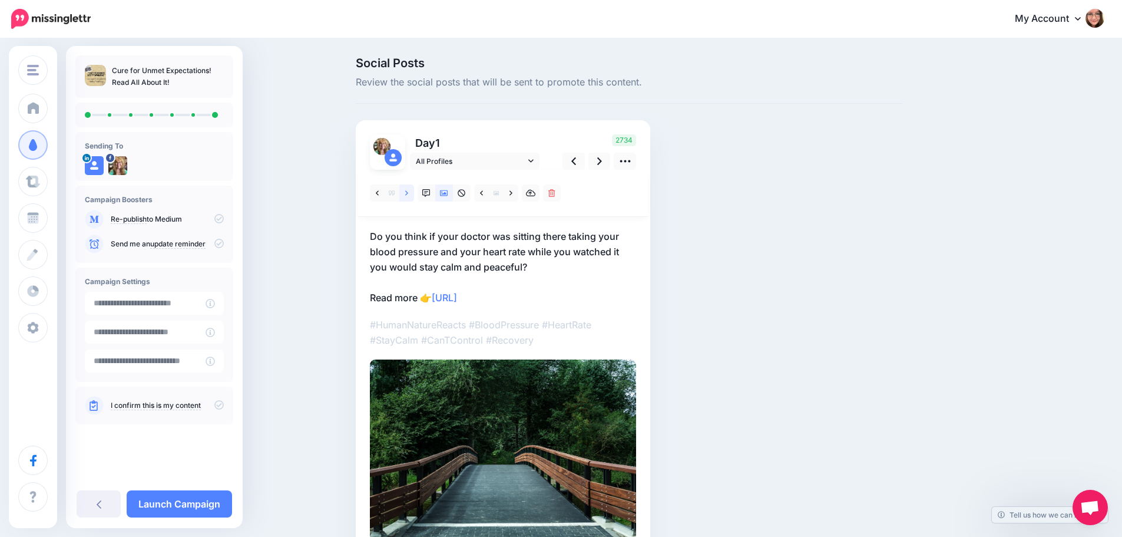
click at [408, 196] on icon at bounding box center [406, 193] width 3 height 8
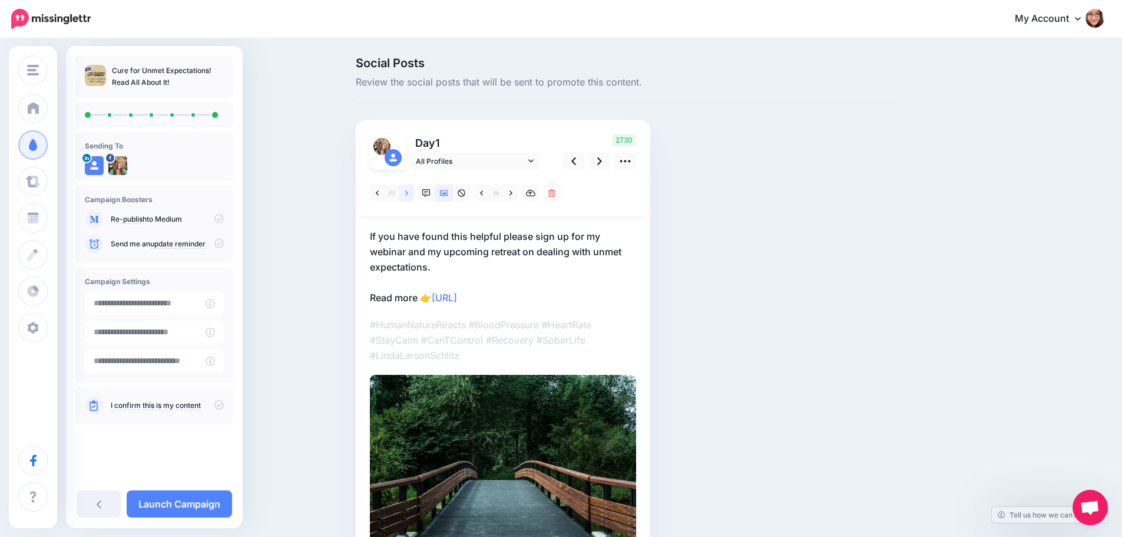
click at [408, 196] on icon at bounding box center [406, 193] width 3 height 8
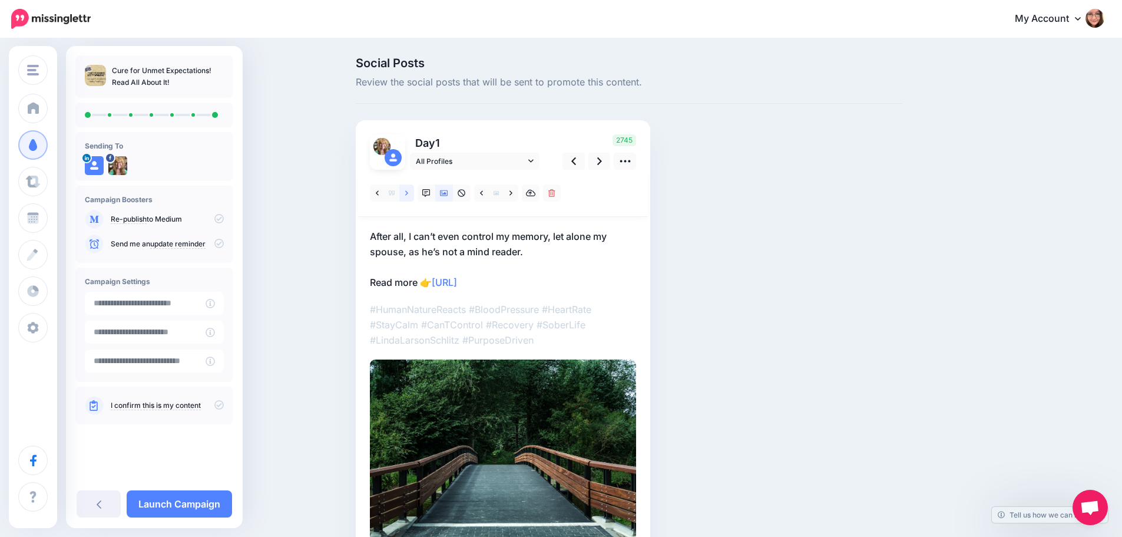
click at [408, 196] on icon at bounding box center [406, 193] width 3 height 8
click at [412, 187] on link at bounding box center [406, 192] width 15 height 17
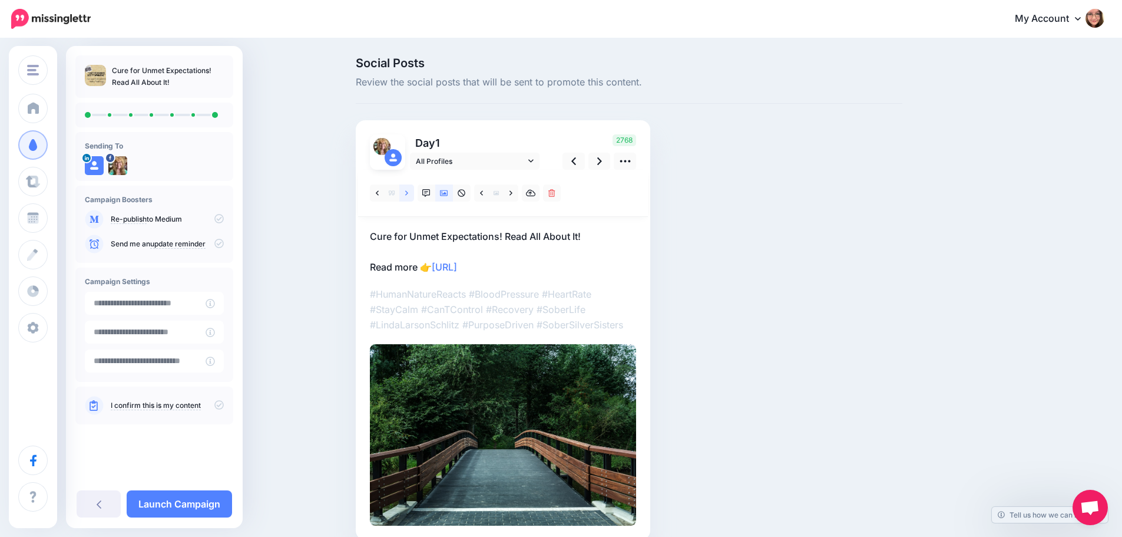
click at [408, 189] on icon at bounding box center [406, 193] width 3 height 8
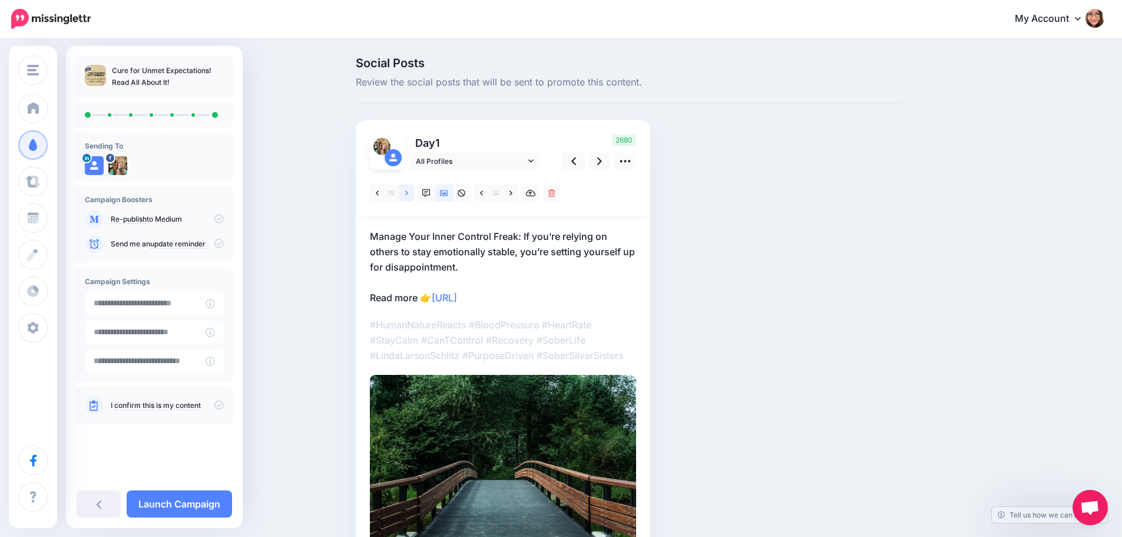
click at [408, 189] on icon at bounding box center [406, 193] width 3 height 8
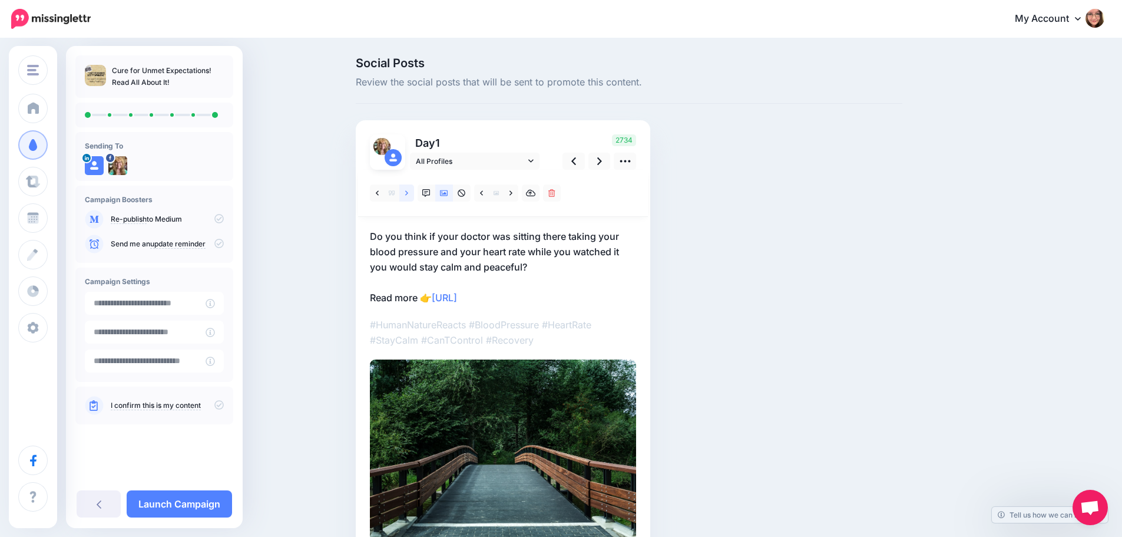
click at [408, 194] on icon at bounding box center [406, 193] width 3 height 8
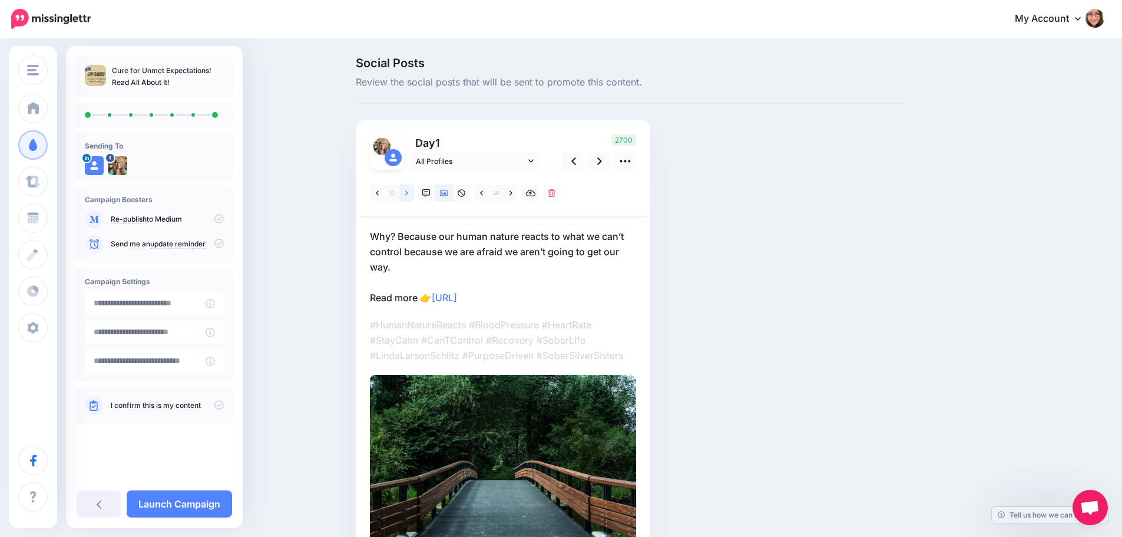
click at [408, 194] on icon at bounding box center [406, 193] width 3 height 8
click at [599, 161] on link at bounding box center [599, 161] width 22 height 17
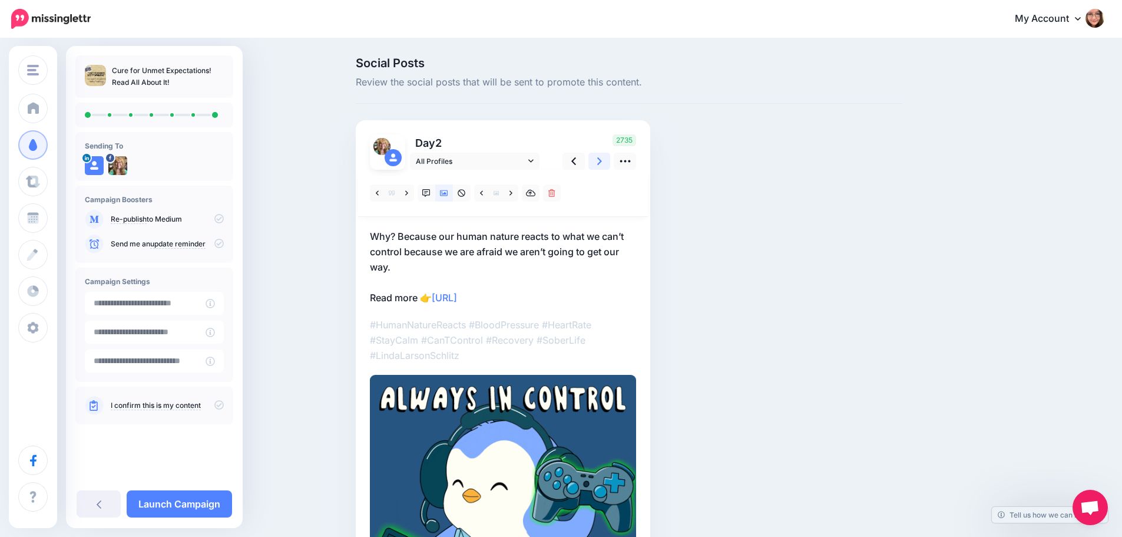
click at [599, 161] on link at bounding box center [599, 161] width 22 height 17
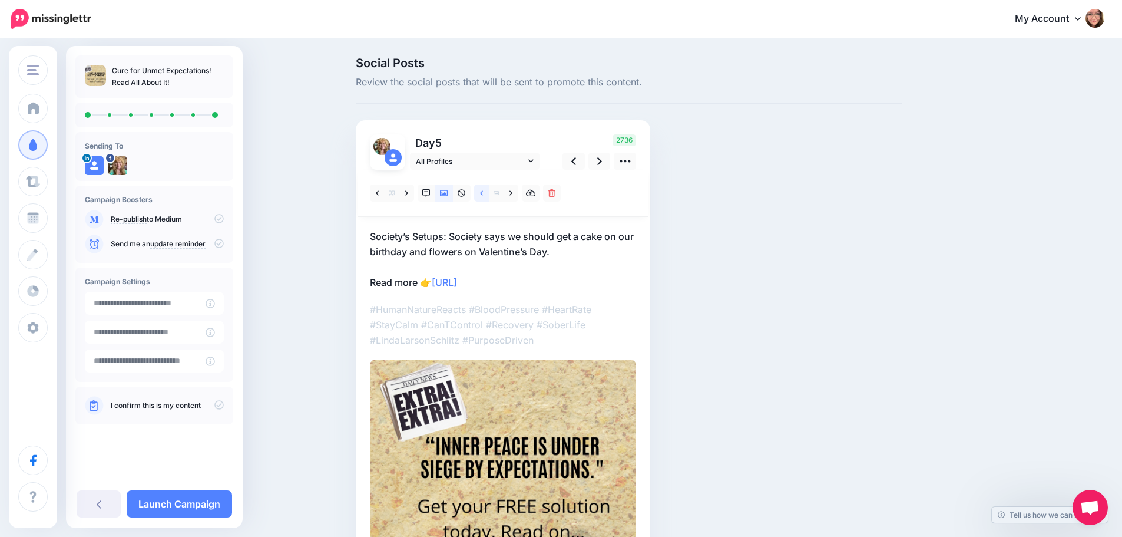
click at [483, 191] on icon at bounding box center [481, 193] width 3 height 8
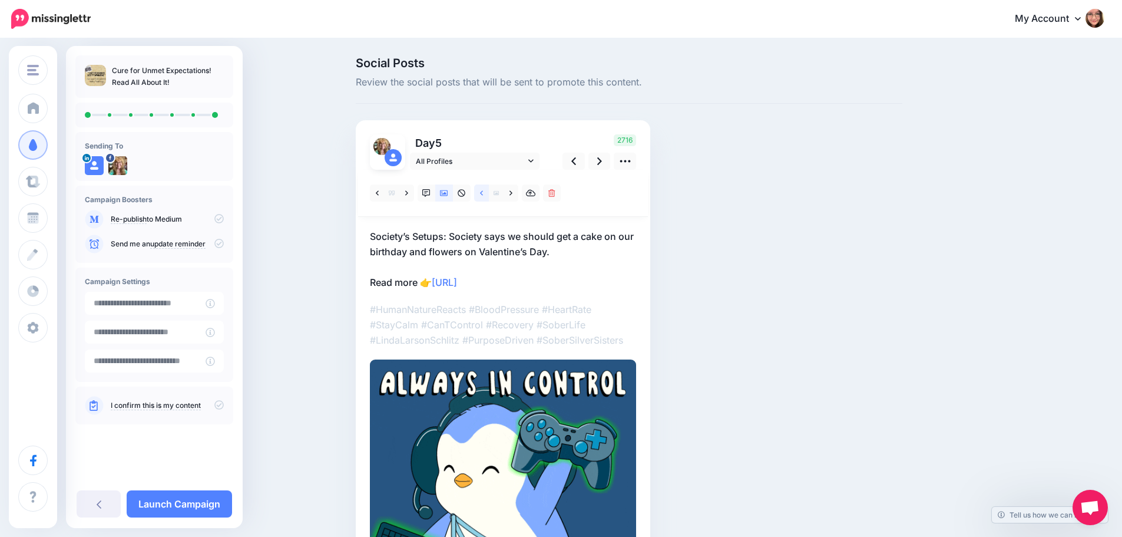
click at [483, 191] on icon at bounding box center [481, 193] width 3 height 8
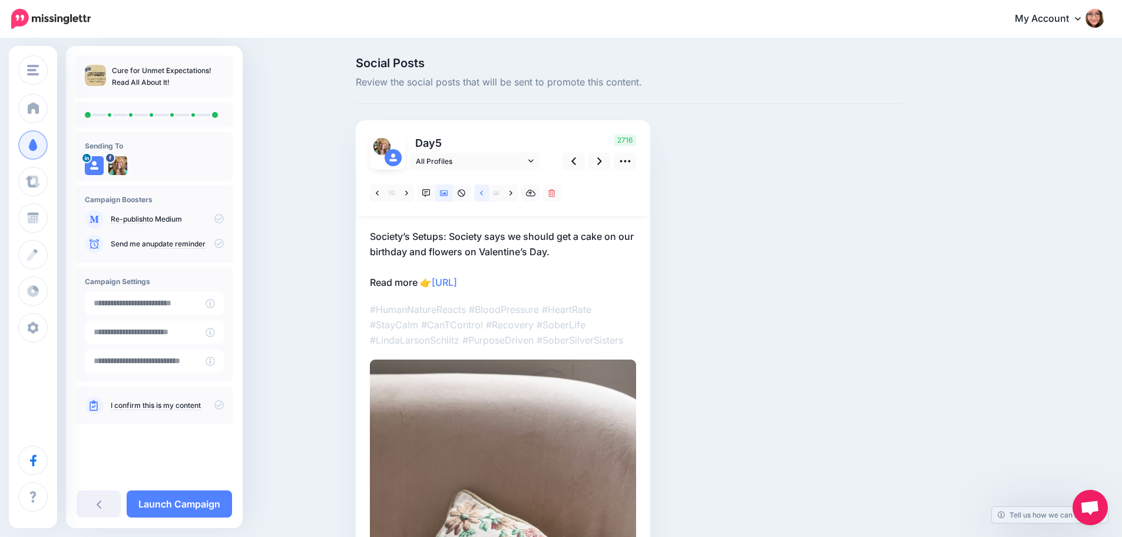
click at [483, 191] on icon at bounding box center [481, 193] width 3 height 8
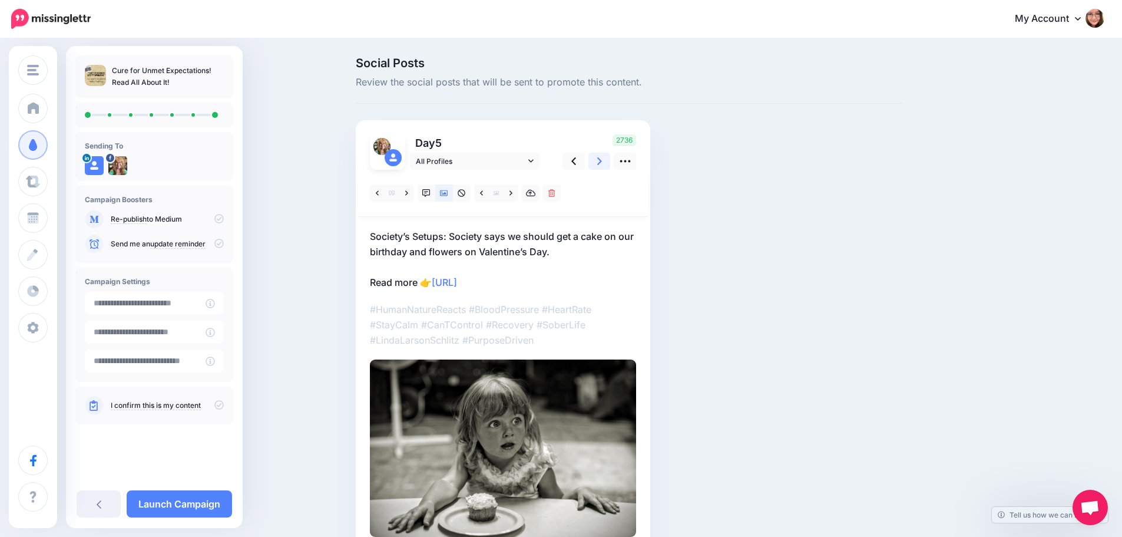
click at [602, 158] on icon at bounding box center [599, 161] width 5 height 8
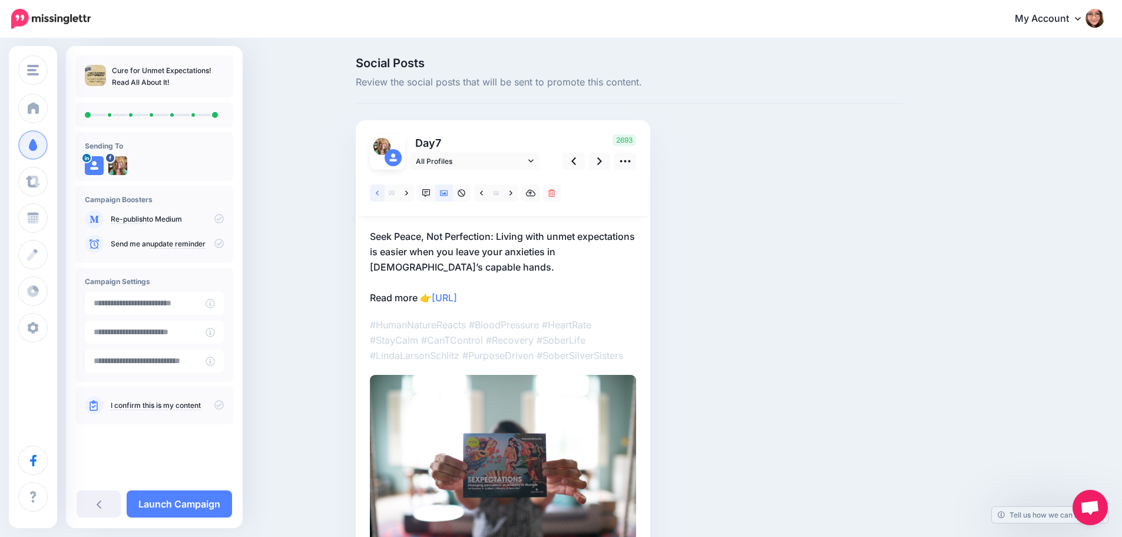
click at [379, 192] on icon at bounding box center [377, 193] width 3 height 8
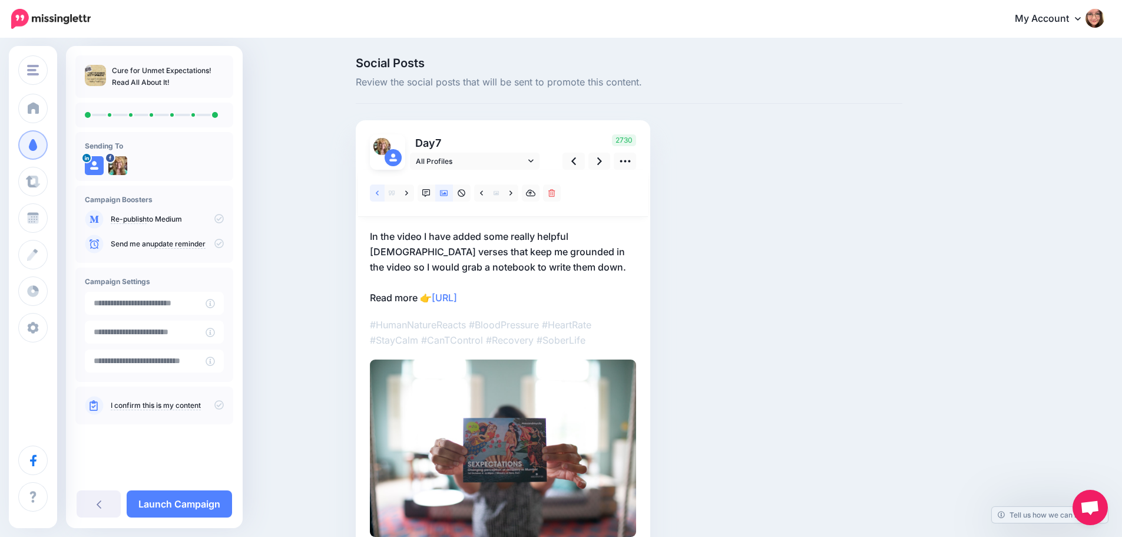
click at [379, 192] on icon at bounding box center [377, 192] width 3 height 5
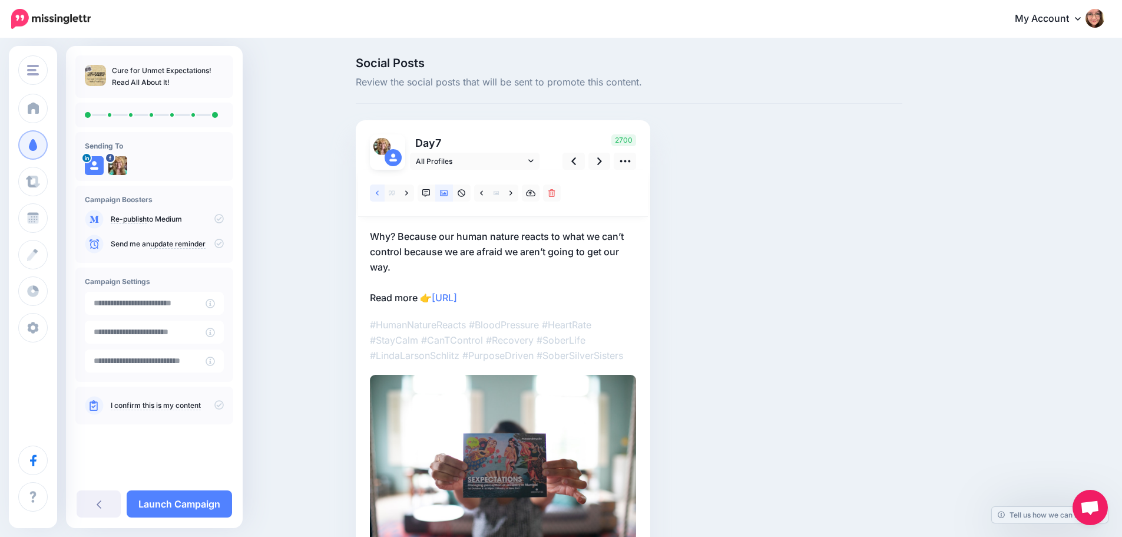
click at [379, 192] on icon at bounding box center [377, 192] width 3 height 5
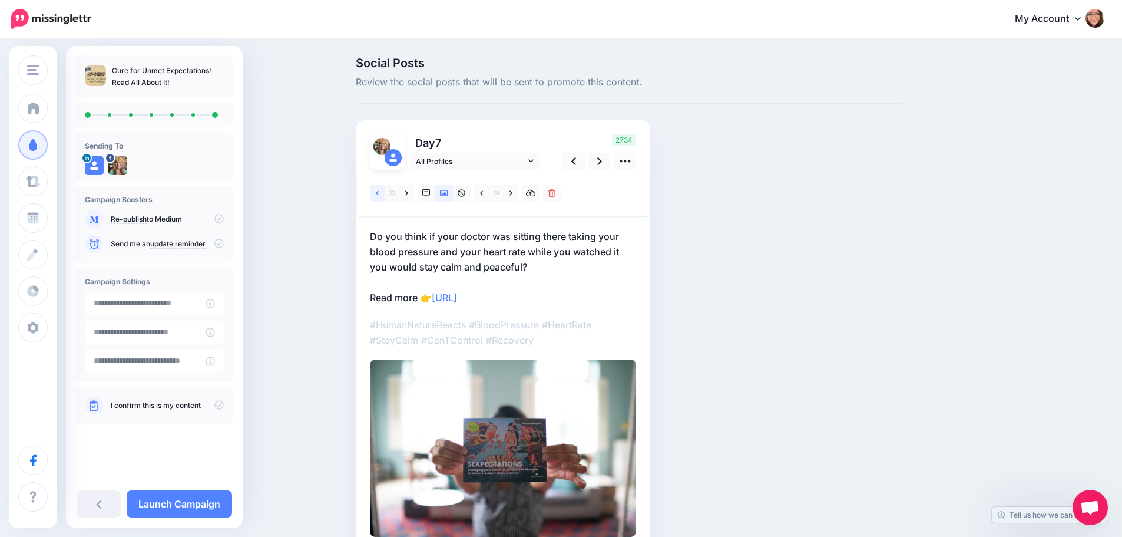
click at [379, 192] on icon at bounding box center [377, 192] width 3 height 5
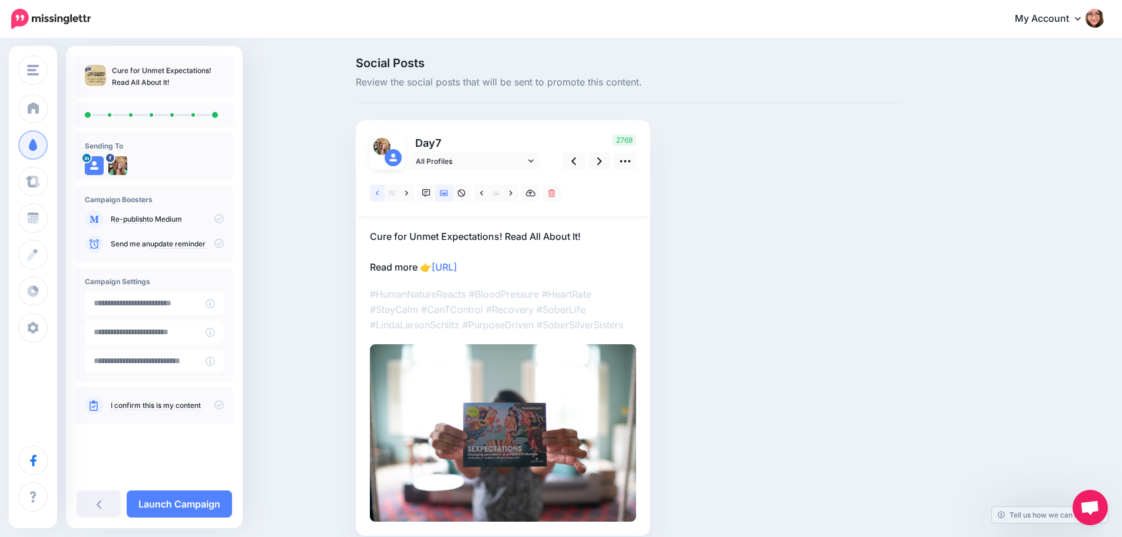
click at [379, 192] on icon at bounding box center [377, 192] width 3 height 5
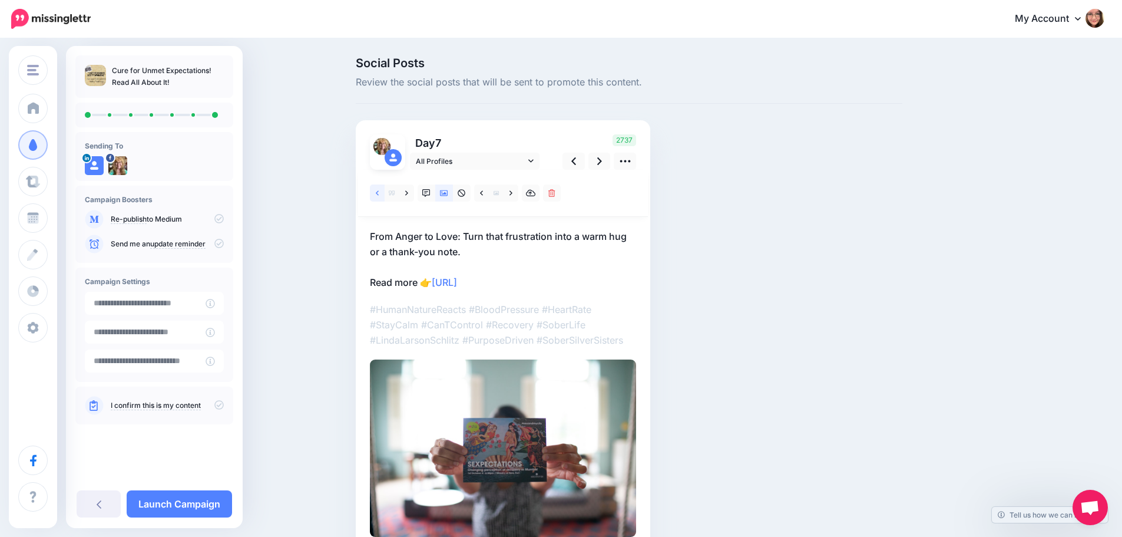
click at [378, 197] on link at bounding box center [377, 192] width 15 height 17
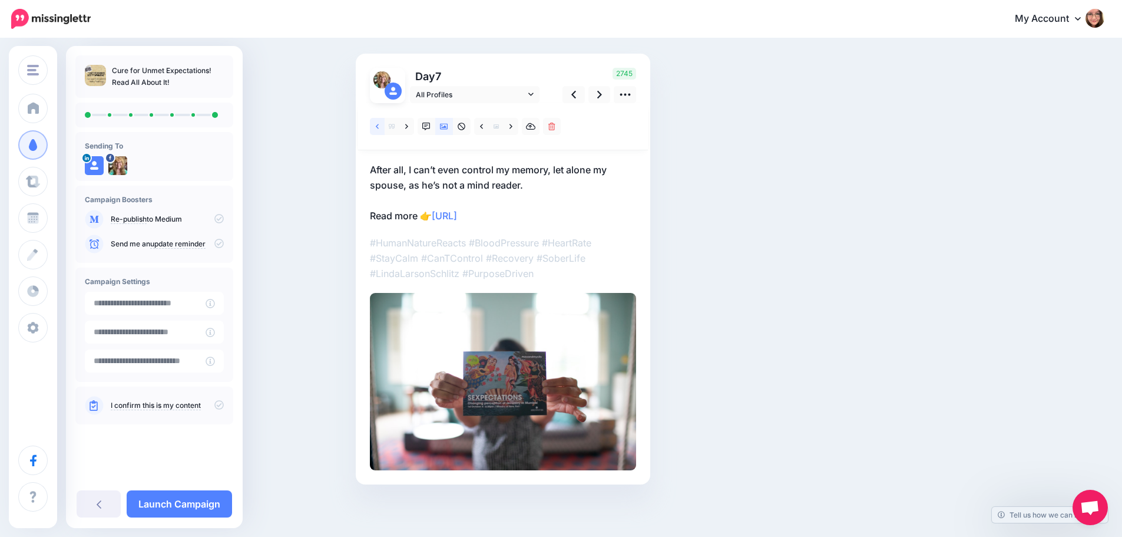
scroll to position [67, 0]
click at [574, 316] on img at bounding box center [503, 380] width 266 height 177
click at [483, 127] on icon at bounding box center [481, 126] width 3 height 8
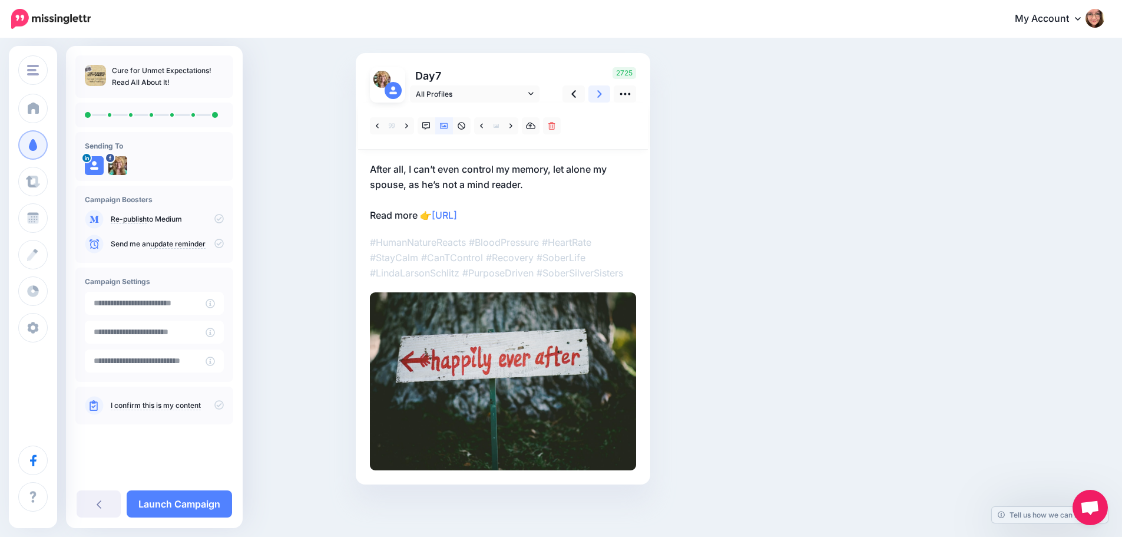
click at [602, 92] on icon at bounding box center [599, 94] width 5 height 12
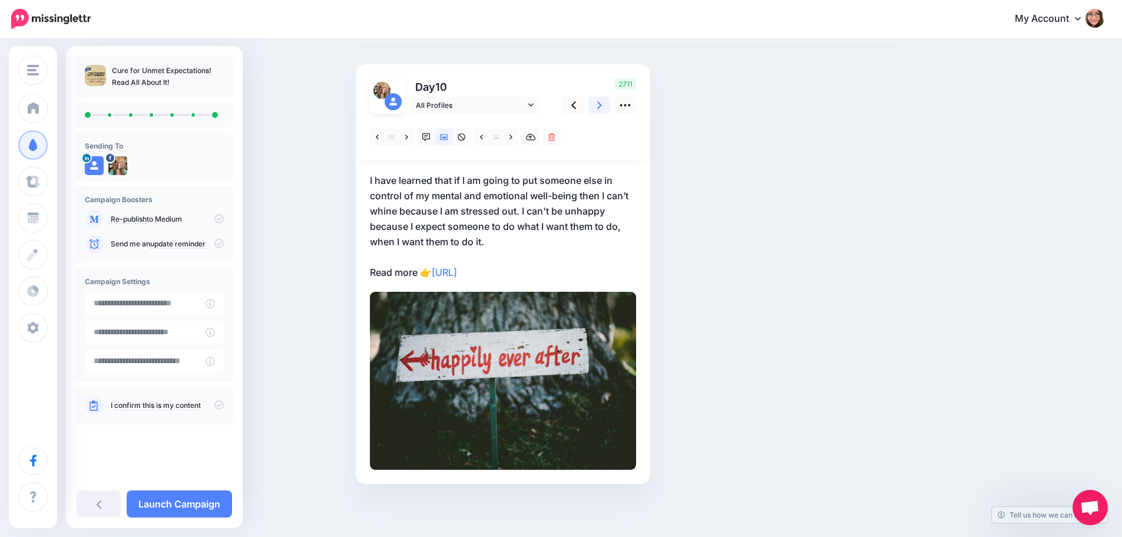
scroll to position [56, 0]
click at [489, 138] on link at bounding box center [481, 136] width 15 height 17
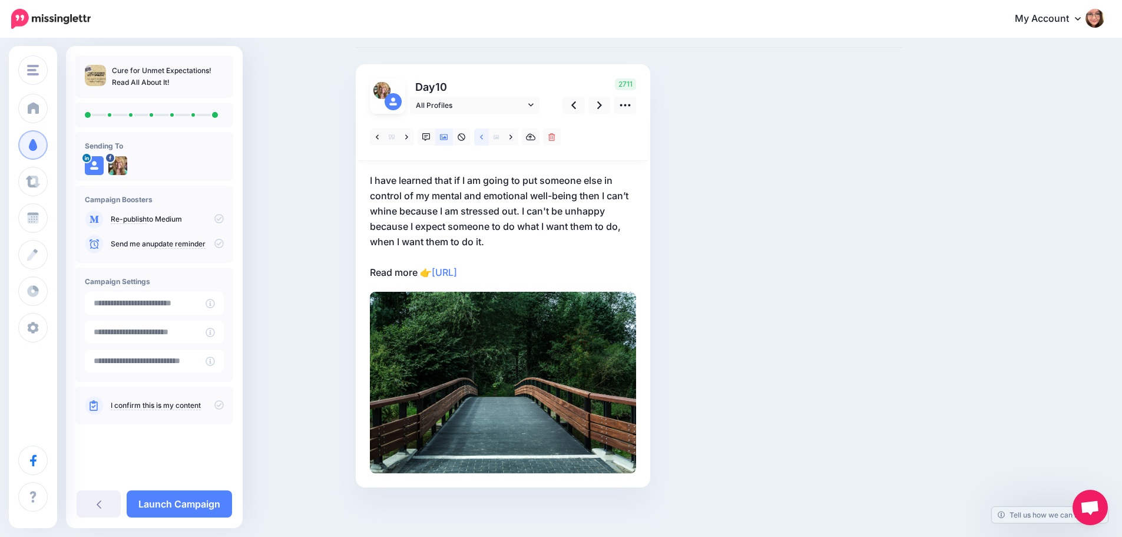
click at [489, 138] on link at bounding box center [481, 136] width 15 height 17
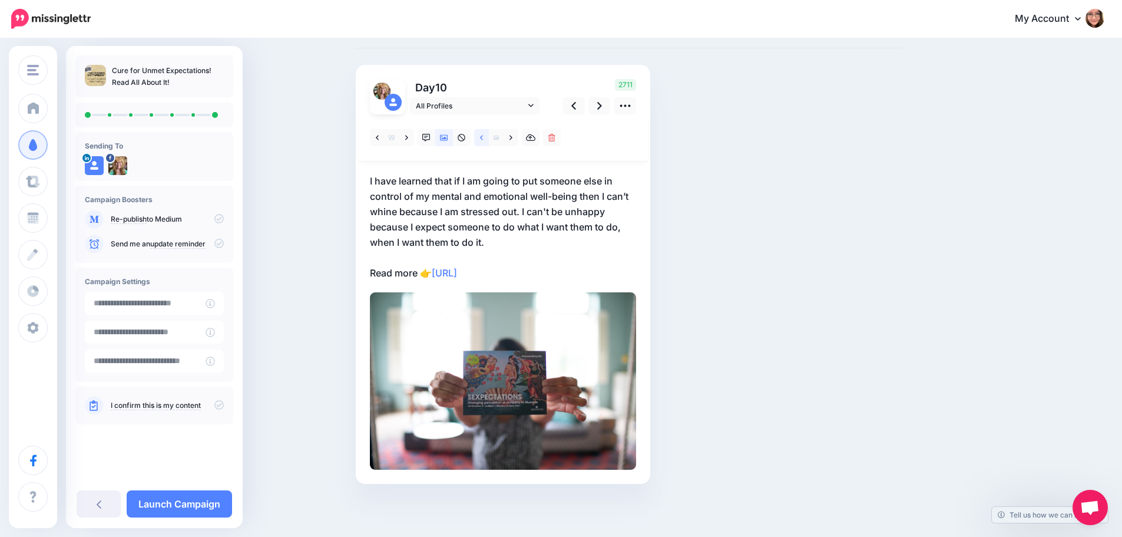
scroll to position [55, 0]
click at [489, 138] on link at bounding box center [481, 137] width 15 height 17
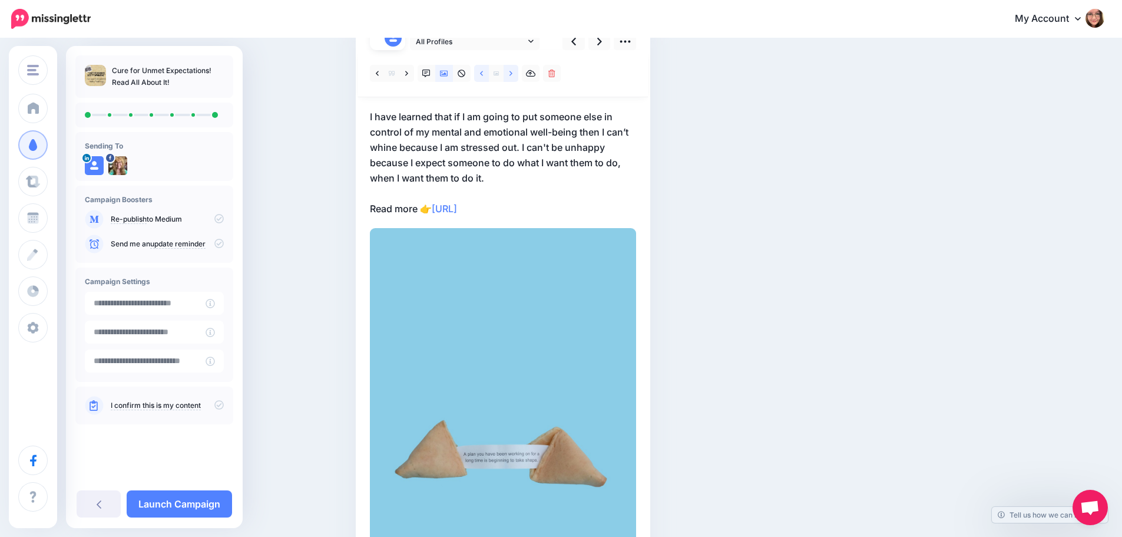
scroll to position [56, 0]
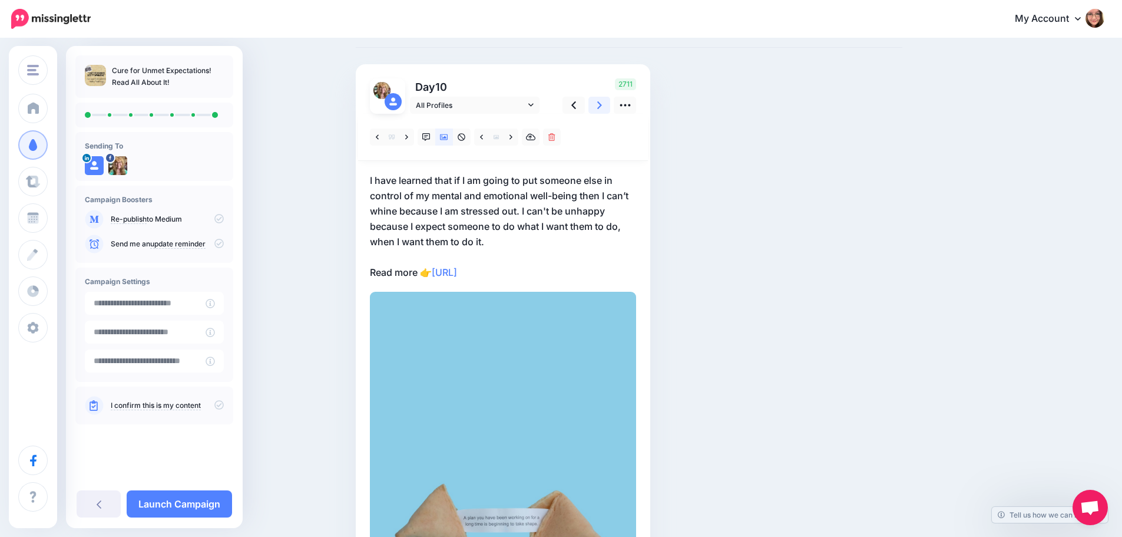
click at [602, 104] on icon at bounding box center [599, 105] width 5 height 8
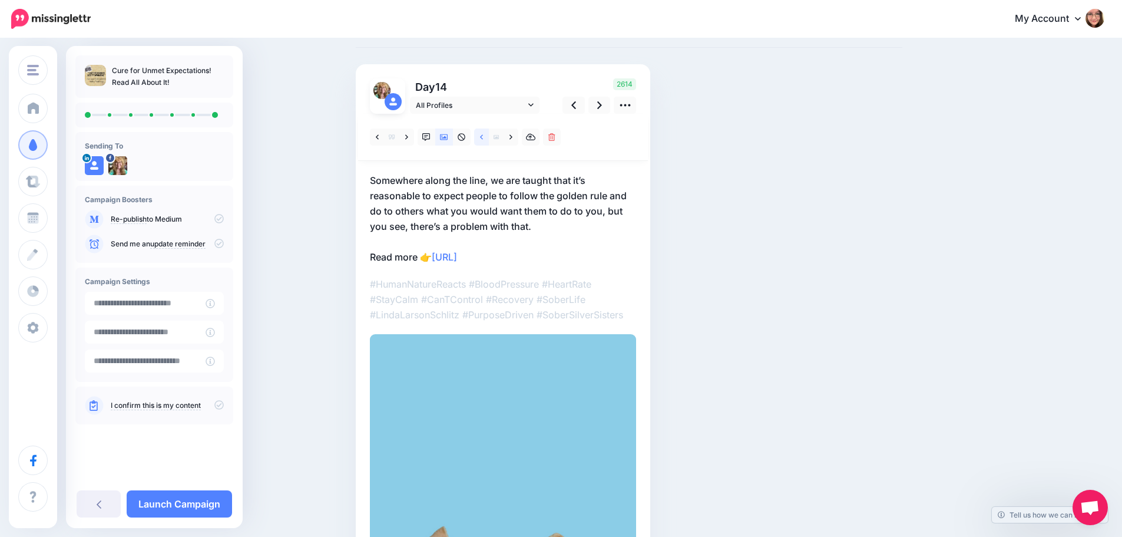
click at [489, 142] on link at bounding box center [481, 136] width 15 height 17
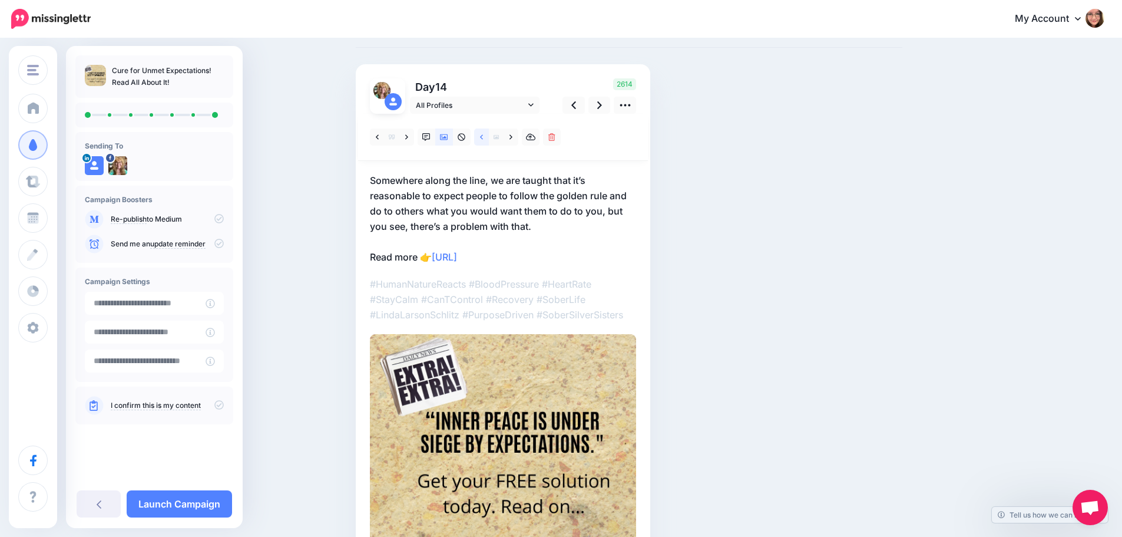
click at [481, 137] on link at bounding box center [481, 136] width 15 height 17
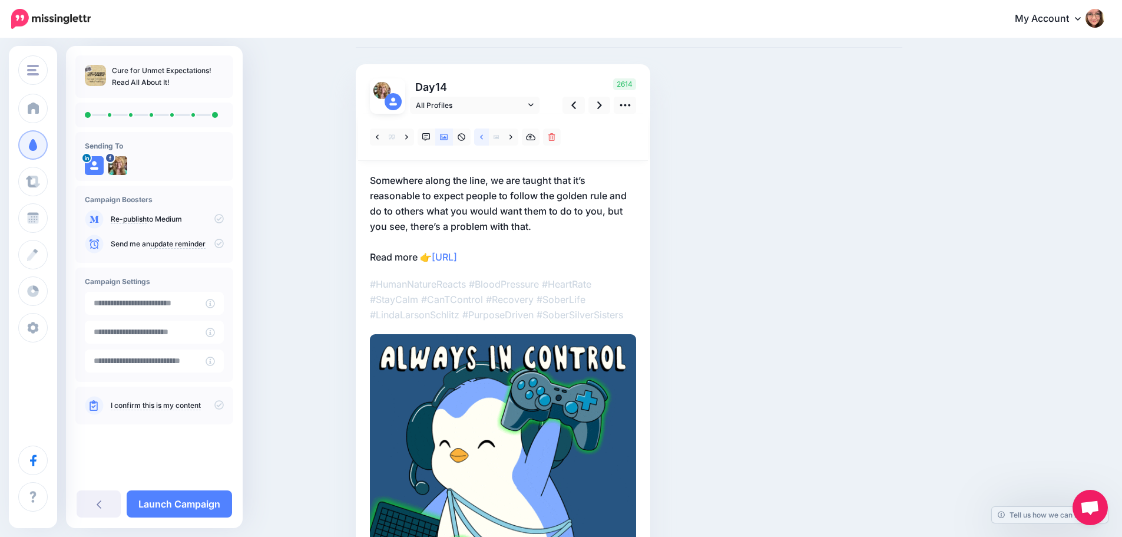
click at [482, 137] on link at bounding box center [481, 136] width 15 height 17
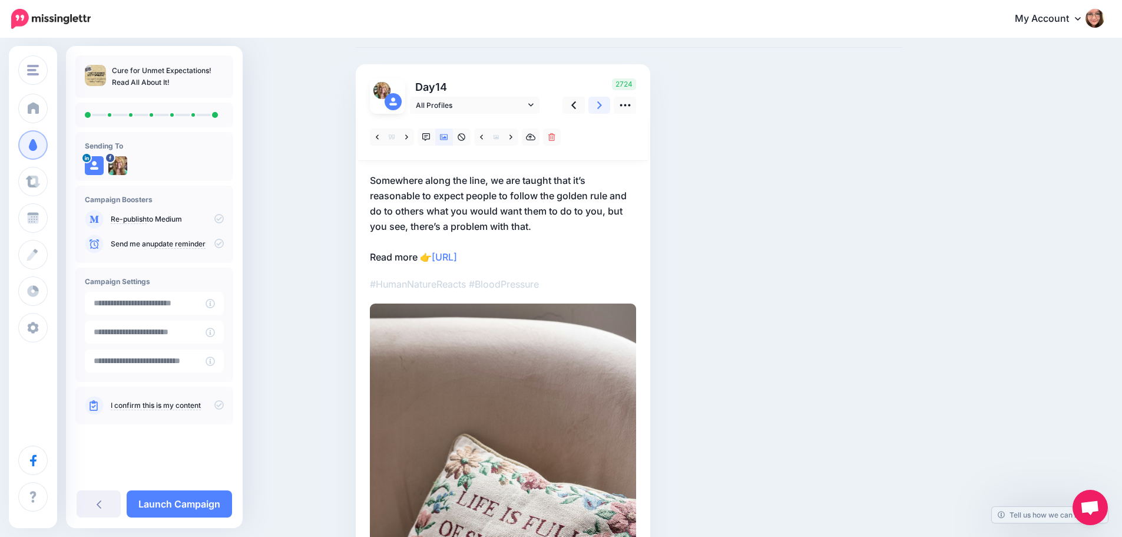
click at [608, 99] on link at bounding box center [599, 105] width 22 height 17
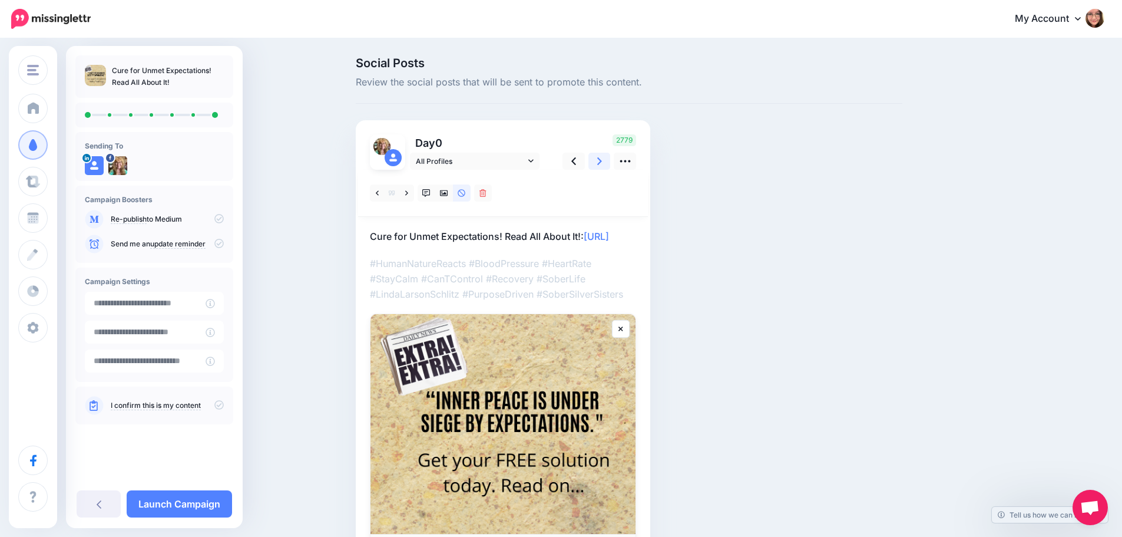
click at [609, 163] on link at bounding box center [599, 161] width 22 height 17
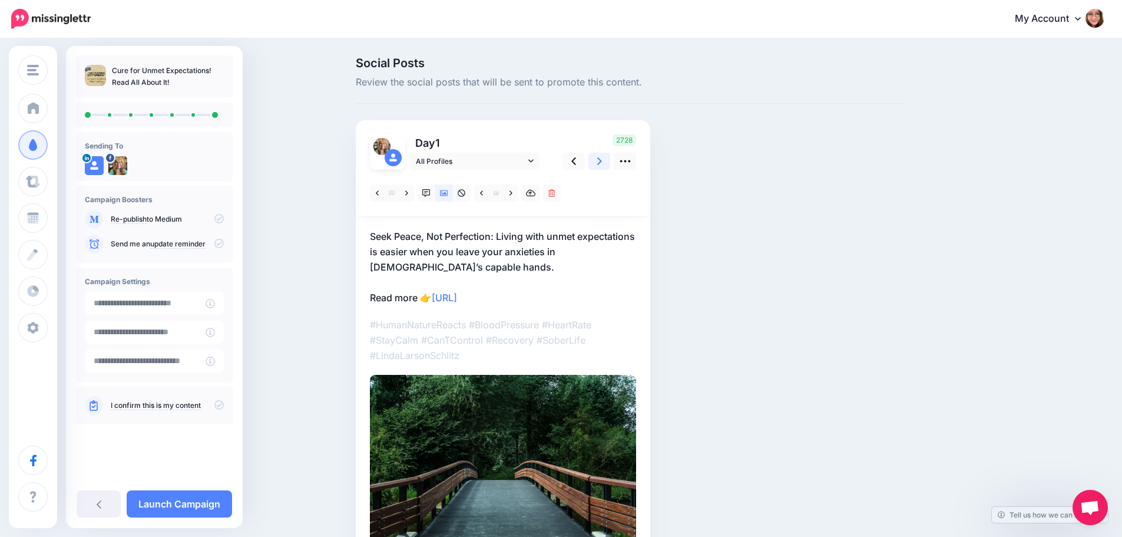
click at [609, 163] on link at bounding box center [599, 161] width 22 height 17
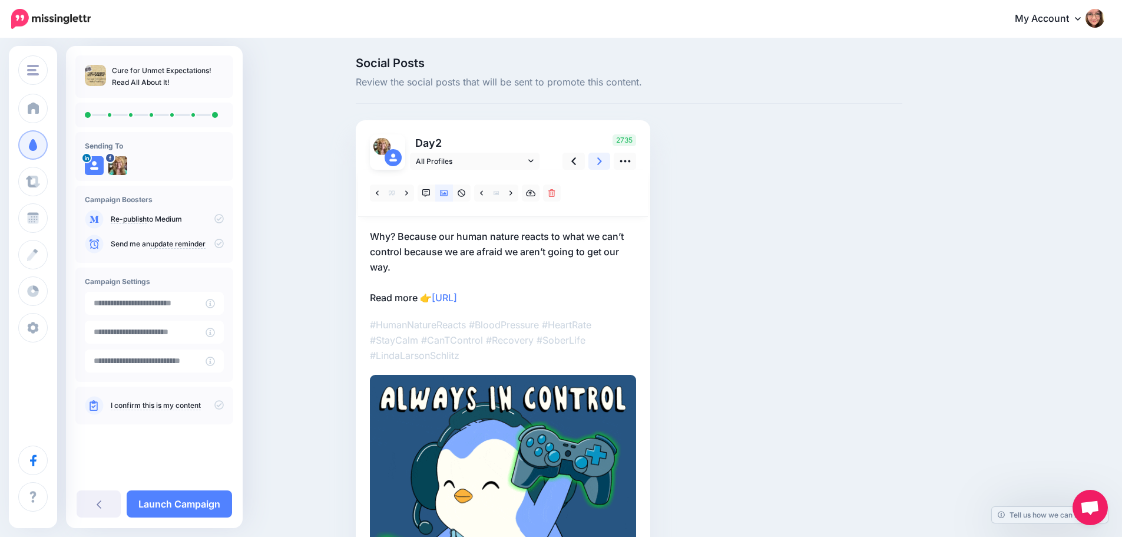
click at [609, 163] on link at bounding box center [599, 161] width 22 height 17
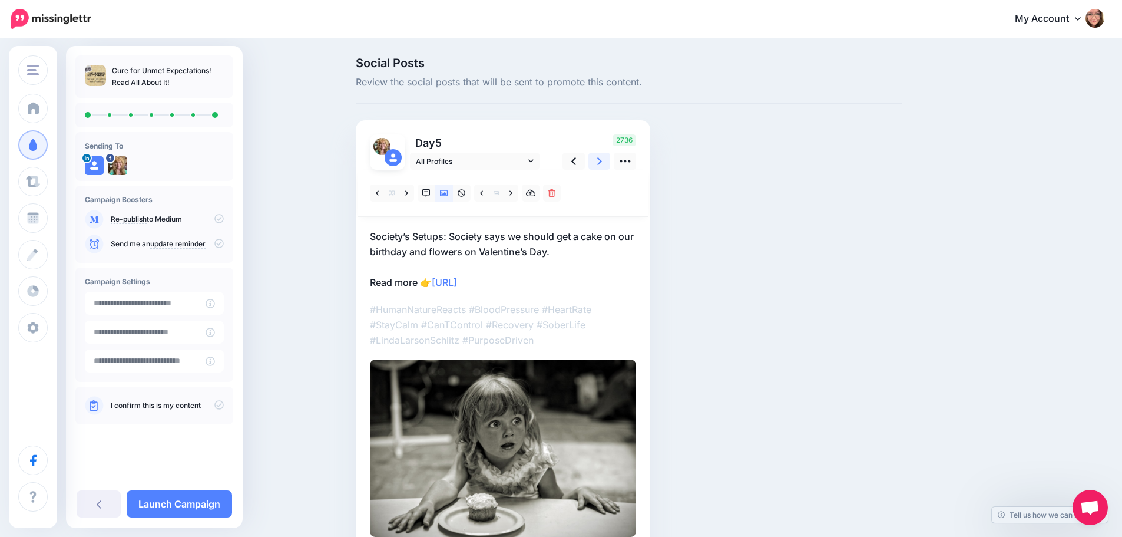
click at [609, 163] on link at bounding box center [599, 161] width 22 height 17
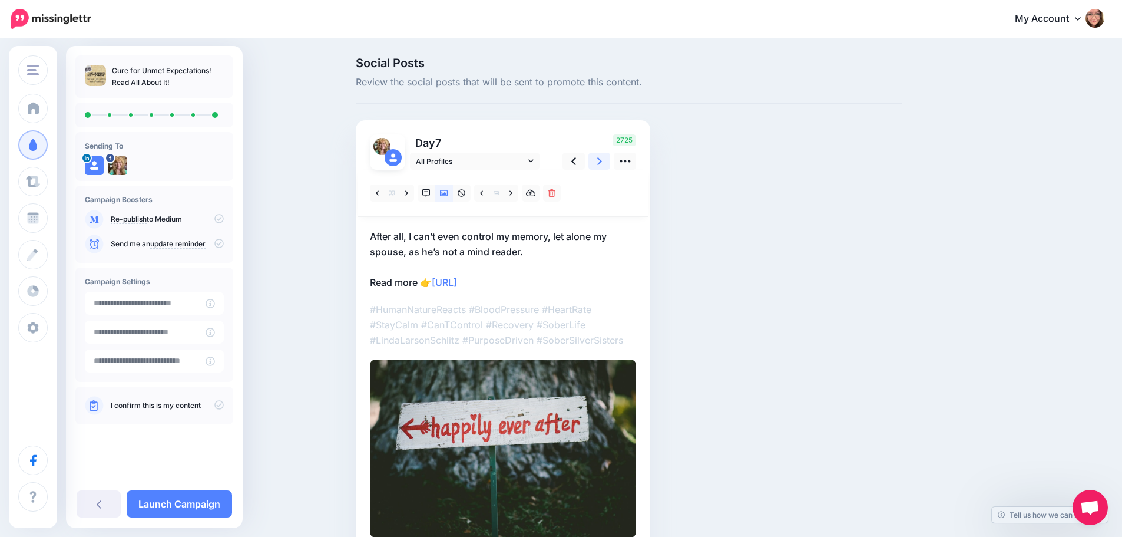
click at [609, 163] on link at bounding box center [599, 161] width 22 height 17
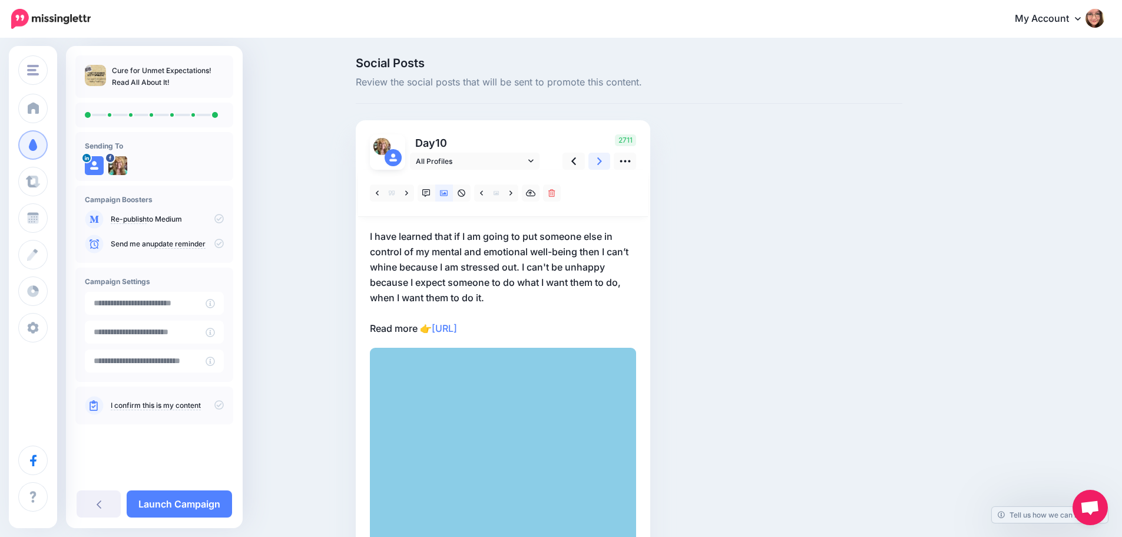
scroll to position [59, 0]
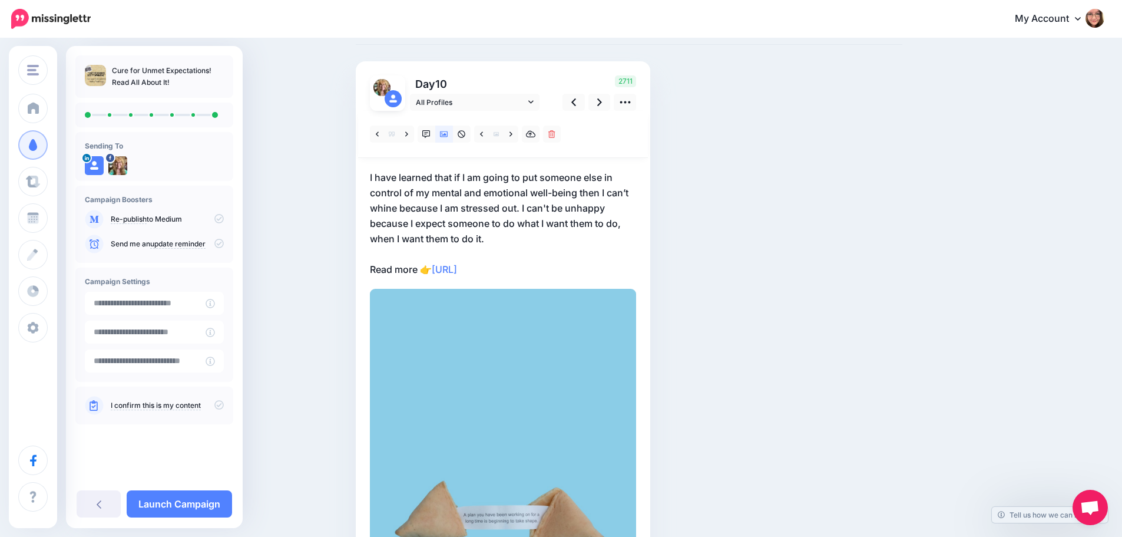
click at [604, 112] on div at bounding box center [503, 134] width 290 height 47
click at [602, 104] on icon at bounding box center [599, 102] width 5 height 8
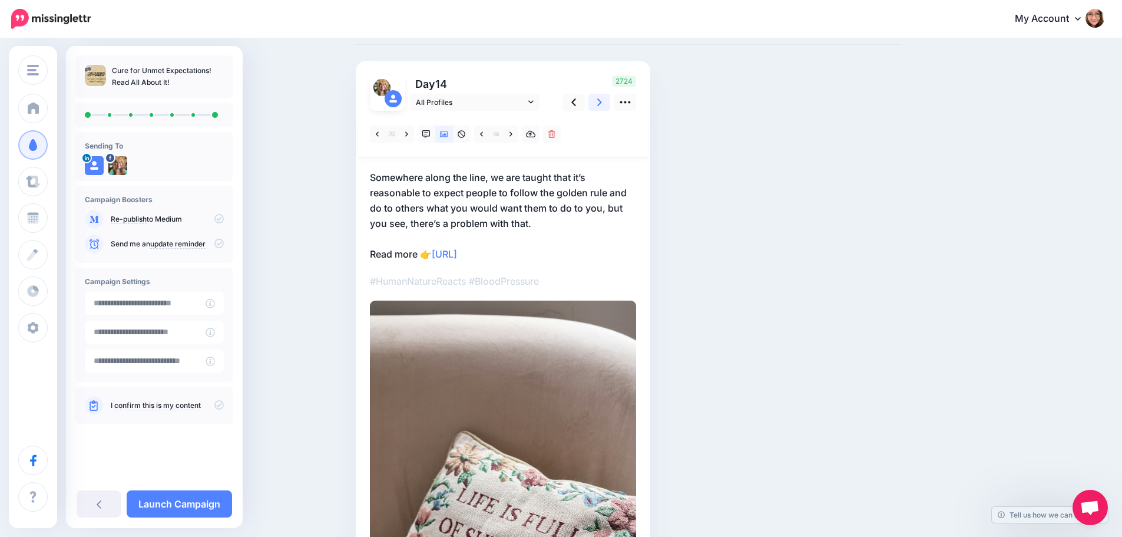
click at [602, 104] on icon at bounding box center [599, 102] width 5 height 8
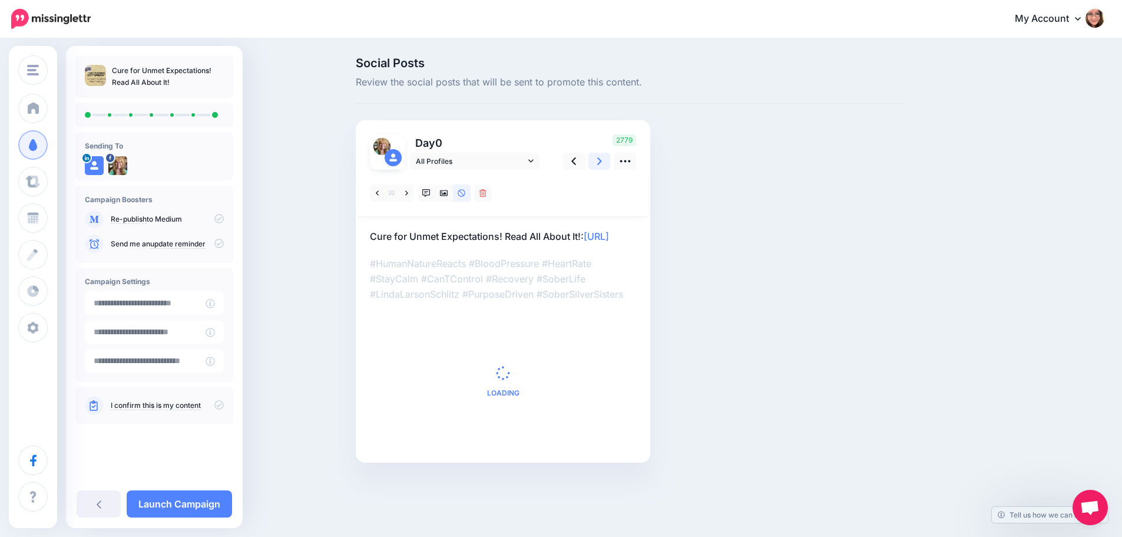
scroll to position [0, 0]
click at [223, 402] on icon at bounding box center [218, 404] width 9 height 9
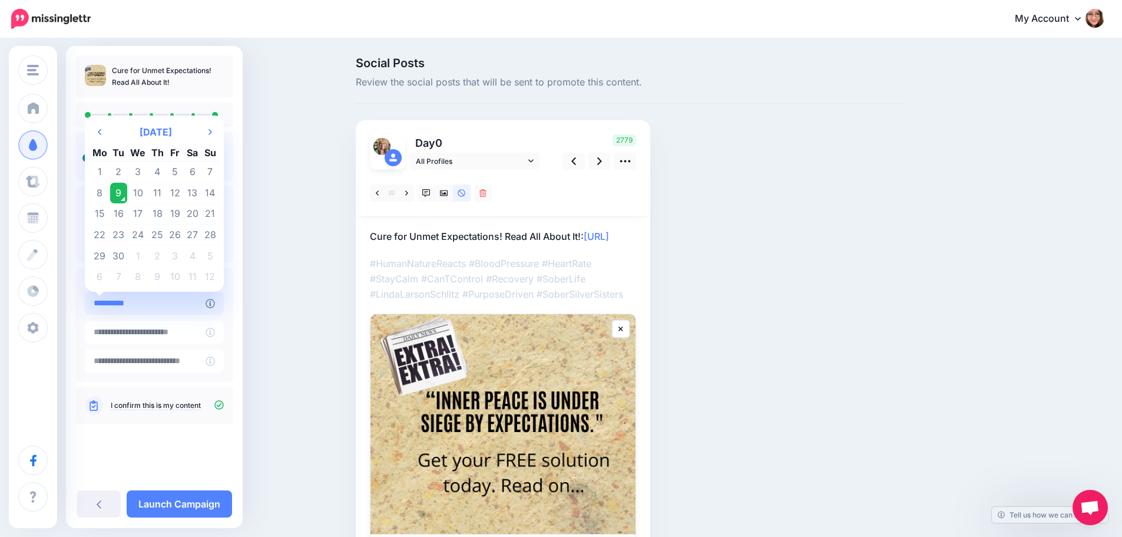
click at [201, 309] on input "**********" at bounding box center [145, 303] width 121 height 23
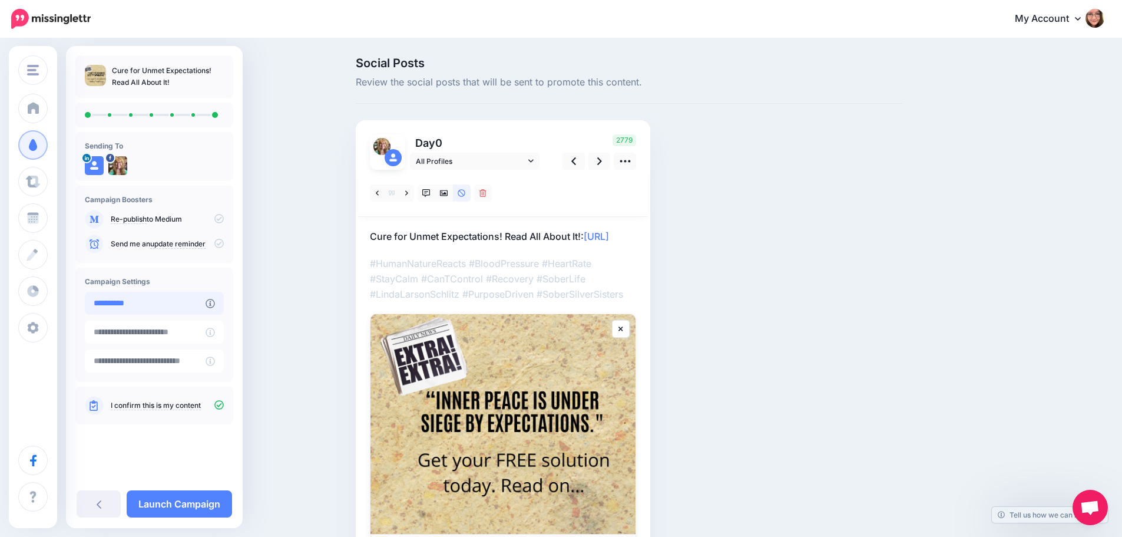
click at [165, 310] on input "**********" at bounding box center [145, 303] width 121 height 23
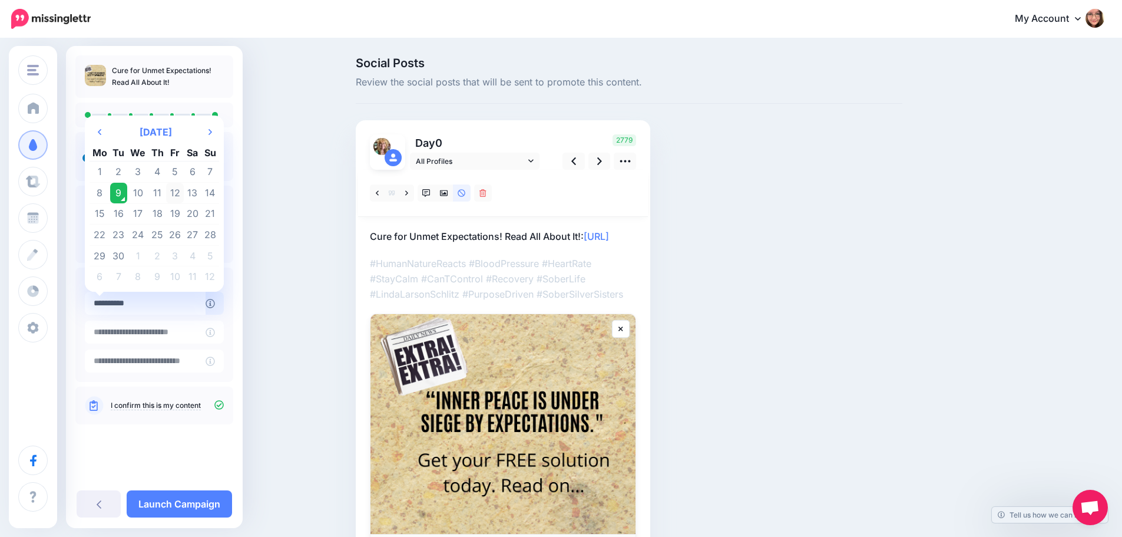
click at [176, 184] on tbody "1 2 3 4 5 6 7 8 9 10 11 12 13 14 15 16 17 18 19 20 21 22 23 24 25 26 27 28 29 3…" at bounding box center [155, 223] width 130 height 125
click at [176, 188] on td "12" at bounding box center [175, 193] width 18 height 21
type input "**********"
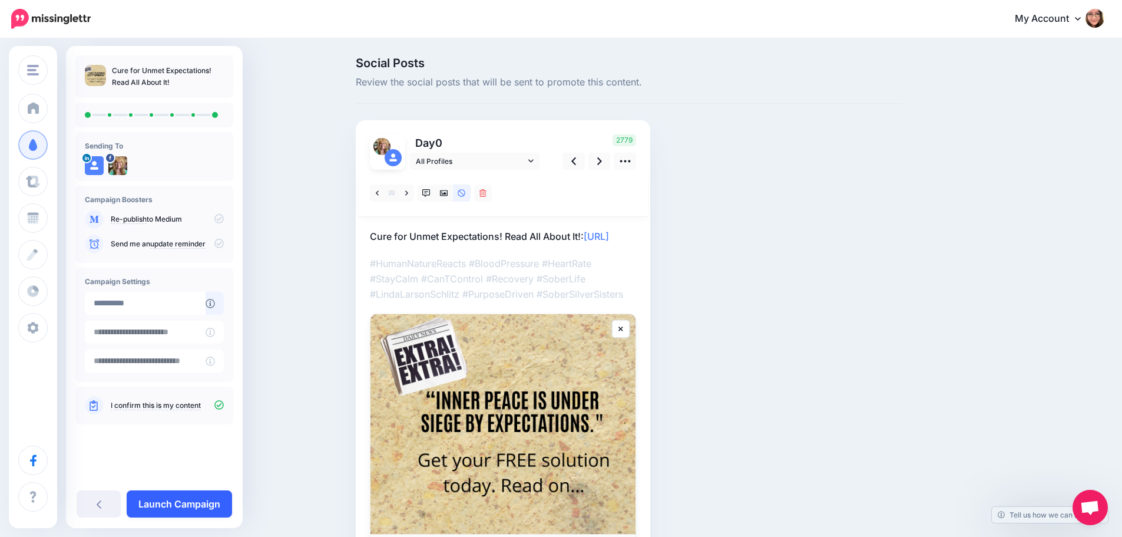
click at [180, 504] on link "Launch Campaign" at bounding box center [179, 503] width 105 height 27
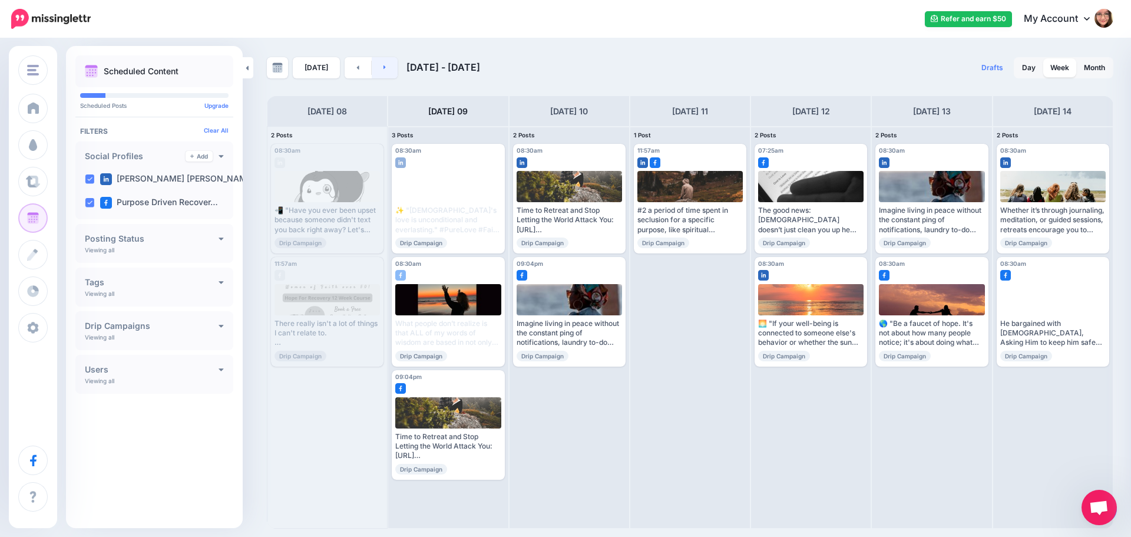
click at [388, 62] on link at bounding box center [385, 67] width 27 height 21
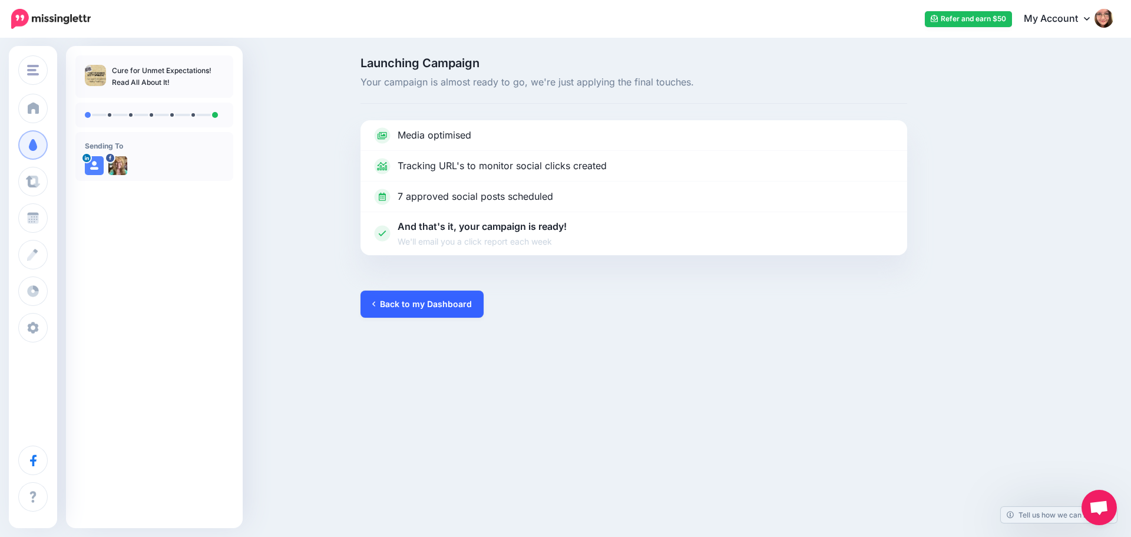
click at [461, 307] on link "Back to my Dashboard" at bounding box center [421, 303] width 123 height 27
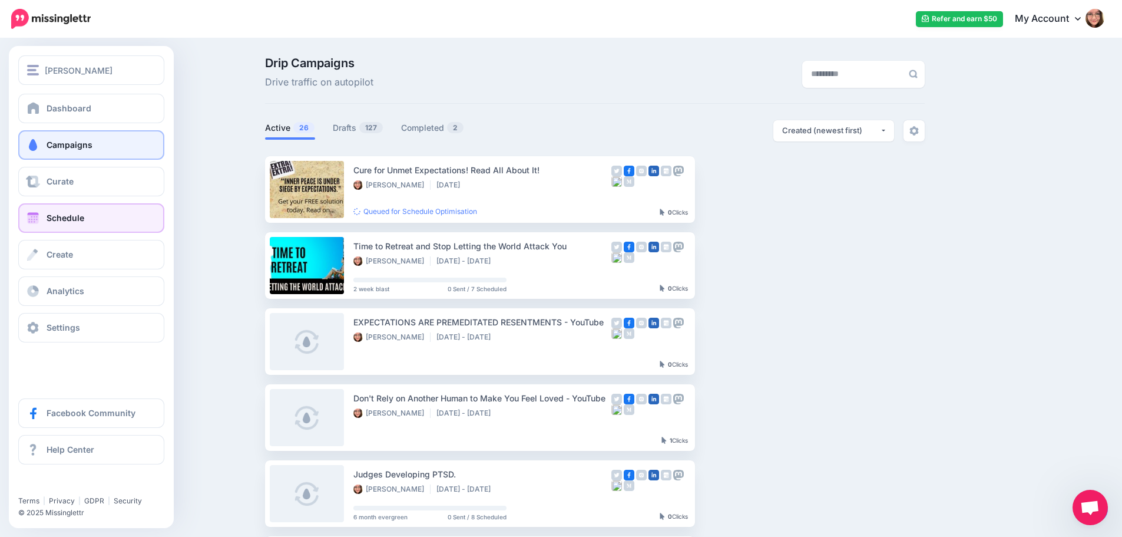
click at [42, 216] on link "Schedule" at bounding box center [91, 217] width 146 height 29
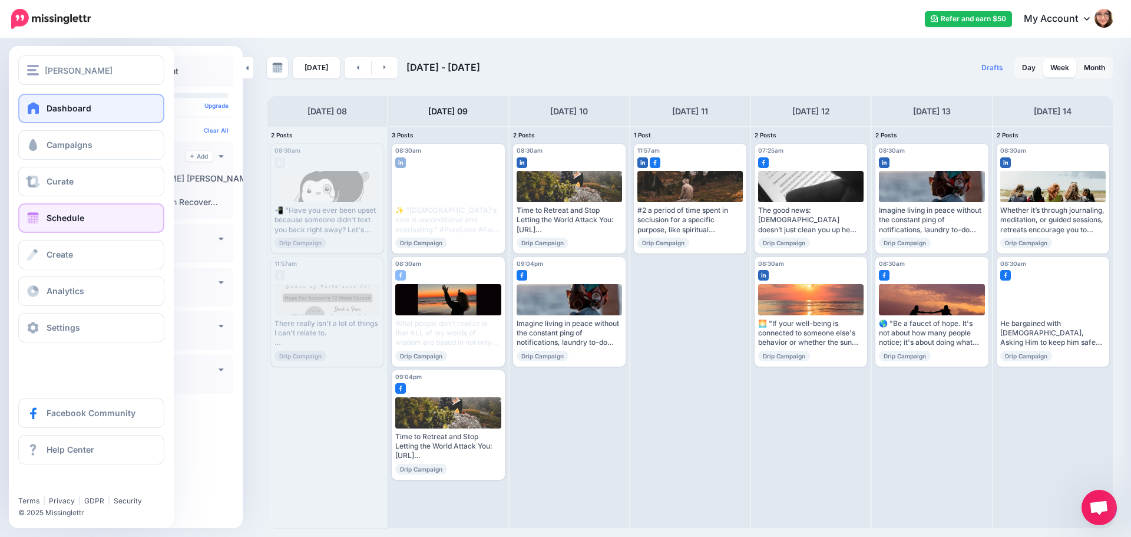
click at [51, 108] on span "Dashboard" at bounding box center [69, 108] width 45 height 10
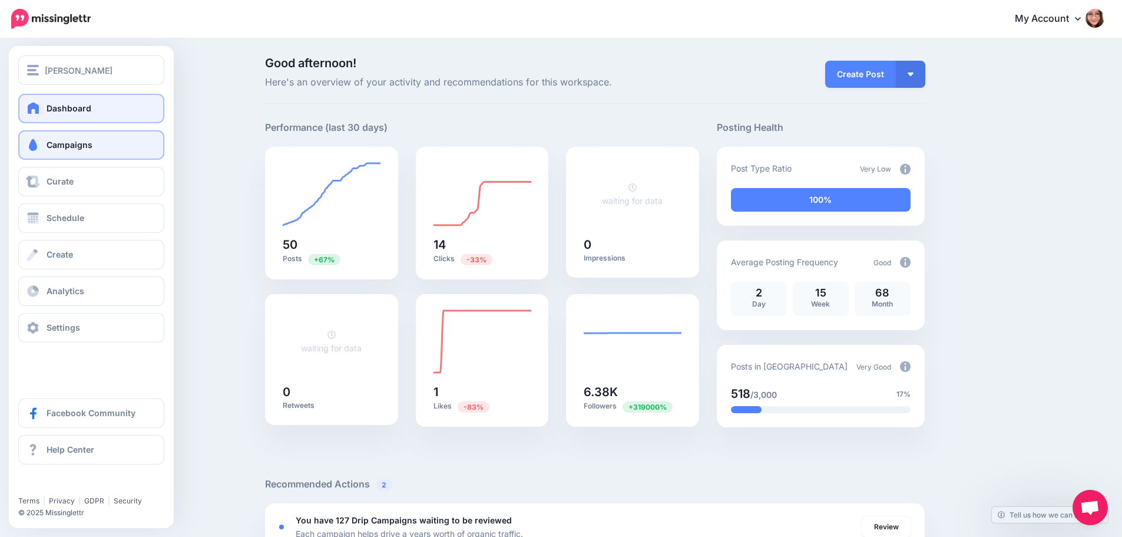
click at [34, 150] on span at bounding box center [32, 145] width 15 height 12
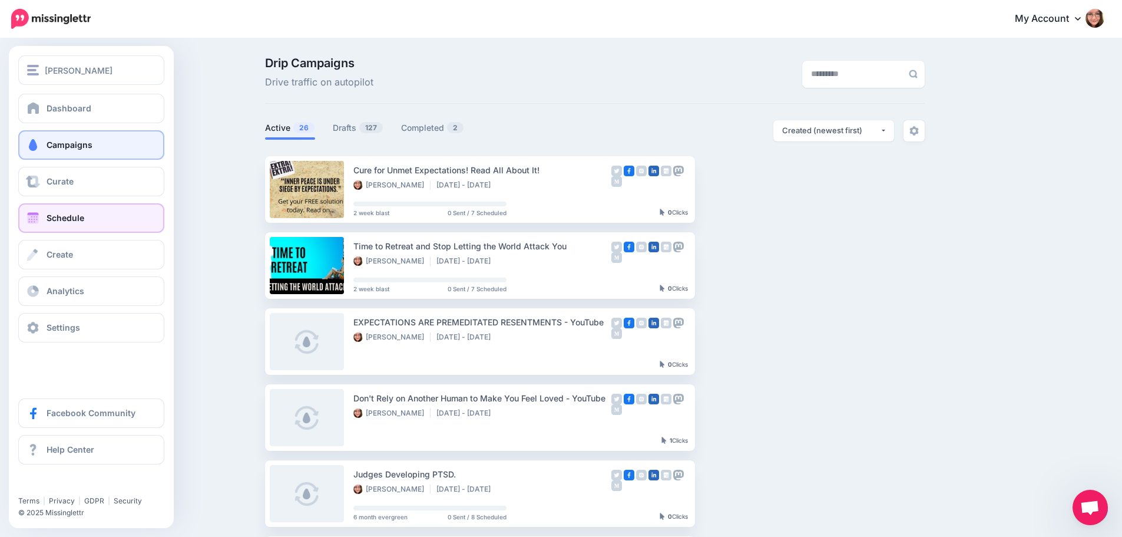
click at [39, 208] on link "Schedule" at bounding box center [91, 217] width 146 height 29
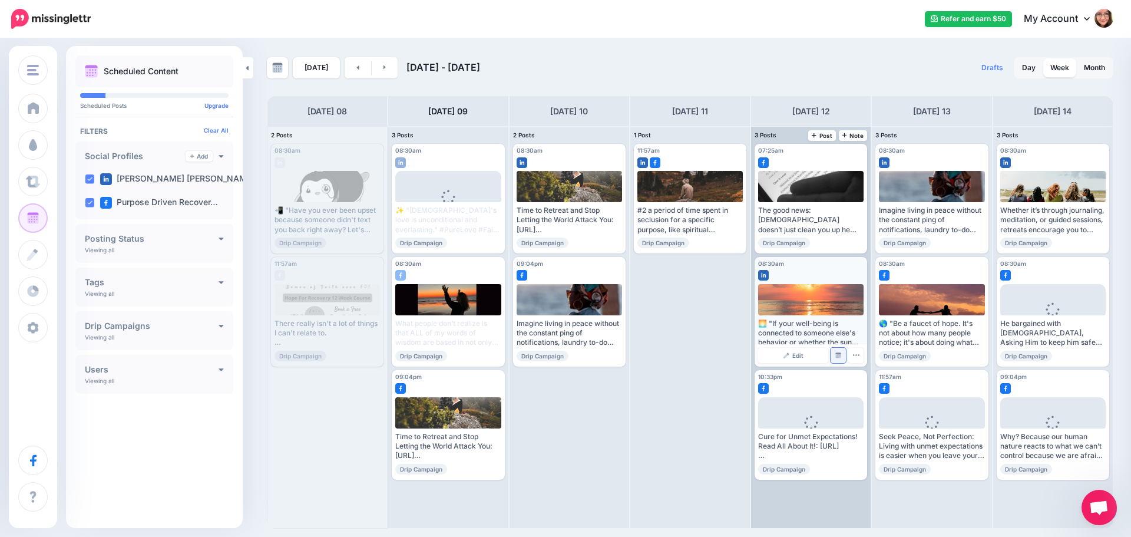
click at [837, 356] on img at bounding box center [838, 355] width 6 height 6
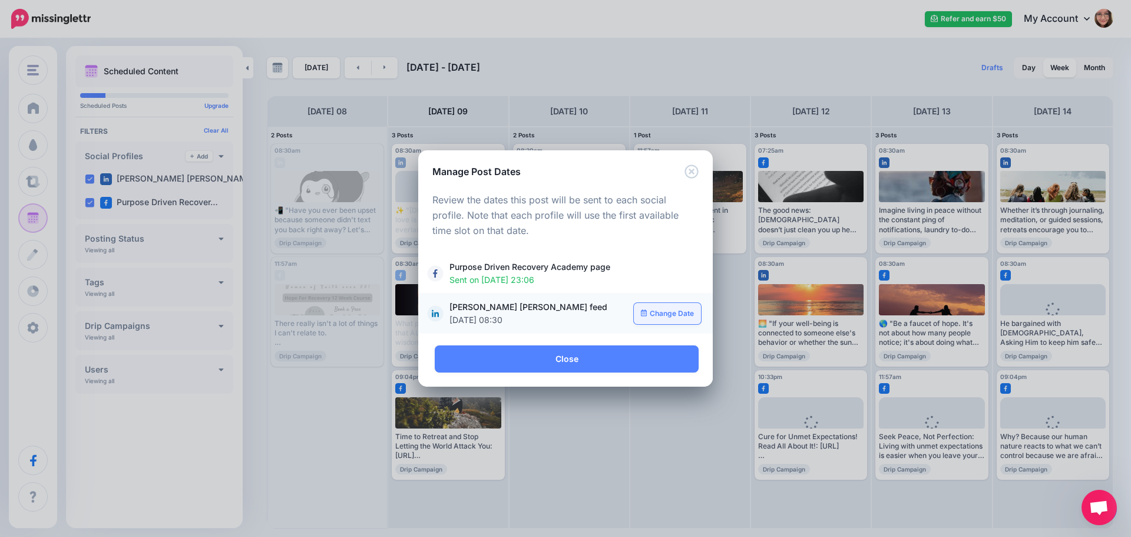
click at [669, 313] on link "Change Date" at bounding box center [668, 313] width 68 height 21
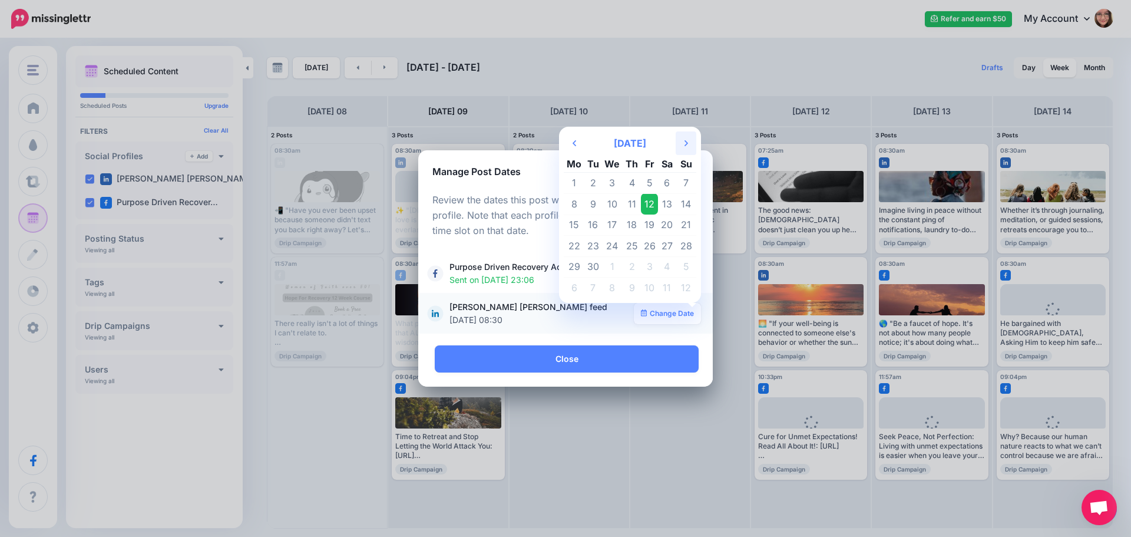
click at [686, 140] on icon "Next Month" at bounding box center [686, 142] width 4 height 9
click at [612, 262] on td "26" at bounding box center [612, 266] width 21 height 21
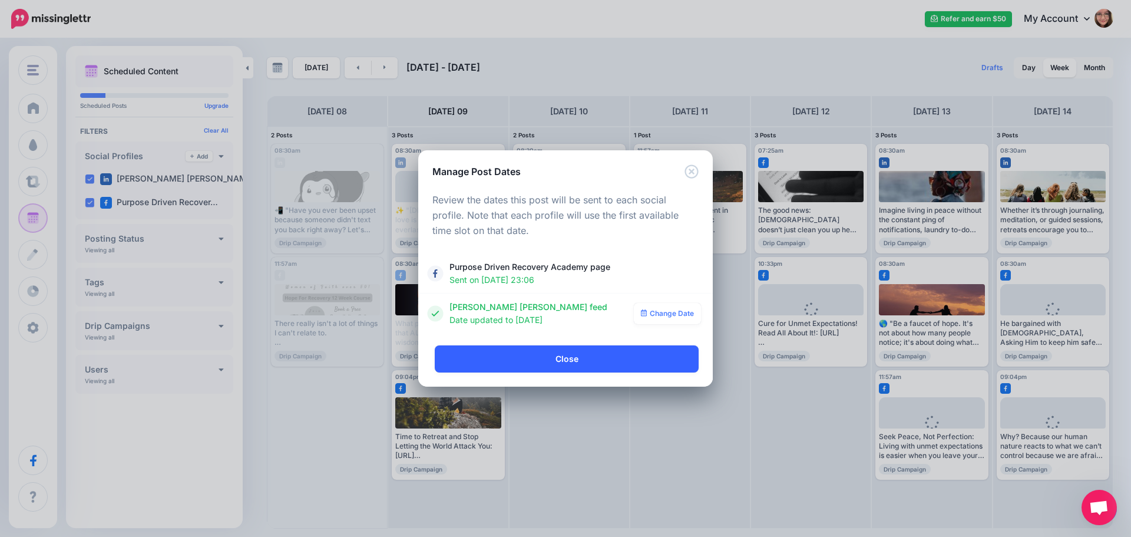
click at [590, 362] on link "Close" at bounding box center [567, 358] width 264 height 27
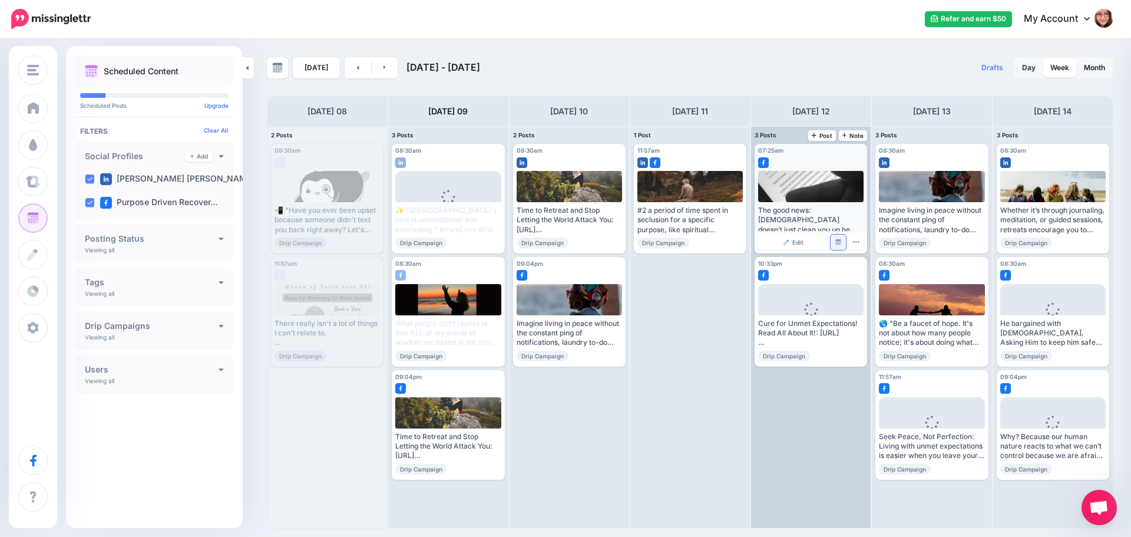
click at [841, 241] on img at bounding box center [838, 242] width 6 height 6
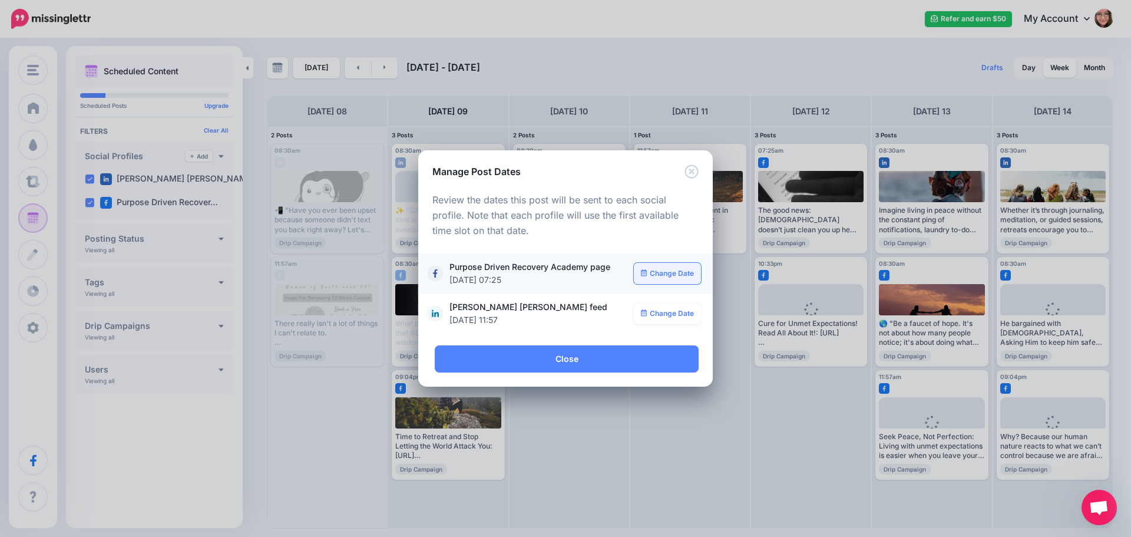
click at [686, 274] on link "Change Date" at bounding box center [668, 273] width 68 height 21
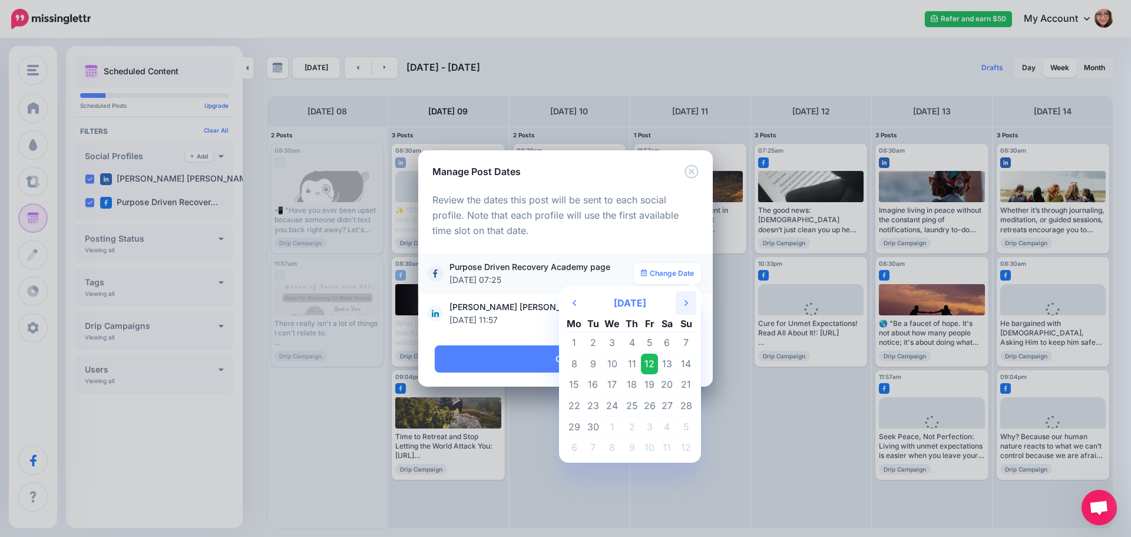
click at [688, 301] on th "Next Month" at bounding box center [686, 303] width 21 height 24
click at [687, 301] on icon "Next Month" at bounding box center [686, 302] width 4 height 9
click at [667, 339] on td "1" at bounding box center [667, 342] width 18 height 21
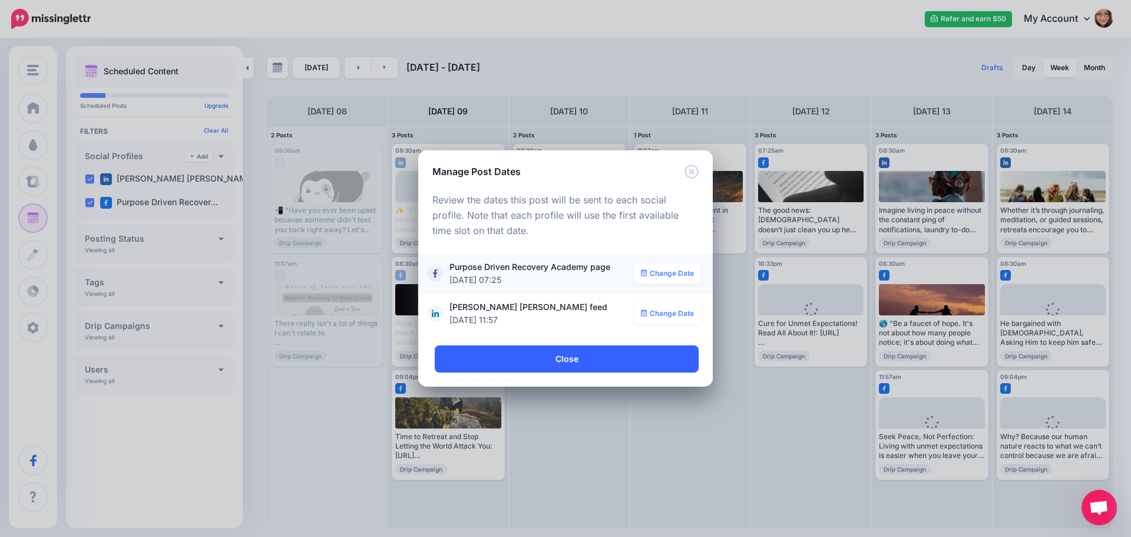
click at [599, 353] on link "Close" at bounding box center [567, 358] width 264 height 27
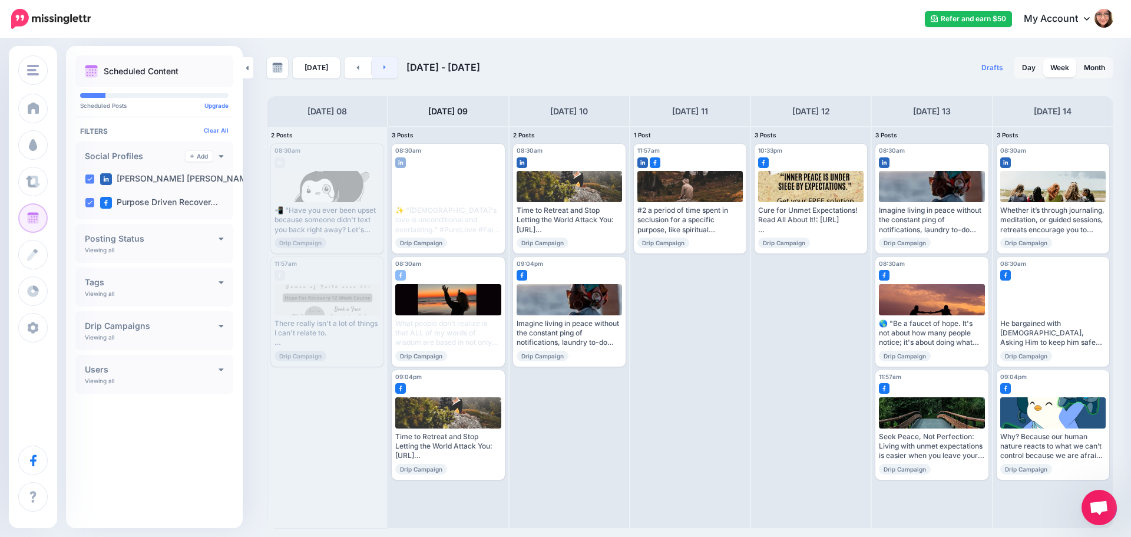
click at [383, 70] on icon at bounding box center [384, 67] width 3 height 7
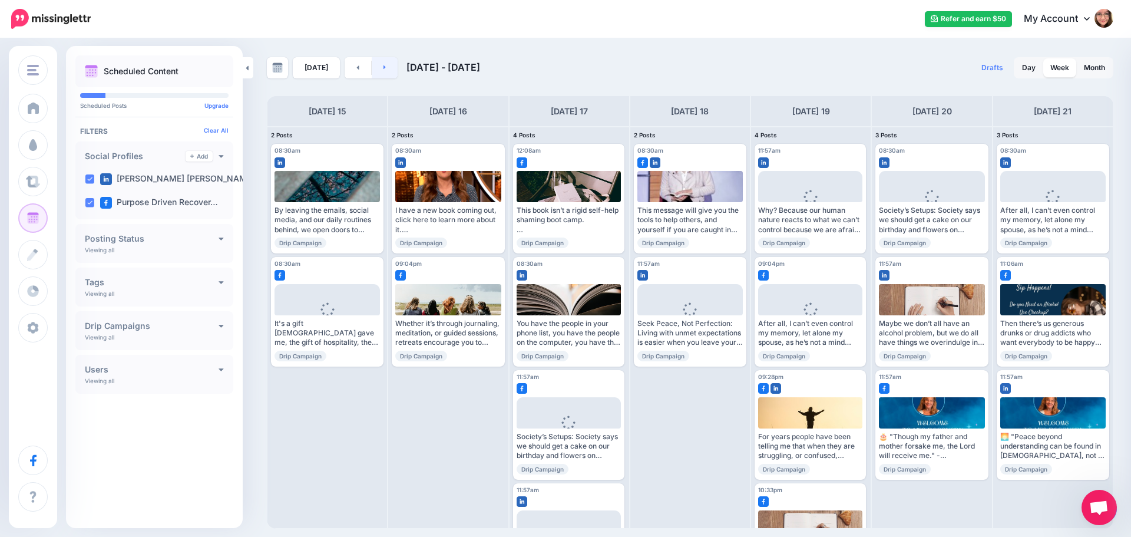
click at [383, 70] on icon at bounding box center [384, 67] width 3 height 7
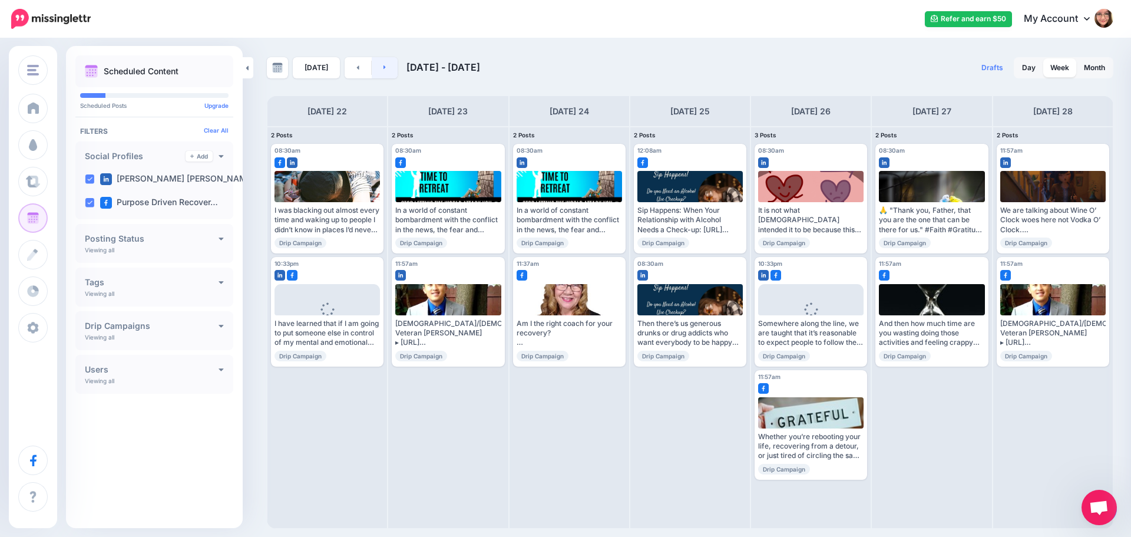
click at [383, 70] on icon at bounding box center [384, 67] width 3 height 7
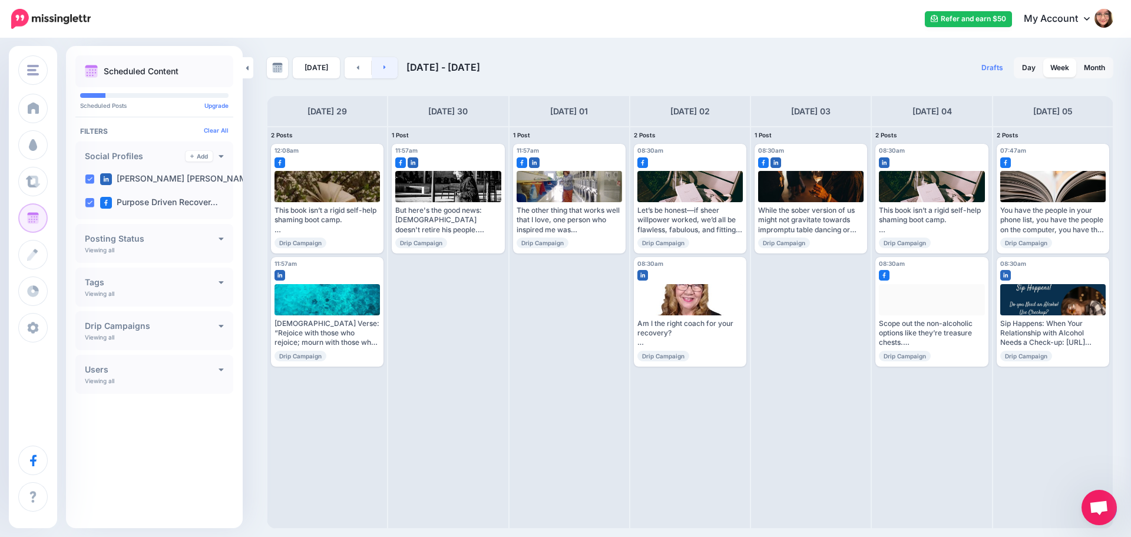
click at [383, 70] on icon at bounding box center [384, 67] width 3 height 7
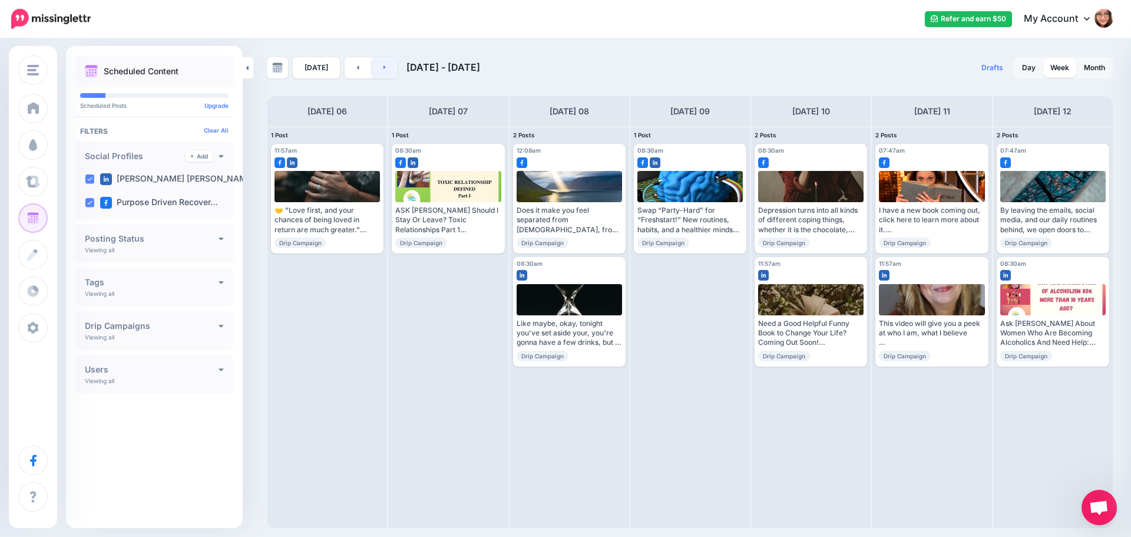
click at [383, 70] on icon at bounding box center [384, 67] width 3 height 7
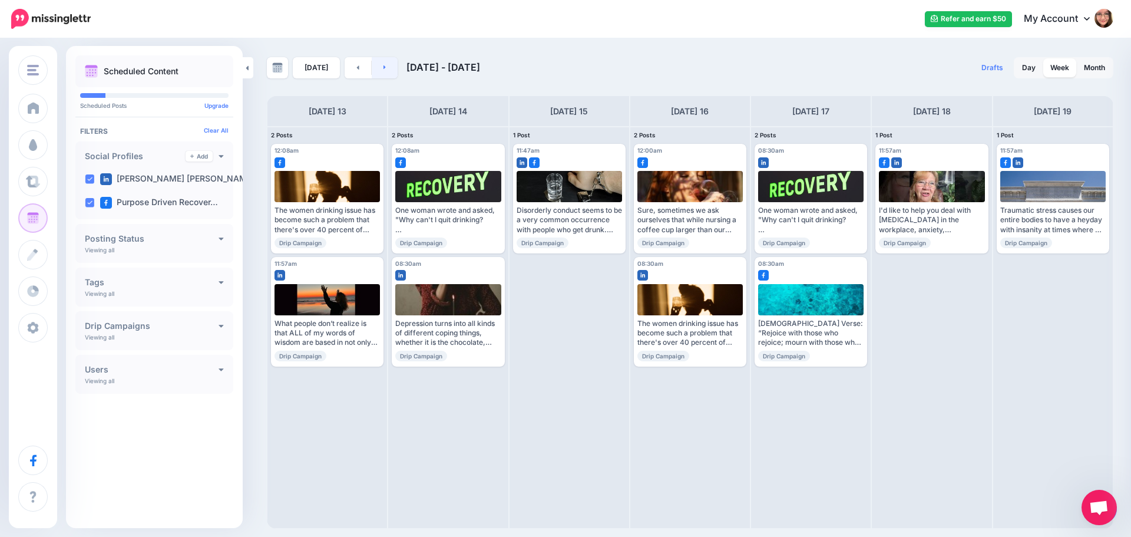
click at [383, 70] on icon at bounding box center [384, 67] width 3 height 7
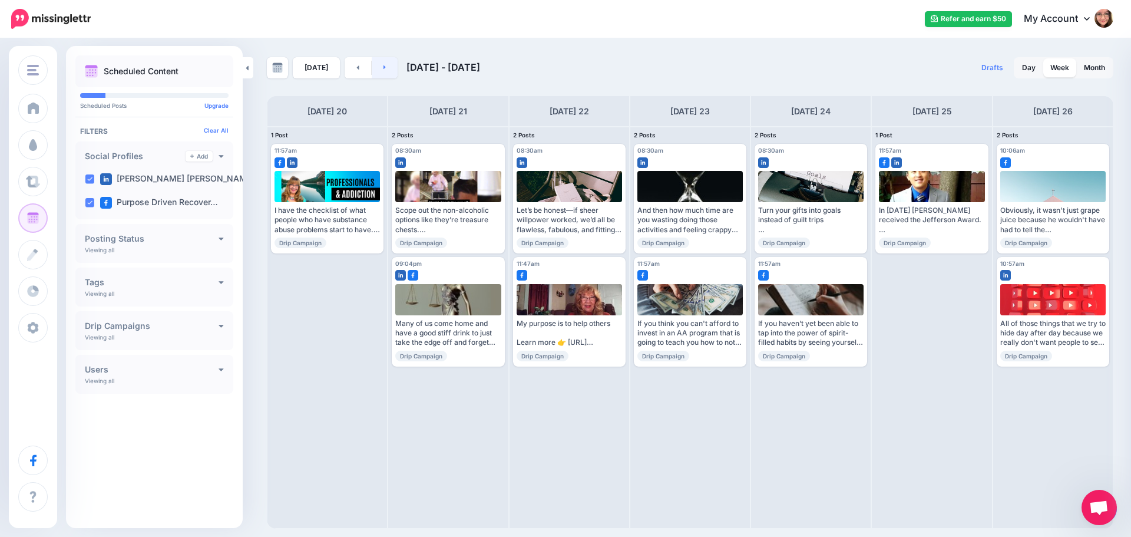
click at [383, 70] on icon at bounding box center [384, 67] width 3 height 7
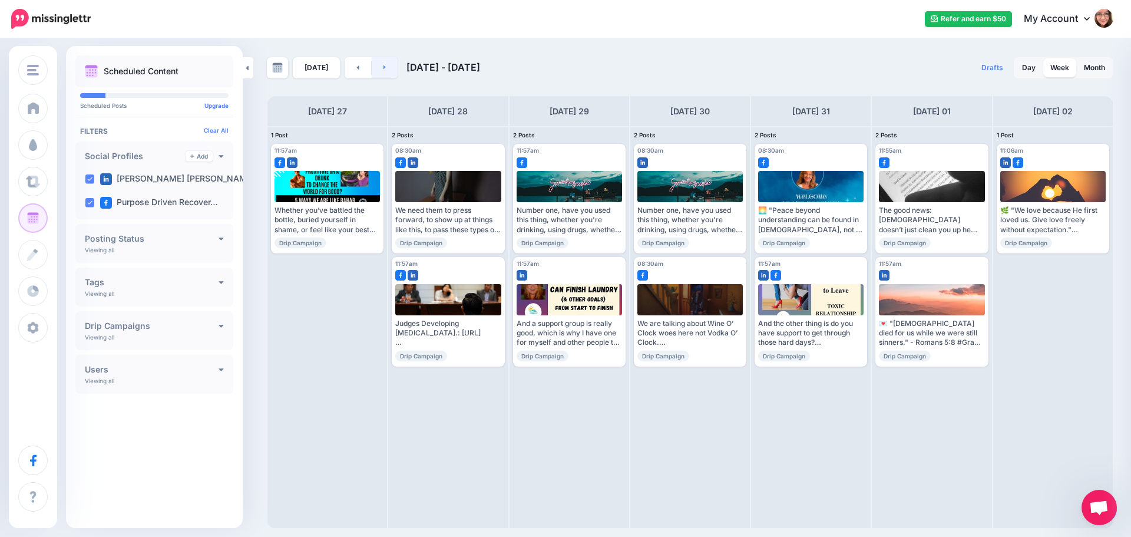
click at [383, 70] on icon at bounding box center [384, 67] width 3 height 7
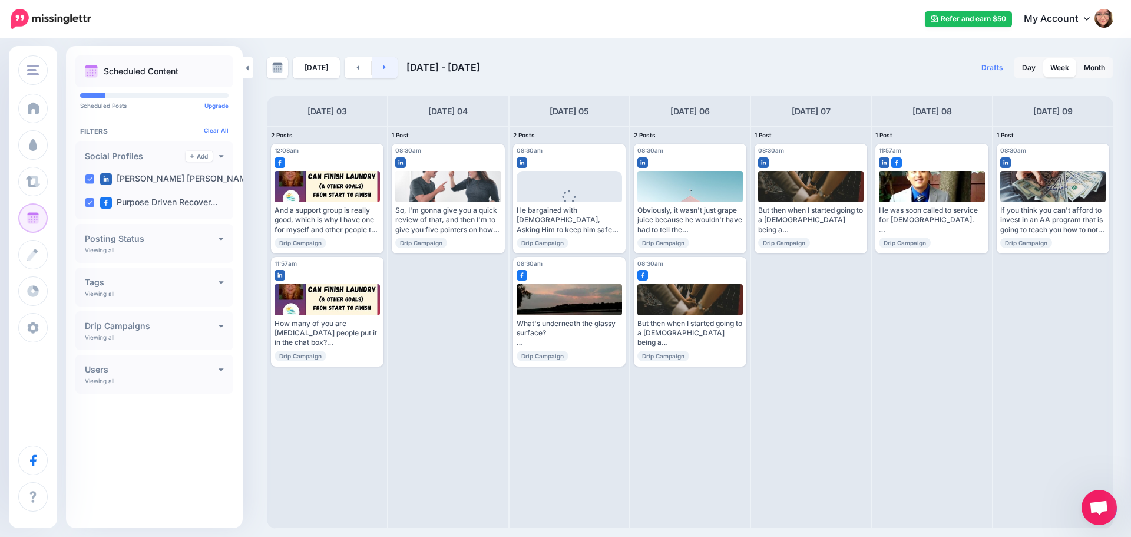
click at [383, 70] on icon at bounding box center [384, 67] width 3 height 7
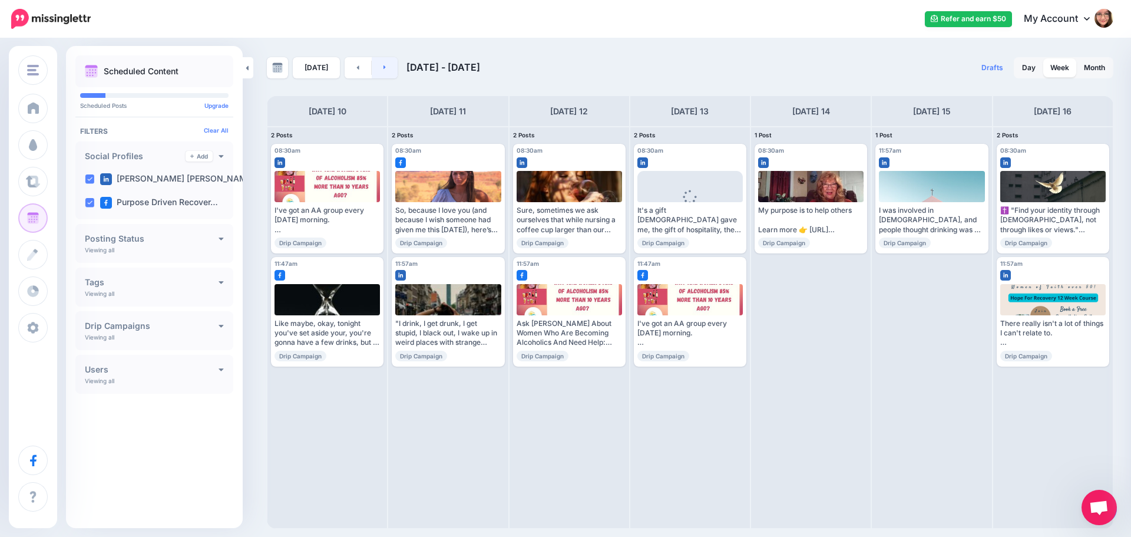
click at [383, 70] on icon at bounding box center [384, 67] width 3 height 7
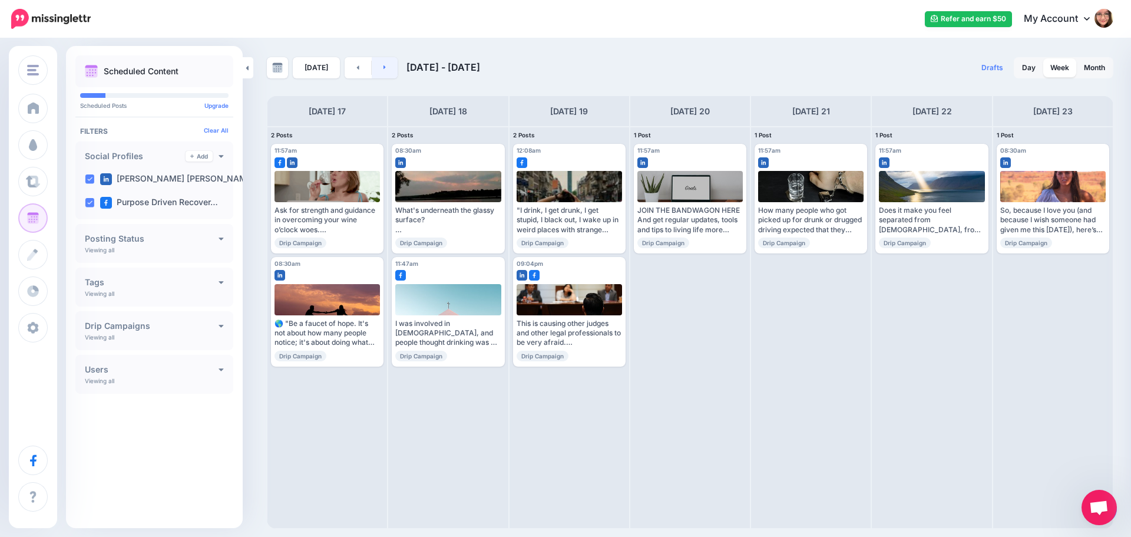
click at [383, 70] on icon at bounding box center [384, 67] width 3 height 7
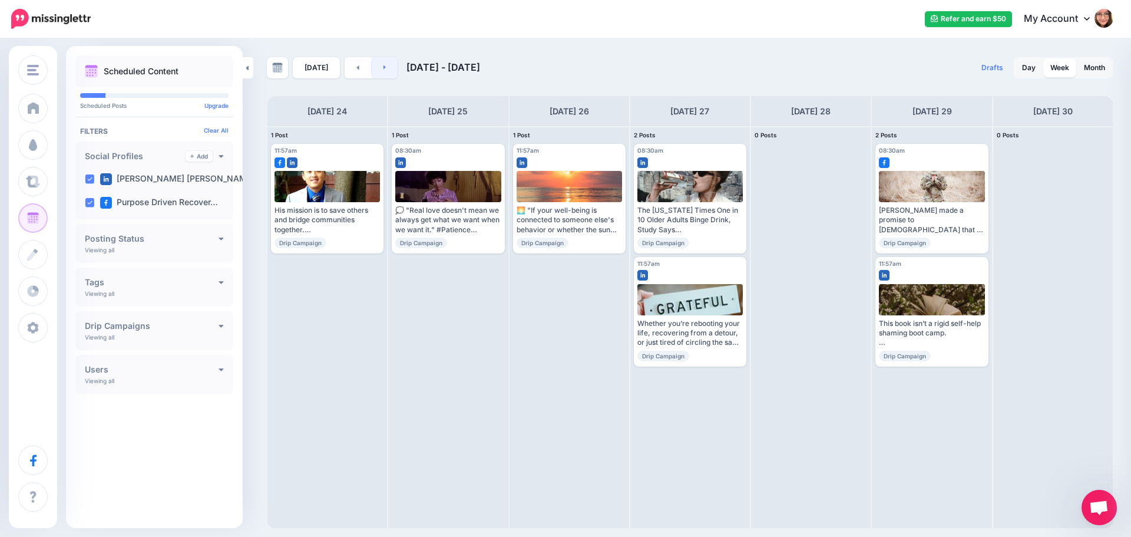
click at [383, 70] on icon at bounding box center [384, 67] width 3 height 7
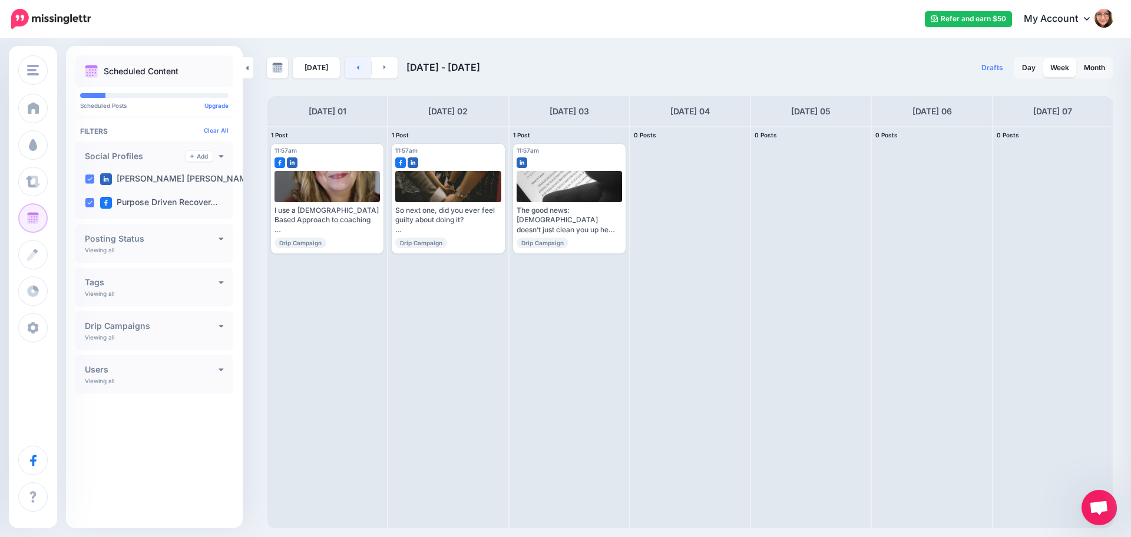
click at [362, 68] on link at bounding box center [358, 67] width 27 height 21
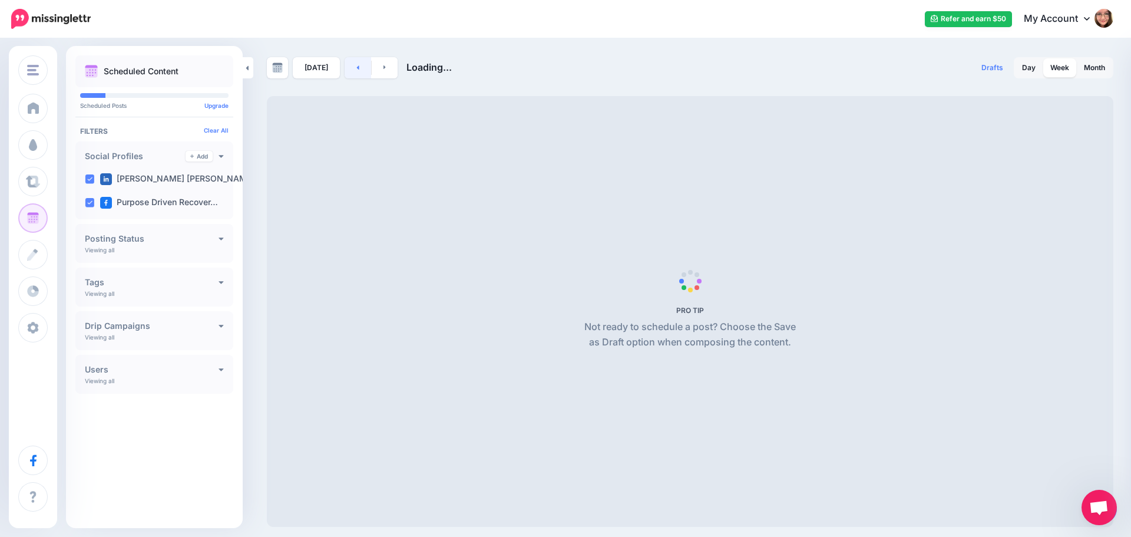
click at [362, 68] on link at bounding box center [358, 67] width 27 height 21
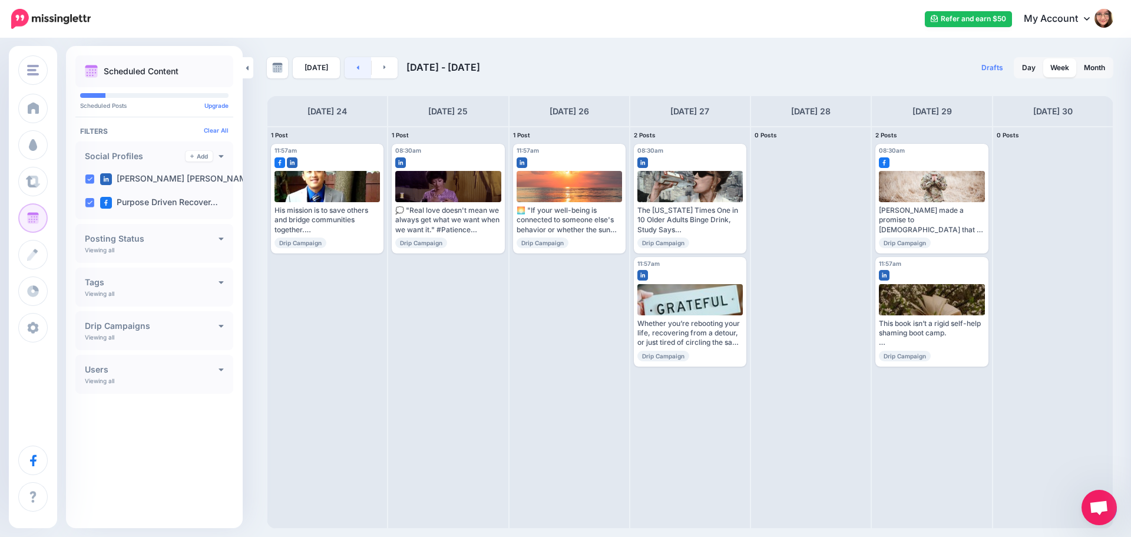
click at [362, 68] on link at bounding box center [358, 67] width 27 height 21
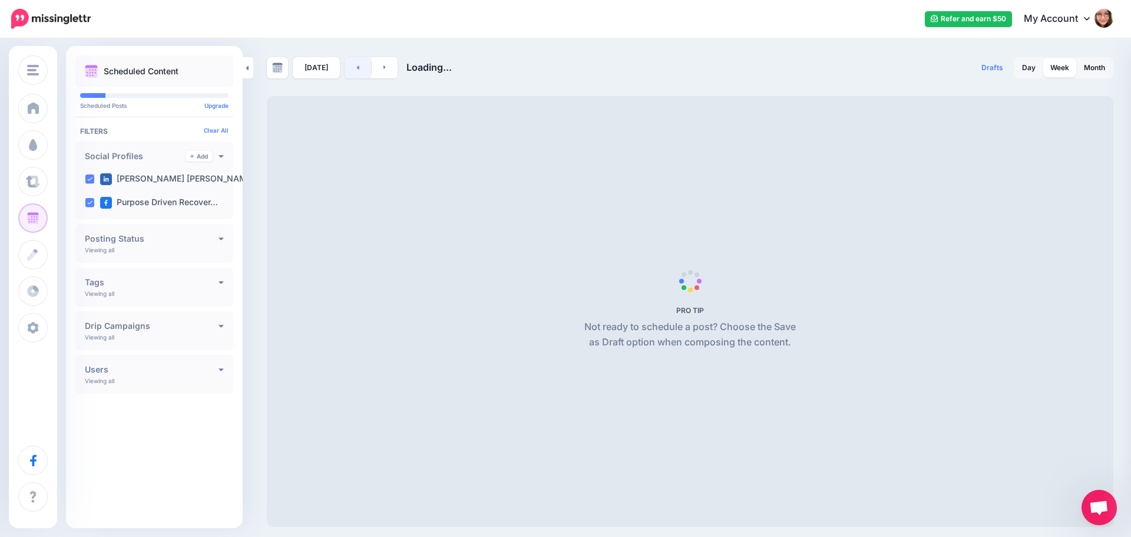
click at [362, 68] on link at bounding box center [358, 67] width 27 height 21
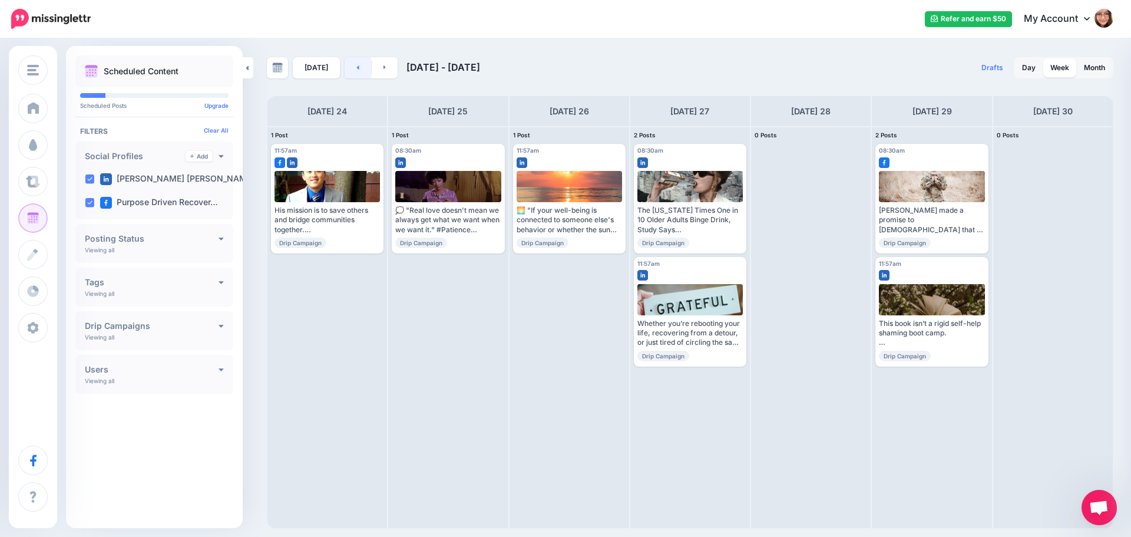
click at [362, 68] on link at bounding box center [358, 67] width 27 height 21
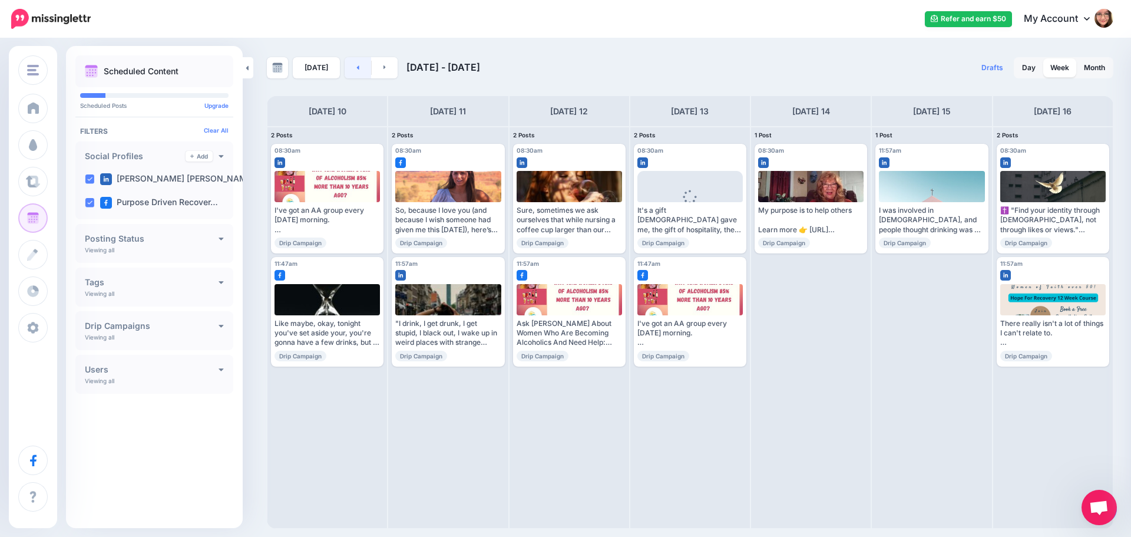
click at [362, 68] on link at bounding box center [358, 67] width 27 height 21
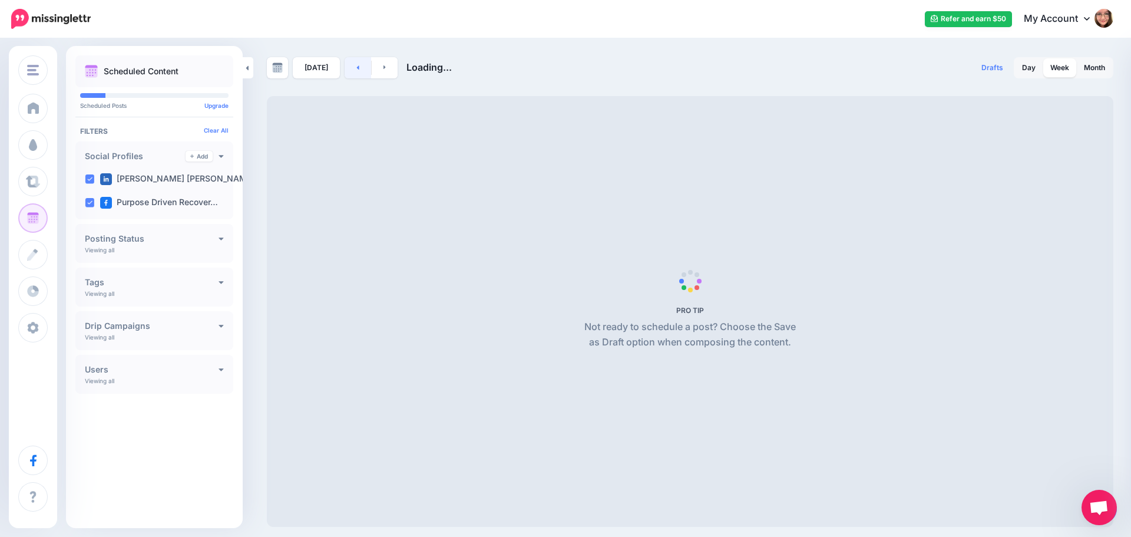
click at [362, 68] on link at bounding box center [358, 67] width 27 height 21
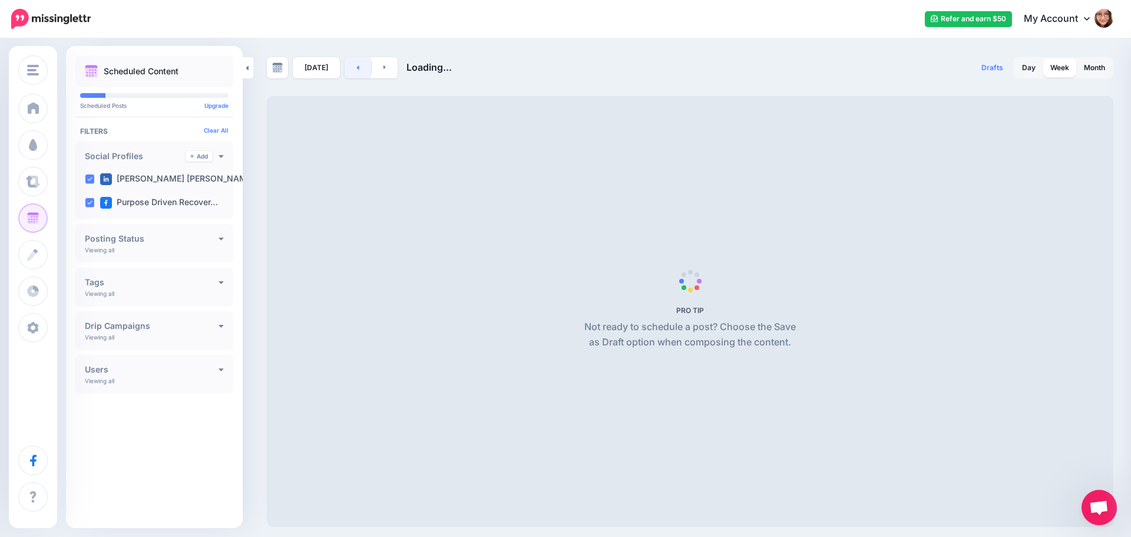
click at [362, 68] on link at bounding box center [358, 67] width 27 height 21
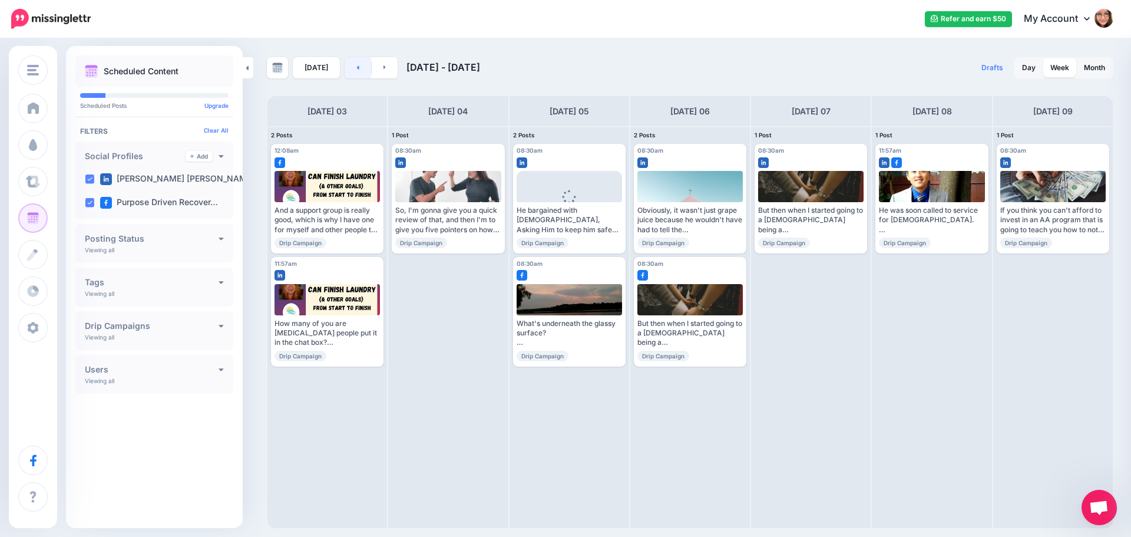
click at [362, 68] on link at bounding box center [358, 67] width 27 height 21
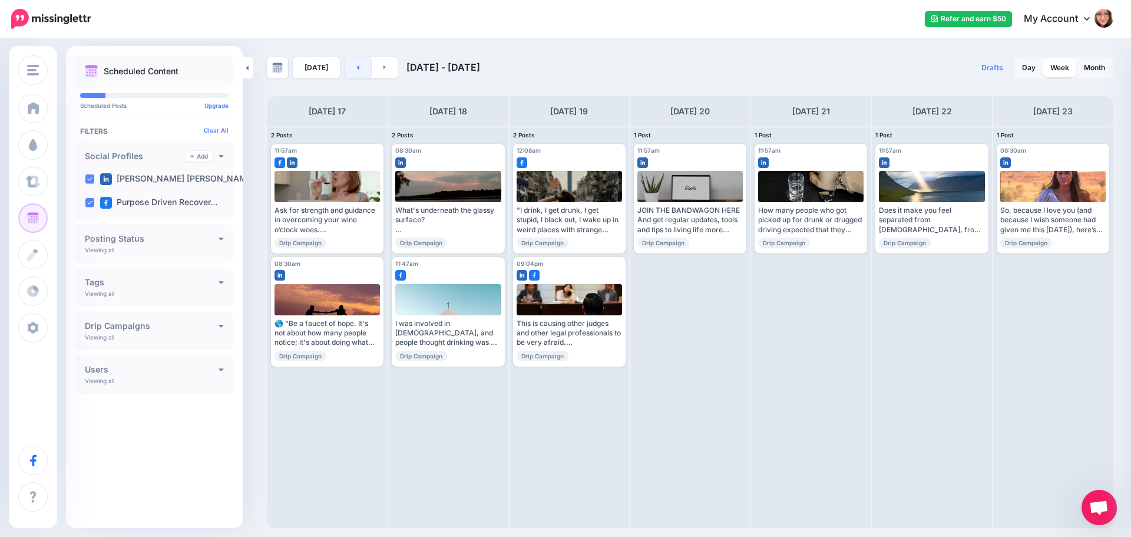
click at [362, 68] on link at bounding box center [358, 67] width 27 height 21
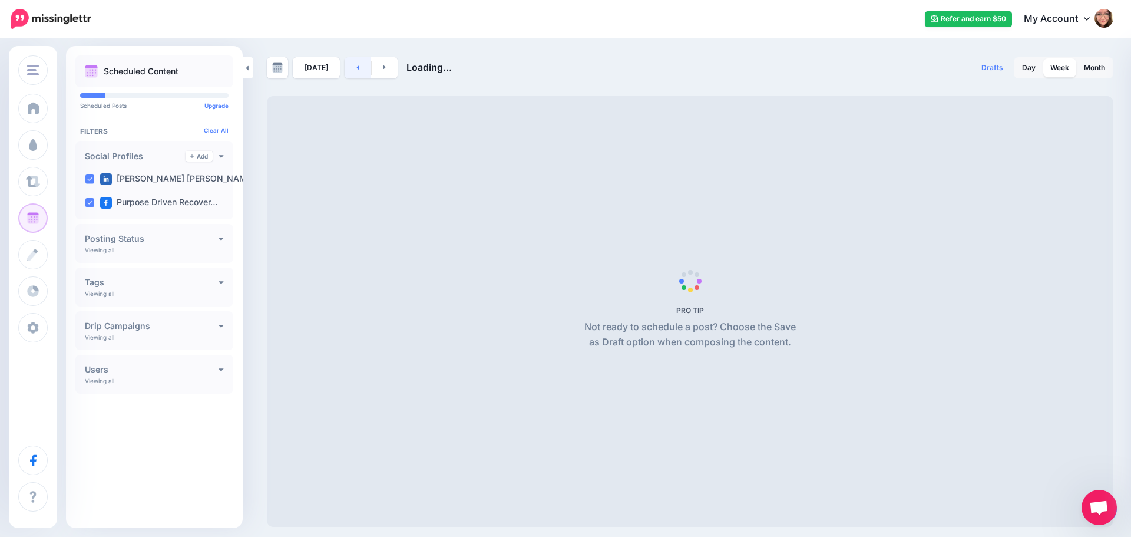
click at [362, 68] on link at bounding box center [358, 67] width 27 height 21
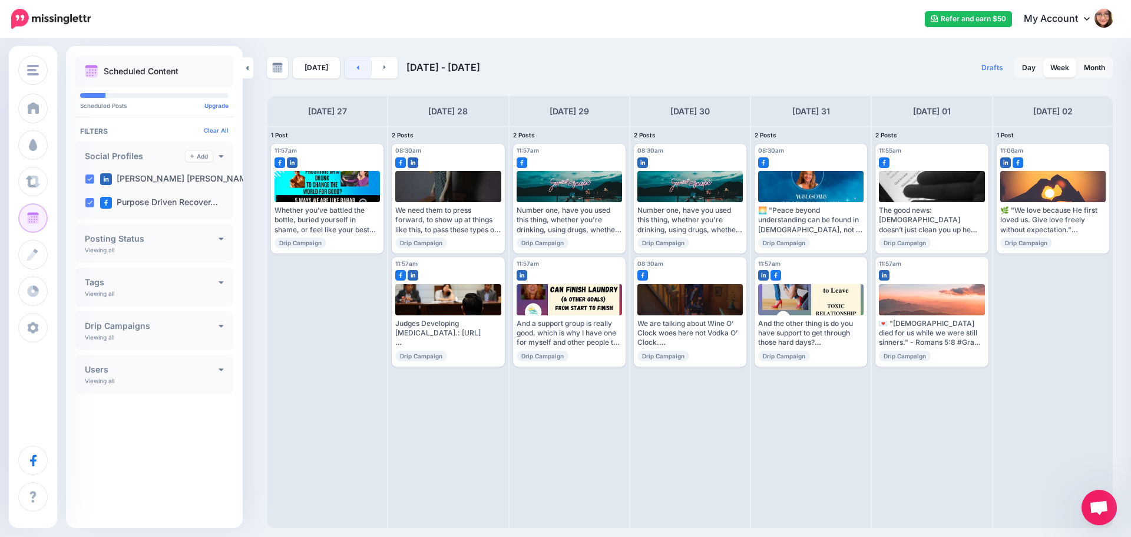
click at [362, 68] on link at bounding box center [358, 67] width 27 height 21
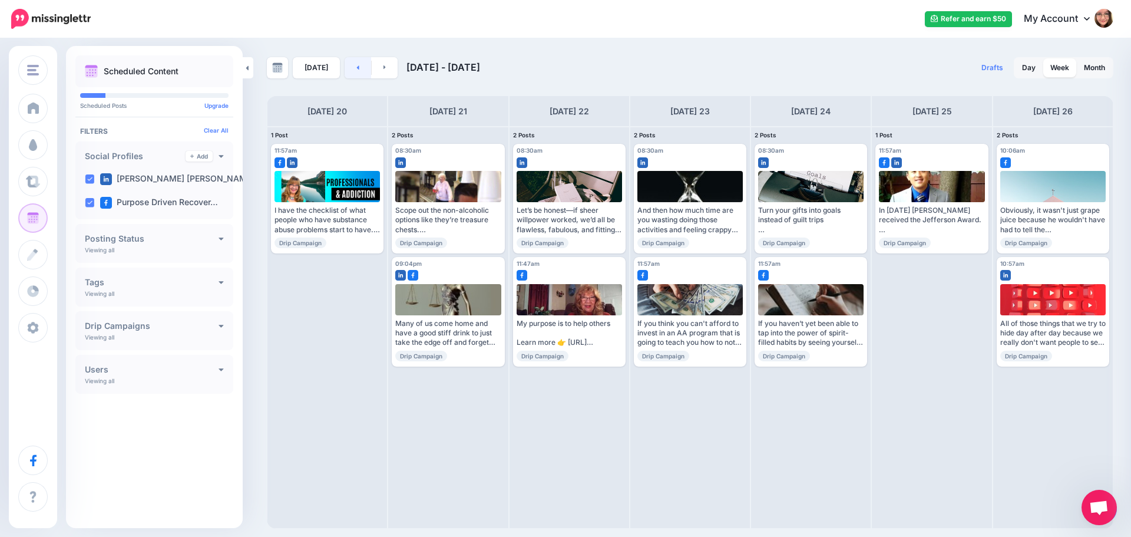
click at [362, 68] on link at bounding box center [358, 67] width 27 height 21
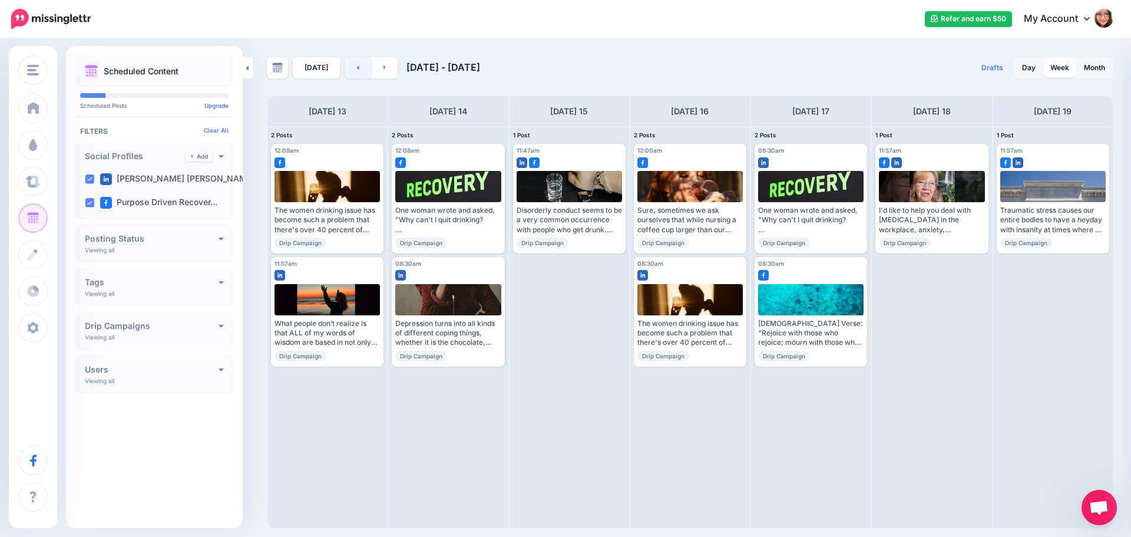
click at [362, 68] on link at bounding box center [358, 67] width 27 height 21
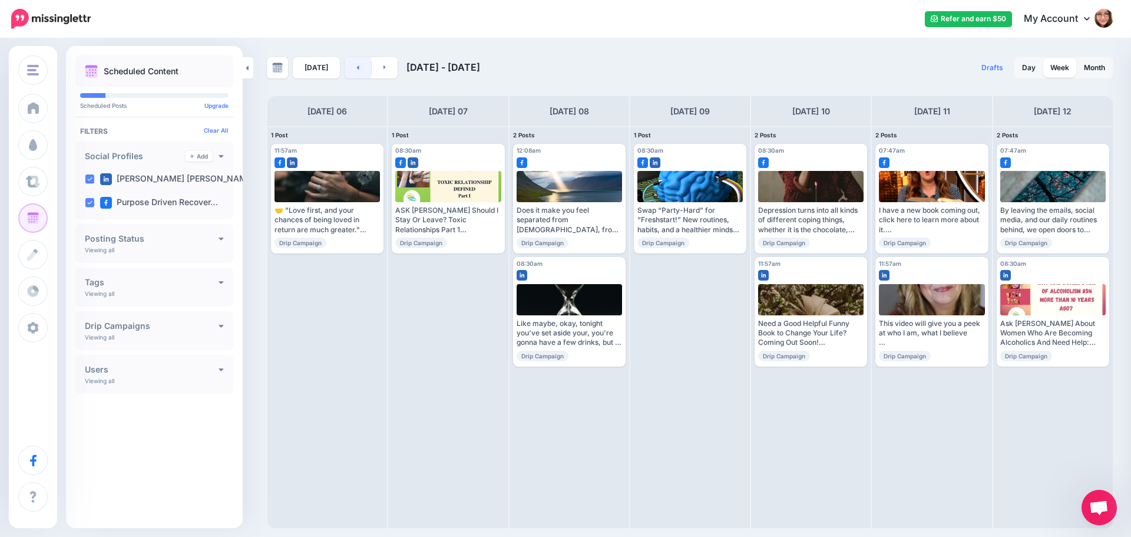
click at [362, 68] on link at bounding box center [358, 67] width 27 height 21
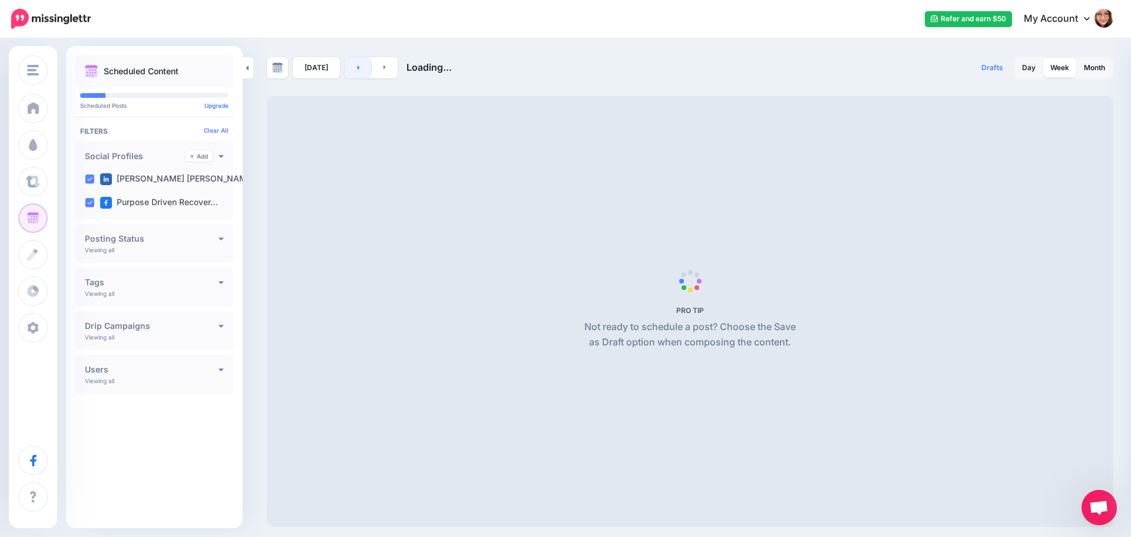
click at [362, 68] on link at bounding box center [358, 67] width 27 height 21
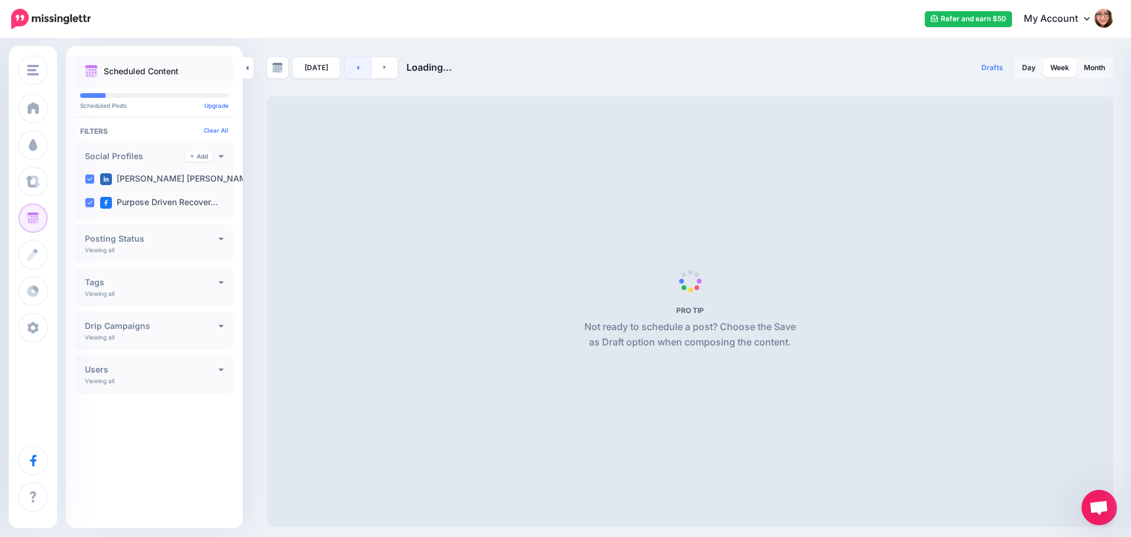
click at [362, 68] on link at bounding box center [358, 67] width 27 height 21
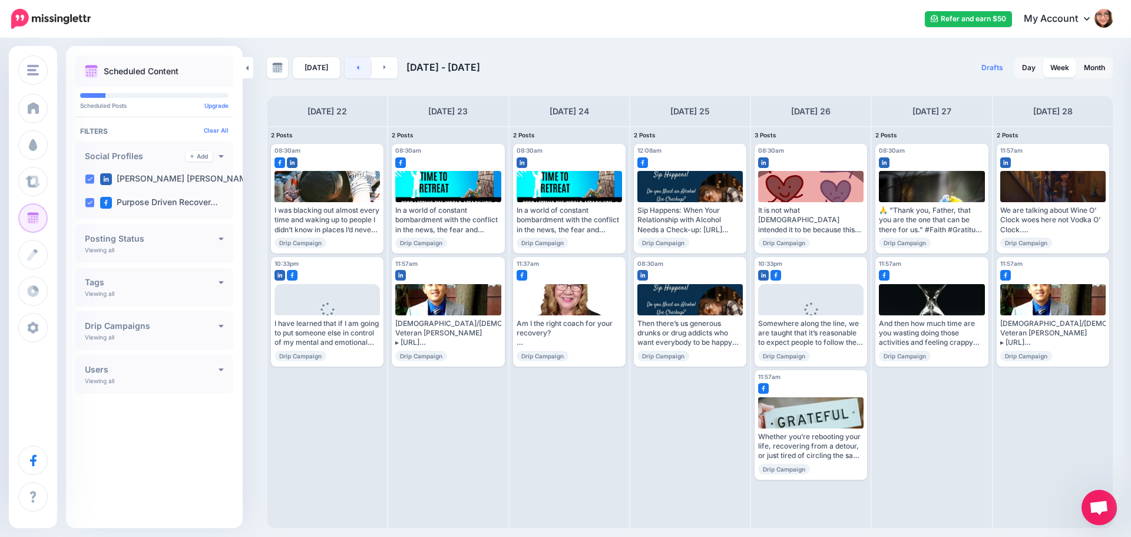
click at [362, 68] on link at bounding box center [358, 67] width 27 height 21
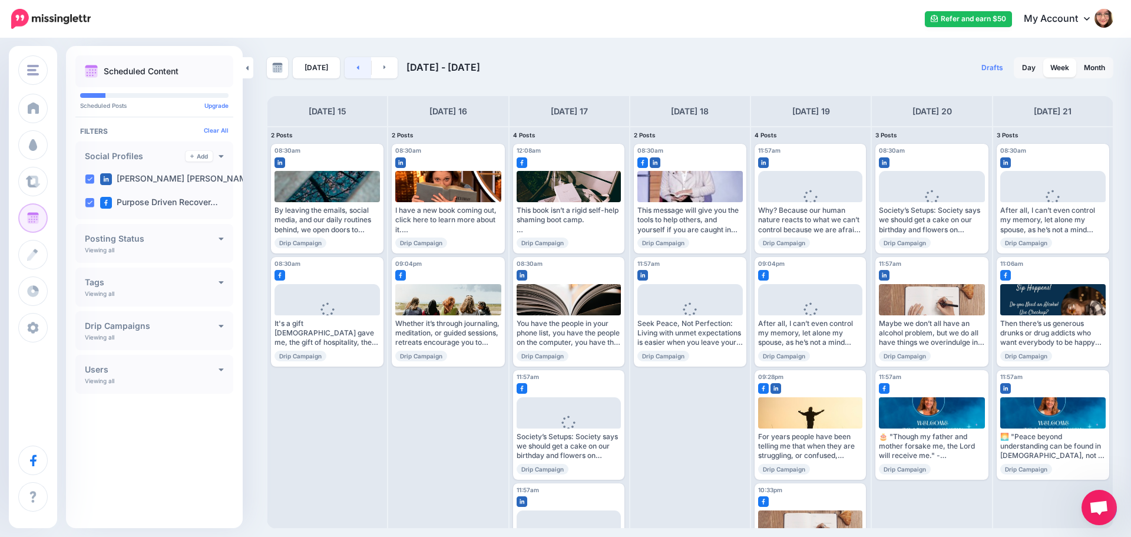
click at [352, 70] on link at bounding box center [358, 67] width 27 height 21
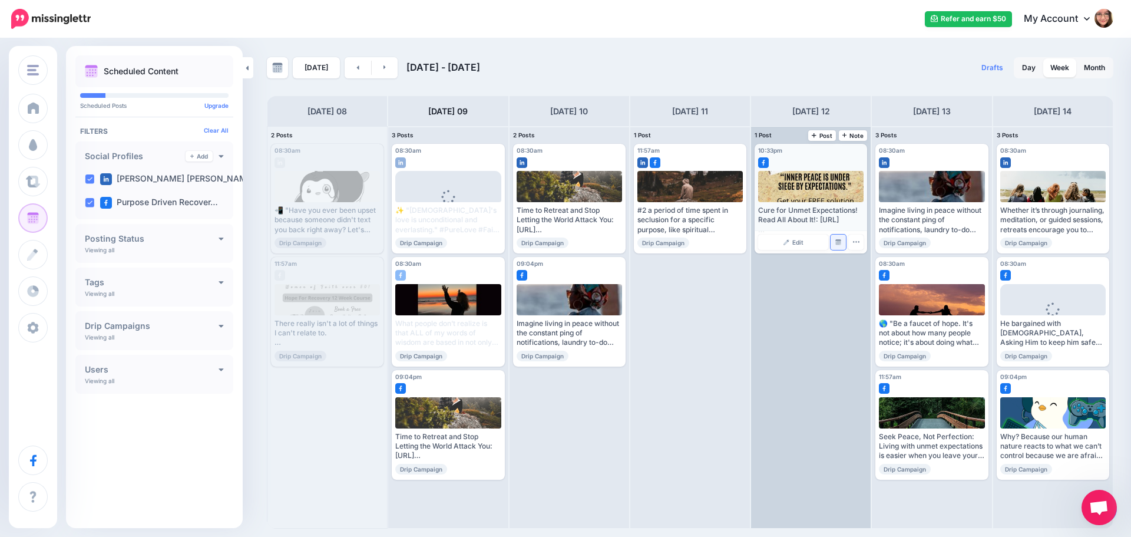
click at [845, 241] on link "Manage Dates" at bounding box center [838, 241] width 15 height 15
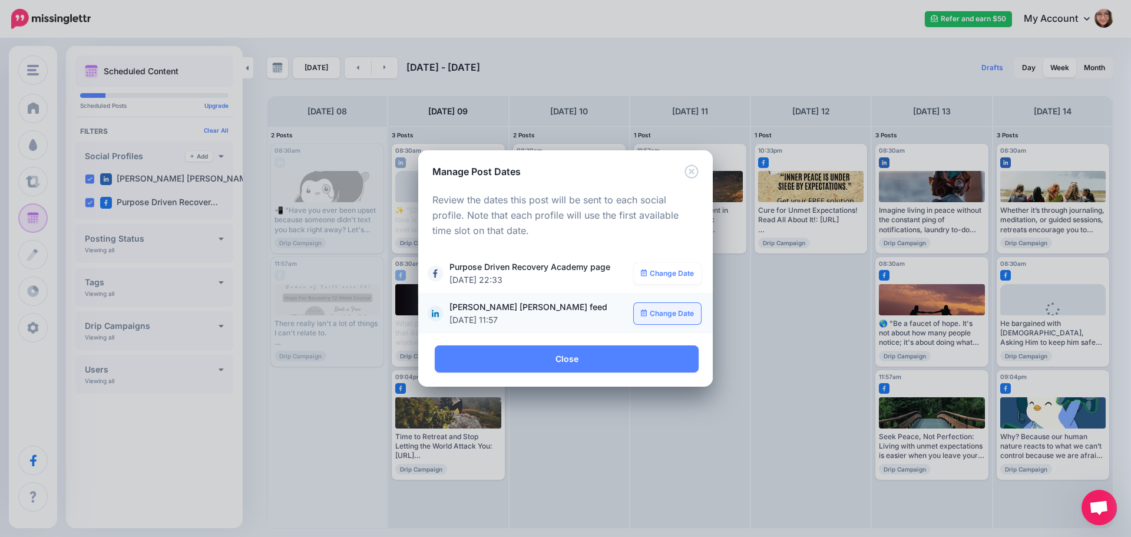
click at [669, 312] on link "Change Date" at bounding box center [668, 313] width 68 height 21
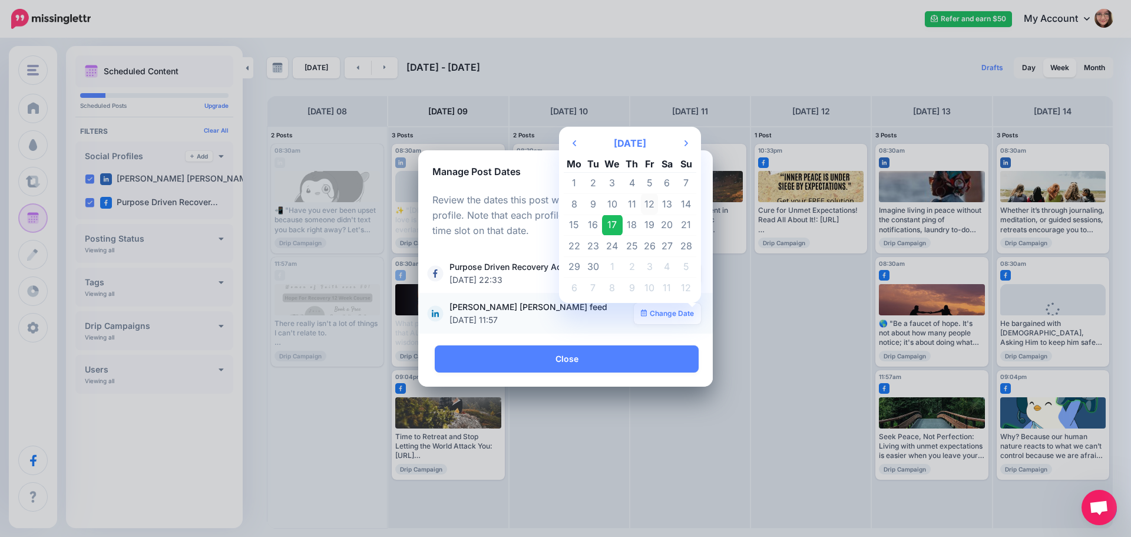
click at [649, 199] on td "12" at bounding box center [650, 203] width 18 height 21
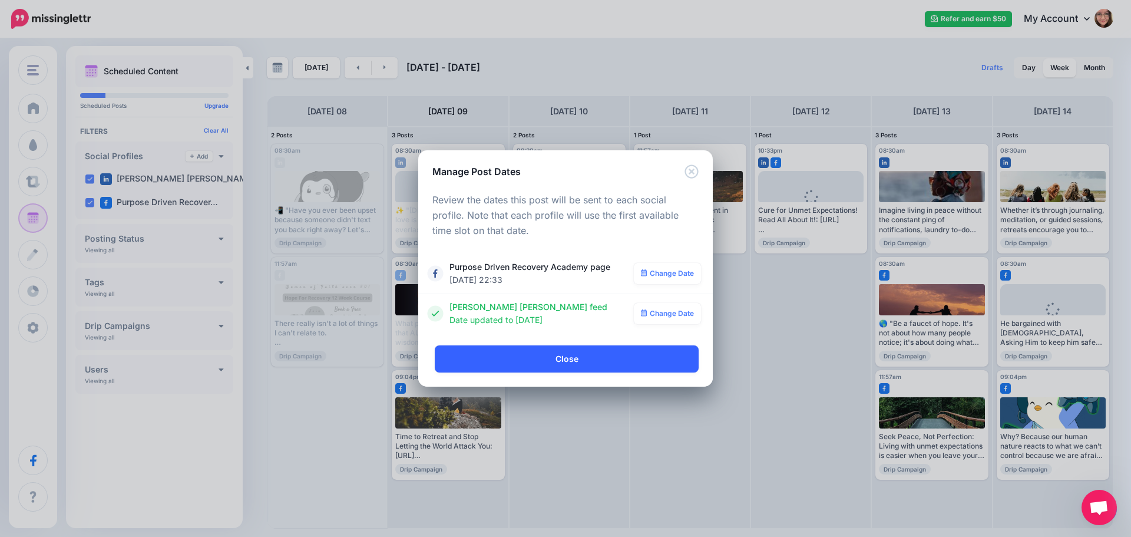
click at [576, 365] on link "Close" at bounding box center [567, 358] width 264 height 27
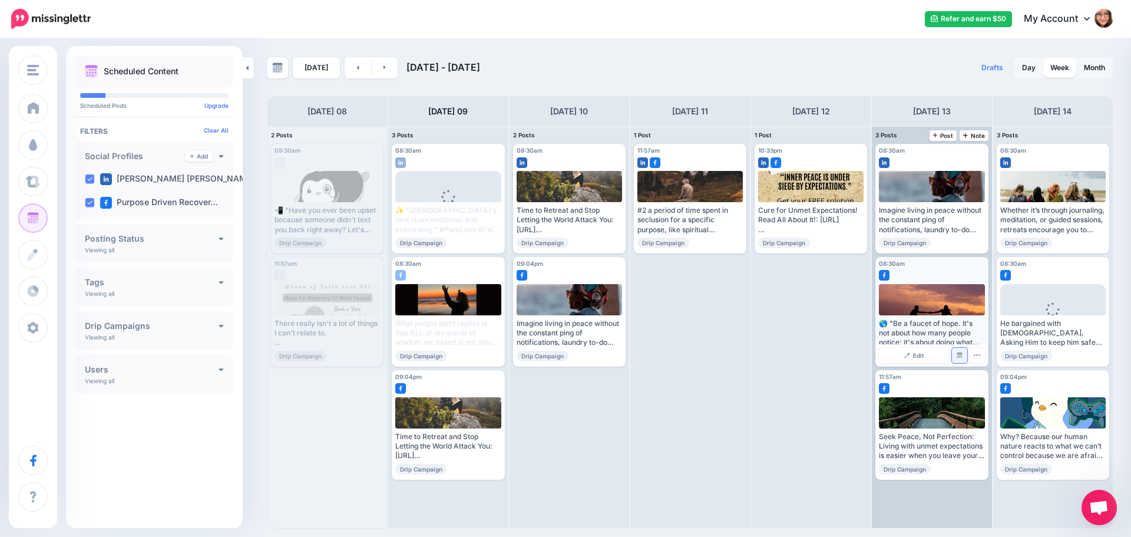
click at [961, 354] on img at bounding box center [960, 355] width 6 height 6
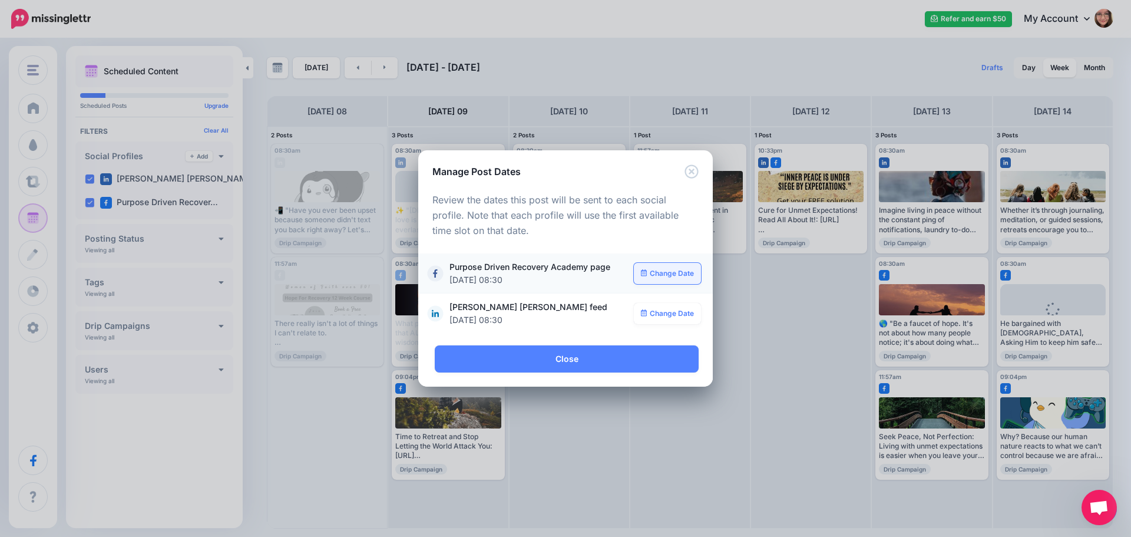
click at [666, 280] on link "Change Date" at bounding box center [668, 273] width 68 height 21
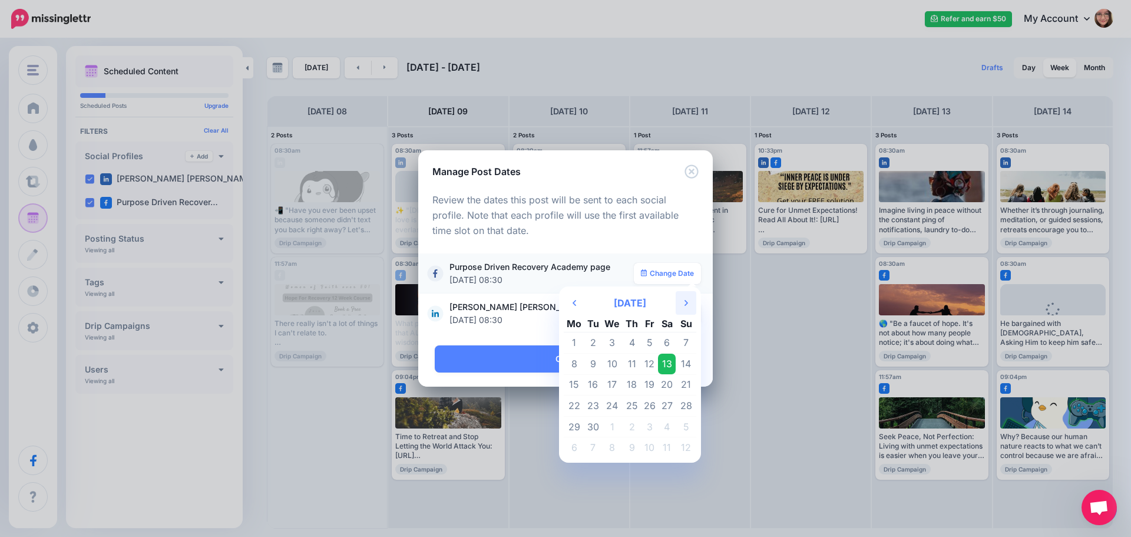
click at [684, 309] on th "Next Month" at bounding box center [686, 303] width 21 height 24
click at [595, 365] on td "4" at bounding box center [593, 363] width 18 height 21
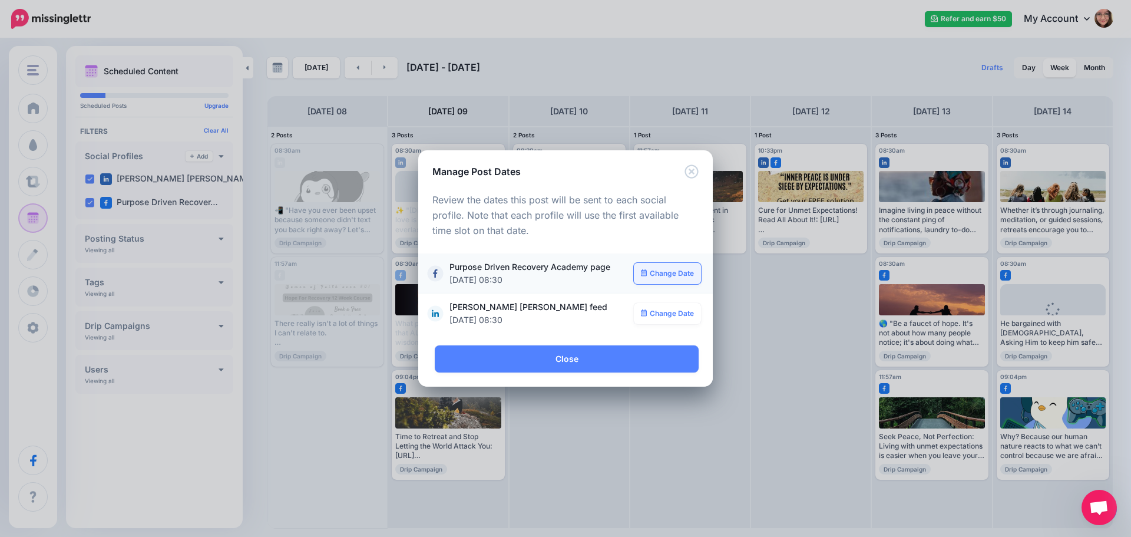
click at [667, 277] on link "Change Date" at bounding box center [668, 273] width 68 height 21
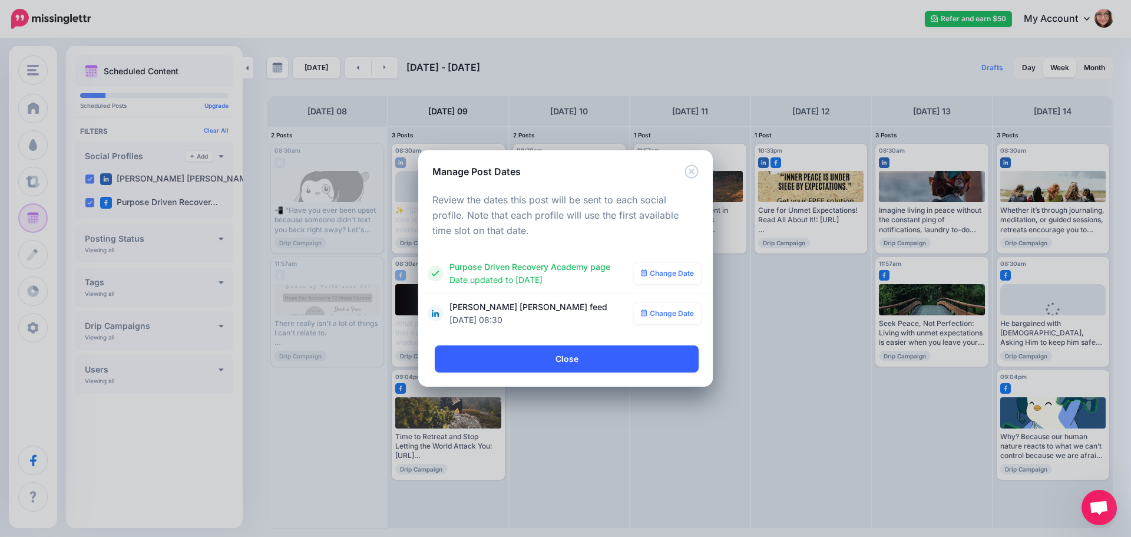
click at [599, 359] on link "Close" at bounding box center [567, 358] width 264 height 27
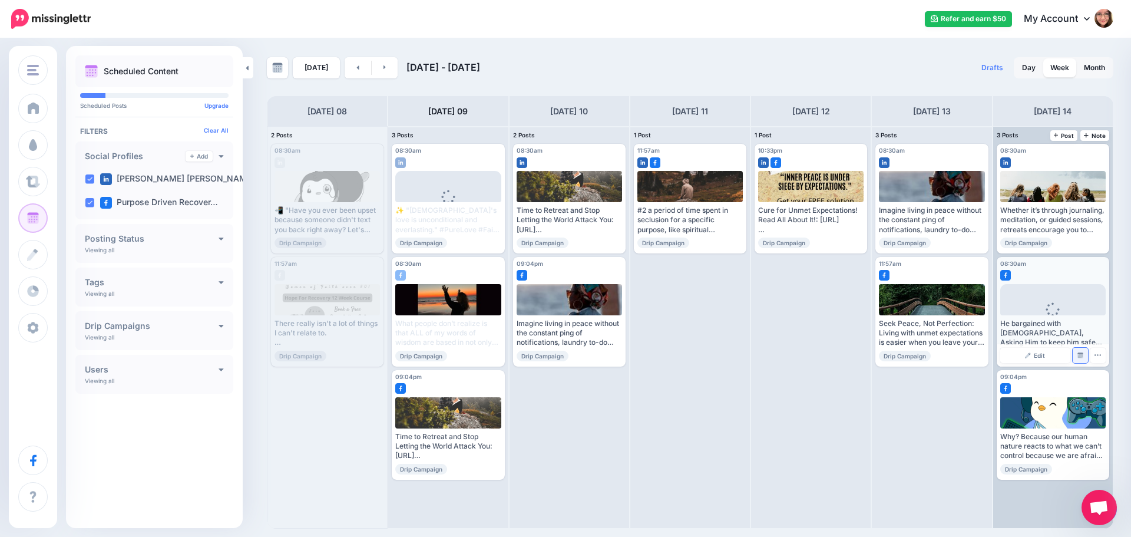
click at [1077, 354] on img at bounding box center [1080, 355] width 6 height 6
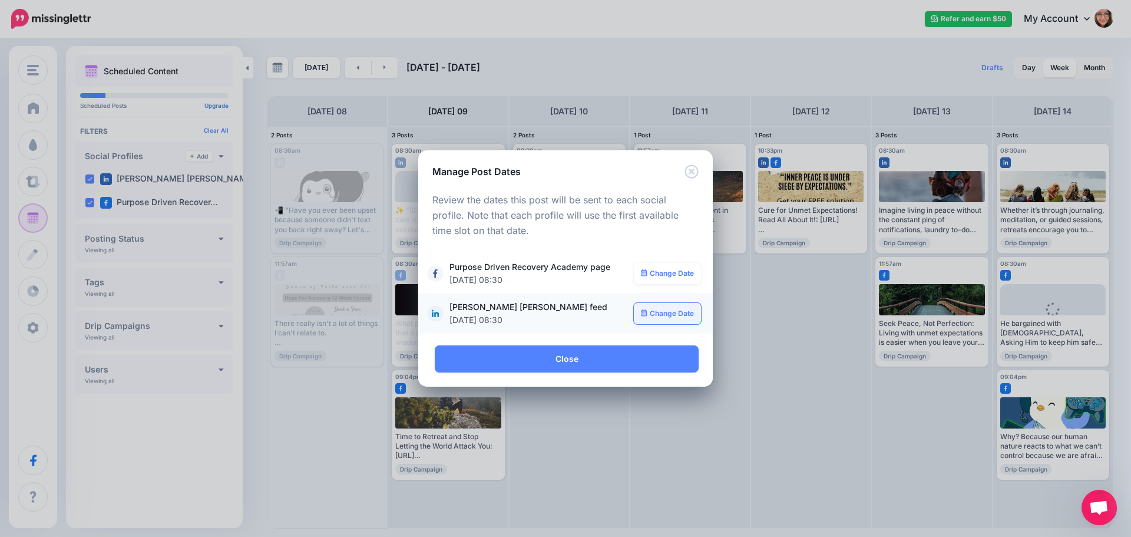
click at [667, 313] on link "Change Date" at bounding box center [668, 313] width 68 height 21
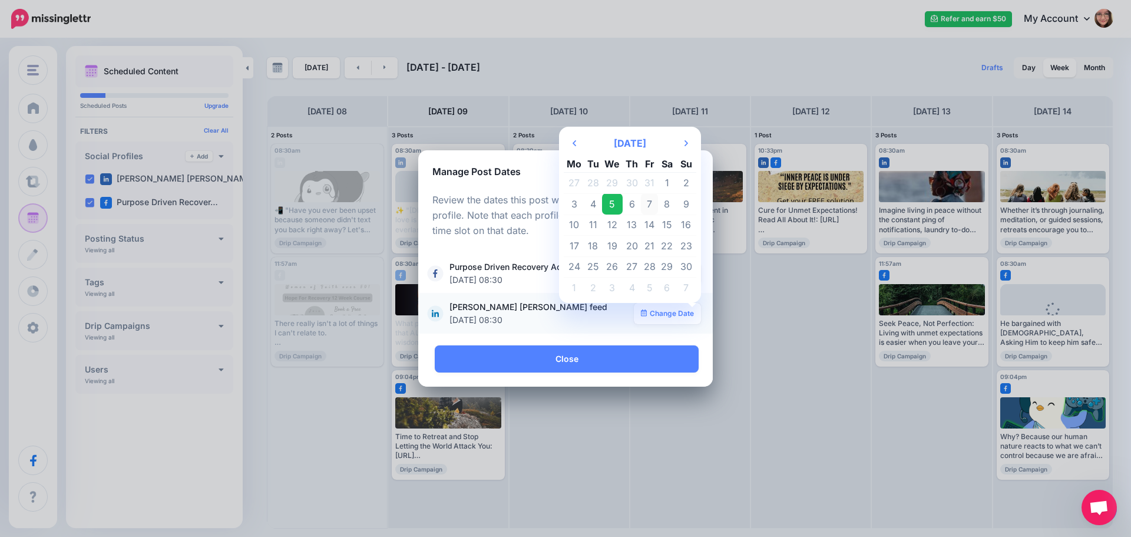
click at [649, 202] on td "7" at bounding box center [650, 203] width 18 height 21
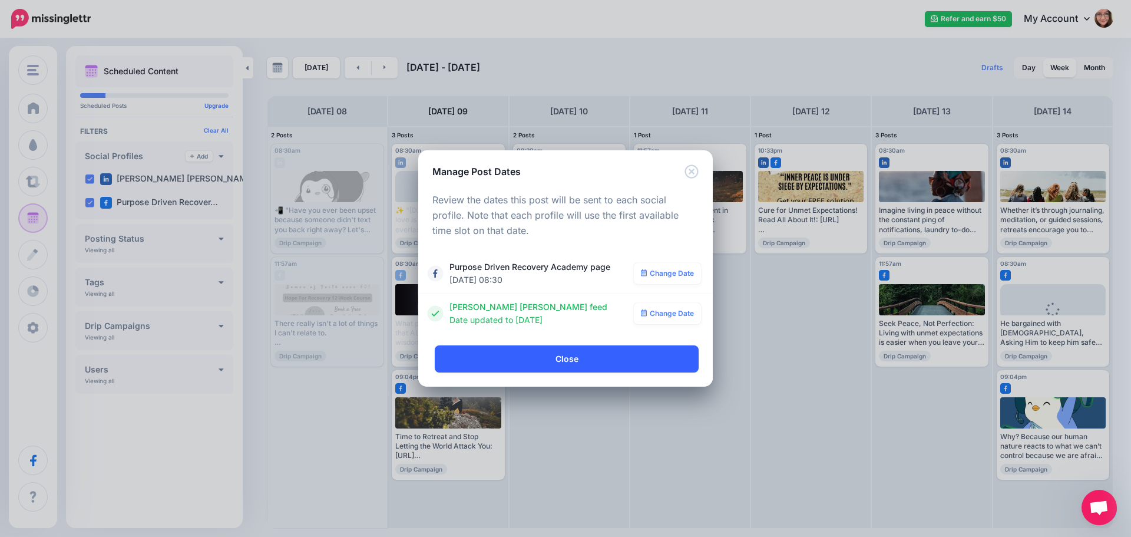
click at [561, 363] on link "Close" at bounding box center [567, 358] width 264 height 27
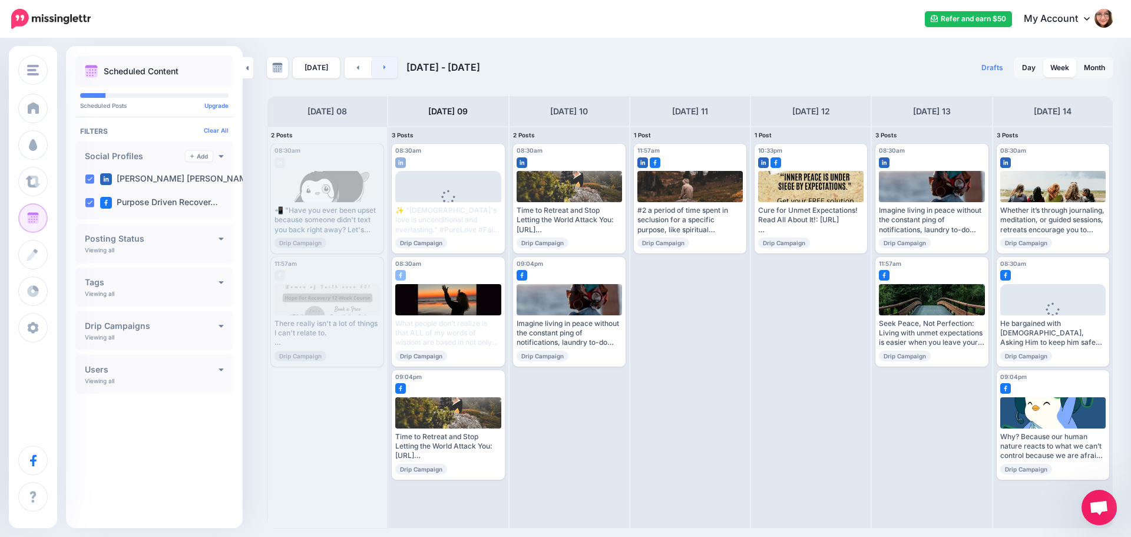
click at [386, 67] on link at bounding box center [385, 67] width 27 height 21
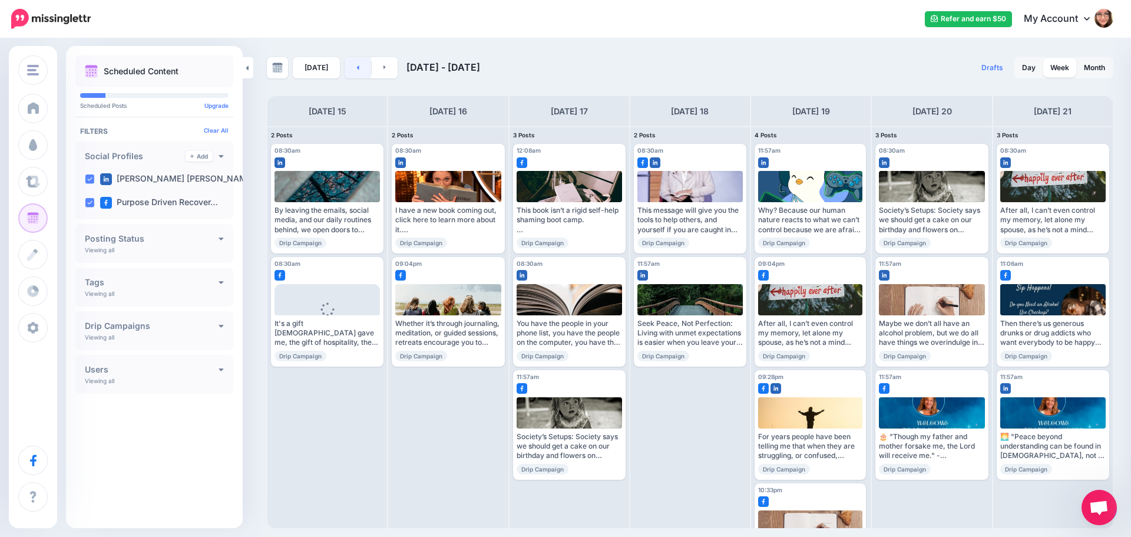
click at [357, 70] on link at bounding box center [358, 67] width 27 height 21
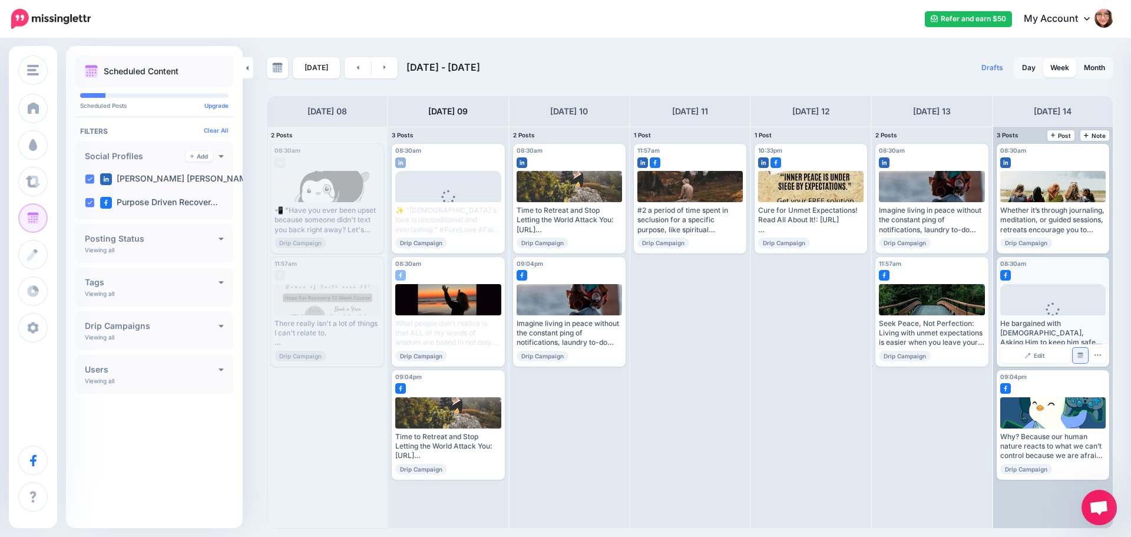
click at [1080, 352] on img at bounding box center [1080, 355] width 6 height 6
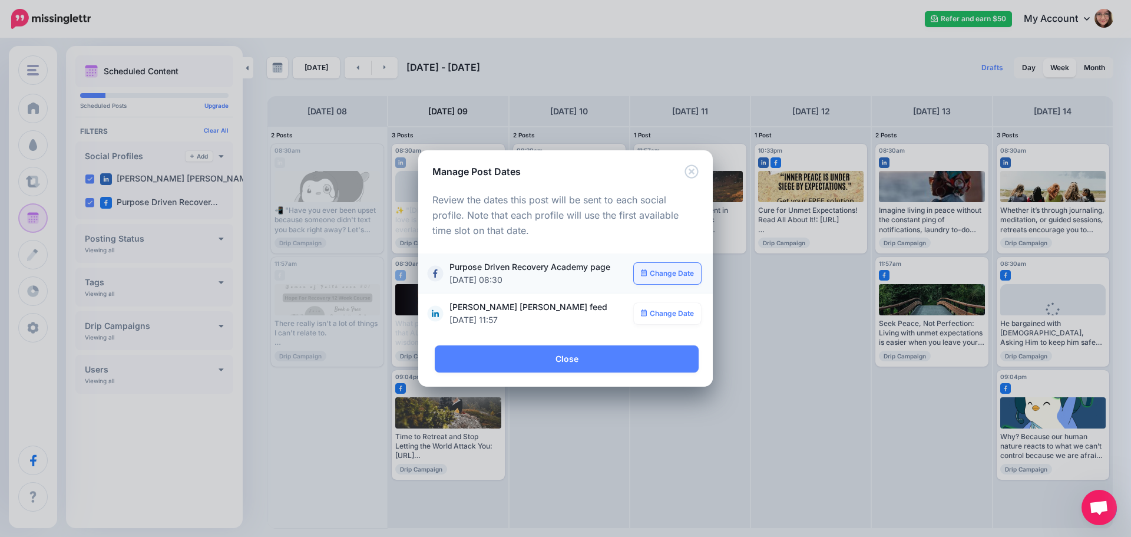
click at [680, 273] on link "Change Date" at bounding box center [668, 273] width 68 height 21
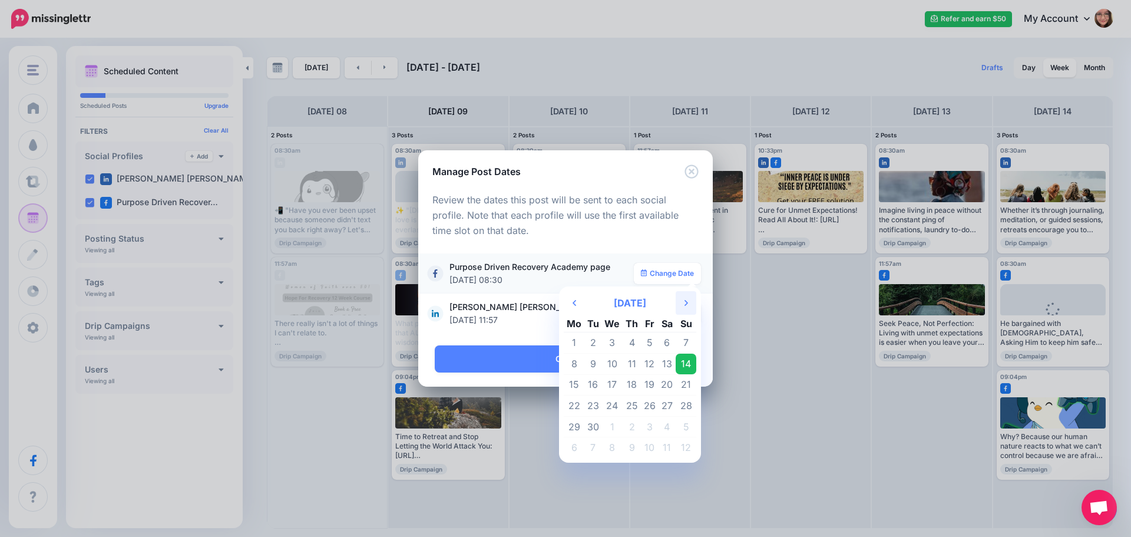
click at [681, 297] on th "Next Month" at bounding box center [686, 303] width 21 height 24
click at [656, 360] on td "7" at bounding box center [650, 363] width 18 height 21
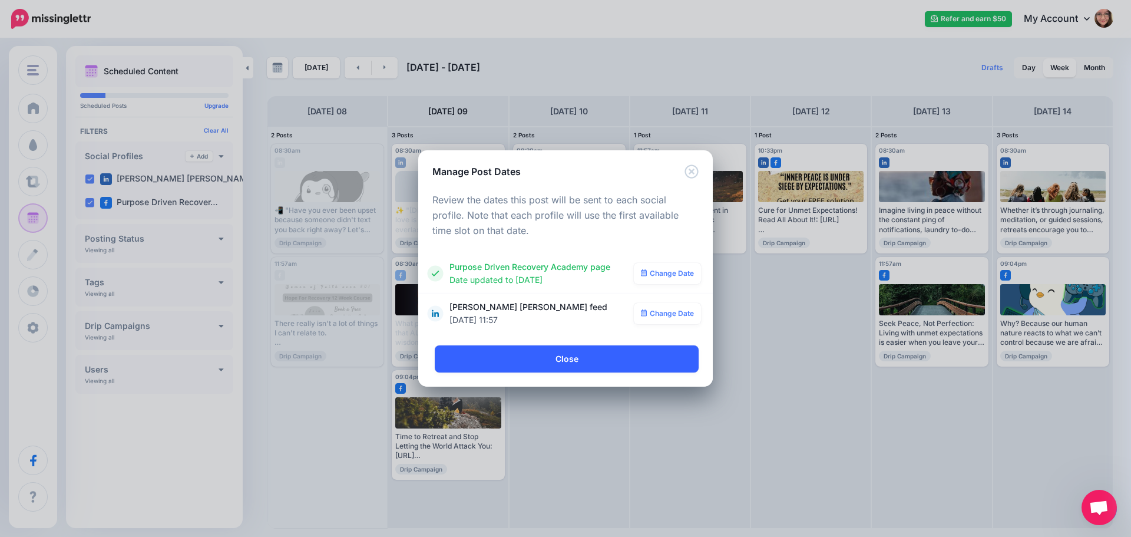
click at [631, 366] on link "Close" at bounding box center [567, 358] width 264 height 27
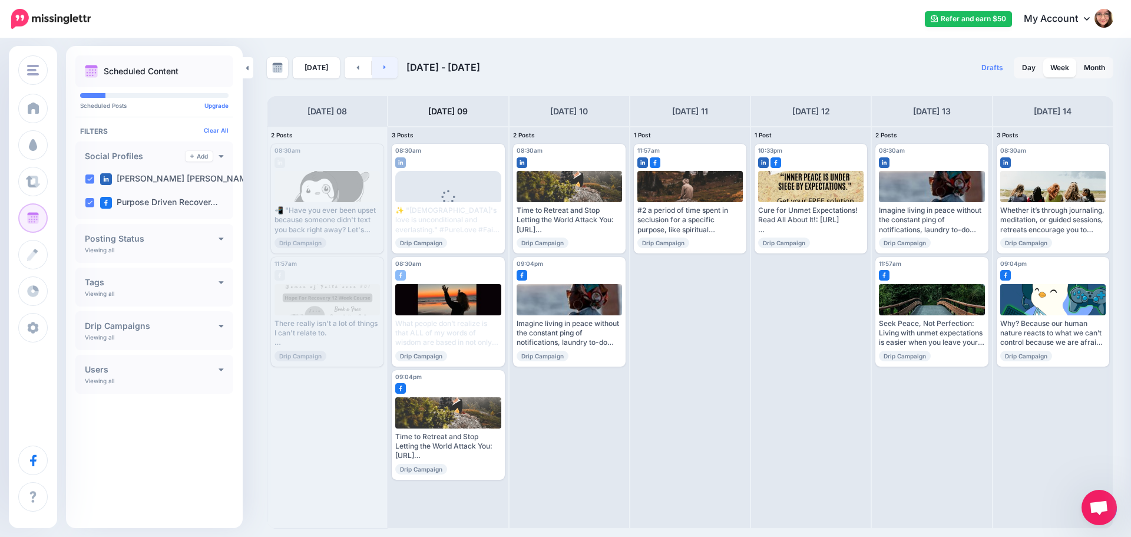
click at [378, 71] on link at bounding box center [385, 67] width 27 height 21
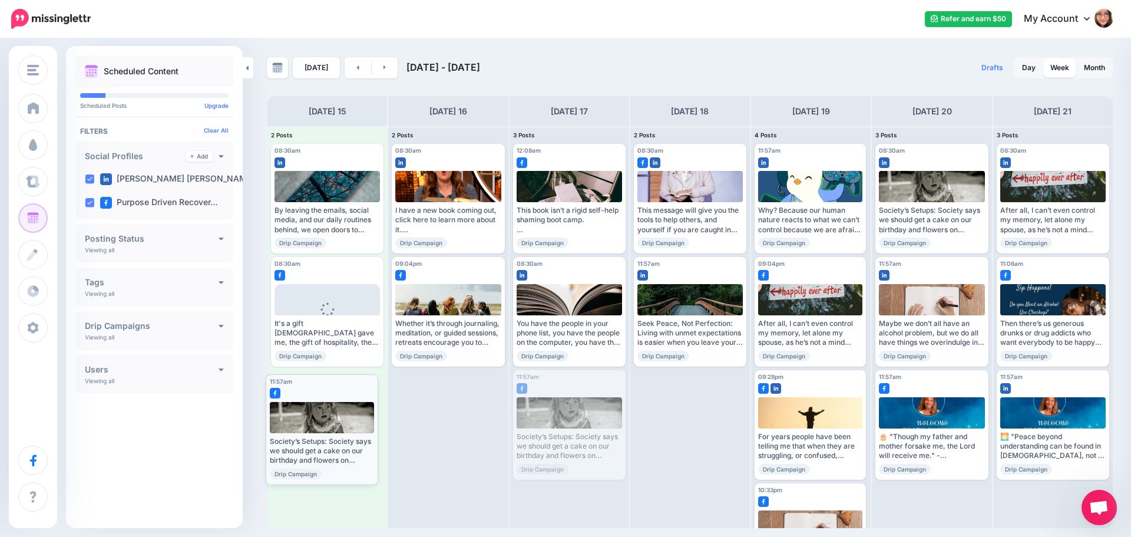
drag, startPoint x: 598, startPoint y: 393, endPoint x: 350, endPoint y: 397, distance: 247.4
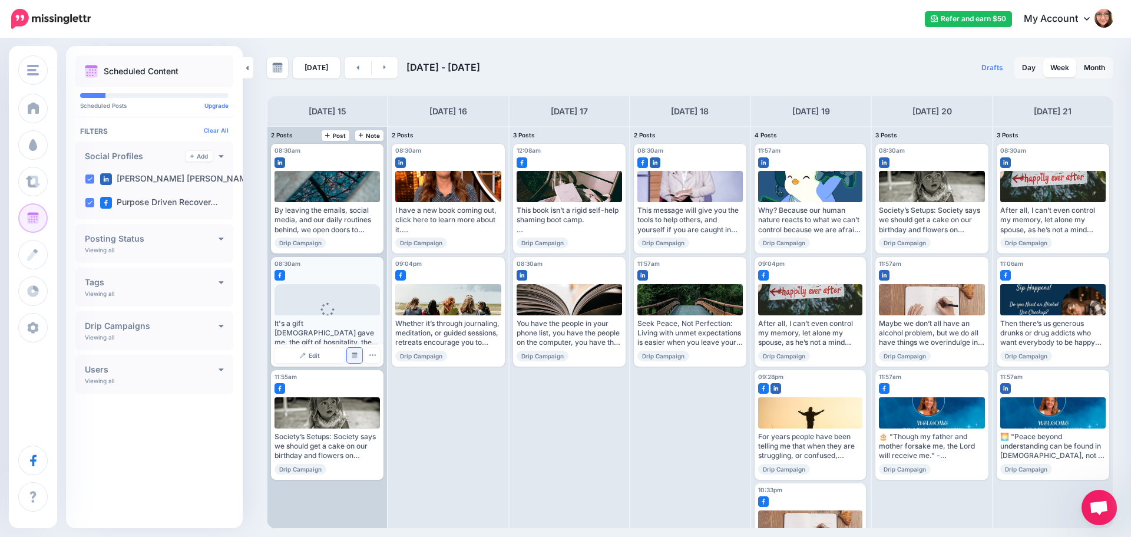
click at [355, 351] on link "Manage Dates" at bounding box center [354, 355] width 15 height 15
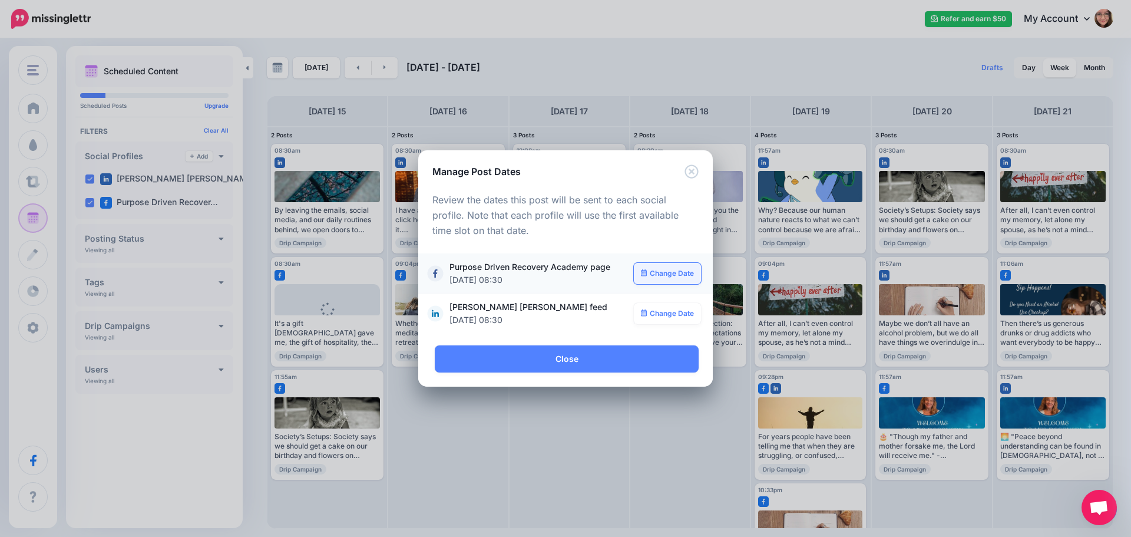
click at [656, 269] on link "Change Date" at bounding box center [668, 273] width 68 height 21
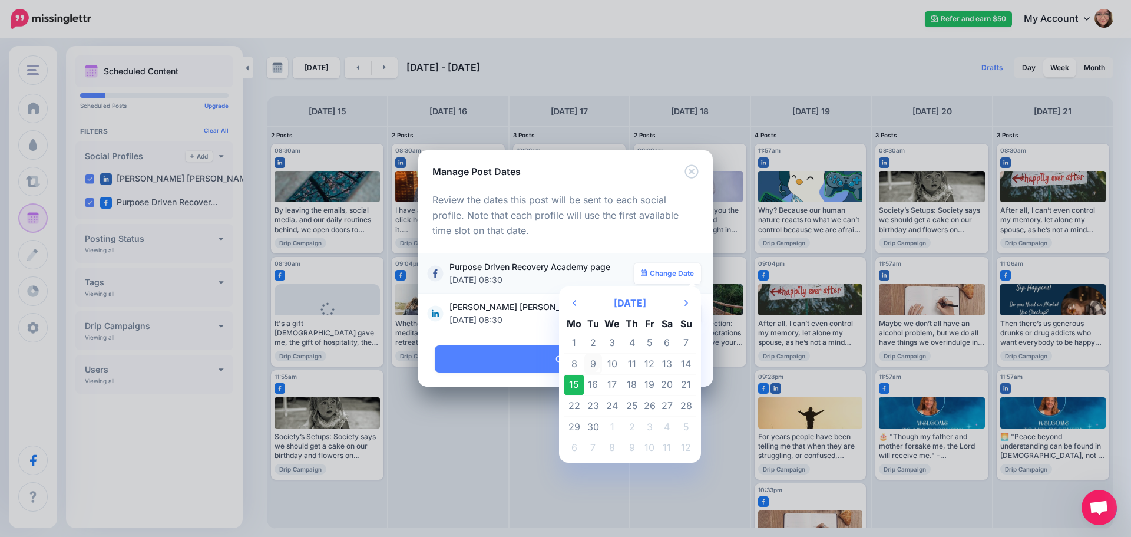
click at [593, 363] on td "9" at bounding box center [593, 363] width 18 height 21
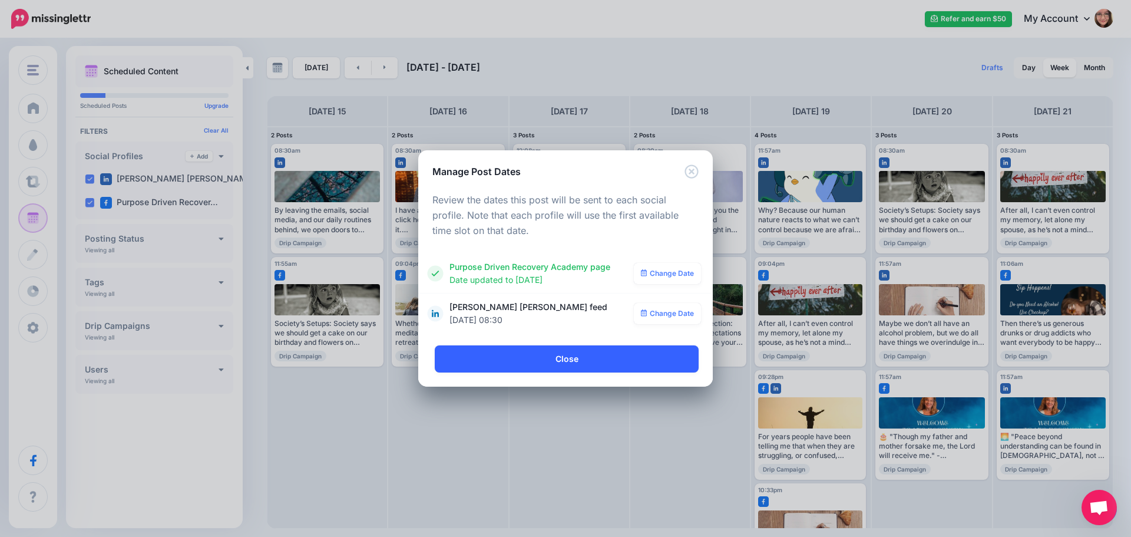
click at [581, 367] on link "Close" at bounding box center [567, 358] width 264 height 27
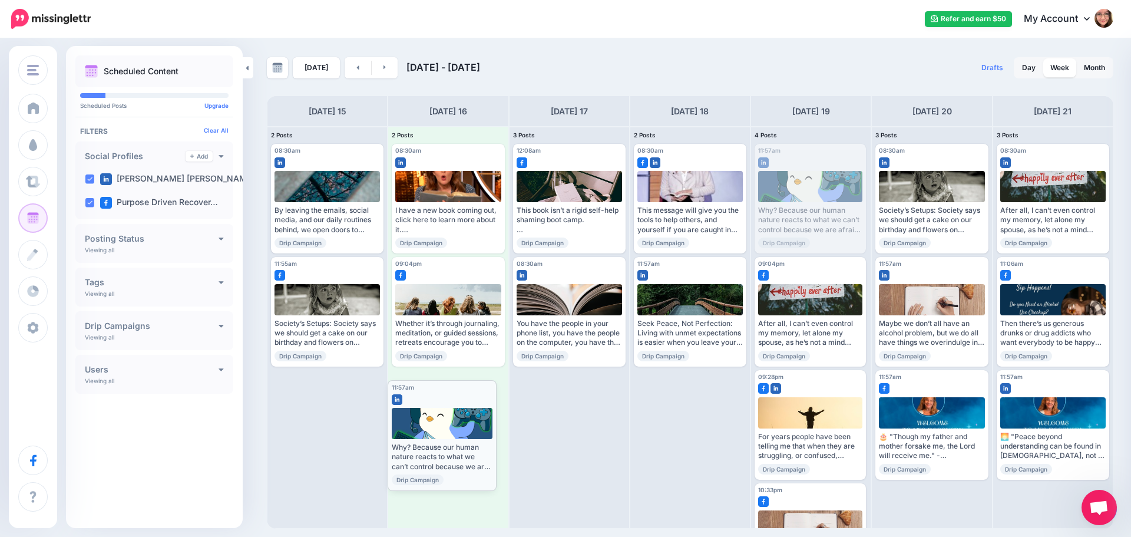
drag, startPoint x: 818, startPoint y: 157, endPoint x: 451, endPoint y: 393, distance: 436.4
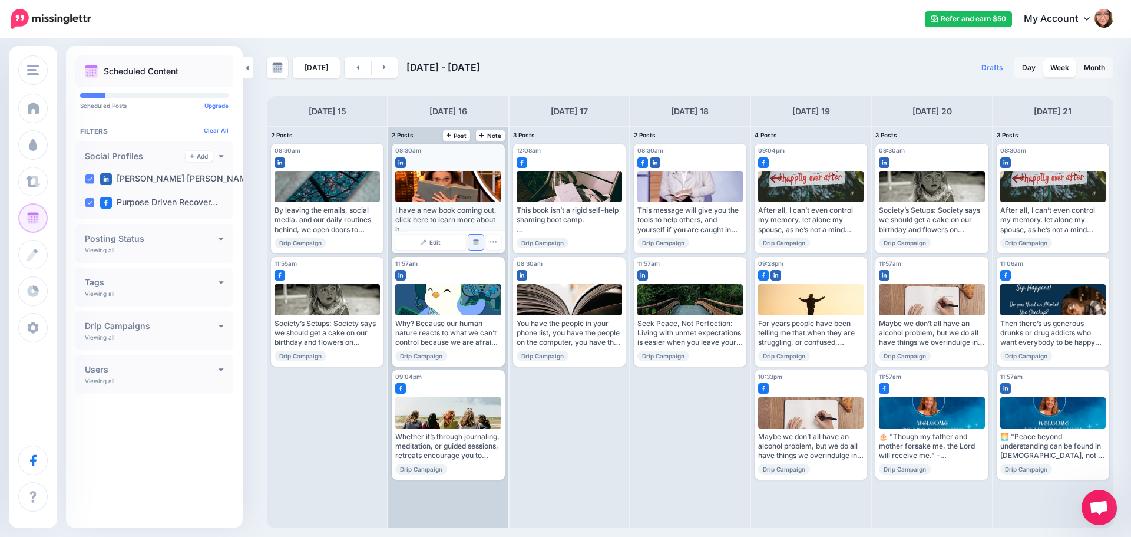
click at [477, 241] on img at bounding box center [476, 242] width 6 height 6
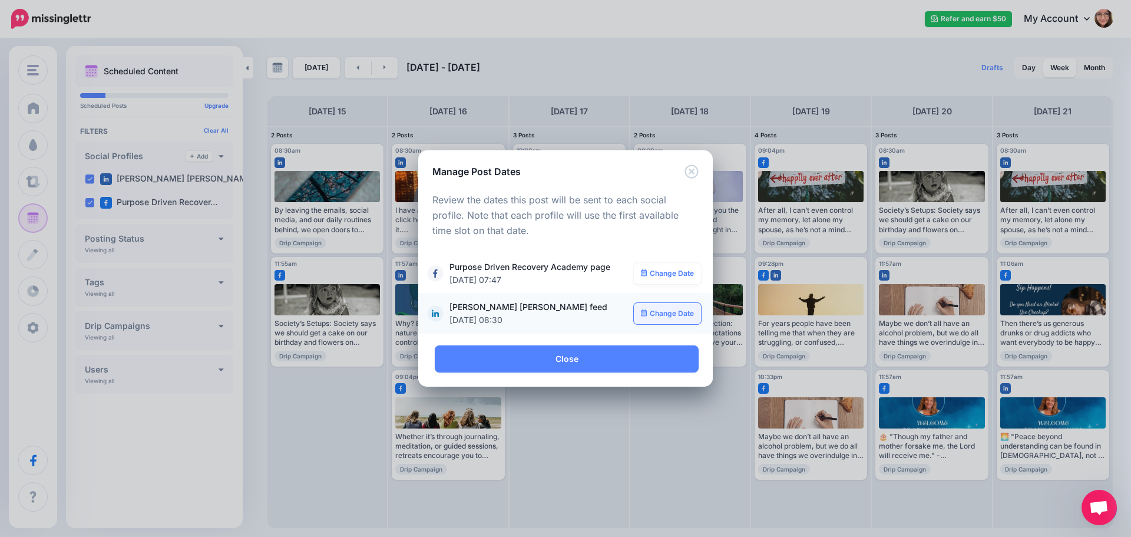
click at [671, 321] on link "Change Date" at bounding box center [668, 313] width 68 height 21
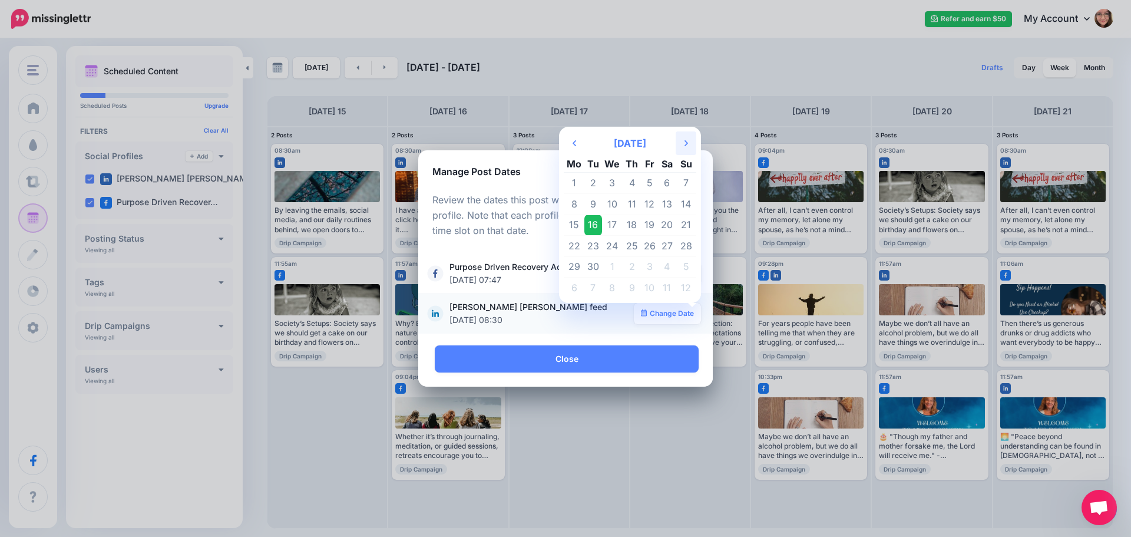
click at [683, 140] on th "Next Month" at bounding box center [686, 143] width 21 height 24
click at [646, 267] on td "28" at bounding box center [650, 266] width 18 height 21
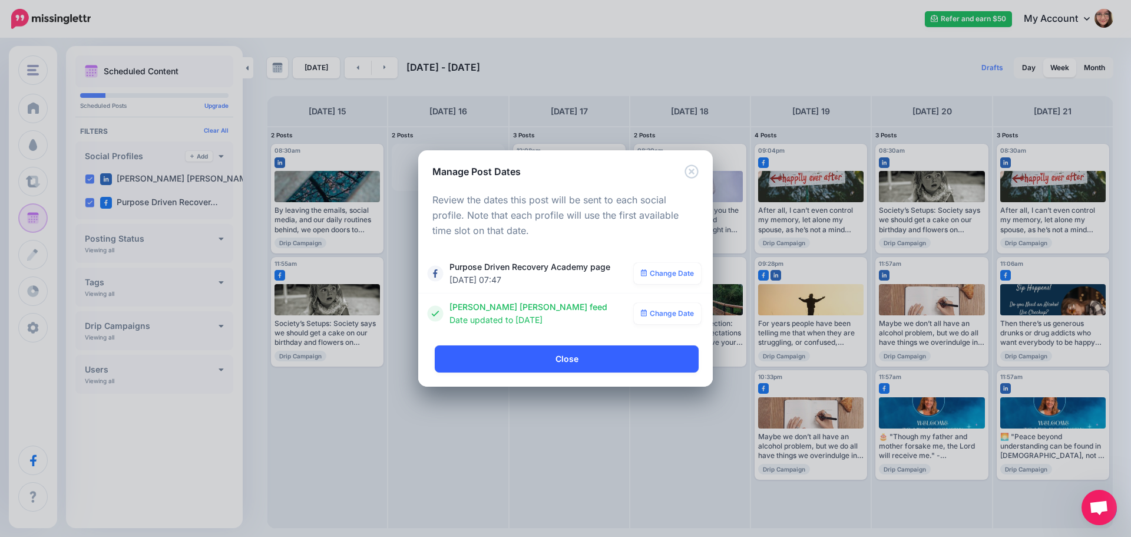
click at [550, 358] on link "Close" at bounding box center [567, 358] width 264 height 27
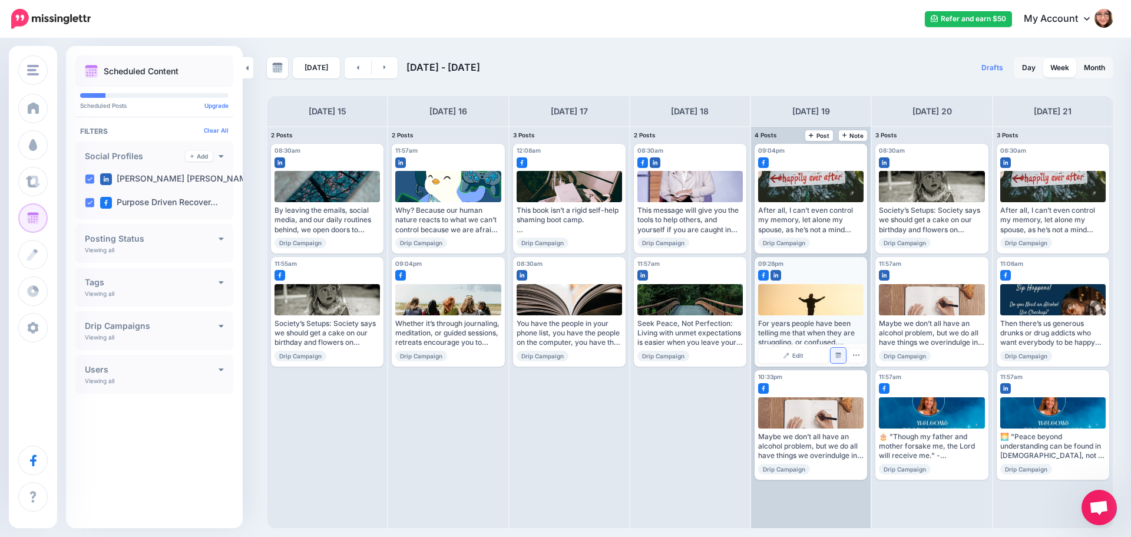
click at [838, 356] on img at bounding box center [838, 355] width 6 height 6
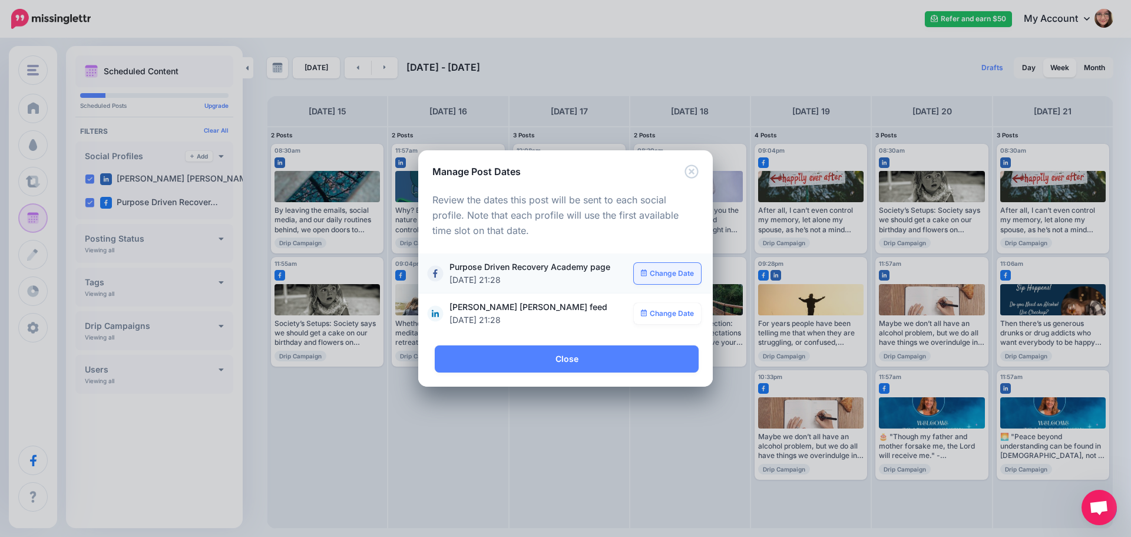
click at [685, 274] on link "Change Date" at bounding box center [668, 273] width 68 height 21
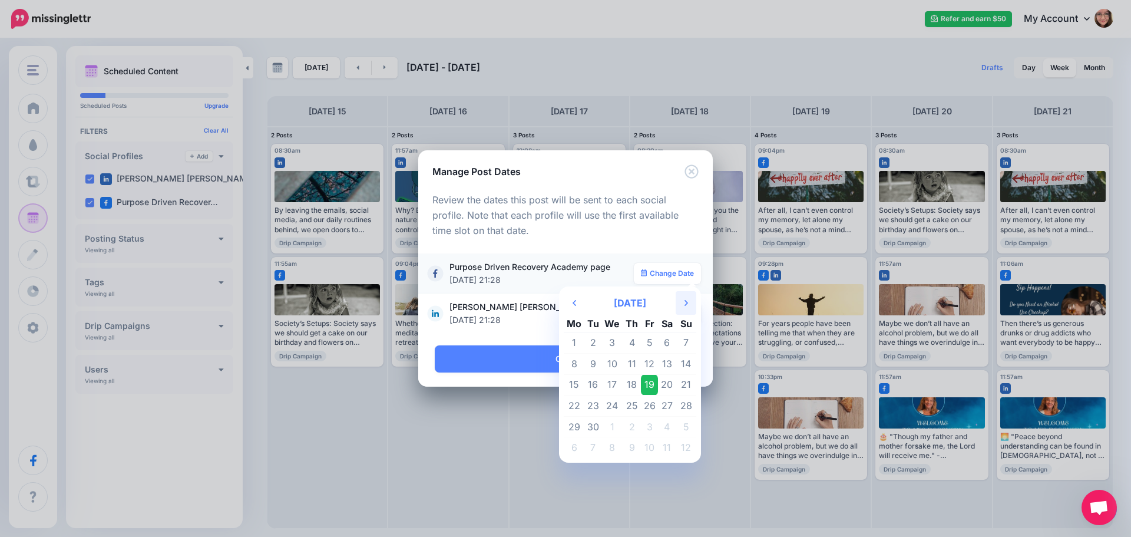
click at [686, 306] on icon "Next Month" at bounding box center [686, 302] width 4 height 9
click at [649, 382] on td "14" at bounding box center [650, 384] width 18 height 21
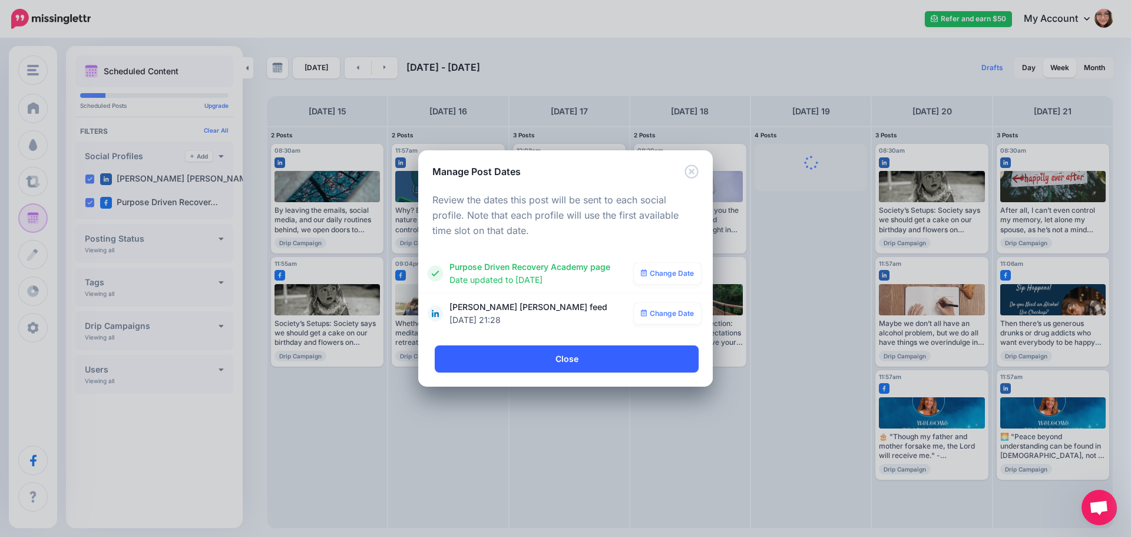
click at [565, 359] on link "Close" at bounding box center [567, 358] width 264 height 27
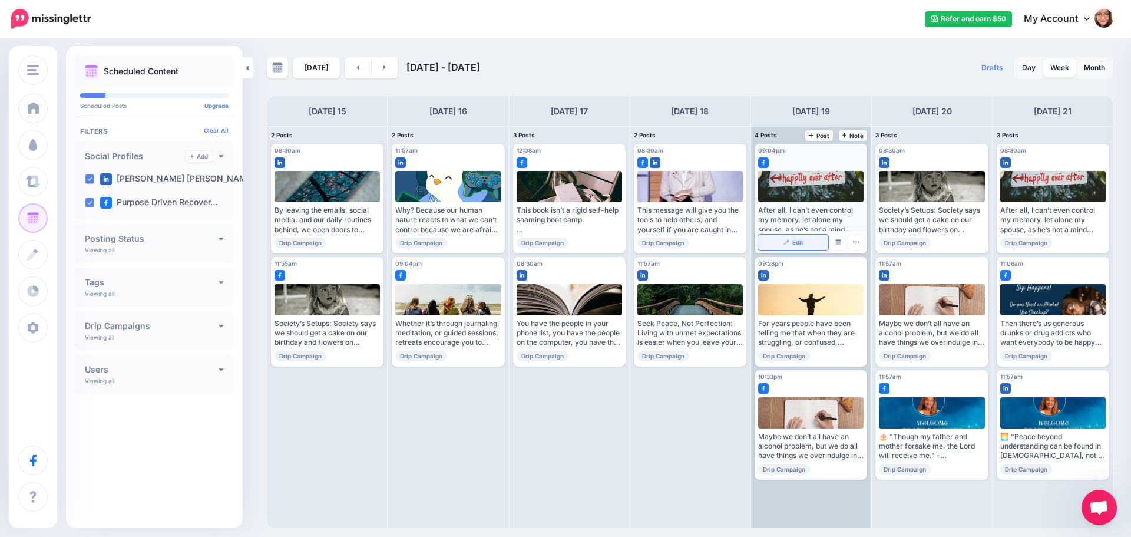
click at [807, 244] on link "Edit" at bounding box center [793, 241] width 70 height 15
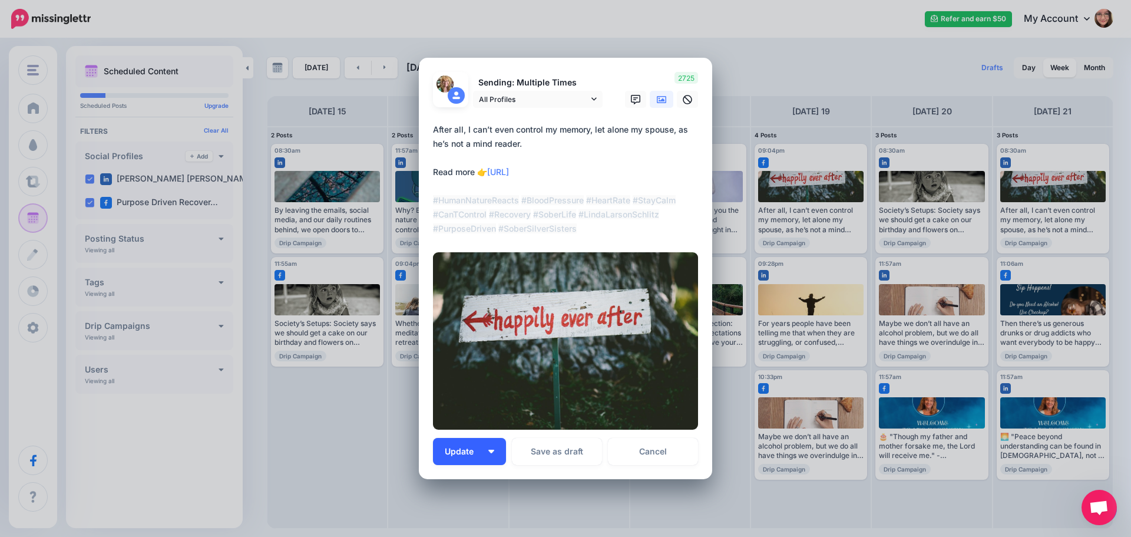
click at [488, 451] on img "button" at bounding box center [491, 451] width 6 height 4
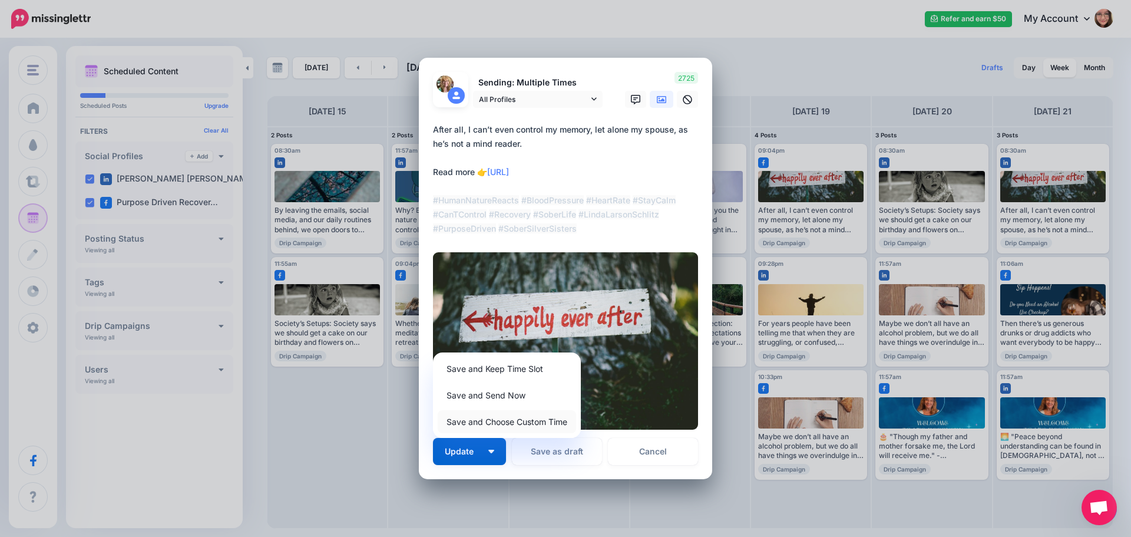
click at [515, 426] on link "Save and Choose Custom Time" at bounding box center [507, 421] width 138 height 23
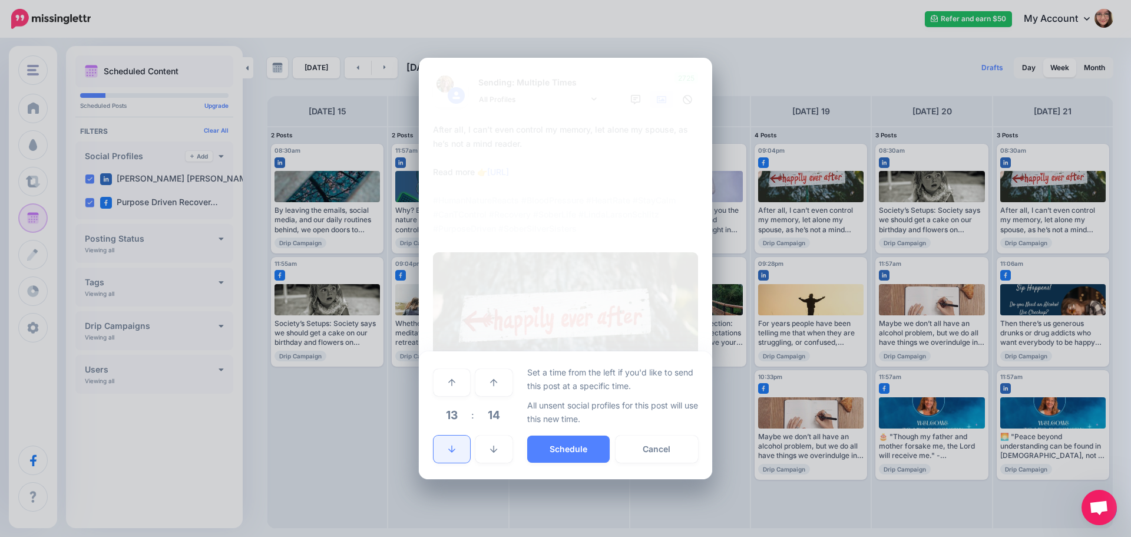
click at [452, 444] on link at bounding box center [452, 448] width 37 height 27
click at [552, 449] on button "Schedule" at bounding box center [568, 448] width 82 height 27
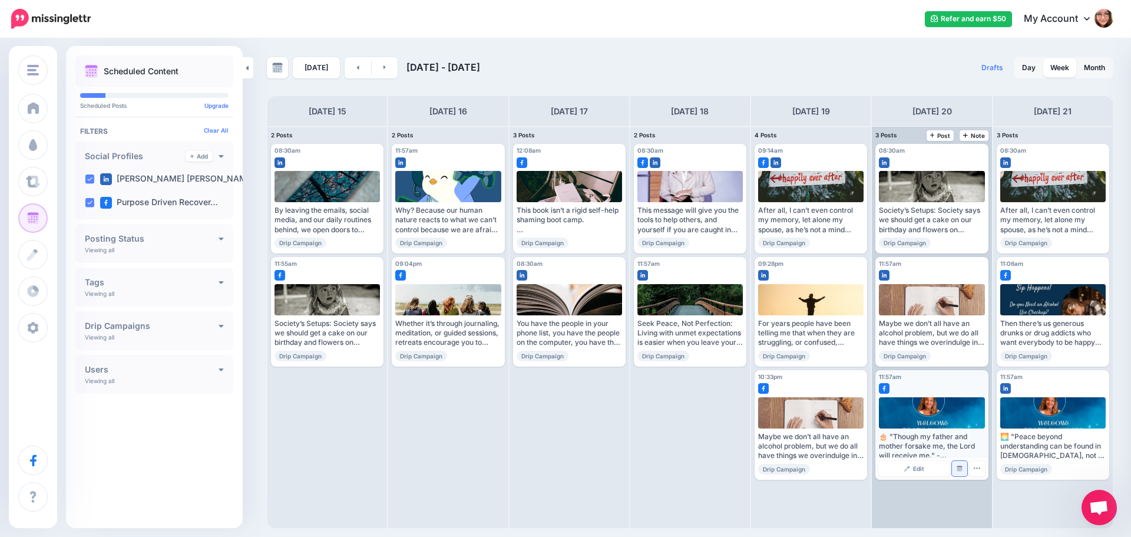
click at [960, 469] on img at bounding box center [960, 468] width 6 height 6
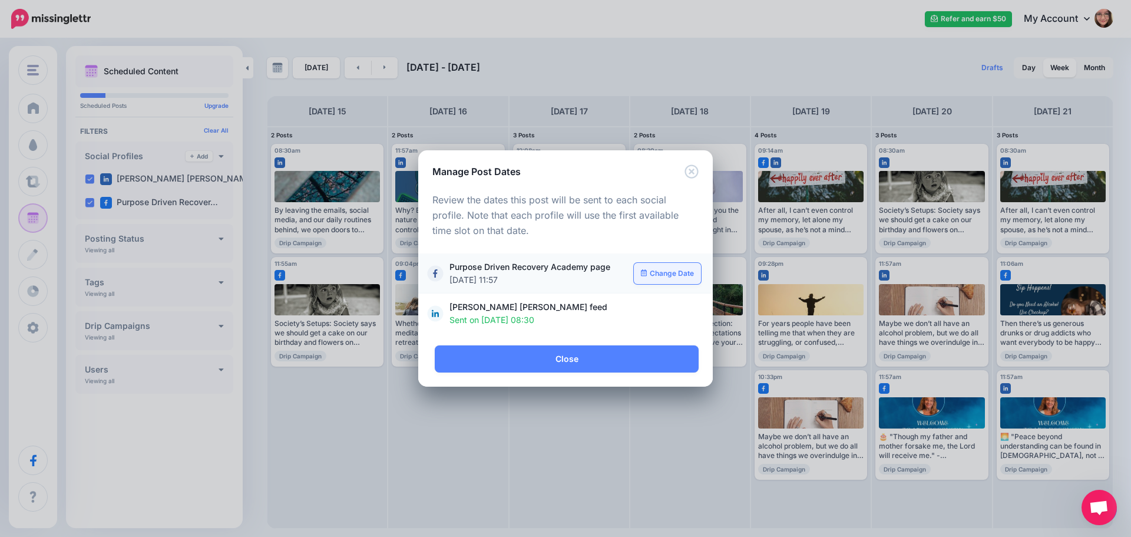
click at [670, 274] on link "Change Date" at bounding box center [668, 273] width 68 height 21
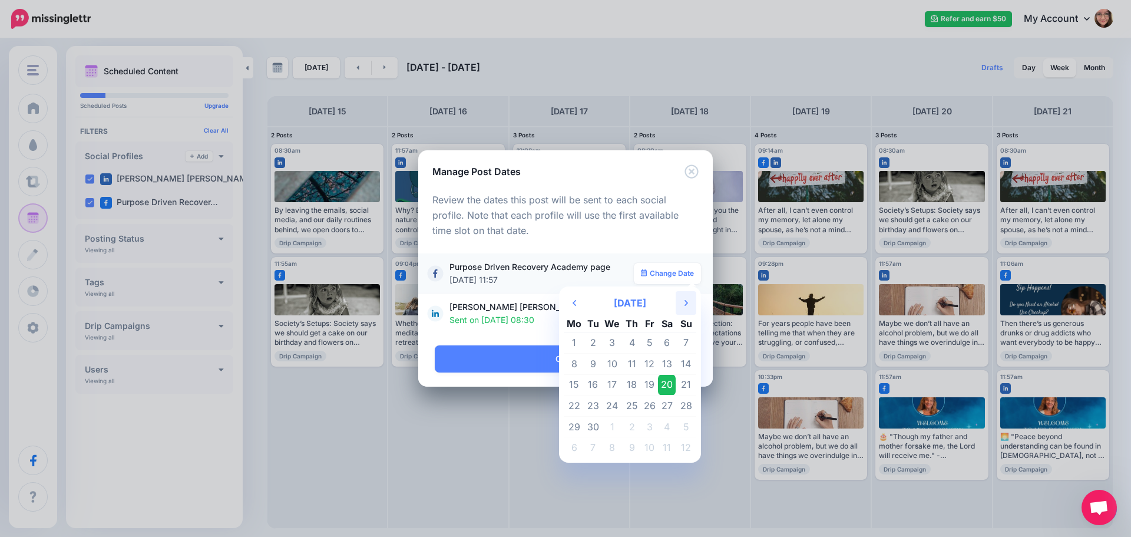
click at [683, 301] on th "Next Month" at bounding box center [686, 303] width 21 height 24
click at [683, 302] on th "Next Month" at bounding box center [686, 303] width 21 height 24
click at [663, 386] on td "15" at bounding box center [667, 384] width 18 height 21
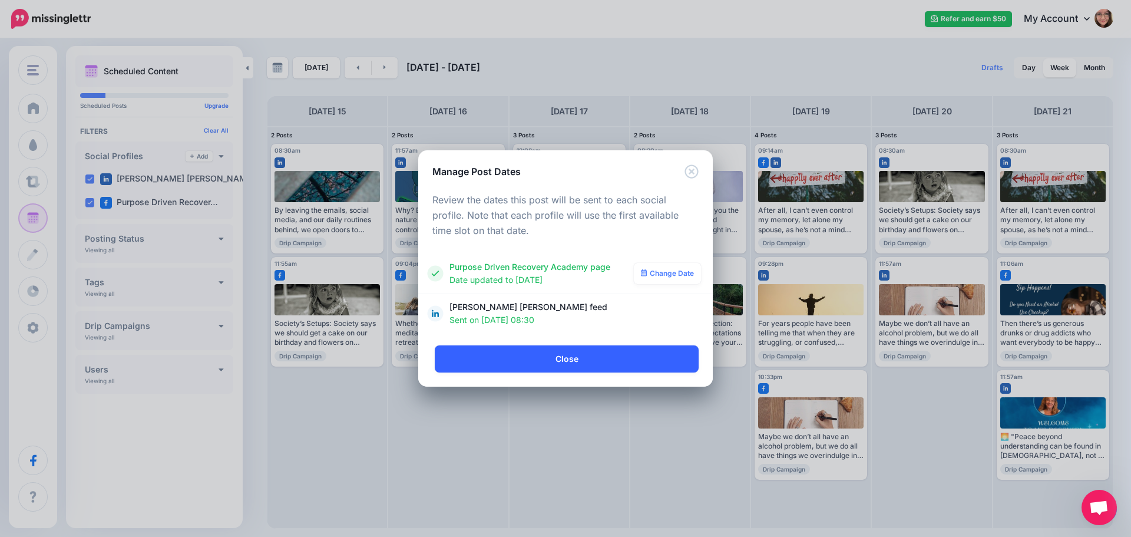
click at [597, 360] on link "Close" at bounding box center [567, 358] width 264 height 27
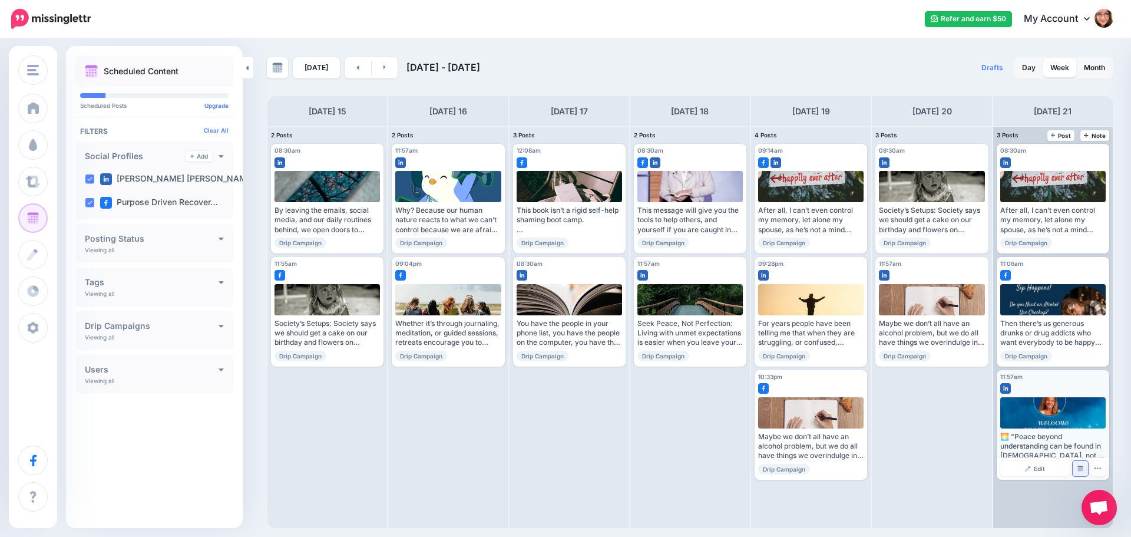
click at [1080, 467] on img at bounding box center [1080, 468] width 6 height 6
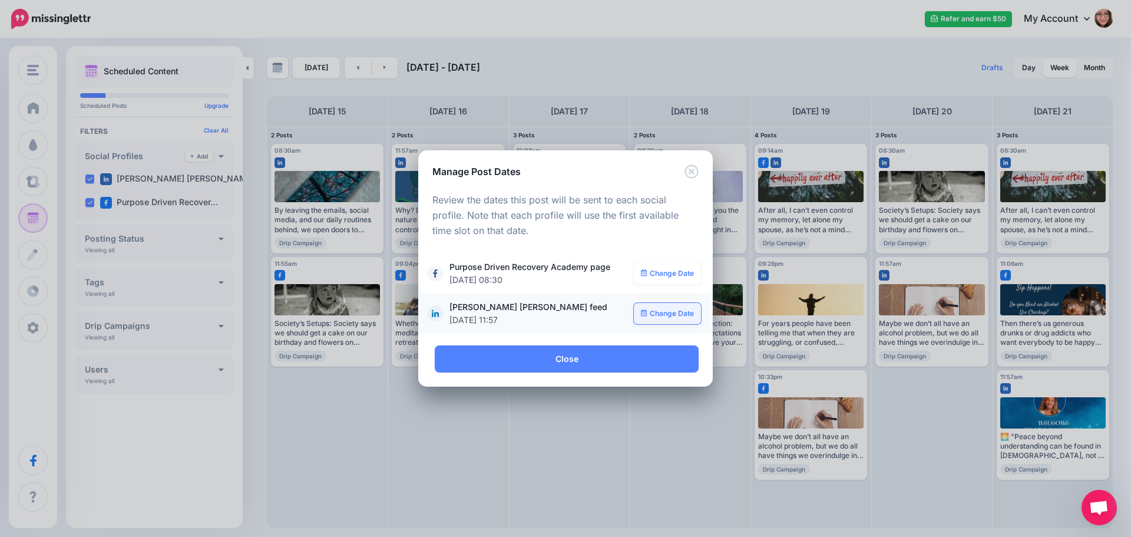
click at [673, 310] on link "Change Date" at bounding box center [668, 313] width 68 height 21
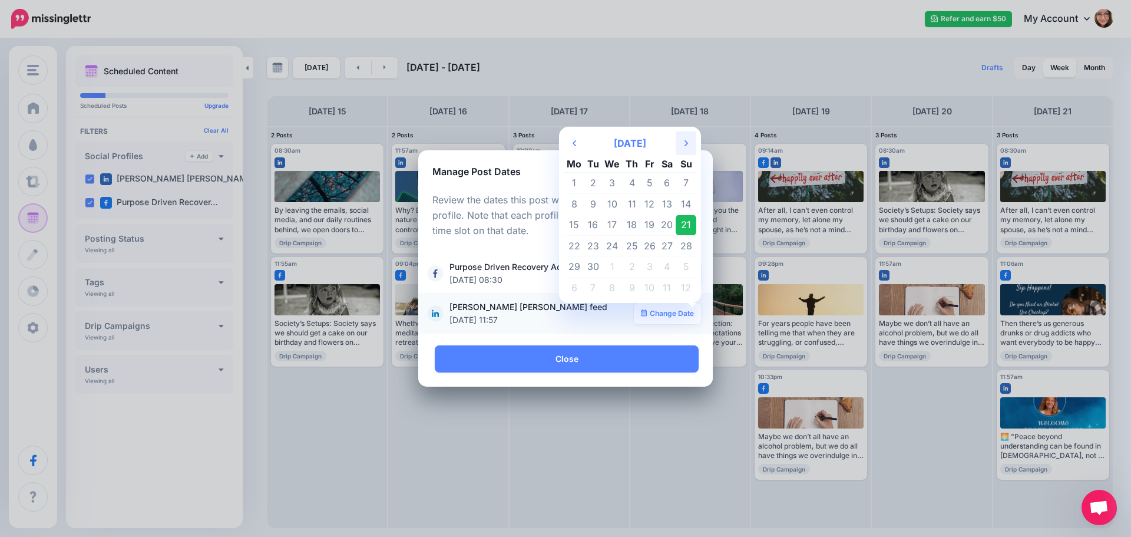
click at [683, 148] on th "Next Month" at bounding box center [686, 143] width 21 height 24
click at [631, 227] on td "13" at bounding box center [632, 224] width 18 height 21
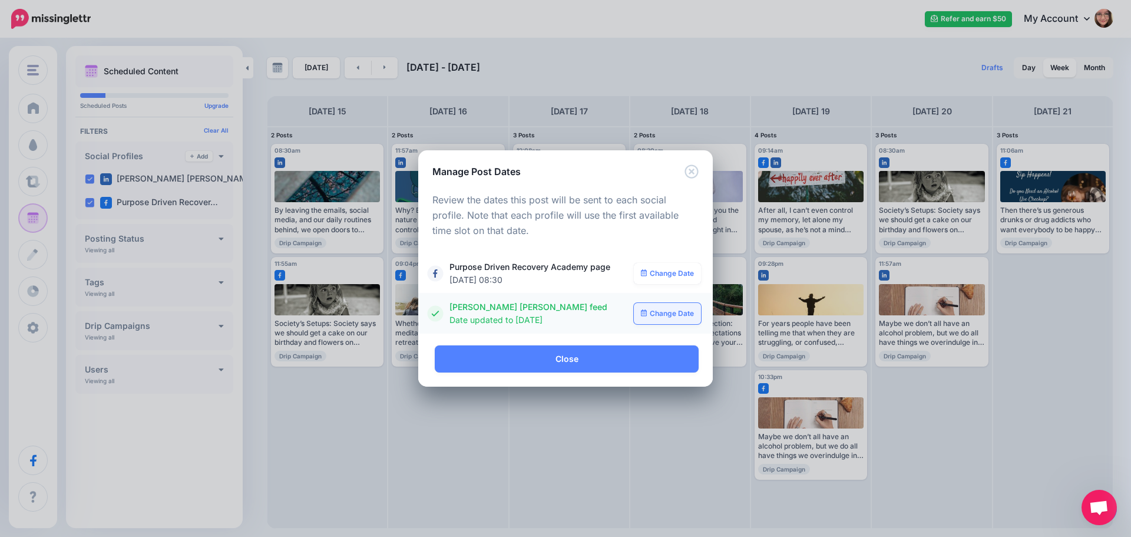
click at [657, 317] on link "Change Date" at bounding box center [668, 313] width 68 height 21
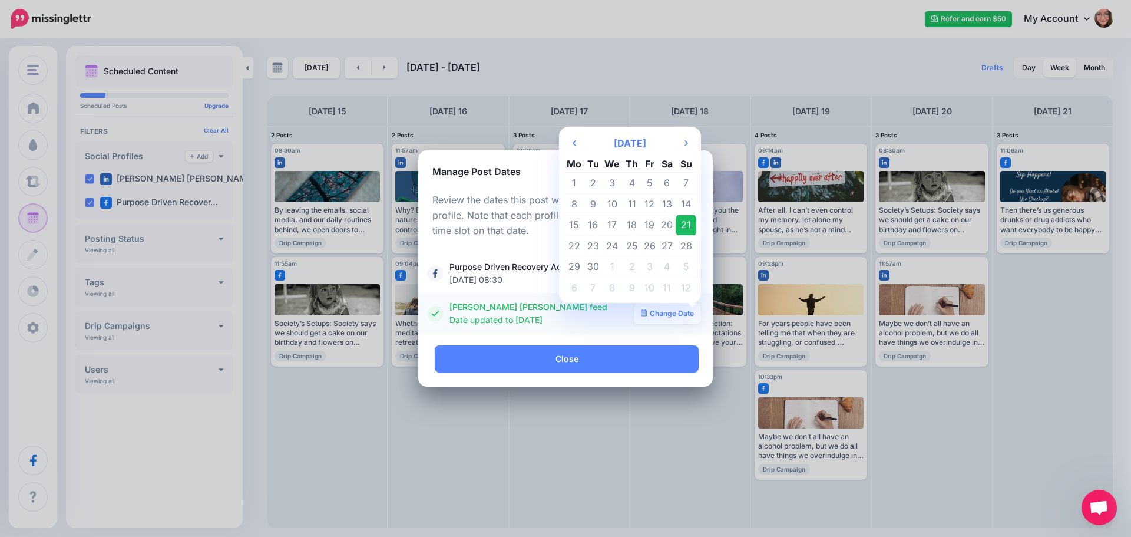
click at [686, 225] on td "21" at bounding box center [686, 224] width 21 height 21
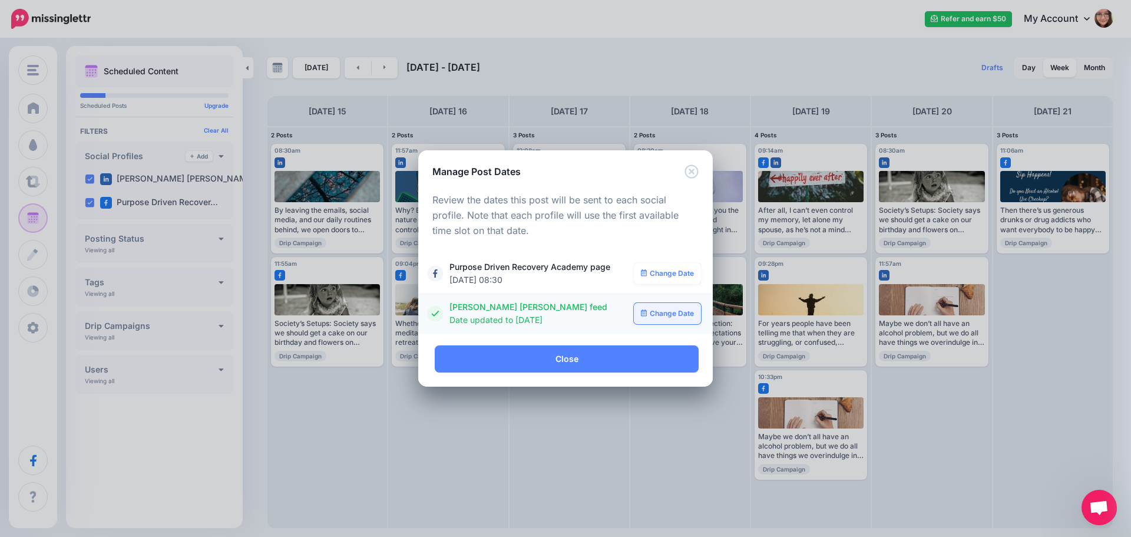
click at [653, 310] on link "Change Date" at bounding box center [668, 313] width 68 height 21
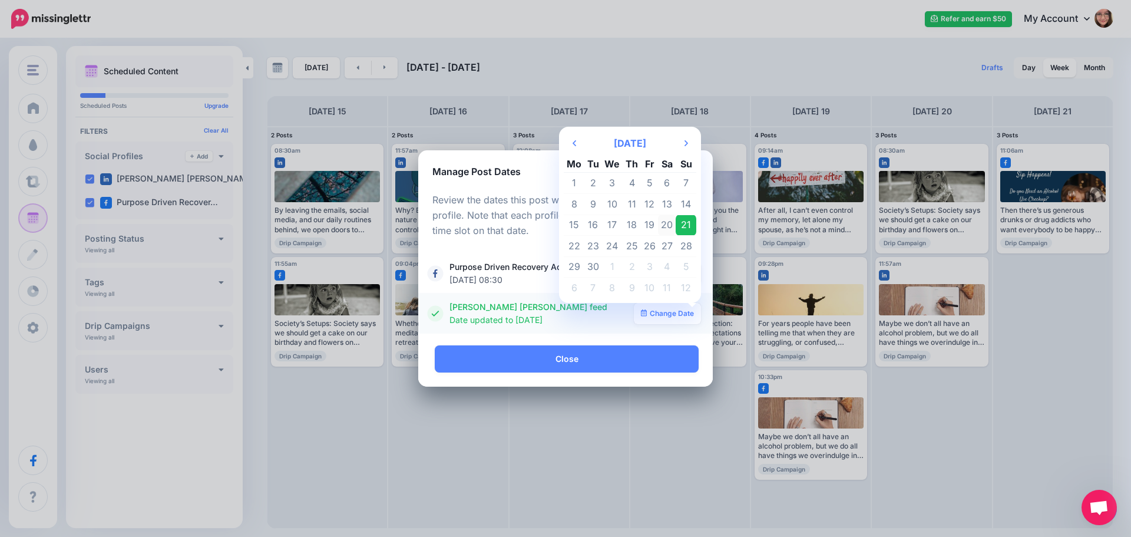
click at [671, 227] on td "20" at bounding box center [667, 224] width 18 height 21
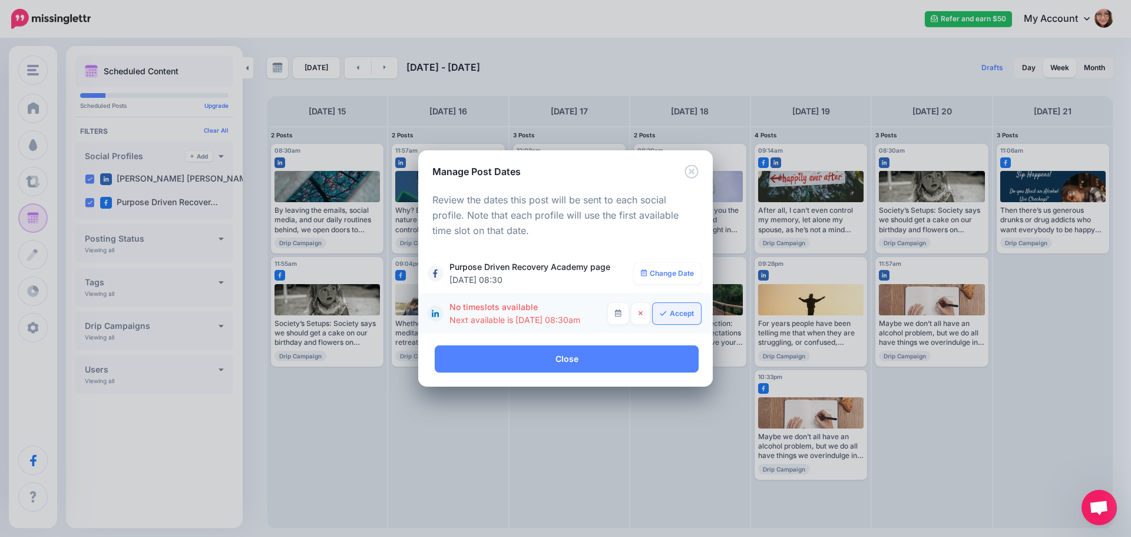
click at [667, 312] on link "Accept" at bounding box center [677, 313] width 48 height 21
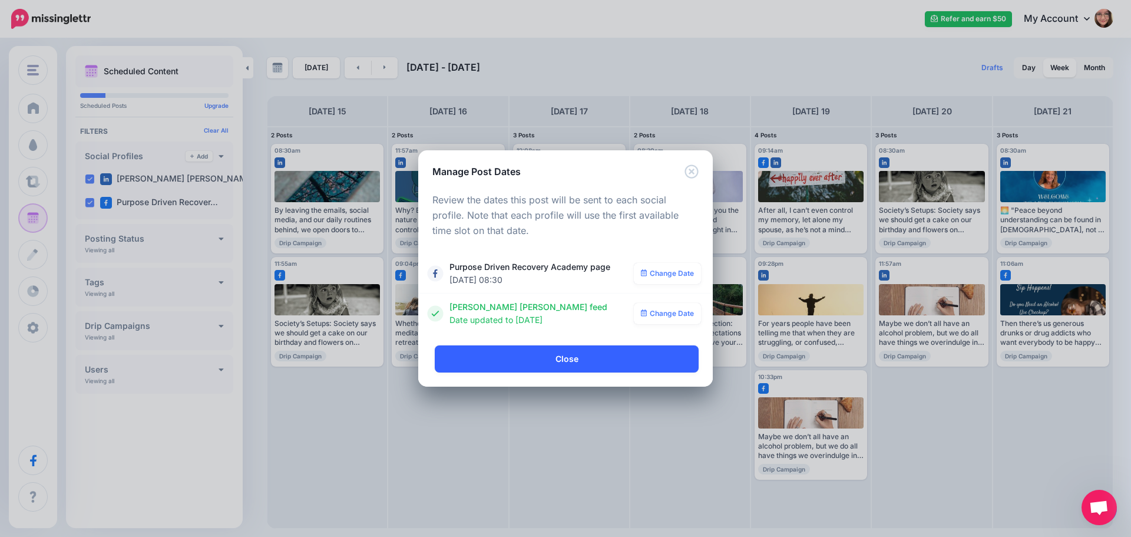
click at [569, 358] on link "Close" at bounding box center [567, 358] width 264 height 27
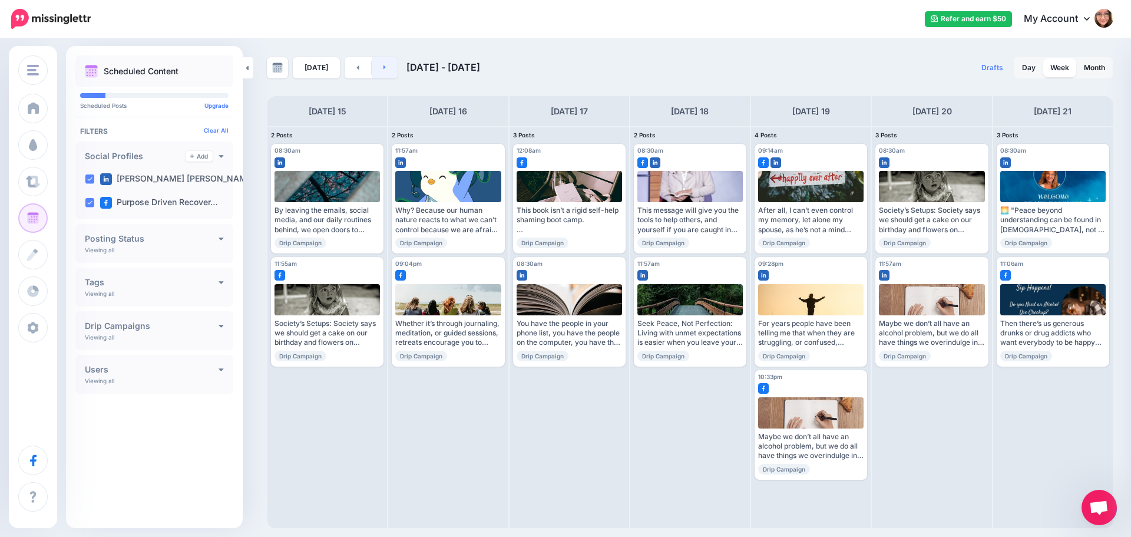
click at [386, 74] on link at bounding box center [385, 67] width 27 height 21
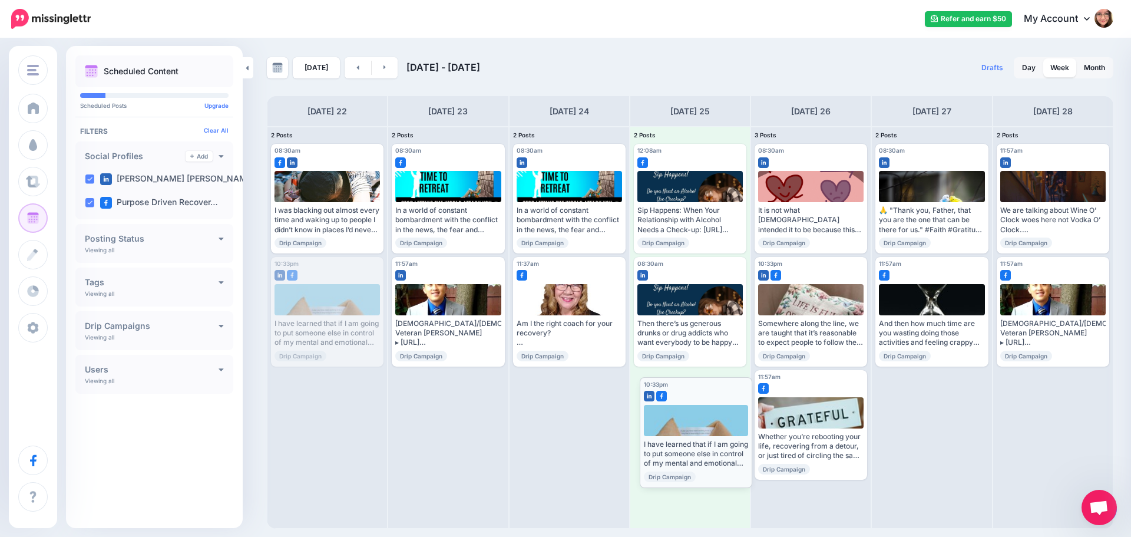
drag, startPoint x: 337, startPoint y: 320, endPoint x: 706, endPoint y: 441, distance: 387.8
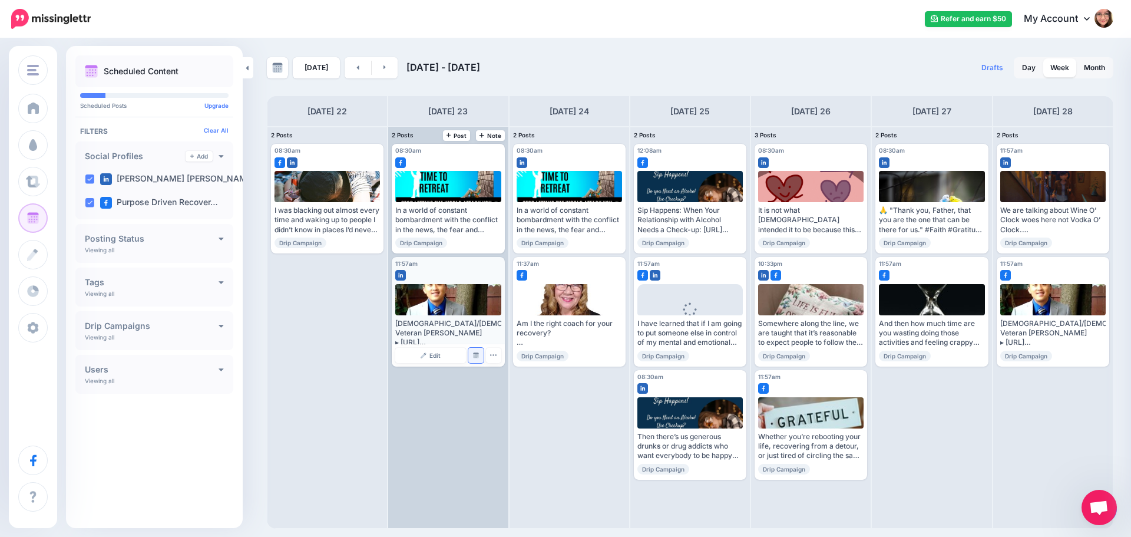
click at [475, 357] on img at bounding box center [476, 355] width 6 height 6
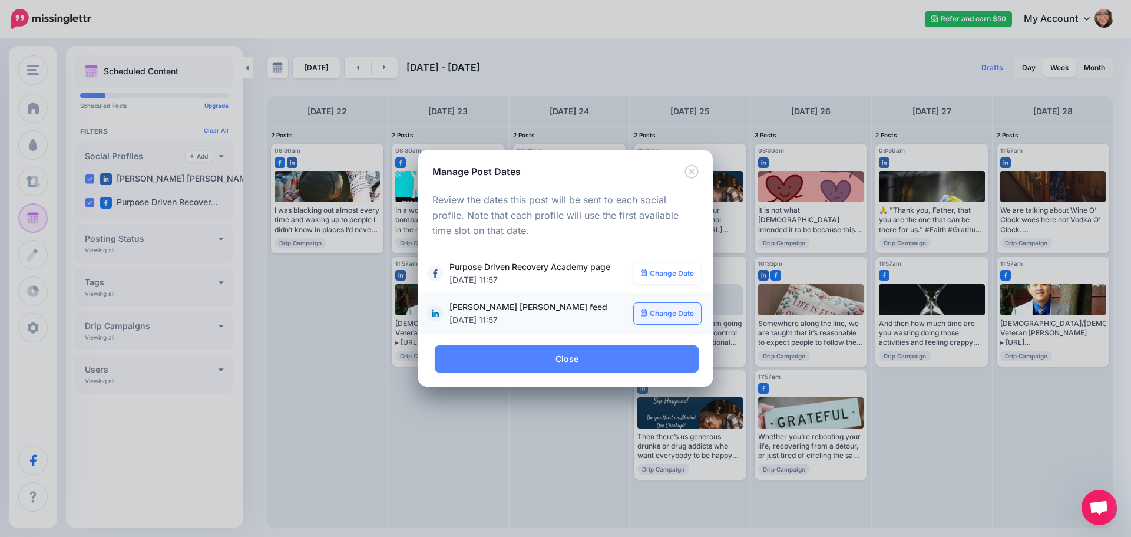
click at [670, 311] on link "Change Date" at bounding box center [668, 313] width 68 height 21
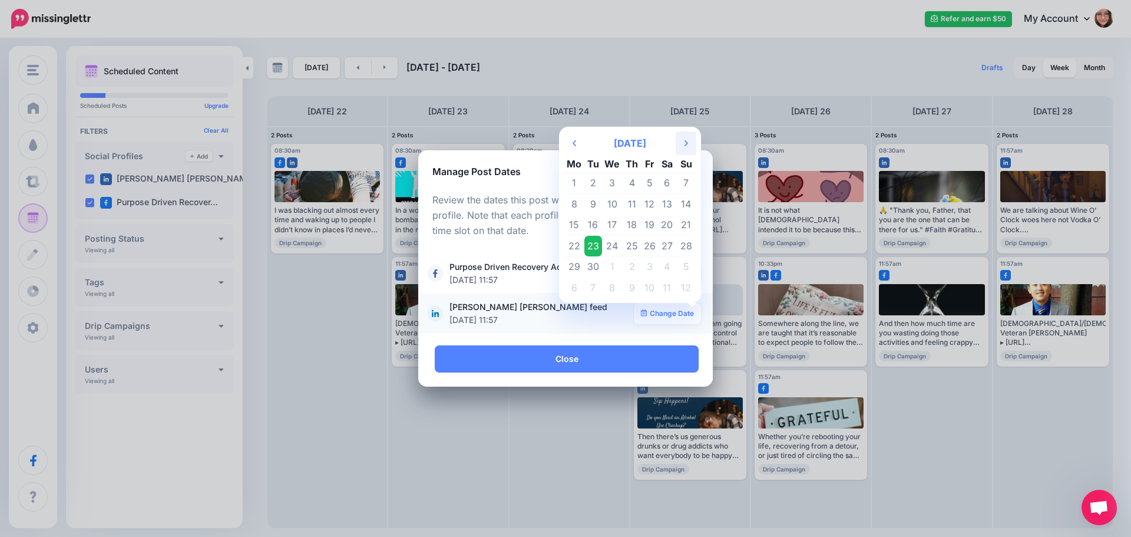
click at [687, 141] on icon "Next Month" at bounding box center [686, 142] width 4 height 9
click at [629, 178] on td "4" at bounding box center [632, 183] width 18 height 21
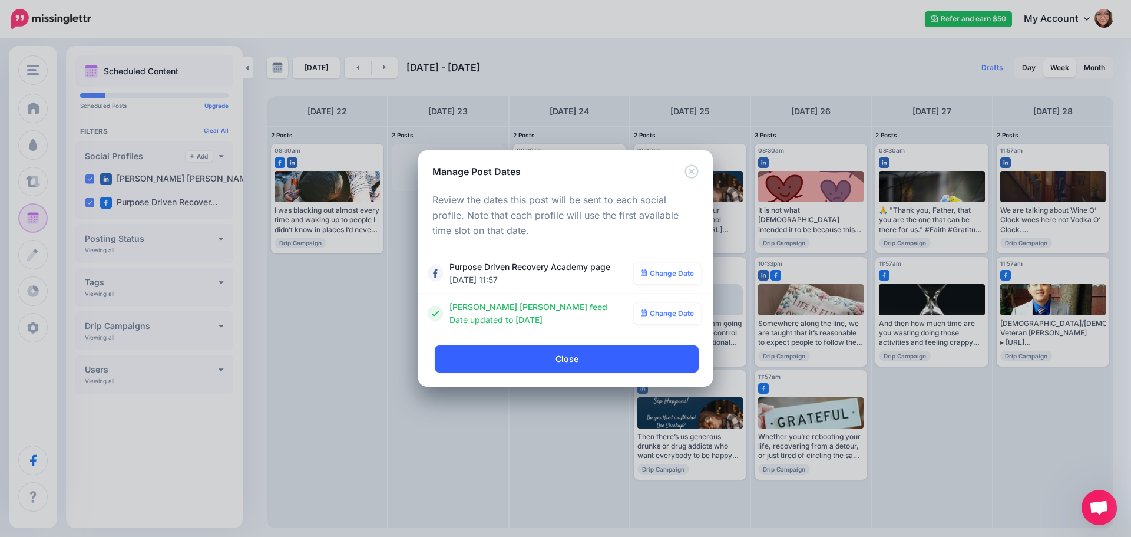
click at [533, 364] on link "Close" at bounding box center [567, 358] width 264 height 27
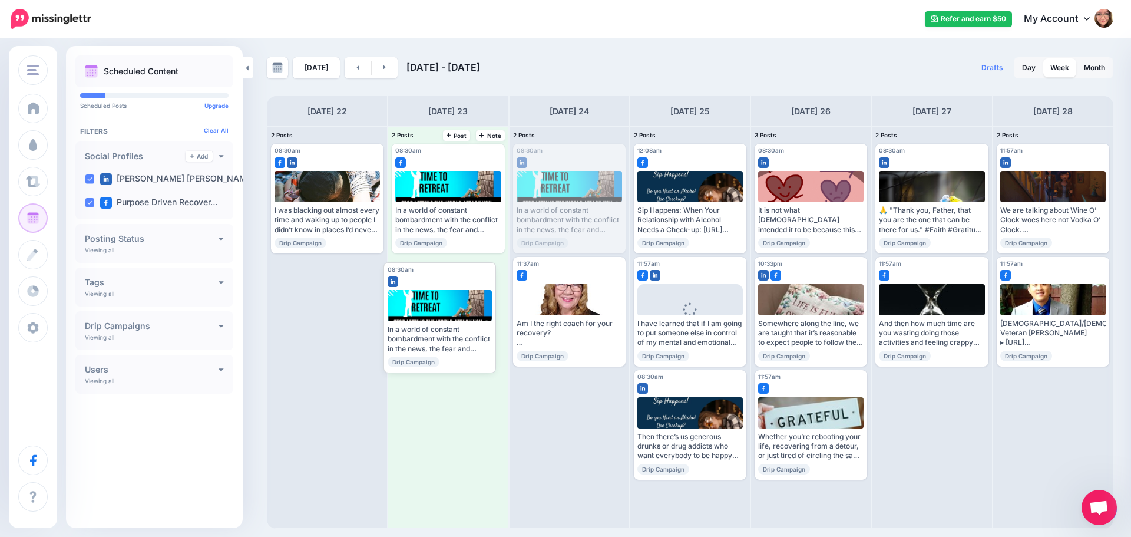
drag, startPoint x: 575, startPoint y: 156, endPoint x: 445, endPoint y: 274, distance: 176.0
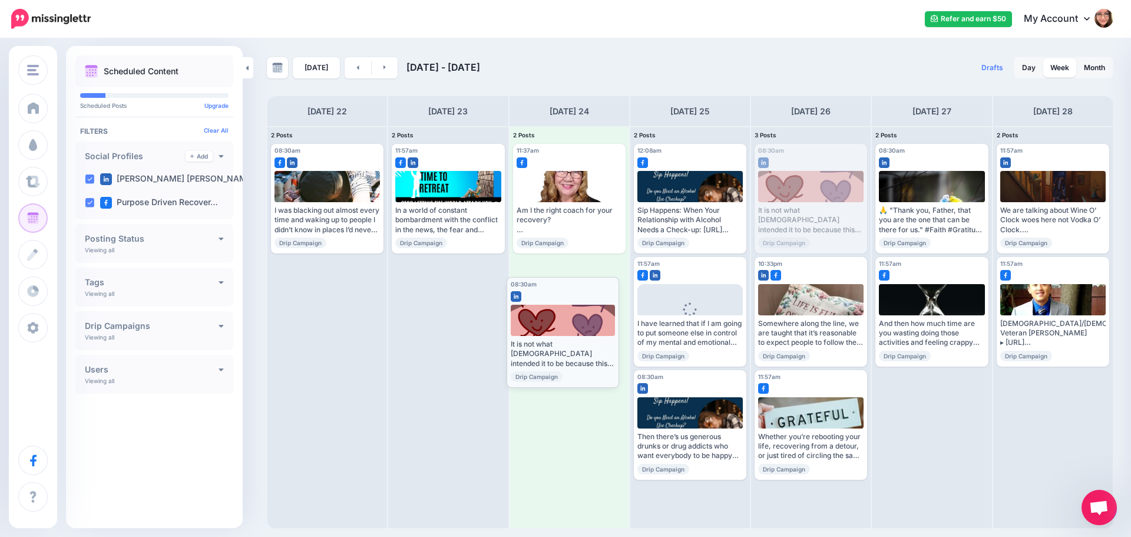
drag, startPoint x: 819, startPoint y: 158, endPoint x: 571, endPoint y: 292, distance: 281.5
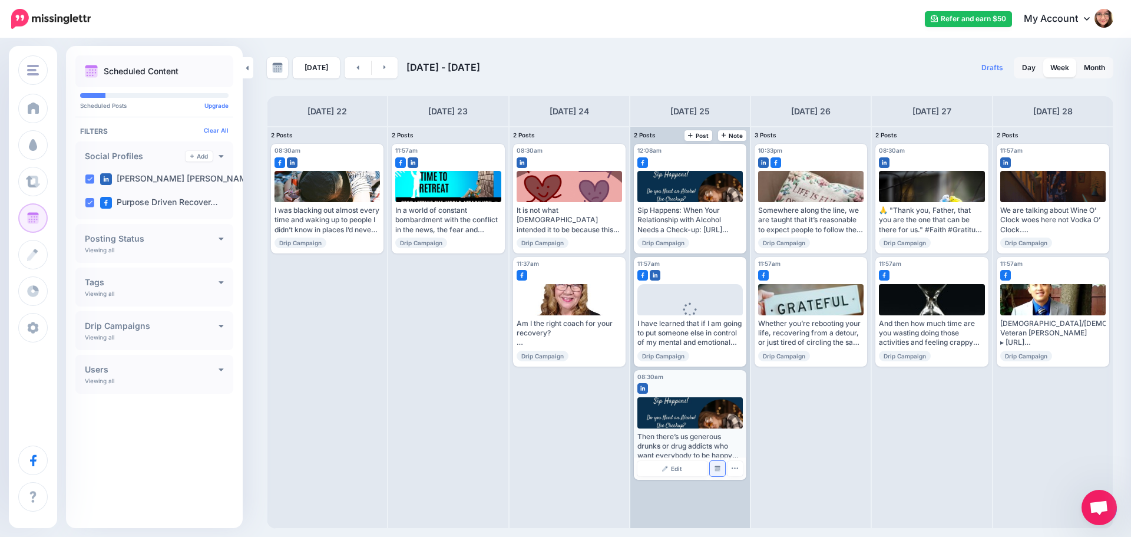
click at [717, 465] on img at bounding box center [718, 468] width 6 height 6
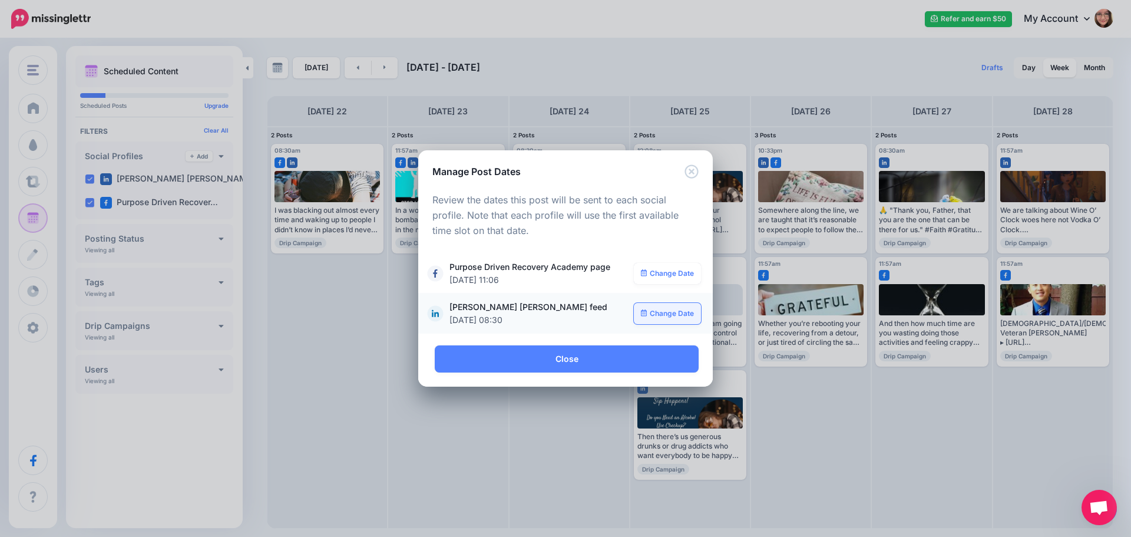
click at [664, 315] on link "Change Date" at bounding box center [668, 313] width 68 height 21
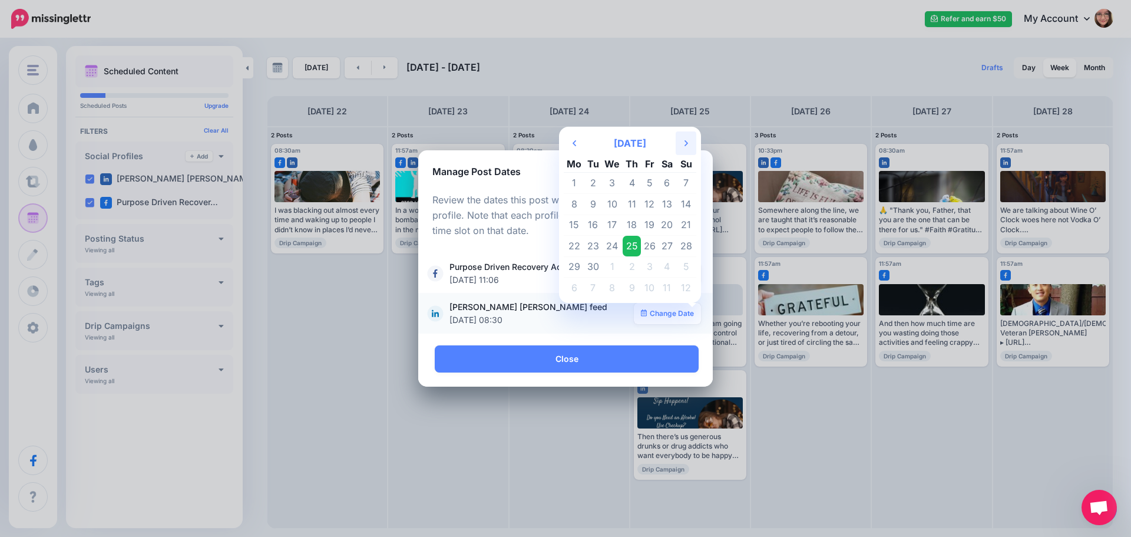
click at [685, 138] on icon "Next Month" at bounding box center [686, 142] width 4 height 9
click at [651, 178] on td "5" at bounding box center [650, 183] width 18 height 21
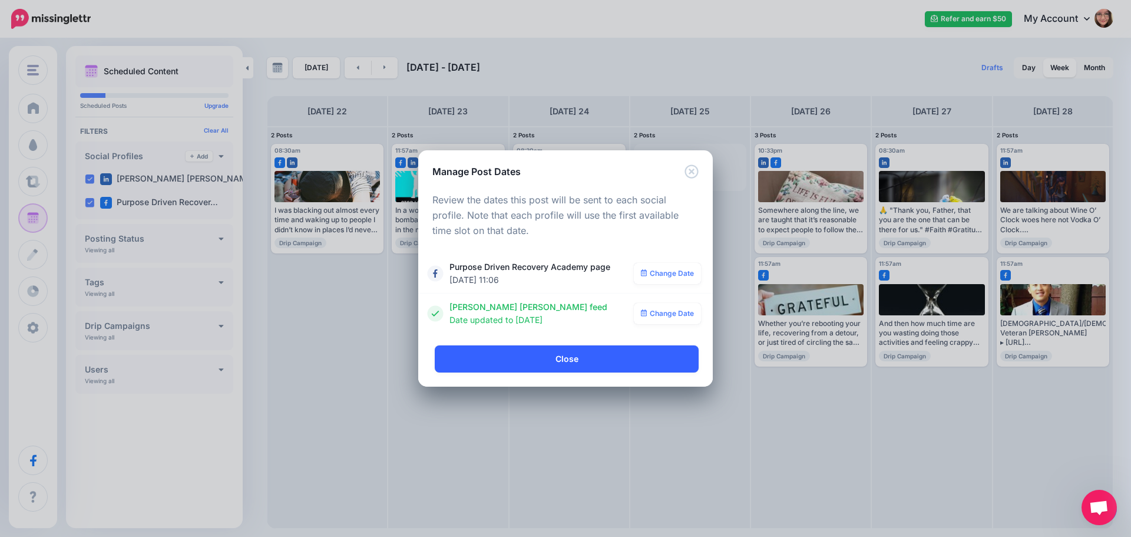
click at [547, 355] on link "Close" at bounding box center [567, 358] width 264 height 27
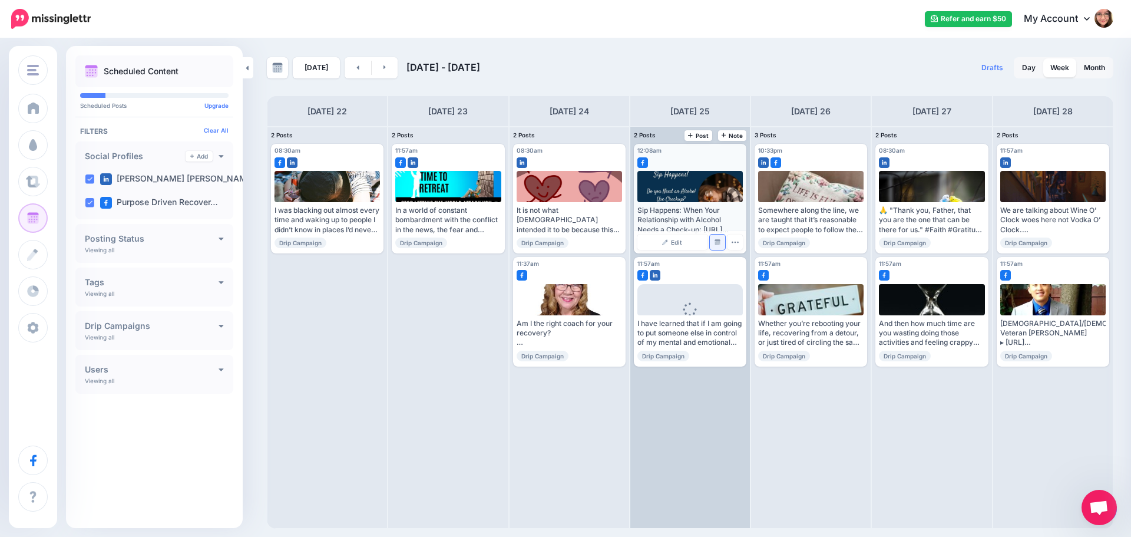
click at [720, 240] on img at bounding box center [718, 242] width 6 height 6
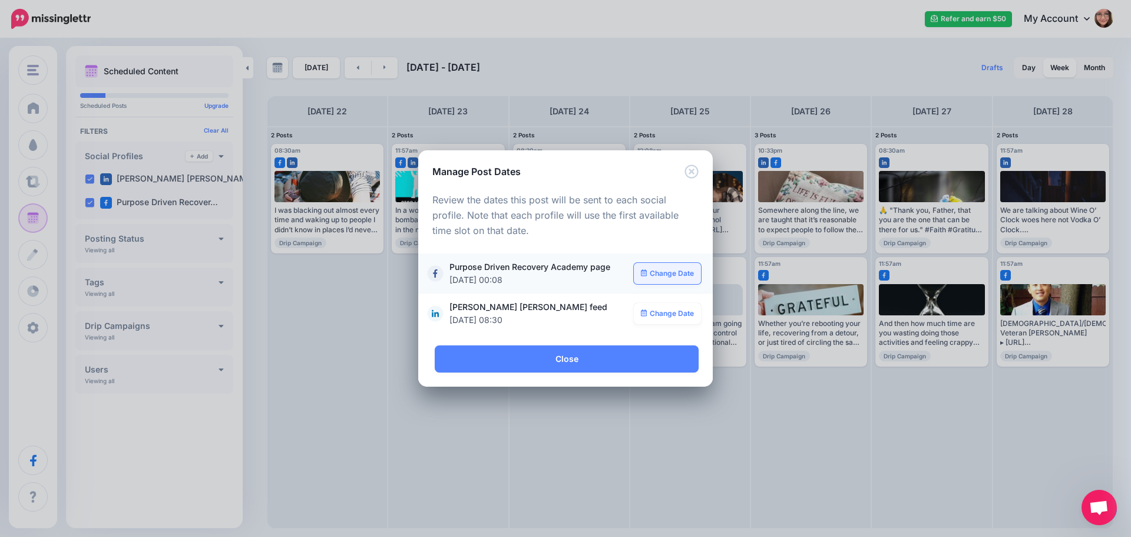
click at [656, 269] on link "Change Date" at bounding box center [668, 273] width 68 height 21
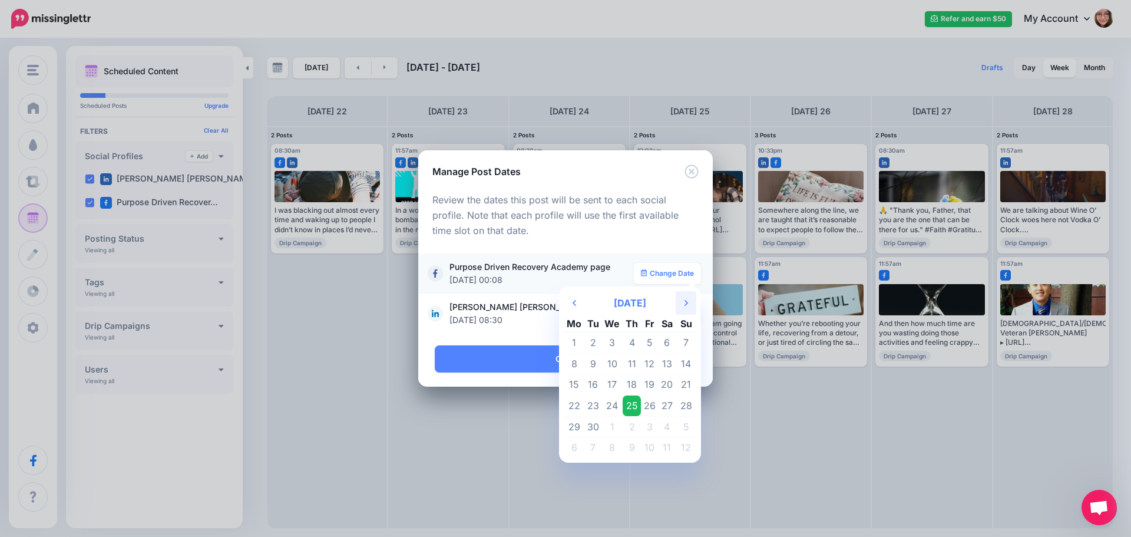
click at [684, 303] on icon "Next Month" at bounding box center [686, 302] width 4 height 9
click at [695, 175] on icon "Close" at bounding box center [691, 171] width 14 height 14
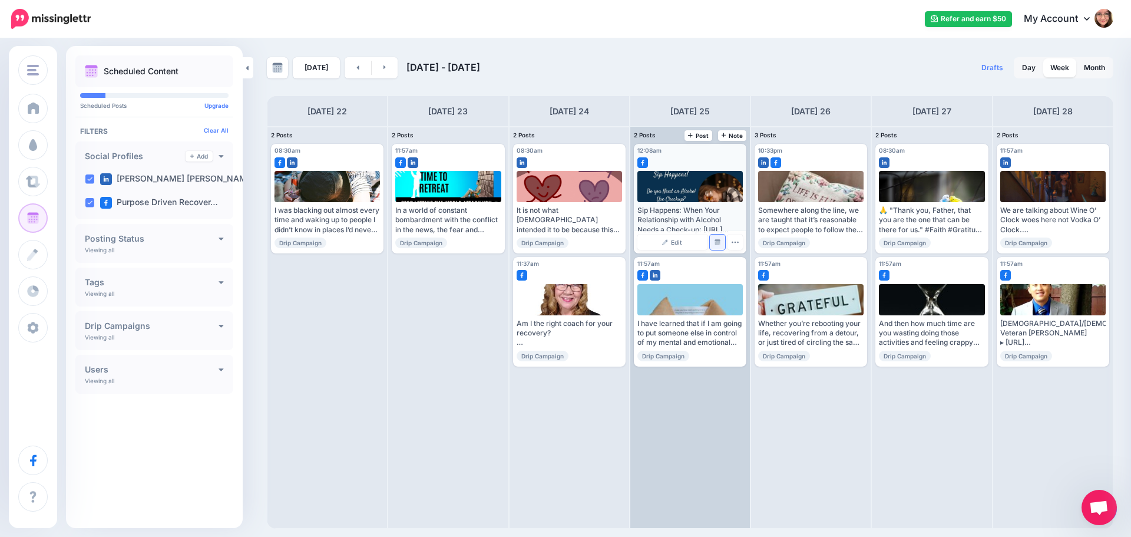
click at [718, 247] on link "Manage Dates" at bounding box center [717, 241] width 15 height 15
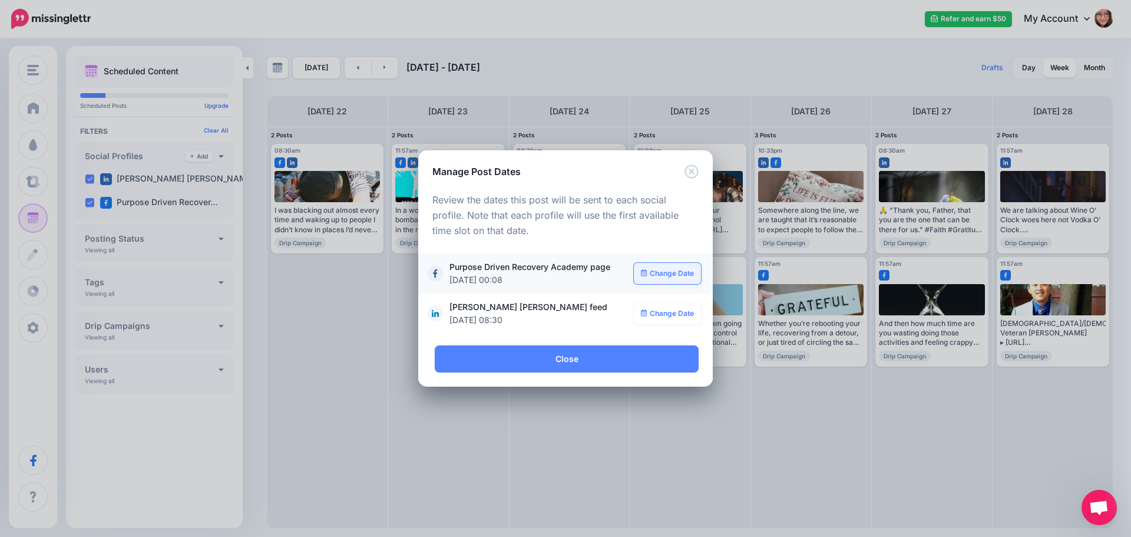
click at [659, 272] on link "Change Date" at bounding box center [668, 273] width 68 height 21
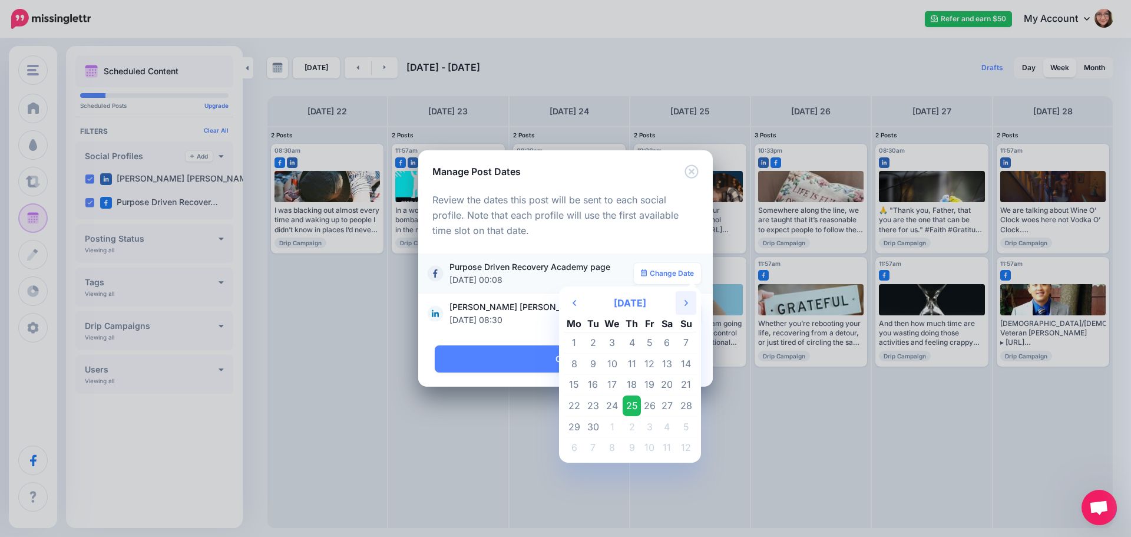
click at [681, 303] on th "Next Month" at bounding box center [686, 303] width 21 height 24
click at [635, 402] on td "20" at bounding box center [632, 405] width 18 height 21
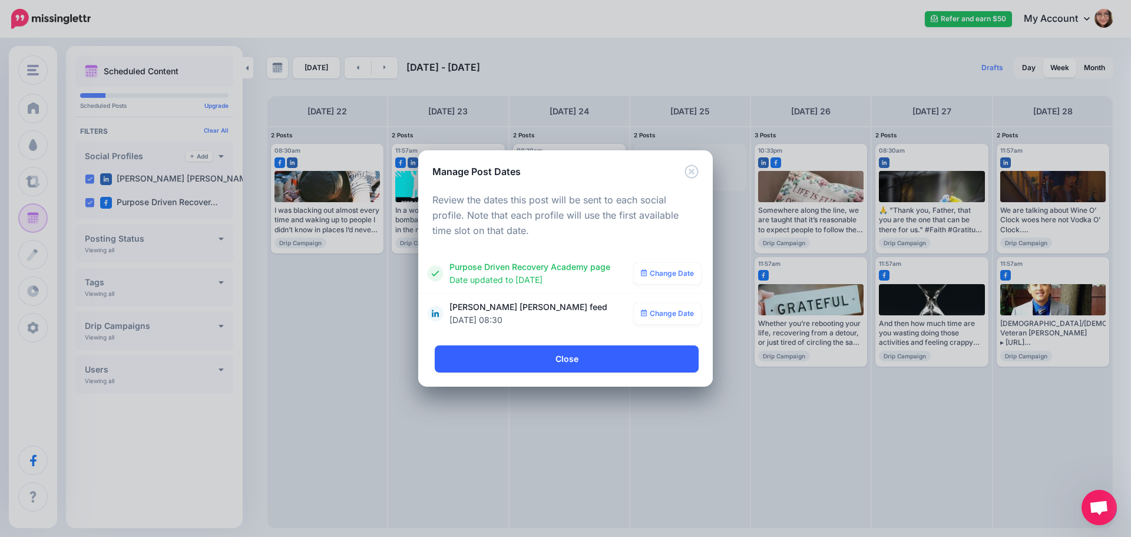
click at [590, 348] on link "Close" at bounding box center [567, 358] width 264 height 27
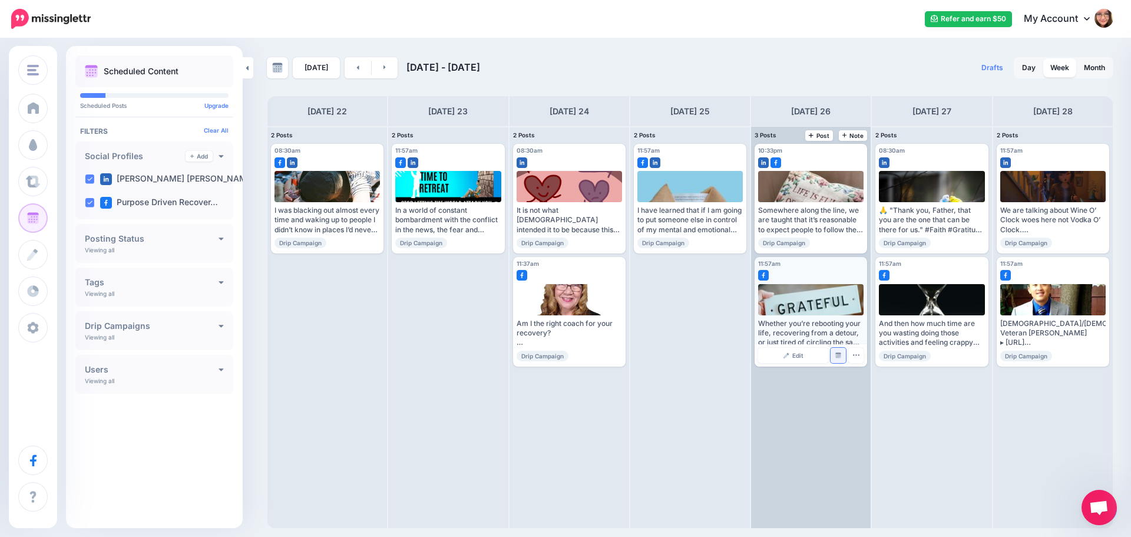
click at [840, 356] on img at bounding box center [838, 355] width 6 height 6
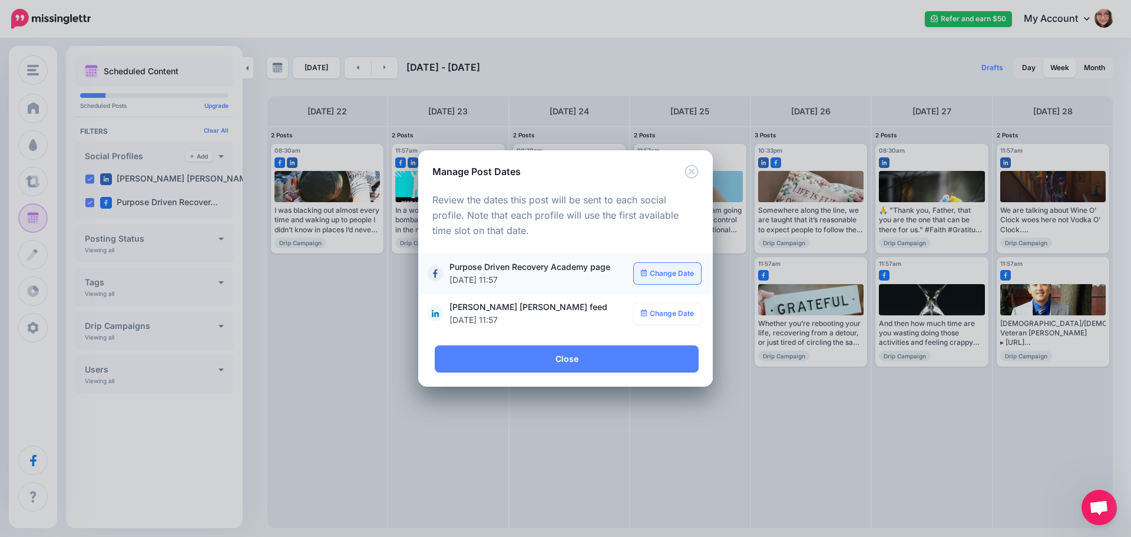
click at [670, 275] on link "Change Date" at bounding box center [668, 273] width 68 height 21
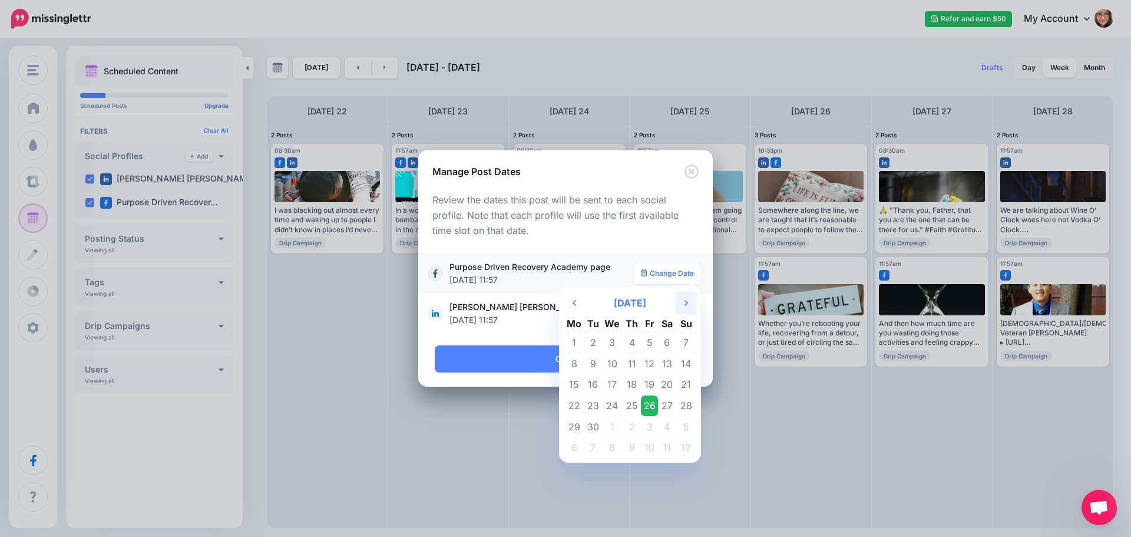
click at [683, 299] on th "Next Month" at bounding box center [686, 303] width 21 height 24
click at [647, 405] on td "21" at bounding box center [650, 405] width 18 height 21
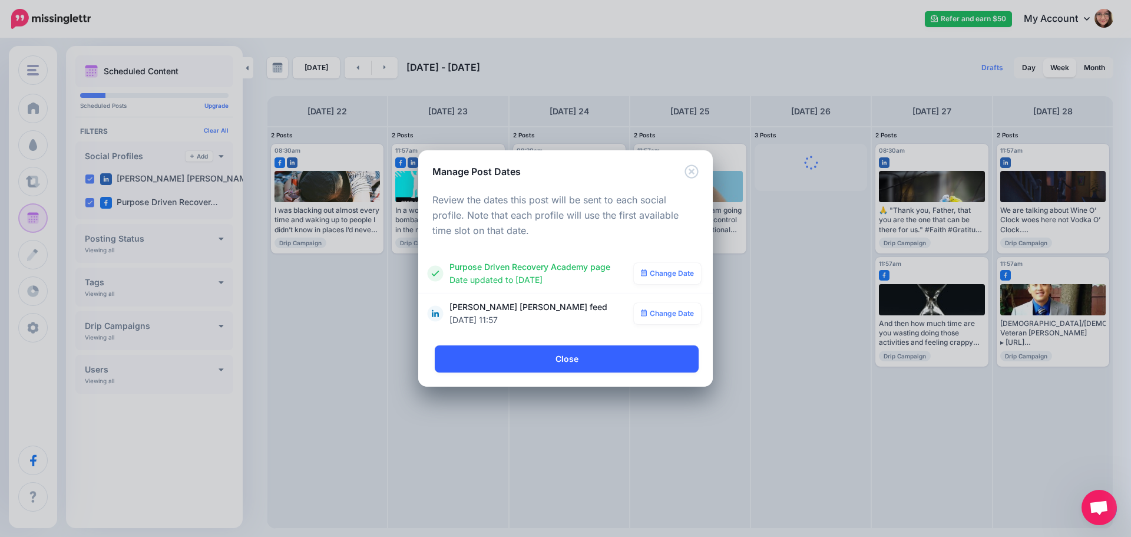
click at [580, 369] on link "Close" at bounding box center [567, 358] width 264 height 27
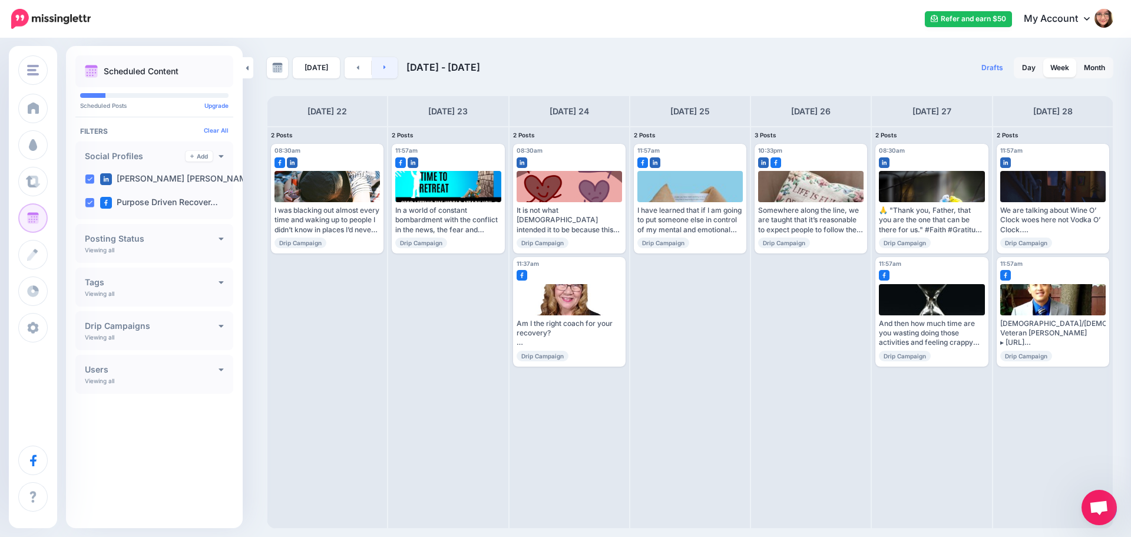
click at [390, 72] on link at bounding box center [385, 67] width 27 height 21
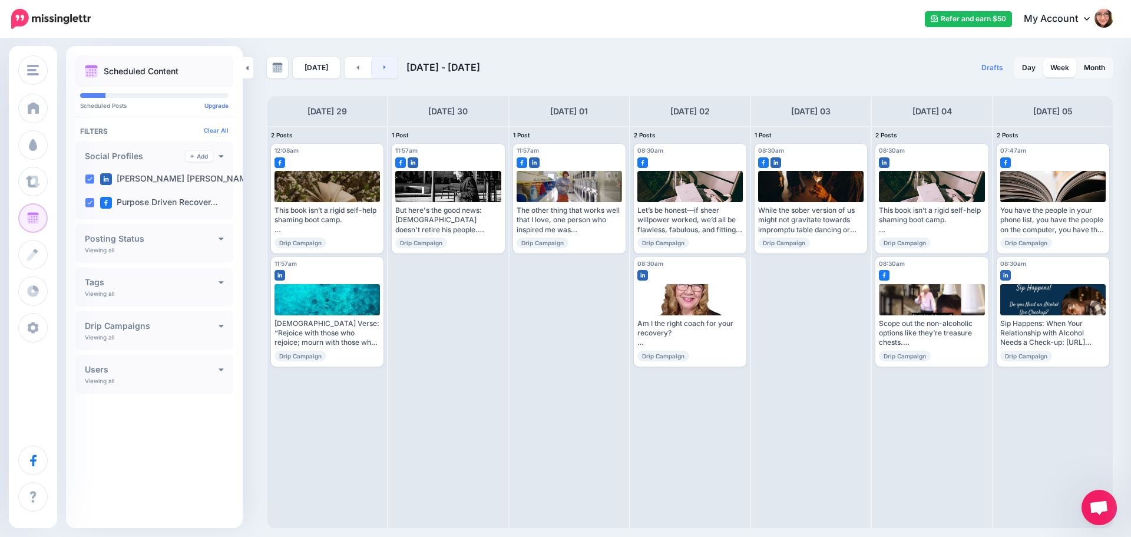
click at [391, 70] on link at bounding box center [385, 67] width 27 height 21
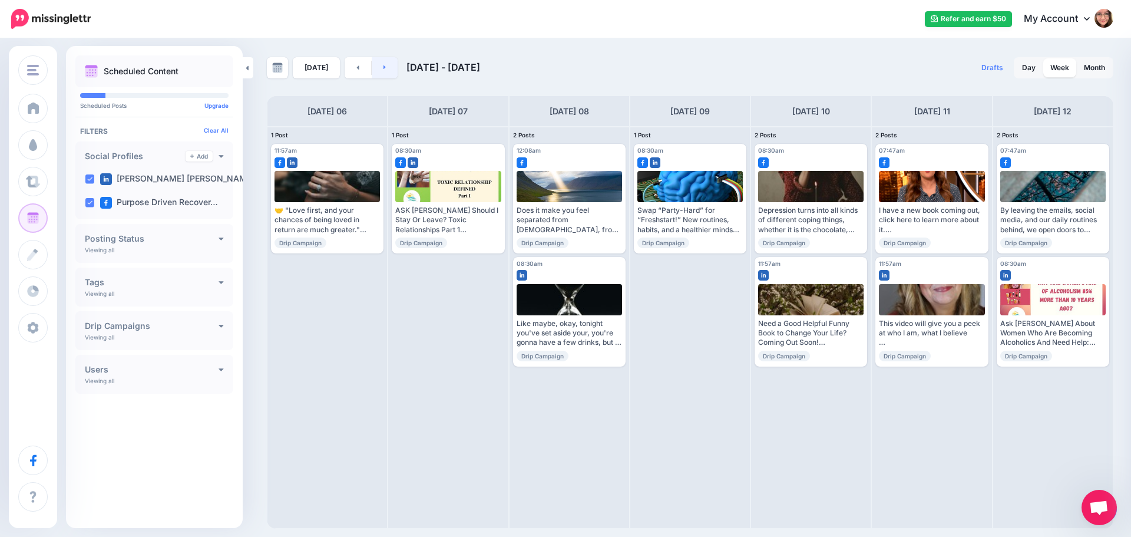
click at [392, 70] on link at bounding box center [385, 67] width 27 height 21
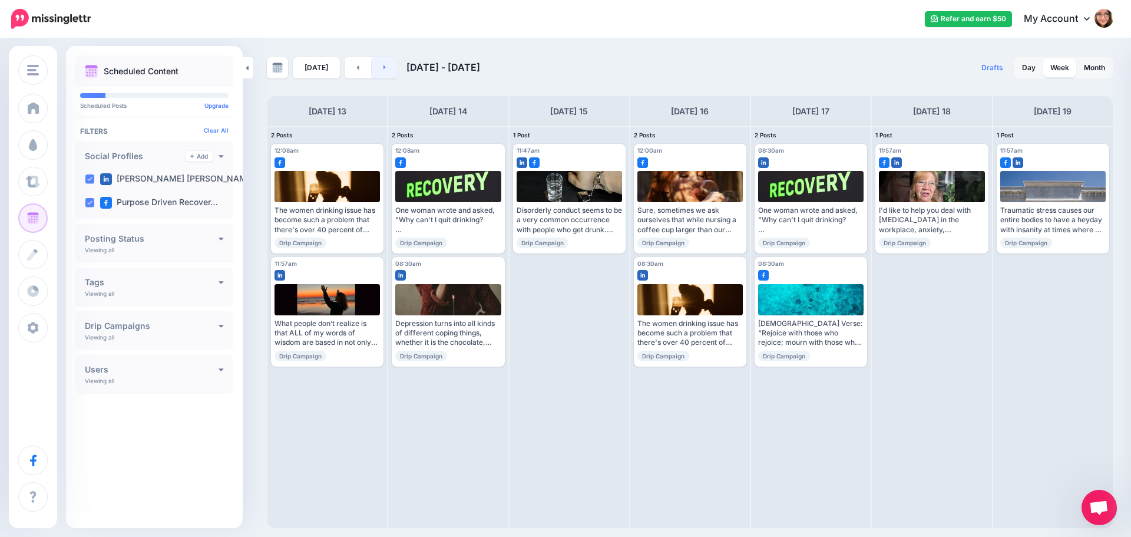
click at [392, 70] on link at bounding box center [385, 67] width 27 height 21
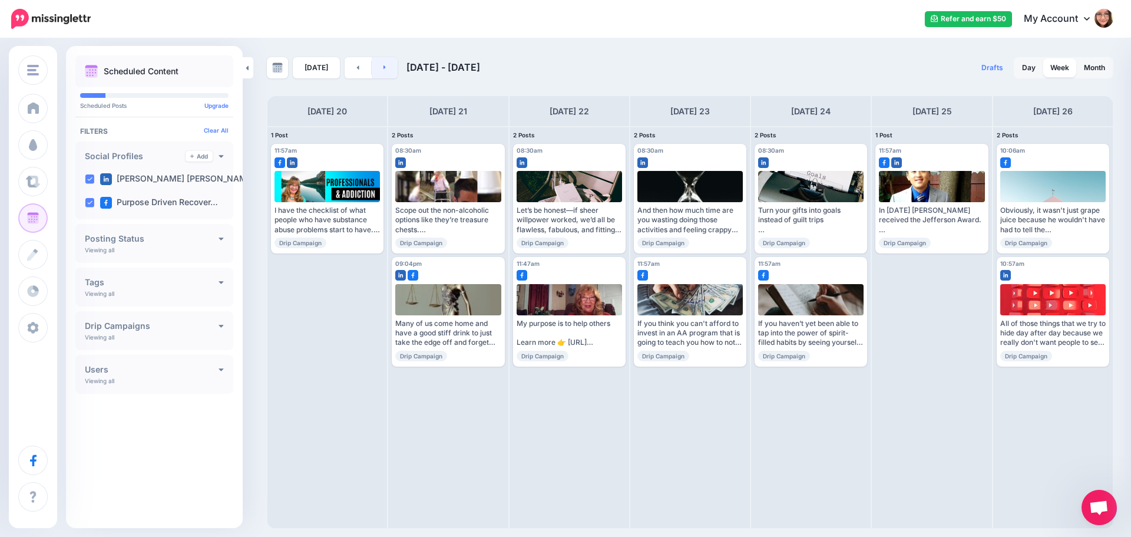
click at [392, 70] on link at bounding box center [385, 67] width 27 height 21
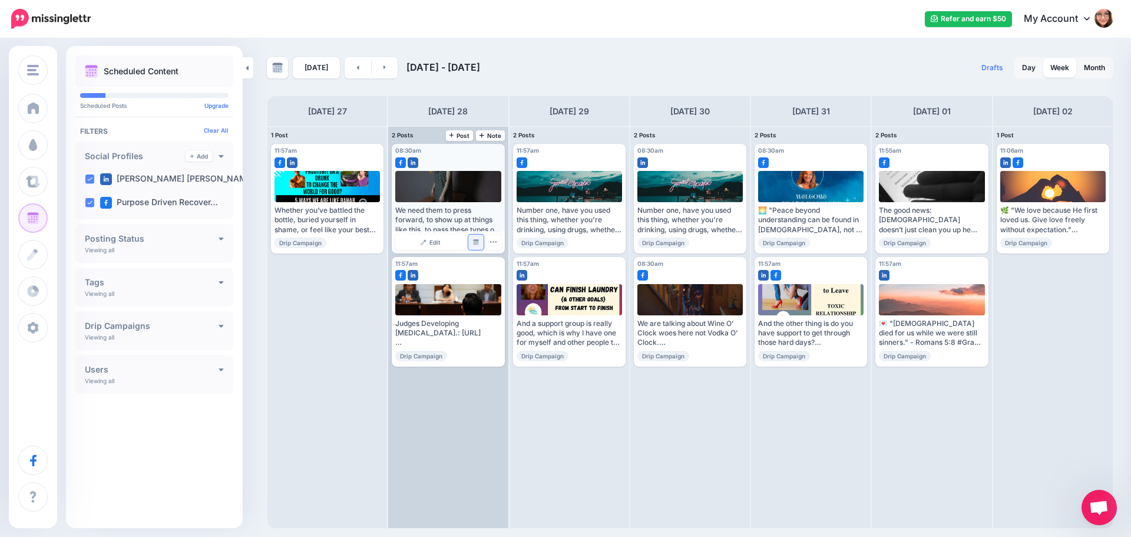
click at [477, 244] on img at bounding box center [476, 242] width 6 height 6
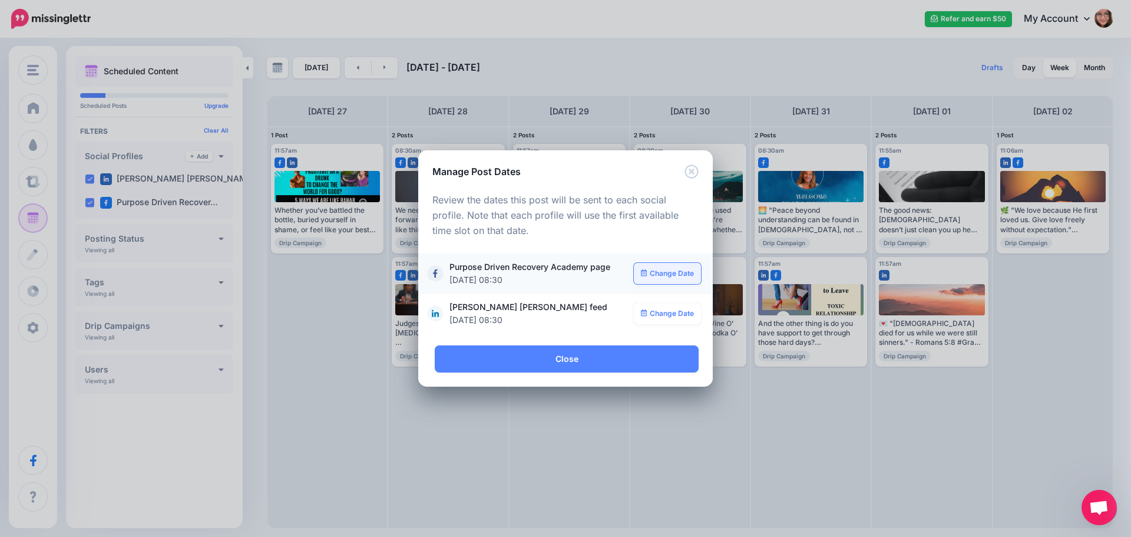
click at [664, 275] on link "Change Date" at bounding box center [668, 273] width 68 height 21
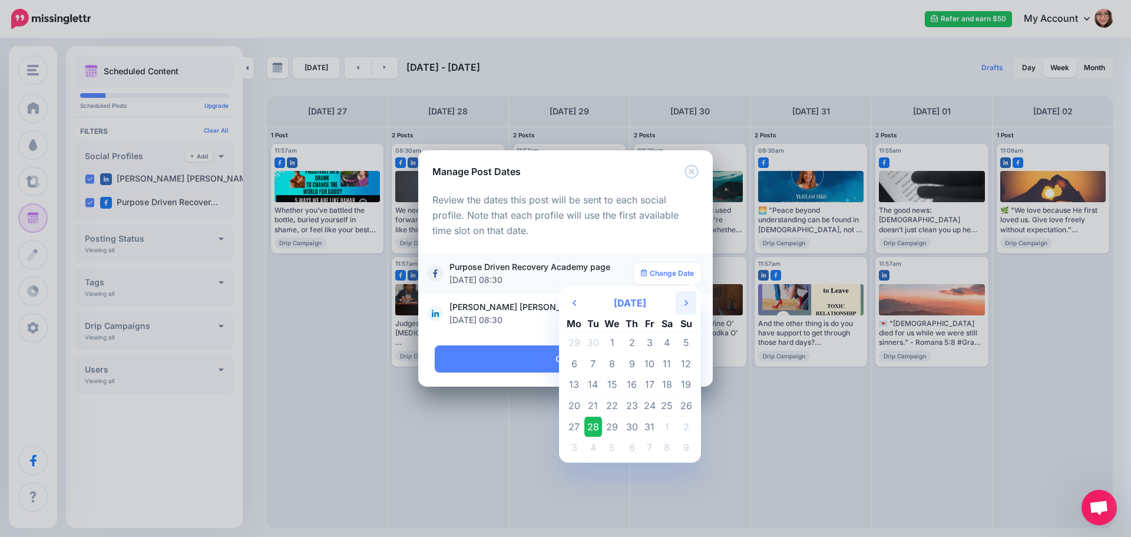
click at [682, 301] on th "Next Month" at bounding box center [686, 303] width 21 height 24
click at [654, 408] on td "21" at bounding box center [650, 405] width 18 height 21
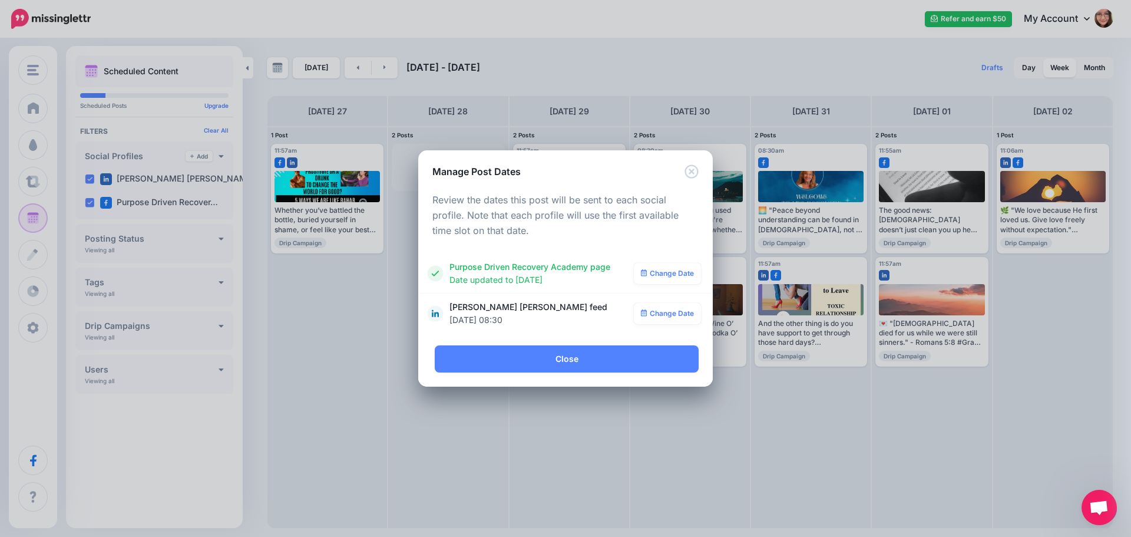
click at [667, 313] on link "Change Date" at bounding box center [668, 313] width 68 height 21
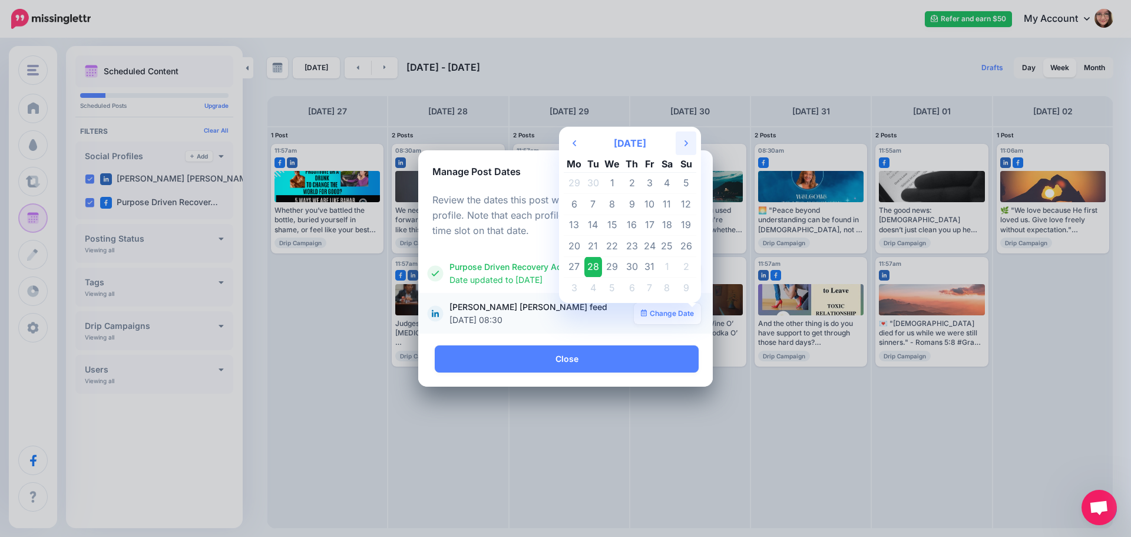
click at [683, 149] on th "Next Month" at bounding box center [686, 143] width 21 height 24
click at [628, 182] on td "4" at bounding box center [632, 183] width 18 height 21
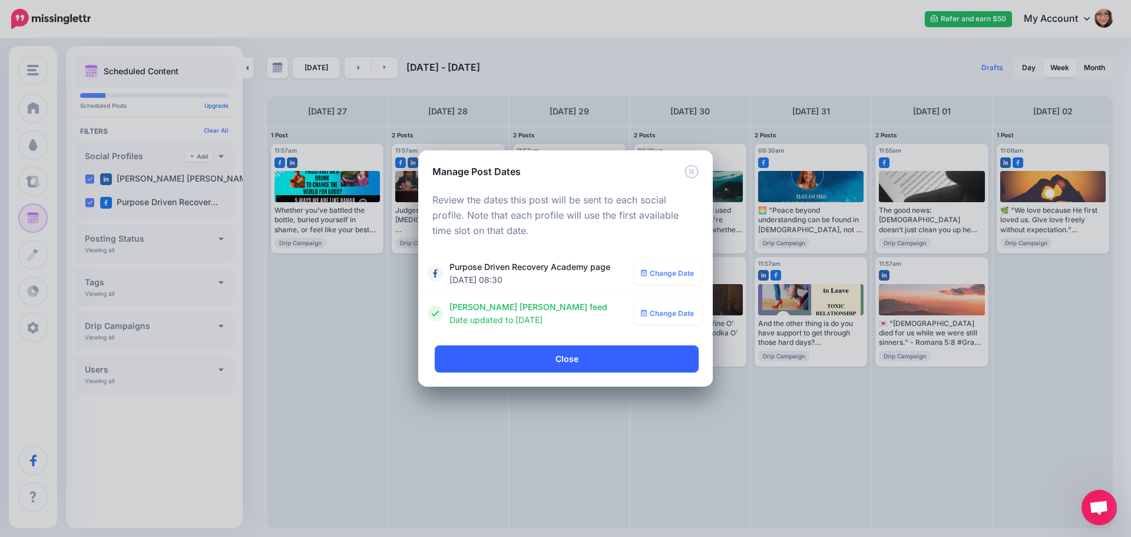
click at [603, 362] on link "Close" at bounding box center [567, 358] width 264 height 27
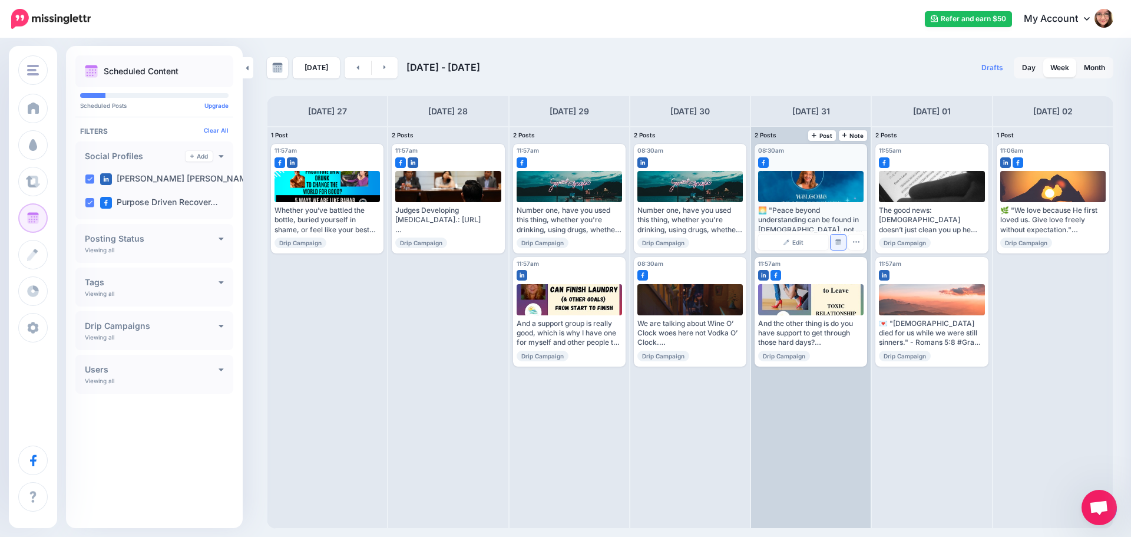
click at [838, 244] on img at bounding box center [838, 242] width 6 height 6
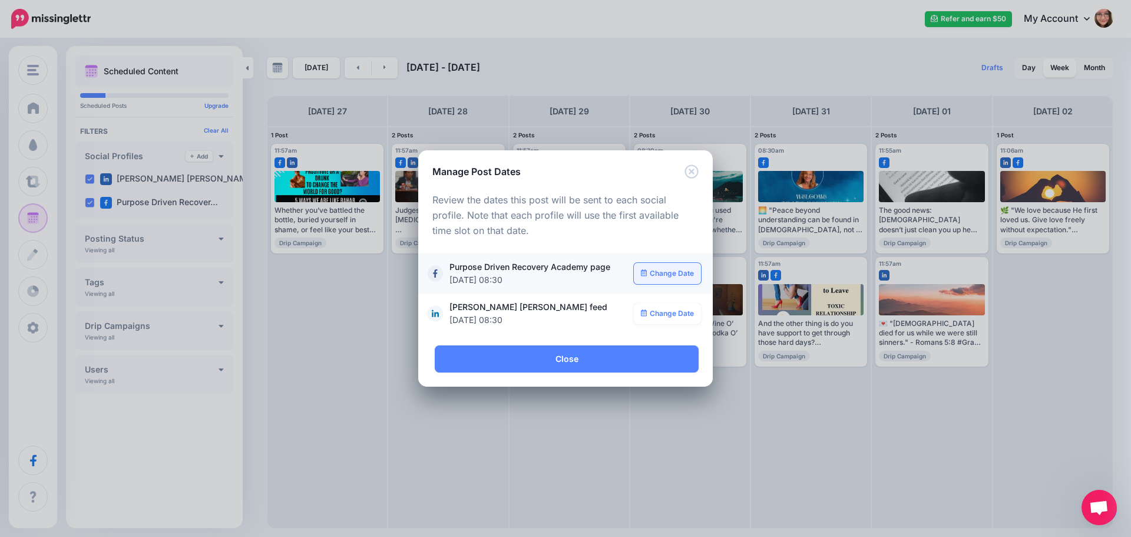
click at [679, 281] on link "Change Date" at bounding box center [668, 273] width 68 height 21
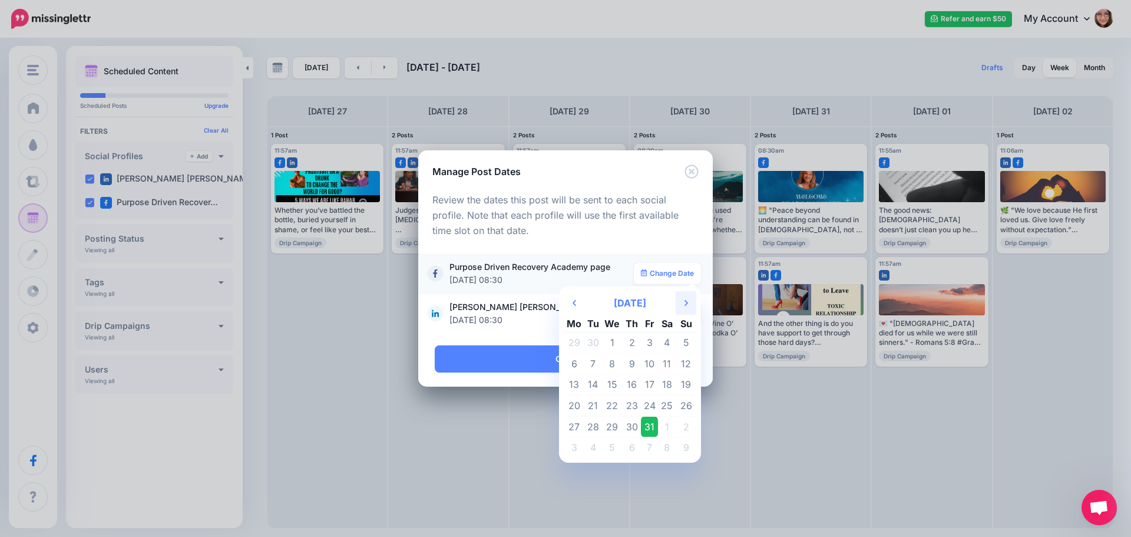
click at [682, 296] on th "Next Month" at bounding box center [686, 303] width 21 height 24
click at [670, 342] on td "6" at bounding box center [667, 342] width 18 height 21
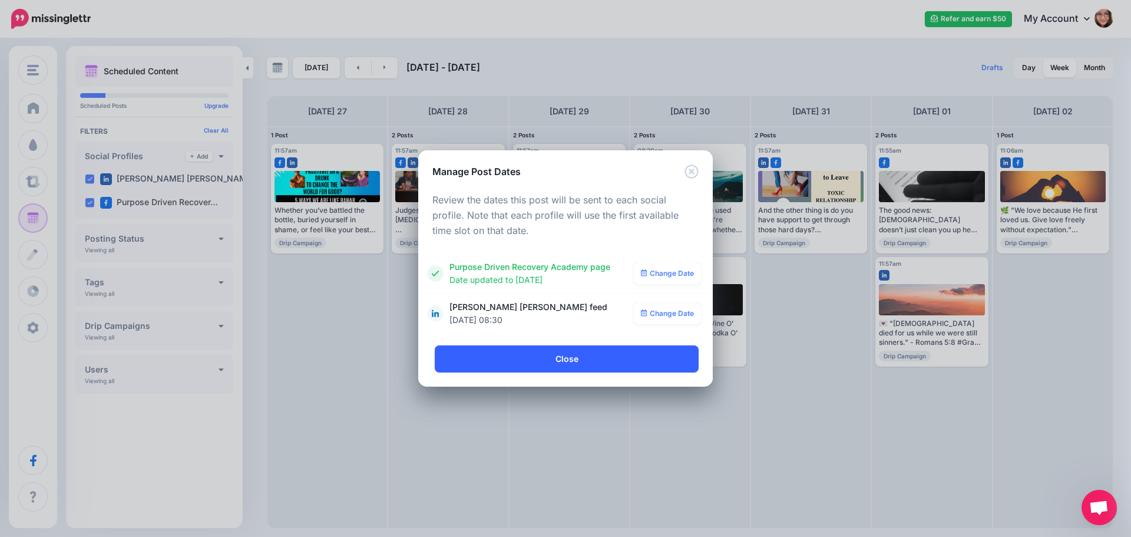
click at [560, 363] on link "Close" at bounding box center [567, 358] width 264 height 27
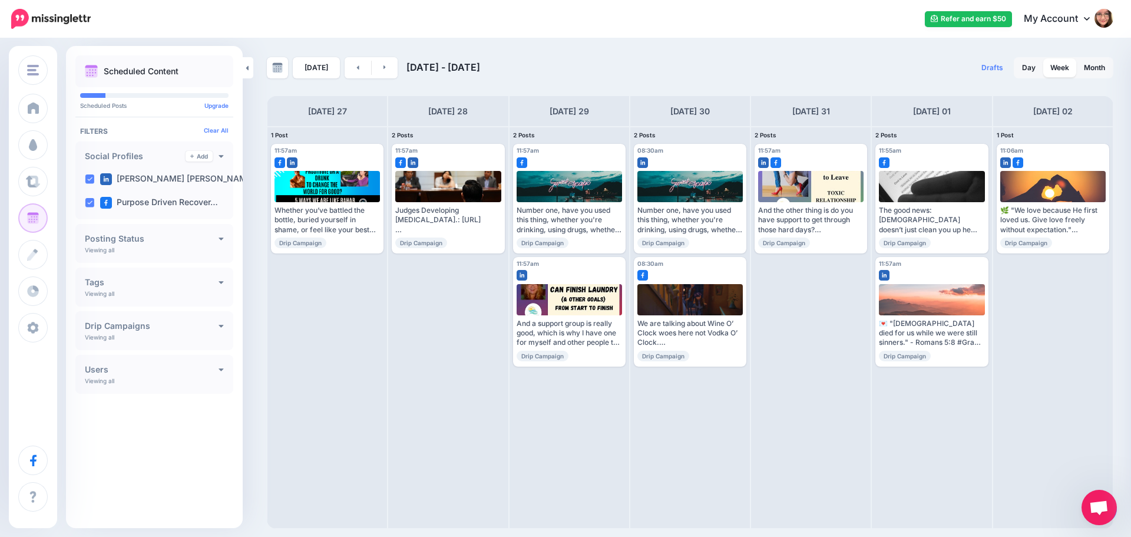
click at [381, 56] on div "Today Oct 27 - Nov 03, 2025 Drafts 0 Day Week Month PRO TIP" at bounding box center [565, 283] width 1131 height 489
click at [383, 69] on icon at bounding box center [384, 67] width 2 height 4
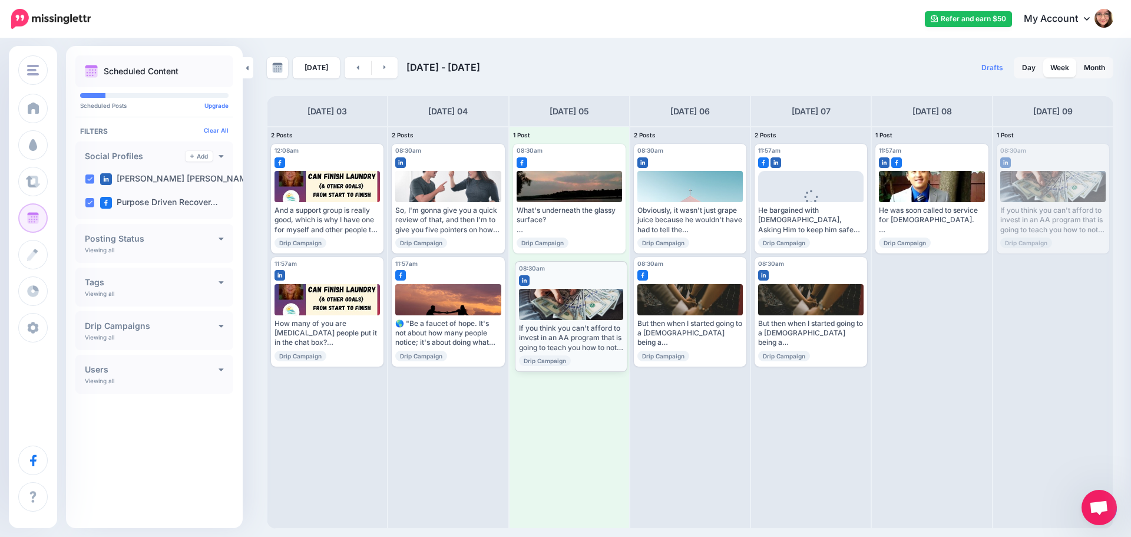
drag, startPoint x: 1058, startPoint y: 160, endPoint x: 576, endPoint y: 277, distance: 495.9
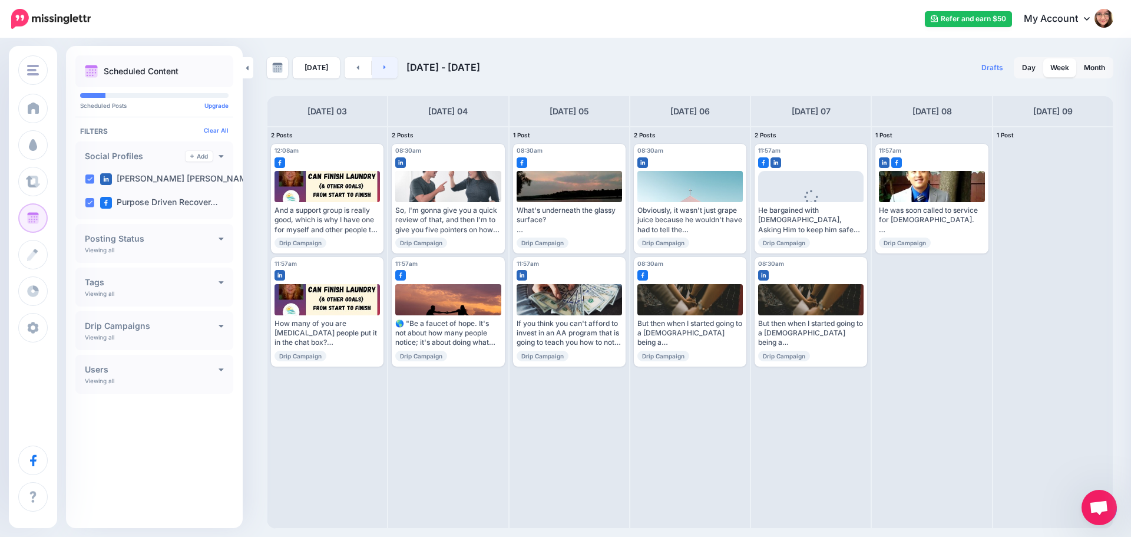
click at [383, 70] on icon at bounding box center [384, 67] width 3 height 7
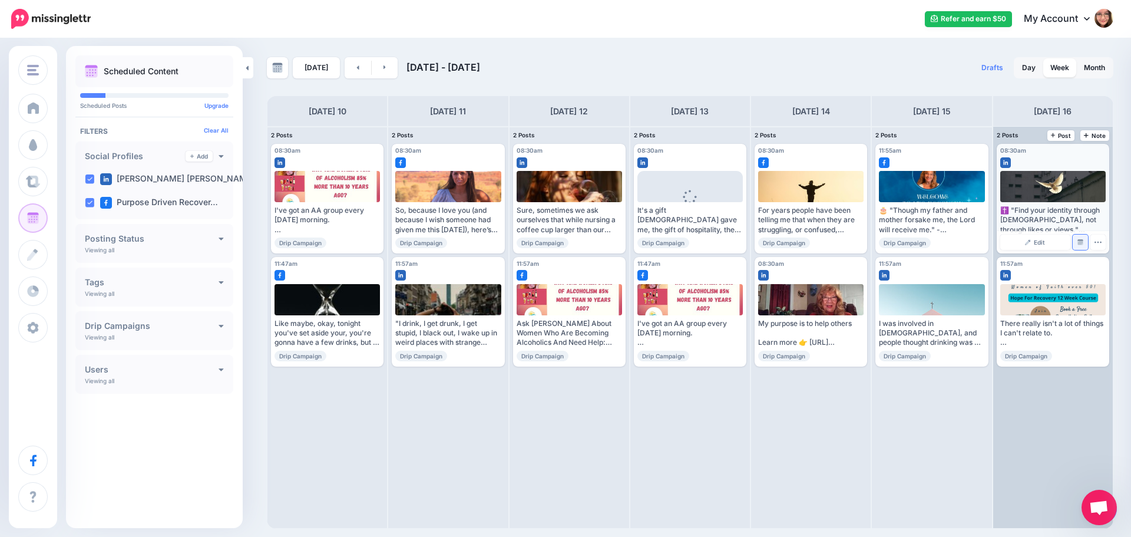
click at [1082, 247] on link "Manage Dates" at bounding box center [1080, 241] width 15 height 15
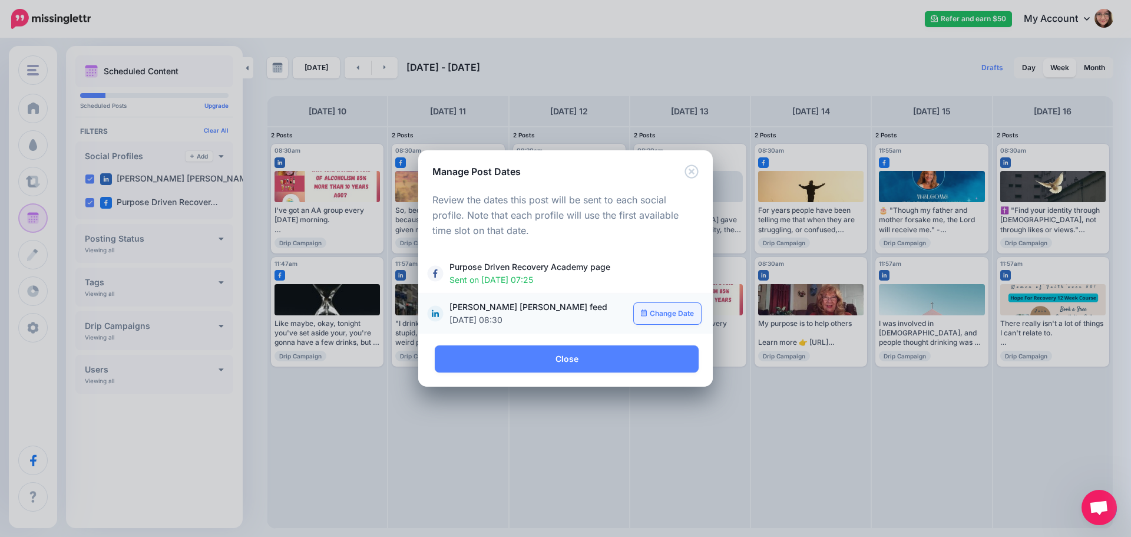
click at [653, 311] on link "Change Date" at bounding box center [668, 313] width 68 height 21
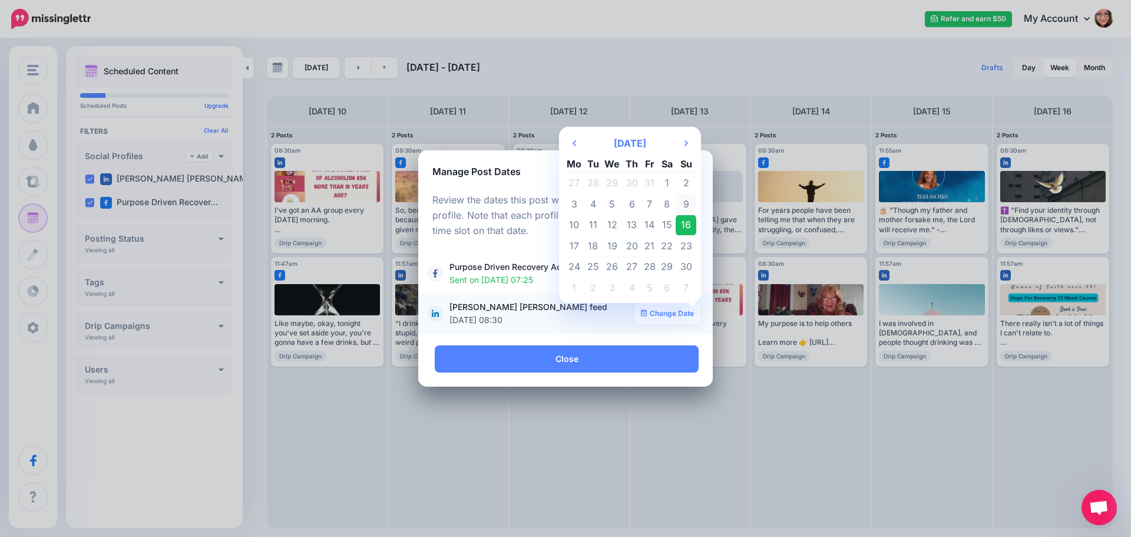
click at [690, 209] on td "9" at bounding box center [686, 203] width 21 height 21
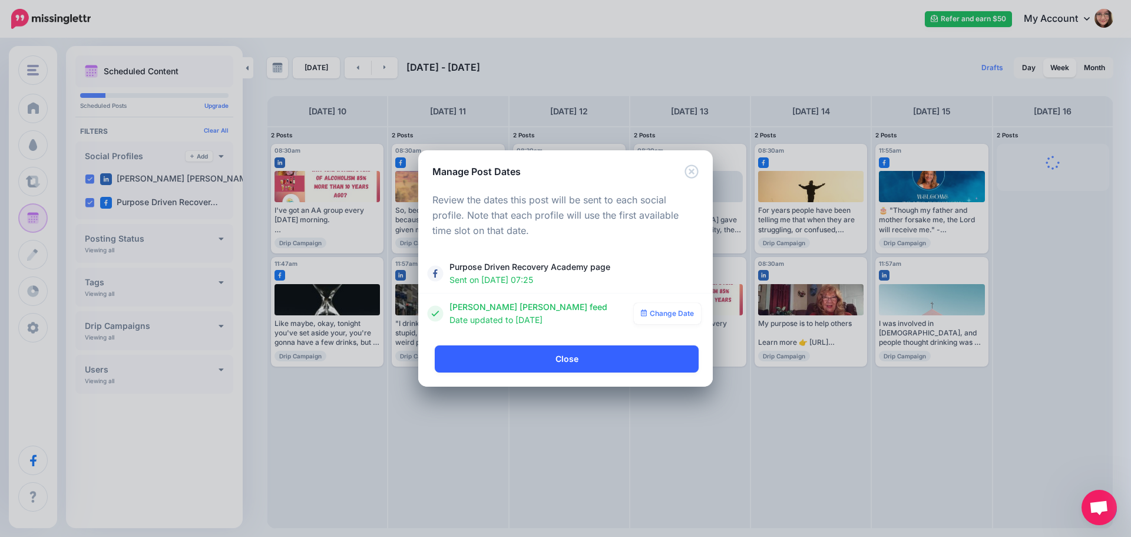
click at [599, 365] on link "Close" at bounding box center [567, 358] width 264 height 27
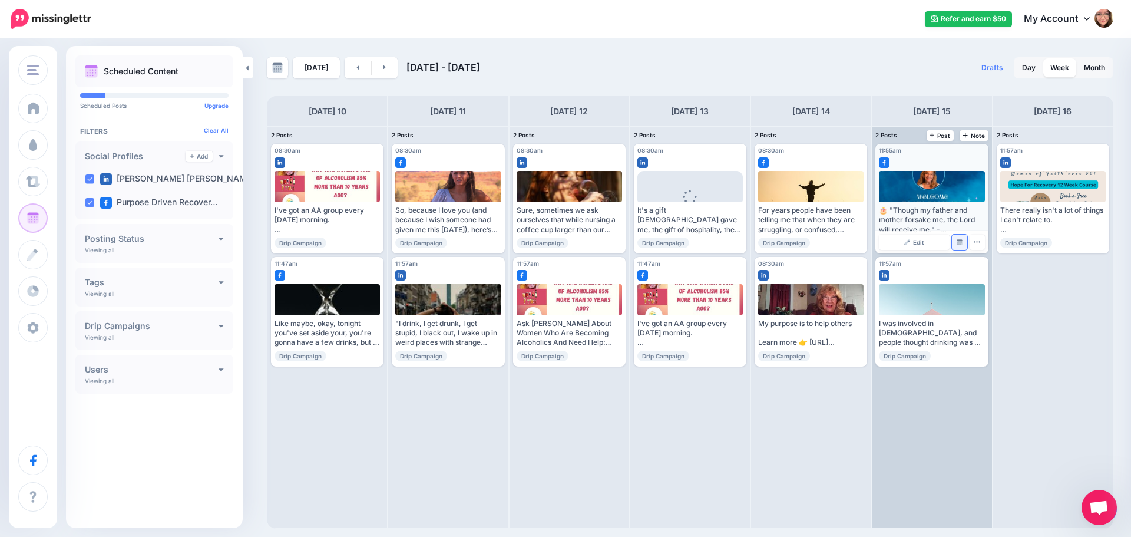
click at [961, 237] on link "Manage Dates" at bounding box center [959, 241] width 15 height 15
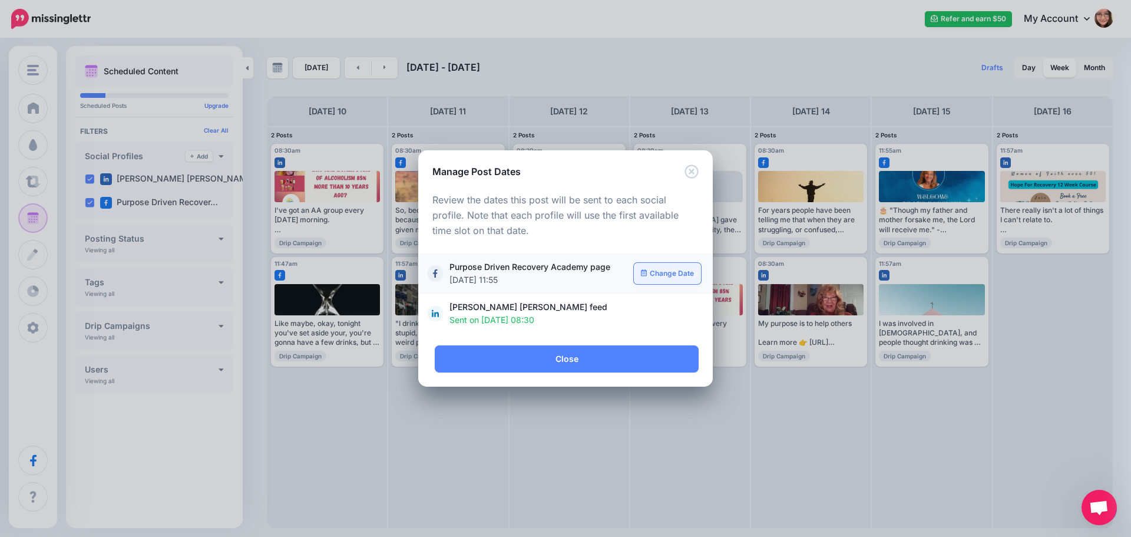
click at [664, 276] on link "Change Date" at bounding box center [668, 273] width 68 height 21
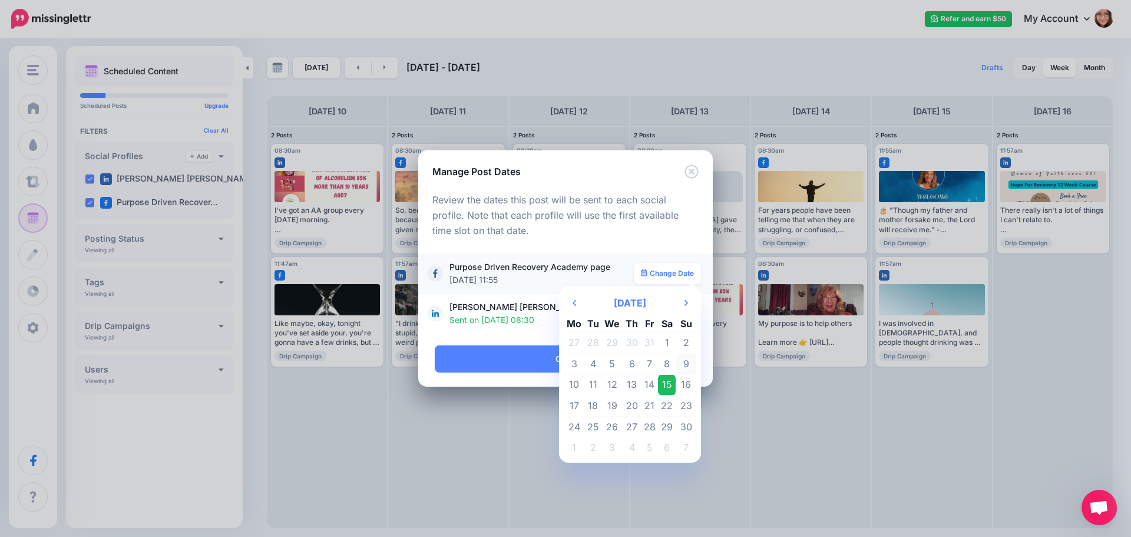
click at [684, 368] on td "9" at bounding box center [686, 363] width 21 height 21
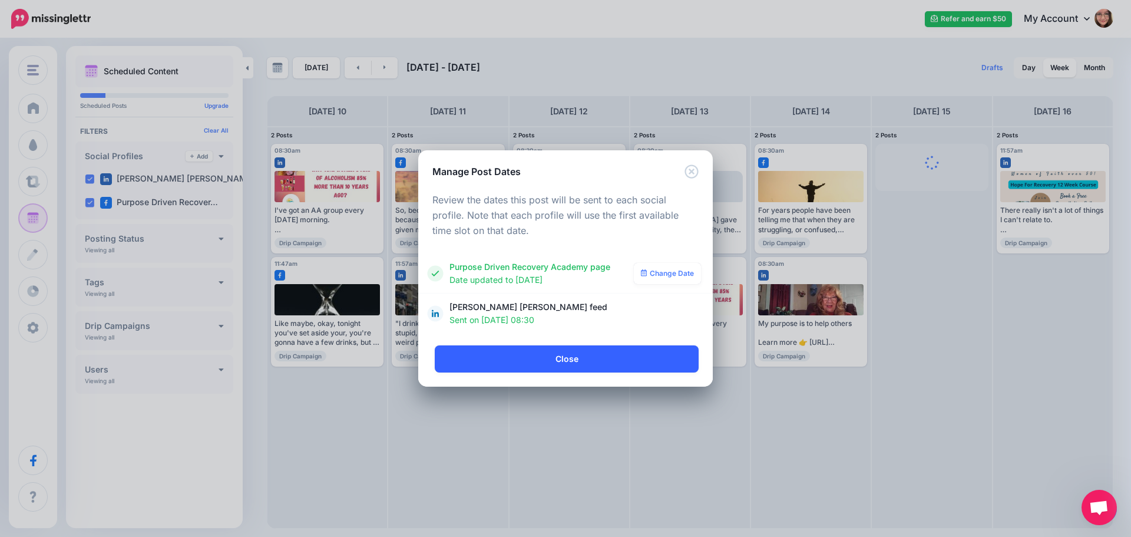
click at [548, 368] on link "Close" at bounding box center [567, 358] width 264 height 27
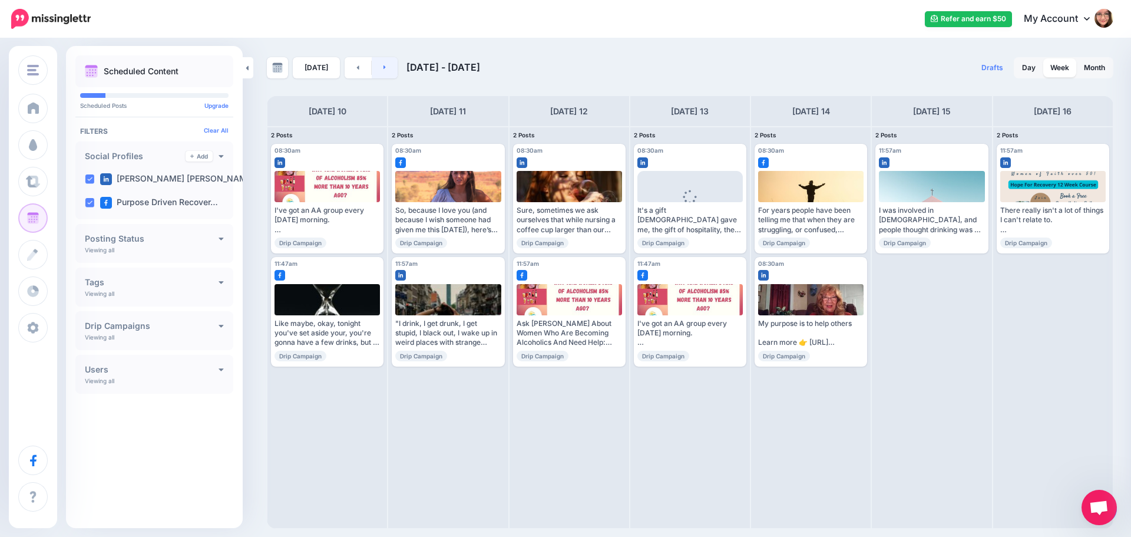
click at [385, 67] on link at bounding box center [385, 67] width 27 height 21
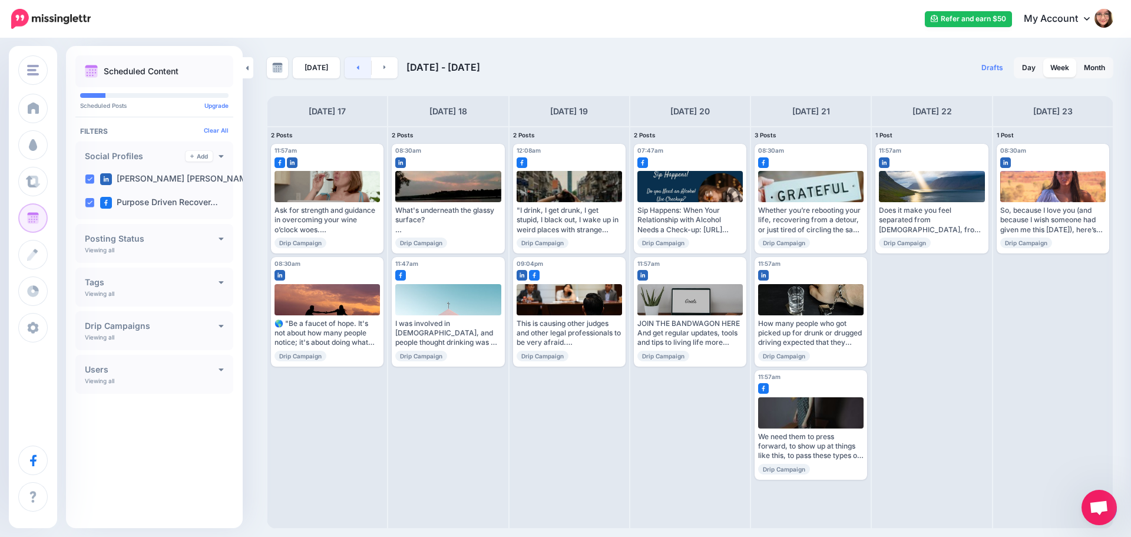
click at [358, 67] on link at bounding box center [358, 67] width 27 height 21
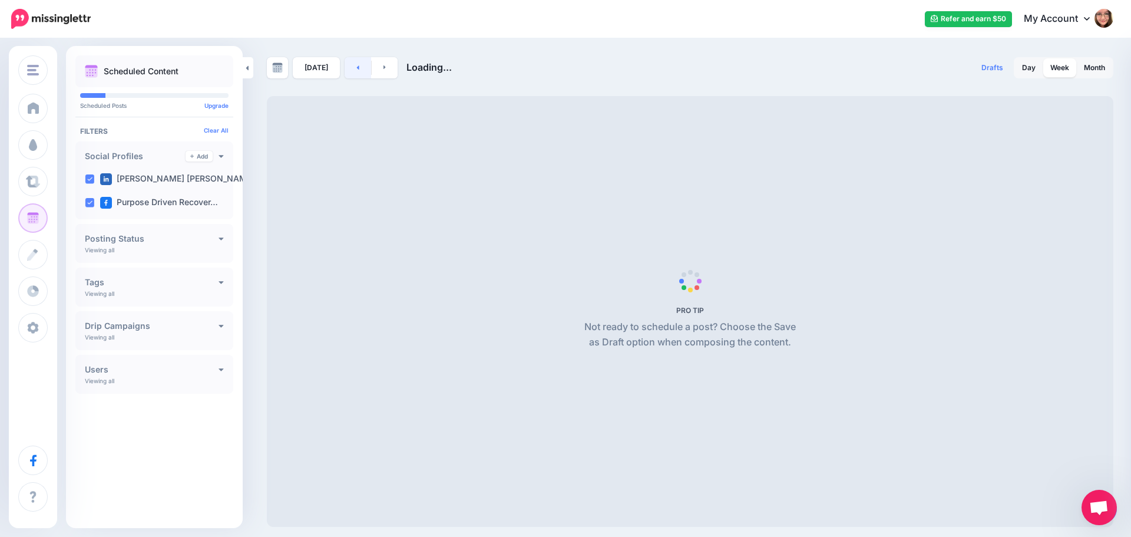
click at [358, 67] on link at bounding box center [358, 67] width 27 height 21
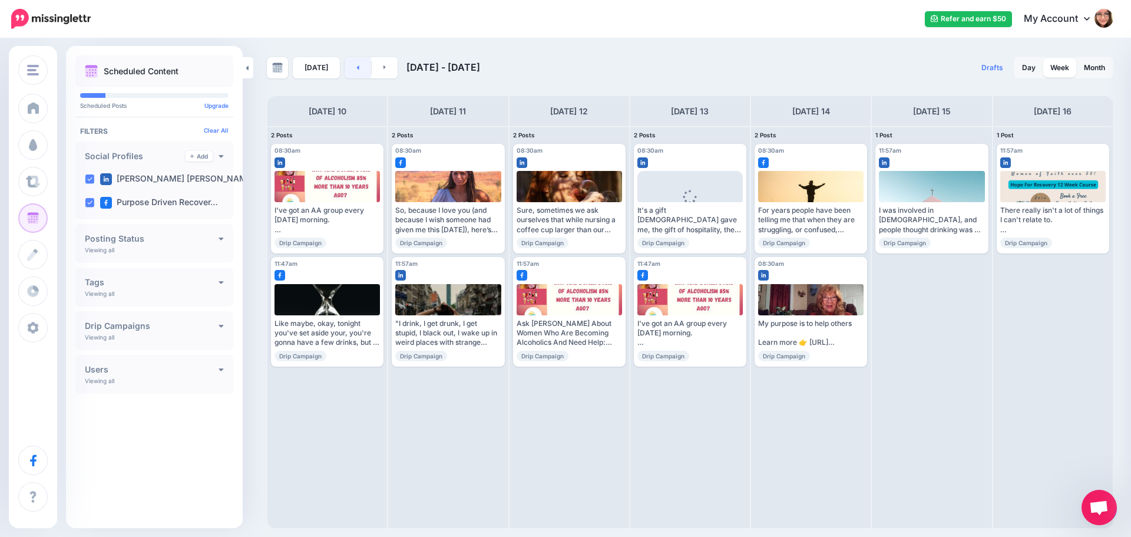
click at [358, 67] on link at bounding box center [358, 67] width 27 height 21
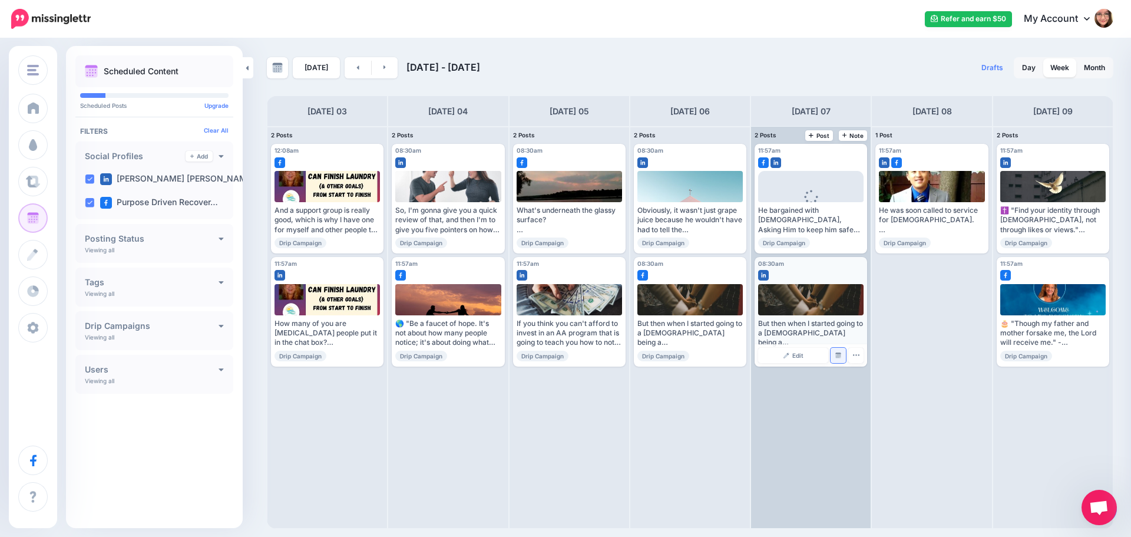
click at [842, 352] on link "Manage Dates" at bounding box center [838, 355] width 15 height 15
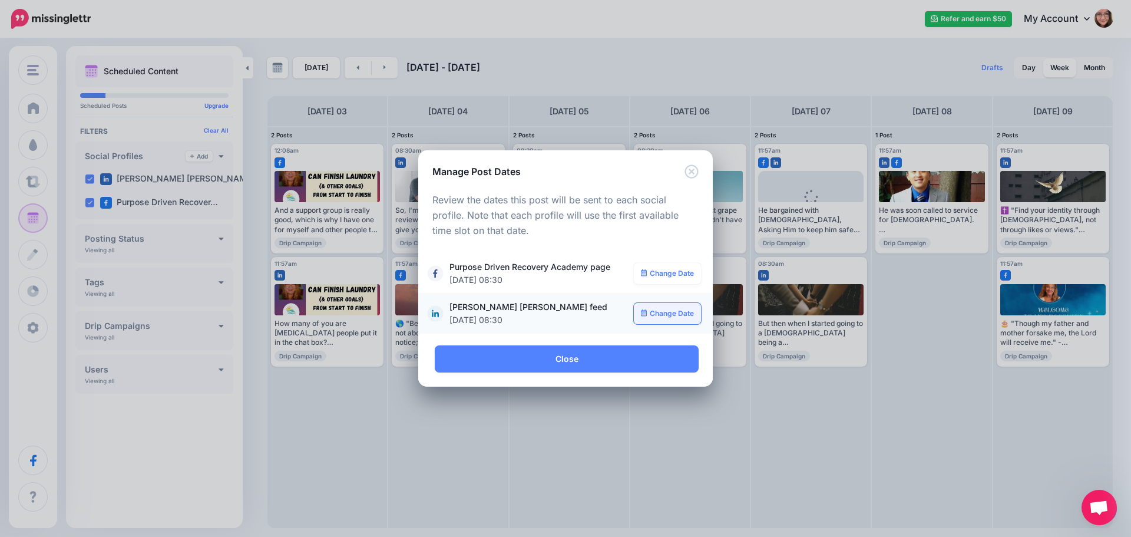
click at [648, 312] on link "Change Date" at bounding box center [668, 313] width 68 height 21
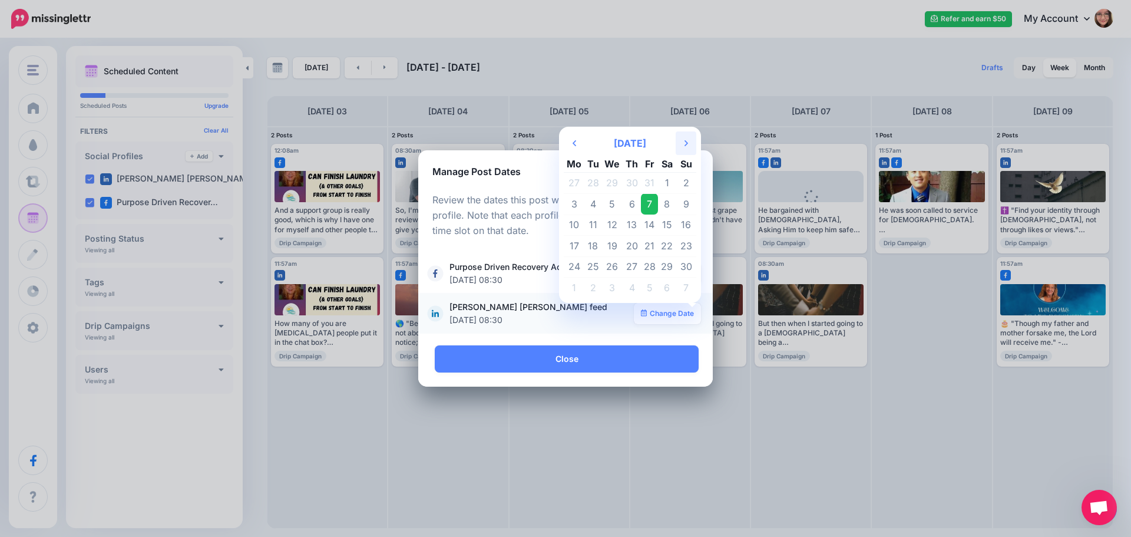
click at [683, 145] on th "Next Month" at bounding box center [686, 143] width 21 height 24
click at [596, 196] on td "9" at bounding box center [593, 203] width 18 height 21
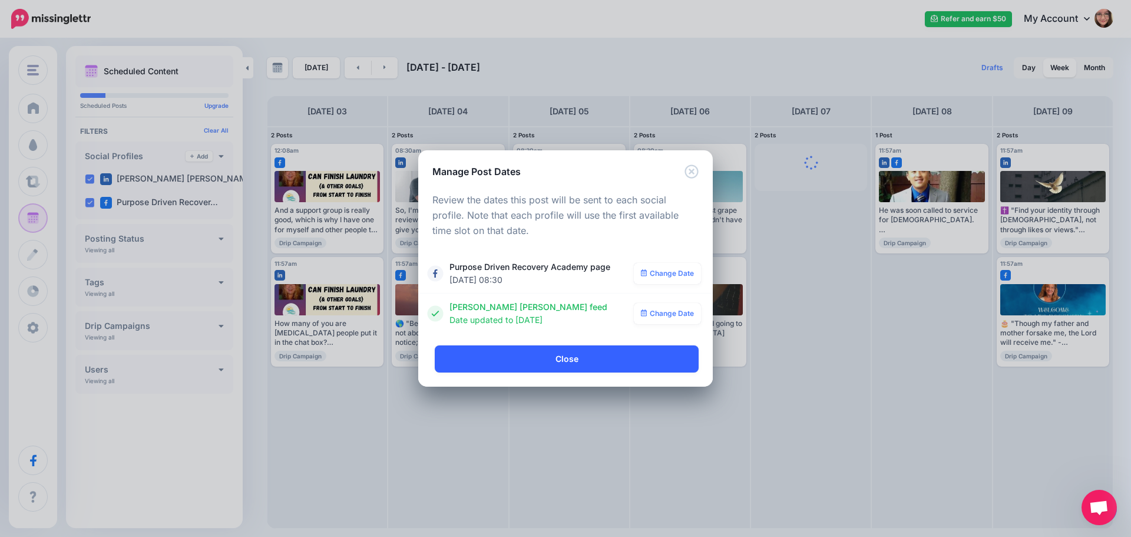
click at [598, 354] on link "Close" at bounding box center [567, 358] width 264 height 27
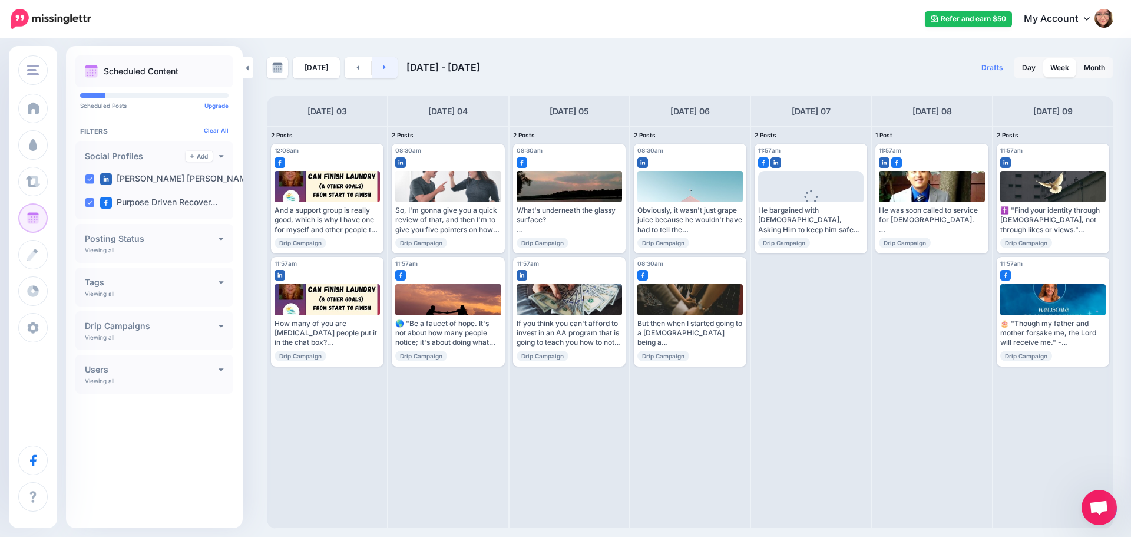
click at [383, 76] on link at bounding box center [385, 67] width 27 height 21
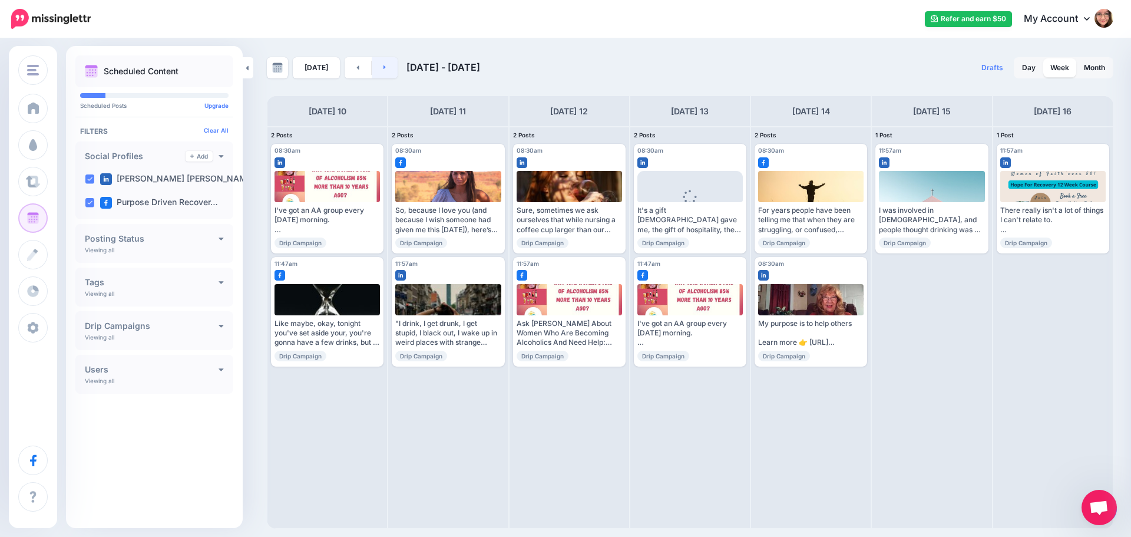
click at [381, 62] on link at bounding box center [385, 67] width 27 height 21
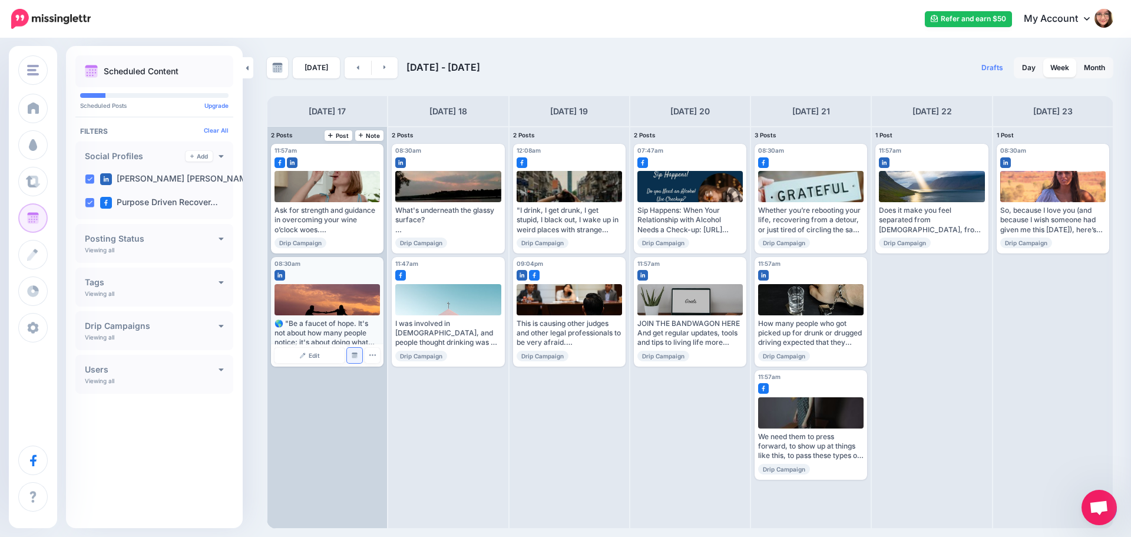
click at [351, 355] on link "Manage Dates" at bounding box center [354, 355] width 15 height 15
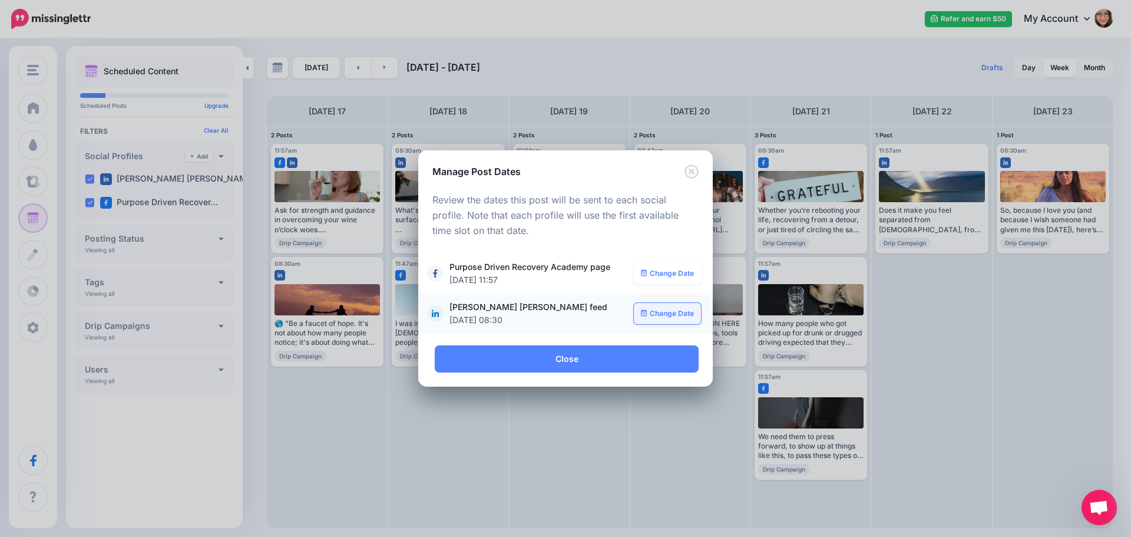
click at [656, 315] on link "Change Date" at bounding box center [668, 313] width 68 height 21
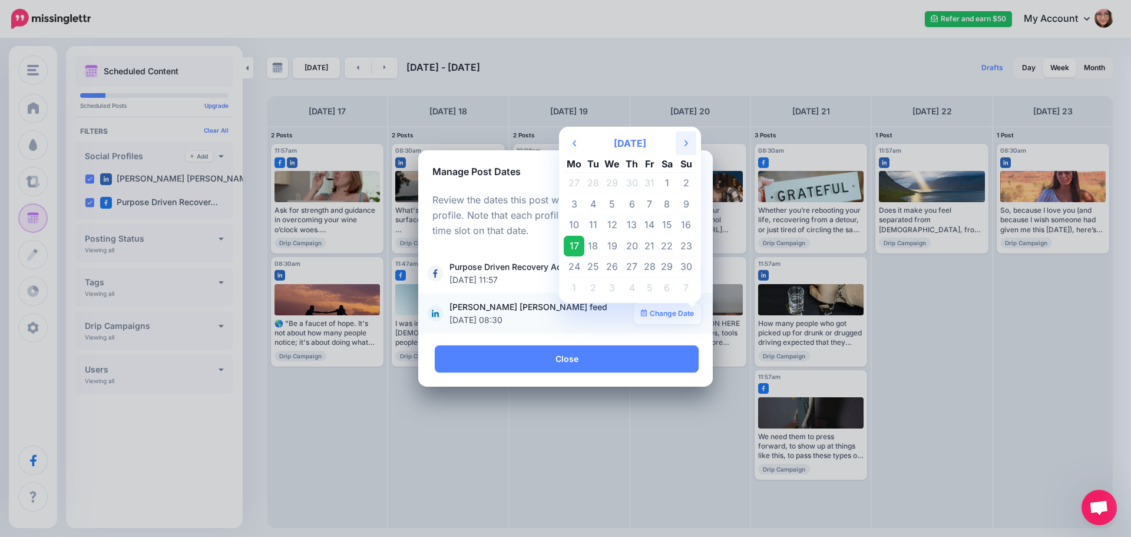
click at [683, 147] on th "Next Month" at bounding box center [686, 143] width 21 height 24
click at [611, 206] on td "10" at bounding box center [612, 203] width 21 height 21
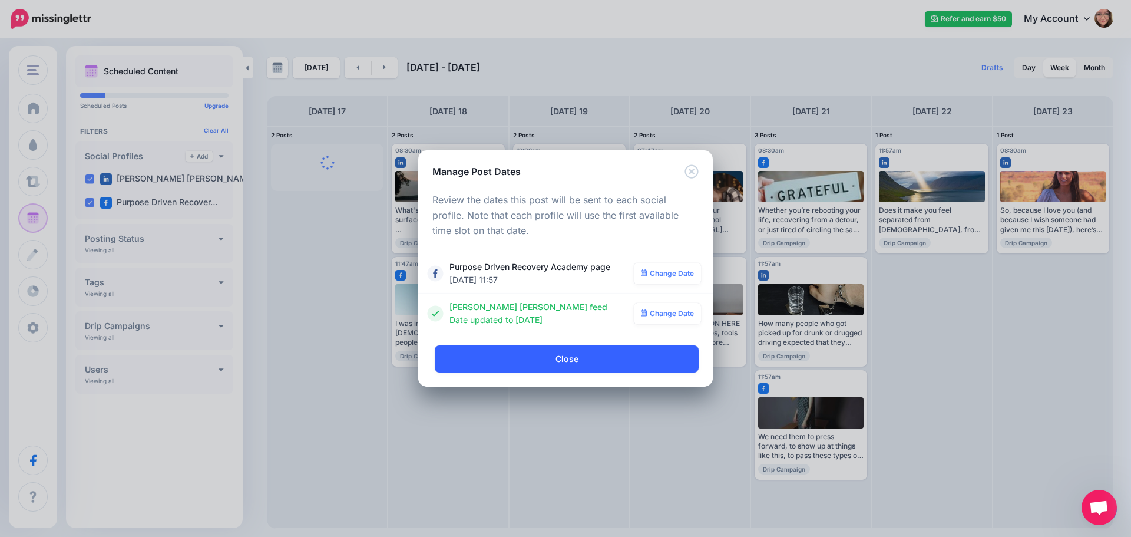
click at [585, 360] on link "Close" at bounding box center [567, 358] width 264 height 27
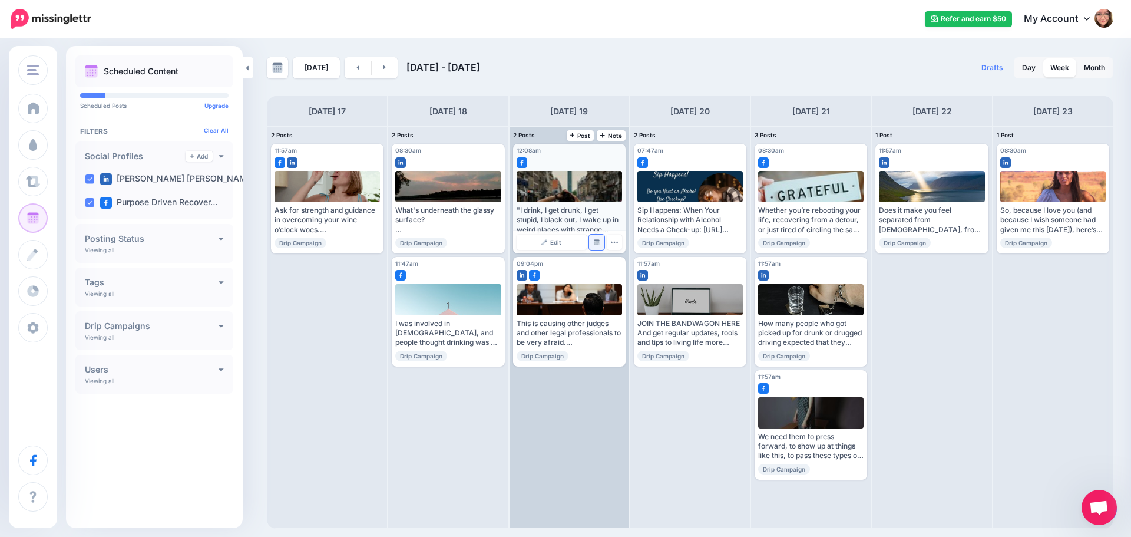
click at [598, 240] on img at bounding box center [597, 242] width 6 height 6
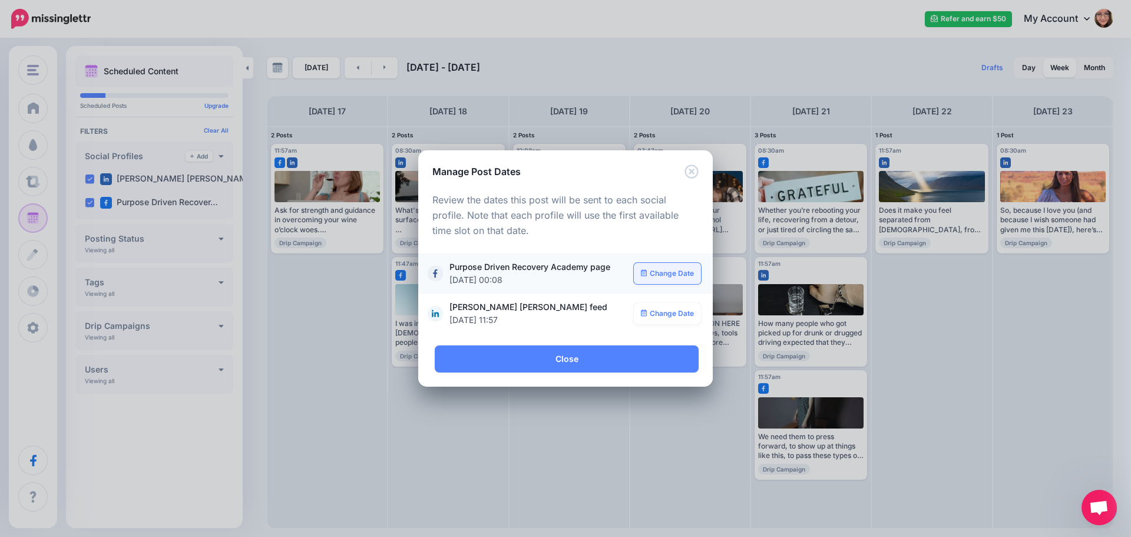
click at [667, 279] on link "Change Date" at bounding box center [668, 273] width 68 height 21
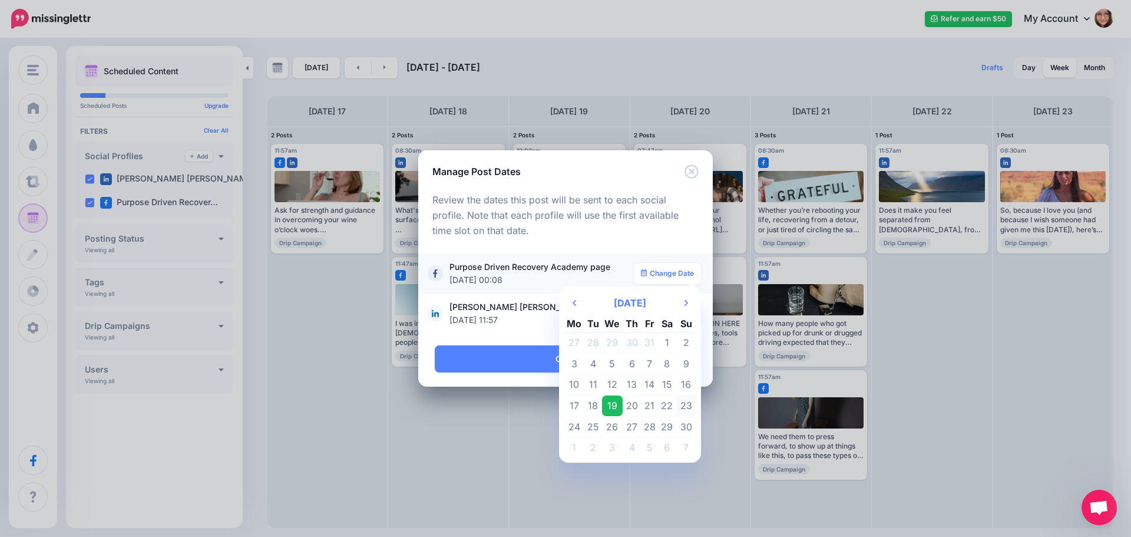
click at [690, 405] on td "23" at bounding box center [686, 405] width 21 height 21
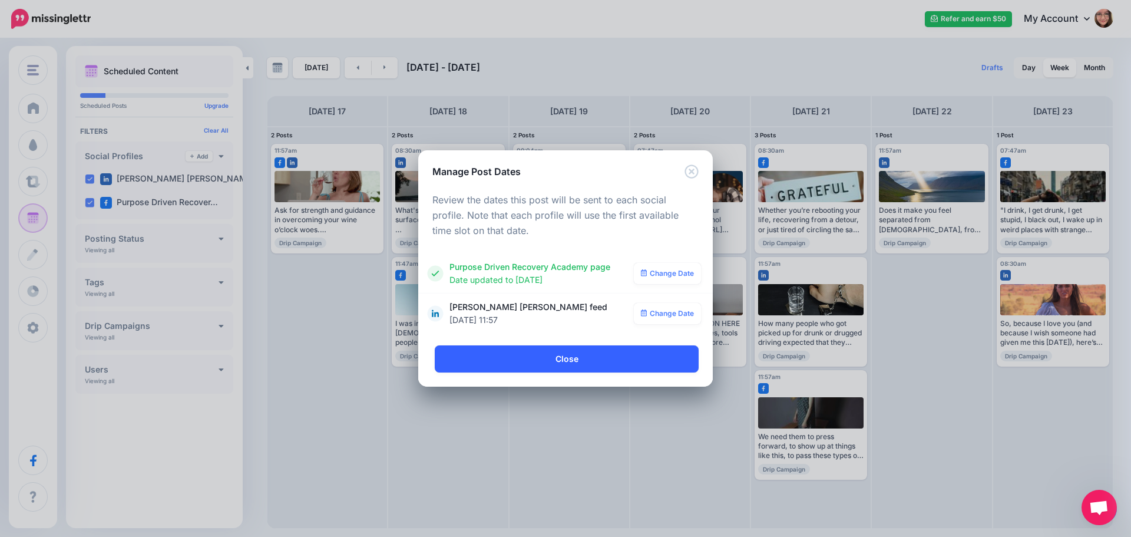
click at [583, 363] on link "Close" at bounding box center [567, 358] width 264 height 27
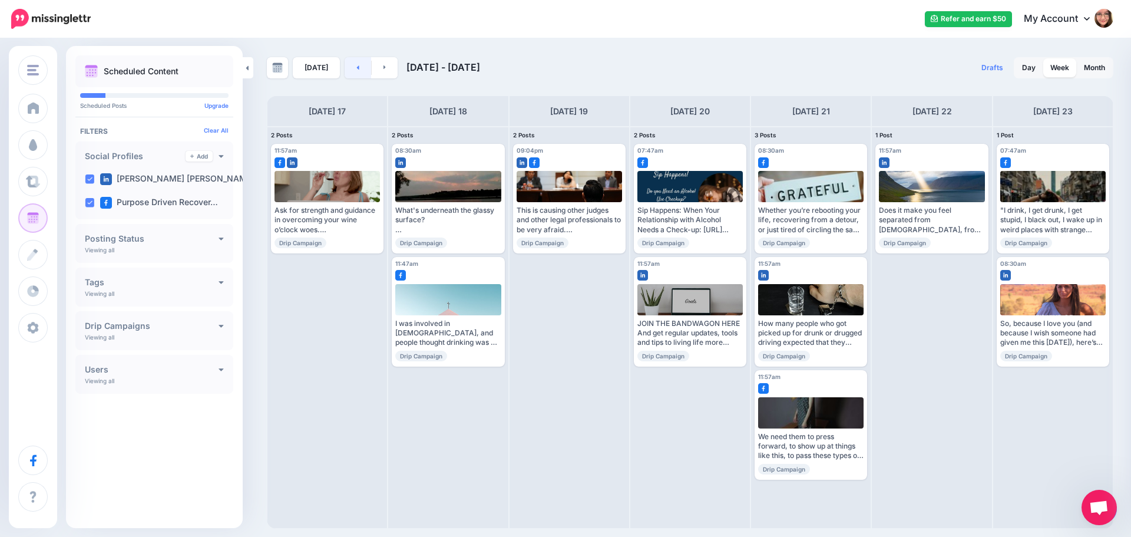
click at [352, 72] on link at bounding box center [358, 67] width 27 height 21
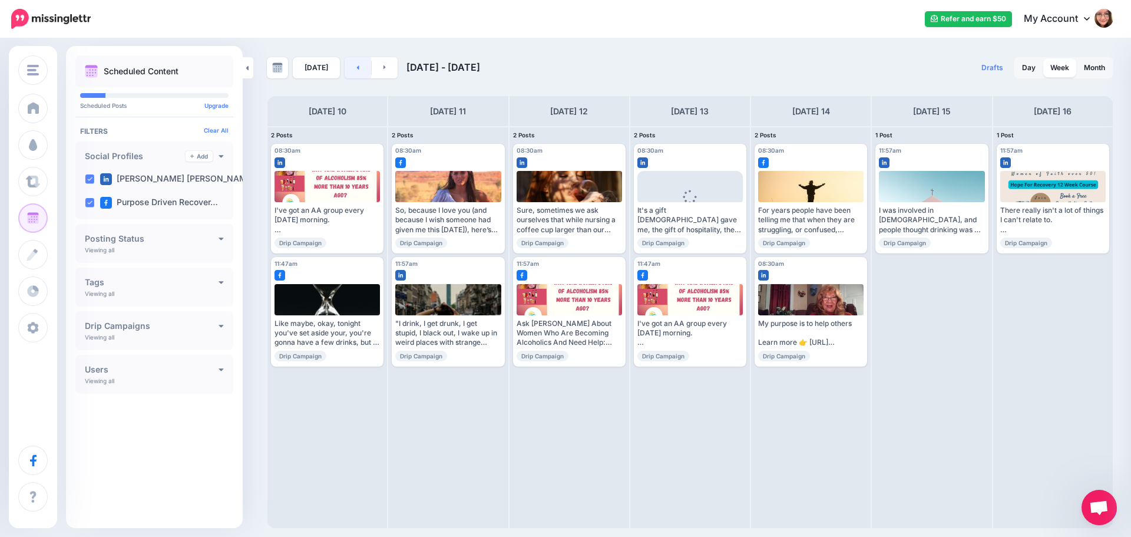
click at [352, 72] on link at bounding box center [358, 67] width 27 height 21
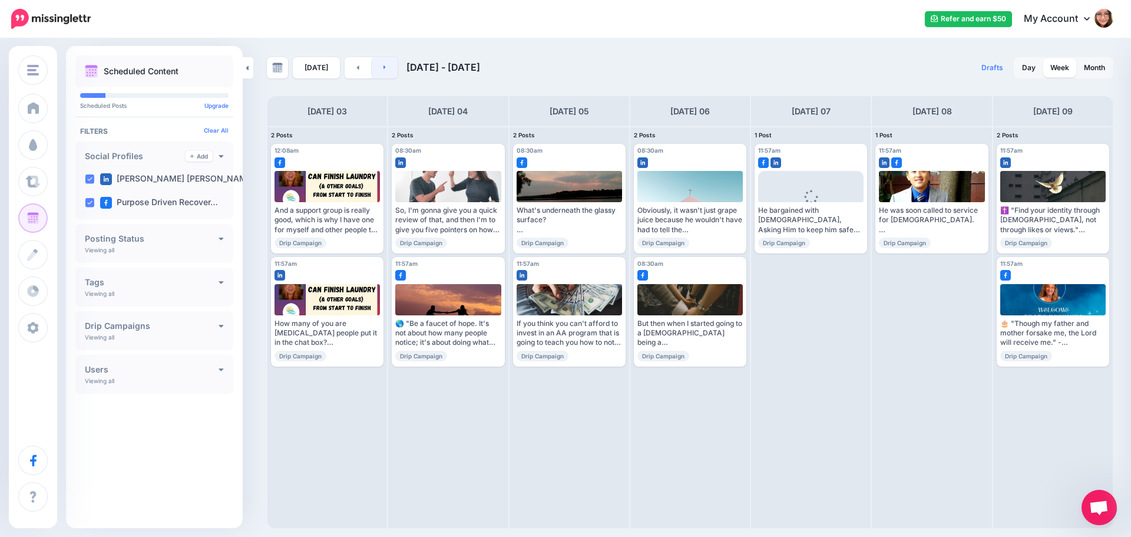
click at [379, 70] on link at bounding box center [385, 67] width 27 height 21
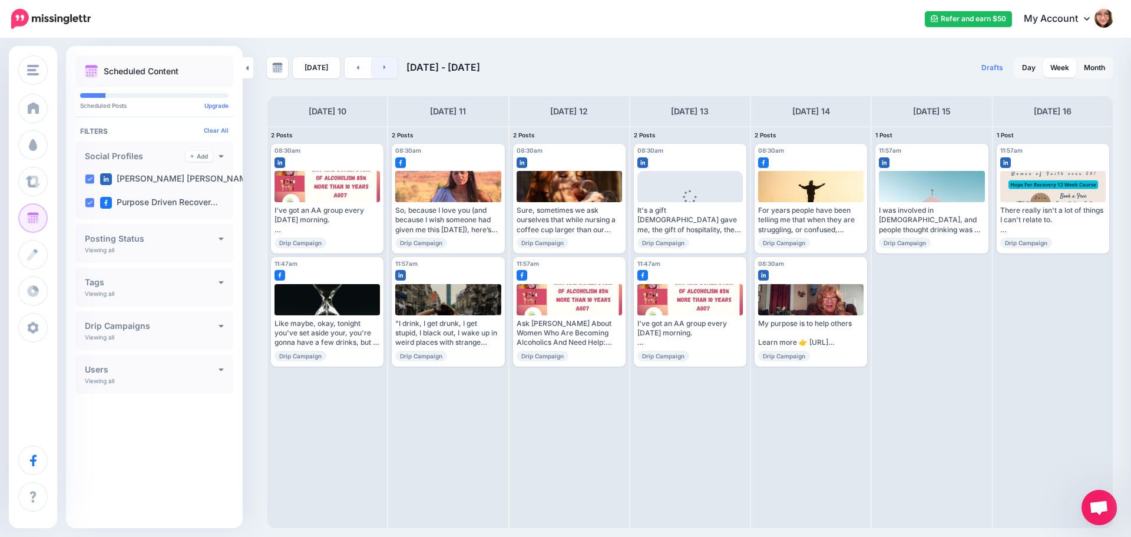
click at [390, 72] on link at bounding box center [385, 67] width 27 height 21
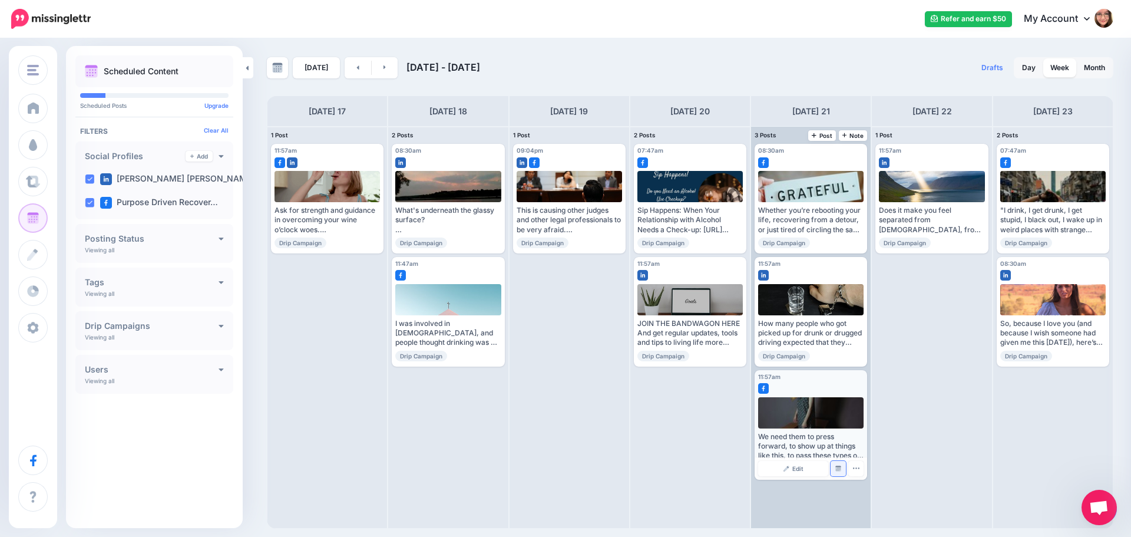
click at [840, 467] on img at bounding box center [838, 468] width 6 height 6
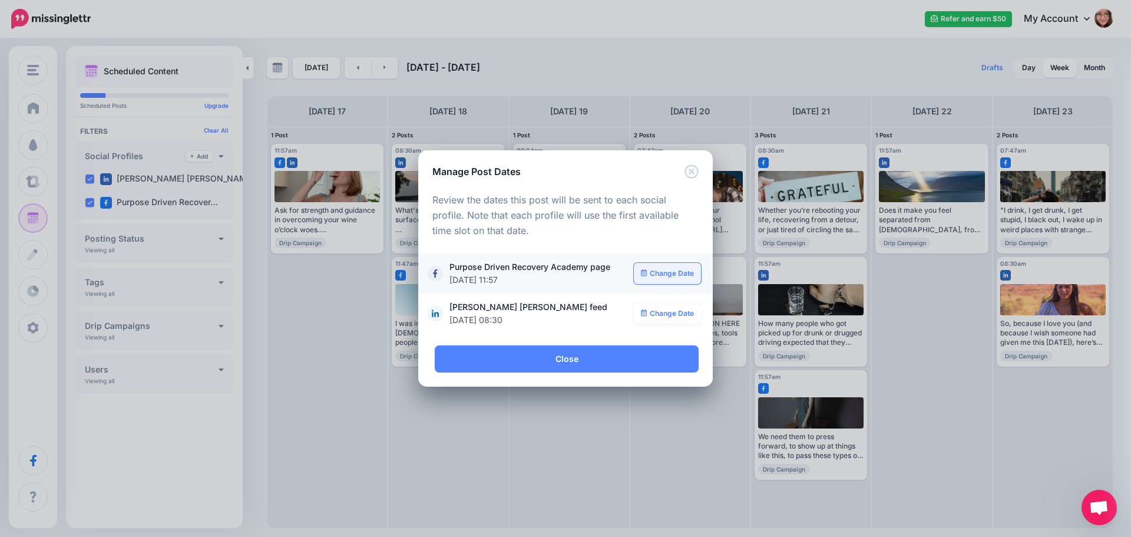
click at [674, 280] on link "Change Date" at bounding box center [668, 273] width 68 height 21
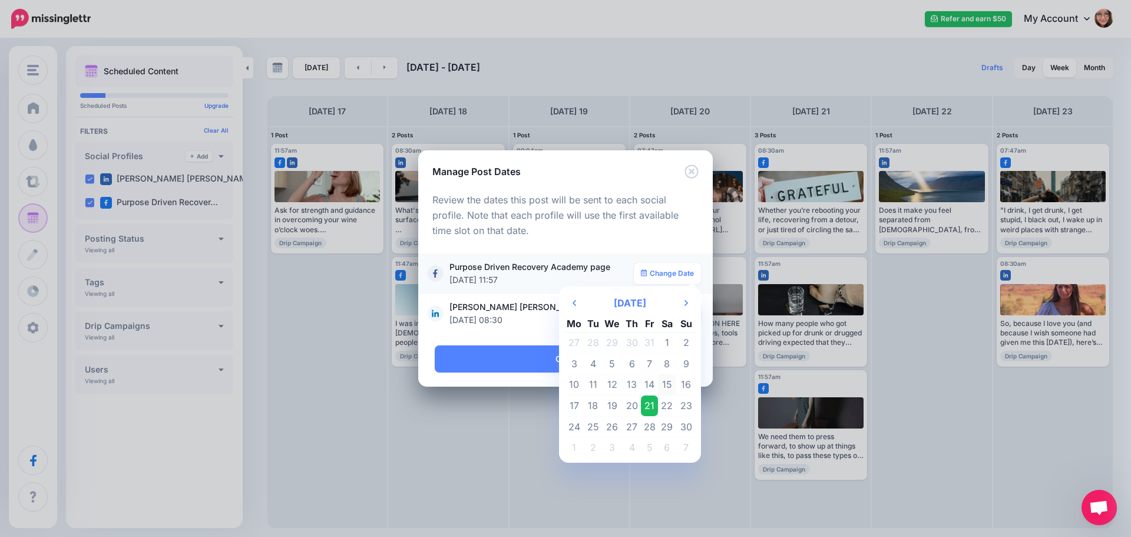
click at [671, 378] on td "15" at bounding box center [667, 384] width 18 height 21
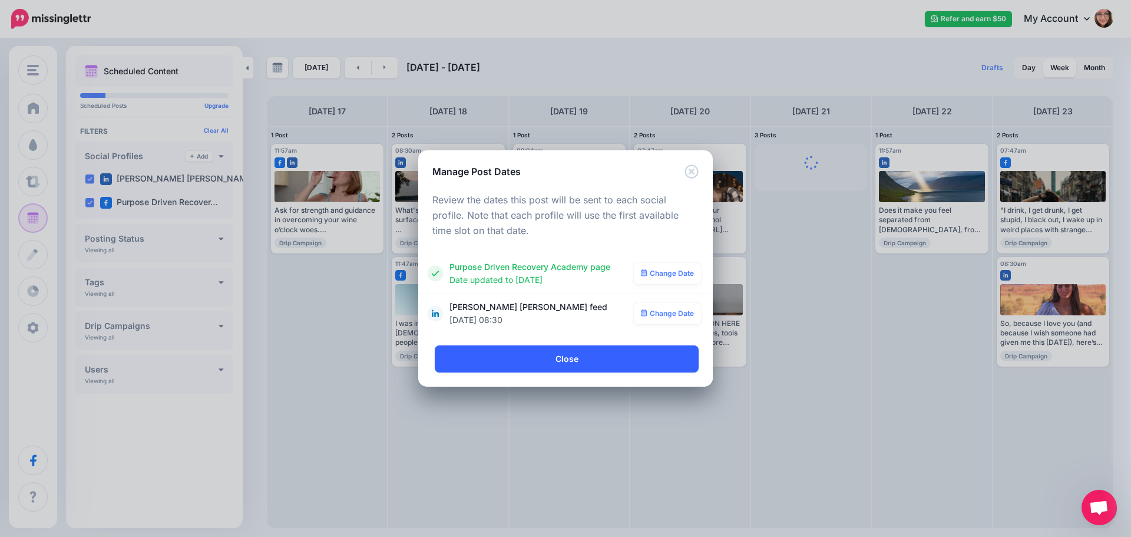
click at [620, 358] on link "Close" at bounding box center [567, 358] width 264 height 27
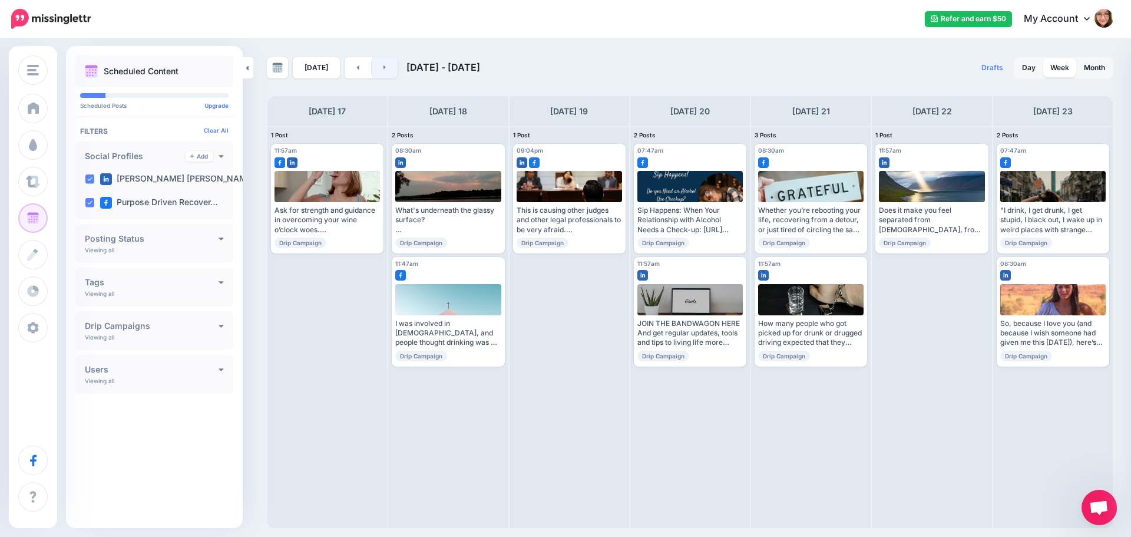
click at [383, 67] on icon at bounding box center [384, 67] width 3 height 7
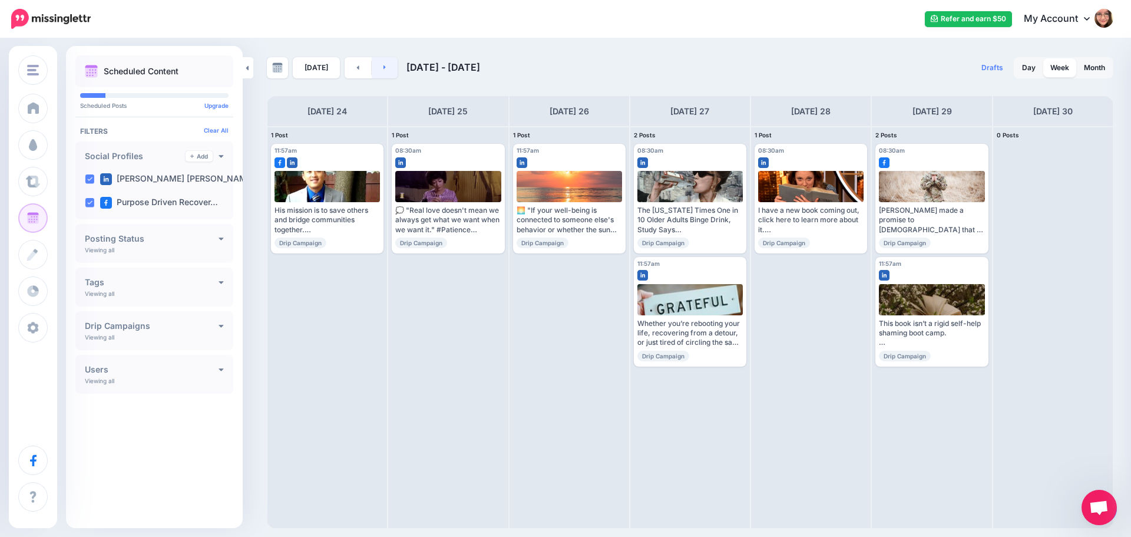
click at [383, 65] on icon at bounding box center [384, 67] width 3 height 7
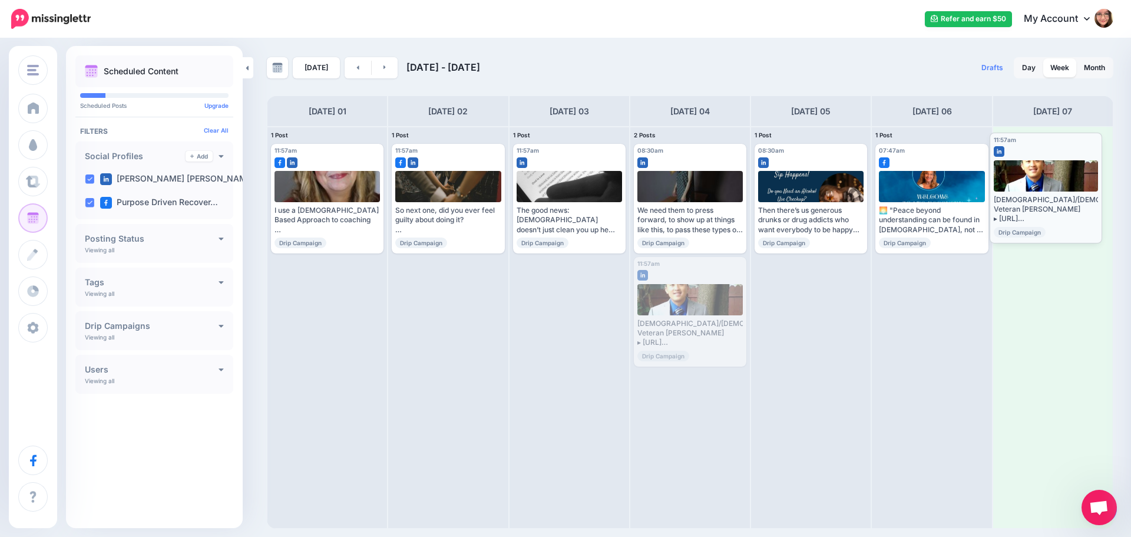
drag, startPoint x: 693, startPoint y: 277, endPoint x: 1049, endPoint y: 153, distance: 376.9
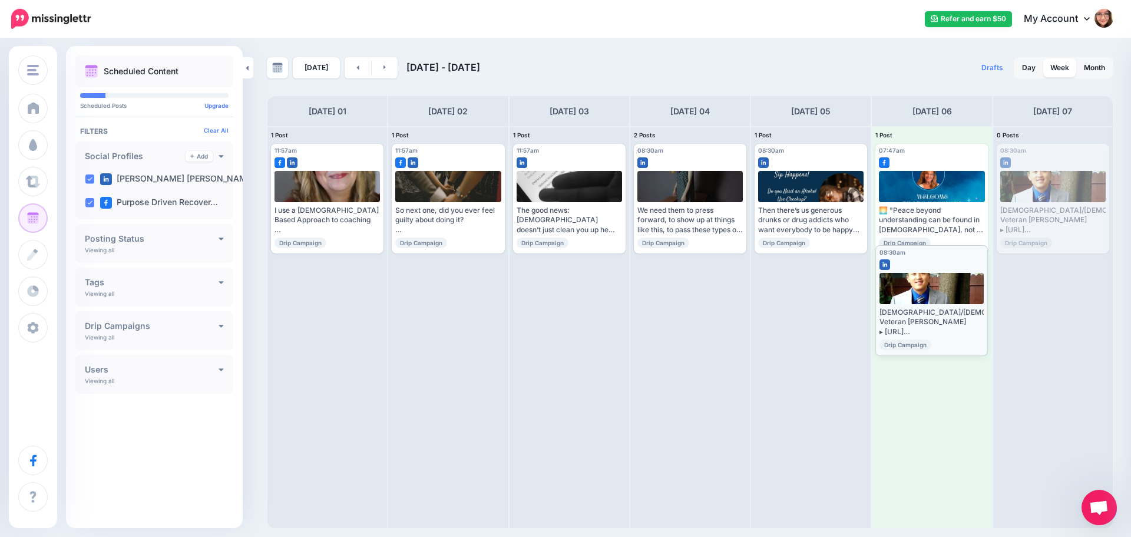
drag, startPoint x: 1088, startPoint y: 157, endPoint x: 967, endPoint y: 259, distance: 158.1
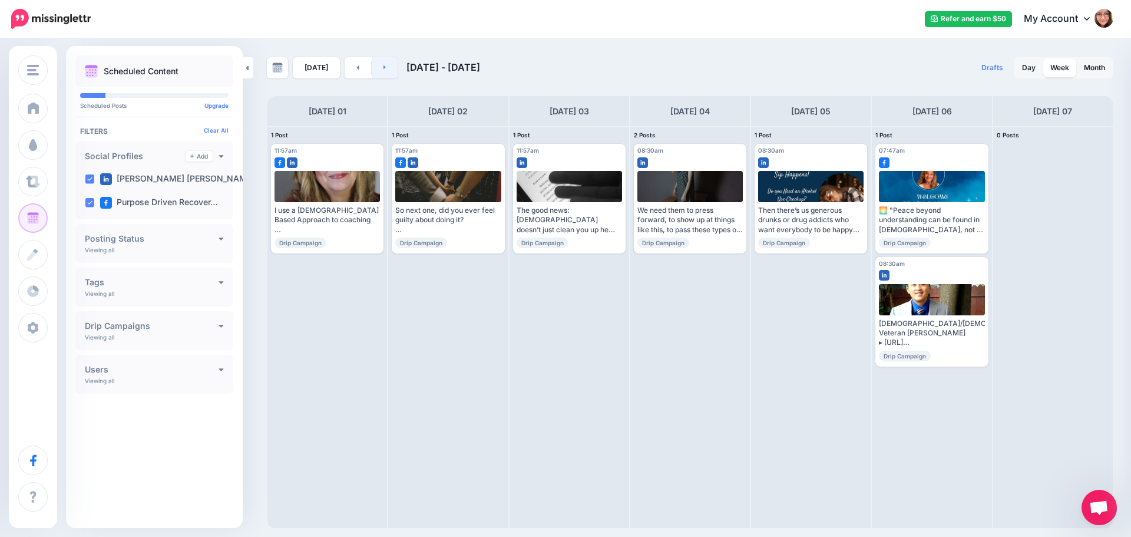
click at [383, 68] on icon at bounding box center [384, 67] width 3 height 7
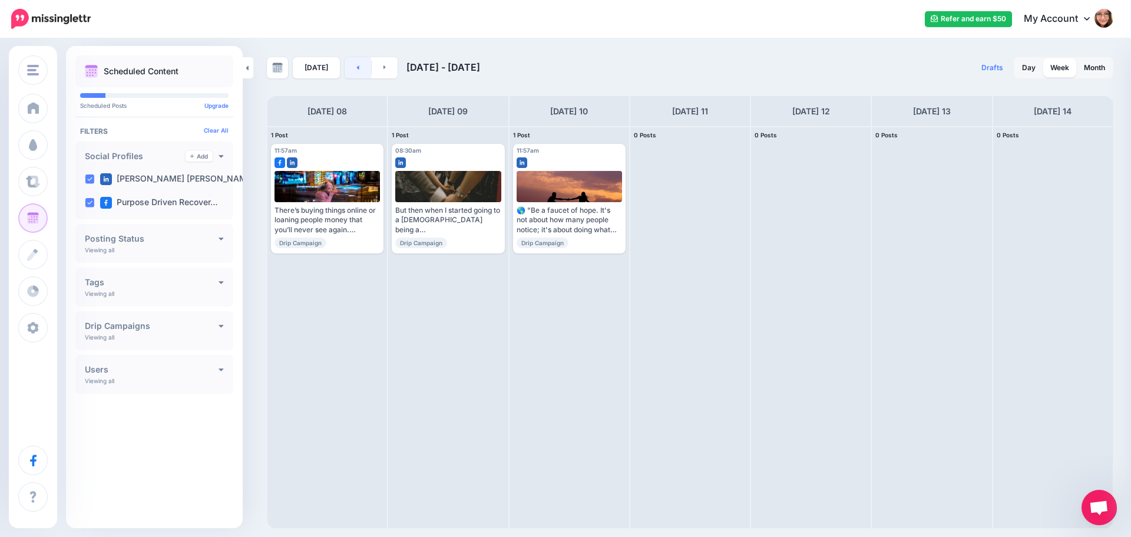
click at [349, 70] on link at bounding box center [358, 67] width 27 height 21
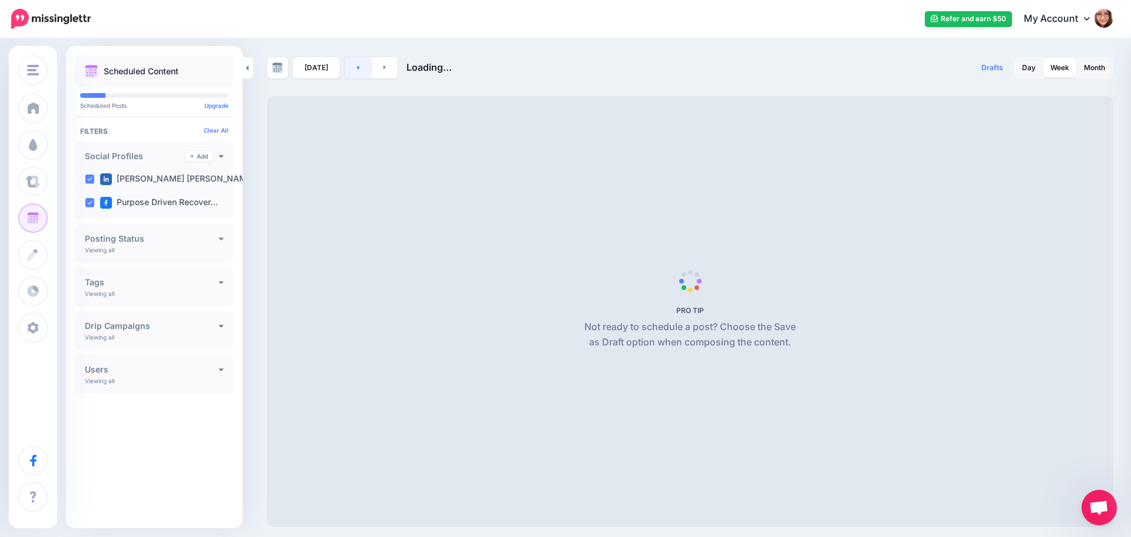
click at [349, 70] on link at bounding box center [358, 67] width 27 height 21
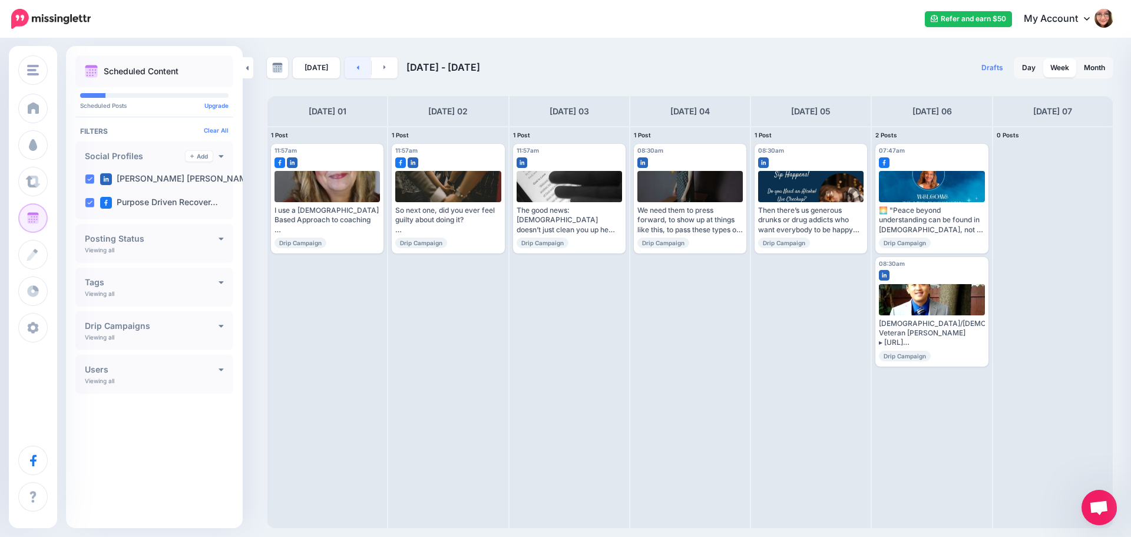
click at [349, 70] on link at bounding box center [358, 67] width 27 height 21
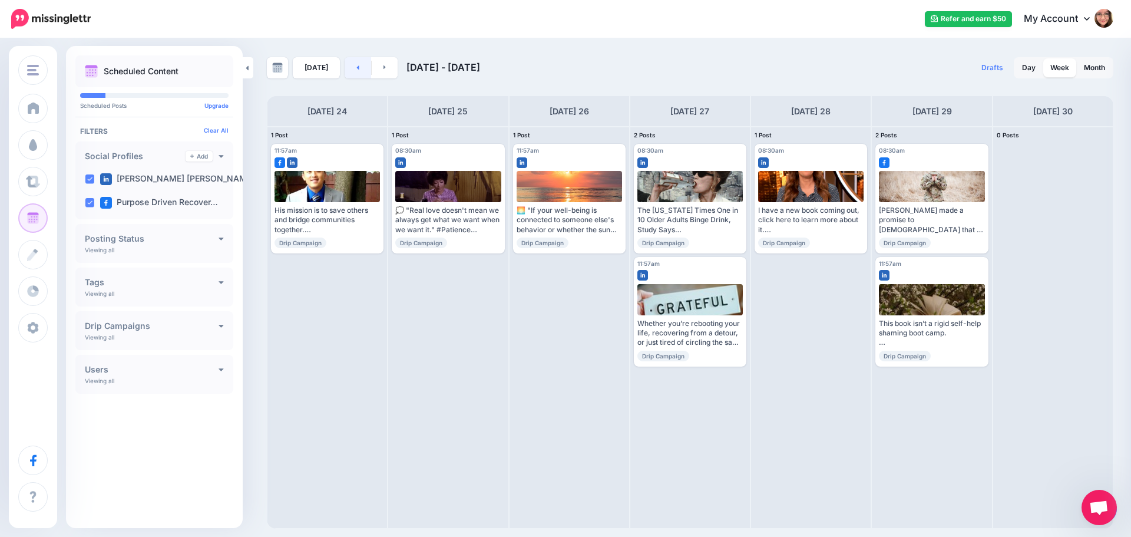
click at [349, 70] on link at bounding box center [358, 67] width 27 height 21
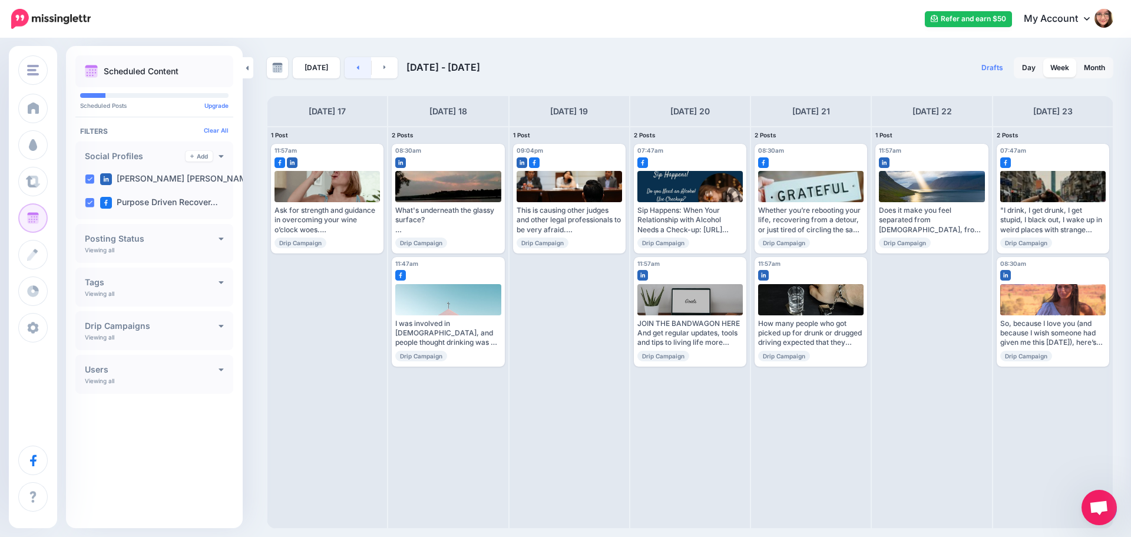
click at [349, 70] on link at bounding box center [358, 67] width 27 height 21
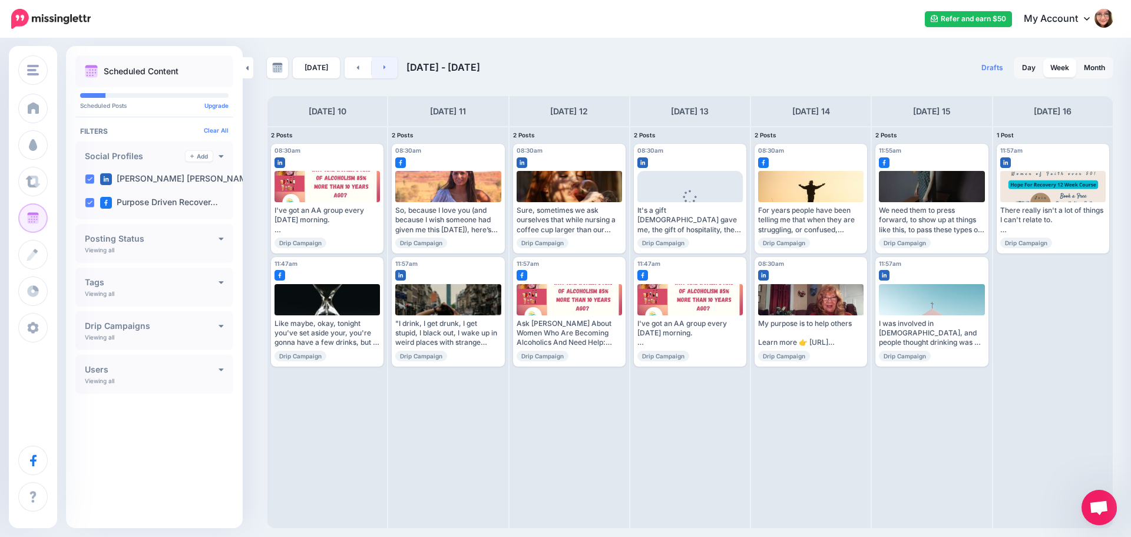
click at [376, 66] on link at bounding box center [385, 67] width 27 height 21
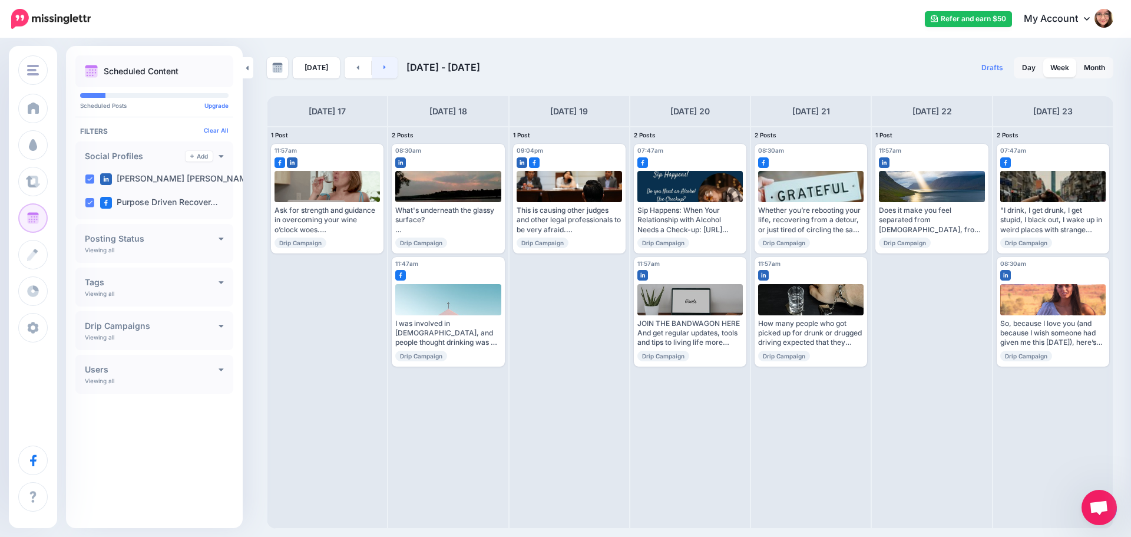
click at [384, 59] on link at bounding box center [385, 67] width 27 height 21
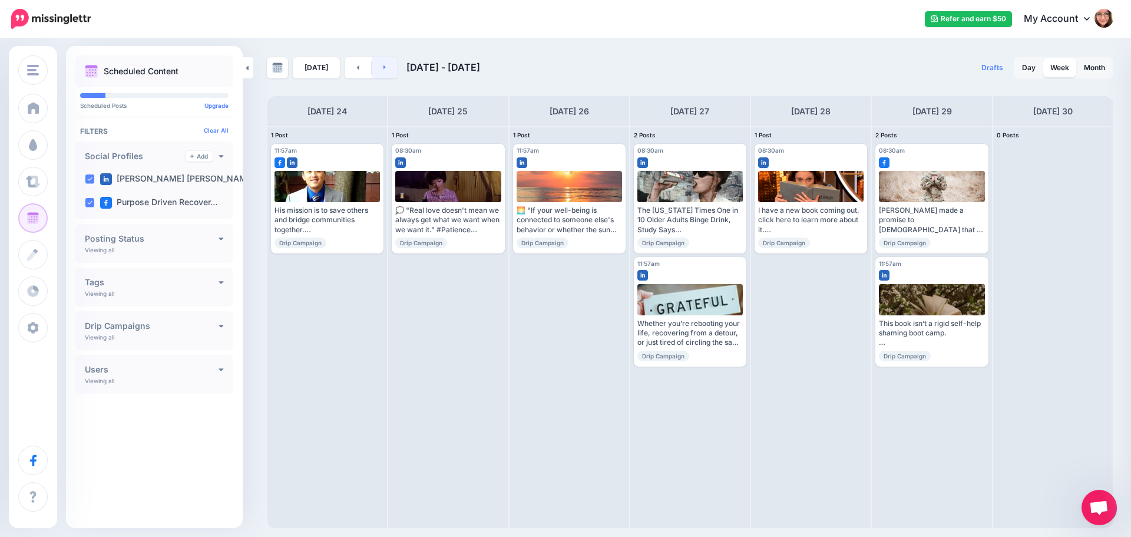
click at [390, 76] on link at bounding box center [385, 67] width 27 height 21
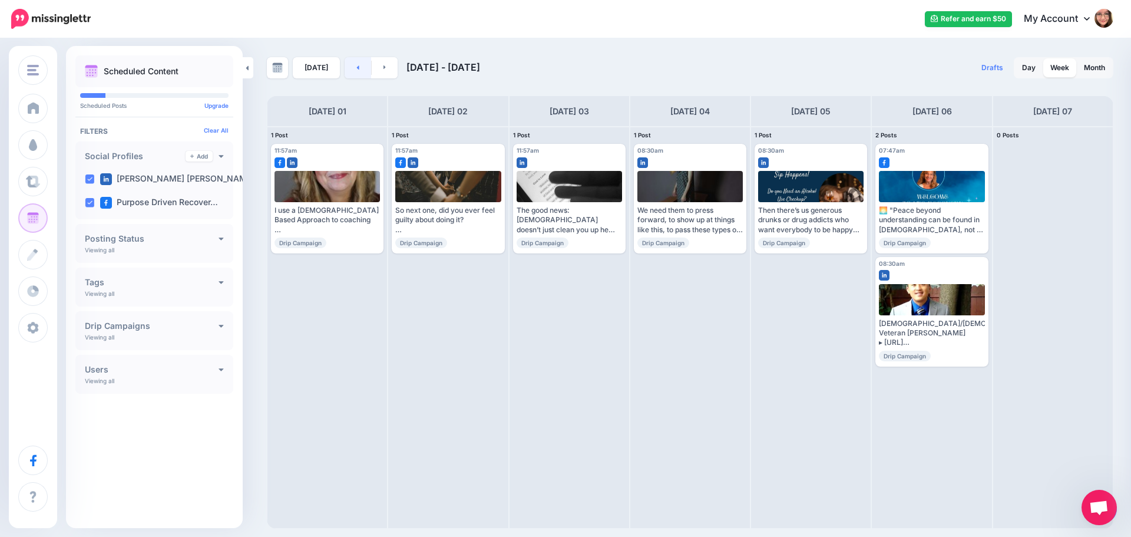
click at [363, 71] on link at bounding box center [358, 67] width 27 height 21
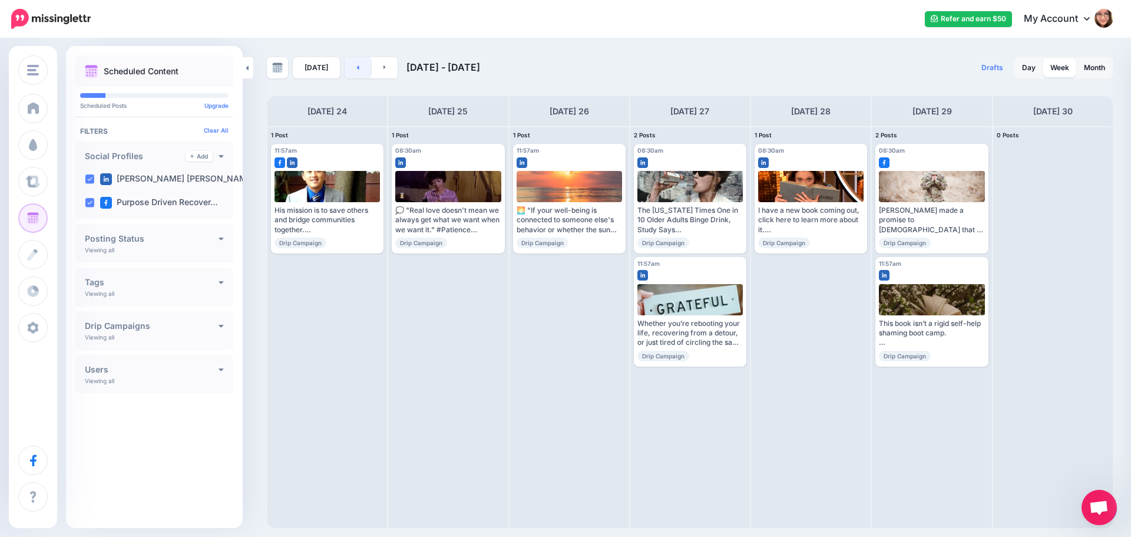
click at [363, 71] on link at bounding box center [358, 67] width 27 height 21
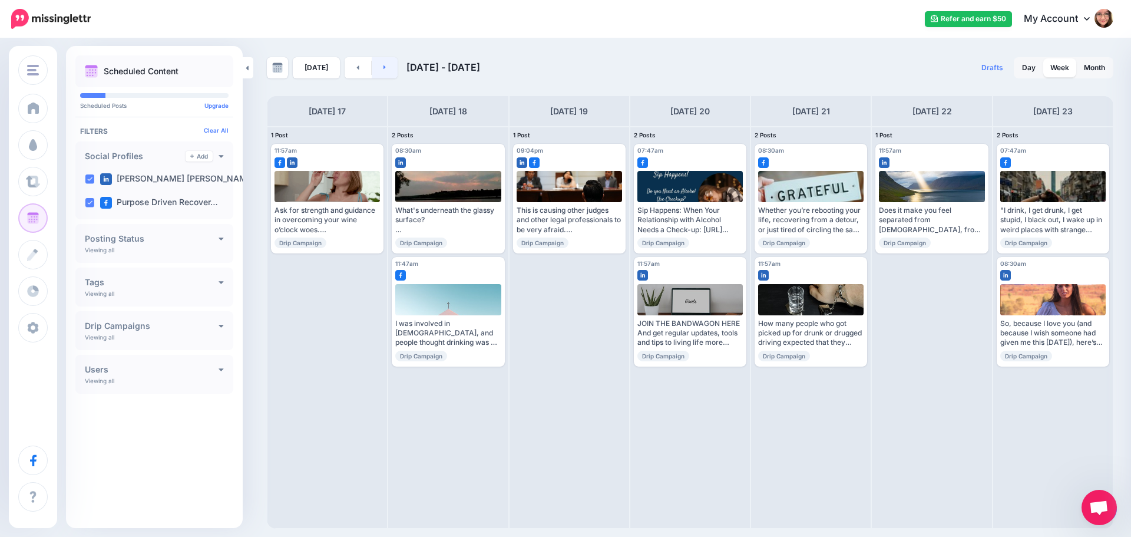
click at [379, 71] on link at bounding box center [385, 67] width 27 height 21
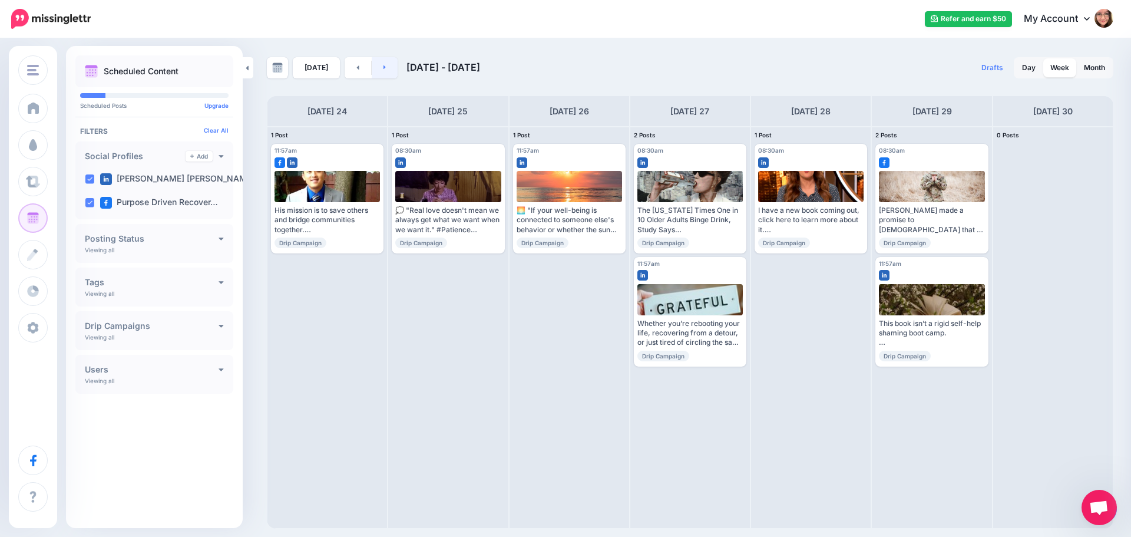
click at [395, 70] on link at bounding box center [385, 67] width 27 height 21
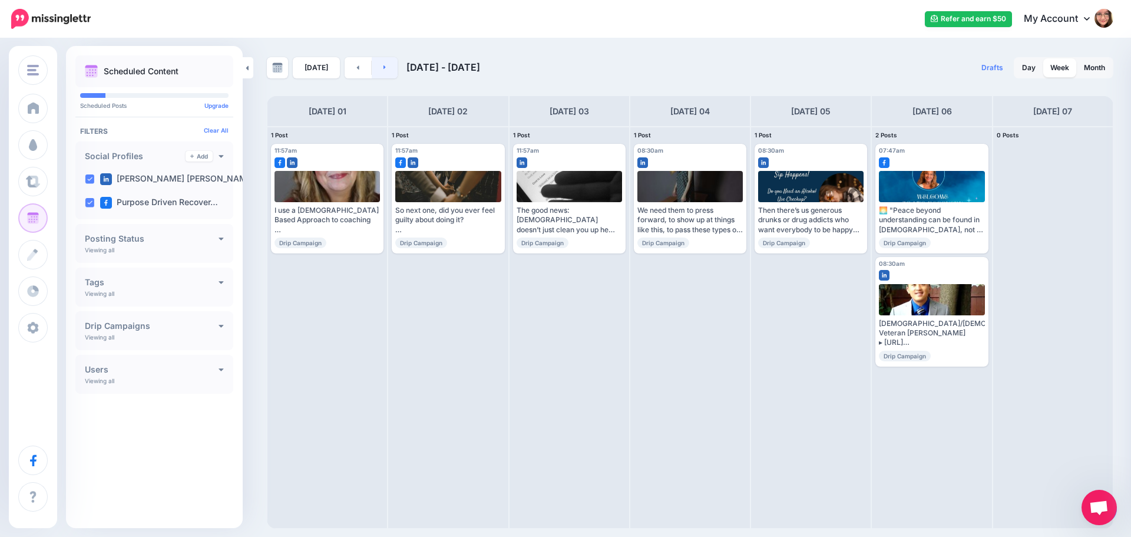
click at [391, 66] on link at bounding box center [385, 67] width 27 height 21
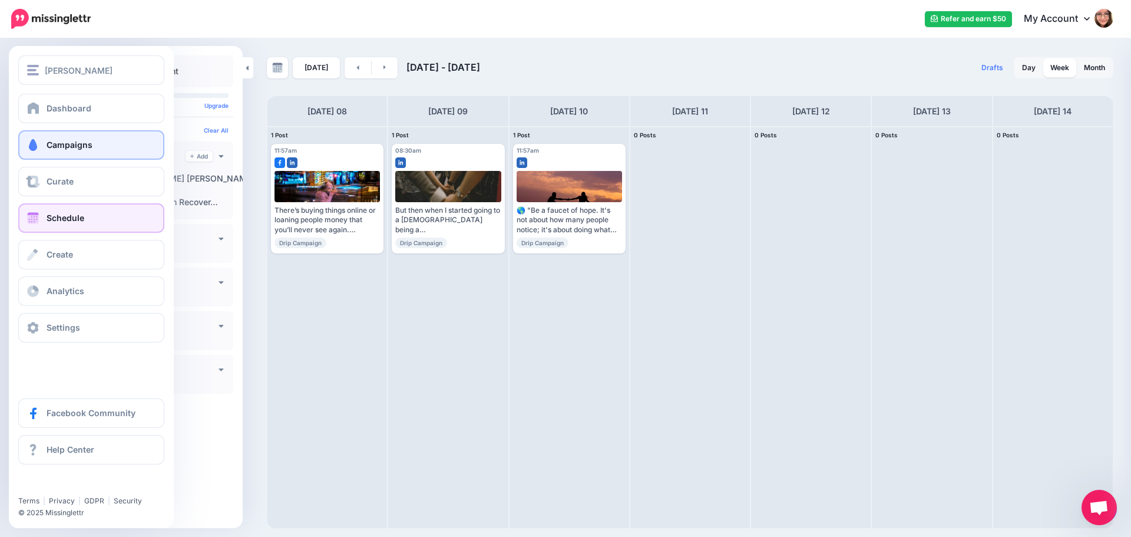
click at [41, 148] on link "Campaigns" at bounding box center [91, 144] width 146 height 29
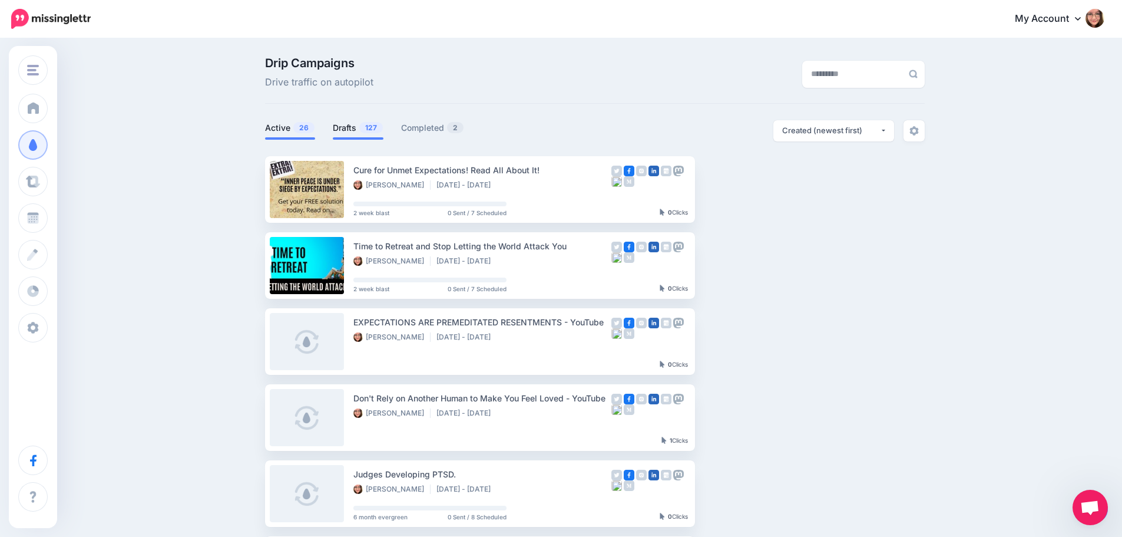
click at [376, 131] on span "127" at bounding box center [371, 127] width 24 height 11
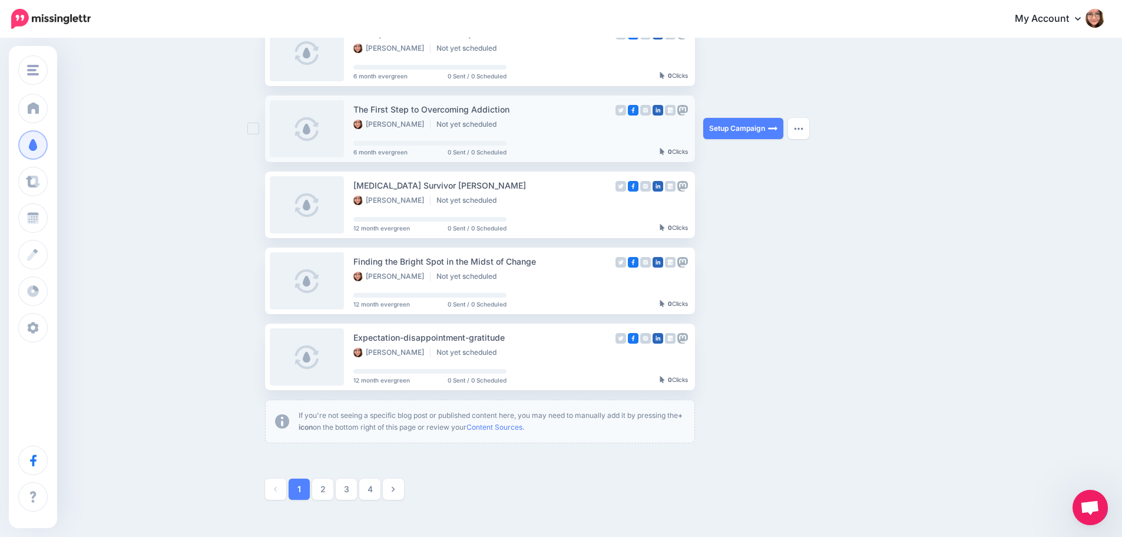
scroll to position [530, 0]
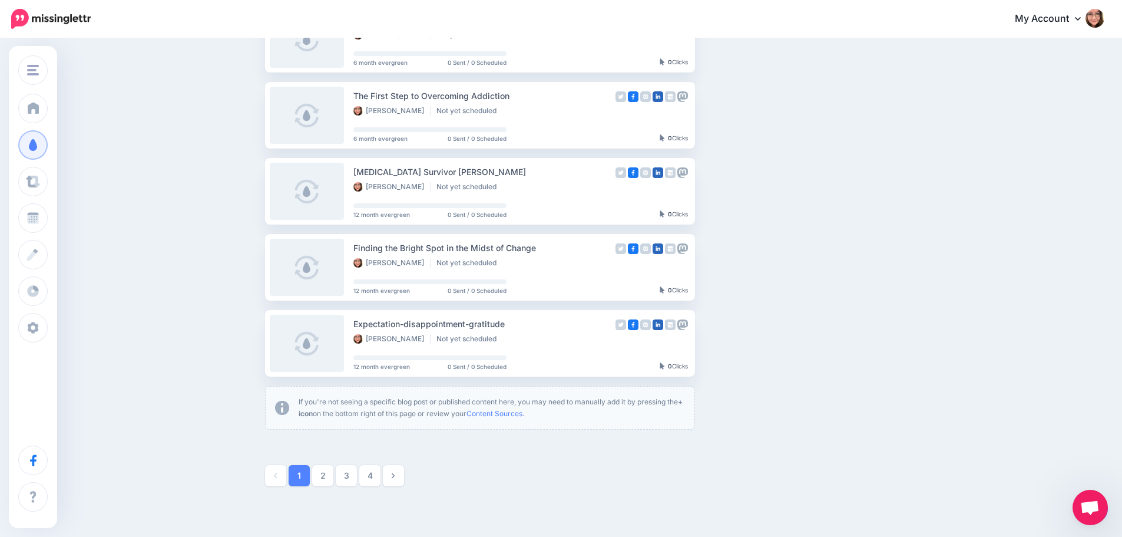
click at [349, 476] on link "3" at bounding box center [346, 475] width 21 height 21
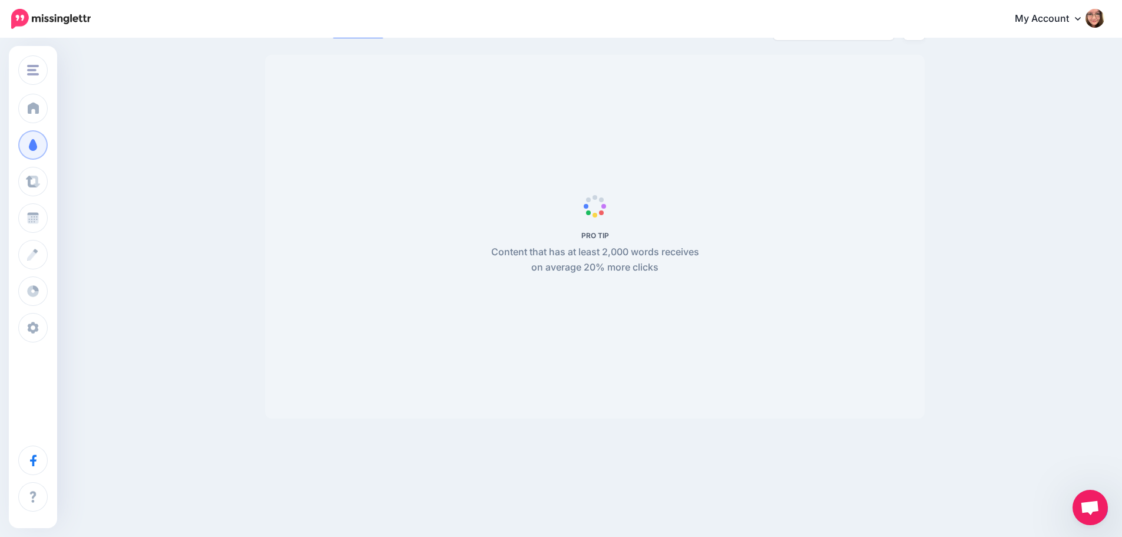
scroll to position [101, 0]
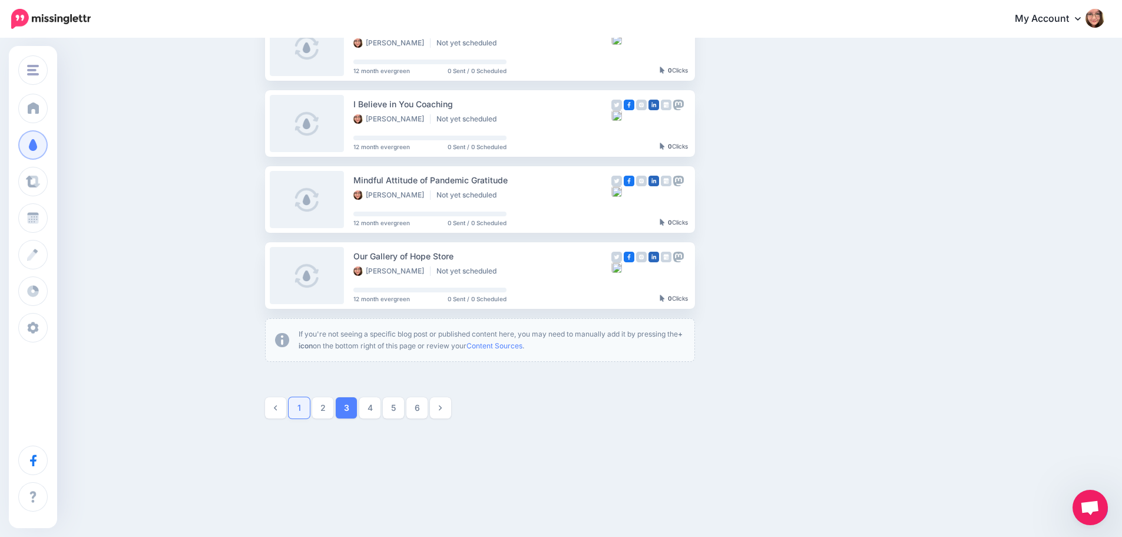
click at [299, 408] on link "1" at bounding box center [299, 407] width 21 height 21
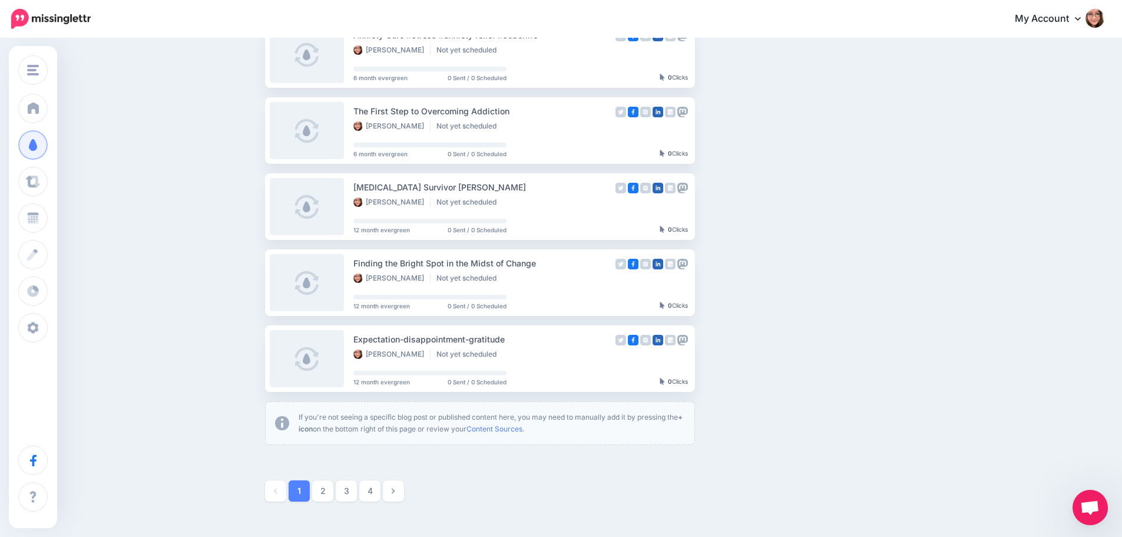
scroll to position [598, 0]
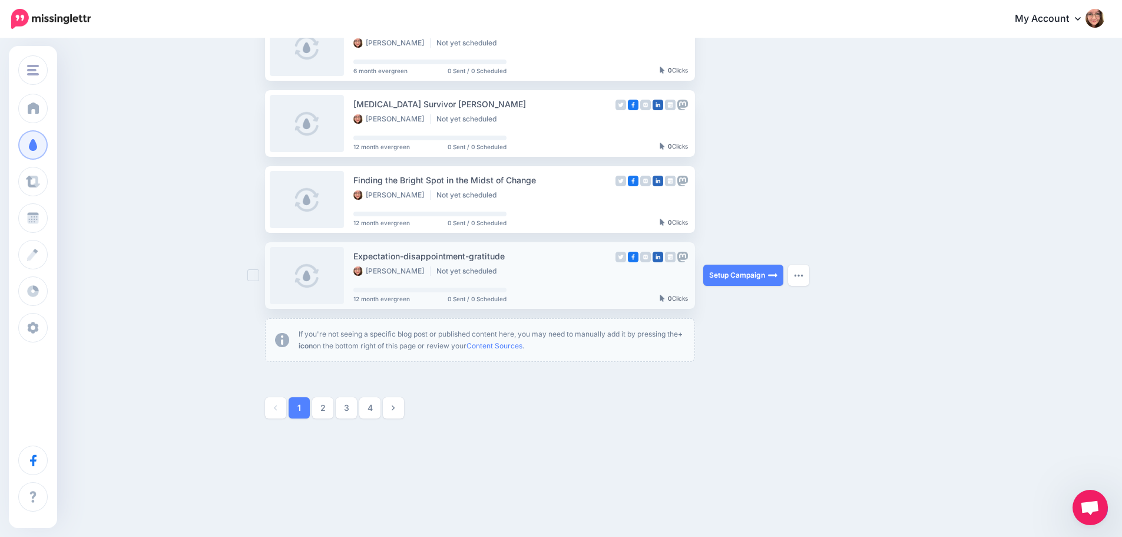
click at [544, 269] on div "[PERSON_NAME] Not yet scheduled" at bounding box center [482, 271] width 258 height 11
click at [726, 273] on link "Setup Campaign" at bounding box center [743, 274] width 80 height 21
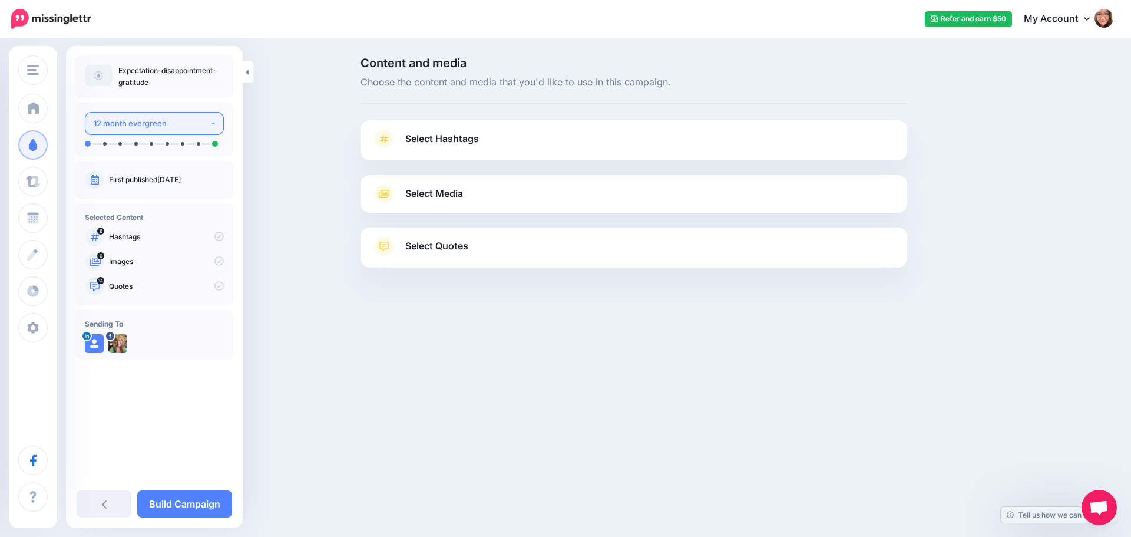
click at [205, 125] on div "12 month evergreen" at bounding box center [152, 124] width 116 height 14
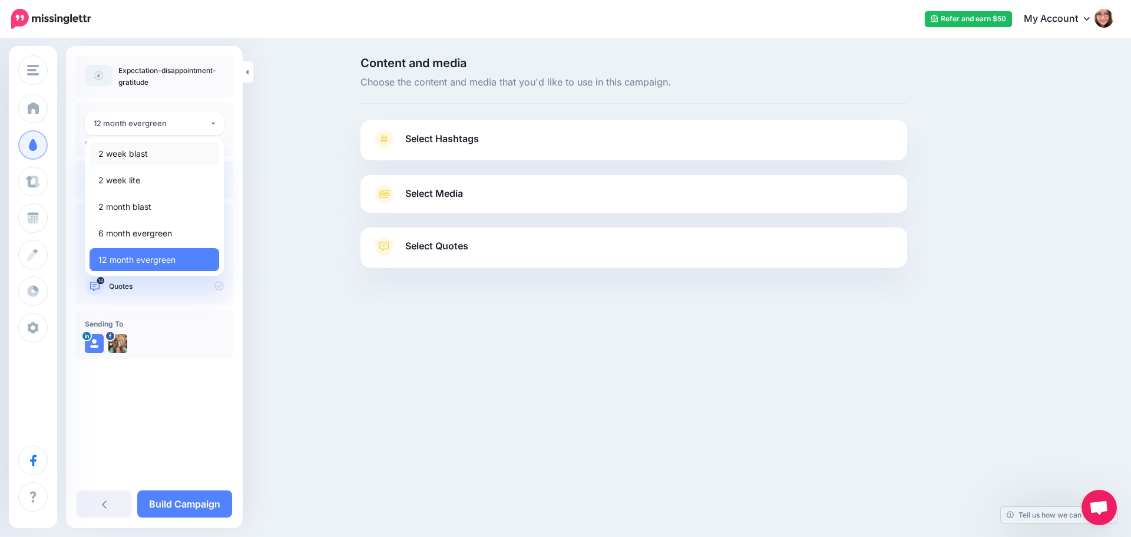
click at [199, 151] on link "2 week blast" at bounding box center [155, 153] width 130 height 23
select select "******"
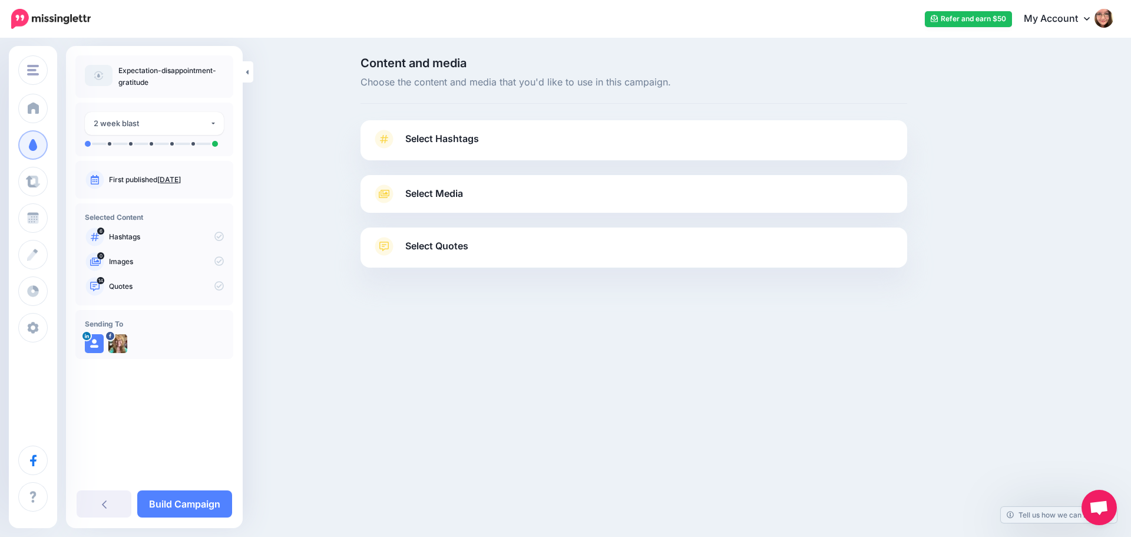
click at [490, 151] on link "Select Hashtags" at bounding box center [633, 145] width 523 height 31
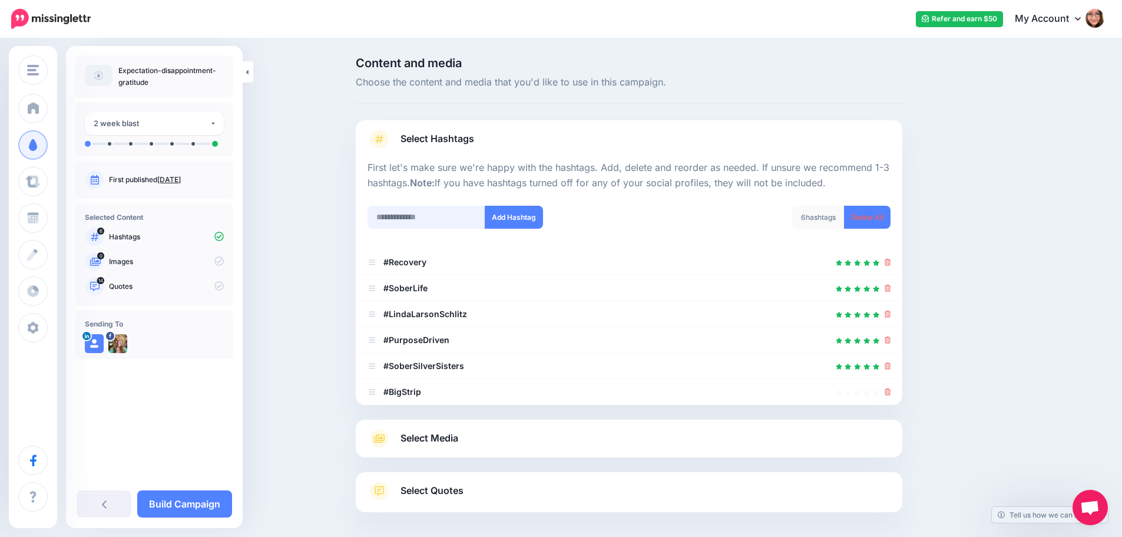
click at [458, 209] on input "text" at bounding box center [427, 217] width 118 height 23
type input "**********"
click at [503, 209] on button "Add Hashtag" at bounding box center [514, 217] width 58 height 23
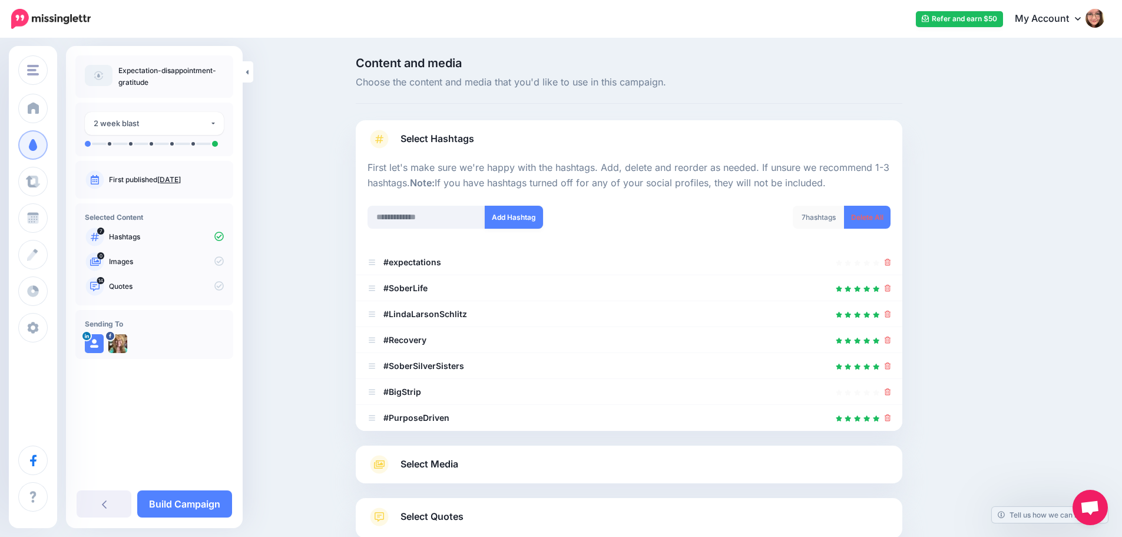
scroll to position [78, 0]
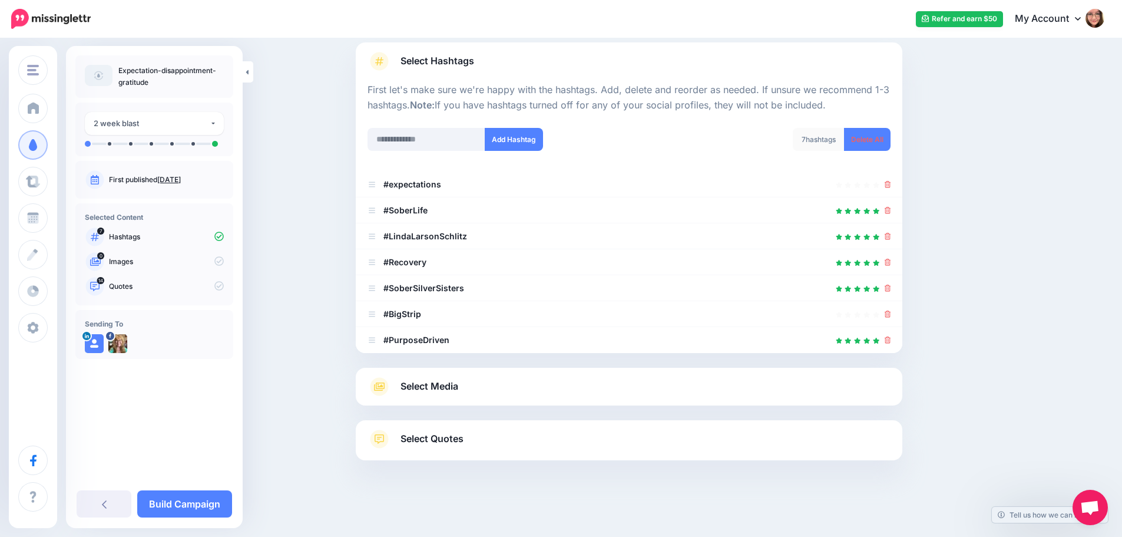
click at [478, 381] on link "Select Media" at bounding box center [629, 386] width 523 height 19
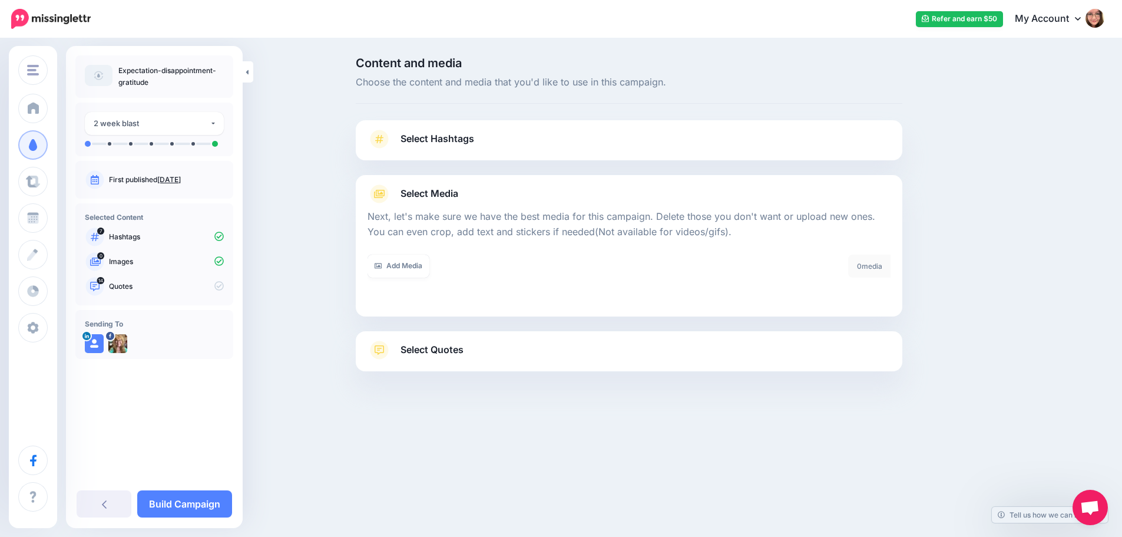
scroll to position [0, 0]
click at [426, 350] on span "Select Quotes" at bounding box center [436, 350] width 63 height 16
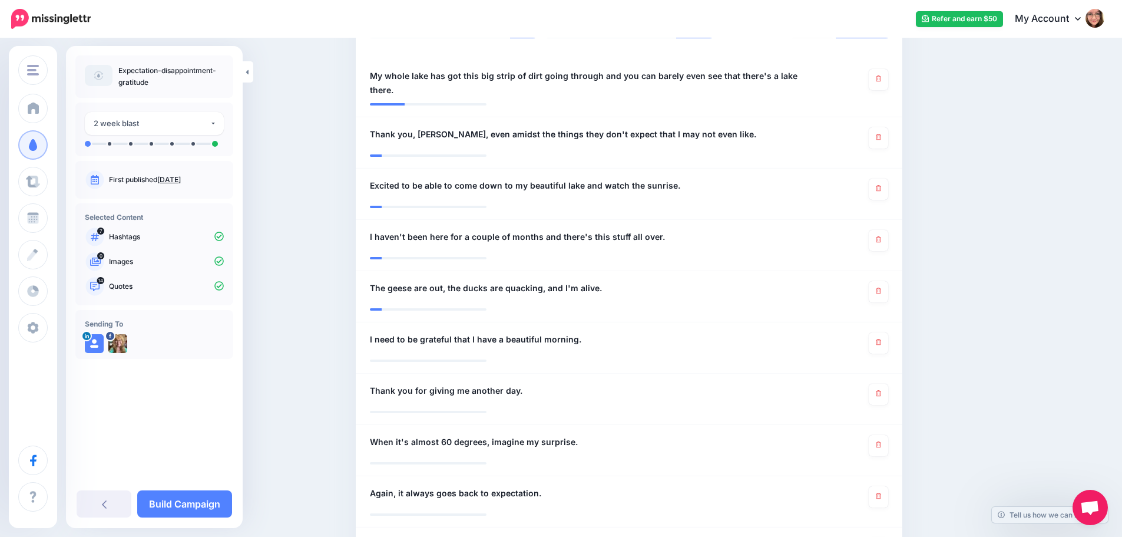
scroll to position [353, 0]
click at [881, 188] on icon at bounding box center [878, 187] width 5 height 6
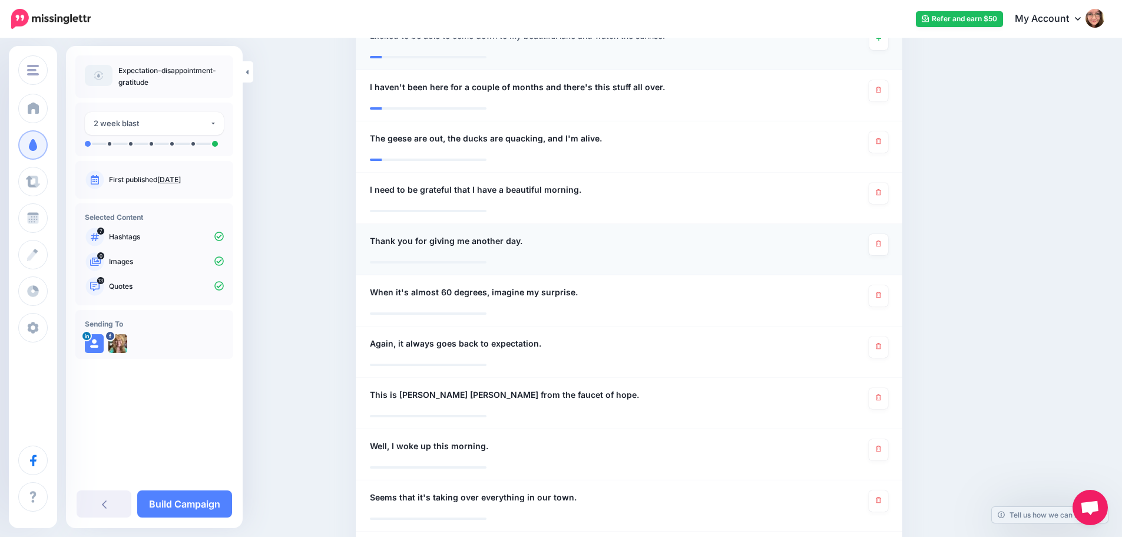
scroll to position [530, 0]
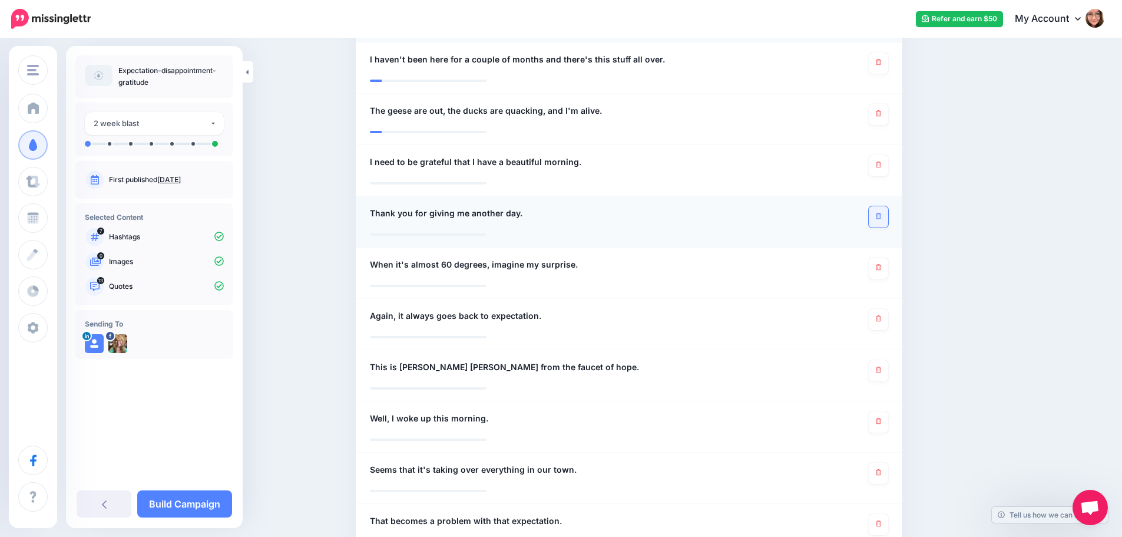
click at [881, 214] on icon at bounding box center [878, 216] width 5 height 6
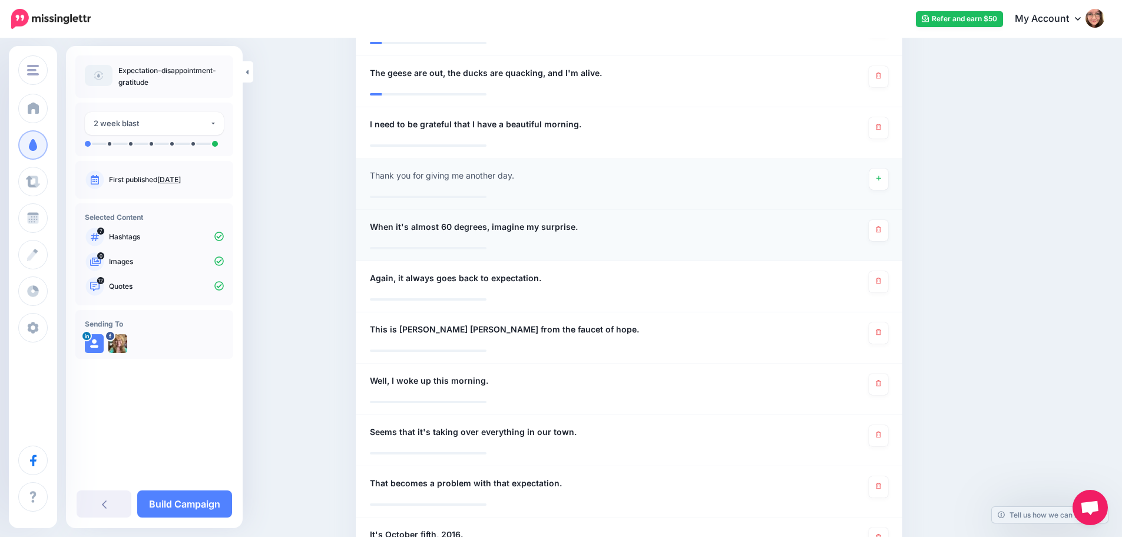
scroll to position [589, 0]
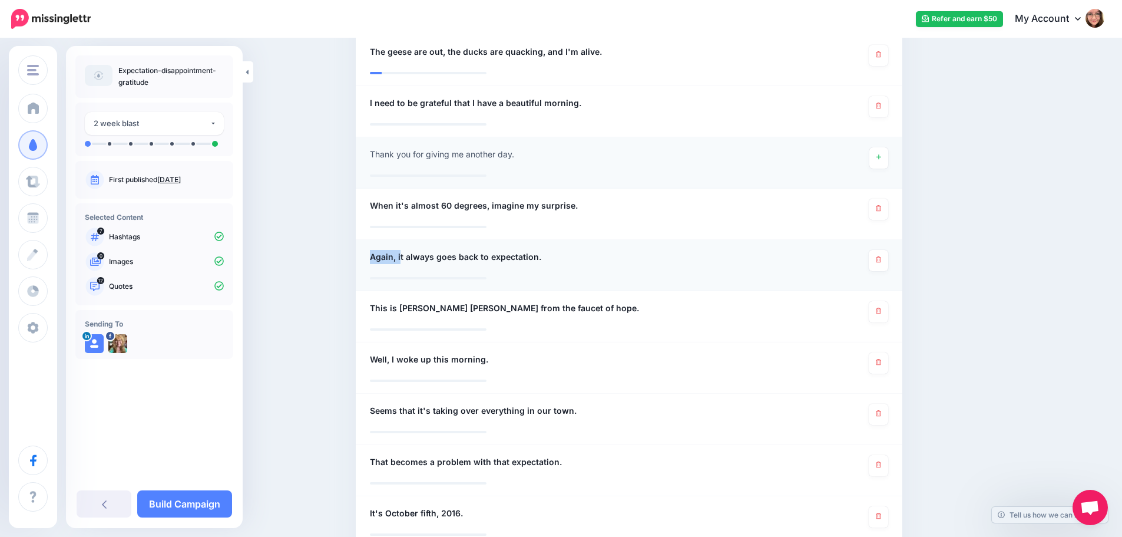
drag, startPoint x: 405, startPoint y: 254, endPoint x: 368, endPoint y: 254, distance: 36.5
click at [368, 254] on div "**********" at bounding box center [584, 260] width 447 height 21
click at [392, 250] on span "Again, it always goes back to expectation." at bounding box center [455, 257] width 171 height 14
click at [402, 254] on textarea "**********" at bounding box center [584, 261] width 429 height 23
drag, startPoint x: 404, startPoint y: 255, endPoint x: 339, endPoint y: 254, distance: 64.2
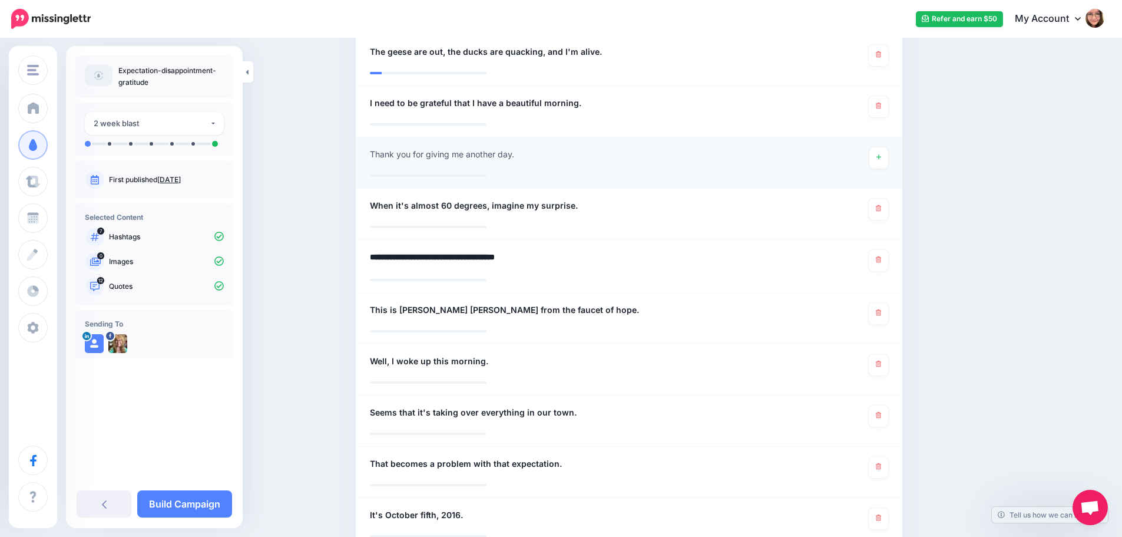
click at [339, 254] on div "Content and media Choose the content and media that you'd like to use in this c…" at bounding box center [561, 63] width 1122 height 1226
type textarea "**********"
click at [321, 282] on div "Content and media Choose the content and media that you'd like to use in this c…" at bounding box center [561, 62] width 1122 height 1225
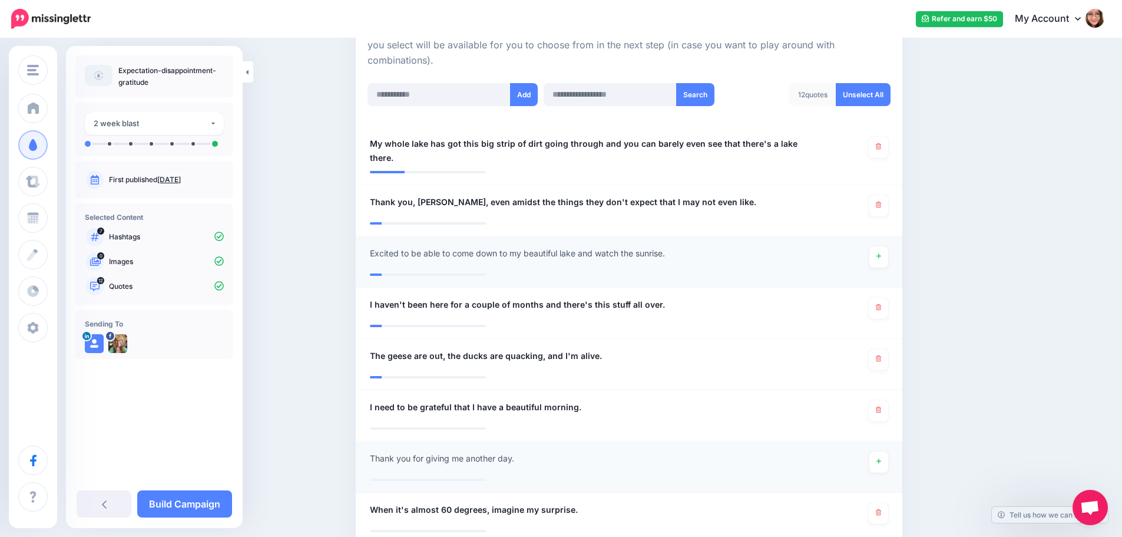
scroll to position [118, 0]
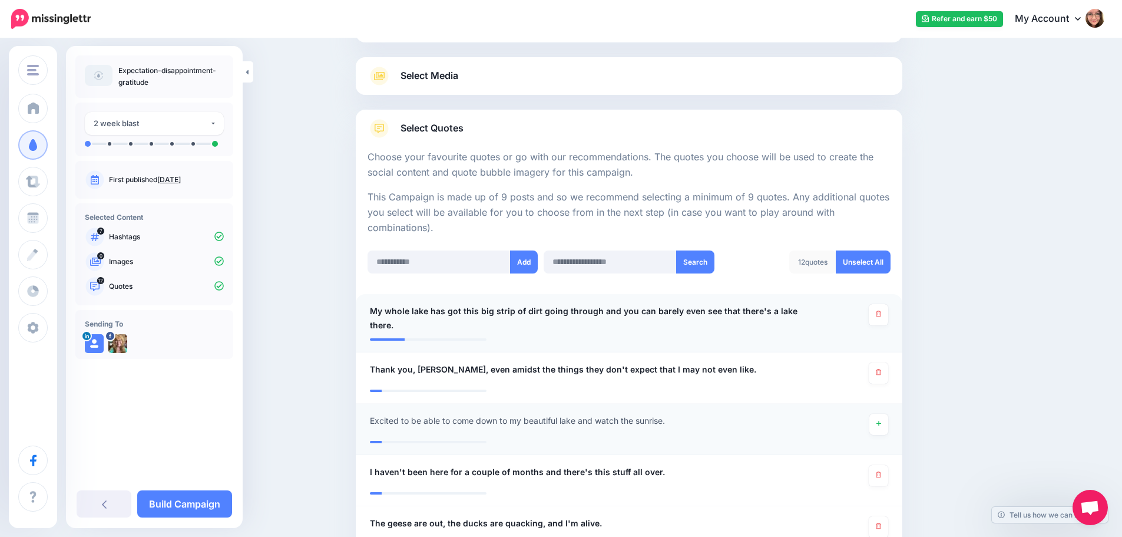
click at [534, 328] on span "My whole lake has got this big strip of dirt going through and you can barely e…" at bounding box center [584, 318] width 429 height 28
click at [429, 325] on textarea "**********" at bounding box center [584, 318] width 429 height 28
type textarea "**********"
click at [579, 368] on span "Thank you, [PERSON_NAME], even amidst the things they don't expect that I may n…" at bounding box center [563, 369] width 386 height 14
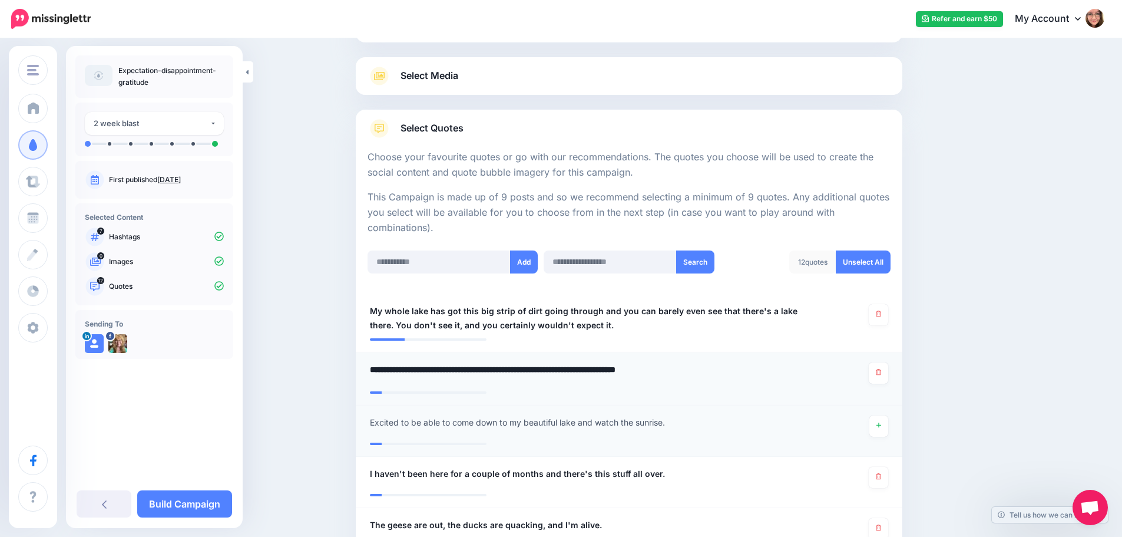
click at [694, 369] on textarea "**********" at bounding box center [584, 373] width 429 height 23
click at [717, 367] on textarea "**********" at bounding box center [584, 373] width 429 height 23
click at [710, 368] on textarea "**********" at bounding box center [584, 373] width 429 height 23
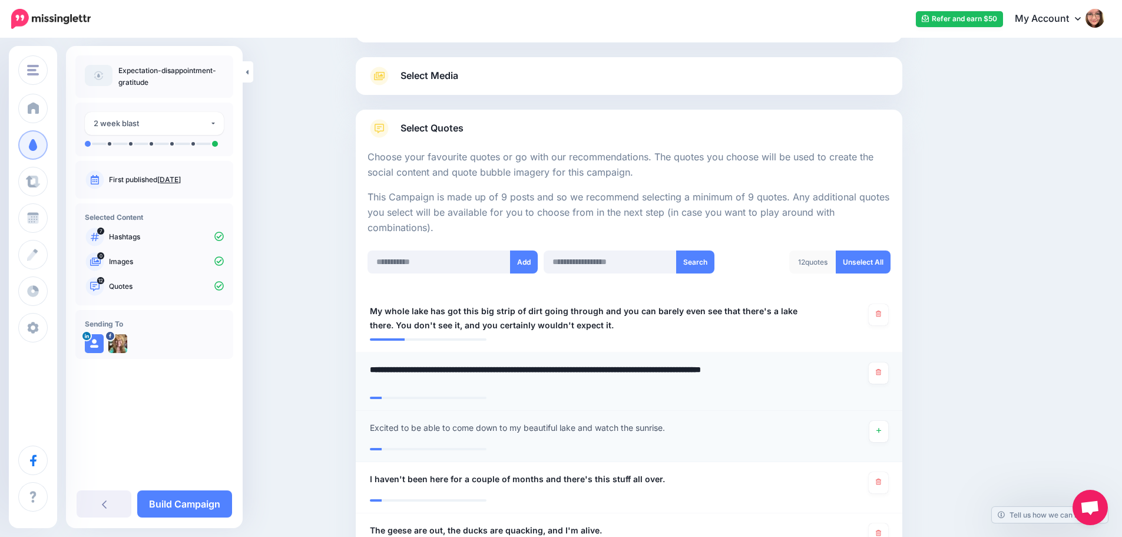
type textarea "**********"
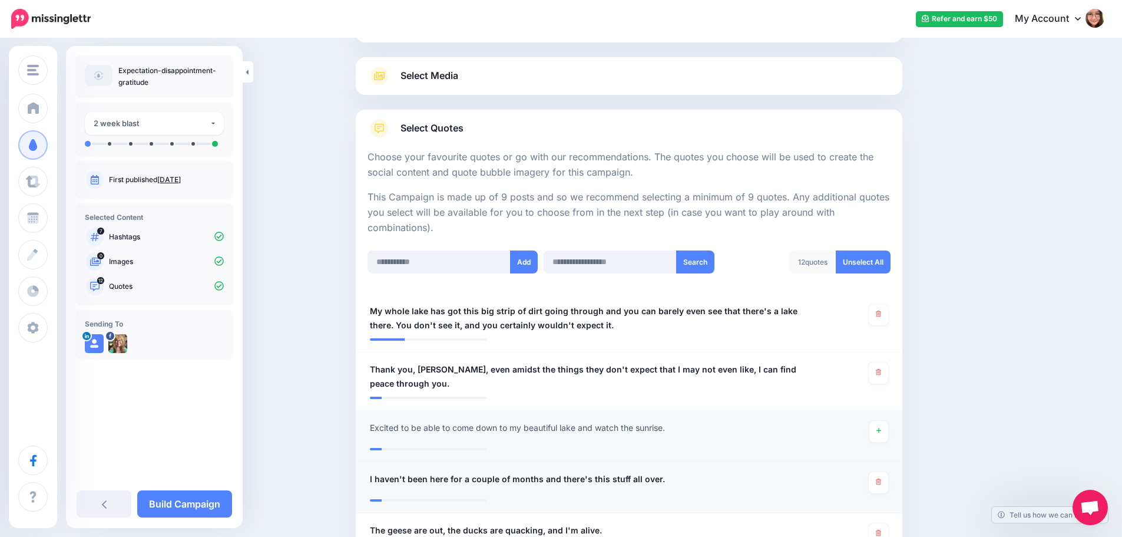
click at [707, 490] on div "**********" at bounding box center [584, 482] width 447 height 21
click at [637, 483] on span "I haven't been here for a couple of months and there's this stuff all over." at bounding box center [517, 479] width 295 height 14
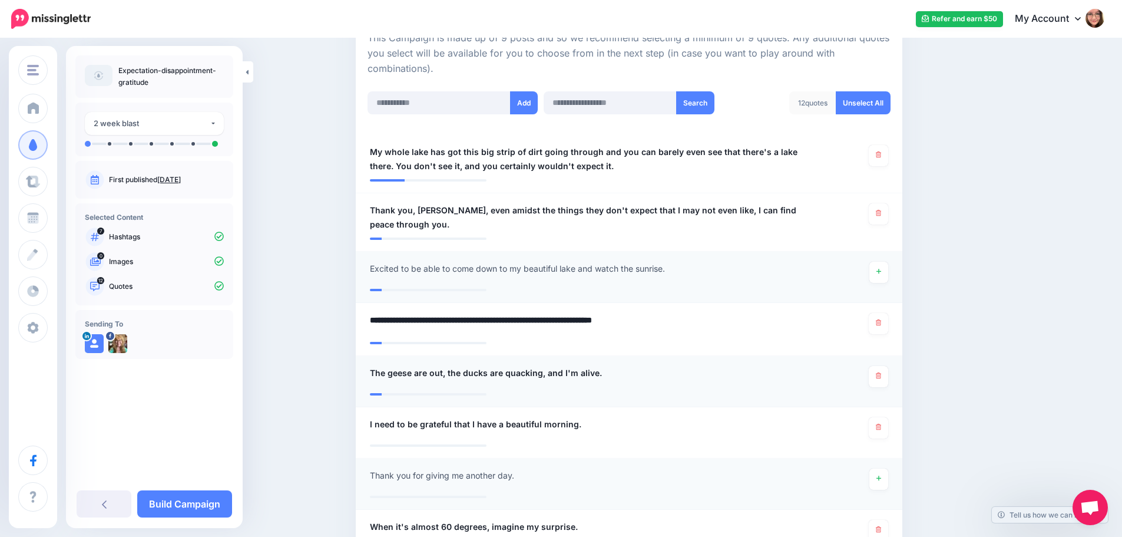
scroll to position [295, 0]
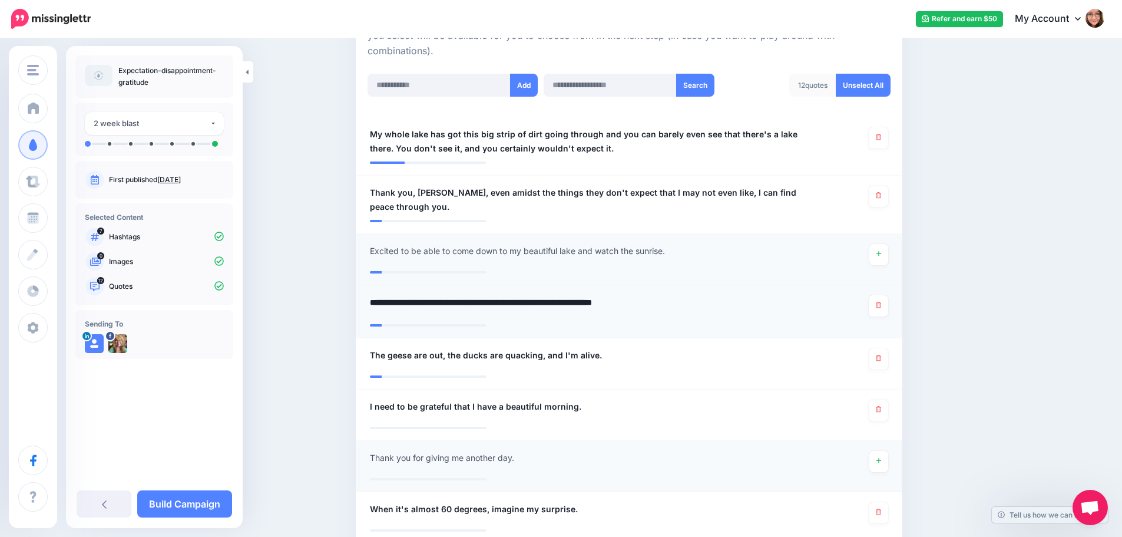
click at [434, 308] on textarea "**********" at bounding box center [584, 306] width 429 height 23
click at [696, 304] on textarea "**********" at bounding box center [584, 306] width 429 height 23
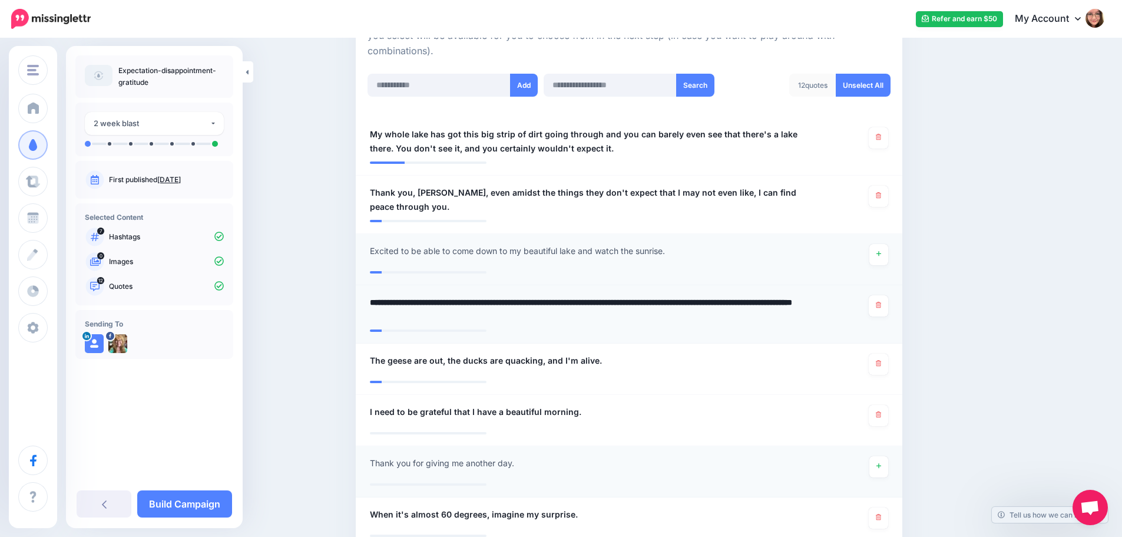
type textarea "**********"
click at [634, 372] on div "**********" at bounding box center [584, 363] width 447 height 21
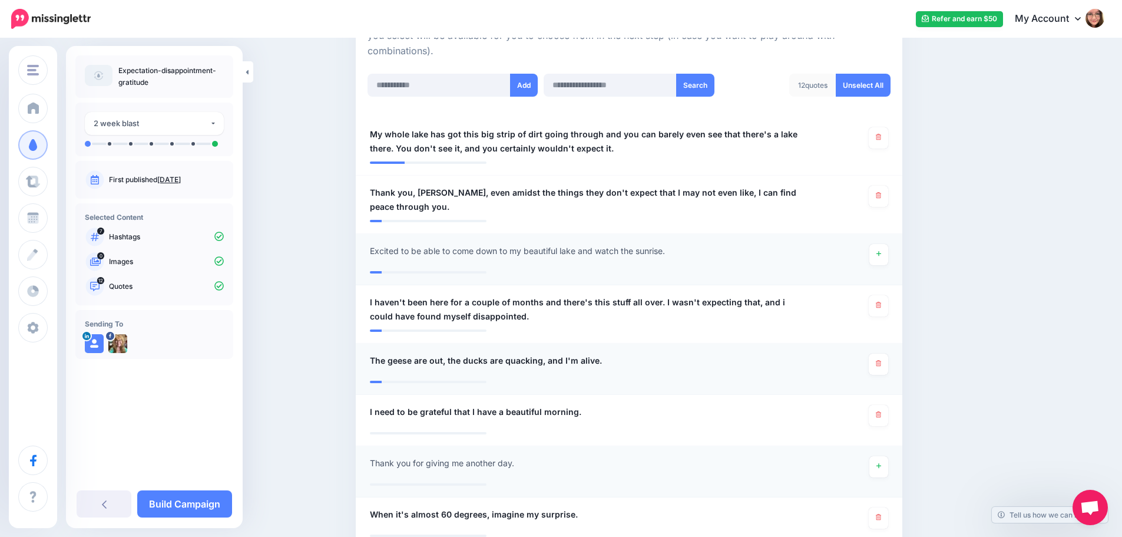
click at [634, 360] on div "**********" at bounding box center [584, 363] width 447 height 21
click at [613, 356] on div "**********" at bounding box center [584, 363] width 447 height 21
click at [592, 359] on span "The geese are out, the ducks are quacking, and I'm alive." at bounding box center [486, 360] width 232 height 14
click at [600, 359] on textarea "**********" at bounding box center [584, 364] width 429 height 23
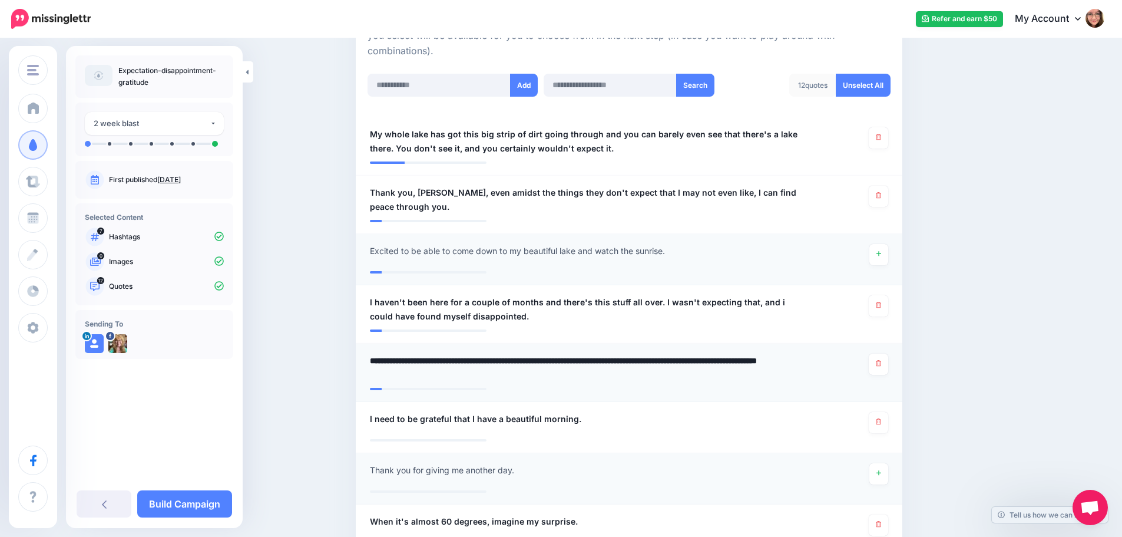
type textarea "**********"
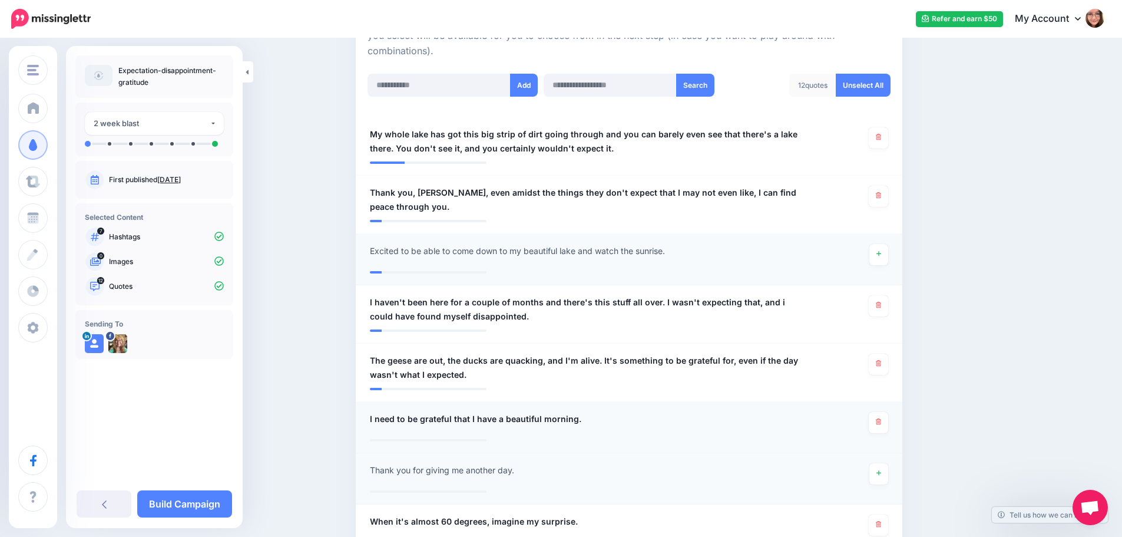
click at [623, 424] on div "**********" at bounding box center [584, 422] width 447 height 21
click at [571, 422] on span "I need to be grateful that I have a beautiful morning." at bounding box center [475, 419] width 211 height 14
drag, startPoint x: 426, startPoint y: 419, endPoint x: 330, endPoint y: 425, distance: 96.7
click at [330, 425] on div "Content and media Choose the content and media that you'd like to use in this c…" at bounding box center [561, 369] width 1122 height 1248
type textarea "**********"
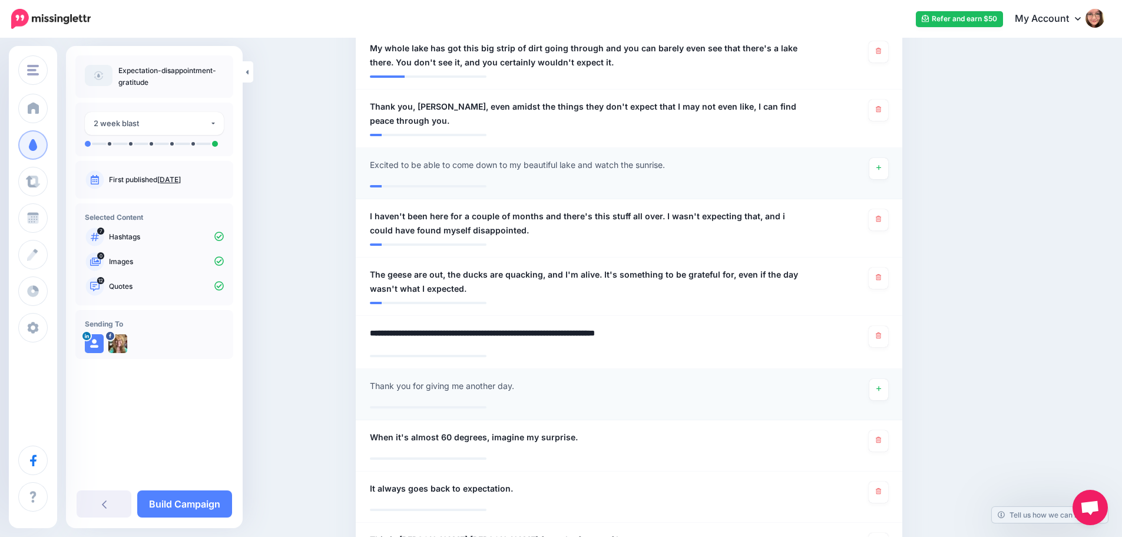
scroll to position [412, 0]
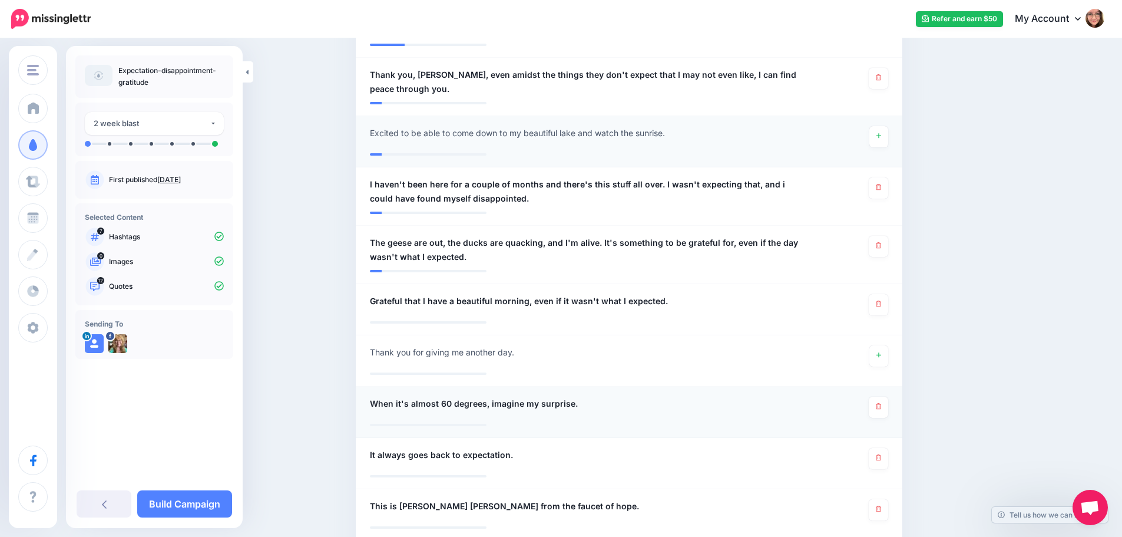
click at [593, 406] on div "**********" at bounding box center [584, 406] width 447 height 21
click at [578, 404] on div "**********" at bounding box center [584, 406] width 447 height 21
click at [574, 404] on span "When it's almost 60 degrees, imagine my surprise." at bounding box center [474, 403] width 208 height 14
click at [528, 457] on div "**********" at bounding box center [584, 459] width 447 height 21
click at [516, 454] on div "**********" at bounding box center [584, 458] width 447 height 21
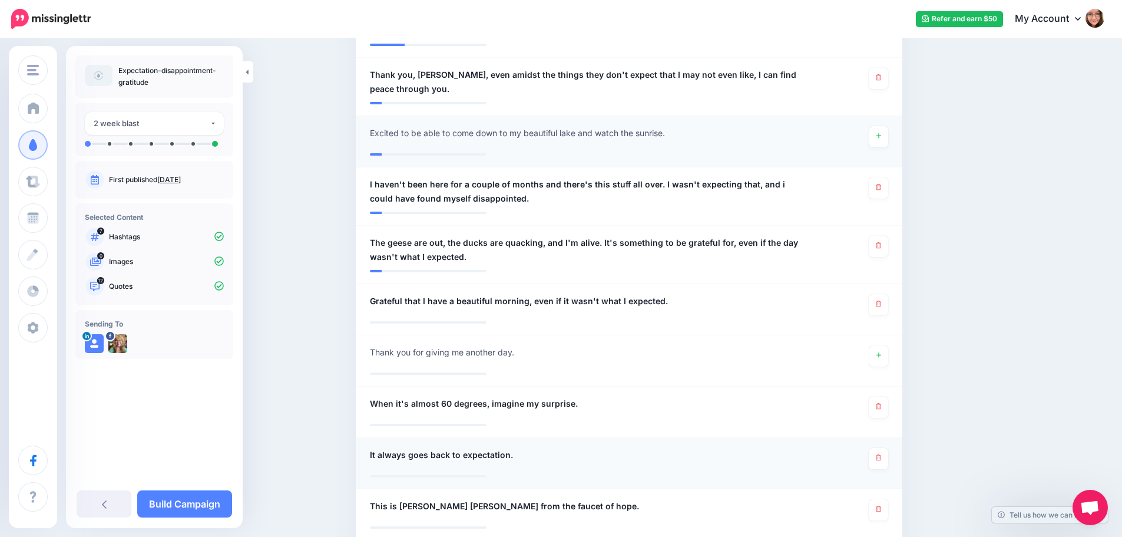
click at [510, 454] on span "It always goes back to expectation." at bounding box center [441, 455] width 143 height 14
click at [514, 454] on textarea "**********" at bounding box center [584, 459] width 429 height 23
type textarea "**********"
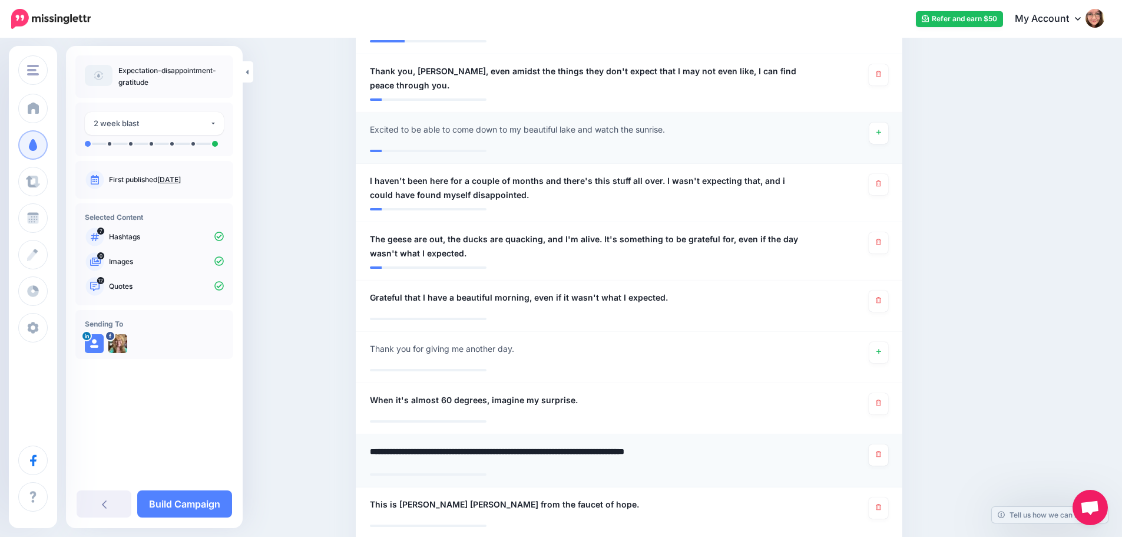
scroll to position [589, 0]
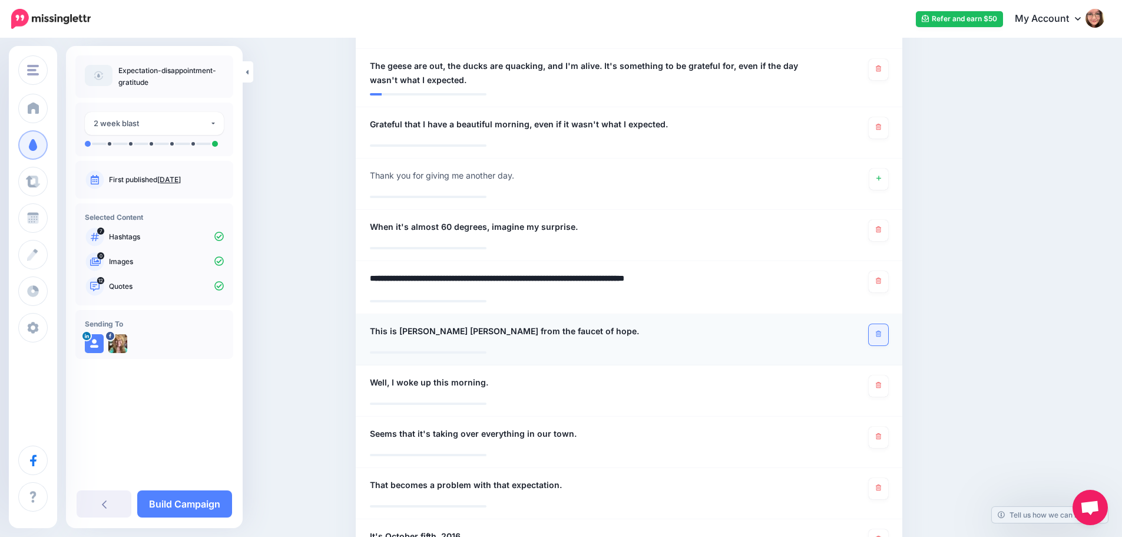
click at [881, 339] on link at bounding box center [878, 334] width 19 height 21
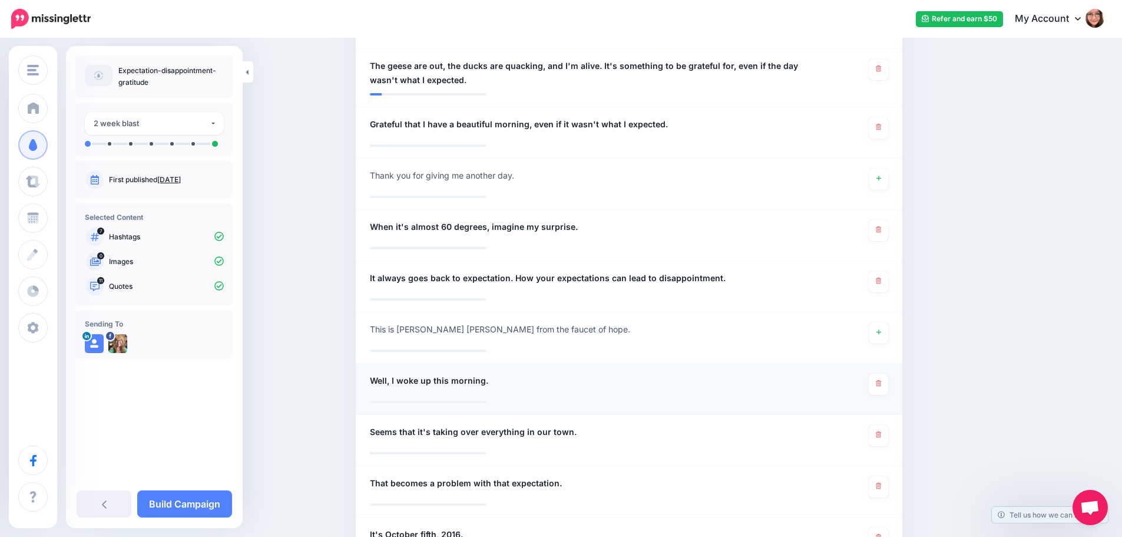
click at [522, 386] on div "**********" at bounding box center [584, 383] width 447 height 21
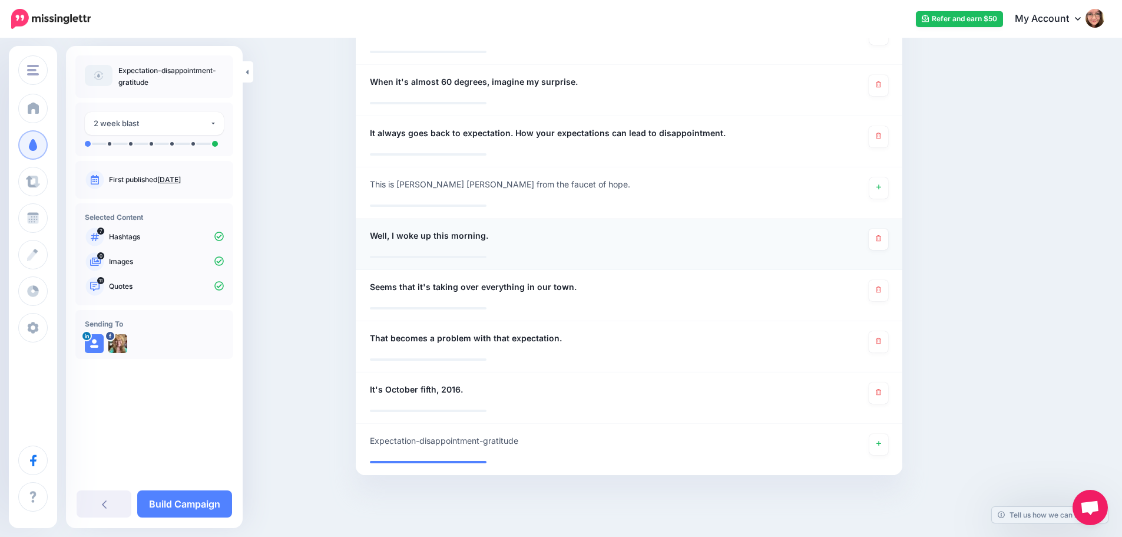
scroll to position [749, 0]
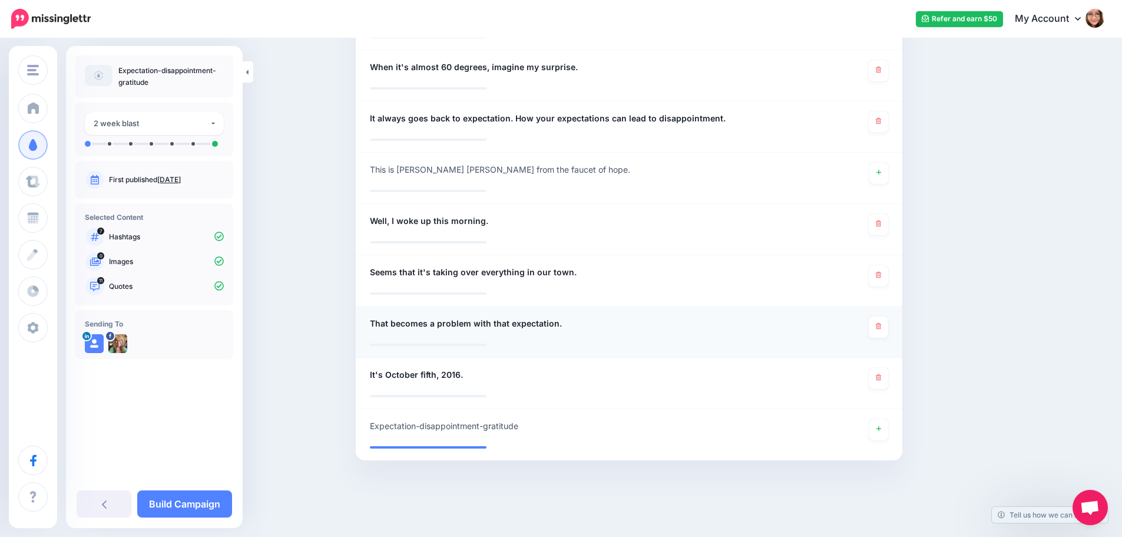
click at [686, 340] on div at bounding box center [629, 341] width 518 height 6
click at [549, 323] on span "That becomes a problem with that expectation." at bounding box center [466, 323] width 192 height 14
click at [558, 323] on textarea "**********" at bounding box center [584, 327] width 429 height 23
type textarea "**********"
click at [878, 383] on link at bounding box center [878, 378] width 19 height 21
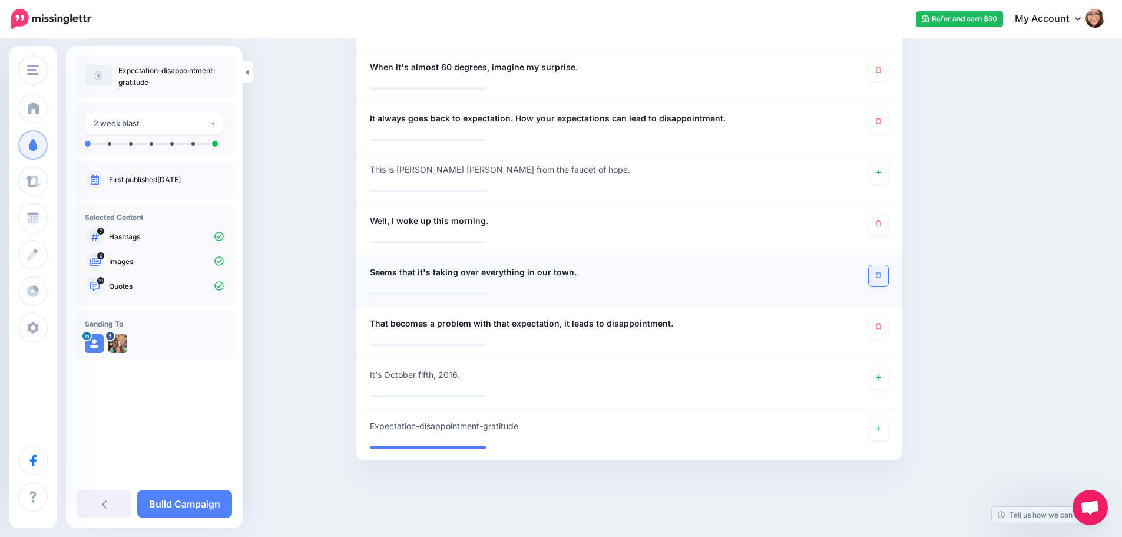
click at [881, 275] on icon at bounding box center [878, 275] width 5 height 6
click at [887, 229] on link at bounding box center [878, 224] width 19 height 21
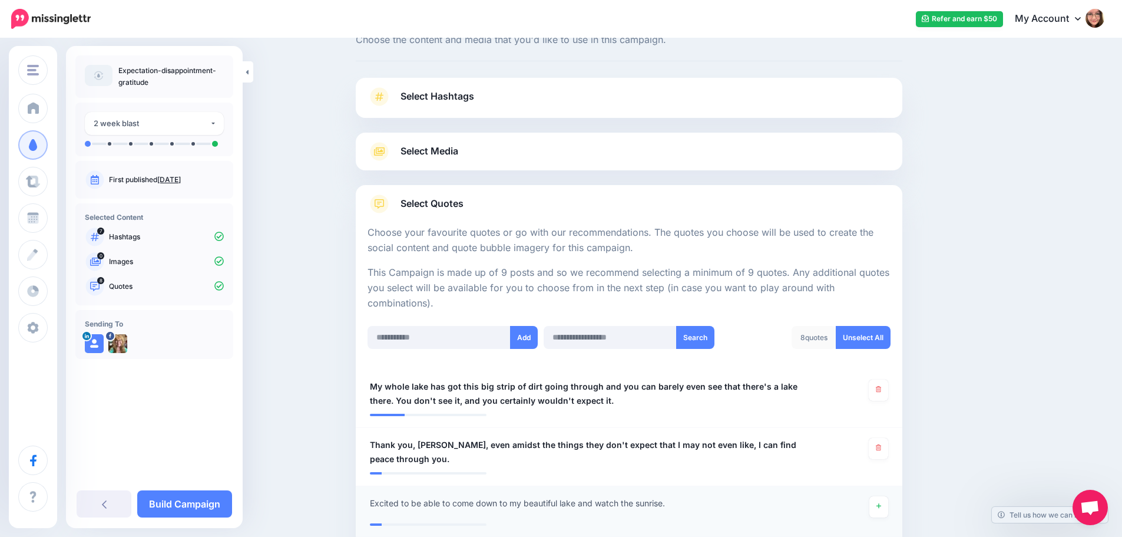
scroll to position [42, 0]
click at [488, 145] on link "Select Media" at bounding box center [629, 152] width 523 height 19
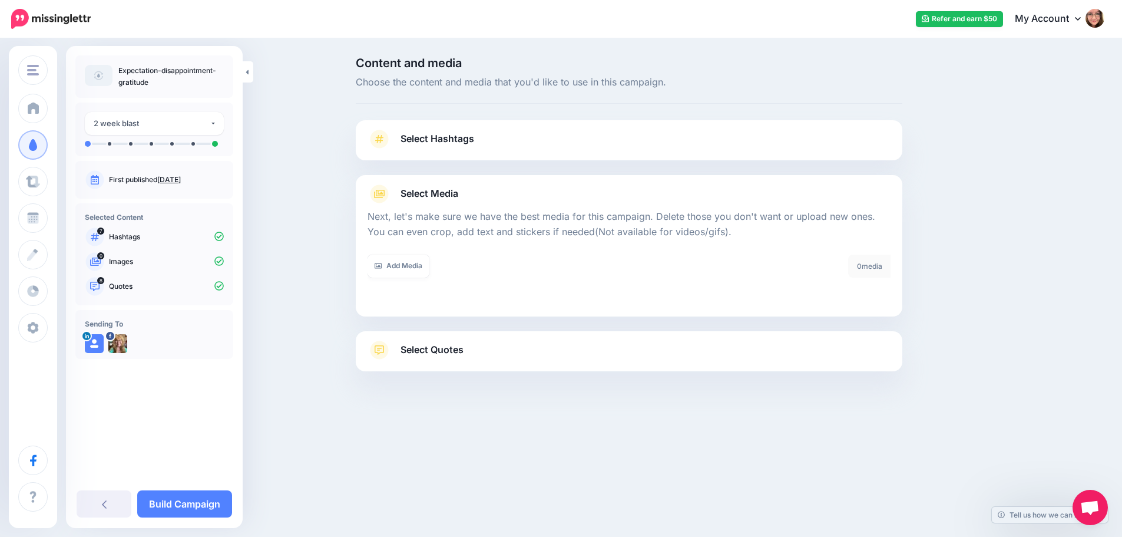
scroll to position [0, 0]
click at [408, 272] on link "Add Media" at bounding box center [403, 265] width 62 height 23
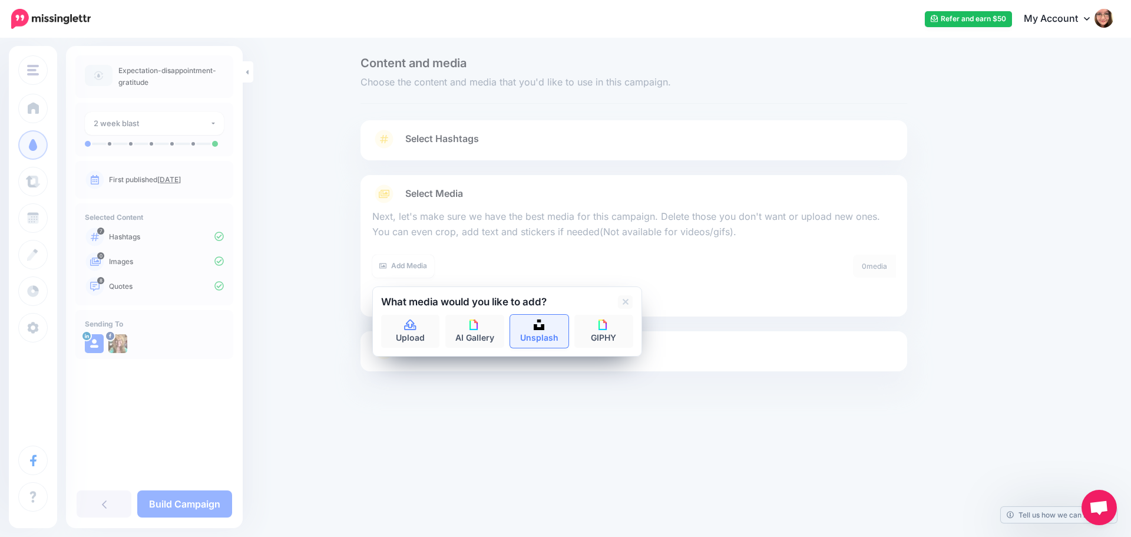
click at [551, 335] on link "Unsplash" at bounding box center [539, 331] width 59 height 33
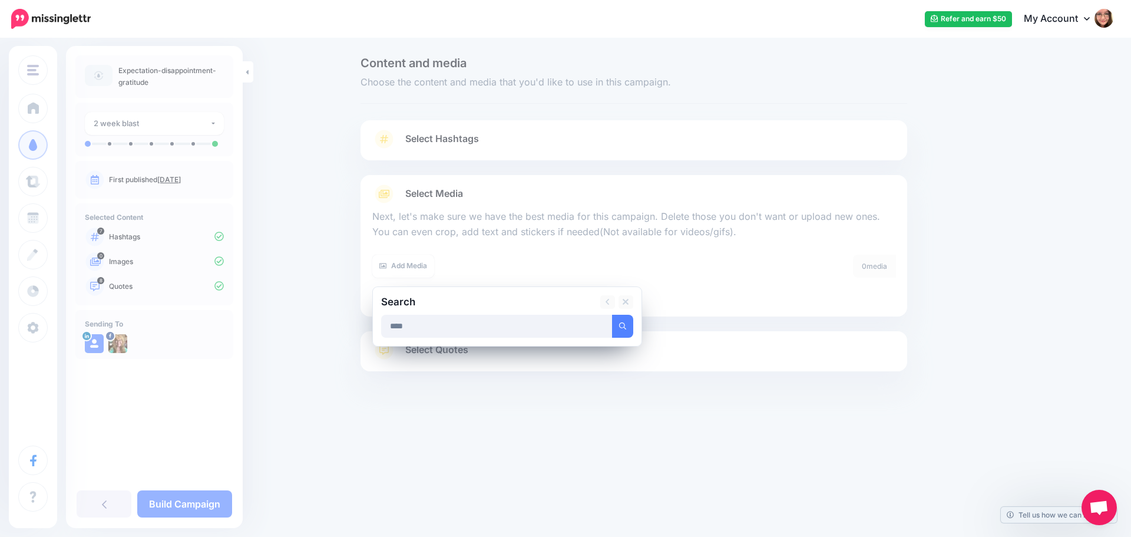
click at [612, 315] on button "submit" at bounding box center [622, 326] width 21 height 23
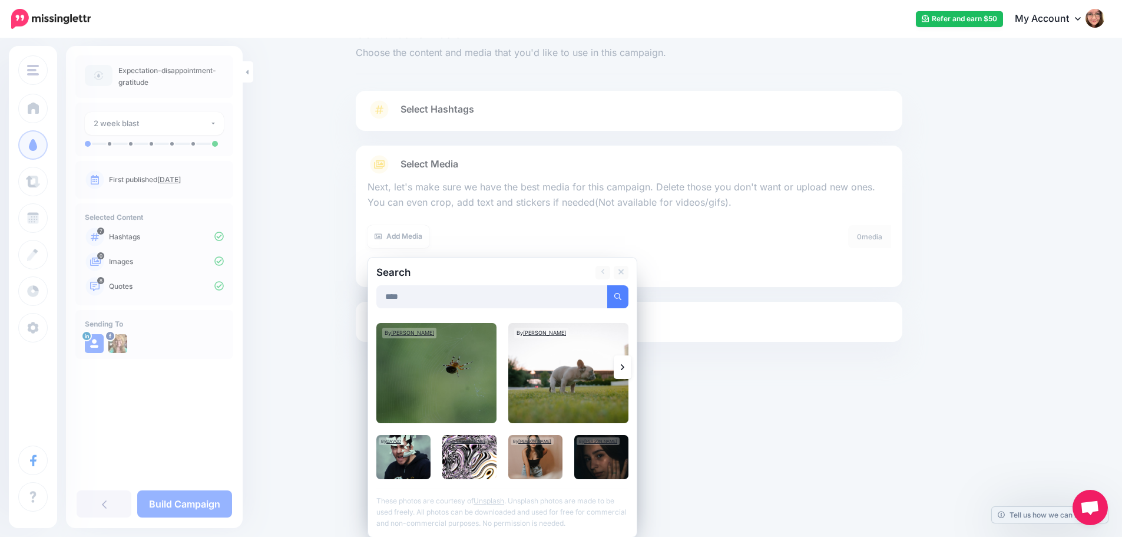
scroll to position [30, 0]
click at [624, 365] on icon at bounding box center [623, 366] width 4 height 9
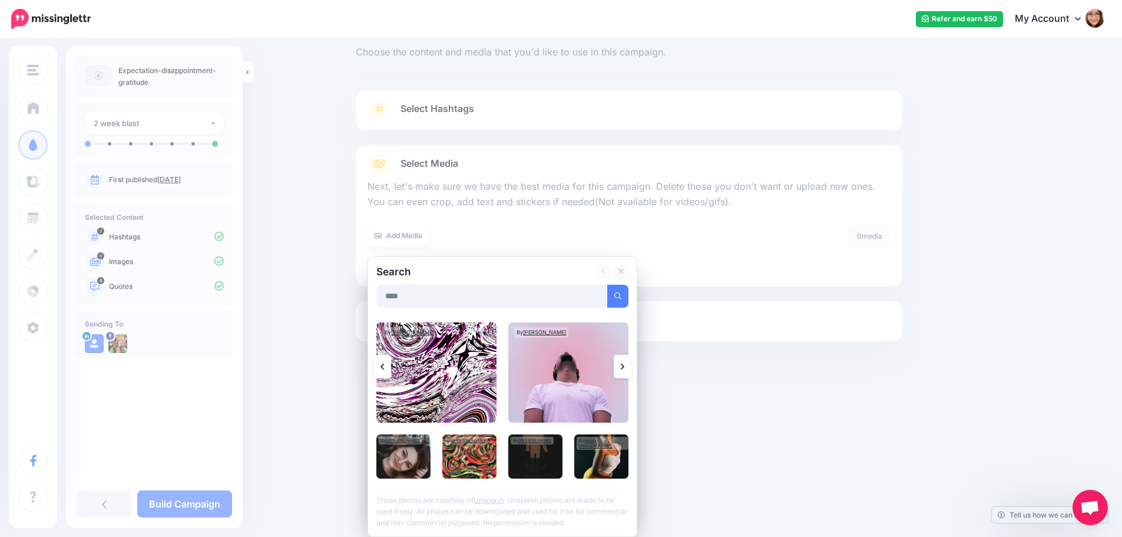
click at [624, 365] on icon at bounding box center [623, 366] width 4 height 9
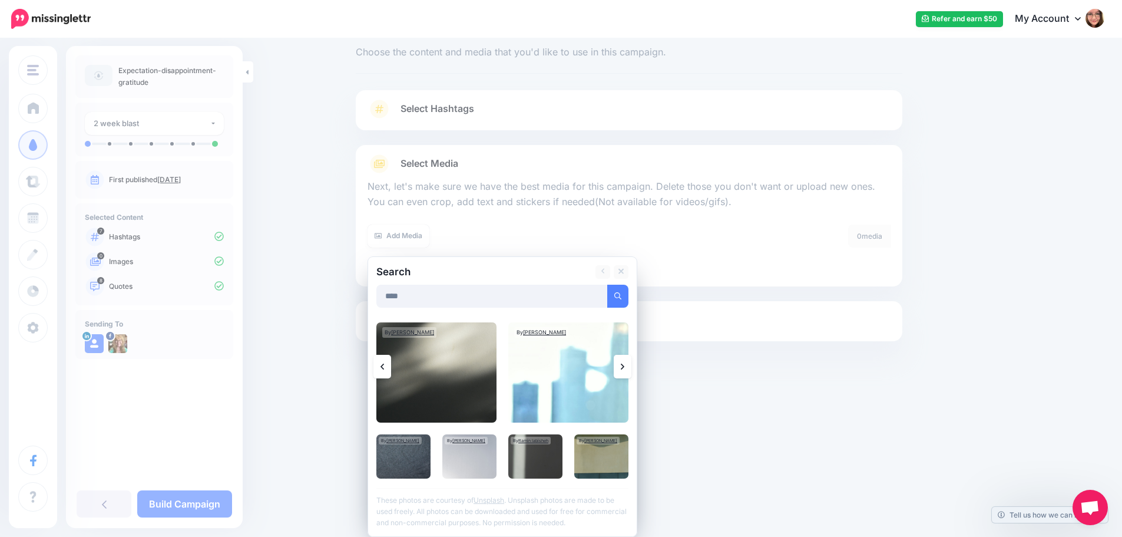
click at [624, 365] on icon at bounding box center [623, 366] width 4 height 9
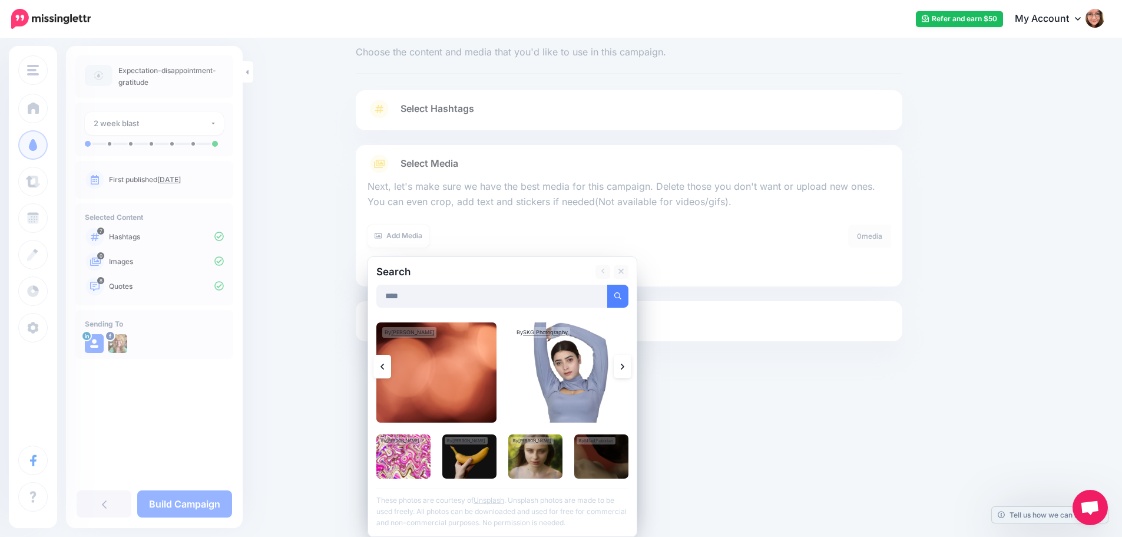
click at [624, 365] on icon at bounding box center [623, 366] width 4 height 9
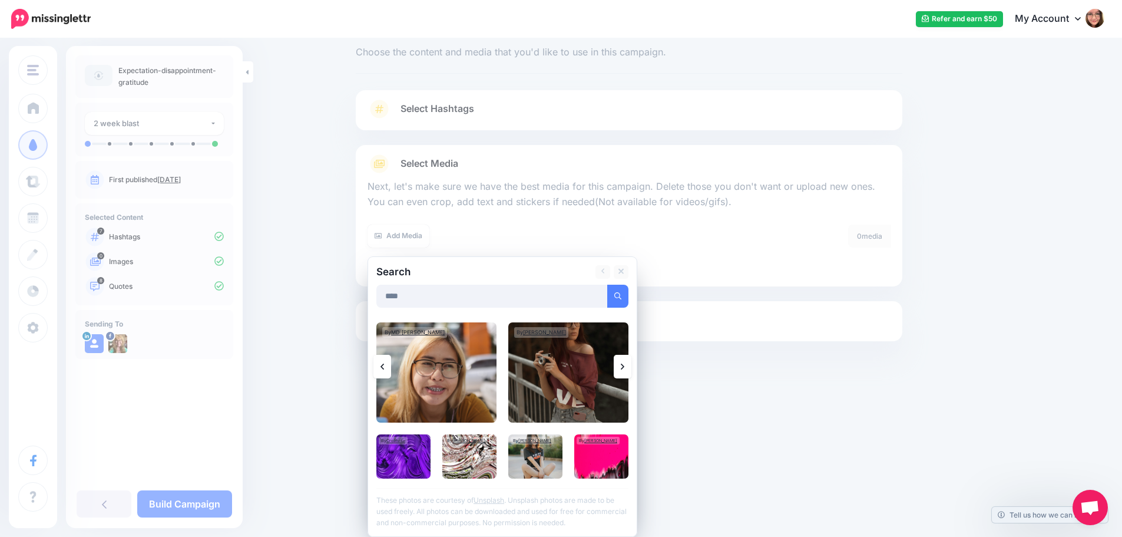
click at [624, 365] on icon at bounding box center [623, 366] width 4 height 9
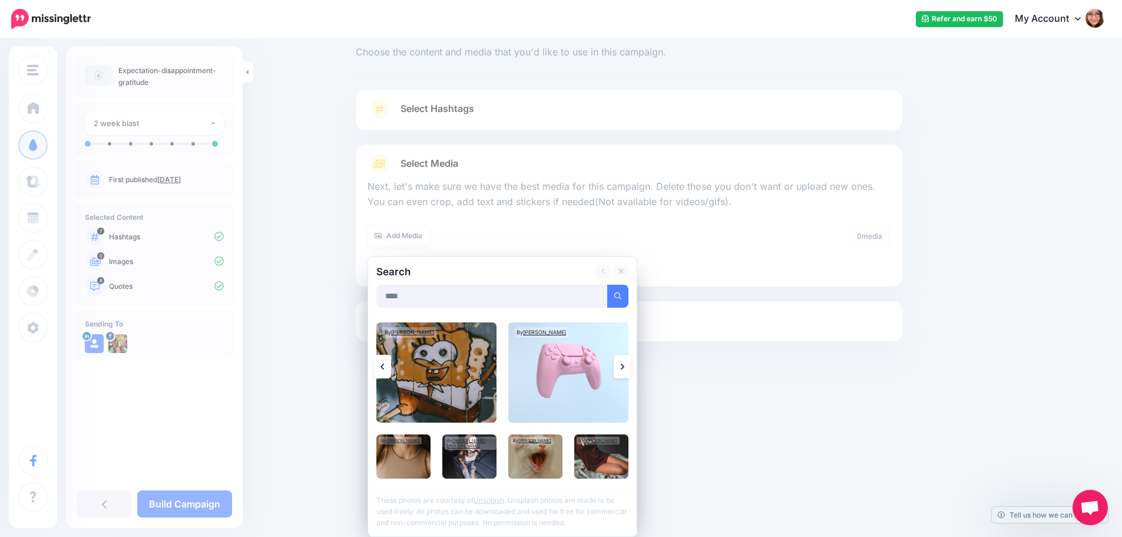
click at [624, 365] on icon at bounding box center [623, 366] width 4 height 9
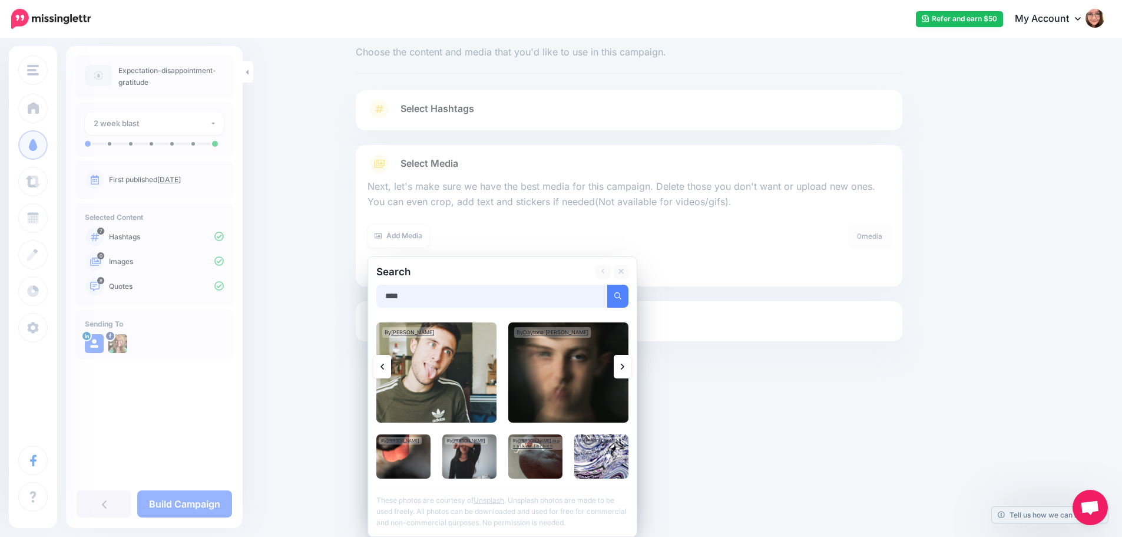
drag, startPoint x: 461, startPoint y: 295, endPoint x: 296, endPoint y: 294, distance: 165.5
click at [296, 294] on div "Content and media Choose the content and media that you'd like to use in this c…" at bounding box center [561, 213] width 1122 height 408
click at [607, 285] on button "submit" at bounding box center [617, 296] width 21 height 23
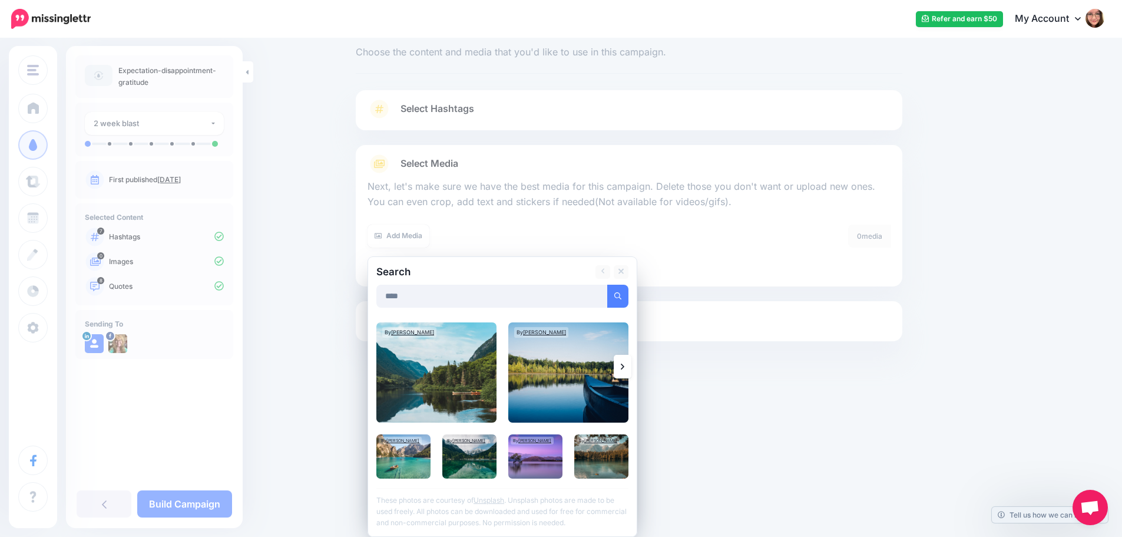
click at [630, 370] on link at bounding box center [623, 367] width 18 height 24
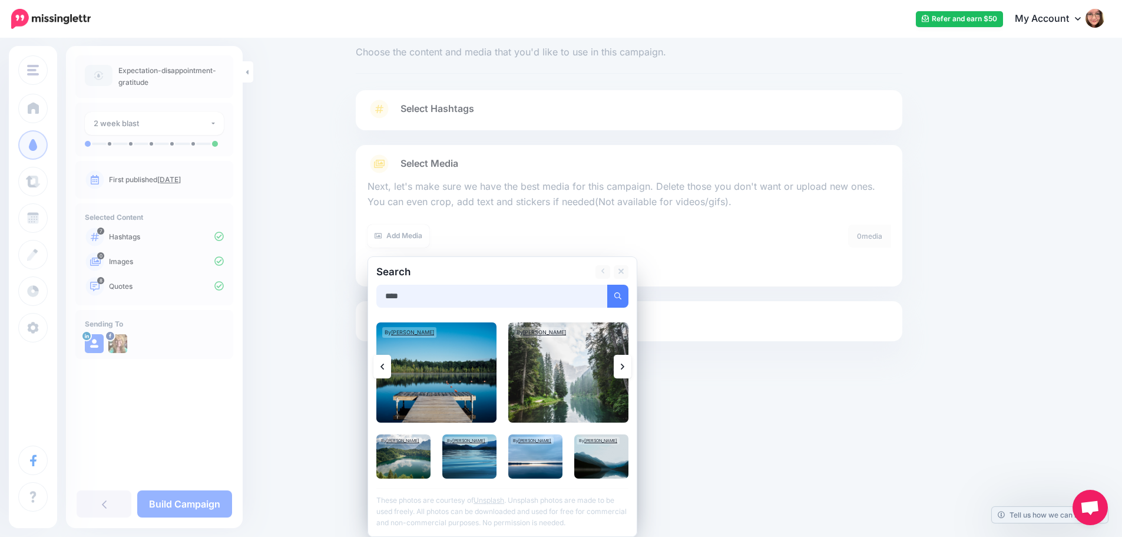
click at [461, 296] on input "****" at bounding box center [491, 296] width 231 height 23
type input "**********"
click at [607, 285] on button "submit" at bounding box center [617, 296] width 21 height 23
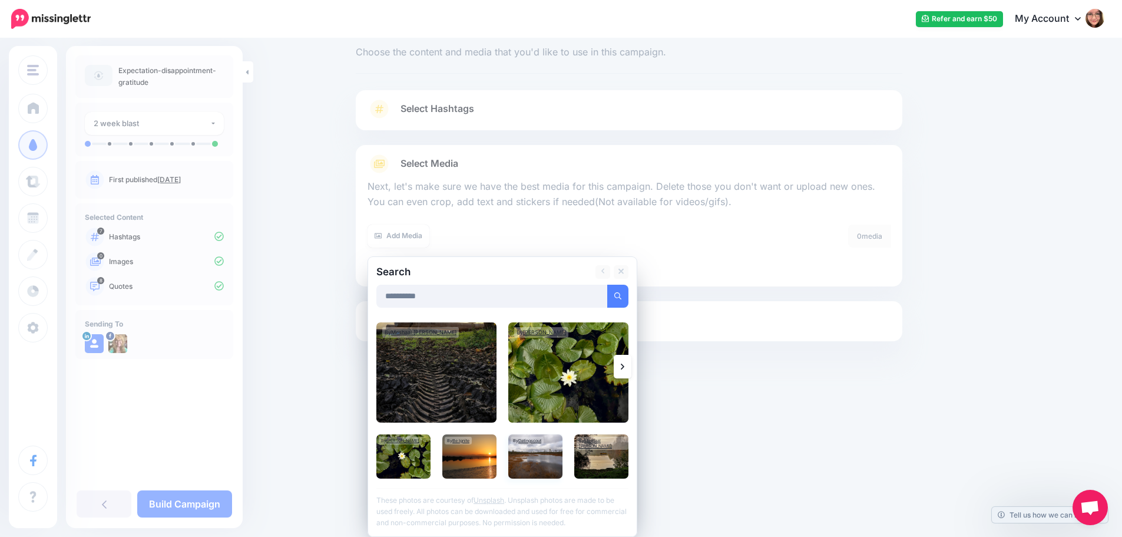
click at [532, 477] on img at bounding box center [535, 456] width 54 height 44
click at [612, 461] on img at bounding box center [601, 456] width 54 height 44
click at [616, 289] on link "Add Media" at bounding box center [603, 296] width 50 height 23
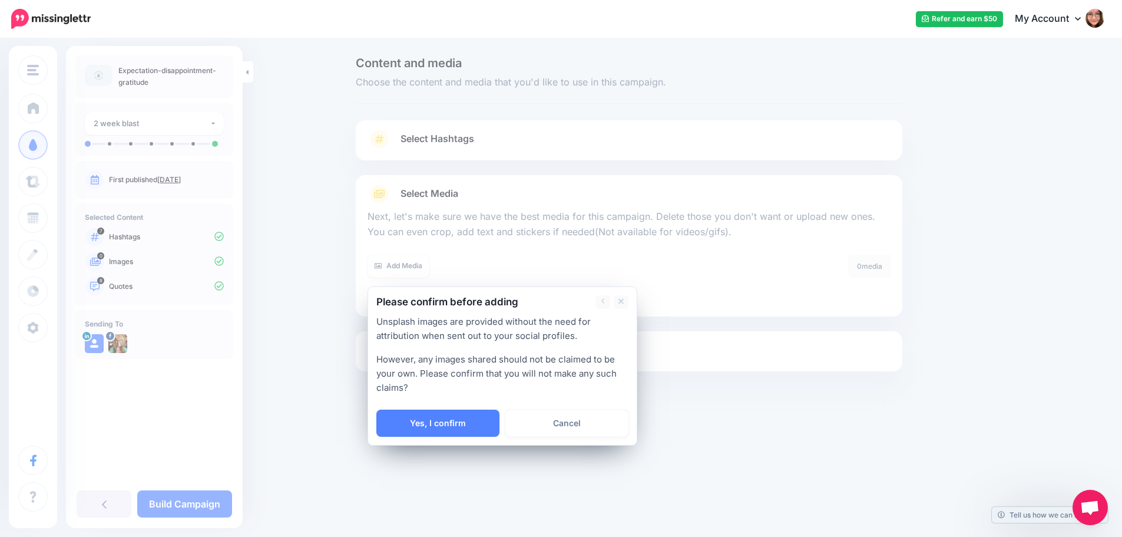
scroll to position [0, 0]
click at [464, 422] on link "Yes, I confirm" at bounding box center [442, 422] width 123 height 27
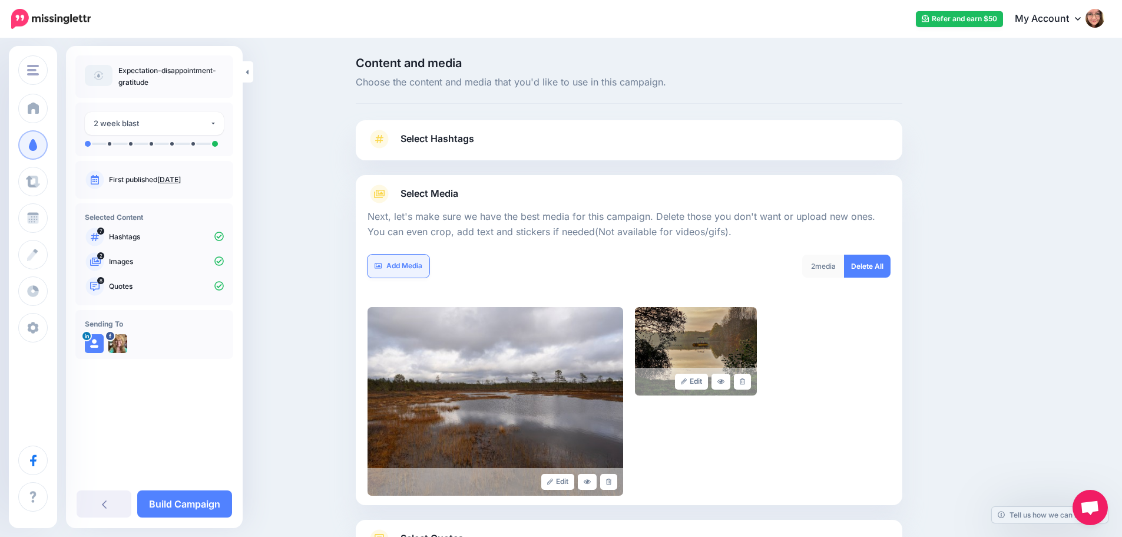
scroll to position [100, 0]
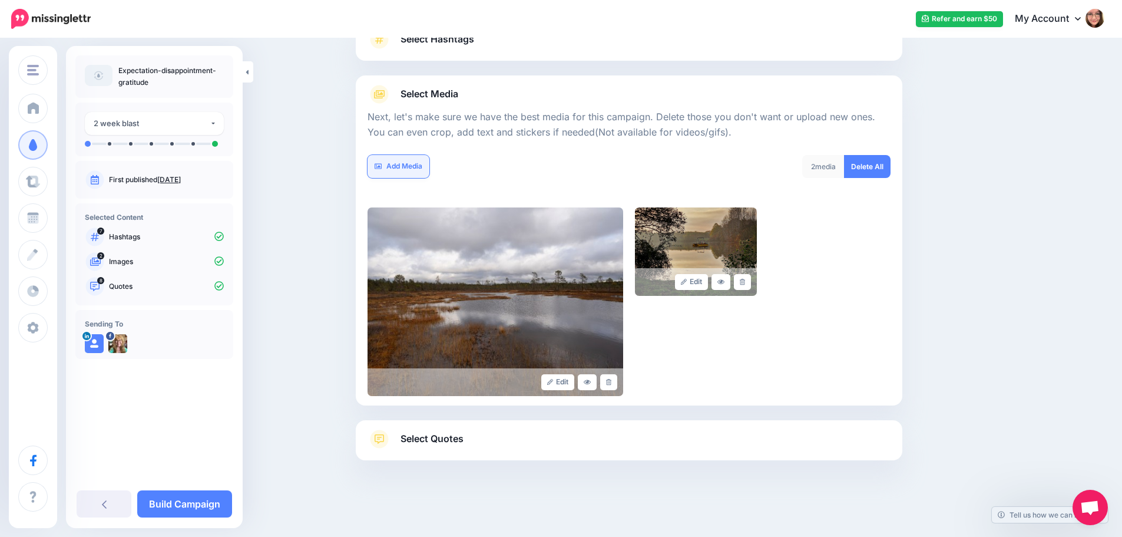
click at [396, 166] on link "Add Media" at bounding box center [399, 166] width 62 height 23
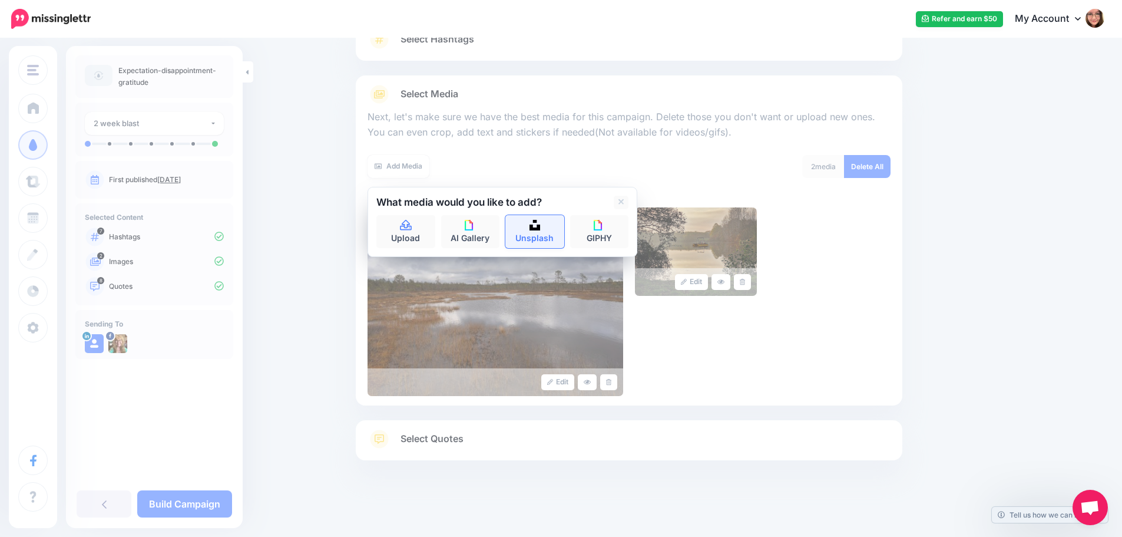
click at [545, 231] on link "Unsplash" at bounding box center [534, 231] width 59 height 33
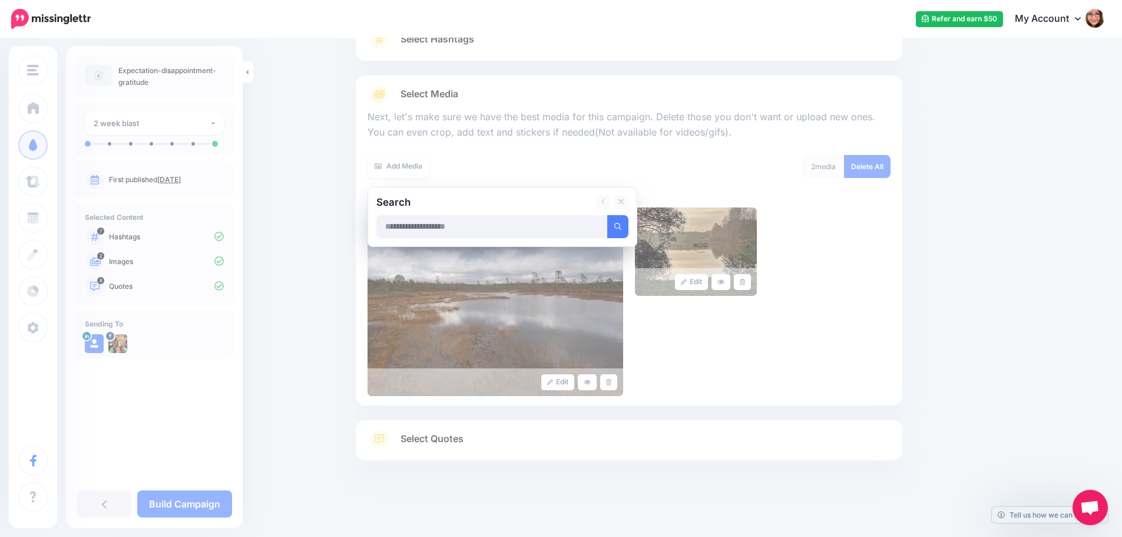
click at [545, 231] on input "text" at bounding box center [491, 226] width 231 height 23
type input "*****"
click at [607, 215] on button "submit" at bounding box center [617, 226] width 21 height 23
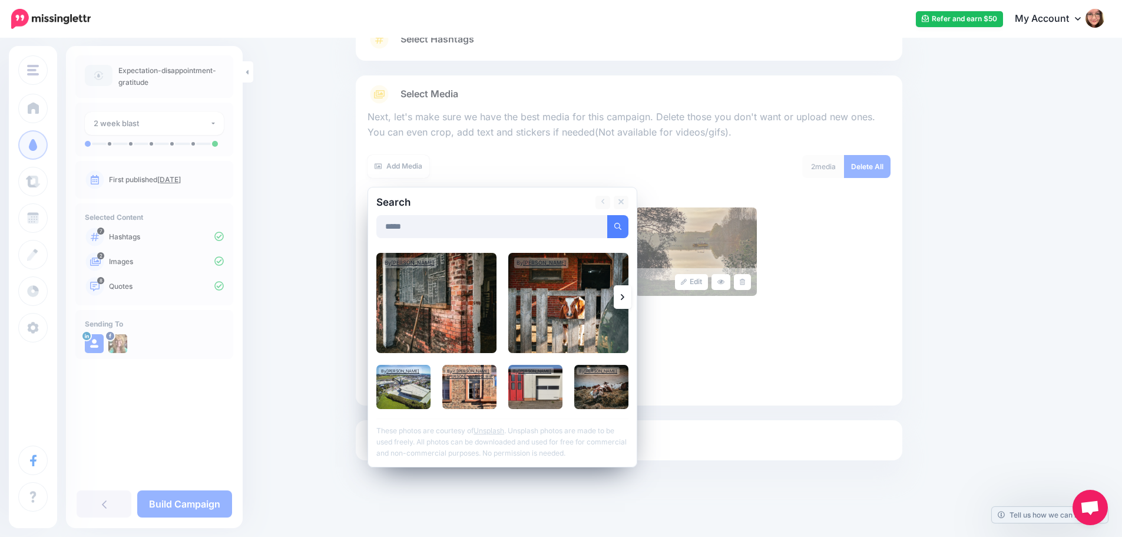
click at [624, 295] on icon at bounding box center [623, 296] width 4 height 9
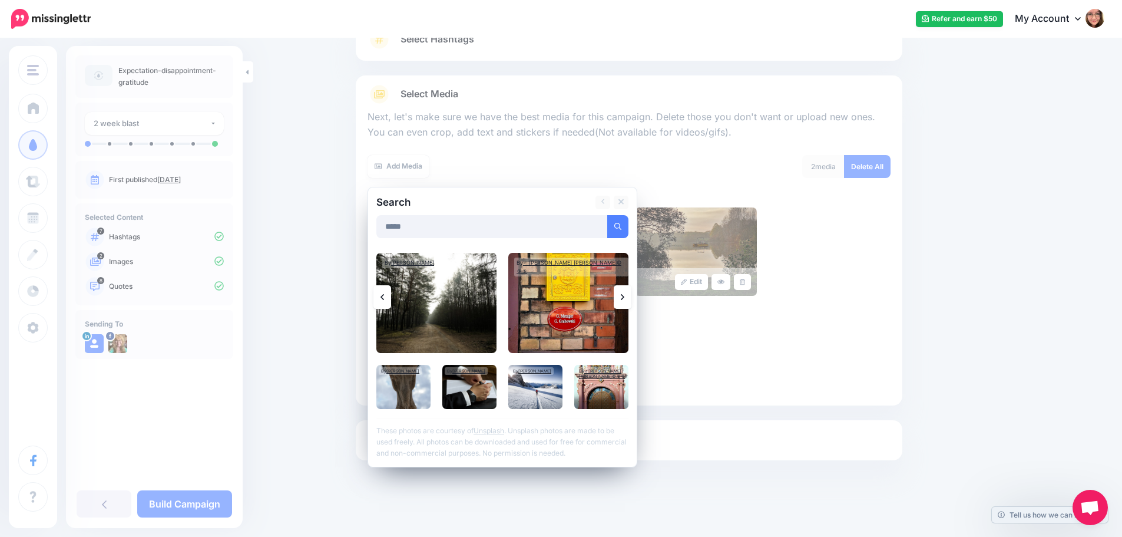
click at [624, 295] on icon at bounding box center [623, 296] width 4 height 9
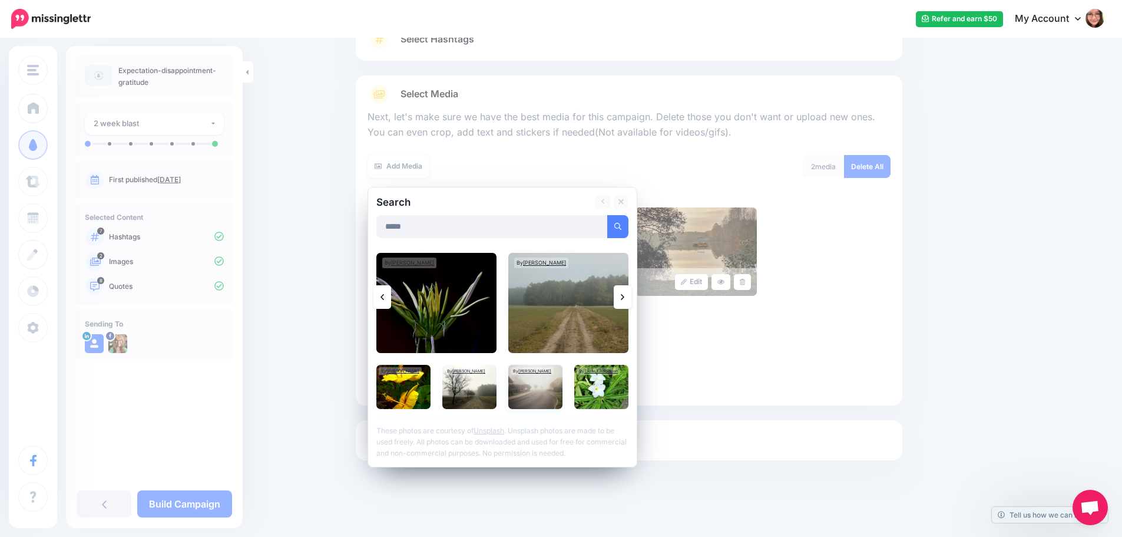
click at [552, 396] on img at bounding box center [535, 387] width 54 height 44
click at [488, 388] on img at bounding box center [469, 387] width 54 height 44
click at [594, 223] on link "Add Media" at bounding box center [603, 226] width 50 height 23
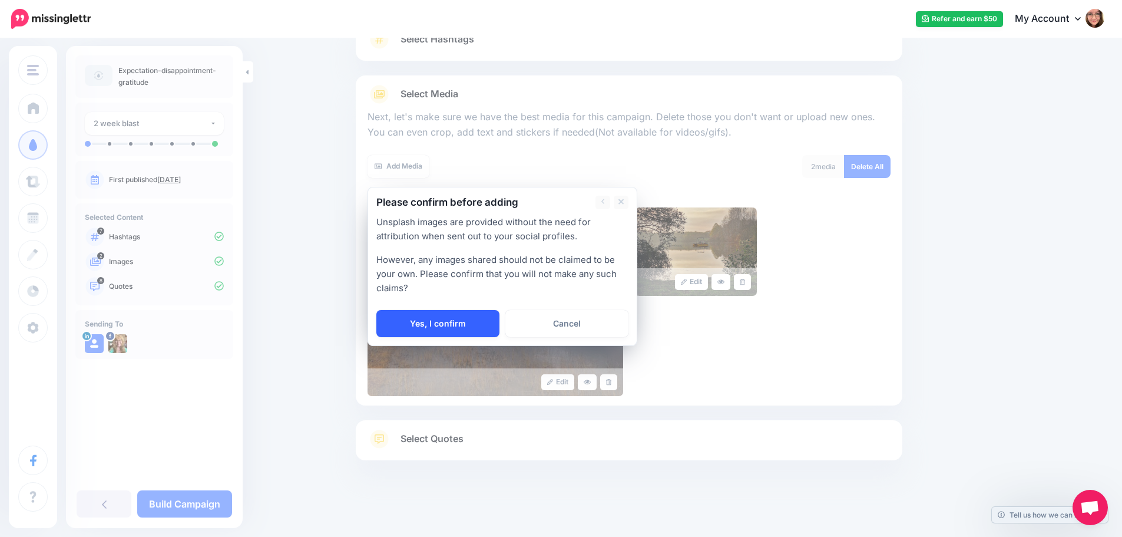
click at [478, 324] on link "Yes, I confirm" at bounding box center [437, 323] width 123 height 27
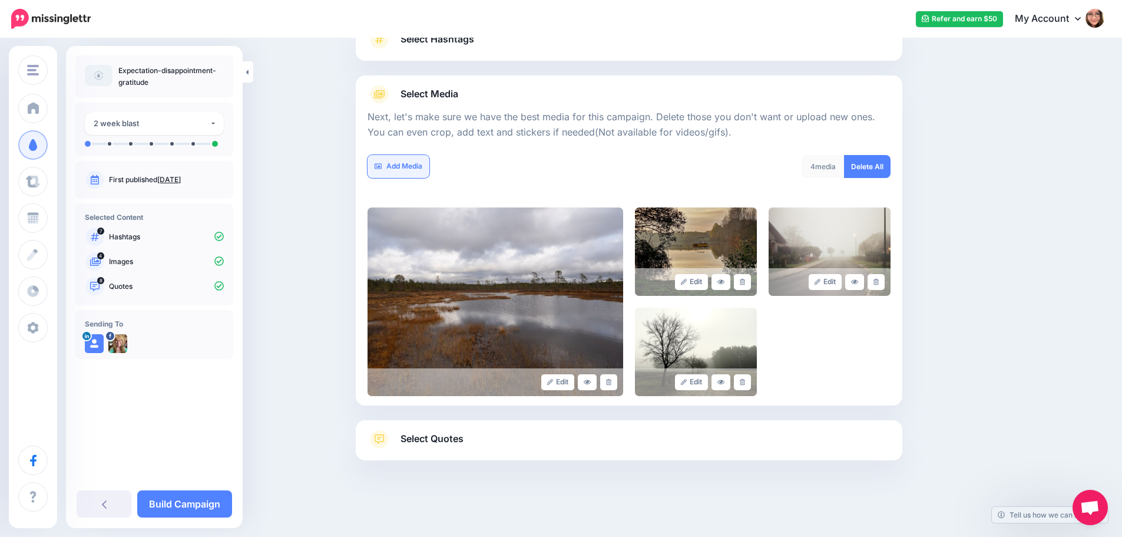
click at [419, 173] on link "Add Media" at bounding box center [399, 166] width 62 height 23
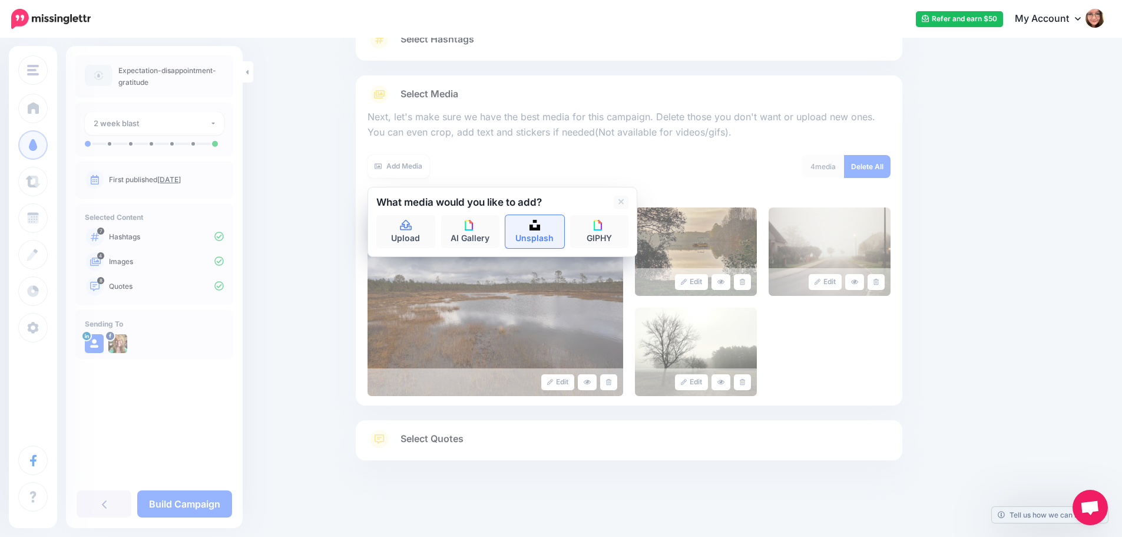
click at [533, 237] on link "Unsplash" at bounding box center [534, 231] width 59 height 33
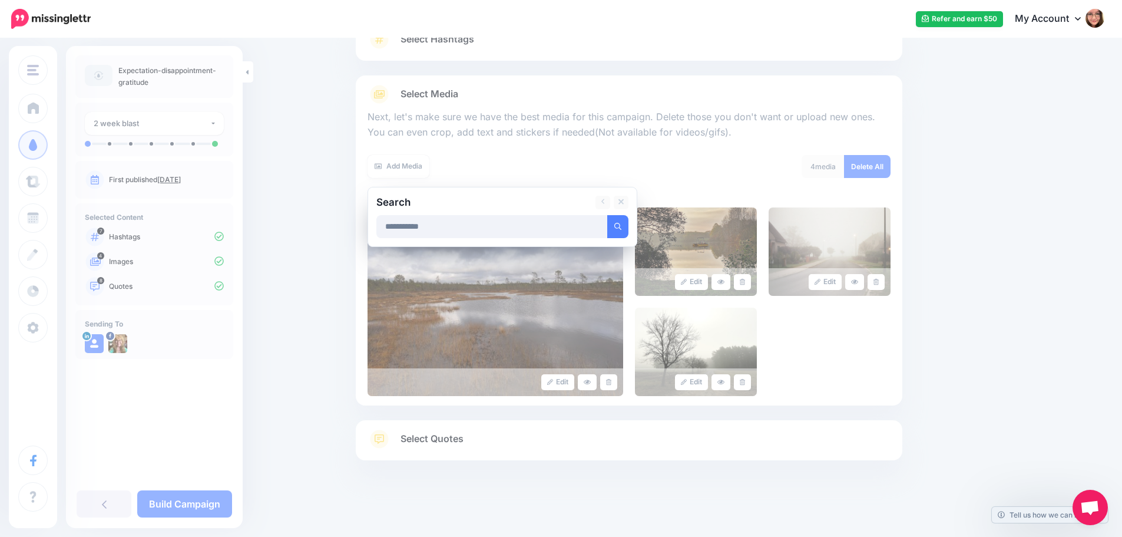
type input "**********"
click at [607, 215] on button "submit" at bounding box center [617, 226] width 21 height 23
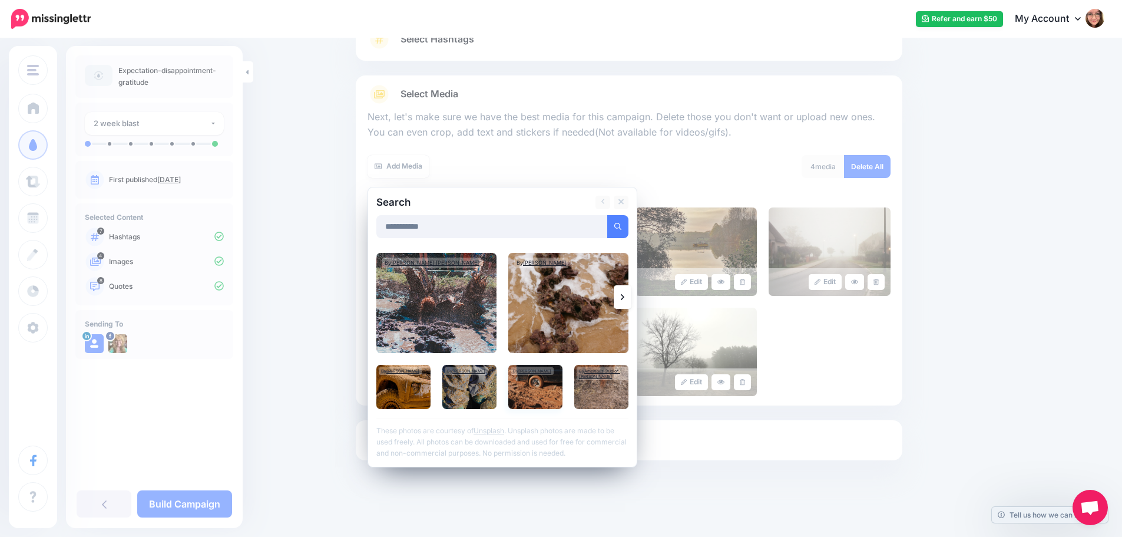
click at [556, 388] on img at bounding box center [535, 387] width 54 height 44
click at [611, 234] on link "Add Media" at bounding box center [603, 226] width 50 height 23
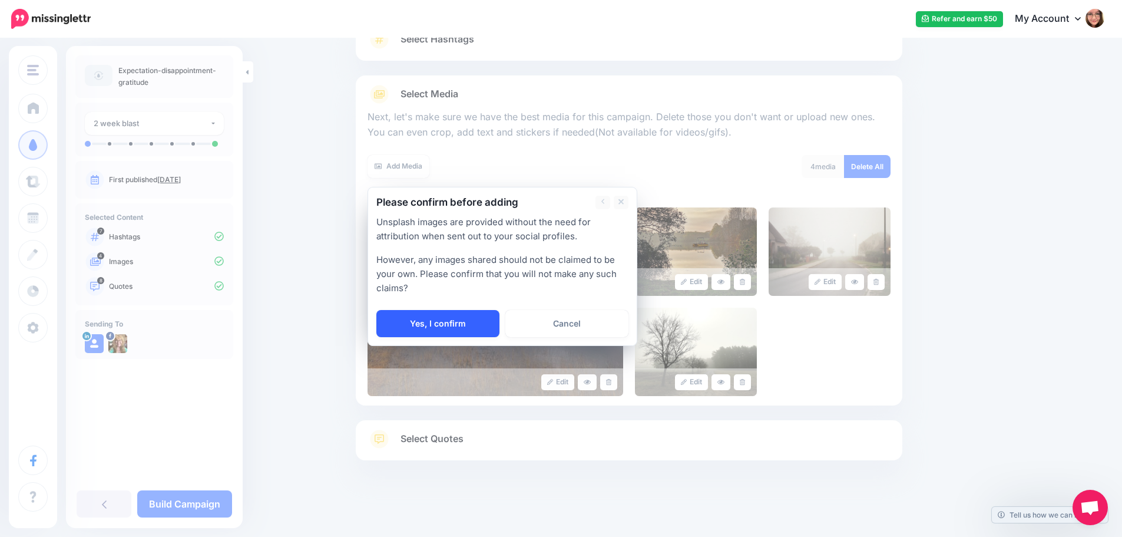
click at [479, 319] on link "Yes, I confirm" at bounding box center [437, 323] width 123 height 27
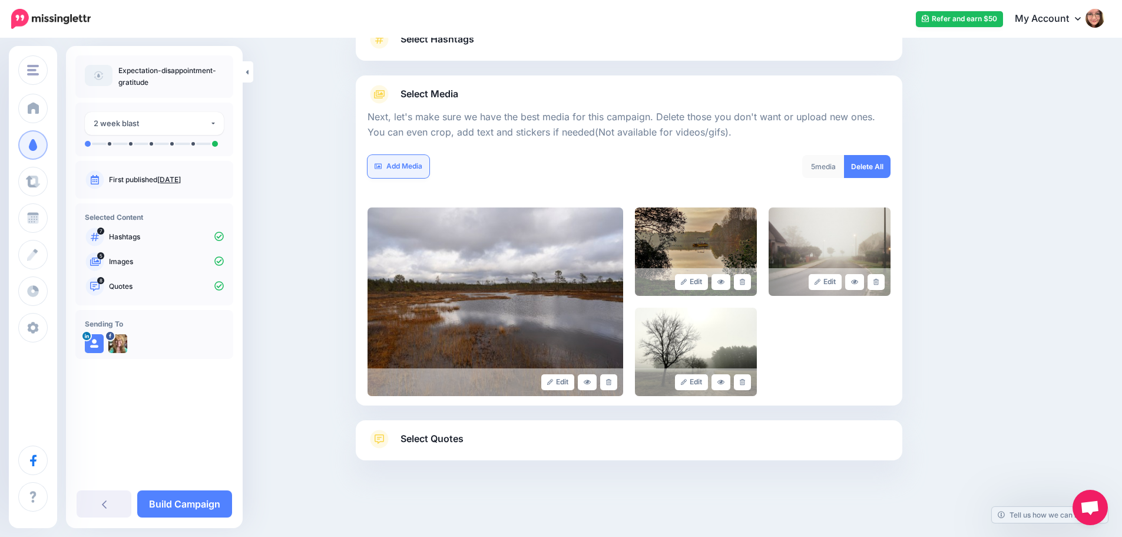
click at [411, 166] on link "Add Media" at bounding box center [399, 166] width 62 height 23
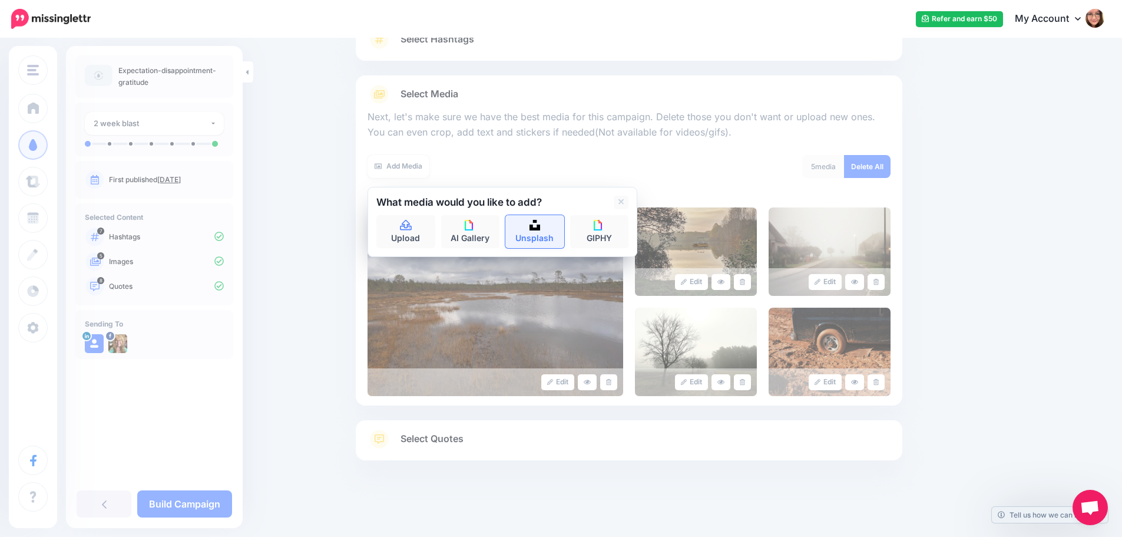
click at [548, 235] on link "Unsplash" at bounding box center [534, 231] width 59 height 33
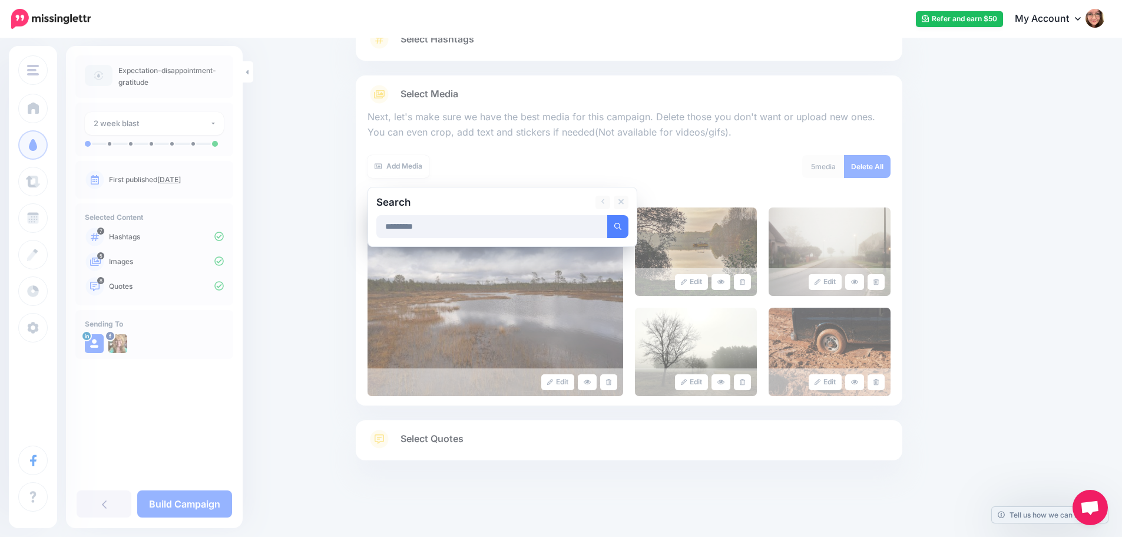
type input "*********"
click at [607, 215] on button "submit" at bounding box center [617, 226] width 21 height 23
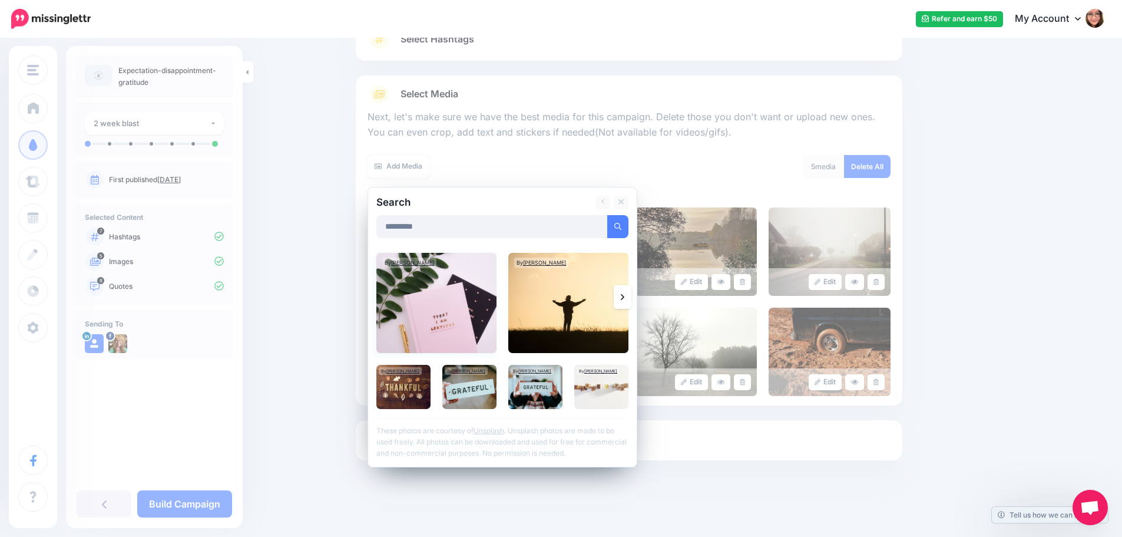
click at [468, 308] on img at bounding box center [436, 303] width 120 height 100
click at [575, 309] on img at bounding box center [568, 303] width 120 height 100
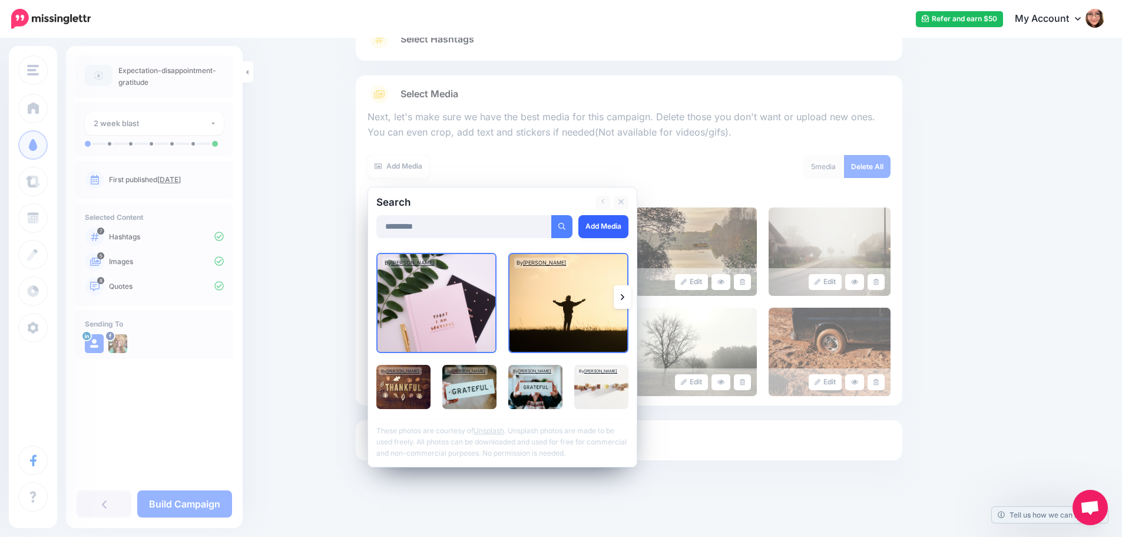
click at [603, 226] on link "Add Media" at bounding box center [603, 226] width 50 height 23
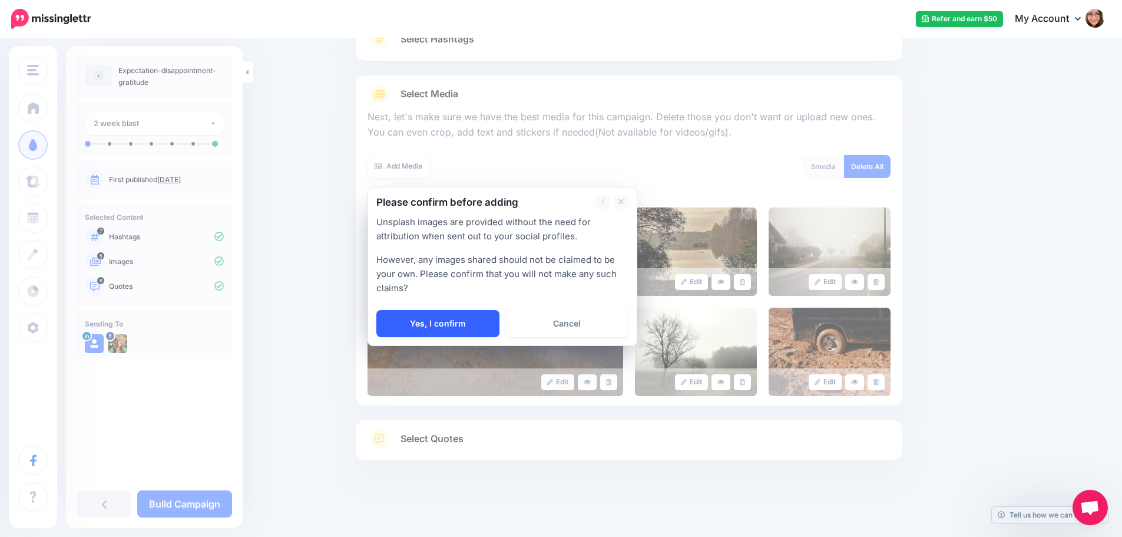
click at [445, 319] on link "Yes, I confirm" at bounding box center [437, 323] width 123 height 27
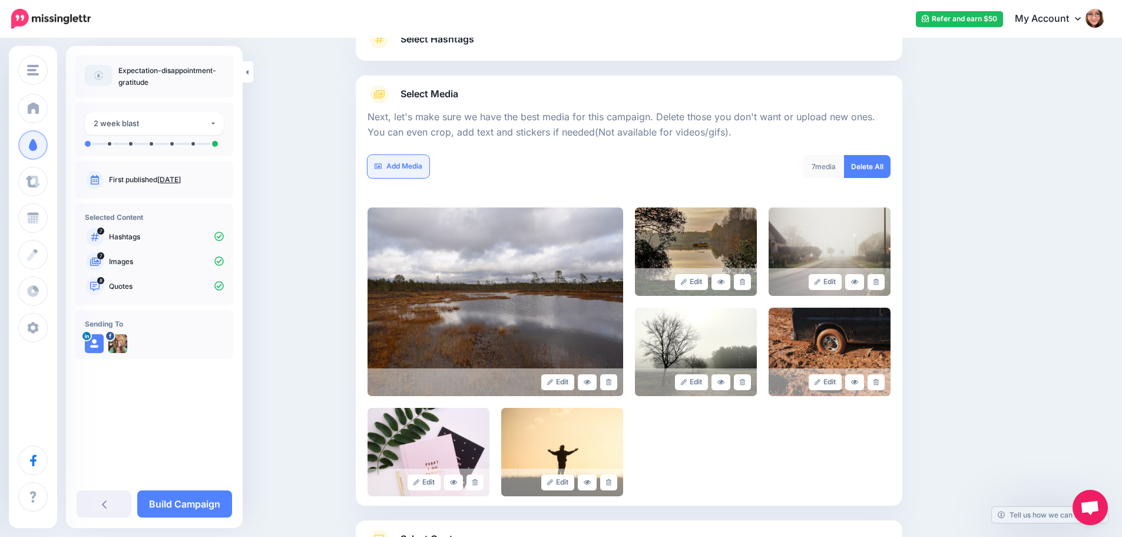
scroll to position [200, 0]
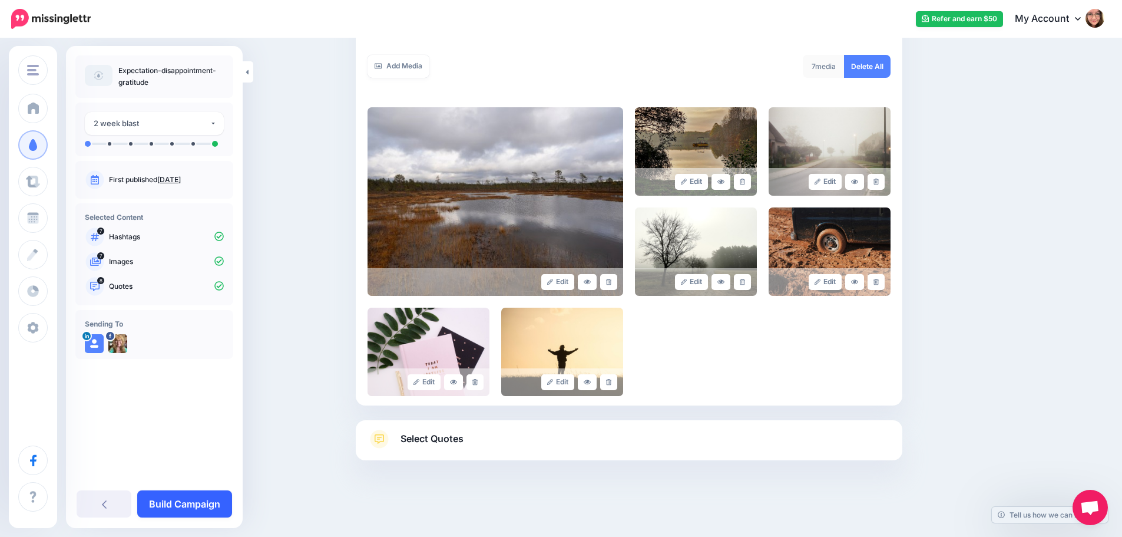
click at [197, 508] on link "Build Campaign" at bounding box center [184, 503] width 95 height 27
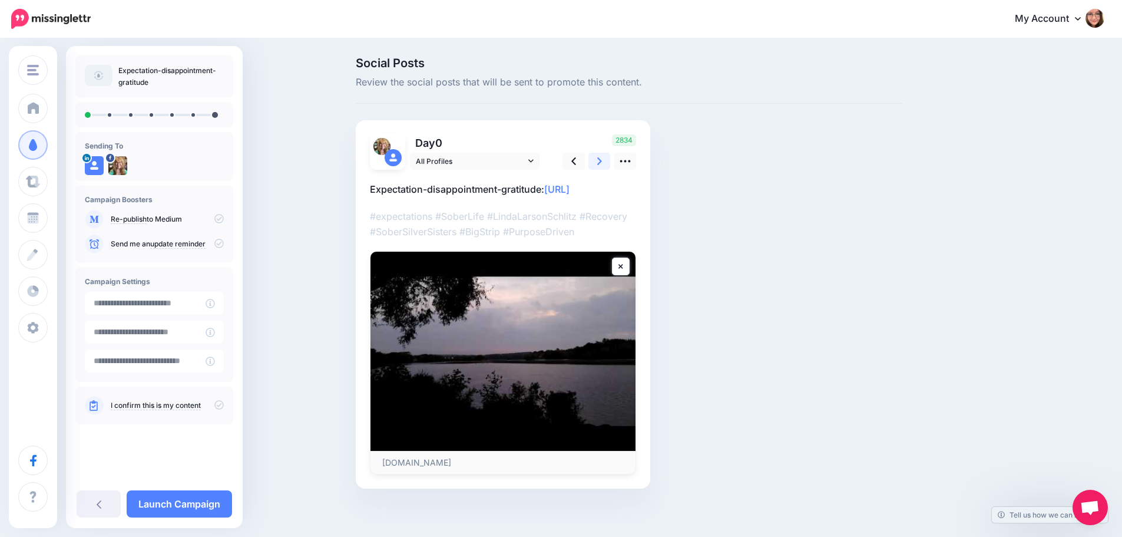
click at [608, 160] on link at bounding box center [599, 161] width 22 height 17
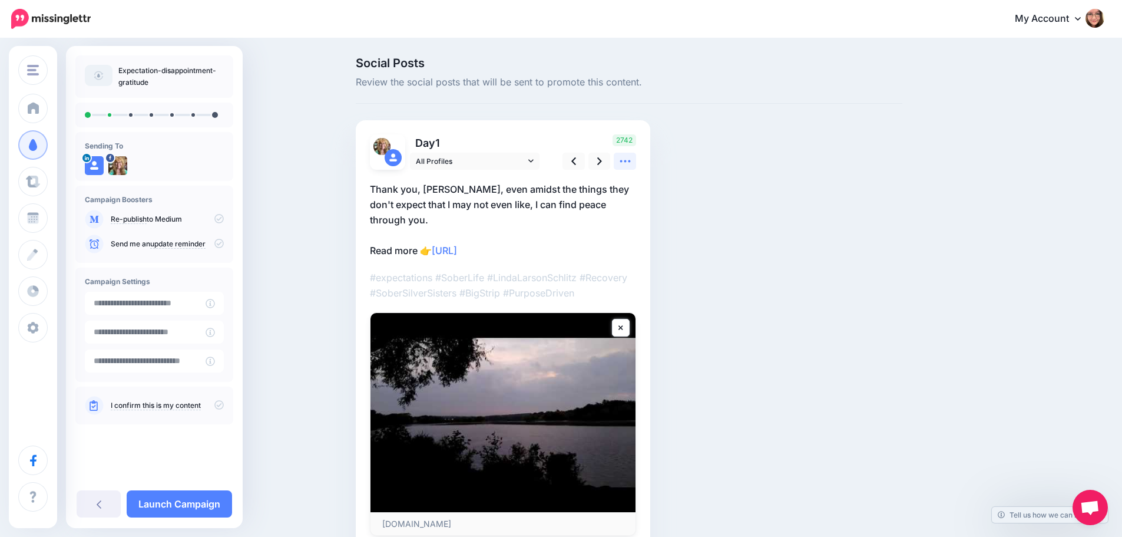
click at [629, 160] on icon at bounding box center [625, 161] width 12 height 12
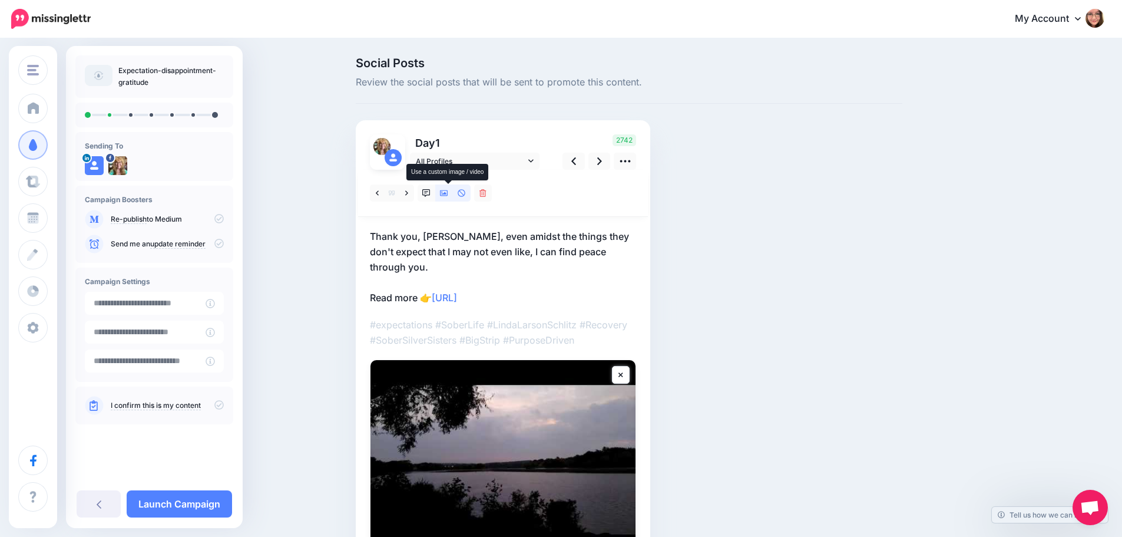
click at [445, 197] on link at bounding box center [444, 192] width 18 height 17
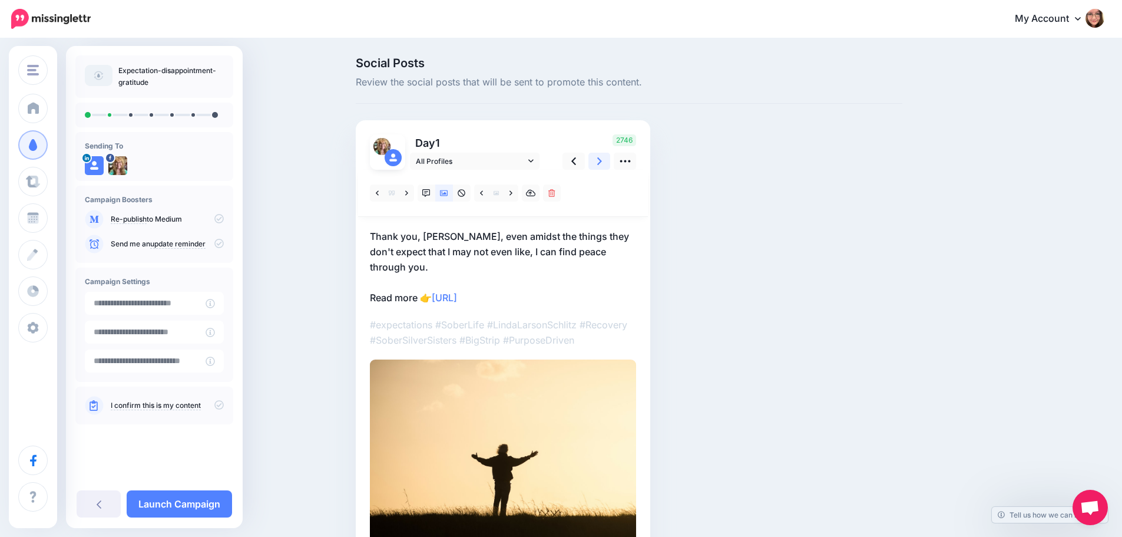
click at [602, 163] on icon at bounding box center [599, 161] width 5 height 12
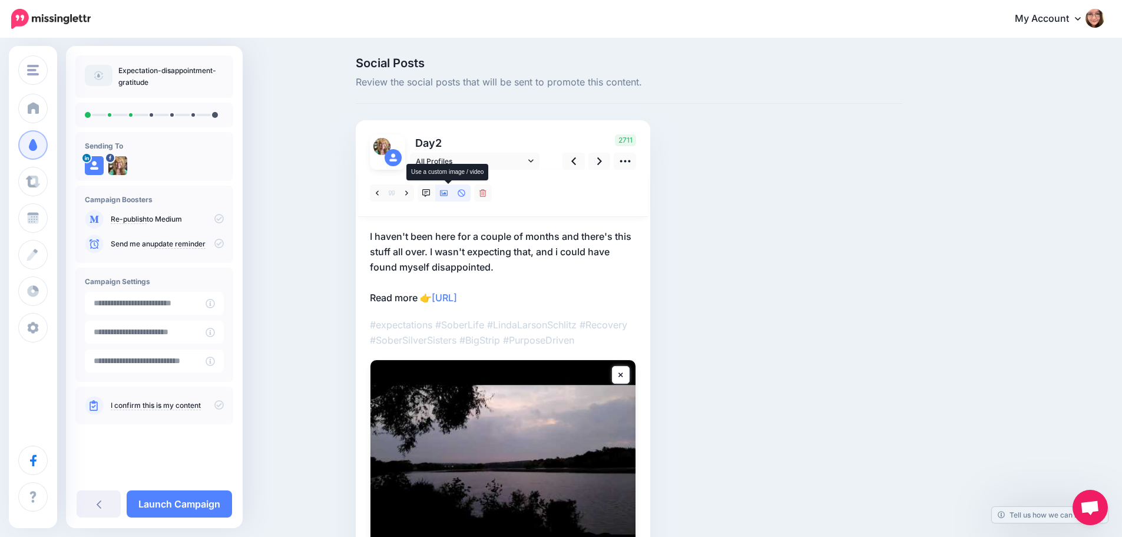
click at [447, 191] on icon at bounding box center [444, 193] width 8 height 8
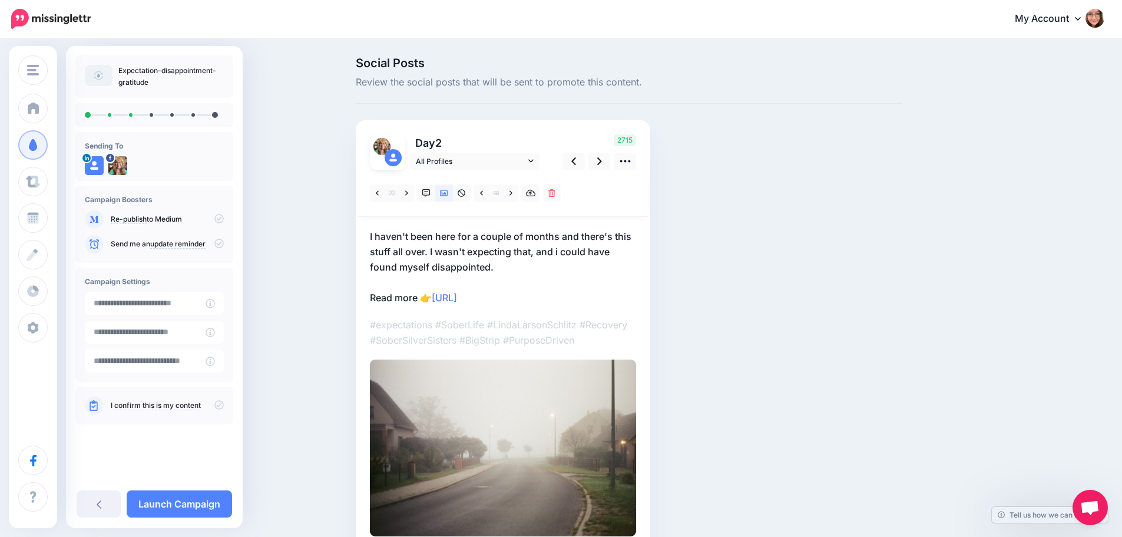
drag, startPoint x: 597, startPoint y: 171, endPoint x: 596, endPoint y: 180, distance: 8.3
click at [596, 180] on div at bounding box center [503, 193] width 290 height 47
click at [600, 163] on link at bounding box center [599, 161] width 22 height 17
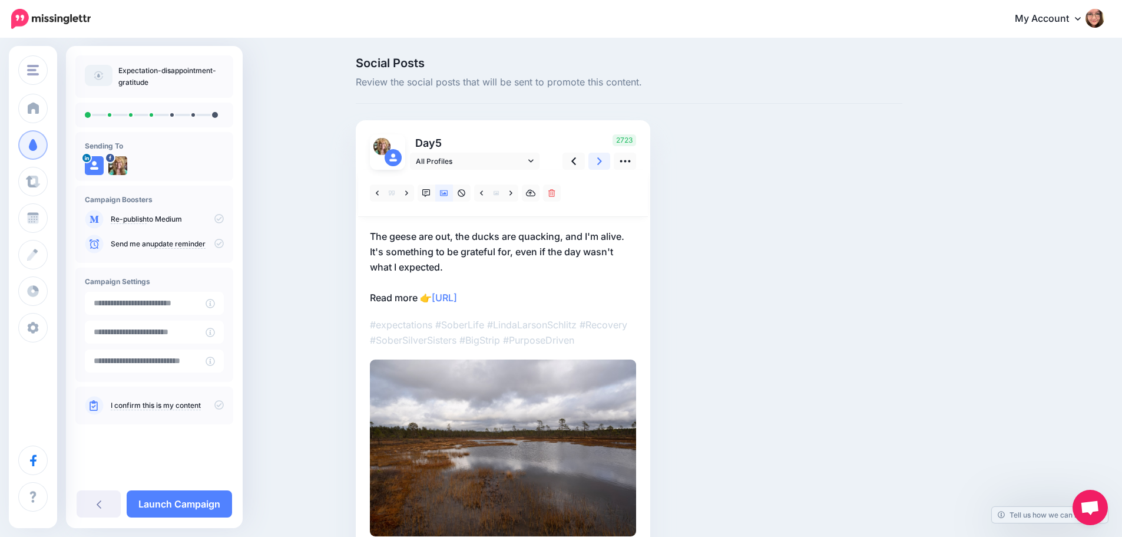
click at [602, 161] on icon at bounding box center [599, 161] width 5 height 8
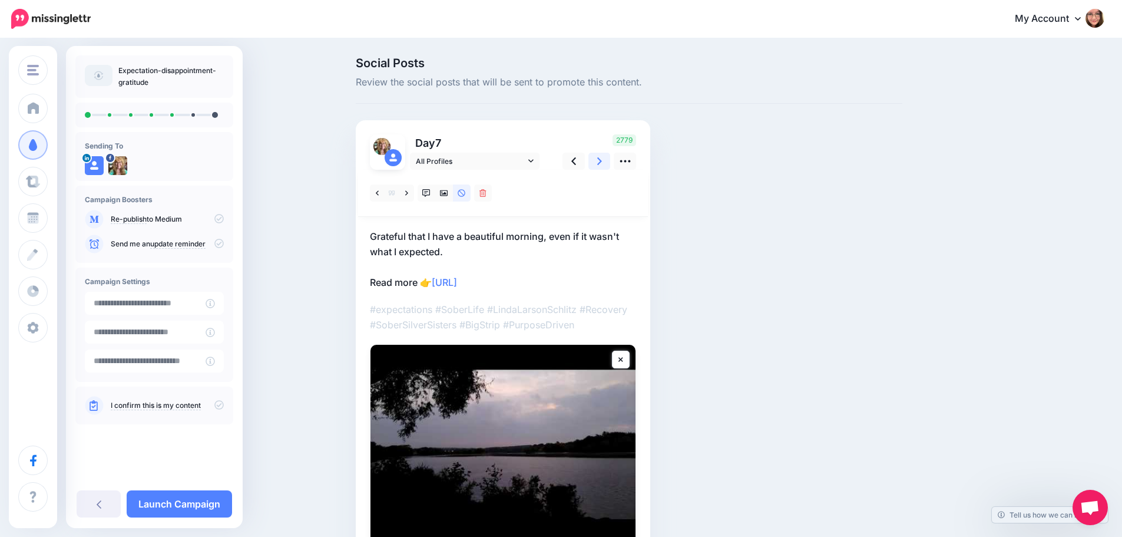
click at [602, 161] on icon at bounding box center [599, 161] width 5 height 12
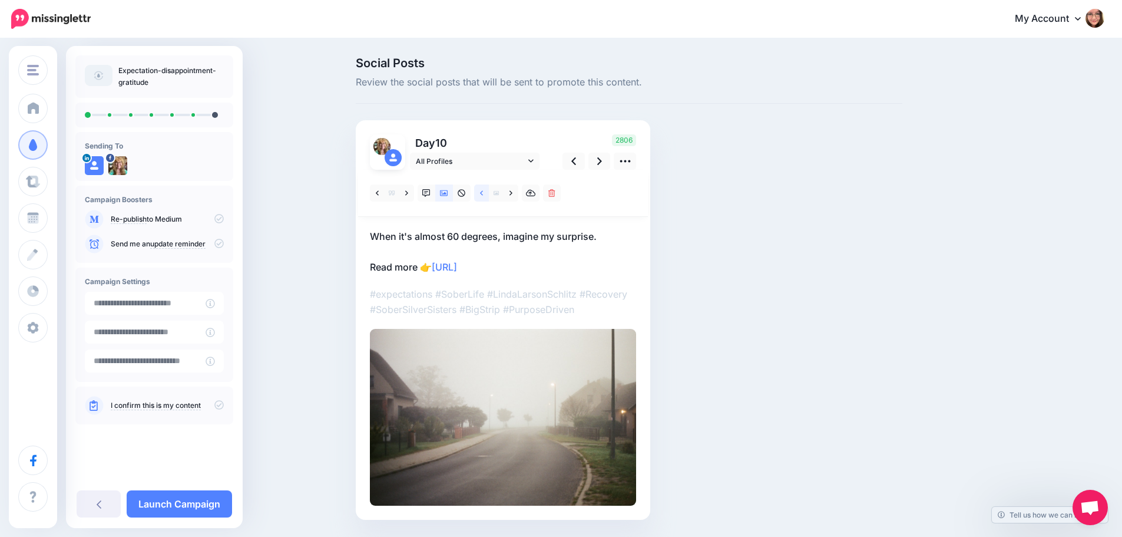
click at [483, 193] on icon at bounding box center [481, 193] width 3 height 8
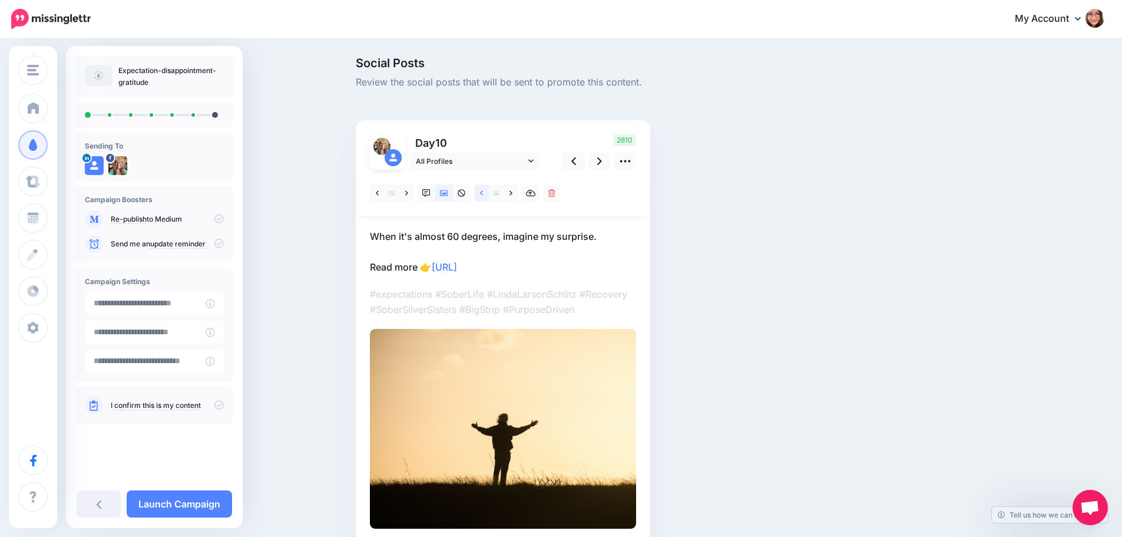
click at [483, 193] on icon at bounding box center [481, 193] width 3 height 8
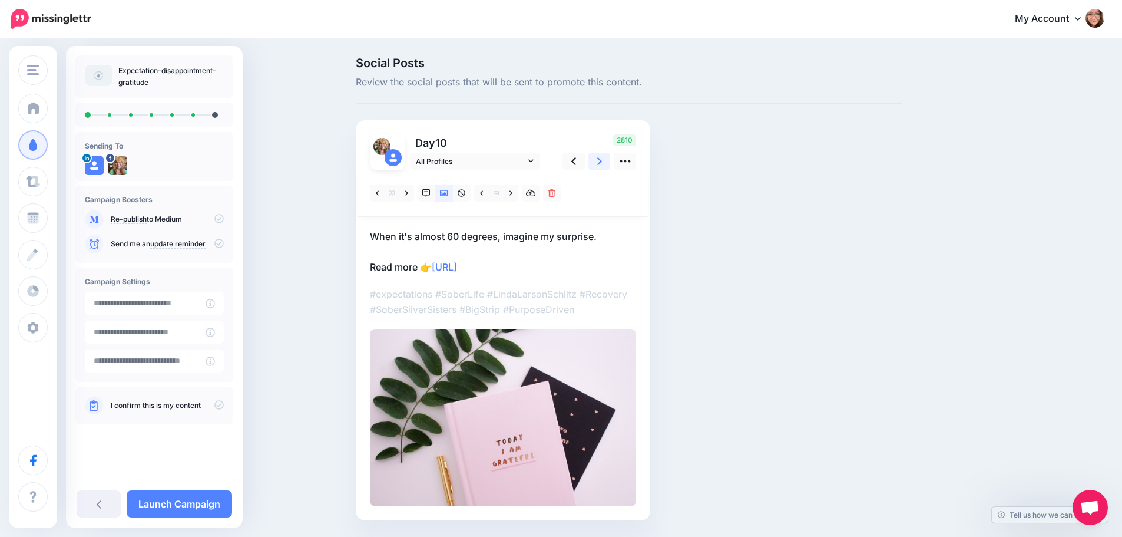
click at [603, 169] on link at bounding box center [599, 161] width 22 height 17
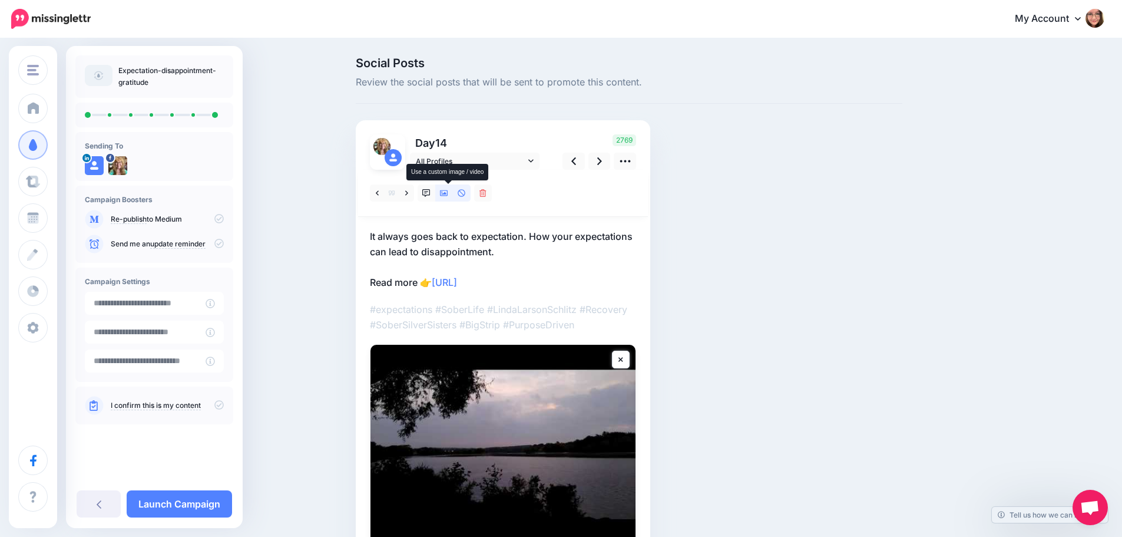
click at [448, 195] on icon at bounding box center [444, 193] width 8 height 8
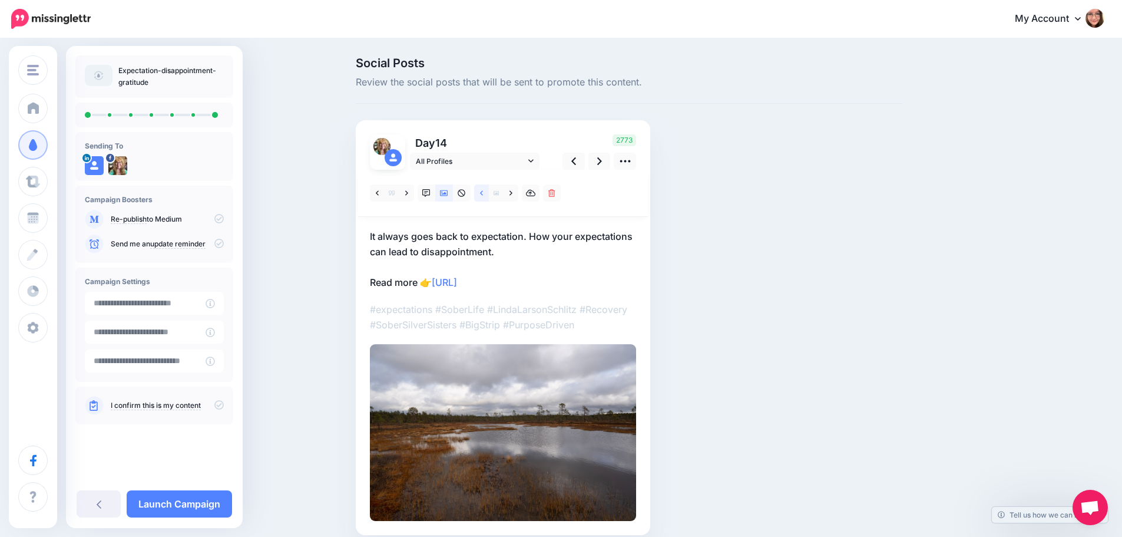
click at [483, 194] on icon at bounding box center [481, 192] width 3 height 5
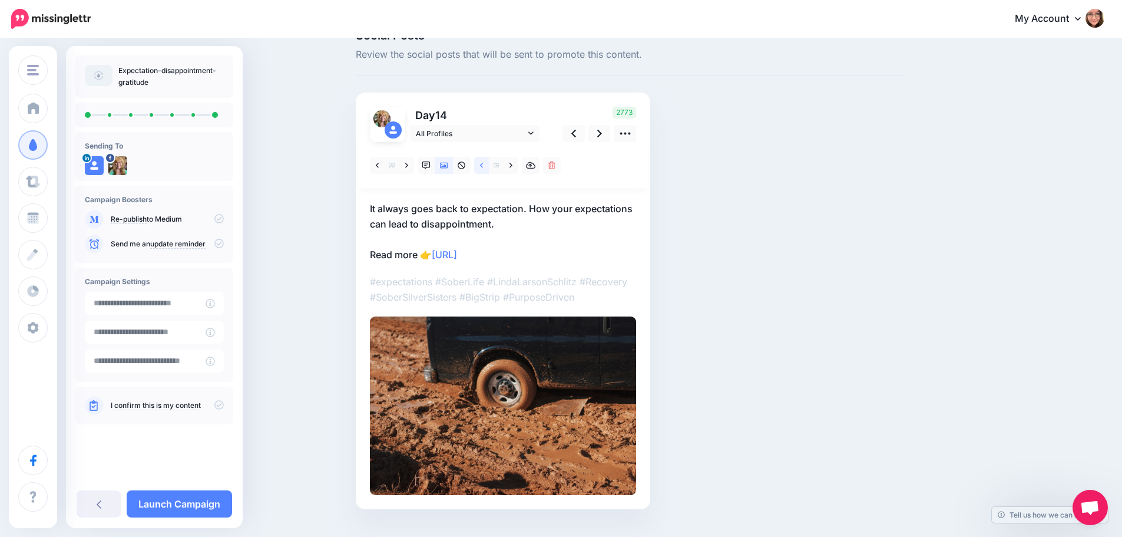
scroll to position [53, 0]
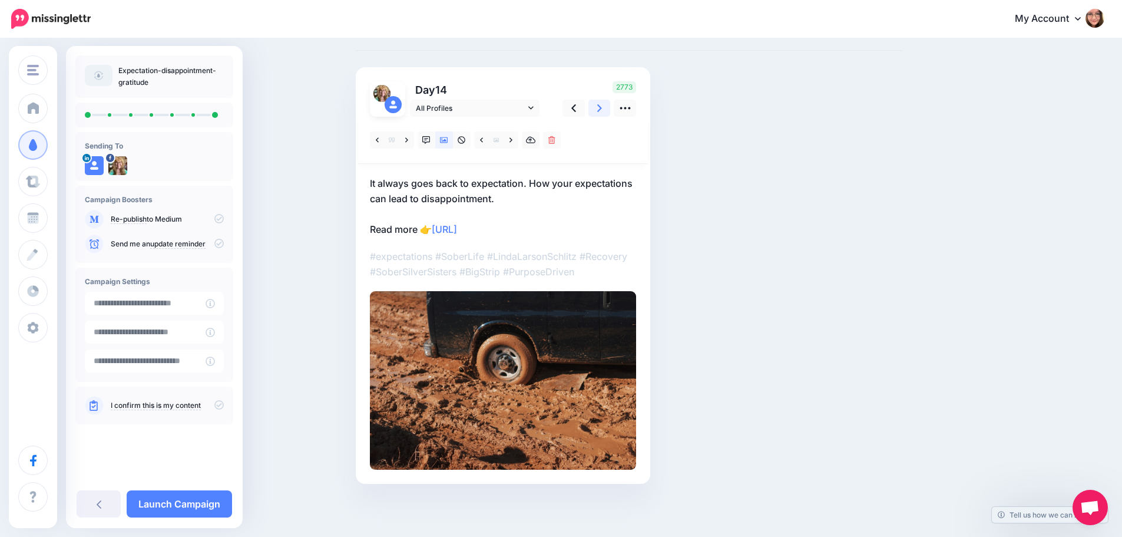
click at [602, 105] on icon at bounding box center [599, 108] width 5 height 12
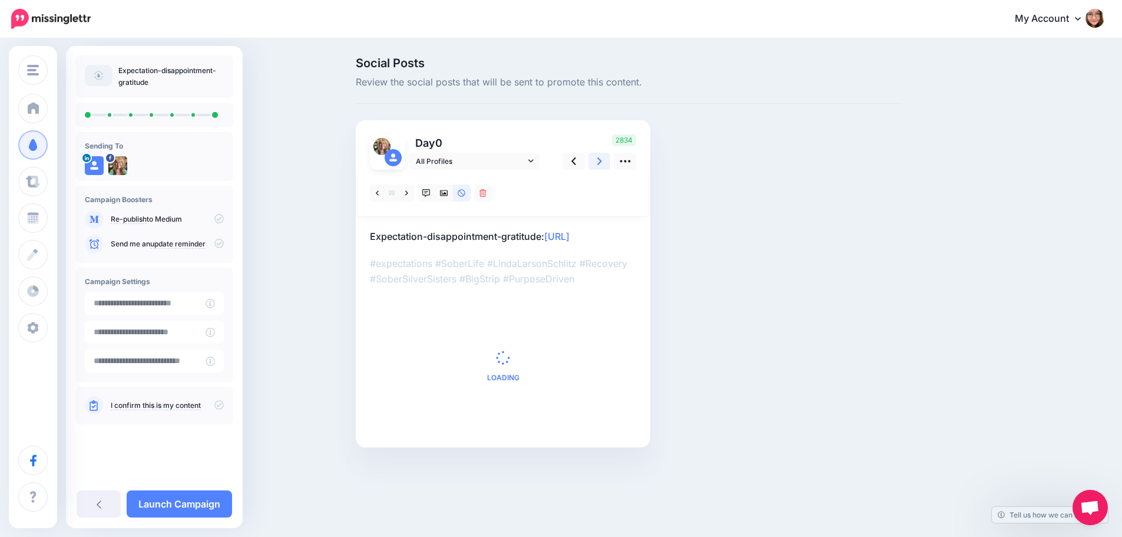
scroll to position [0, 0]
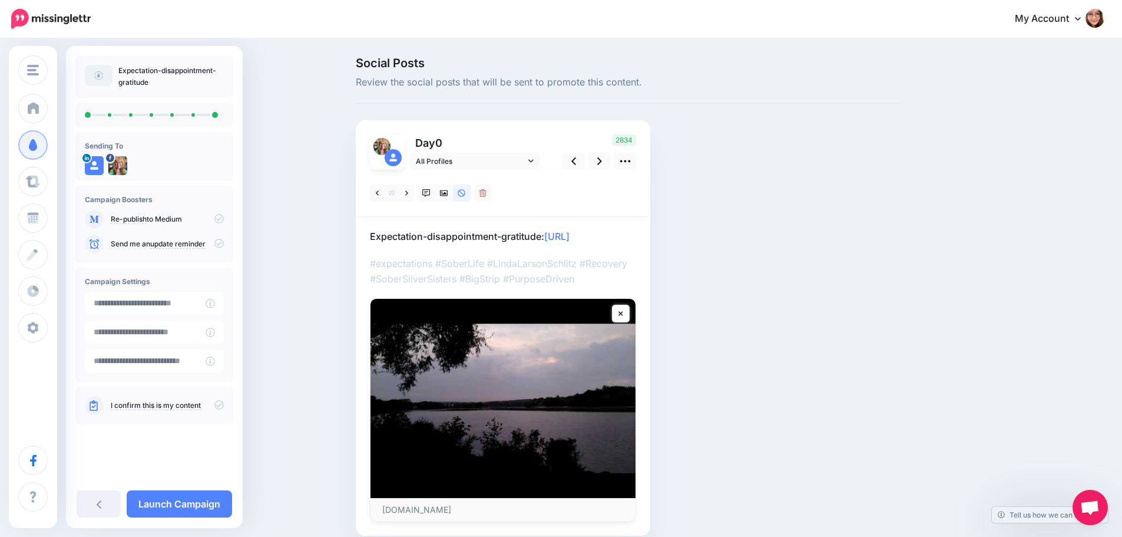
click at [219, 405] on icon at bounding box center [218, 404] width 9 height 9
click at [195, 309] on input "**********" at bounding box center [145, 303] width 121 height 23
click at [139, 302] on input "**********" at bounding box center [145, 303] width 121 height 23
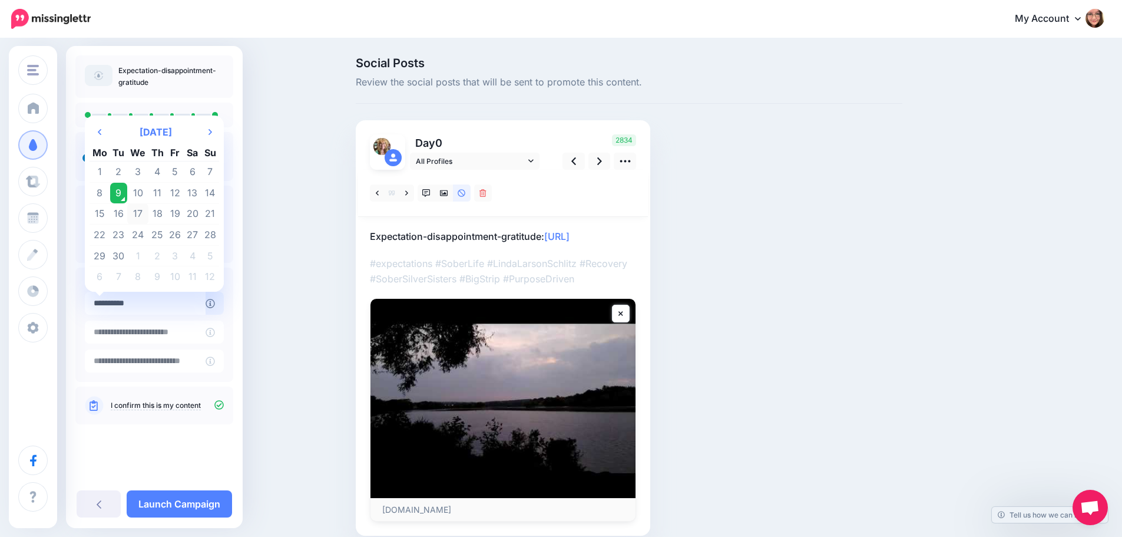
click at [140, 212] on td "17" at bounding box center [137, 213] width 21 height 21
type input "**********"
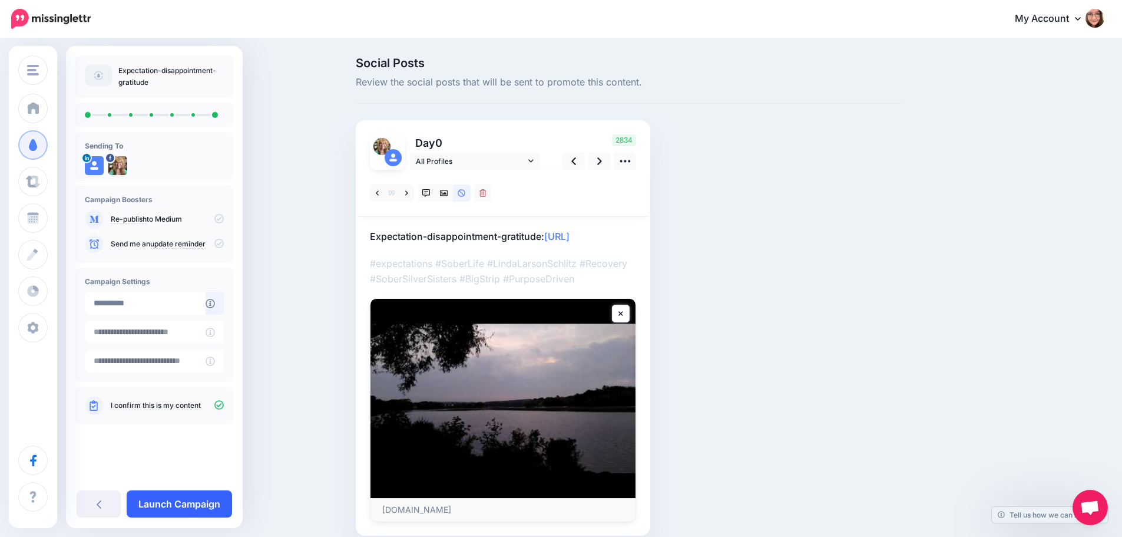
click at [199, 500] on link "Launch Campaign" at bounding box center [179, 503] width 105 height 27
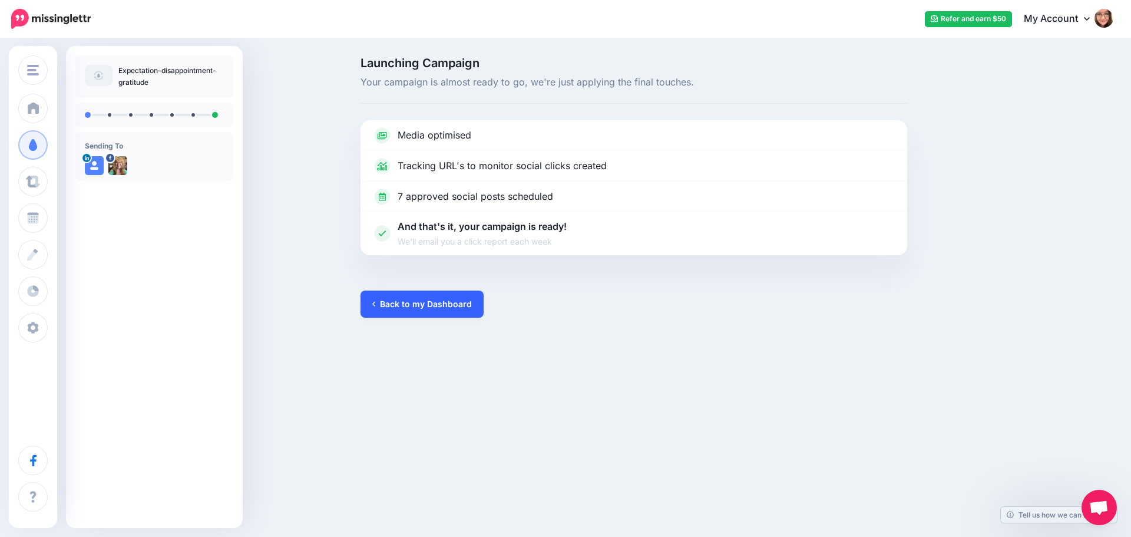
click at [408, 311] on link "Back to my Dashboard" at bounding box center [421, 303] width 123 height 27
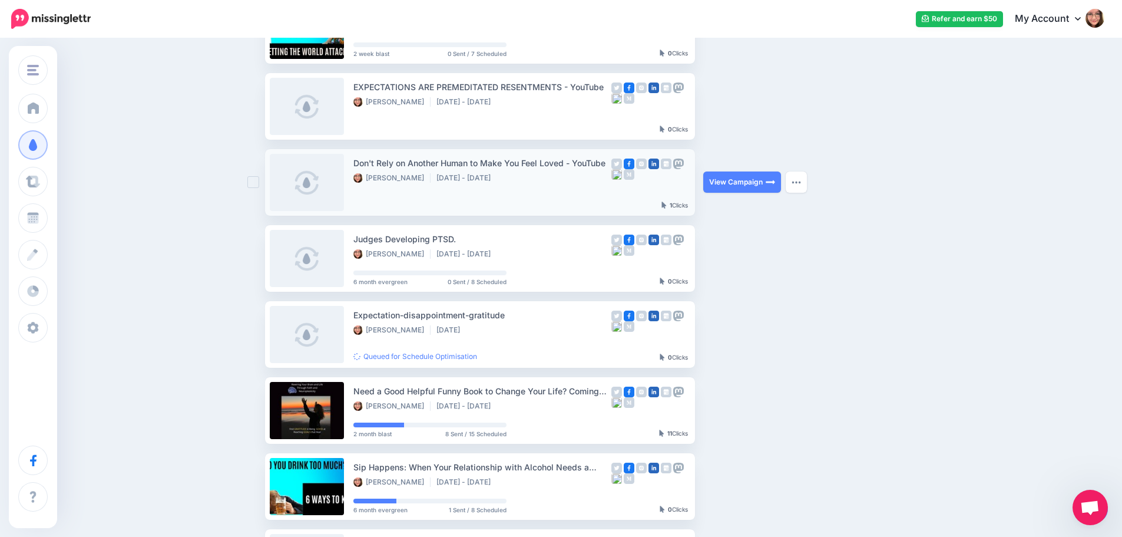
scroll to position [236, 0]
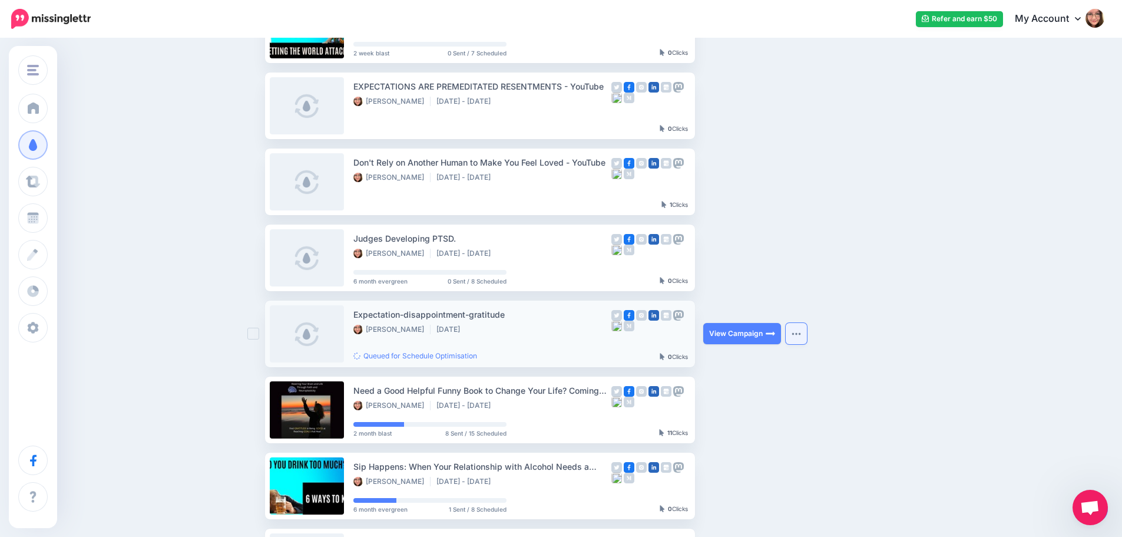
click at [801, 335] on img "button" at bounding box center [796, 334] width 9 height 4
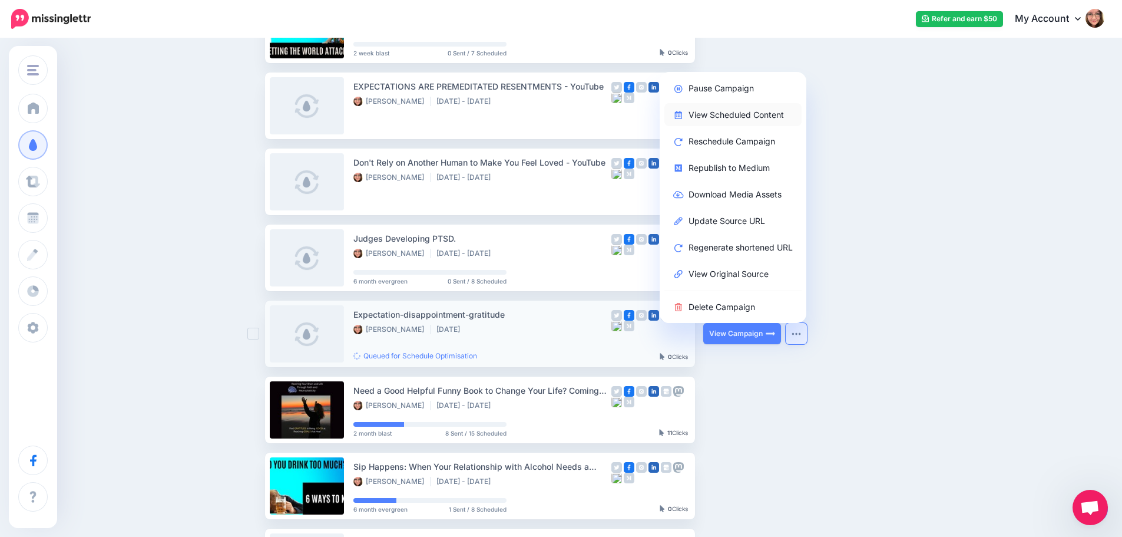
click at [758, 114] on link "View Scheduled Content" at bounding box center [732, 114] width 137 height 23
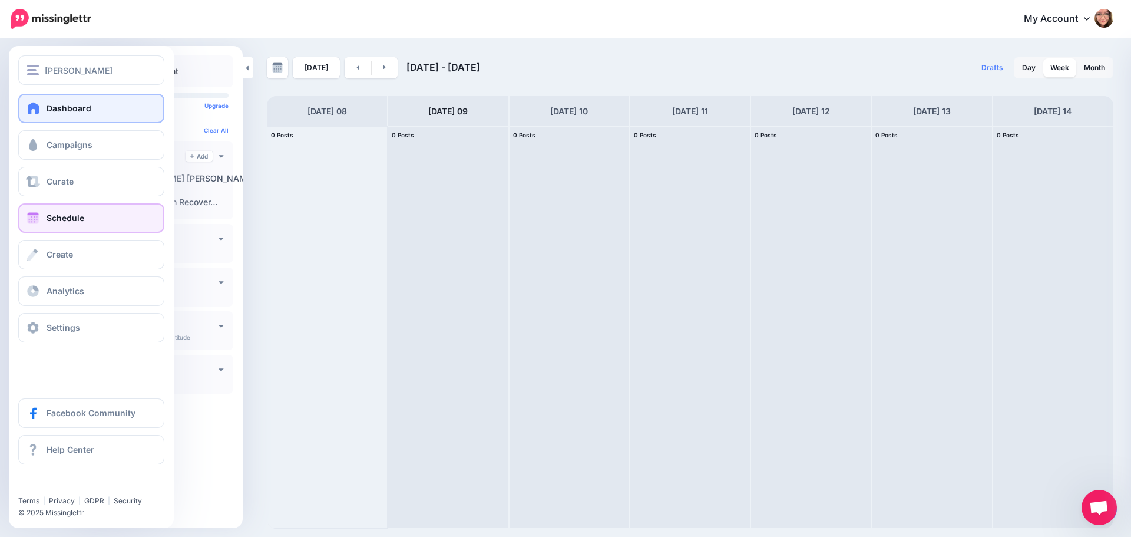
click at [32, 110] on span at bounding box center [33, 108] width 15 height 12
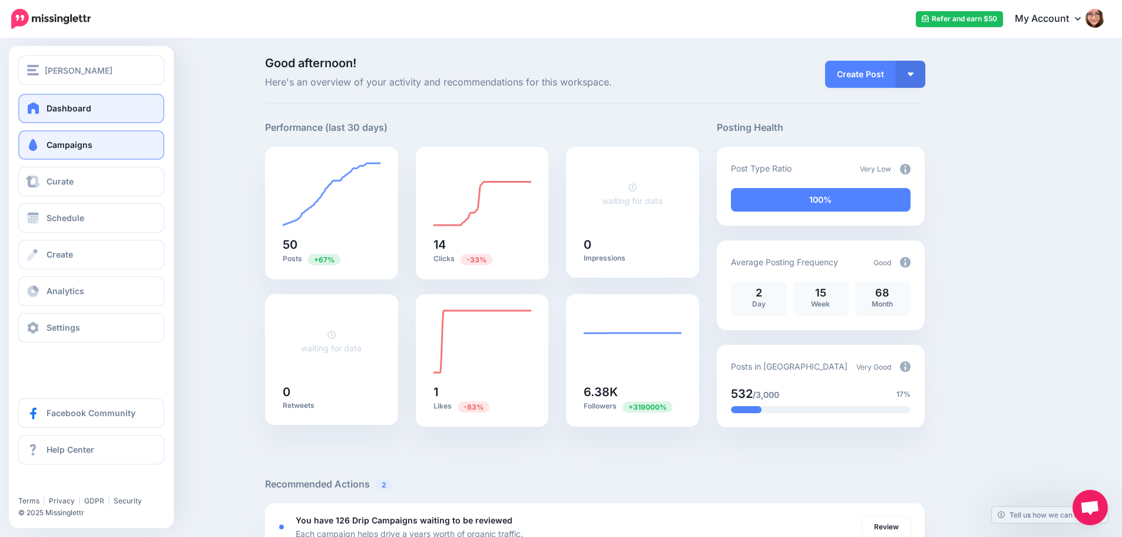
click at [48, 144] on span "Campaigns" at bounding box center [70, 145] width 46 height 10
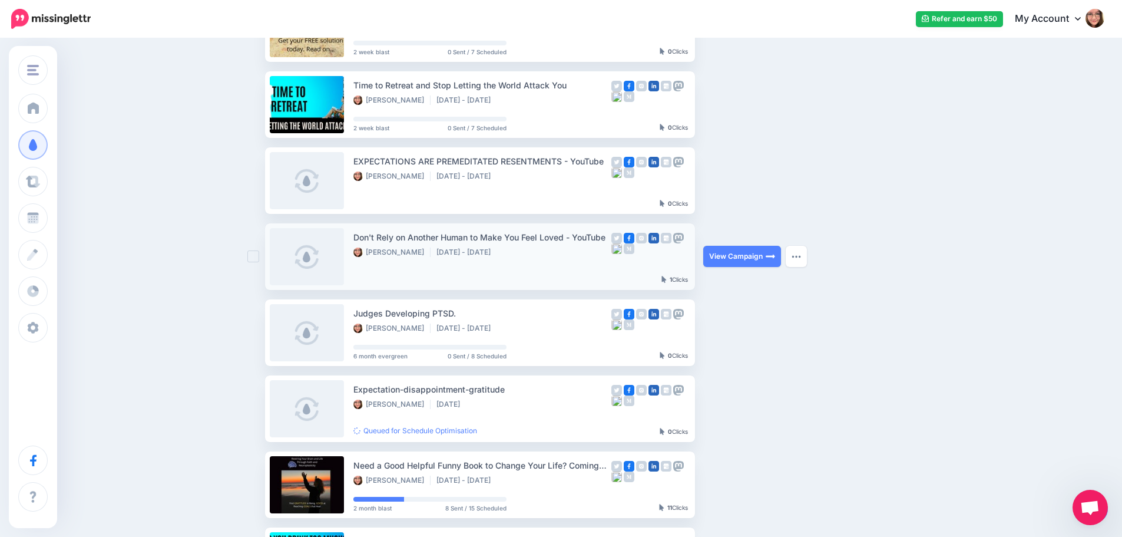
scroll to position [177, 0]
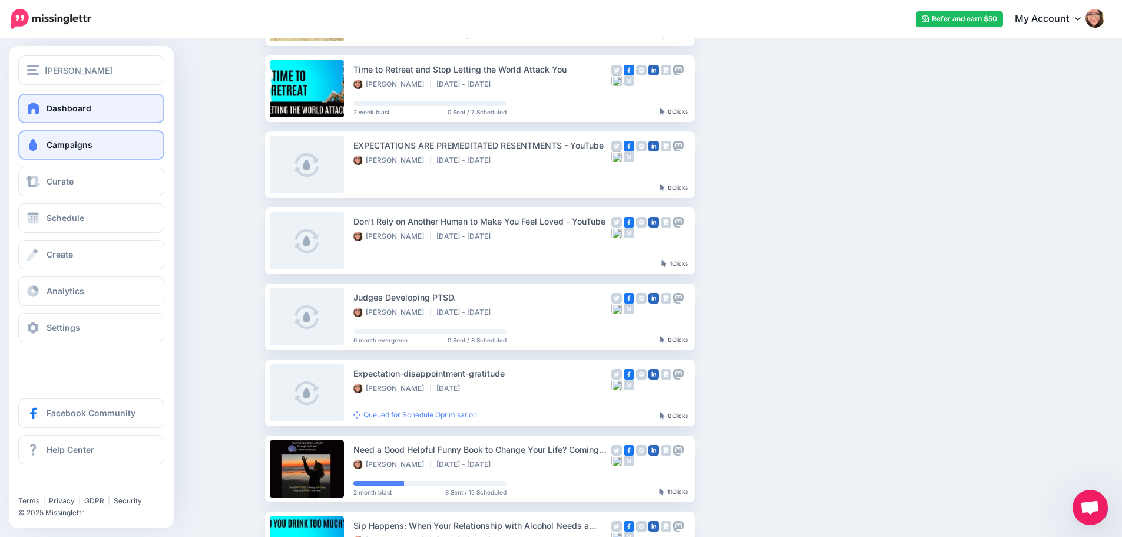
click at [52, 117] on link "Dashboard" at bounding box center [91, 108] width 146 height 29
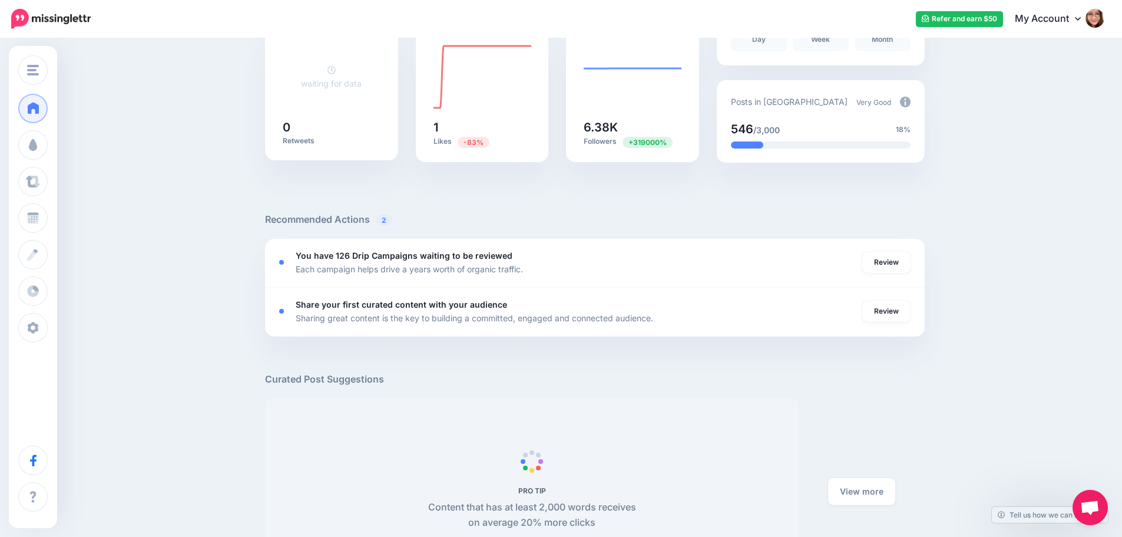
scroll to position [412, 0]
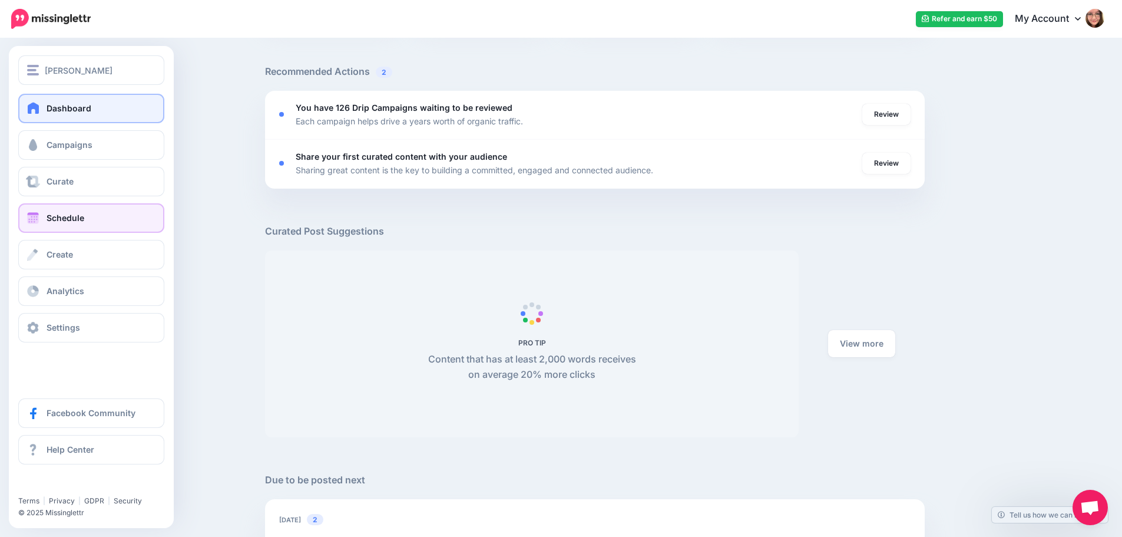
click at [41, 221] on link "Schedule" at bounding box center [91, 217] width 146 height 29
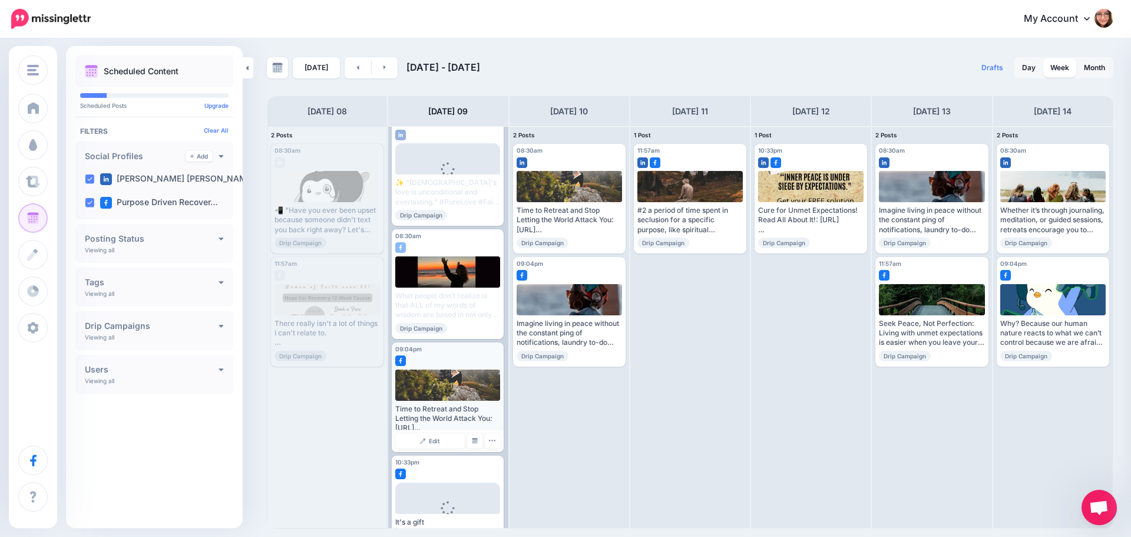
scroll to position [71, 0]
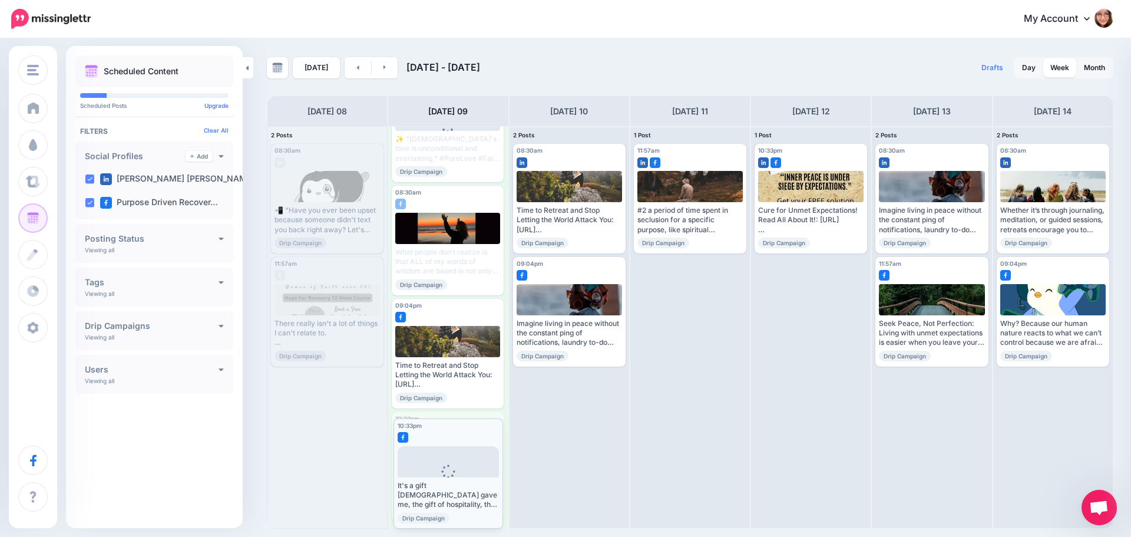
drag, startPoint x: 462, startPoint y: 426, endPoint x: 464, endPoint y: 432, distance: 6.7
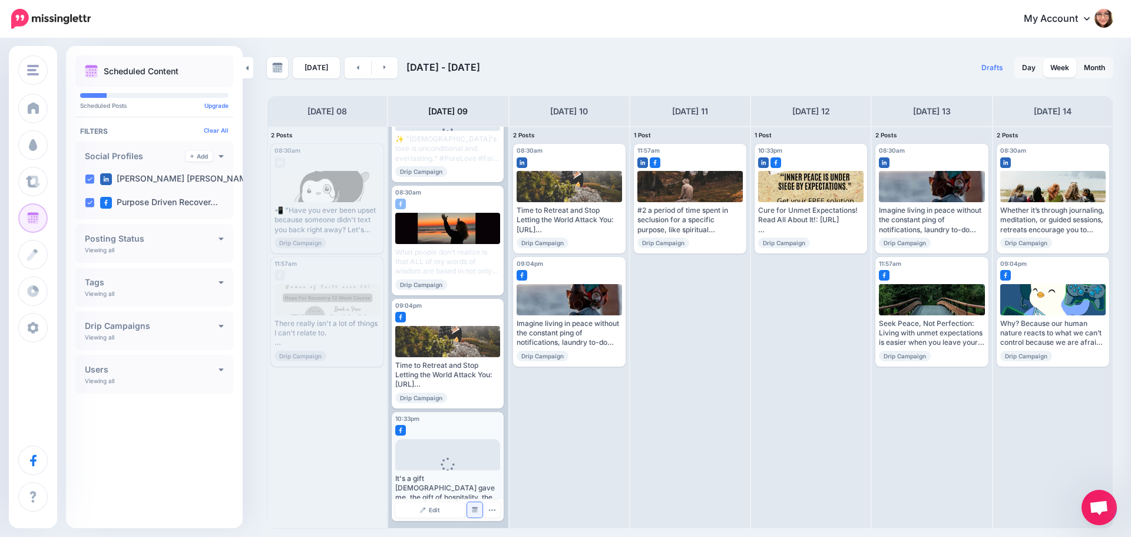
click at [473, 508] on img at bounding box center [475, 510] width 6 height 6
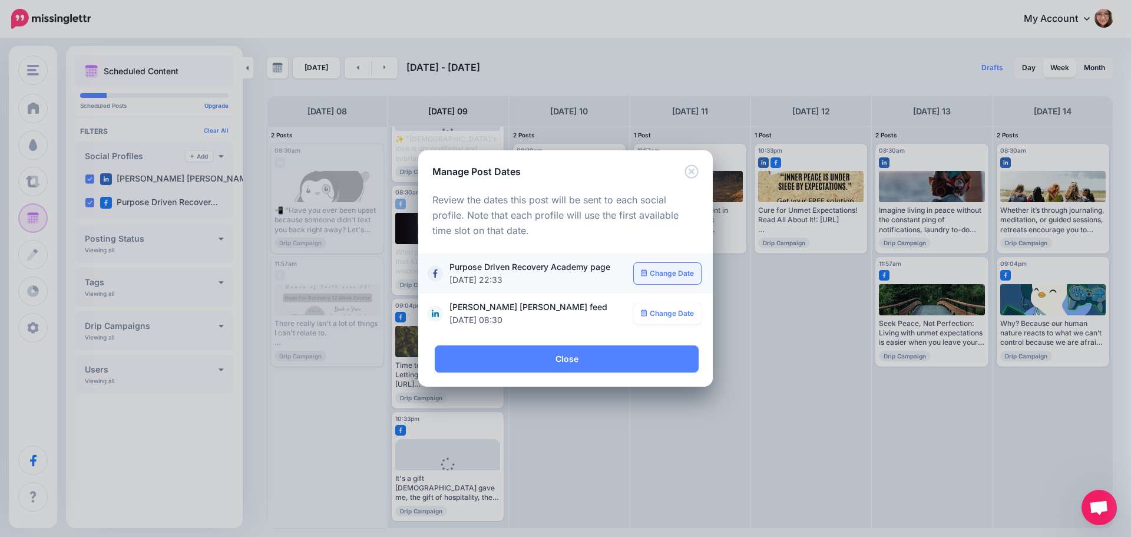
click at [663, 275] on link "Change Date" at bounding box center [668, 273] width 68 height 21
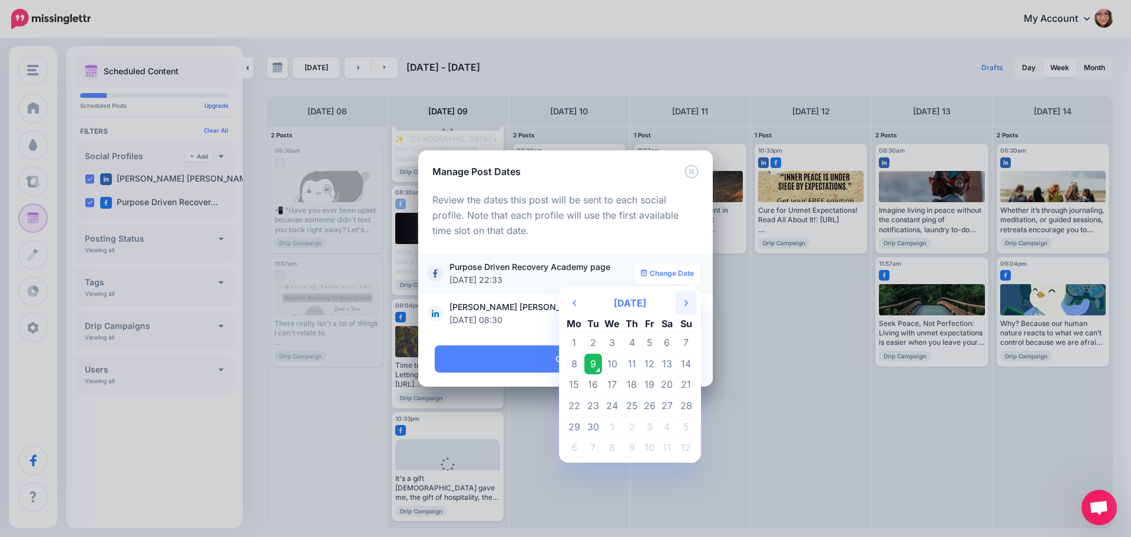
click at [687, 302] on icon "Next Month" at bounding box center [686, 302] width 4 height 9
click at [686, 386] on td "16" at bounding box center [686, 384] width 21 height 21
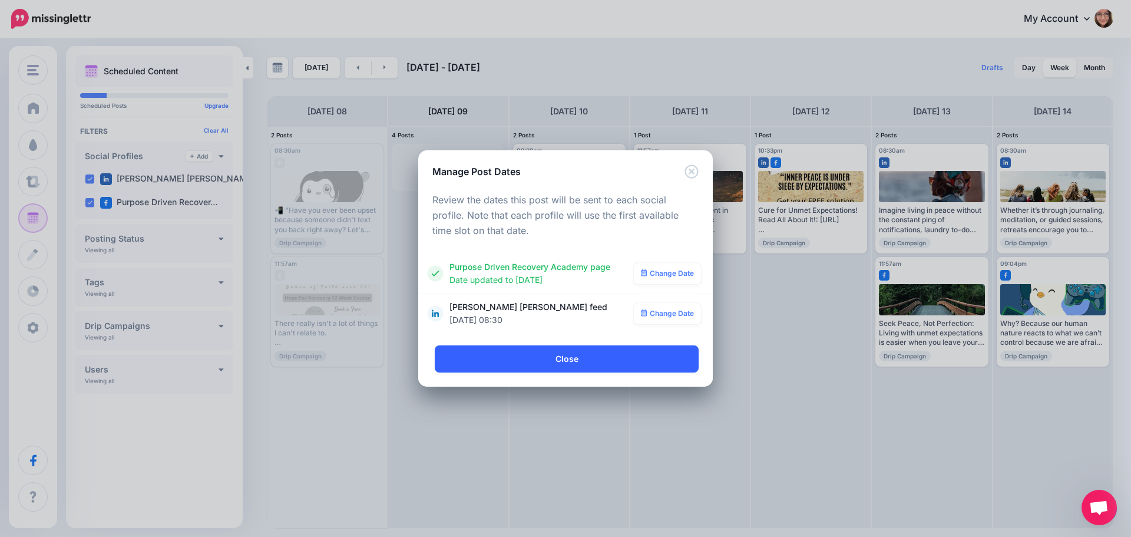
click at [560, 364] on link "Close" at bounding box center [567, 358] width 264 height 27
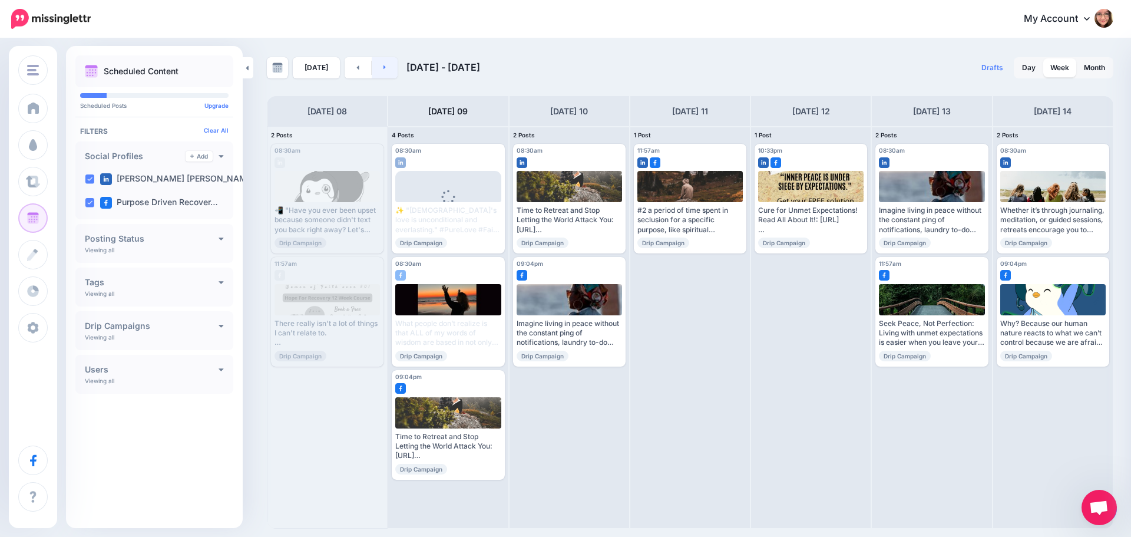
click at [385, 68] on link at bounding box center [385, 67] width 27 height 21
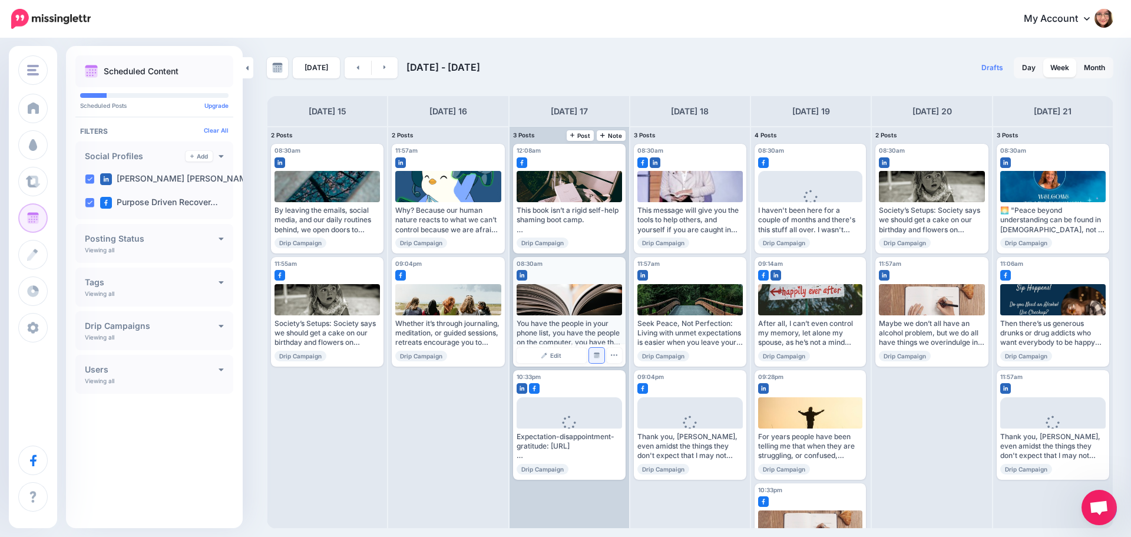
click at [594, 356] on img at bounding box center [597, 355] width 6 height 6
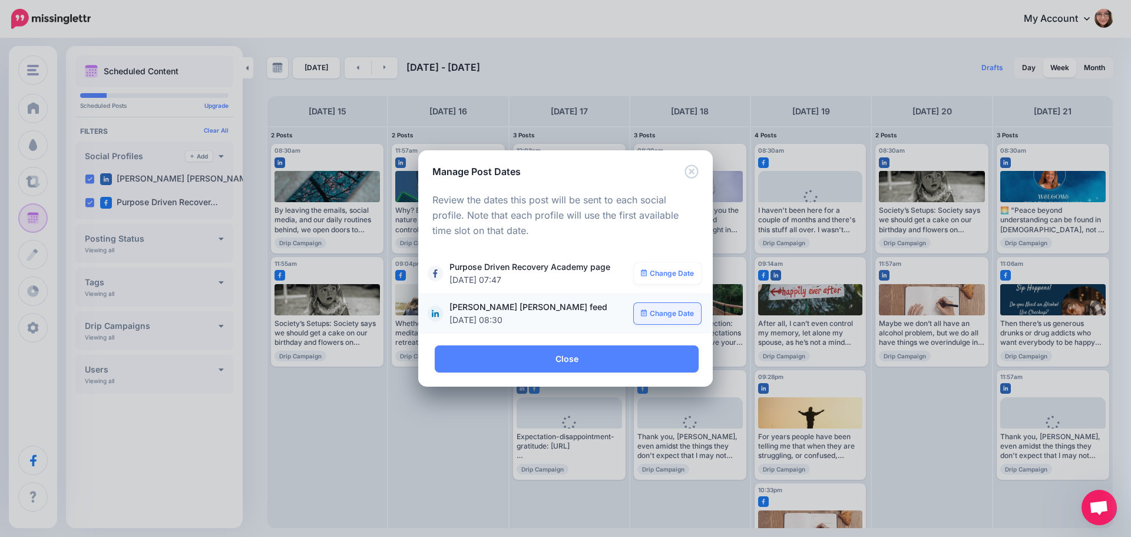
click at [667, 310] on link "Change Date" at bounding box center [668, 313] width 68 height 21
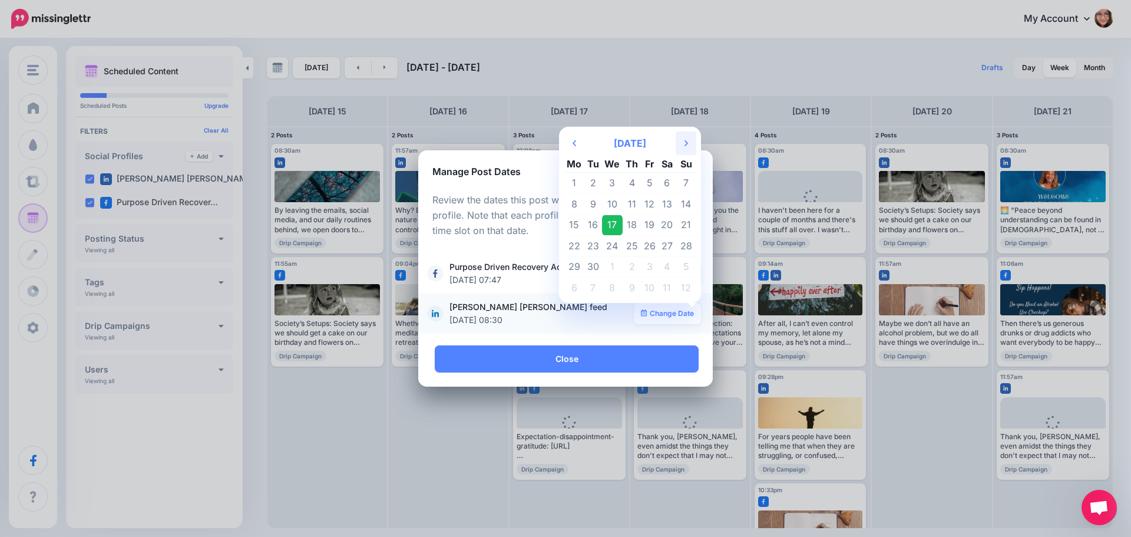
click at [680, 139] on th "Next Month" at bounding box center [686, 143] width 21 height 24
click at [693, 268] on td "30" at bounding box center [686, 266] width 21 height 21
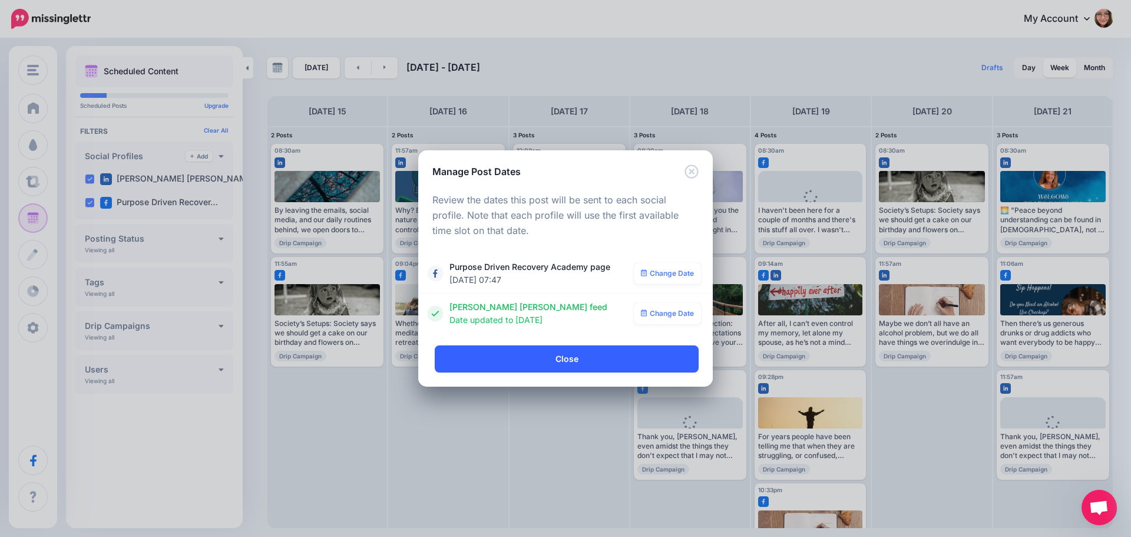
click at [633, 352] on link "Close" at bounding box center [567, 358] width 264 height 27
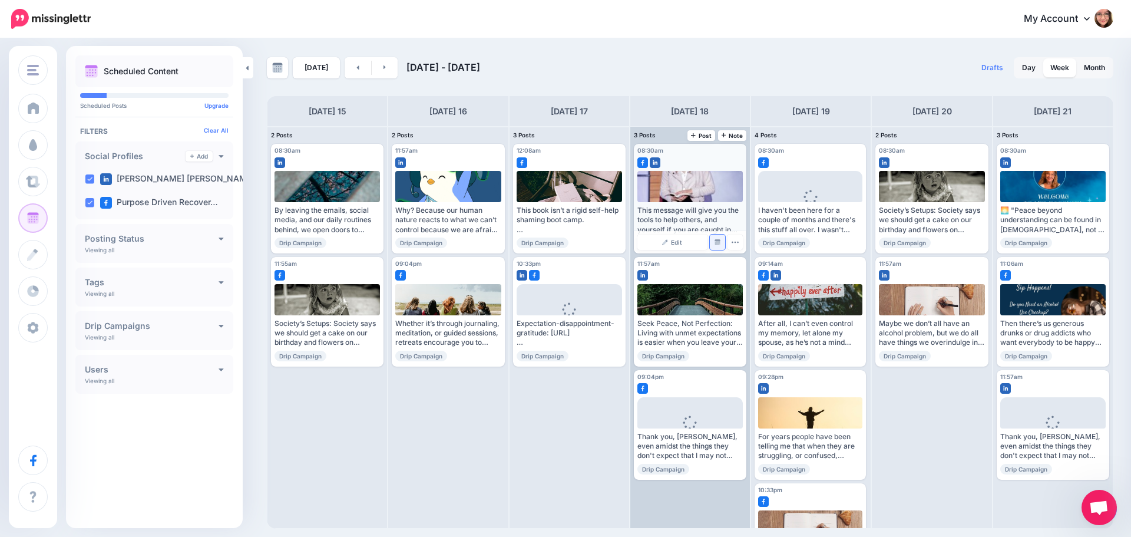
click at [719, 242] on img at bounding box center [718, 242] width 6 height 6
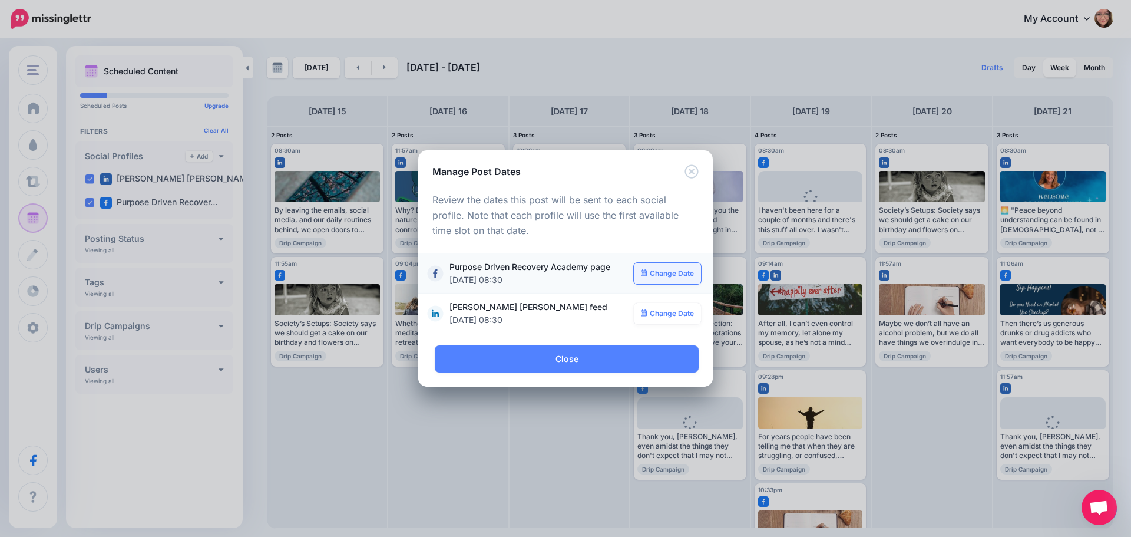
click at [678, 274] on link "Change Date" at bounding box center [668, 273] width 68 height 21
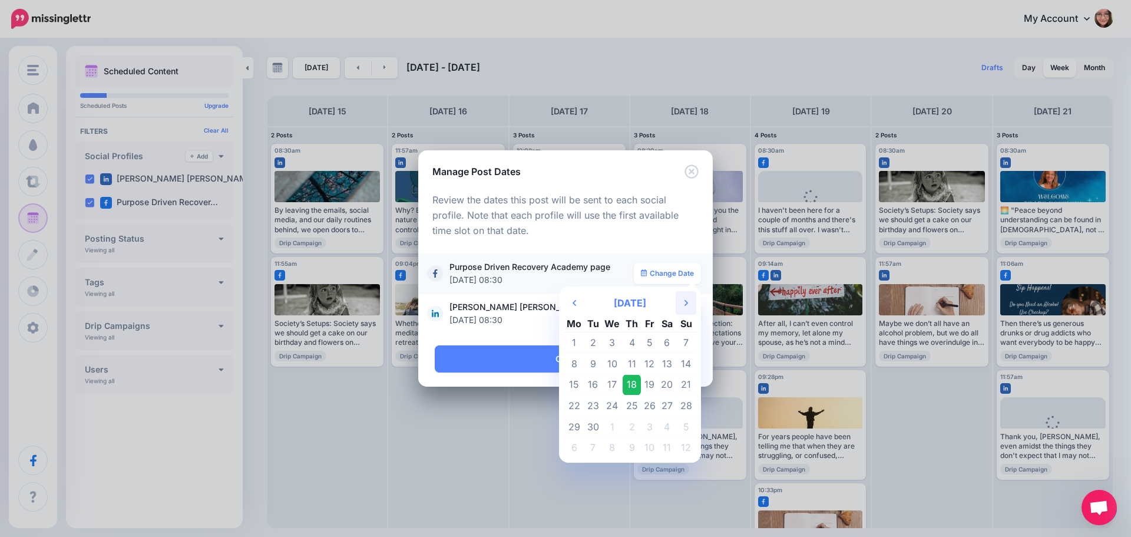
click at [684, 304] on icon "Next Month" at bounding box center [686, 302] width 4 height 9
click at [672, 407] on td "22" at bounding box center [667, 405] width 18 height 21
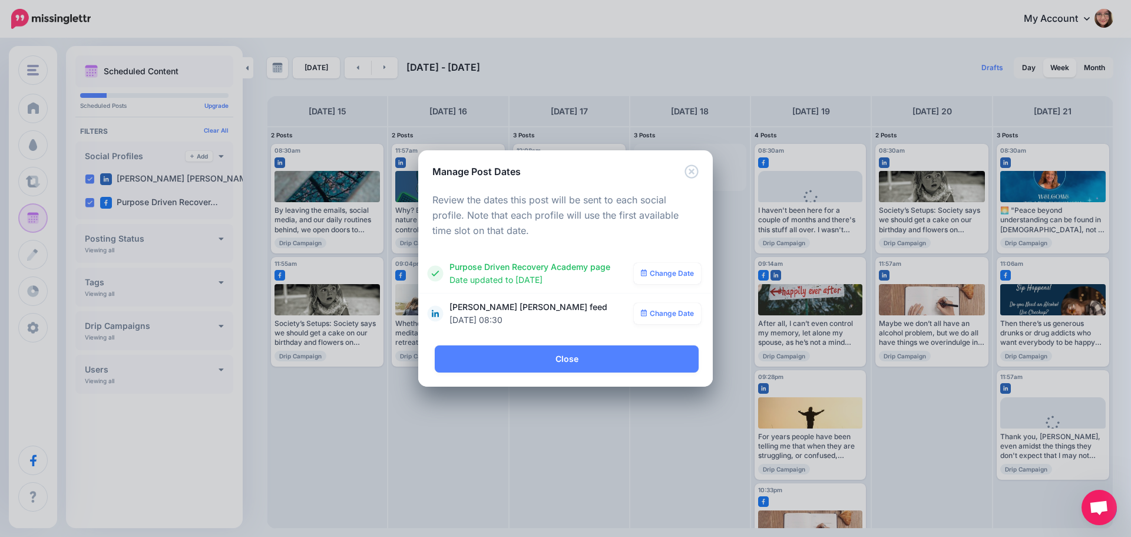
click at [675, 317] on link "Change Date" at bounding box center [668, 313] width 68 height 21
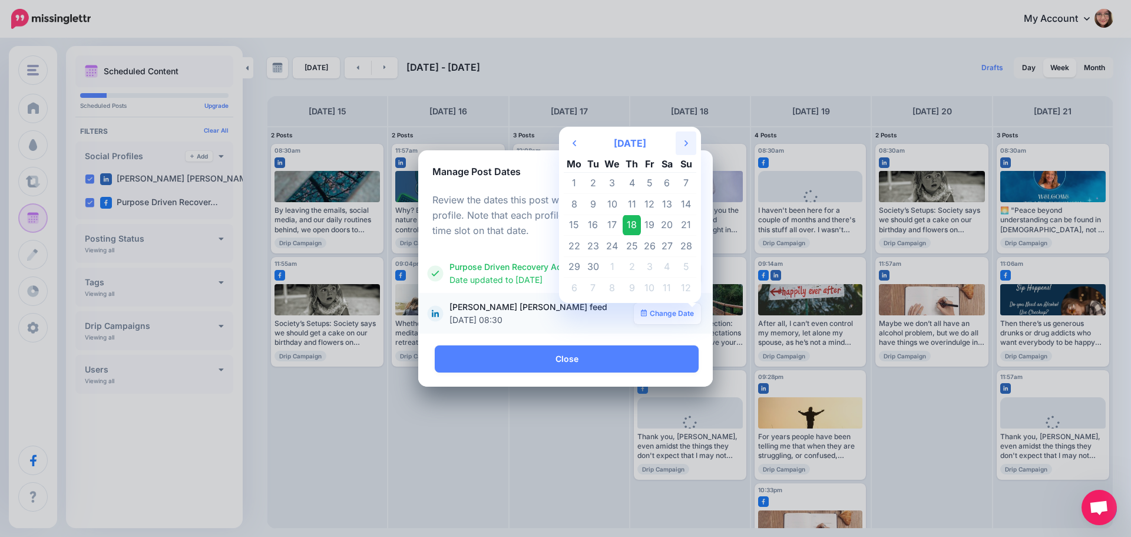
click at [684, 146] on icon "Next Month" at bounding box center [686, 142] width 4 height 9
click at [691, 186] on td "7" at bounding box center [686, 183] width 21 height 21
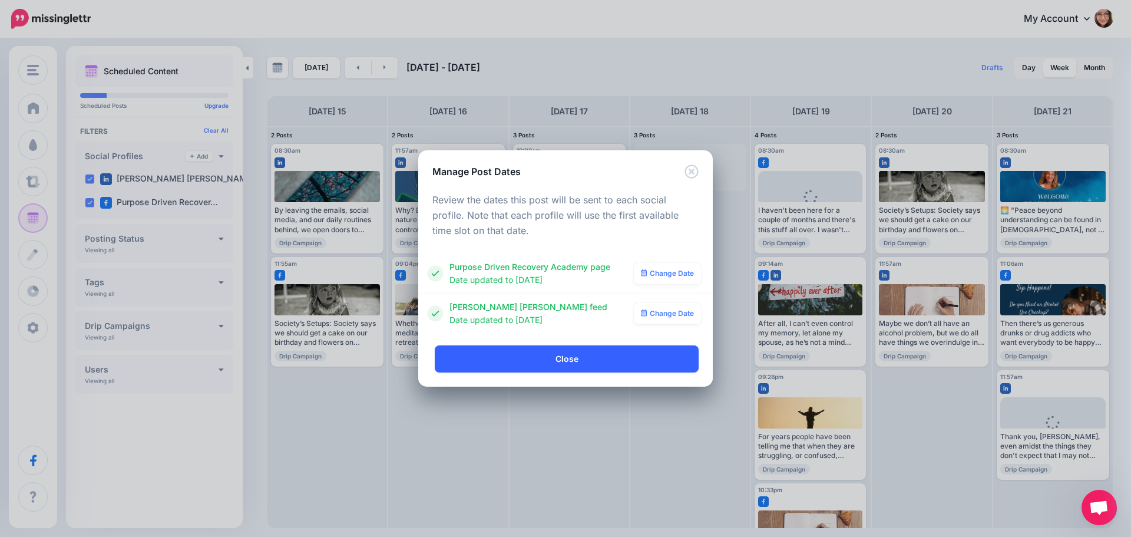
click at [551, 356] on link "Close" at bounding box center [567, 358] width 264 height 27
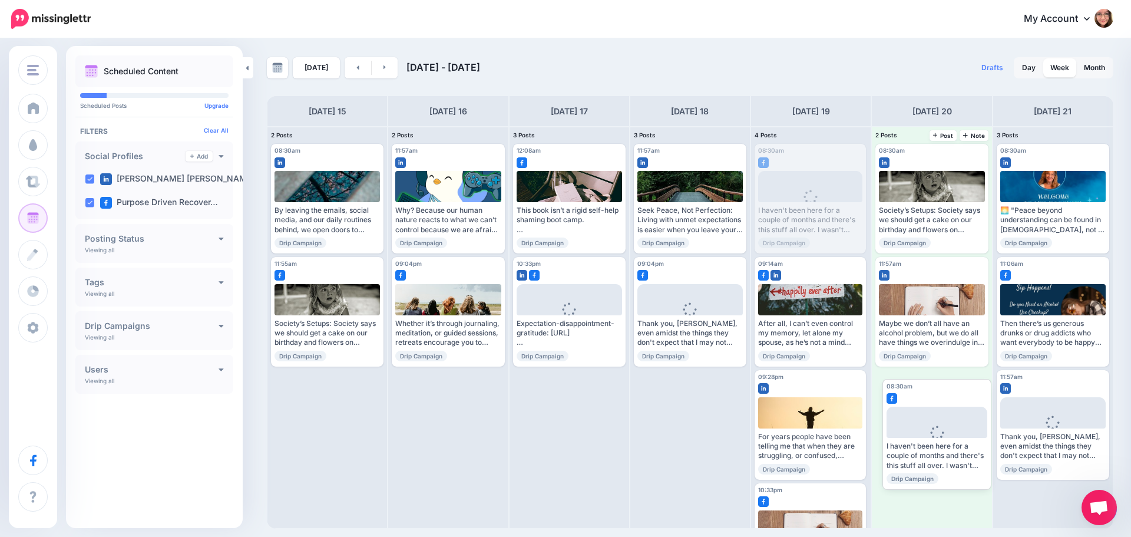
drag, startPoint x: 808, startPoint y: 204, endPoint x: 934, endPoint y: 437, distance: 264.9
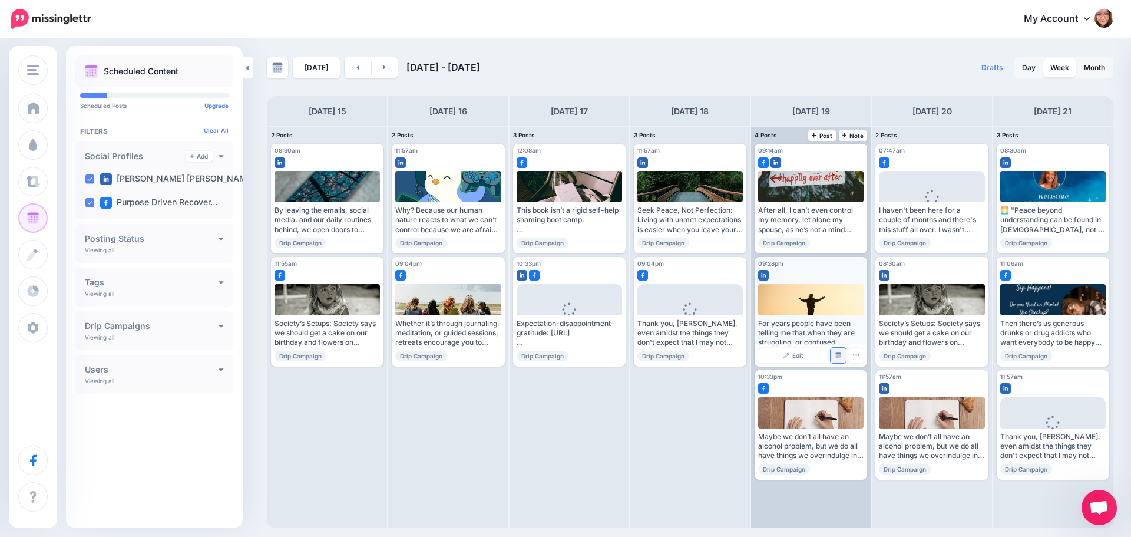
click at [841, 352] on img at bounding box center [838, 355] width 6 height 6
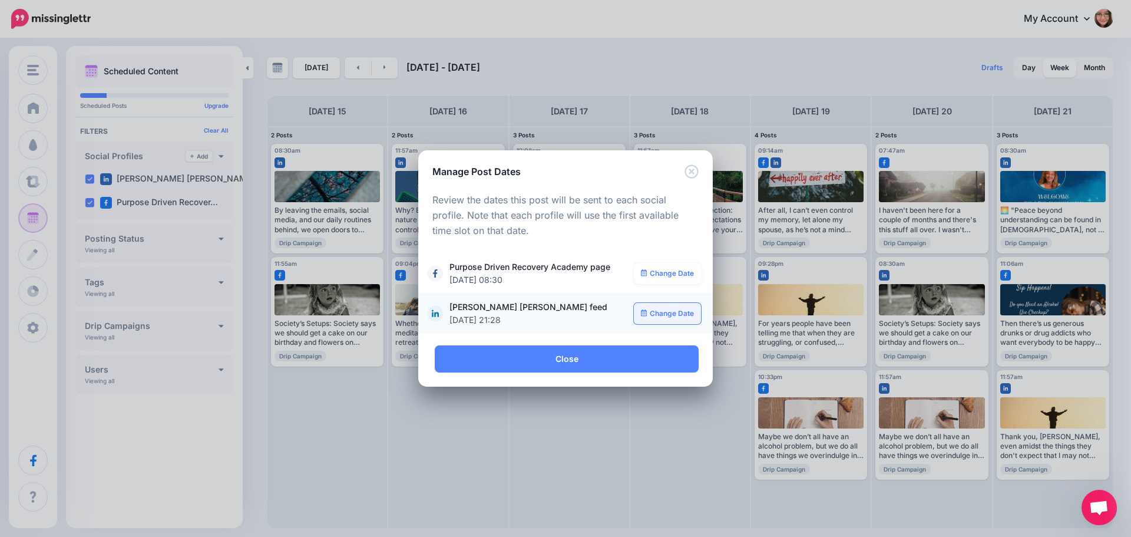
click at [667, 308] on link "Change Date" at bounding box center [668, 313] width 68 height 21
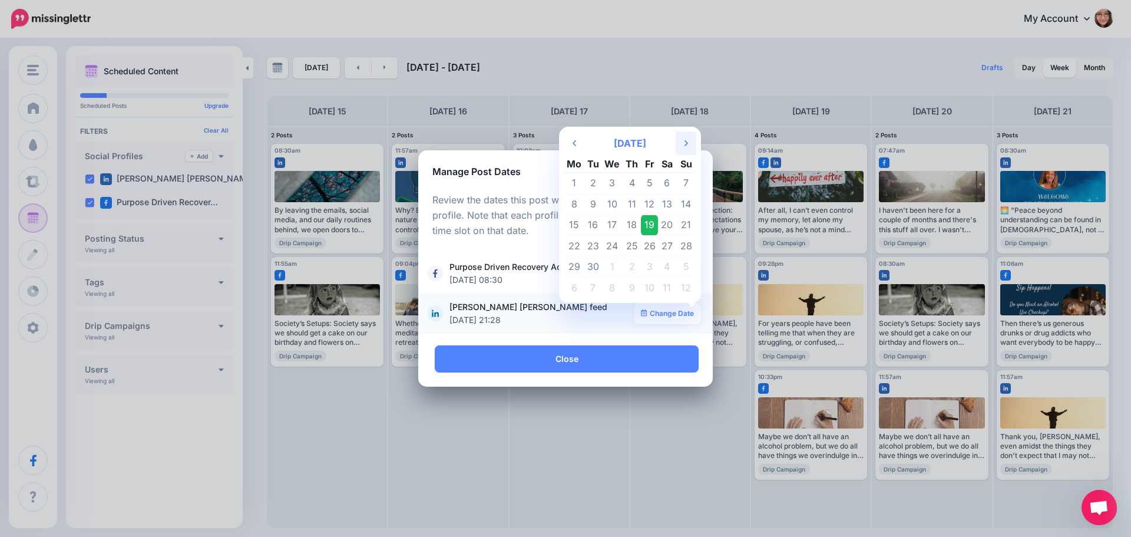
click at [689, 145] on th "Next Month" at bounding box center [686, 143] width 21 height 24
click at [630, 205] on td "11" at bounding box center [632, 203] width 18 height 21
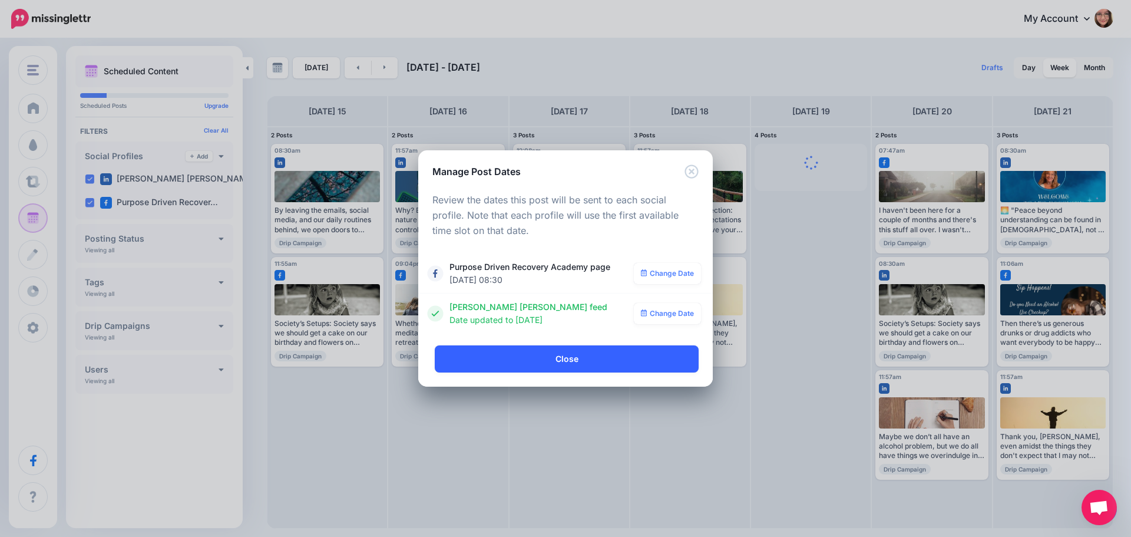
click at [537, 368] on link "Close" at bounding box center [567, 358] width 264 height 27
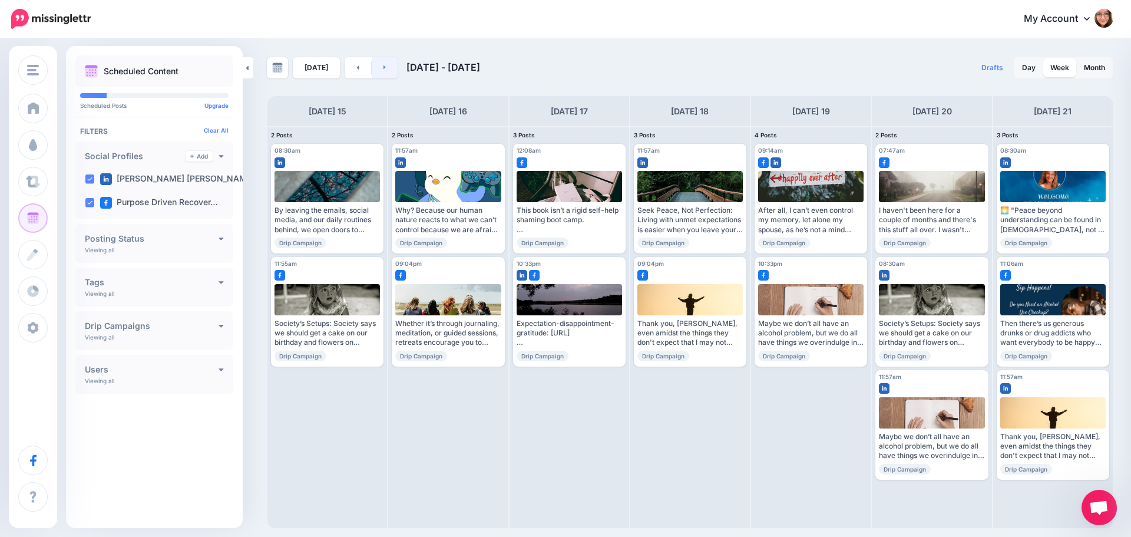
click at [383, 64] on icon at bounding box center [384, 67] width 3 height 7
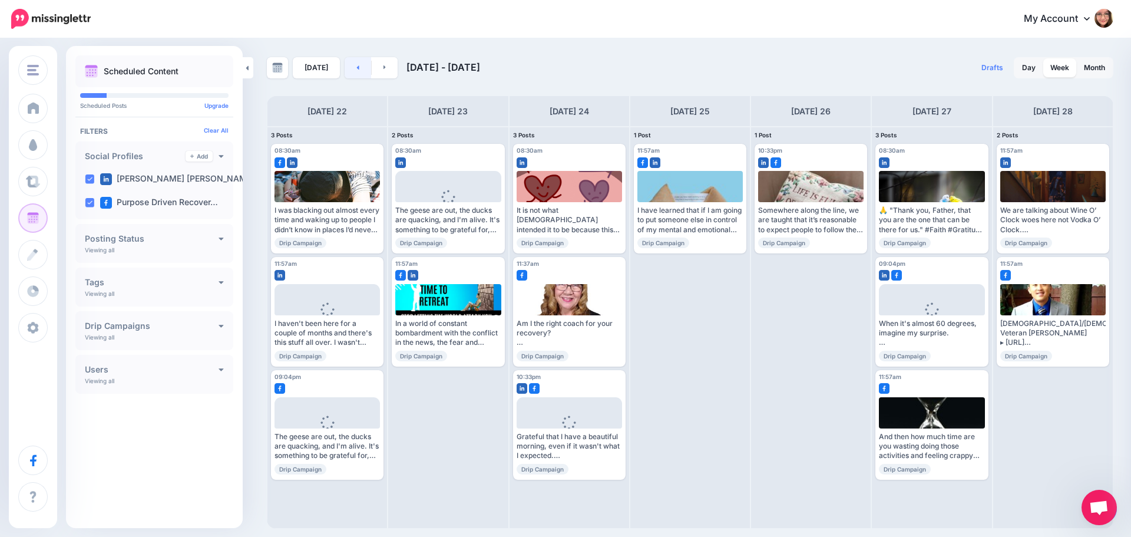
click at [346, 68] on link at bounding box center [358, 67] width 27 height 21
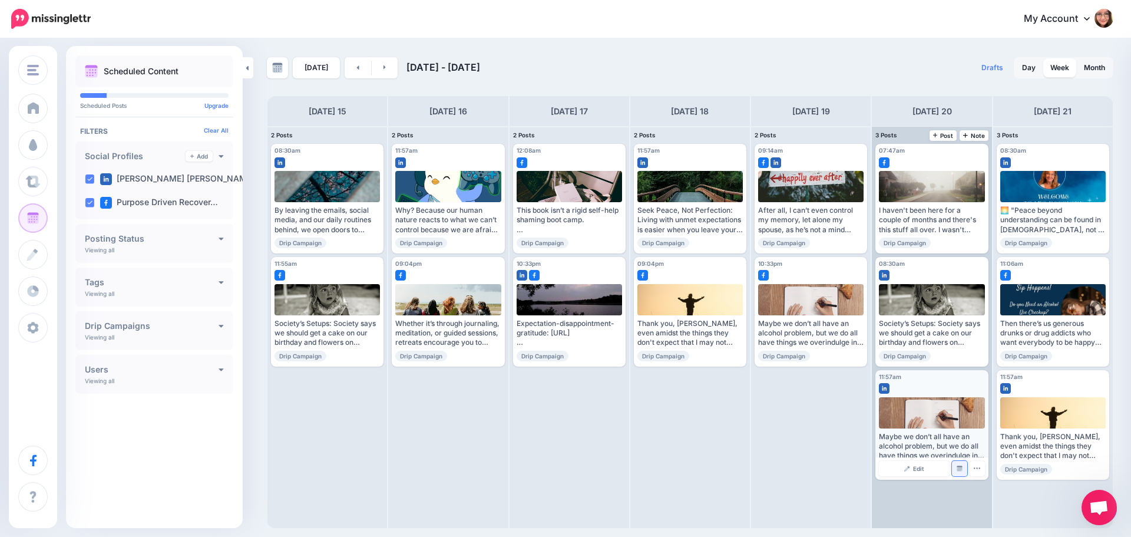
click at [963, 468] on link "Manage Dates" at bounding box center [959, 468] width 15 height 15
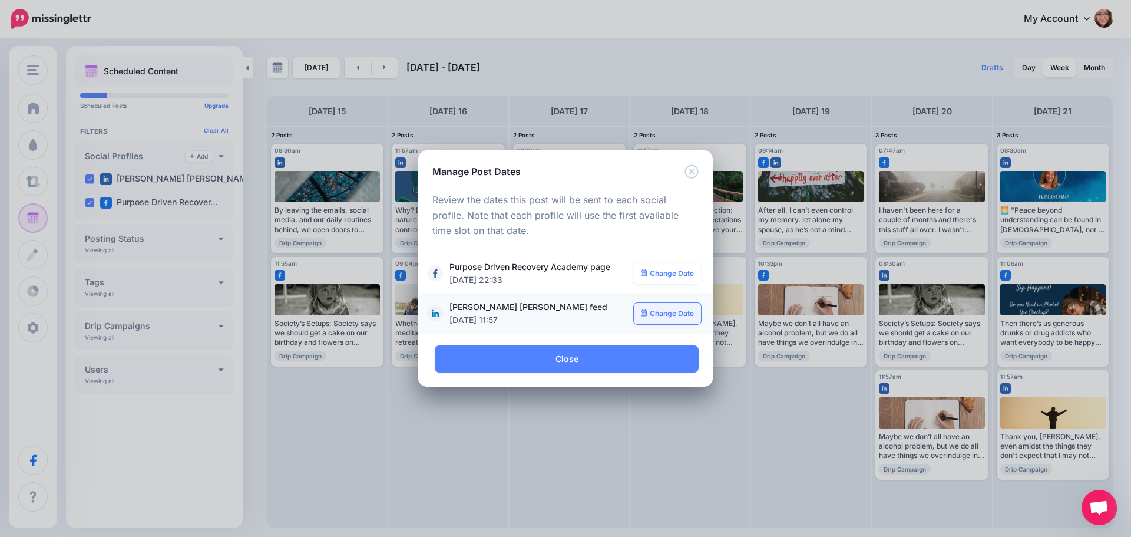
click at [662, 315] on link "Change Date" at bounding box center [668, 313] width 68 height 21
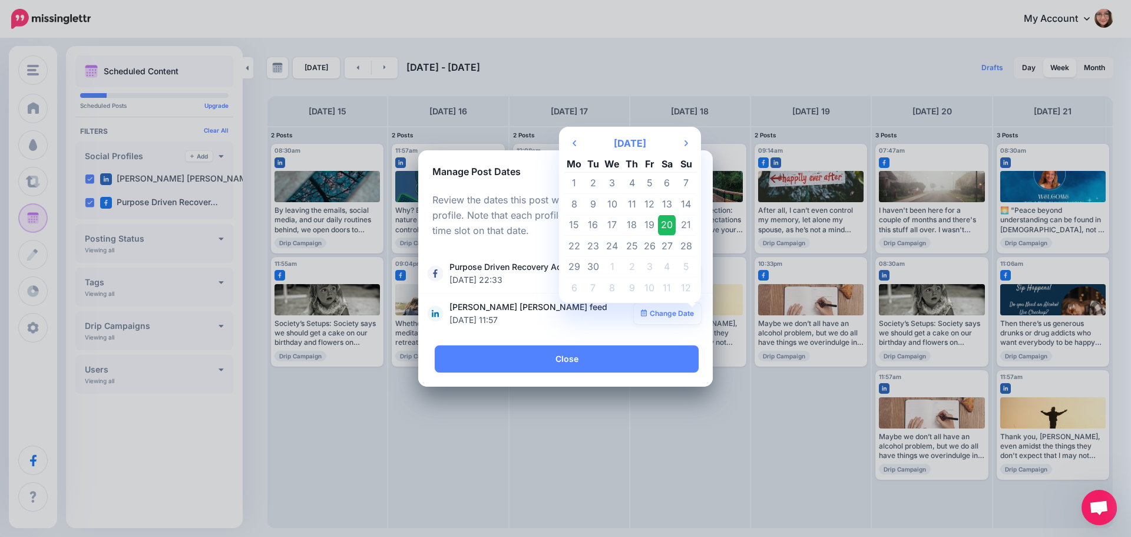
click at [616, 250] on td "24" at bounding box center [612, 246] width 21 height 21
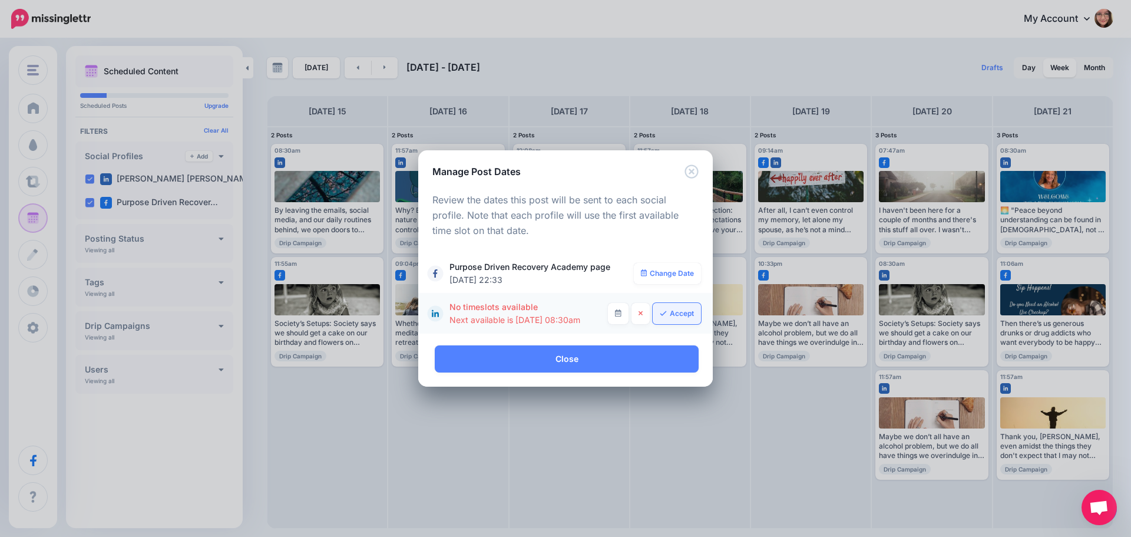
click at [663, 317] on link "Accept" at bounding box center [677, 313] width 48 height 21
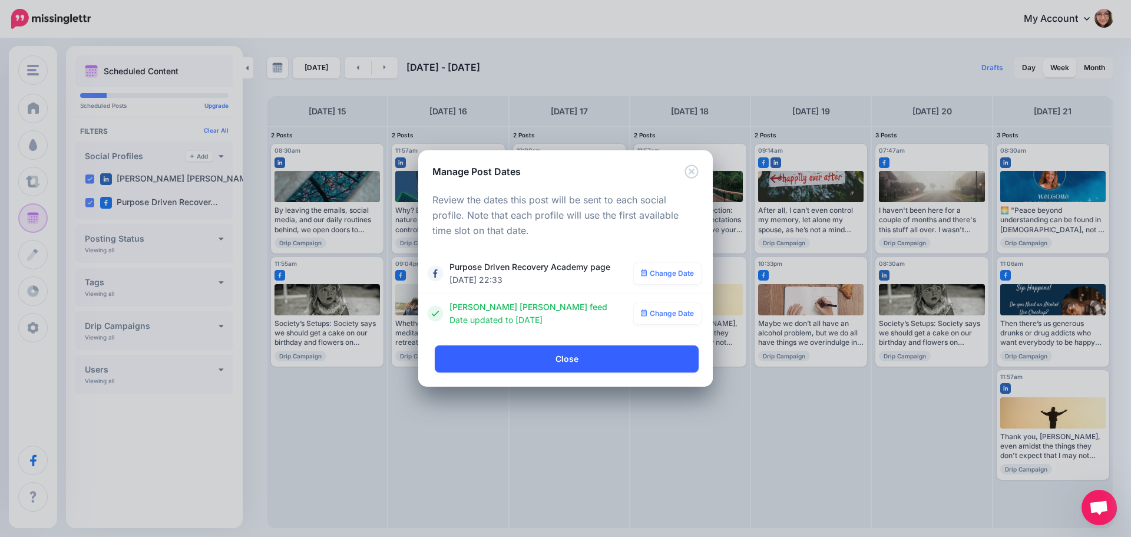
click at [581, 363] on link "Close" at bounding box center [567, 358] width 264 height 27
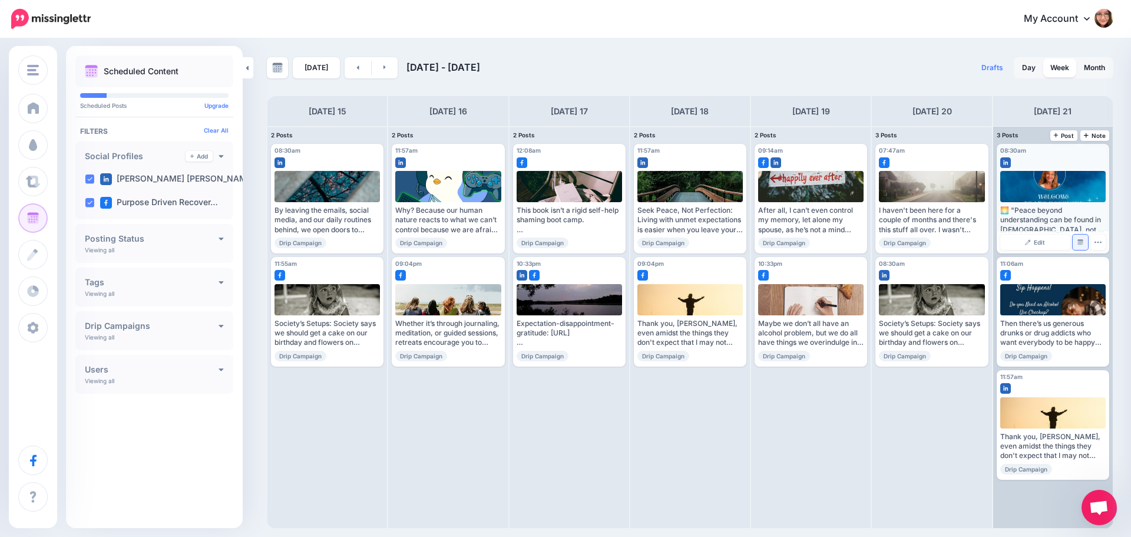
click at [1076, 242] on link "Manage Dates" at bounding box center [1080, 241] width 15 height 15
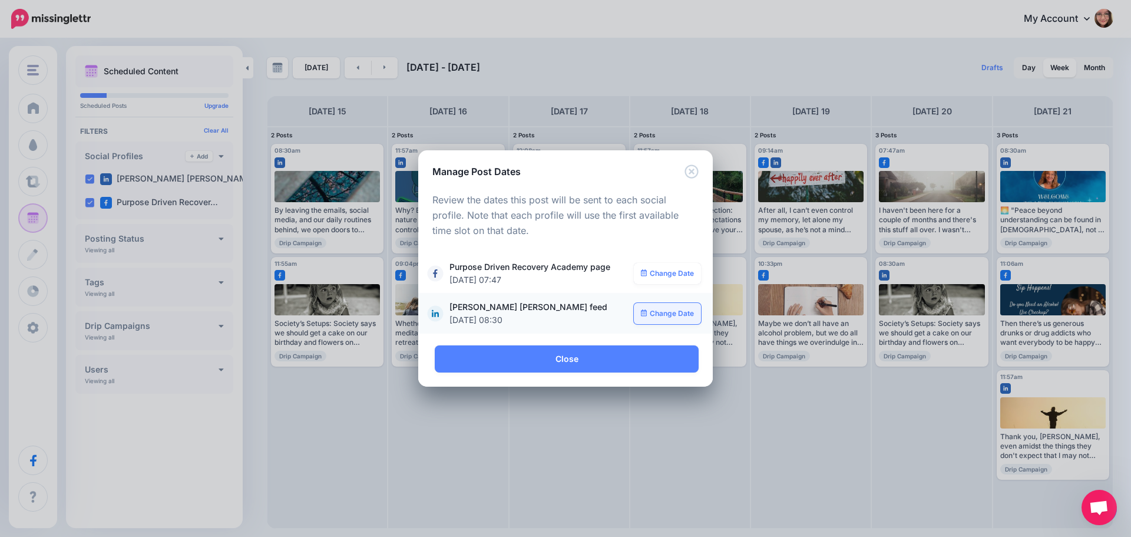
click at [655, 307] on link "Change Date" at bounding box center [668, 313] width 68 height 21
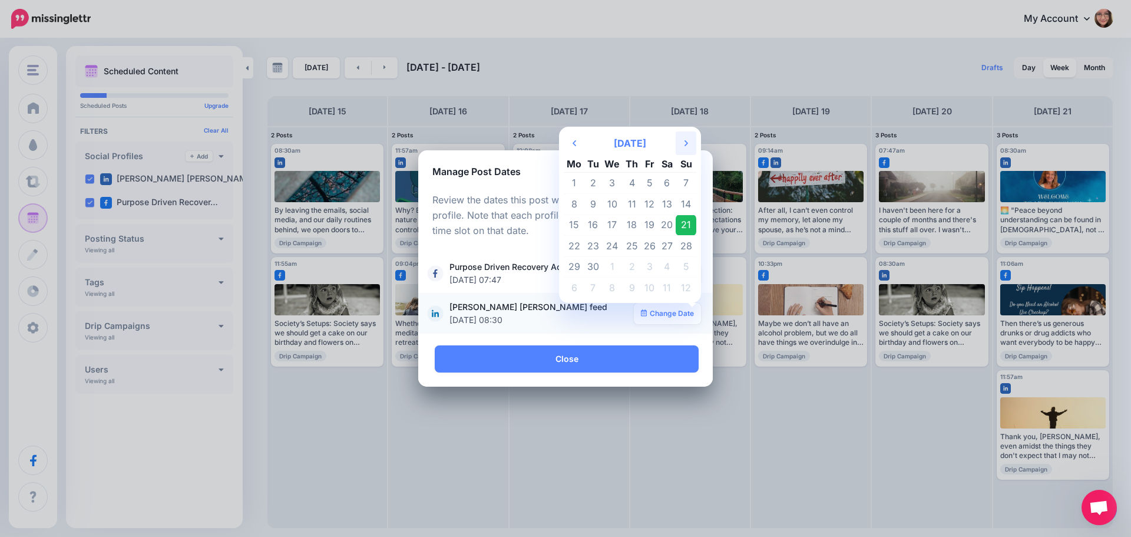
click at [684, 135] on th "Next Month" at bounding box center [686, 143] width 21 height 24
click at [616, 223] on td "12" at bounding box center [612, 224] width 21 height 21
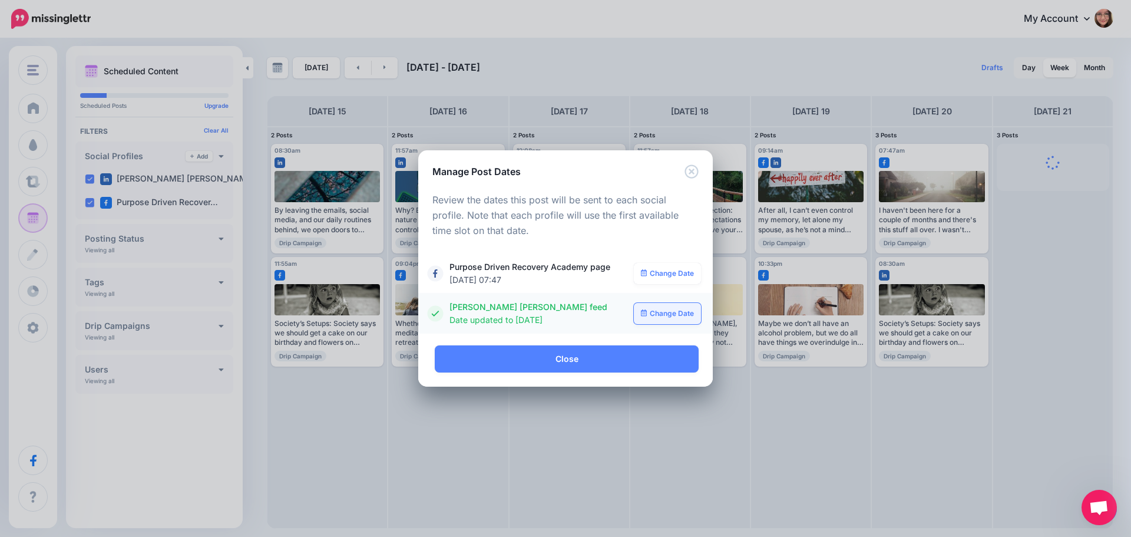
click at [681, 310] on link "Change Date" at bounding box center [668, 313] width 68 height 21
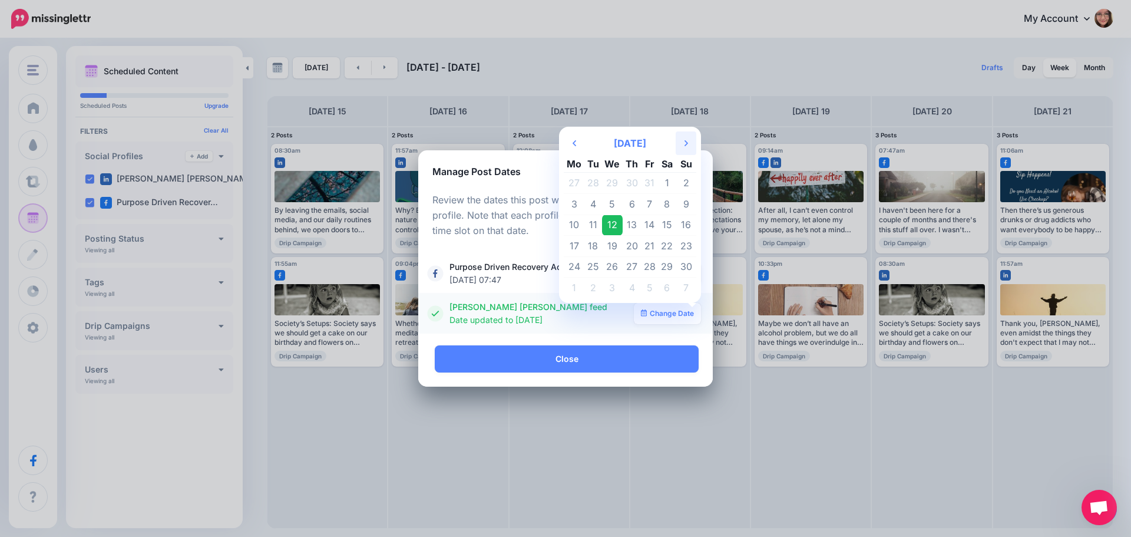
click at [686, 147] on icon "Next Month" at bounding box center [686, 142] width 4 height 9
click at [650, 204] on td "12" at bounding box center [650, 203] width 18 height 21
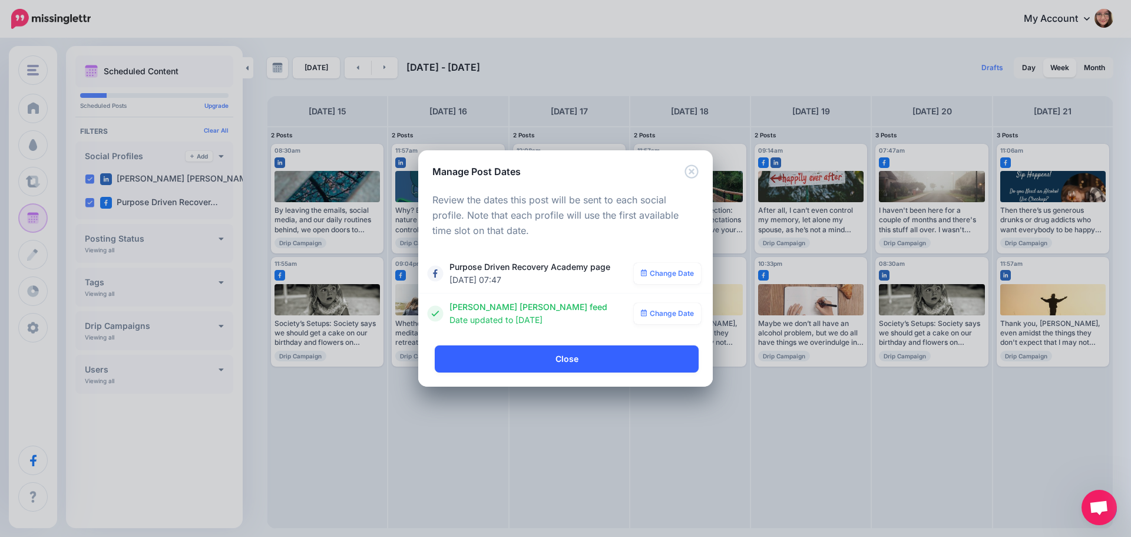
click at [551, 368] on link "Close" at bounding box center [567, 358] width 264 height 27
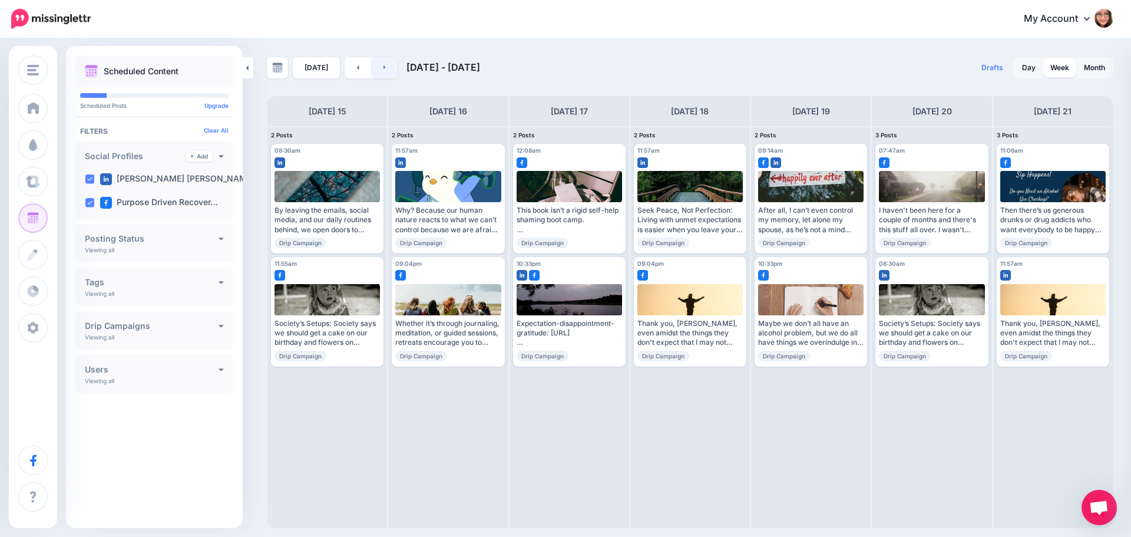
click at [382, 74] on link at bounding box center [385, 67] width 27 height 21
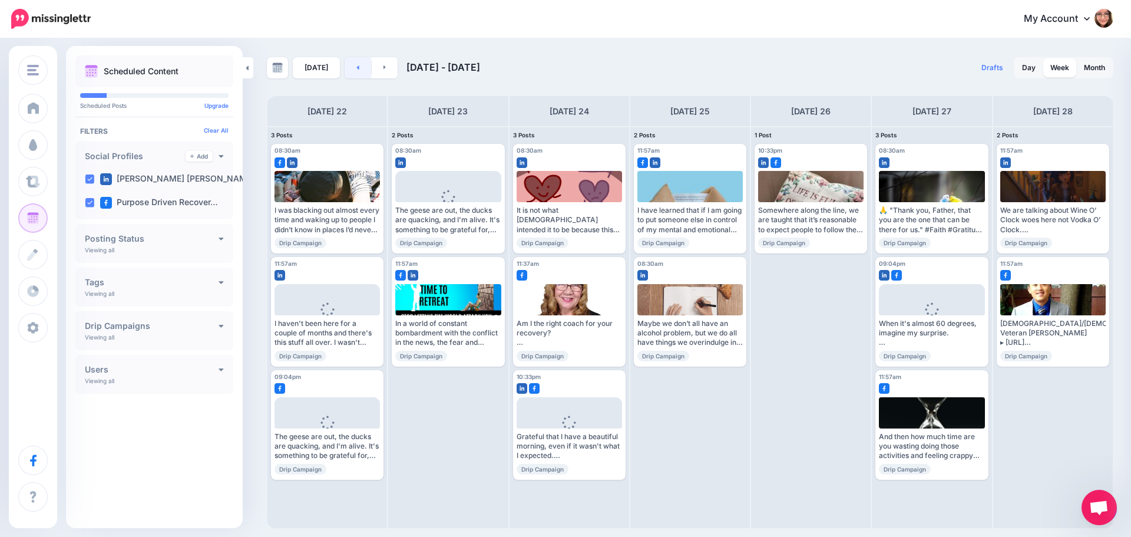
click at [356, 67] on icon at bounding box center [357, 67] width 3 height 7
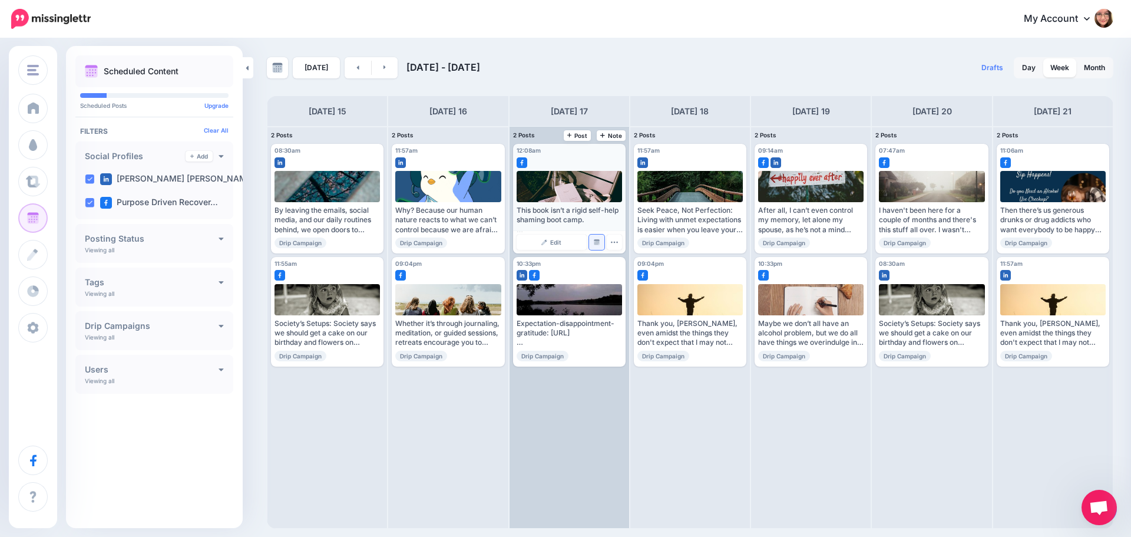
click at [594, 240] on img at bounding box center [597, 242] width 6 height 6
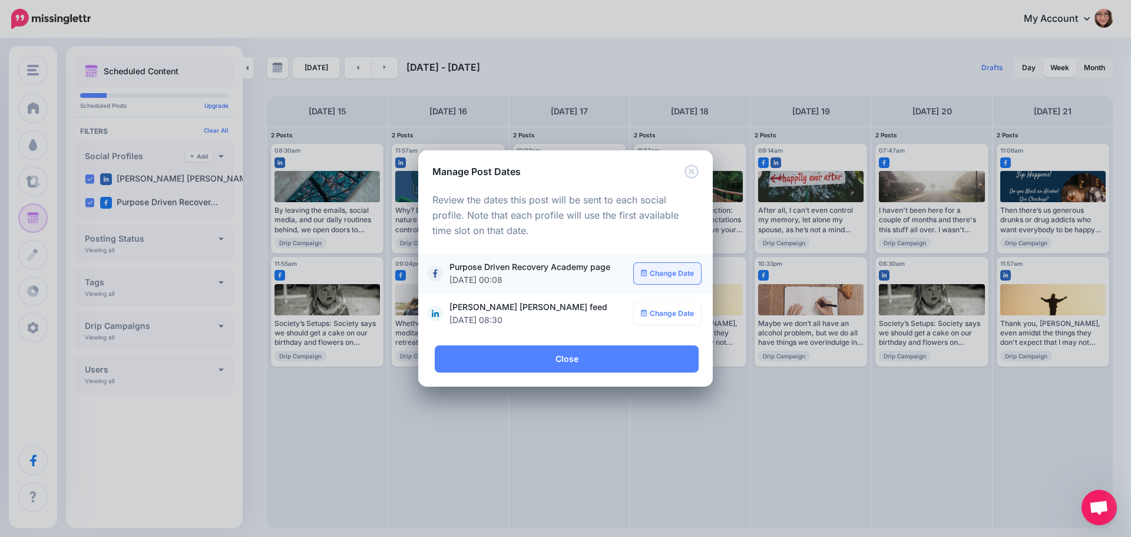
click at [649, 273] on link "Change Date" at bounding box center [668, 273] width 68 height 21
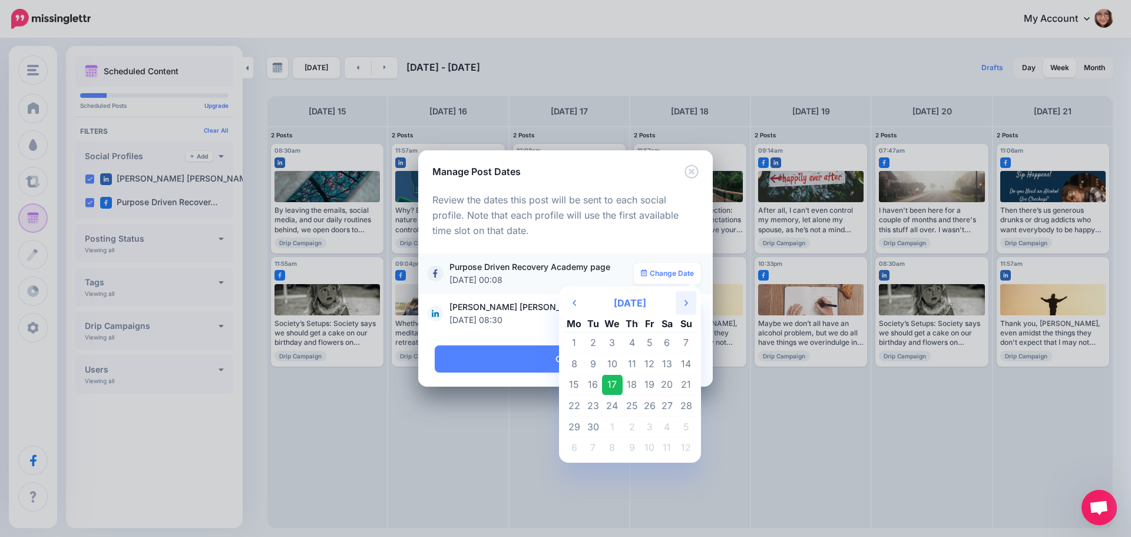
click at [683, 300] on th "Next Month" at bounding box center [686, 303] width 21 height 24
click at [680, 303] on th "Next Month" at bounding box center [686, 303] width 21 height 24
click at [596, 426] on td "25" at bounding box center [593, 426] width 18 height 21
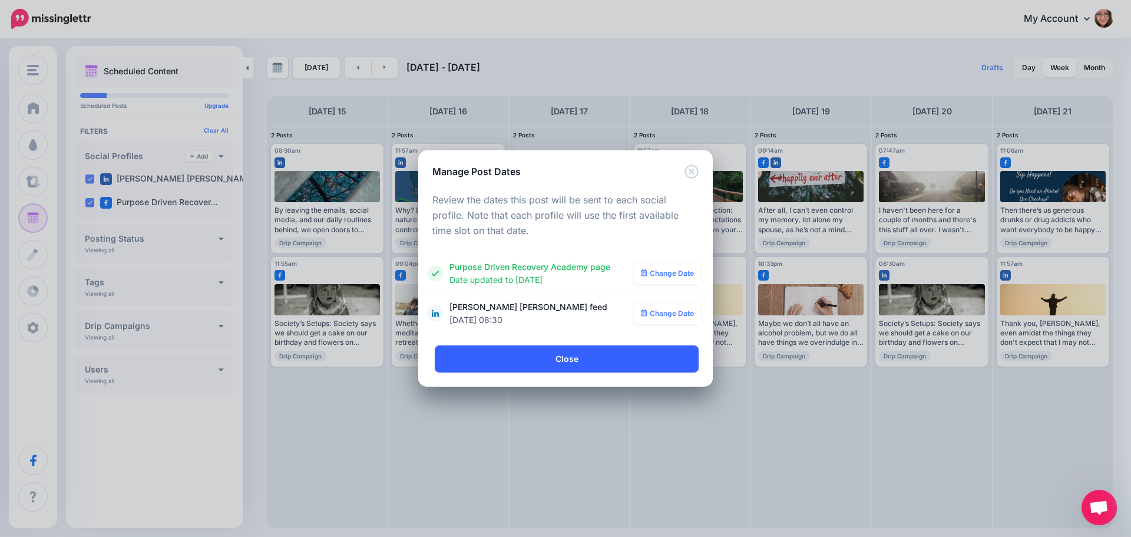
click at [572, 364] on link "Close" at bounding box center [567, 358] width 264 height 27
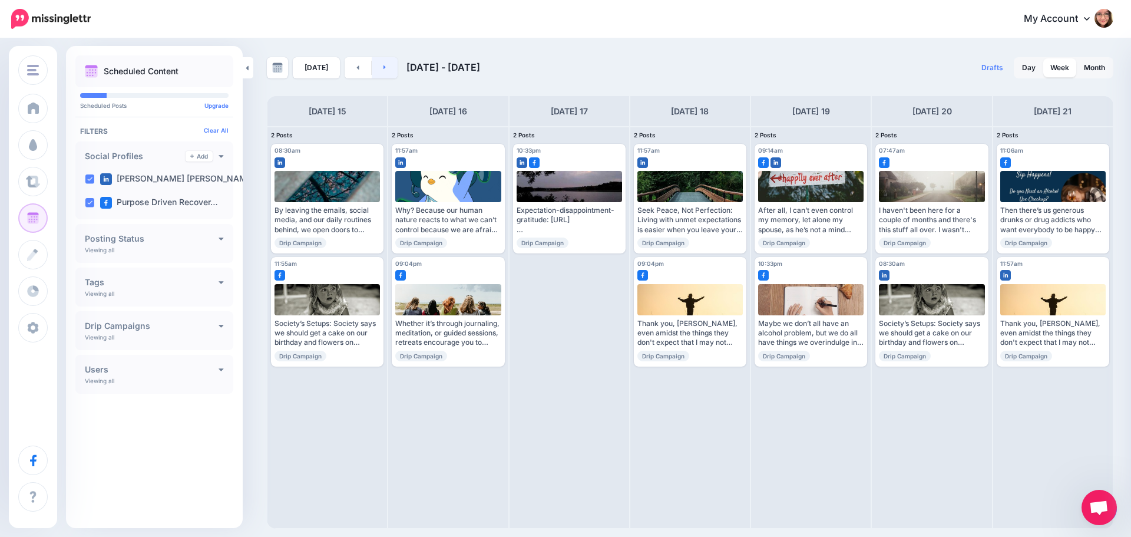
click at [382, 61] on link at bounding box center [385, 67] width 27 height 21
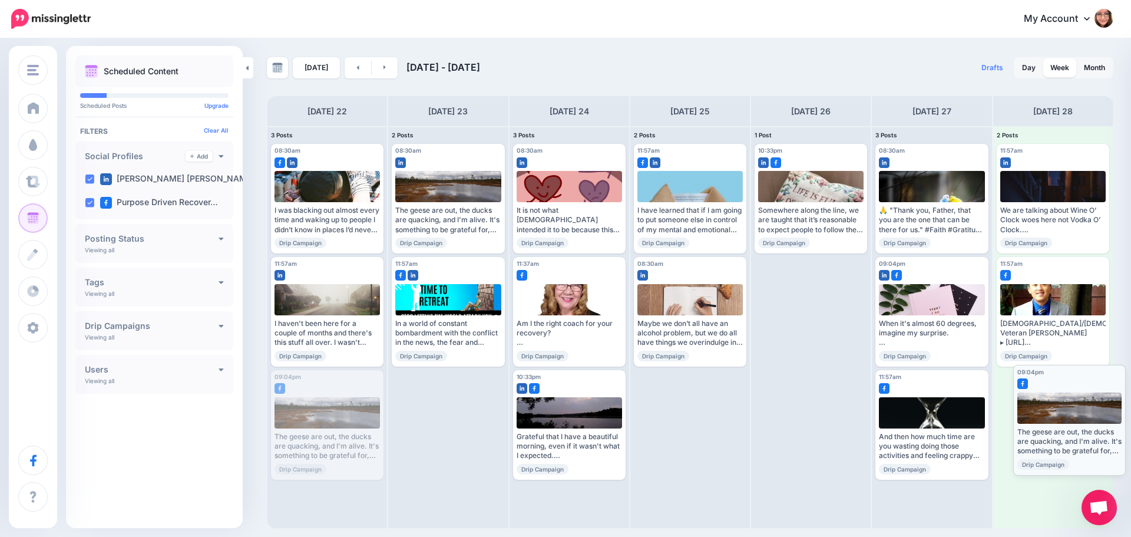
drag, startPoint x: 340, startPoint y: 392, endPoint x: 1083, endPoint y: 387, distance: 742.2
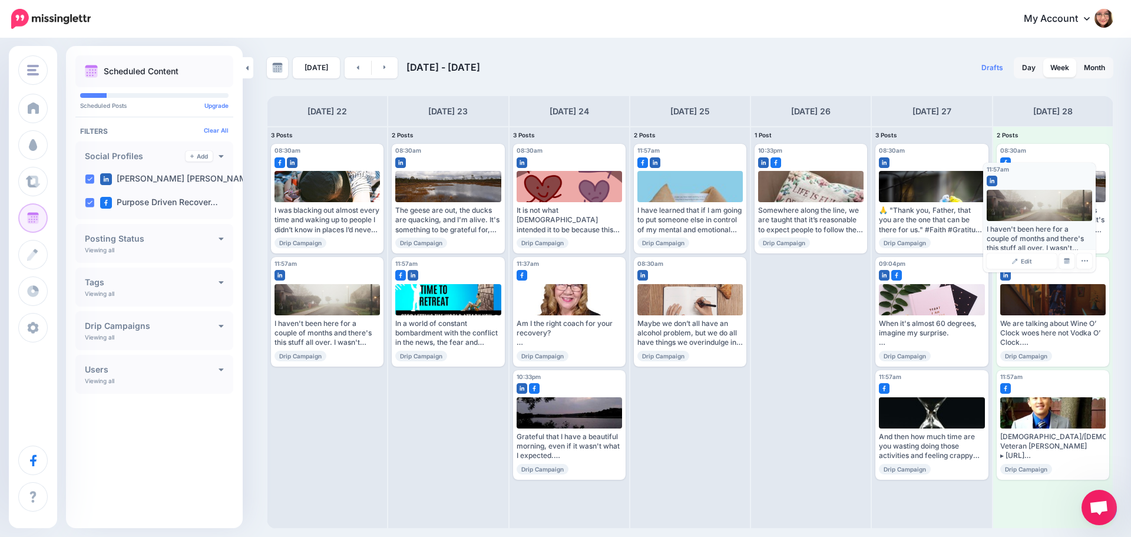
drag, startPoint x: 332, startPoint y: 269, endPoint x: 1051, endPoint y: 174, distance: 726.0
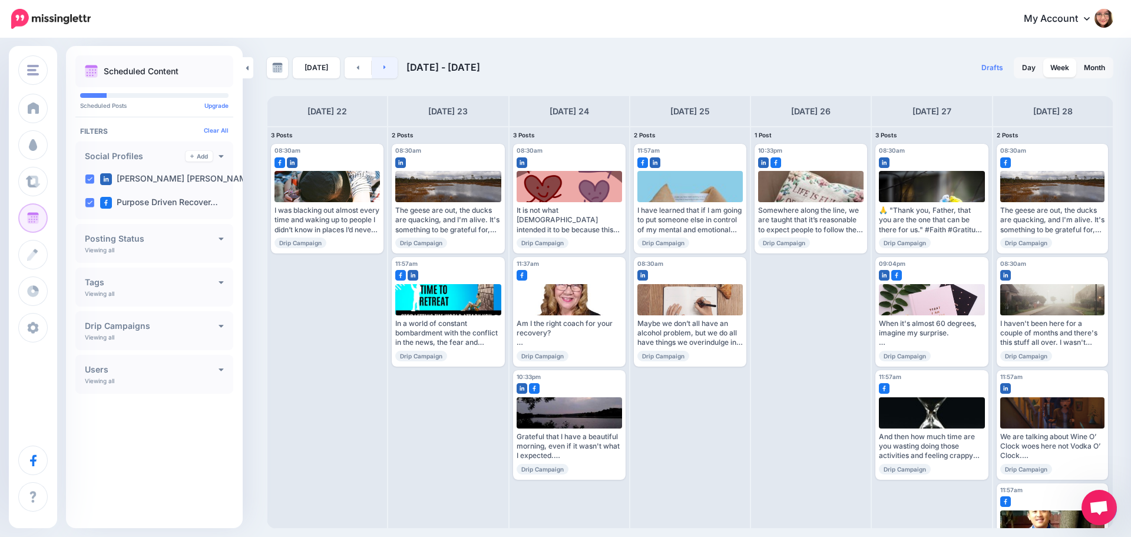
click at [384, 64] on link at bounding box center [385, 67] width 27 height 21
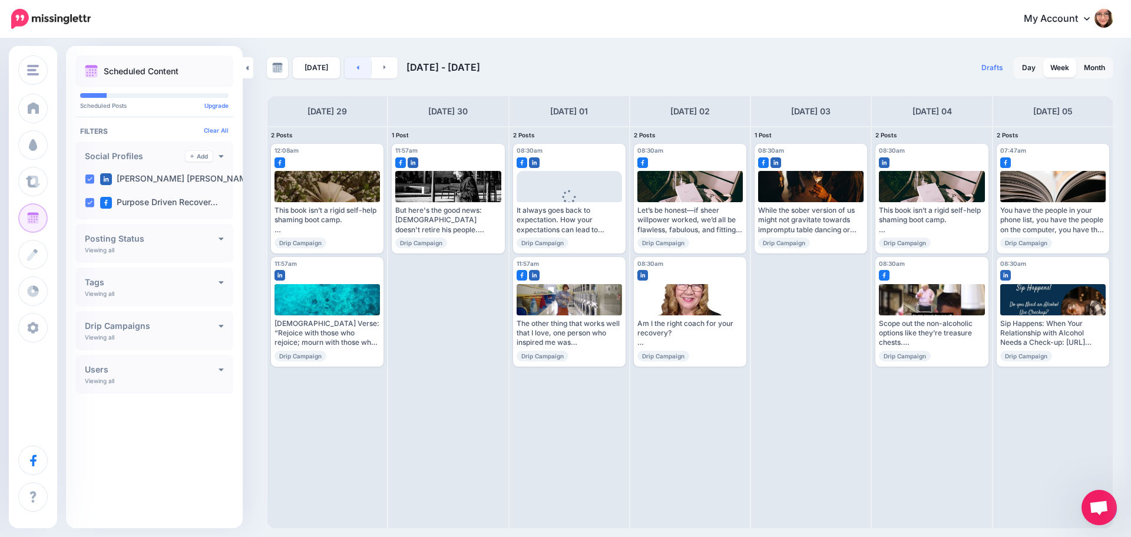
click at [353, 69] on link at bounding box center [358, 67] width 27 height 21
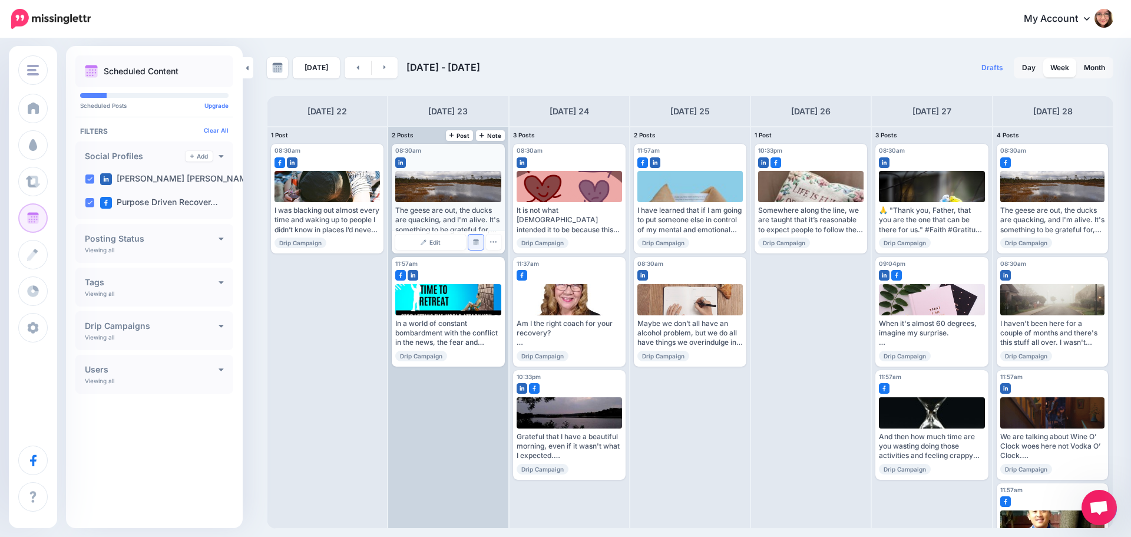
click at [475, 246] on link "Manage Dates" at bounding box center [475, 241] width 15 height 15
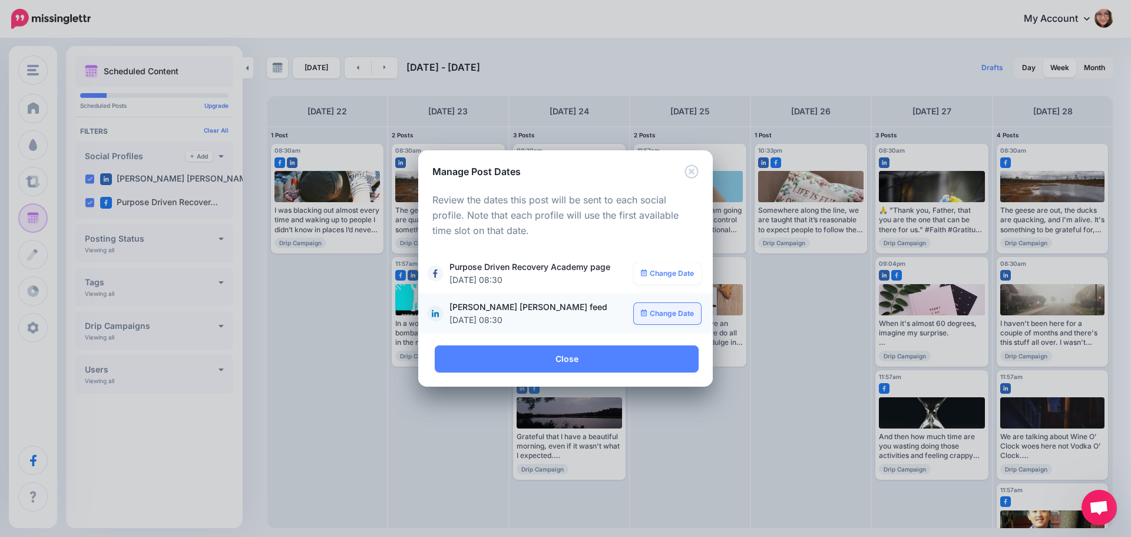
click at [654, 310] on link "Change Date" at bounding box center [668, 313] width 68 height 21
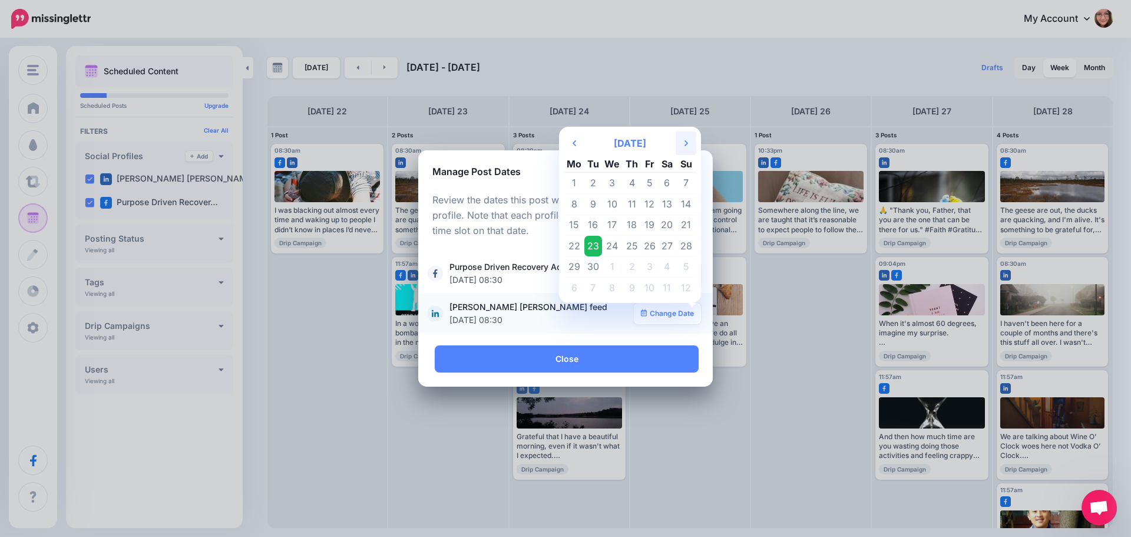
click at [686, 141] on icon at bounding box center [686, 143] width 4 height 6
click at [575, 141] on icon "Previous Month" at bounding box center [575, 142] width 4 height 9
click at [576, 265] on td "29" at bounding box center [574, 266] width 21 height 21
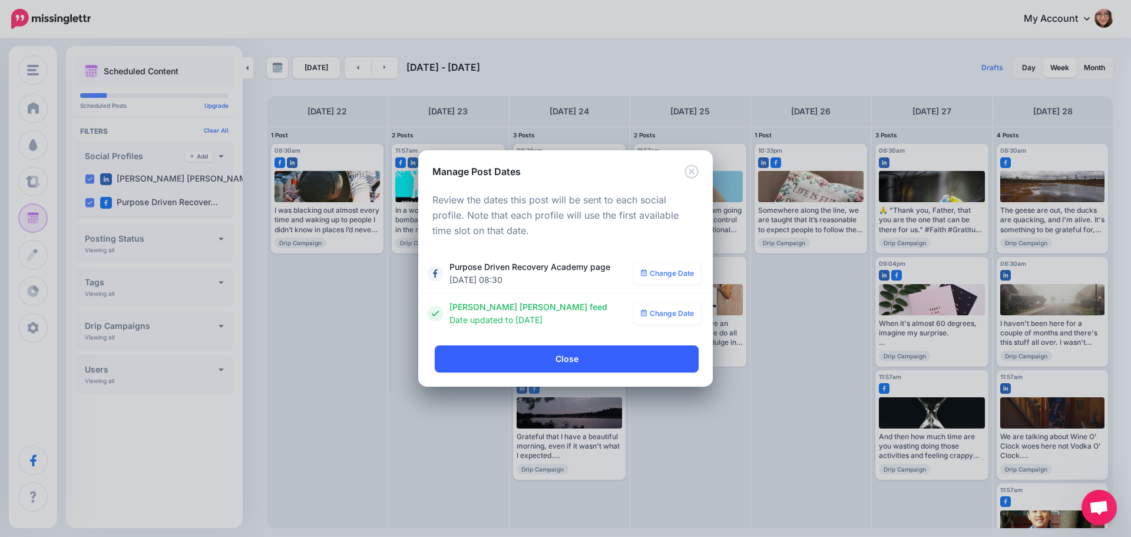
click at [548, 362] on link "Close" at bounding box center [567, 358] width 264 height 27
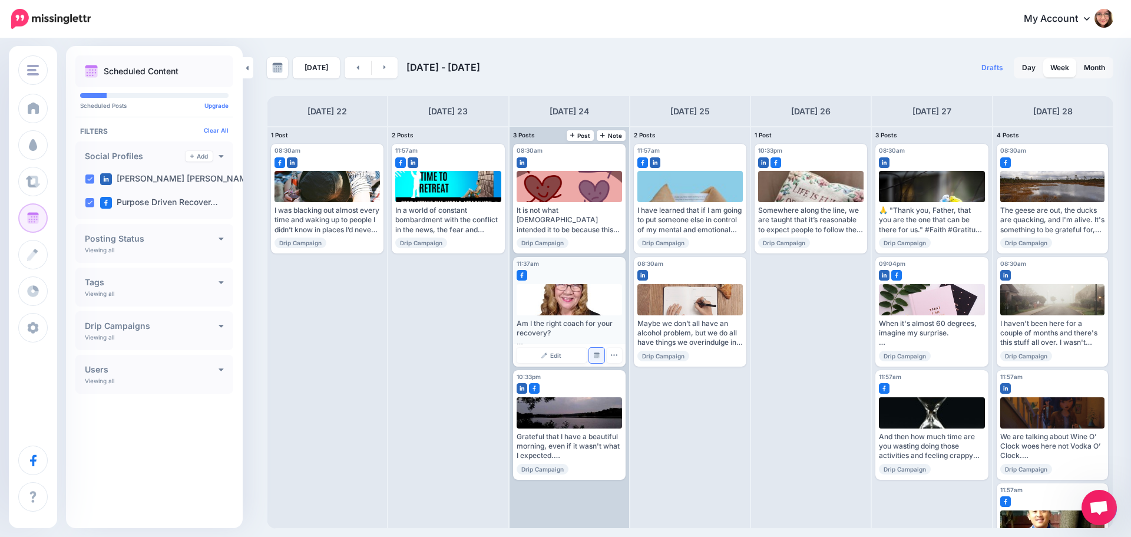
click at [597, 358] on link "Manage Dates" at bounding box center [596, 355] width 15 height 15
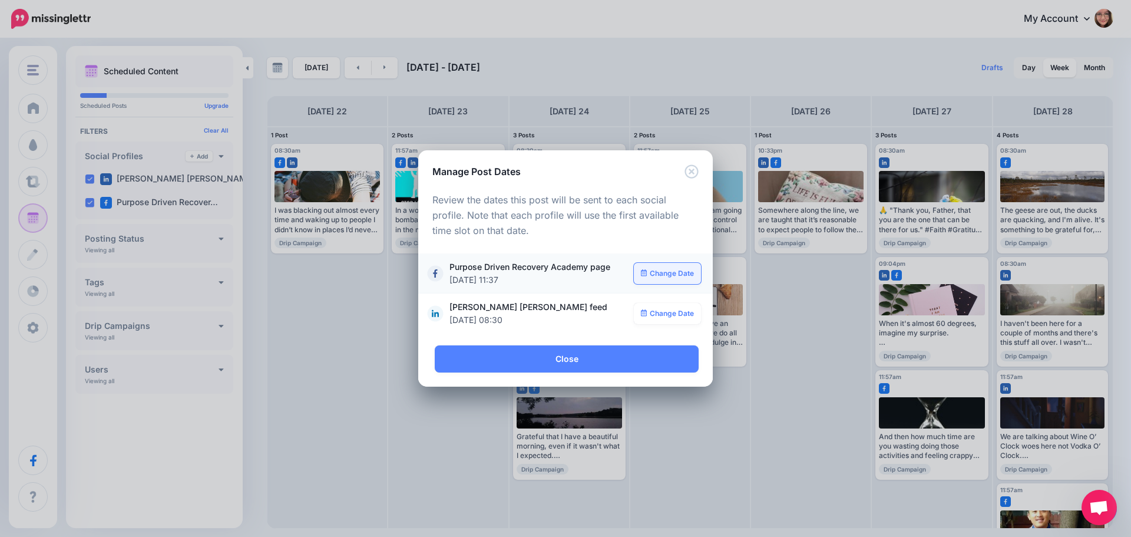
click at [662, 272] on link "Change Date" at bounding box center [668, 273] width 68 height 21
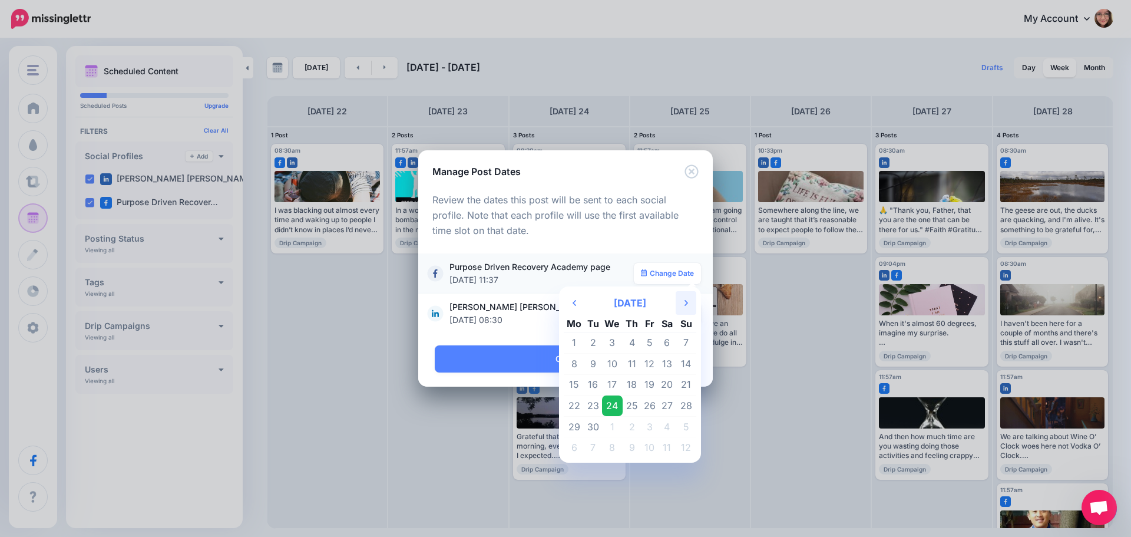
click at [688, 300] on th "Next Month" at bounding box center [686, 303] width 21 height 24
click at [615, 425] on td "26" at bounding box center [612, 426] width 21 height 21
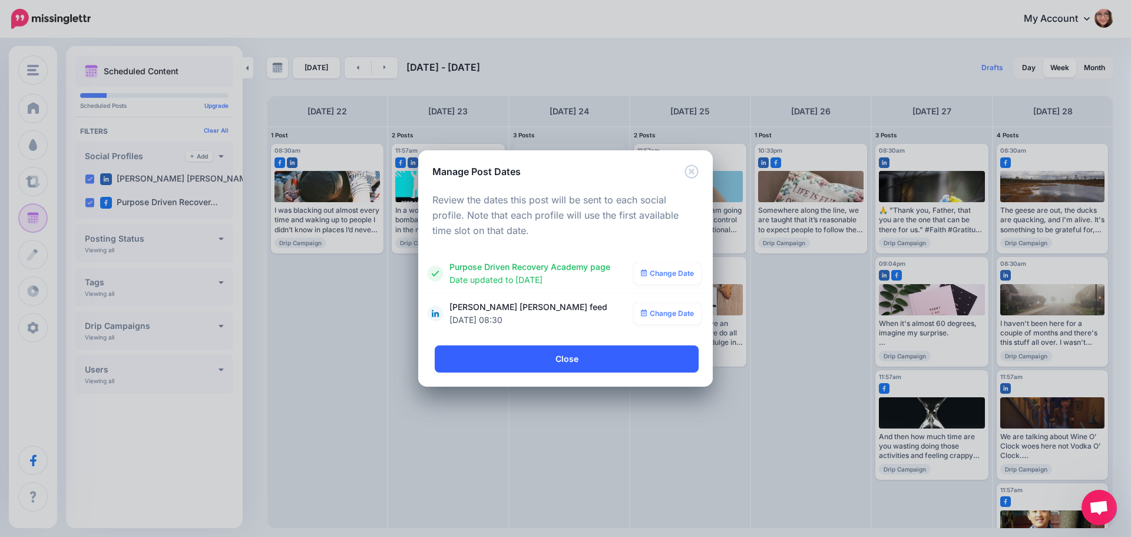
click at [570, 359] on link "Close" at bounding box center [567, 358] width 264 height 27
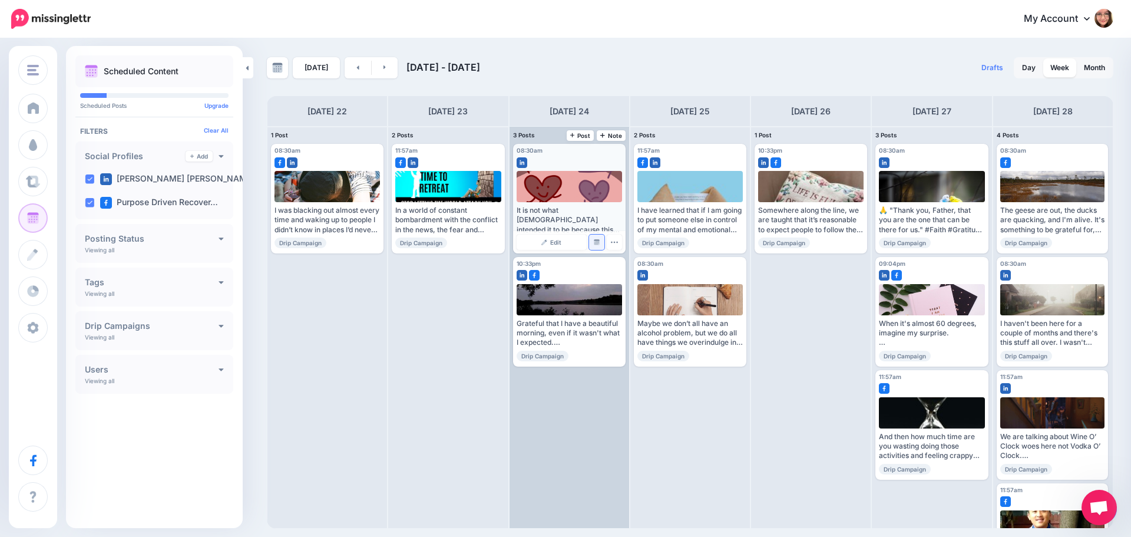
click at [595, 240] on img at bounding box center [597, 242] width 6 height 6
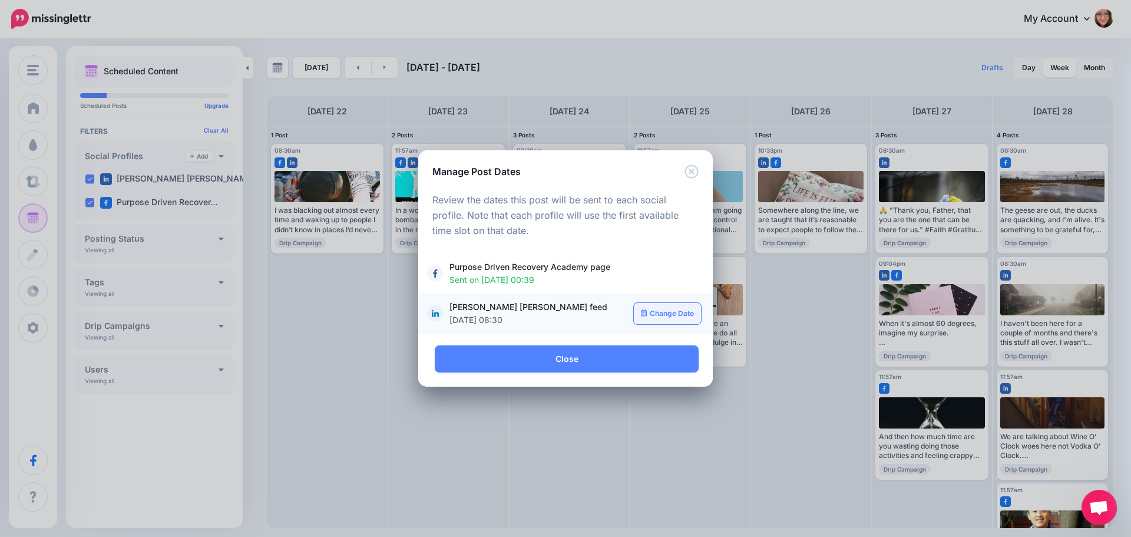
click at [675, 313] on link "Change Date" at bounding box center [668, 313] width 68 height 21
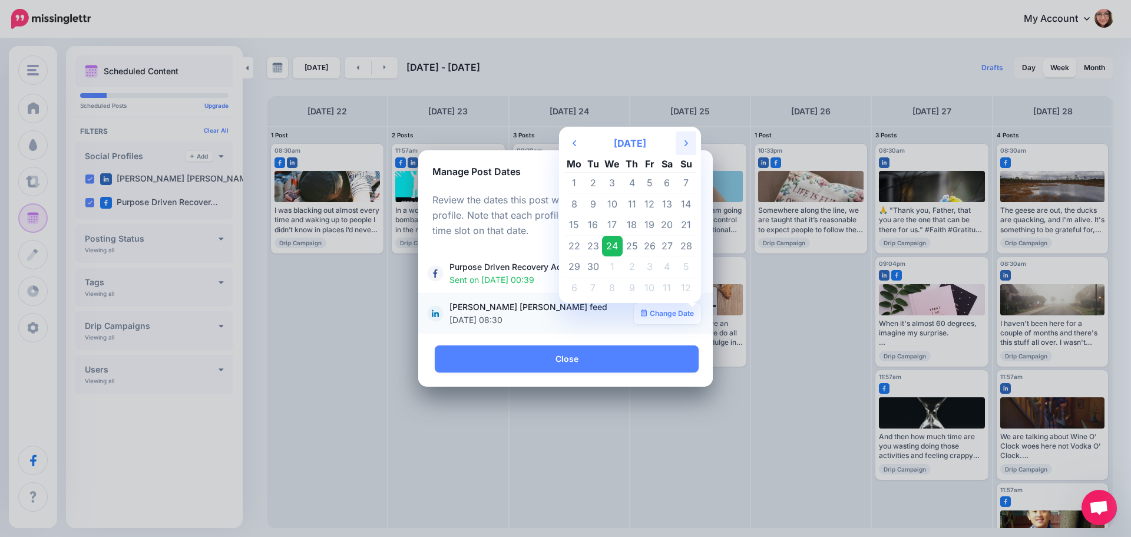
click at [682, 139] on th "Next Month" at bounding box center [686, 143] width 21 height 24
click at [636, 215] on td "13" at bounding box center [632, 224] width 18 height 21
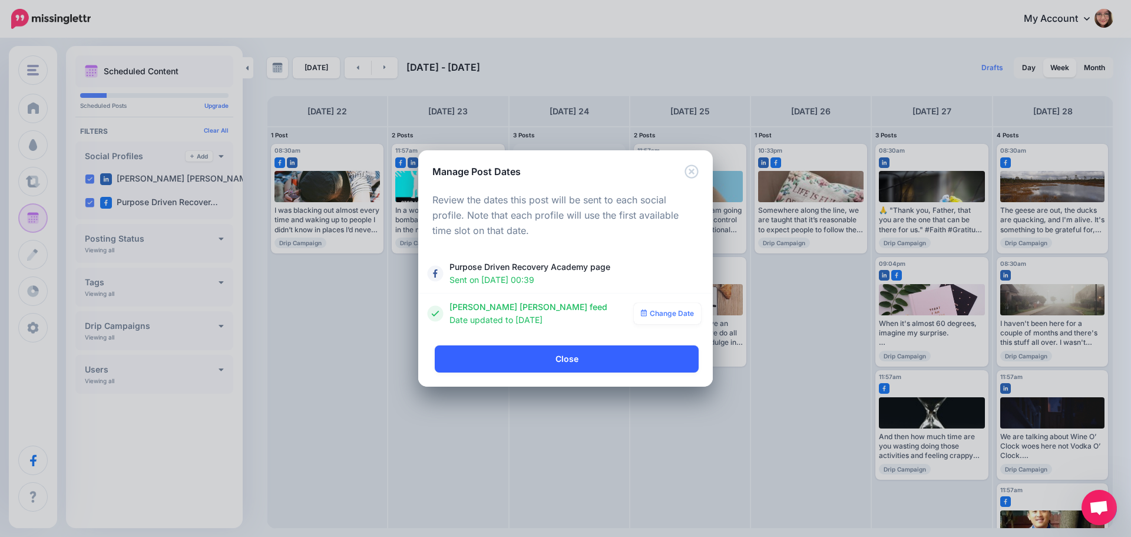
click at [567, 359] on link "Close" at bounding box center [567, 358] width 264 height 27
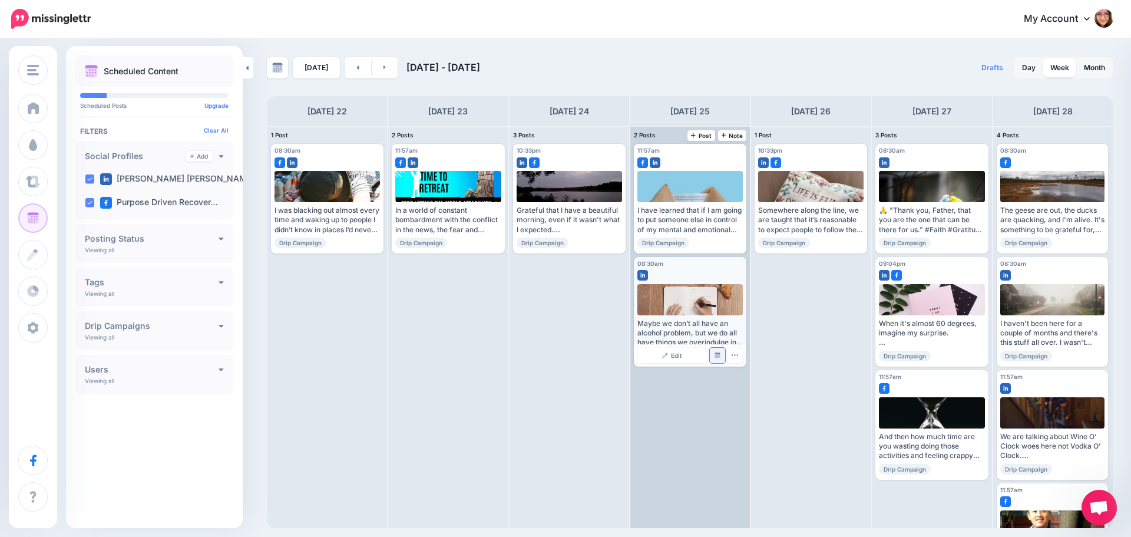
click at [719, 356] on img at bounding box center [718, 355] width 6 height 6
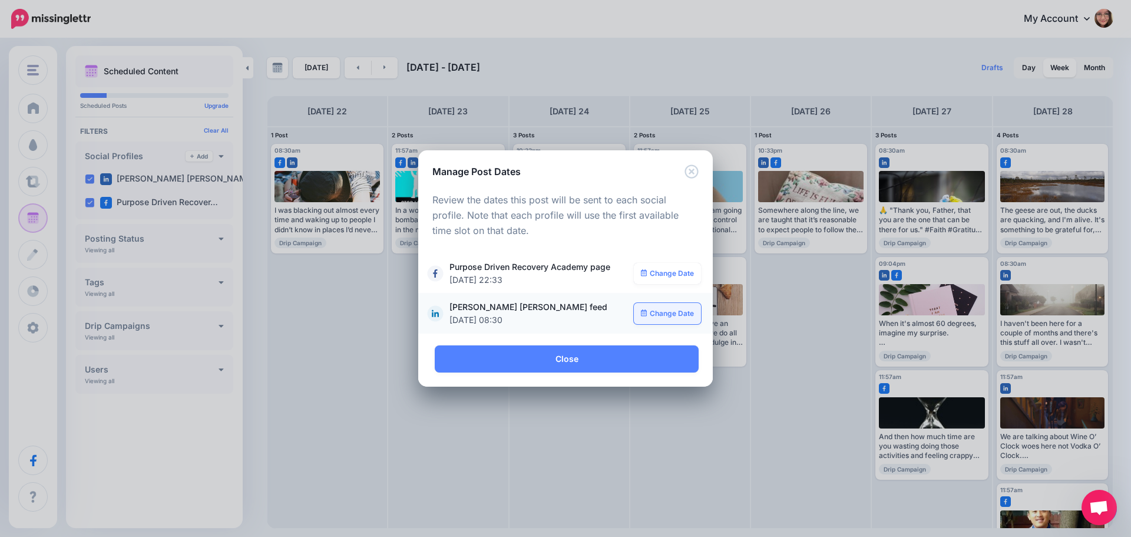
click at [650, 310] on link "Change Date" at bounding box center [668, 313] width 68 height 21
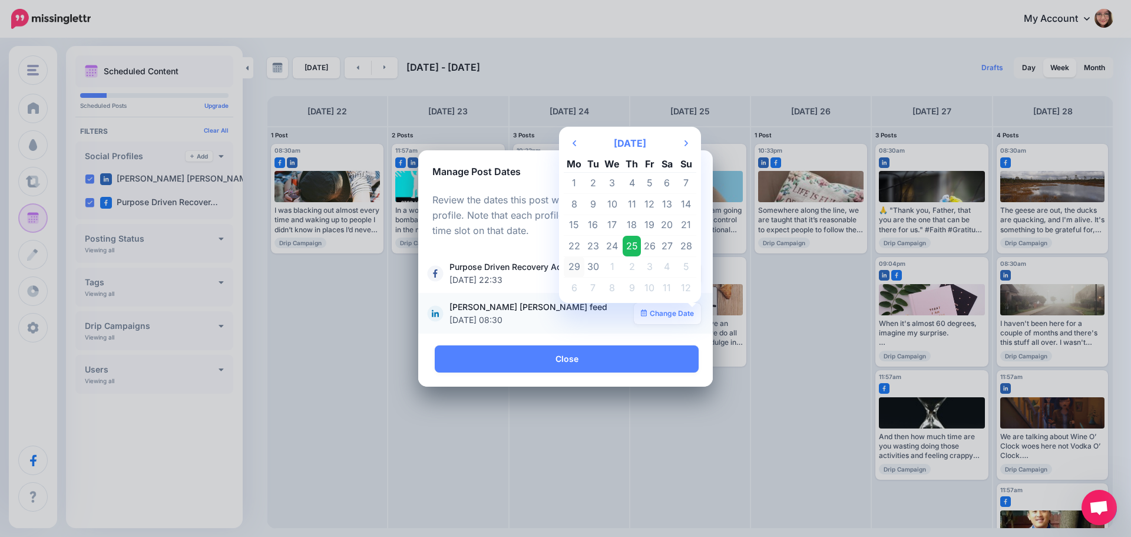
click at [580, 266] on td "29" at bounding box center [574, 266] width 21 height 21
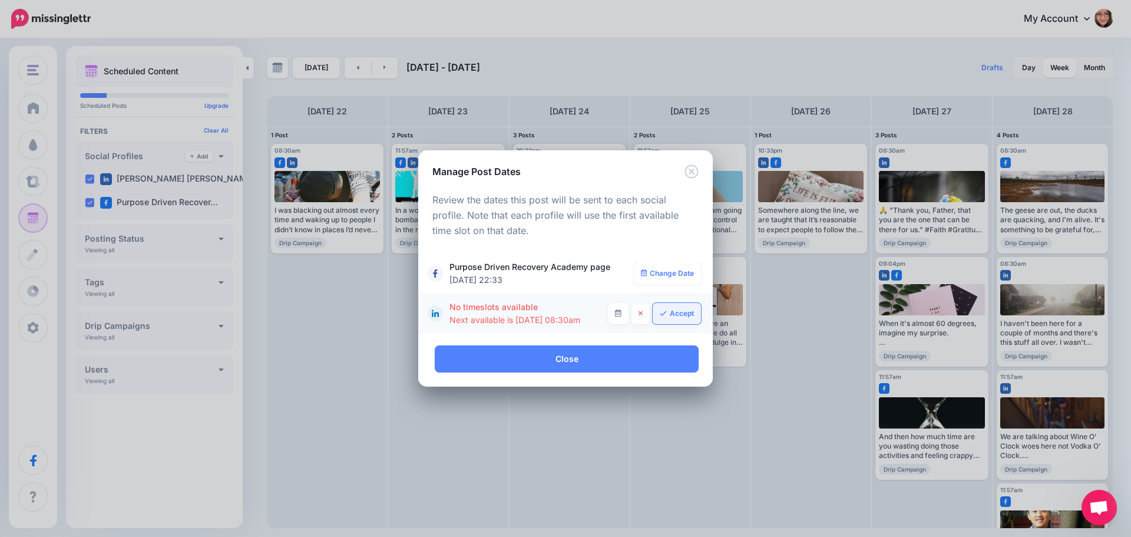
click at [670, 310] on link "Accept" at bounding box center [677, 313] width 48 height 21
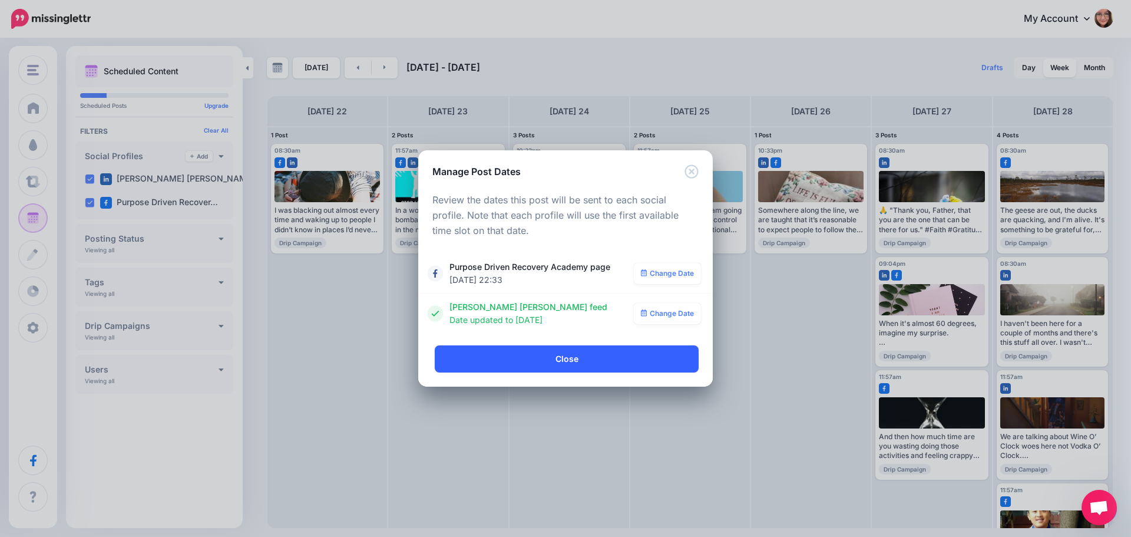
click at [620, 362] on link "Close" at bounding box center [567, 358] width 264 height 27
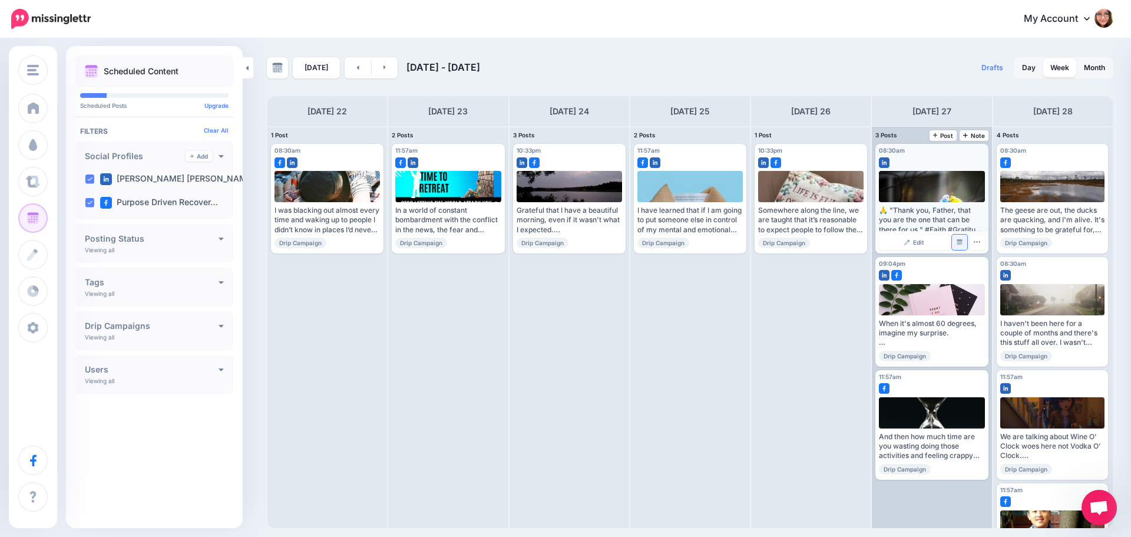
click at [957, 239] on img at bounding box center [960, 242] width 6 height 6
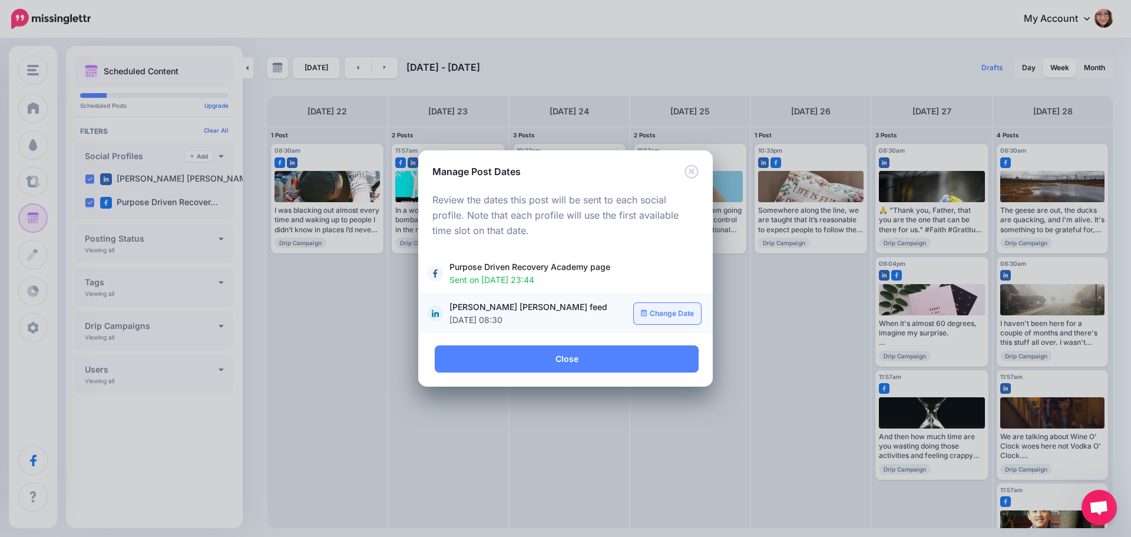
click at [672, 316] on link "Change Date" at bounding box center [668, 313] width 68 height 21
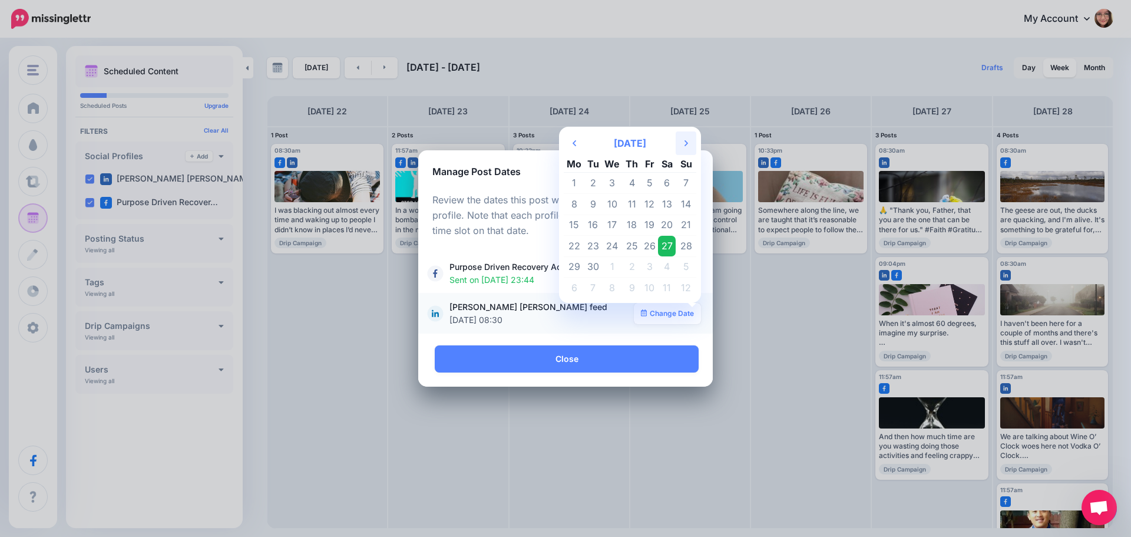
click at [683, 140] on th "Next Month" at bounding box center [686, 143] width 21 height 24
click at [686, 207] on td "14" at bounding box center [686, 203] width 21 height 21
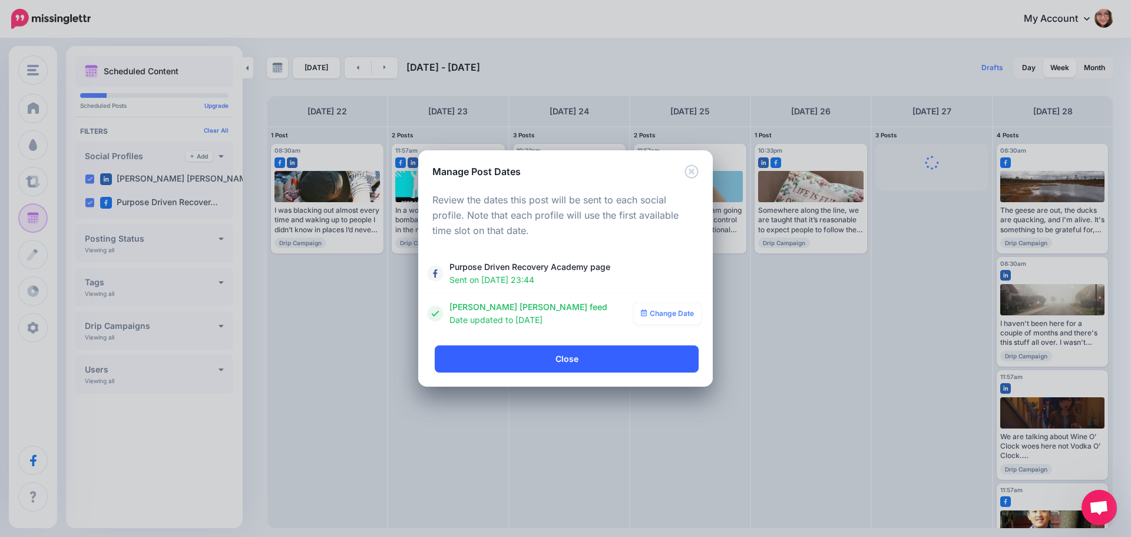
click at [568, 354] on link "Close" at bounding box center [567, 358] width 264 height 27
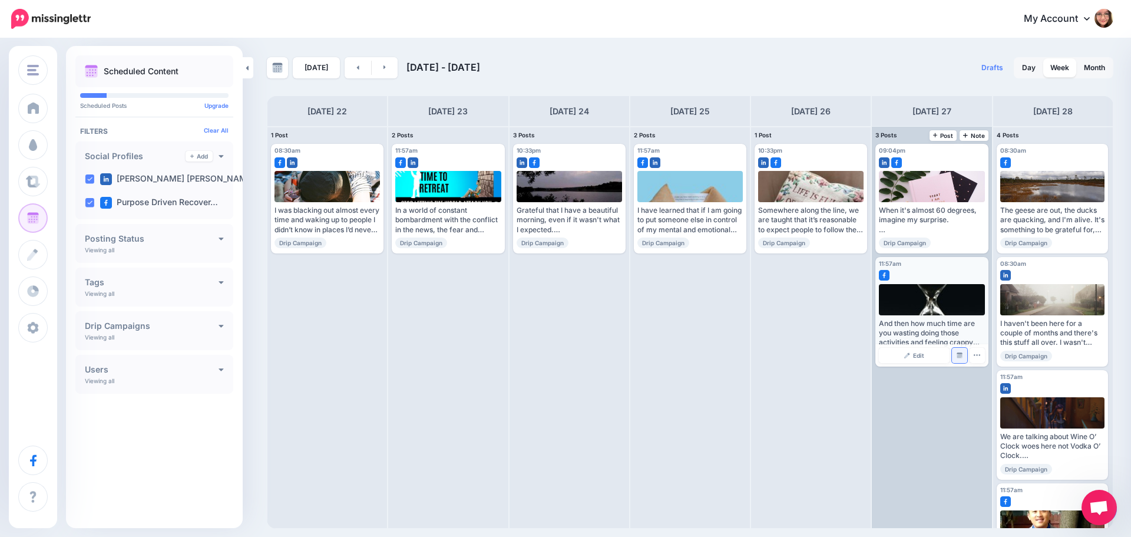
click at [960, 357] on img at bounding box center [960, 355] width 6 height 6
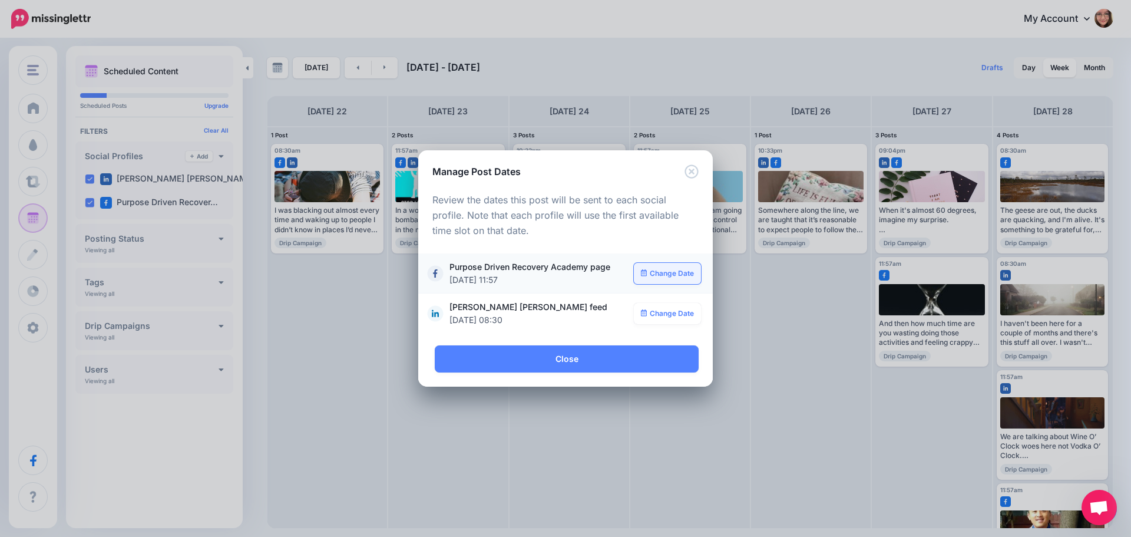
click at [656, 277] on link "Change Date" at bounding box center [668, 273] width 68 height 21
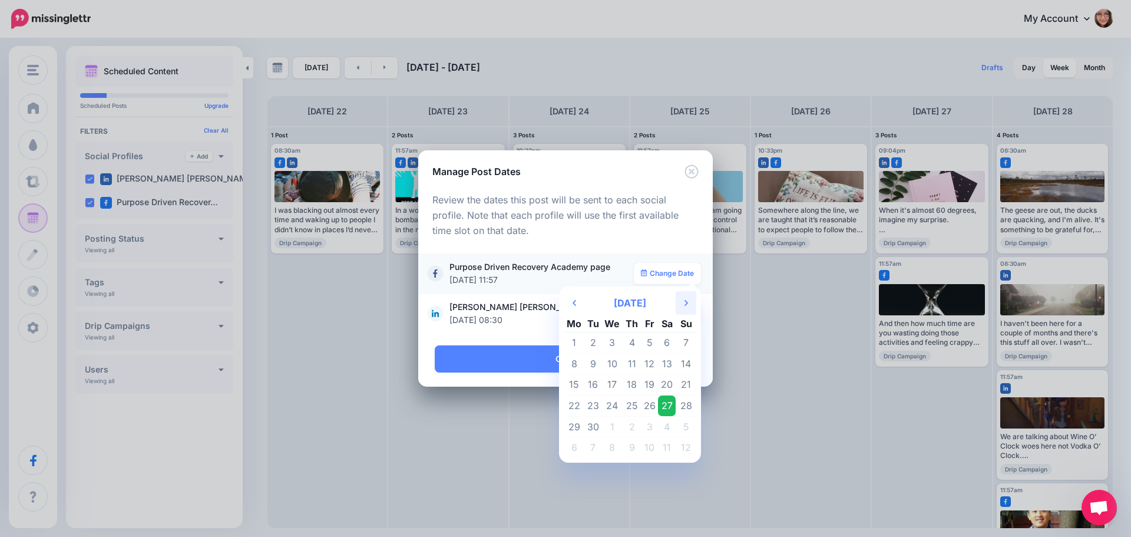
click at [687, 305] on icon "Next Month" at bounding box center [686, 302] width 4 height 9
click at [654, 426] on td "28" at bounding box center [650, 426] width 18 height 21
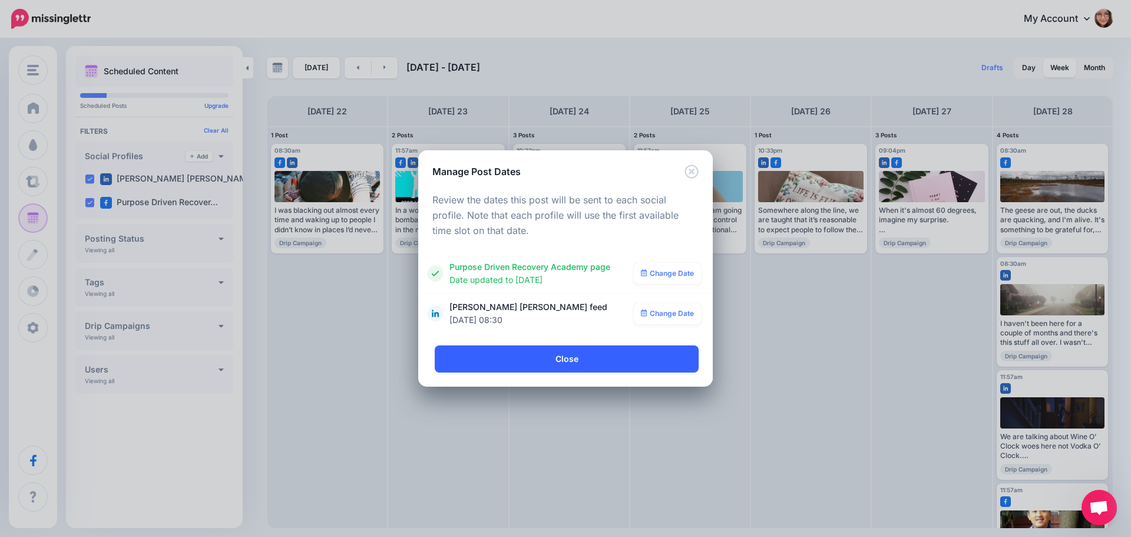
click at [600, 360] on link "Close" at bounding box center [567, 358] width 264 height 27
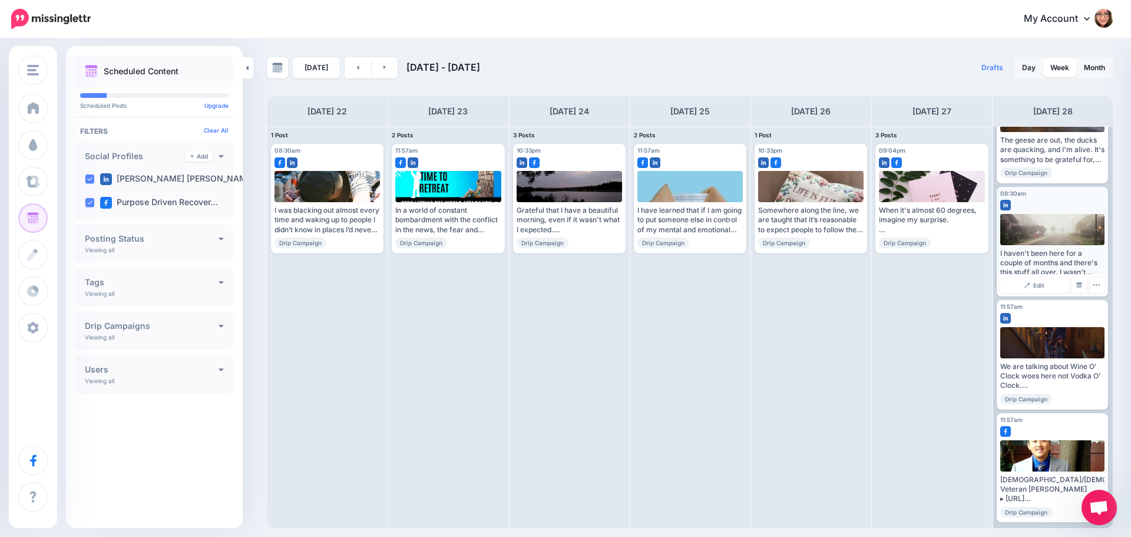
scroll to position [71, 0]
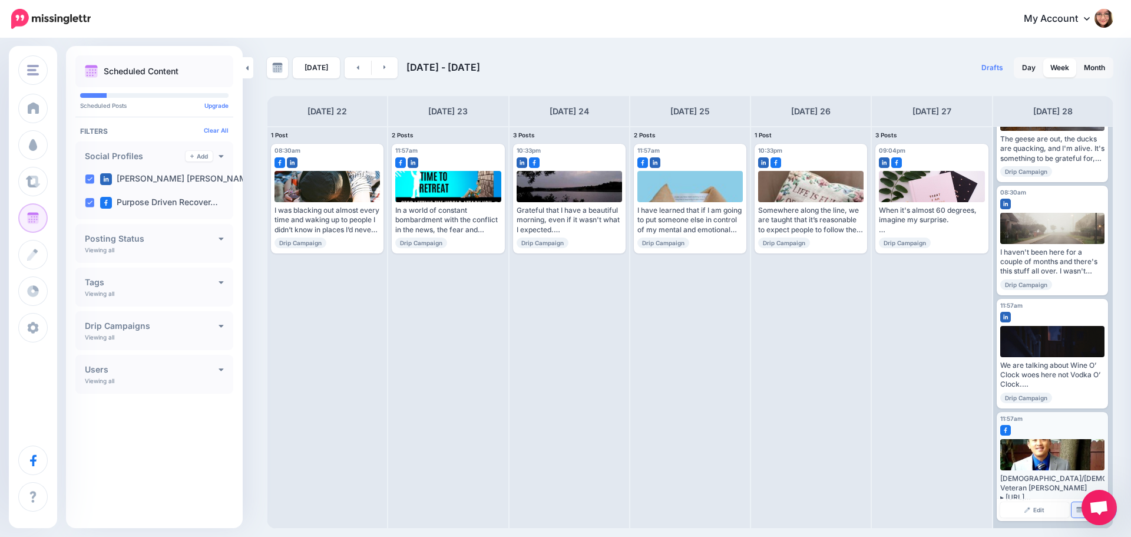
click at [1071, 514] on link "Manage Dates" at bounding box center [1078, 509] width 15 height 15
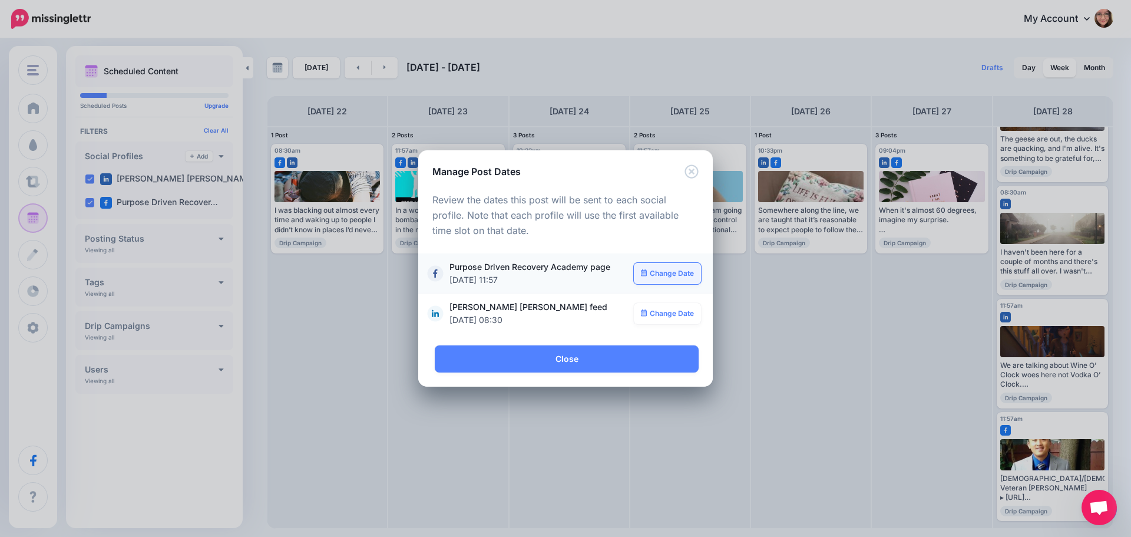
click at [649, 276] on link "Change Date" at bounding box center [668, 273] width 68 height 21
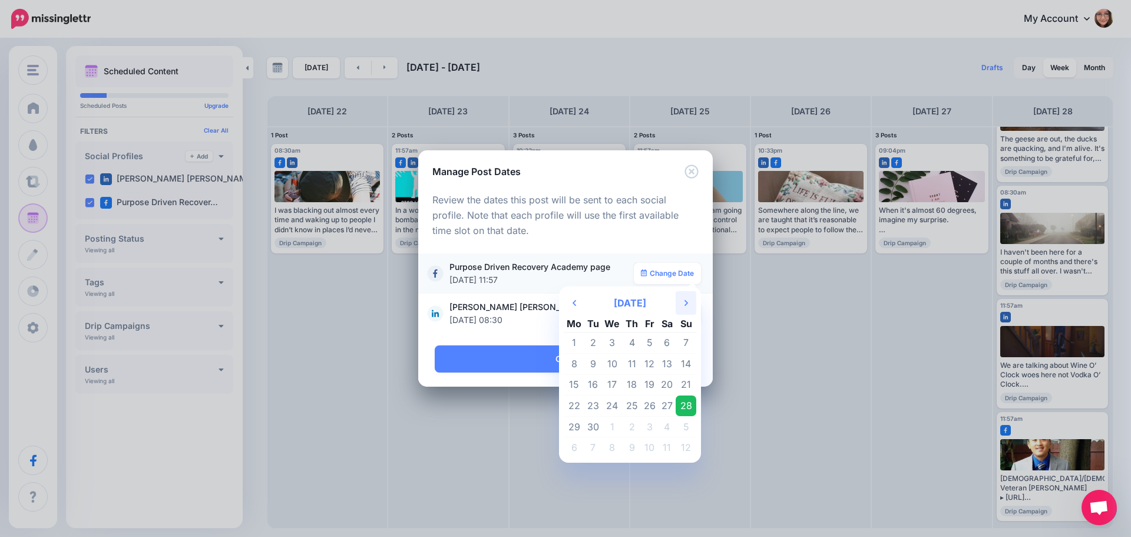
click at [683, 305] on th "Next Month" at bounding box center [686, 303] width 21 height 24
click at [677, 424] on td "30" at bounding box center [686, 426] width 21 height 21
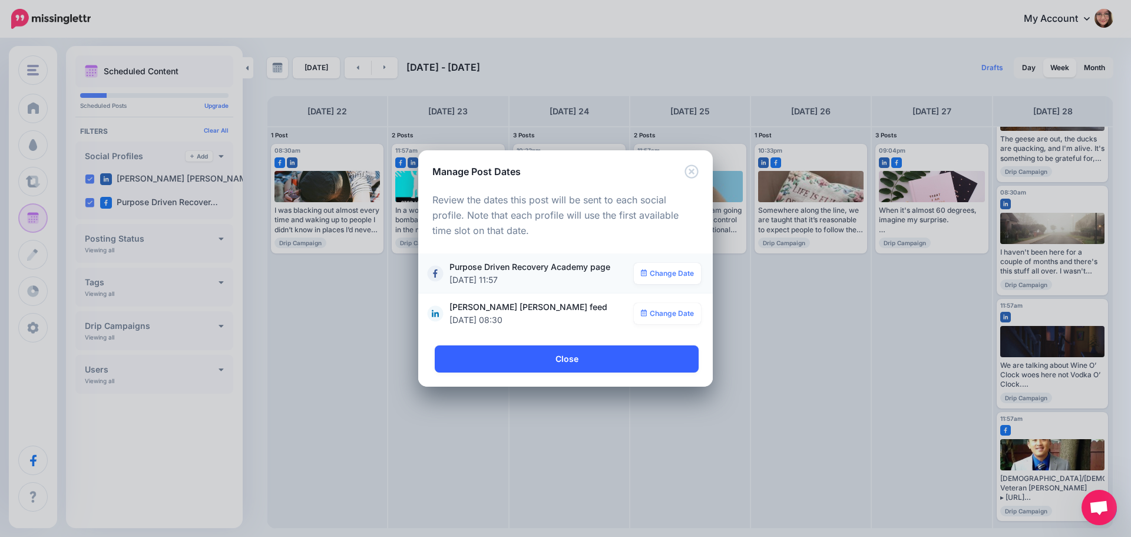
scroll to position [0, 0]
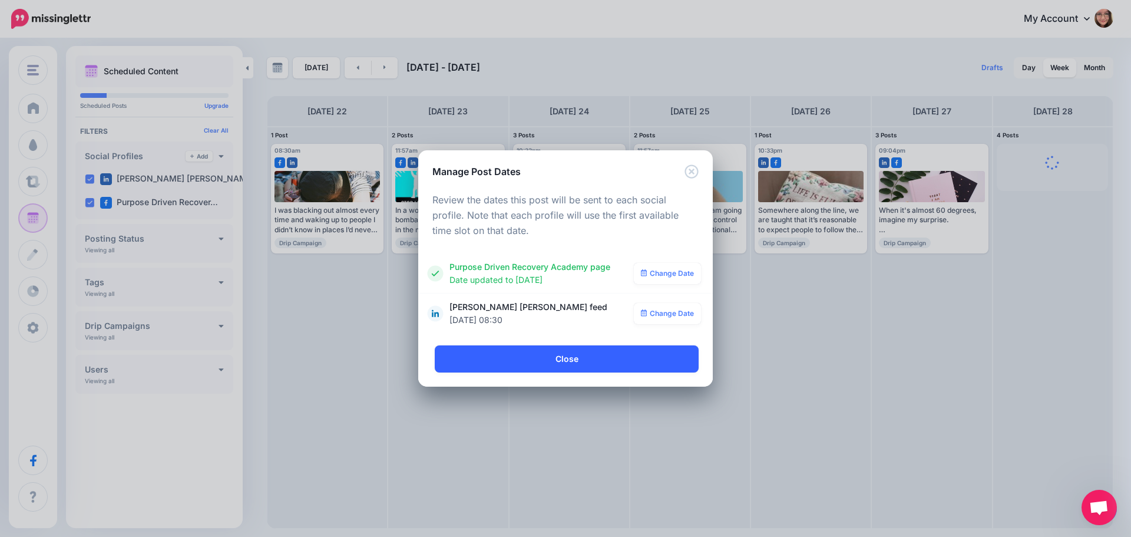
click at [548, 353] on link "Close" at bounding box center [567, 358] width 264 height 27
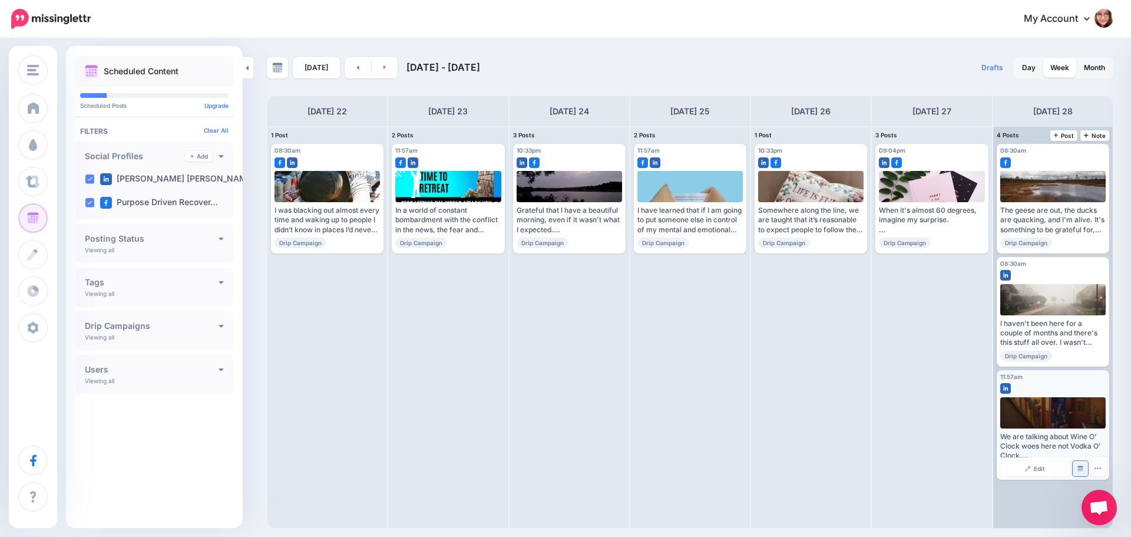
click at [1081, 464] on link "Manage Dates" at bounding box center [1080, 468] width 15 height 15
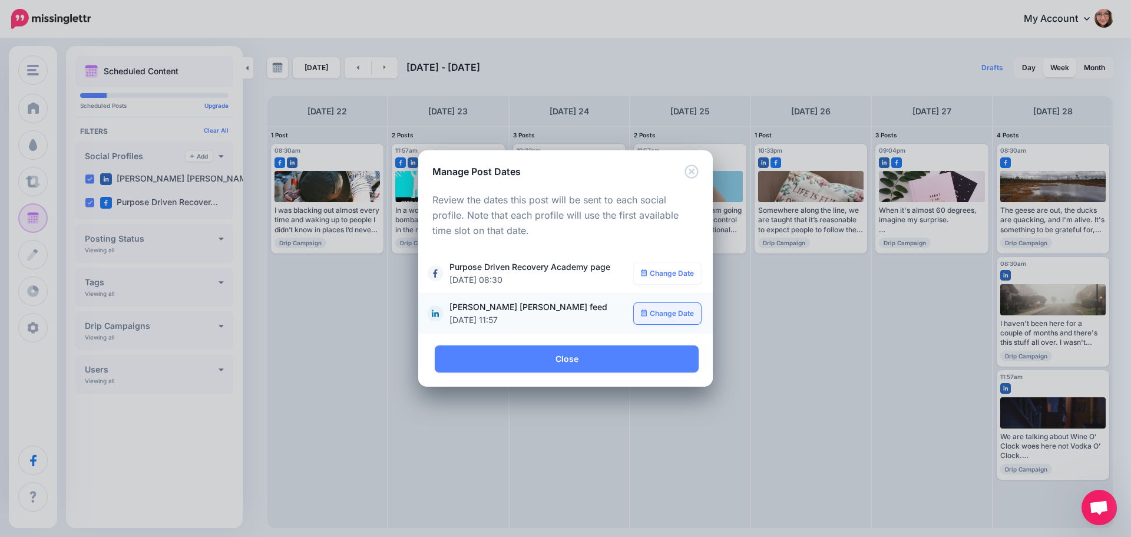
click at [655, 311] on link "Change Date" at bounding box center [668, 313] width 68 height 21
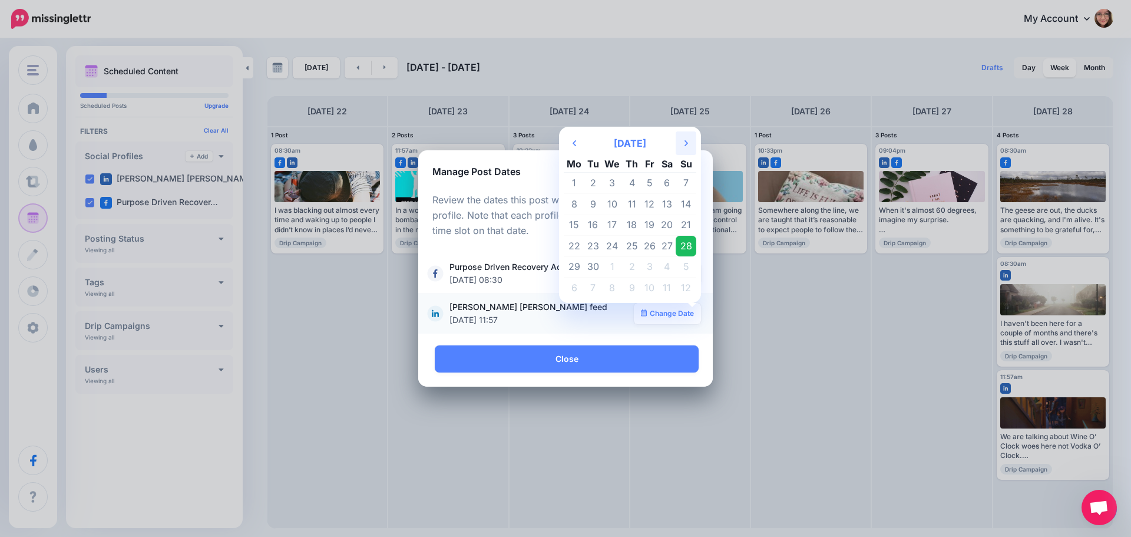
click at [682, 146] on th "Next Month" at bounding box center [686, 143] width 21 height 24
click at [631, 226] on td "18" at bounding box center [632, 224] width 18 height 21
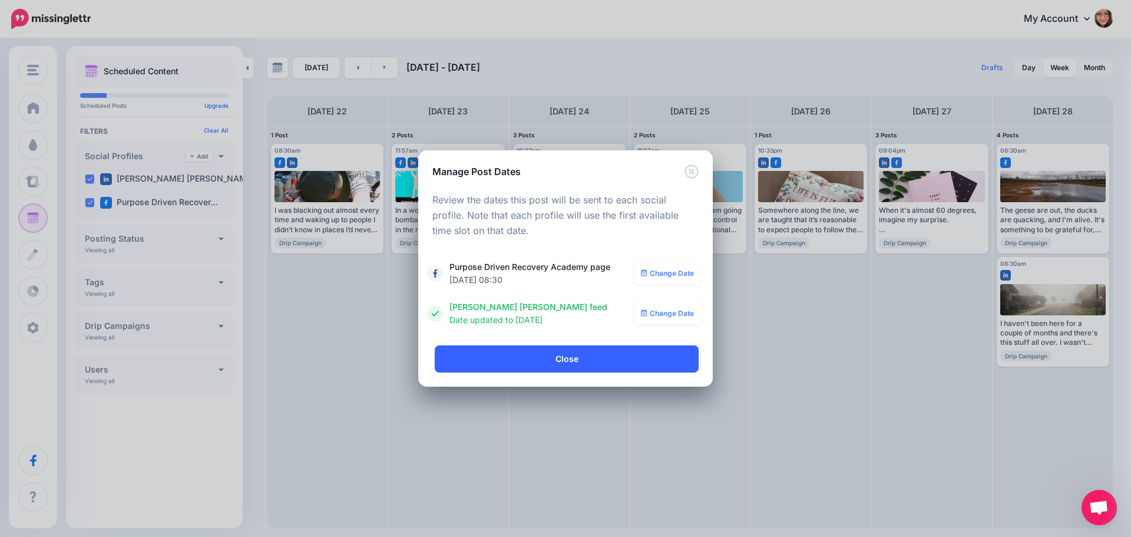
click at [555, 358] on link "Close" at bounding box center [567, 358] width 264 height 27
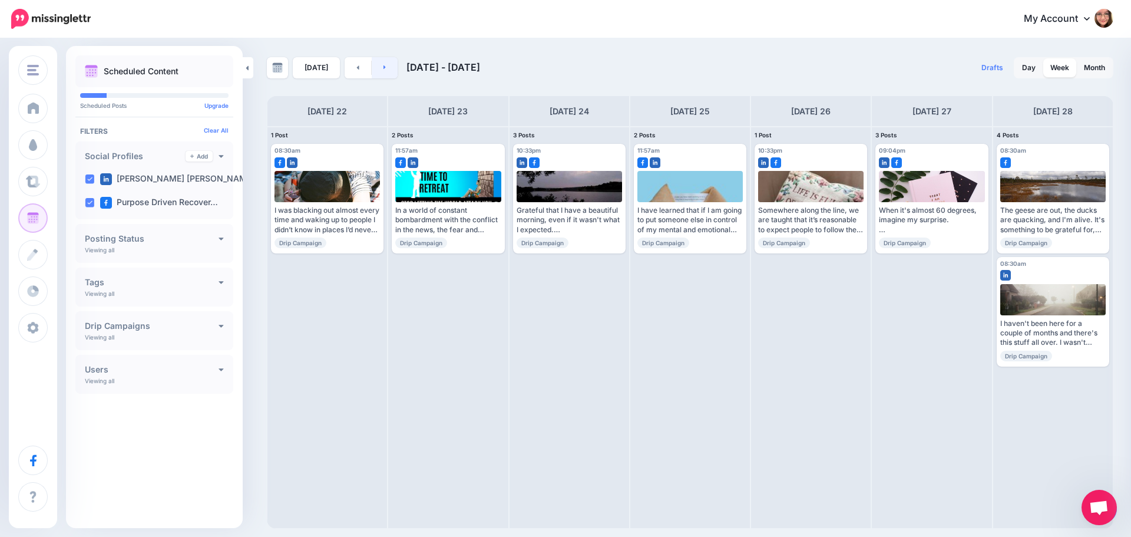
click at [383, 66] on icon at bounding box center [384, 67] width 3 height 7
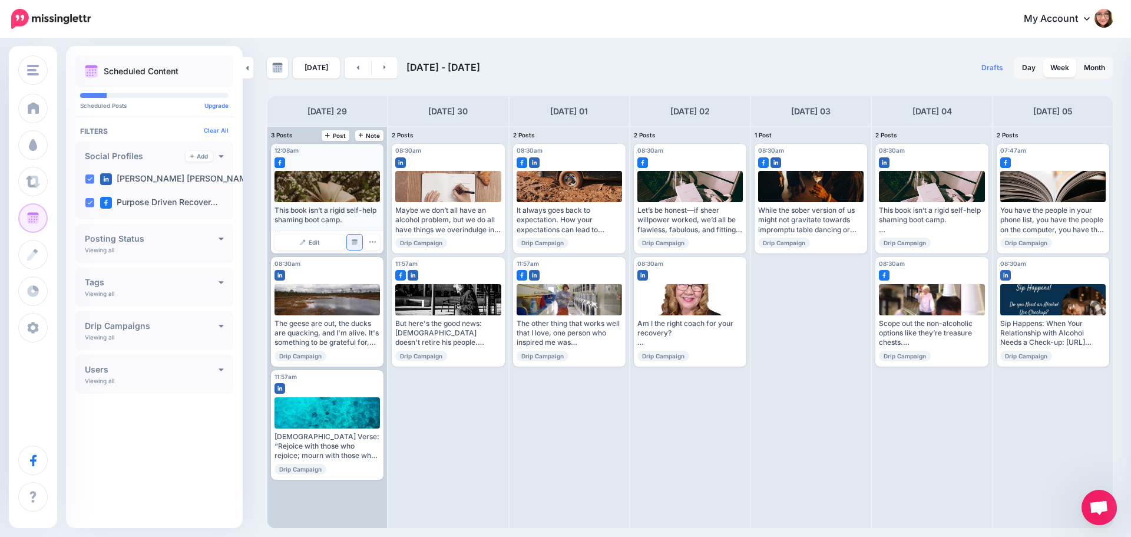
click at [353, 242] on img at bounding box center [355, 242] width 6 height 6
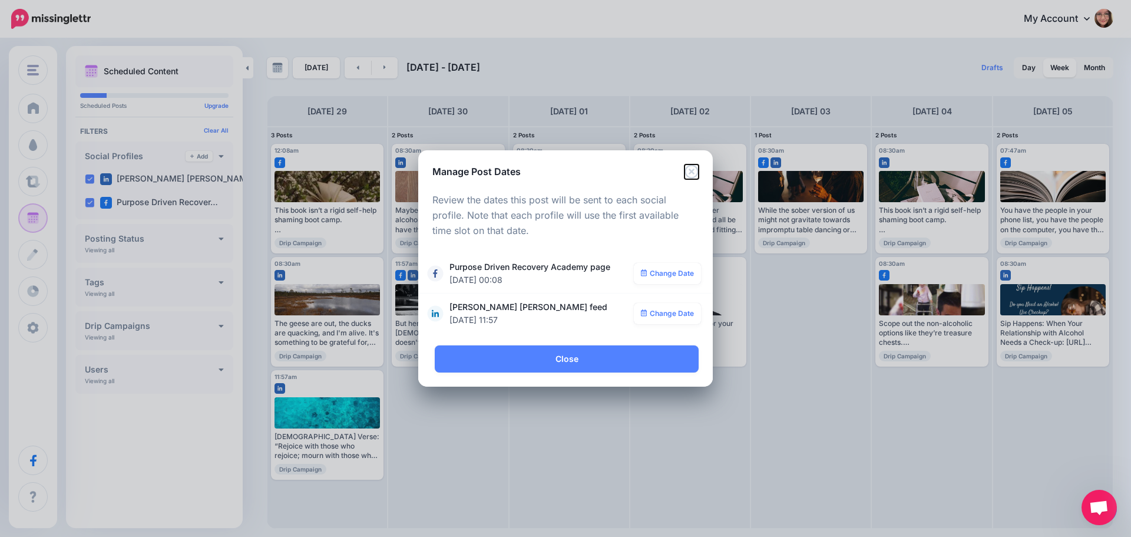
click at [694, 176] on icon "Close" at bounding box center [691, 171] width 14 height 14
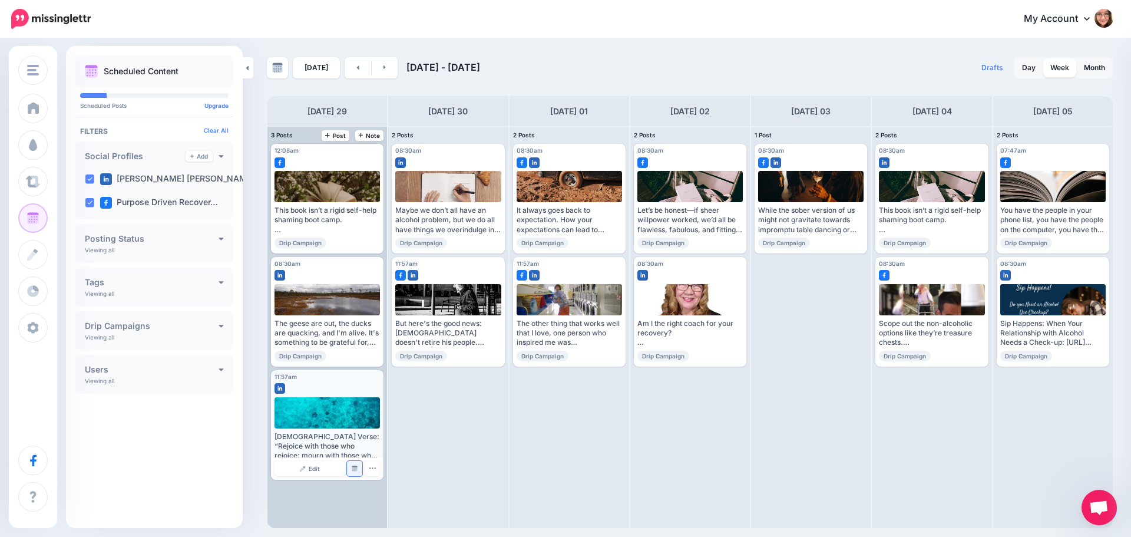
click at [351, 467] on link "Manage Dates" at bounding box center [354, 468] width 15 height 15
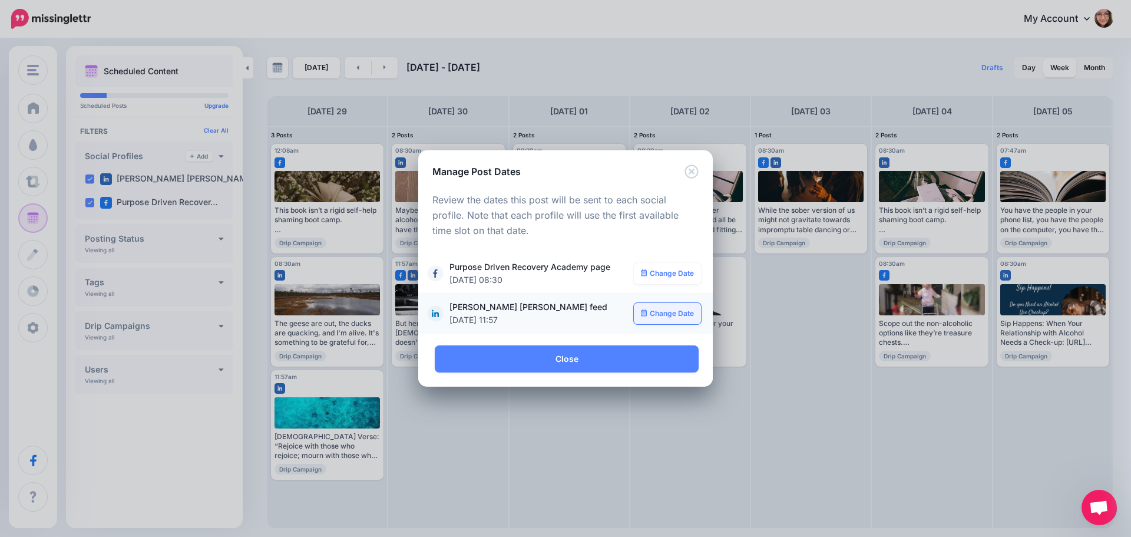
click at [646, 309] on icon at bounding box center [644, 312] width 6 height 7
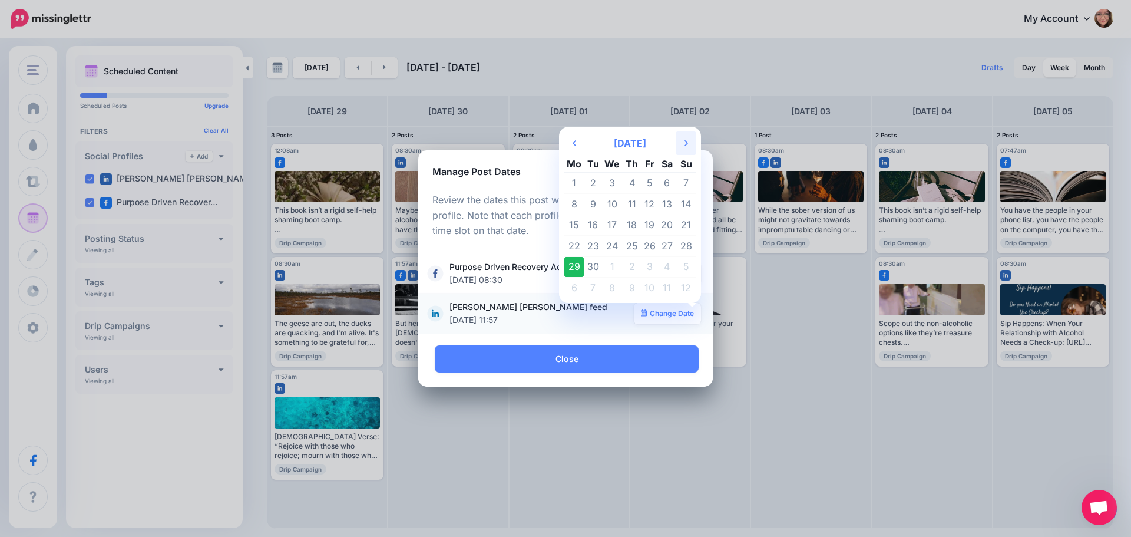
click at [682, 146] on th "Next Month" at bounding box center [686, 143] width 21 height 24
click at [597, 230] on td "16" at bounding box center [593, 224] width 18 height 21
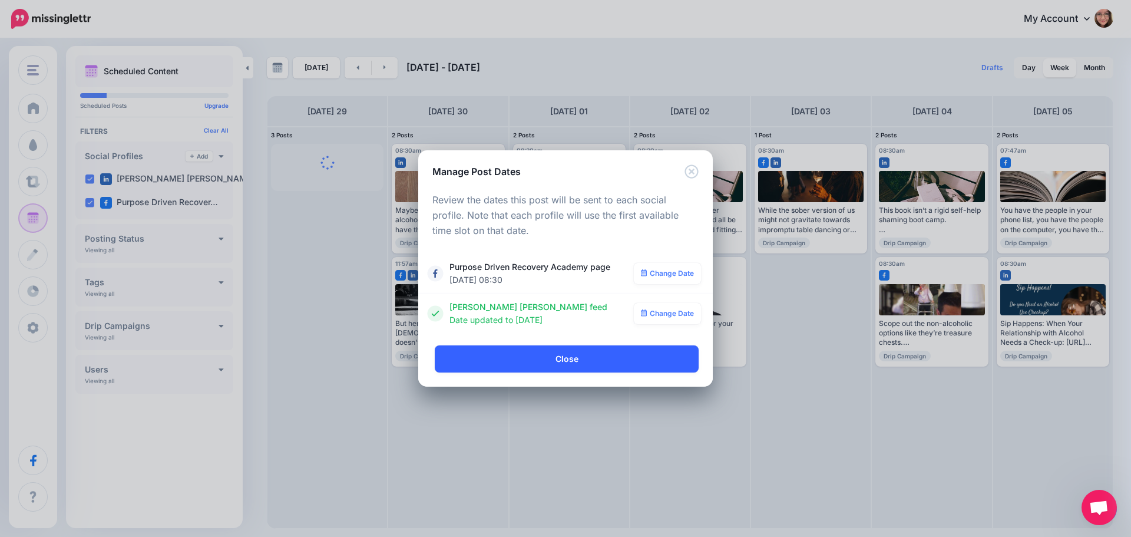
click at [568, 362] on link "Close" at bounding box center [567, 358] width 264 height 27
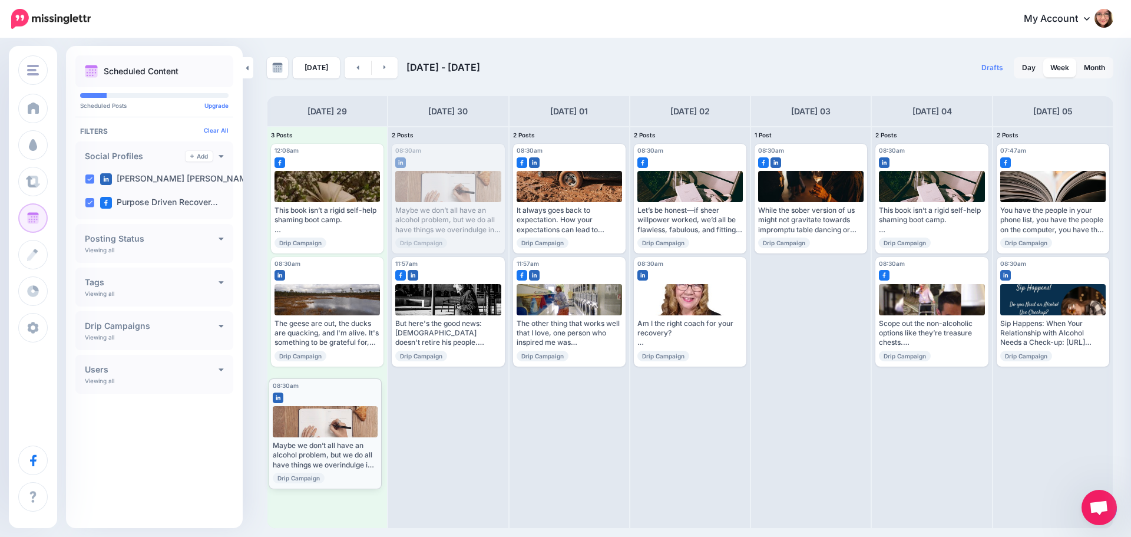
drag, startPoint x: 460, startPoint y: 196, endPoint x: 338, endPoint y: 430, distance: 264.0
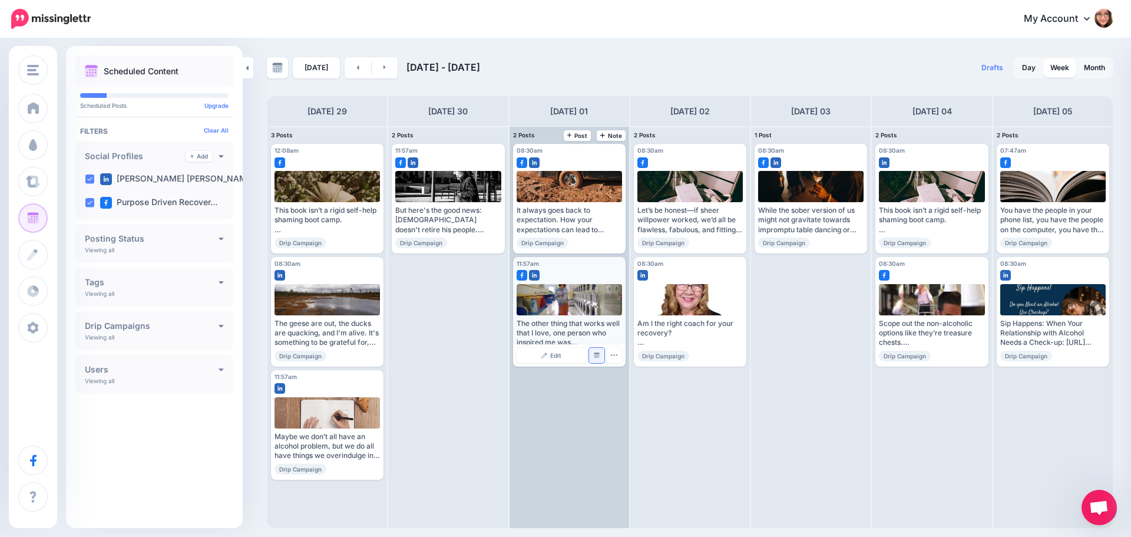
click at [598, 355] on img at bounding box center [597, 355] width 6 height 6
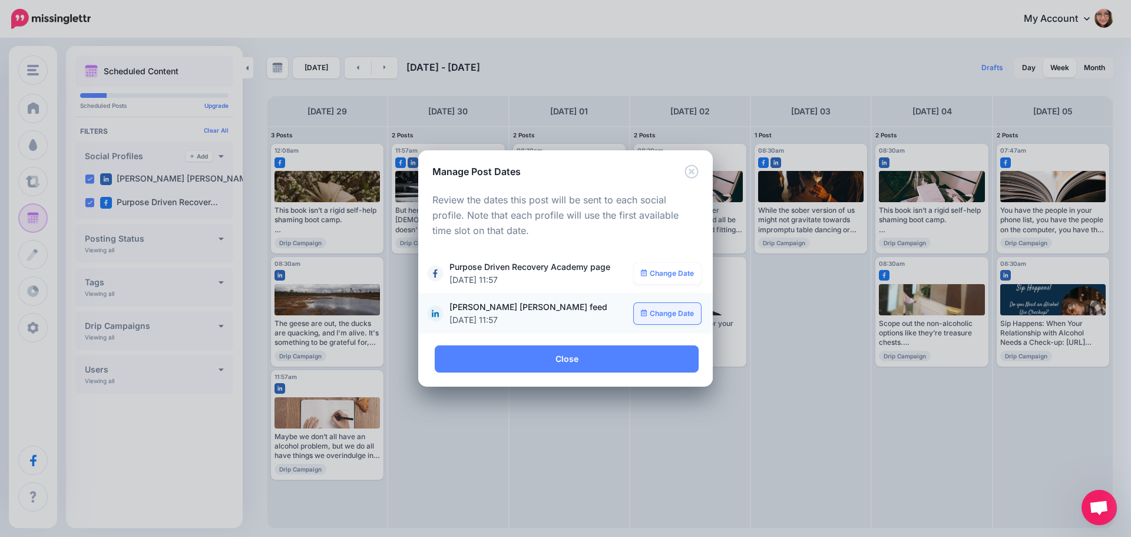
click at [648, 309] on link "Change Date" at bounding box center [668, 313] width 68 height 21
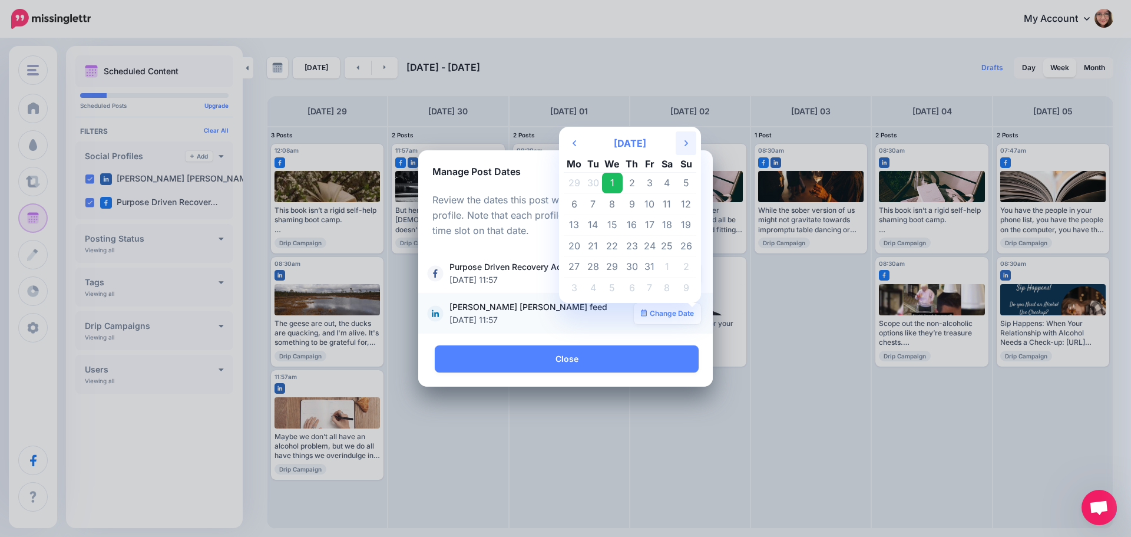
click at [683, 137] on th "Next Month" at bounding box center [686, 143] width 21 height 24
click at [576, 244] on td "17" at bounding box center [574, 246] width 21 height 21
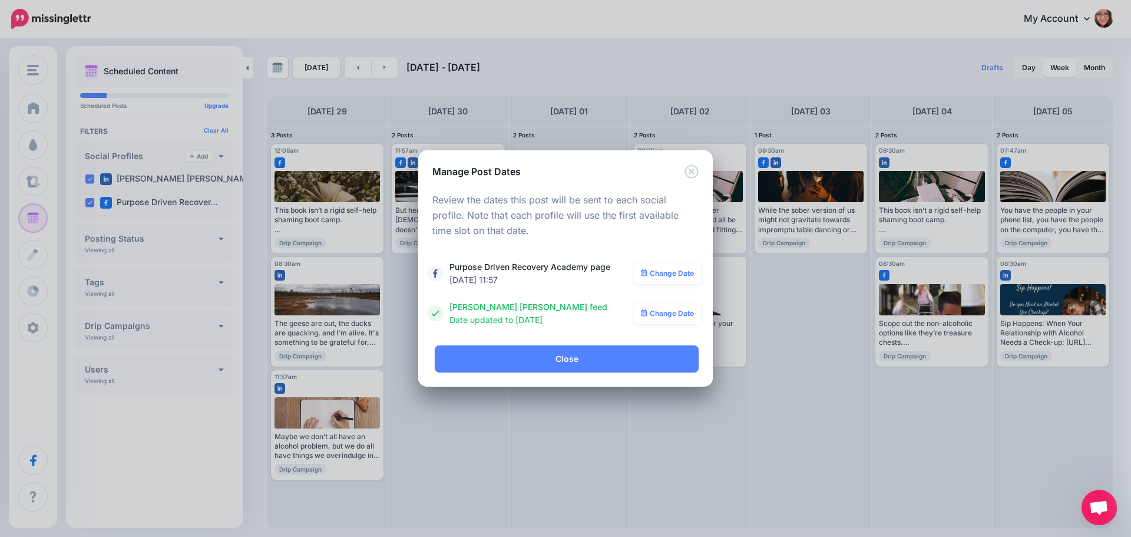
click at [646, 272] on icon at bounding box center [644, 272] width 6 height 7
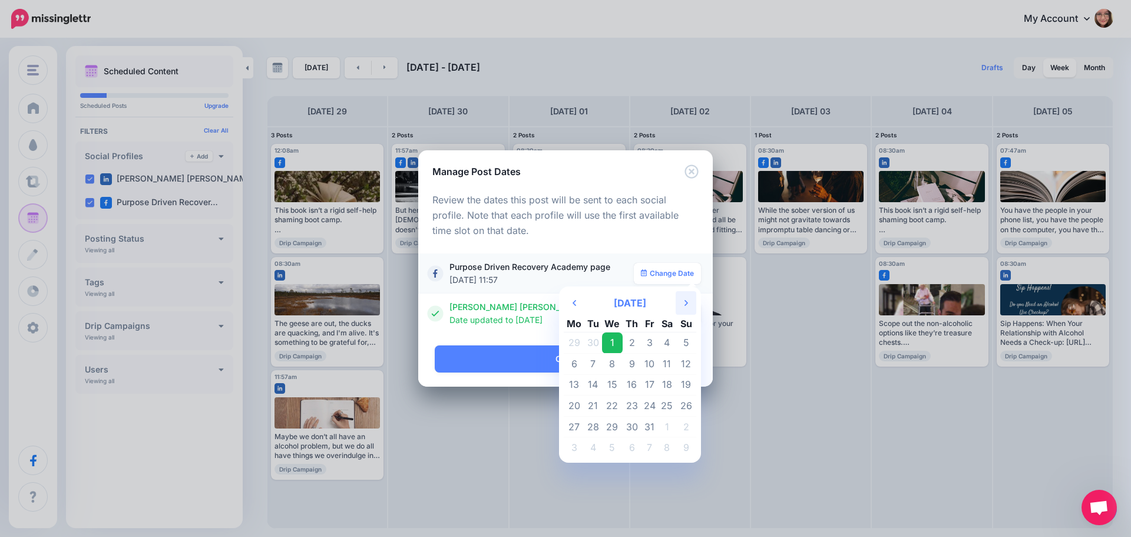
click at [686, 298] on icon "Next Month" at bounding box center [686, 302] width 4 height 9
click at [574, 405] on td "17" at bounding box center [574, 405] width 21 height 21
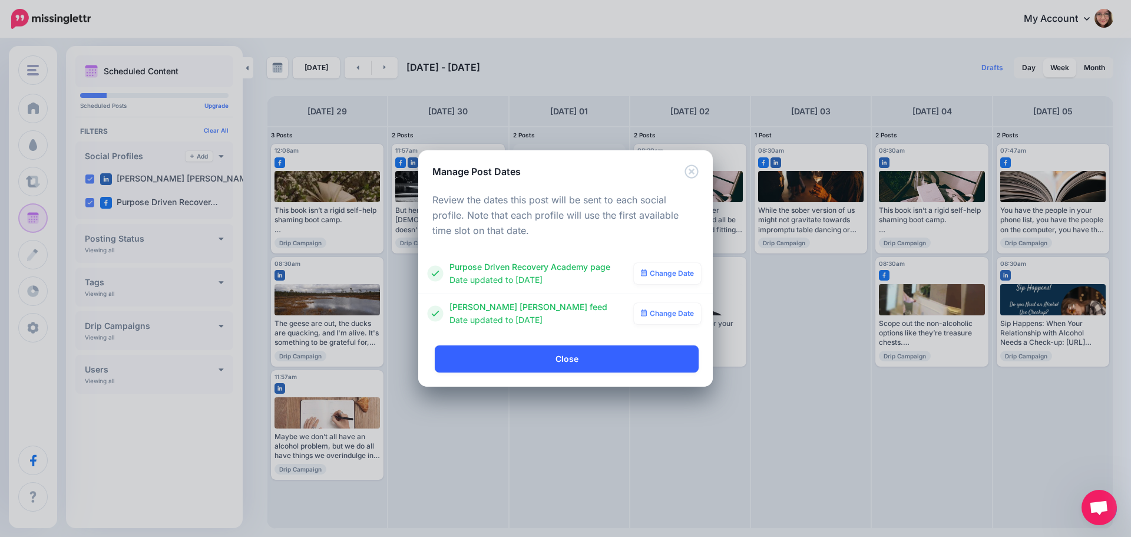
click at [554, 360] on link "Close" at bounding box center [567, 358] width 264 height 27
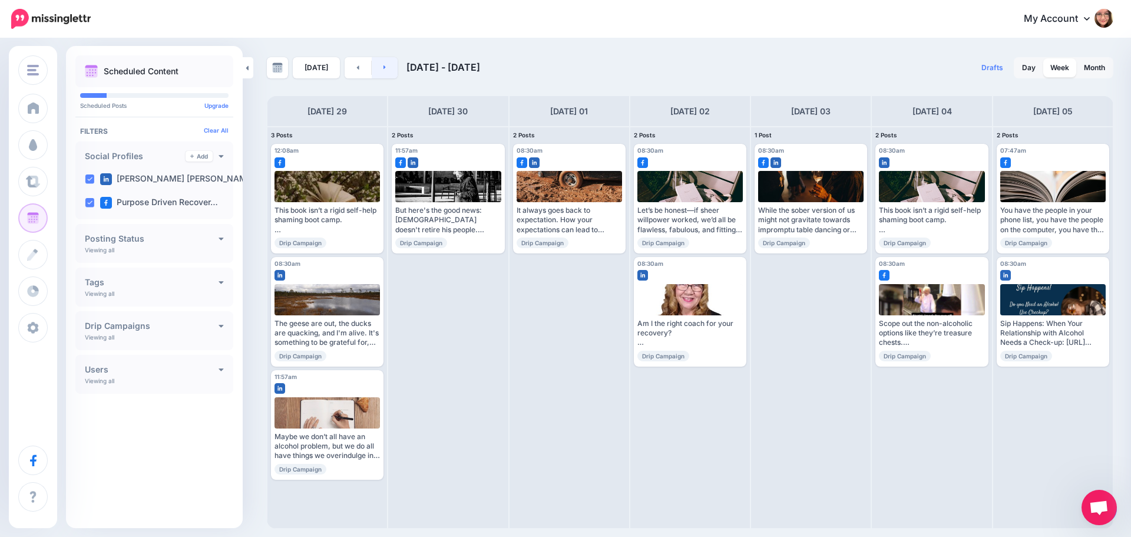
click at [392, 69] on link at bounding box center [385, 67] width 27 height 21
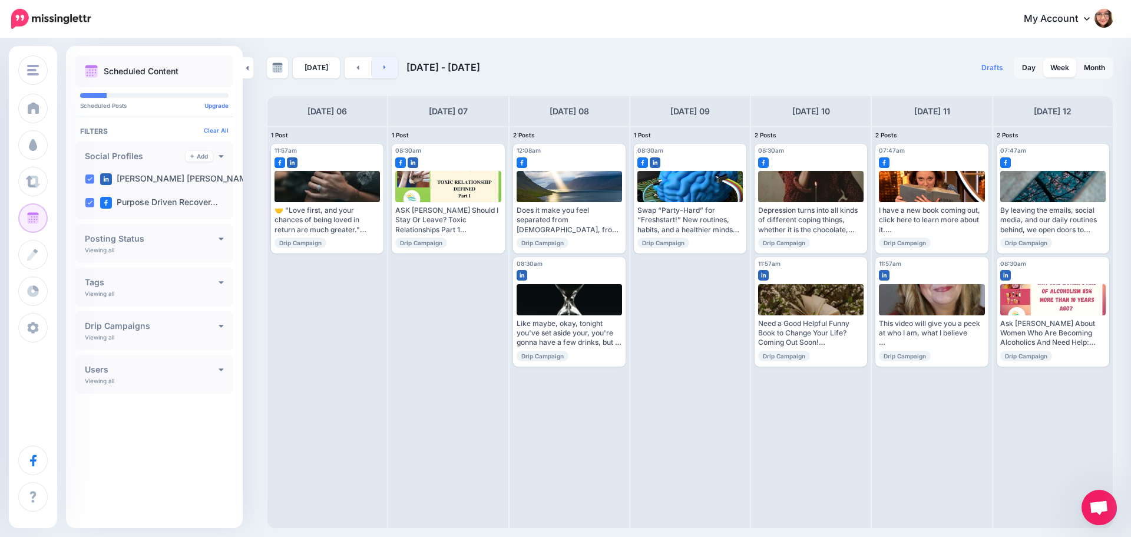
click at [392, 69] on link at bounding box center [385, 67] width 27 height 21
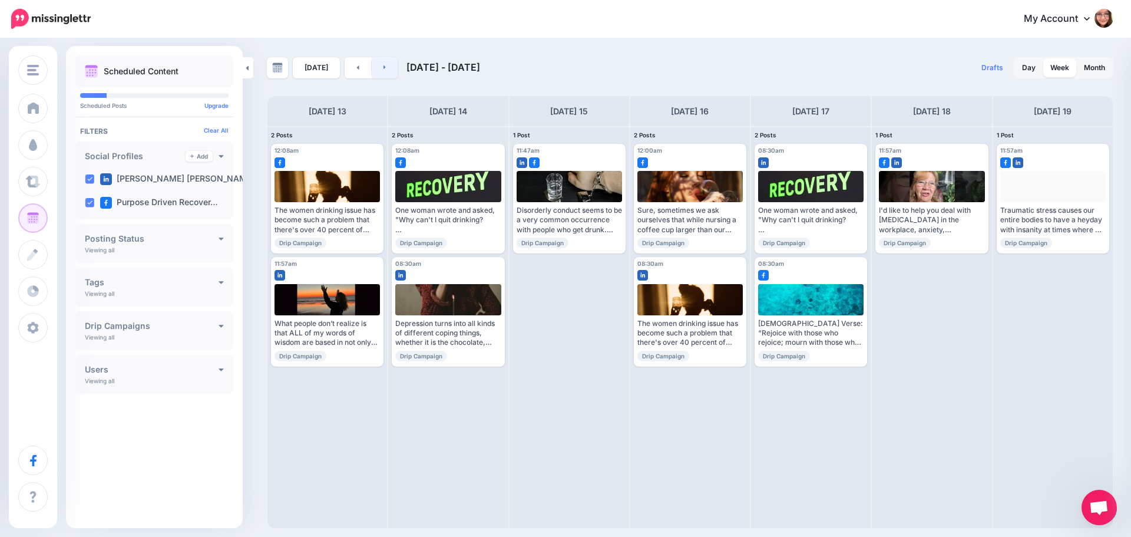
click at [392, 69] on link at bounding box center [385, 67] width 27 height 21
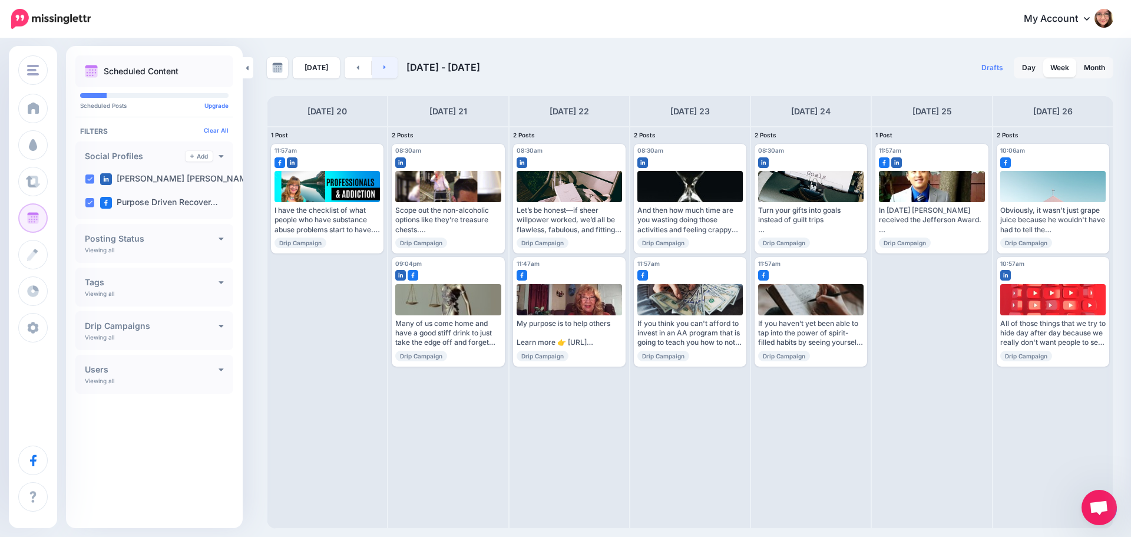
click at [392, 69] on link at bounding box center [385, 67] width 27 height 21
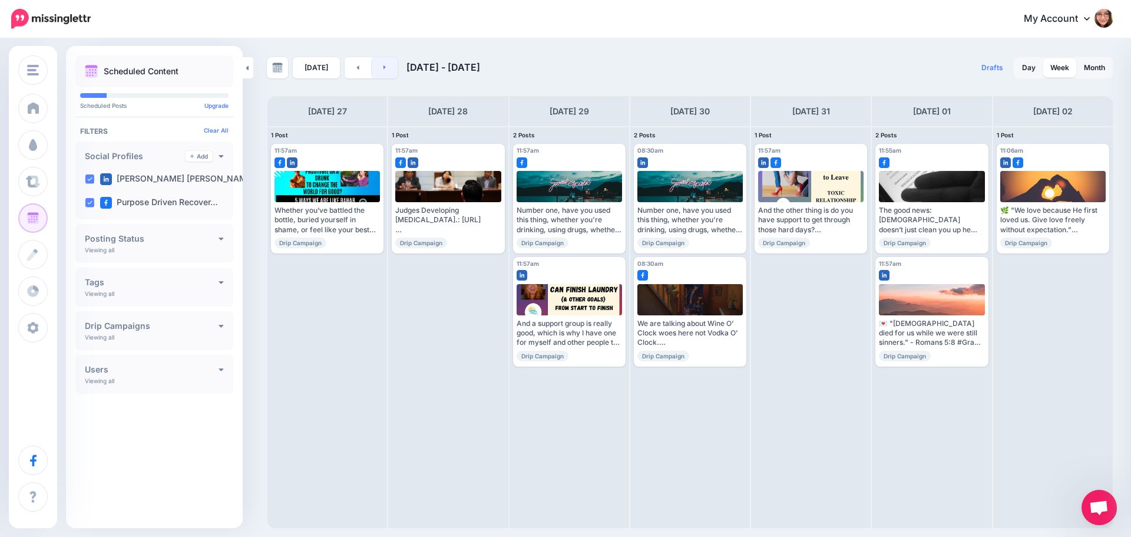
click at [392, 69] on link at bounding box center [385, 67] width 27 height 21
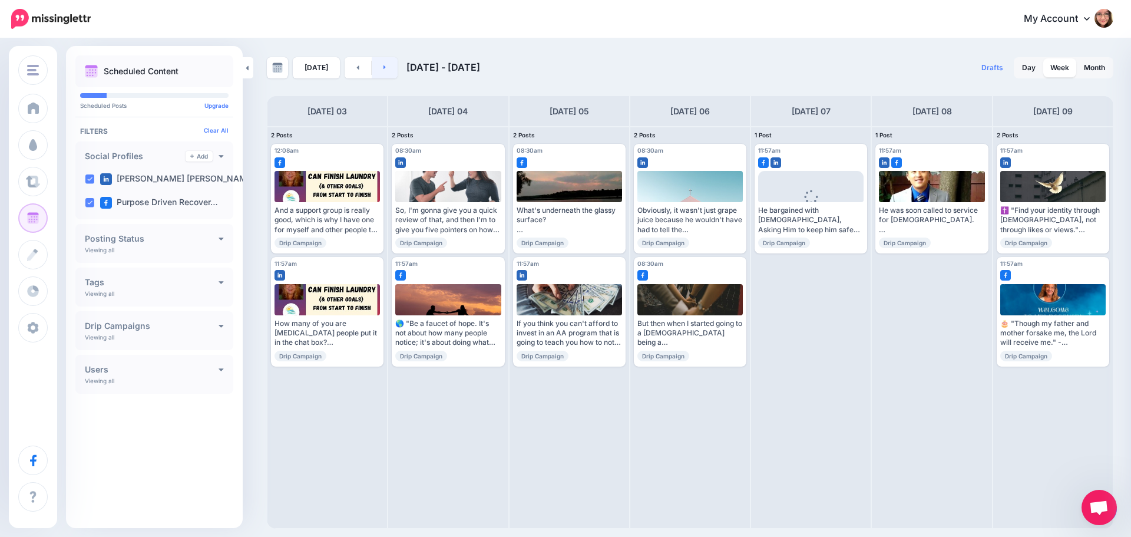
click at [392, 69] on link at bounding box center [385, 67] width 27 height 21
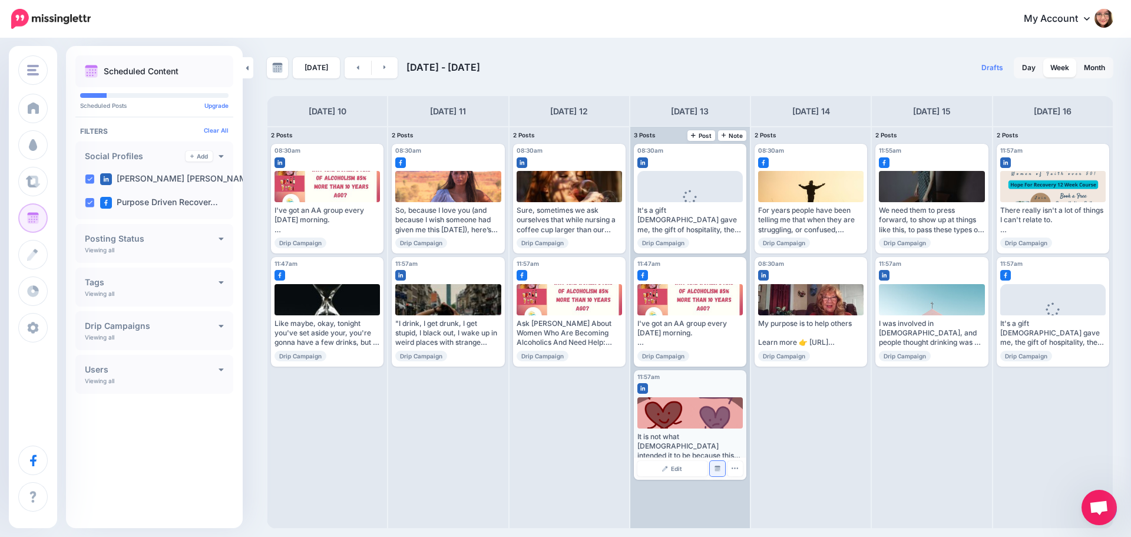
click at [721, 471] on link "Manage Dates" at bounding box center [717, 468] width 15 height 15
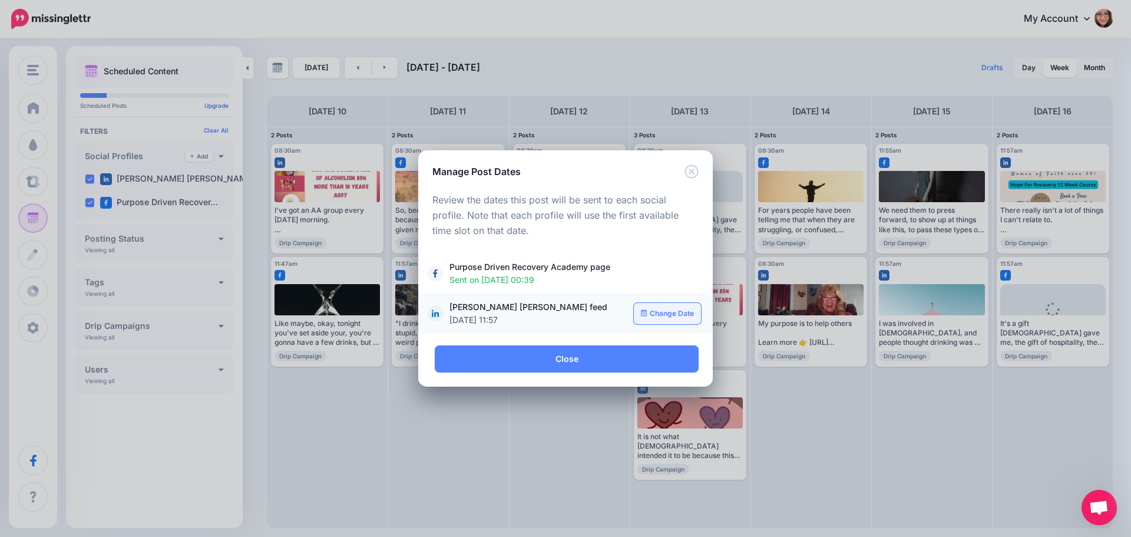
click at [670, 310] on link "Change Date" at bounding box center [668, 313] width 68 height 21
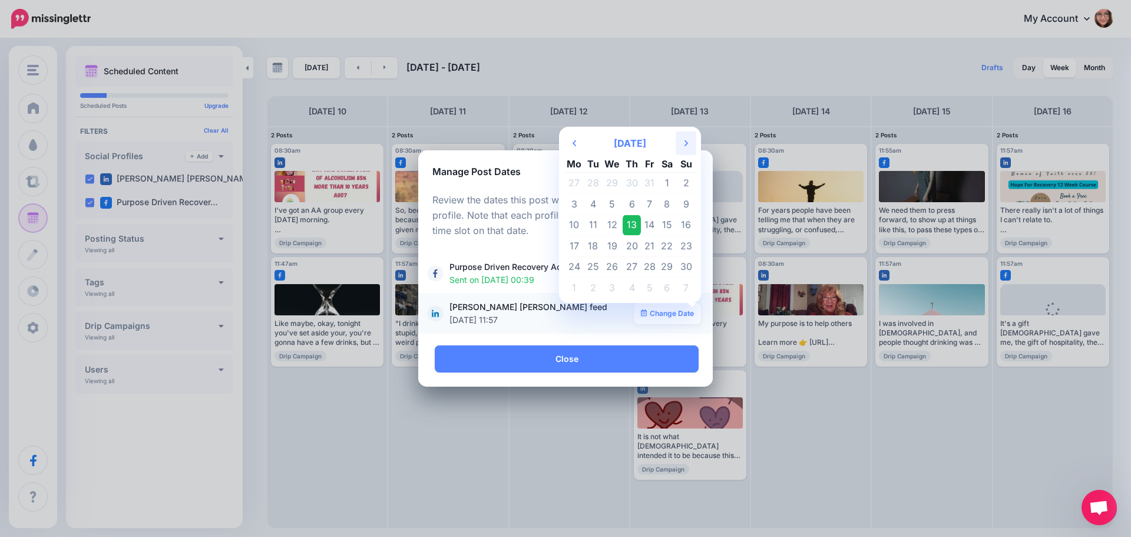
click at [686, 139] on icon "Next Month" at bounding box center [686, 142] width 4 height 9
click at [630, 226] on td "18" at bounding box center [632, 224] width 18 height 21
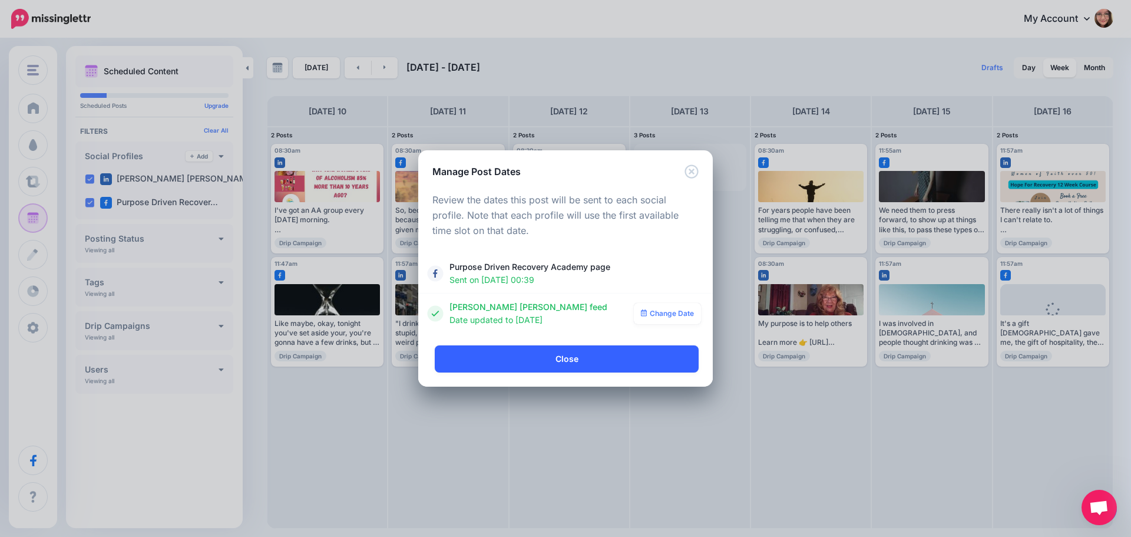
click at [586, 362] on link "Close" at bounding box center [567, 358] width 264 height 27
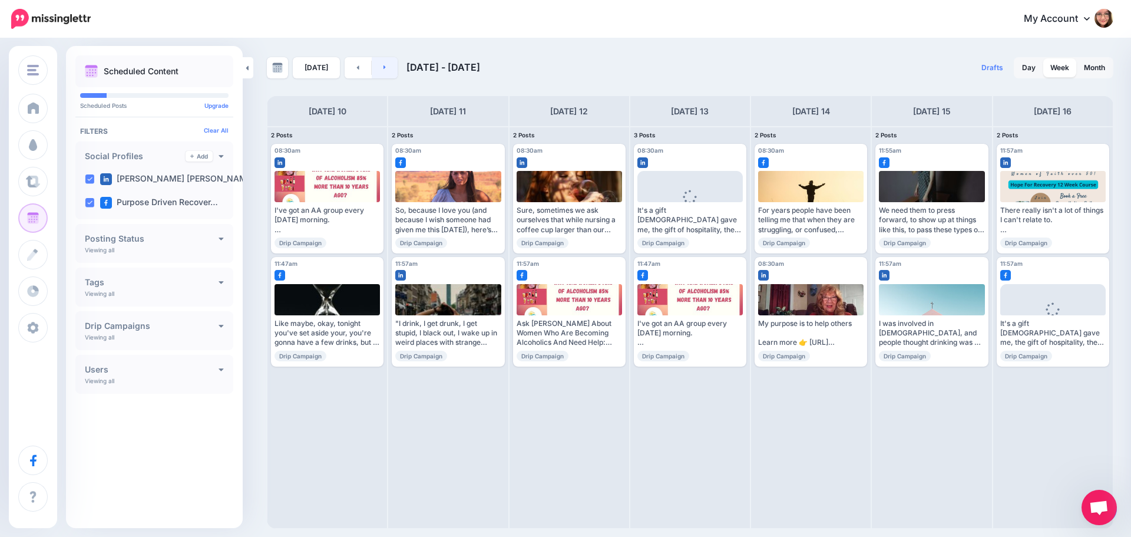
click at [386, 68] on link at bounding box center [385, 67] width 27 height 21
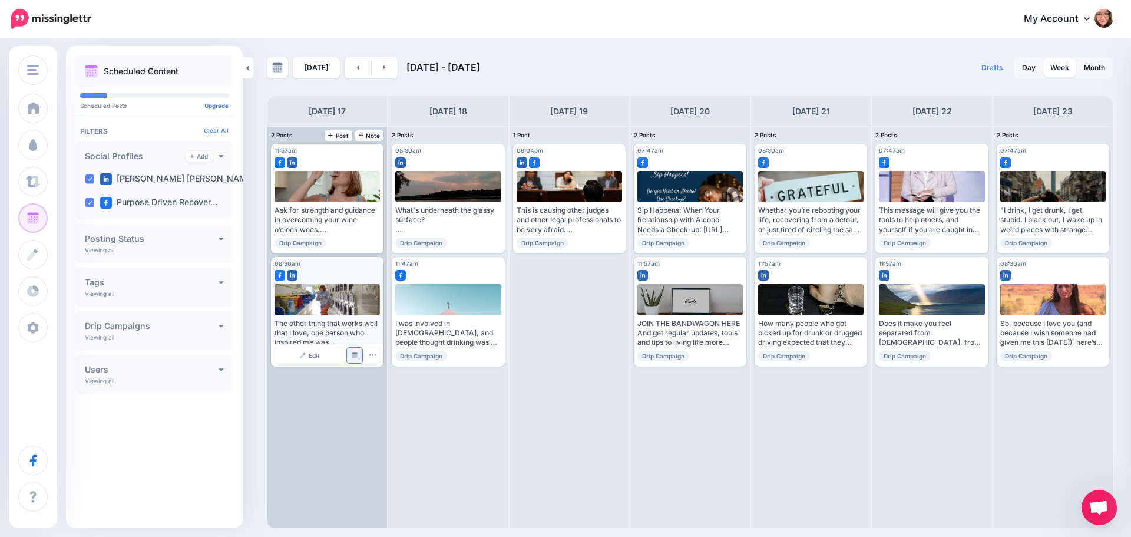
click at [359, 353] on link "Manage Dates" at bounding box center [354, 355] width 15 height 15
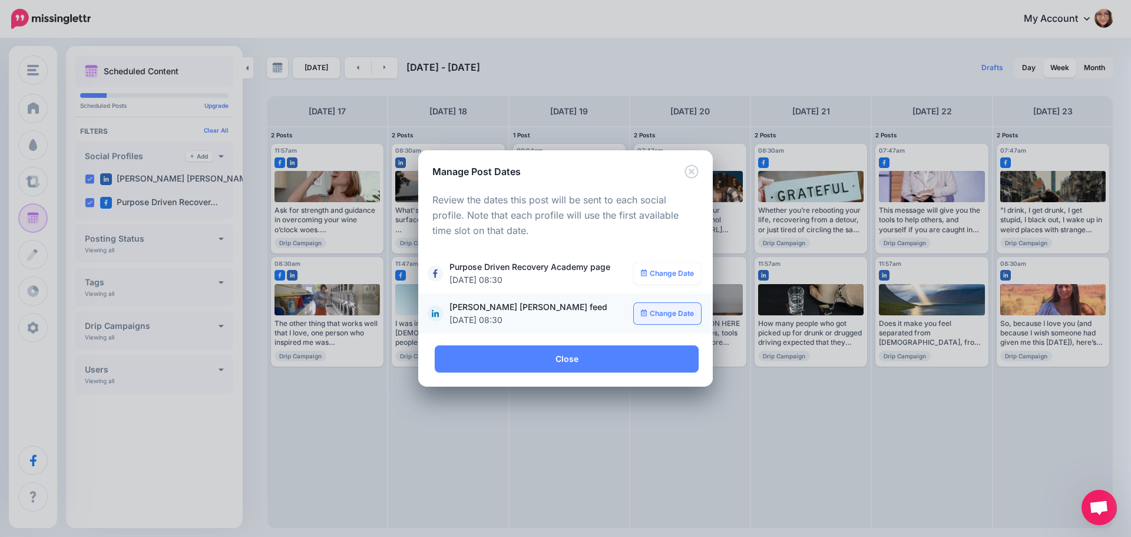
click at [664, 309] on link "Change Date" at bounding box center [668, 313] width 68 height 21
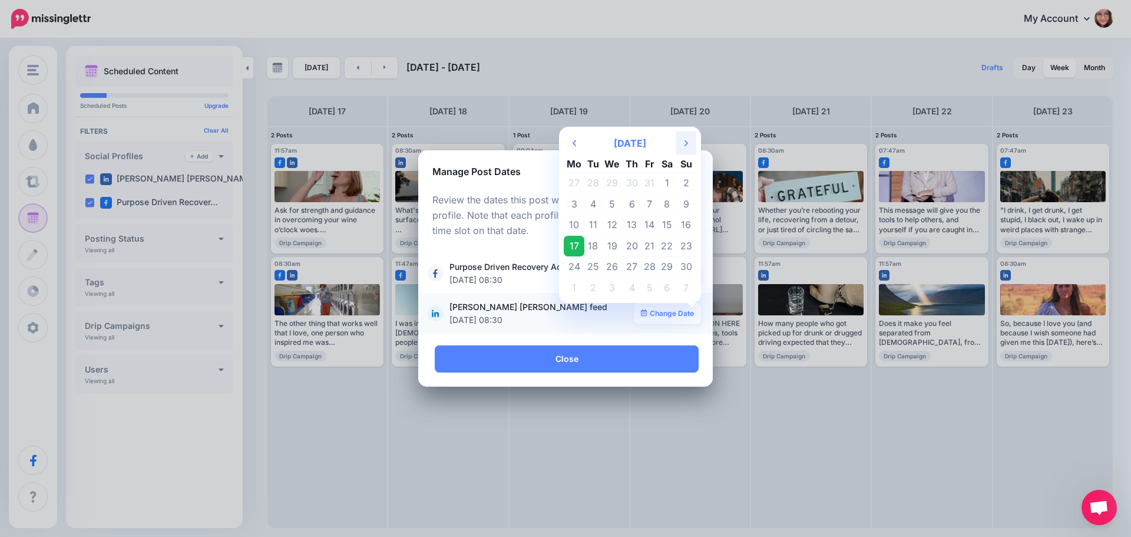
click at [690, 141] on th "Next Month" at bounding box center [686, 143] width 21 height 24
click at [581, 246] on td "22" at bounding box center [574, 246] width 21 height 21
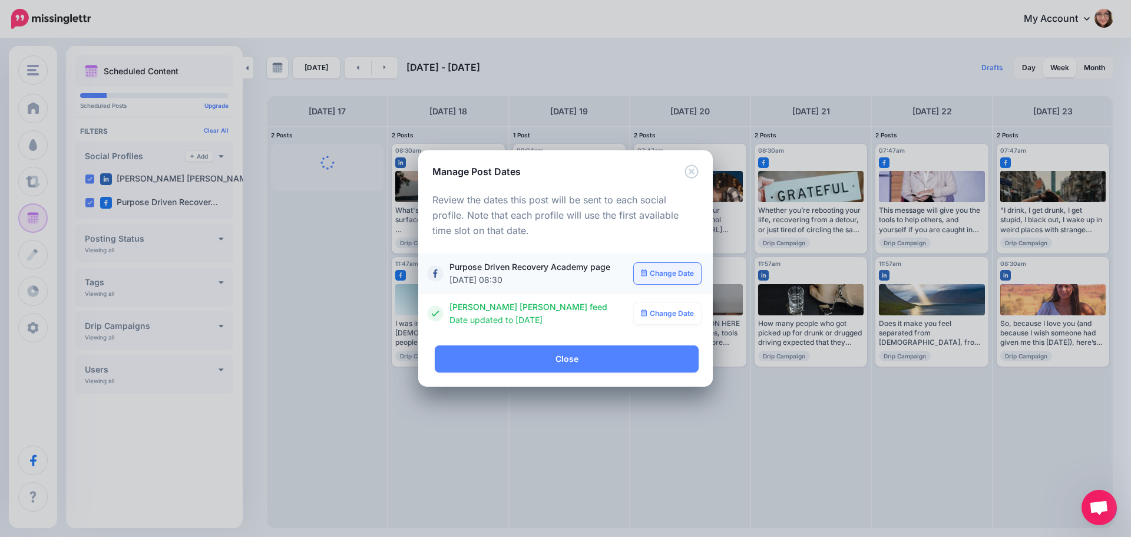
click at [652, 274] on link "Change Date" at bounding box center [668, 273] width 68 height 21
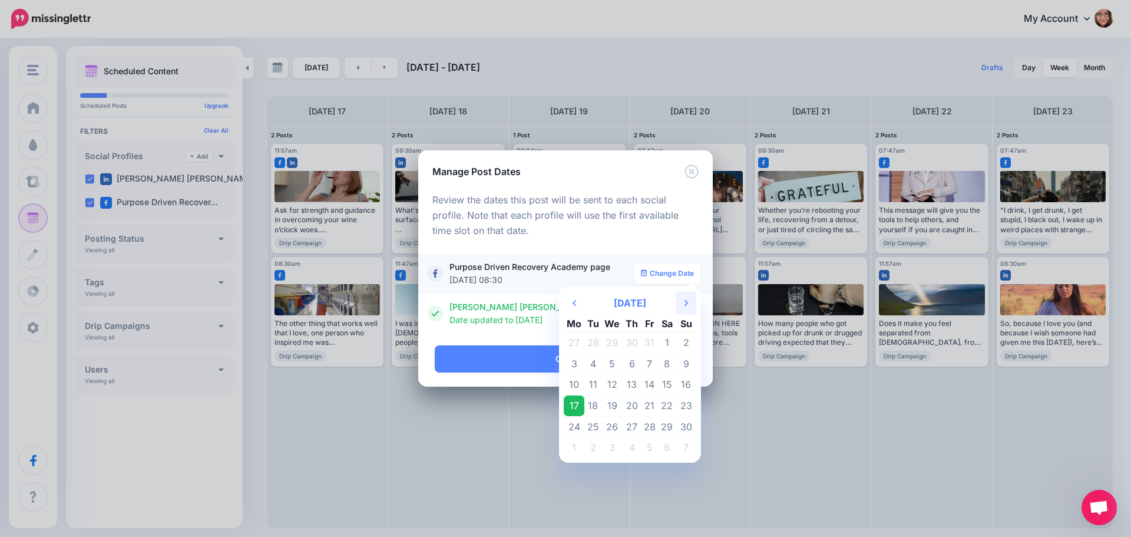
click at [683, 303] on th "Next Month" at bounding box center [686, 303] width 21 height 24
click at [573, 408] on td "22" at bounding box center [574, 405] width 21 height 21
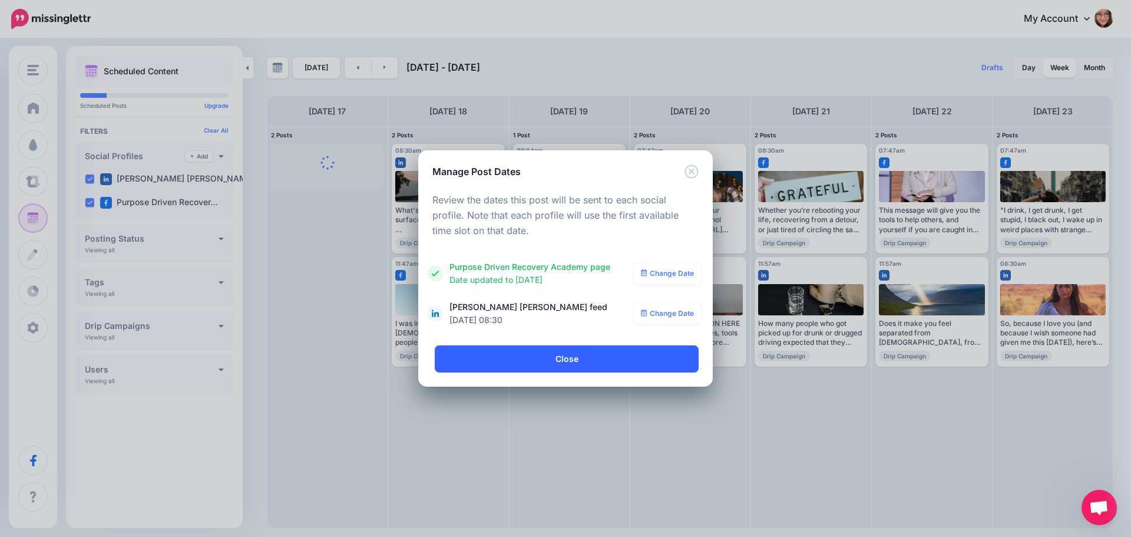
click at [528, 366] on link "Close" at bounding box center [567, 358] width 264 height 27
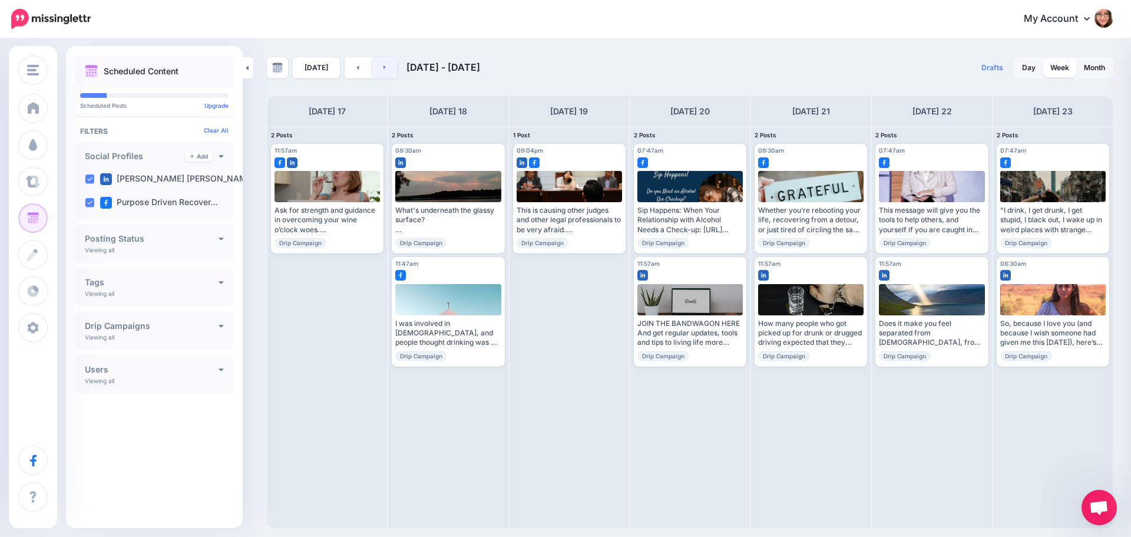
click at [395, 73] on link at bounding box center [385, 67] width 27 height 21
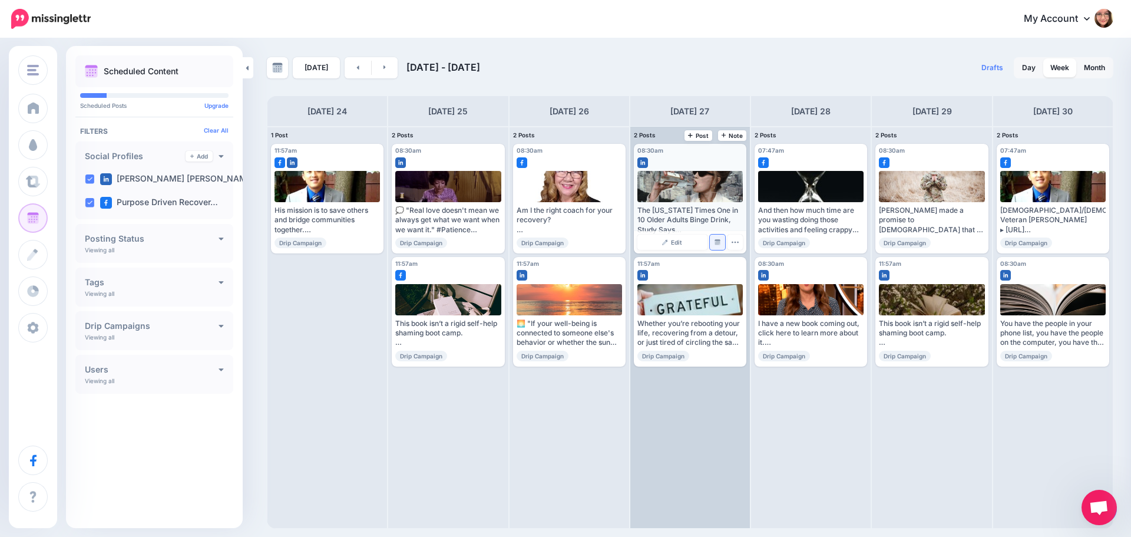
click at [716, 242] on img at bounding box center [718, 242] width 6 height 6
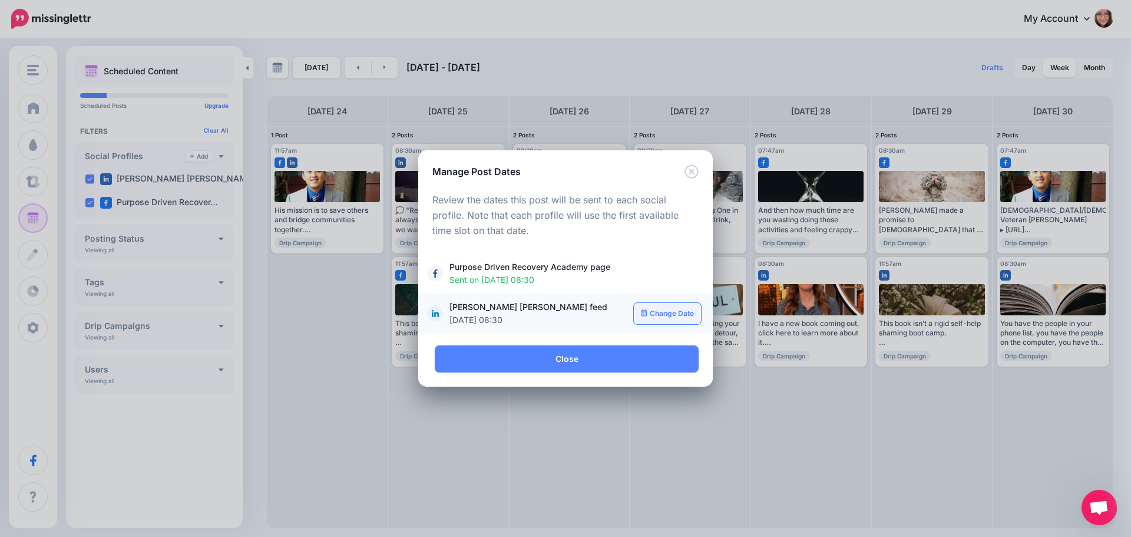
click at [677, 309] on link "Change Date" at bounding box center [668, 313] width 68 height 21
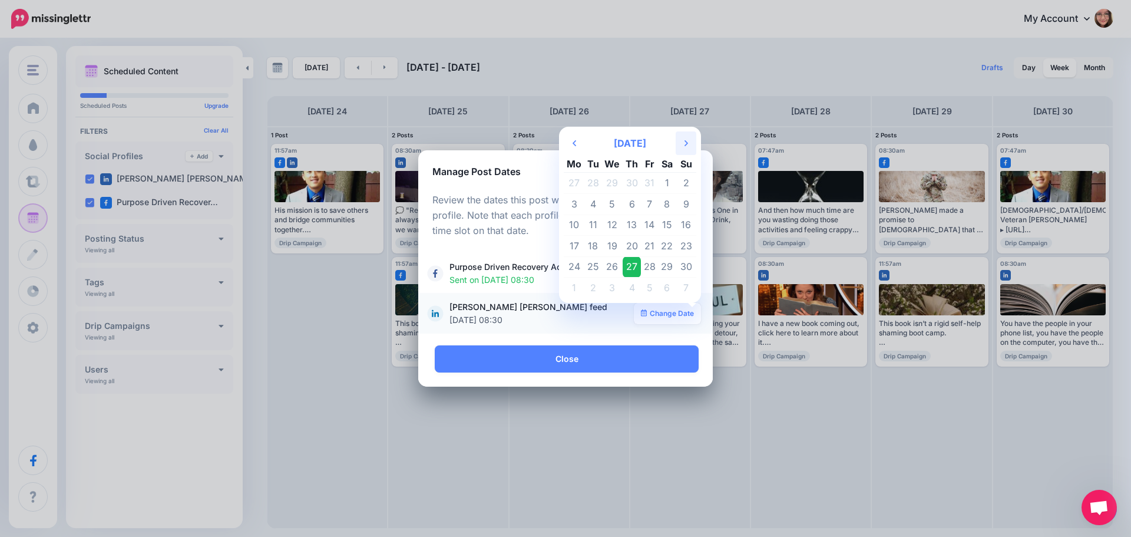
click at [687, 144] on icon "Next Month" at bounding box center [686, 142] width 4 height 9
click at [650, 225] on td "19" at bounding box center [650, 224] width 18 height 21
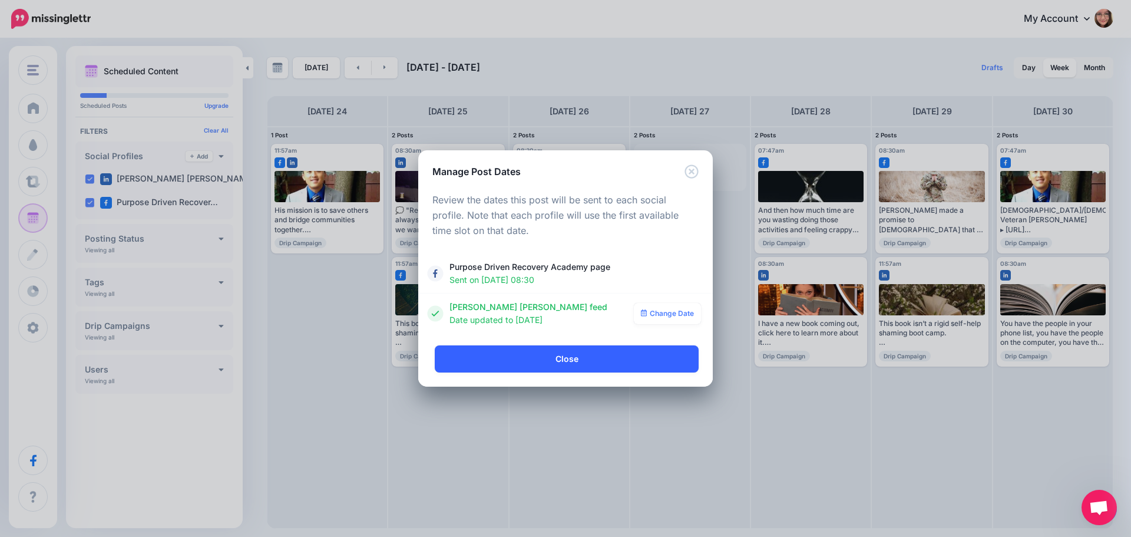
click at [605, 367] on link "Close" at bounding box center [567, 358] width 264 height 27
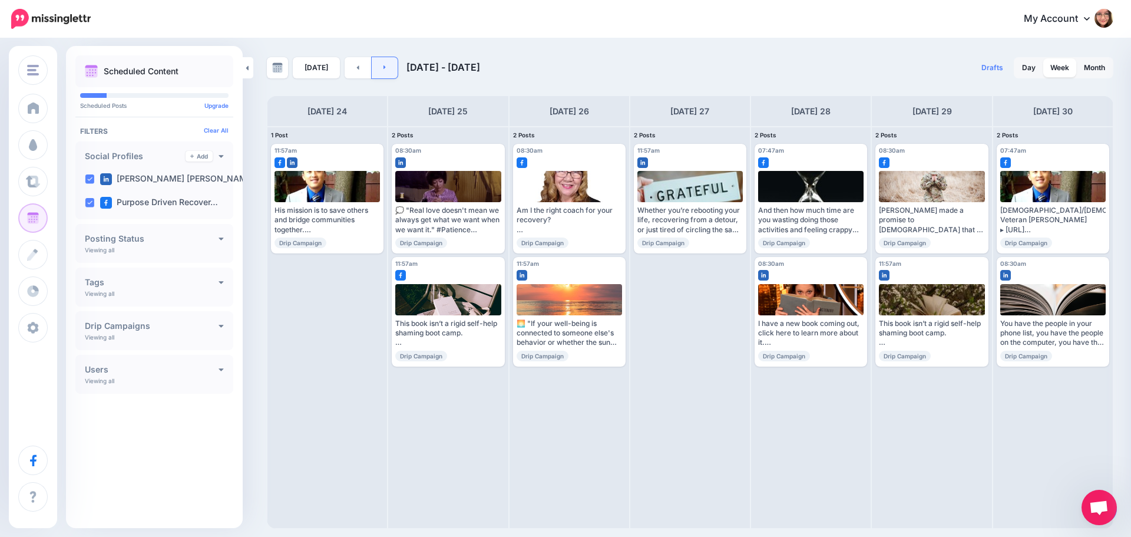
drag, startPoint x: 395, startPoint y: 76, endPoint x: 389, endPoint y: 75, distance: 6.0
click at [389, 75] on div "Today Nov 24 - Dec 01, 2025" at bounding box center [479, 67] width 424 height 21
click at [389, 75] on link at bounding box center [385, 67] width 27 height 21
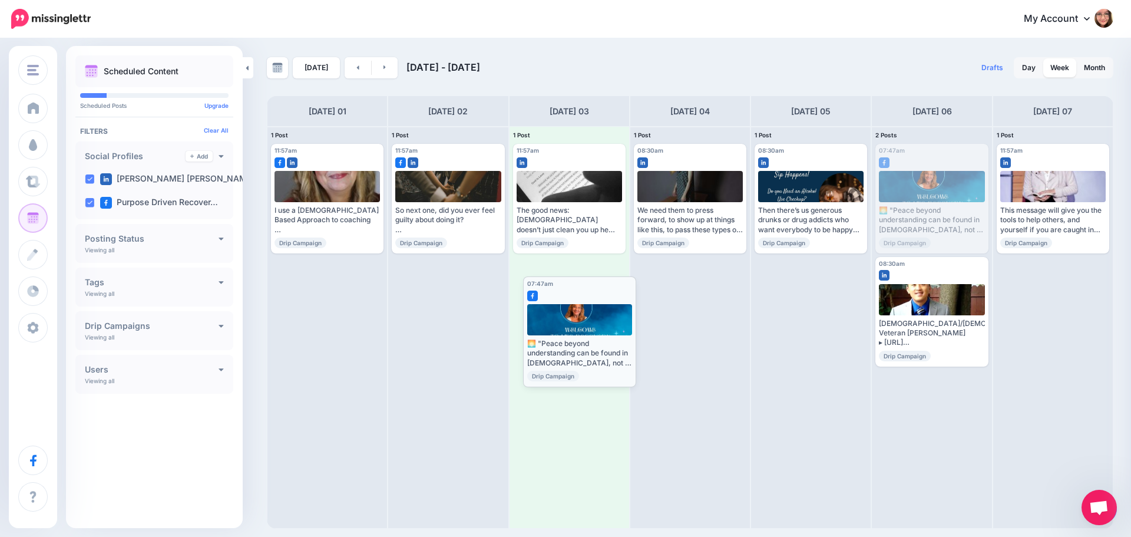
drag, startPoint x: 928, startPoint y: 161, endPoint x: 576, endPoint y: 293, distance: 376.4
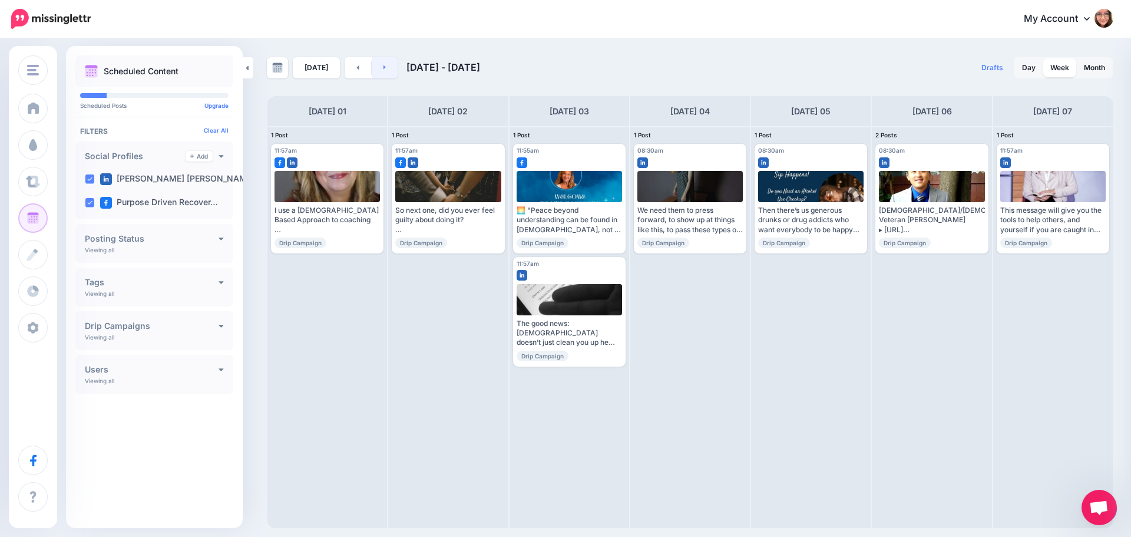
click at [383, 67] on icon at bounding box center [384, 67] width 2 height 4
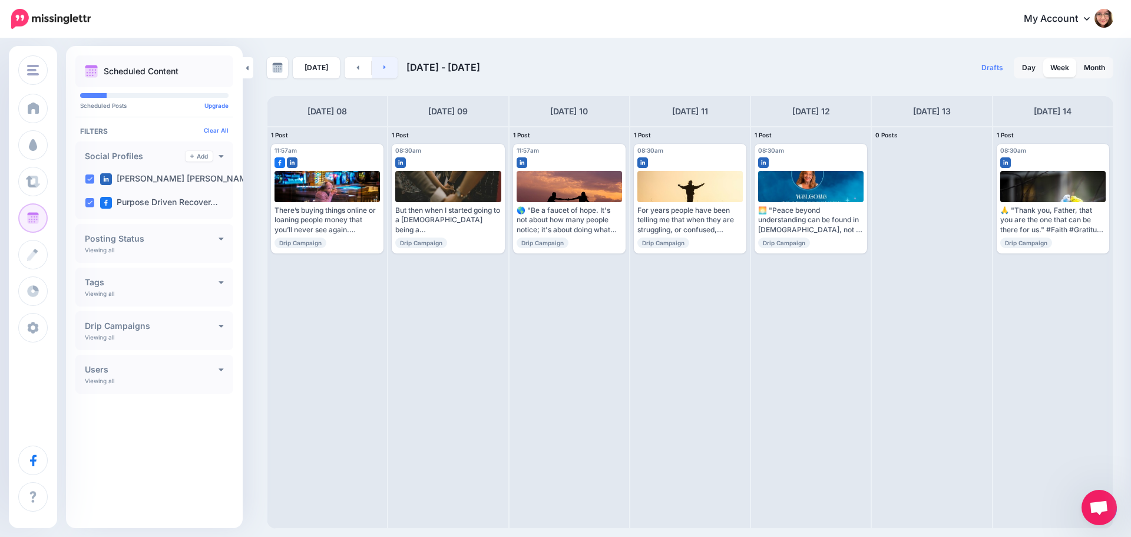
click at [385, 67] on link at bounding box center [385, 67] width 27 height 21
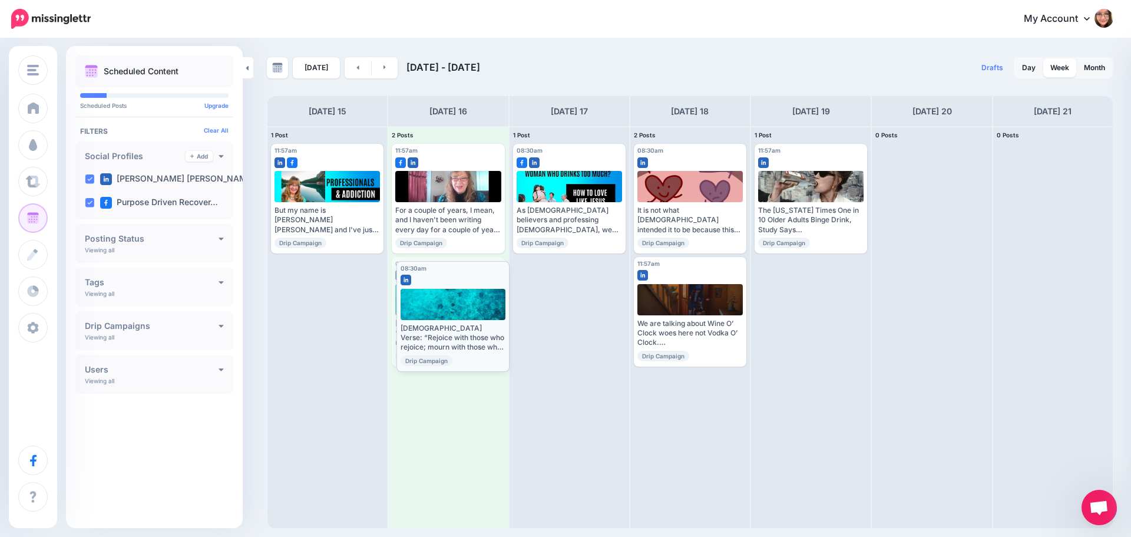
drag, startPoint x: 421, startPoint y: 272, endPoint x: 425, endPoint y: 276, distance: 6.3
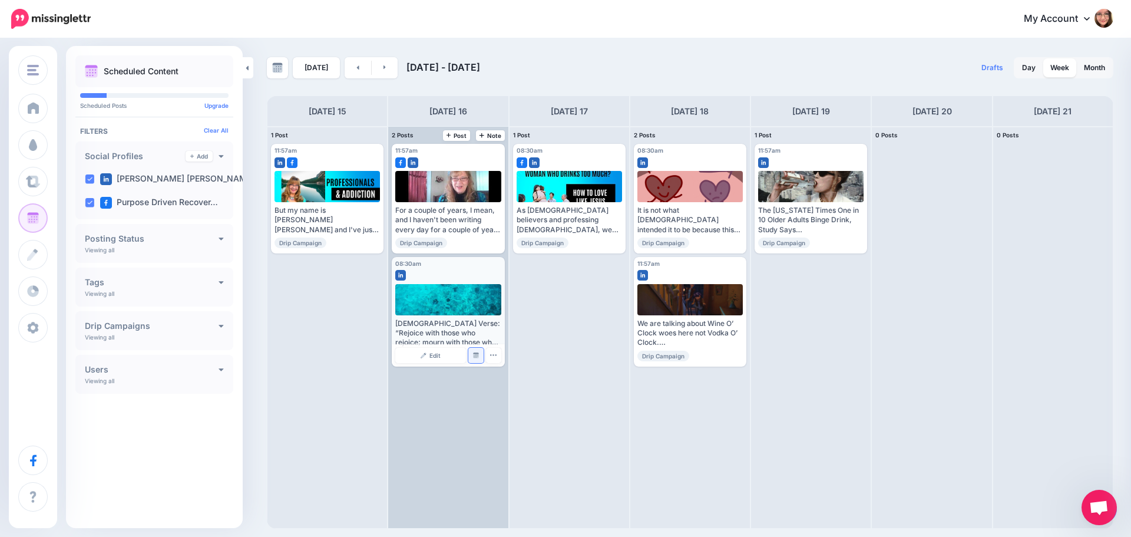
click at [473, 355] on img at bounding box center [476, 355] width 6 height 6
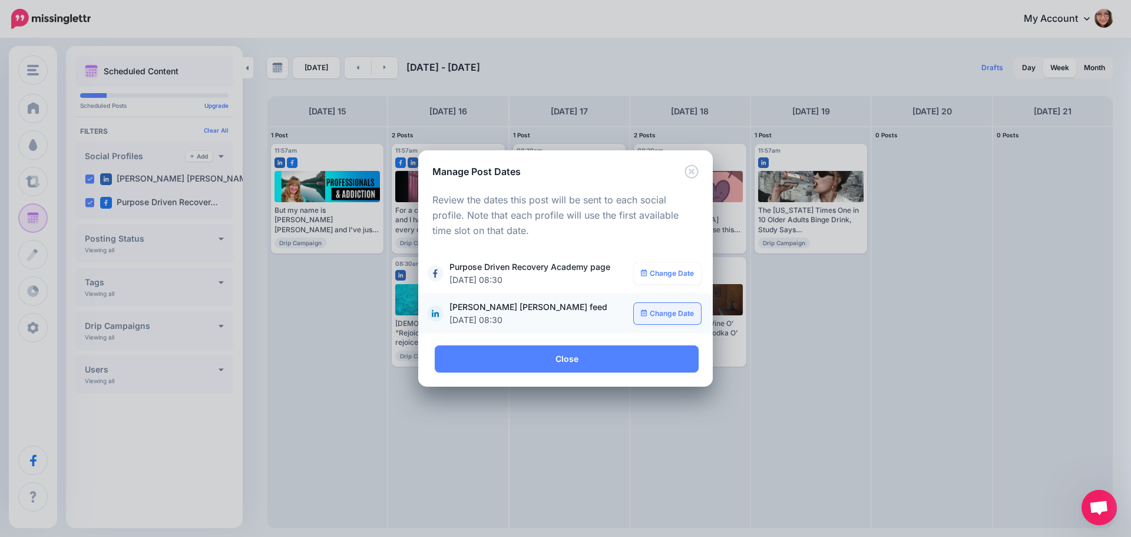
click at [662, 317] on link "Change Date" at bounding box center [668, 313] width 68 height 21
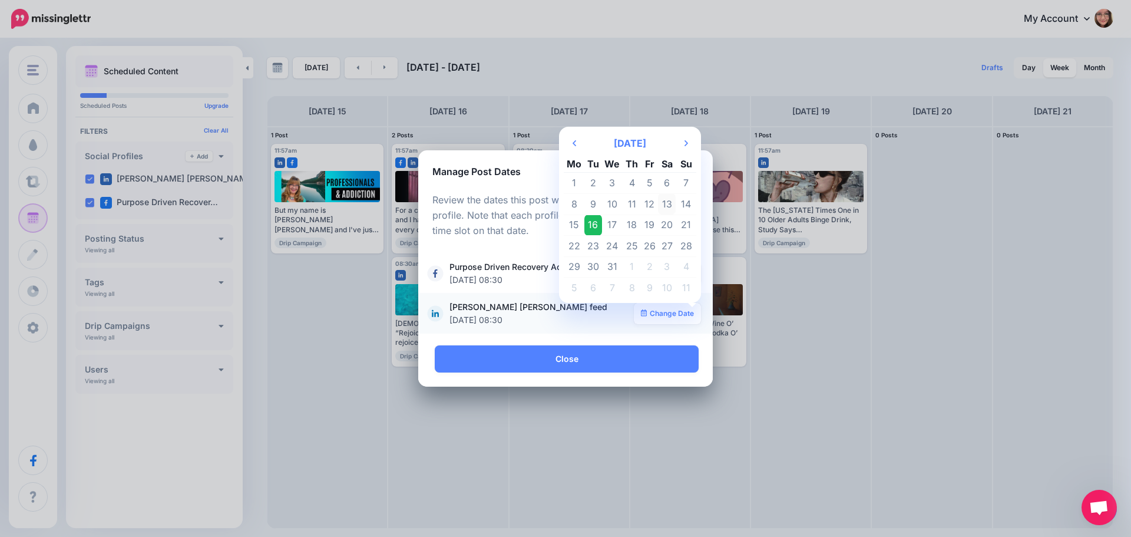
click at [667, 211] on td "13" at bounding box center [667, 203] width 18 height 21
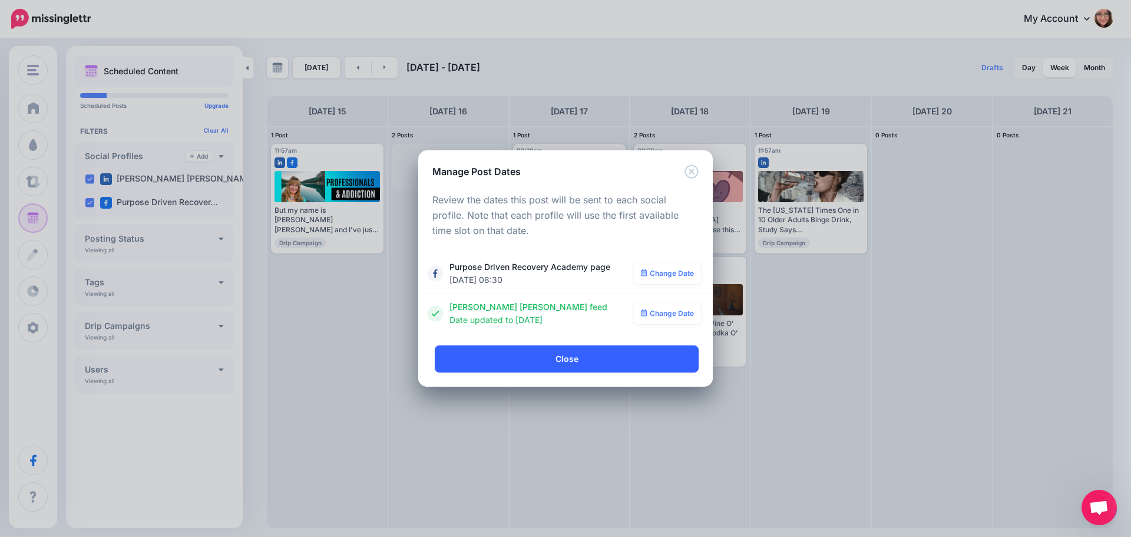
click at [568, 352] on link "Close" at bounding box center [567, 358] width 264 height 27
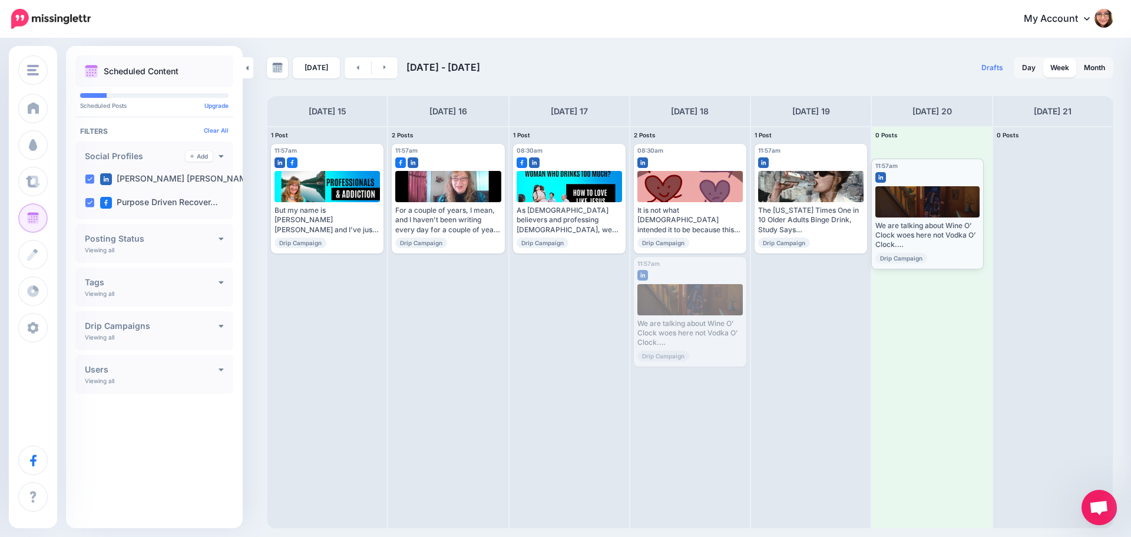
drag, startPoint x: 720, startPoint y: 271, endPoint x: 958, endPoint y: 173, distance: 257.0
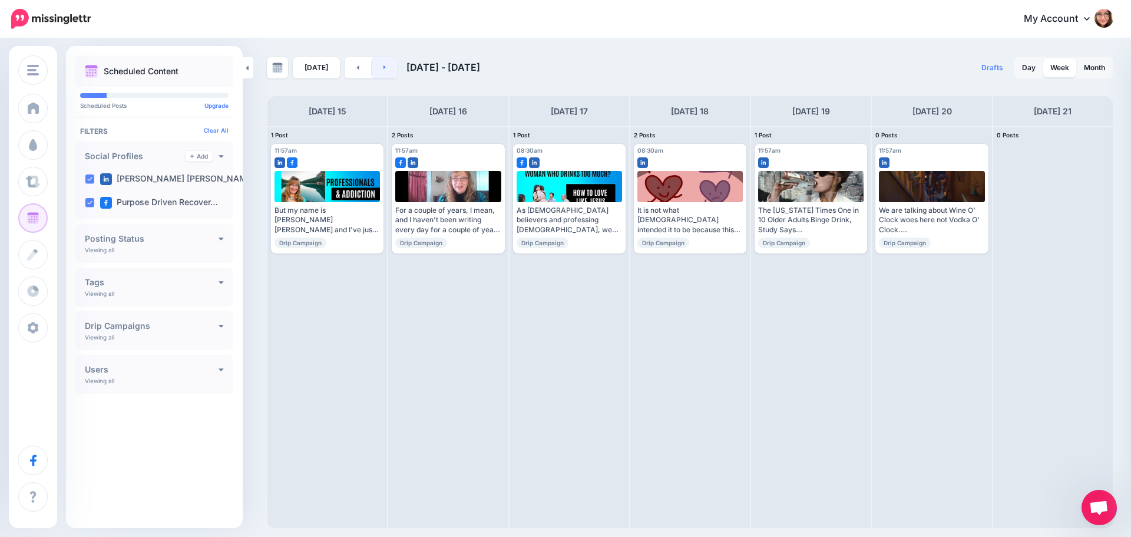
click at [385, 67] on link at bounding box center [385, 67] width 27 height 21
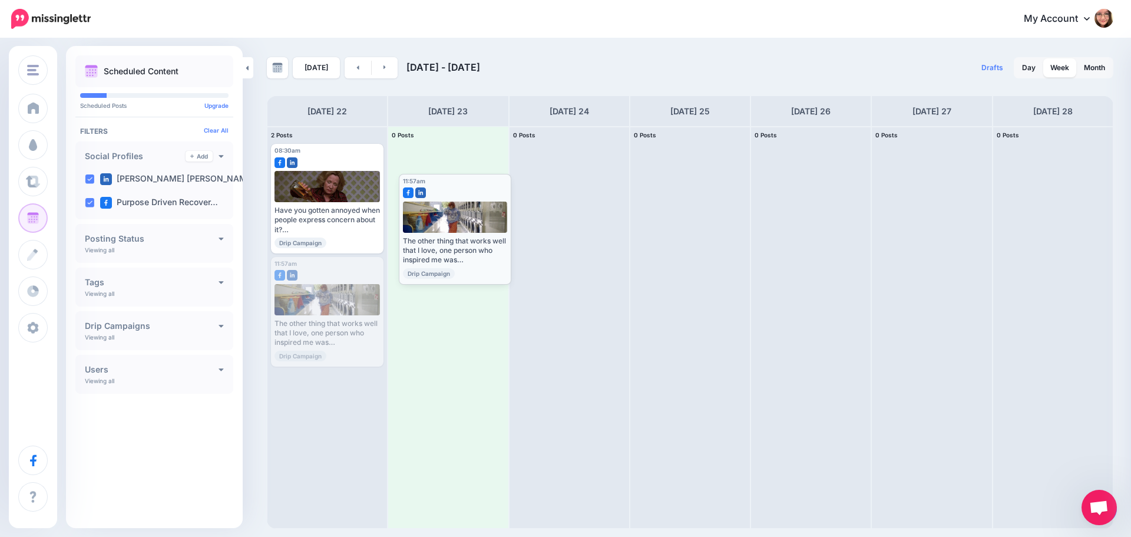
drag, startPoint x: 356, startPoint y: 268, endPoint x: 484, endPoint y: 185, distance: 152.4
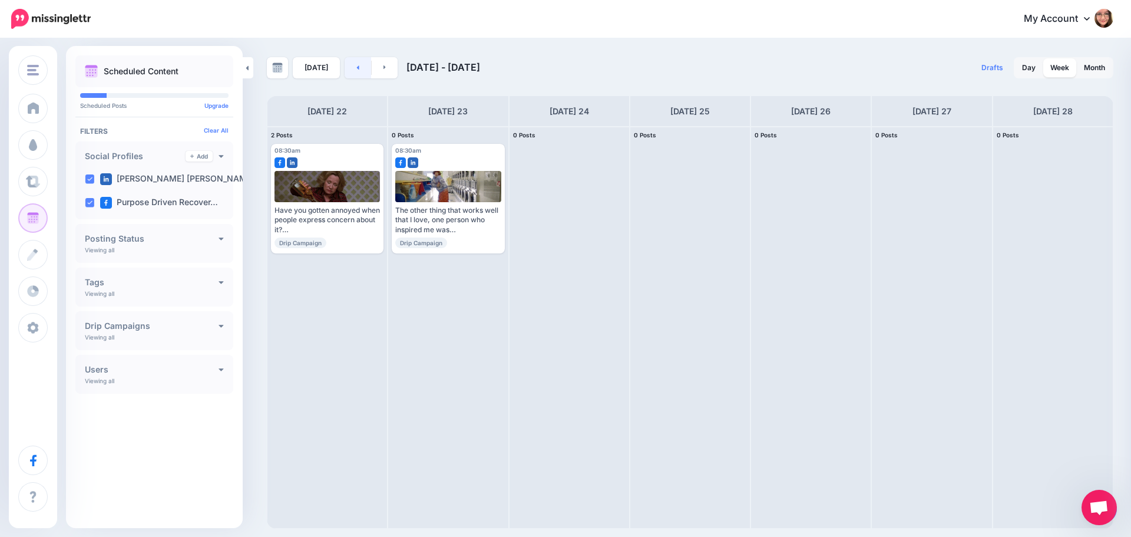
click at [357, 71] on link at bounding box center [358, 67] width 27 height 21
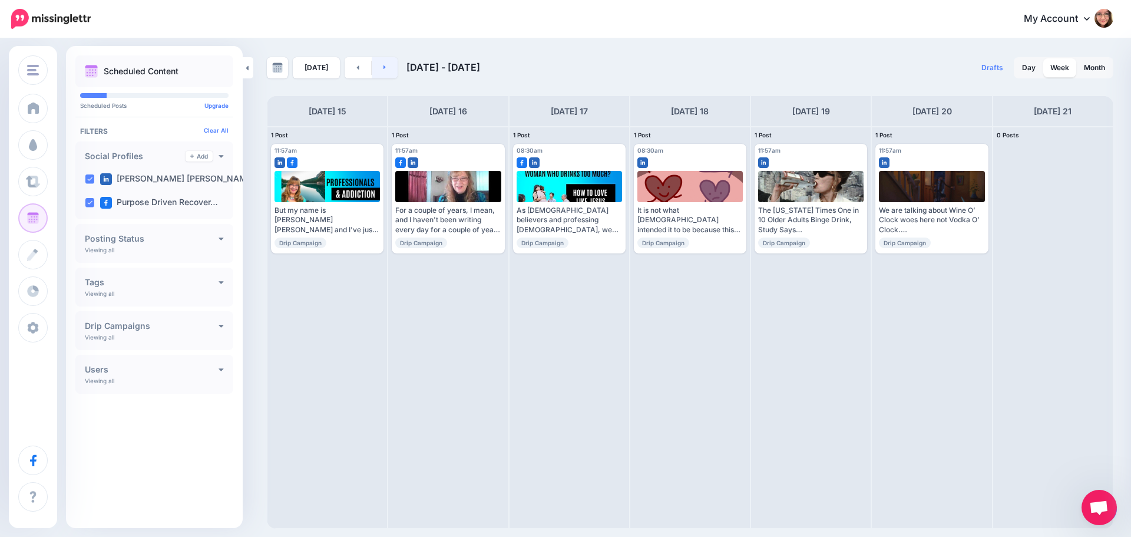
click at [385, 70] on link at bounding box center [385, 67] width 27 height 21
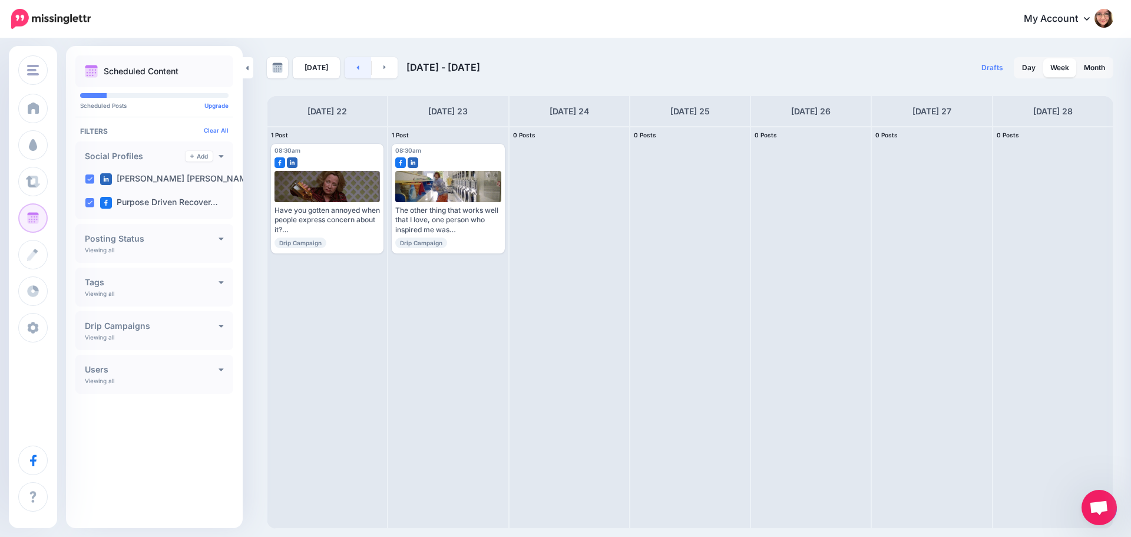
click at [356, 65] on link at bounding box center [358, 67] width 27 height 21
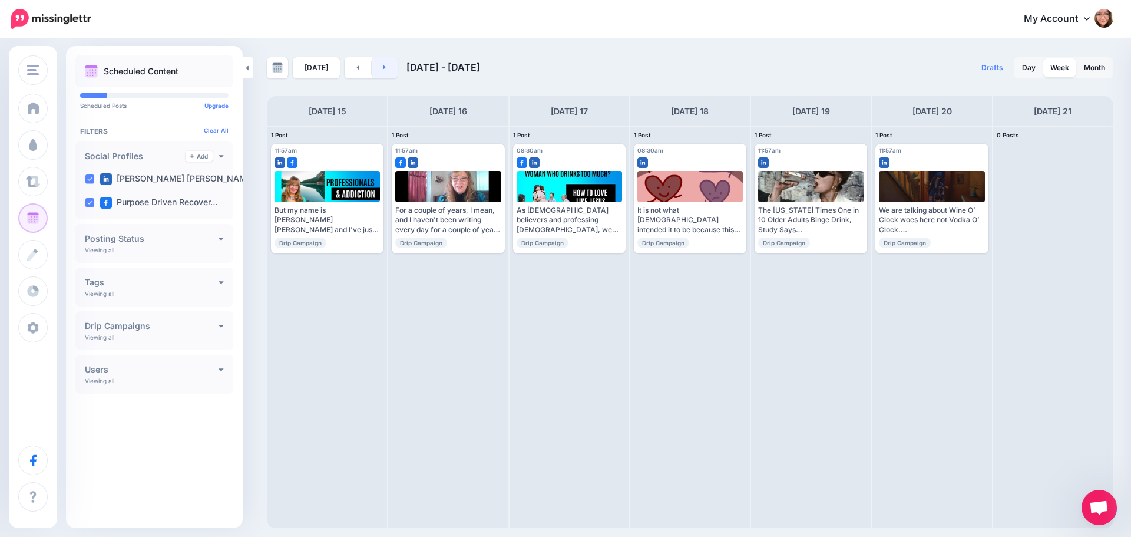
click at [383, 65] on icon at bounding box center [384, 67] width 3 height 7
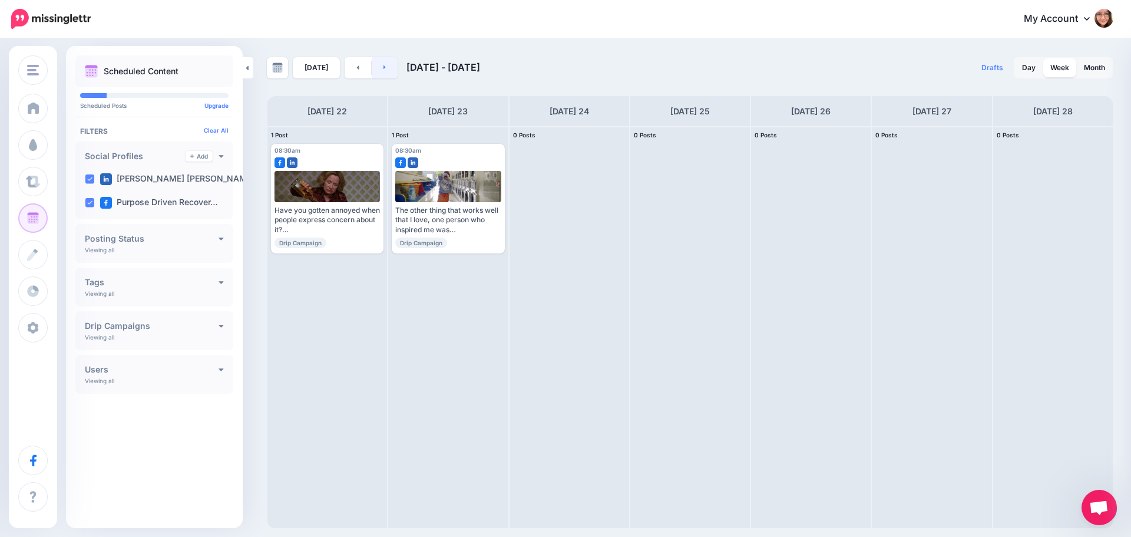
click at [383, 65] on icon at bounding box center [384, 67] width 3 height 7
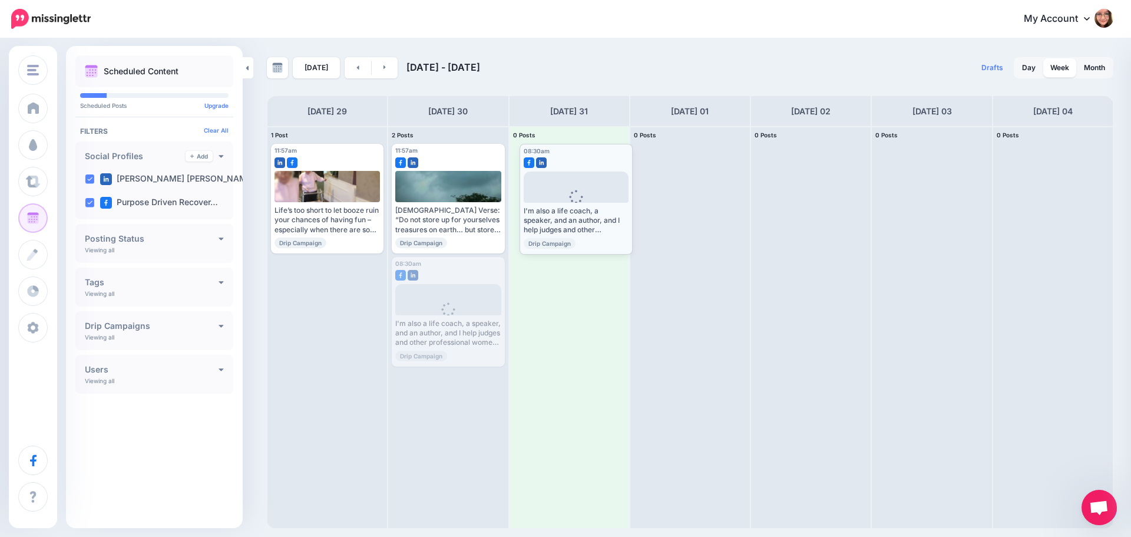
drag, startPoint x: 459, startPoint y: 264, endPoint x: 587, endPoint y: 153, distance: 169.5
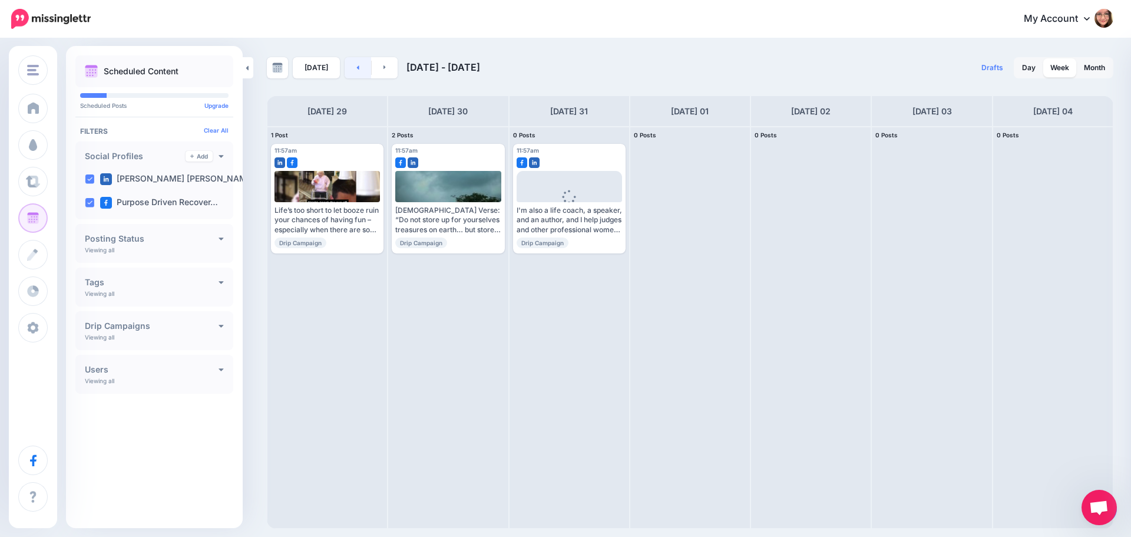
click at [358, 70] on link at bounding box center [358, 67] width 27 height 21
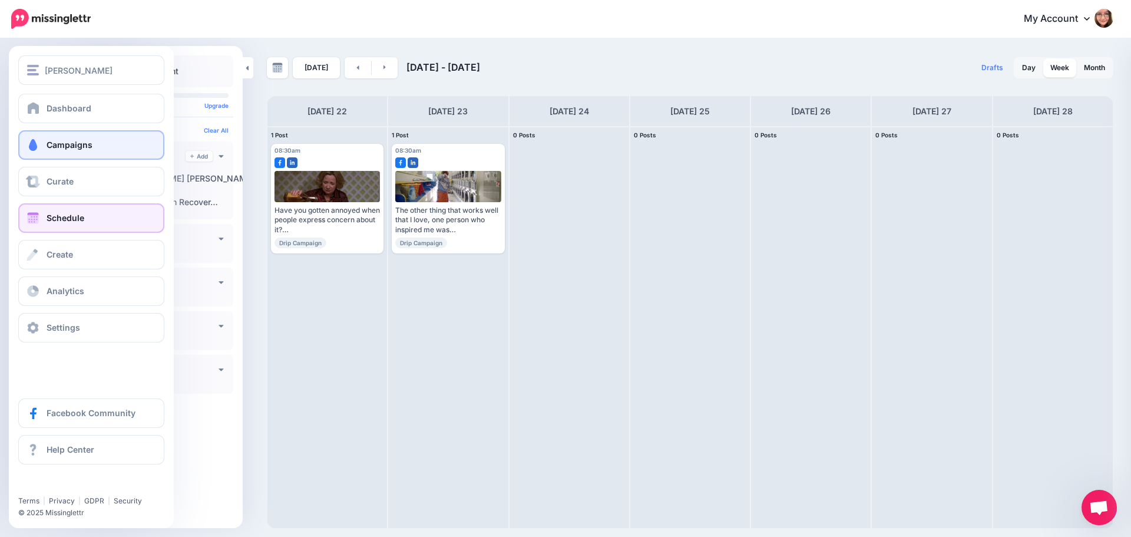
click at [79, 144] on span "Campaigns" at bounding box center [70, 145] width 46 height 10
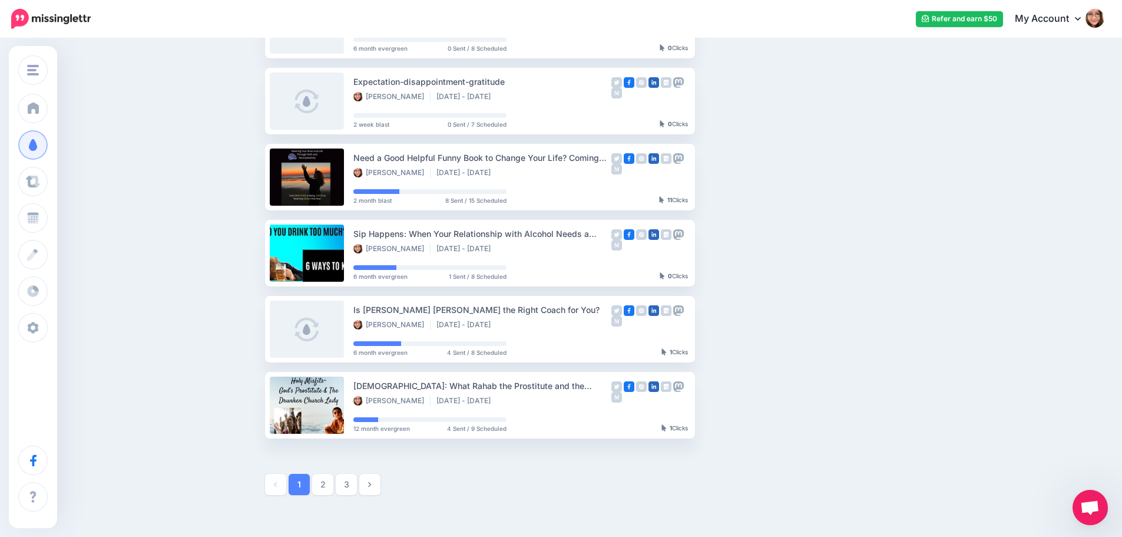
scroll to position [471, 0]
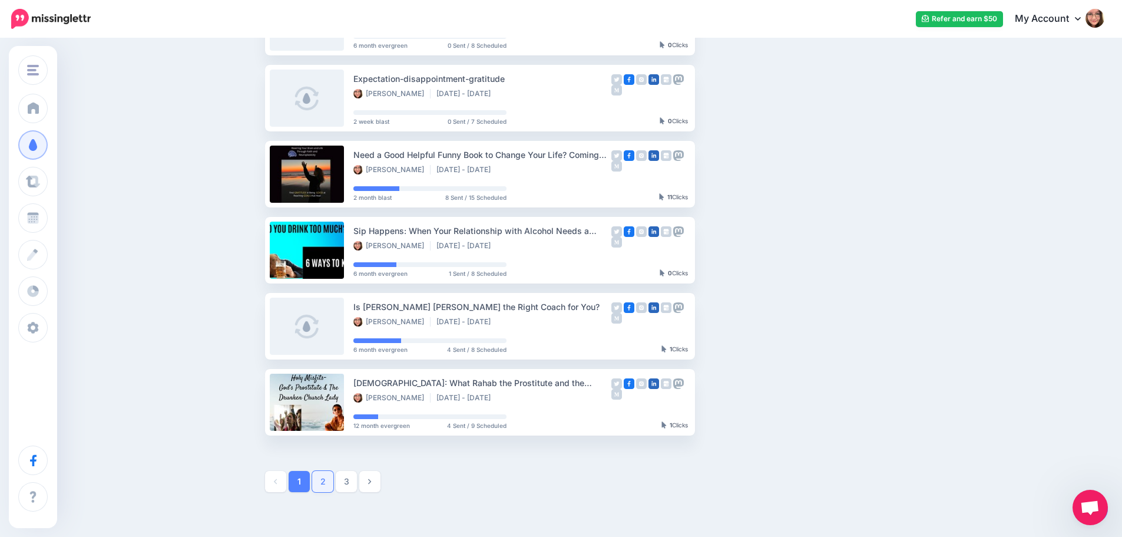
click at [325, 479] on link "2" at bounding box center [322, 481] width 21 height 21
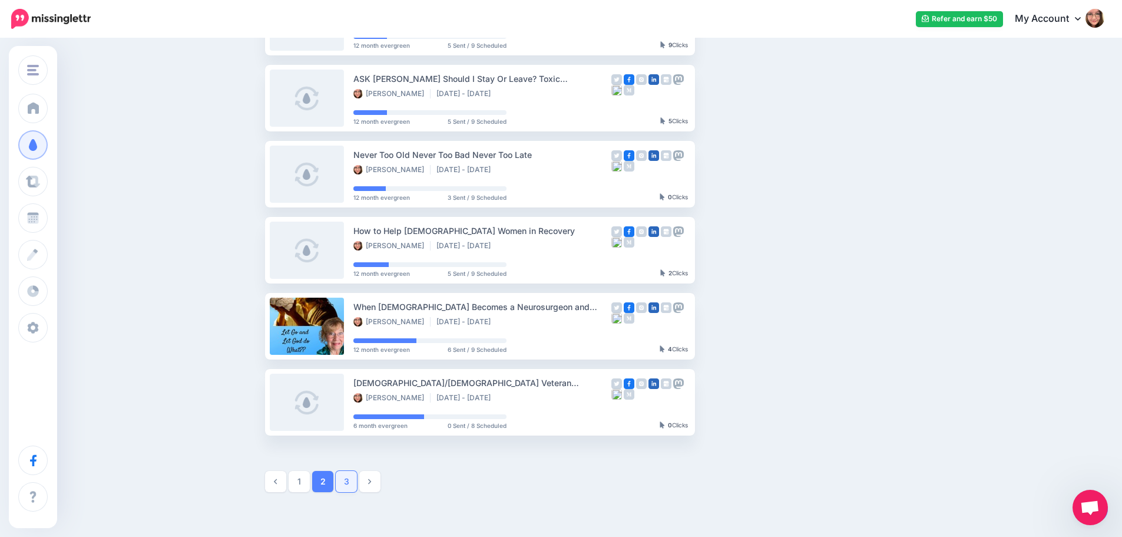
click at [350, 479] on link "3" at bounding box center [346, 481] width 21 height 21
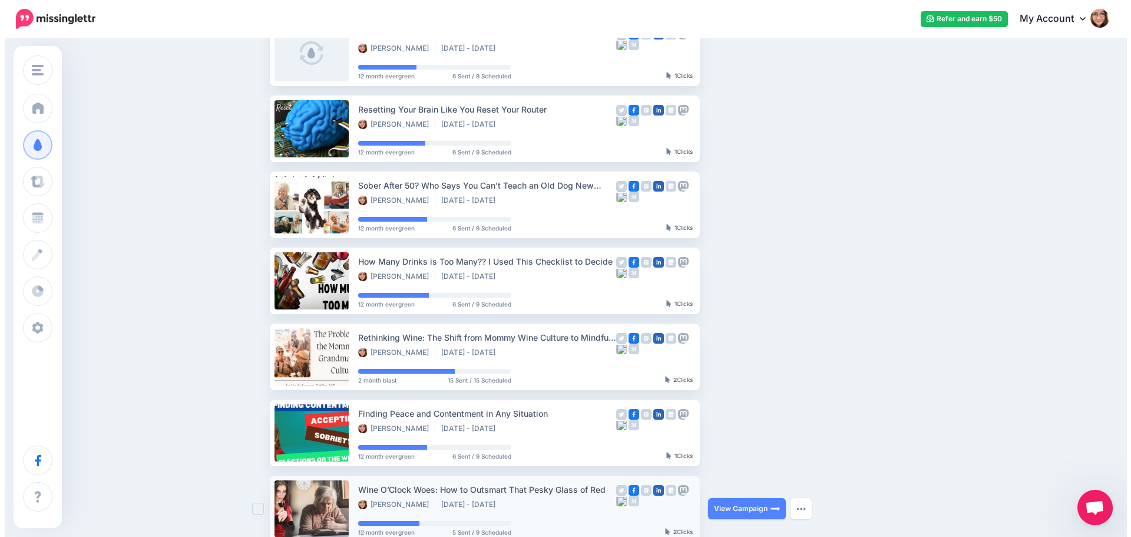
scroll to position [0, 0]
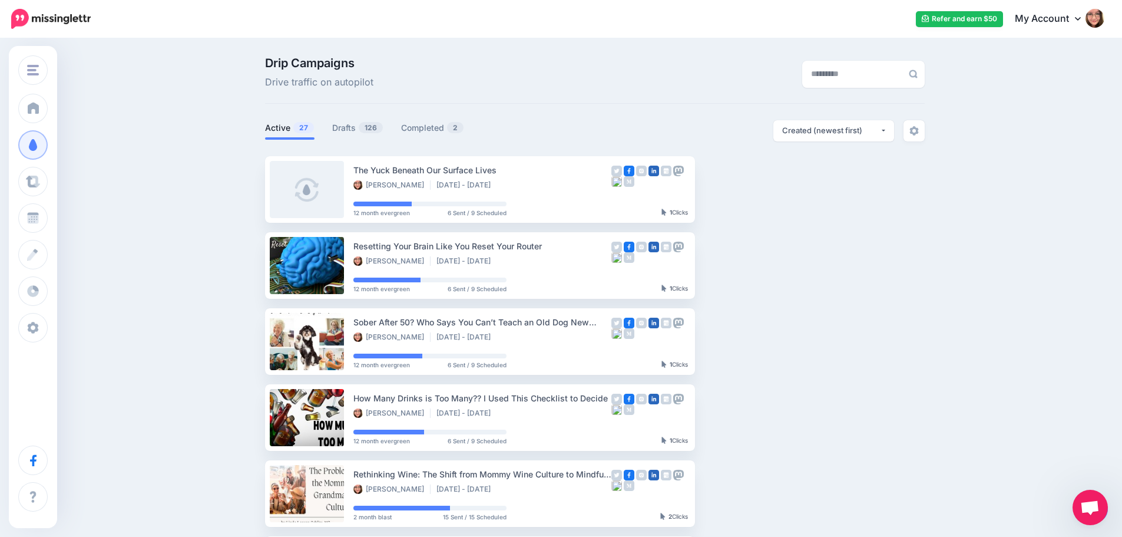
click at [1104, 517] on div "Open chat" at bounding box center [1090, 507] width 35 height 35
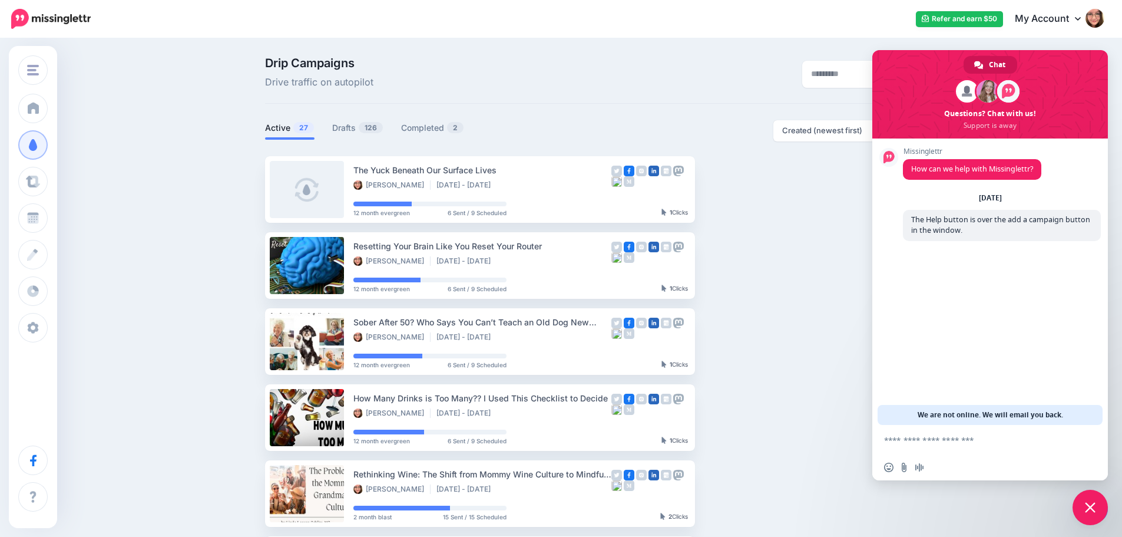
click at [1106, 517] on div at bounding box center [1094, 508] width 30 height 27
click at [1107, 507] on span "Close chat" at bounding box center [1090, 507] width 35 height 35
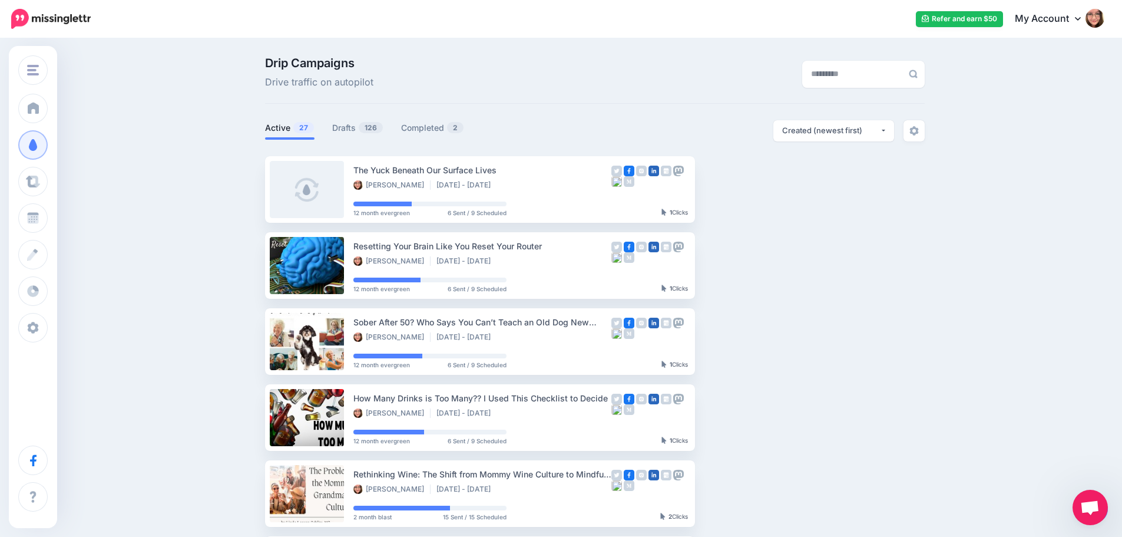
click at [1109, 507] on div "Drip Campaigns Drive traffic on autopilot Active 27 126 2" at bounding box center [561, 400] width 1122 height 722
click at [1107, 510] on div "Open chat" at bounding box center [1090, 507] width 35 height 35
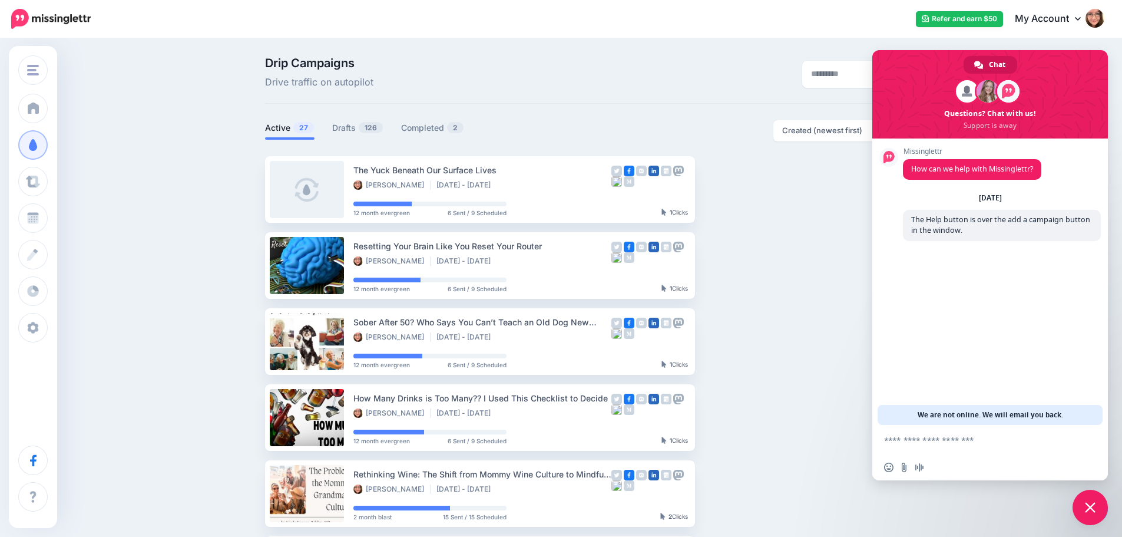
click at [1106, 515] on div "Close chat" at bounding box center [1090, 507] width 35 height 35
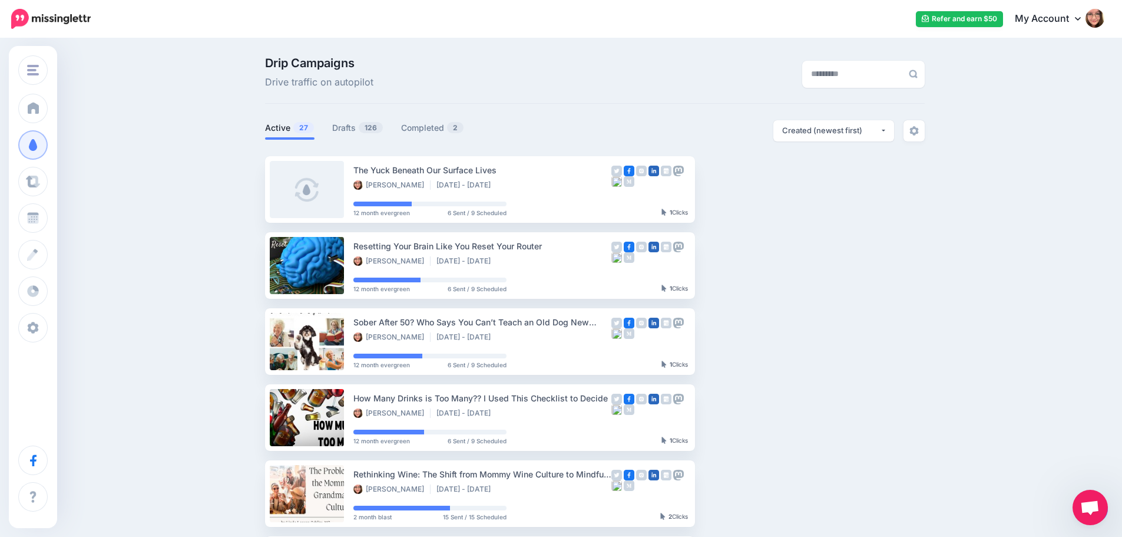
click at [1106, 517] on div at bounding box center [1094, 508] width 30 height 27
click at [1110, 507] on div "Drip Campaigns Drive traffic on autopilot Active 27 126 2" at bounding box center [561, 400] width 1122 height 722
click at [1109, 505] on div "Drip Campaigns Drive traffic on autopilot Active 27 126 2" at bounding box center [561, 400] width 1122 height 722
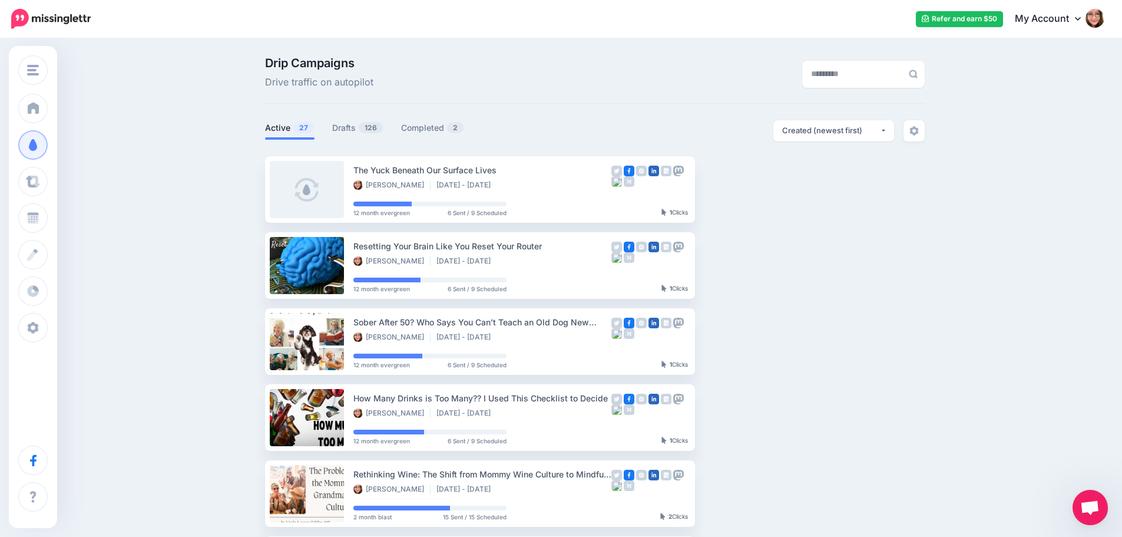
click at [1106, 504] on span "Open chat" at bounding box center [1090, 507] width 35 height 35
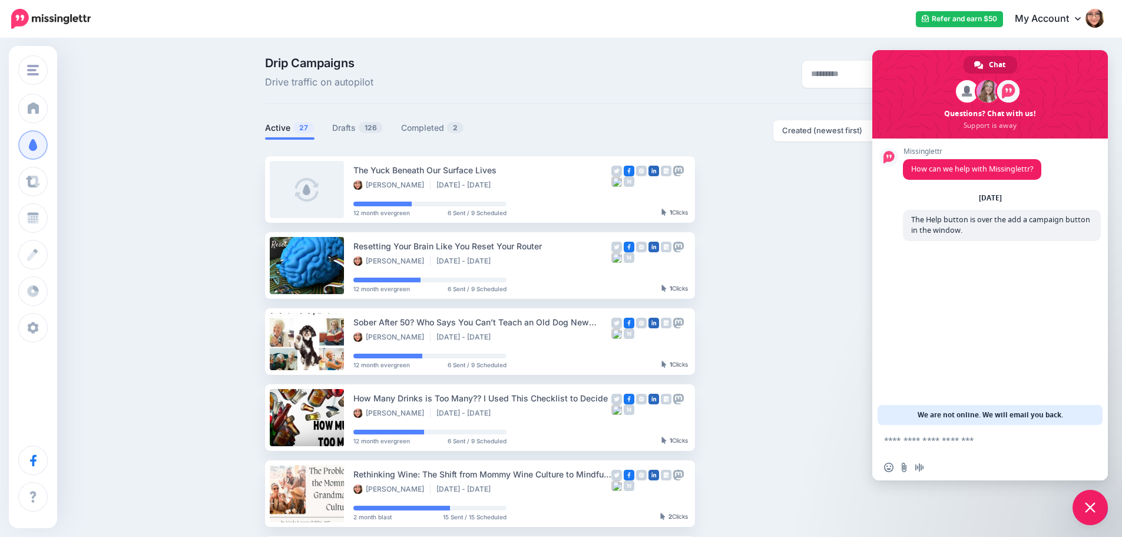
click at [1106, 504] on span "Close chat" at bounding box center [1090, 507] width 35 height 35
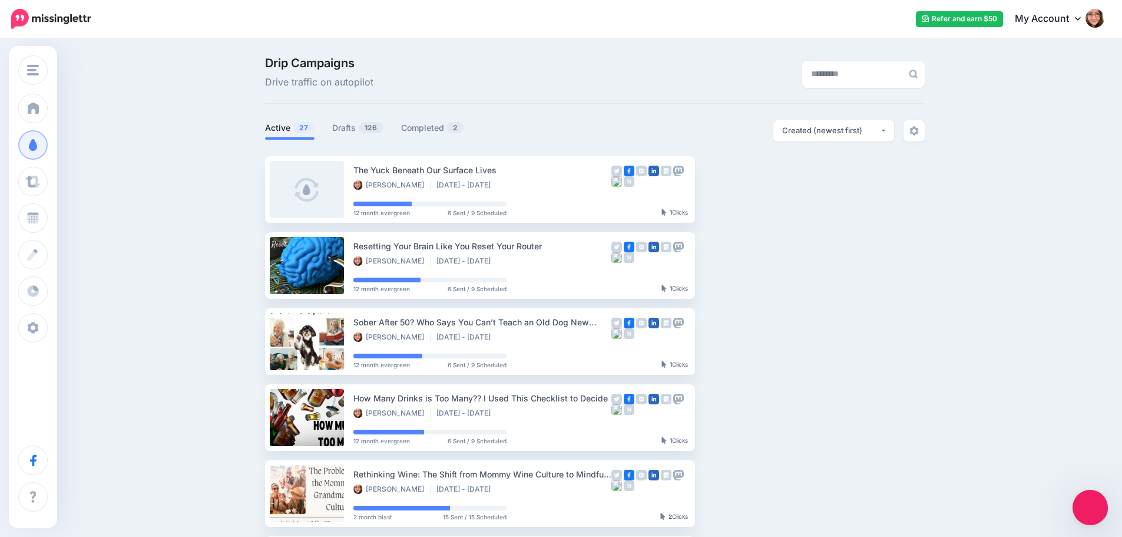
click at [1106, 504] on span "Close chat" at bounding box center [1090, 507] width 35 height 35
click at [1106, 494] on div "Drip Campaigns Drive traffic on autopilot Active 27 126 2" at bounding box center [561, 400] width 1122 height 722
click at [1104, 497] on span "Open chat" at bounding box center [1090, 507] width 35 height 35
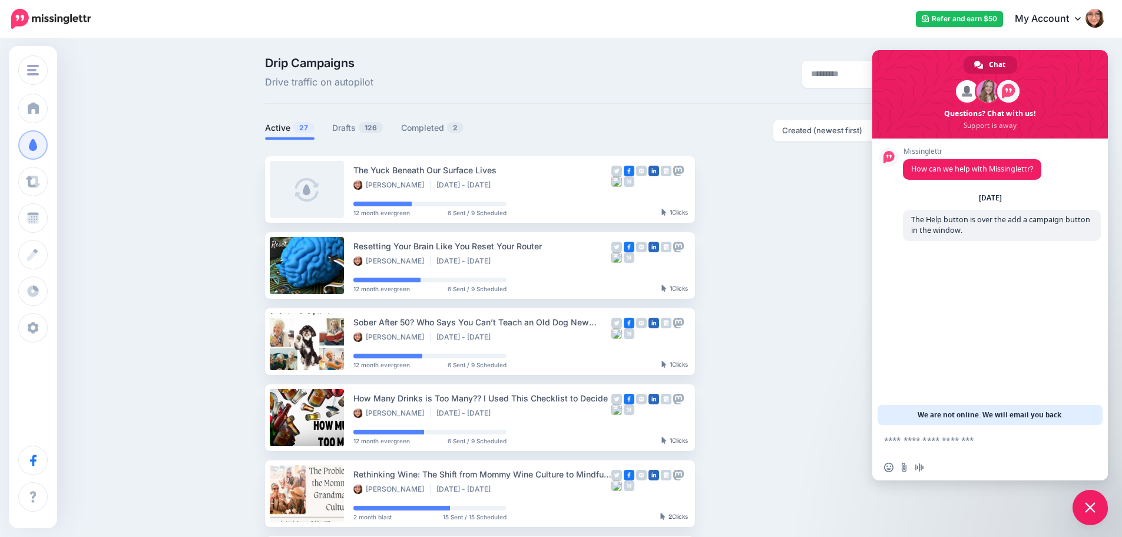
click at [1104, 497] on span "Close chat" at bounding box center [1090, 507] width 35 height 35
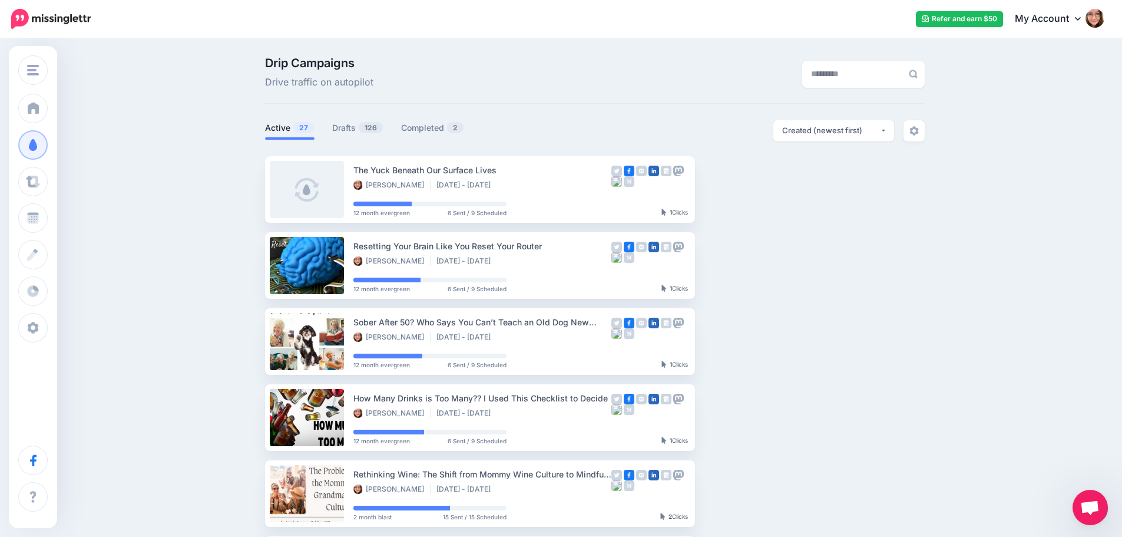
click at [1107, 511] on span "Open chat" at bounding box center [1090, 507] width 35 height 35
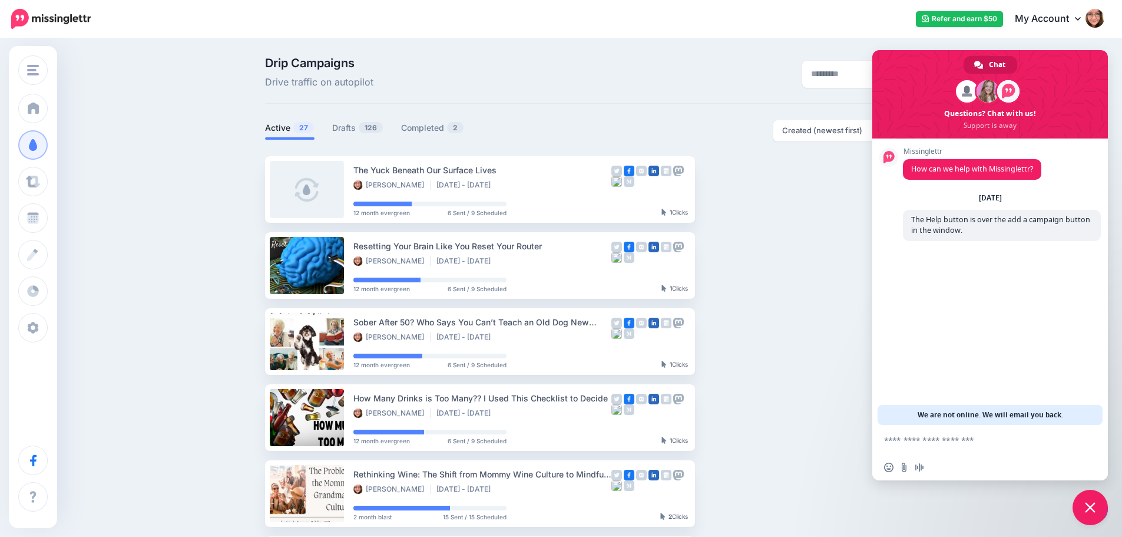
click at [1107, 514] on link at bounding box center [1094, 508] width 30 height 27
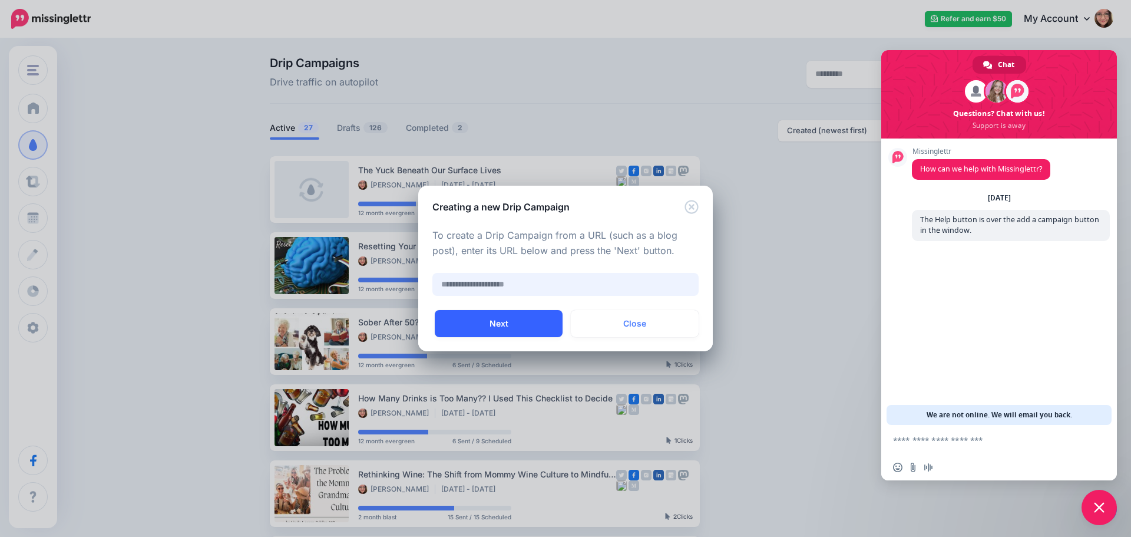
paste input "**********"
type input "**********"
click at [529, 323] on button "Next" at bounding box center [499, 323] width 128 height 27
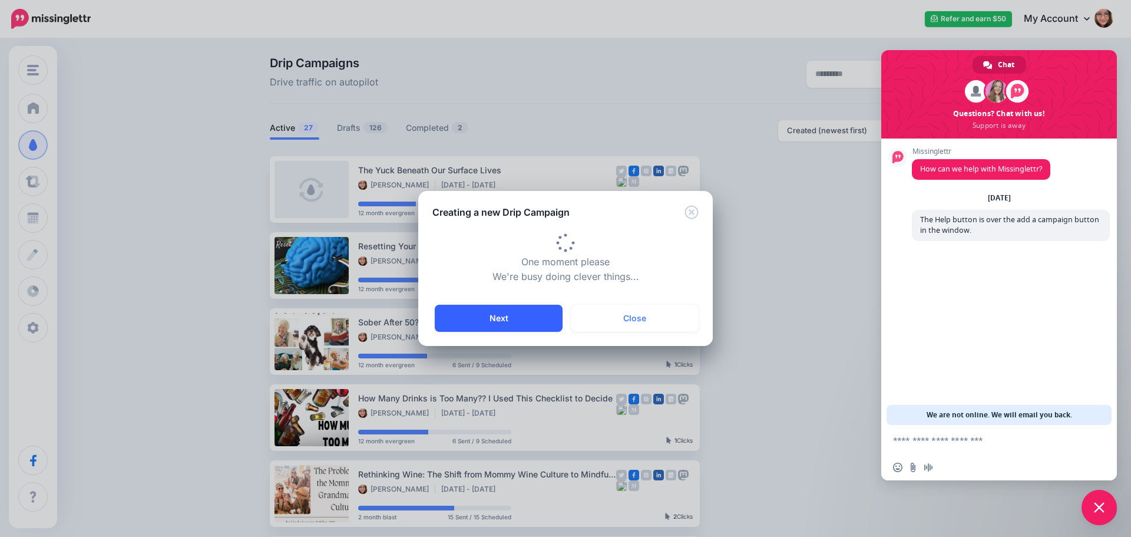
type input "**********"
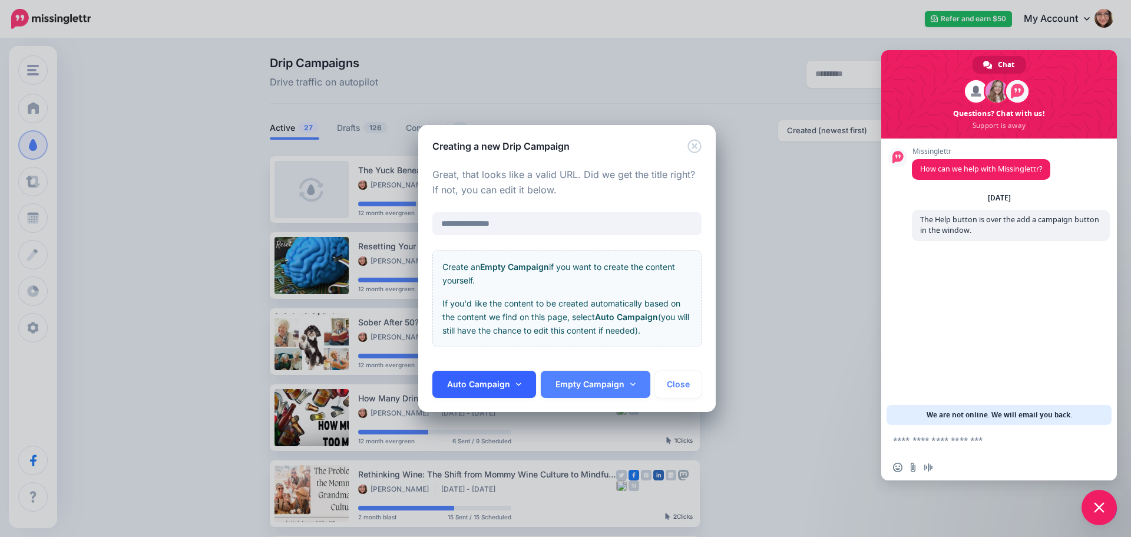
click at [507, 386] on link "Auto Campaign" at bounding box center [484, 384] width 104 height 27
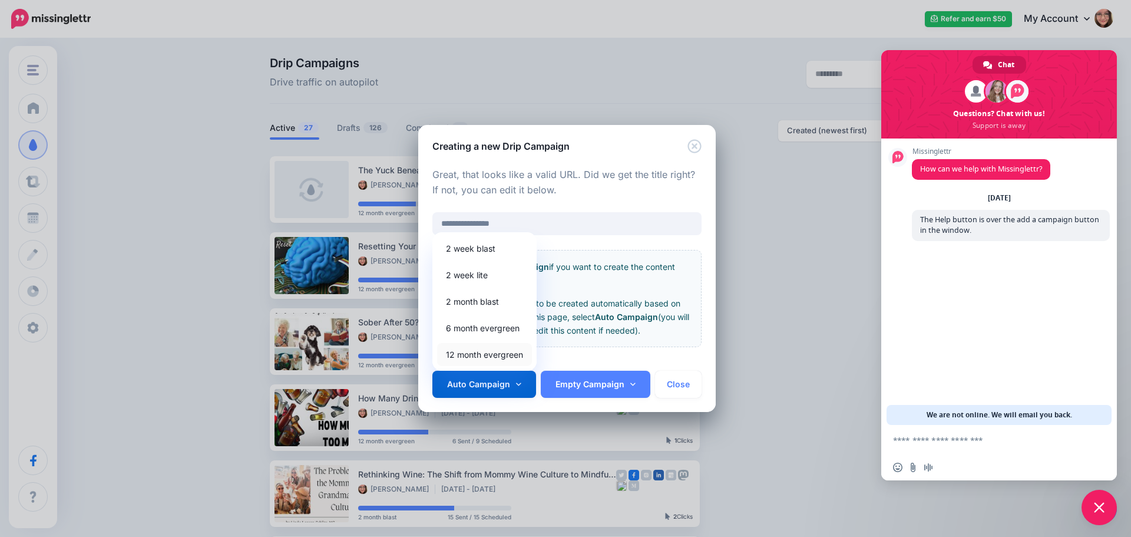
click at [510, 348] on link "12 month evergreen" at bounding box center [484, 354] width 95 height 23
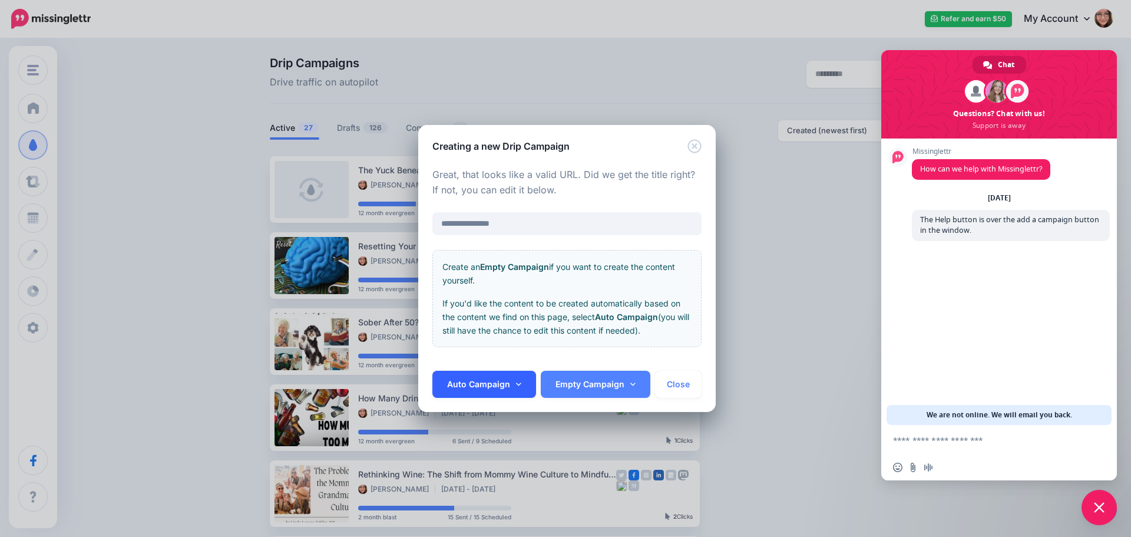
click at [459, 386] on link "Auto Campaign" at bounding box center [484, 384] width 104 height 27
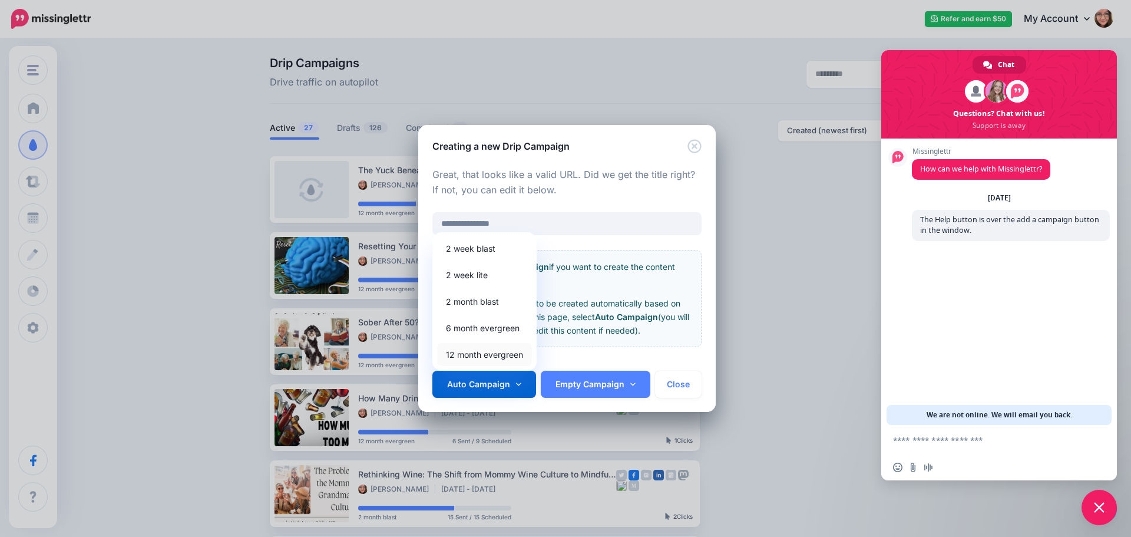
click at [460, 352] on link "12 month evergreen" at bounding box center [484, 354] width 95 height 23
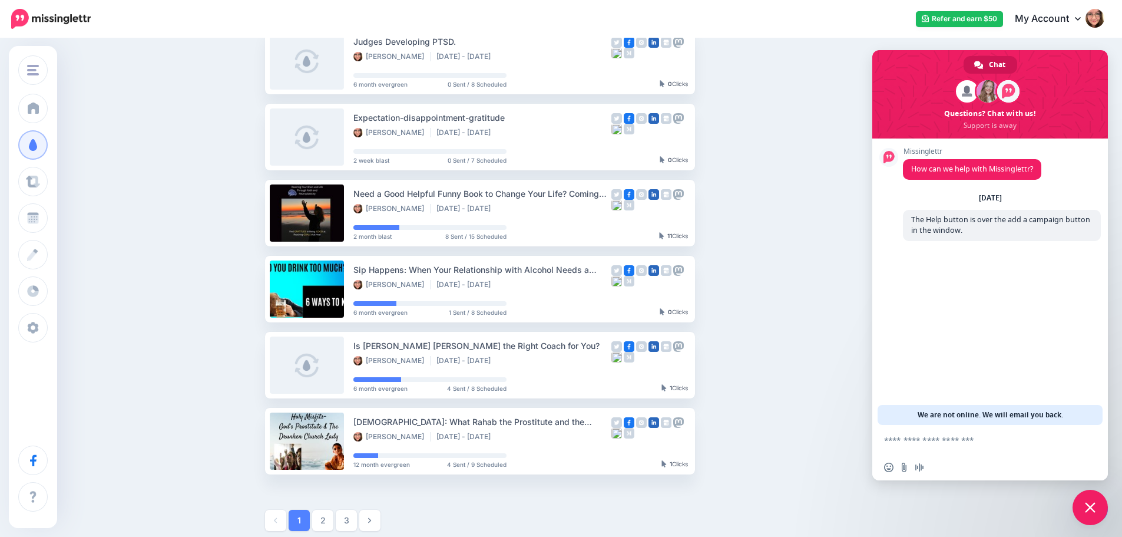
scroll to position [545, 0]
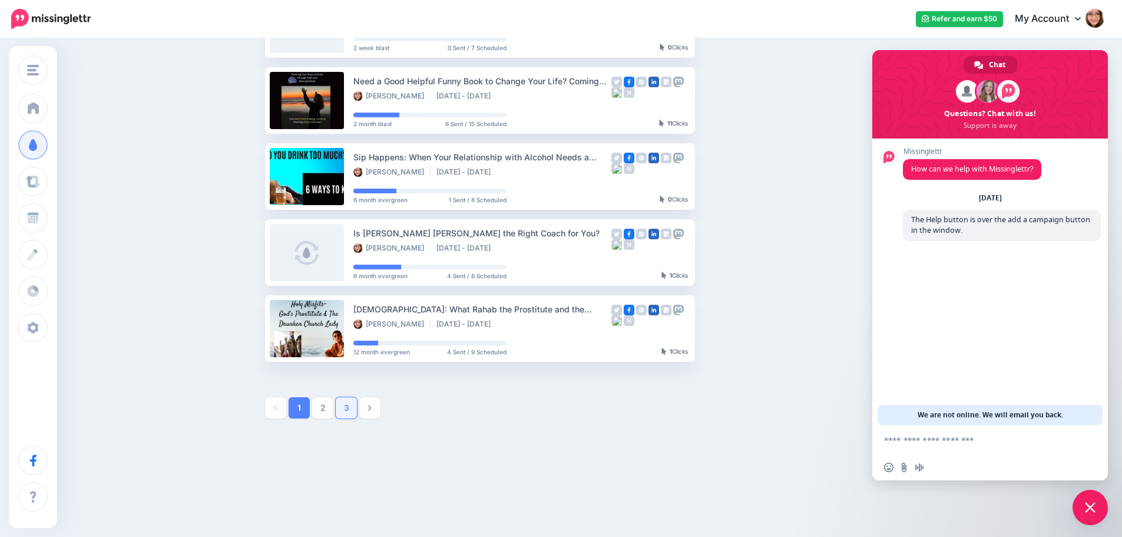
click at [353, 414] on link "3" at bounding box center [346, 407] width 21 height 21
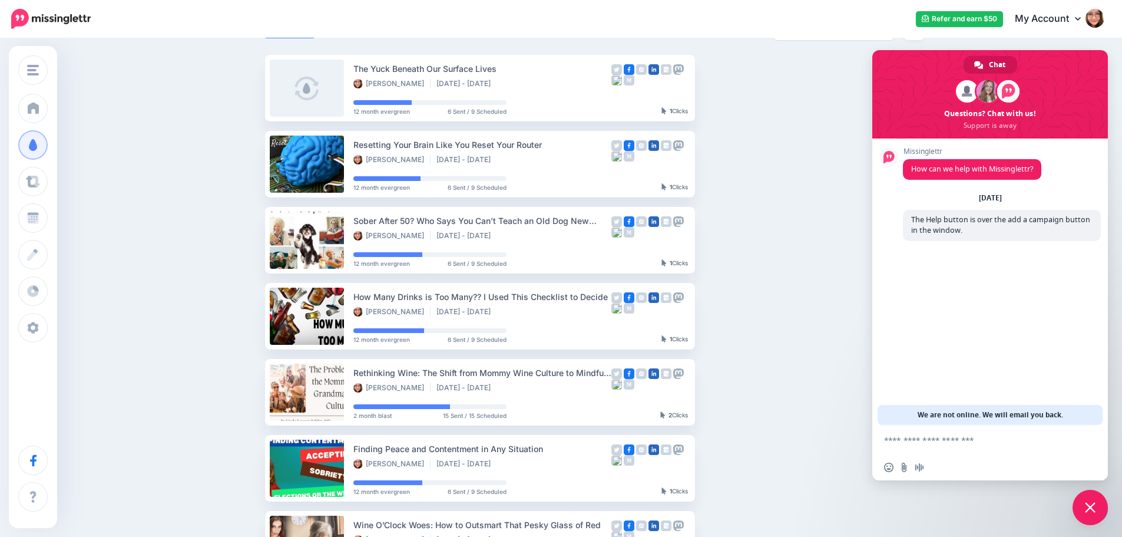
scroll to position [317, 0]
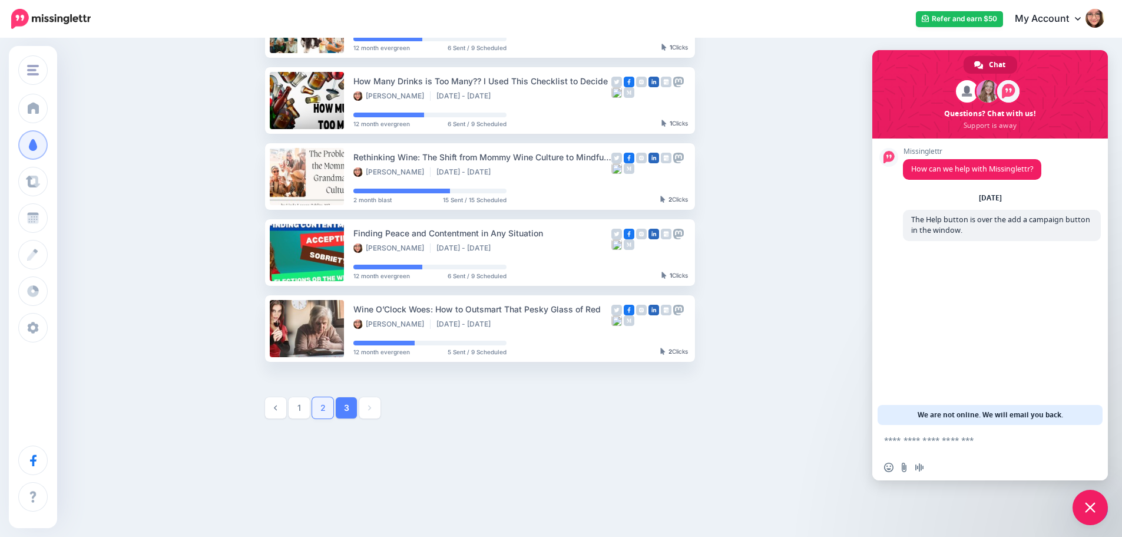
click at [319, 412] on link "2" at bounding box center [322, 407] width 21 height 21
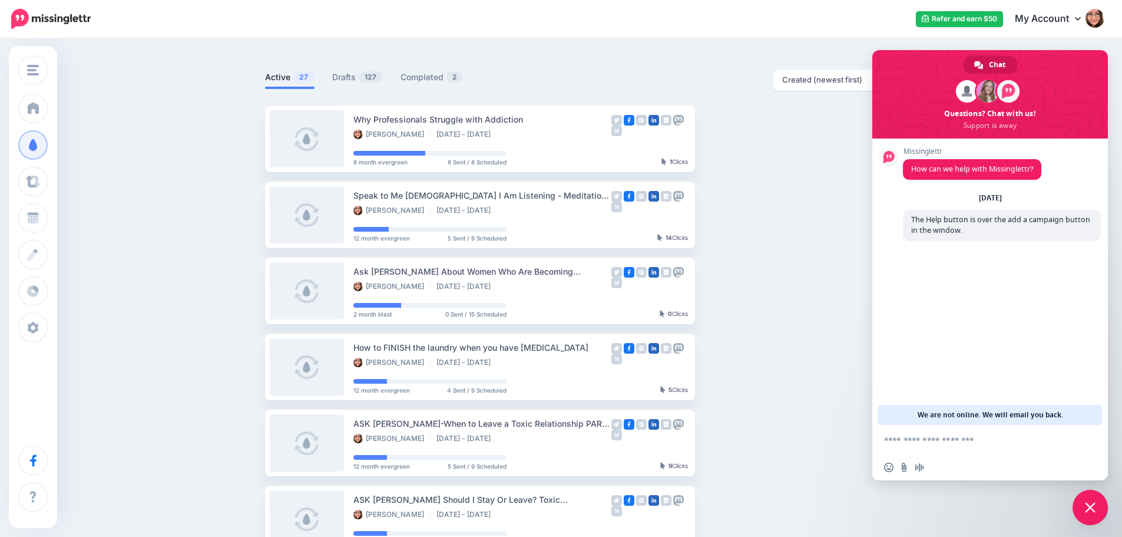
scroll to position [0, 0]
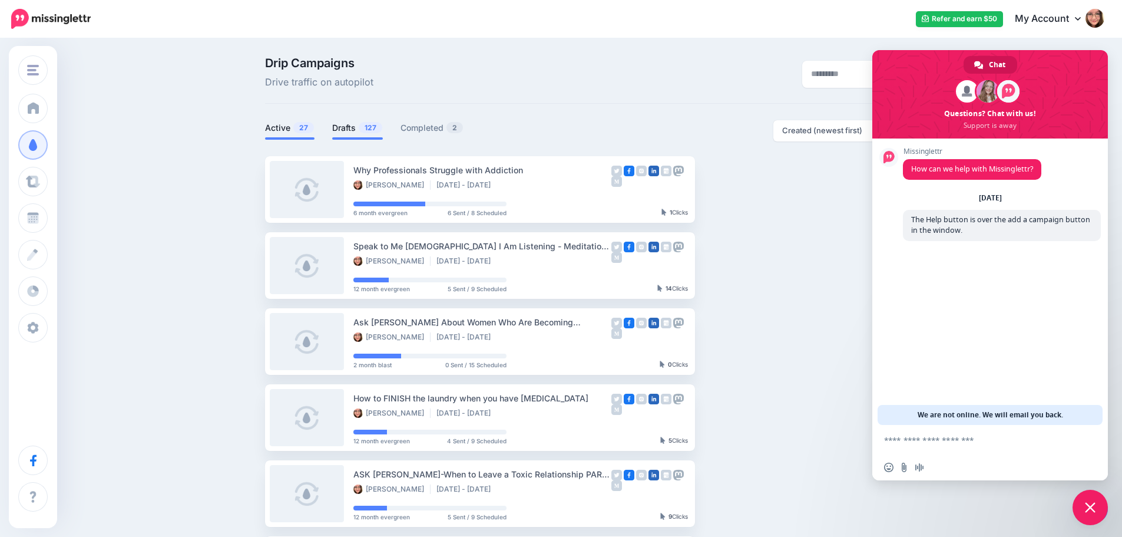
click at [345, 130] on link "Drafts 127" at bounding box center [357, 128] width 51 height 14
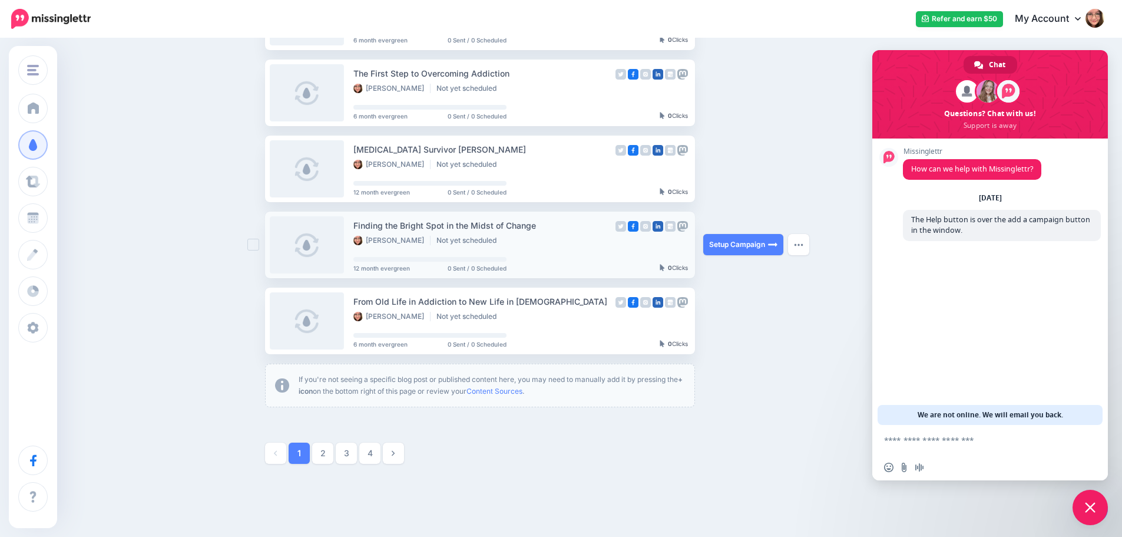
scroll to position [598, 0]
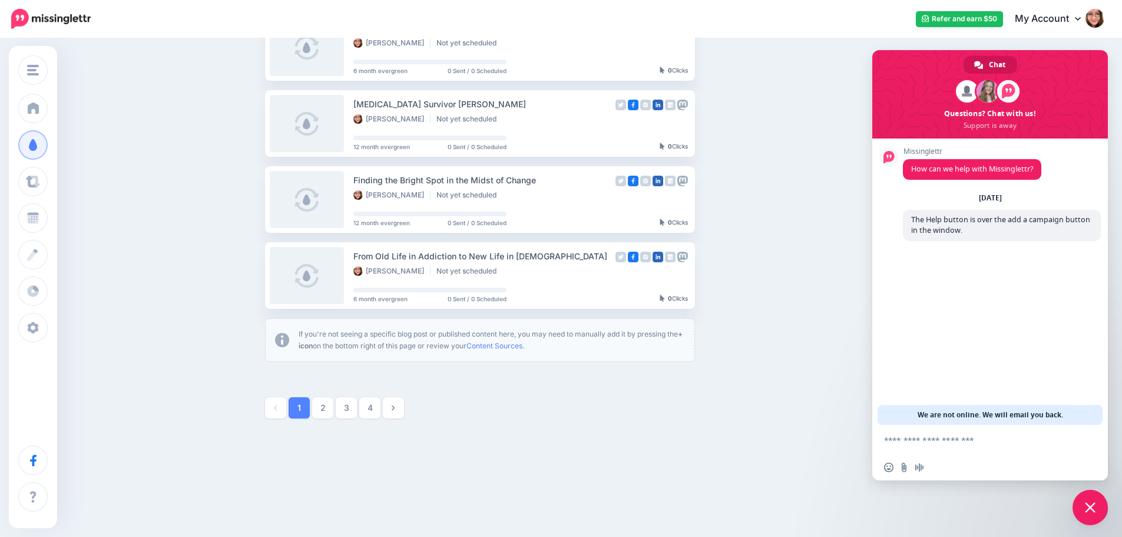
click at [378, 405] on link "4" at bounding box center [369, 407] width 21 height 21
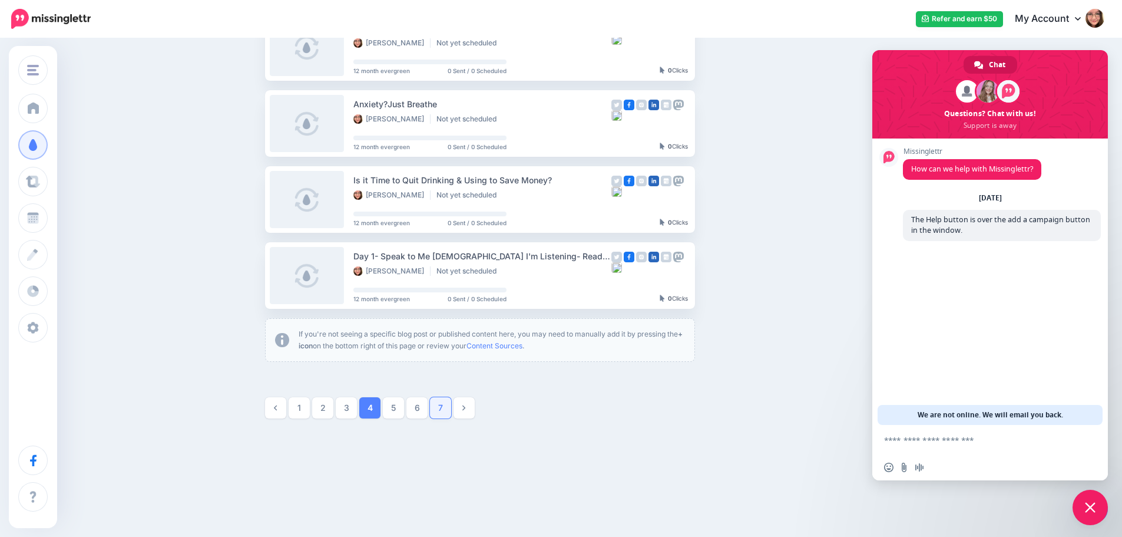
click at [443, 409] on link "7" at bounding box center [440, 407] width 21 height 21
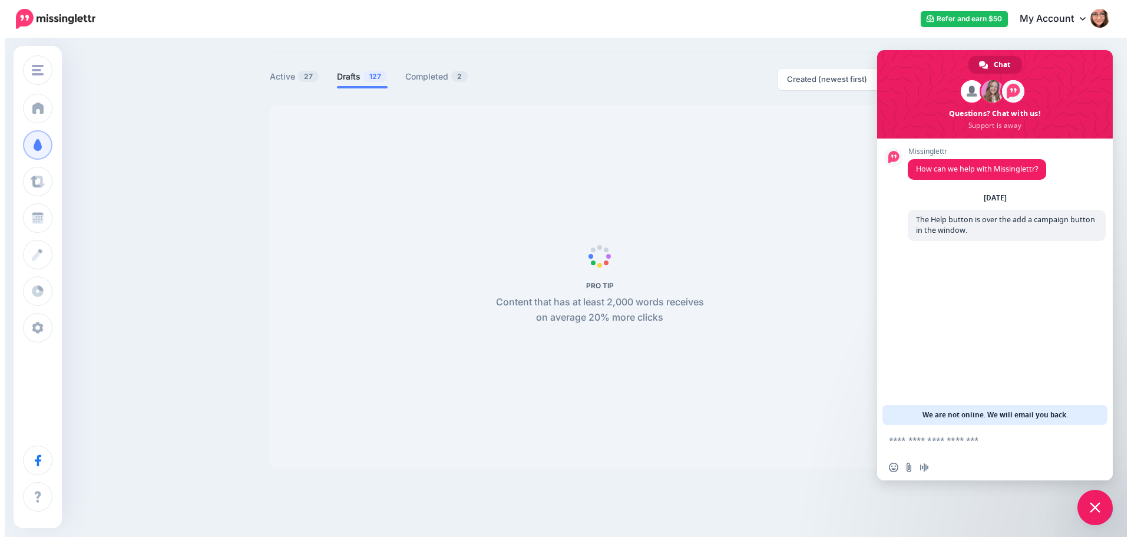
scroll to position [0, 0]
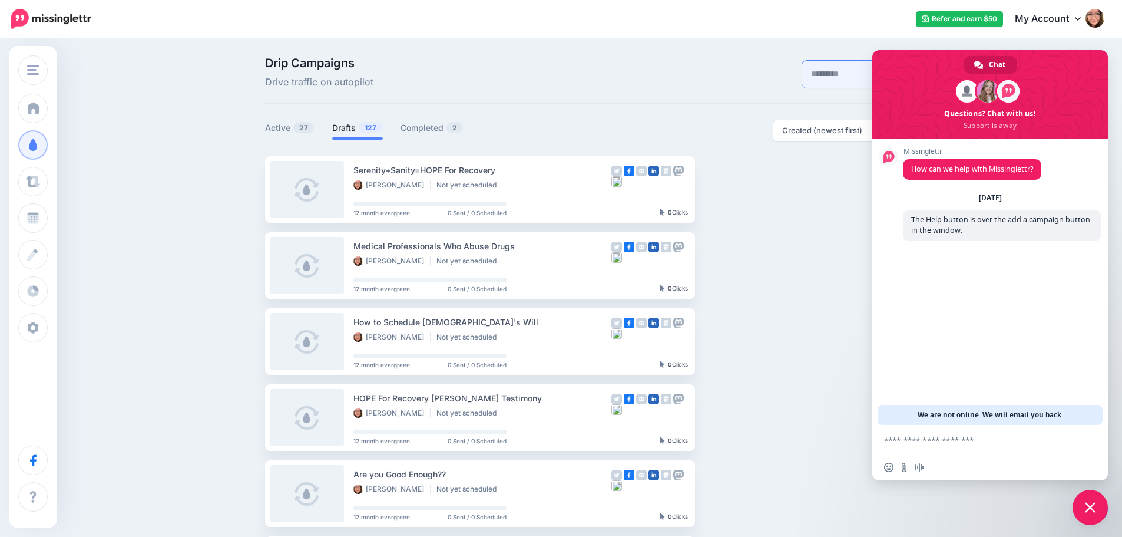
click at [808, 73] on input "text" at bounding box center [852, 74] width 100 height 27
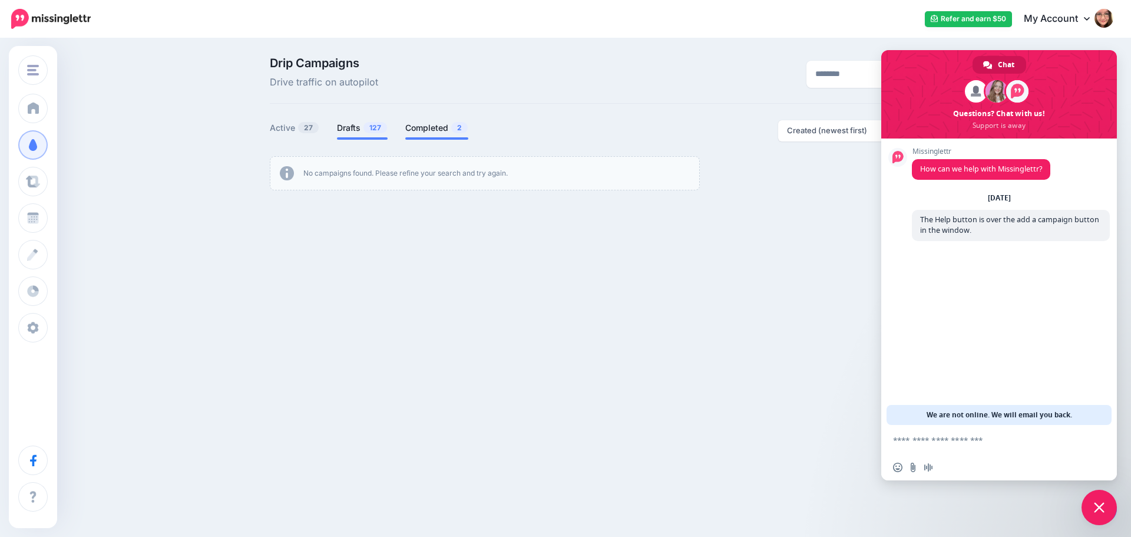
click at [433, 128] on link "Completed 2" at bounding box center [436, 128] width 63 height 14
click at [306, 127] on span "27" at bounding box center [308, 127] width 21 height 11
click at [826, 75] on input "********" at bounding box center [856, 74] width 100 height 27
drag, startPoint x: 827, startPoint y: 75, endPoint x: 749, endPoint y: 78, distance: 78.4
click at [749, 78] on div "********" at bounding box center [825, 73] width 226 height 33
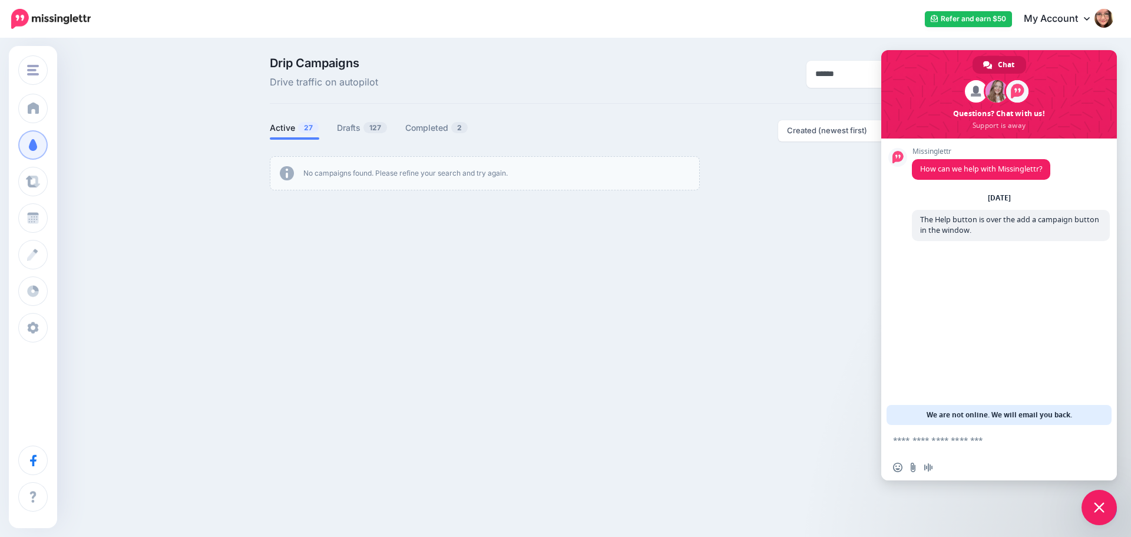
type input "******"
click at [376, 121] on link "Drafts 127" at bounding box center [362, 128] width 51 height 14
drag, startPoint x: 819, startPoint y: 74, endPoint x: 634, endPoint y: 87, distance: 184.8
click at [634, 87] on div "Drip Campaigns Drive traffic on autopilot ******" at bounding box center [599, 73] width 677 height 33
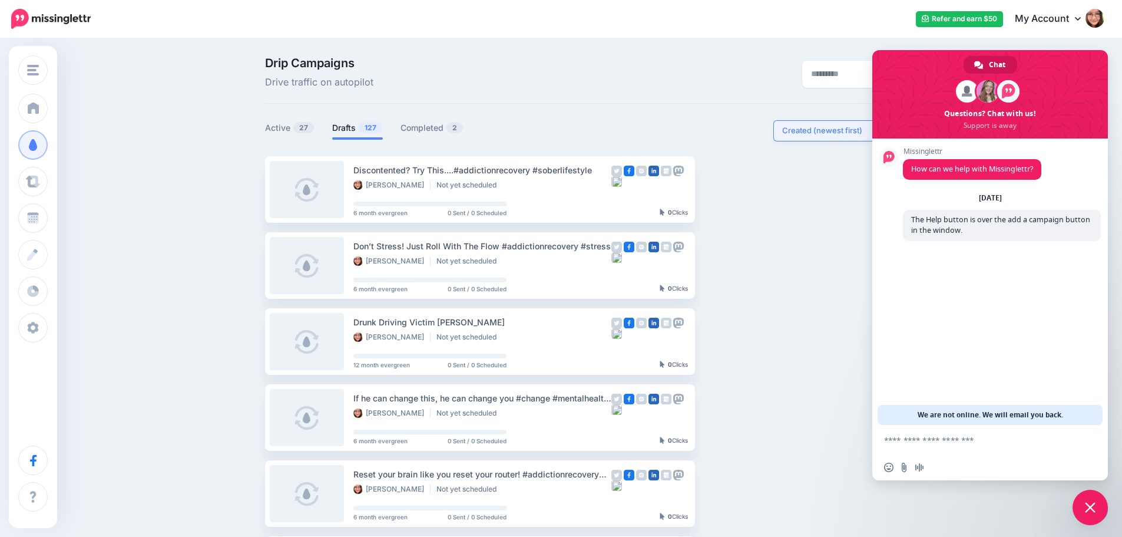
click at [794, 132] on div "Created (newest first)" at bounding box center [831, 130] width 98 height 11
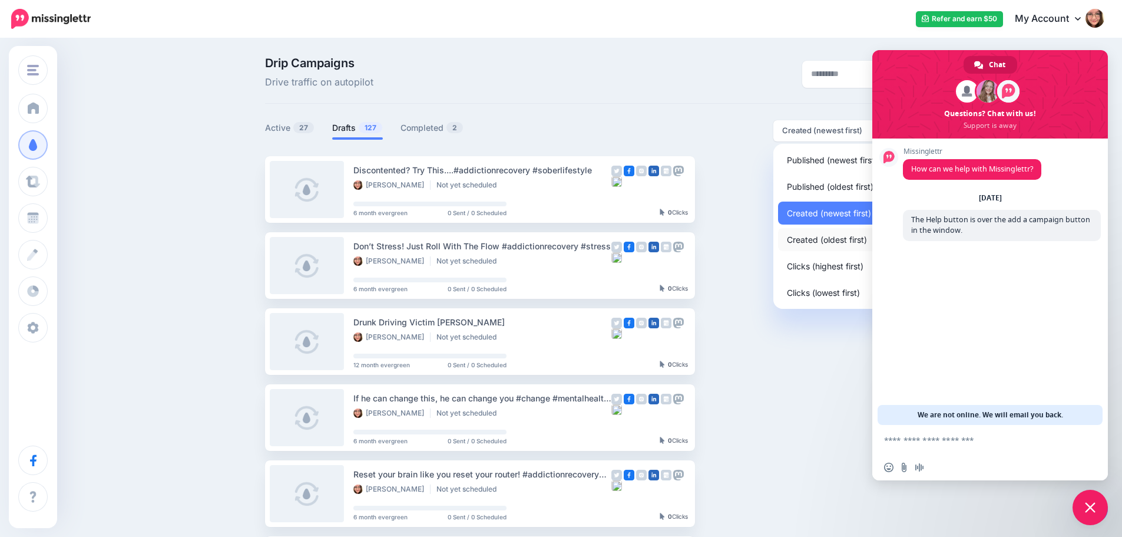
click at [825, 241] on span "Created (oldest first)" at bounding box center [827, 239] width 80 height 14
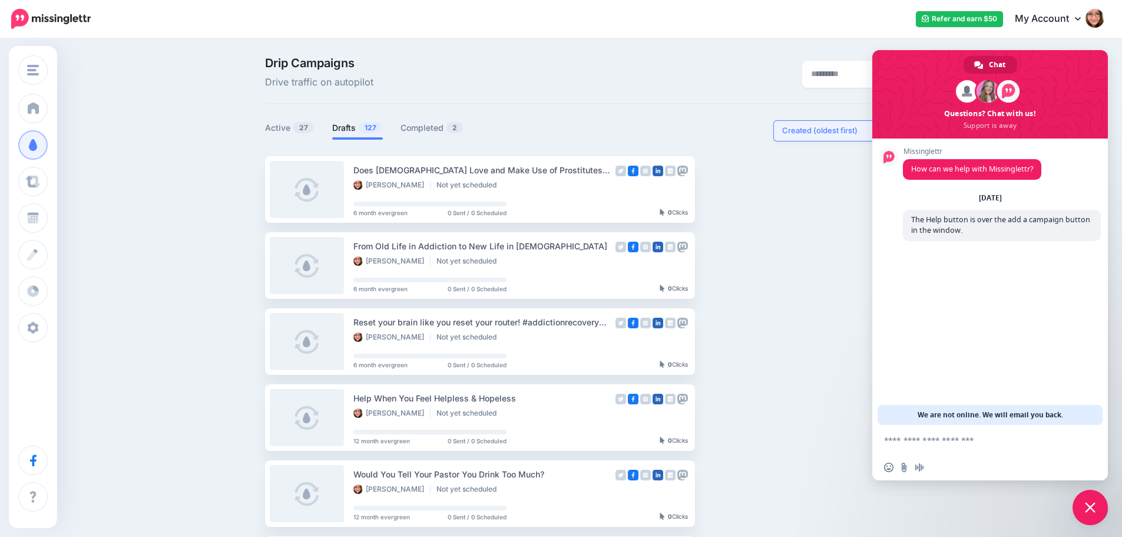
click at [821, 126] on div "Created (oldest first)" at bounding box center [831, 130] width 98 height 11
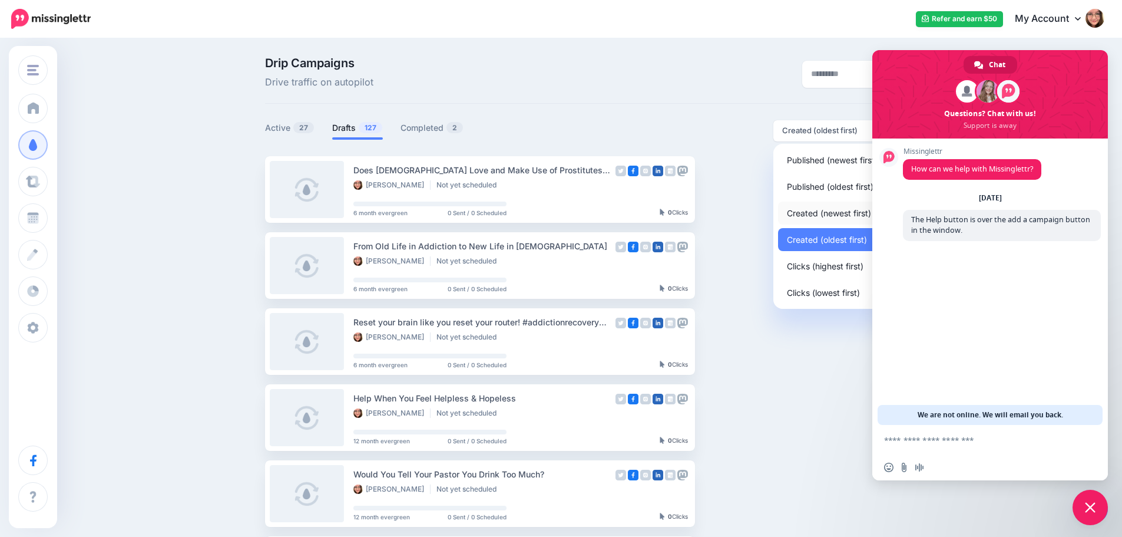
click at [826, 208] on span "Created (newest first)" at bounding box center [829, 213] width 84 height 14
select select "**********"
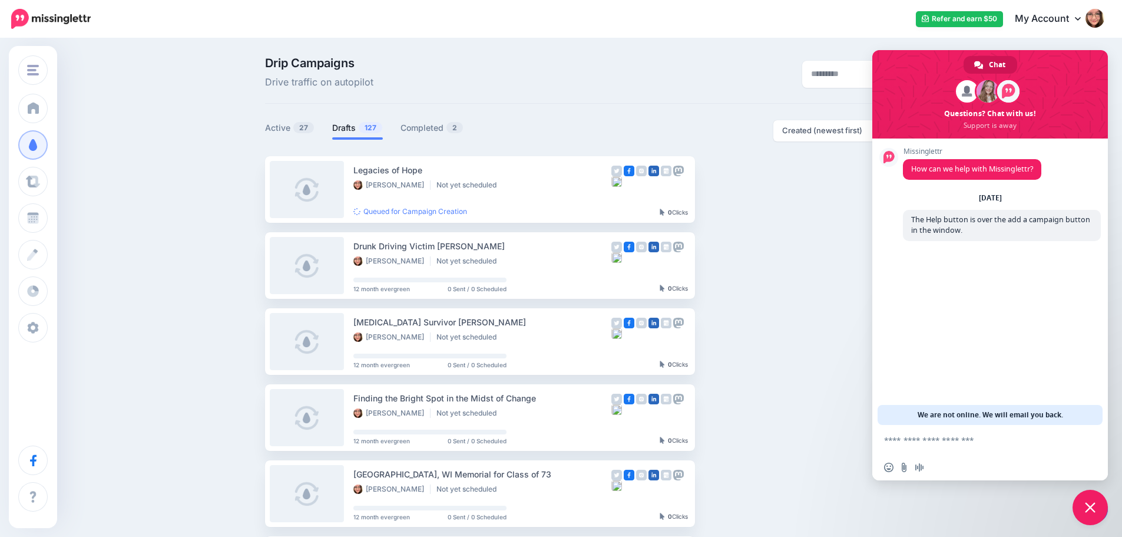
click at [1107, 512] on link at bounding box center [1094, 508] width 30 height 27
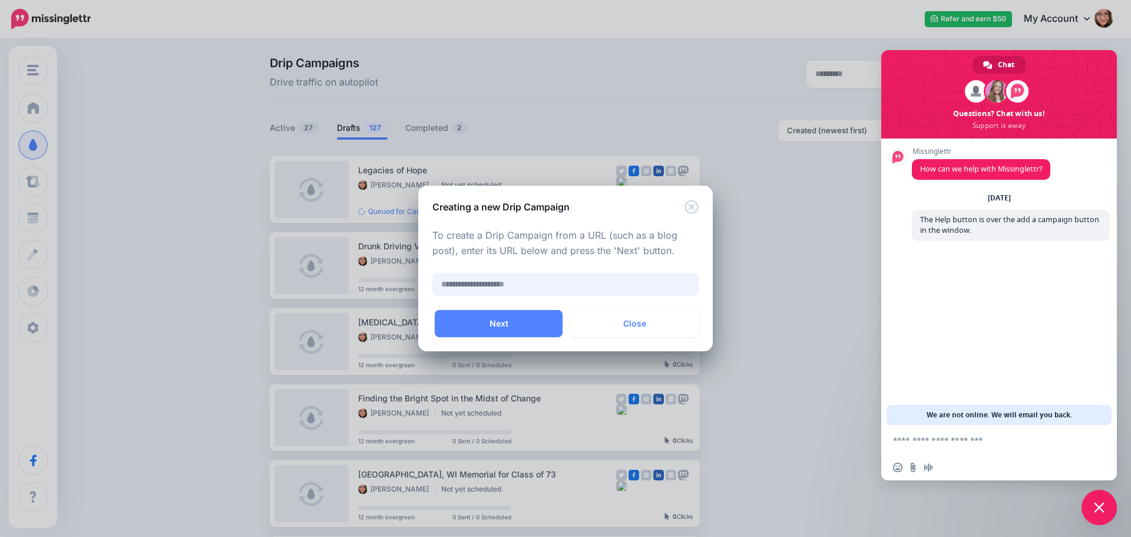
paste input "**********"
type input "**********"
click at [520, 325] on button "Next" at bounding box center [499, 323] width 128 height 27
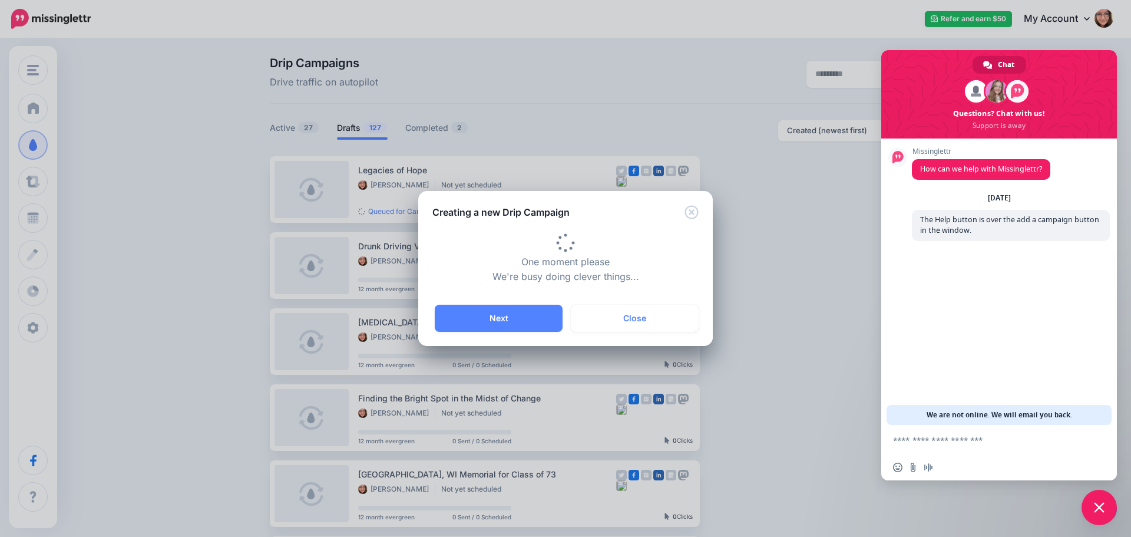
type input "**********"
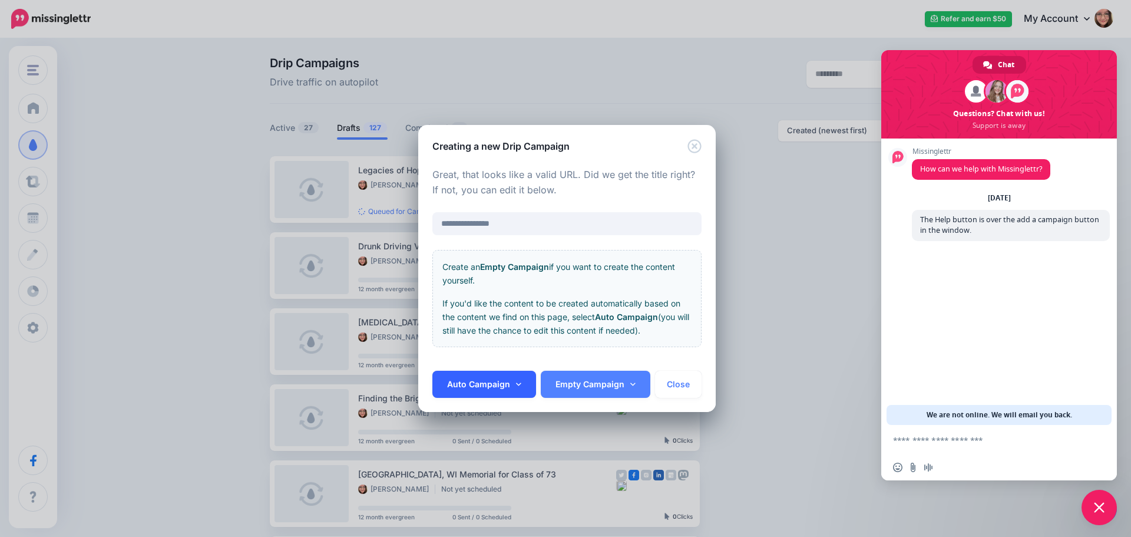
click at [494, 385] on link "Auto Campaign" at bounding box center [484, 384] width 104 height 27
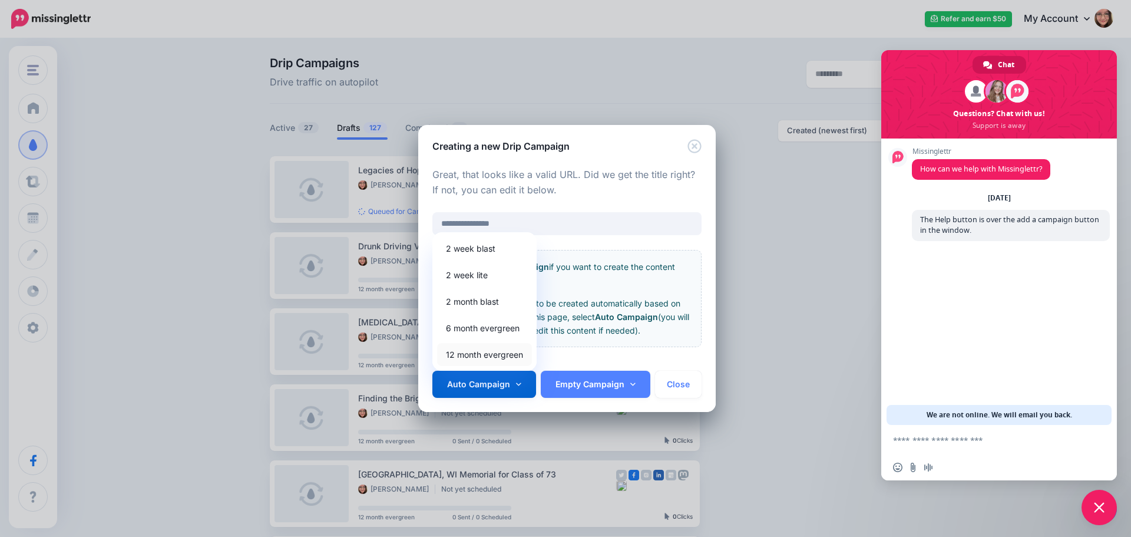
click at [491, 356] on link "12 month evergreen" at bounding box center [484, 354] width 95 height 23
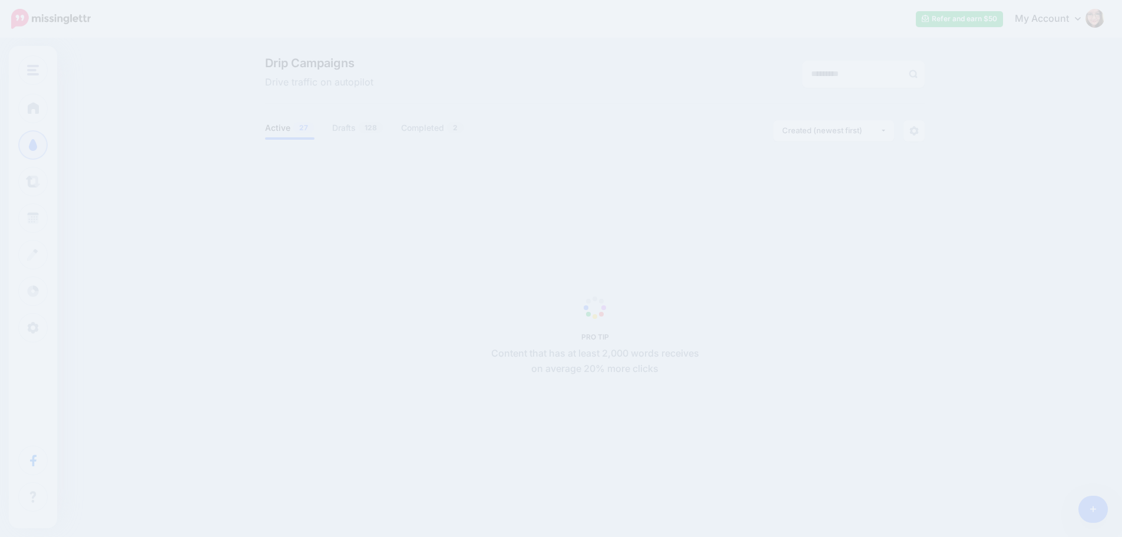
click at [524, 328] on div "PRO TIP Content that has at least 2,000 words receives on average 20% more clic…" at bounding box center [595, 337] width 221 height 77
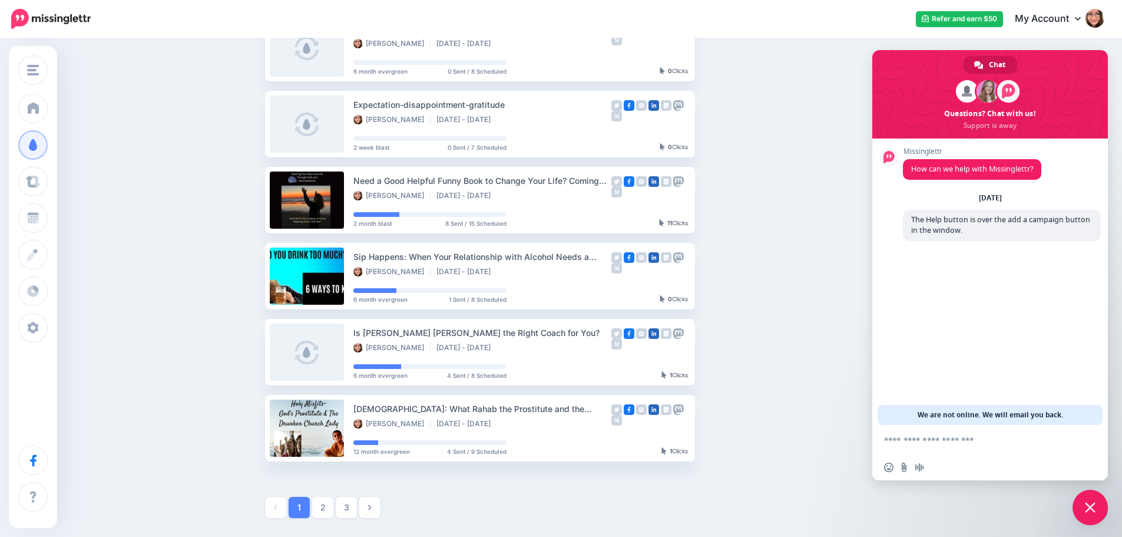
scroll to position [471, 0]
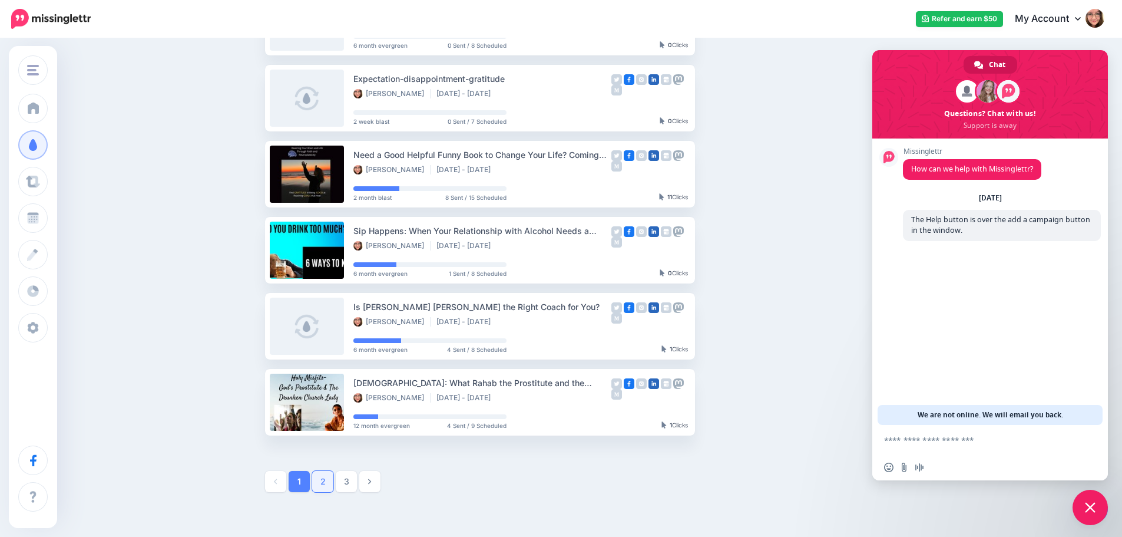
click at [328, 485] on link "2" at bounding box center [322, 481] width 21 height 21
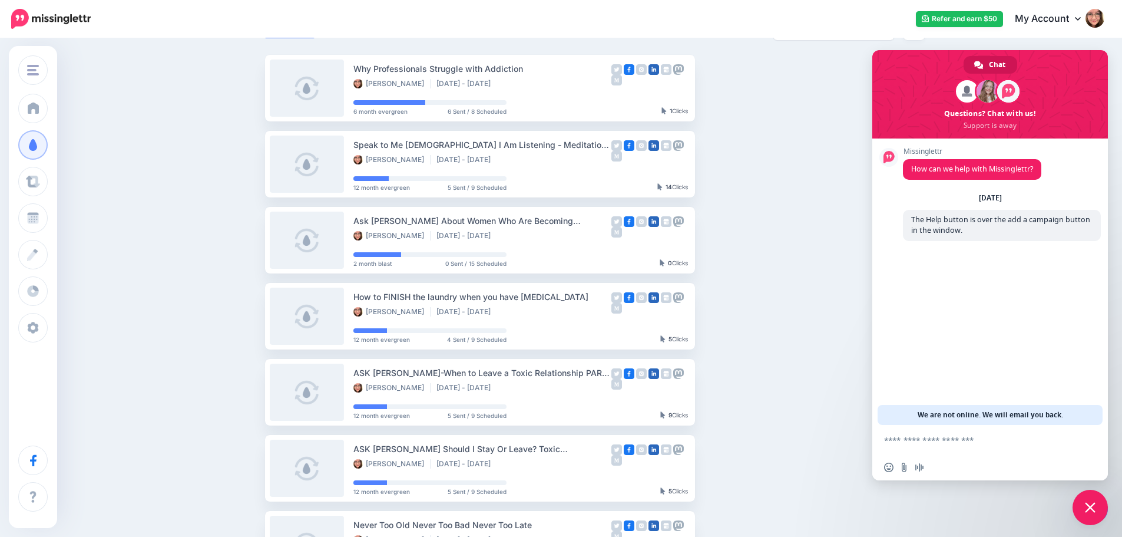
click at [1092, 502] on span "Close chat" at bounding box center [1090, 507] width 11 height 11
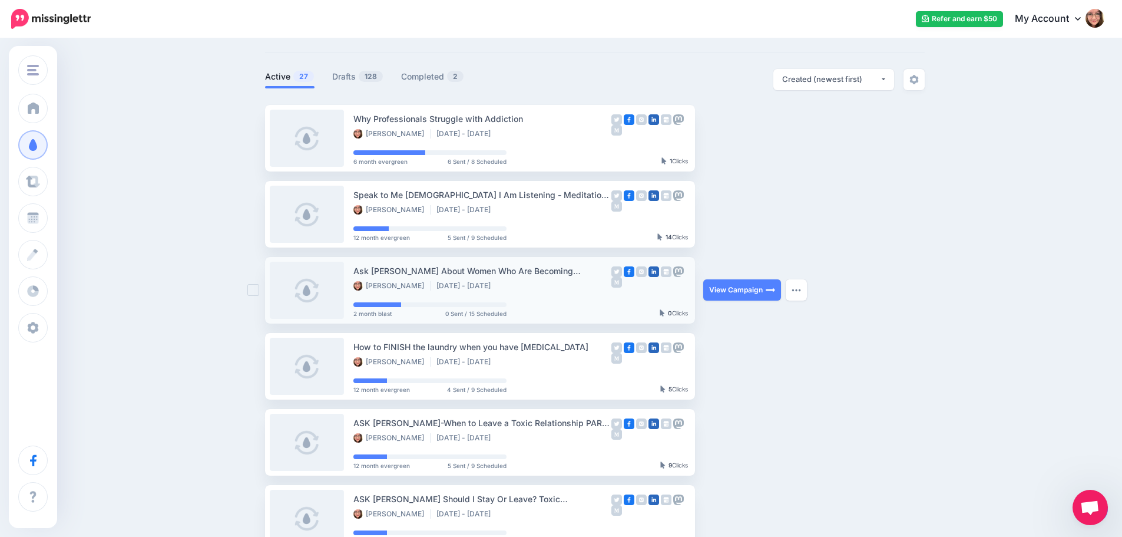
scroll to position [0, 0]
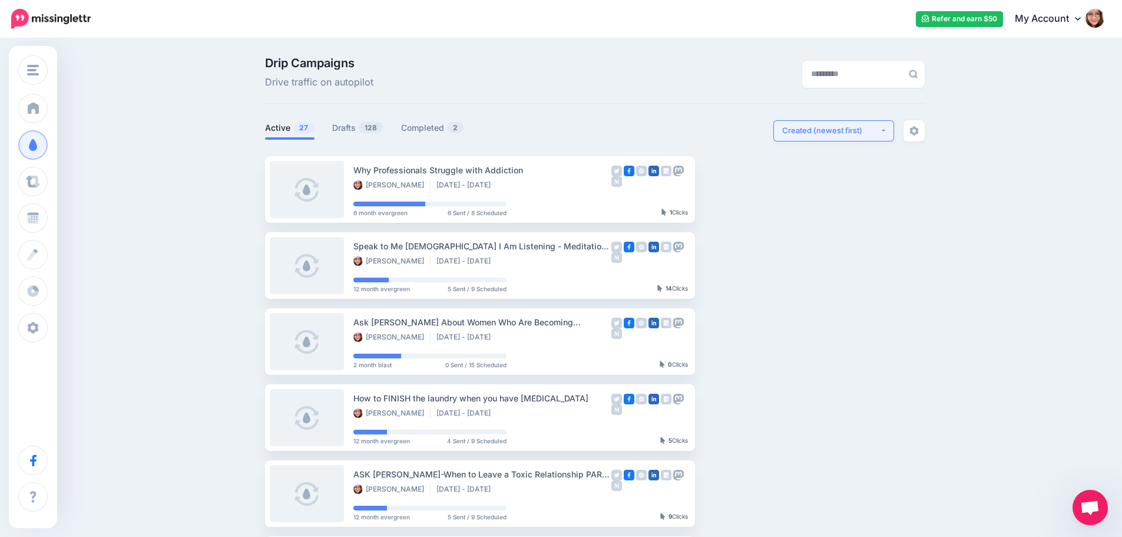
click at [827, 132] on div "Created (newest first)" at bounding box center [831, 130] width 98 height 11
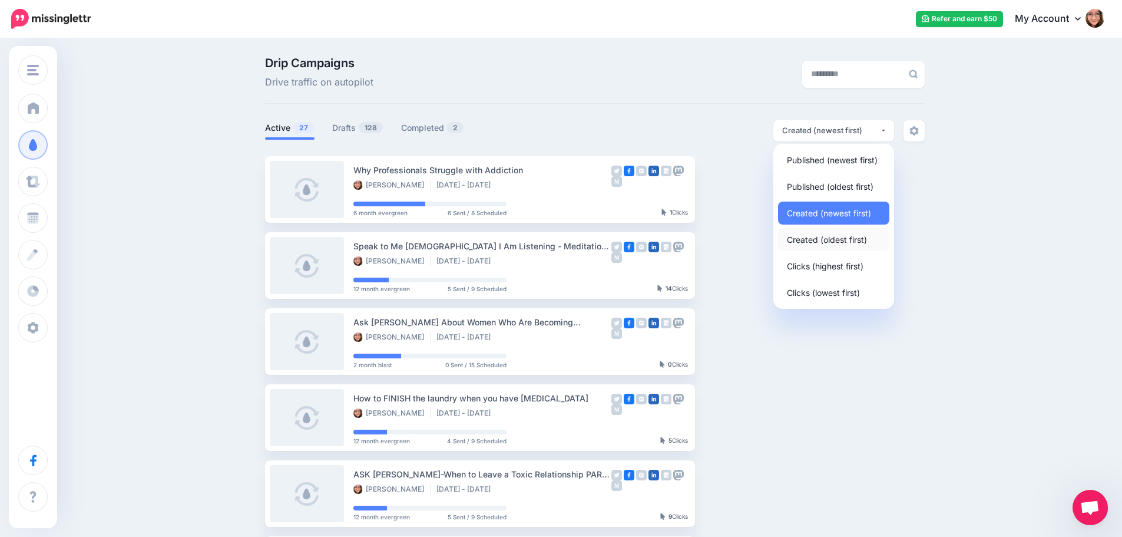
click at [832, 244] on span "Created (oldest first)" at bounding box center [827, 239] width 80 height 14
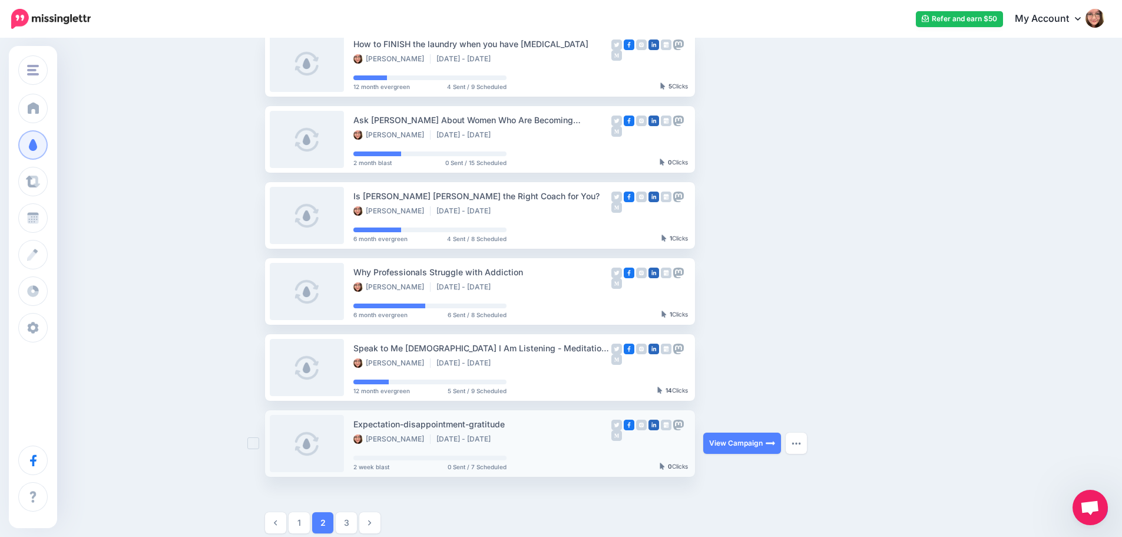
scroll to position [427, 0]
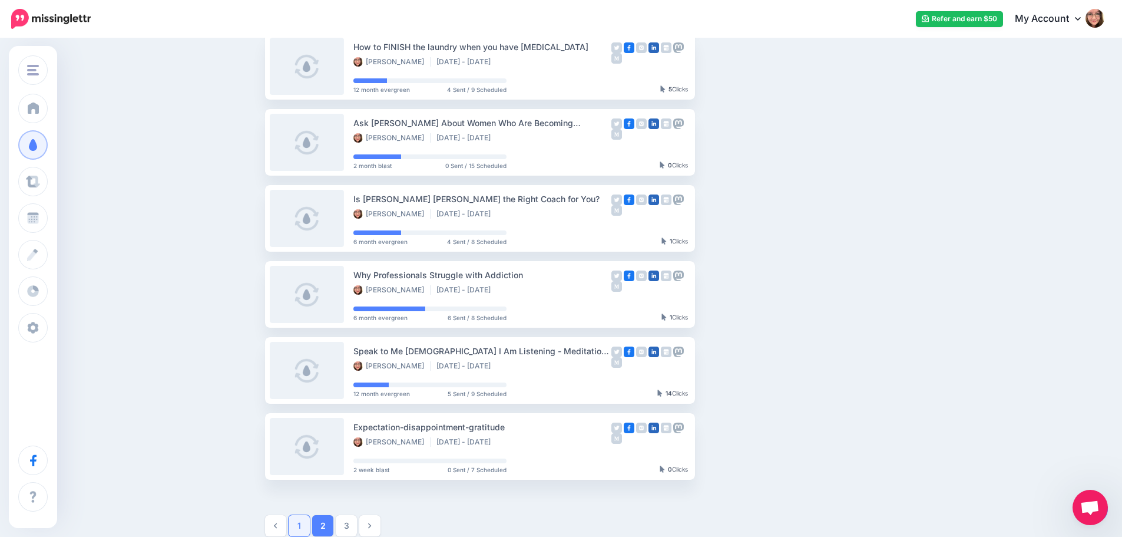
click at [310, 526] on link "1" at bounding box center [299, 525] width 21 height 21
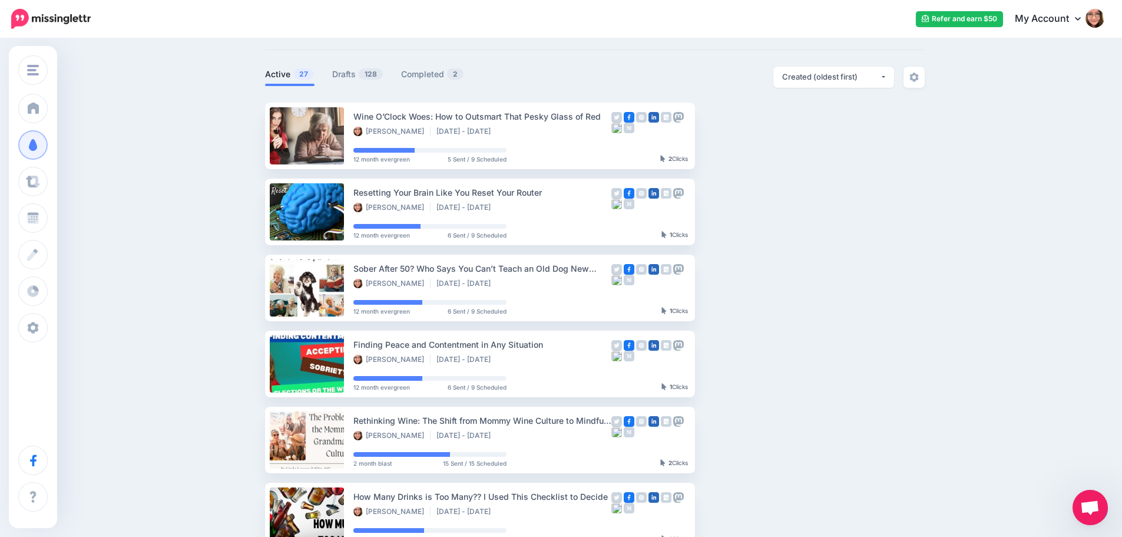
scroll to position [0, 0]
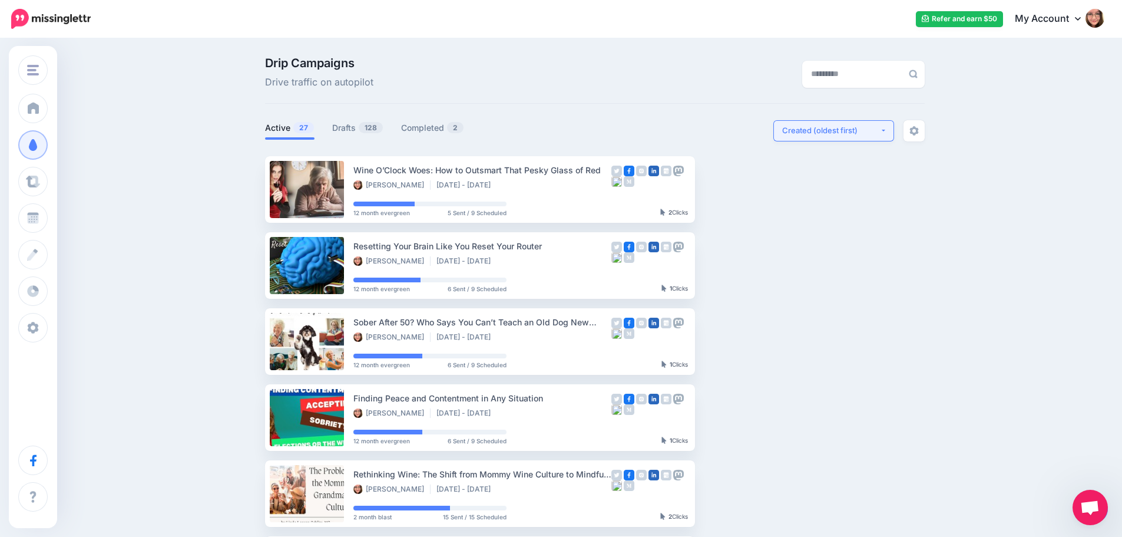
click at [832, 131] on div "Created (oldest first)" at bounding box center [831, 130] width 98 height 11
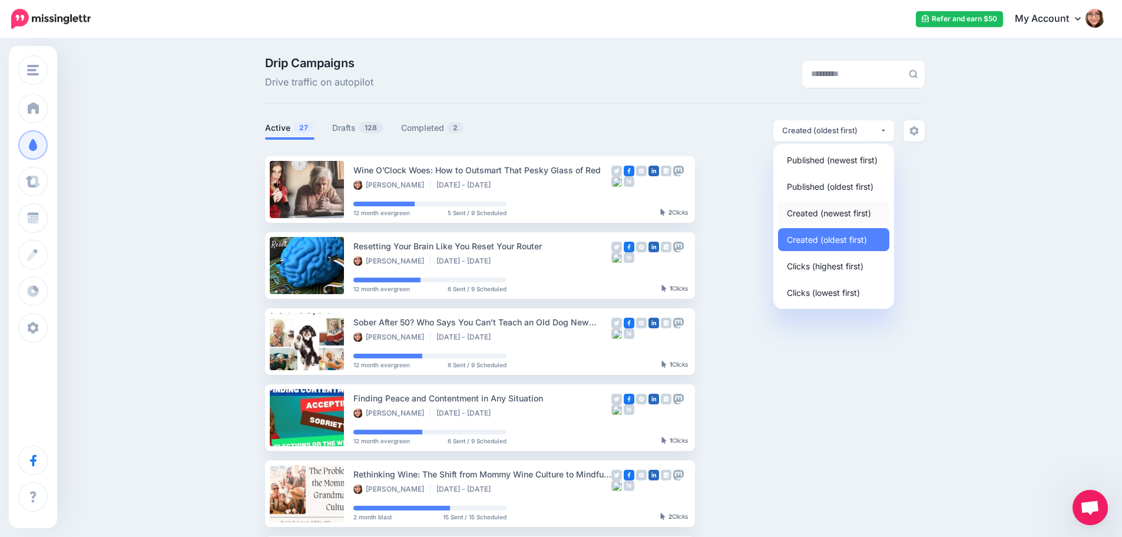
click at [827, 211] on span "Created (newest first)" at bounding box center [829, 213] width 84 height 14
select select "**********"
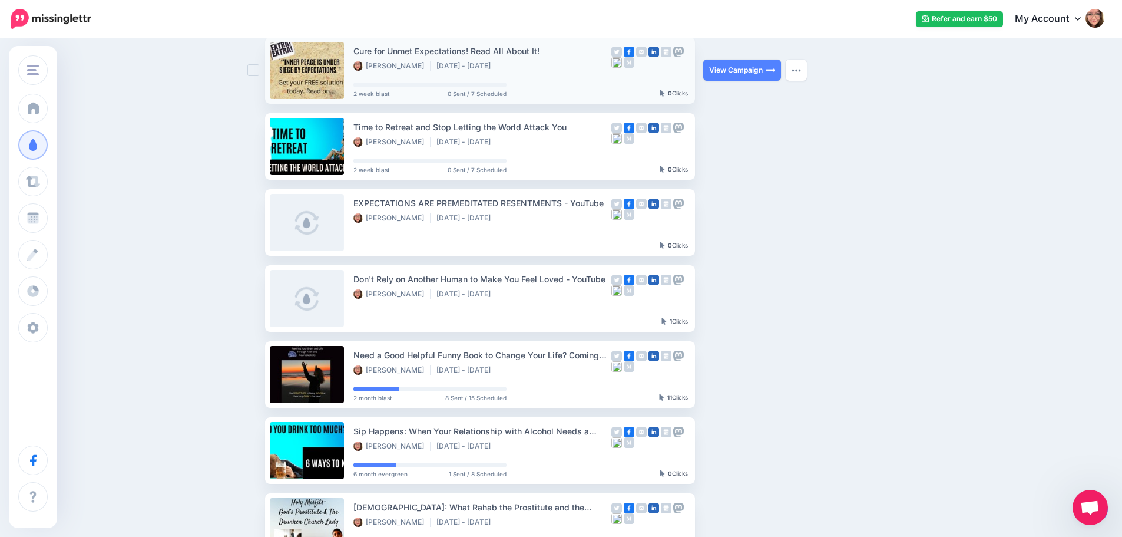
scroll to position [177, 0]
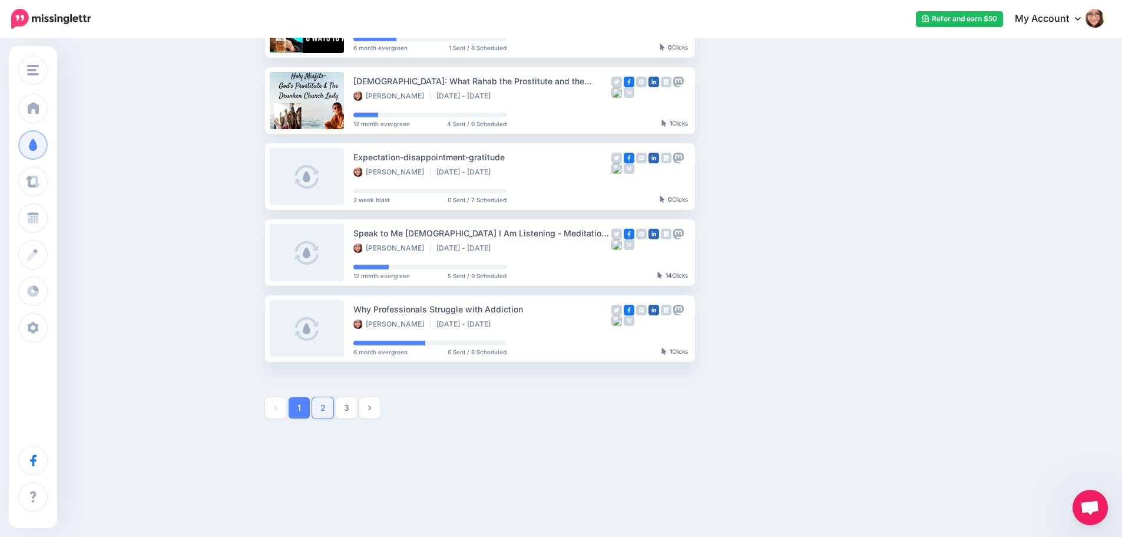
click at [325, 408] on link "2" at bounding box center [322, 407] width 21 height 21
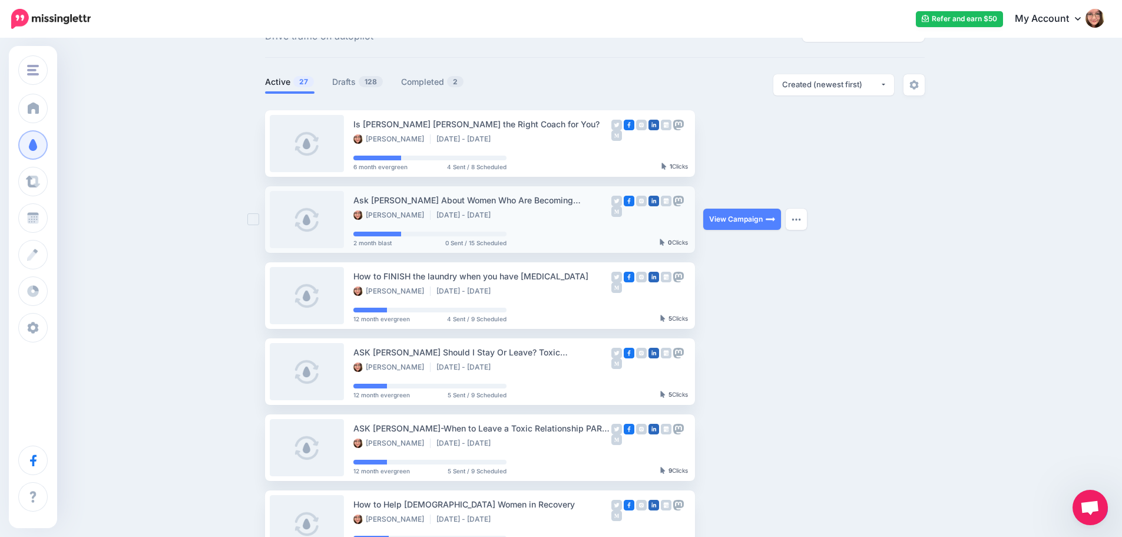
scroll to position [0, 0]
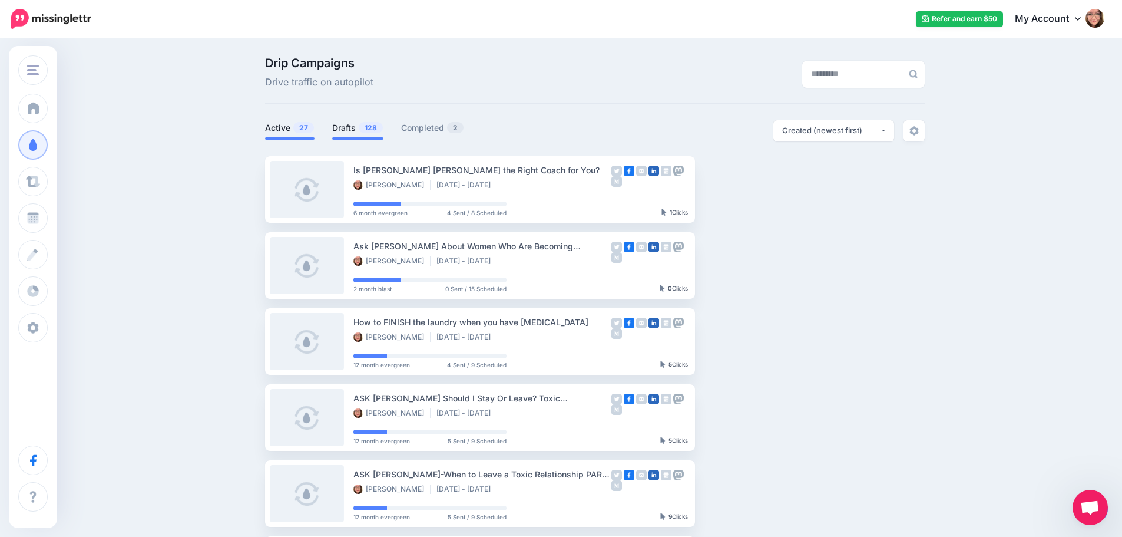
click at [372, 125] on span "128" at bounding box center [371, 127] width 24 height 11
